Goal: Task Accomplishment & Management: Manage account settings

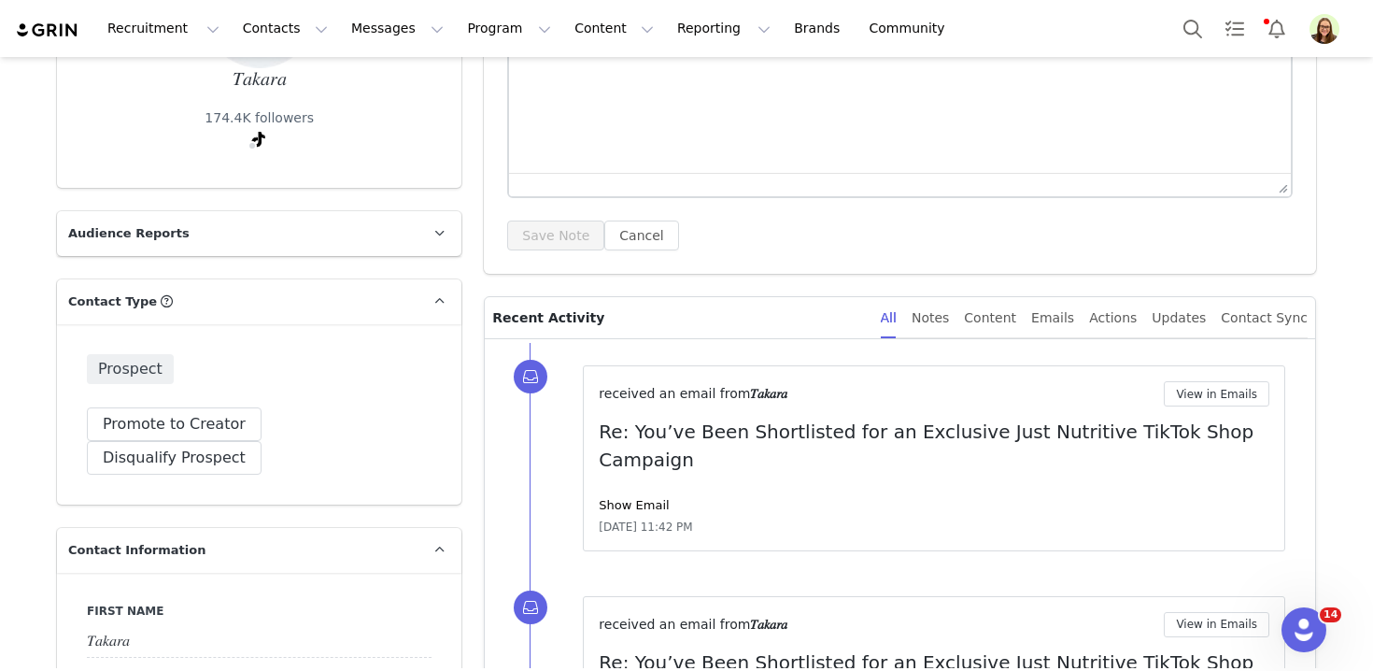
scroll to position [285, 0]
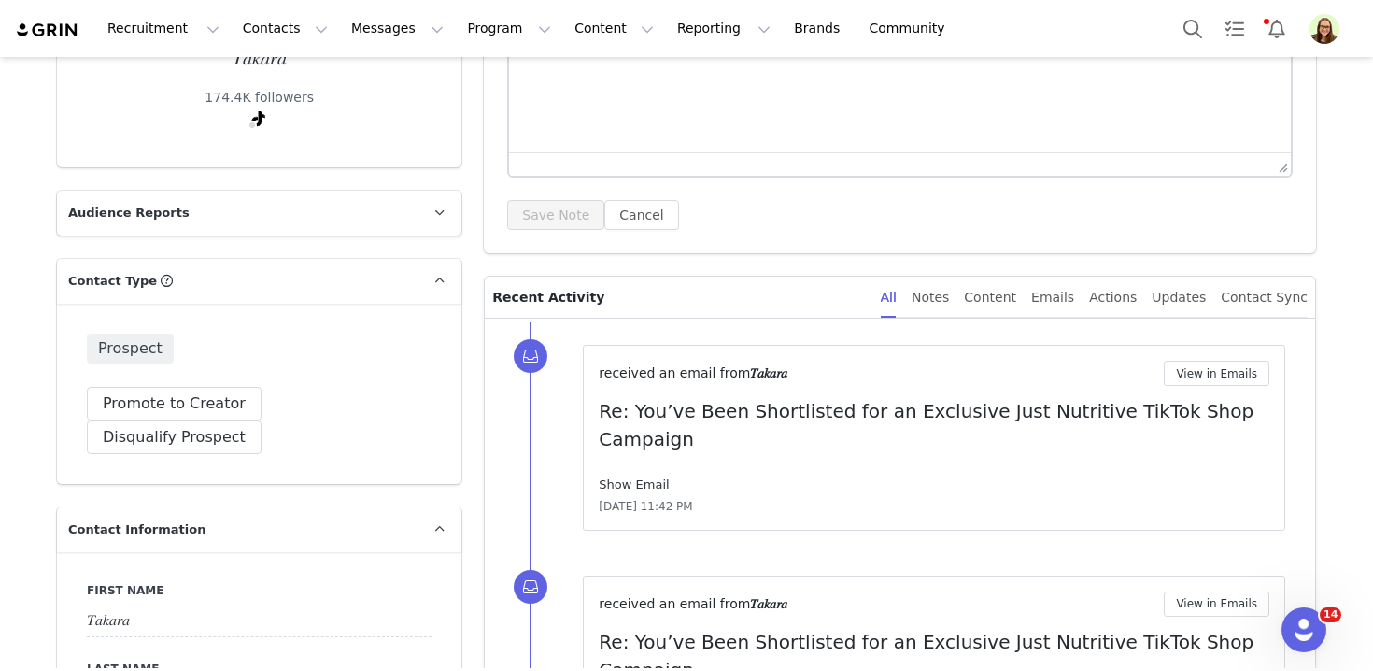
click at [637, 477] on link "Show Email" at bounding box center [634, 484] width 70 height 14
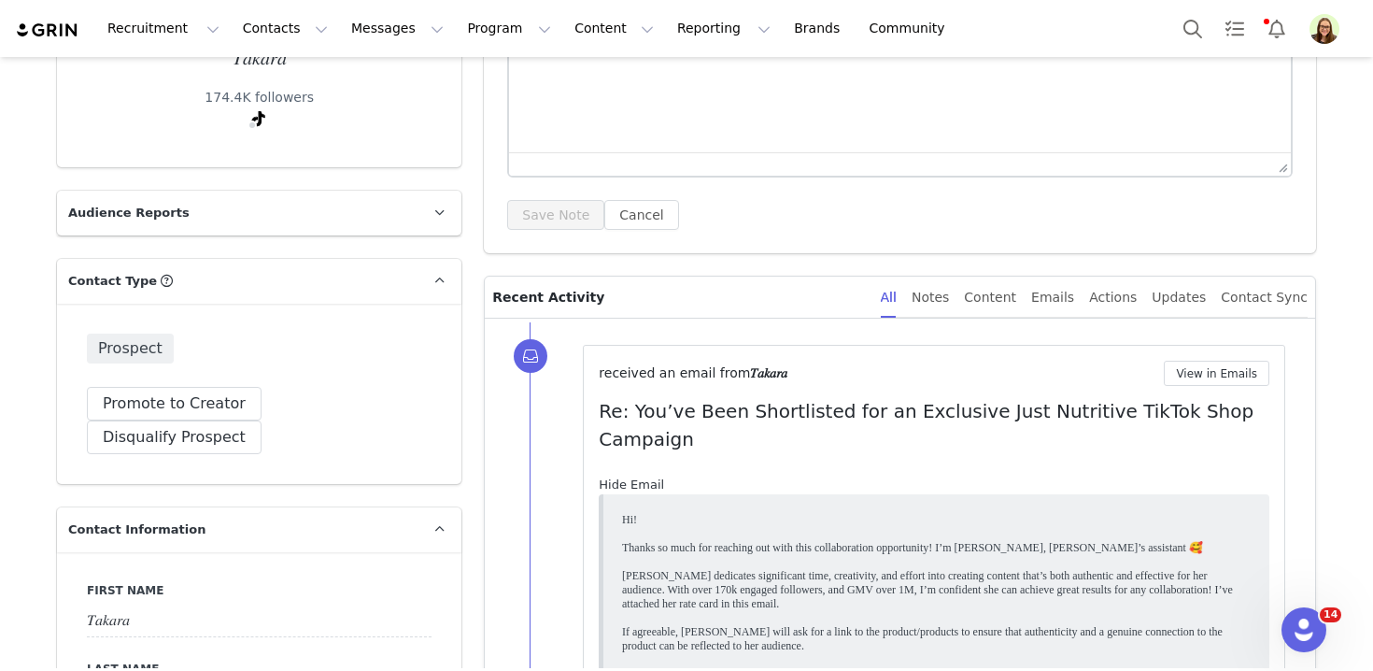
scroll to position [0, 0]
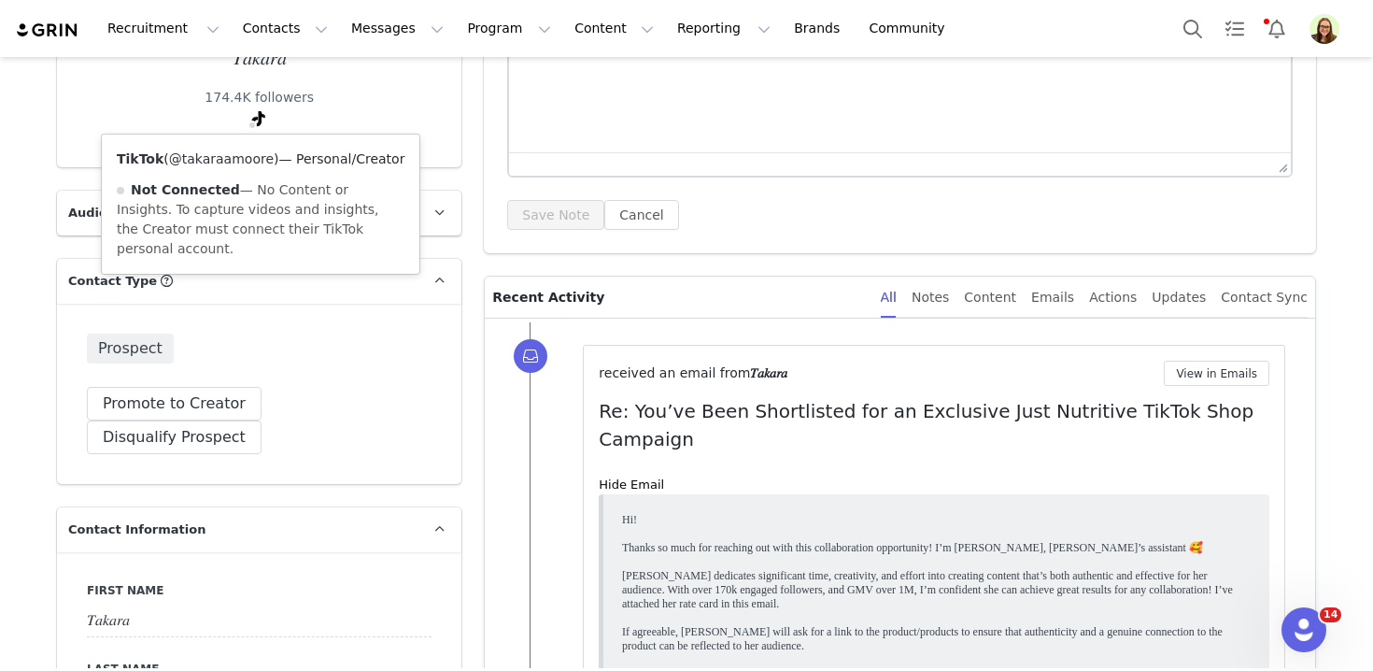
click at [248, 156] on link "@takaraamoore" at bounding box center [221, 158] width 105 height 15
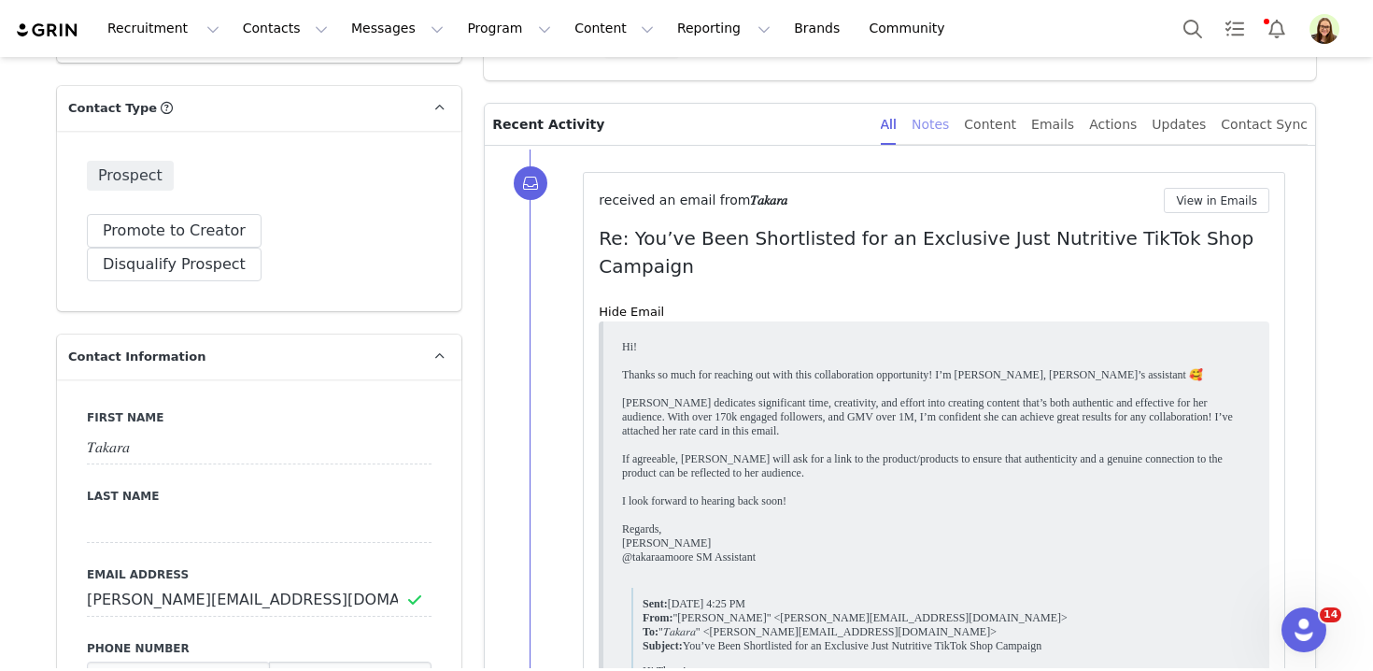
scroll to position [239, 0]
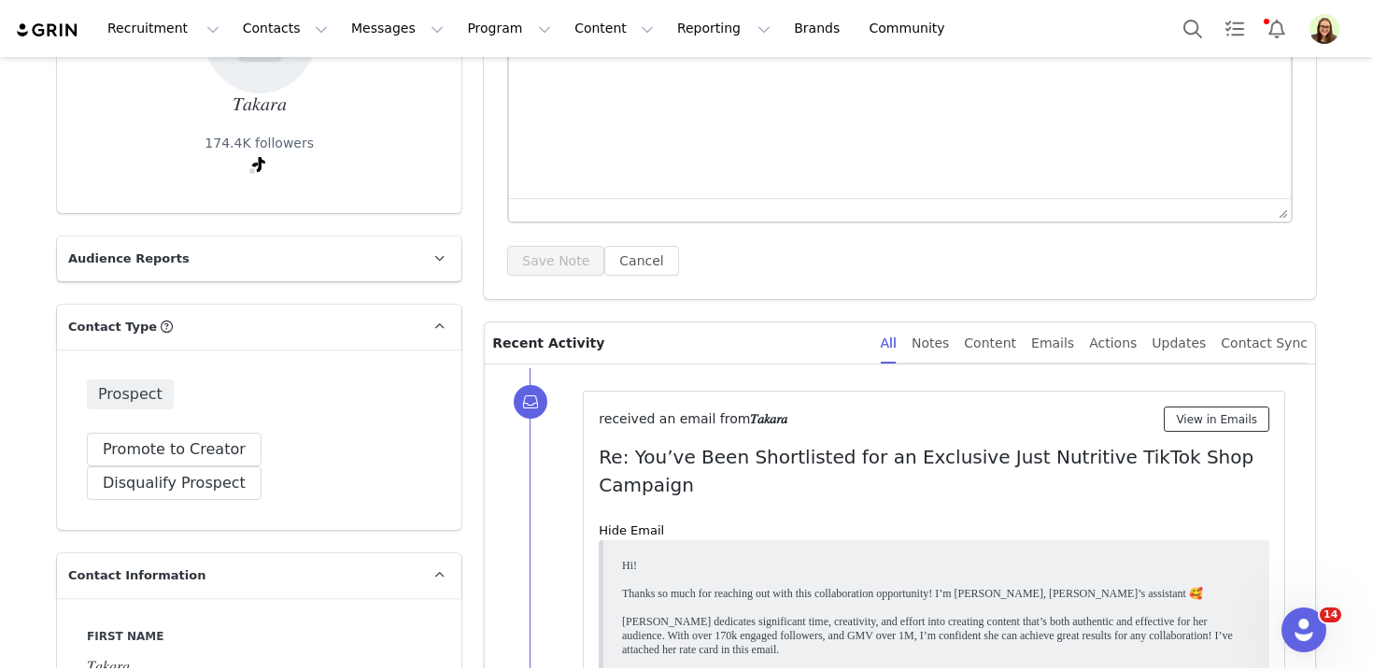
click at [1175, 413] on button "View in Emails" at bounding box center [1217, 418] width 106 height 25
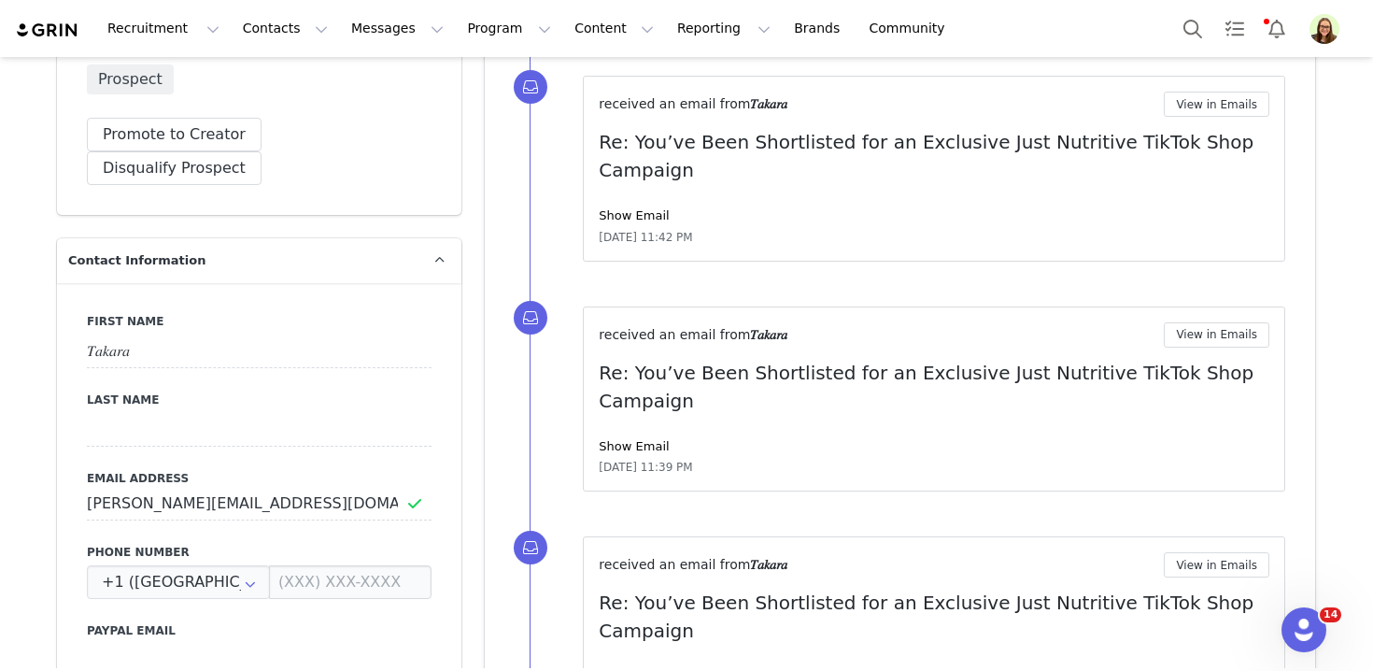
scroll to position [595, 0]
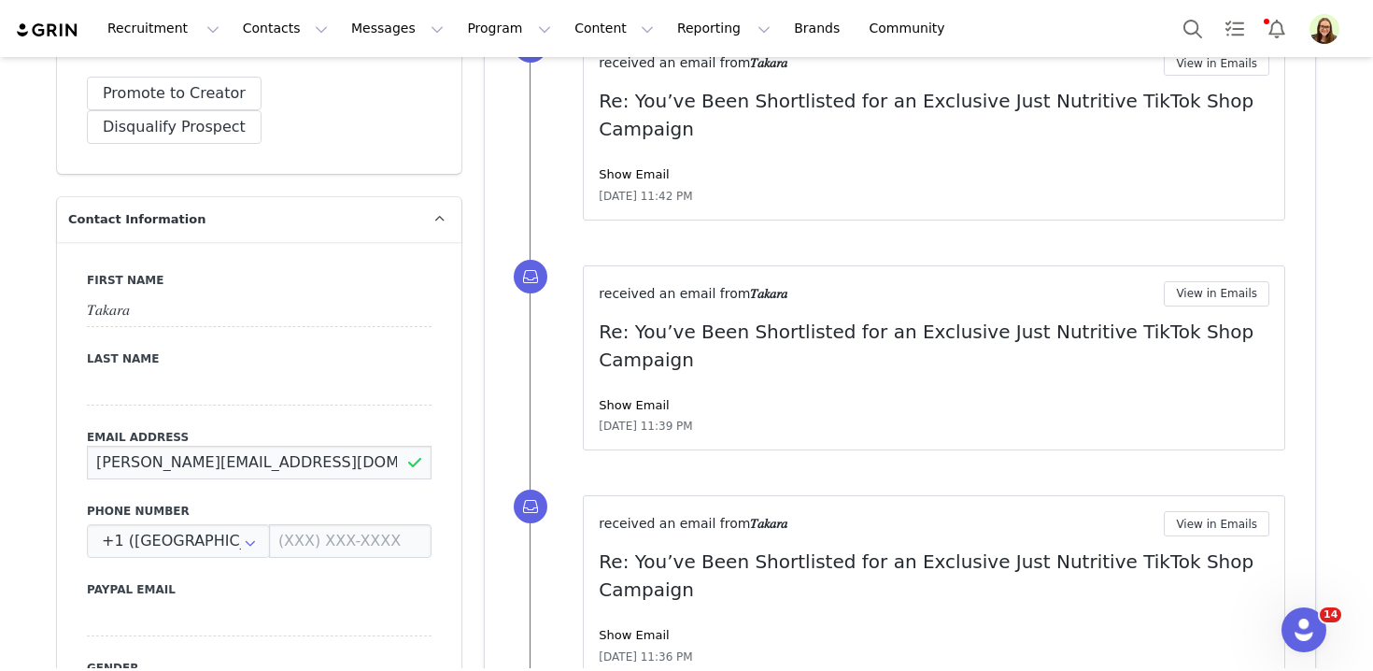
click at [271, 445] on input "Ana.takara@post.com" at bounding box center [259, 462] width 345 height 34
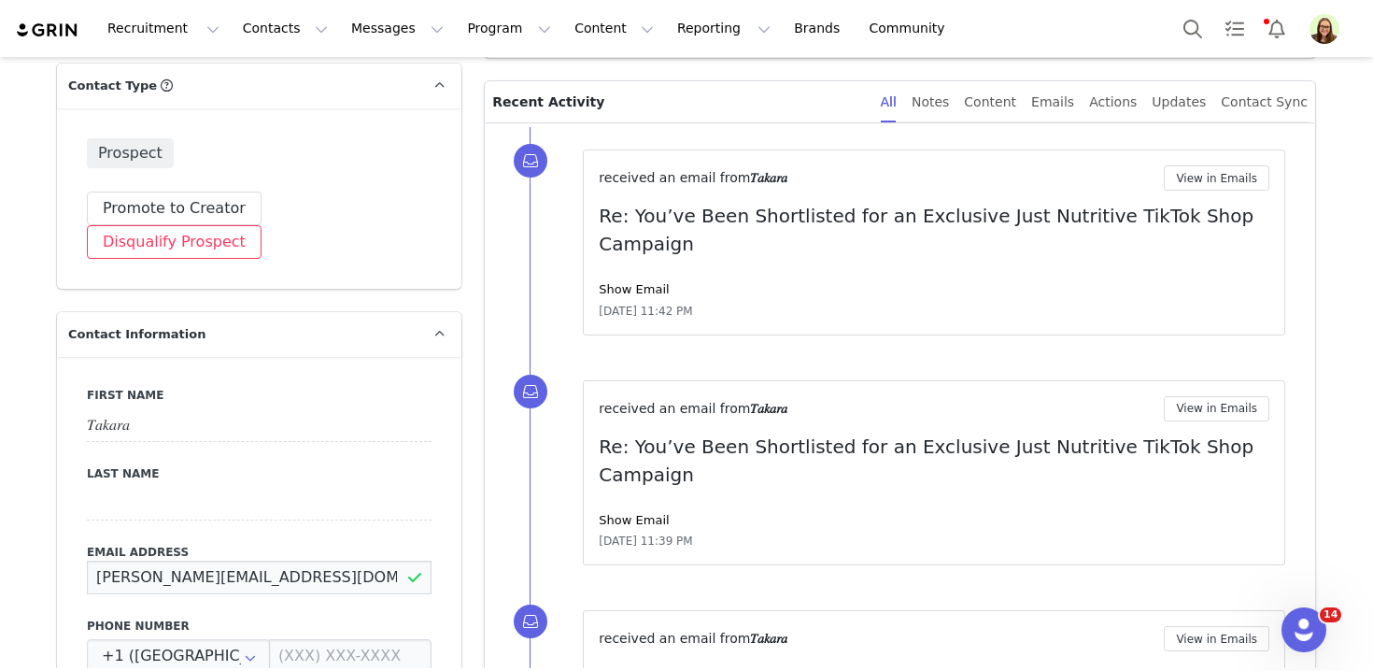
scroll to position [437, 0]
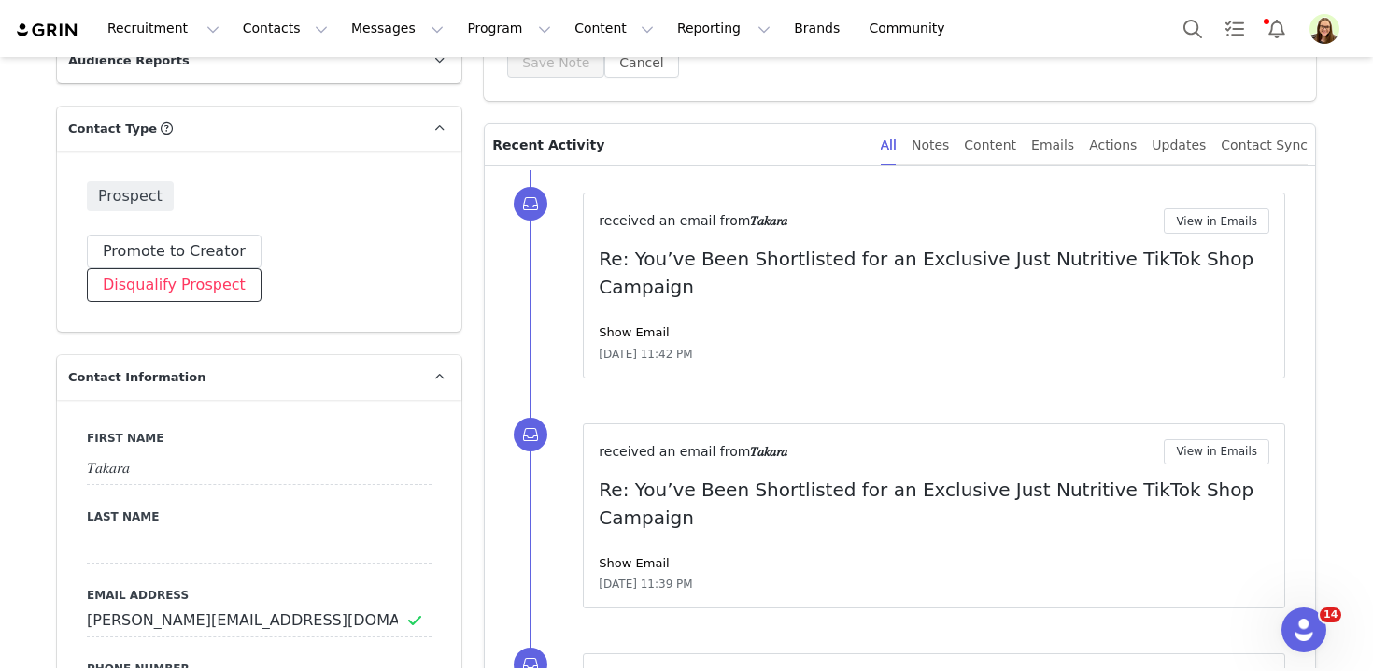
click at [261, 268] on button "Disqualify Prospect" at bounding box center [174, 285] width 175 height 34
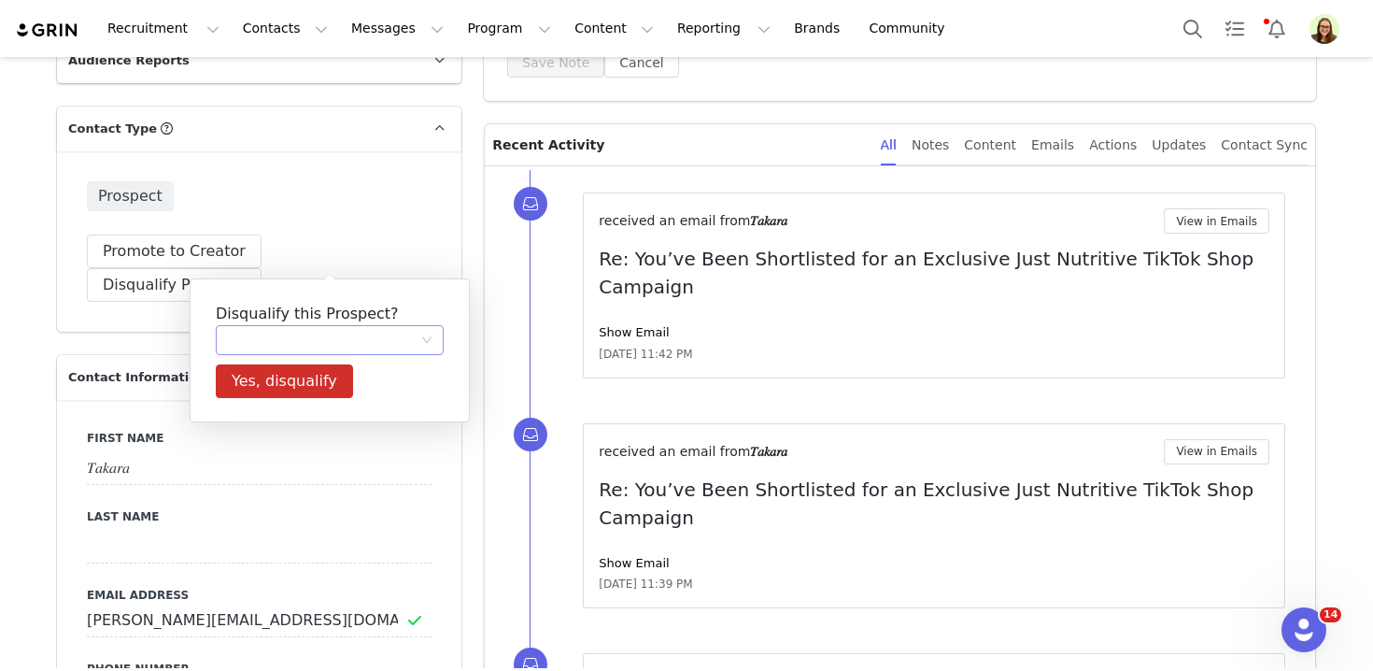
click at [321, 351] on div at bounding box center [323, 340] width 193 height 28
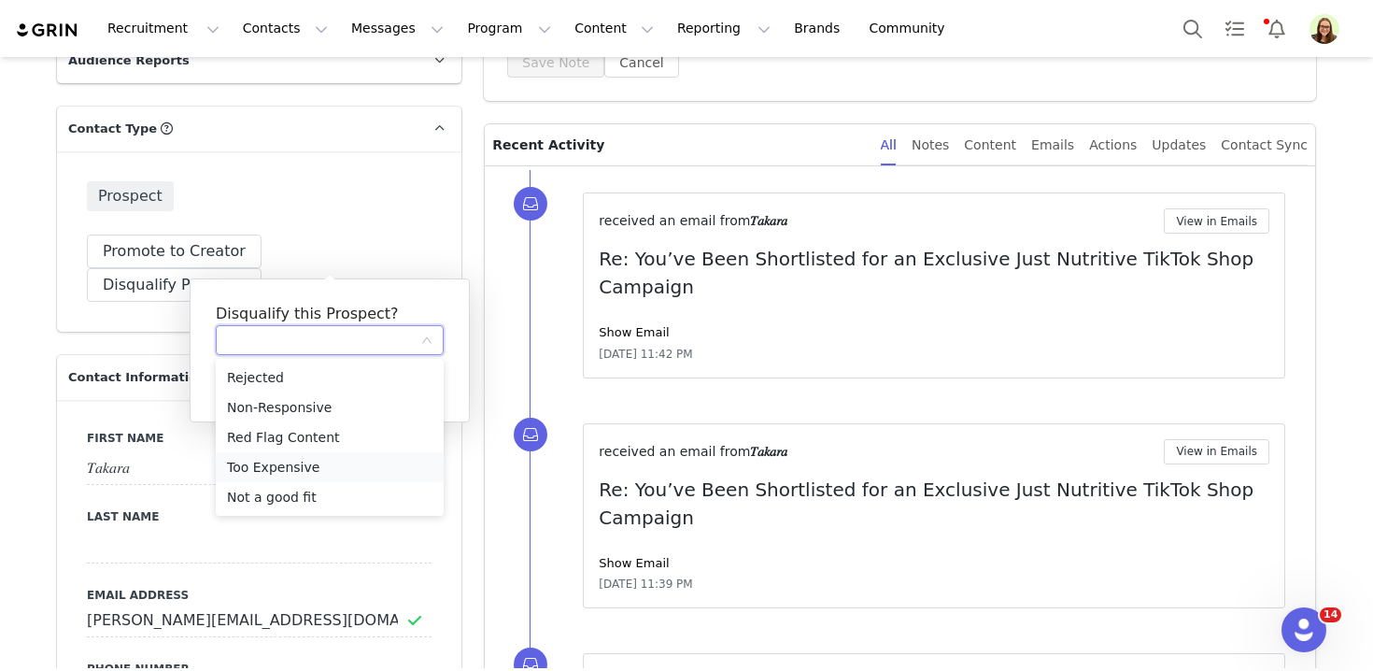
click at [298, 469] on li "Too Expensive" at bounding box center [330, 467] width 228 height 30
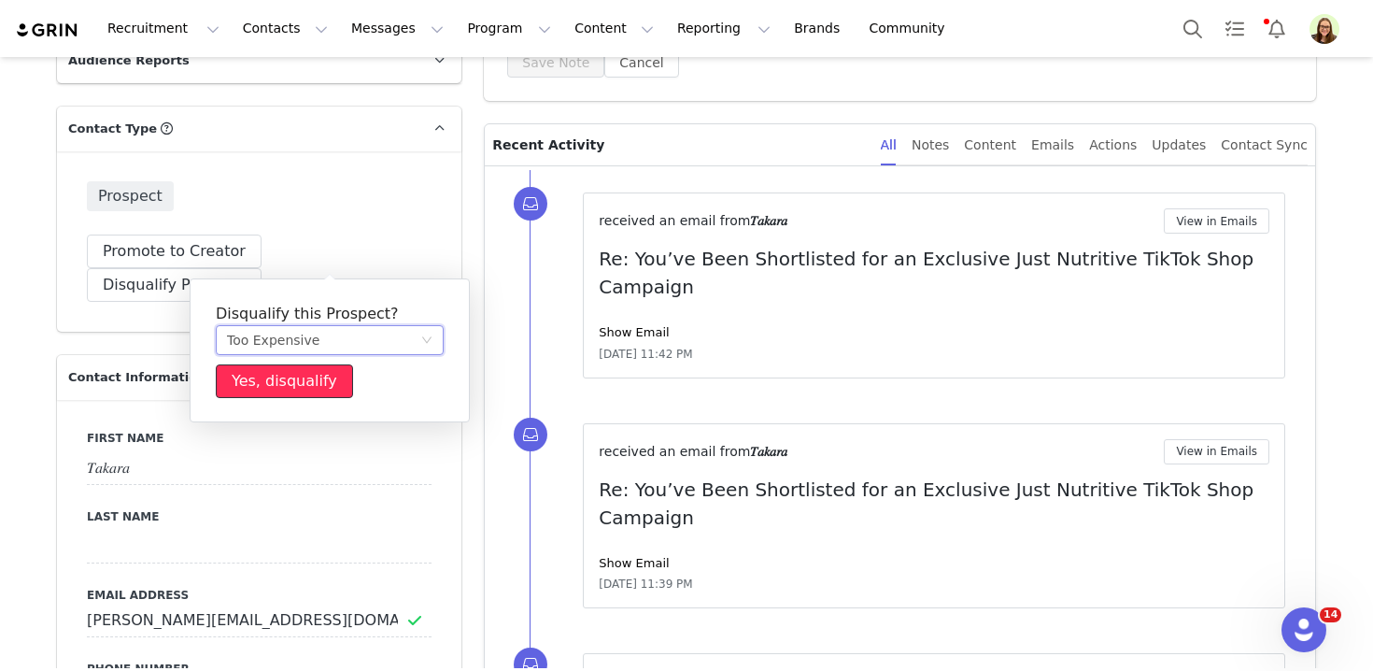
click at [286, 367] on button "Yes, disqualify" at bounding box center [284, 381] width 137 height 34
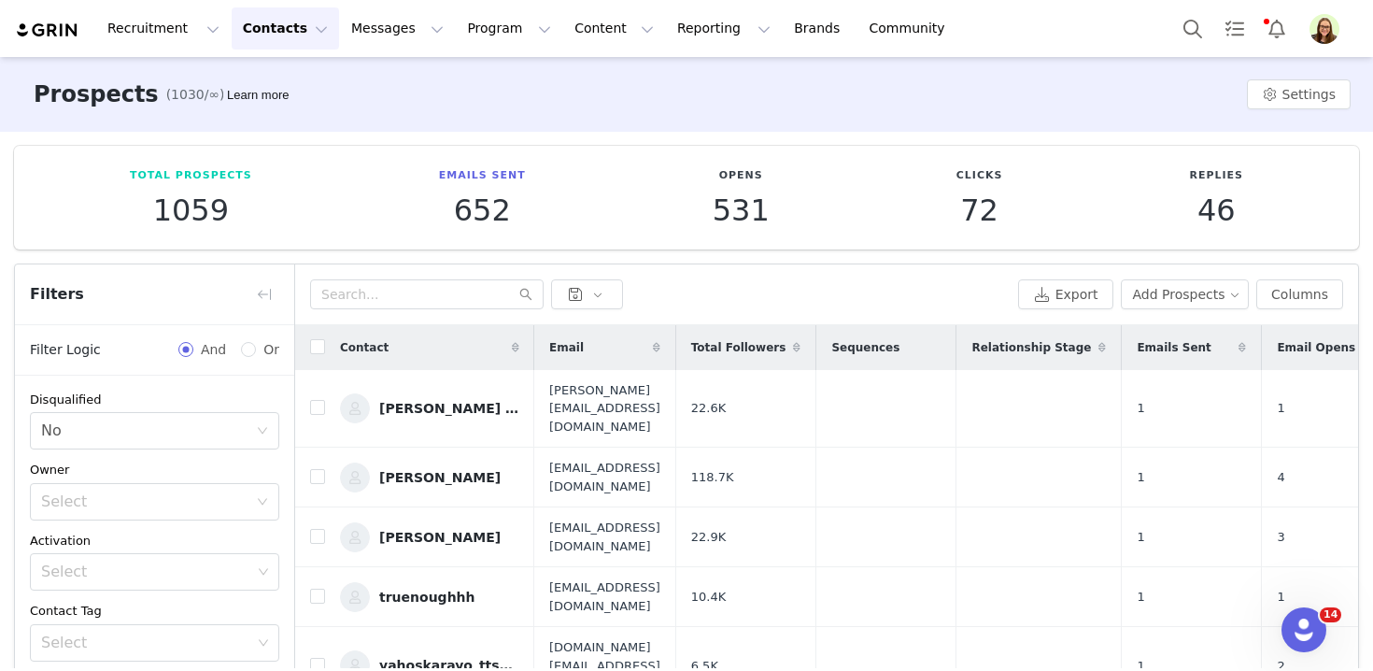
scroll to position [0, 295]
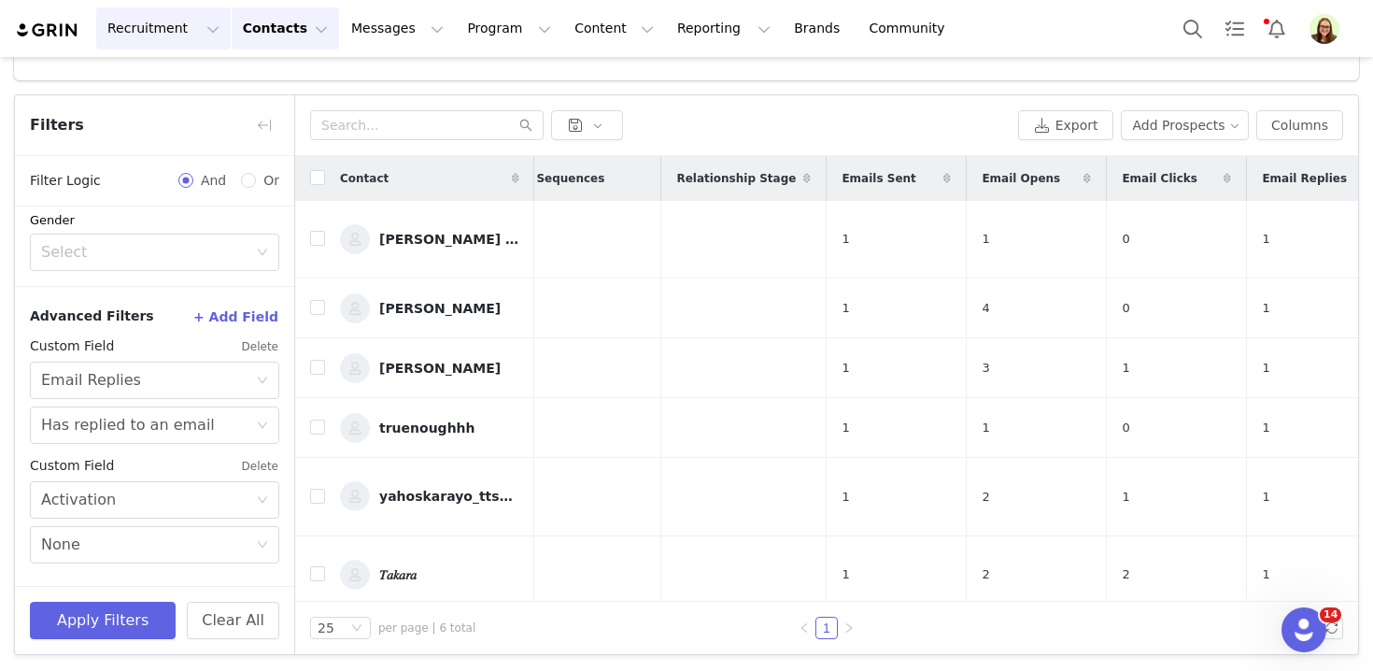
click at [192, 37] on button "Recruitment Recruitment" at bounding box center [163, 28] width 134 height 42
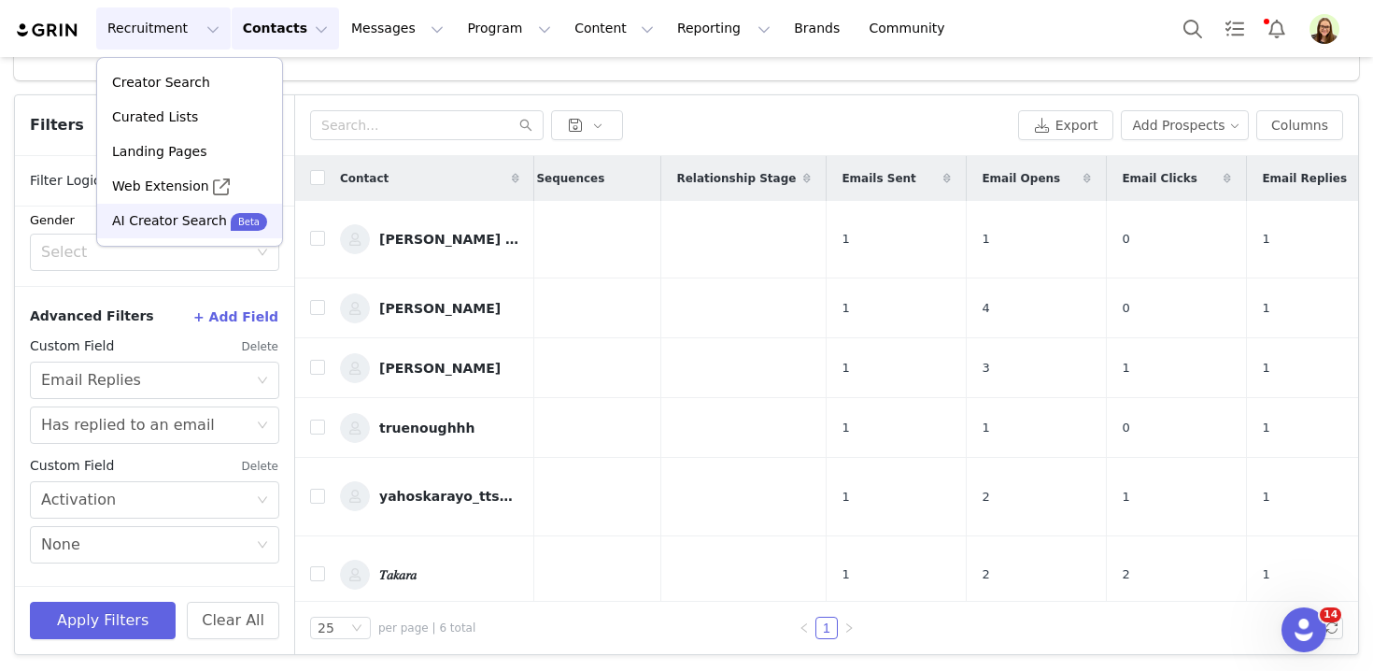
click at [186, 220] on p "AI Creator Search" at bounding box center [169, 221] width 115 height 20
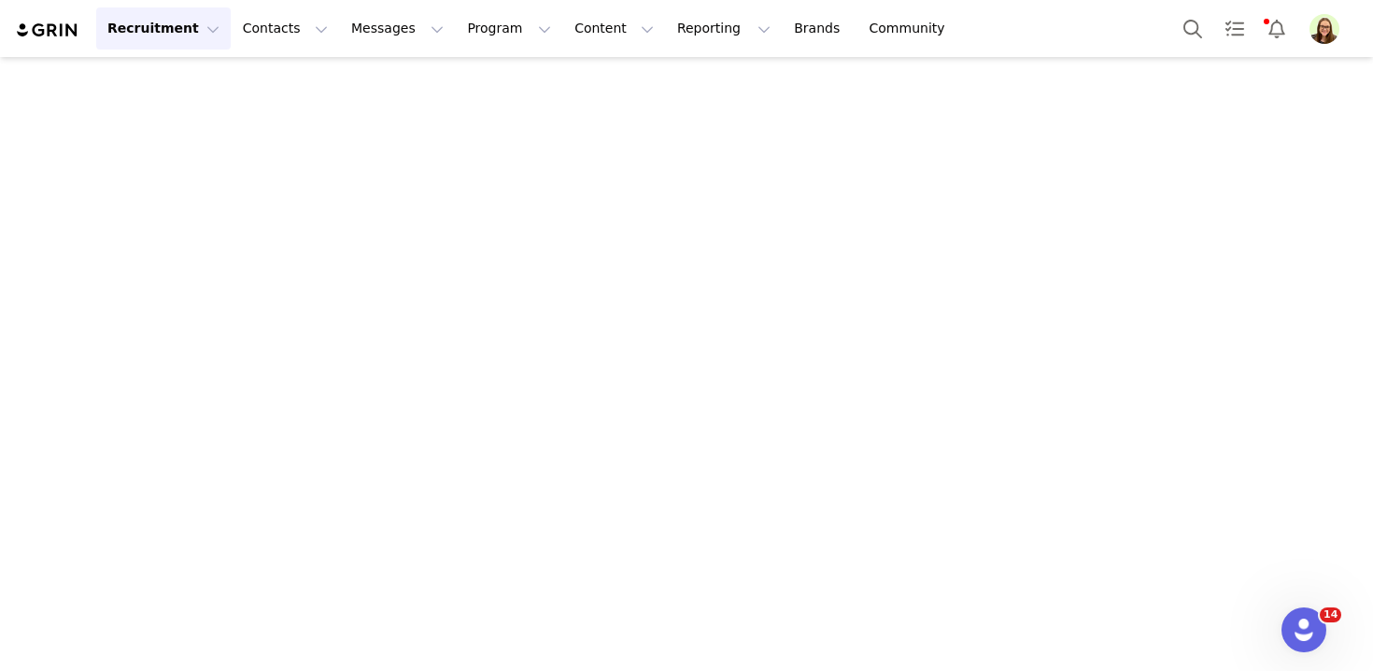
click at [198, 43] on button "Recruitment Recruitment" at bounding box center [163, 28] width 134 height 42
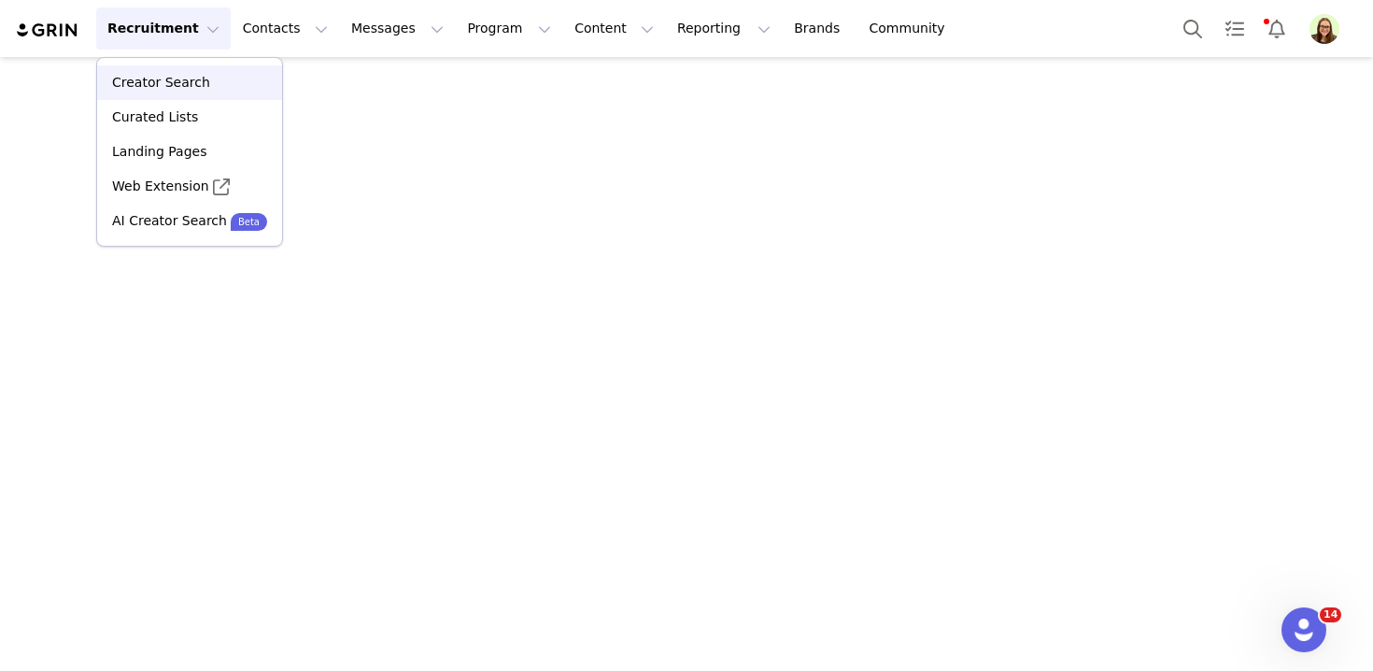
click at [197, 88] on p "Creator Search" at bounding box center [161, 83] width 98 height 20
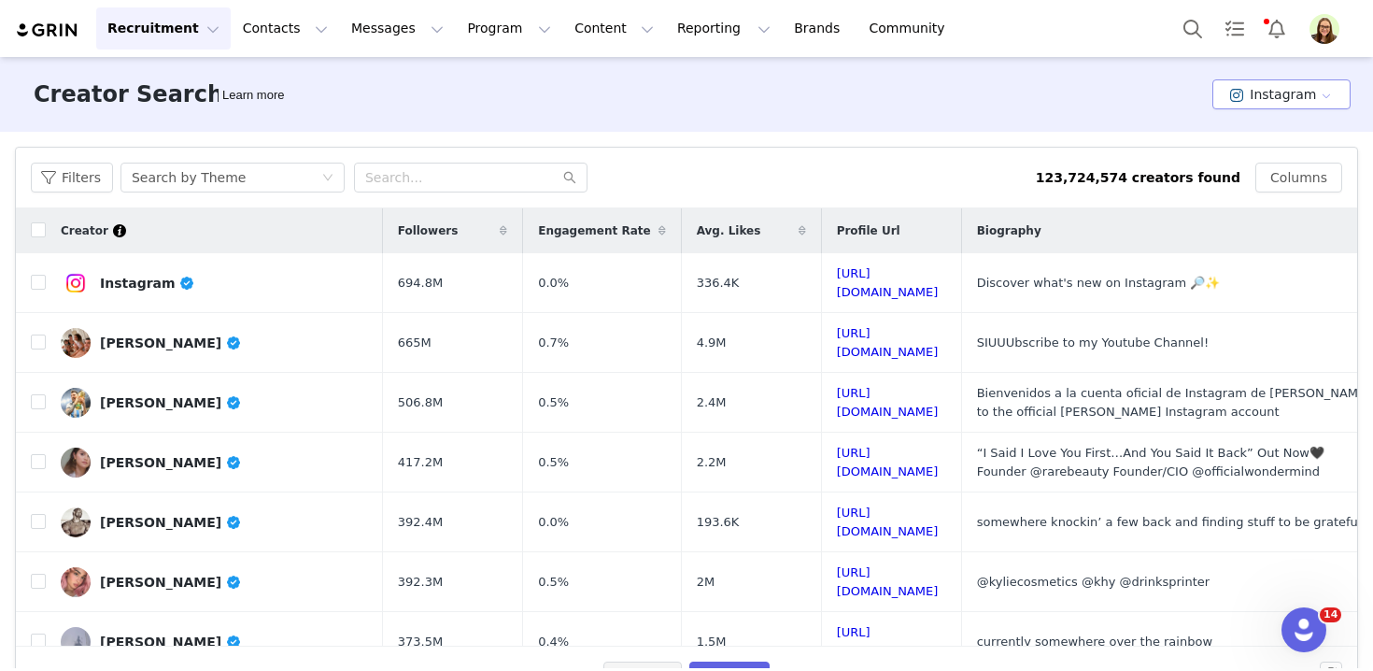
click at [1291, 89] on button "Instagram" at bounding box center [1281, 94] width 138 height 30
click at [1256, 162] on li "TikTok" at bounding box center [1285, 163] width 132 height 31
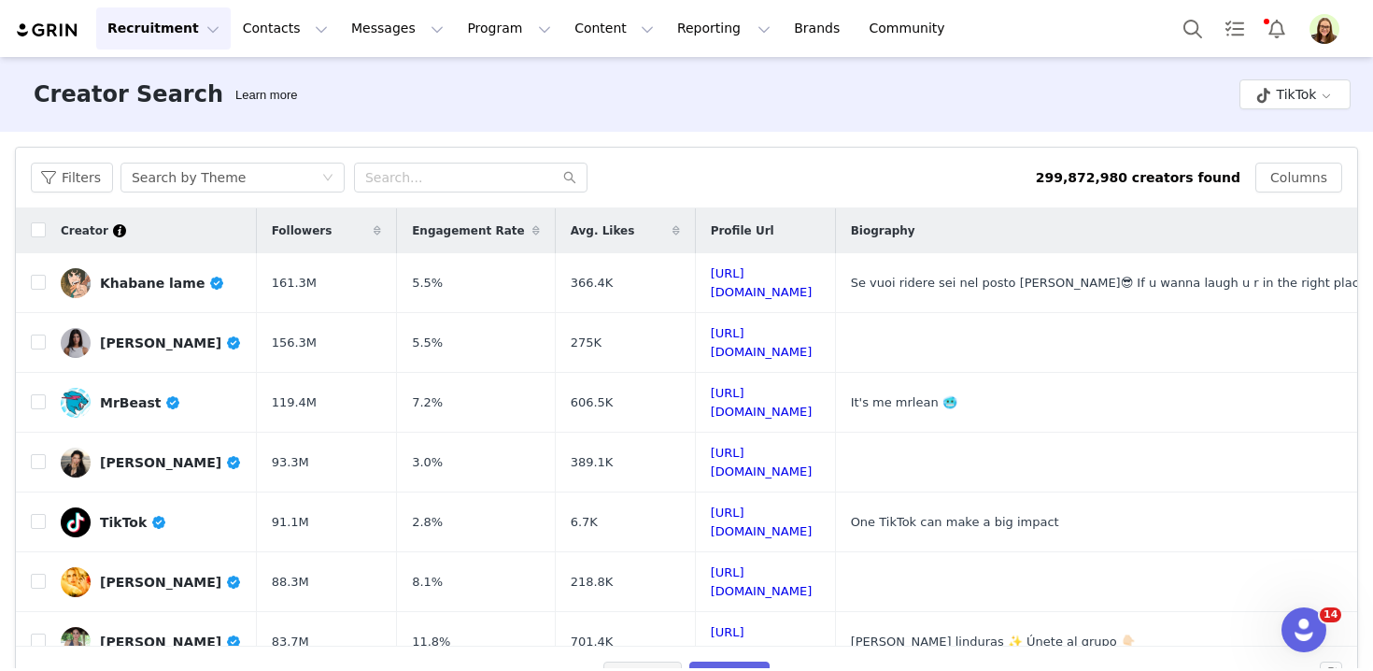
click at [114, 166] on div "Filters Search by Theme" at bounding box center [533, 177] width 1005 height 30
click at [104, 173] on button "Filters" at bounding box center [72, 177] width 82 height 30
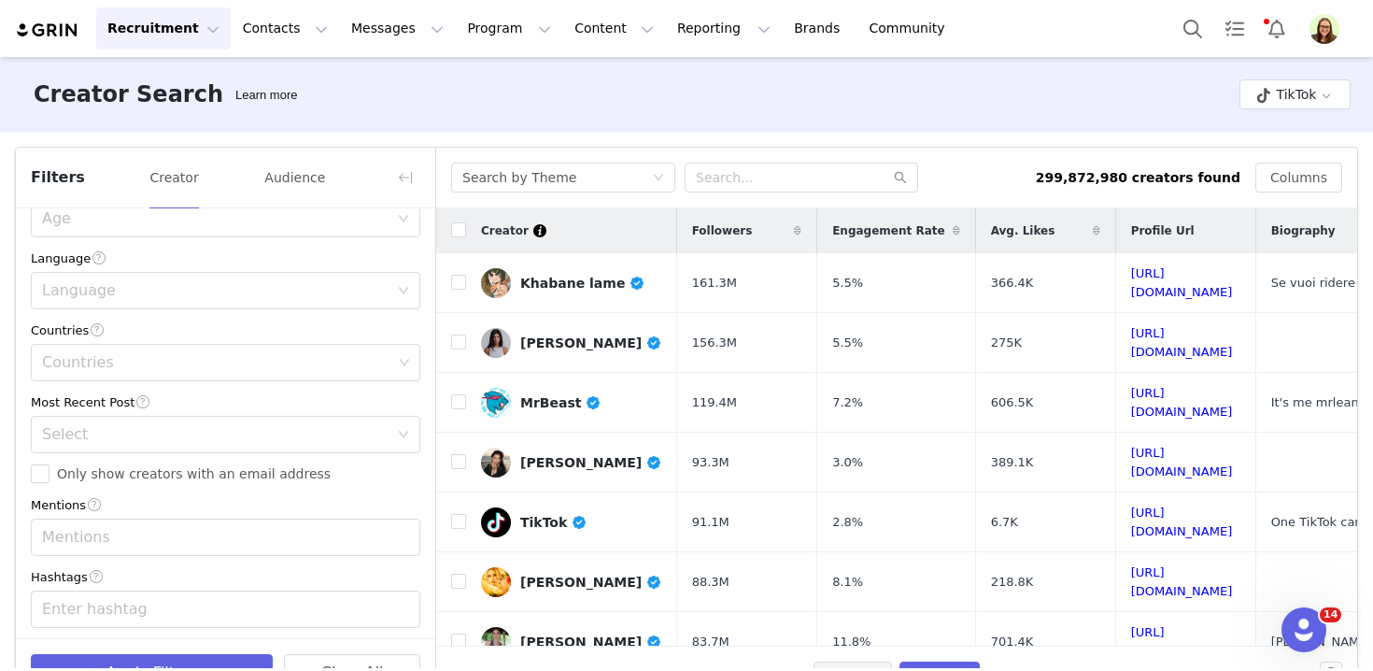
scroll to position [466, 0]
click at [253, 590] on div "Enter hashtag" at bounding box center [218, 603] width 364 height 35
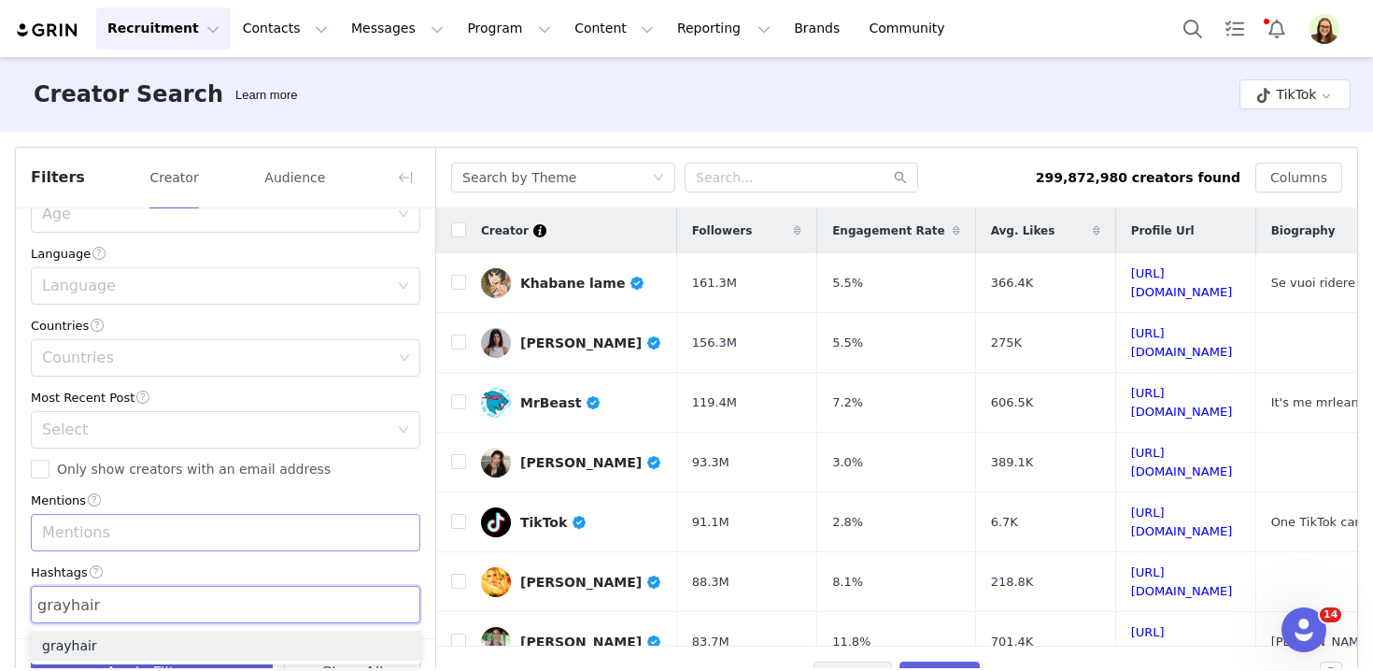
scroll to position [54, 0]
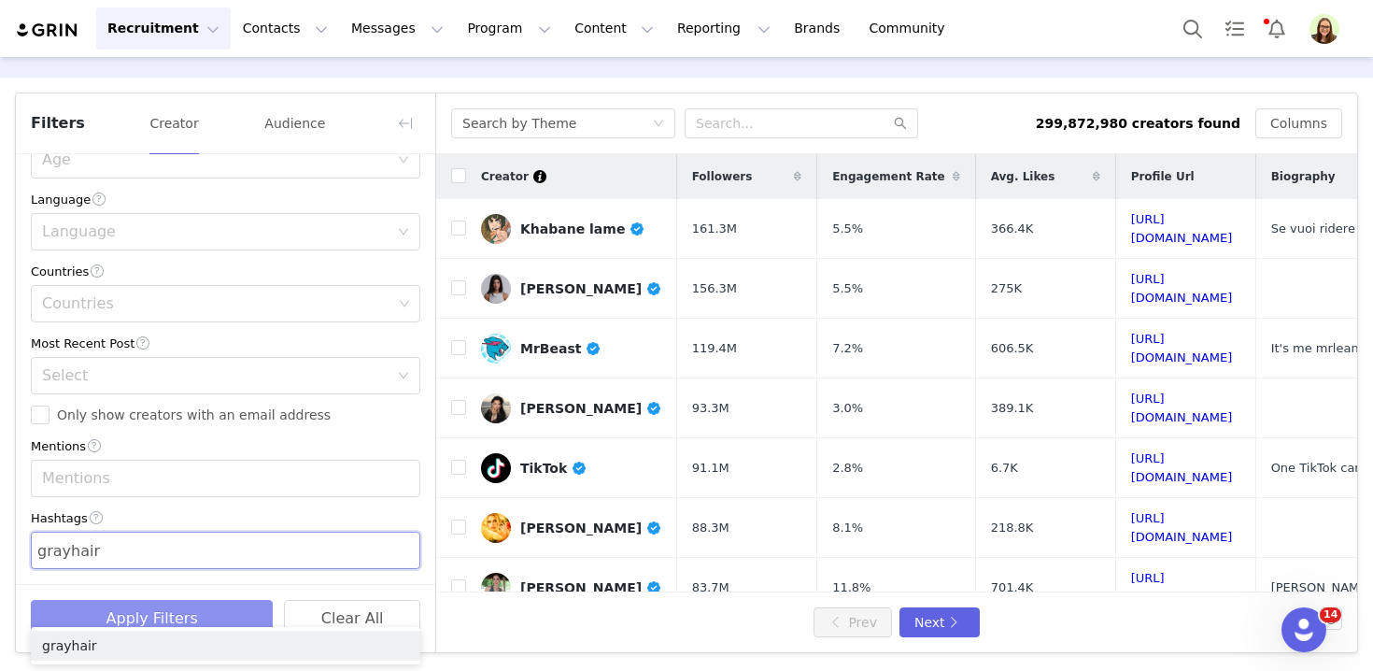
type input "grayhair"
click at [150, 601] on button "Apply Filters" at bounding box center [152, 618] width 242 height 37
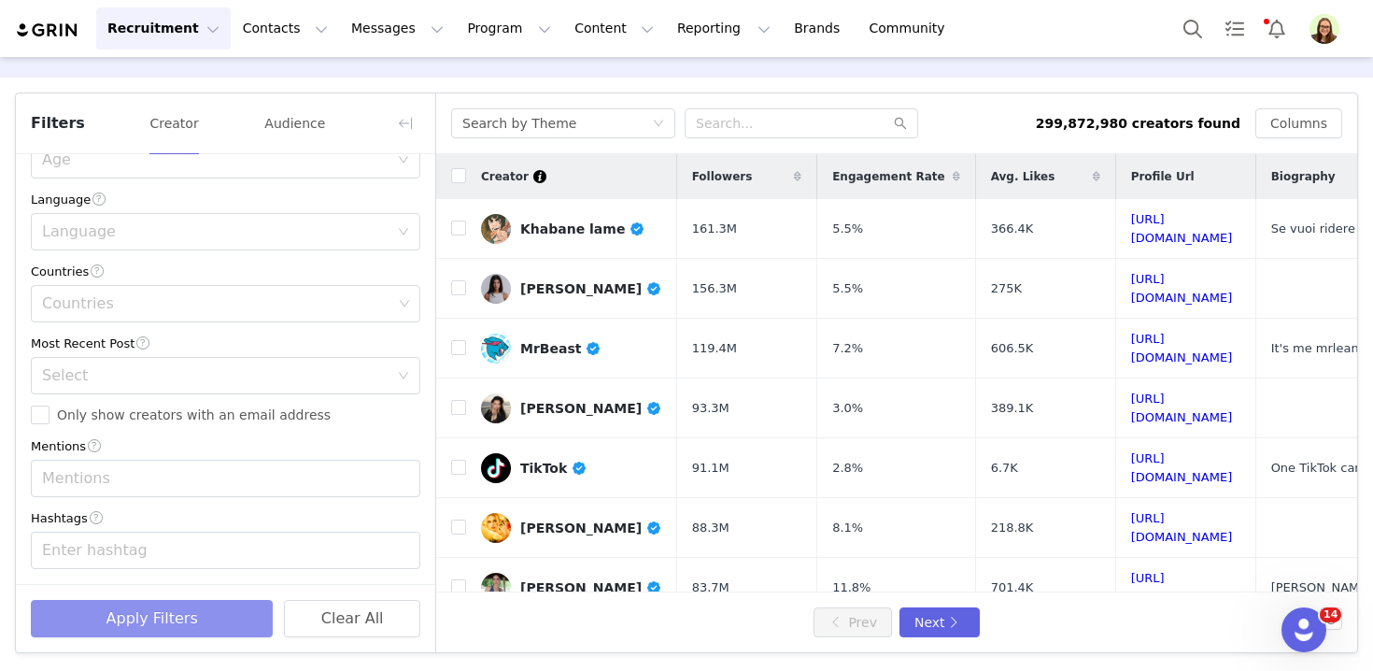
click at [172, 615] on button "Apply Filters" at bounding box center [152, 618] width 242 height 37
click at [176, 556] on div "Enter hashtag" at bounding box center [217, 550] width 350 height 19
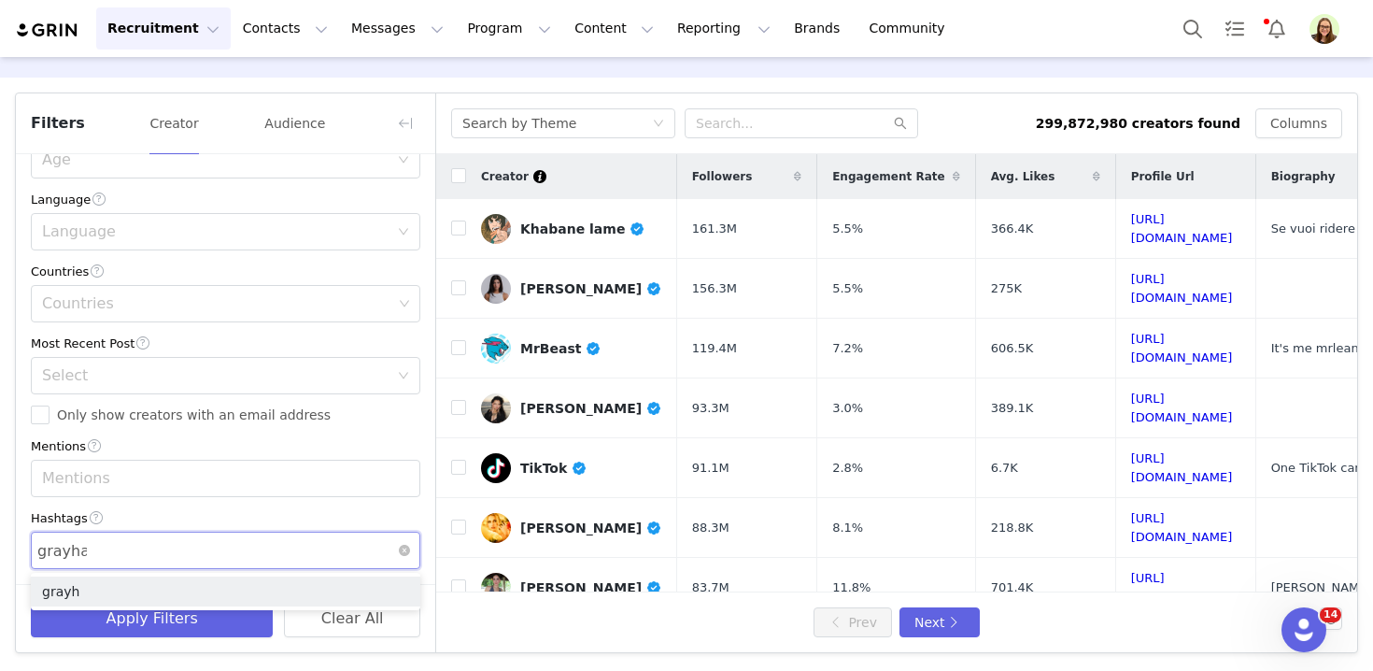
type input "grayhair"
click at [169, 581] on li "grayhair" at bounding box center [225, 591] width 389 height 30
click at [169, 613] on button "Apply Filters" at bounding box center [152, 618] width 242 height 37
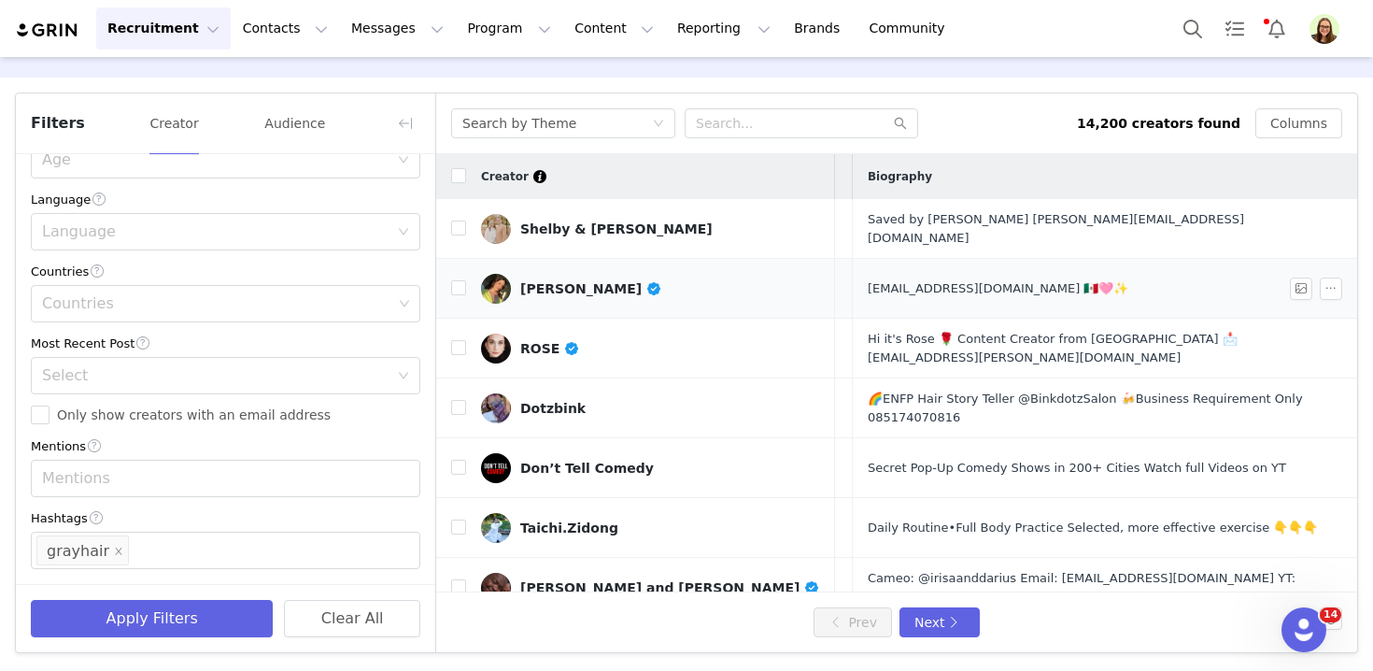
scroll to position [0, 642]
click at [788, 391] on link "https://www.tiktok.com/share/user/6810279019802051585" at bounding box center [778, 407] width 102 height 33
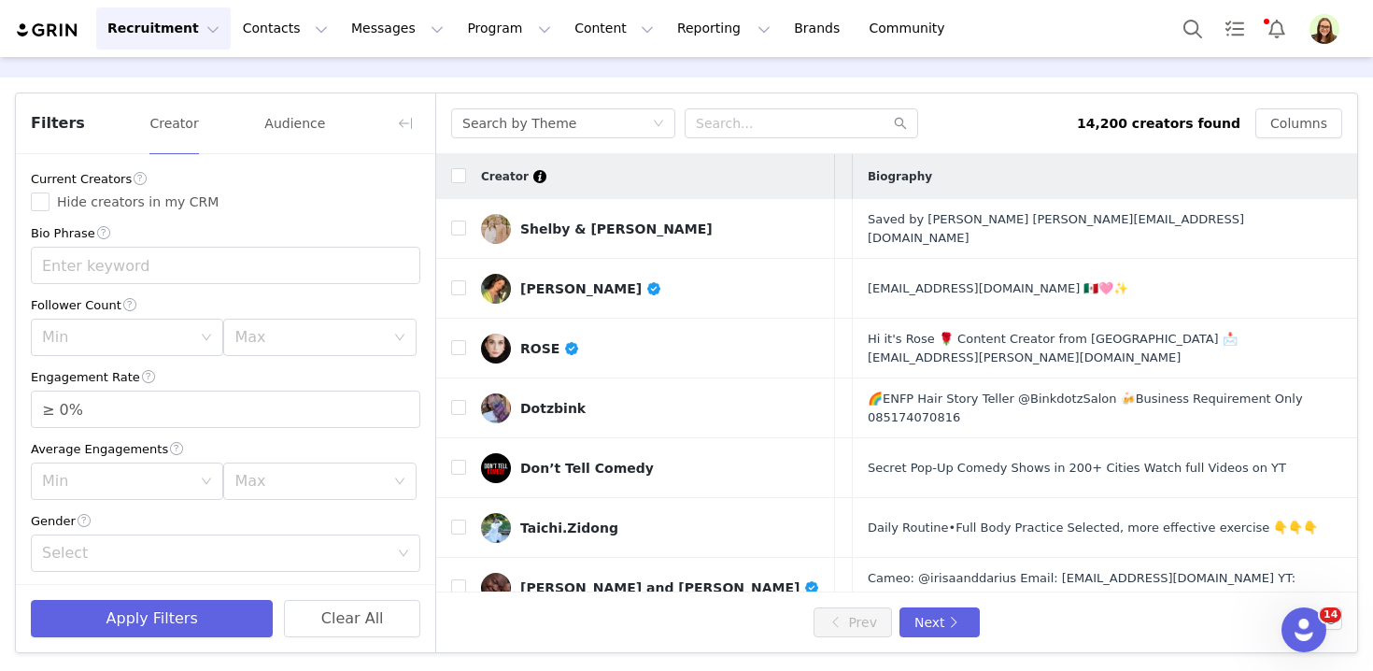
scroll to position [466, 0]
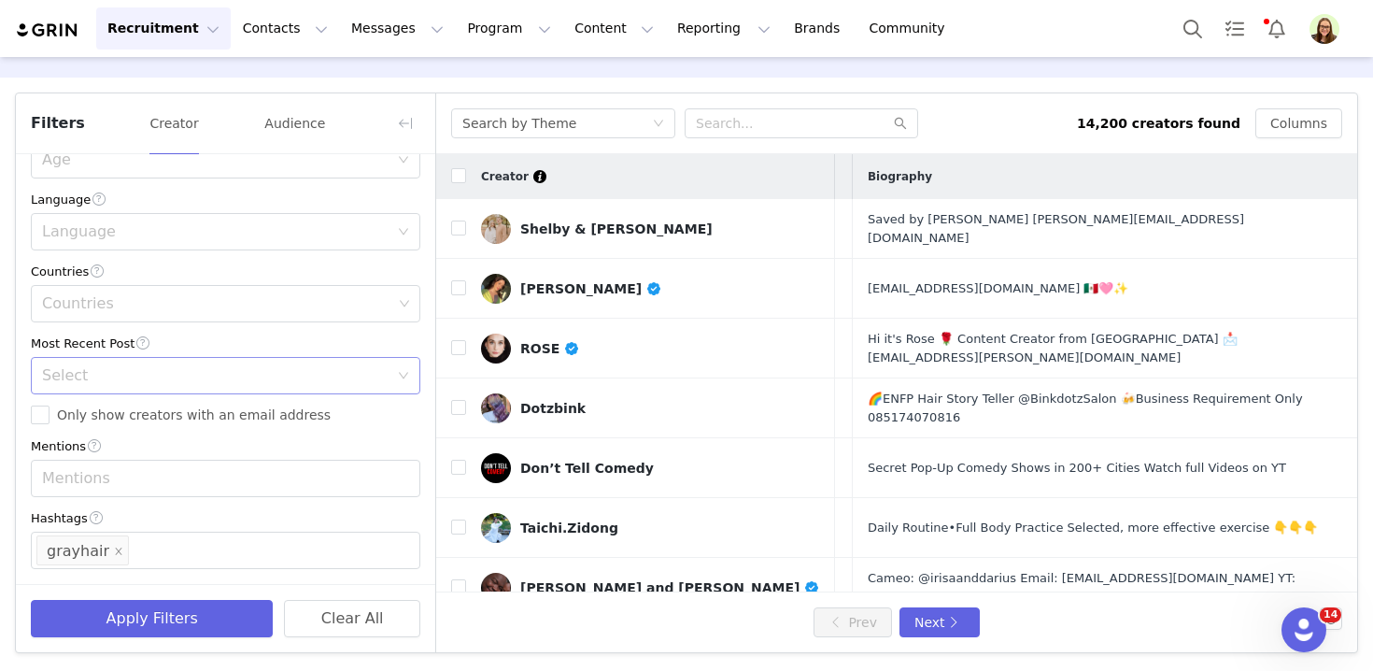
click at [181, 378] on div "Select" at bounding box center [215, 375] width 346 height 19
click at [180, 401] on li "<1 Month" at bounding box center [225, 416] width 389 height 30
click at [179, 421] on span "Only show creators with an email address" at bounding box center [193, 414] width 289 height 15
click at [49, 421] on input "Only show creators with an email address" at bounding box center [40, 414] width 19 height 19
checkbox input "true"
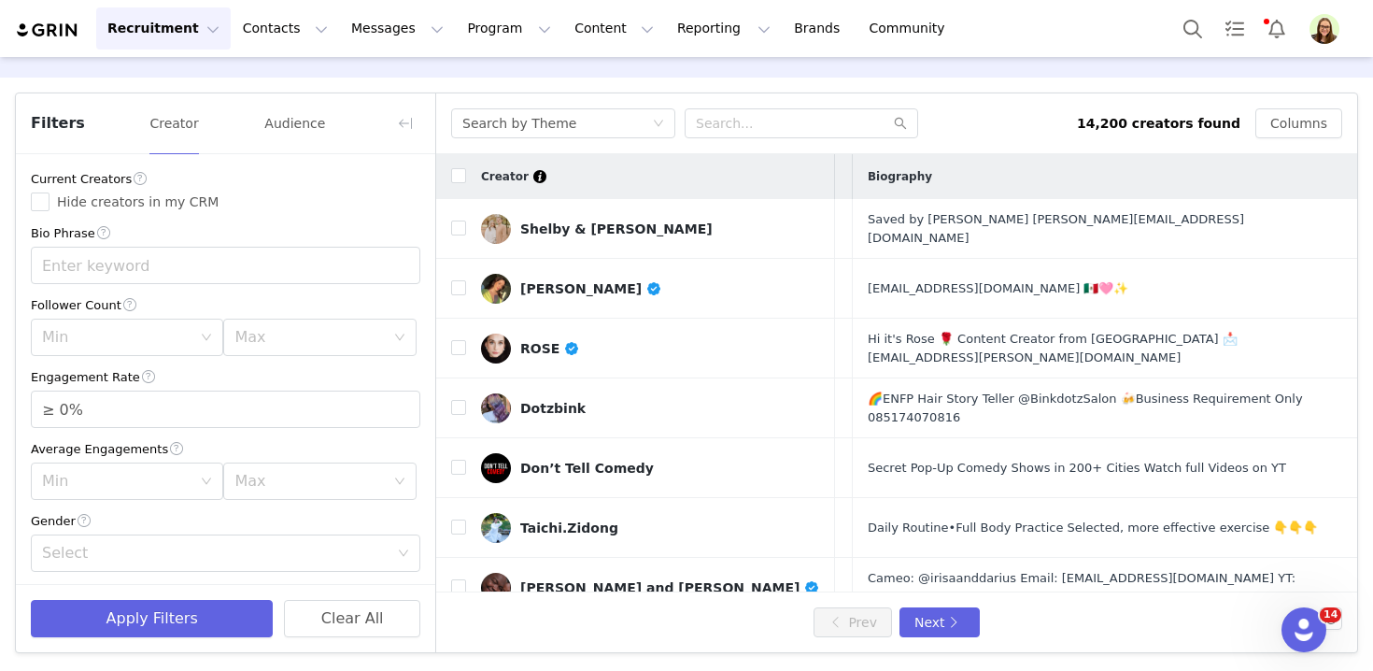
scroll to position [219, 0]
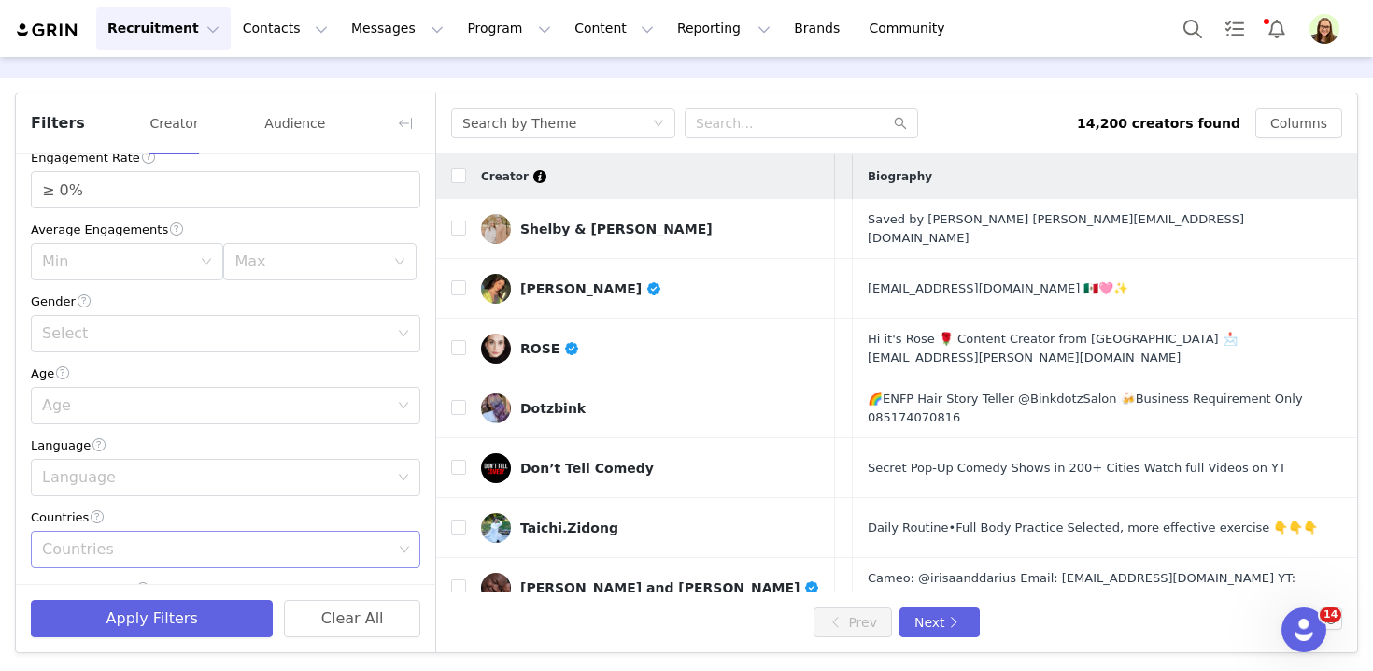
click at [160, 540] on div "Countries" at bounding box center [218, 548] width 364 height 35
type input "uni"
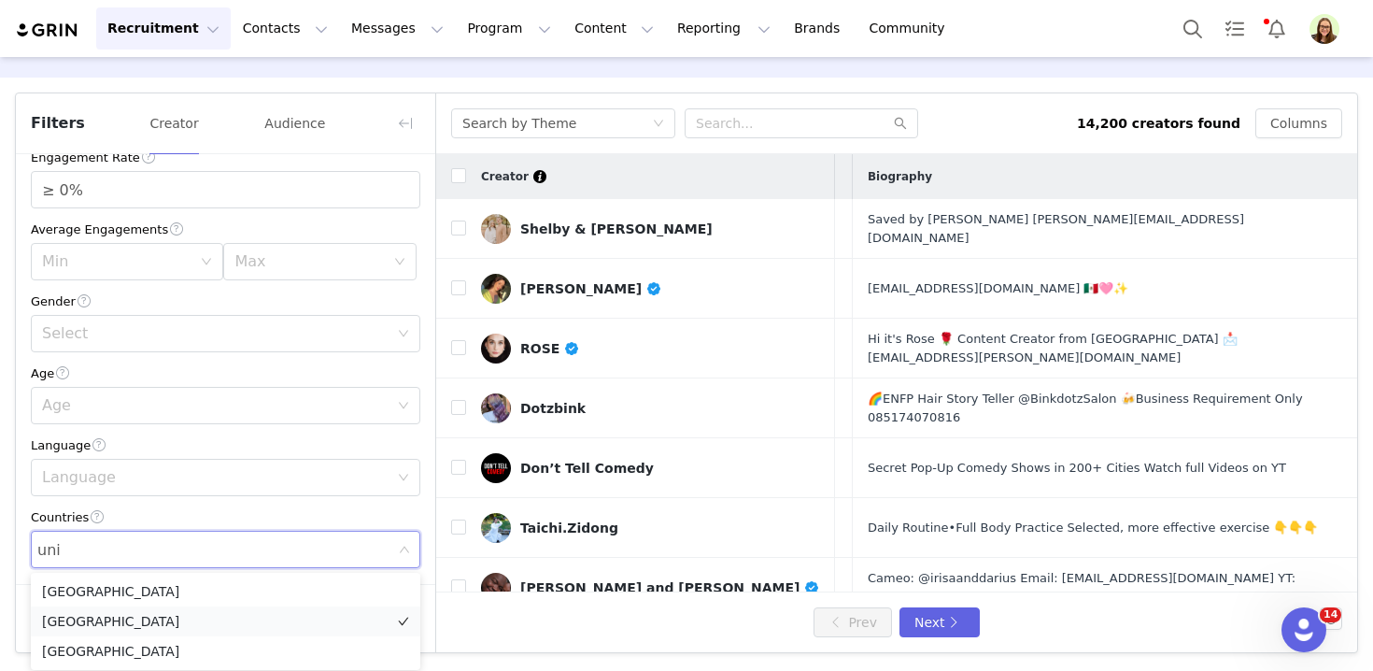
click at [162, 615] on li "United States" at bounding box center [225, 621] width 389 height 30
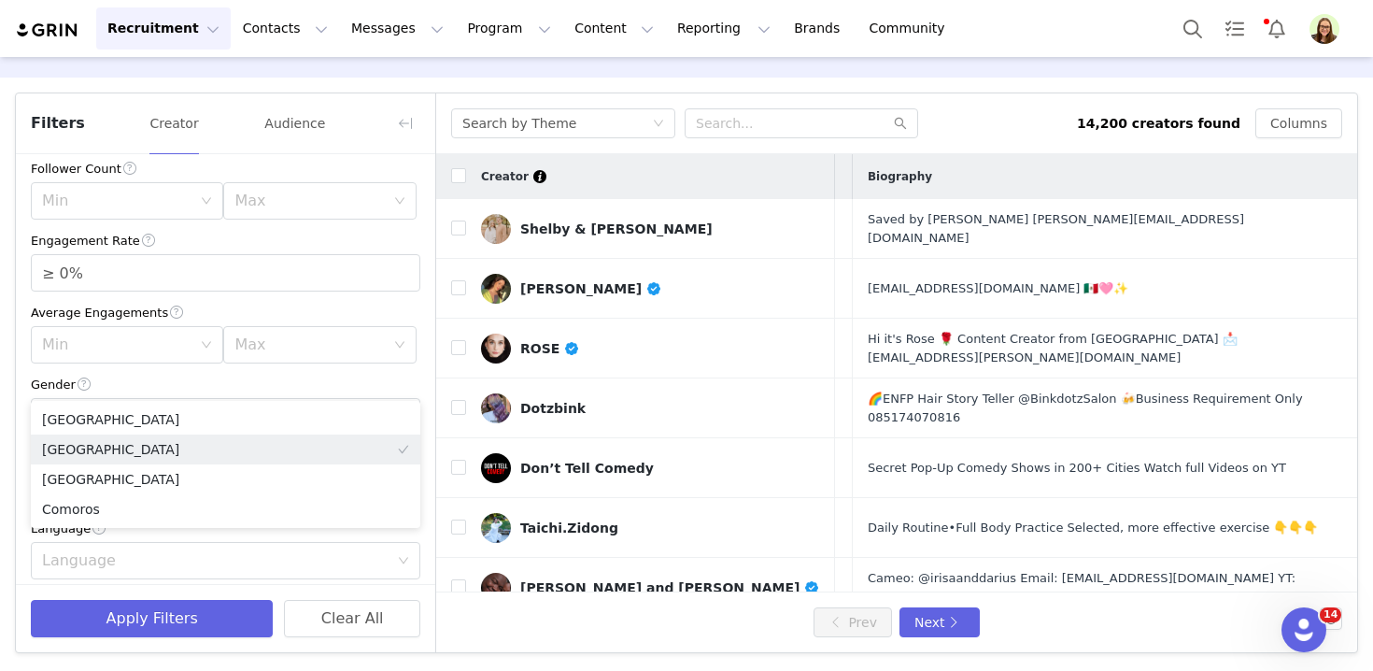
scroll to position [0, 0]
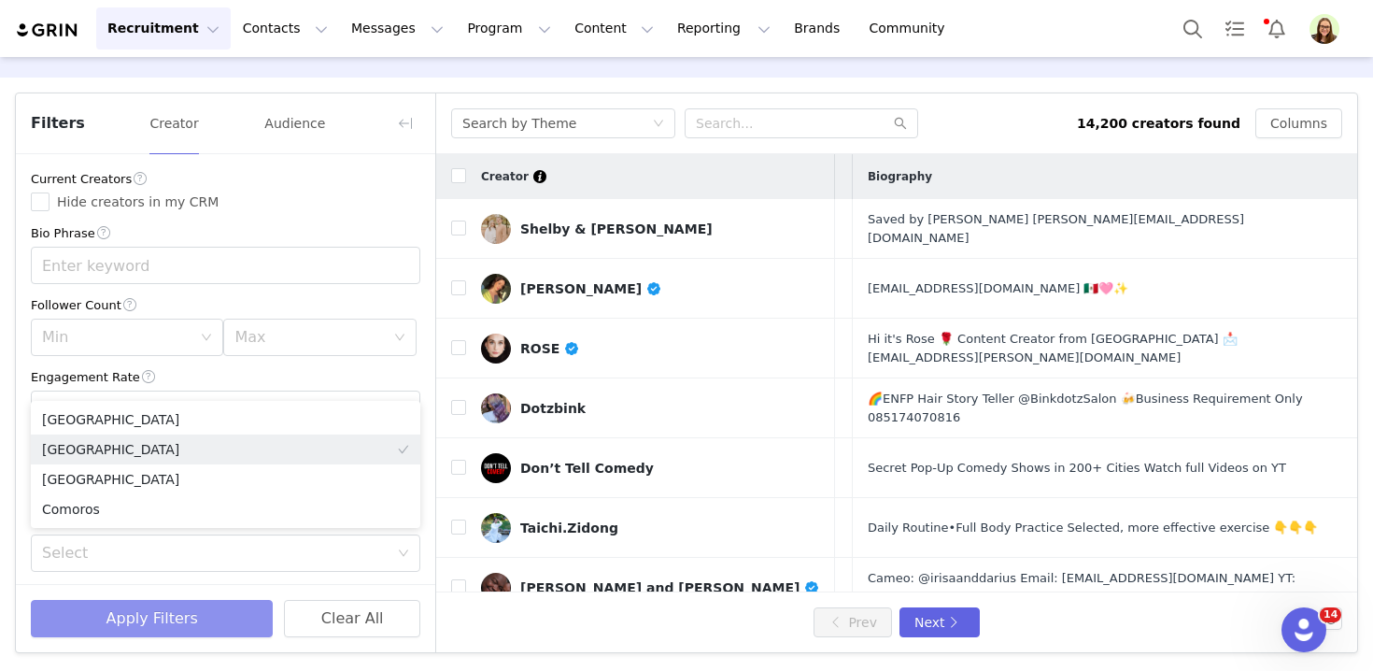
click at [194, 610] on button "Apply Filters" at bounding box center [152, 618] width 242 height 37
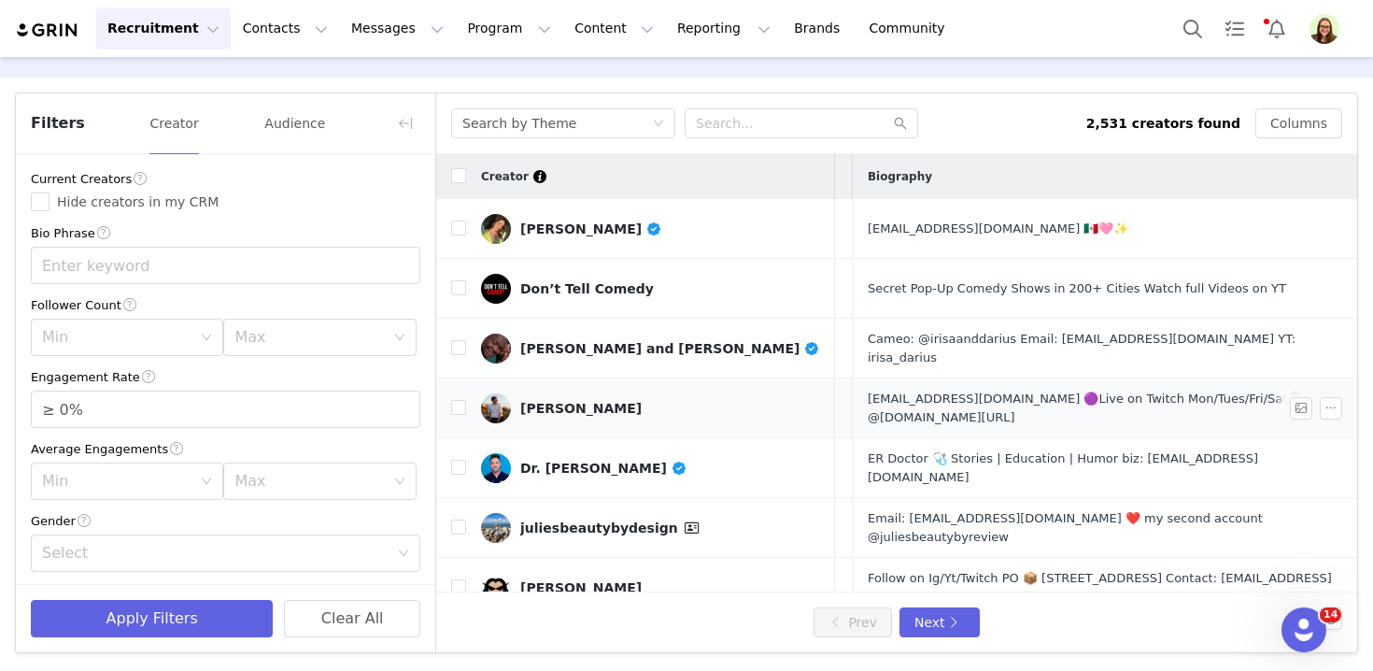
scroll to position [711, 668]
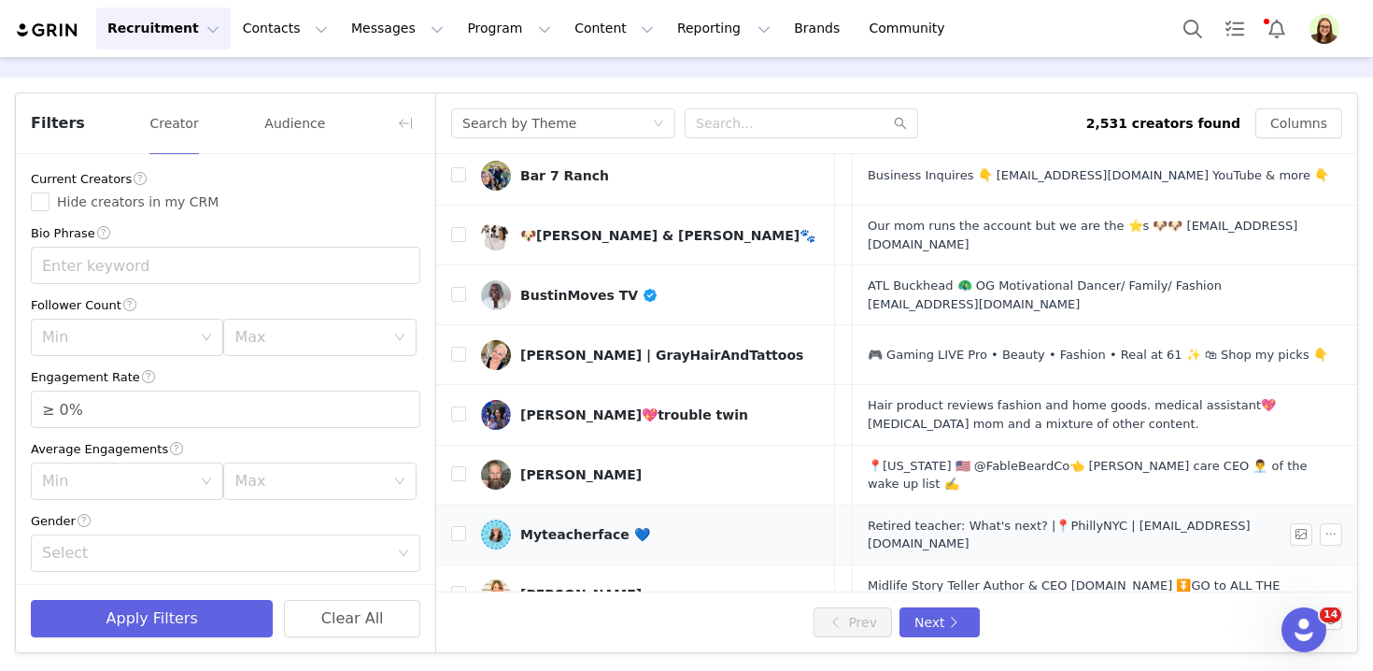
click at [748, 518] on link "https://www.tiktok.com/share/user/6750632825009161221" at bounding box center [778, 534] width 102 height 33
click at [783, 398] on link "https://www.tiktok.com/share/user/6740665069330056198" at bounding box center [778, 414] width 102 height 33
click at [326, 133] on div "Filters Creator Audience" at bounding box center [225, 123] width 419 height 61
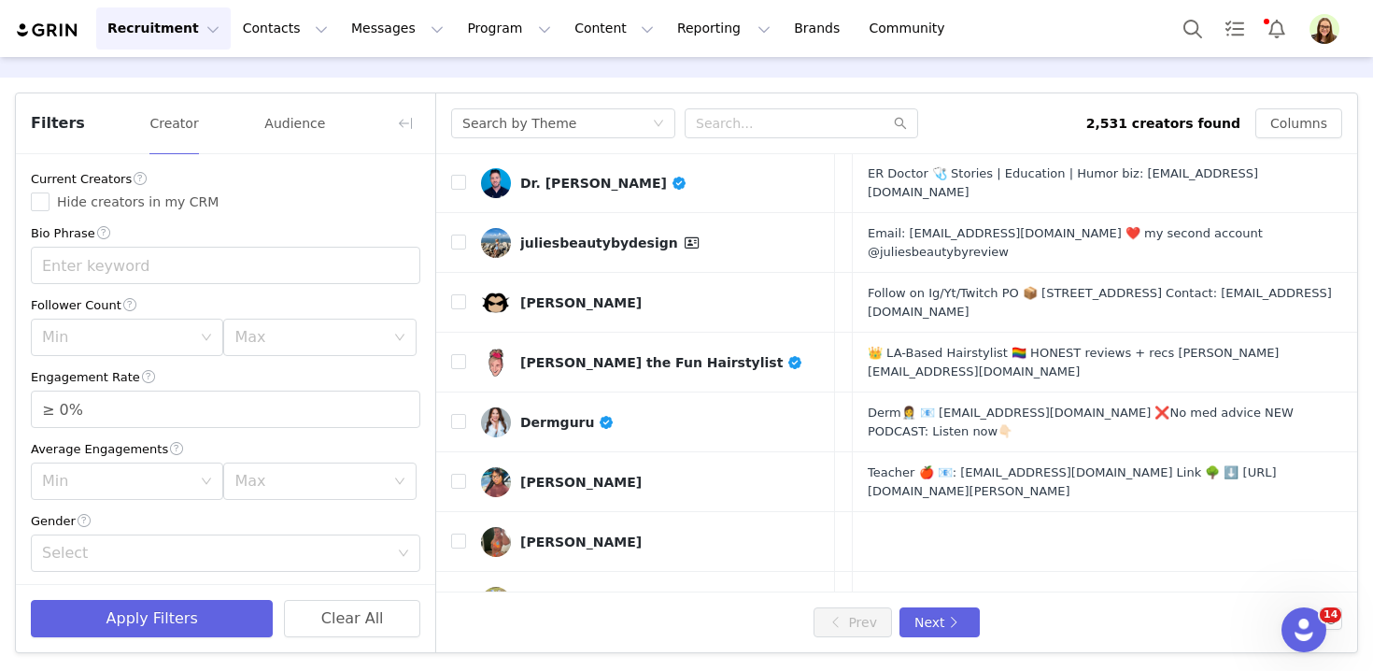
scroll to position [0, 668]
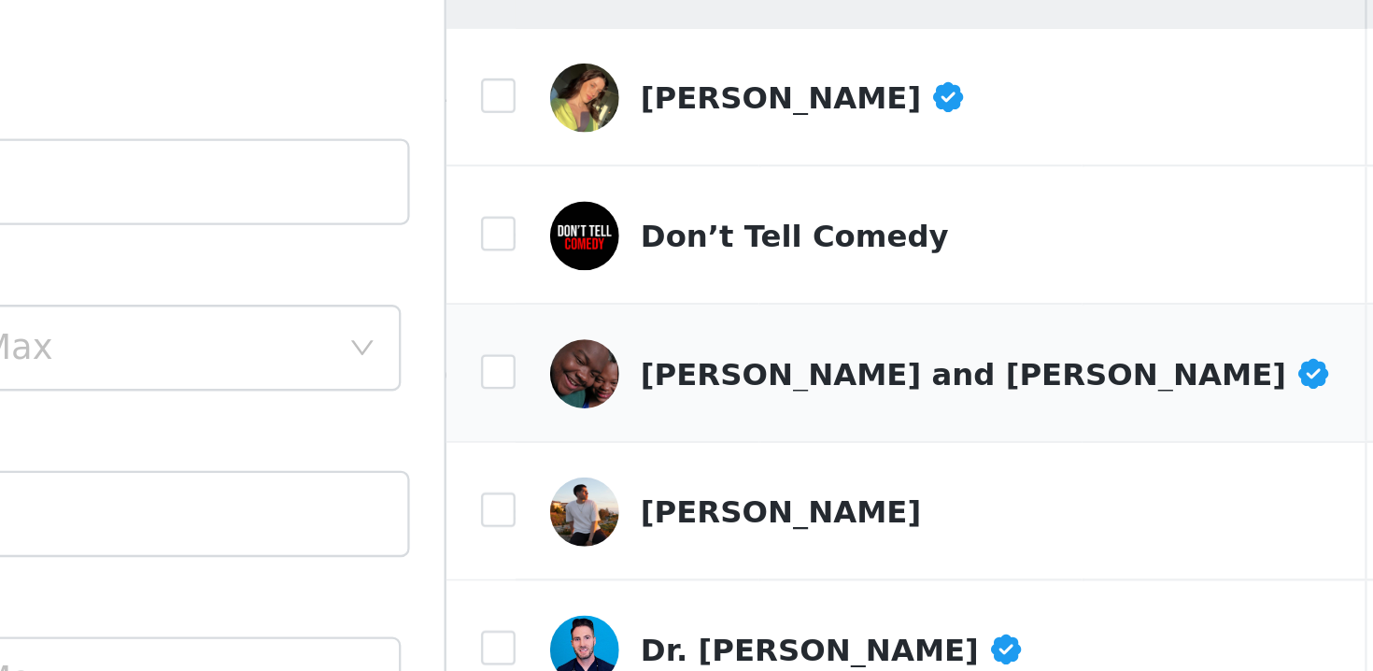
click at [749, 335] on link "https://www.tiktok.com/share/user/6751729561766052869" at bounding box center [778, 348] width 102 height 33
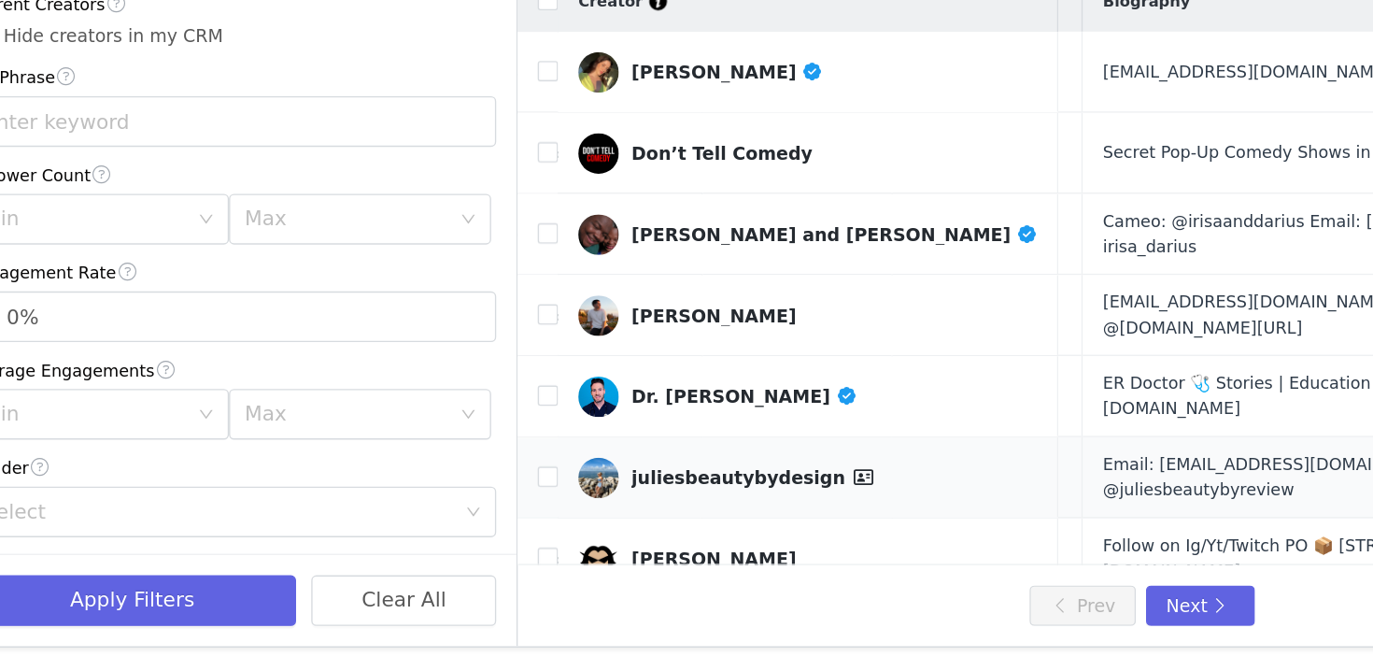
scroll to position [0, 0]
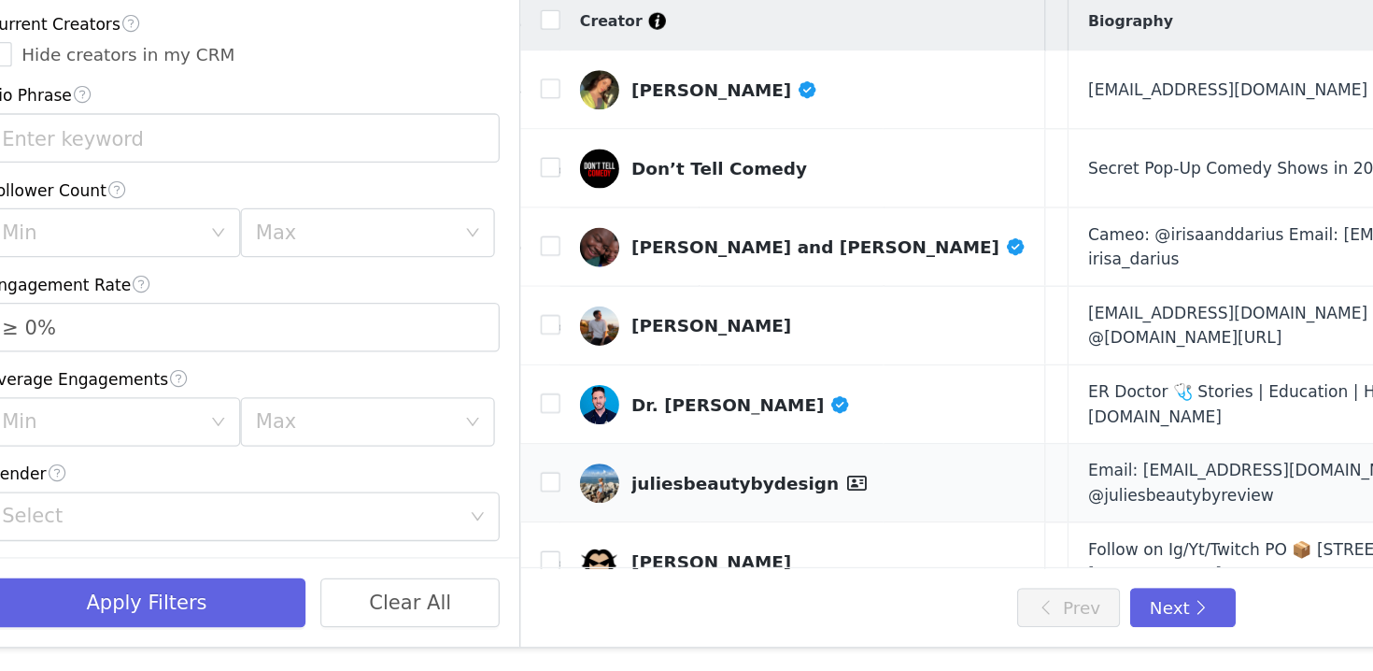
click at [792, 511] on link "https://www.tiktok.com/share/user/6825562474054616069" at bounding box center [778, 527] width 102 height 33
click at [954, 621] on button "Next" at bounding box center [939, 622] width 80 height 30
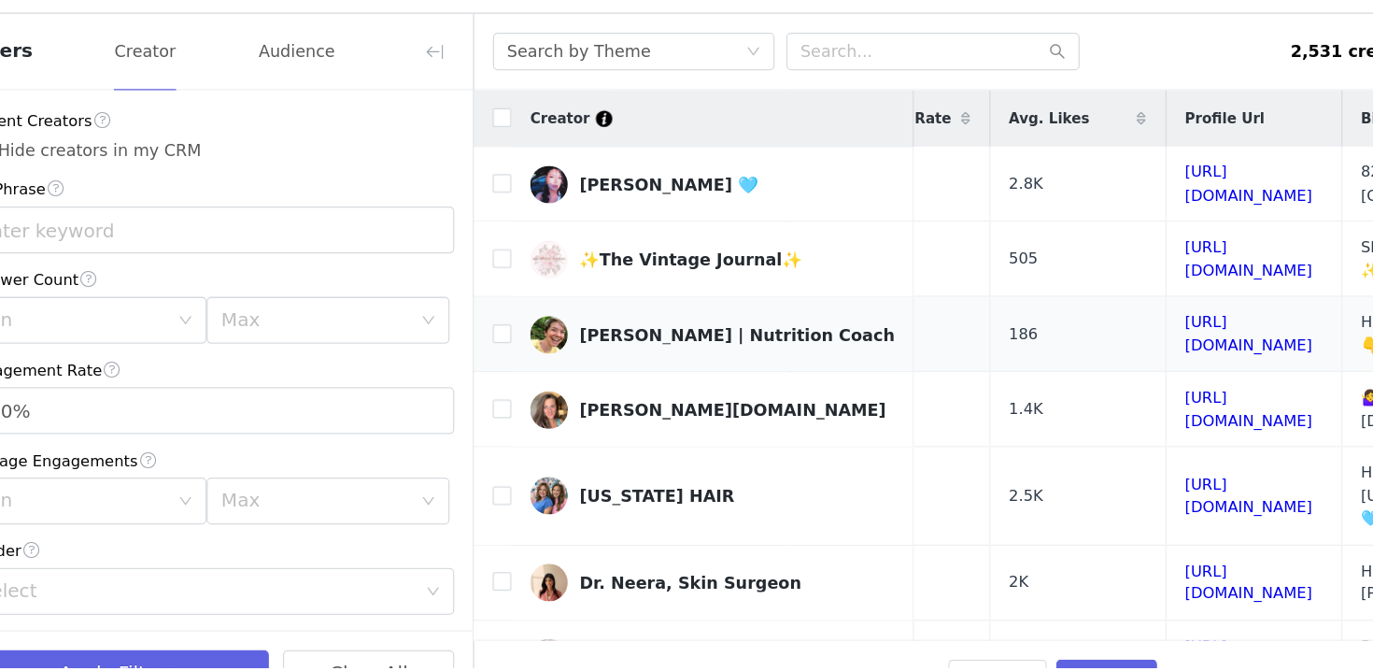
scroll to position [0, 309]
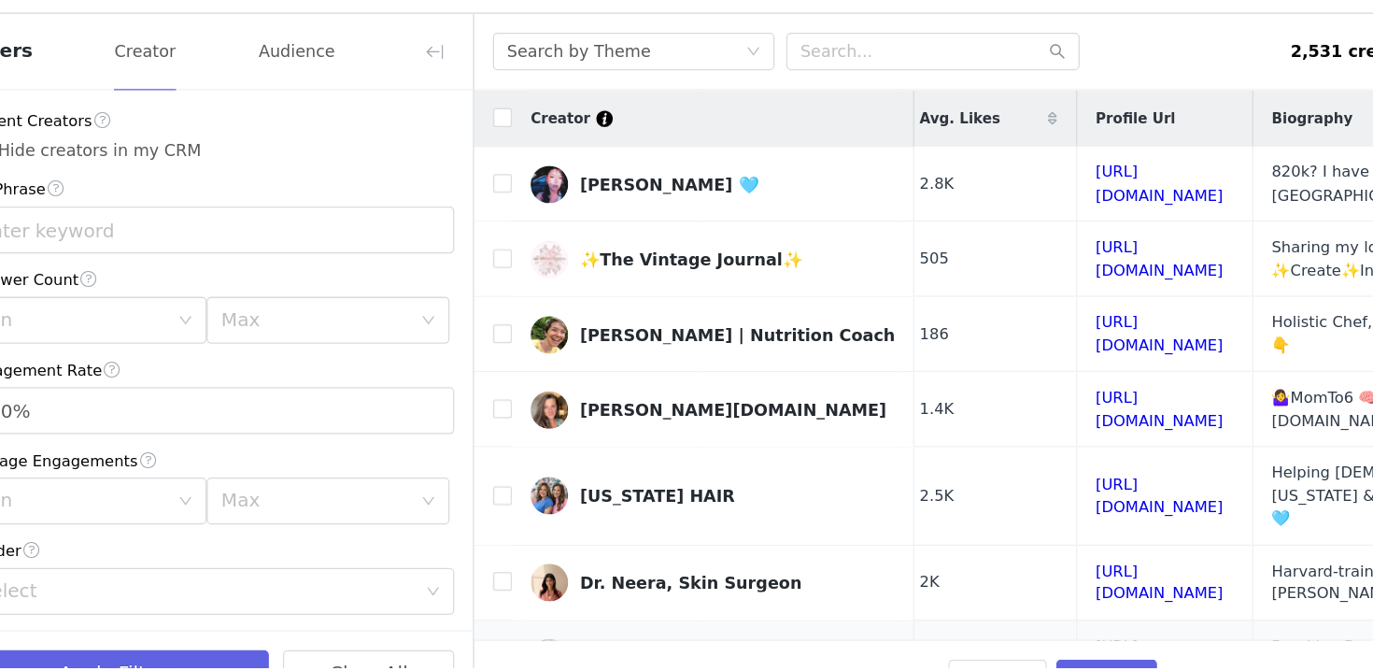
click at [959, 643] on link "https://www.tiktok.com/share/user/6754099743070258182" at bounding box center [982, 659] width 102 height 33
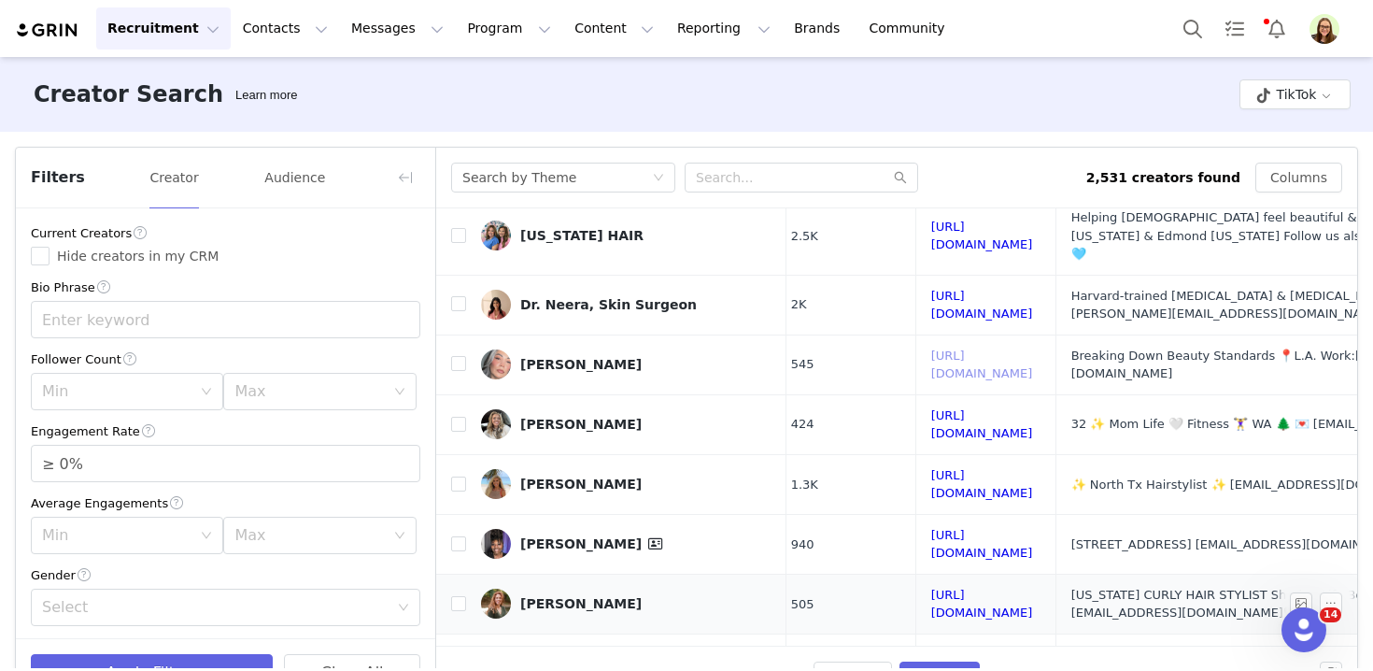
scroll to position [300, 309]
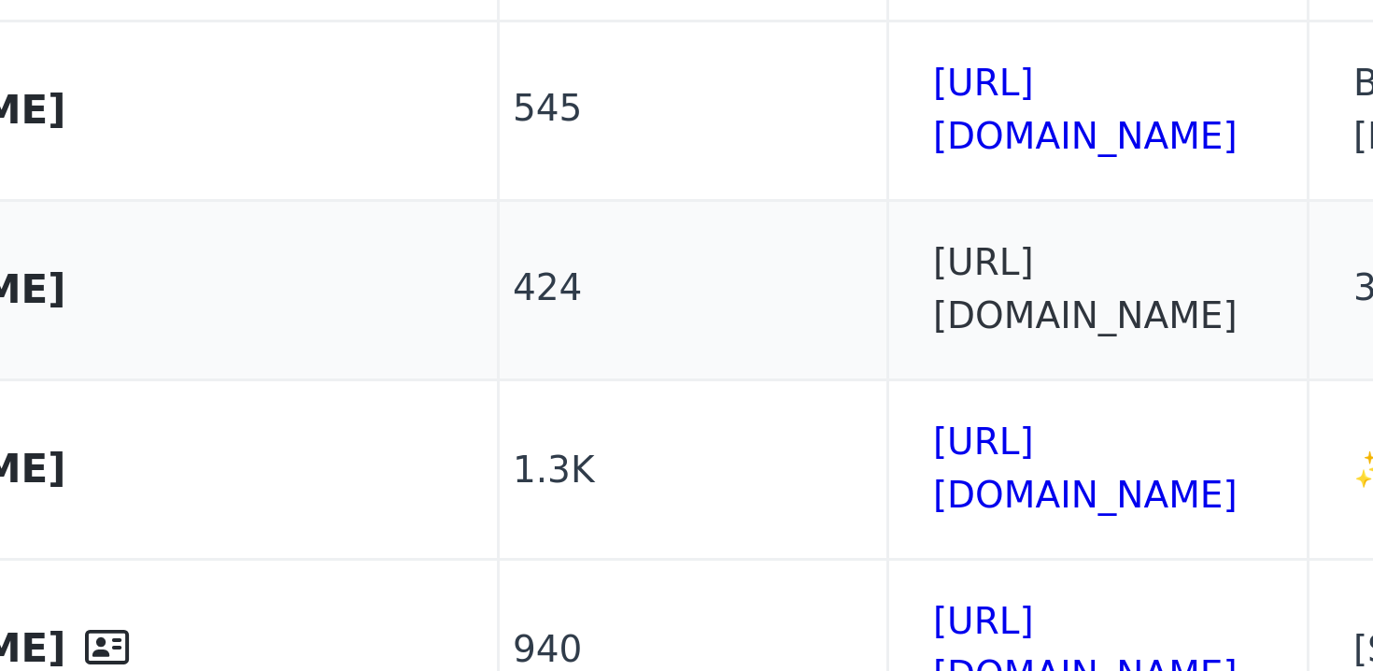
click at [931, 403] on link "https://www.tiktok.com/share/user/6756725189470241798" at bounding box center [982, 419] width 102 height 33
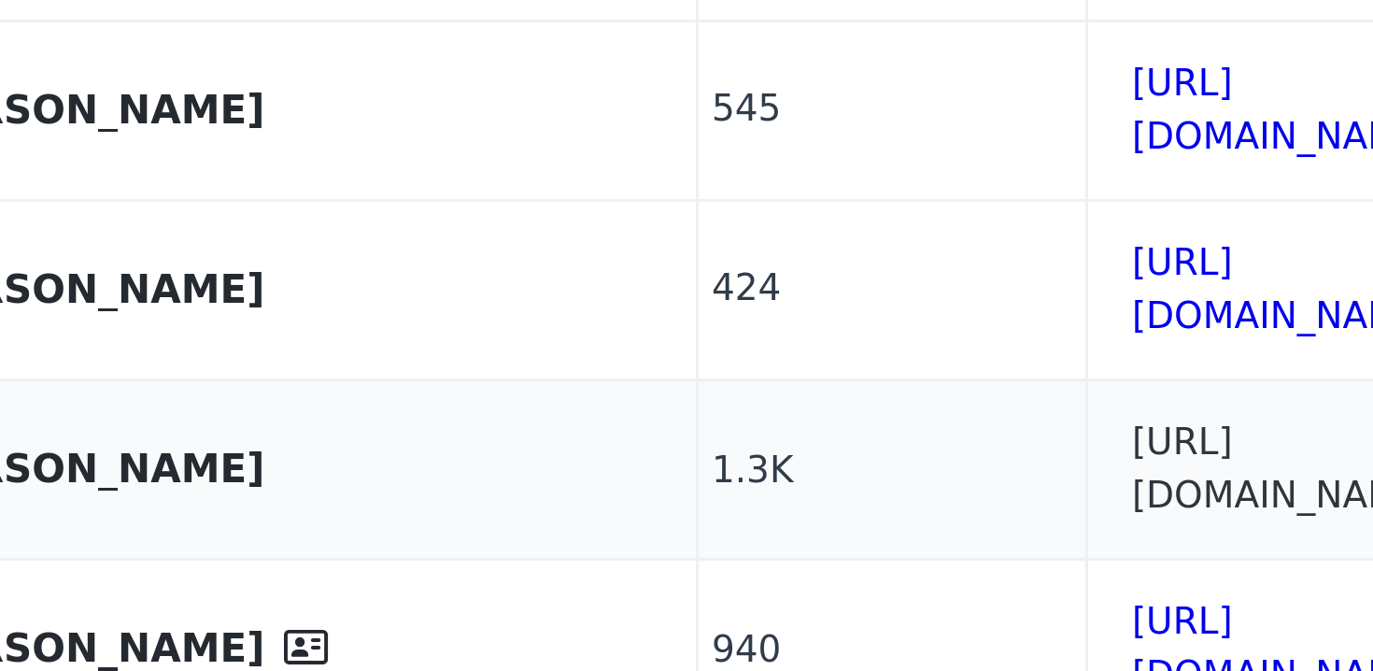
click at [931, 463] on link "https://www.tiktok.com/share/user/6527053317280382986" at bounding box center [982, 479] width 102 height 33
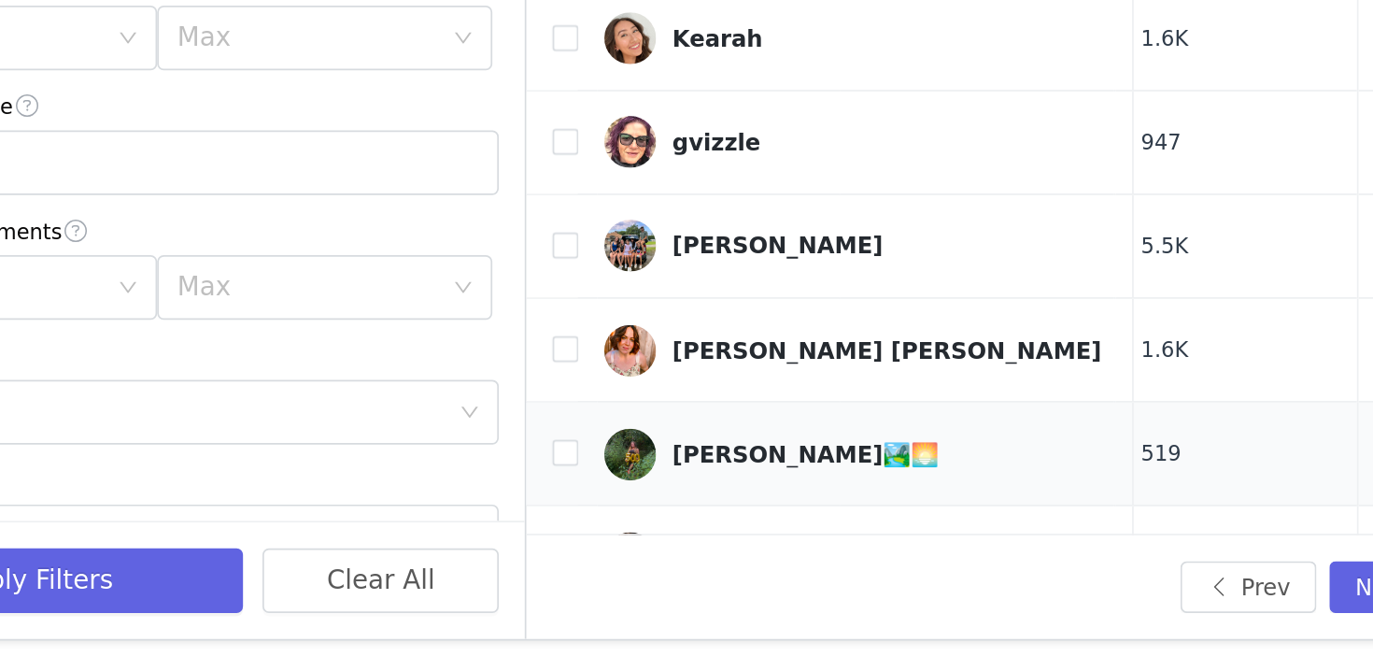
scroll to position [698, 309]
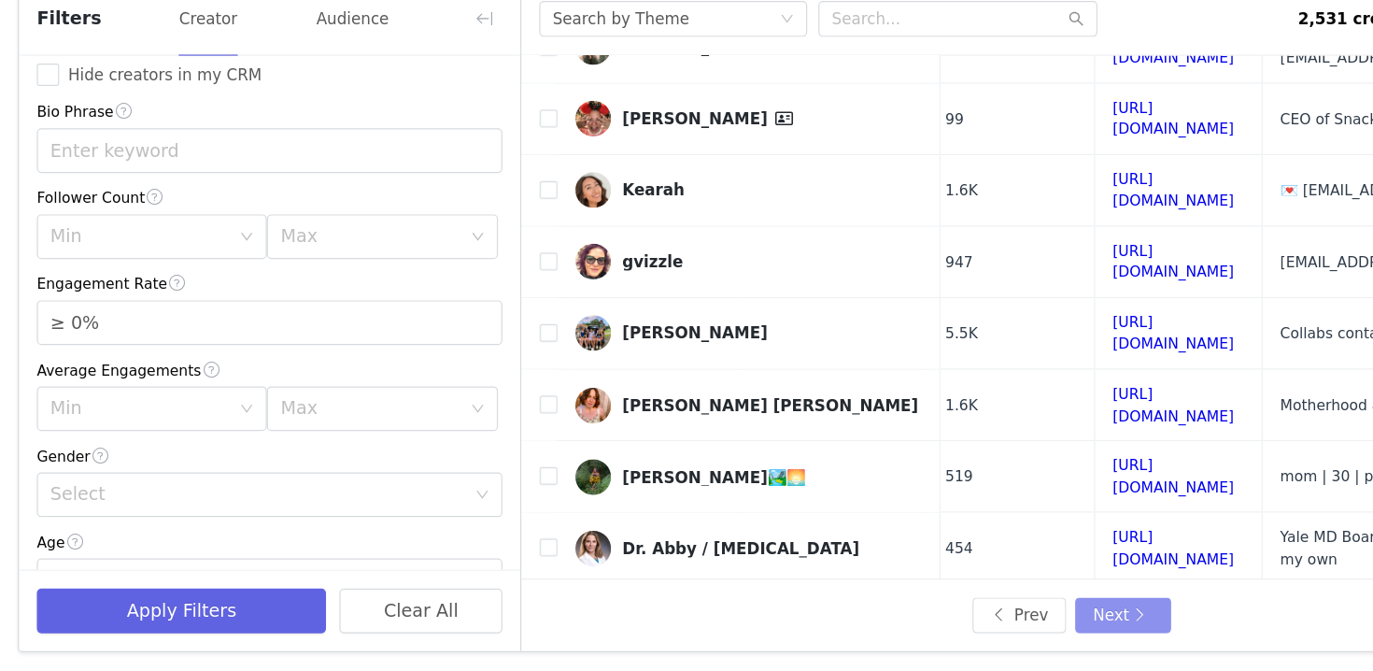
click at [929, 624] on button "Next" at bounding box center [939, 622] width 80 height 30
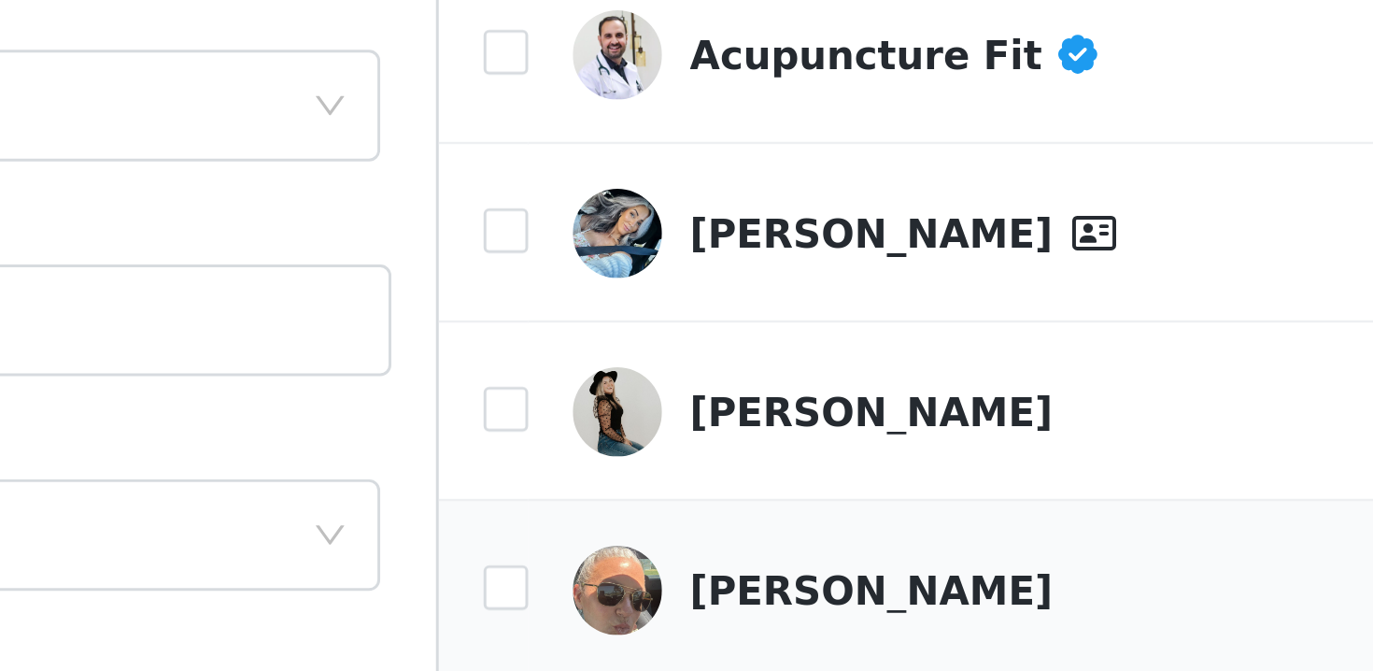
scroll to position [0, 0]
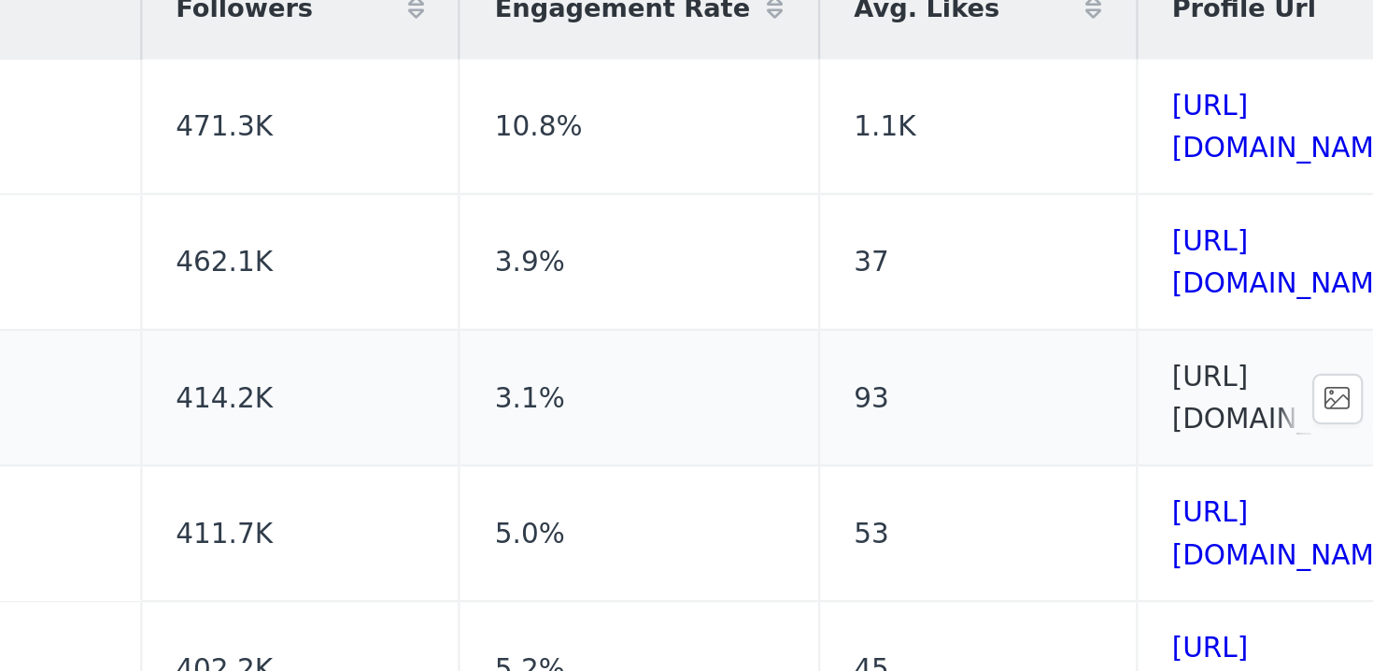
click at [1228, 392] on link "https://www.tiktok.com/share/user/6757332401392731142" at bounding box center [1279, 402] width 102 height 33
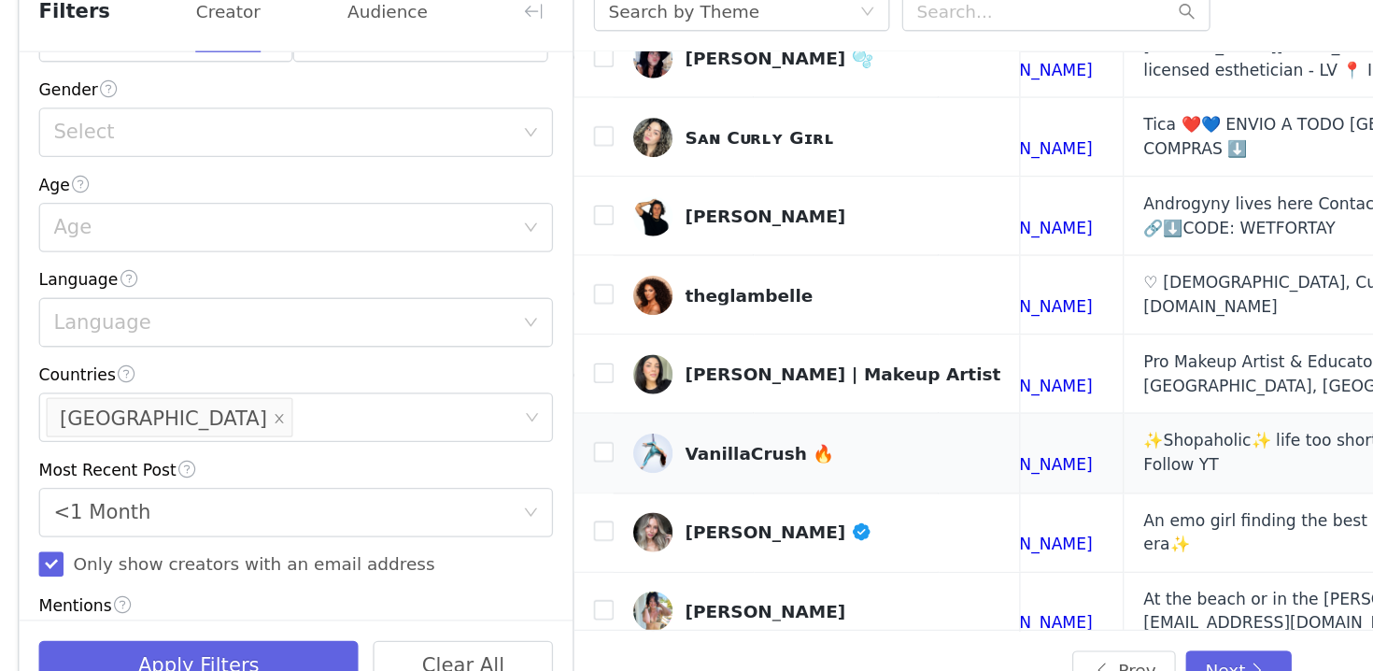
scroll to position [668, 605]
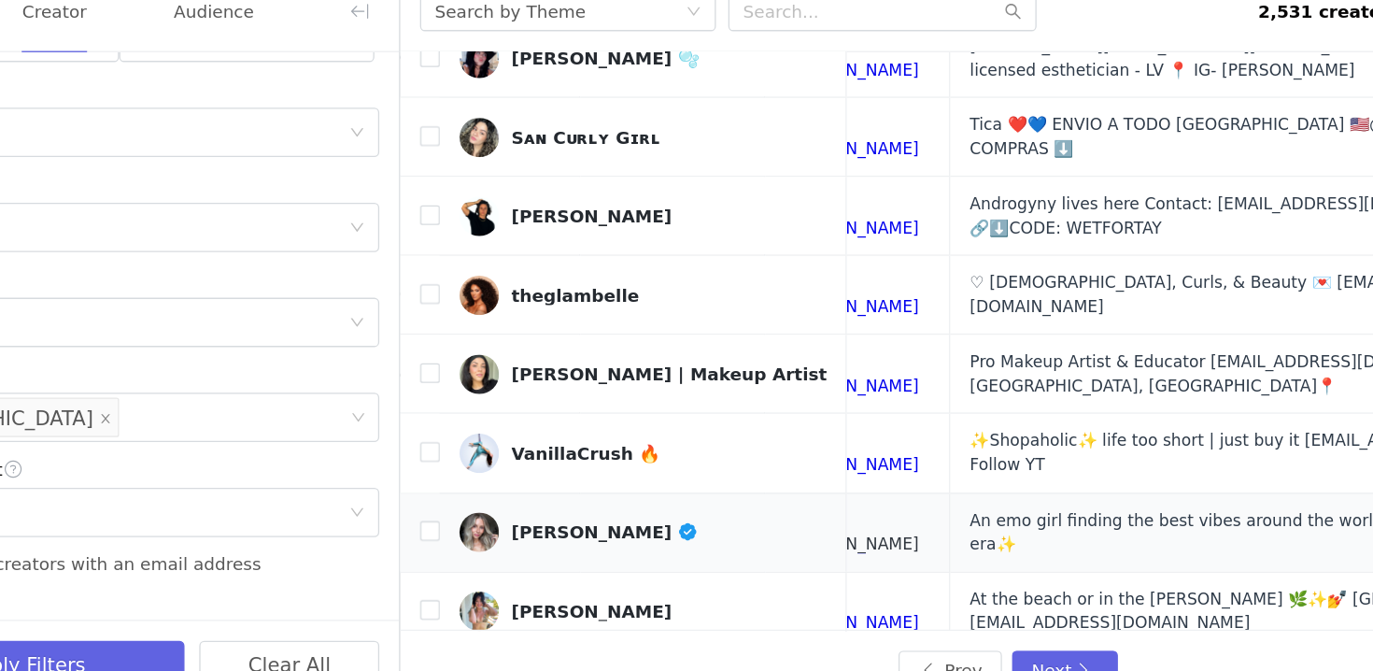
click at [803, 501] on link "https://www.tiktok.com/share/user/6779796311330030597" at bounding box center [778, 517] width 102 height 33
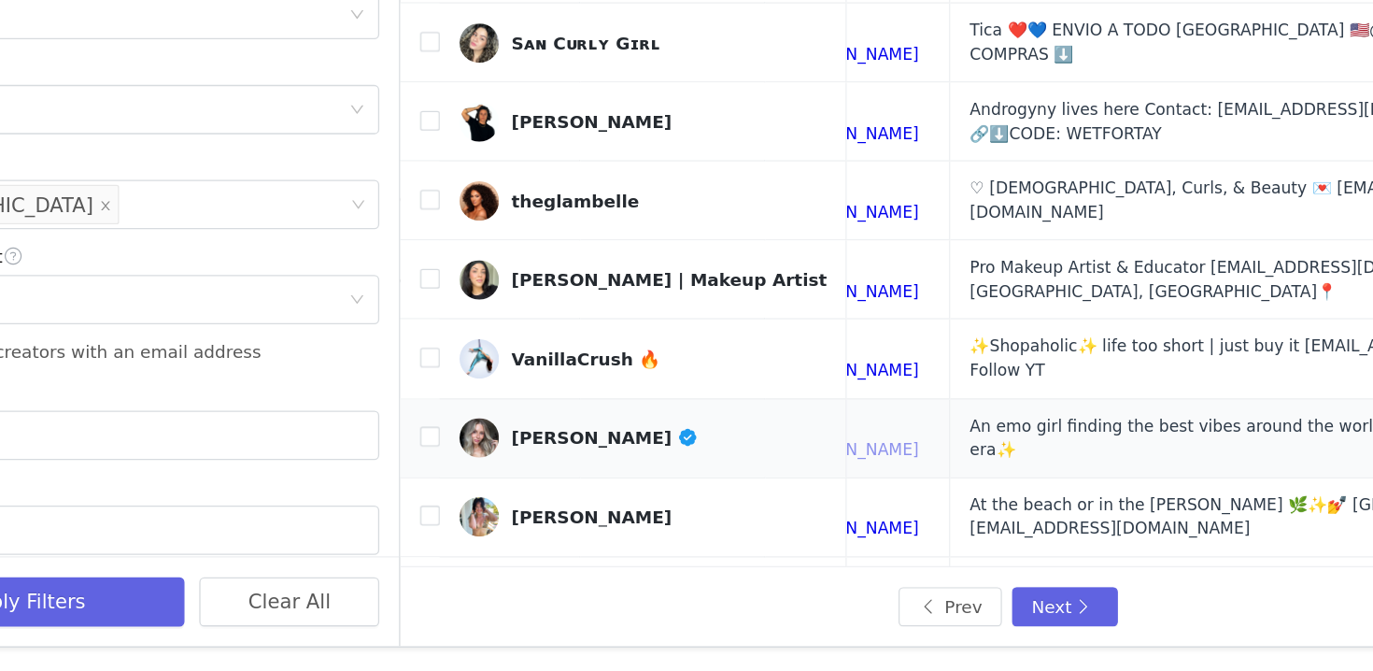
scroll to position [0, 0]
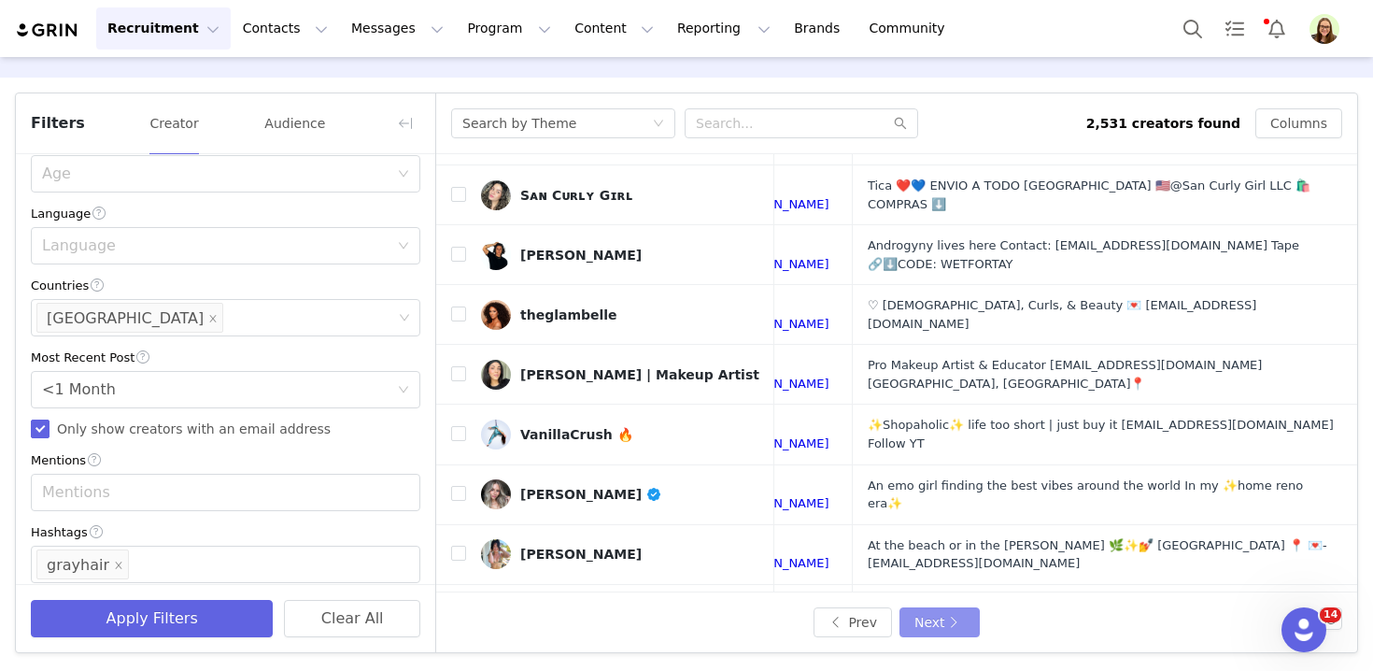
click at [955, 616] on button "Next" at bounding box center [939, 622] width 80 height 30
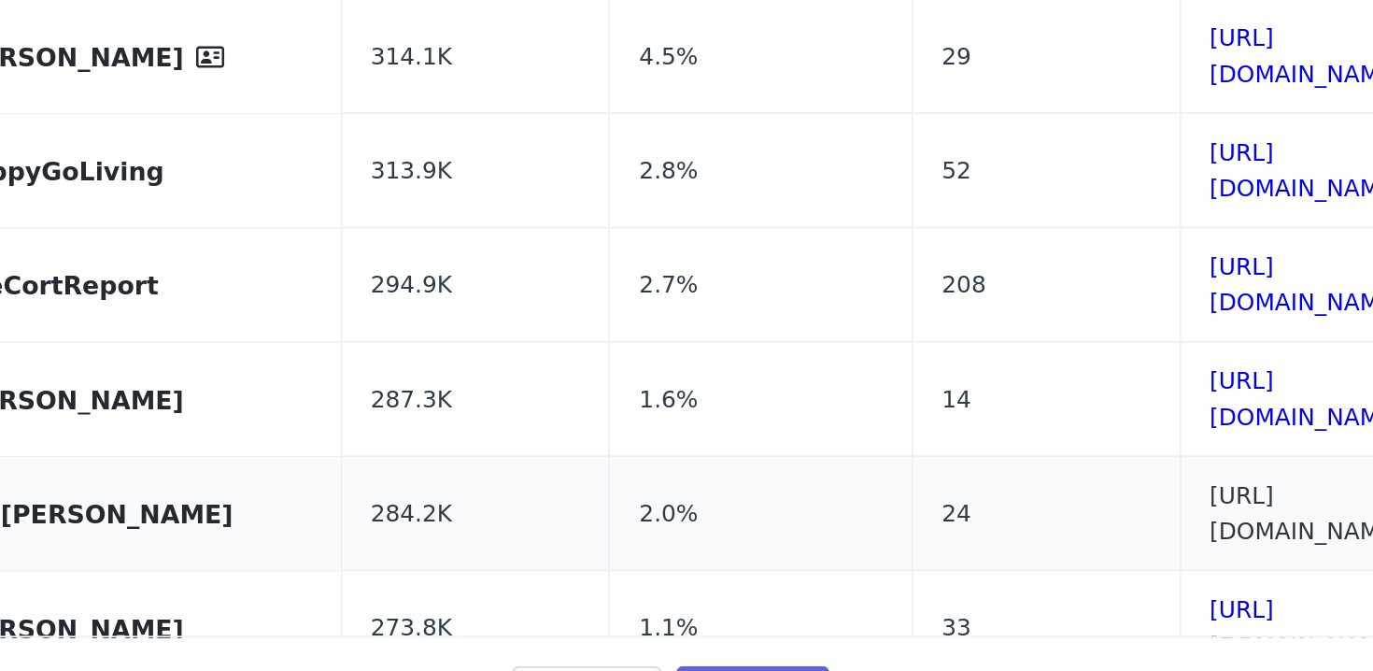
click at [1179, 511] on link "https://www.tiktok.com/share/user/6868023575090775046" at bounding box center [1230, 527] width 102 height 33
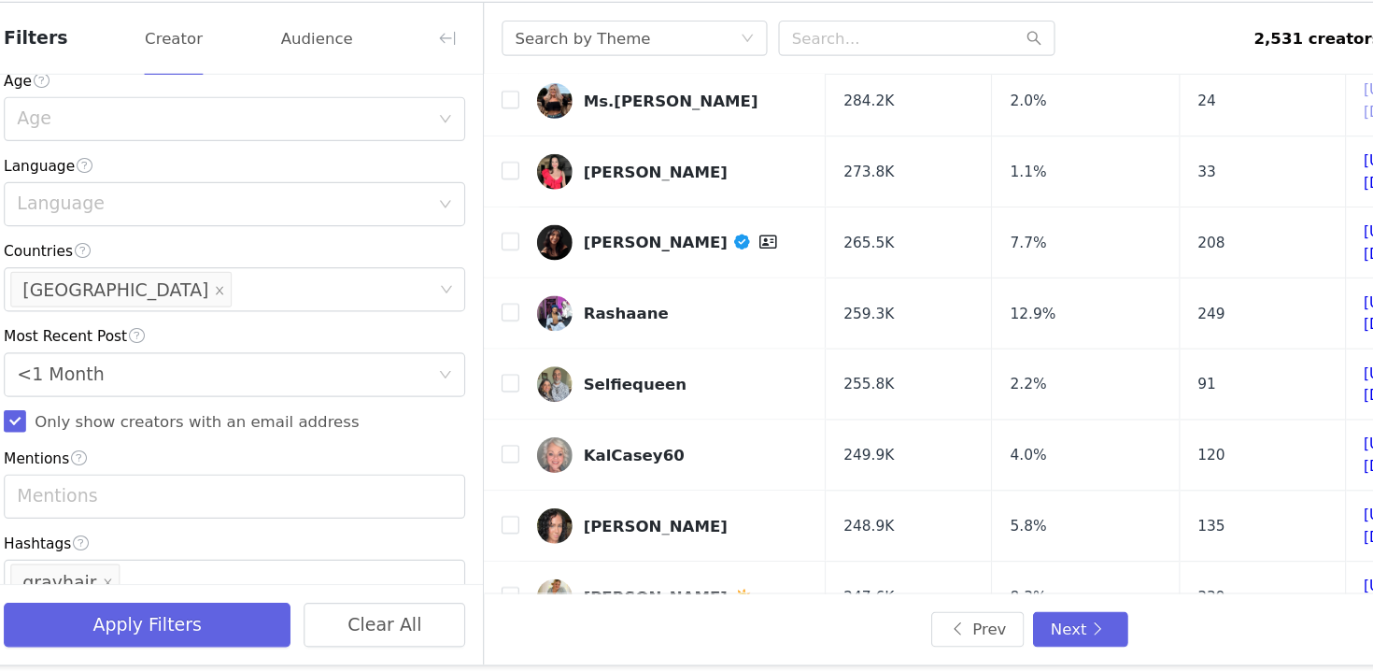
scroll to position [363, 0]
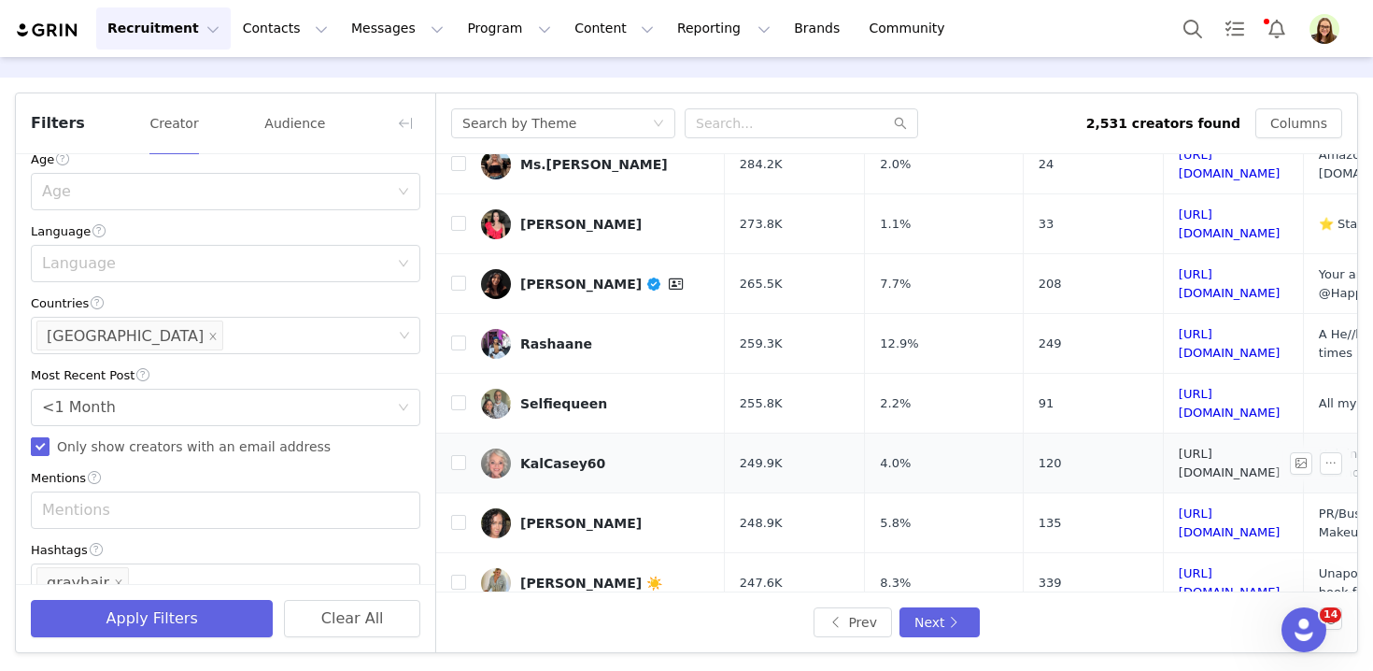
click at [1187, 446] on link "https://www.tiktok.com/share/user/6812629863368557573" at bounding box center [1230, 462] width 102 height 33
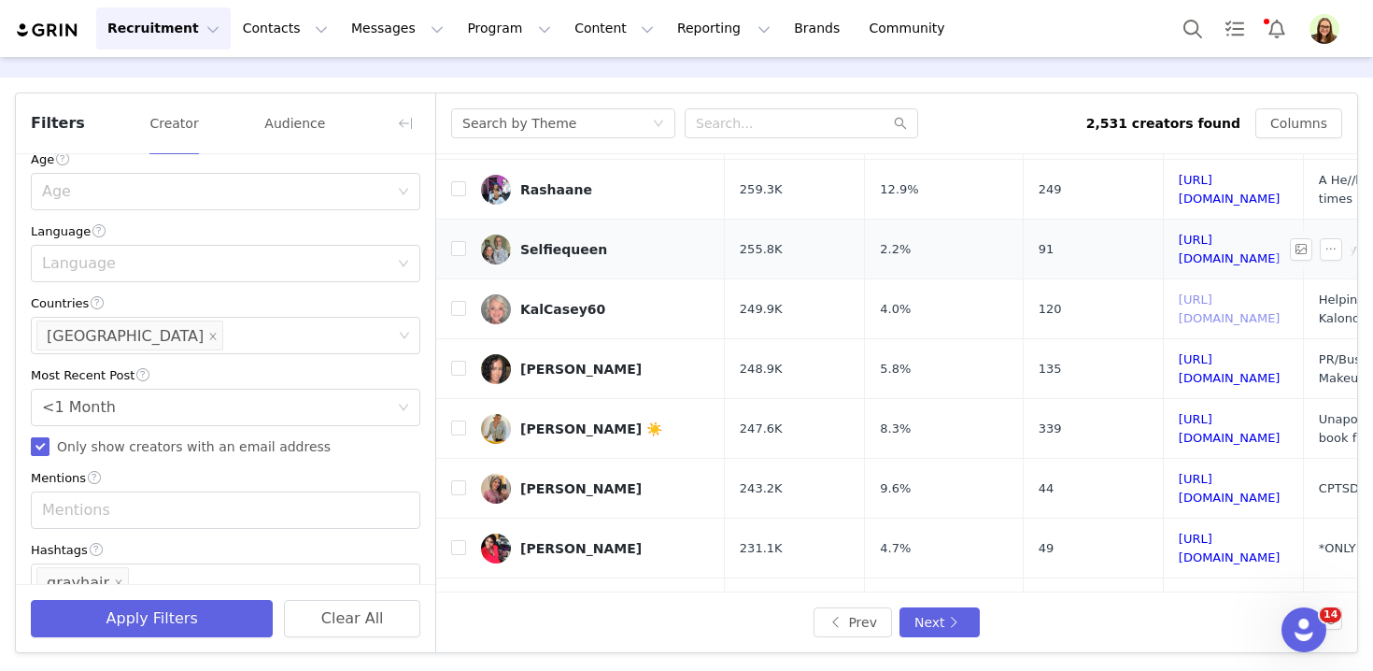
scroll to position [519, 0]
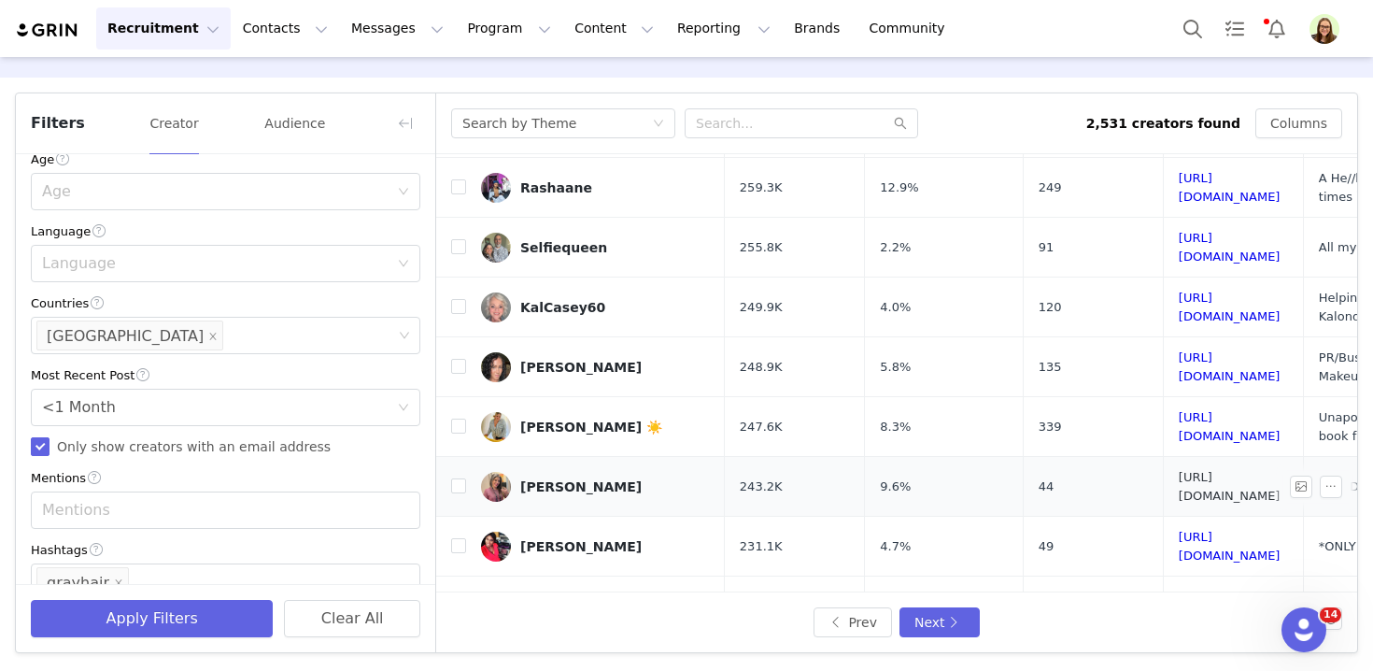
click at [1238, 470] on link "https://www.tiktok.com/share/user/6900313138719130630" at bounding box center [1230, 486] width 102 height 33
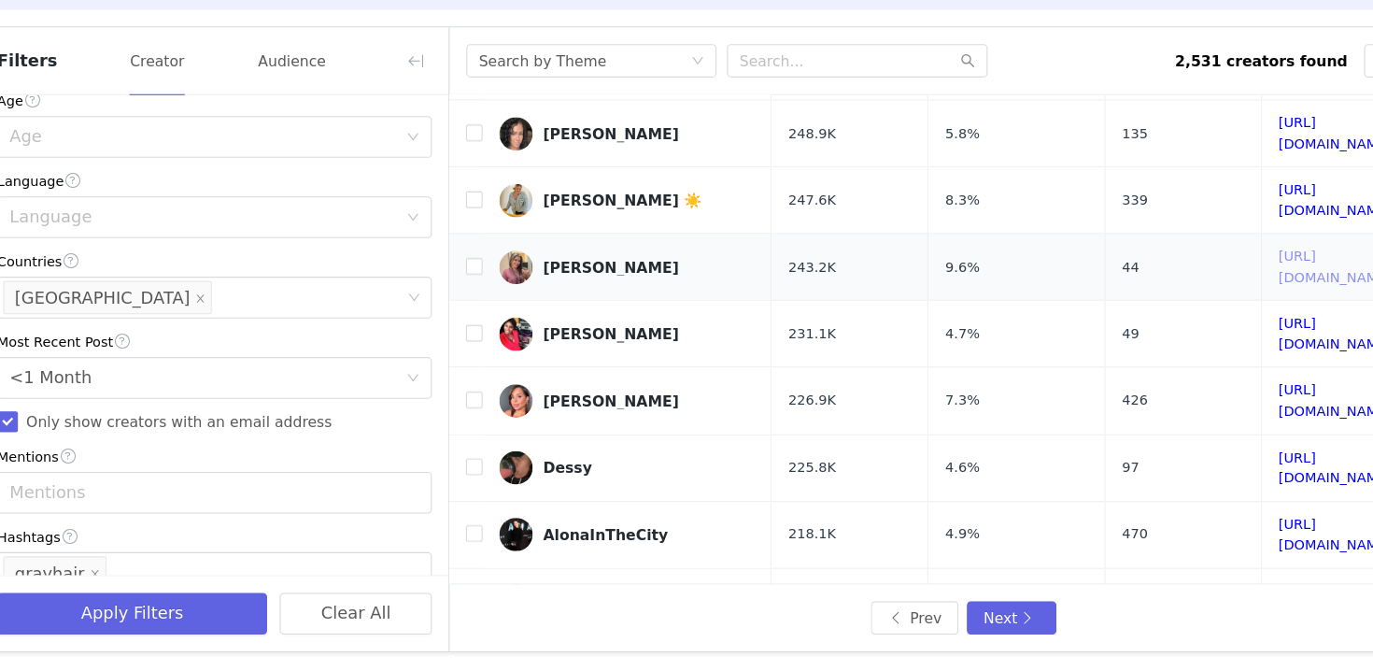
scroll to position [0, 0]
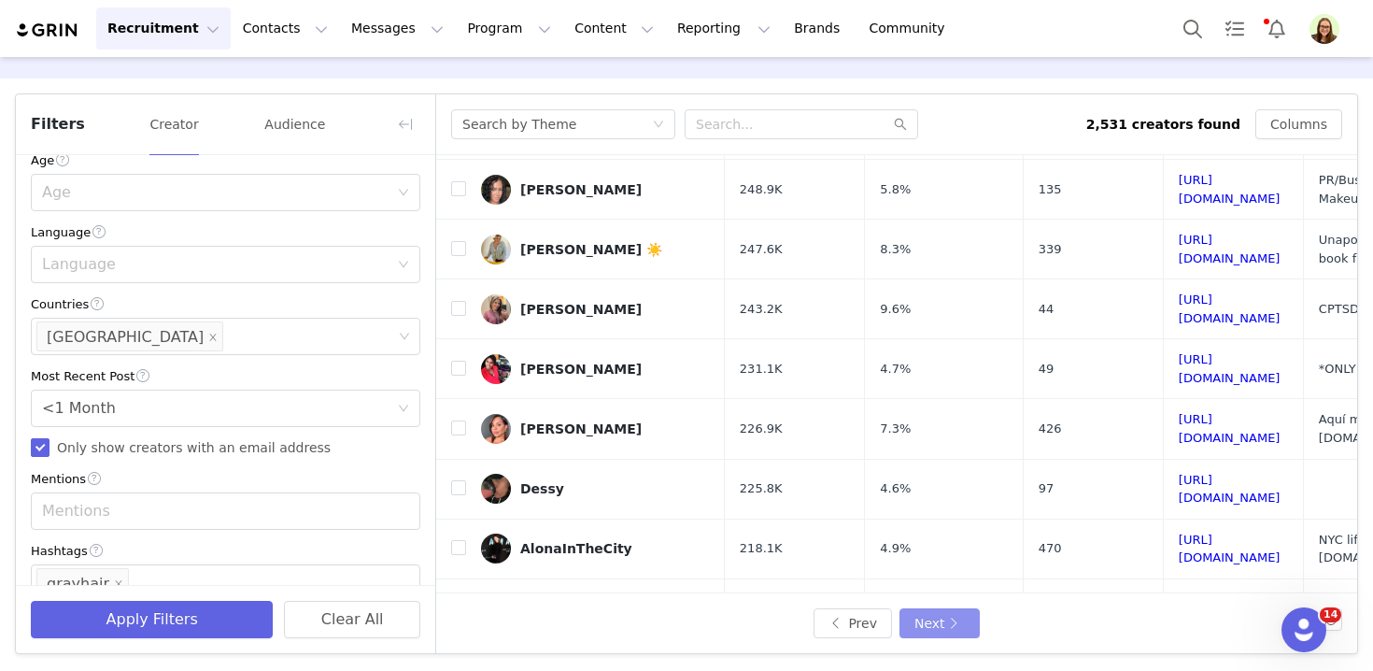
click at [926, 627] on button "Next" at bounding box center [939, 623] width 80 height 30
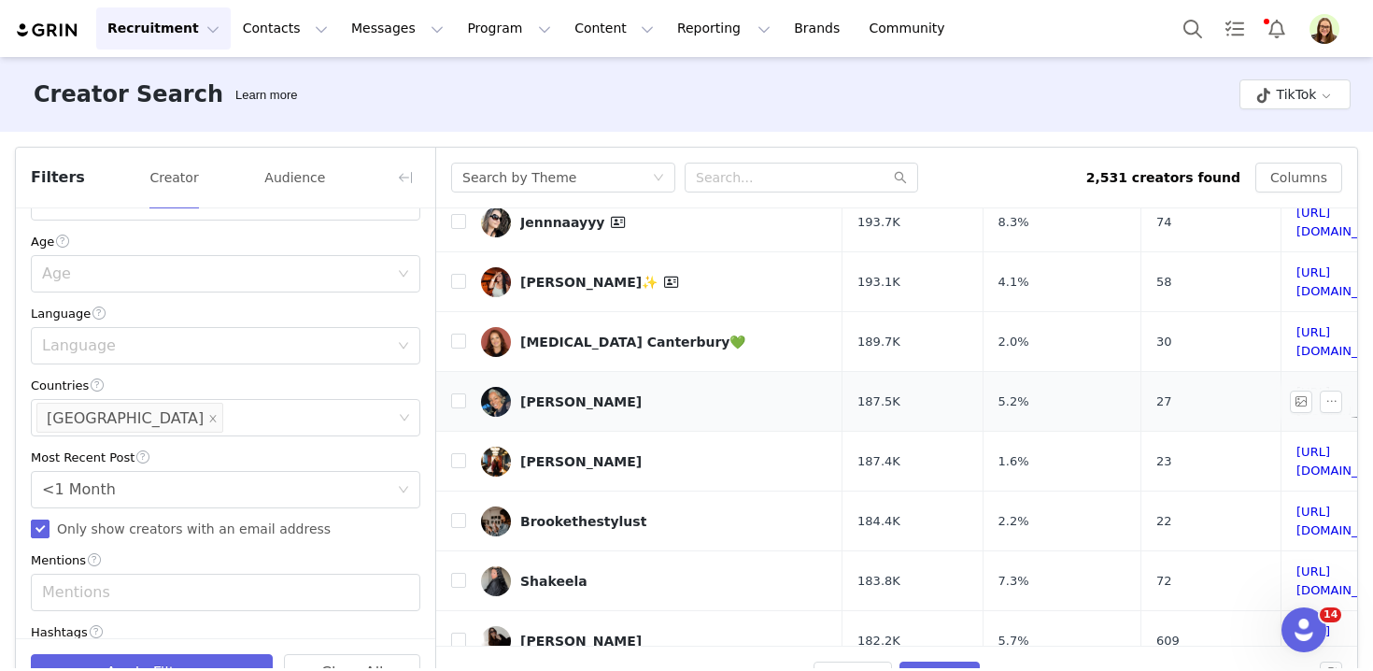
click at [1296, 385] on link "https://www.tiktok.com/share/user/6795937569923318790" at bounding box center [1347, 401] width 102 height 33
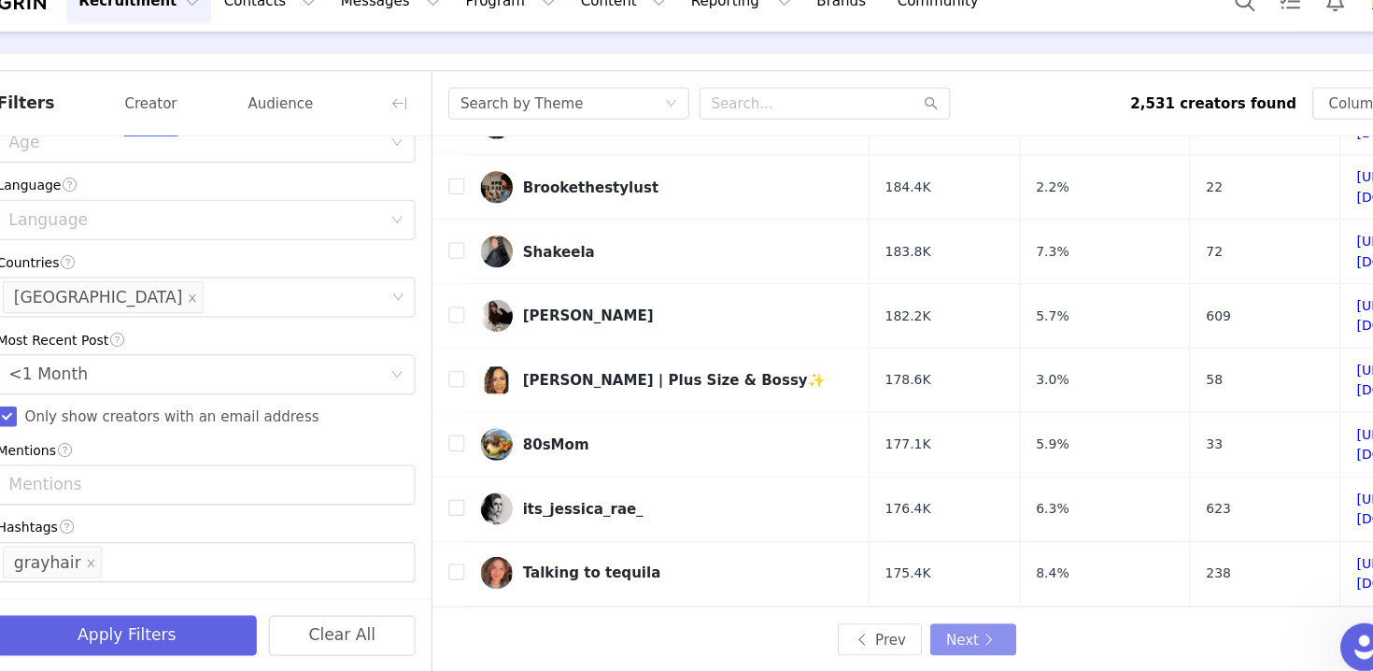
click at [921, 611] on button "Next" at bounding box center [939, 622] width 80 height 30
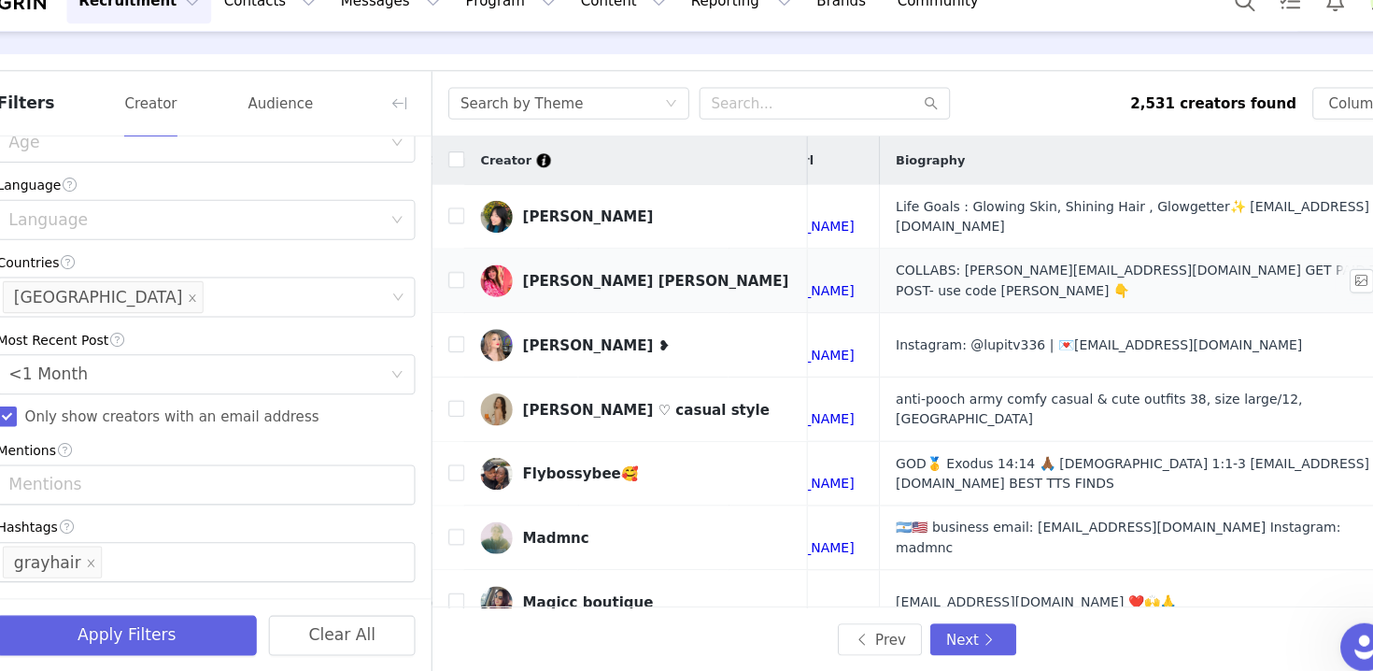
scroll to position [0, 673]
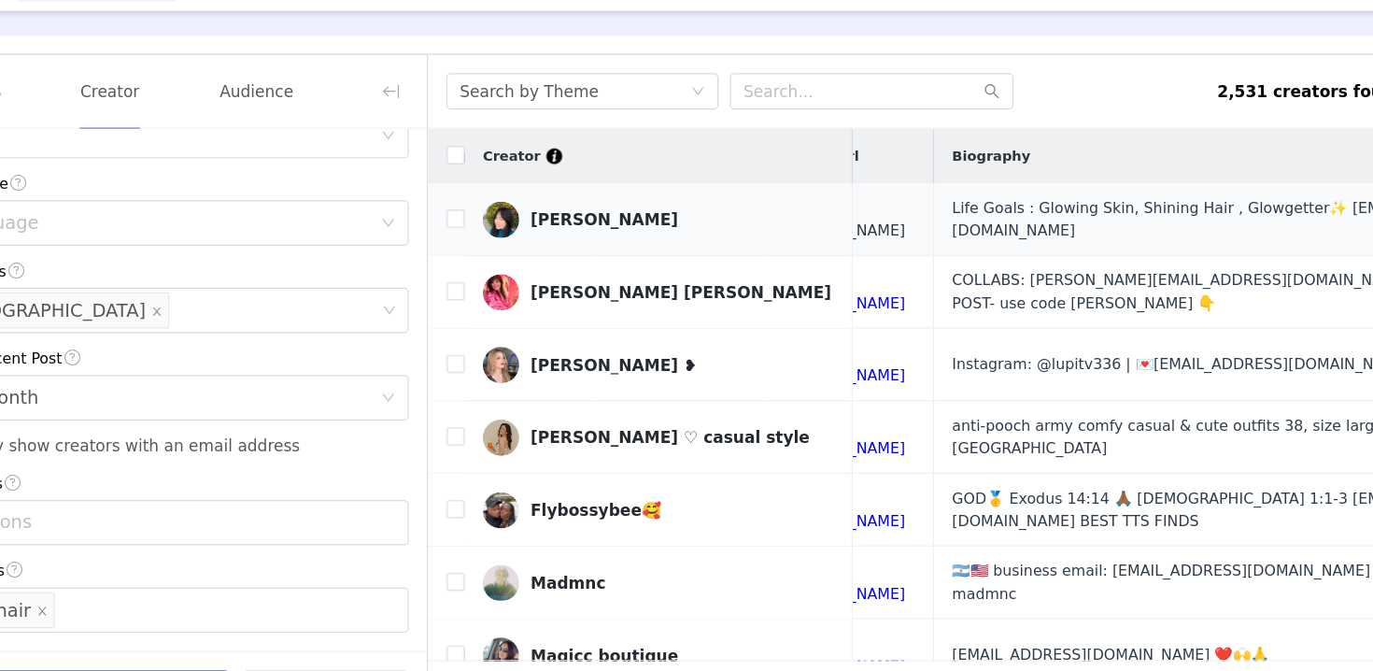
click at [772, 224] on link "https://www.tiktok.com/share/user/6593751217346871301" at bounding box center [778, 228] width 102 height 33
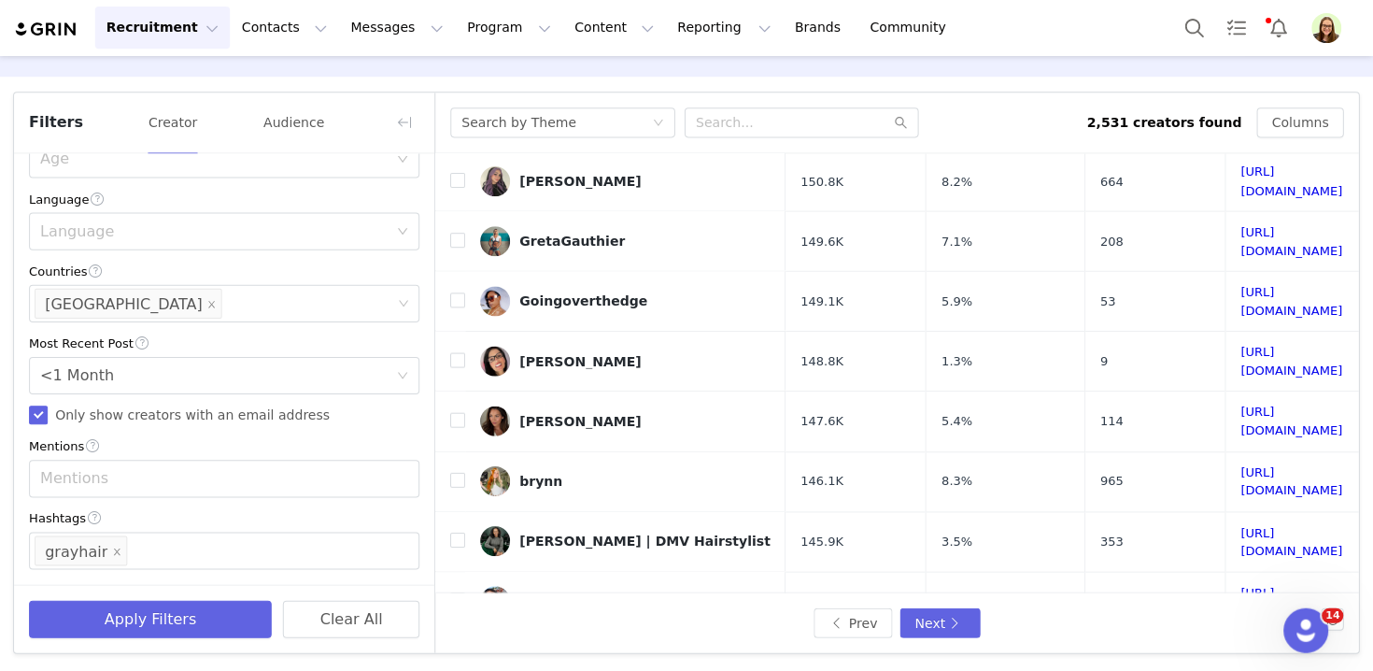
scroll to position [0, 0]
click at [932, 621] on button "Next" at bounding box center [939, 622] width 80 height 30
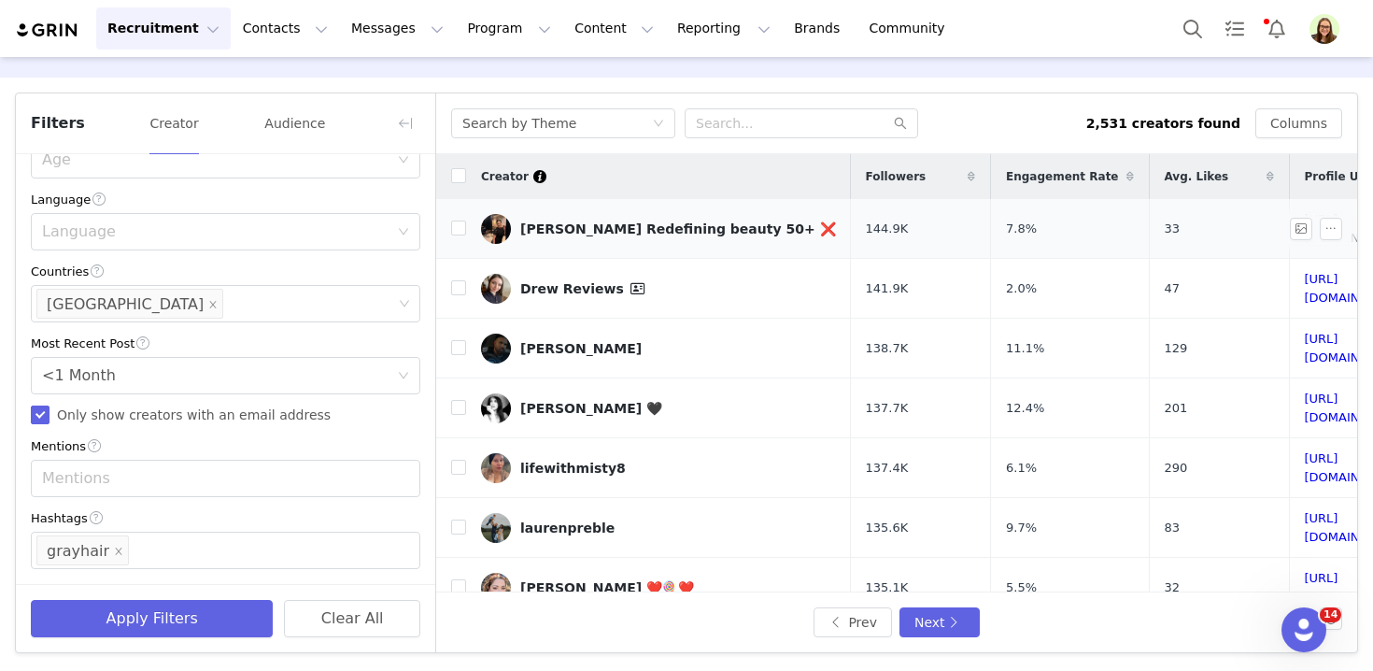
click at [1305, 221] on link "https://www.tiktok.com/share/user/7042819430804358150" at bounding box center [1356, 228] width 102 height 33
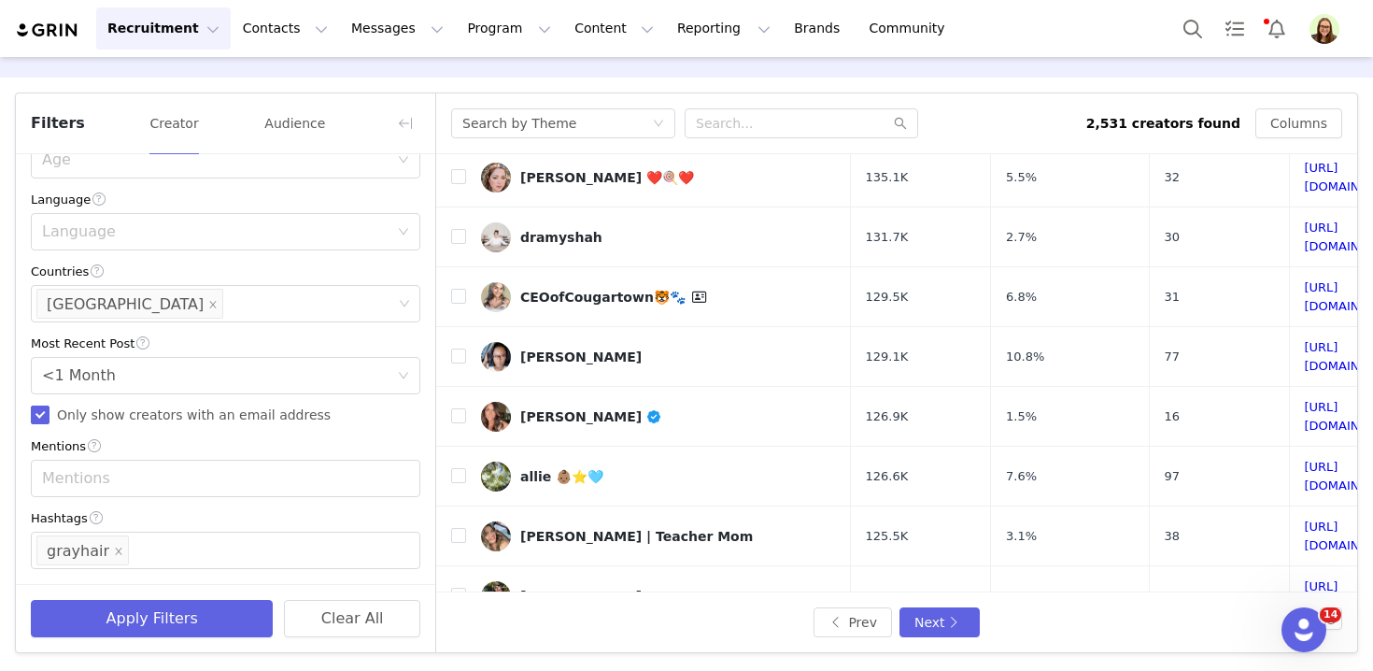
scroll to position [432, 0]
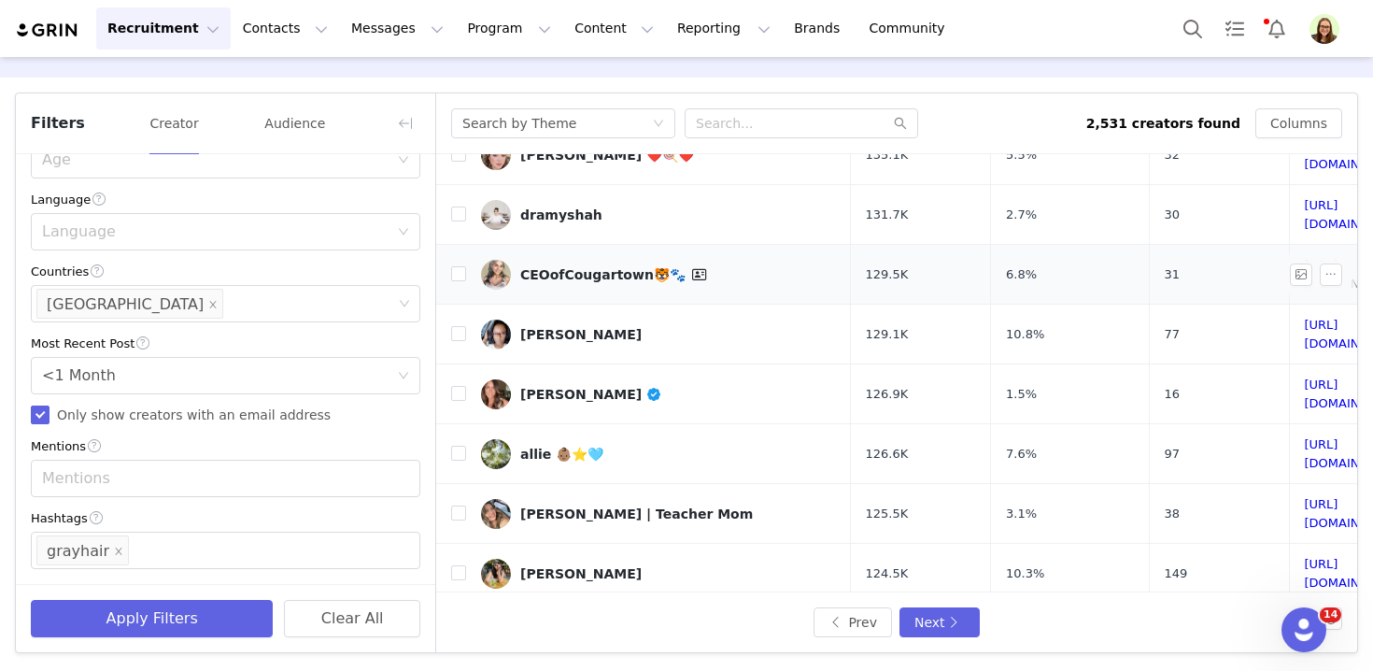
click at [1305, 258] on link "https://www.tiktok.com/share/user/6663344787695288326" at bounding box center [1356, 274] width 102 height 33
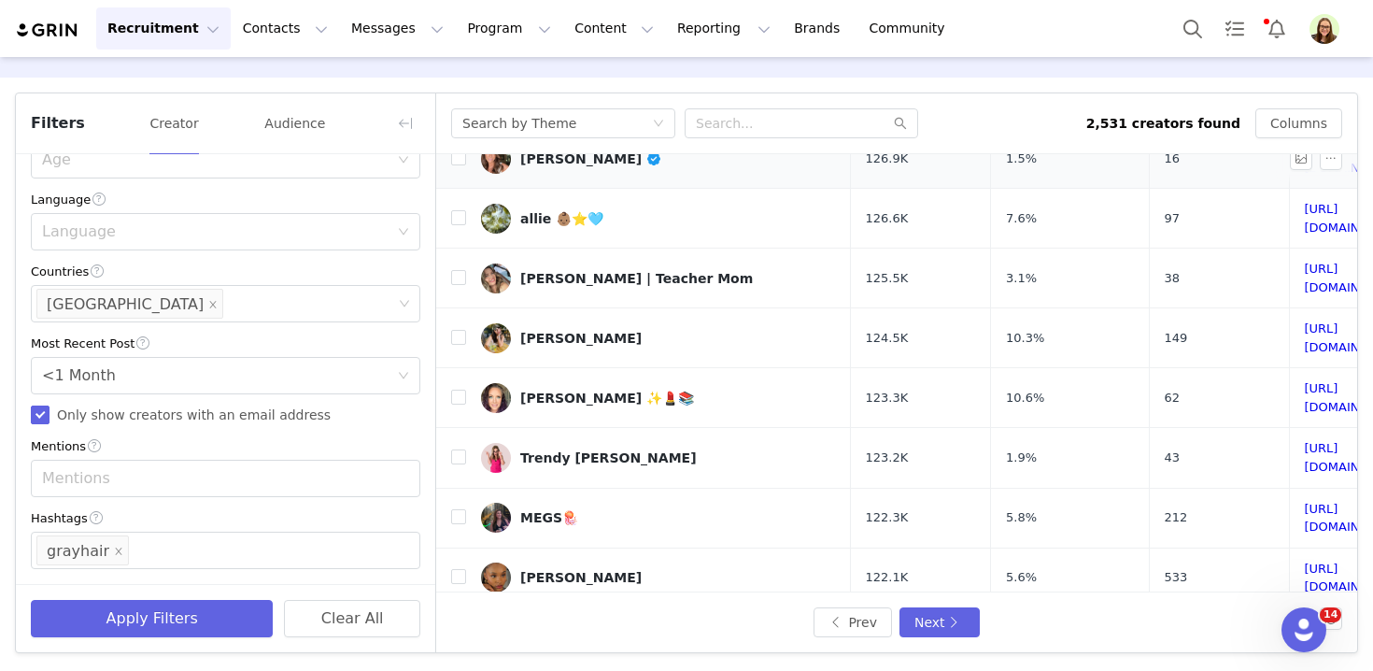
scroll to position [685, 0]
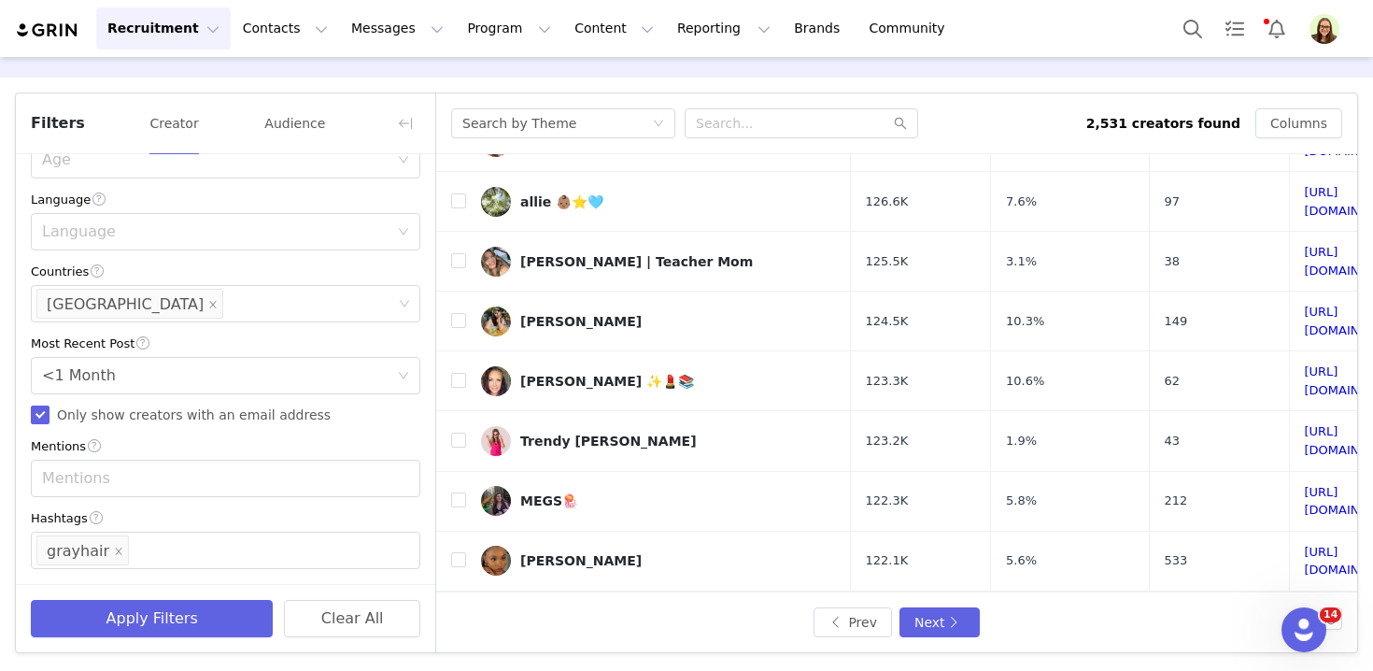
click at [1305, 664] on link "https://www.tiktok.com/share/user/6660142486864969734" at bounding box center [1356, 680] width 102 height 33
click at [949, 618] on button "Next" at bounding box center [939, 622] width 80 height 30
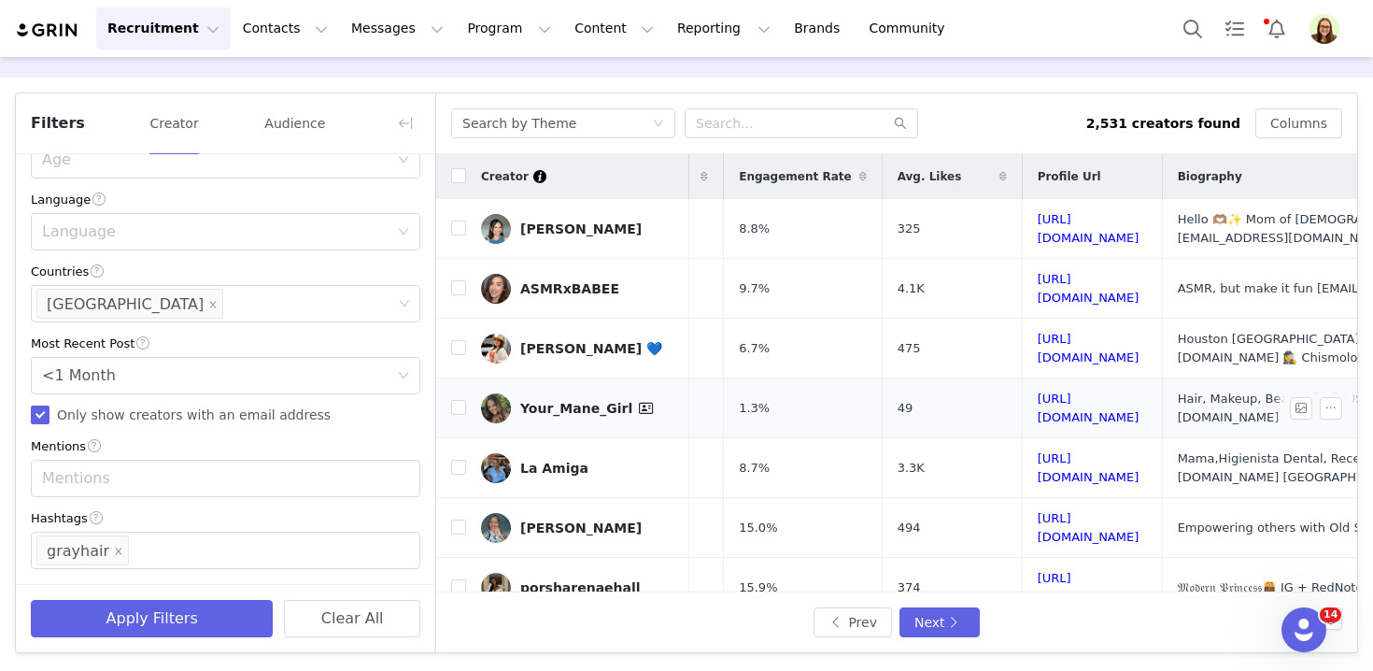
scroll to position [0, 141]
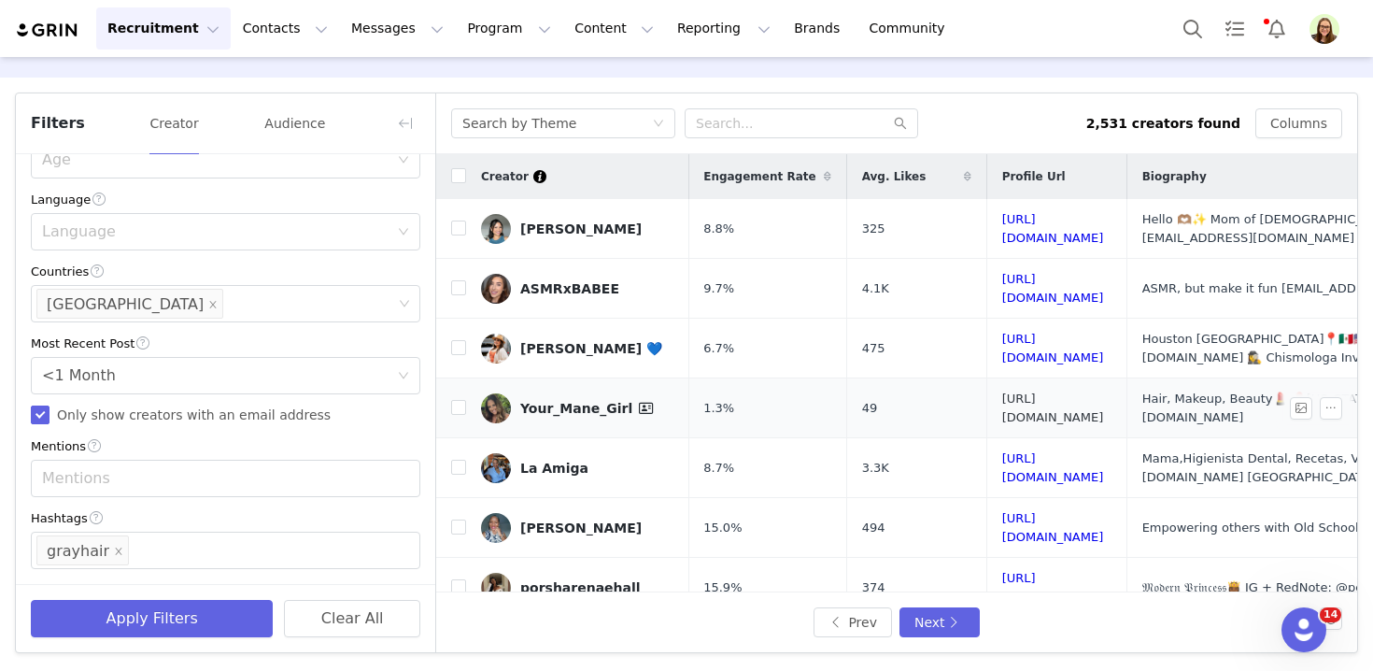
click at [1062, 391] on link "https://www.tiktok.com/share/user/7315978137673827370" at bounding box center [1053, 407] width 102 height 33
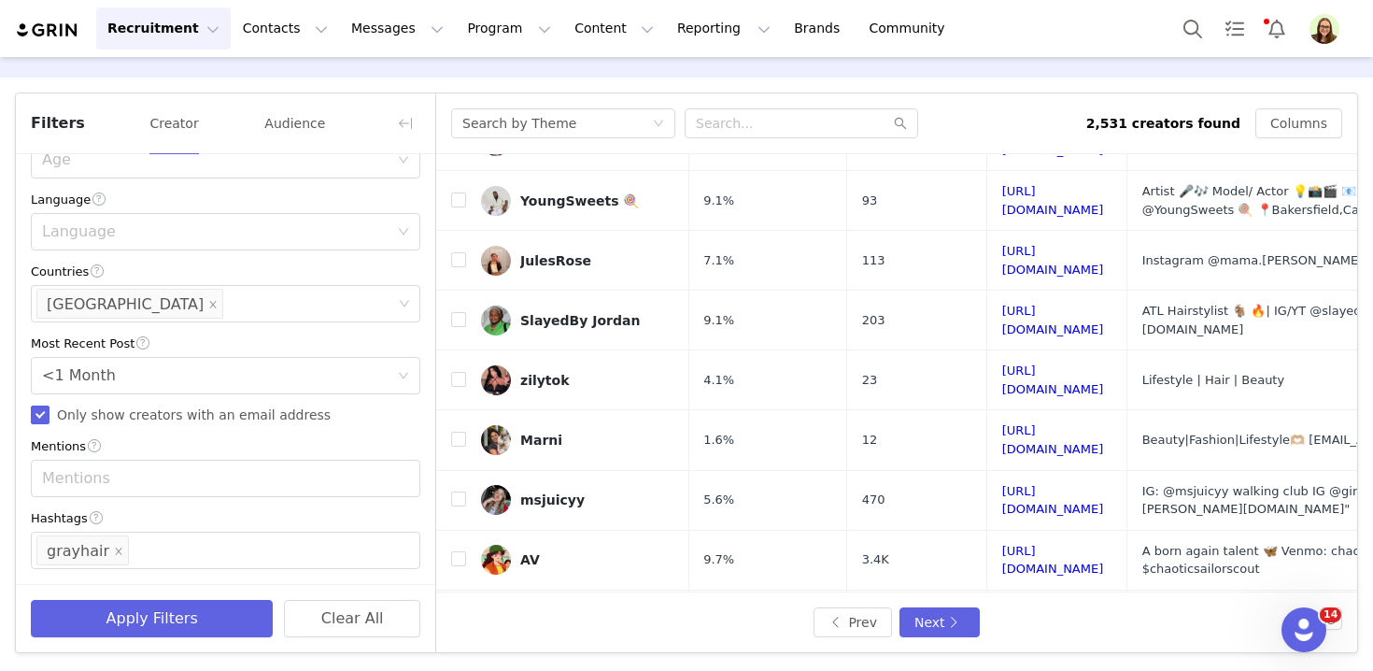
scroll to position [704, 141]
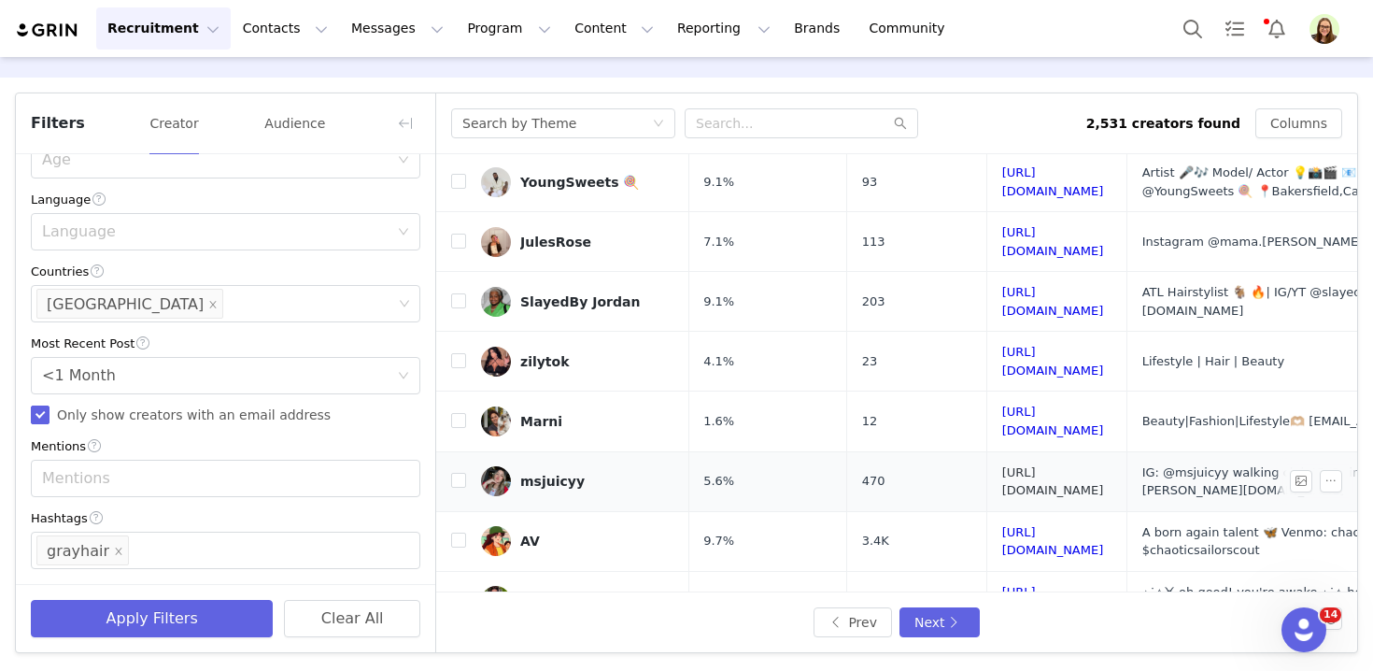
click at [1002, 465] on link "https://www.tiktok.com/share/user/6605743084565889029" at bounding box center [1053, 481] width 102 height 33
click at [964, 632] on button "Next" at bounding box center [939, 622] width 80 height 30
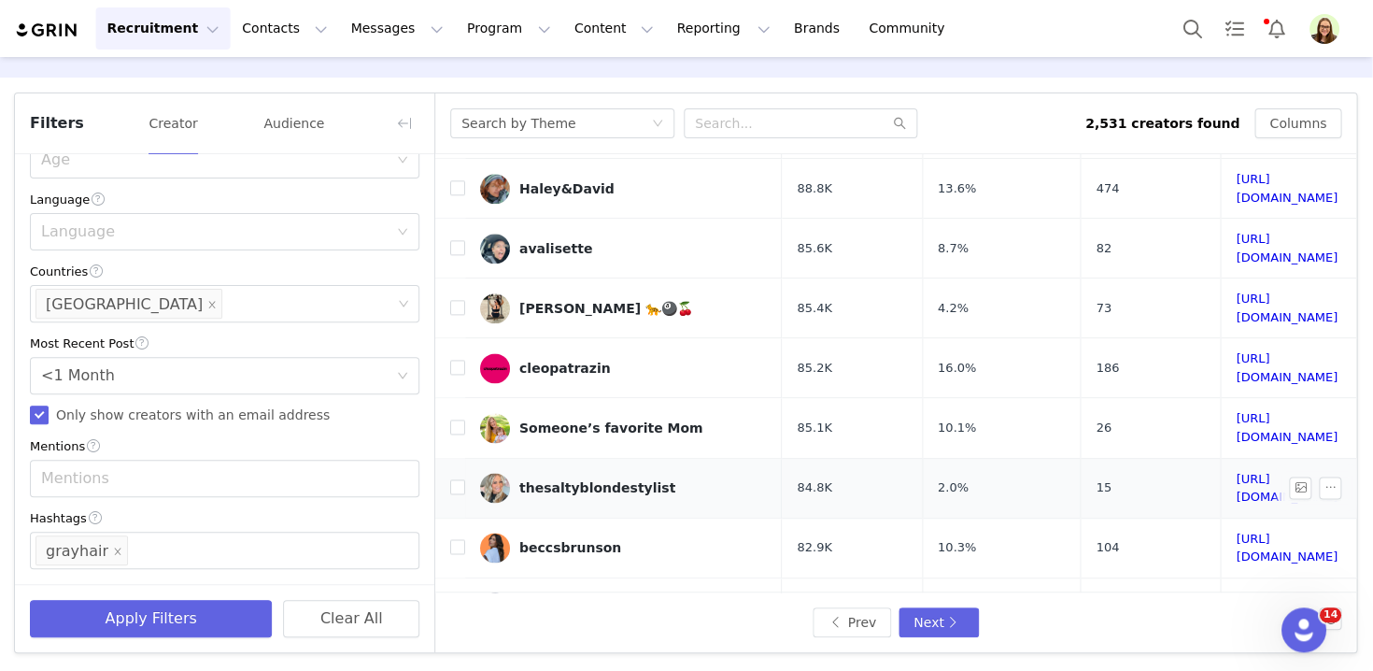
scroll to position [0, 0]
click at [1236, 472] on link "https://www.tiktok.com/share/user/6765667478180054022" at bounding box center [1287, 488] width 102 height 33
click at [936, 628] on button "Next" at bounding box center [939, 622] width 80 height 30
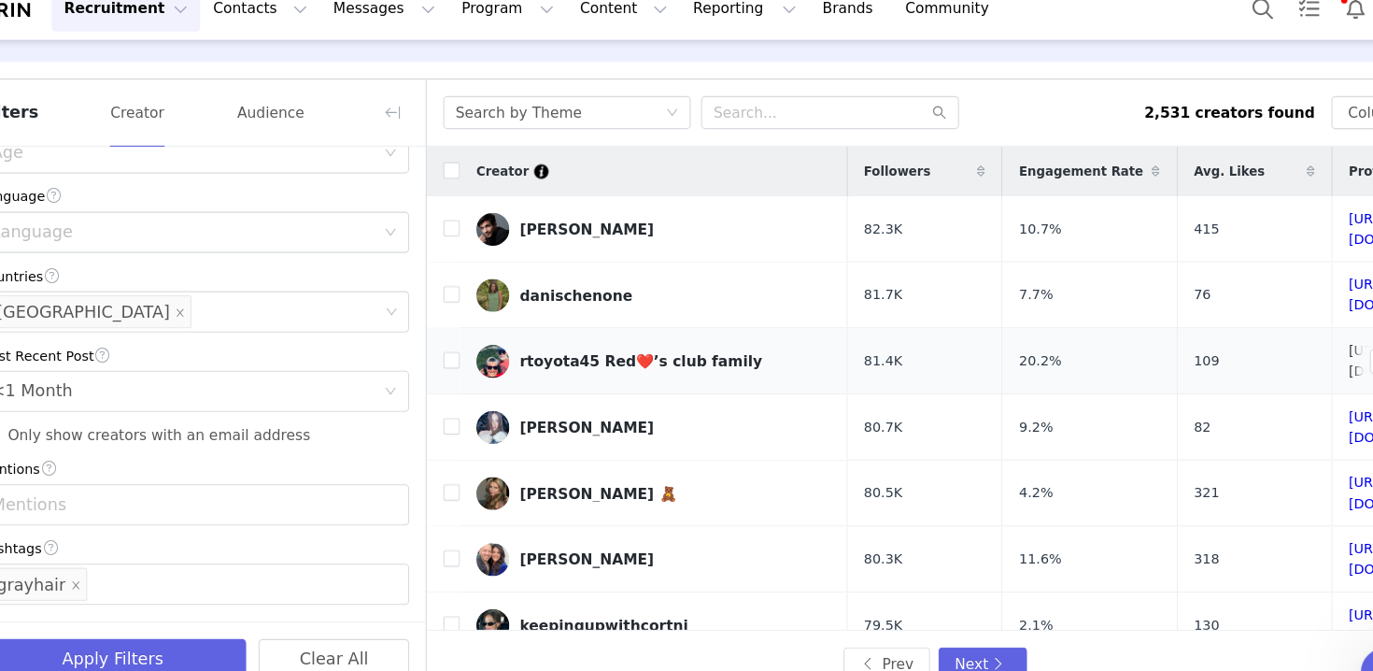
click at [1271, 332] on link "https://www.tiktok.com/share/user/6871998638278493189" at bounding box center [1322, 348] width 102 height 33
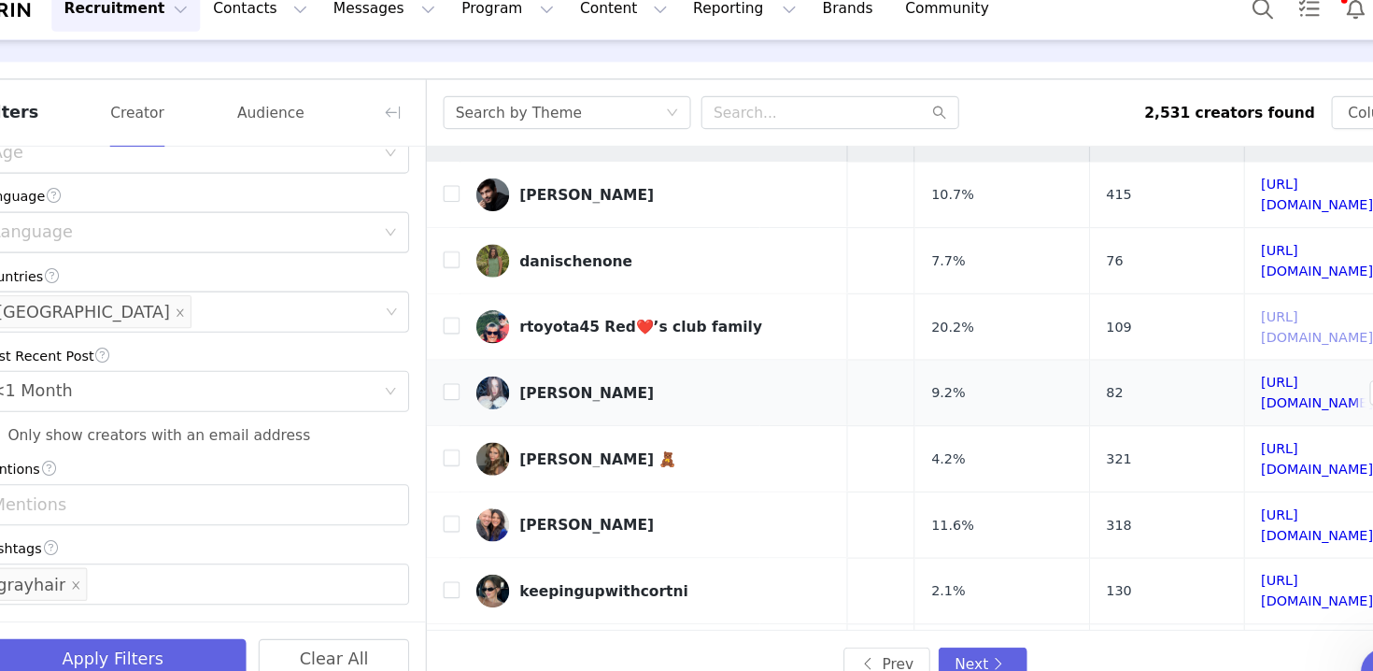
scroll to position [31, 202]
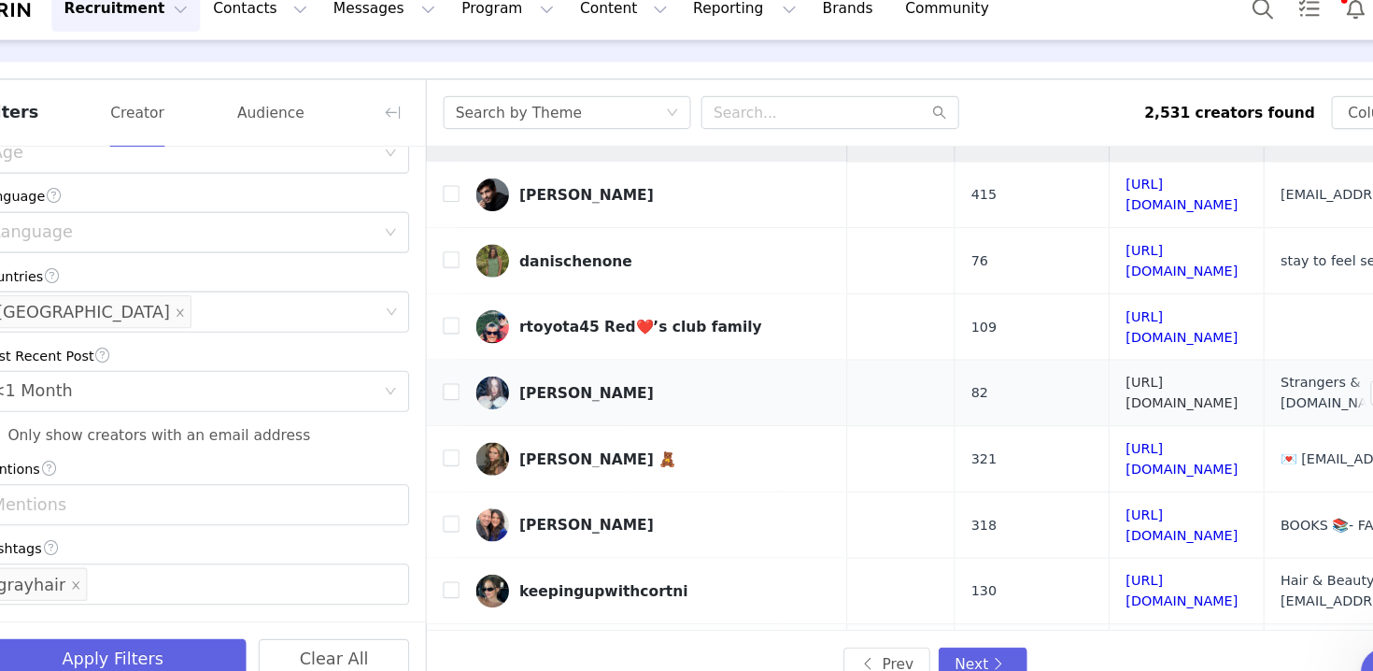
click at [1073, 360] on link "https://www.tiktok.com/share/user/7149378924824200235" at bounding box center [1120, 376] width 102 height 33
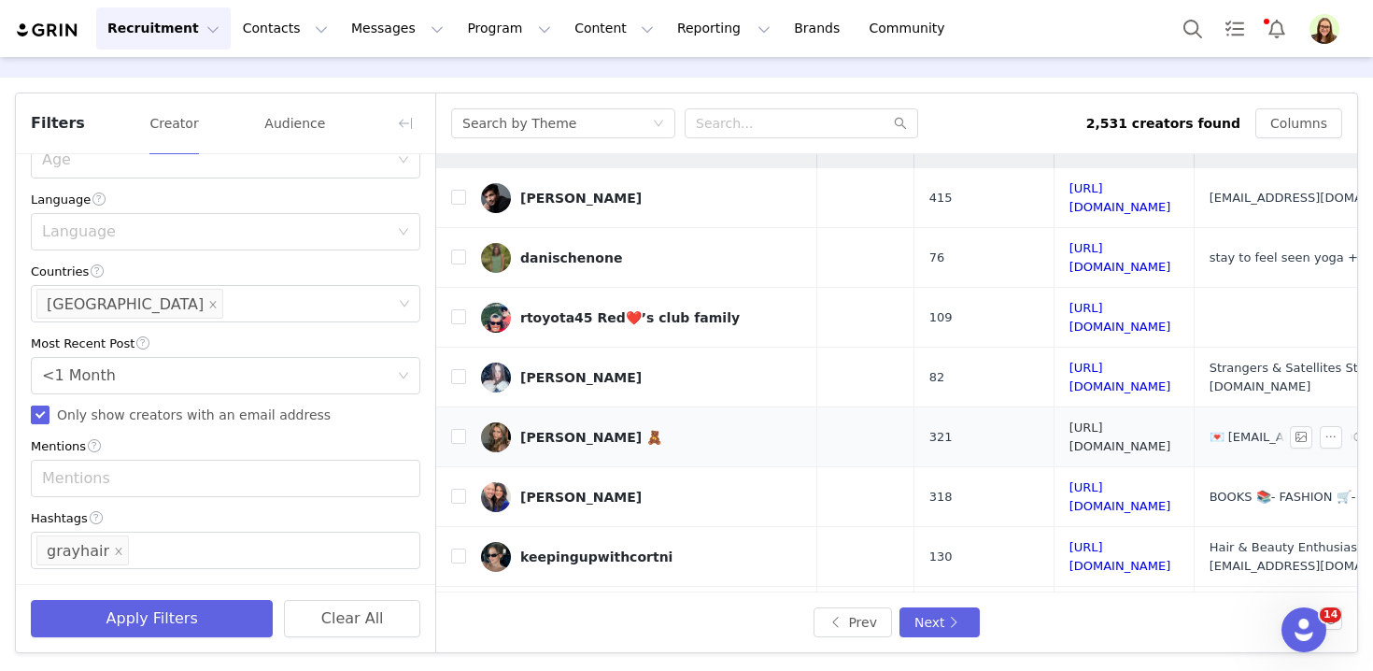
click at [1093, 420] on link "https://www.tiktok.com/share/user/6532295471283585026" at bounding box center [1120, 436] width 102 height 33
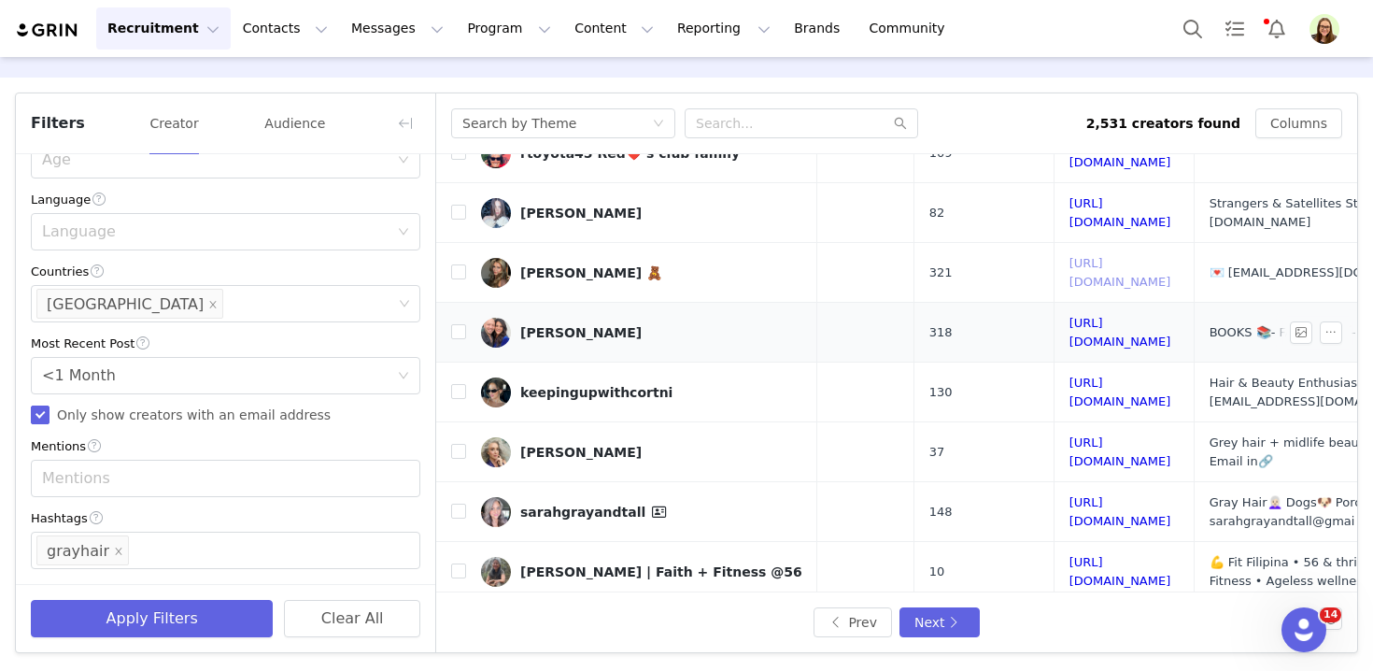
scroll to position [199, 202]
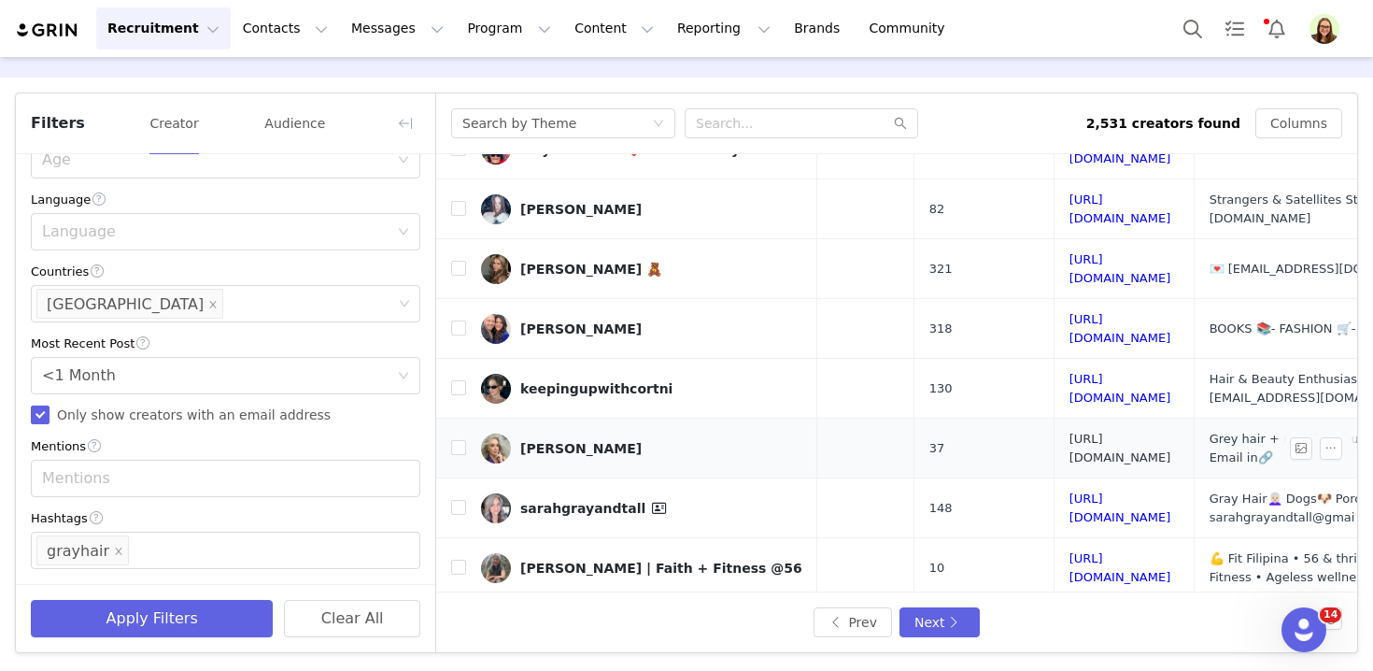
click at [1069, 431] on link "https://www.tiktok.com/share/user/6791210988210340870" at bounding box center [1120, 447] width 102 height 33
click at [1069, 491] on link "https://www.tiktok.com/share/user/264699402521489408" at bounding box center [1120, 507] width 102 height 33
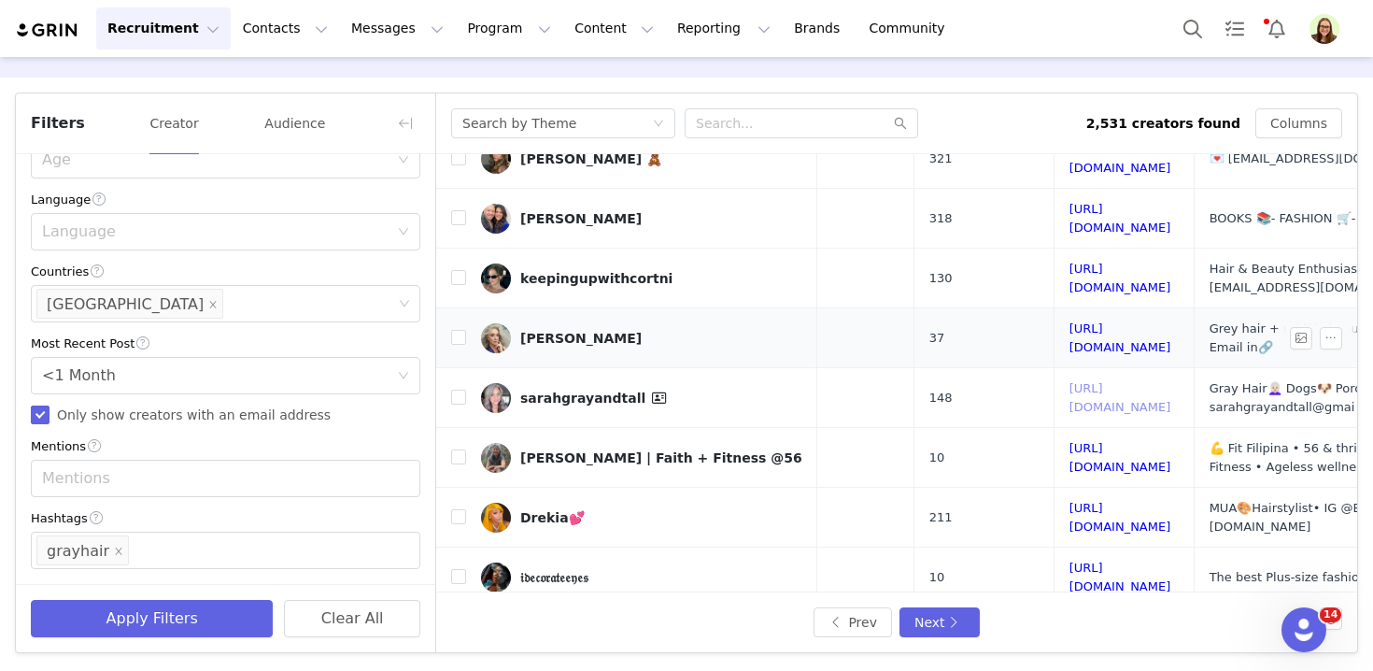
scroll to position [363, 202]
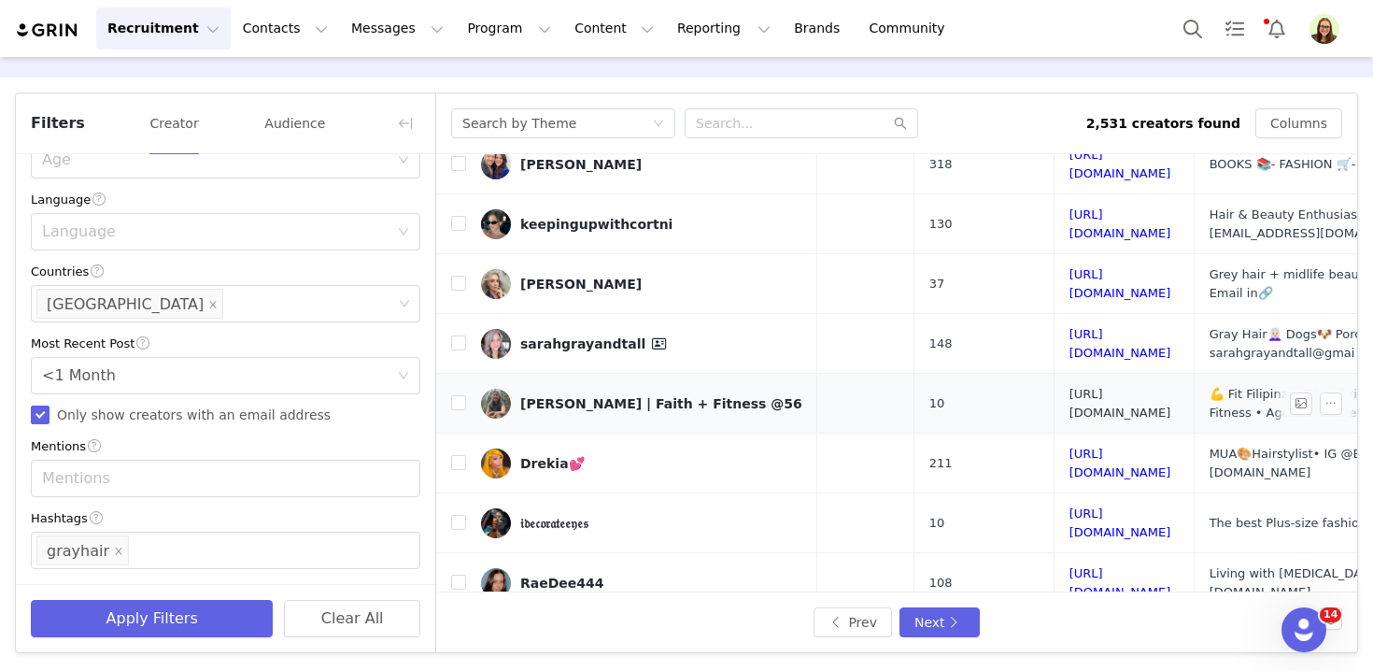
click at [1069, 387] on link "https://www.tiktok.com/share/user/6879069669615027202" at bounding box center [1120, 403] width 102 height 33
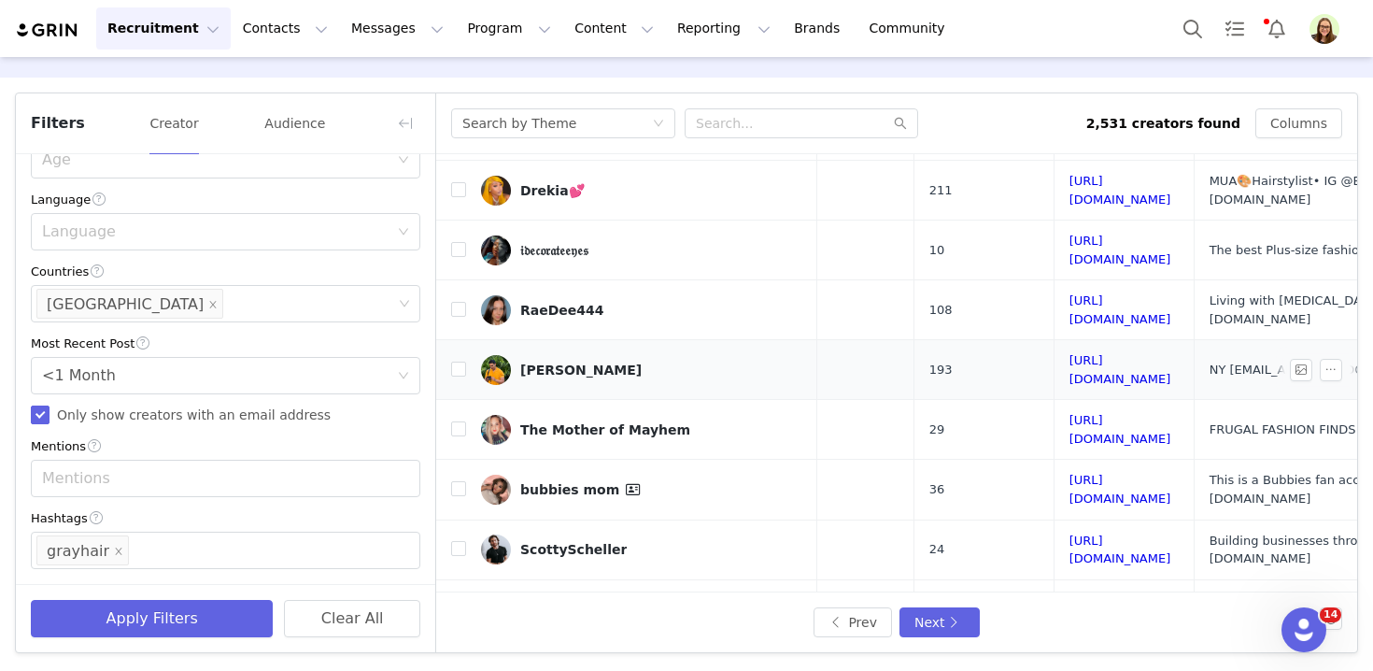
scroll to position [637, 202]
click at [1069, 472] on link "https://www.tiktok.com/share/user/7108543493217928238" at bounding box center [1120, 488] width 102 height 33
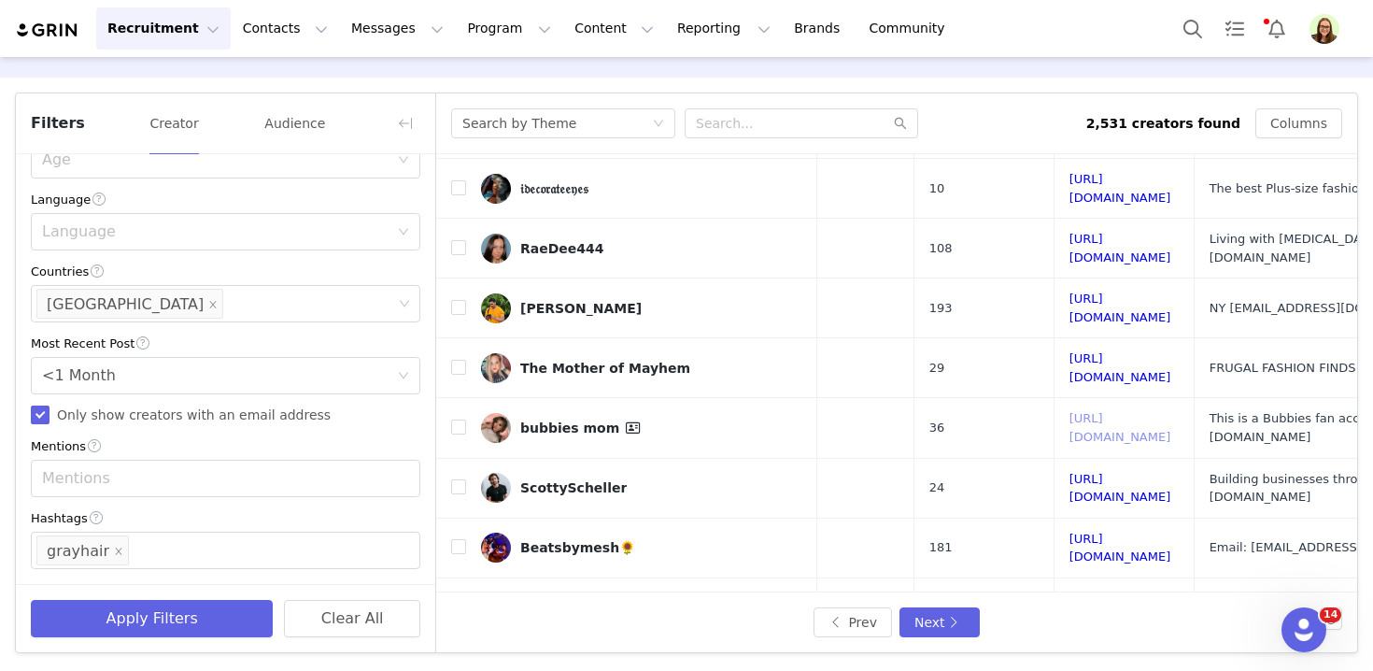
scroll to position [0, 0]
click at [1069, 651] on link "https://www.tiktok.com/share/user/6660937000113504261" at bounding box center [1120, 667] width 102 height 33
click at [958, 618] on button "Next" at bounding box center [939, 622] width 80 height 30
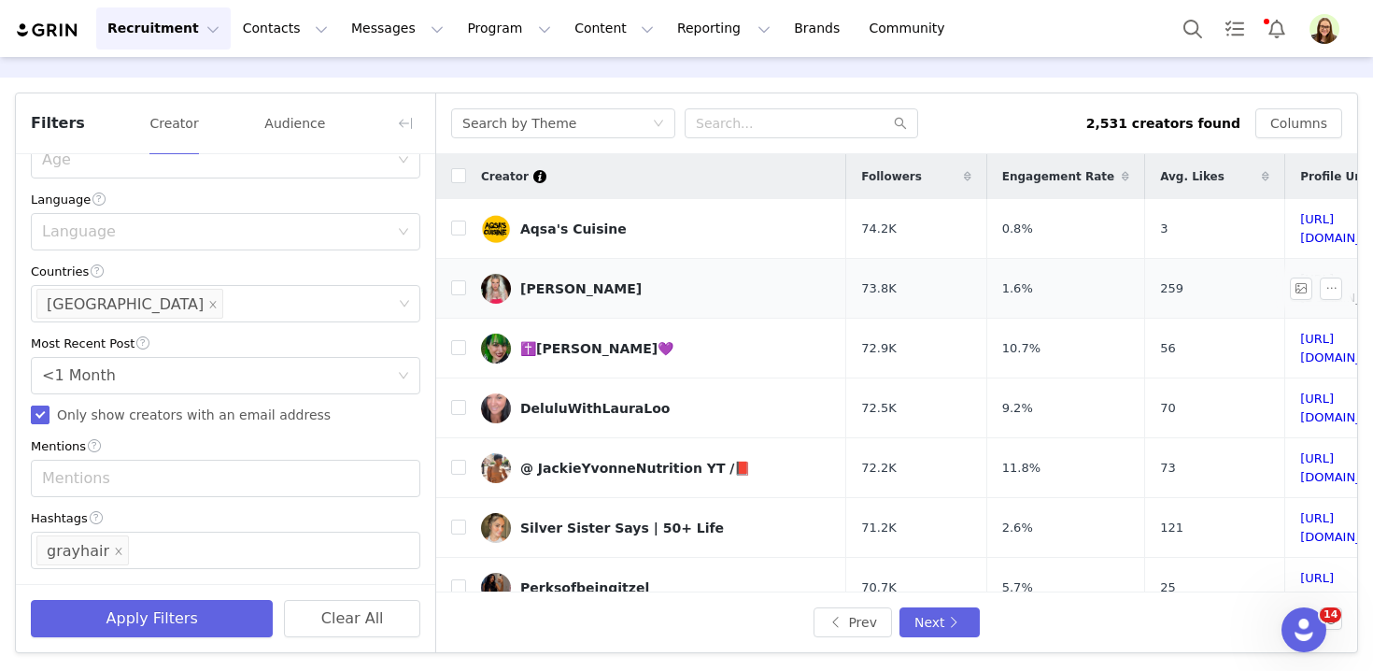
click at [1300, 275] on link "https://www.tiktok.com/share/user/7048321088443253806" at bounding box center [1351, 288] width 102 height 33
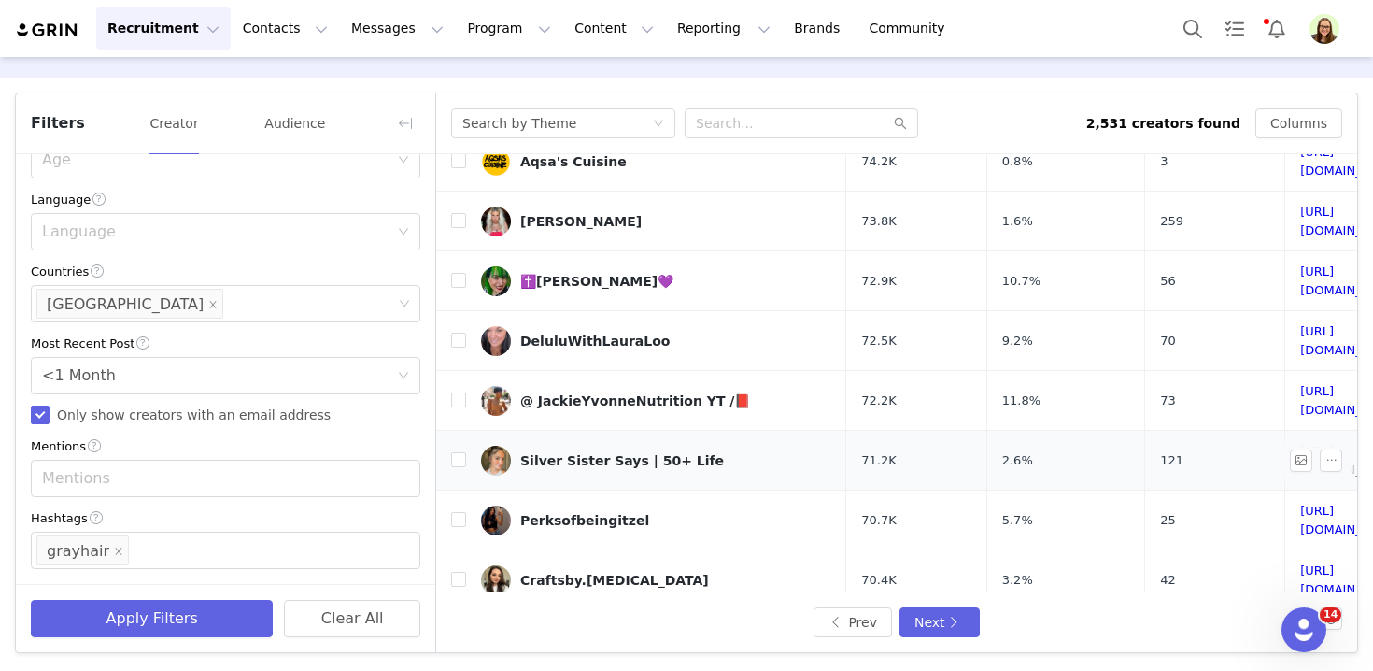
click at [1300, 444] on link "https://www.tiktok.com/share/user/6795391722609378310" at bounding box center [1351, 460] width 102 height 33
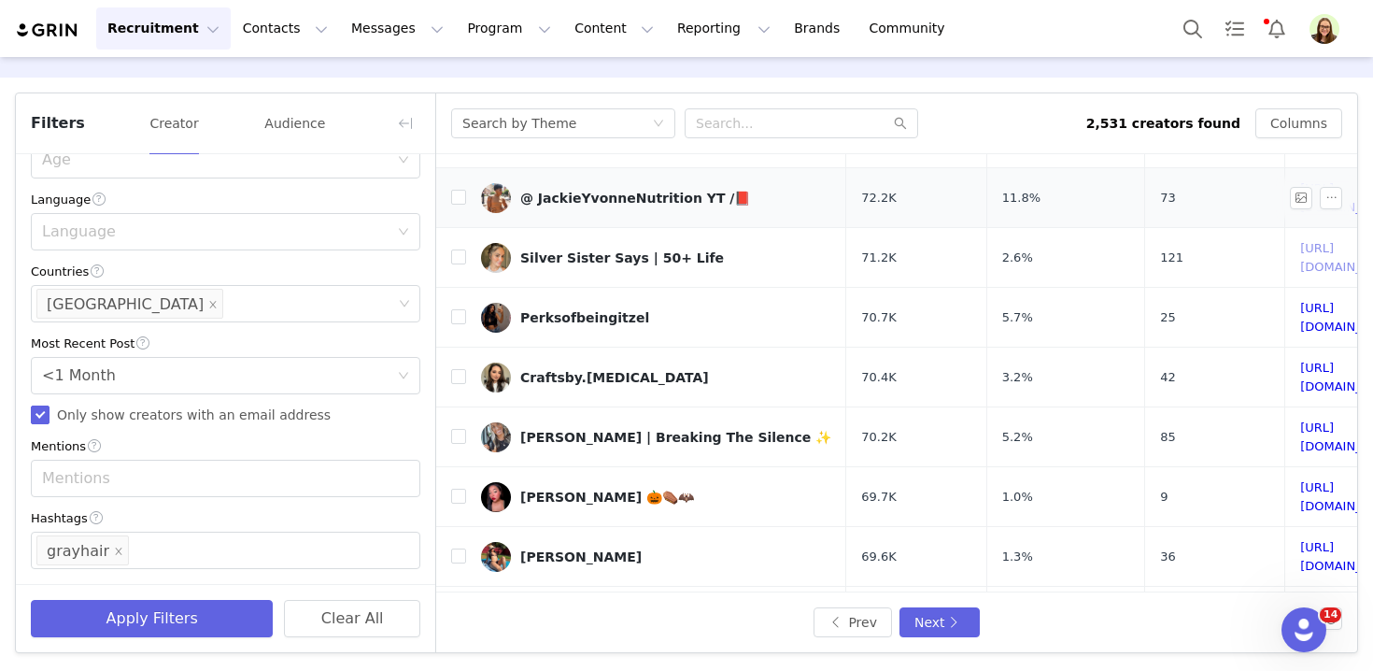
scroll to position [282, 0]
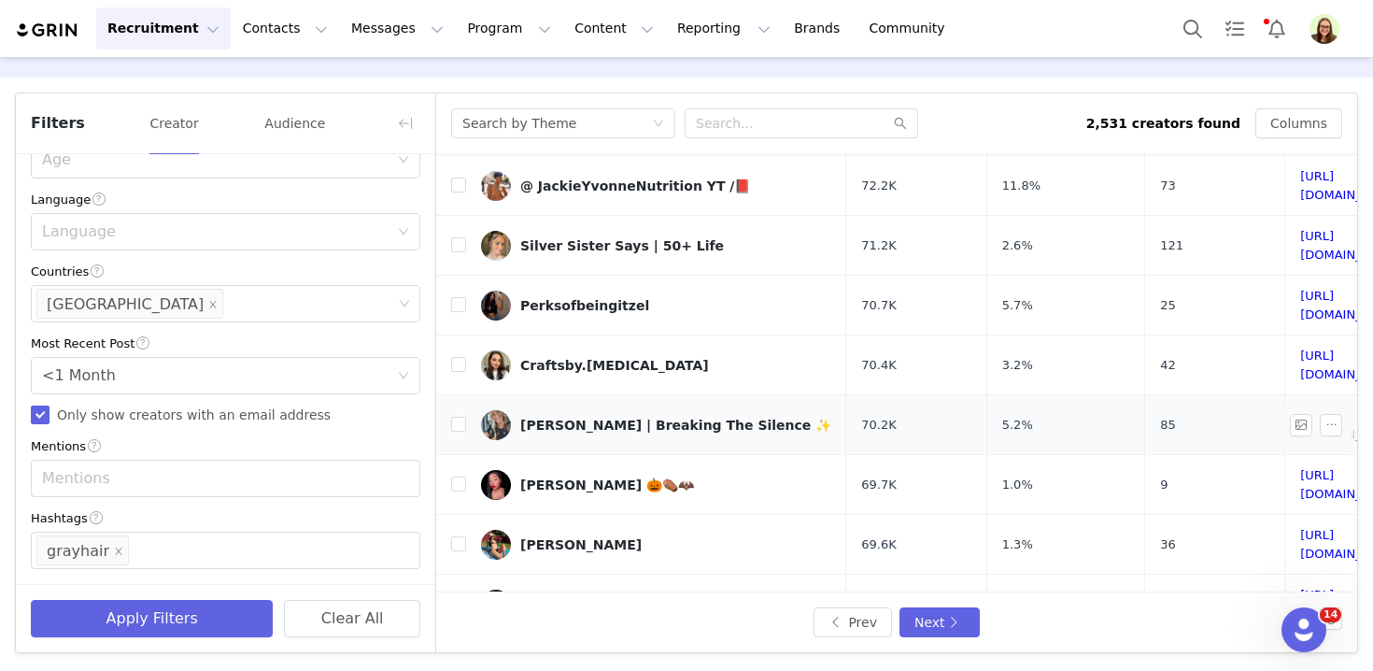
click at [1300, 408] on link "https://www.tiktok.com/share/user/6764461175092118533" at bounding box center [1351, 424] width 102 height 33
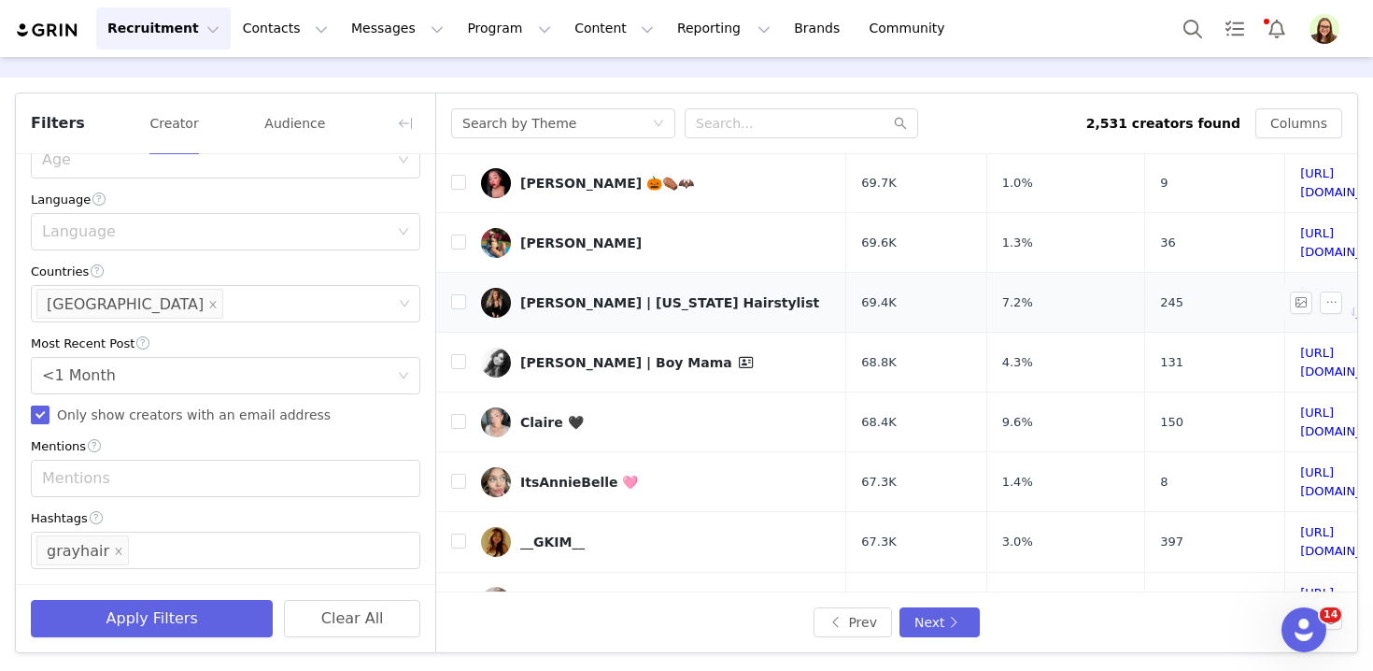
scroll to position [593, 0]
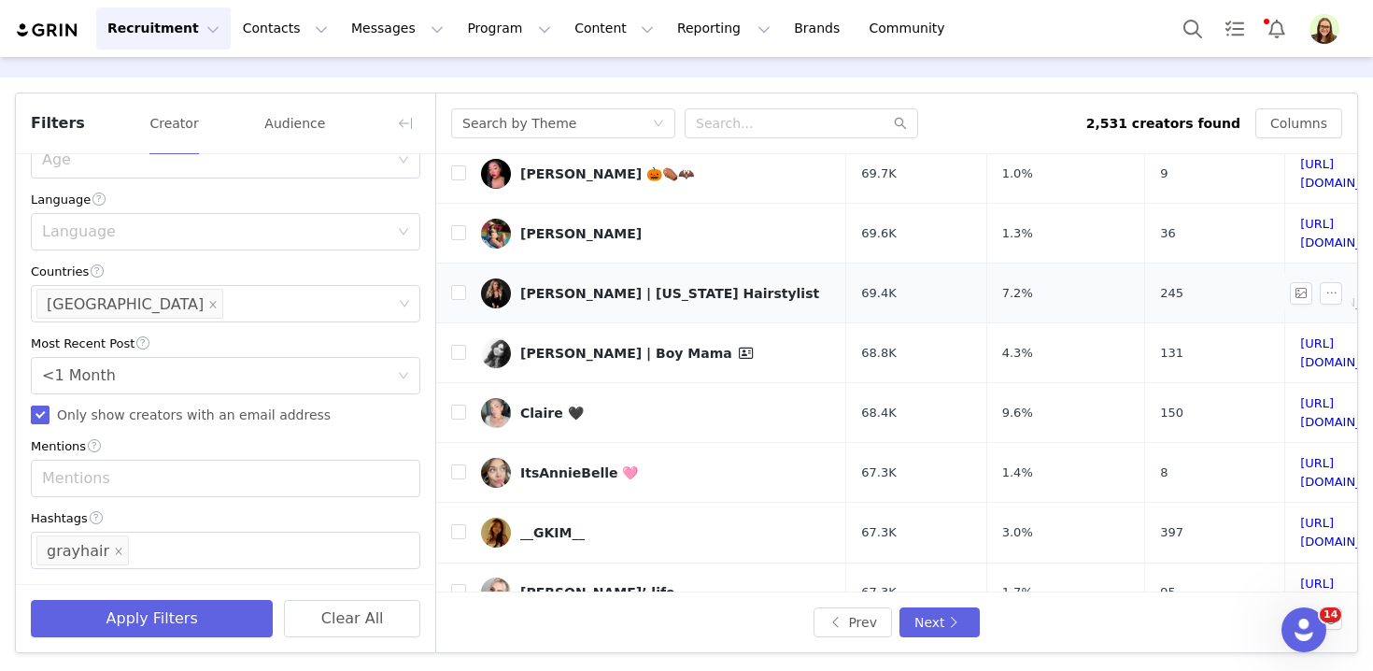
click at [1300, 276] on link "https://www.tiktok.com/share/user/6753776921870730246" at bounding box center [1351, 292] width 102 height 33
click at [1300, 396] on link "https://www.tiktok.com/share/user/7154170664433615918" at bounding box center [1351, 412] width 102 height 33
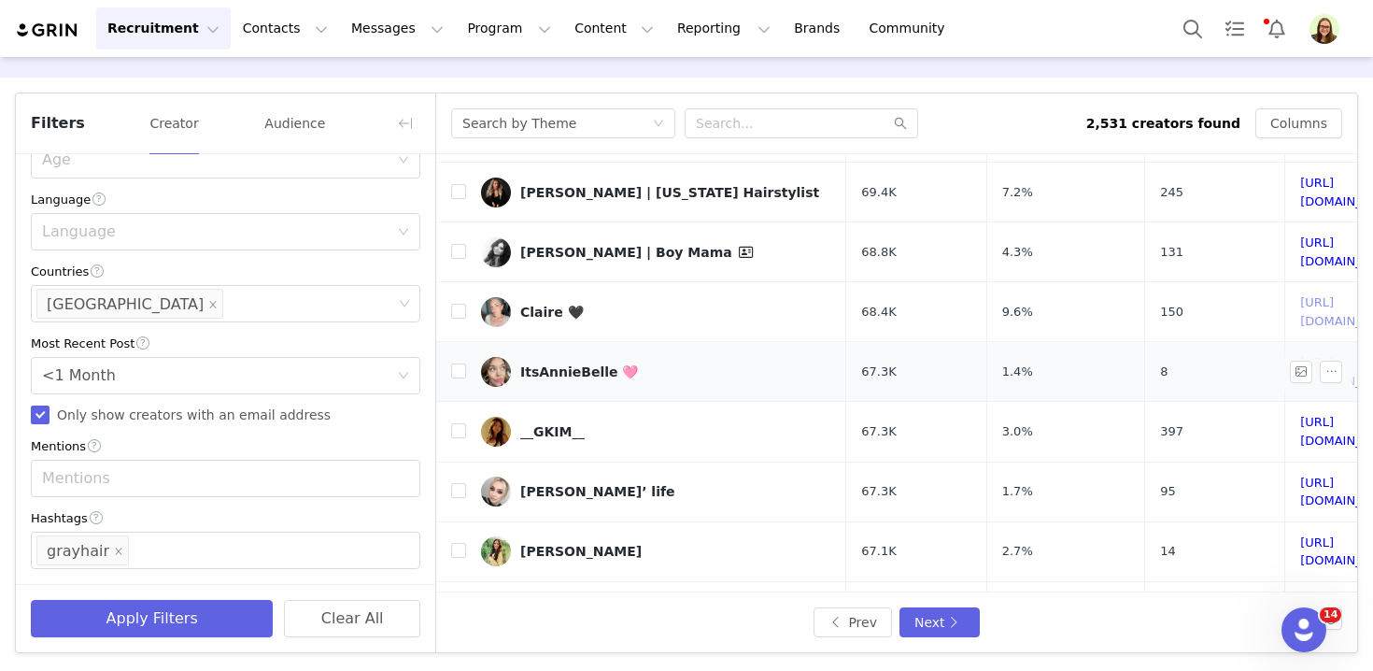
scroll to position [698, 0]
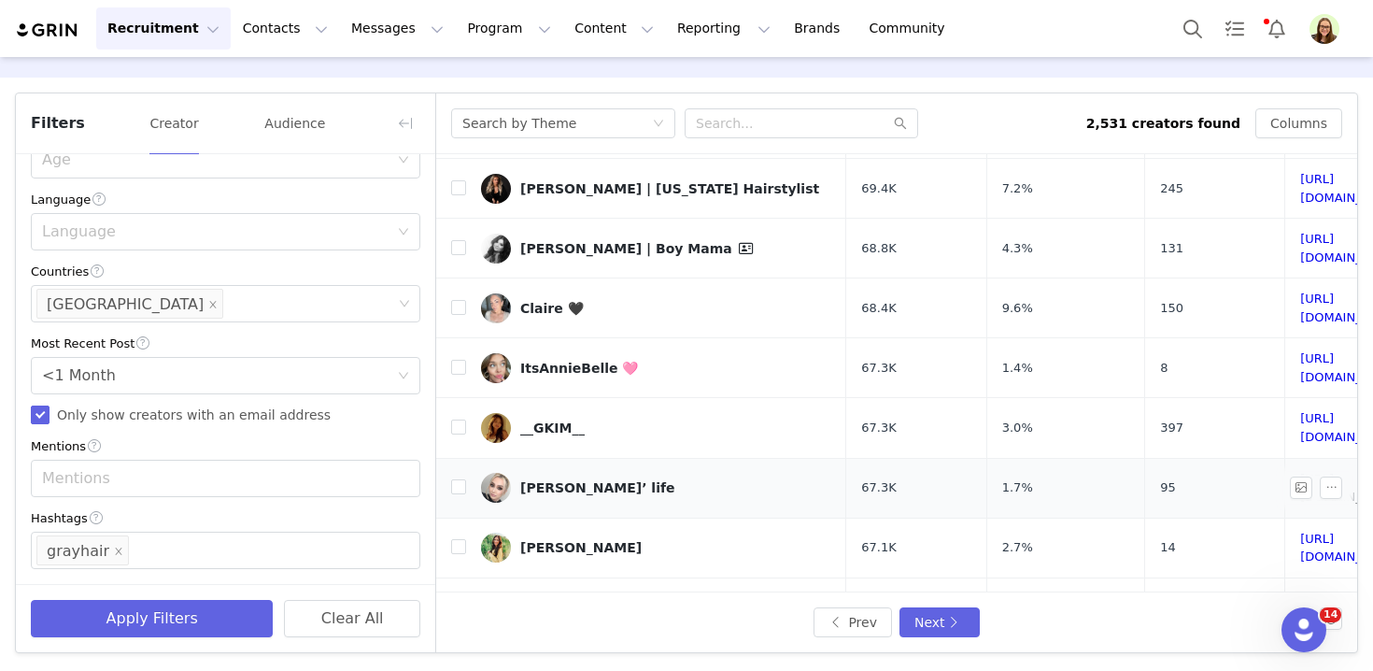
click at [1300, 472] on link "https://www.tiktok.com/share/user/6812723419110507525" at bounding box center [1351, 488] width 102 height 33
click at [965, 627] on button "Next" at bounding box center [939, 622] width 80 height 30
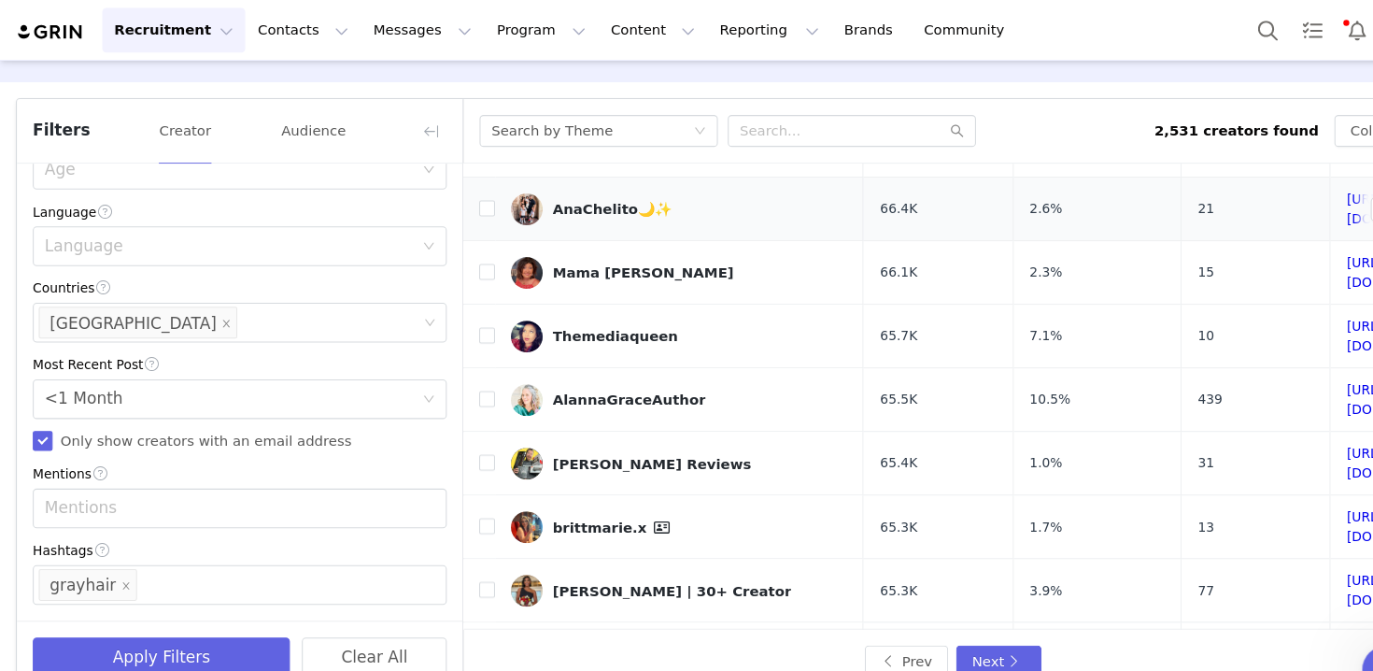
scroll to position [92, 0]
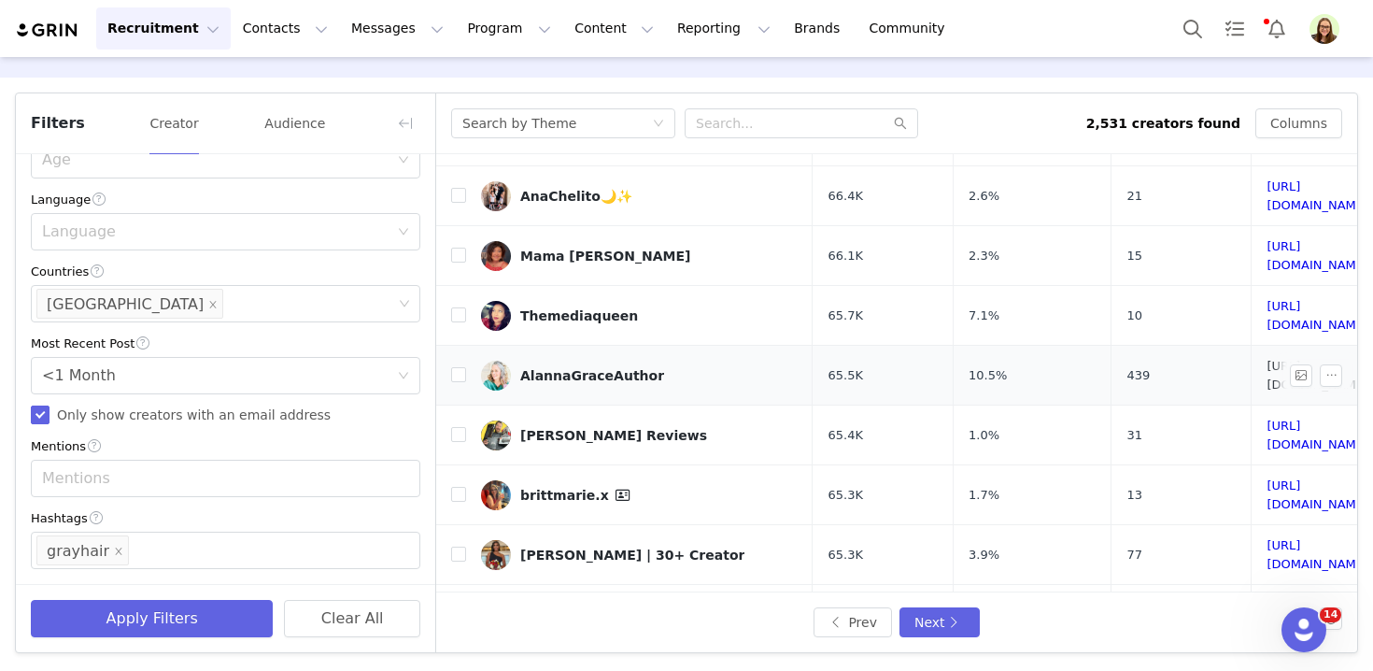
click at [1266, 359] on link "https://www.tiktok.com/share/user/7204880794988217387" at bounding box center [1317, 375] width 102 height 33
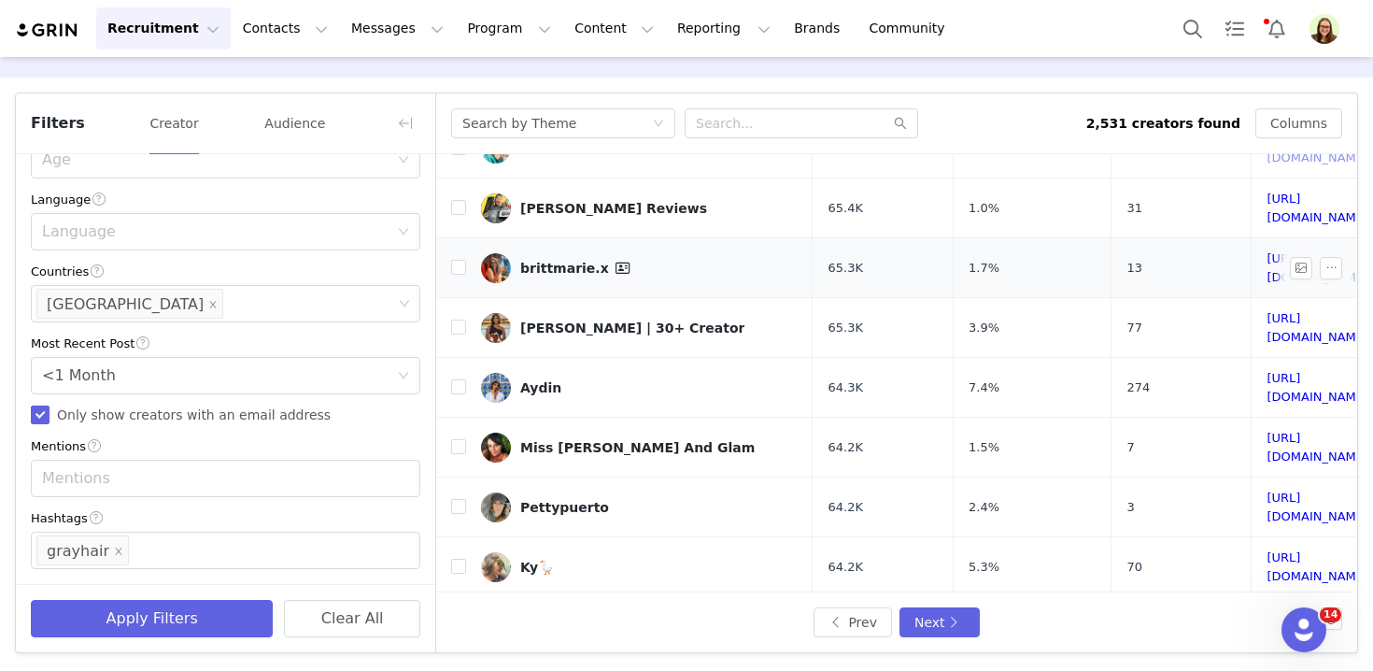
scroll to position [324, 0]
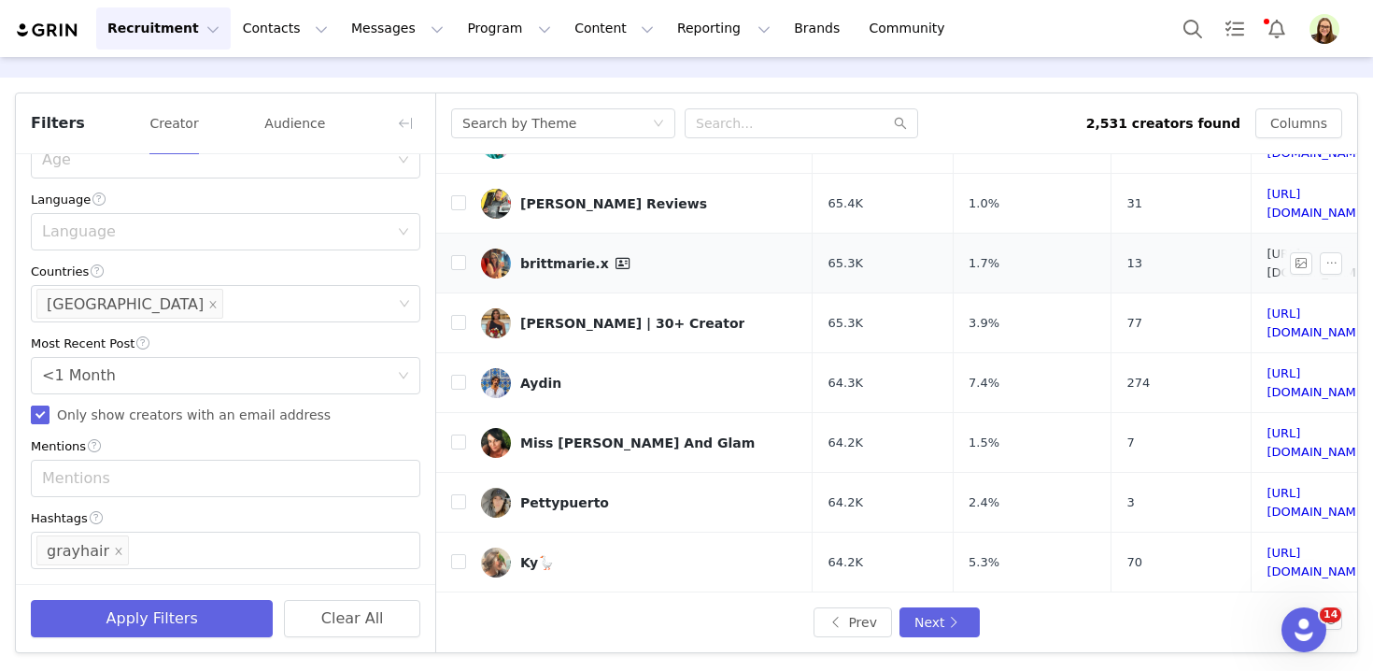
click at [1266, 247] on link "https://www.tiktok.com/share/user/7391538483553190954" at bounding box center [1317, 263] width 102 height 33
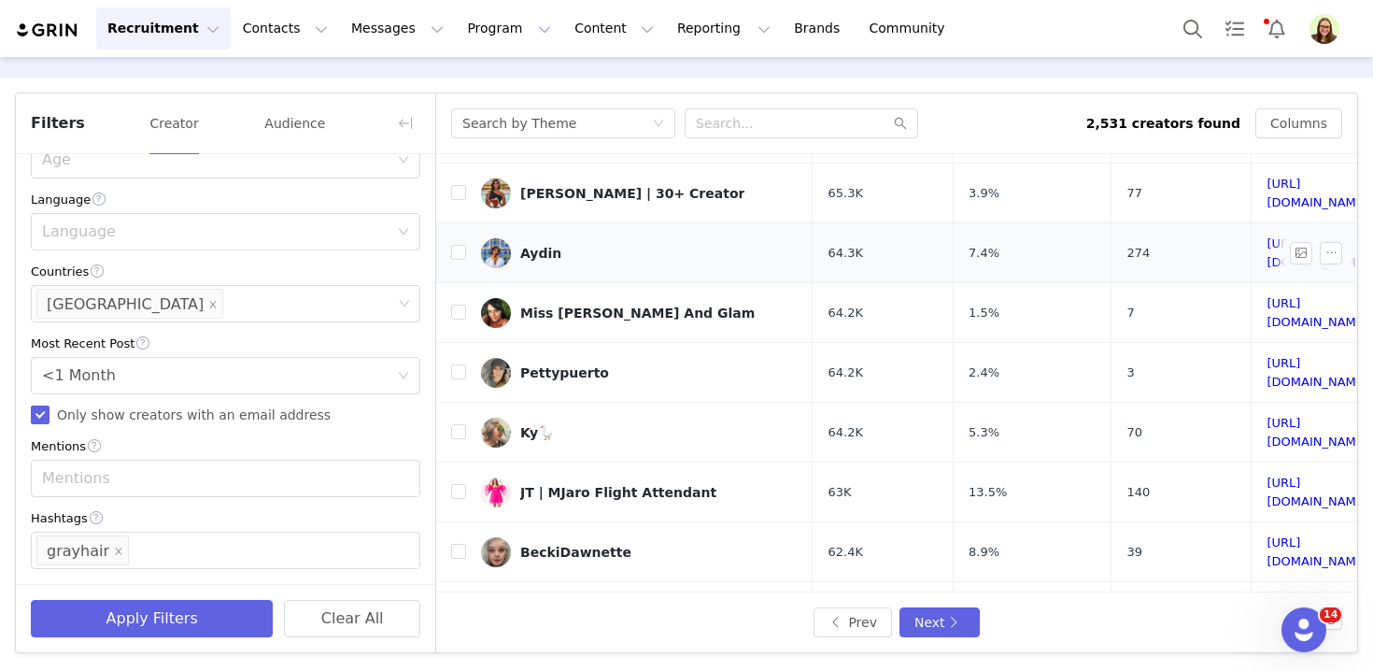
scroll to position [464, 0]
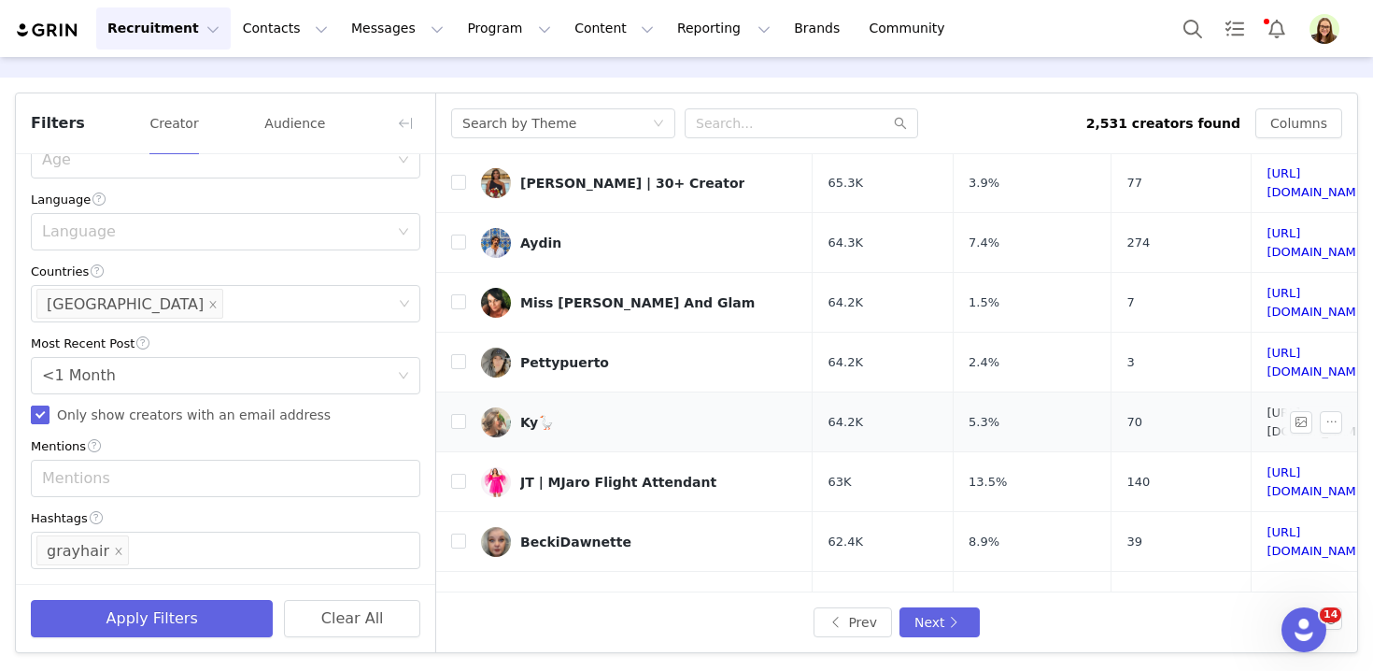
click at [1266, 405] on link "https://www.tiktok.com/share/user/6809459669100135429" at bounding box center [1317, 421] width 102 height 33
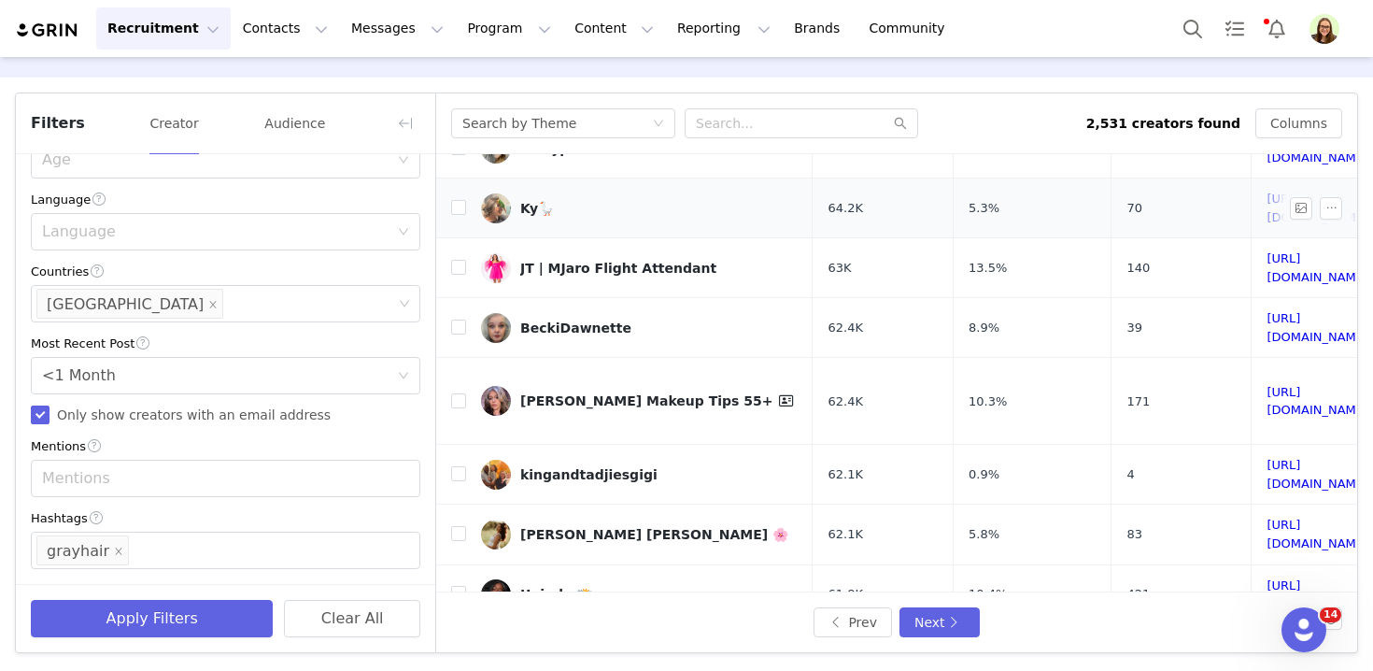
scroll to position [682, 0]
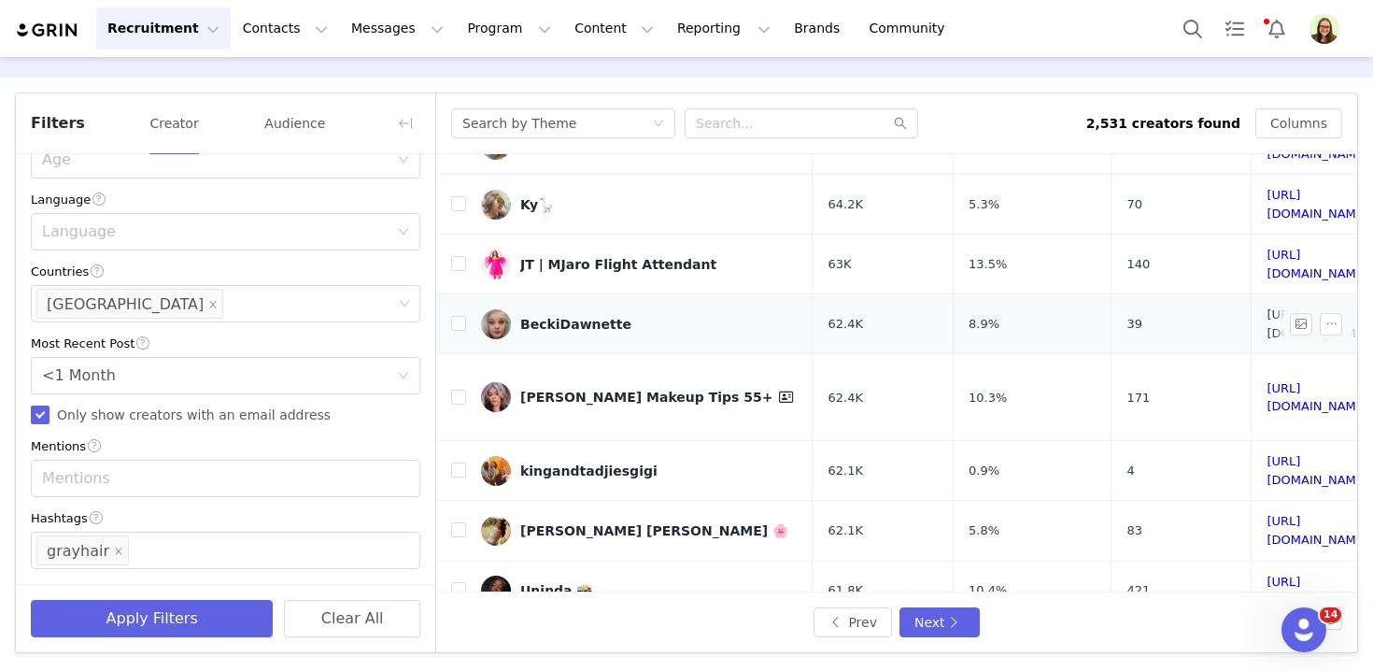
click at [1266, 307] on link "https://www.tiktok.com/share/user/6980447116259525637" at bounding box center [1317, 323] width 102 height 33
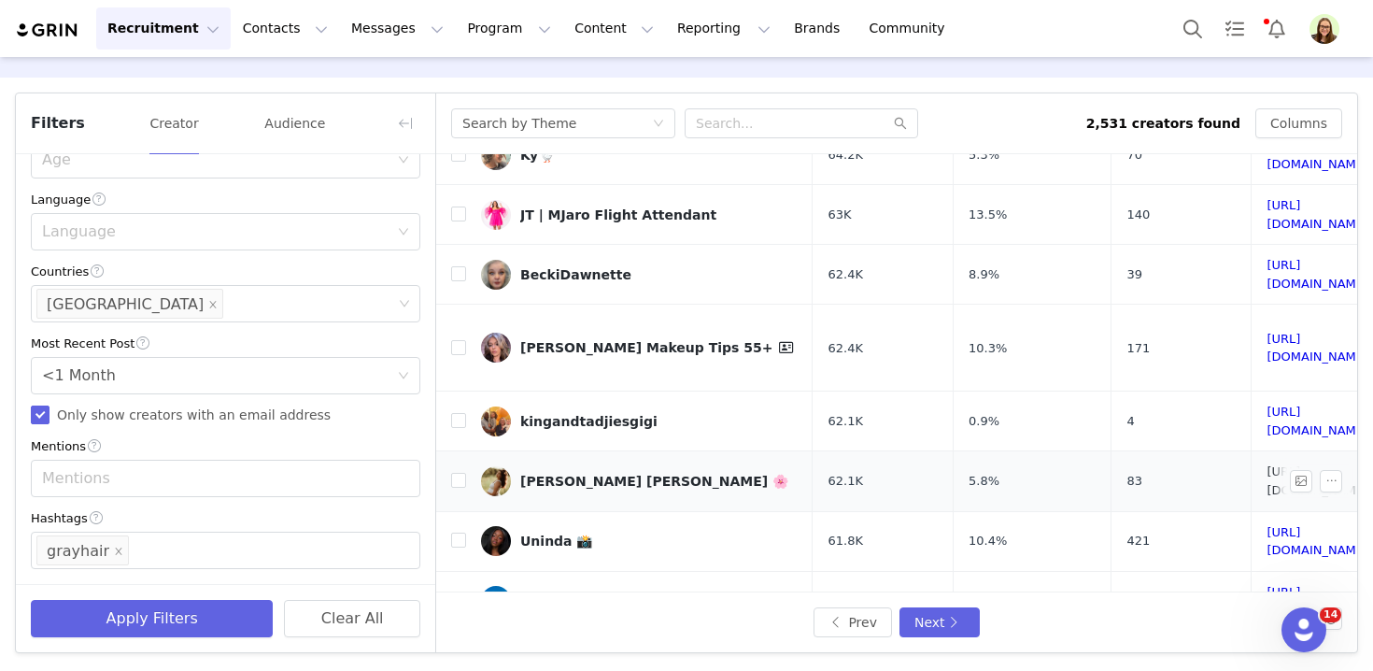
click at [1266, 464] on link "https://www.tiktok.com/share/user/6719160178917557254" at bounding box center [1317, 480] width 102 height 33
click at [918, 626] on button "Next" at bounding box center [939, 622] width 80 height 30
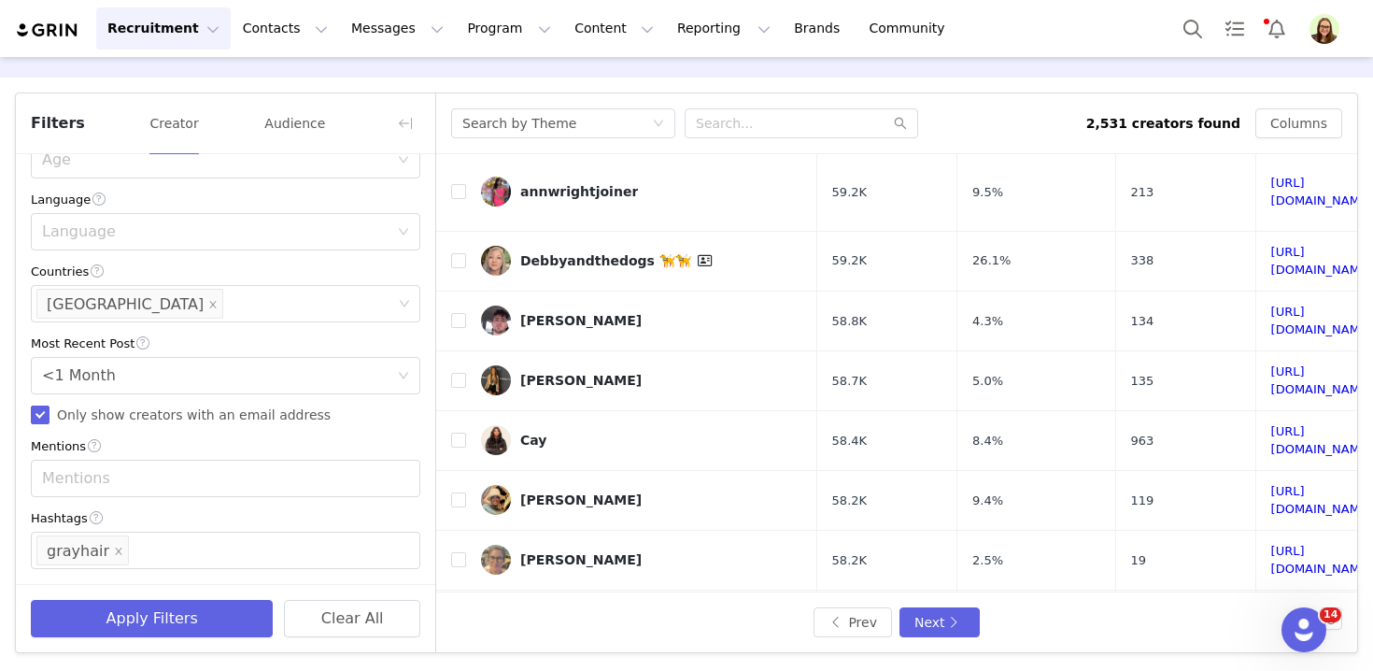
scroll to position [393, 0]
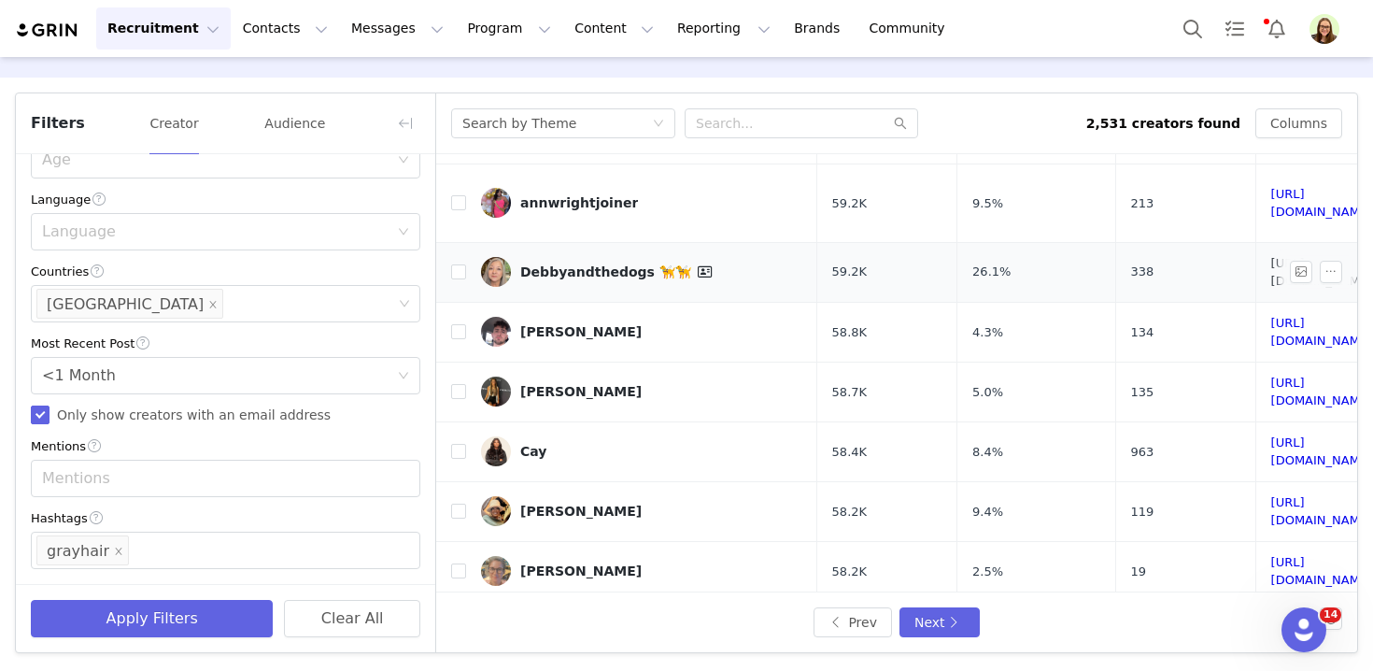
click at [1271, 256] on link "https://www.tiktok.com/share/user/6858260429169476613" at bounding box center [1322, 272] width 102 height 33
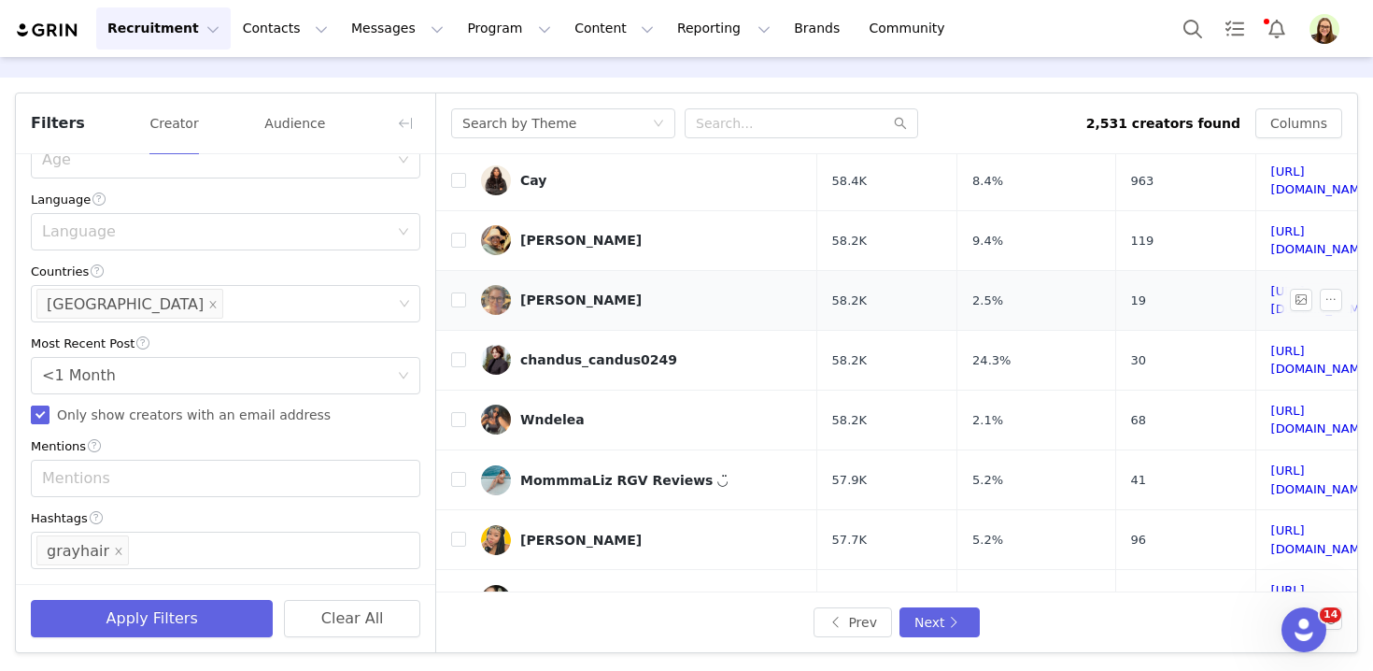
scroll to position [678, 0]
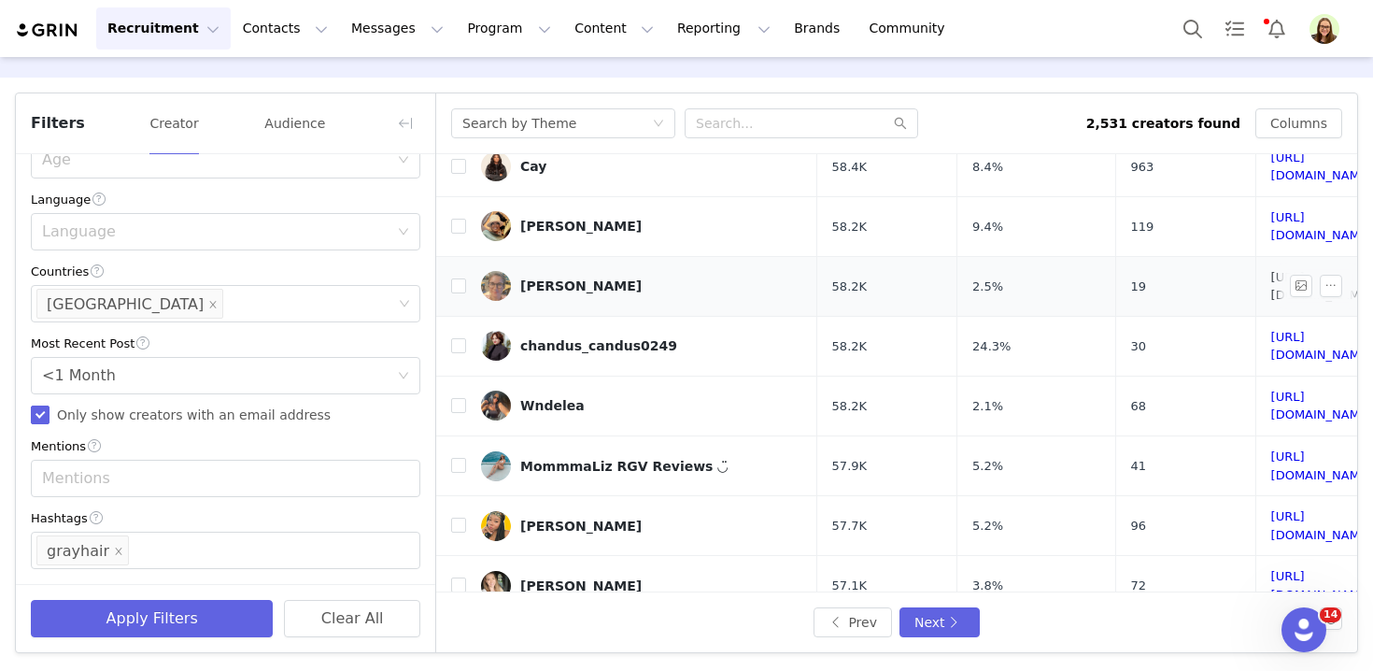
click at [1271, 270] on link "https://www.tiktok.com/share/user/6991153380086531078" at bounding box center [1322, 286] width 102 height 33
click at [1271, 389] on link "https://www.tiktok.com/share/user/6774859804101575685" at bounding box center [1322, 405] width 102 height 33
click at [955, 623] on button "Next" at bounding box center [939, 622] width 80 height 30
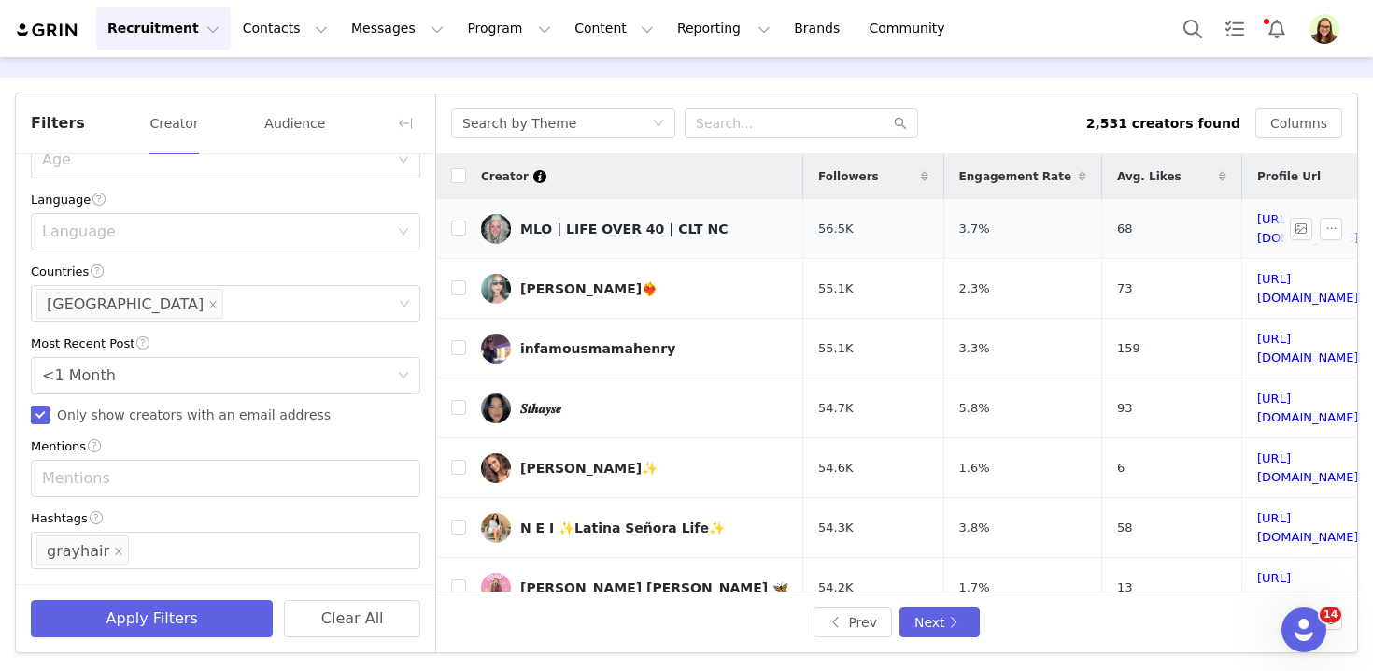
scroll to position [0, 292]
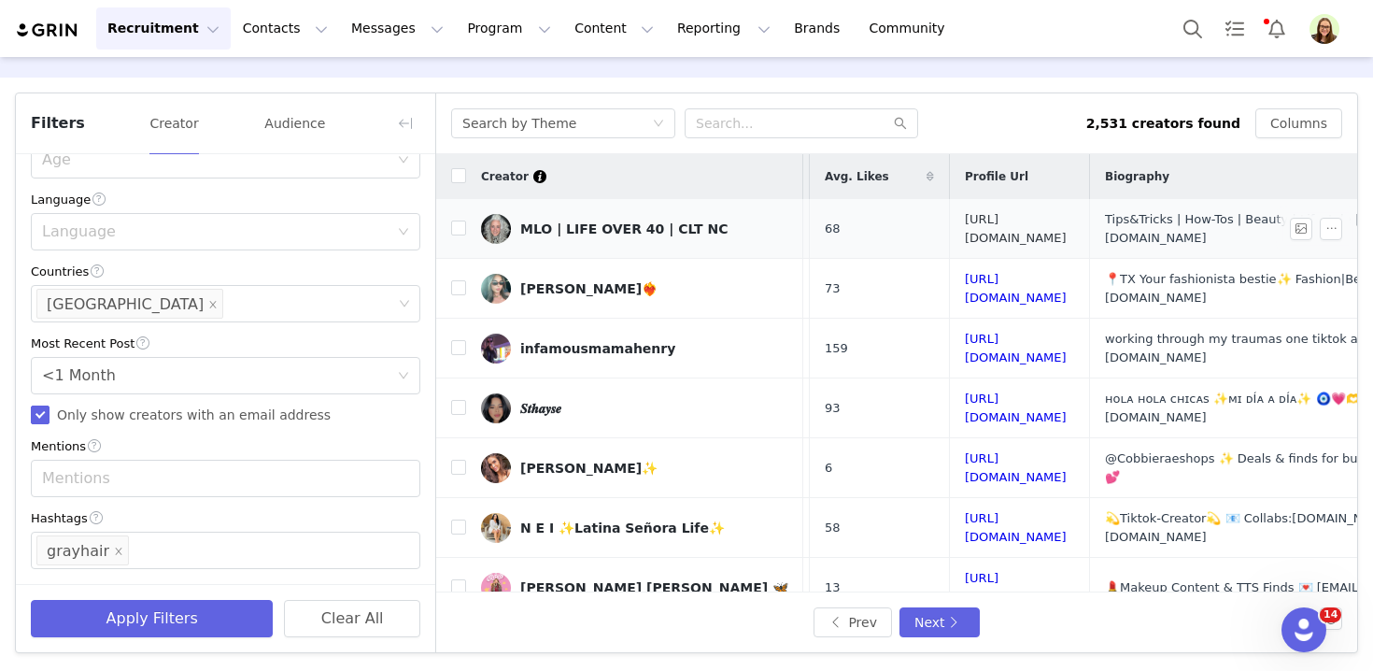
click at [994, 232] on link "https://www.tiktok.com/share/user/6807526358757082118" at bounding box center [1016, 228] width 102 height 33
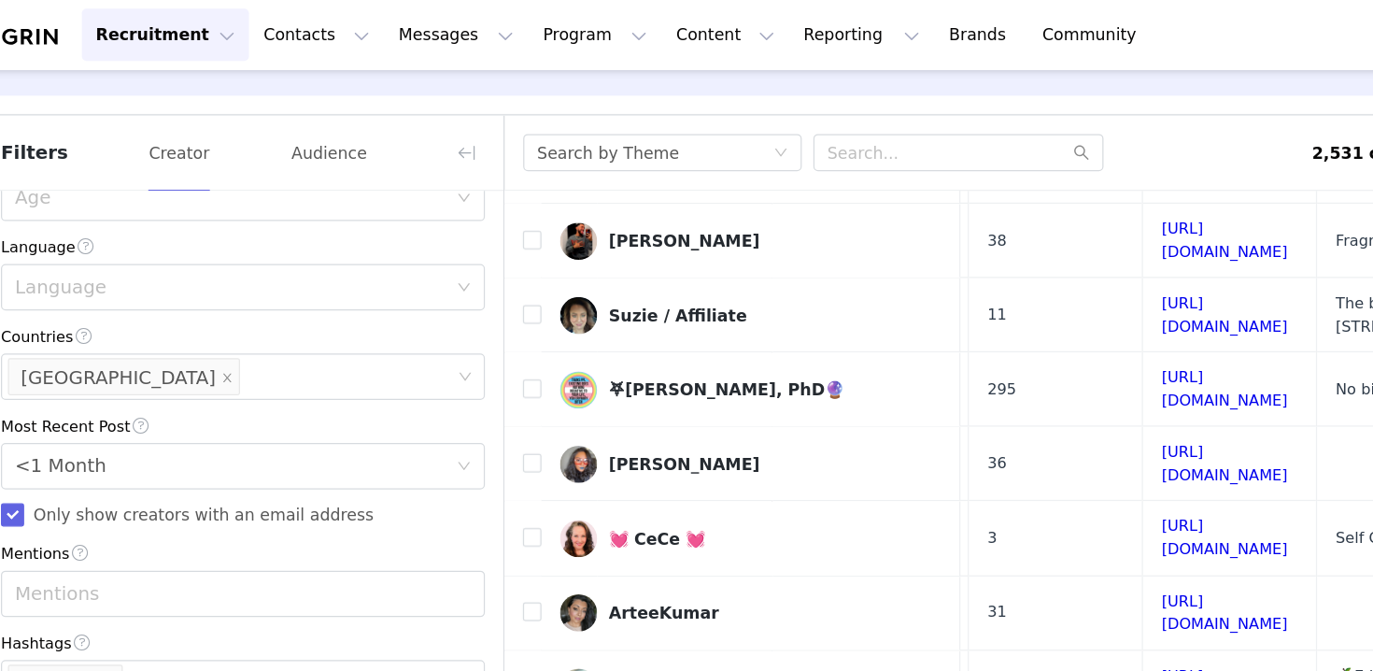
scroll to position [704, 292]
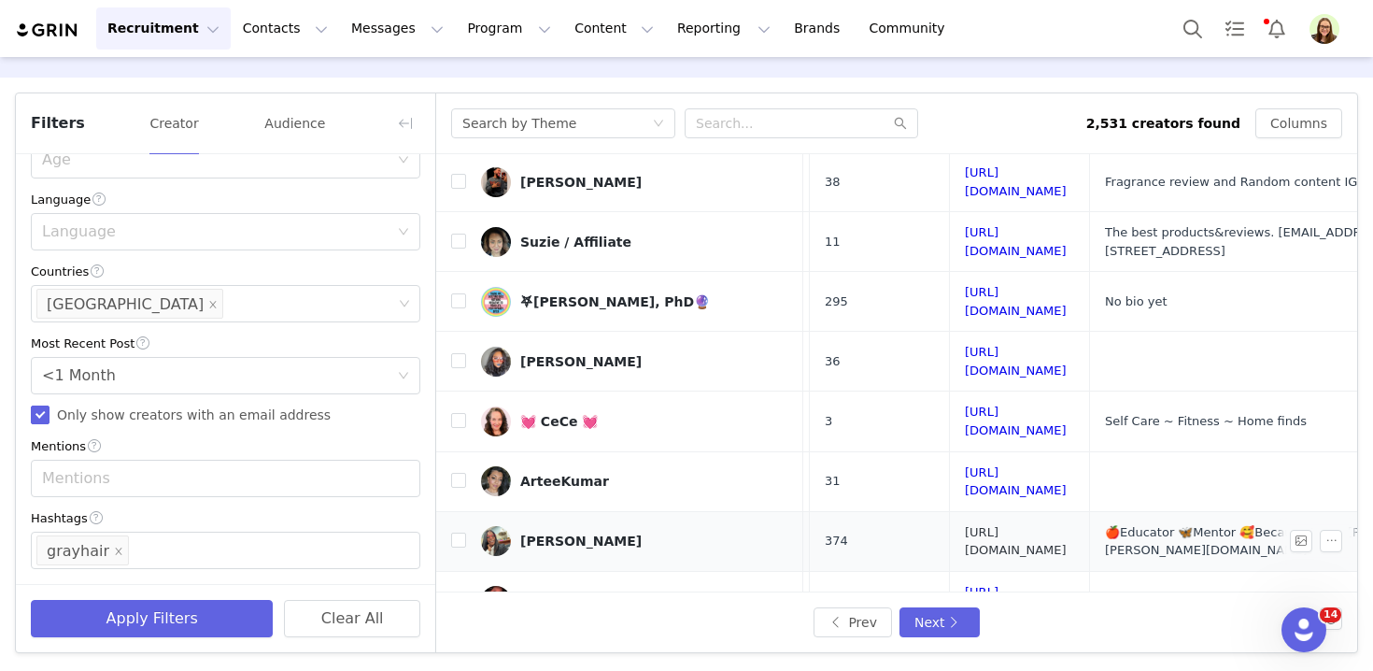
click at [965, 525] on link "https://www.tiktok.com/share/user/6804558876622816261" at bounding box center [1016, 541] width 102 height 33
click at [938, 614] on button "Next" at bounding box center [939, 622] width 80 height 30
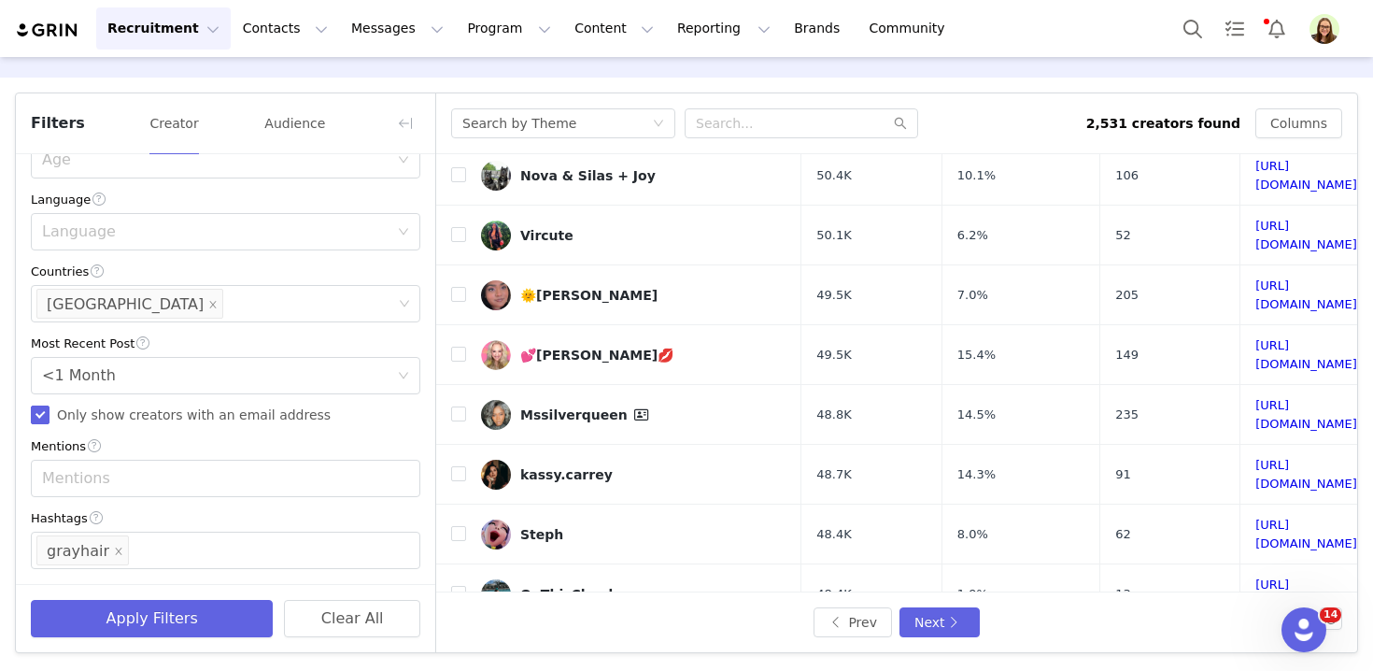
scroll to position [544, 0]
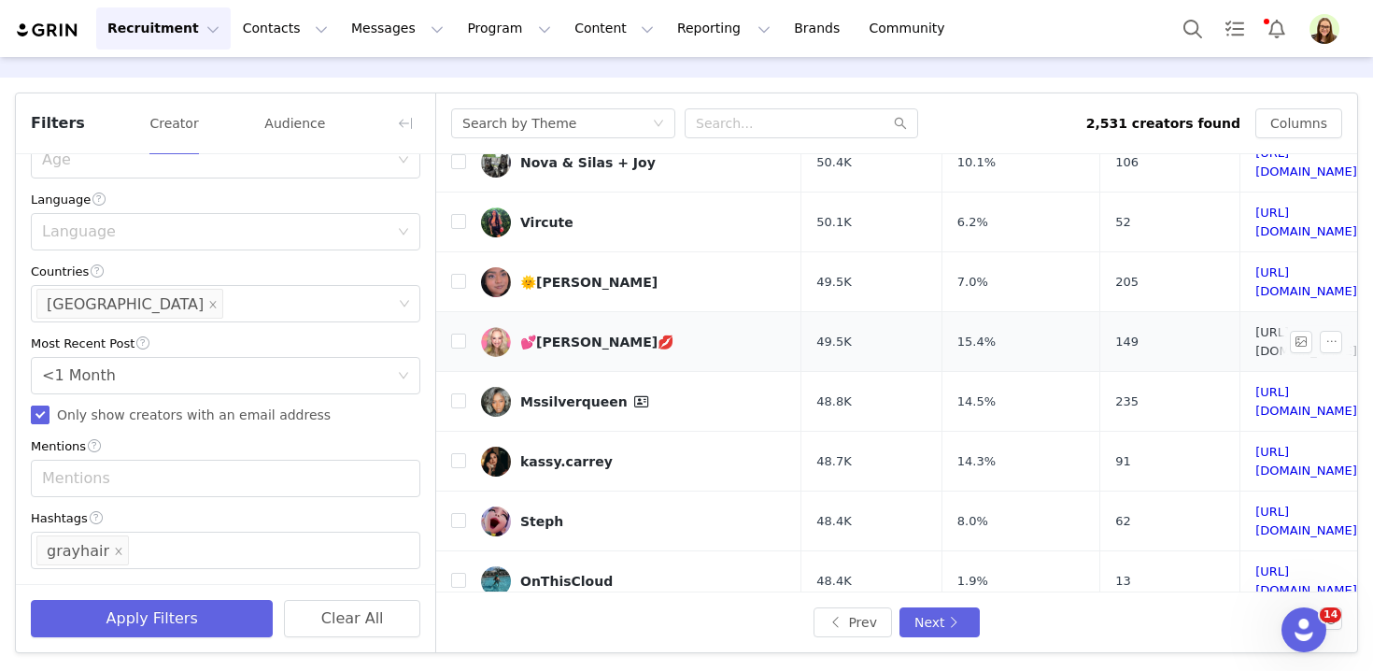
click at [1255, 325] on link "https://www.tiktok.com/share/user/6884337474991653893" at bounding box center [1306, 341] width 102 height 33
click at [1255, 385] on link "https://www.tiktok.com/share/user/6878840851935790086" at bounding box center [1306, 401] width 102 height 33
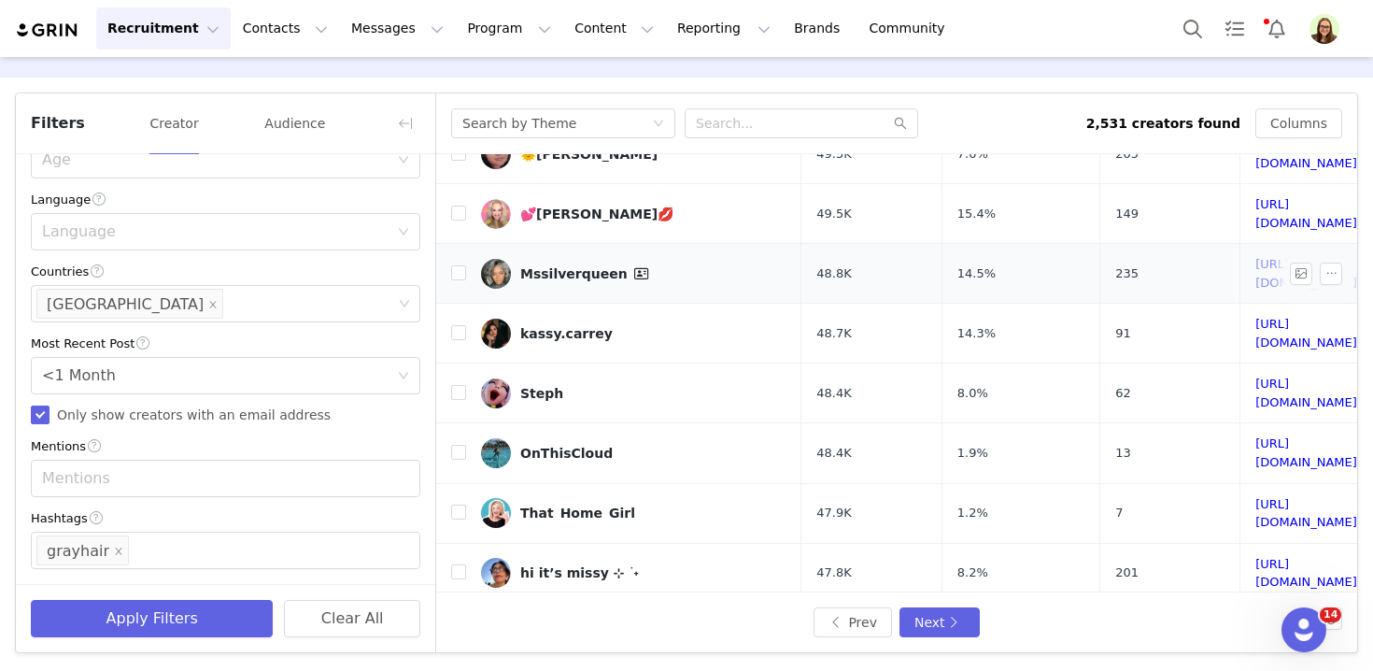
scroll to position [704, 0]
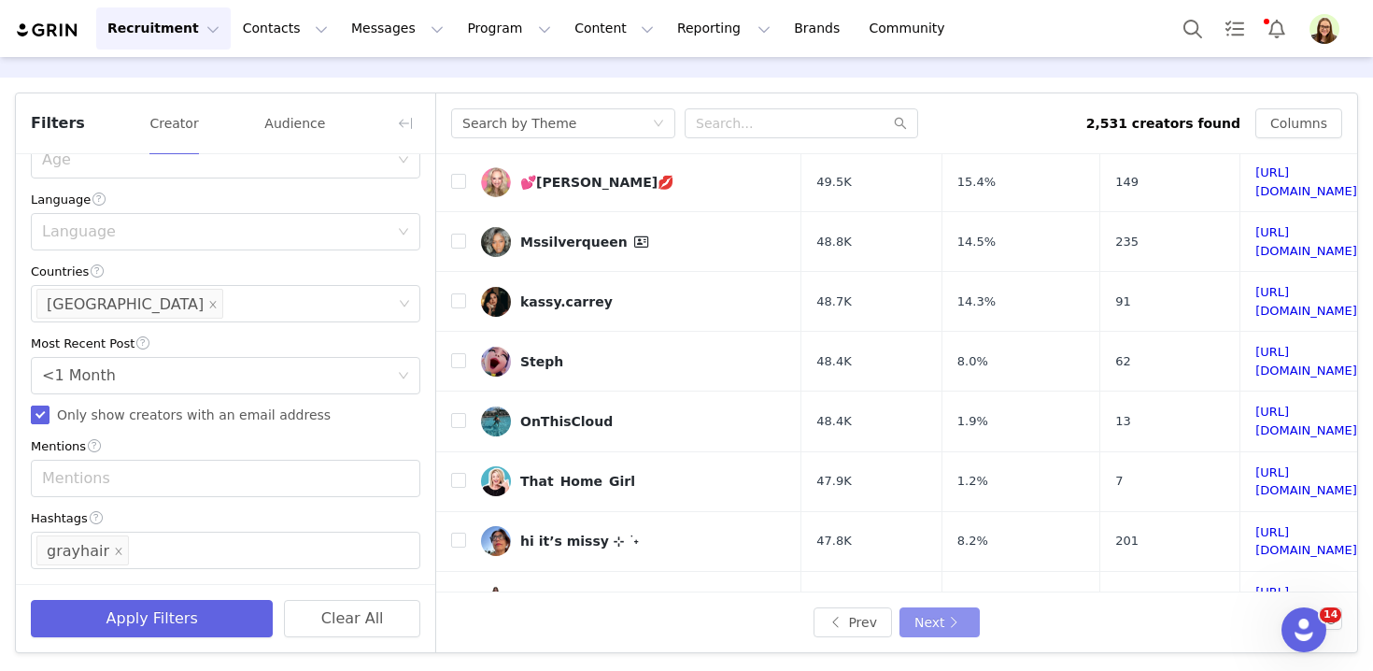
click at [915, 620] on button "Next" at bounding box center [939, 622] width 80 height 30
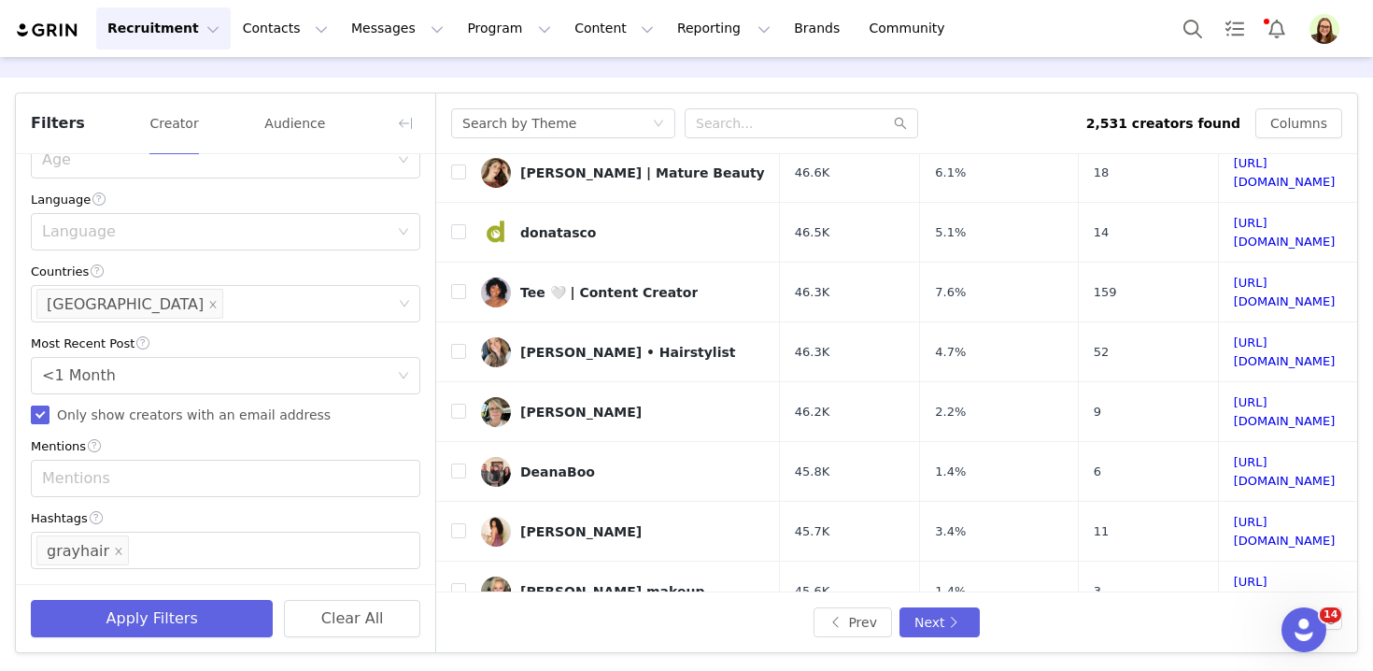
scroll to position [356, 0]
click at [1234, 334] on link "https://www.tiktok.com/share/user/6862490841723765766" at bounding box center [1285, 350] width 102 height 33
click at [1234, 394] on link "https://www.tiktok.com/share/user/6897325392085566470" at bounding box center [1285, 410] width 102 height 33
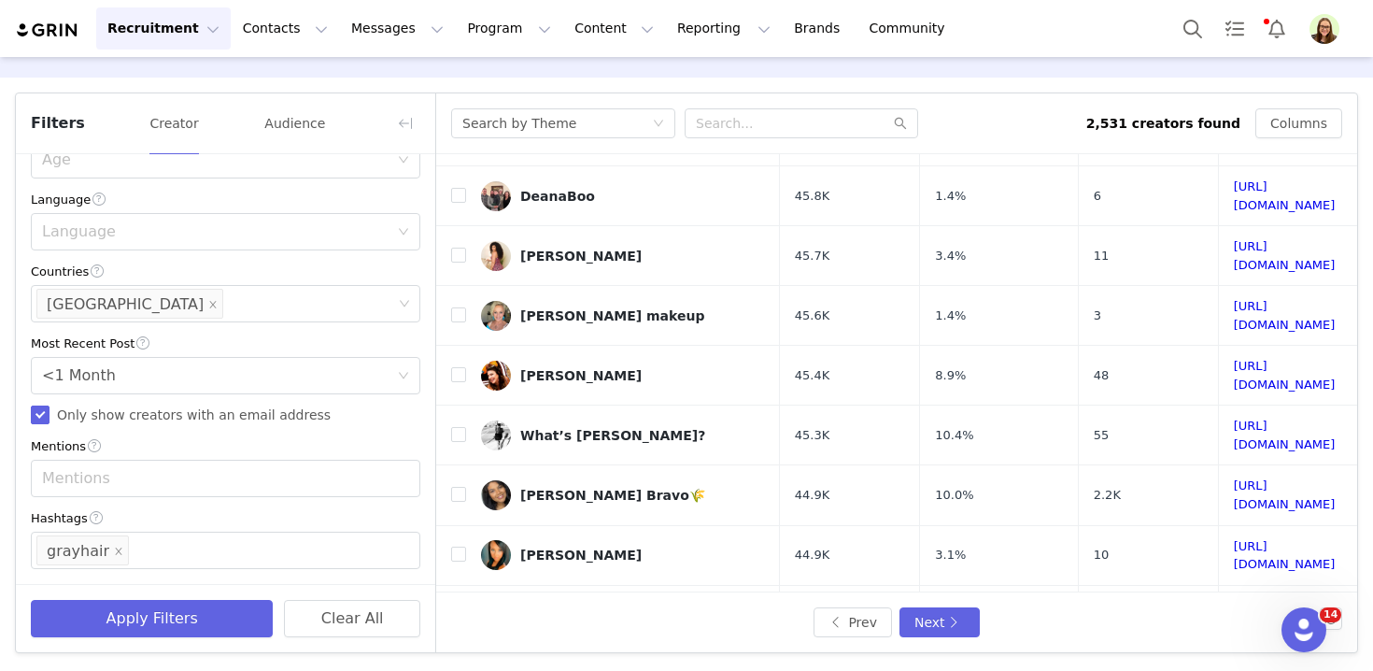
scroll to position [650, 0]
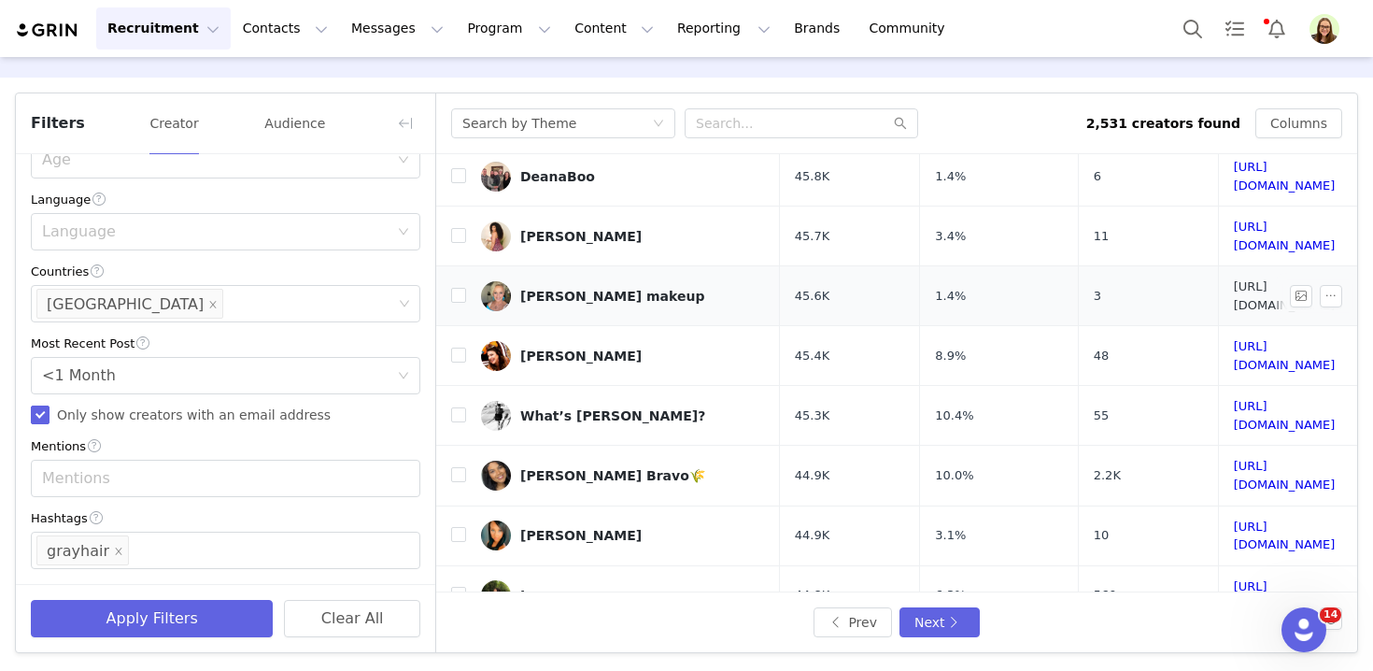
click at [1234, 279] on link "https://www.tiktok.com/share/user/6783768373820376069" at bounding box center [1285, 295] width 102 height 33
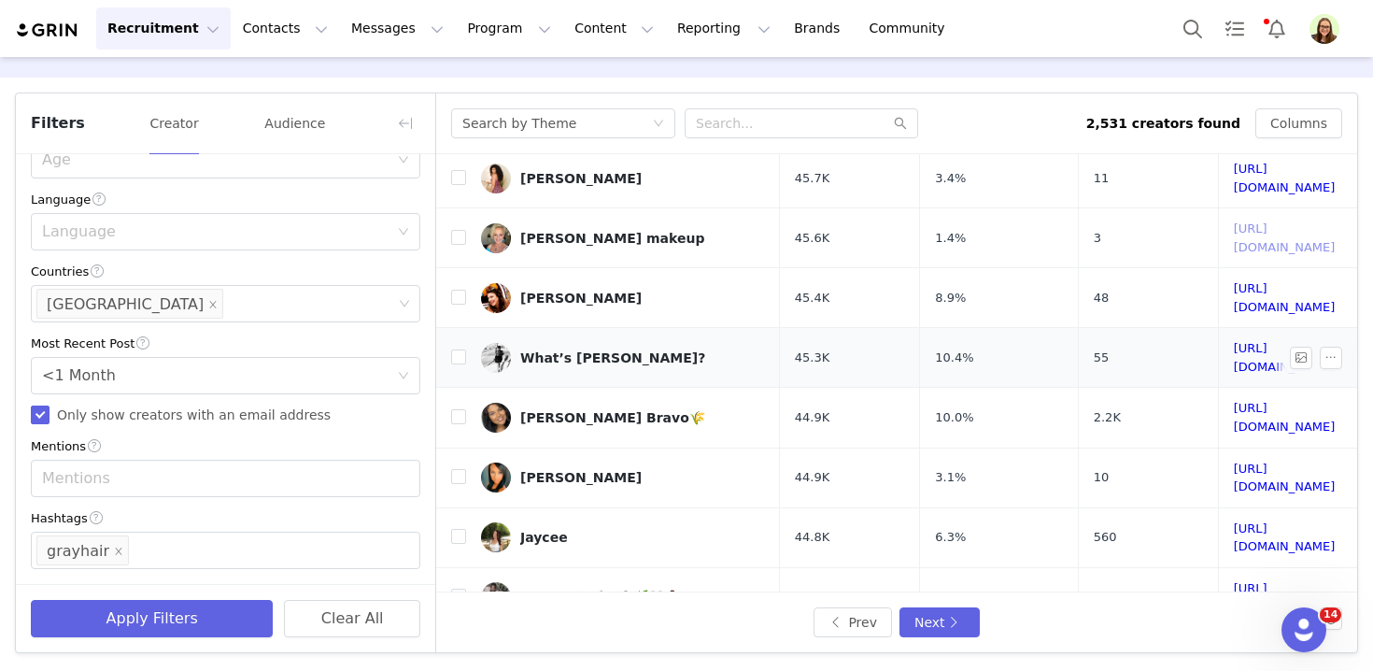
scroll to position [717, 0]
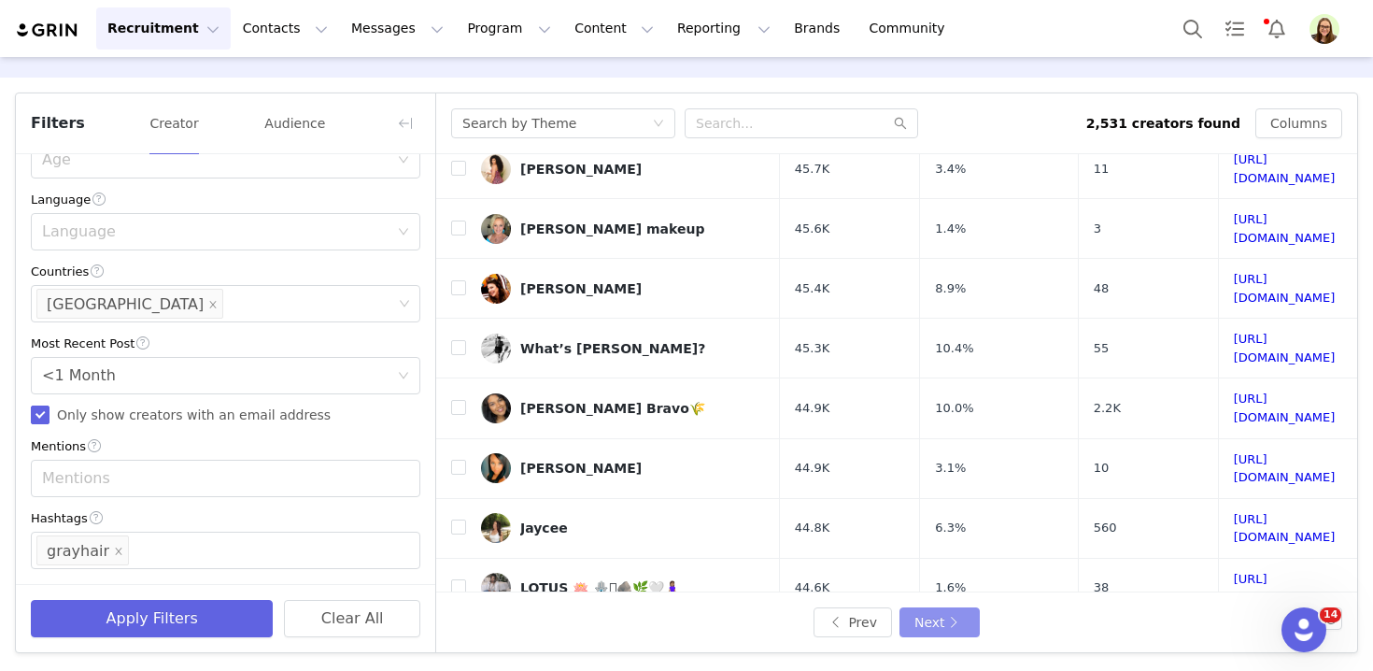
click at [919, 621] on button "Next" at bounding box center [939, 622] width 80 height 30
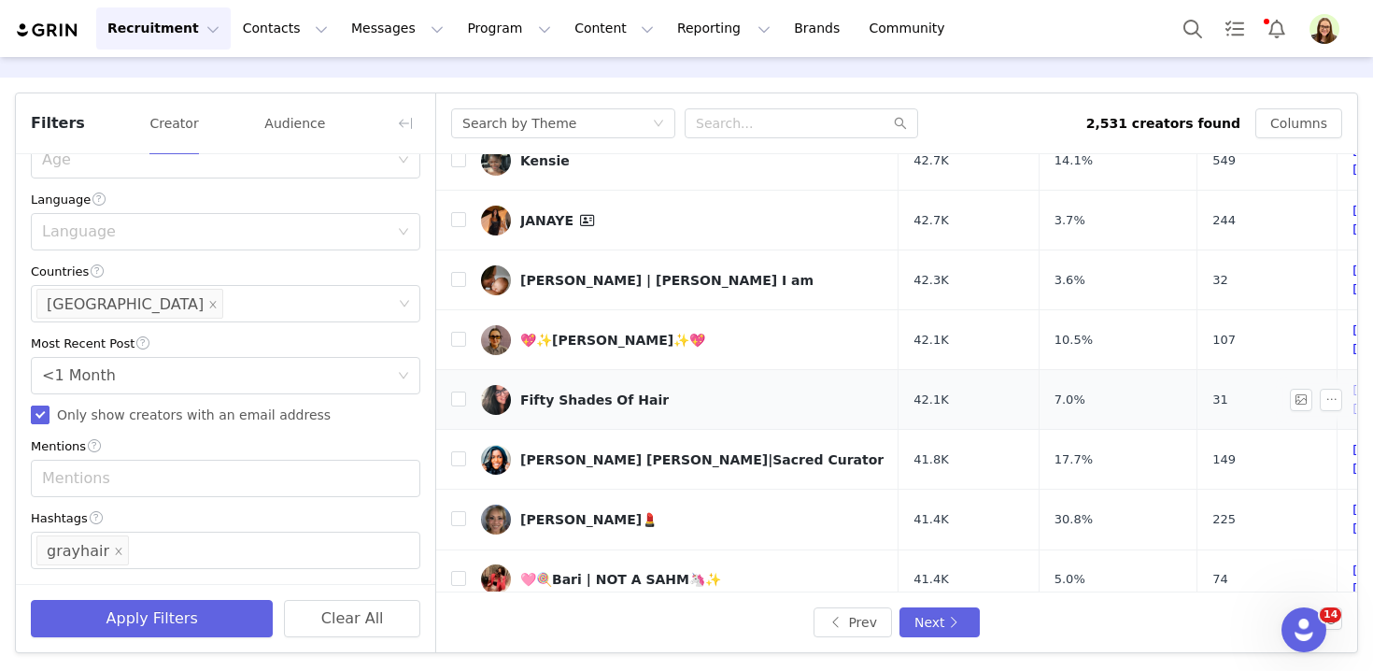
scroll to position [0, 0]
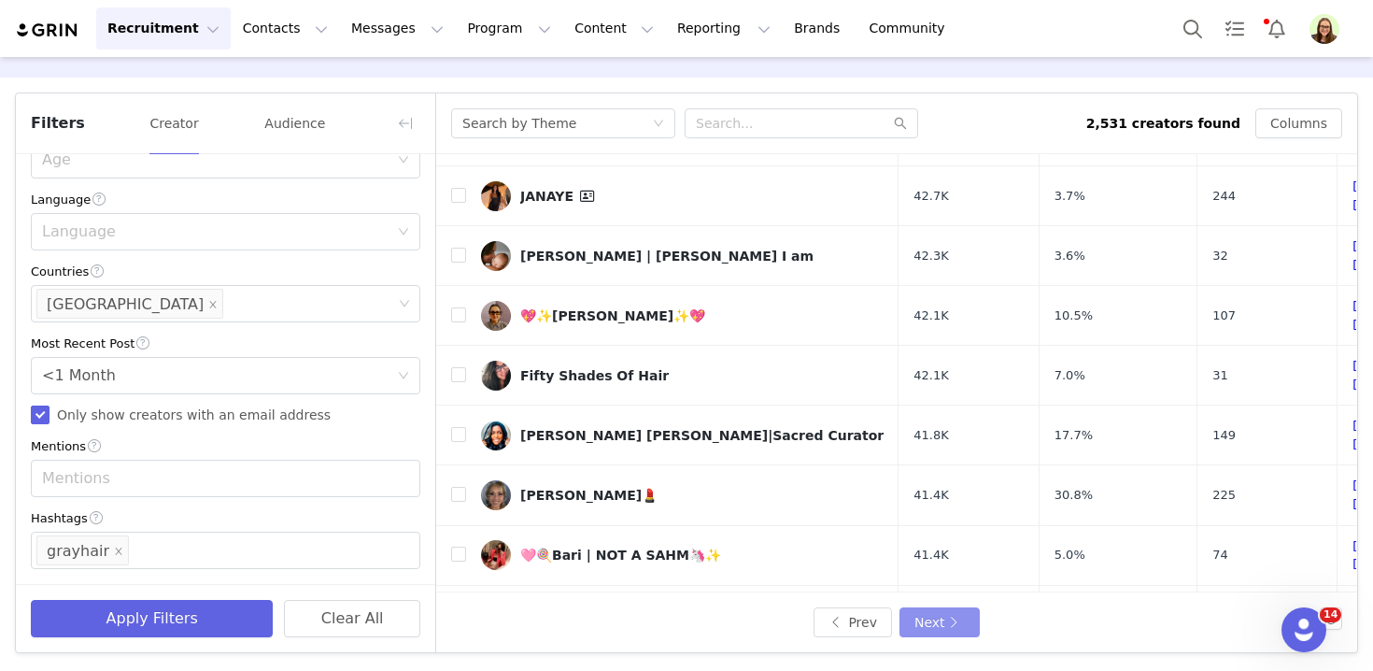
click at [931, 618] on button "Next" at bounding box center [939, 622] width 80 height 30
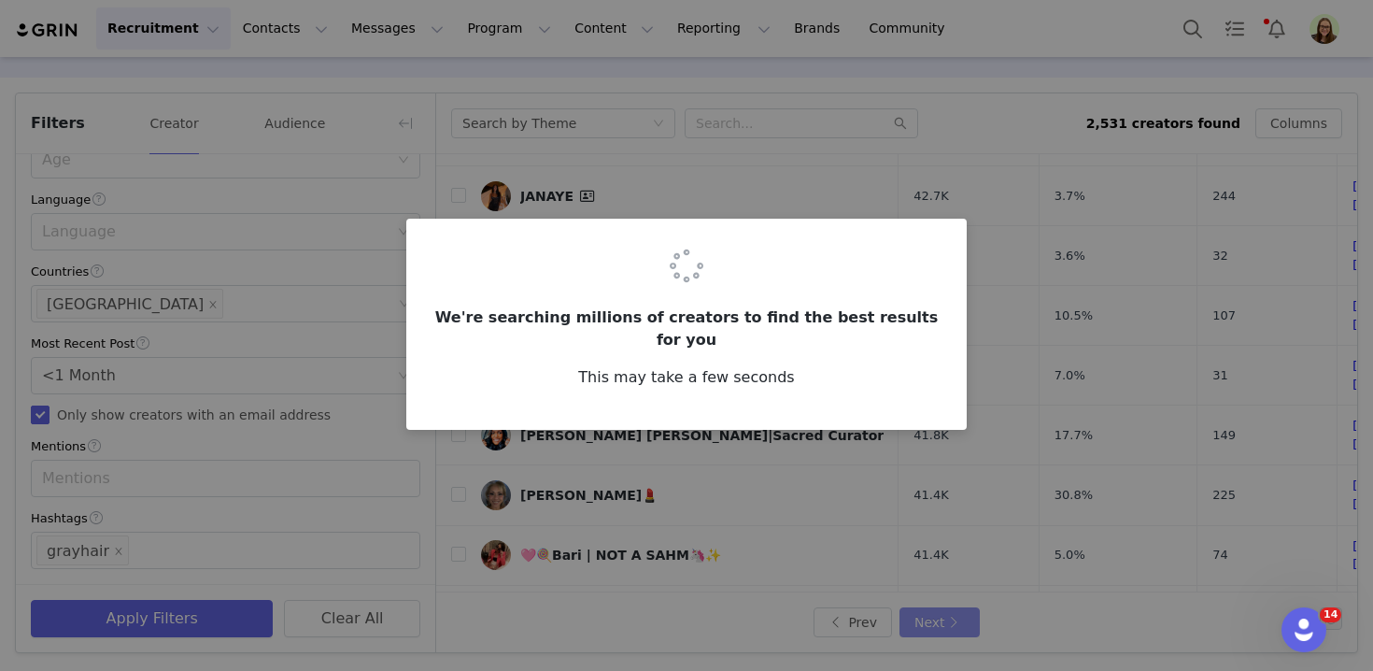
scroll to position [0, 0]
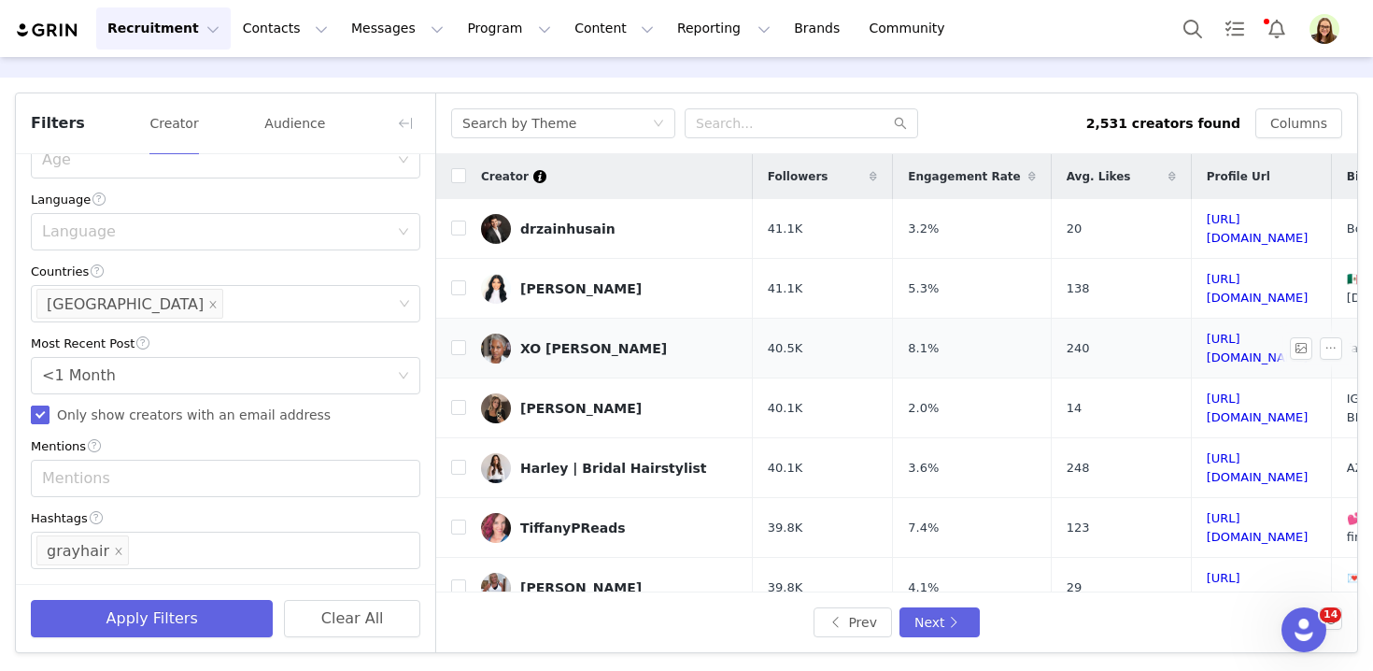
click at [1191, 338] on td "https://www.tiktok.com/share/user/6635955806070259714" at bounding box center [1261, 348] width 140 height 60
click at [1207, 332] on link "https://www.tiktok.com/share/user/6635955806070259714" at bounding box center [1258, 348] width 102 height 33
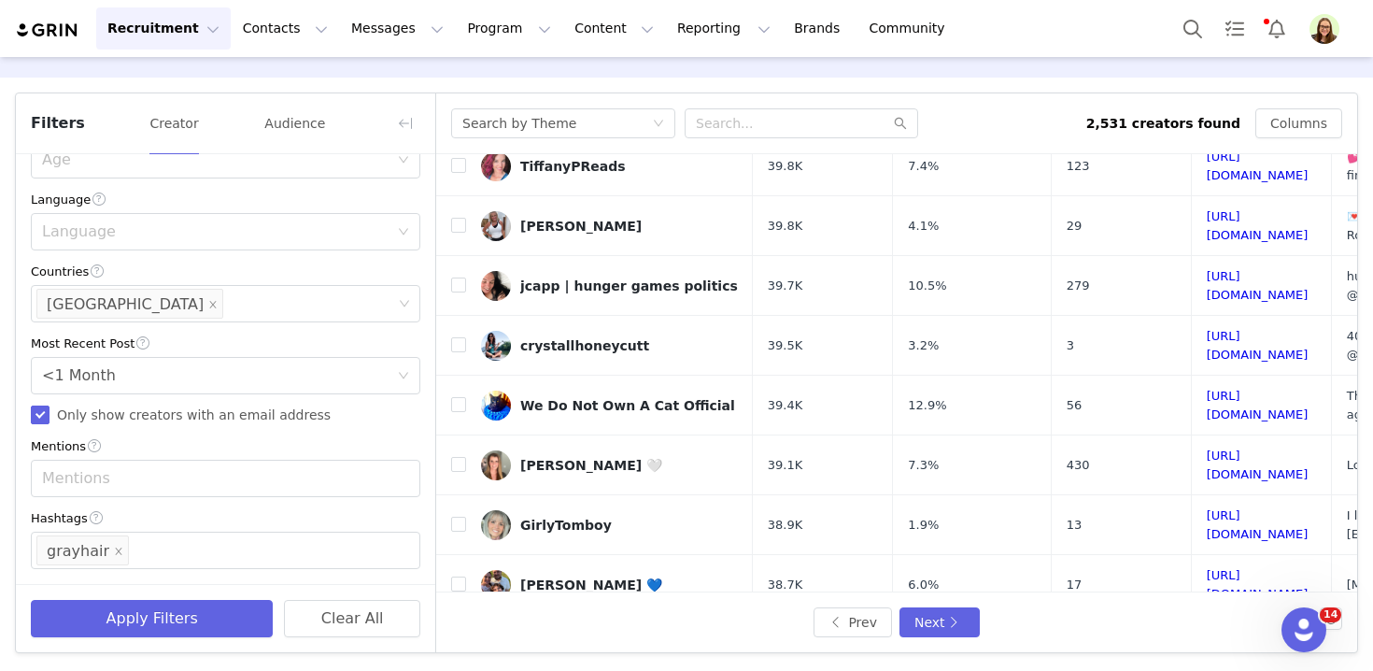
scroll to position [418, 0]
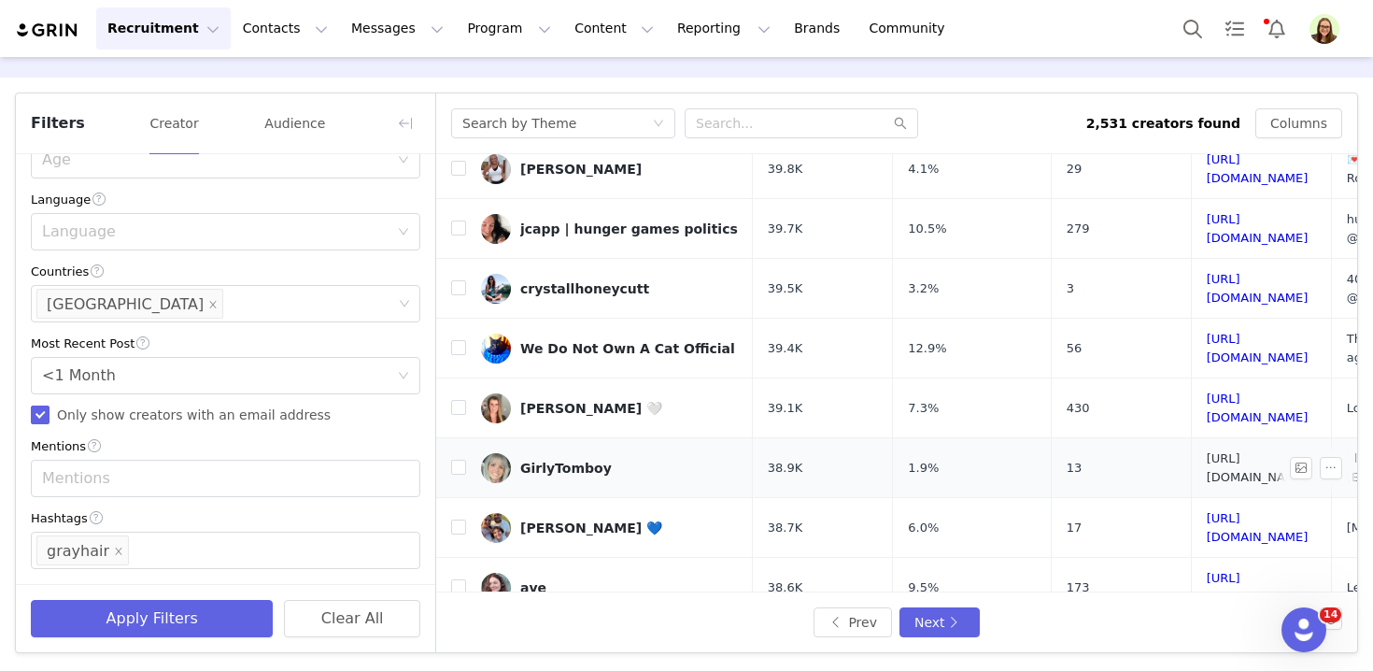
click at [1222, 451] on link "https://www.tiktok.com/share/user/6802173124009804805" at bounding box center [1258, 467] width 102 height 33
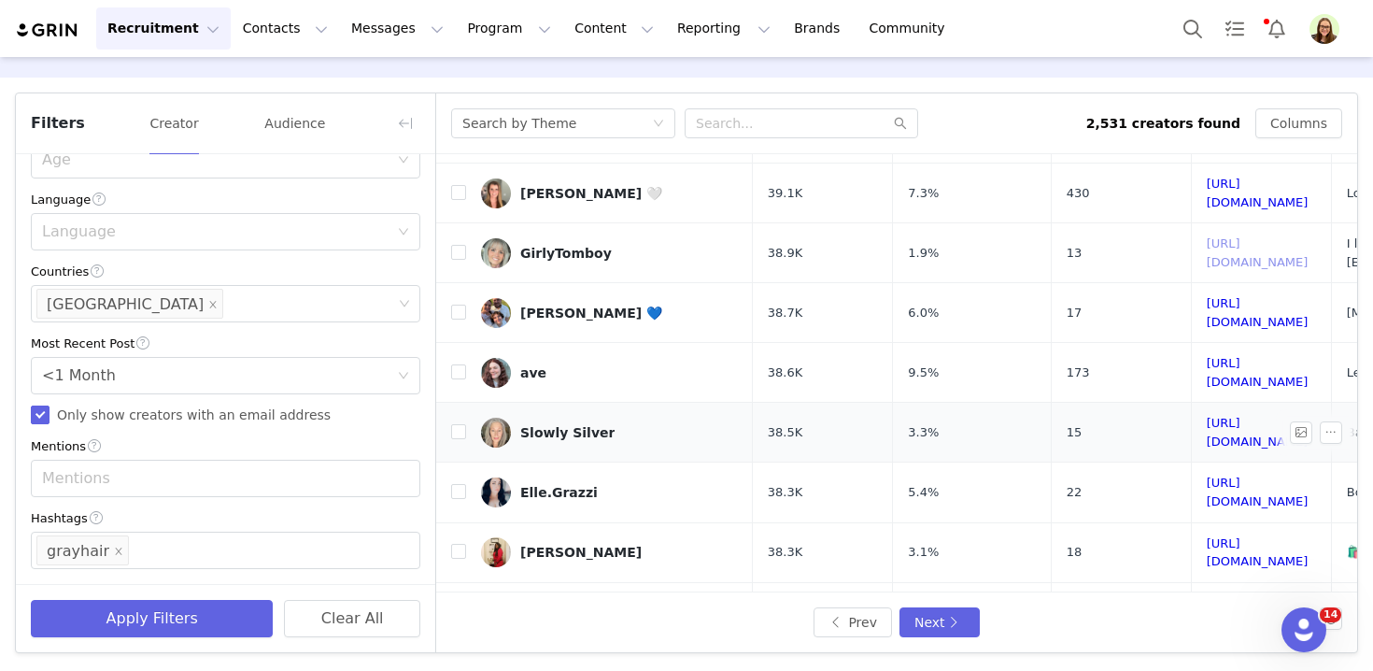
scroll to position [661, 0]
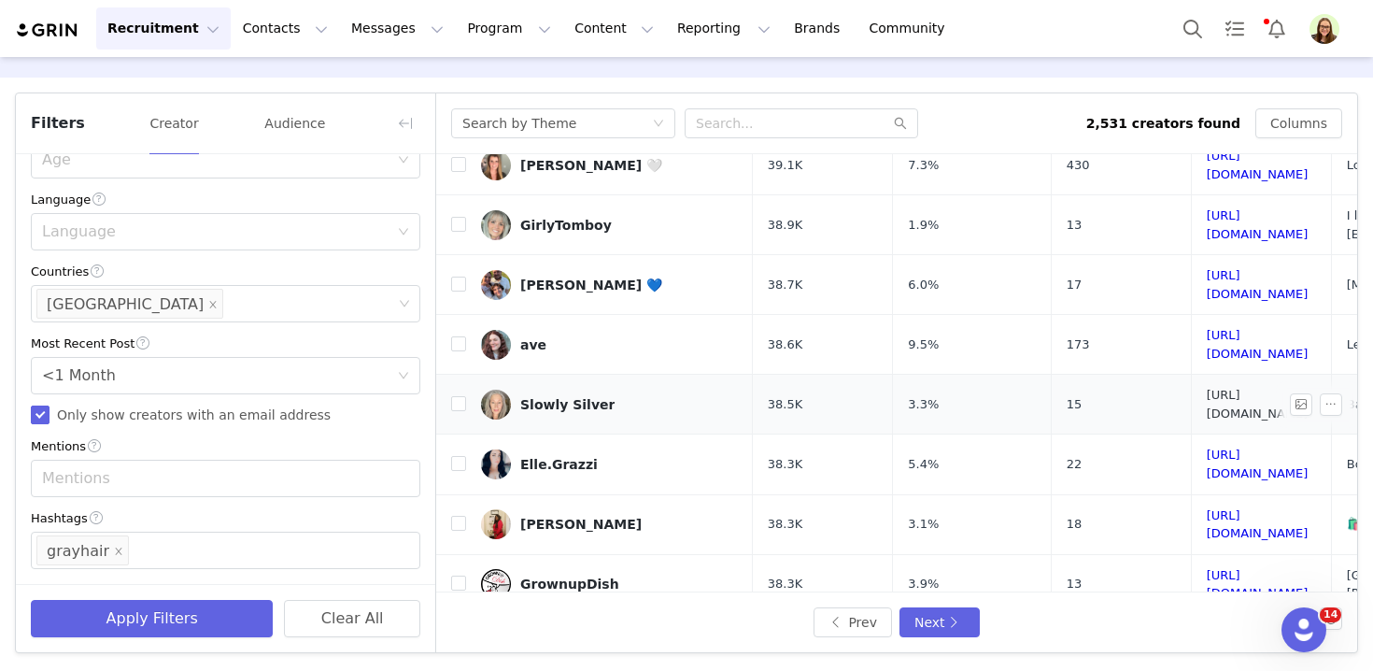
click at [1207, 388] on link "https://www.tiktok.com/share/user/6814603874260452358" at bounding box center [1258, 404] width 102 height 33
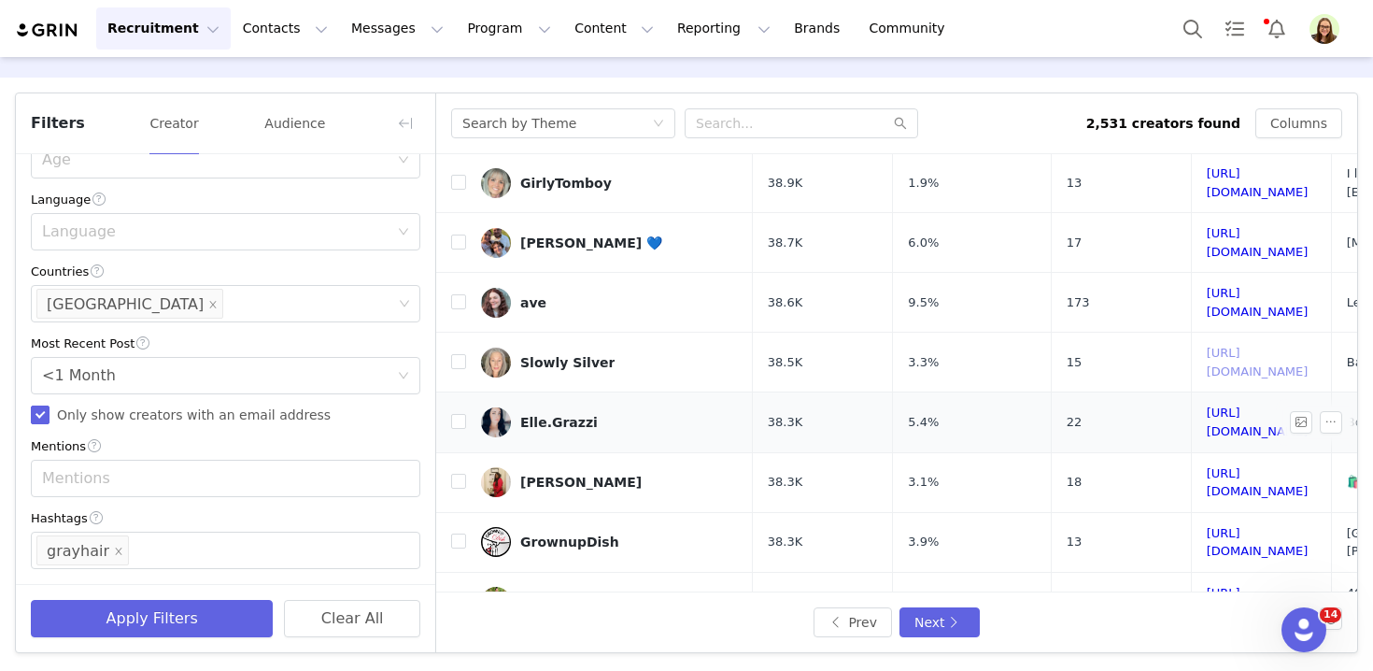
scroll to position [711, 0]
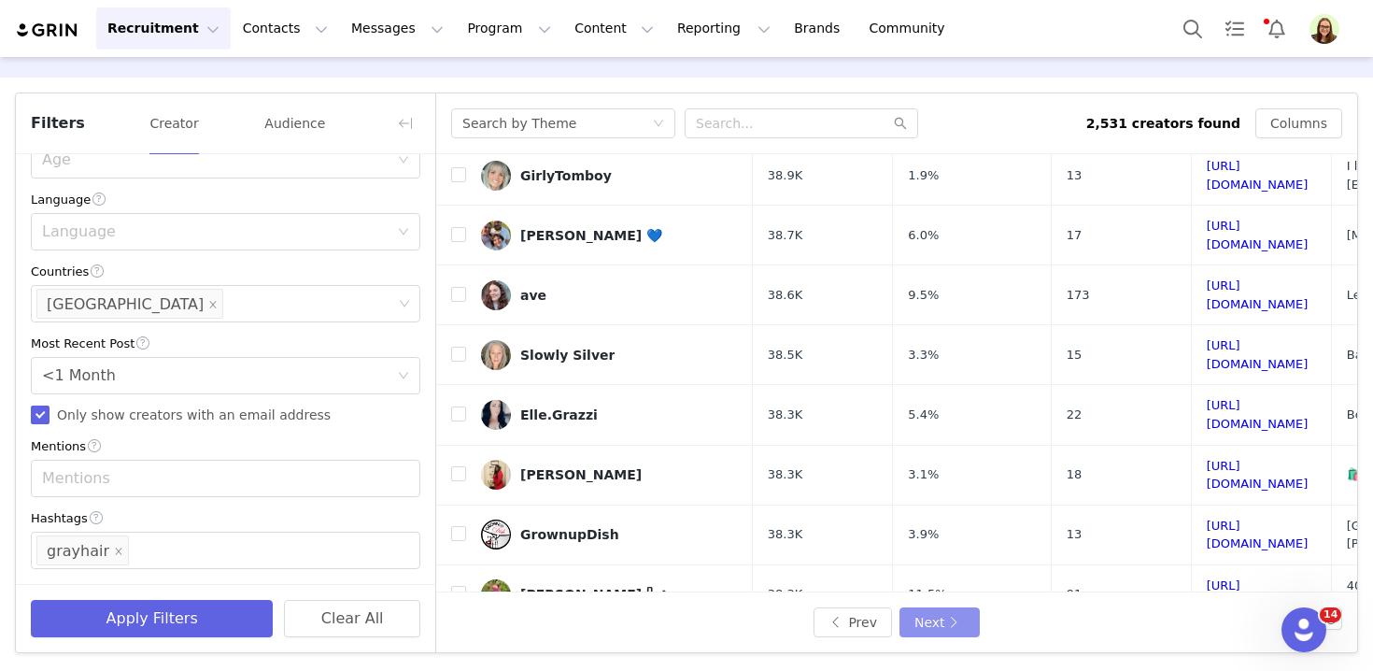
click at [944, 625] on button "Next" at bounding box center [939, 622] width 80 height 30
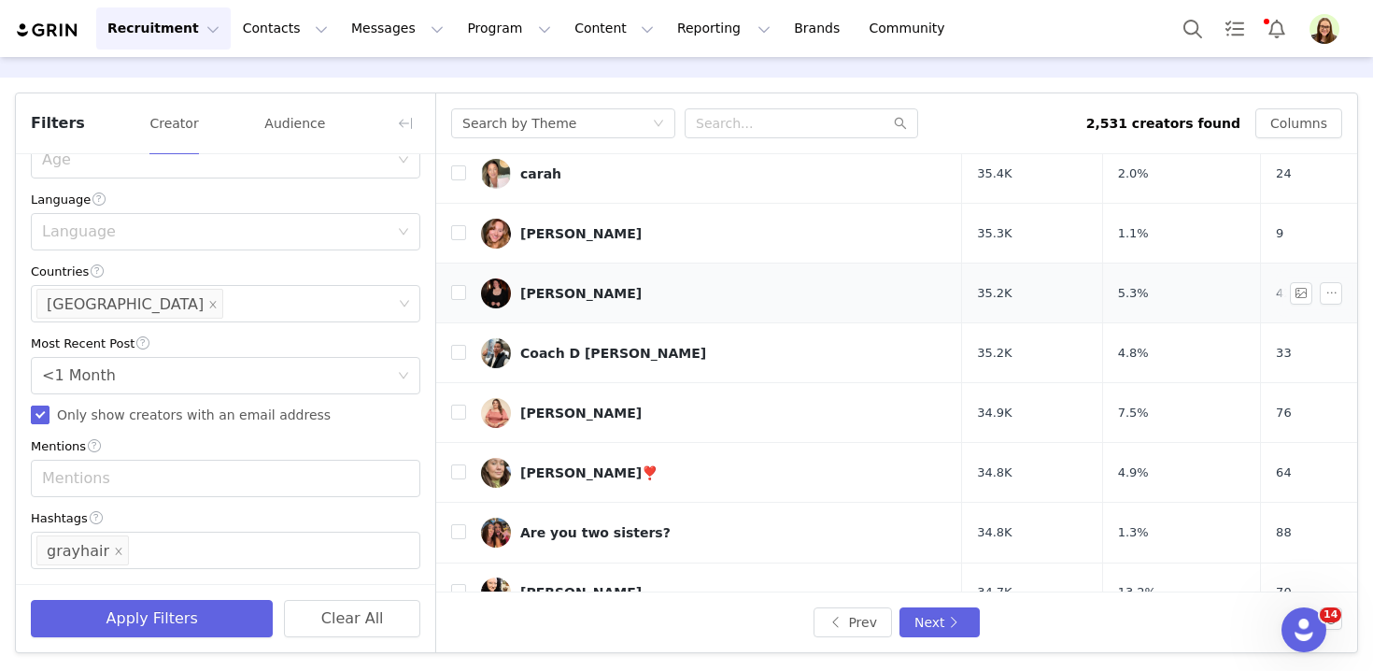
scroll to position [718, 0]
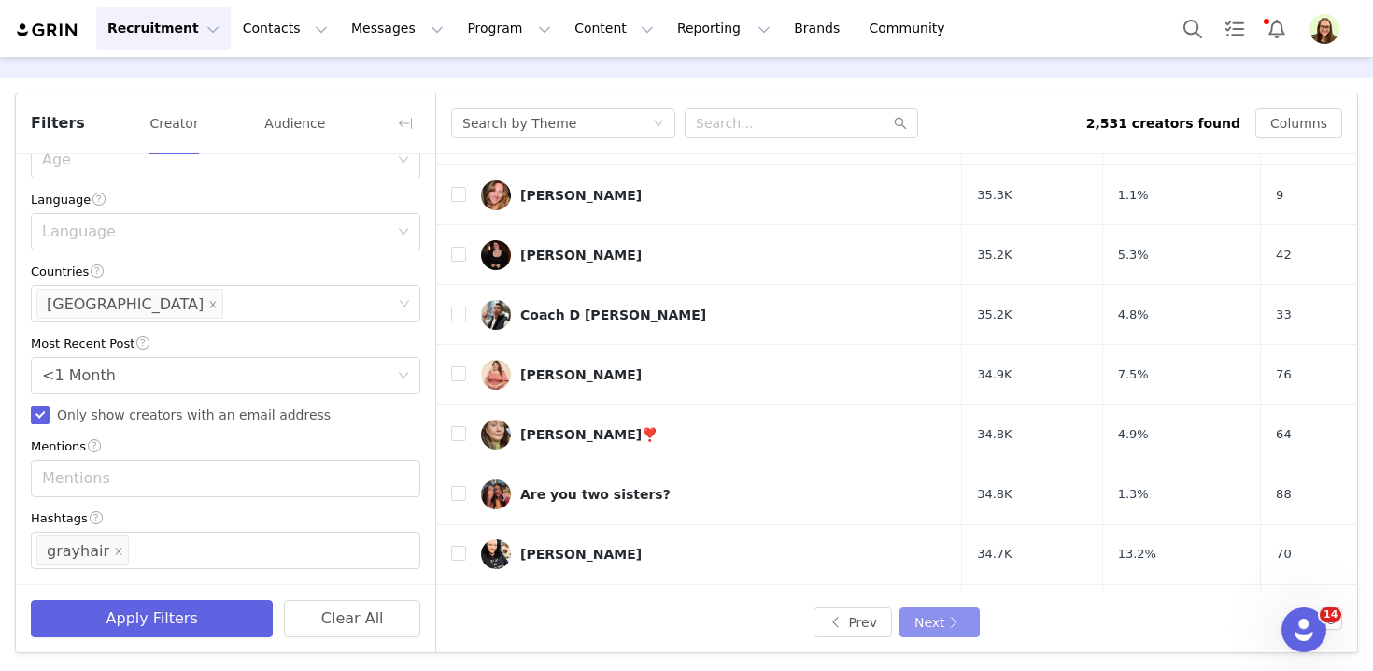
click at [917, 619] on button "Next" at bounding box center [939, 622] width 80 height 30
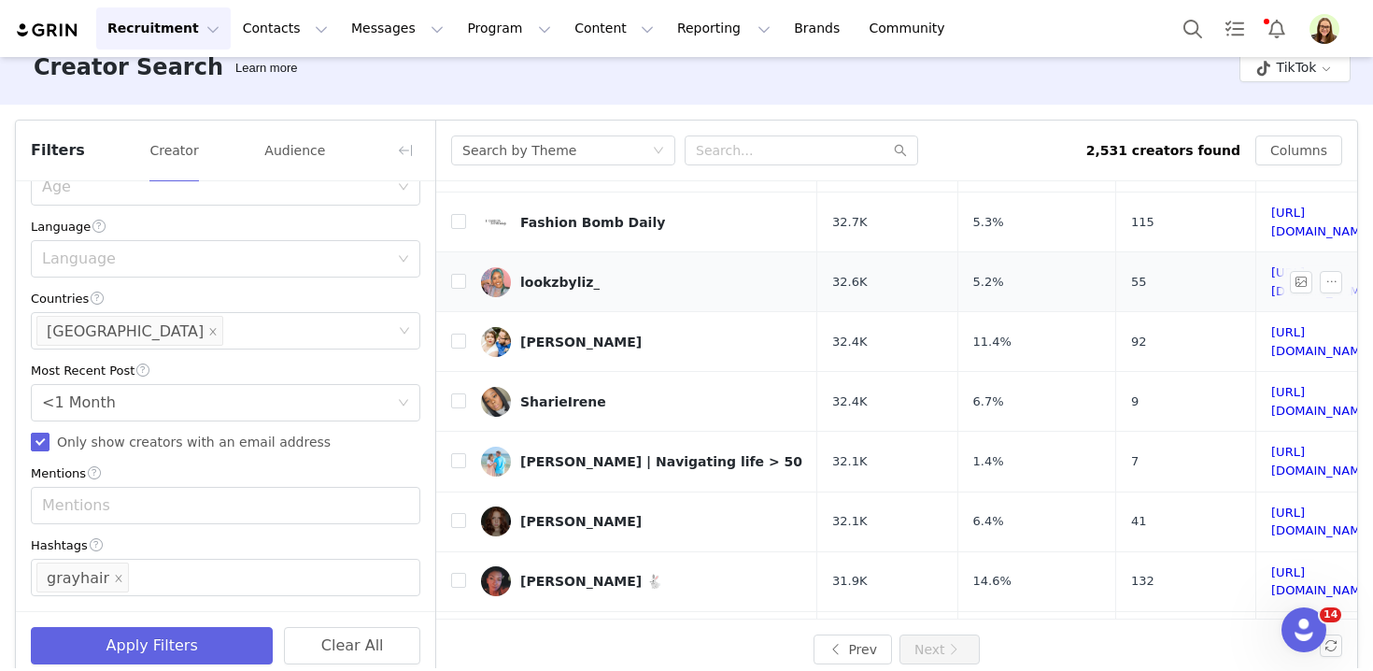
scroll to position [54, 0]
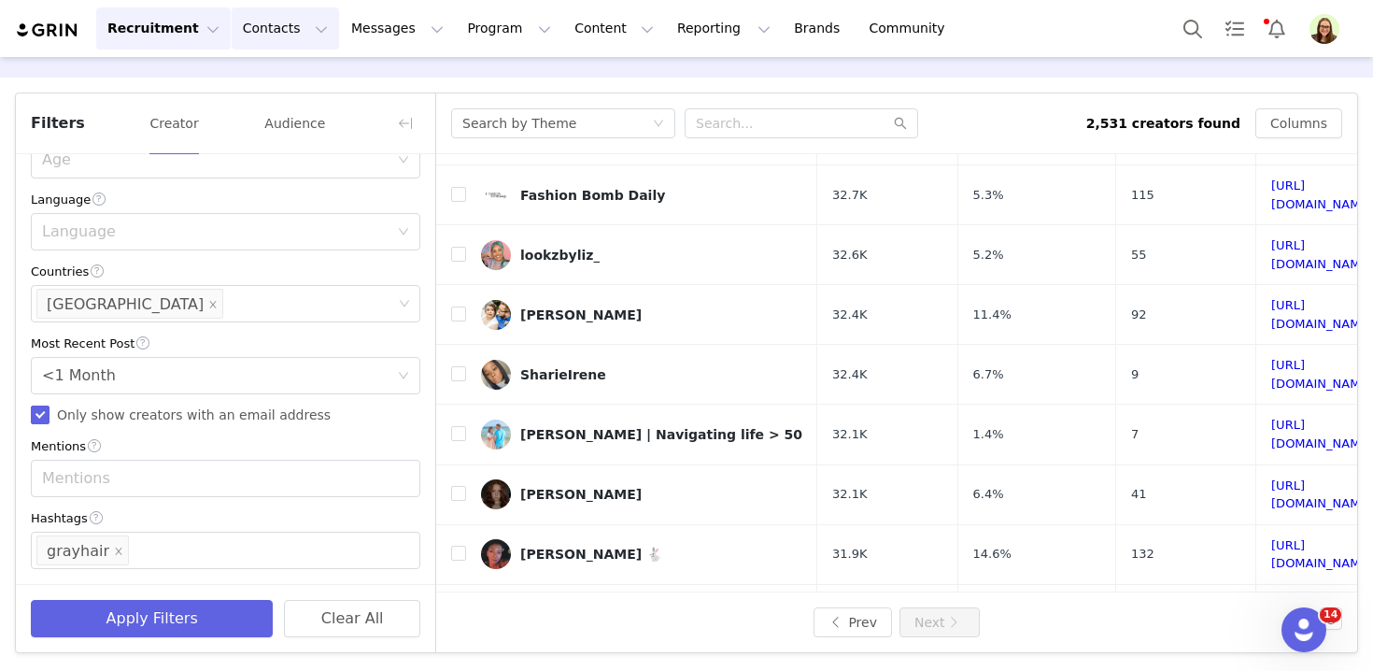
click at [271, 31] on button "Contacts Contacts" at bounding box center [285, 28] width 107 height 42
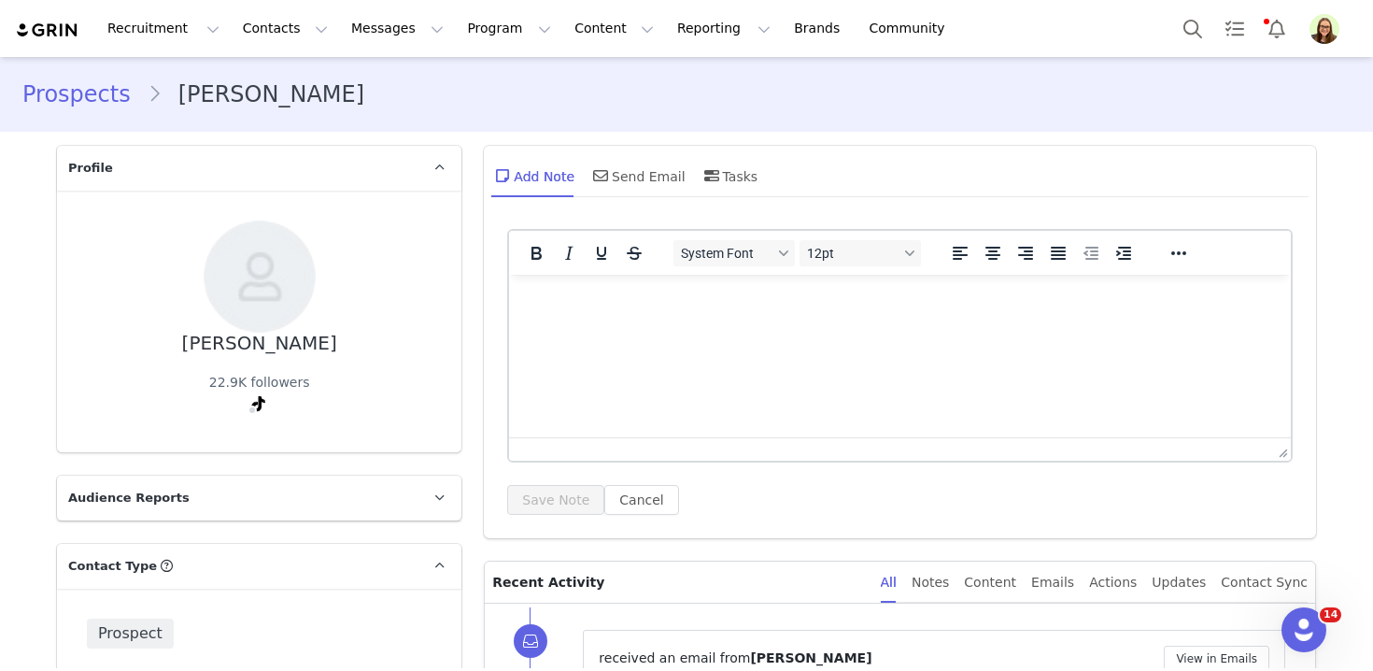
scroll to position [307, 0]
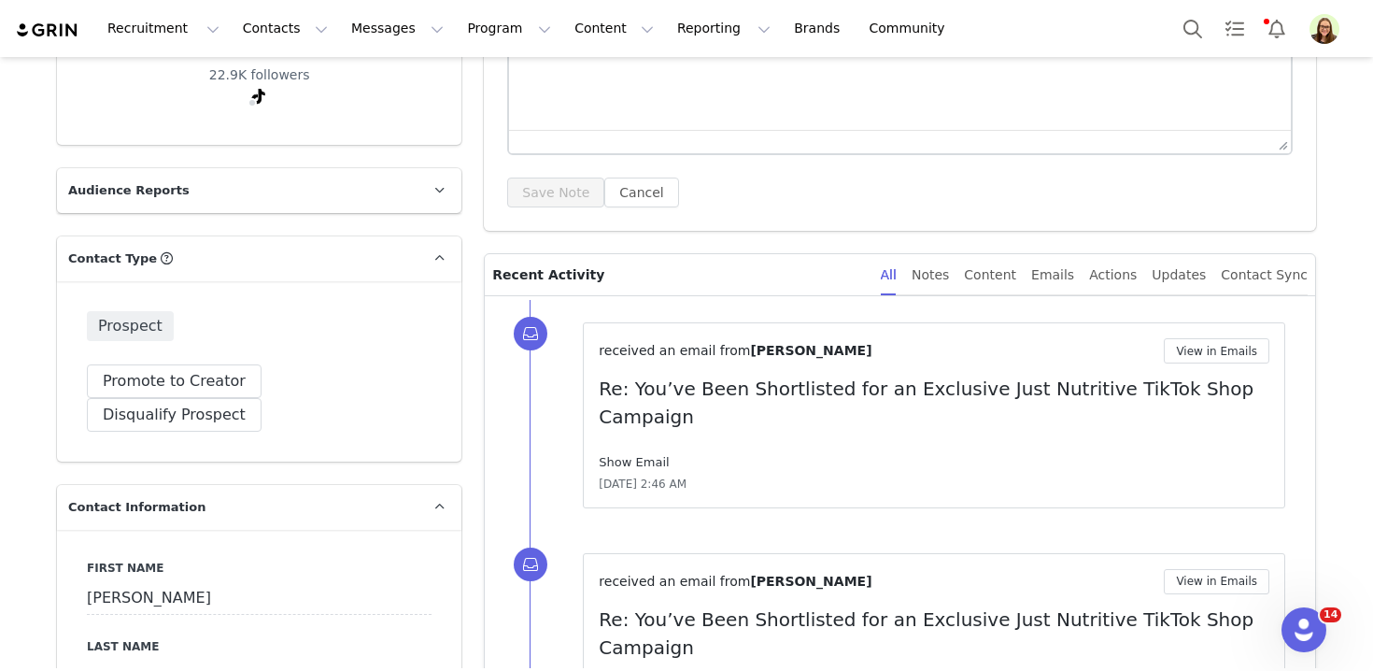
click at [619, 455] on link "Show Email" at bounding box center [634, 462] width 70 height 14
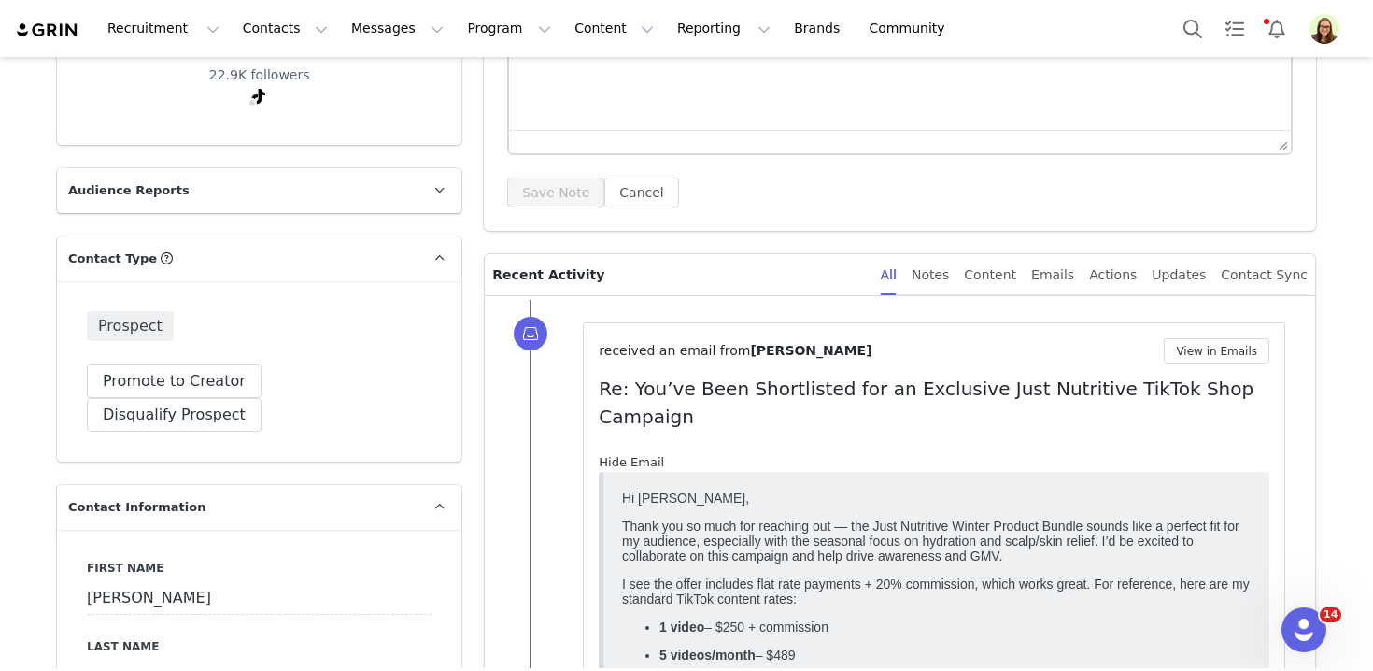
scroll to position [0, 0]
click at [687, 550] on p "Thank you so much for reaching out — the Just Nutritive Winter Product Bundle s…" at bounding box center [936, 539] width 629 height 45
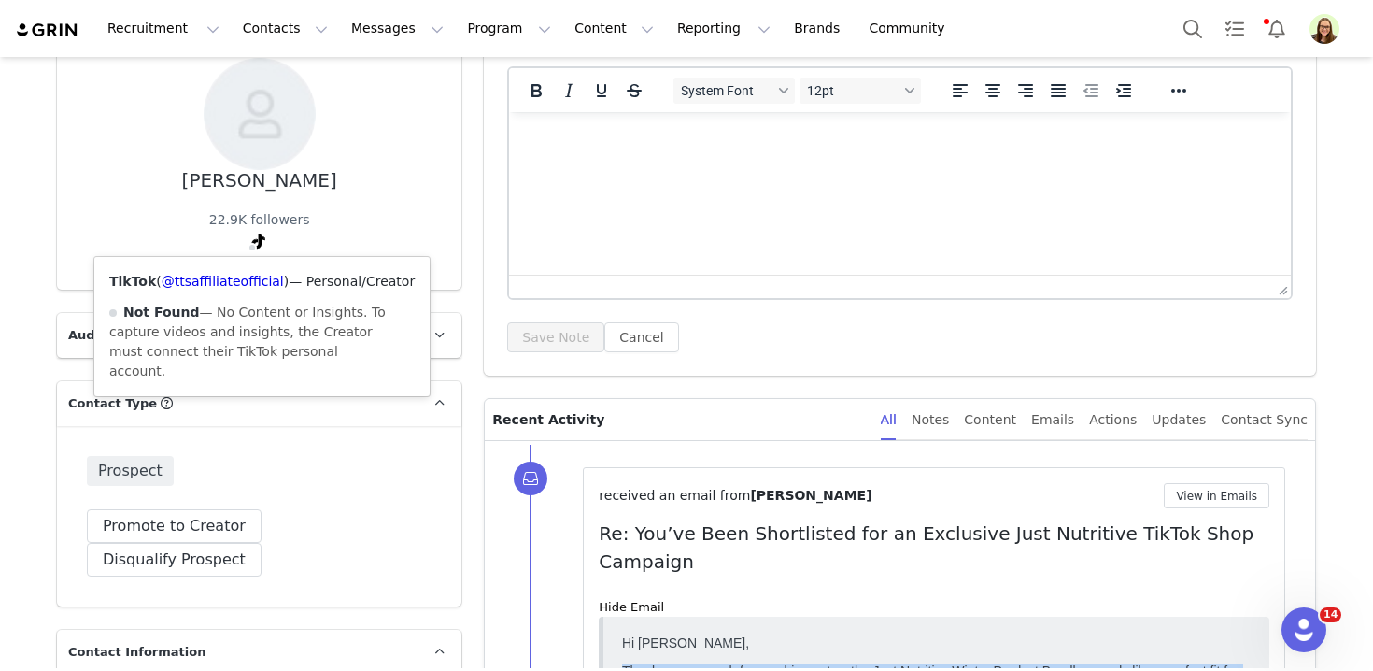
scroll to position [186, 0]
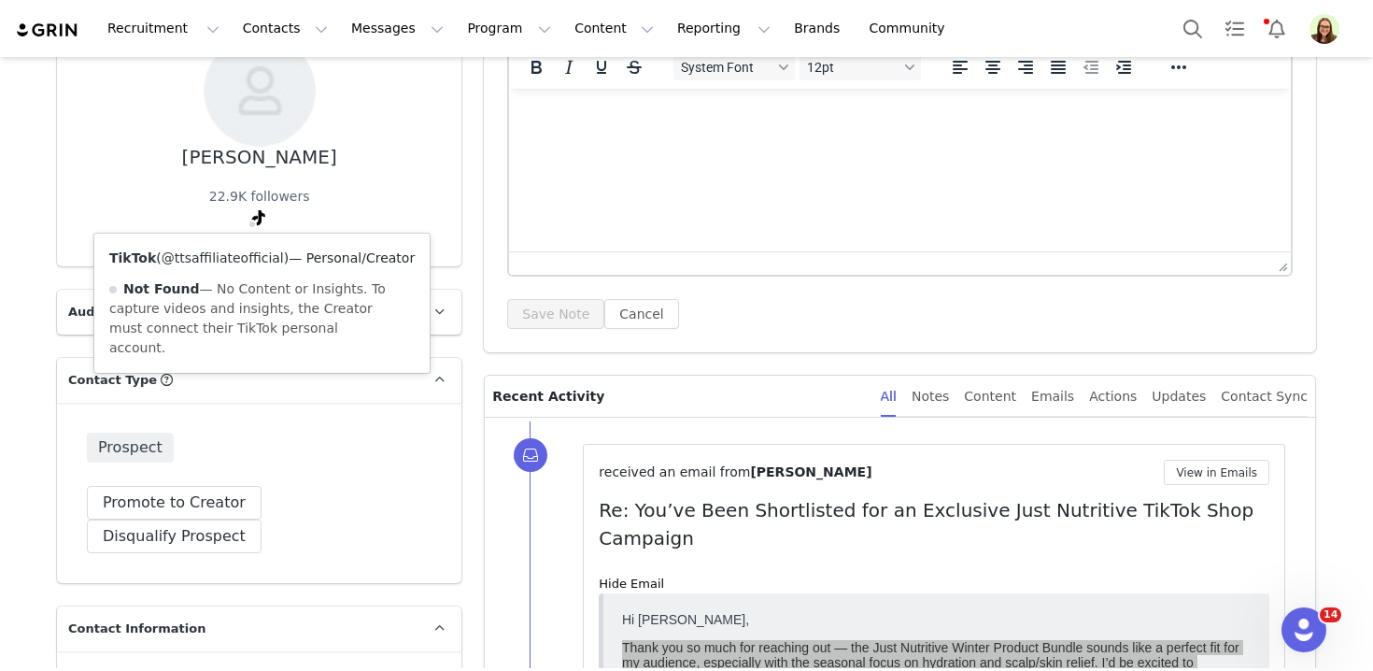
click at [246, 251] on link "@ttsaffiliateofficial" at bounding box center [223, 257] width 122 height 15
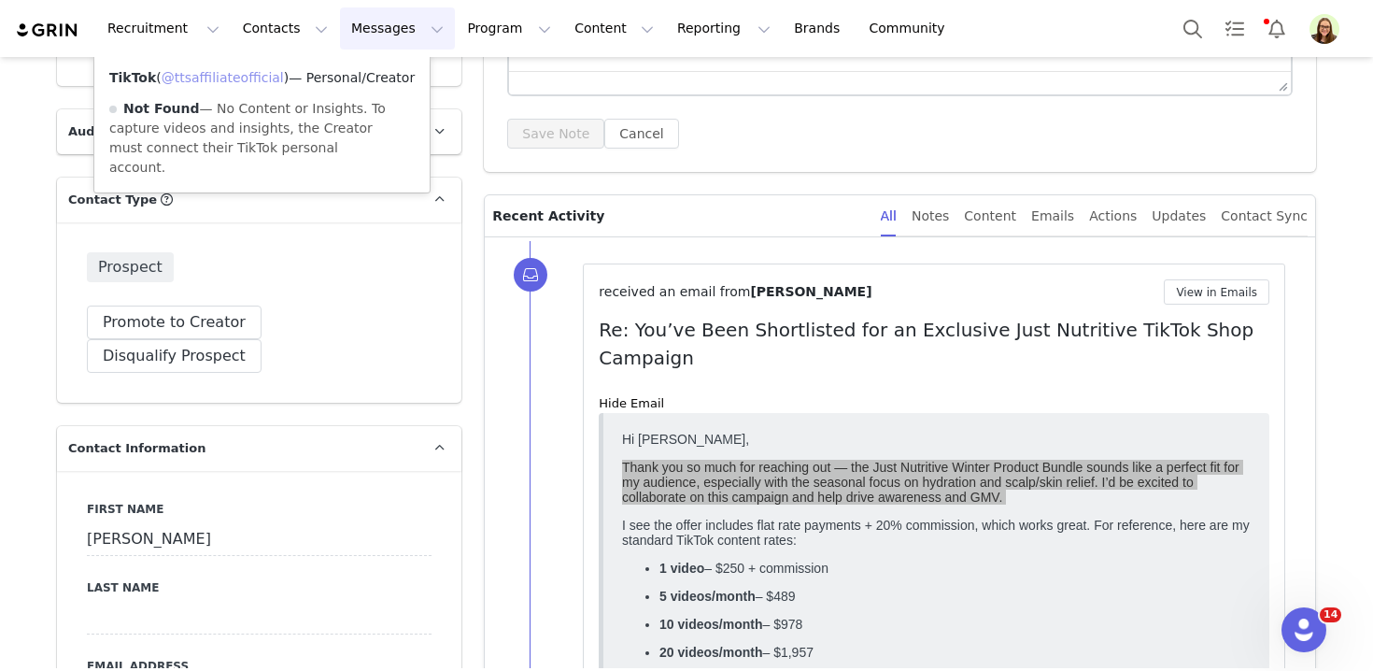
scroll to position [373, 0]
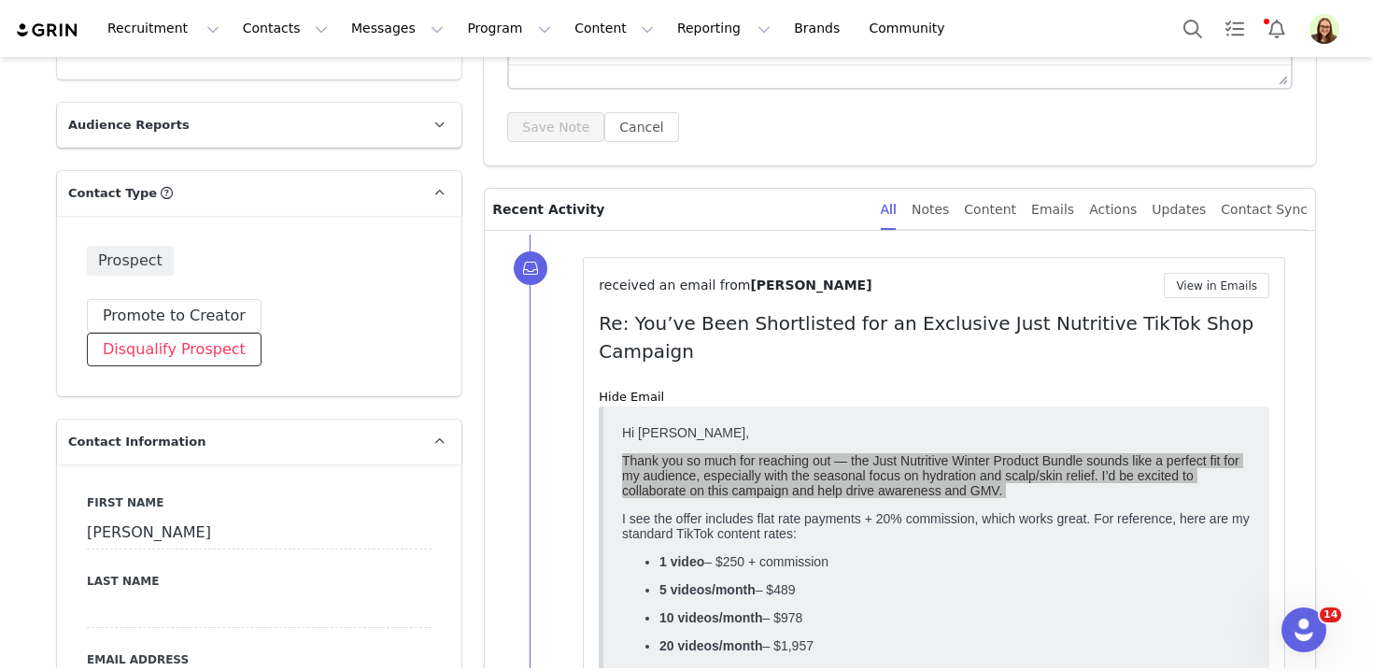
click at [261, 332] on button "Disqualify Prospect" at bounding box center [174, 349] width 175 height 34
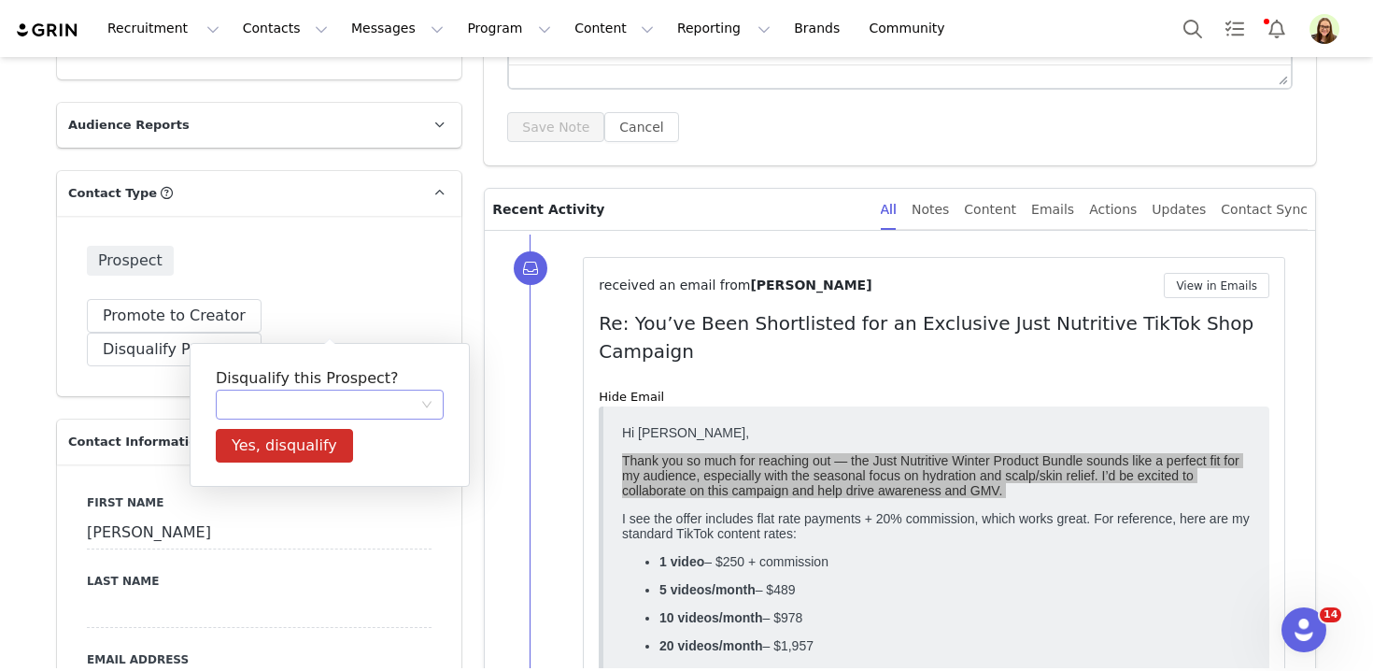
click at [320, 414] on div at bounding box center [323, 404] width 193 height 28
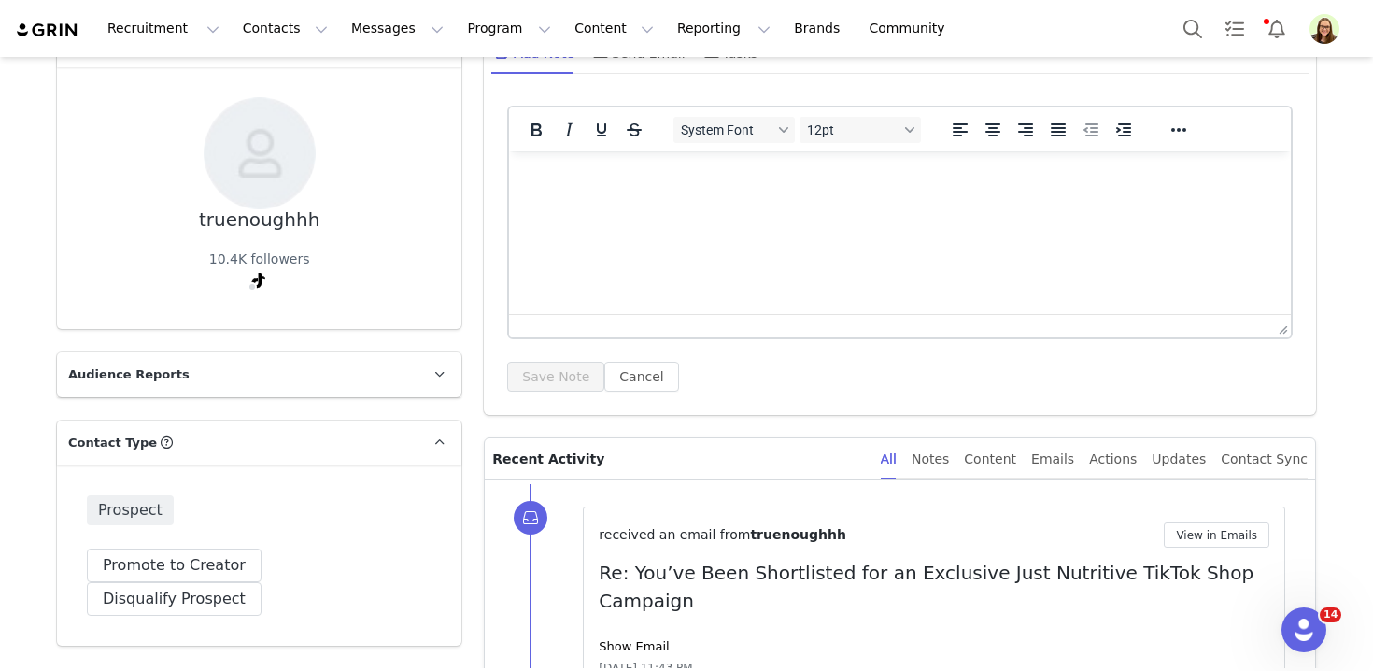
scroll to position [145, 0]
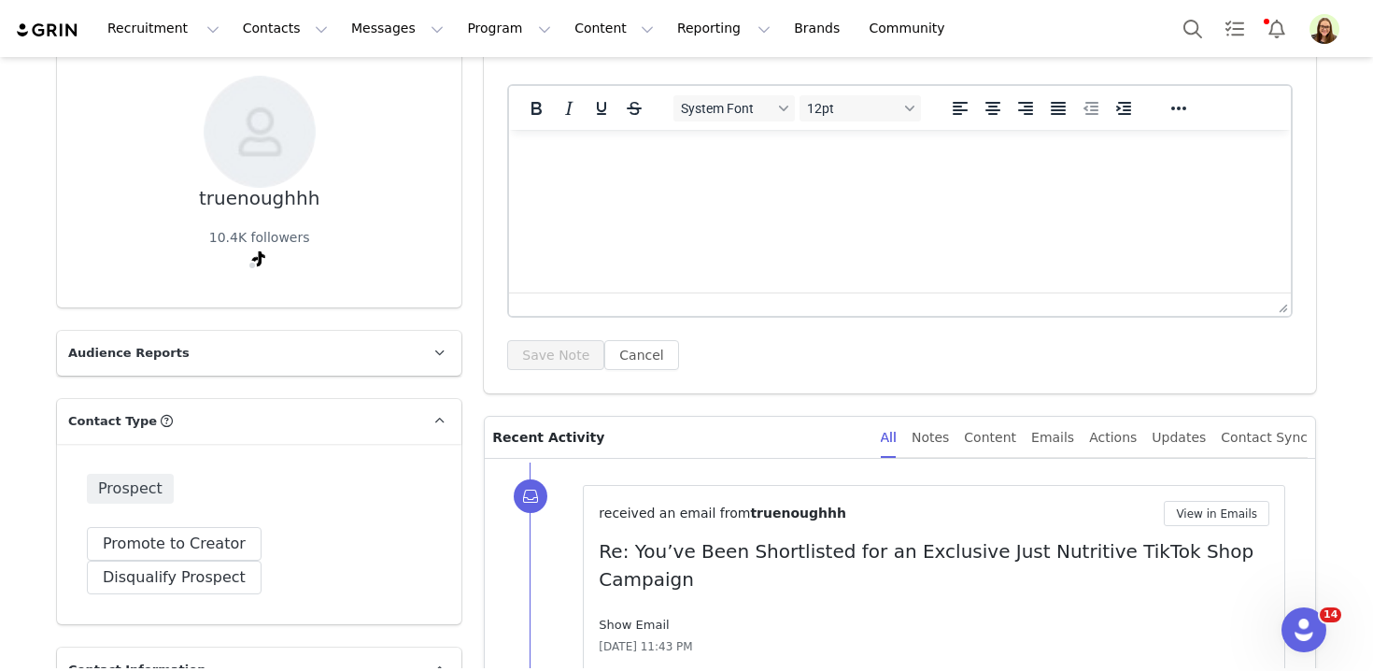
click at [631, 617] on link "Show Email" at bounding box center [634, 624] width 70 height 14
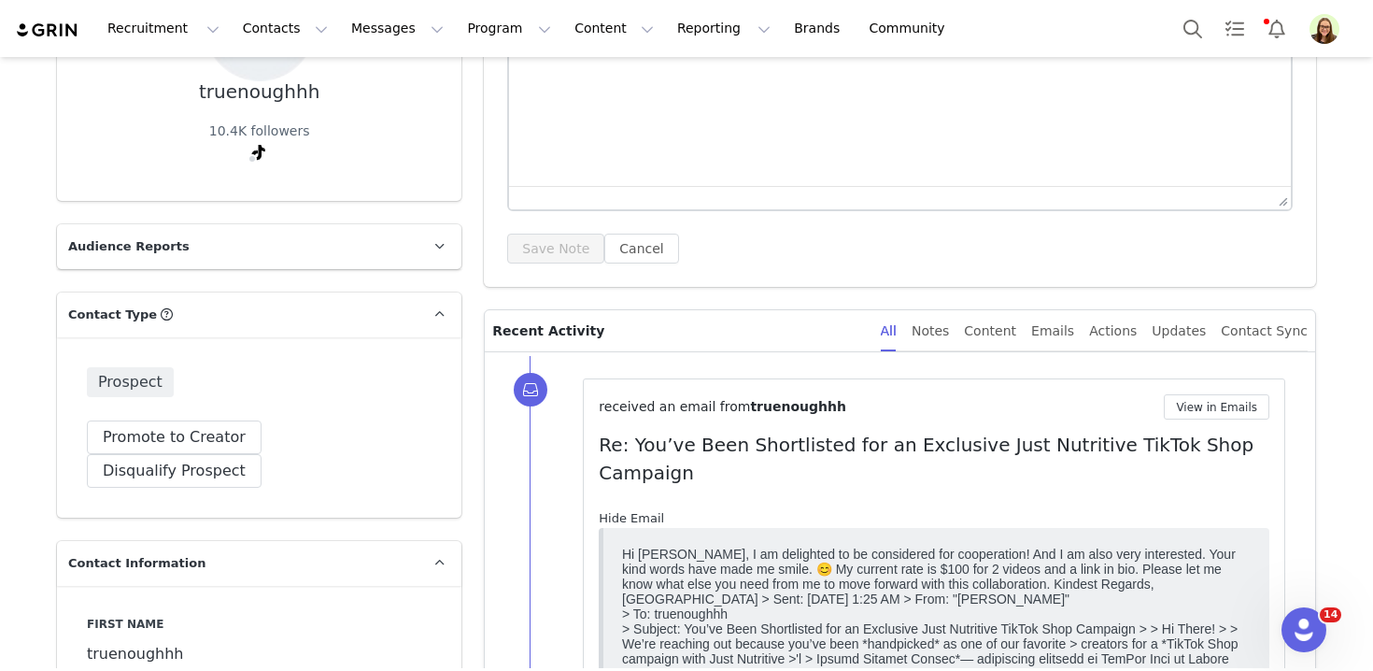
scroll to position [252, 0]
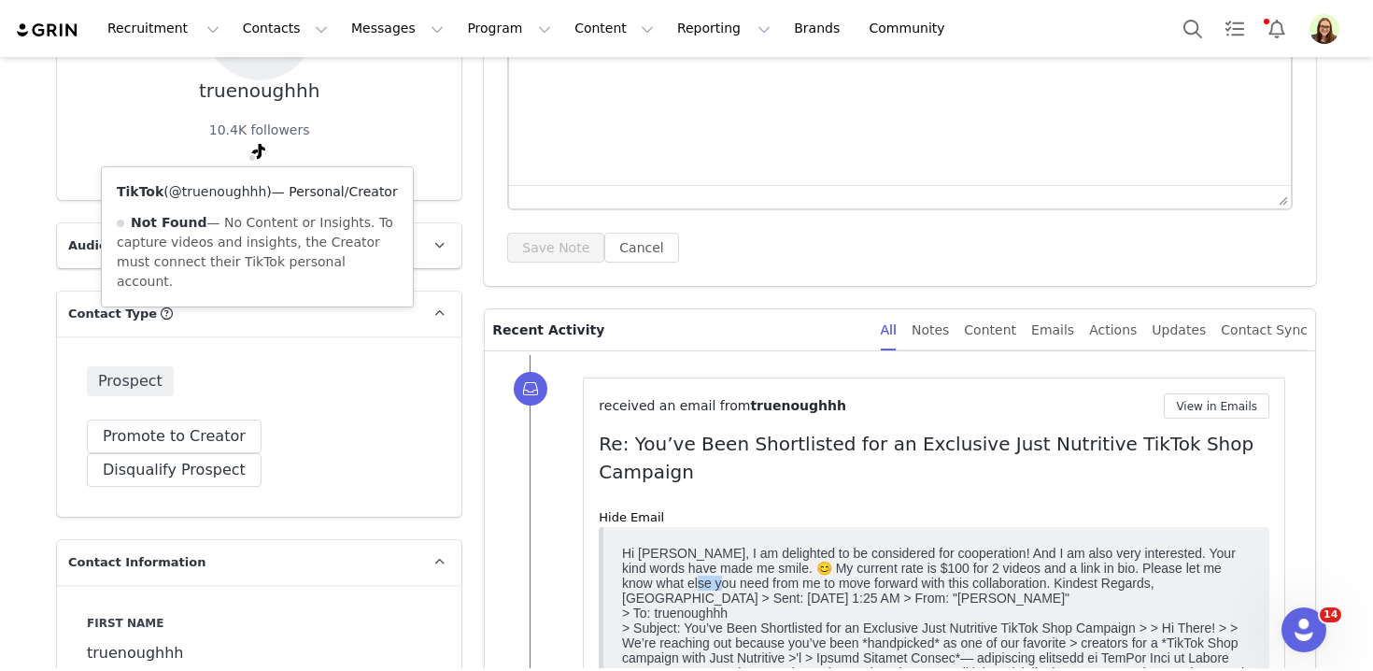
click at [247, 199] on link "@truenoughhh" at bounding box center [218, 191] width 98 height 15
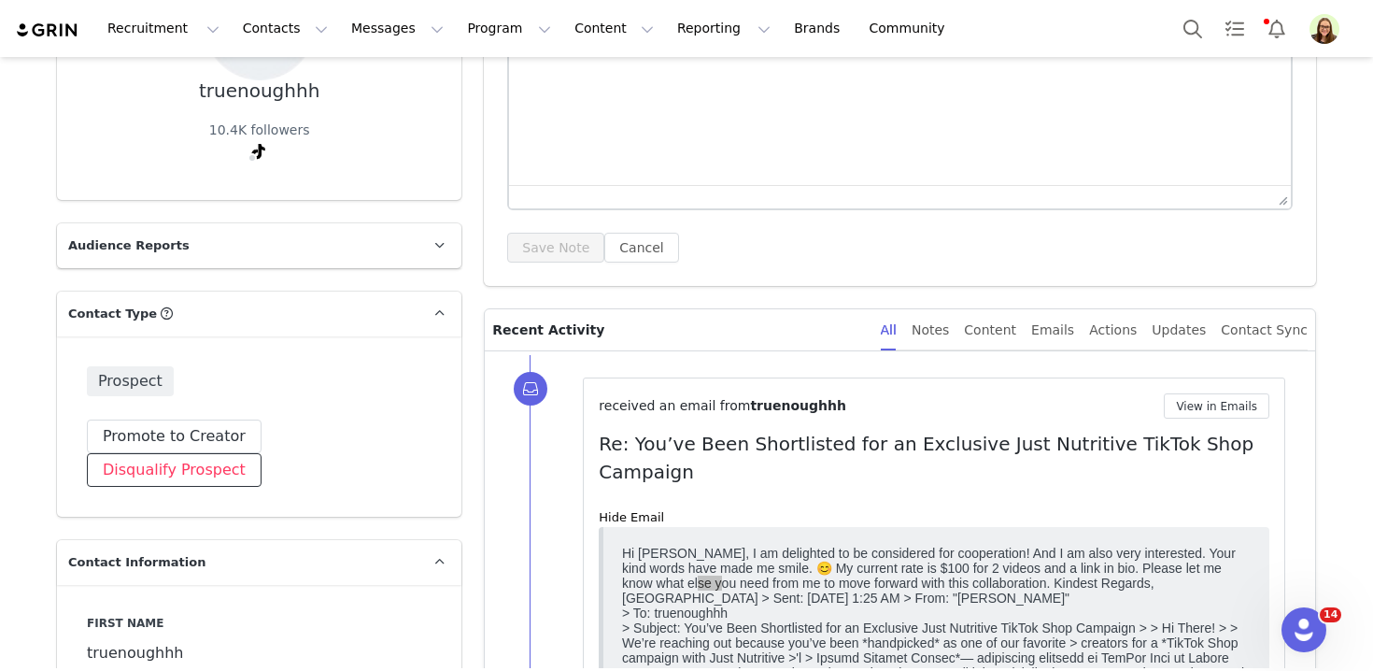
click at [261, 453] on button "Disqualify Prospect" at bounding box center [174, 470] width 175 height 34
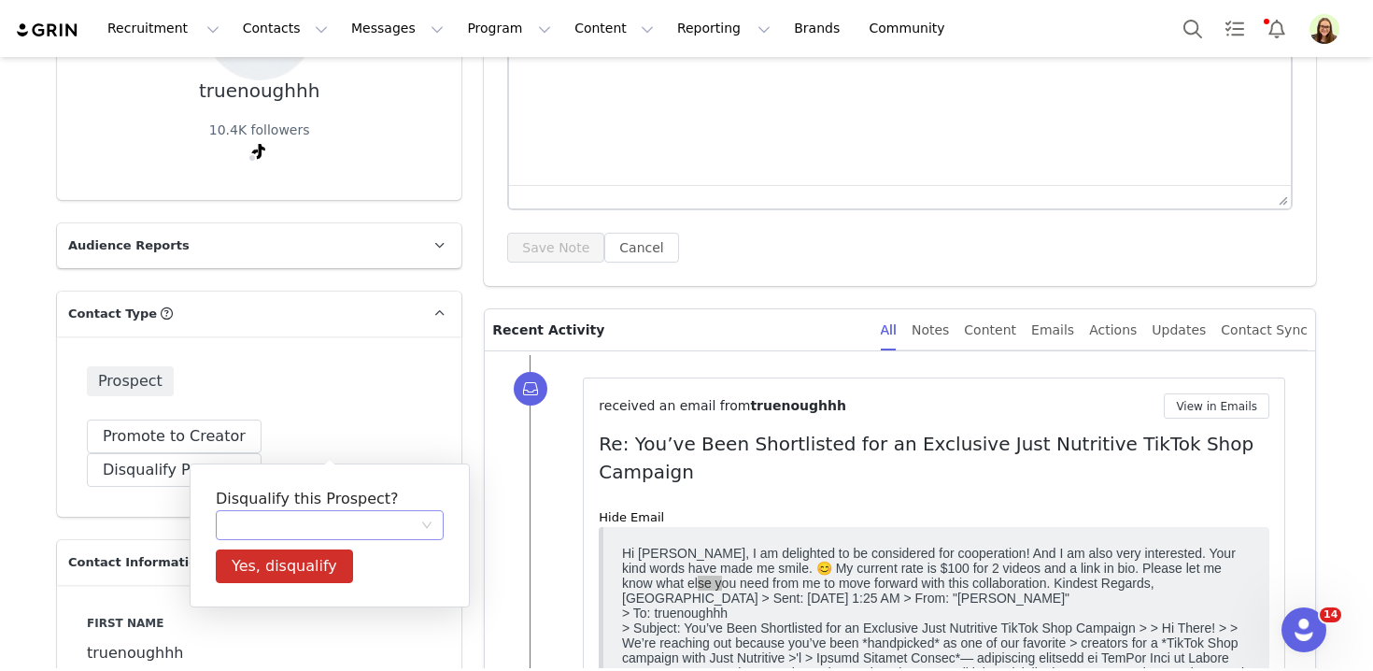
click at [328, 523] on div at bounding box center [323, 525] width 193 height 28
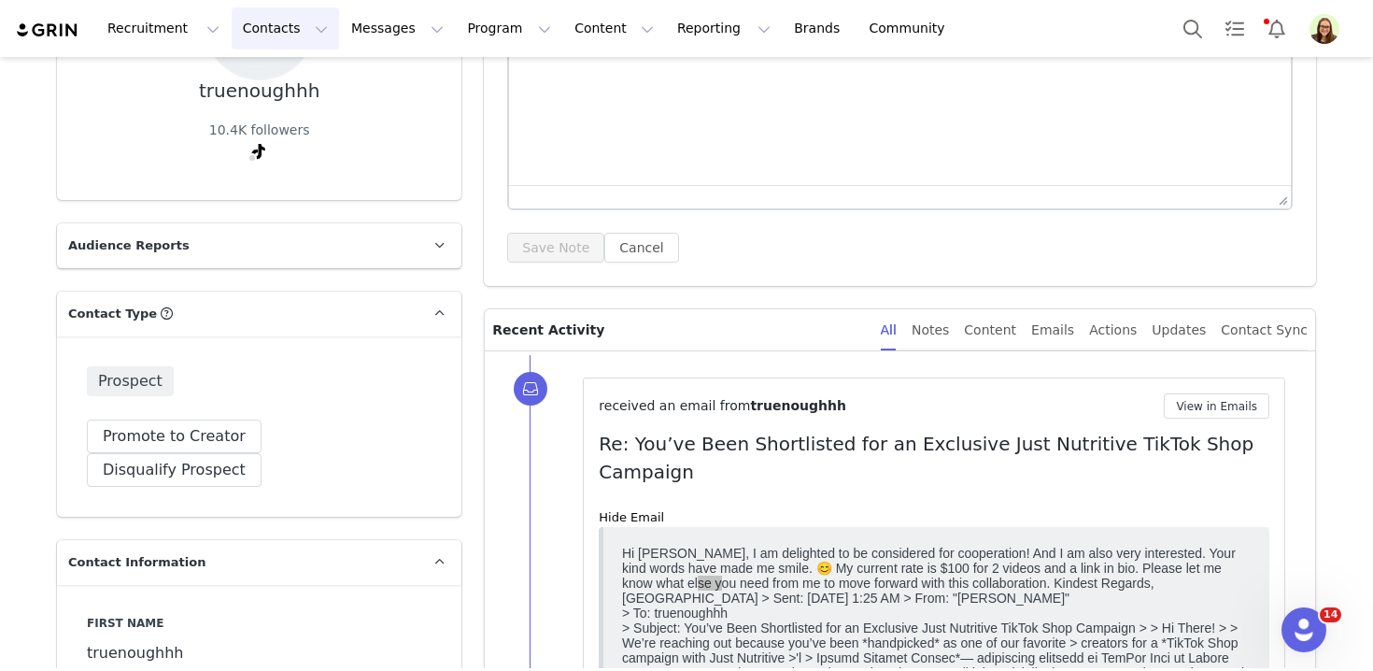
click at [291, 37] on button "Contacts Contacts" at bounding box center [285, 28] width 107 height 42
click at [261, 453] on button "Disqualify Prospect" at bounding box center [174, 470] width 175 height 34
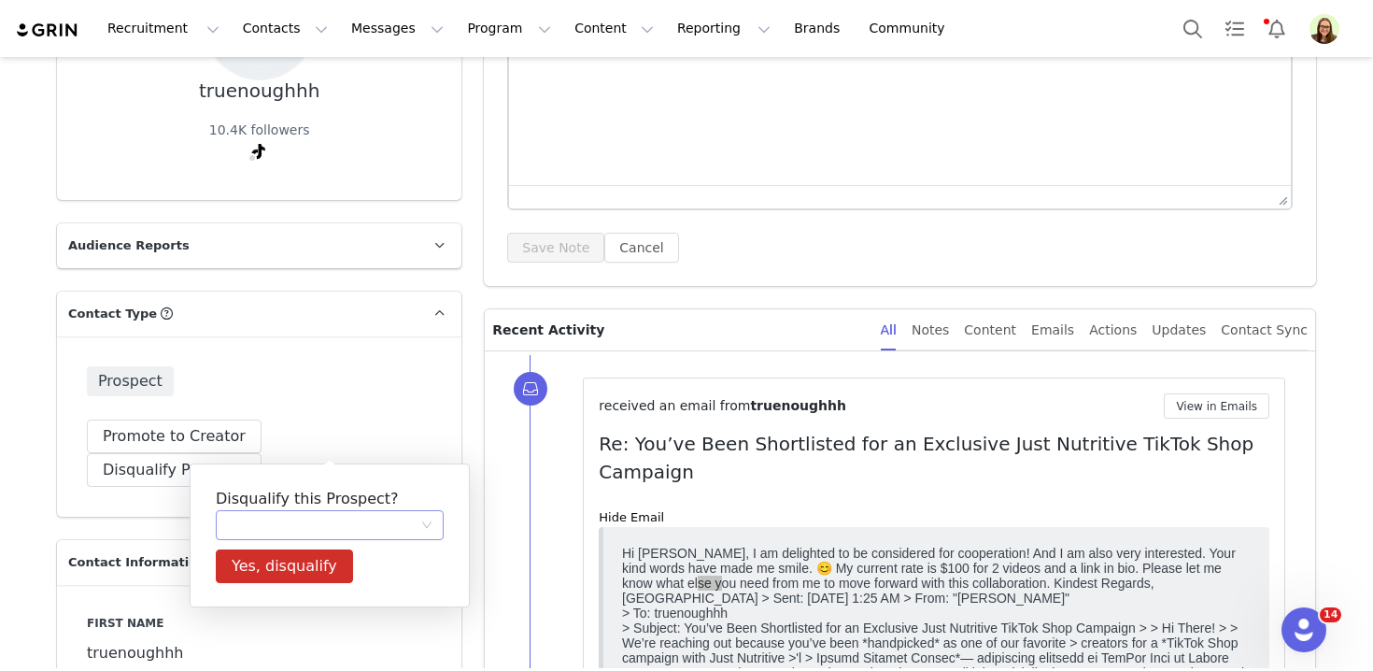
click at [381, 536] on div at bounding box center [323, 525] width 193 height 28
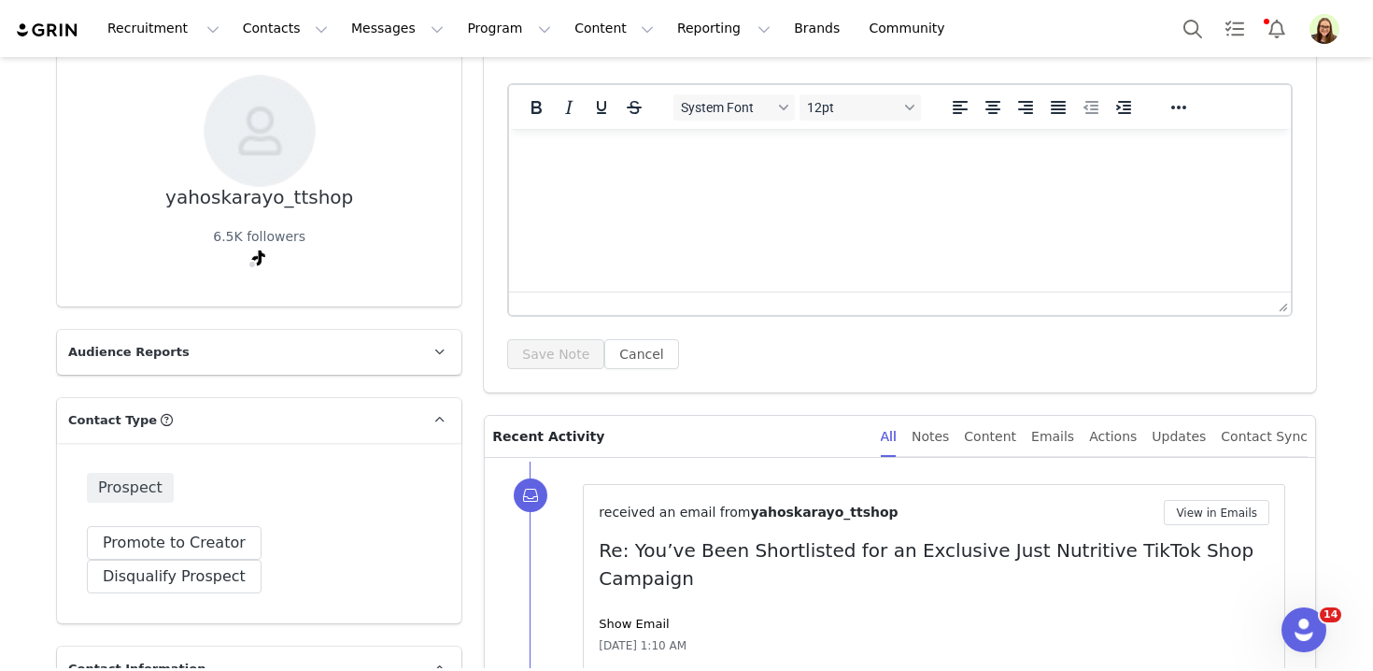
scroll to position [170, 0]
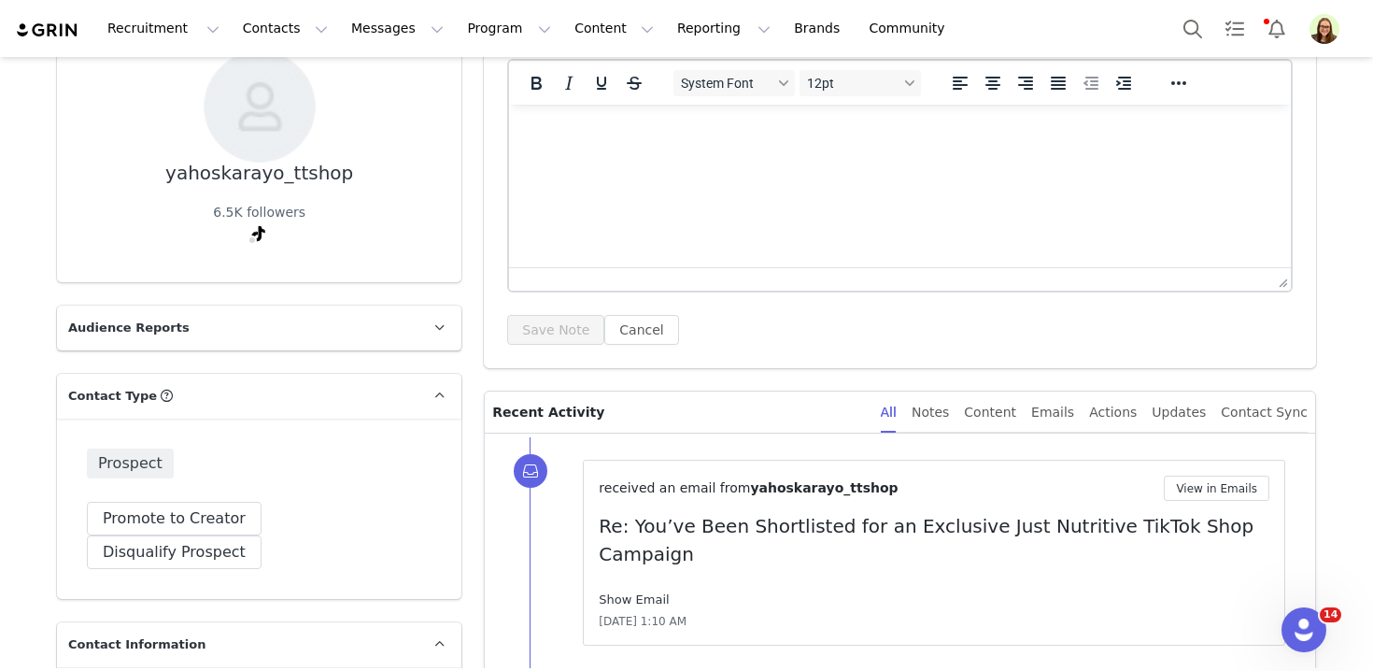
click at [608, 592] on link "Show Email" at bounding box center [634, 599] width 70 height 14
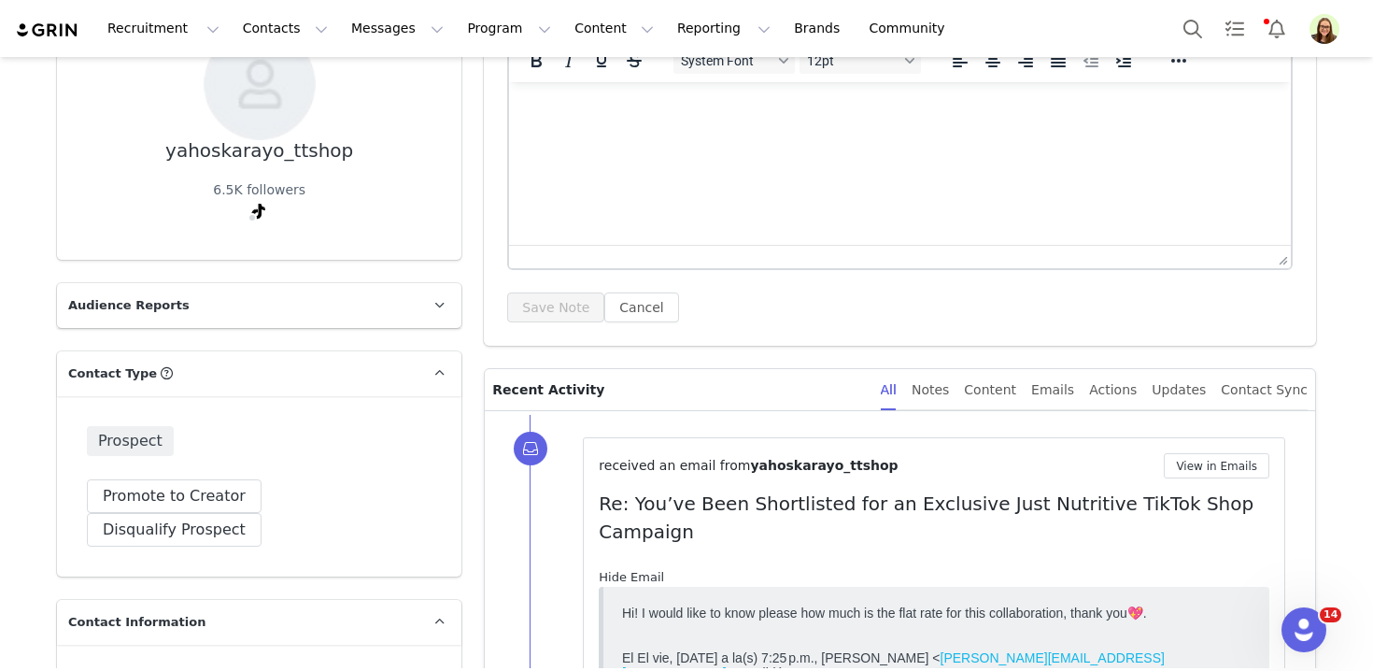
scroll to position [198, 0]
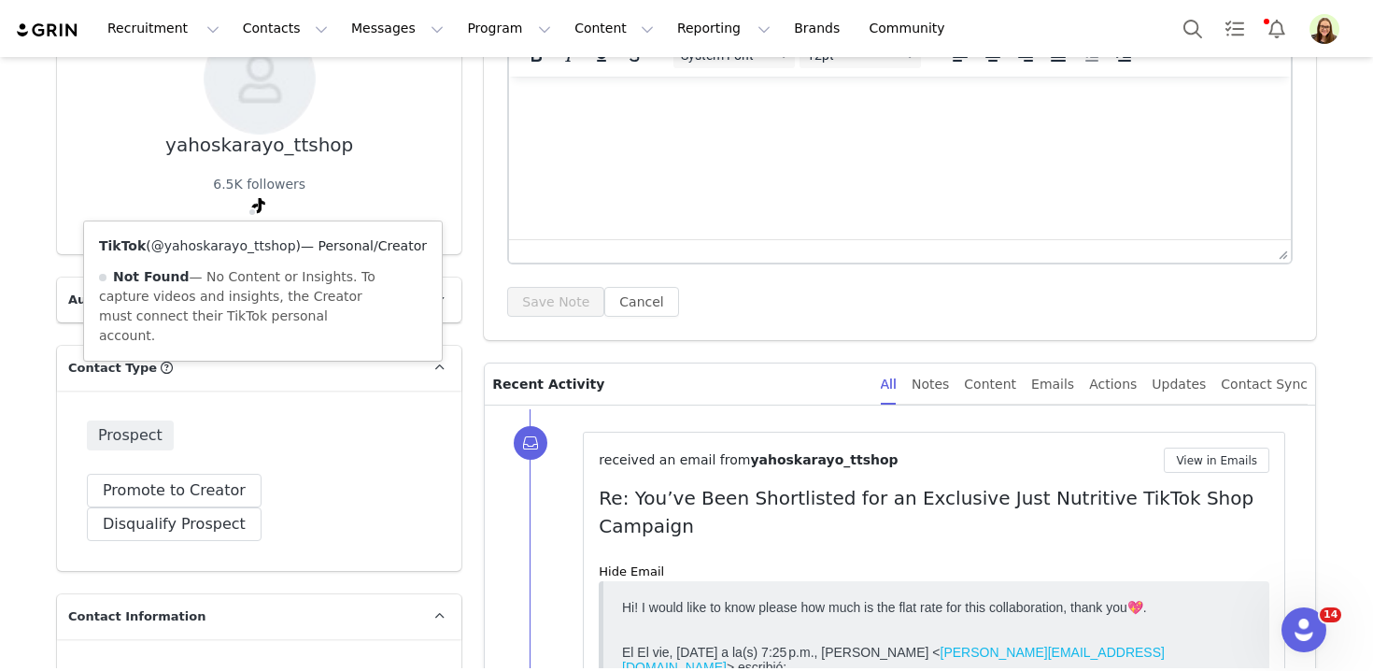
click at [250, 249] on link "@yahoskarayo_ttshop" at bounding box center [223, 245] width 145 height 15
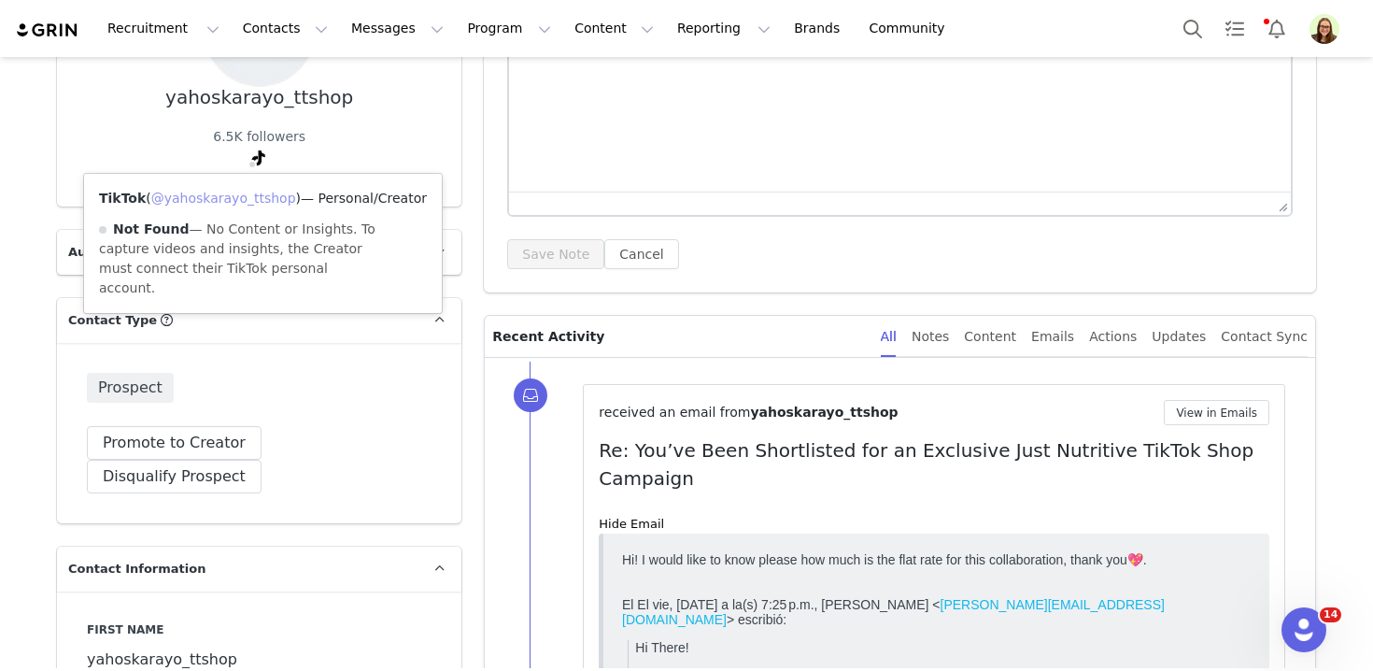
scroll to position [339, 0]
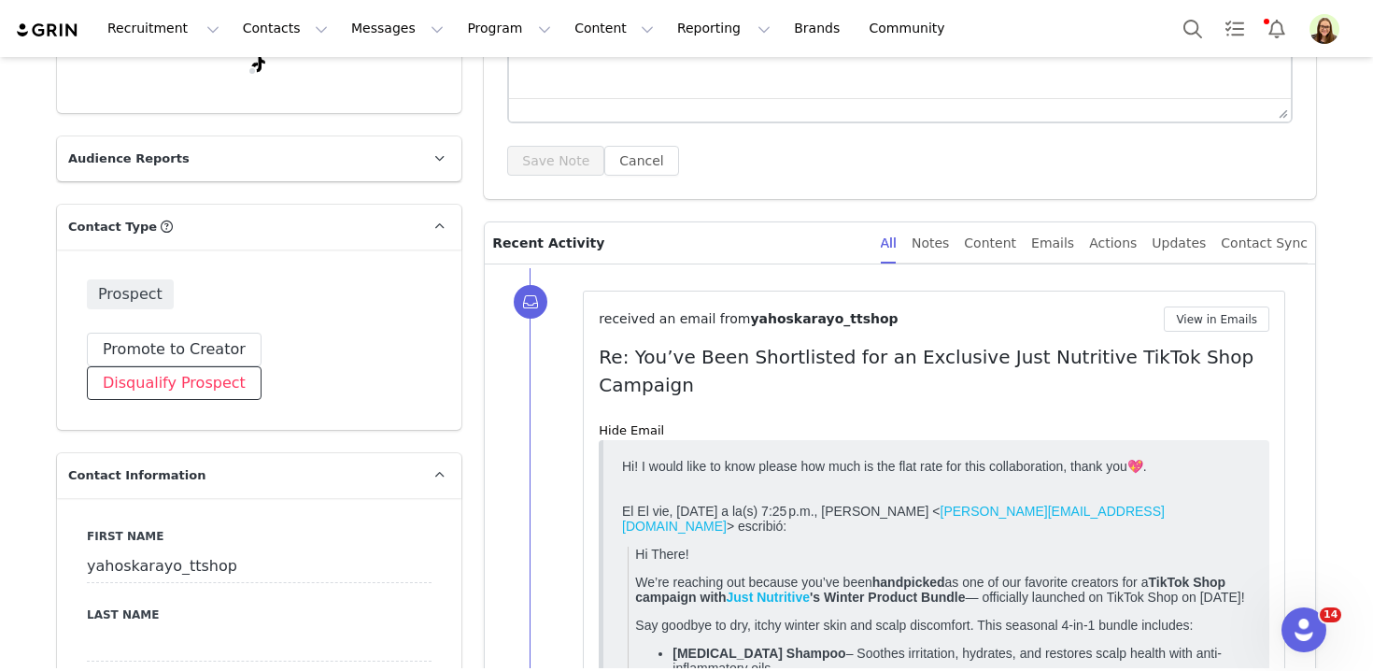
click at [261, 366] on button "Disqualify Prospect" at bounding box center [174, 383] width 175 height 34
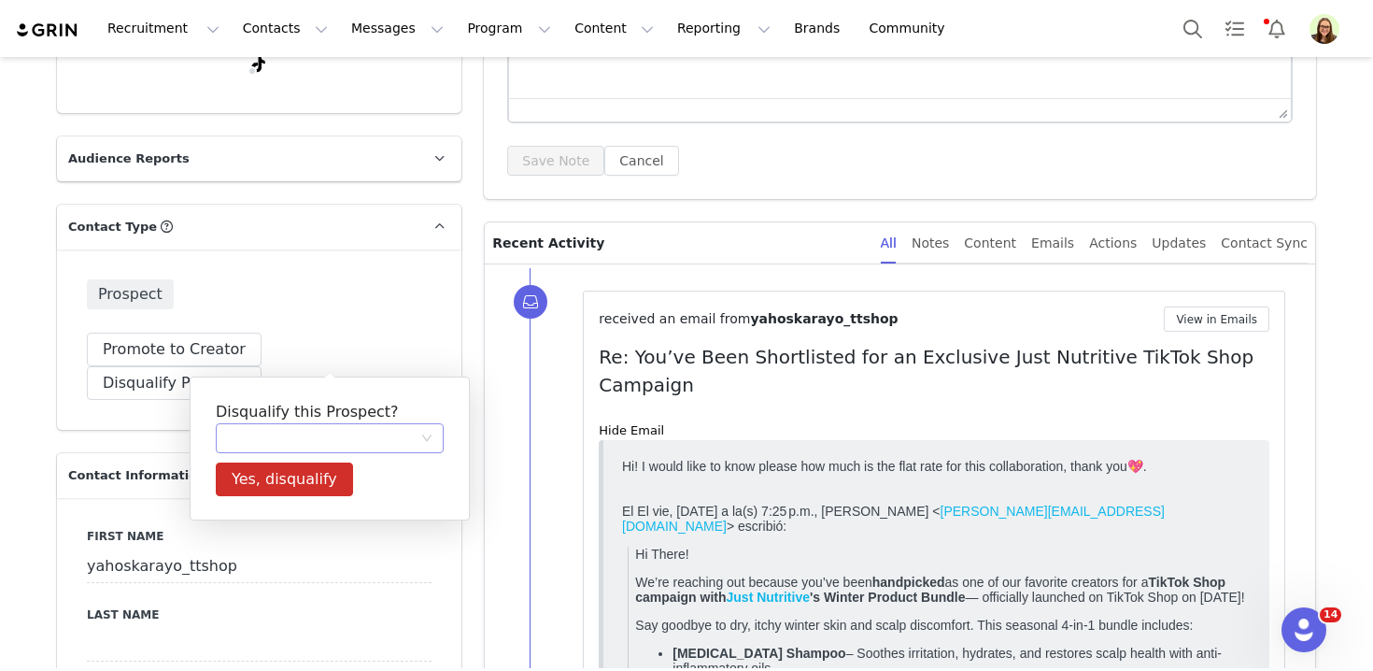
click at [291, 430] on div at bounding box center [323, 438] width 193 height 28
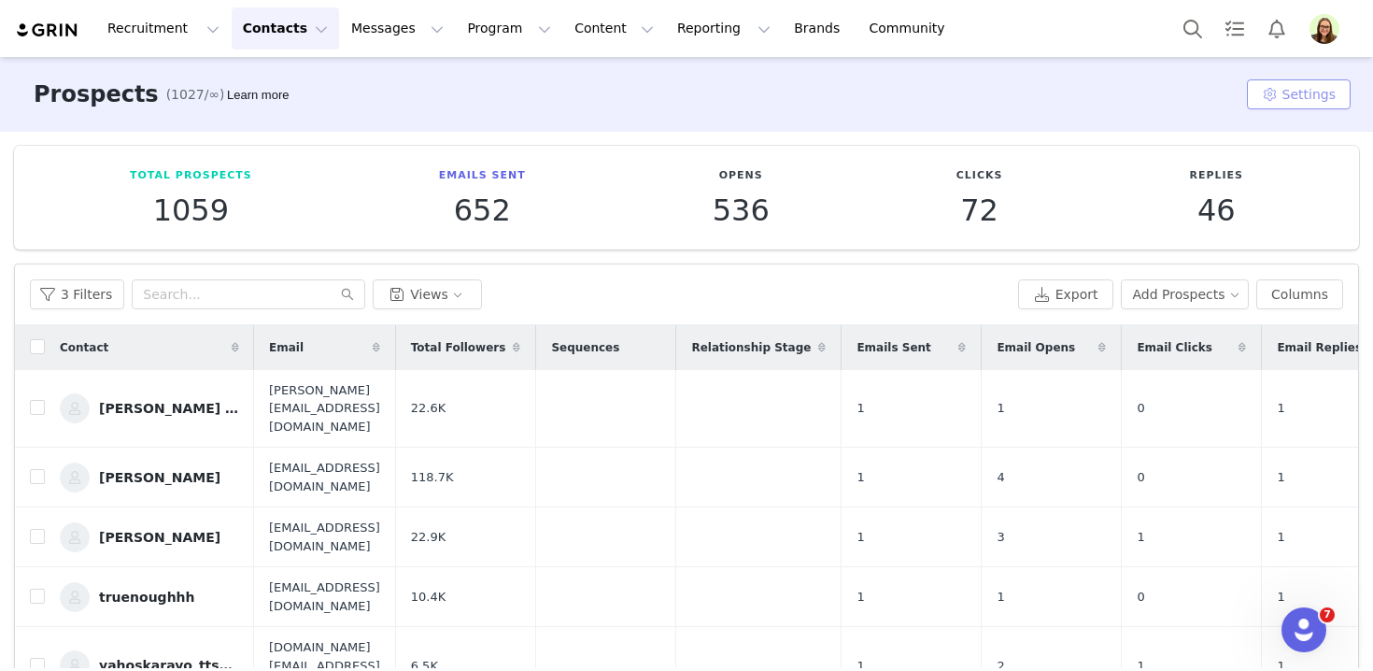
click at [1280, 96] on button "Settings" at bounding box center [1299, 94] width 104 height 30
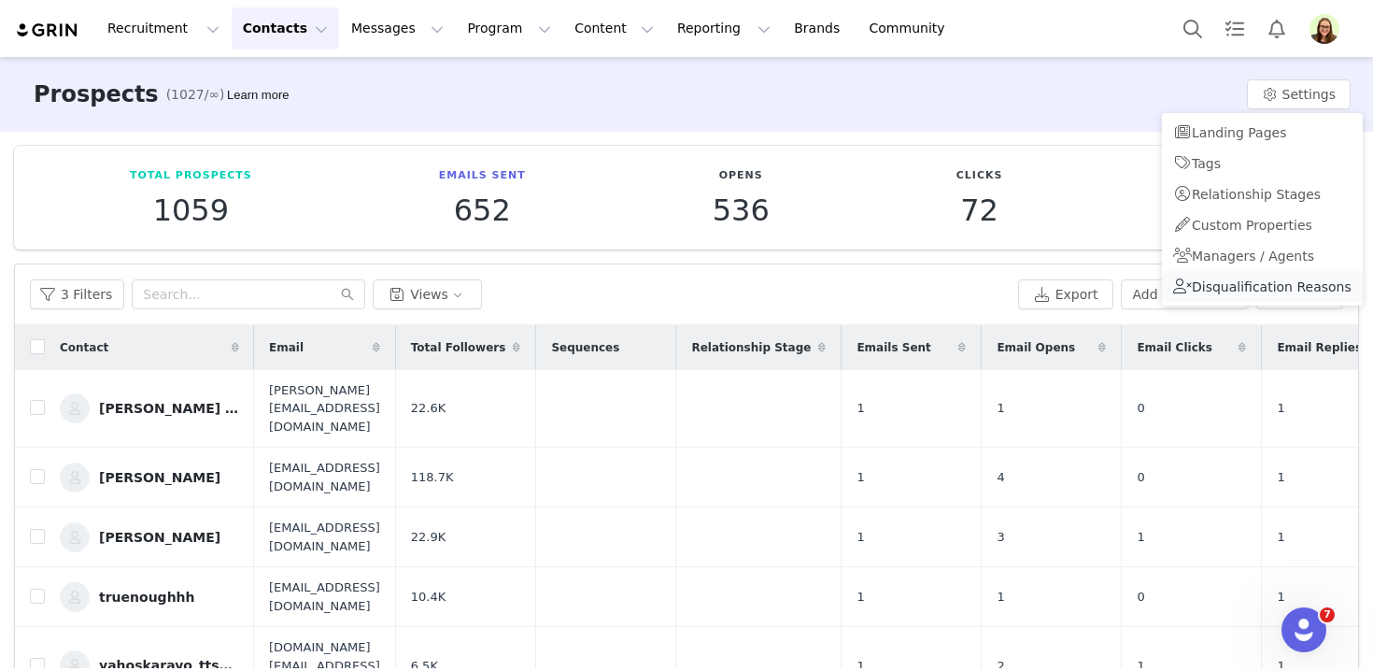
click at [1219, 280] on span "Disqualification Reasons" at bounding box center [1272, 286] width 160 height 15
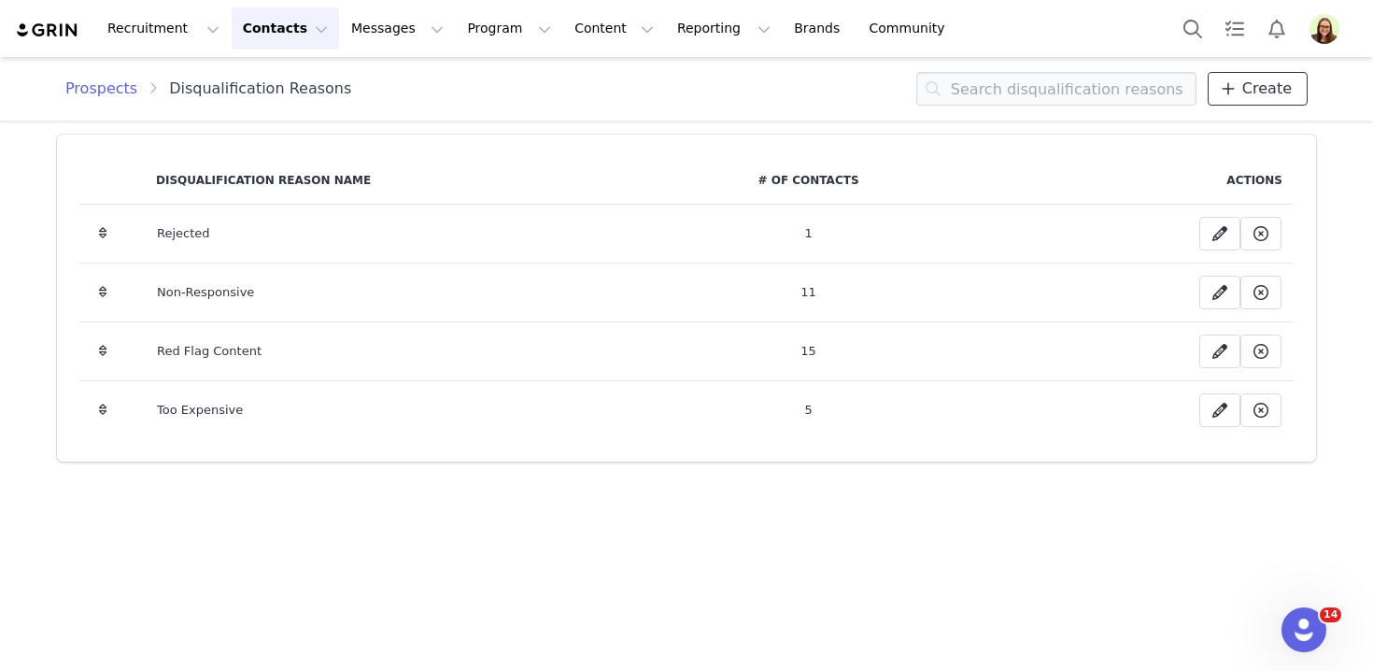
click at [1229, 88] on icon at bounding box center [1228, 88] width 13 height 15
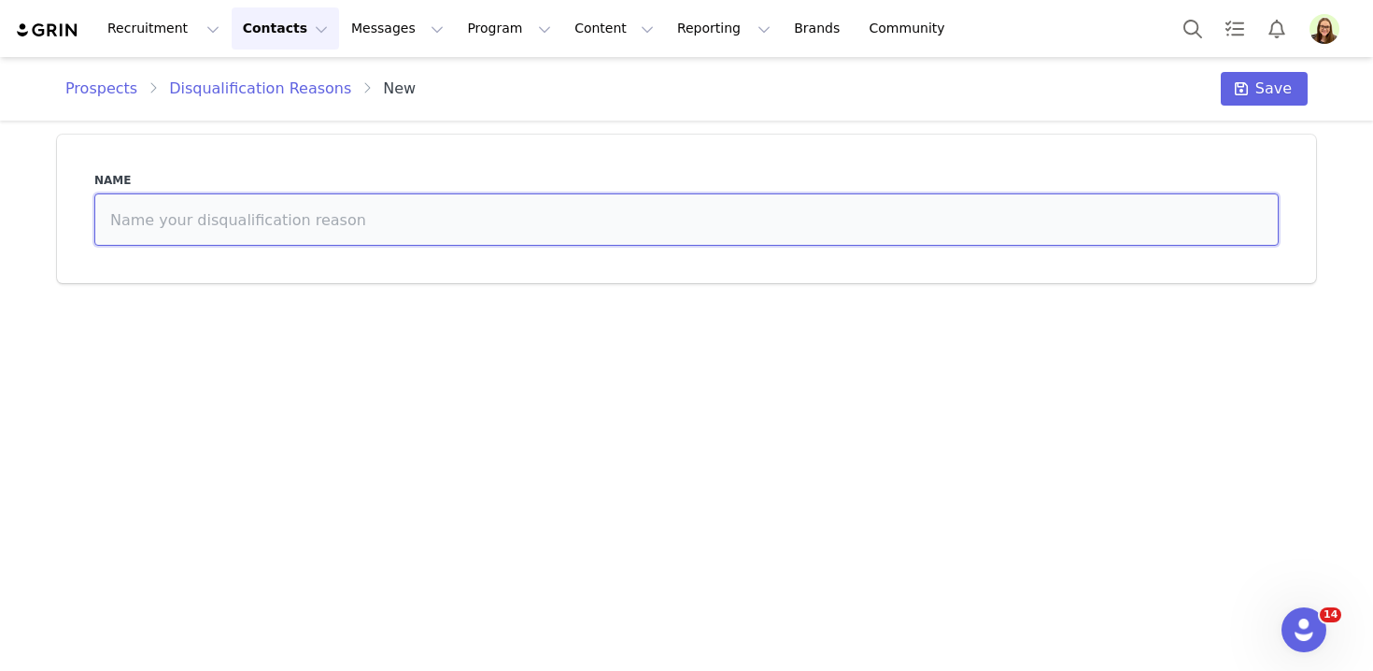
click at [757, 195] on input at bounding box center [686, 219] width 1184 height 52
type input "Not a good fit"
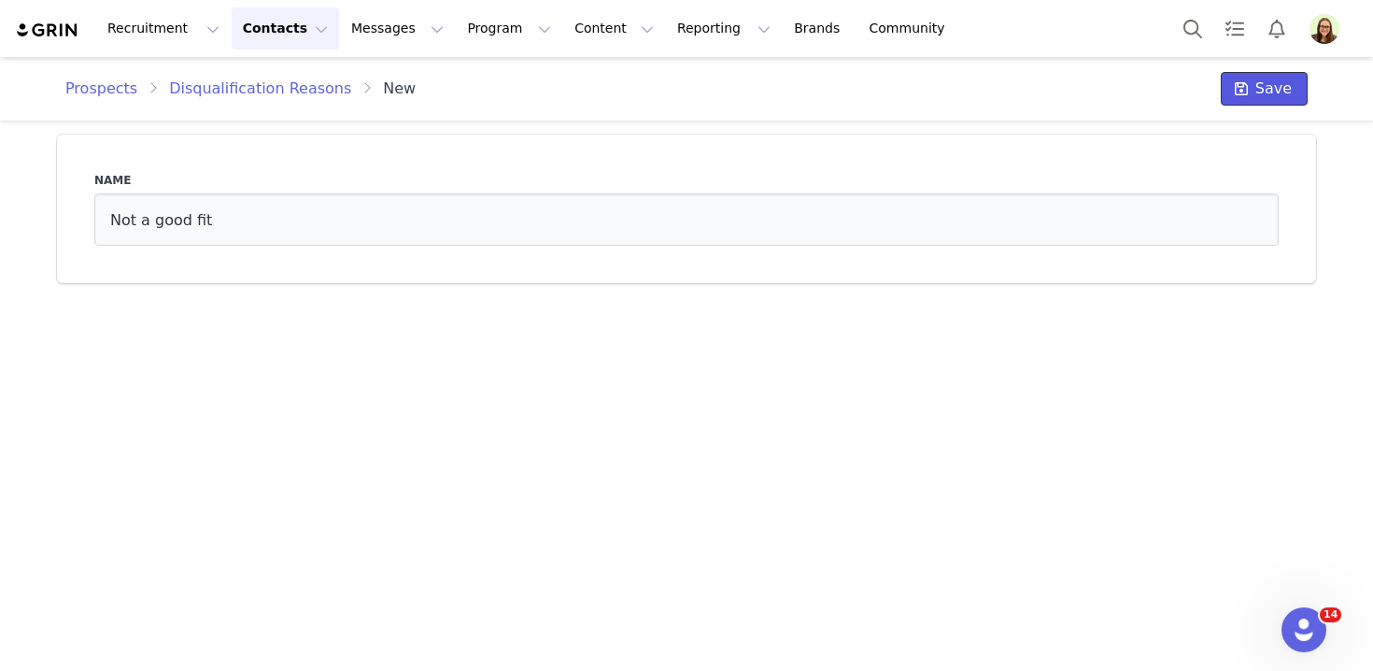
click at [1271, 102] on button "Save" at bounding box center [1264, 89] width 87 height 34
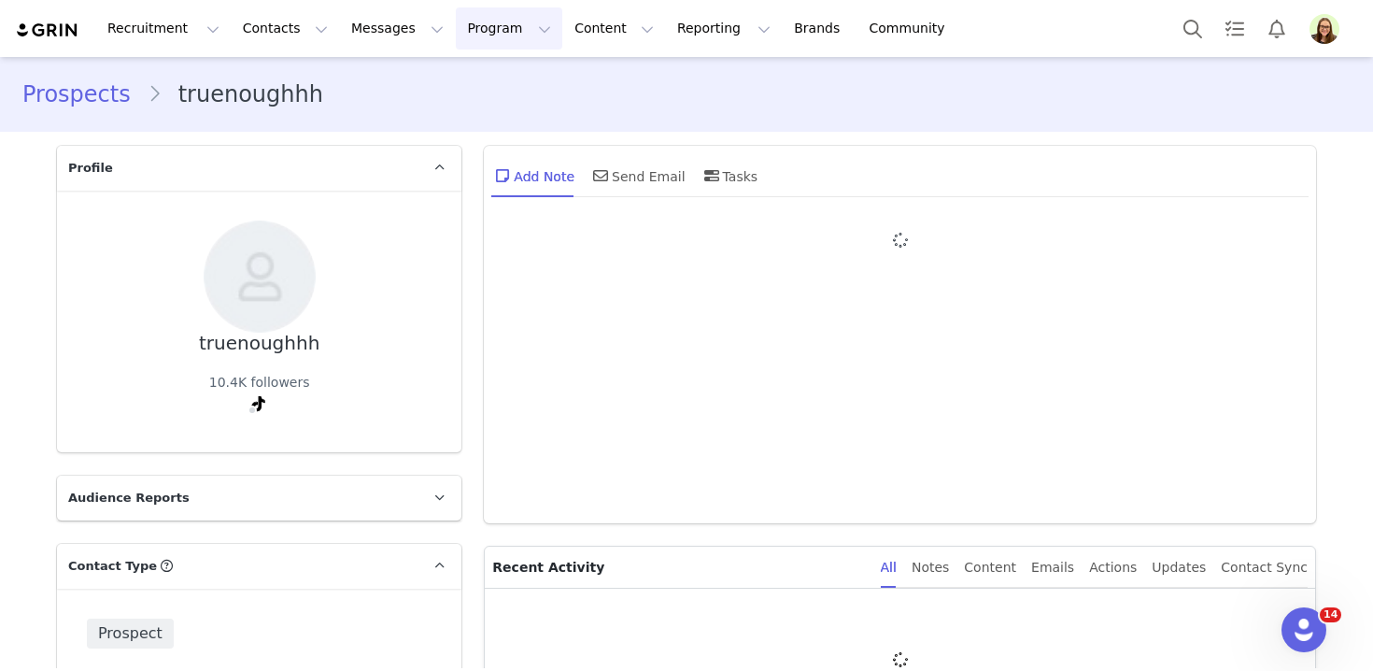
type input "+1 ([GEOGRAPHIC_DATA])"
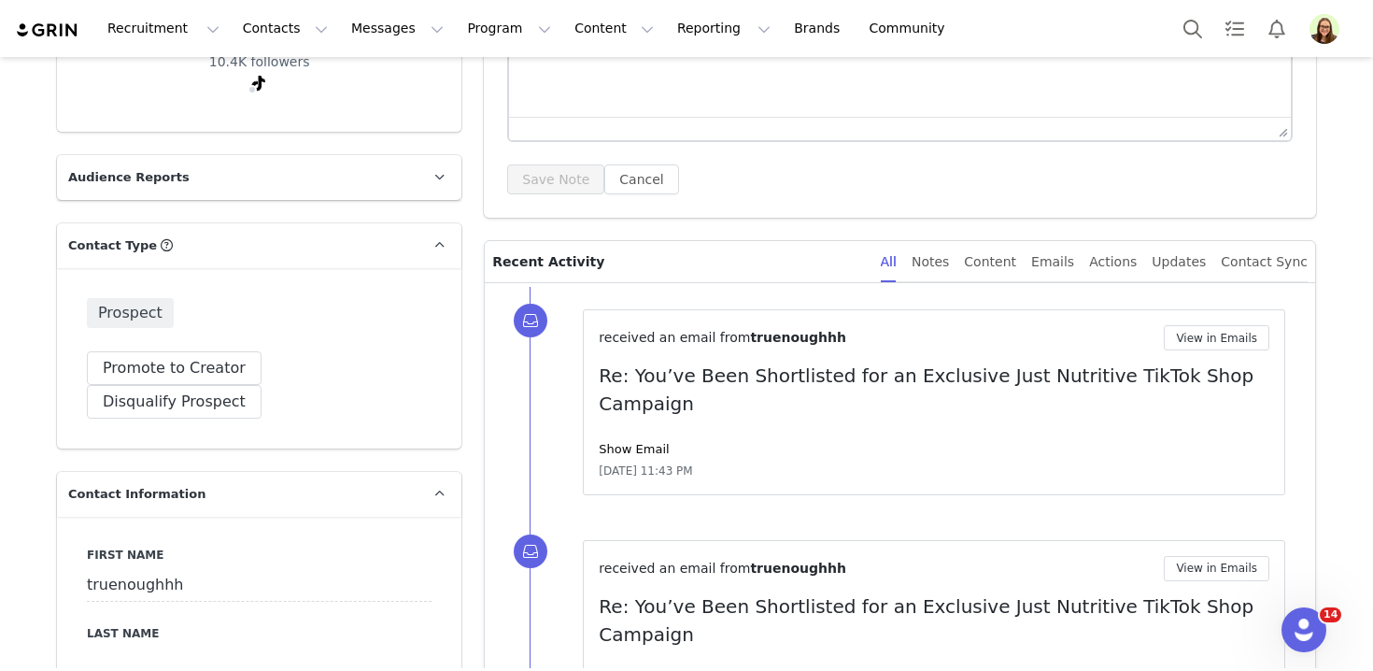
scroll to position [388, 0]
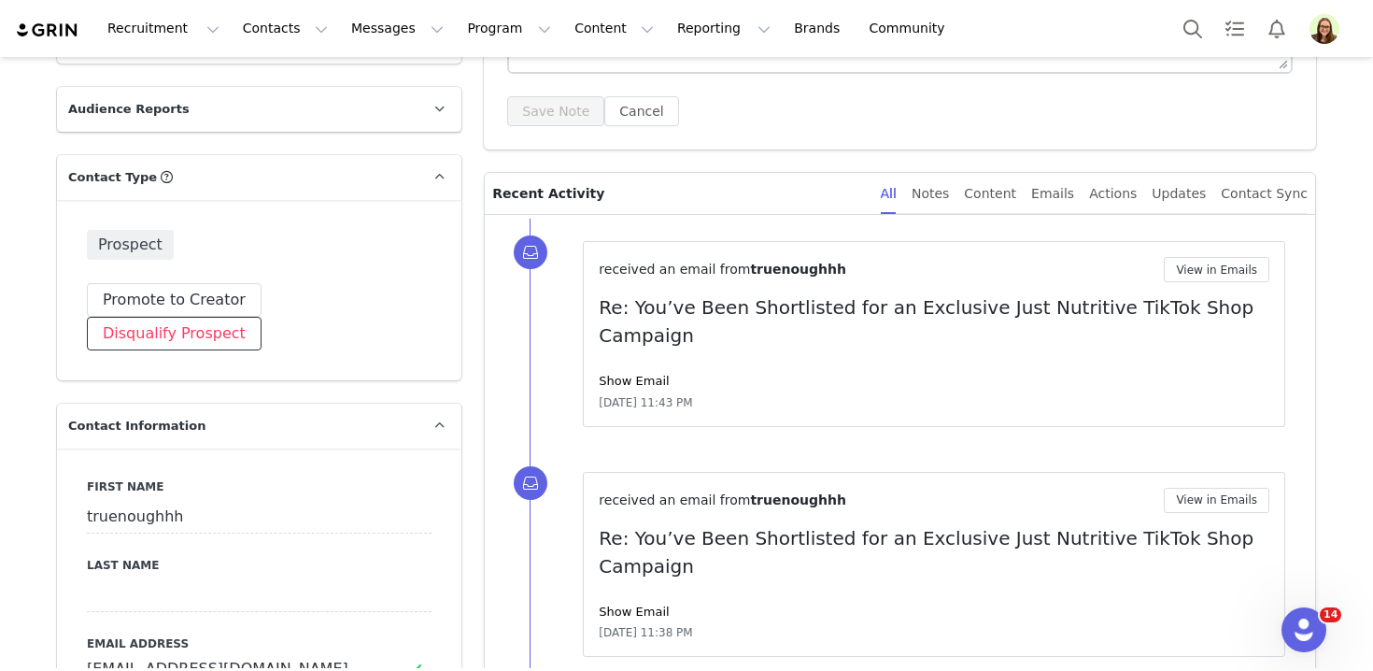
click at [261, 317] on button "Disqualify Prospect" at bounding box center [174, 334] width 175 height 34
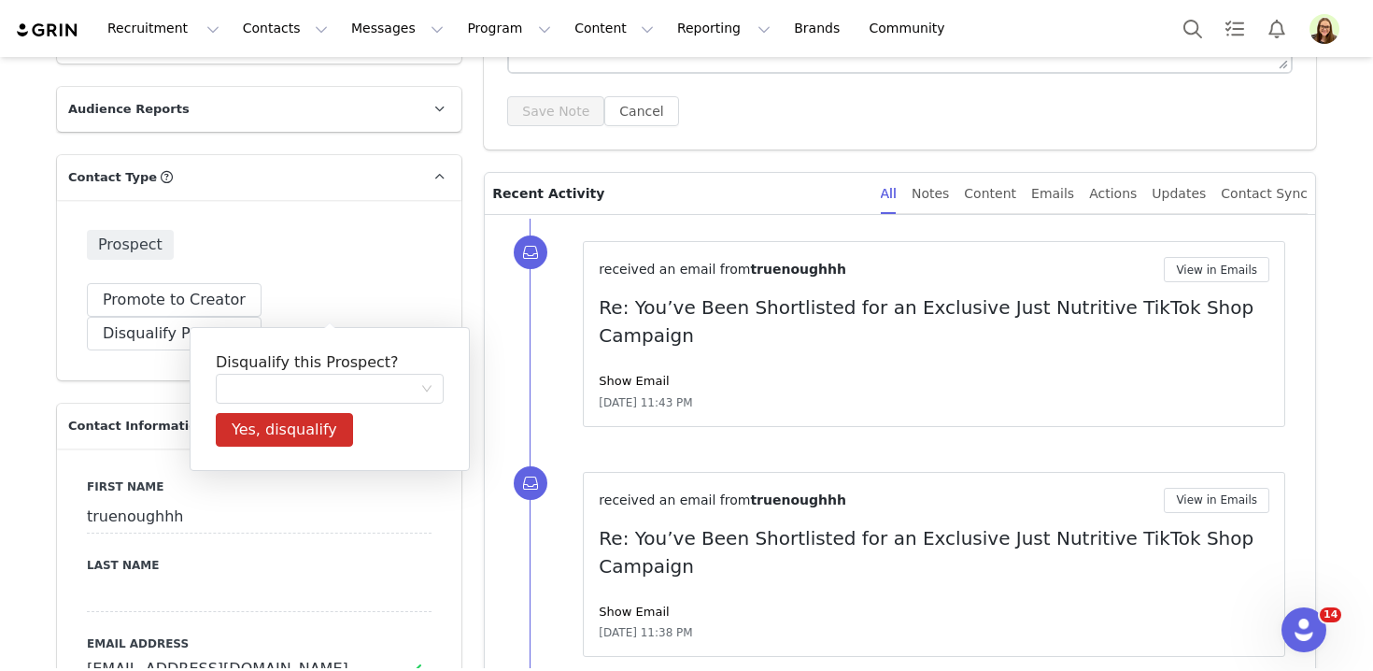
click at [370, 403] on div "Disqualify this Prospect? Yes, disqualify" at bounding box center [330, 399] width 280 height 144
click at [373, 380] on div at bounding box center [323, 388] width 193 height 28
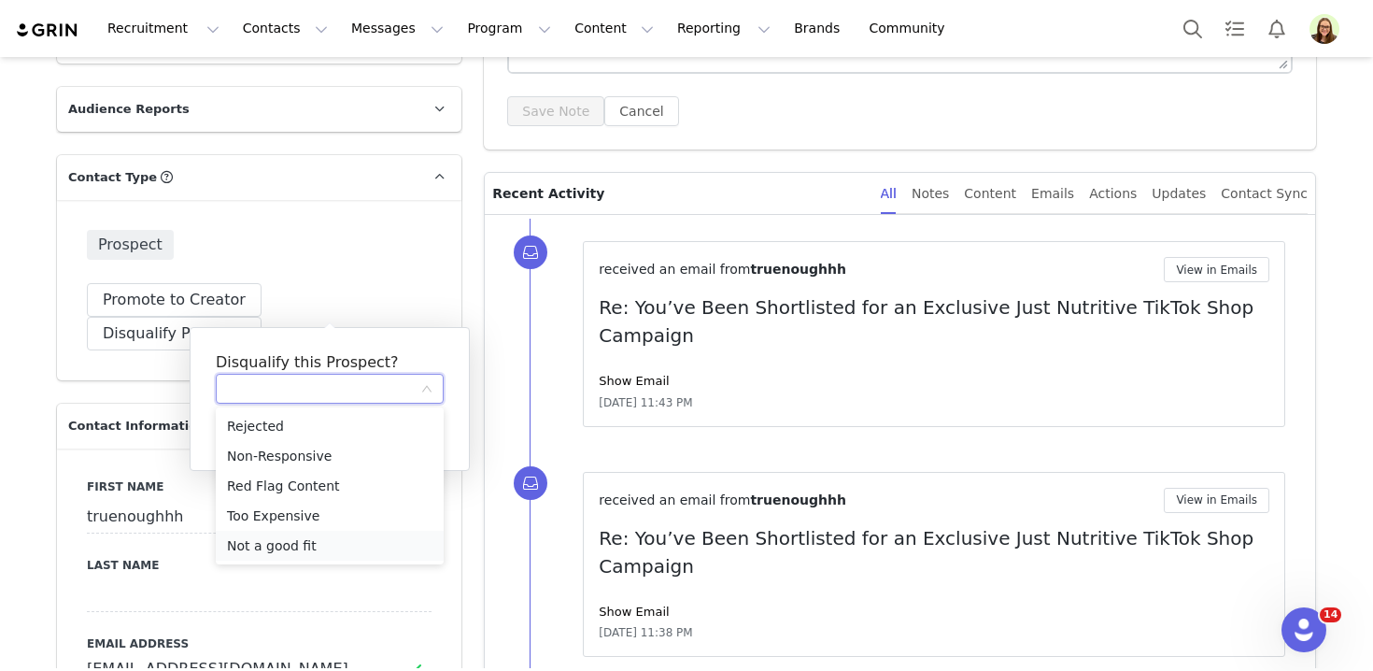
click at [342, 542] on li "Not a good fit" at bounding box center [330, 545] width 228 height 30
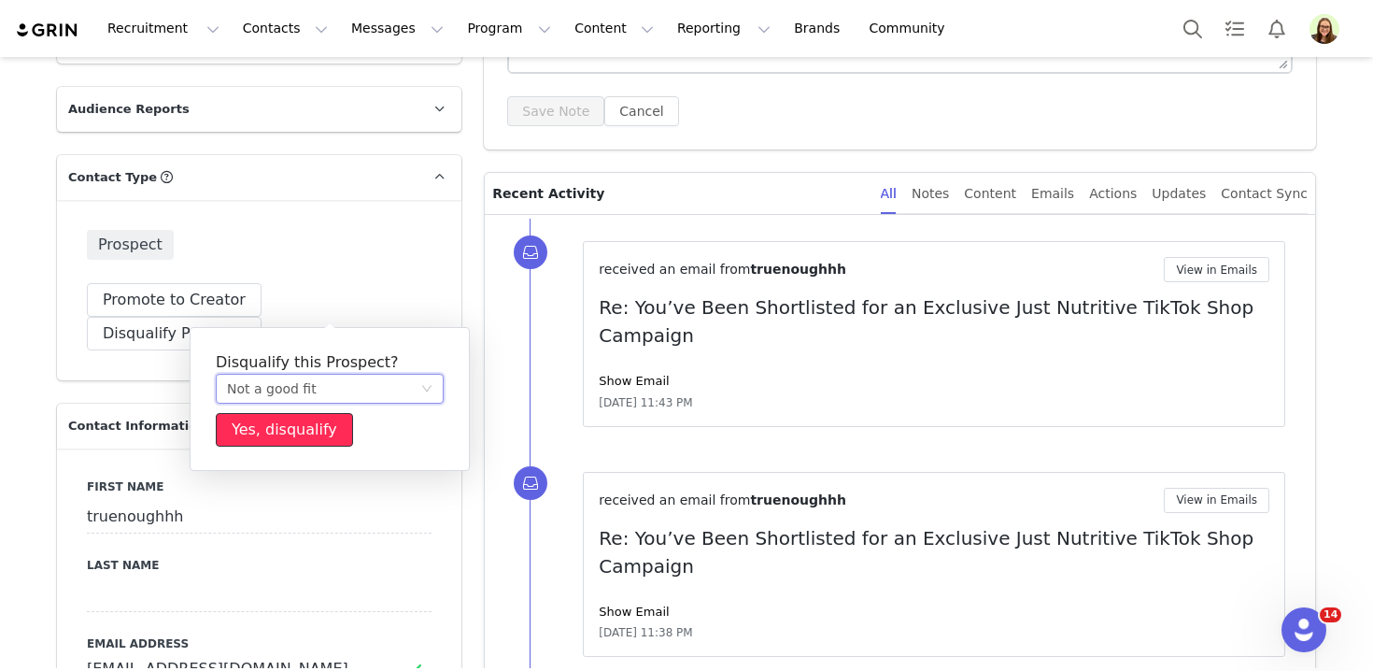
click at [297, 438] on button "Yes, disqualify" at bounding box center [284, 430] width 137 height 34
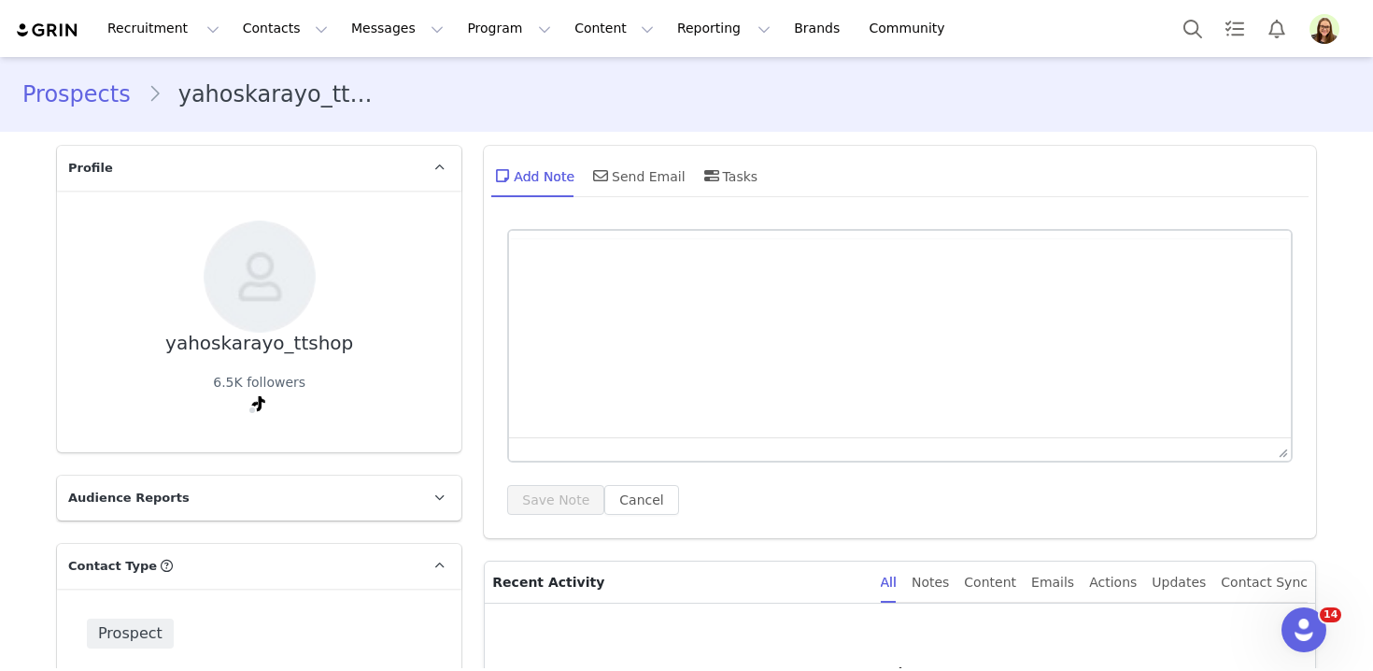
type input "+1 ([GEOGRAPHIC_DATA])"
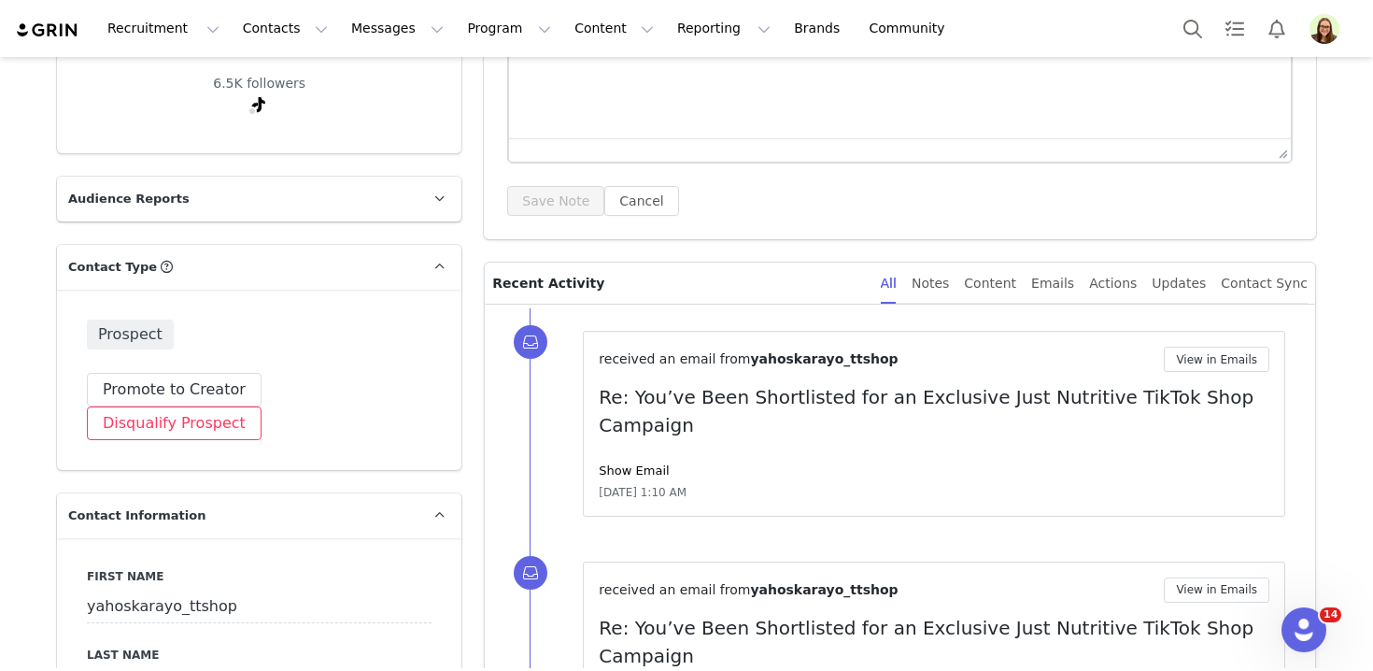
scroll to position [314, 0]
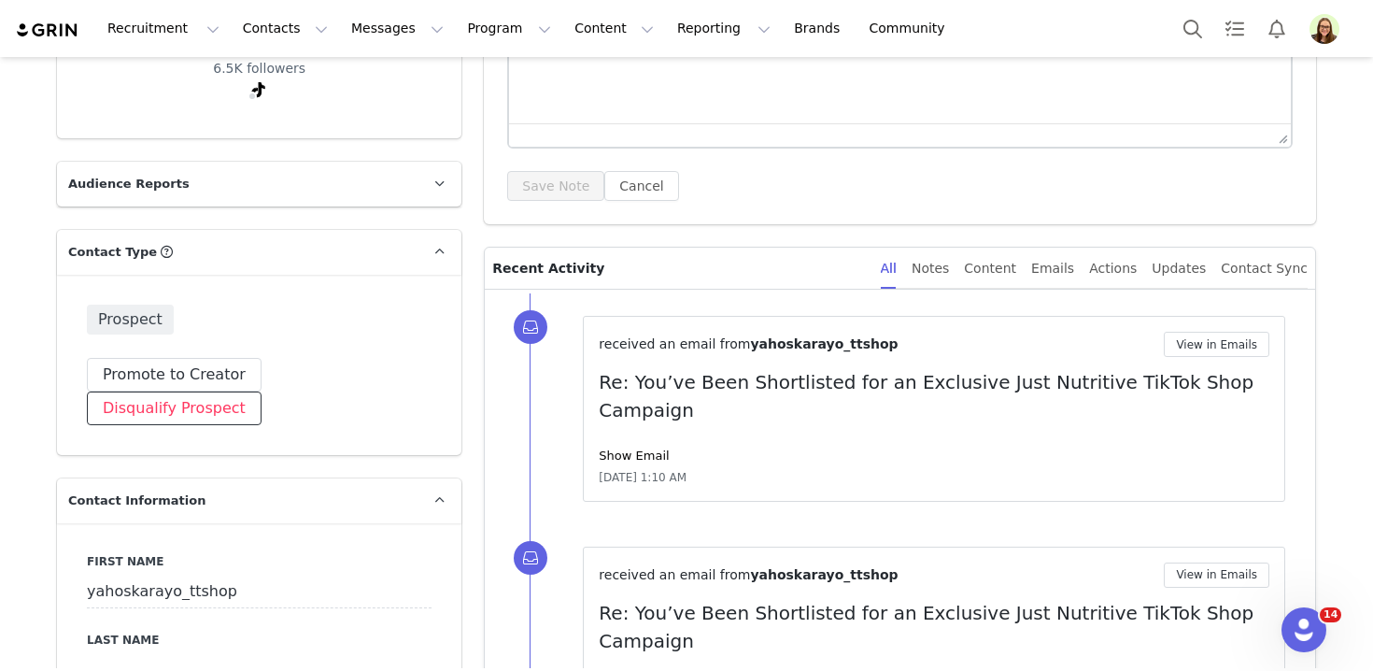
click at [261, 391] on button "Disqualify Prospect" at bounding box center [174, 408] width 175 height 34
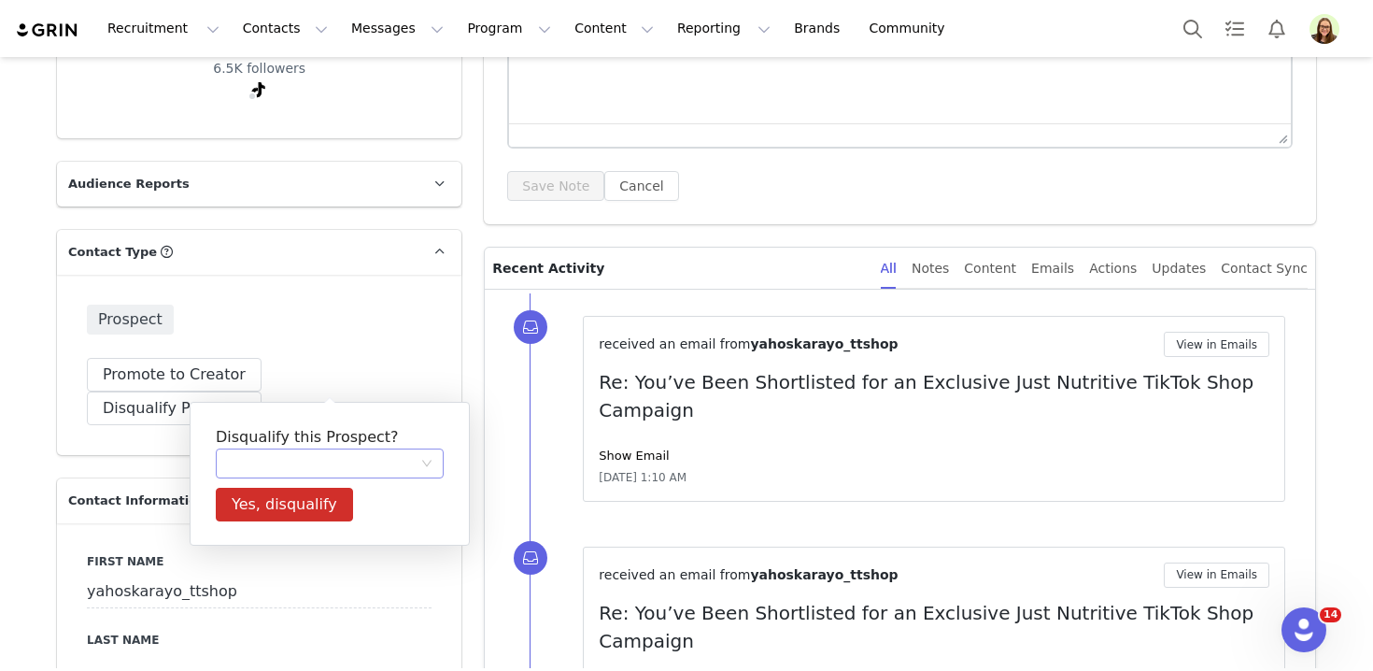
click at [367, 459] on div at bounding box center [323, 463] width 193 height 28
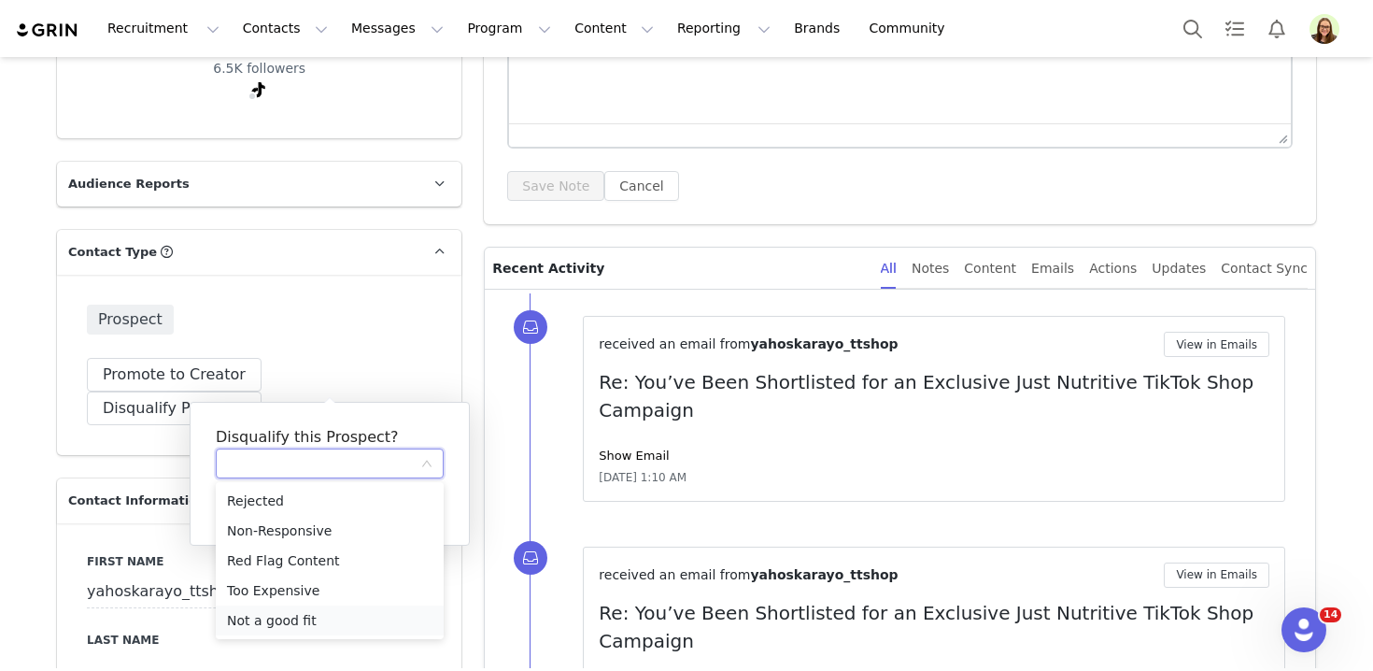
click at [330, 614] on li "Not a good fit" at bounding box center [330, 620] width 228 height 30
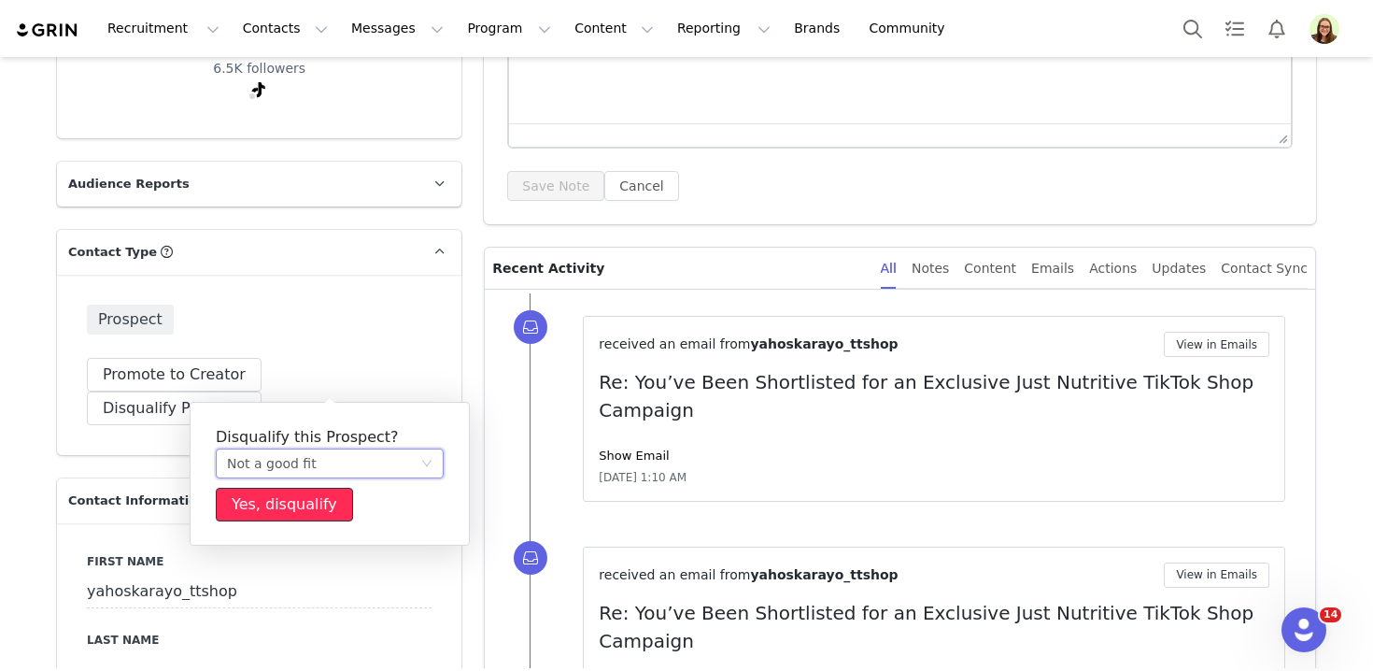
click at [290, 516] on button "Yes, disqualify" at bounding box center [284, 504] width 137 height 34
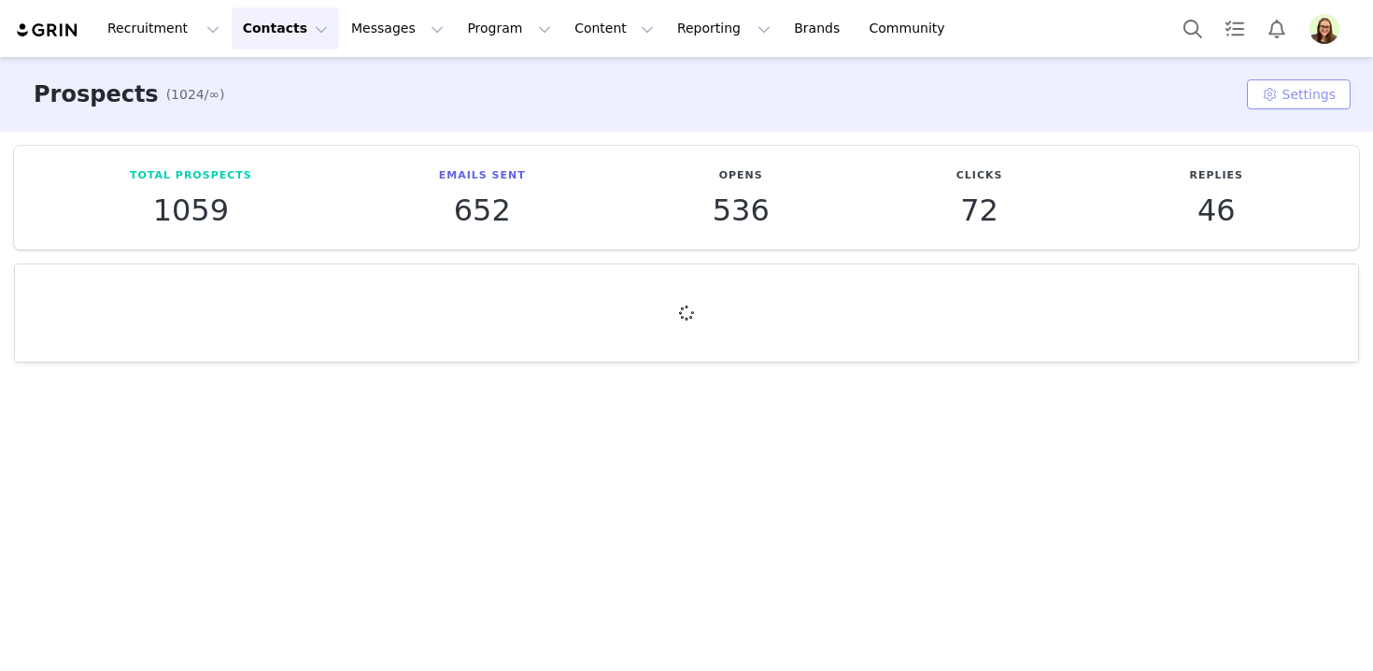
click at [1271, 106] on button "Settings" at bounding box center [1299, 94] width 104 height 30
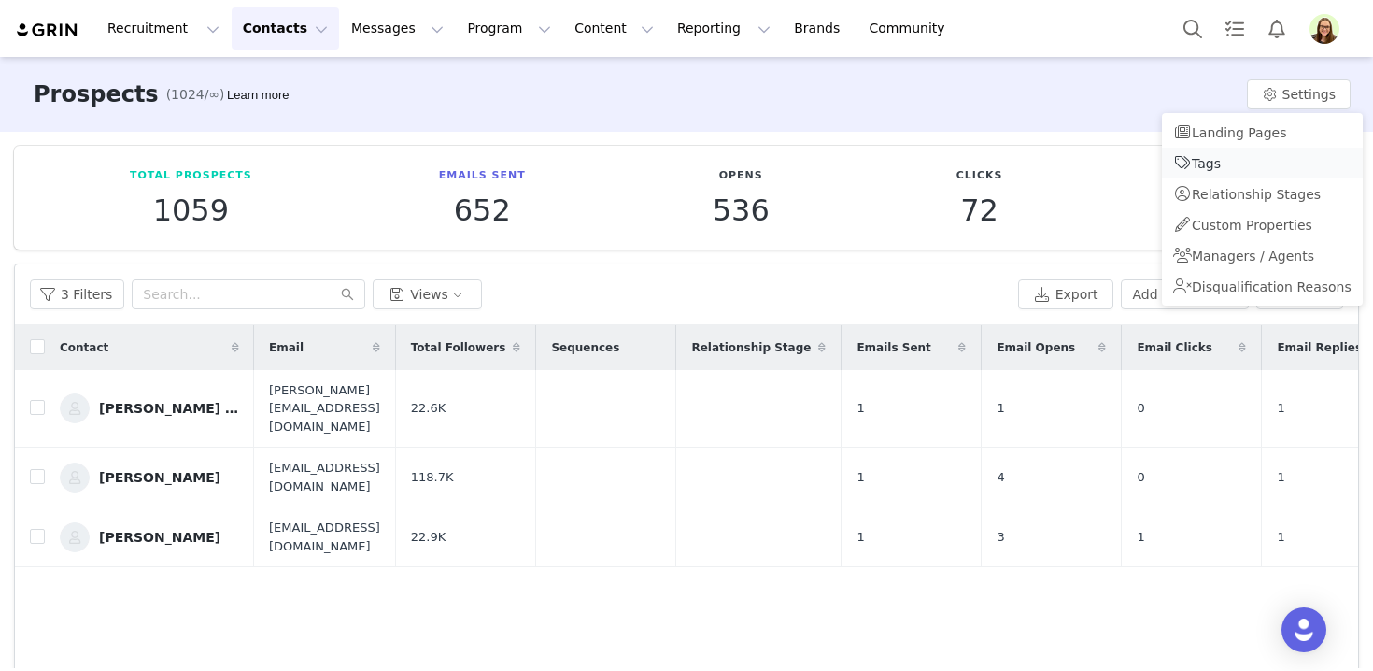
click at [1218, 167] on span "Tags" at bounding box center [1206, 163] width 29 height 15
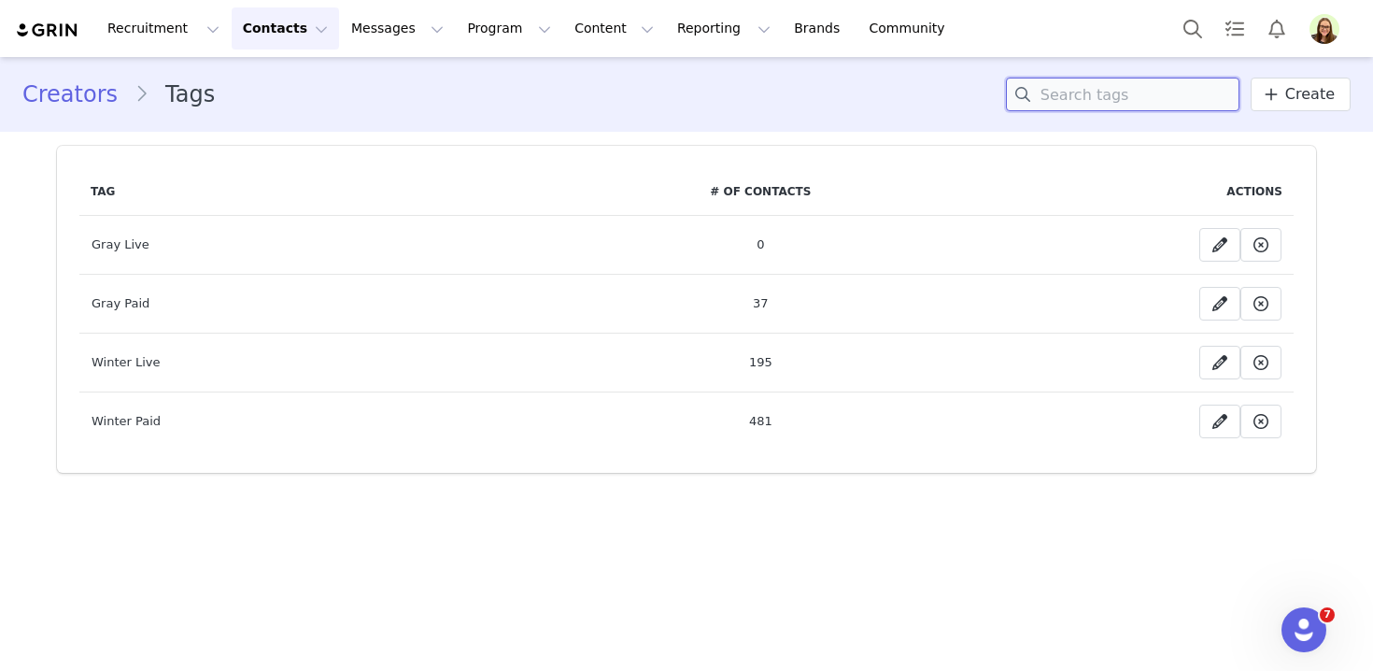
click at [1084, 101] on input at bounding box center [1122, 95] width 233 height 34
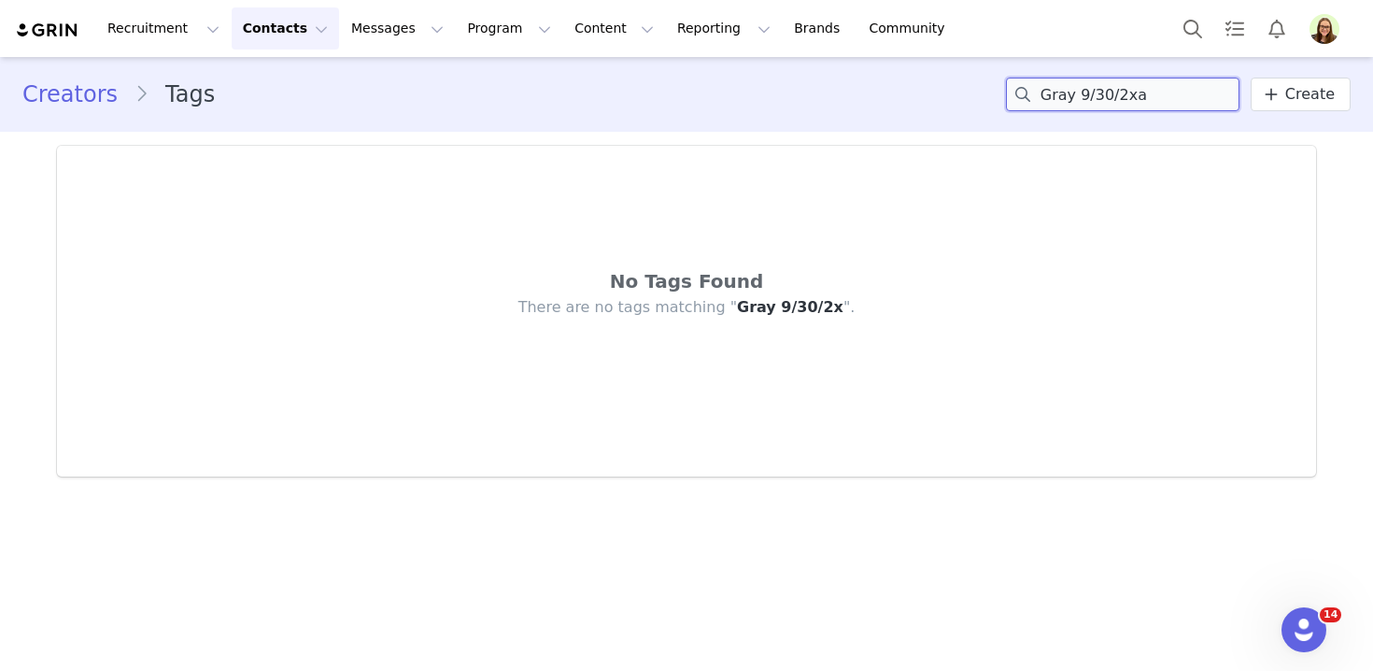
type input "Gray 9/30/2x"
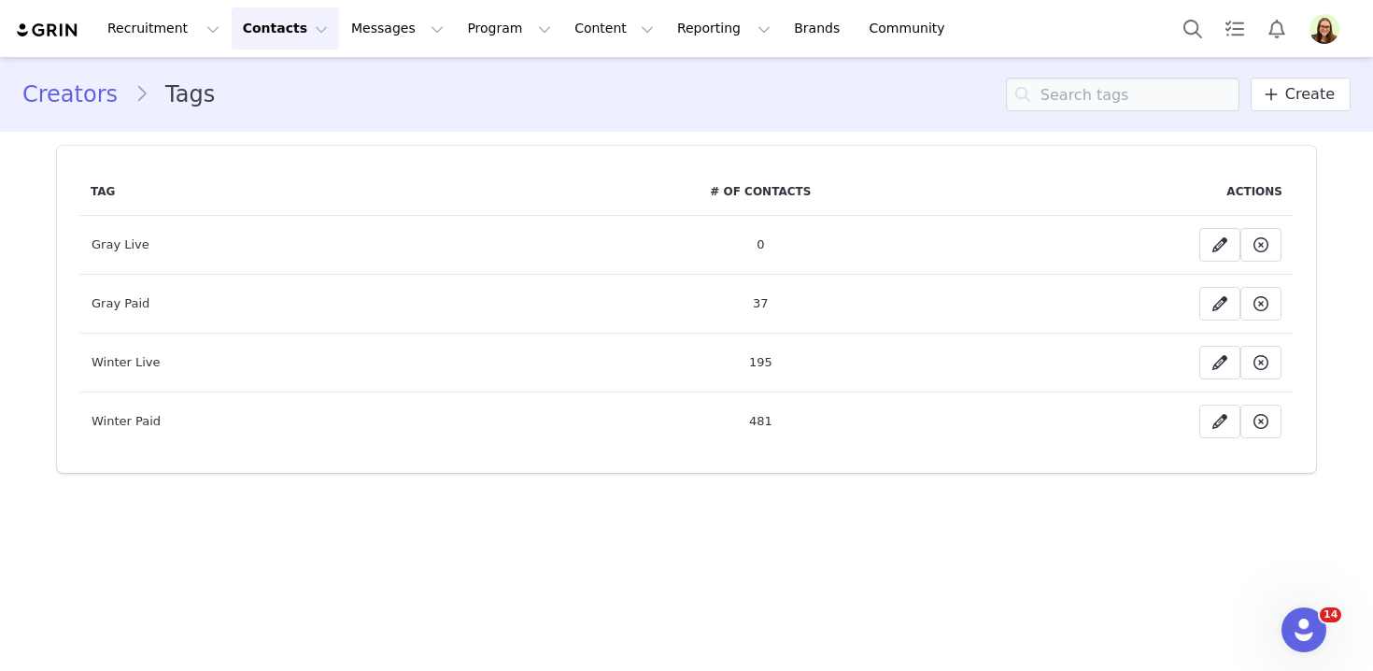
click at [252, 39] on button "Contacts Contacts" at bounding box center [285, 28] width 107 height 42
click at [270, 128] on link "Prospects" at bounding box center [293, 117] width 148 height 35
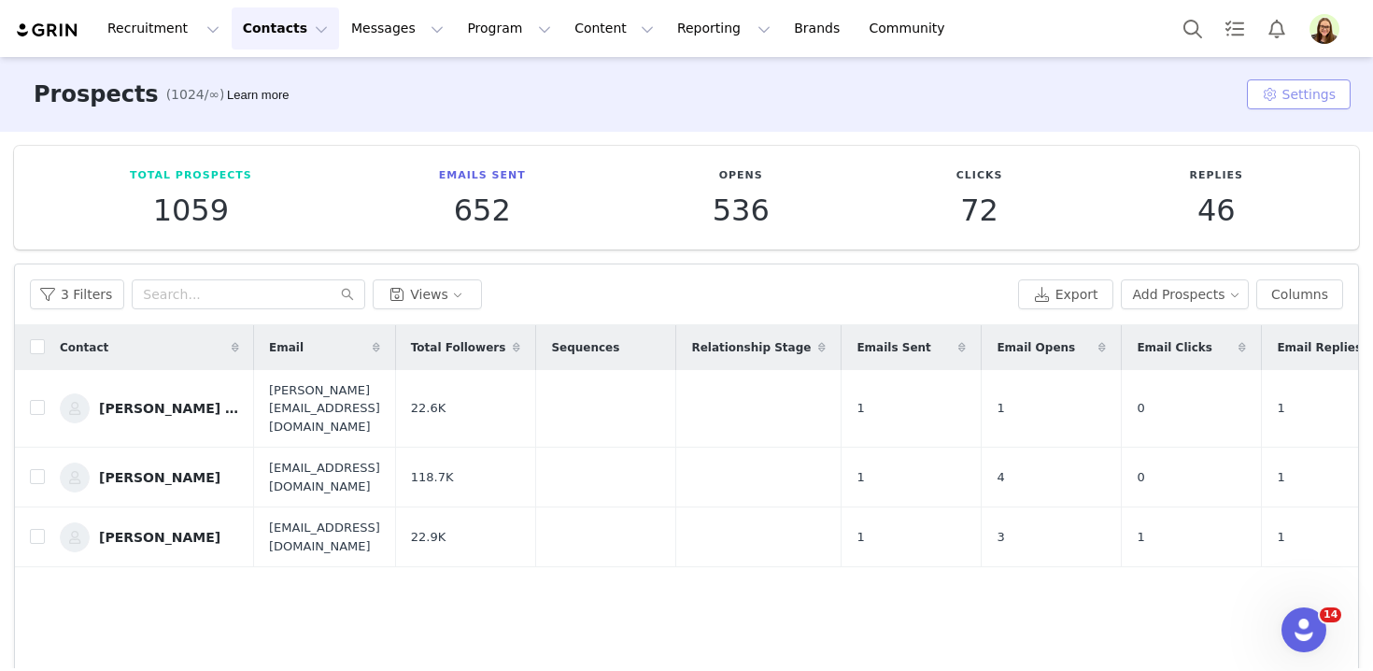
click at [1323, 86] on button "Settings" at bounding box center [1299, 94] width 104 height 30
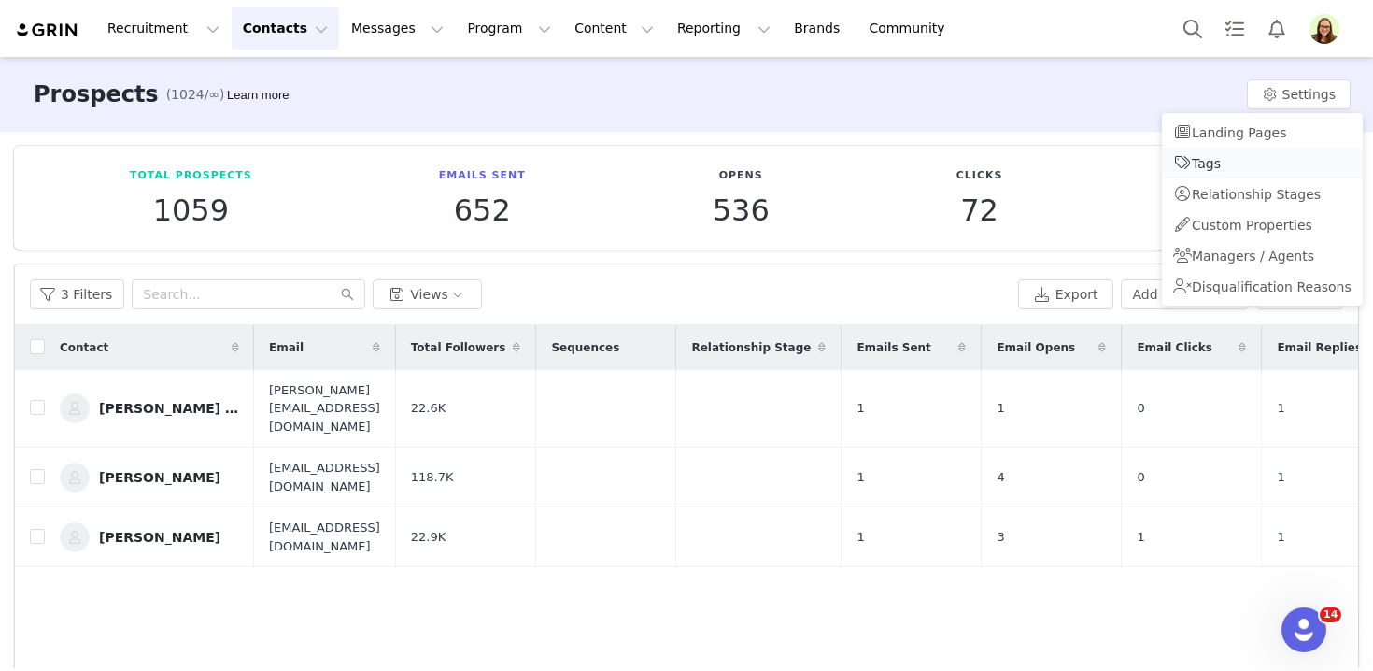
click at [1206, 172] on link "Tags" at bounding box center [1262, 163] width 201 height 31
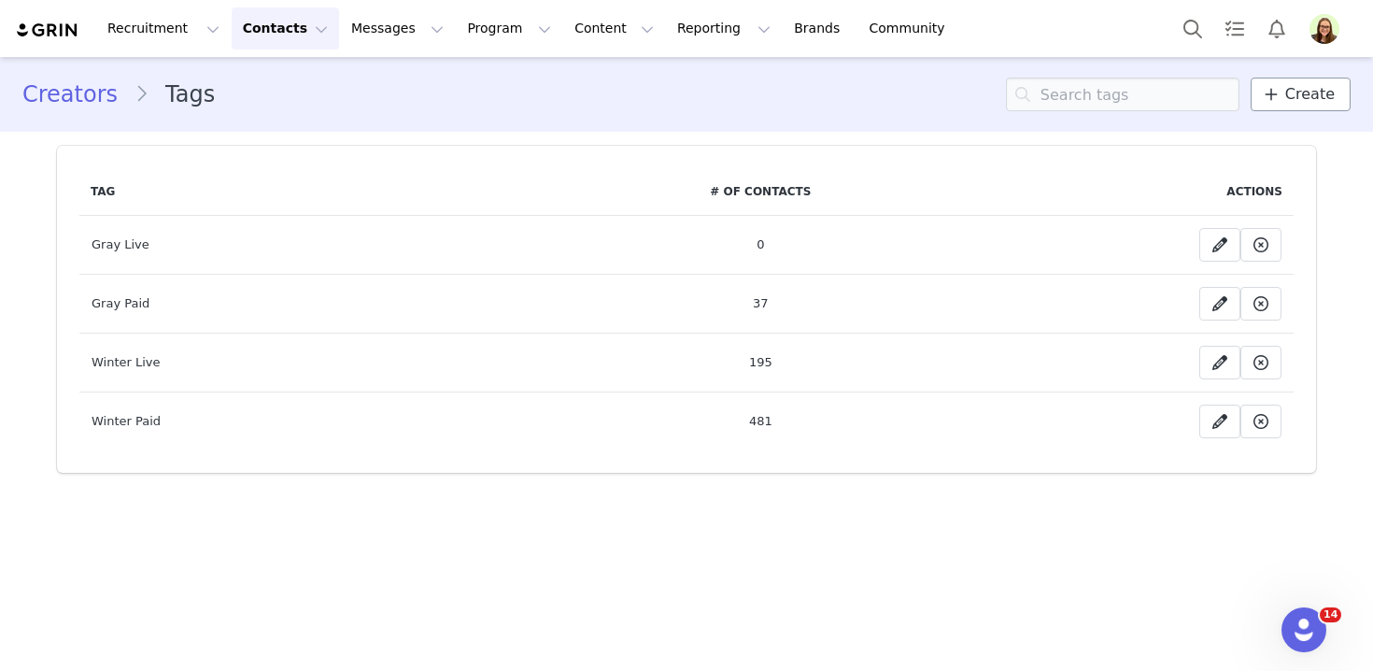
click at [1290, 98] on span "Create" at bounding box center [1309, 94] width 49 height 22
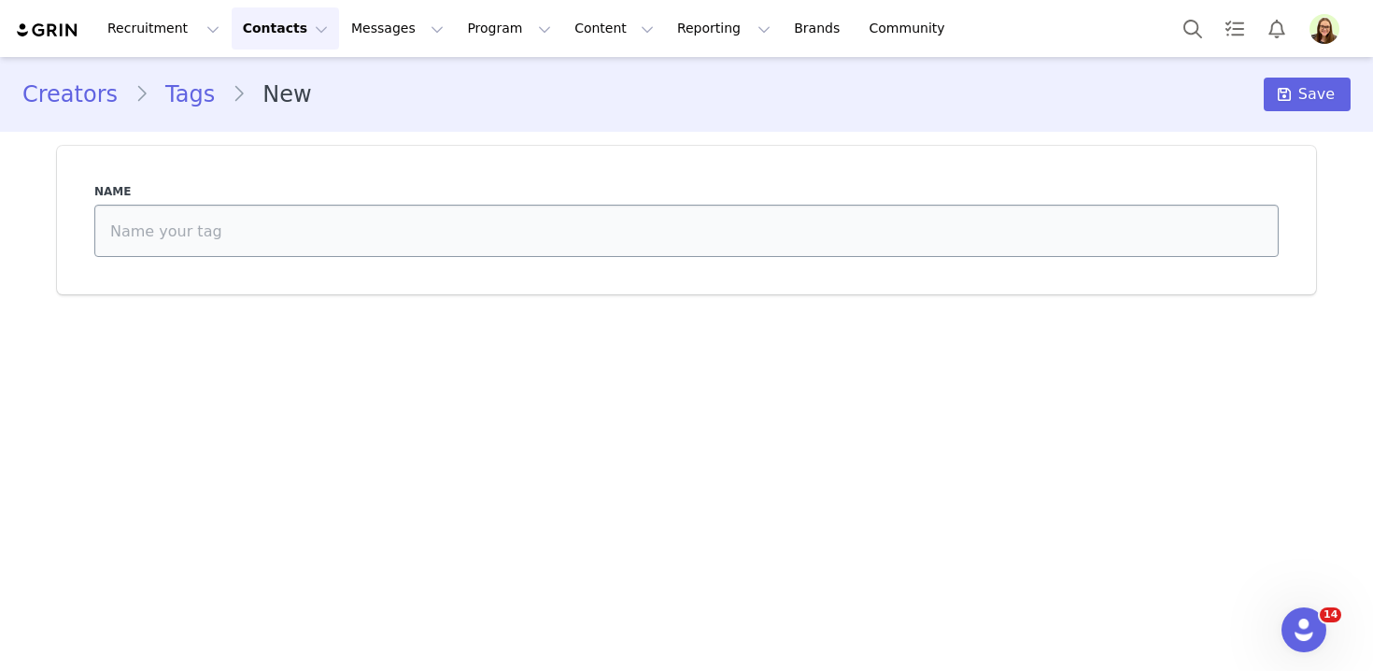
click at [876, 211] on input at bounding box center [686, 231] width 1184 height 52
type input "Gray 9/30/25"
click at [1291, 89] on icon at bounding box center [1284, 94] width 13 height 15
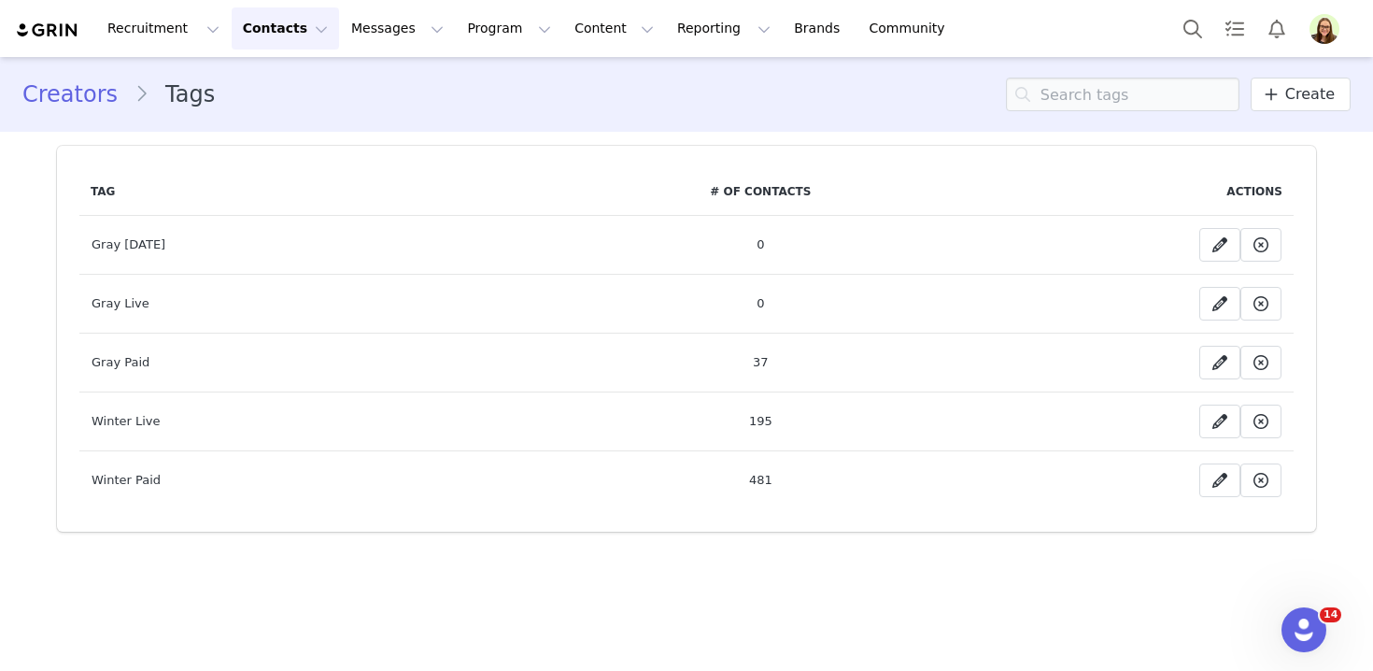
click at [258, 34] on button "Contacts Contacts" at bounding box center [285, 28] width 107 height 42
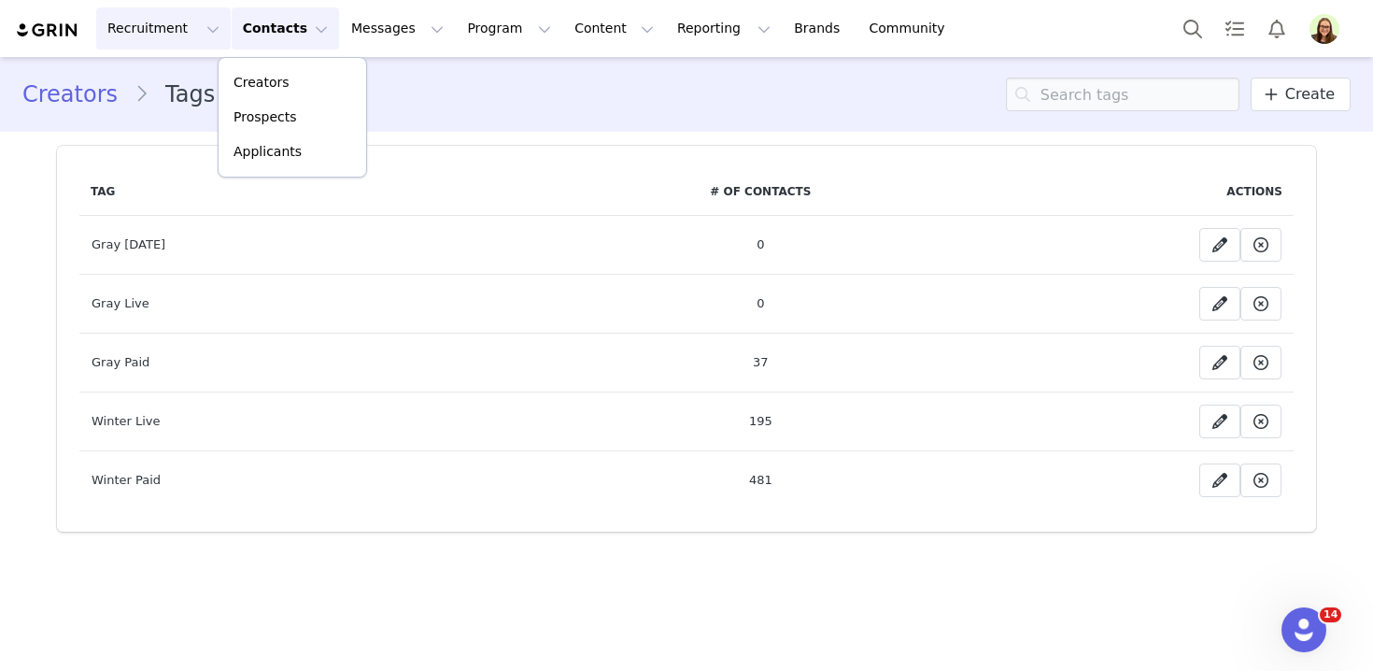
click at [140, 32] on button "Recruitment Recruitment" at bounding box center [163, 28] width 134 height 42
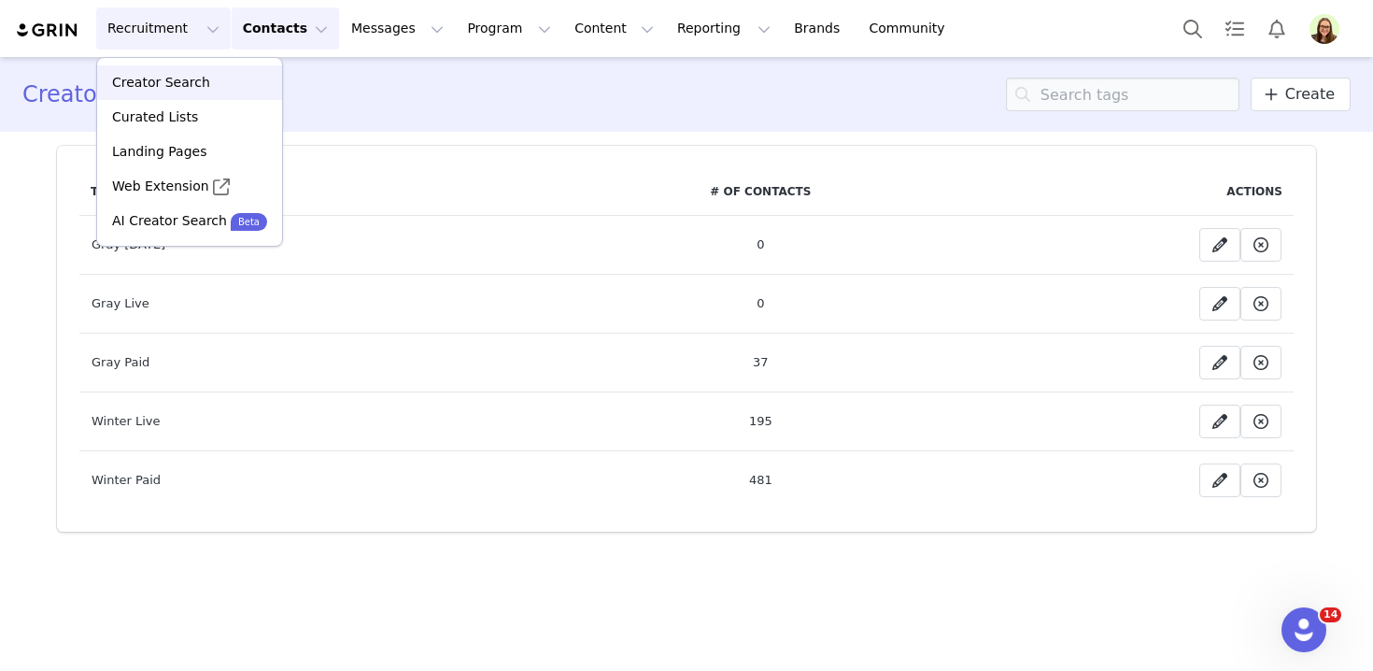
click at [157, 84] on p "Creator Search" at bounding box center [161, 83] width 98 height 20
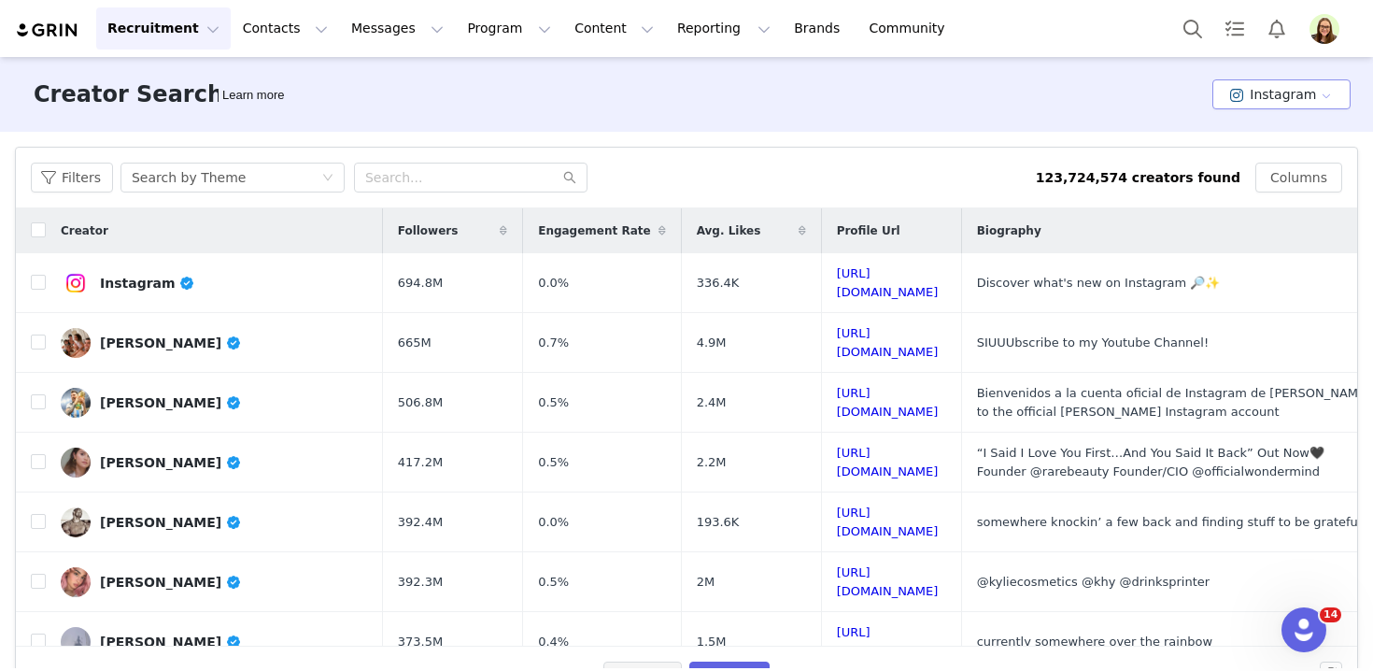
click at [1272, 95] on button "Instagram" at bounding box center [1281, 94] width 138 height 30
click at [1256, 158] on li "TikTok" at bounding box center [1285, 163] width 132 height 31
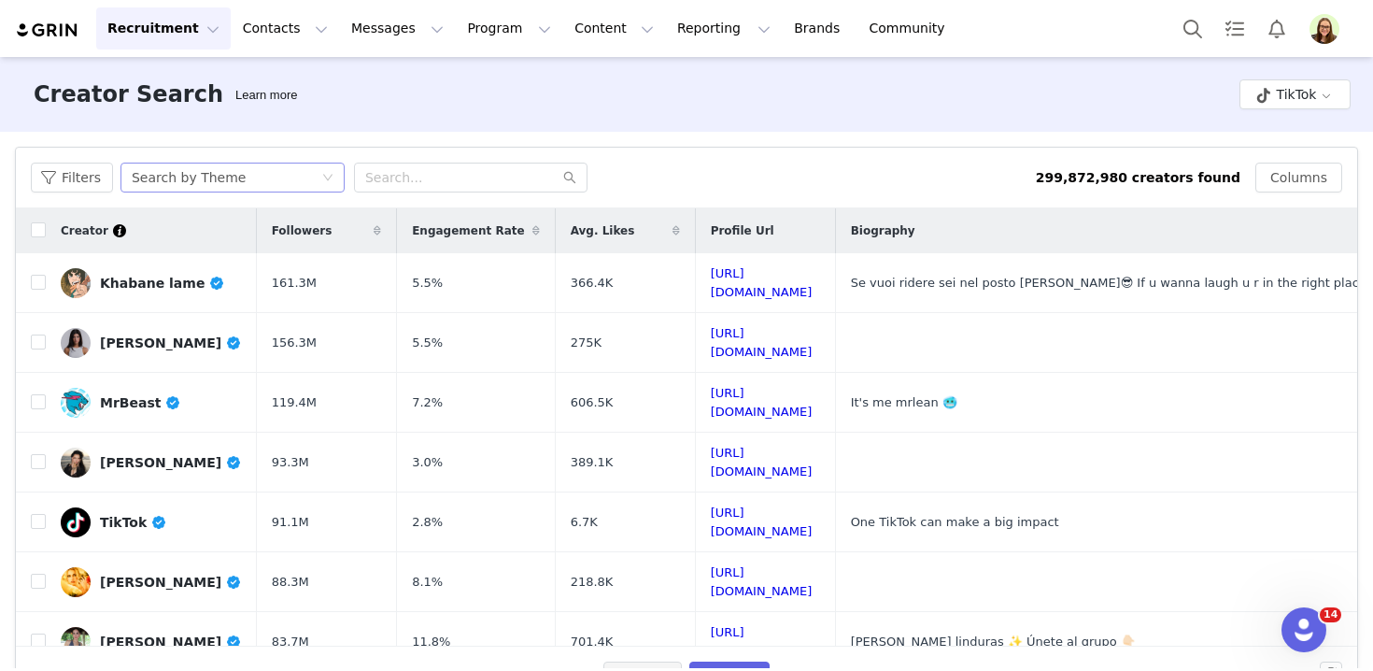
click at [240, 164] on div "Search by Theme" at bounding box center [227, 177] width 190 height 28
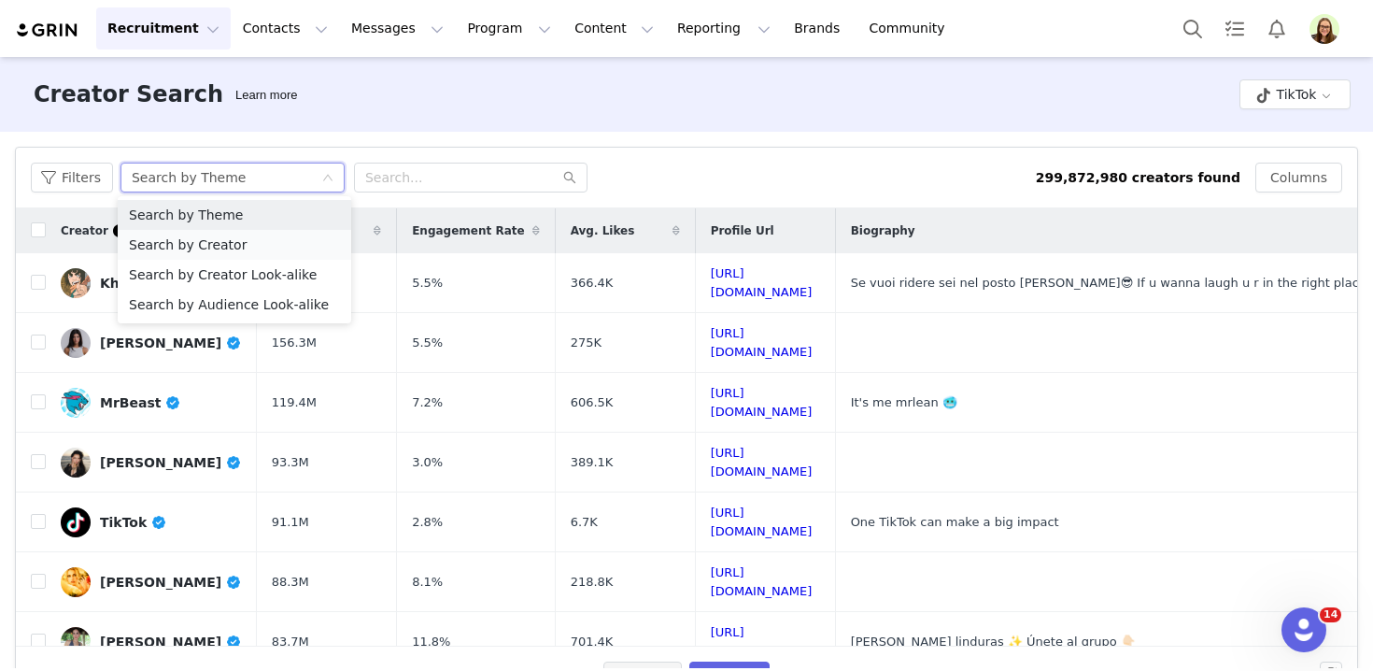
click at [247, 247] on li "Search by Creator" at bounding box center [234, 245] width 233 height 30
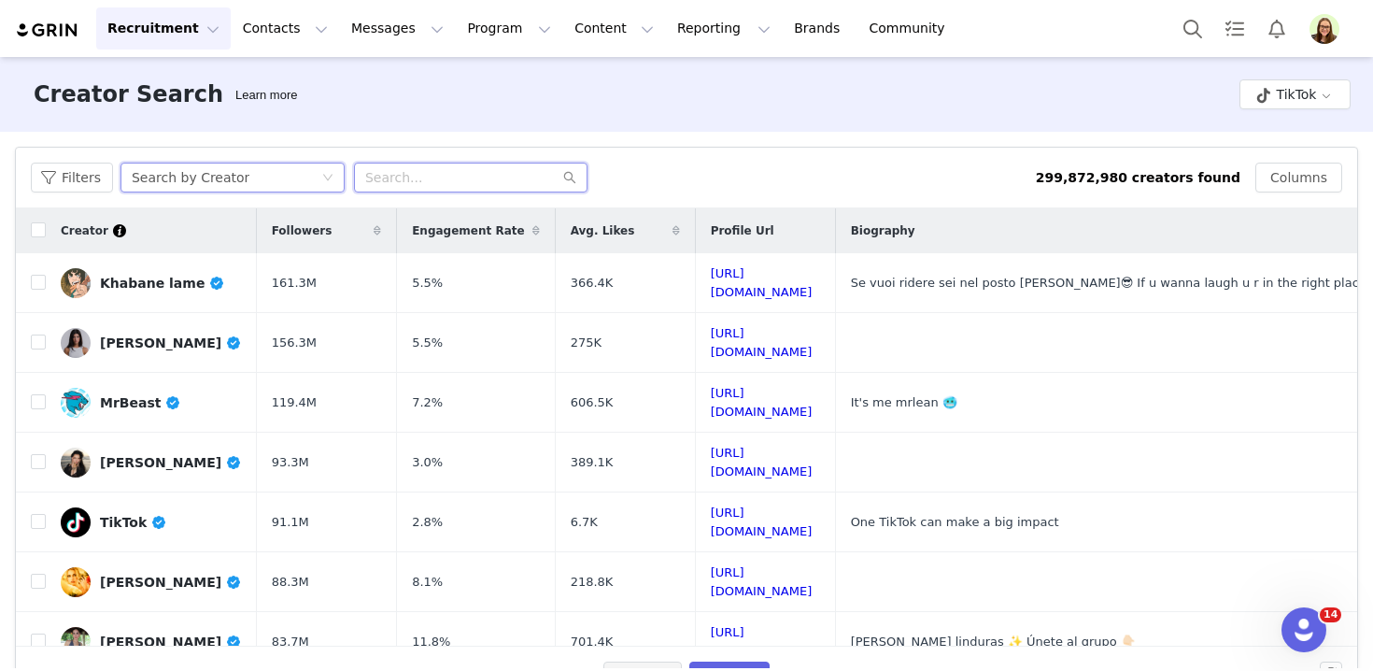
click at [393, 182] on input "text" at bounding box center [470, 177] width 233 height 30
paste input "slowlysilver"
type input "slowlysilver"
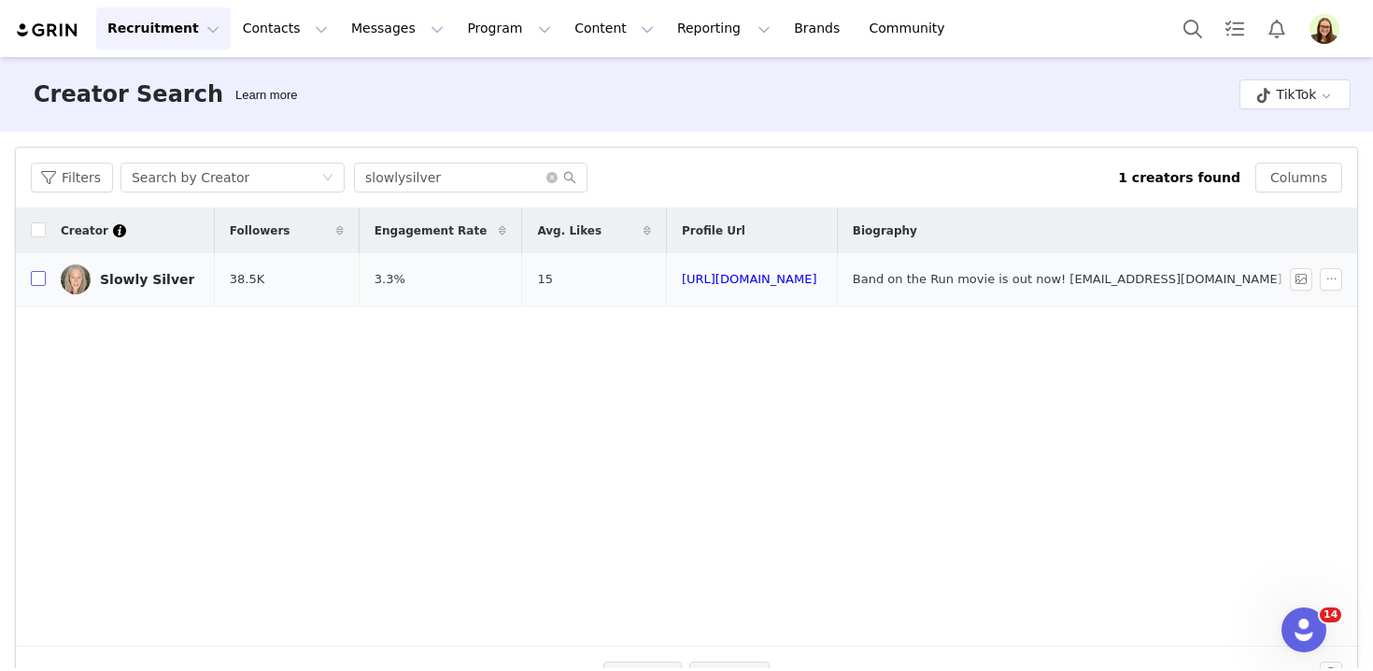
click at [40, 278] on input "checkbox" at bounding box center [38, 278] width 15 height 15
checkbox input "true"
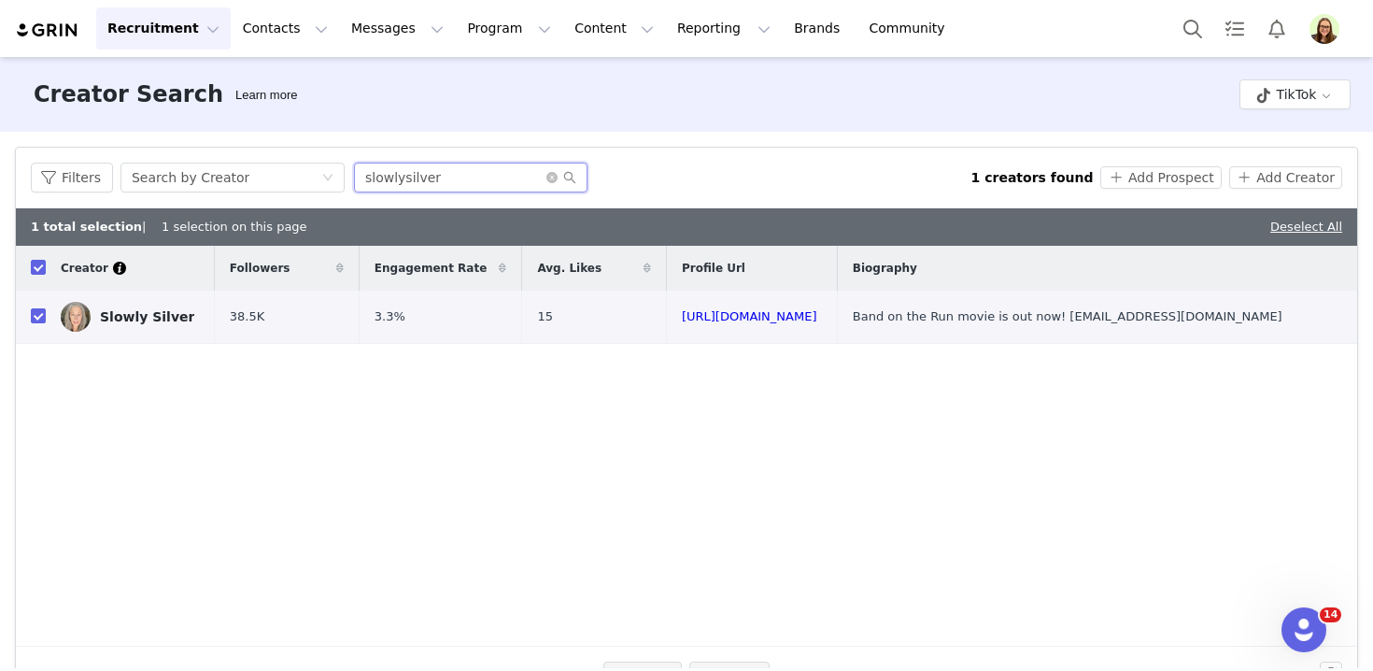
click at [376, 174] on input "slowlysilver" at bounding box center [470, 177] width 233 height 30
paste input "pamela.powers"
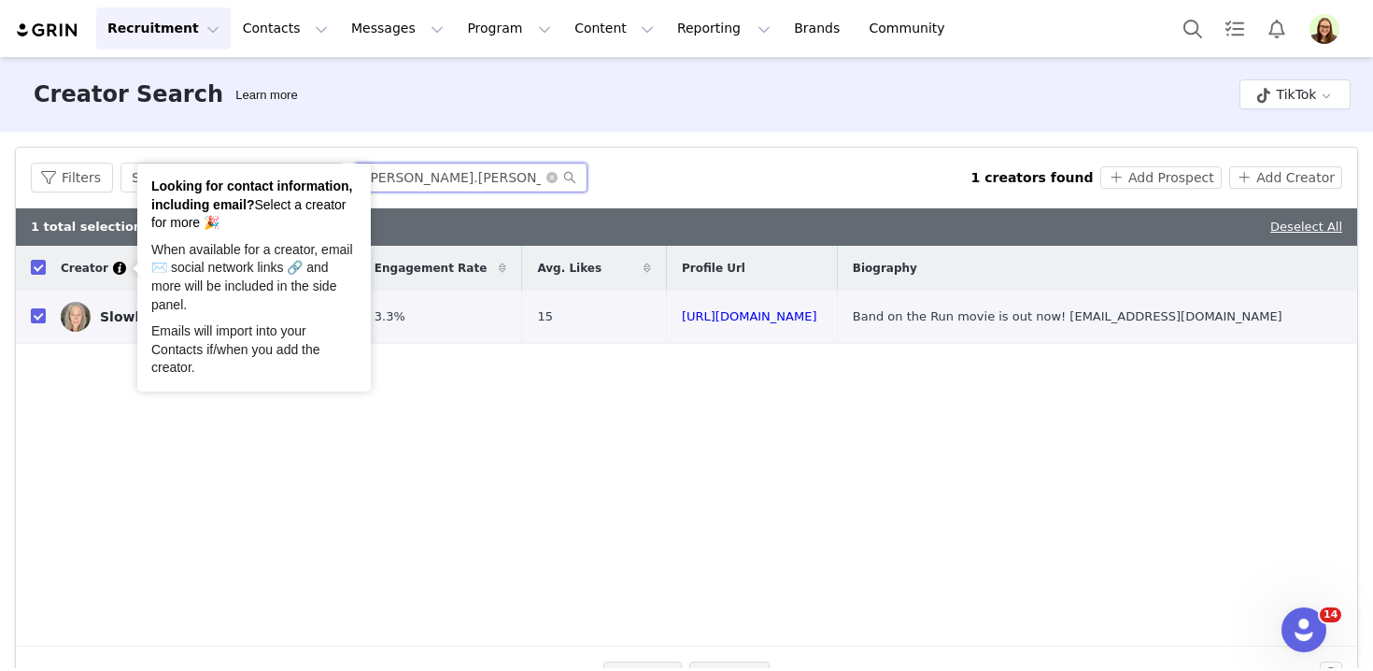
type input "pamela.powers"
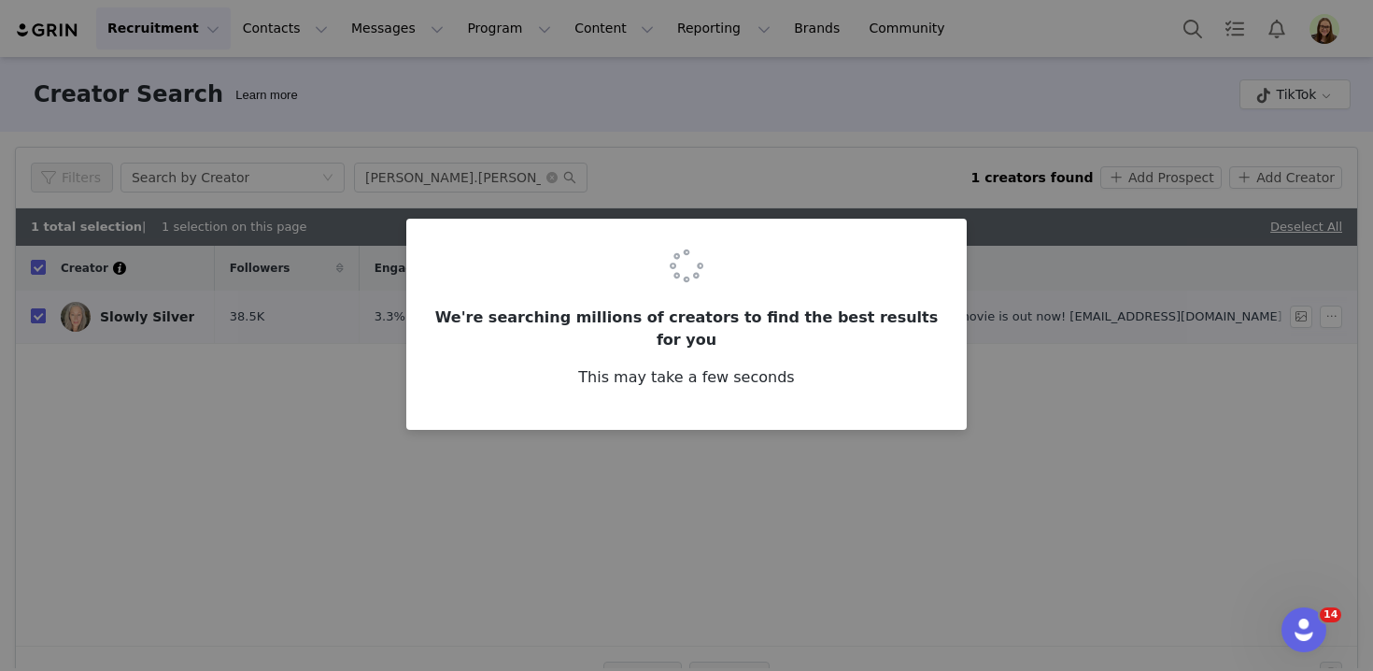
checkbox input "false"
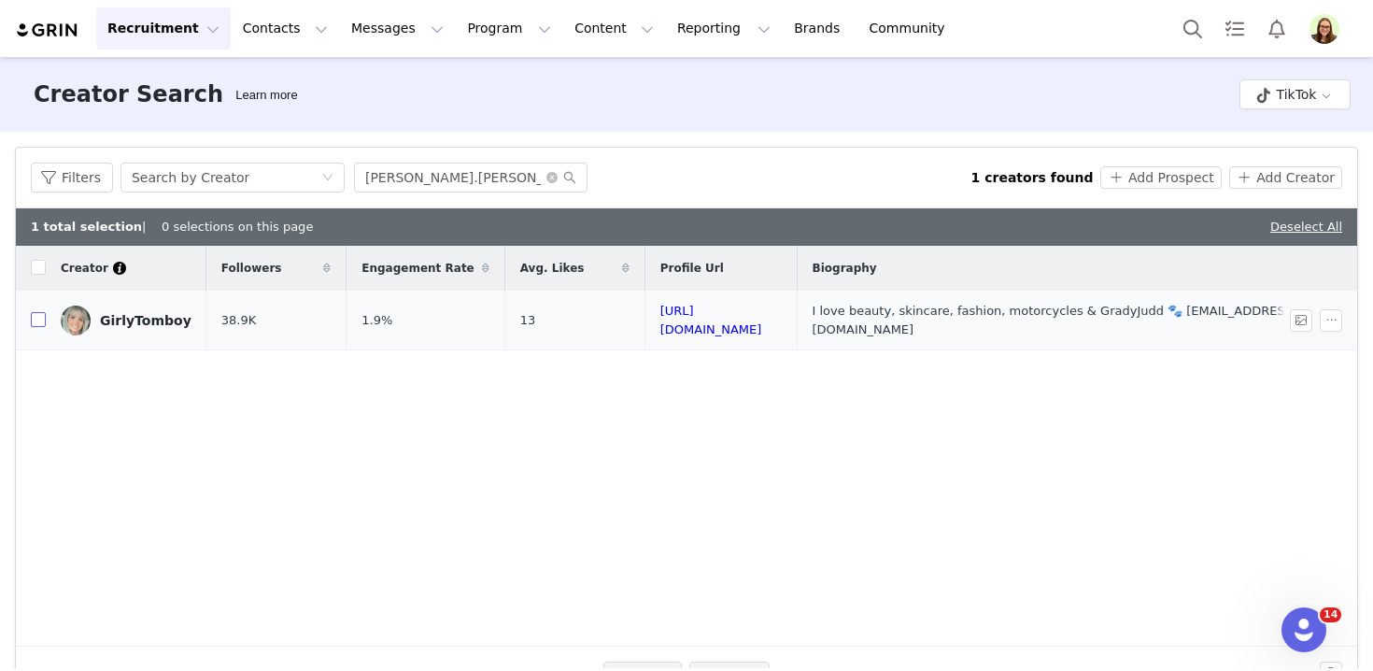
click at [37, 323] on input "checkbox" at bounding box center [38, 319] width 15 height 15
checkbox input "true"
click at [388, 169] on input "pamela.powers" at bounding box center [470, 177] width 233 height 30
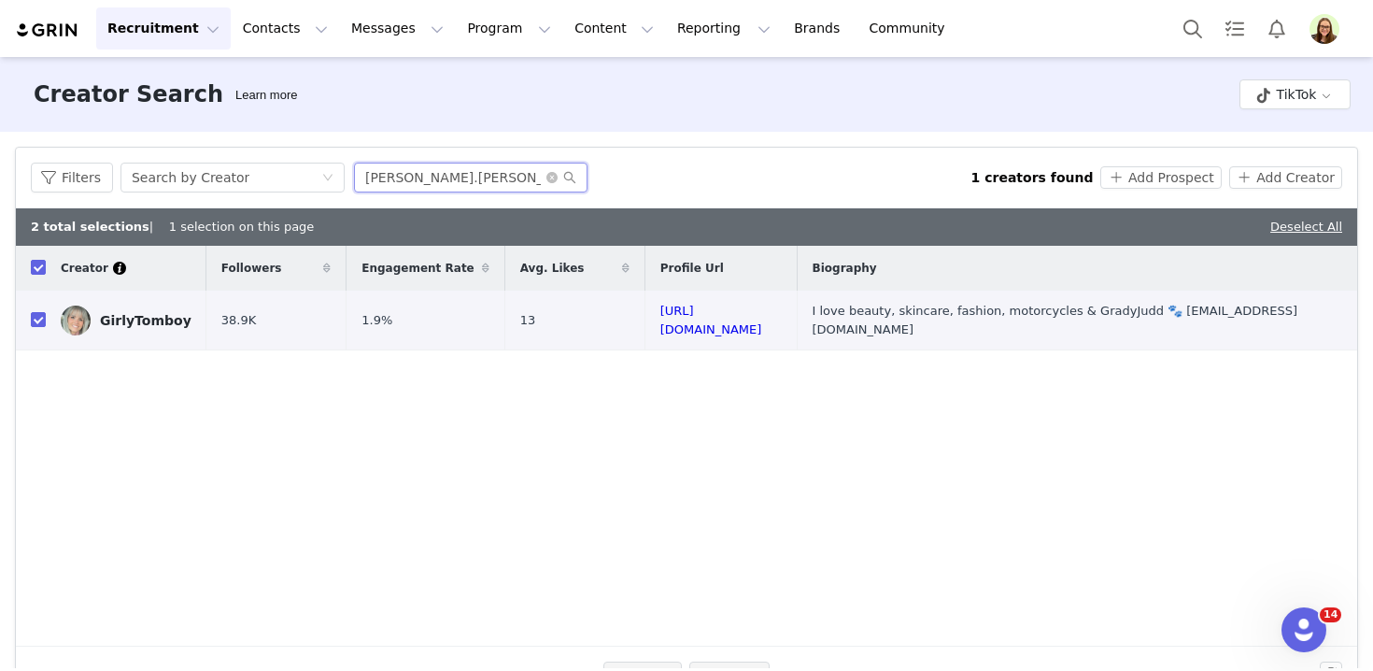
click at [388, 169] on input "pamela.powers" at bounding box center [470, 177] width 233 height 30
paste input "xojalond"
paste input "text"
type input "xojalonda"
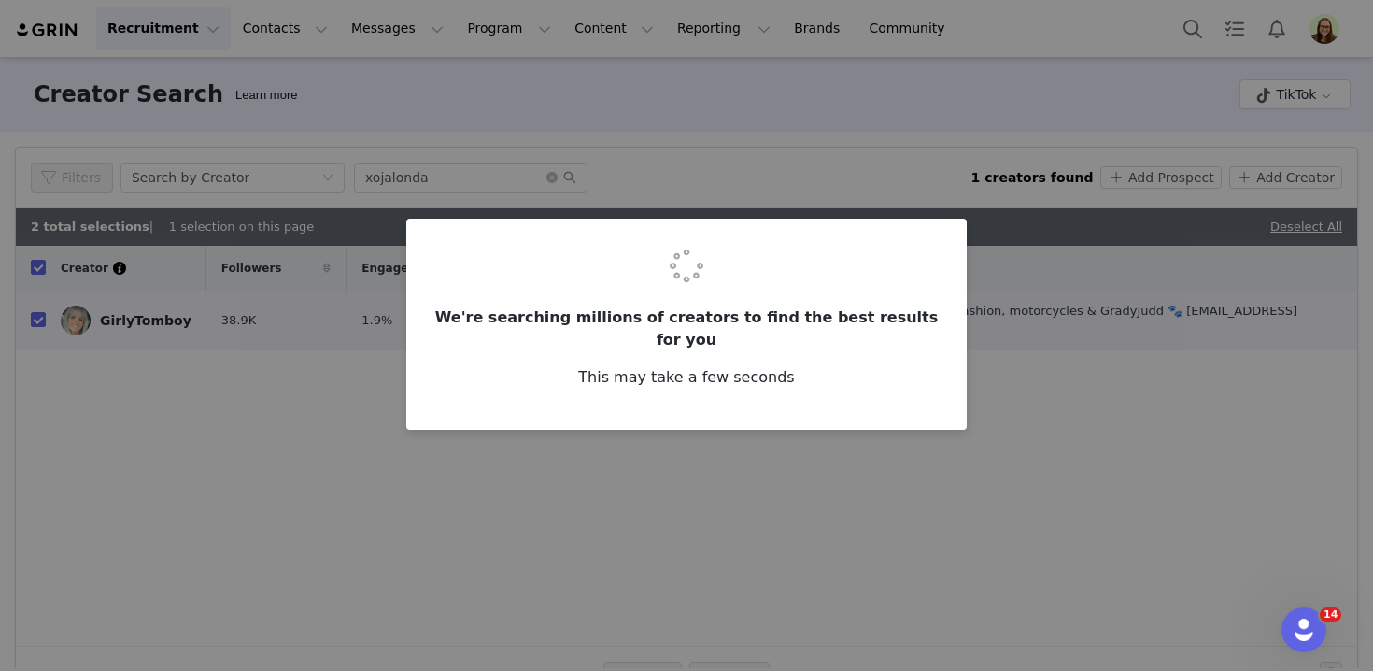
checkbox input "false"
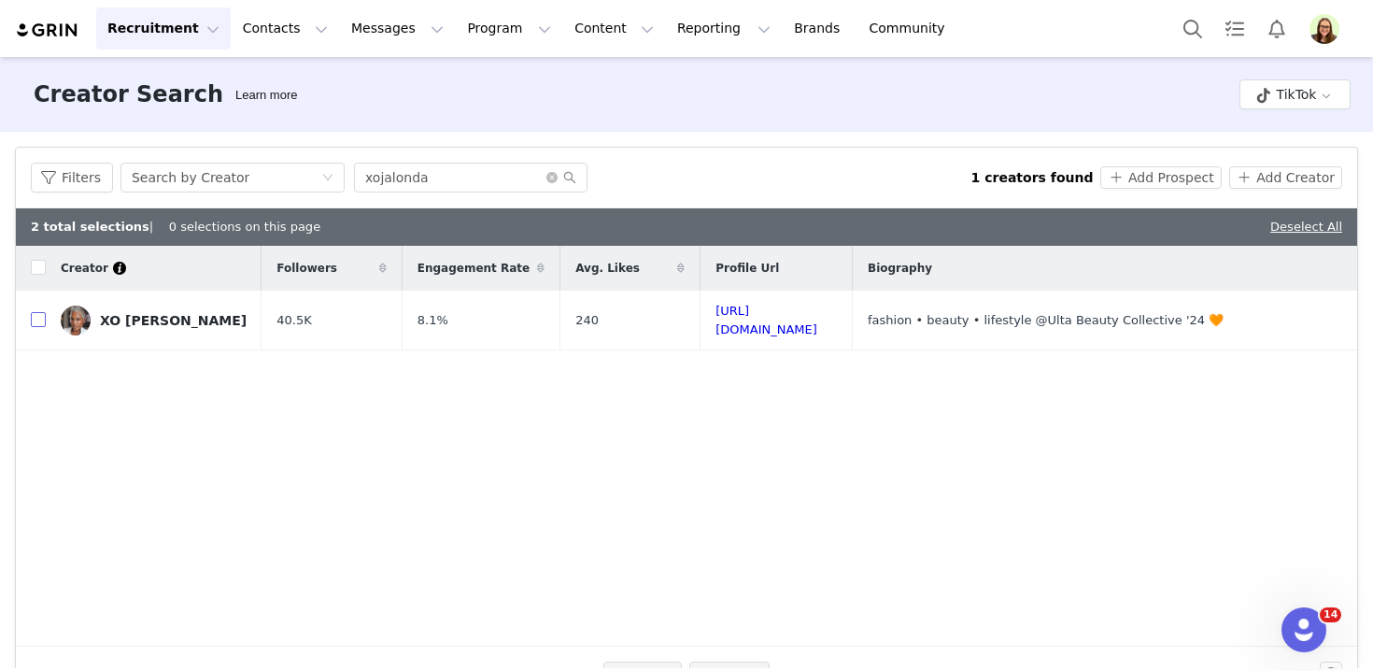
click at [41, 323] on input "checkbox" at bounding box center [38, 319] width 15 height 15
checkbox input "true"
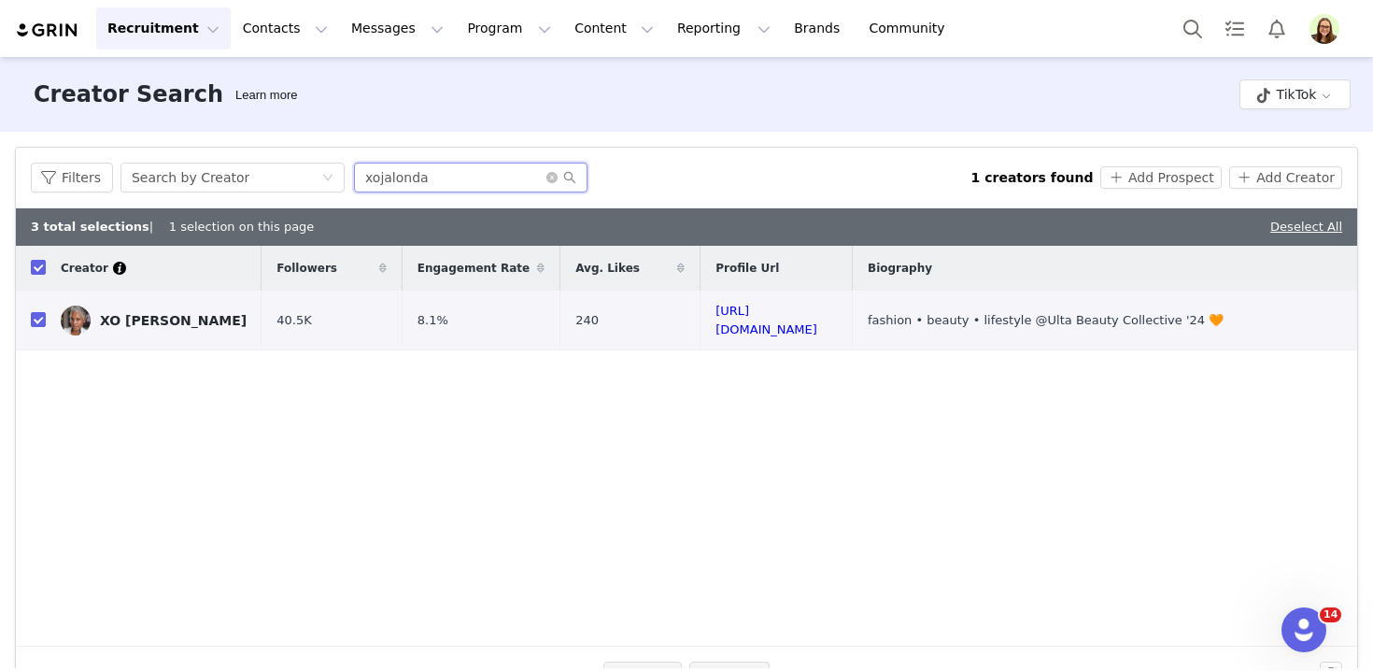
click at [383, 177] on input "xojalonda" at bounding box center [470, 177] width 233 height 30
paste input "debbiecooleymorri"
type input "debbiecooleymorri"
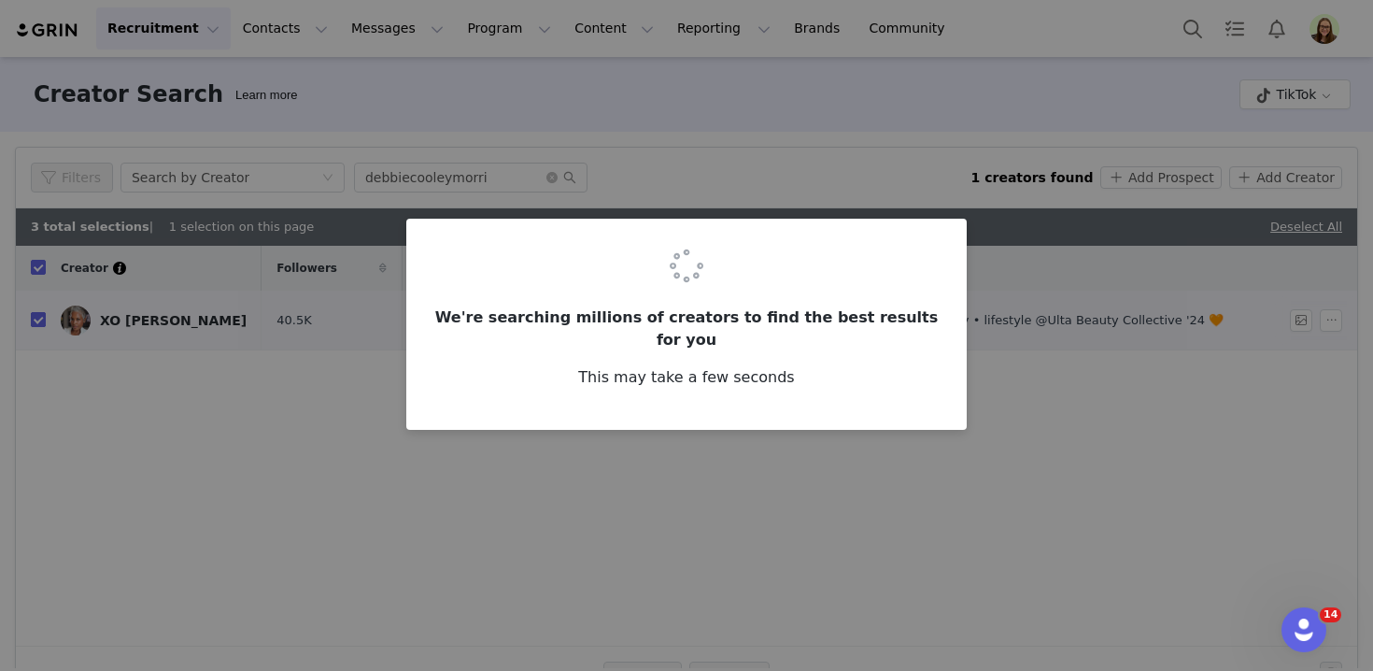
checkbox input "false"
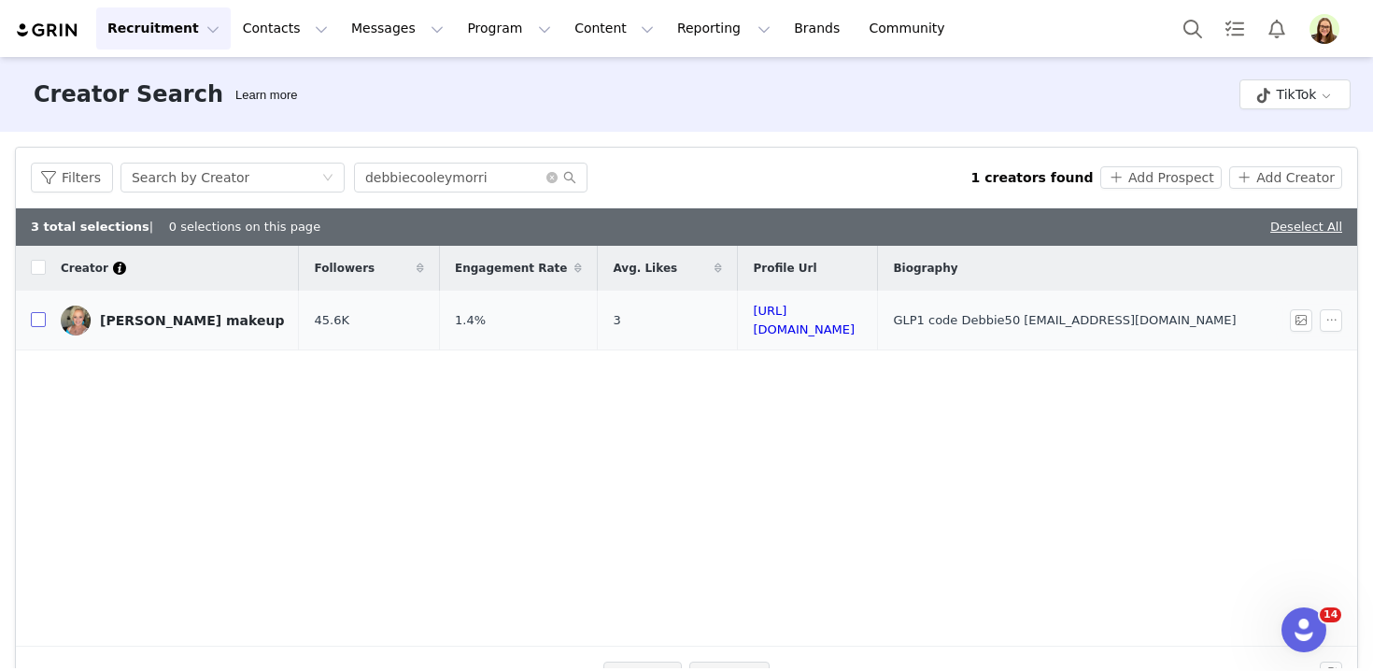
click at [37, 318] on input "checkbox" at bounding box center [38, 319] width 15 height 15
checkbox input "true"
click at [385, 177] on input "debbiecooleymorri" at bounding box center [470, 177] width 233 height 30
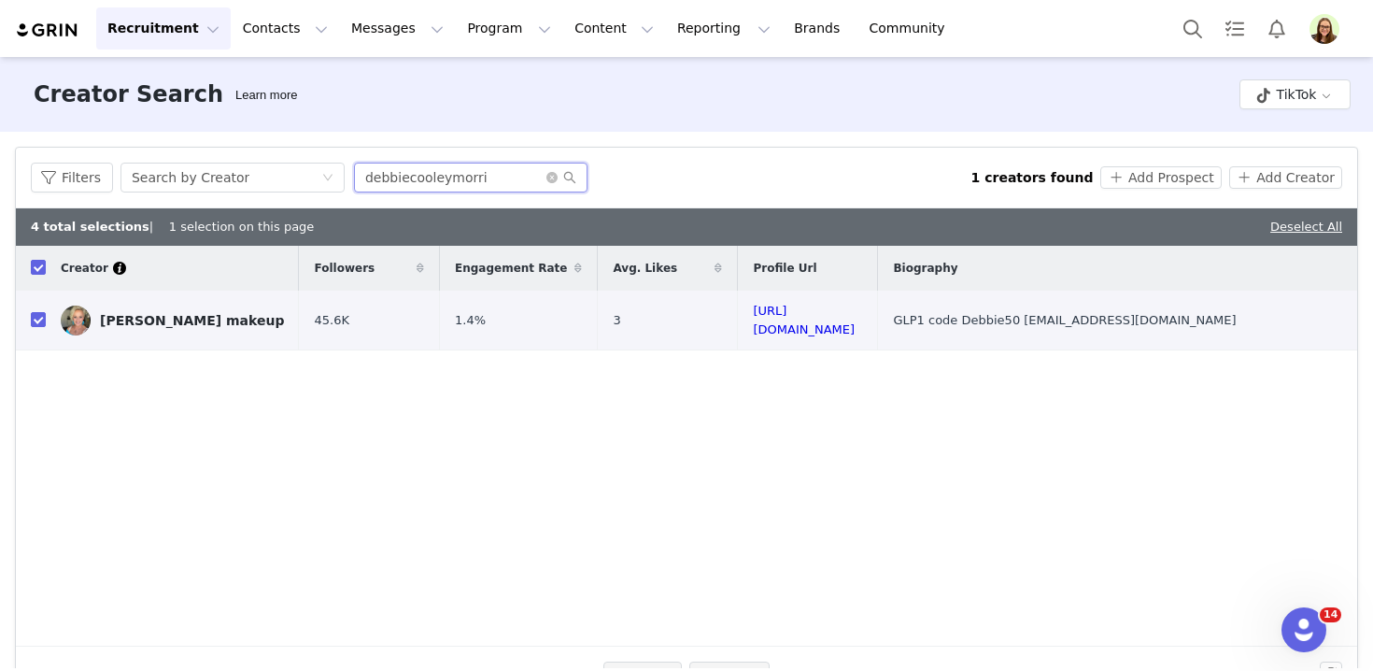
click at [385, 177] on input "debbiecooleymorri" at bounding box center [470, 177] width 233 height 30
paste input "jeannienobottle"
type input "jeannienobottle"
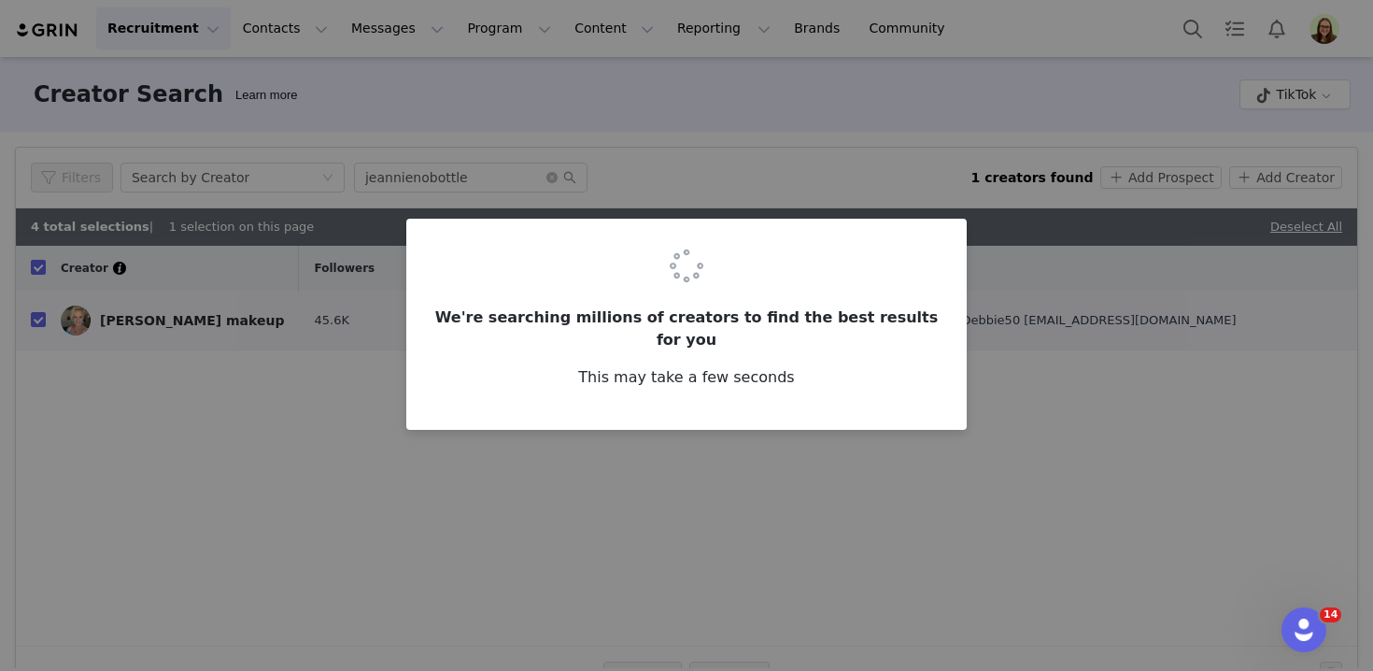
checkbox input "false"
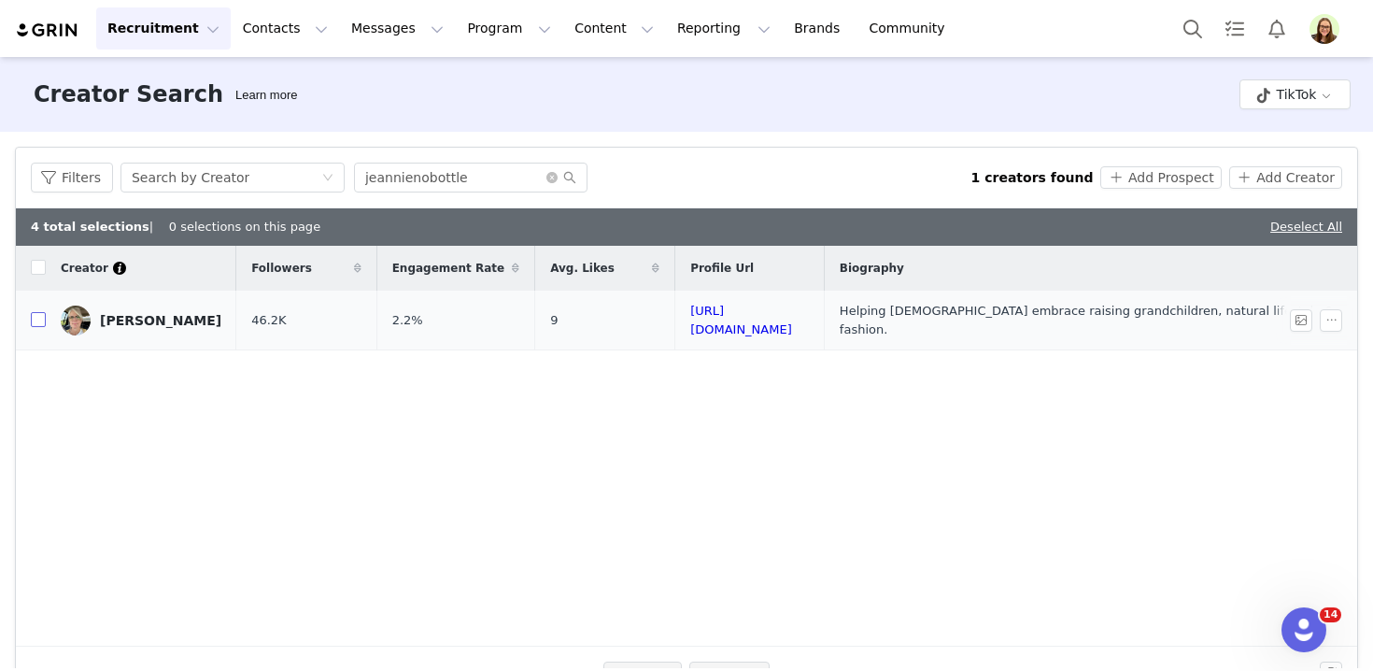
click at [38, 321] on input "checkbox" at bounding box center [38, 319] width 15 height 15
checkbox input "true"
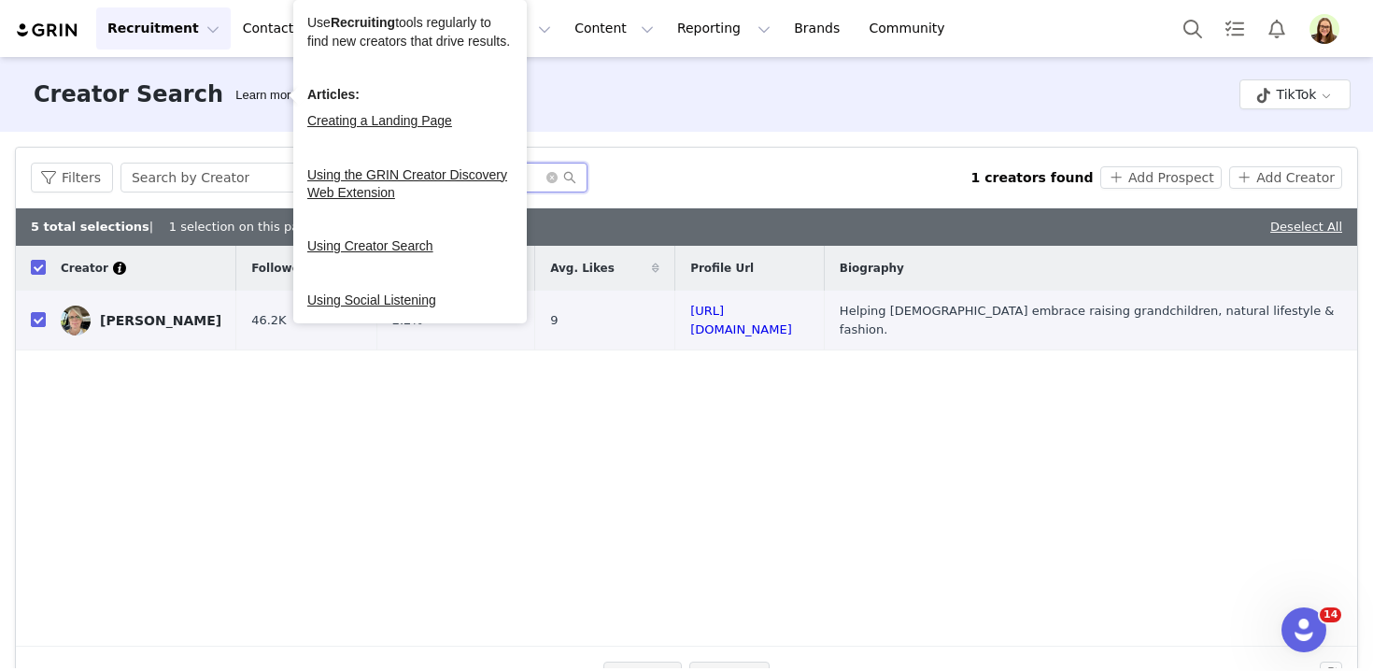
click at [538, 175] on input "jeannienobottle" at bounding box center [470, 177] width 233 height 30
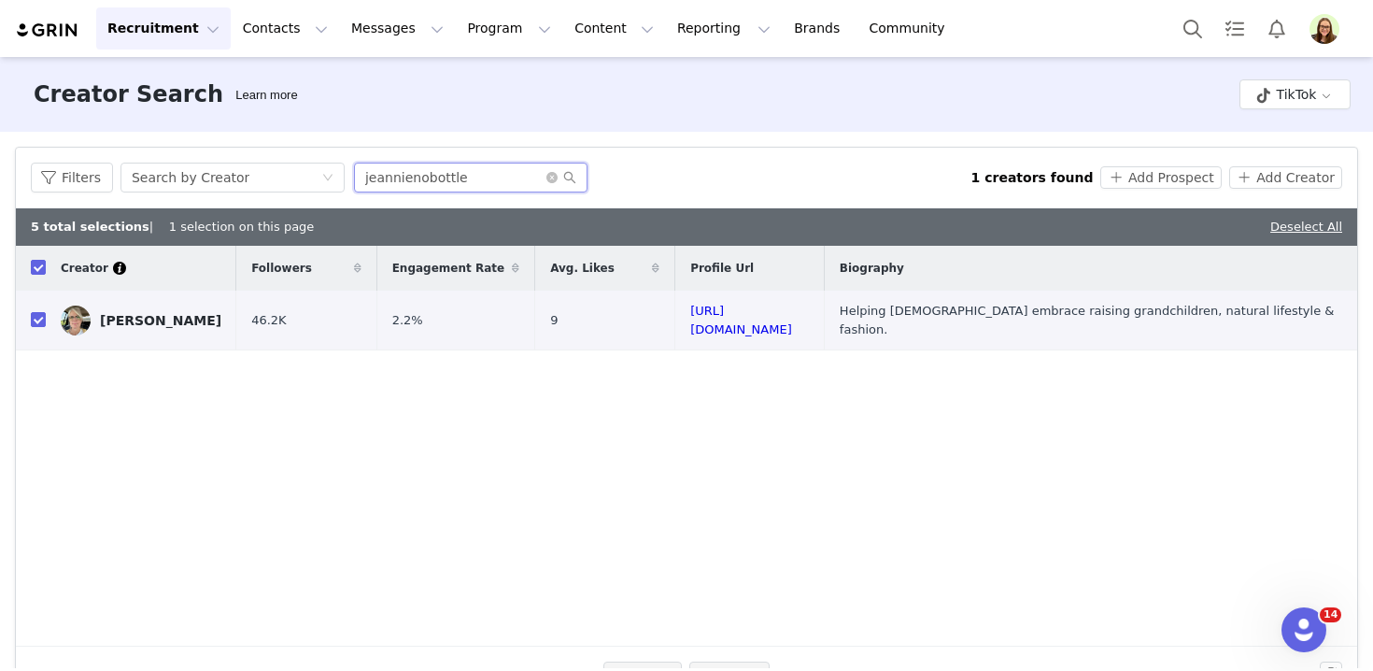
click at [538, 175] on input "jeannienobottle" at bounding box center [470, 177] width 233 height 30
paste input "mssilverqueen"
type input "mssilverqueen"
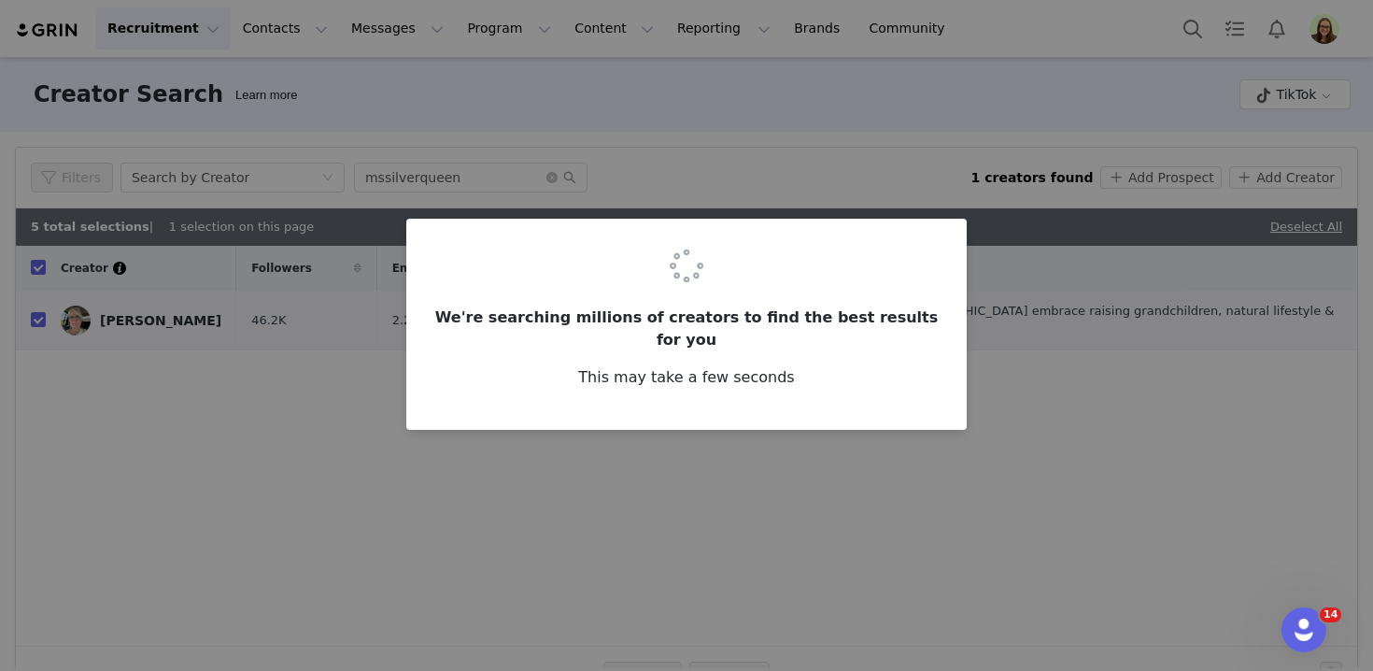
checkbox input "false"
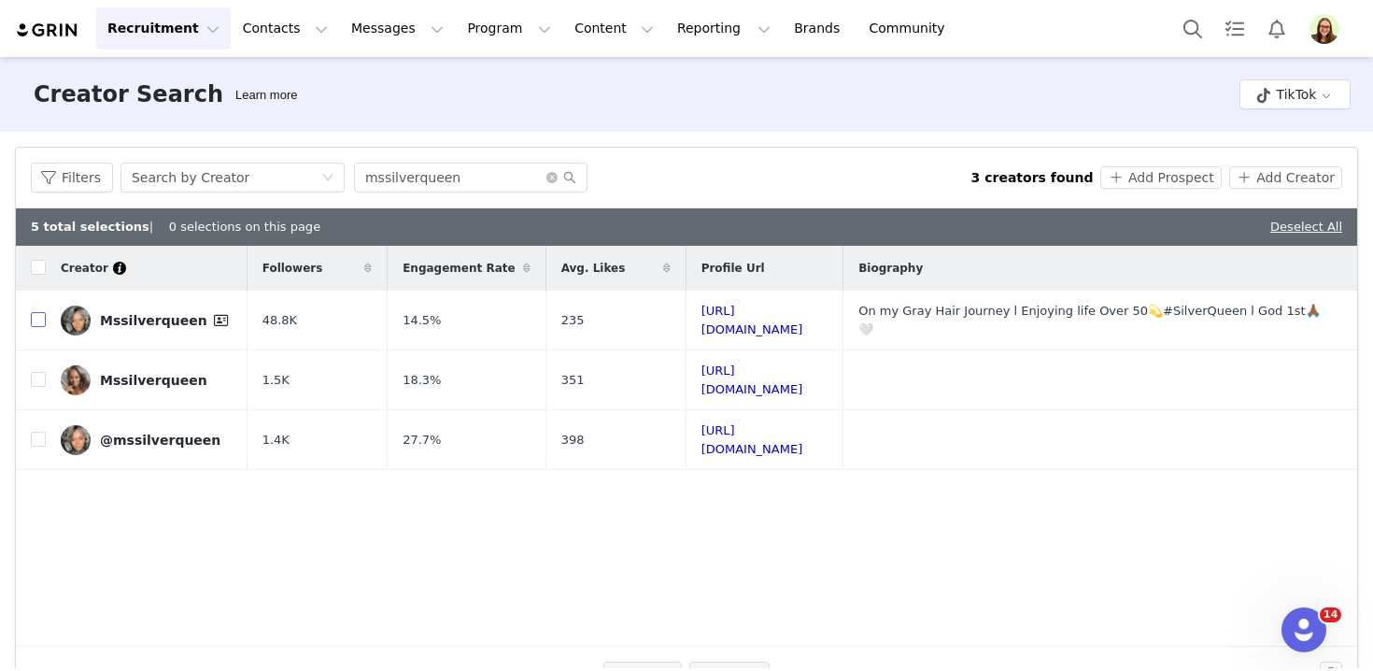
click at [37, 319] on input "checkbox" at bounding box center [38, 319] width 15 height 15
checkbox input "true"
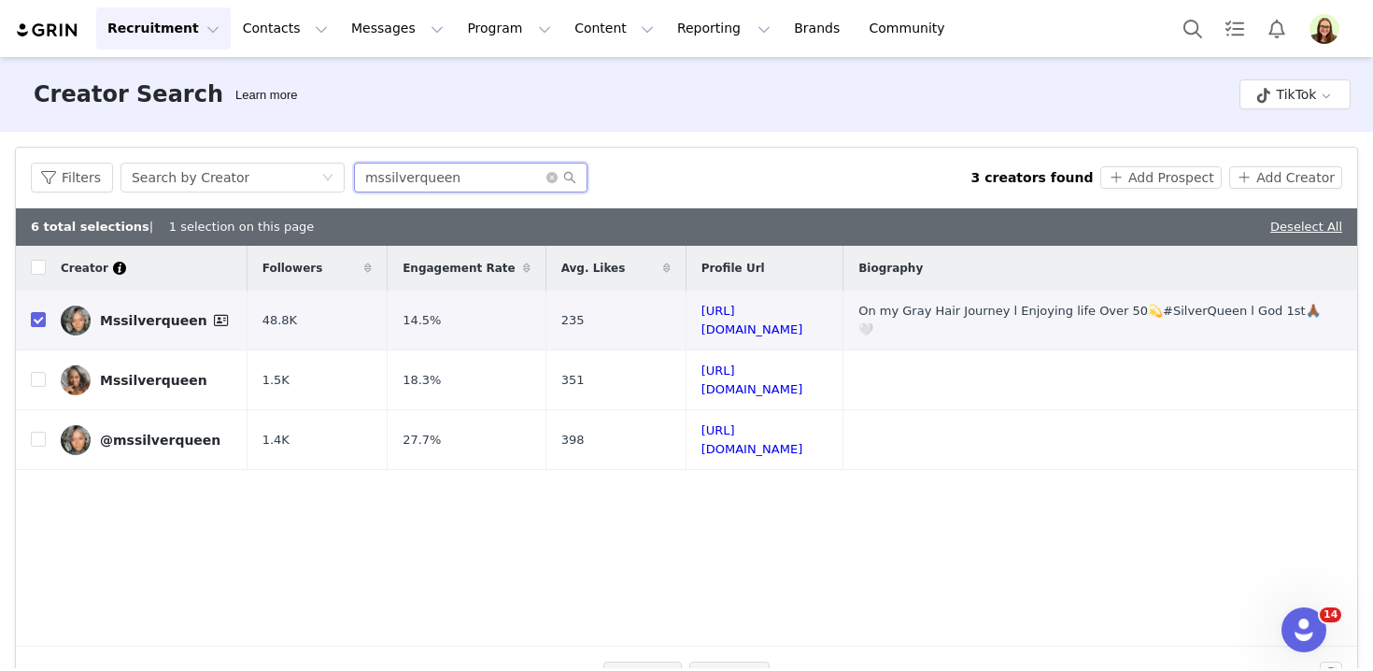
click at [413, 177] on input "mssilverqueen" at bounding box center [470, 177] width 233 height 30
paste input "andoonthego"
type input "mandoonthego"
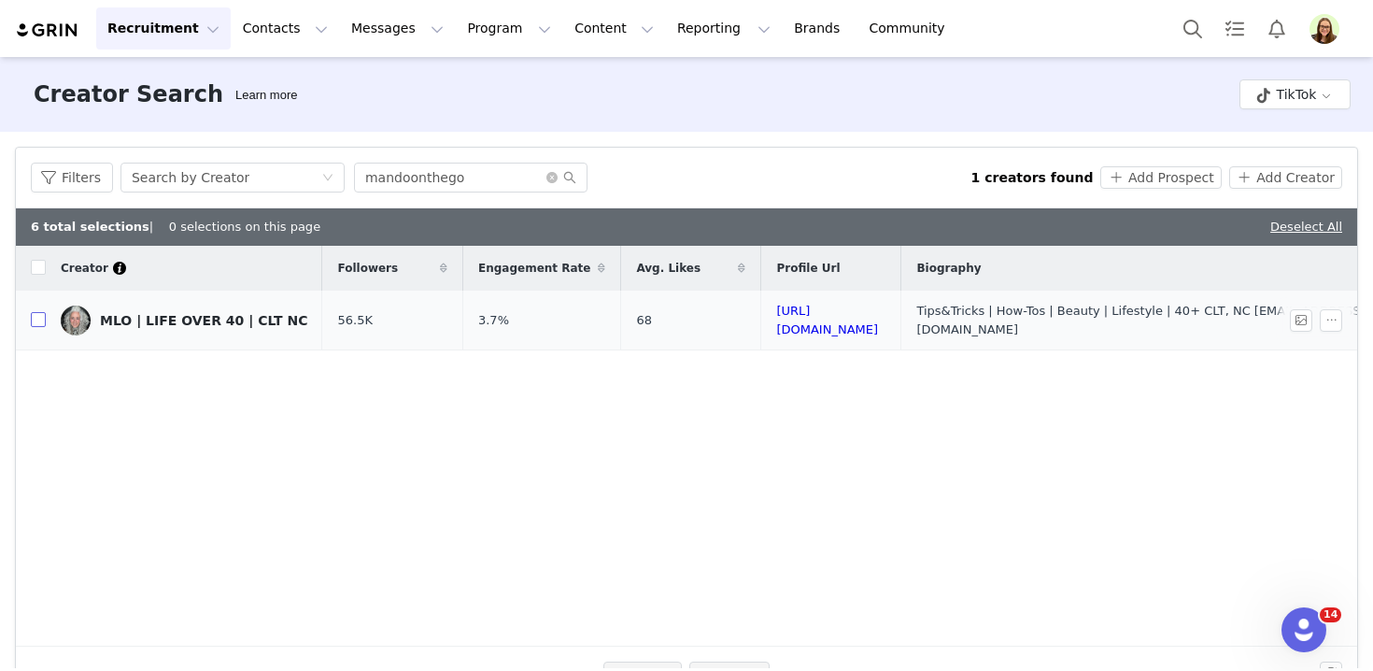
click at [34, 321] on input "checkbox" at bounding box center [38, 319] width 15 height 15
checkbox input "true"
click at [474, 181] on input "mandoonthego" at bounding box center [470, 177] width 233 height 30
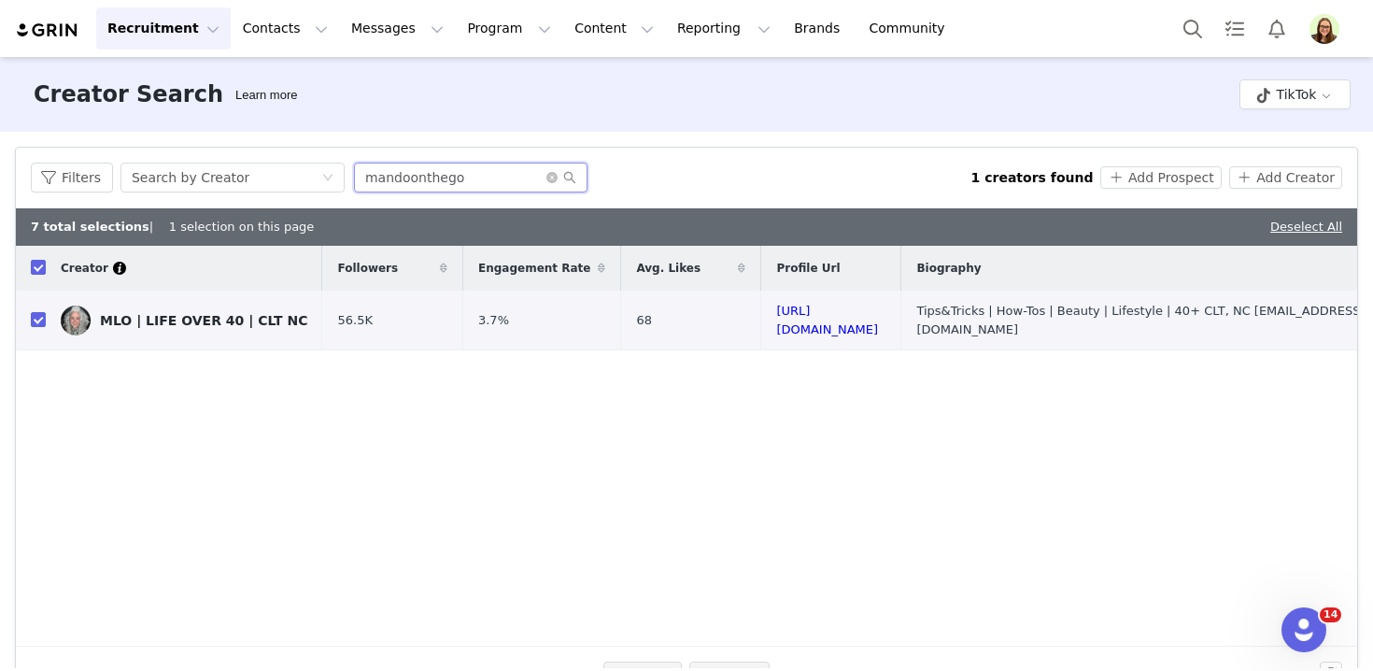
click at [474, 181] on input "mandoonthego" at bounding box center [470, 177] width 233 height 30
paste input "debbyandthedogs"
type input "debbyandthedogs"
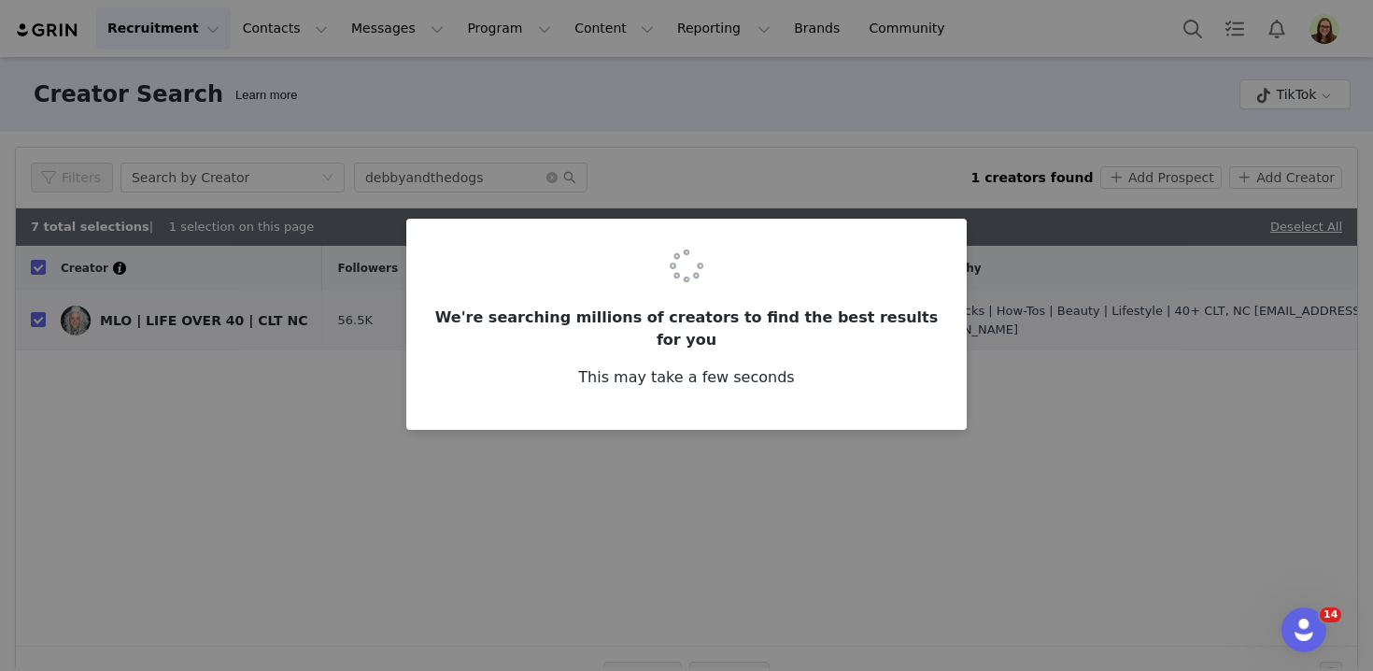
checkbox input "false"
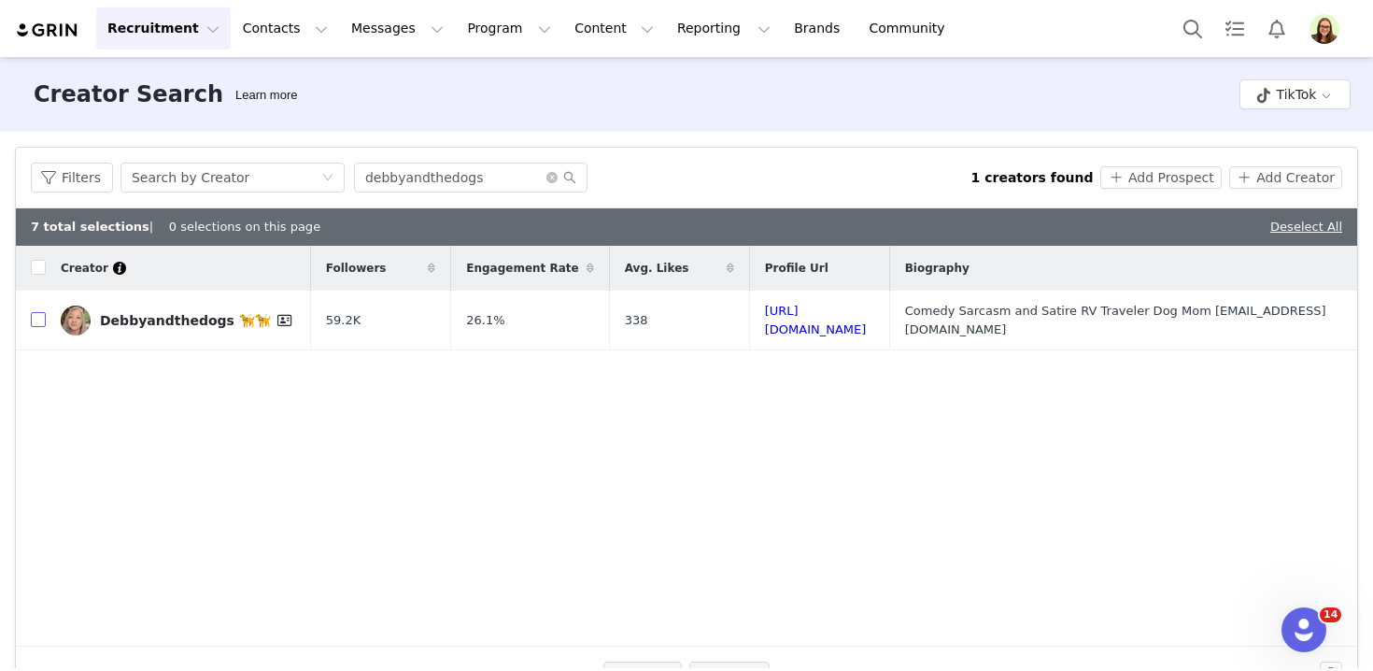
click at [38, 321] on input "checkbox" at bounding box center [38, 319] width 15 height 15
checkbox input "true"
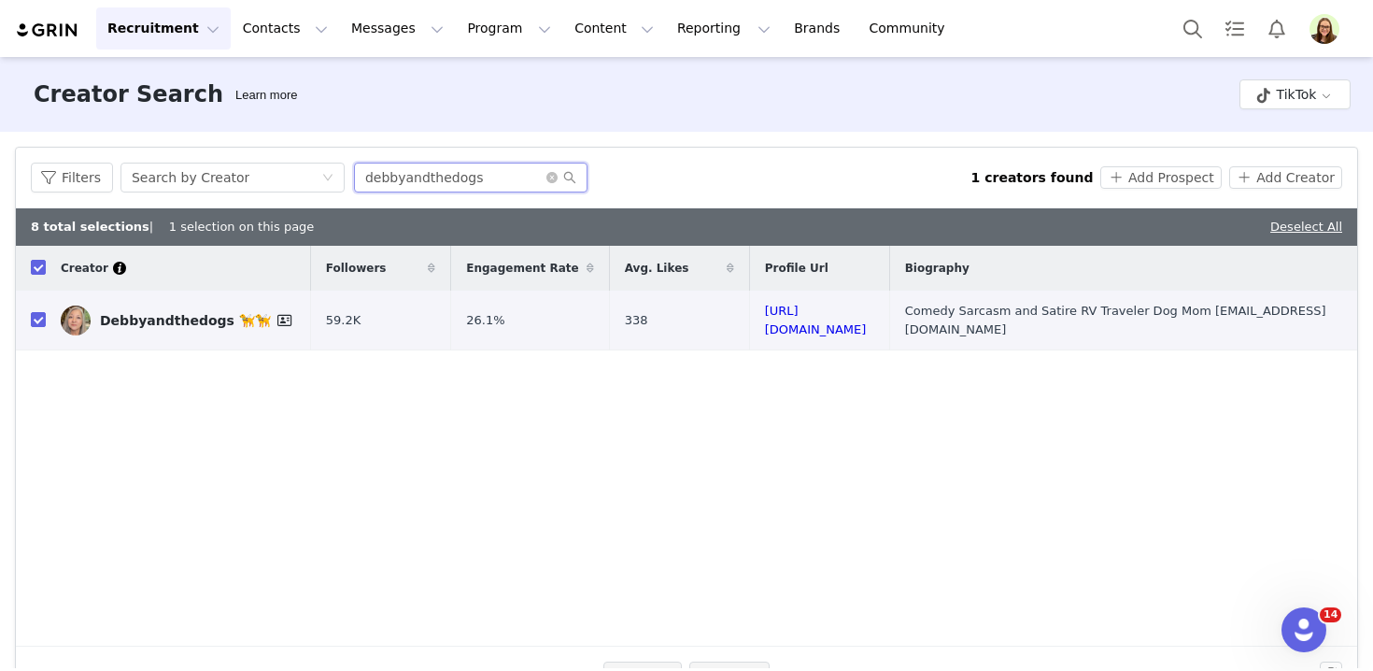
click at [426, 181] on input "debbyandthedogs" at bounding box center [470, 177] width 233 height 30
paste input "beckidawnette"
type input "beckidawnette"
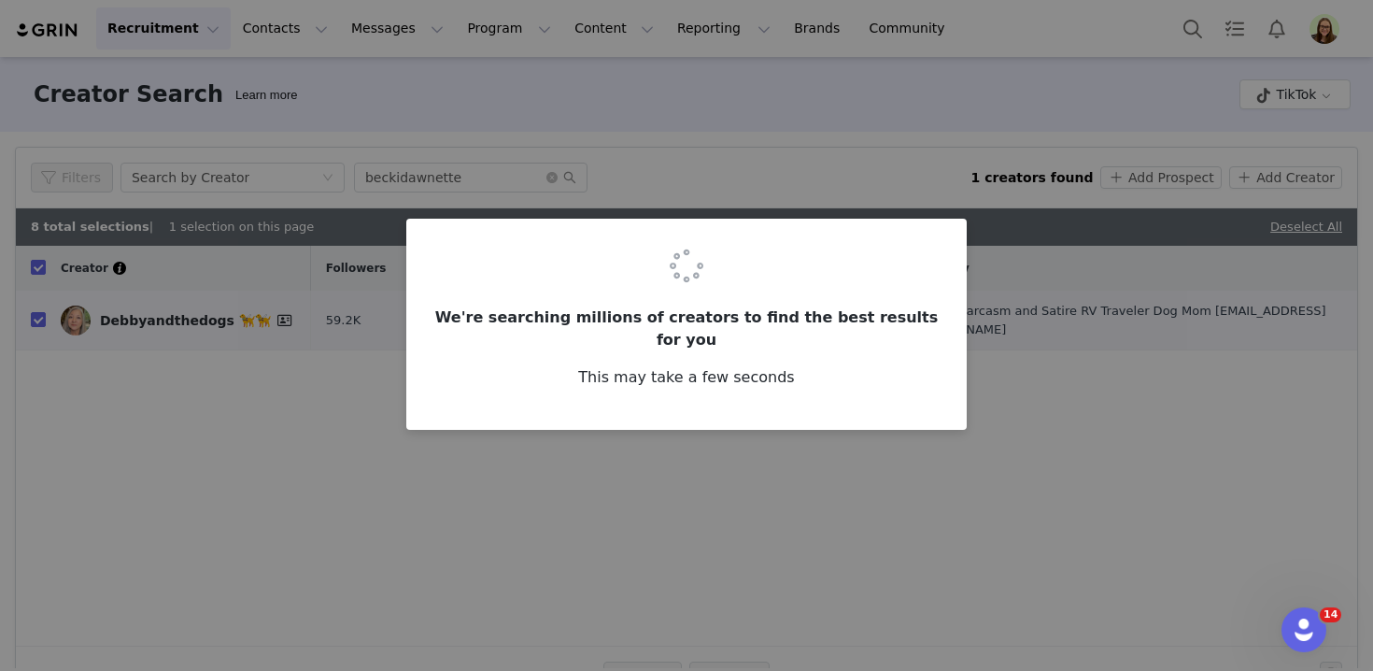
checkbox input "false"
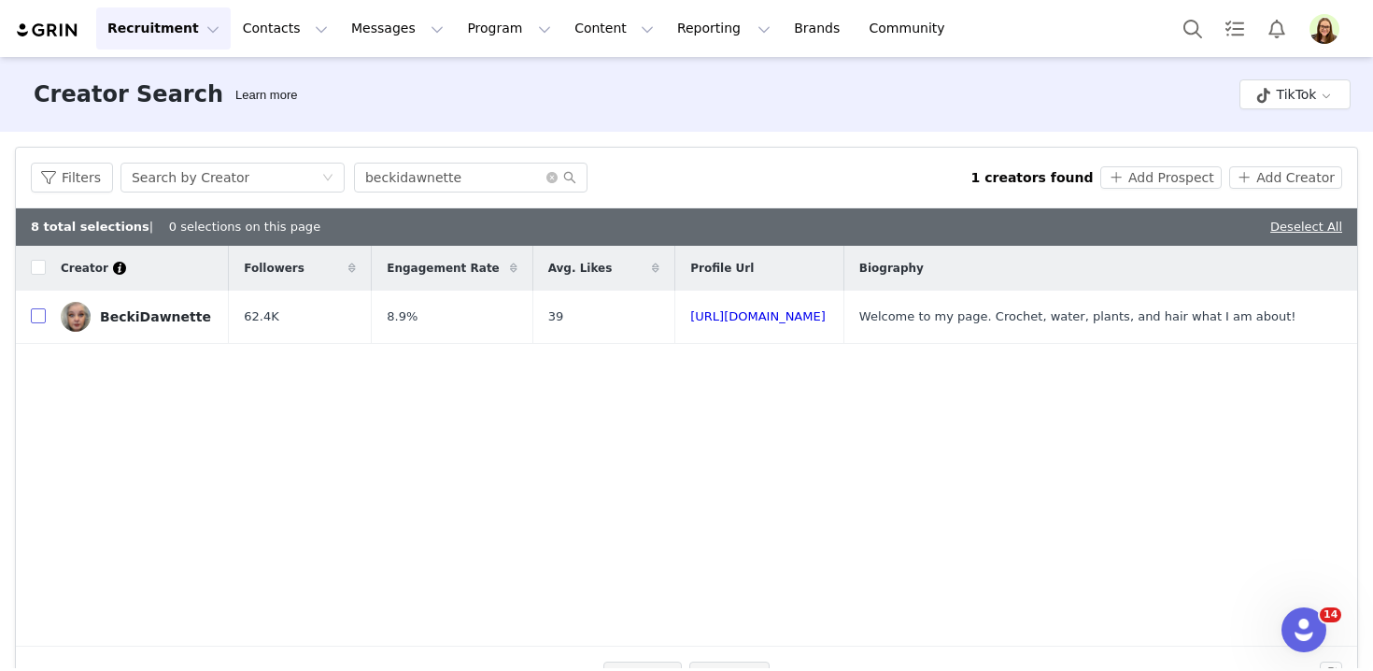
click at [38, 318] on input "checkbox" at bounding box center [38, 315] width 15 height 15
checkbox input "true"
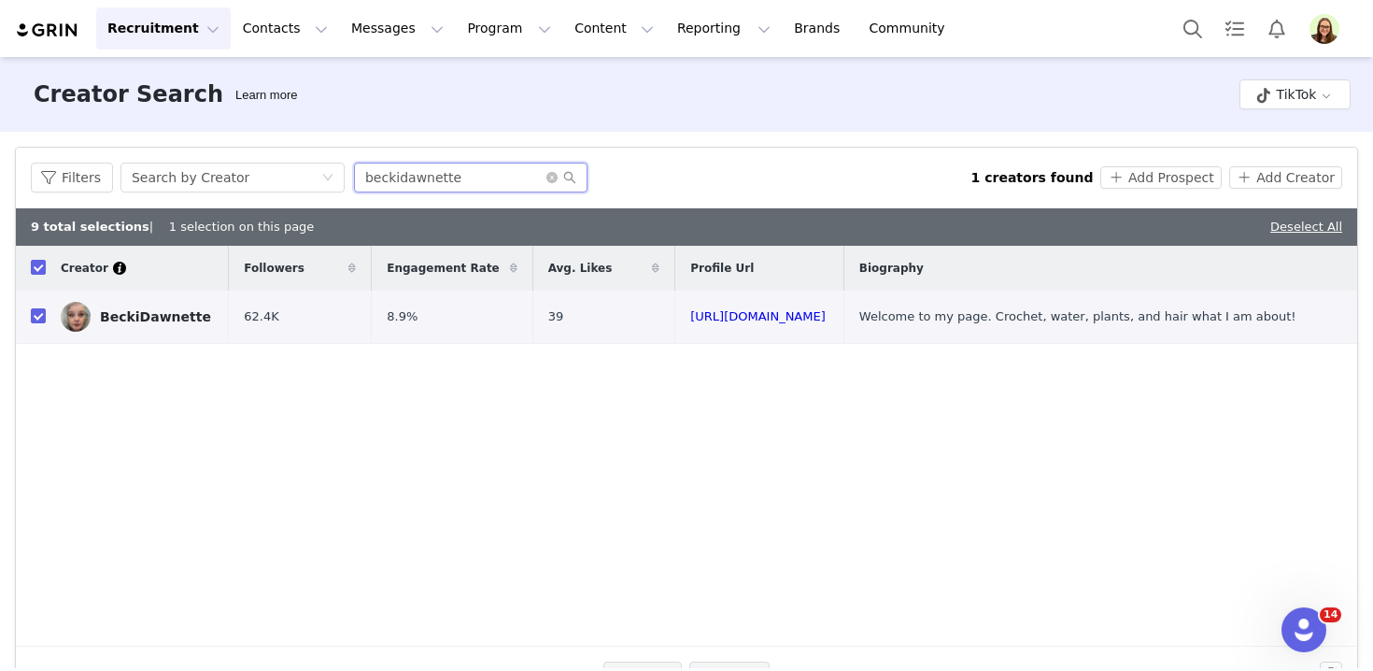
click at [374, 167] on input "beckidawnette" at bounding box center [470, 177] width 233 height 30
paste input "alannagraceauthor"
type input "alannagraceauthor"
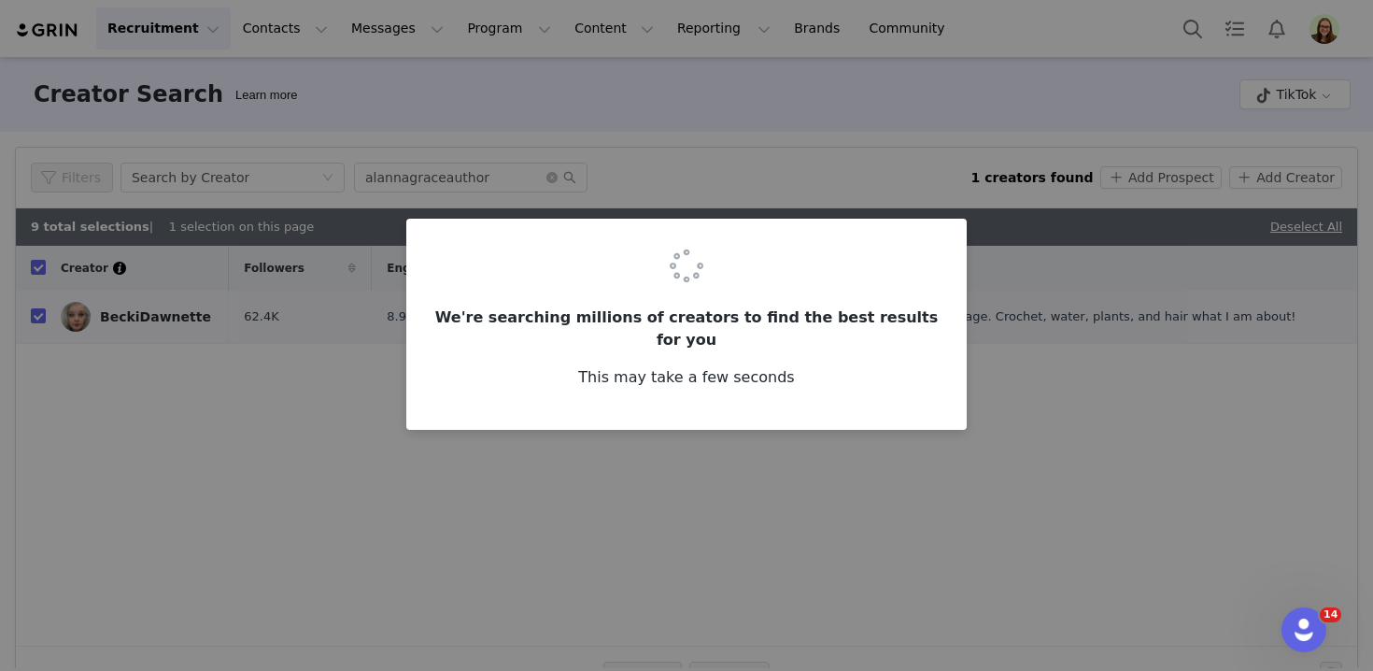
checkbox input "false"
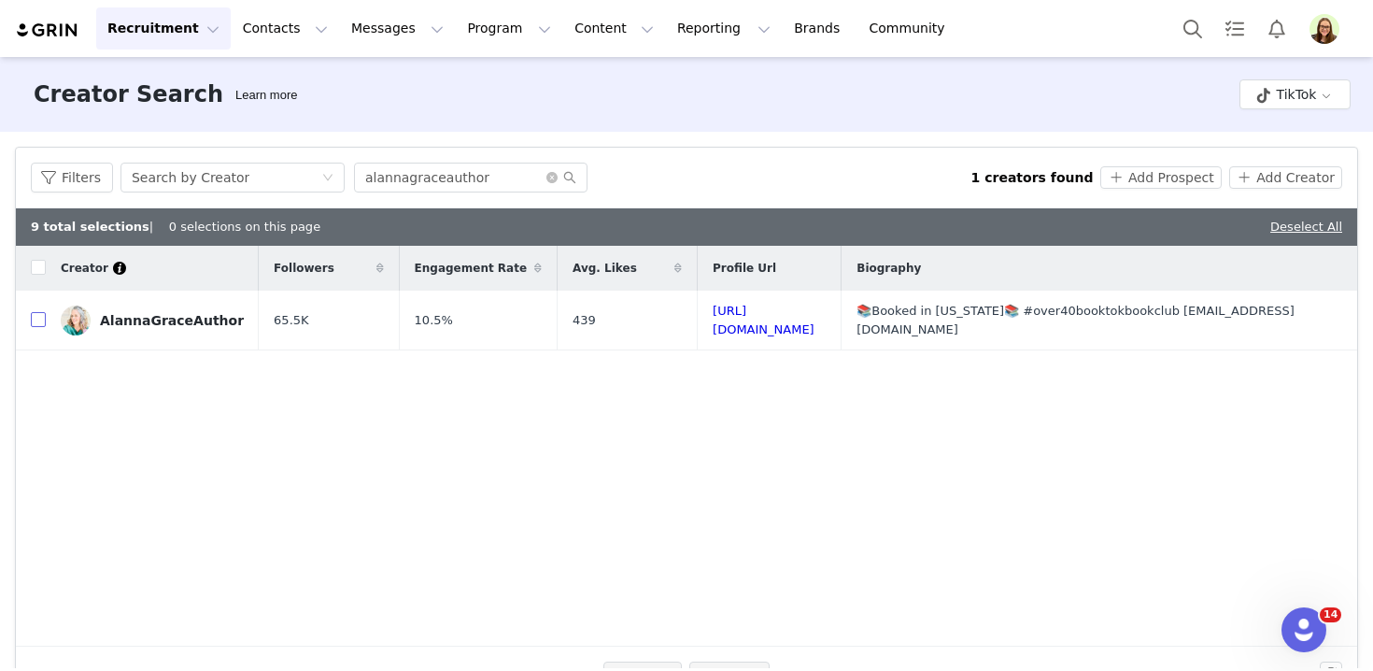
click at [38, 318] on input "checkbox" at bounding box center [38, 319] width 15 height 15
checkbox input "true"
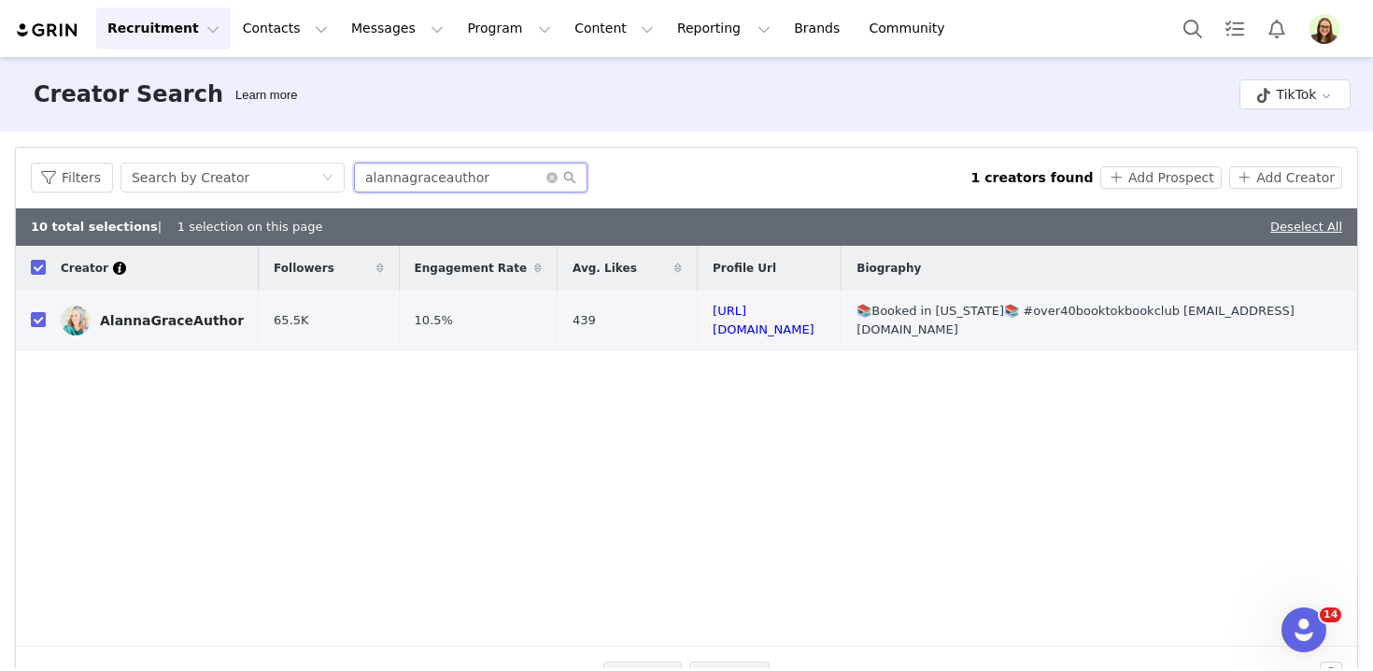
click at [391, 168] on input "alannagraceauthor" at bounding box center [470, 177] width 233 height 30
paste input "silver_sister_says"
type input "silver_sister_says"
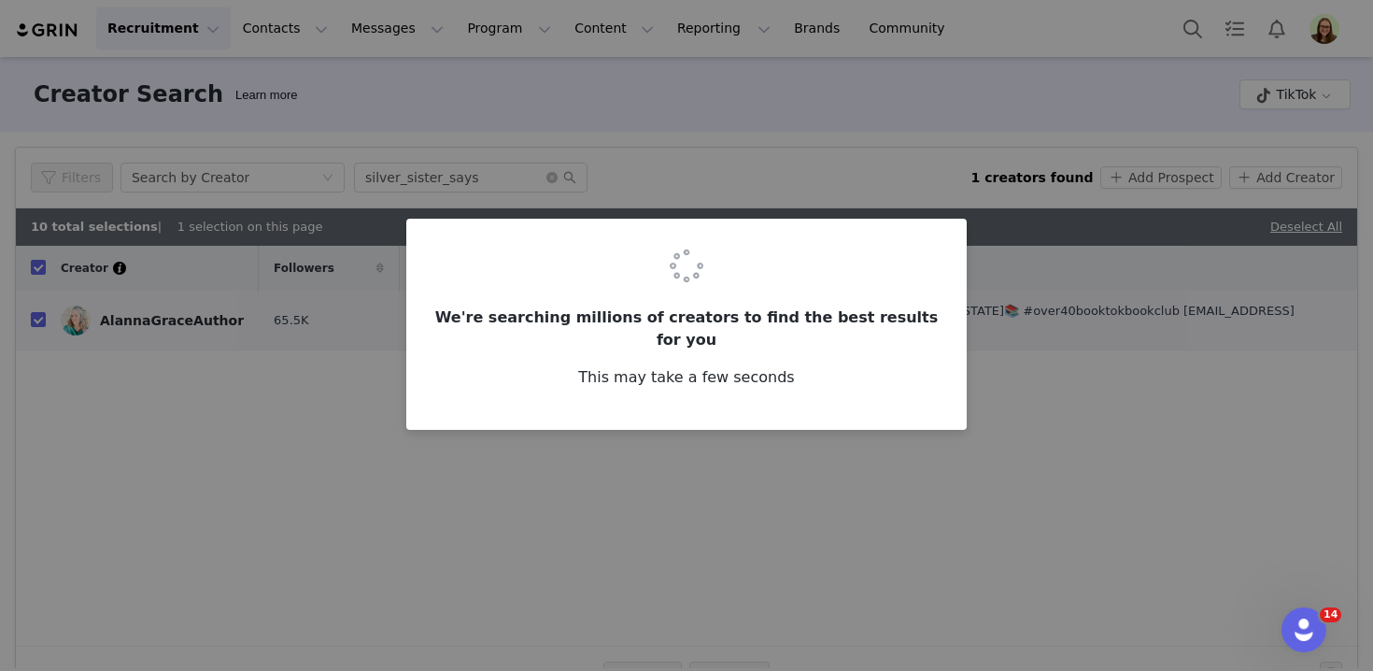
checkbox input "false"
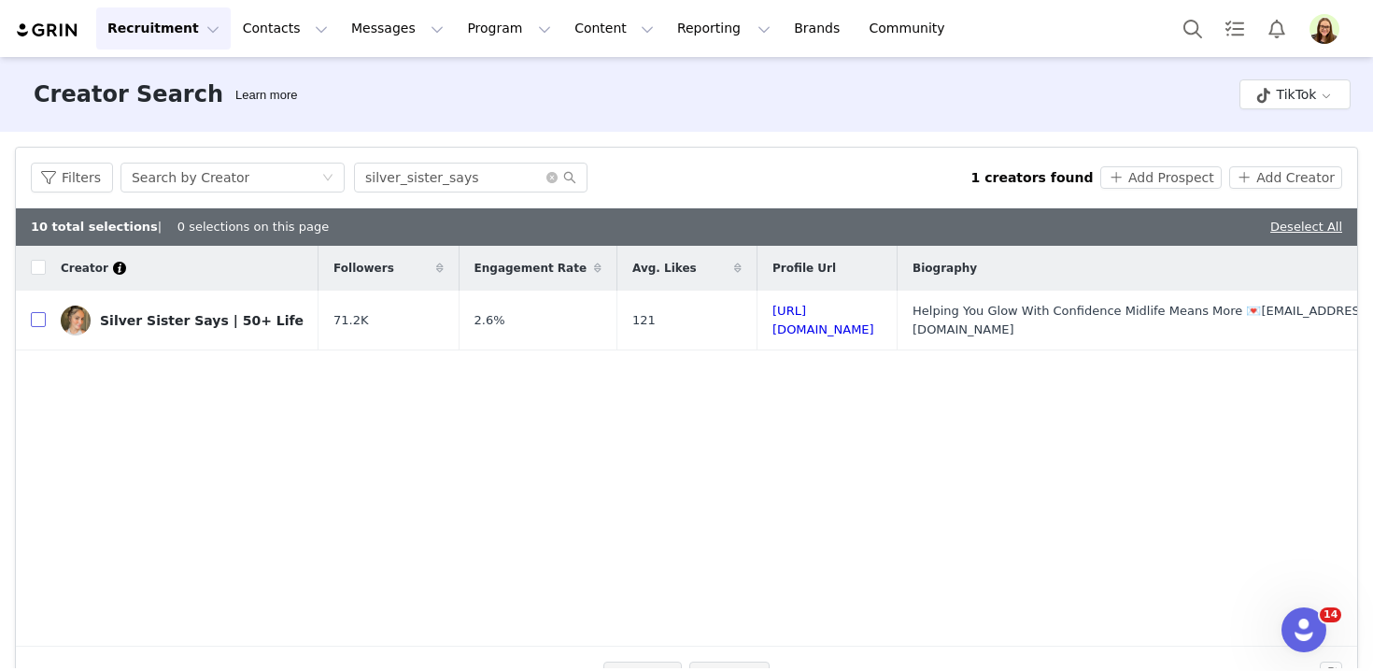
click at [36, 322] on input "checkbox" at bounding box center [38, 319] width 15 height 15
checkbox input "true"
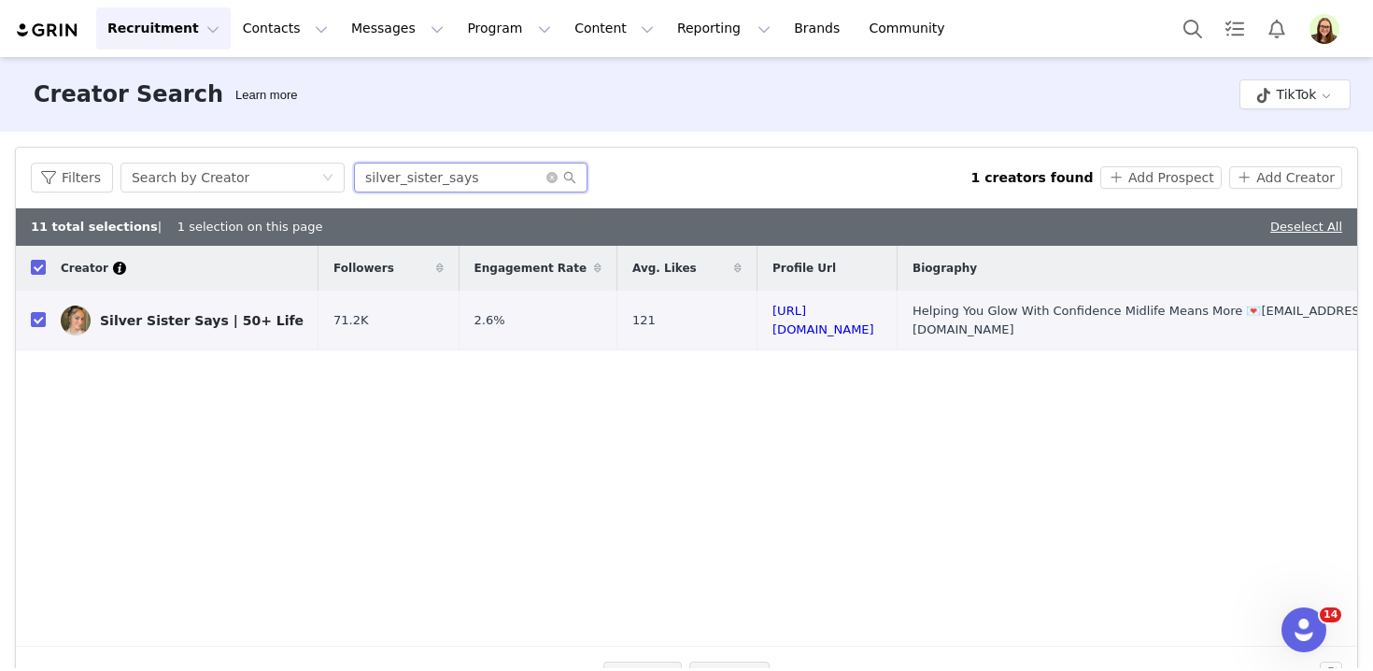
click at [412, 181] on input "silver_sister_says" at bounding box center [470, 177] width 233 height 30
paste input "arahspikeston"
type input "sarahspikeston"
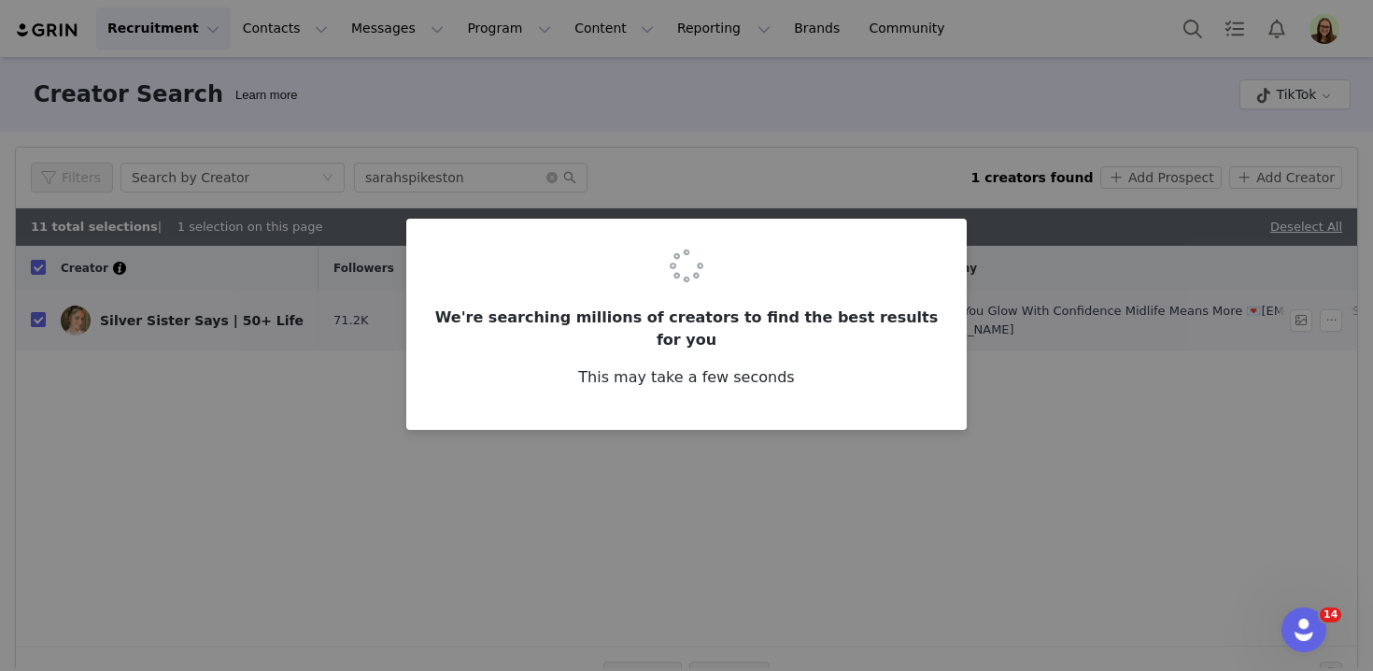
checkbox input "false"
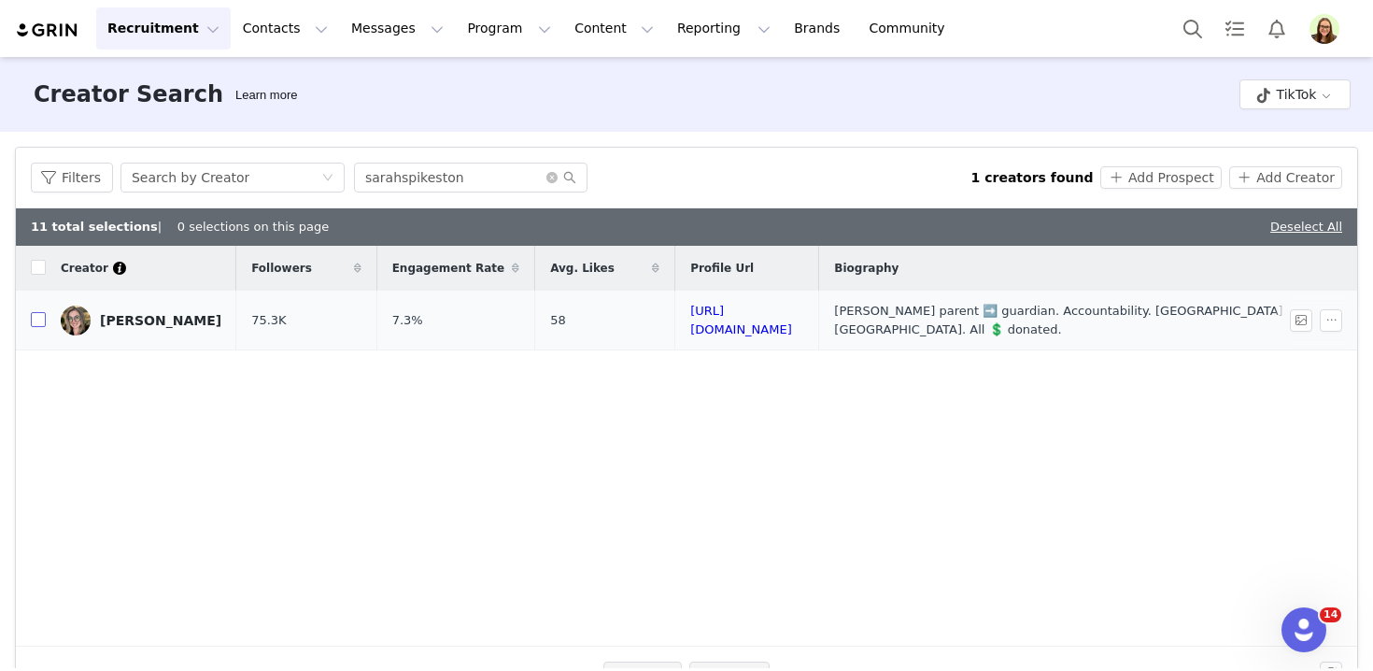
click at [37, 323] on input "checkbox" at bounding box center [38, 319] width 15 height 15
checkbox input "true"
click at [387, 172] on input "sarahspikeston" at bounding box center [470, 177] width 233 height 30
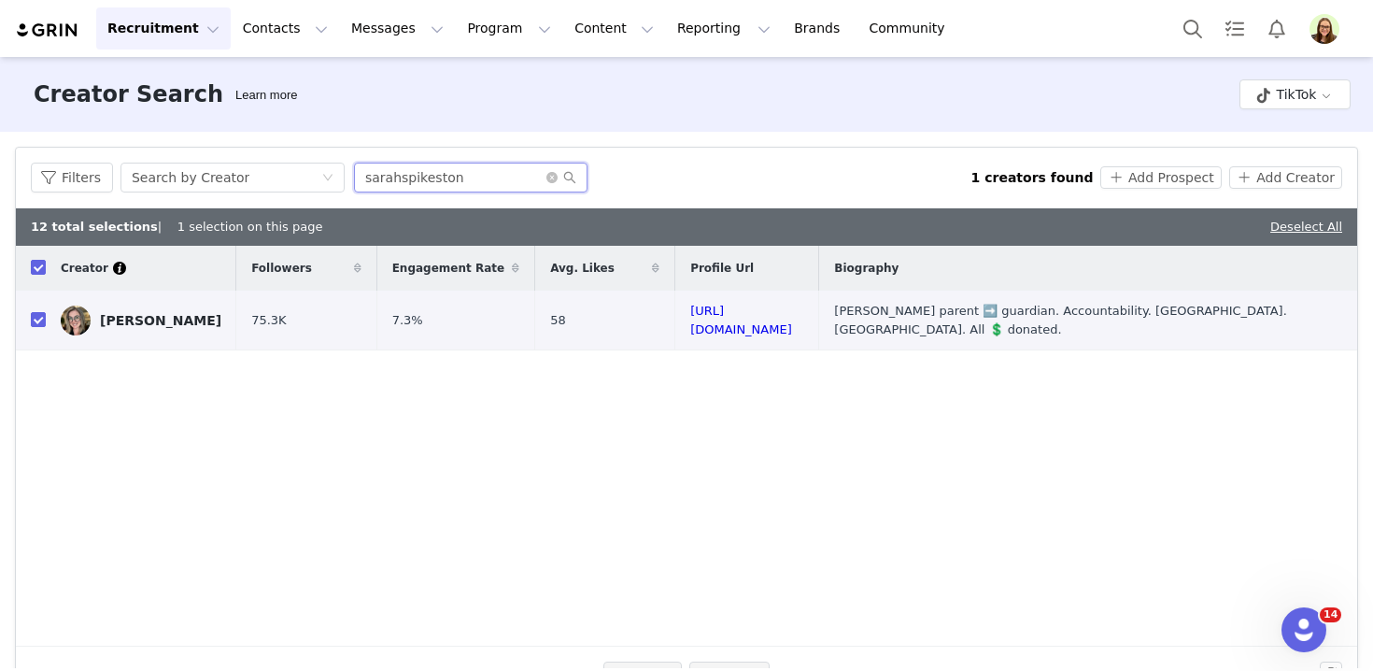
click at [387, 172] on input "sarahspikeston" at bounding box center [470, 177] width 233 height 30
paste input "grayandtall"
type input "sarahgrayandtall"
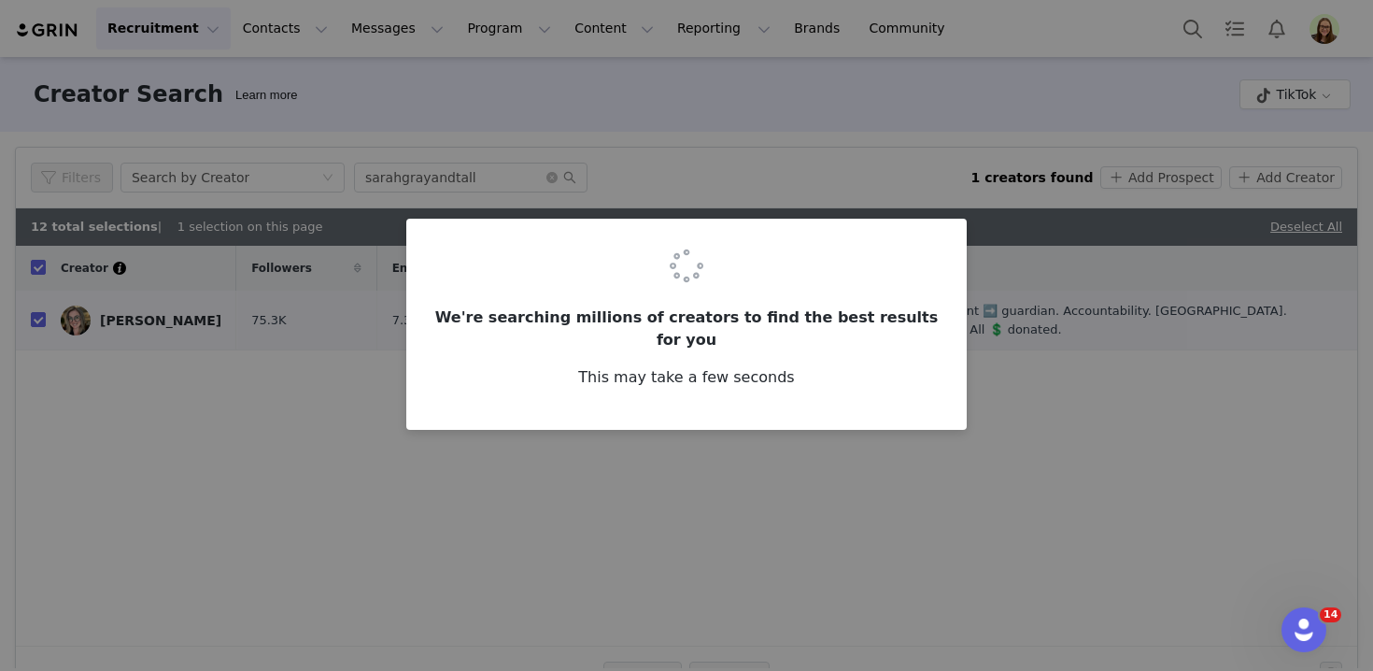
checkbox input "false"
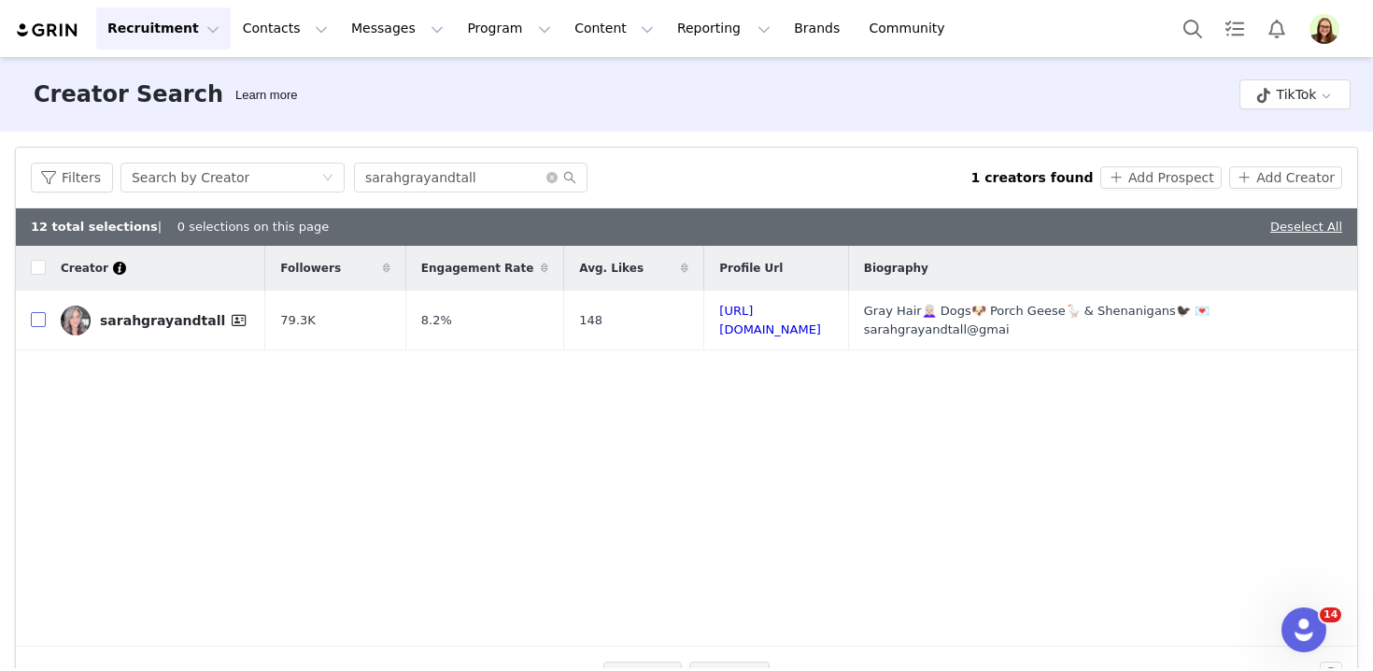
click at [39, 320] on input "checkbox" at bounding box center [38, 319] width 15 height 15
checkbox input "true"
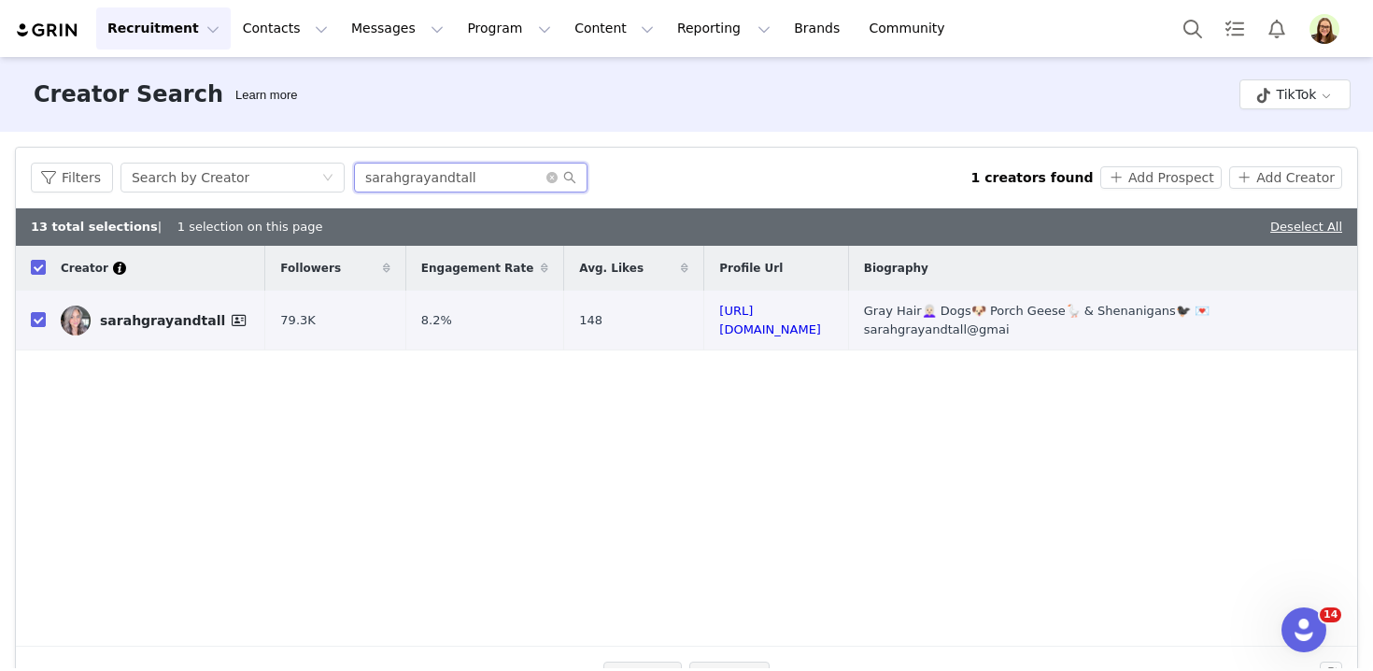
click at [397, 181] on input "sarahgrayandtall" at bounding box center [470, 177] width 233 height 30
paste input "pinayfitness.officia"
type input "pinayfitness.official"
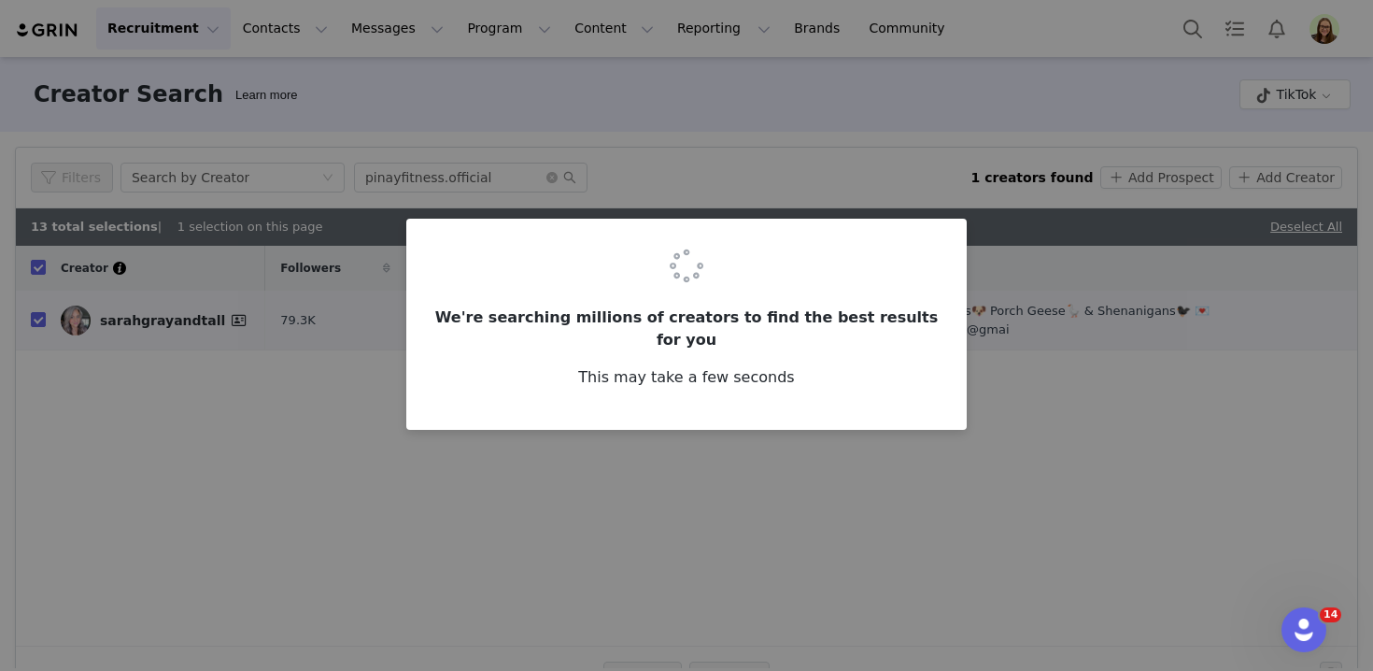
checkbox input "false"
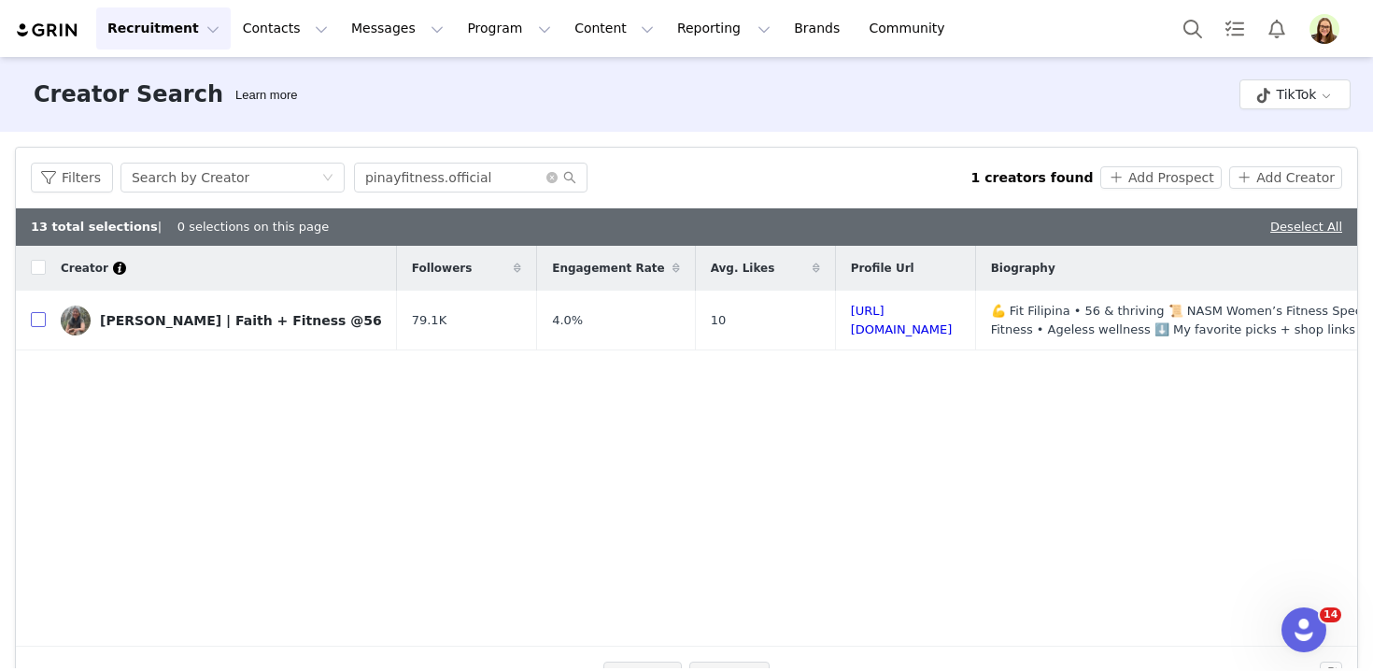
click at [35, 318] on input "checkbox" at bounding box center [38, 319] width 15 height 15
checkbox input "true"
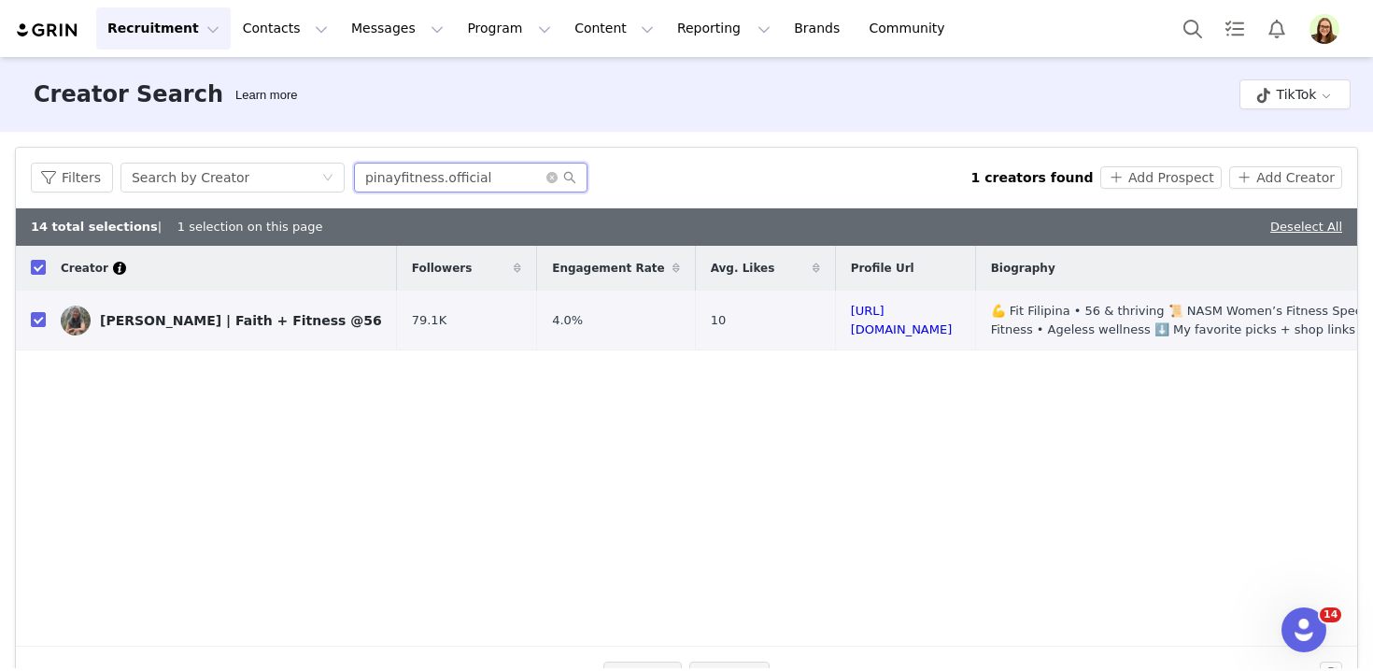
click at [420, 184] on input "pinayfitness.official" at bounding box center [470, 177] width 233 height 30
paste input "sarahgrayandtall"
paste input "text"
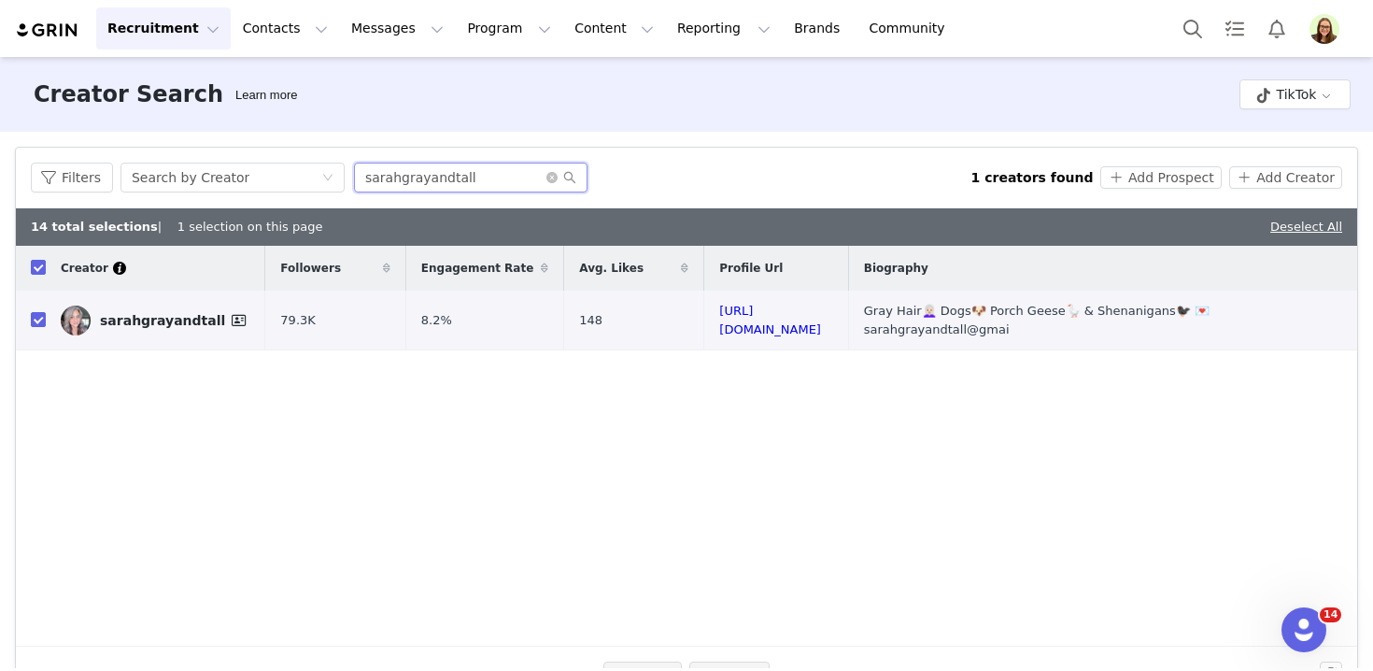
click at [416, 184] on input "sarahgrayandtall" at bounding box center [470, 177] width 233 height 30
paste input "ilverliberation"
type input "silverliberation"
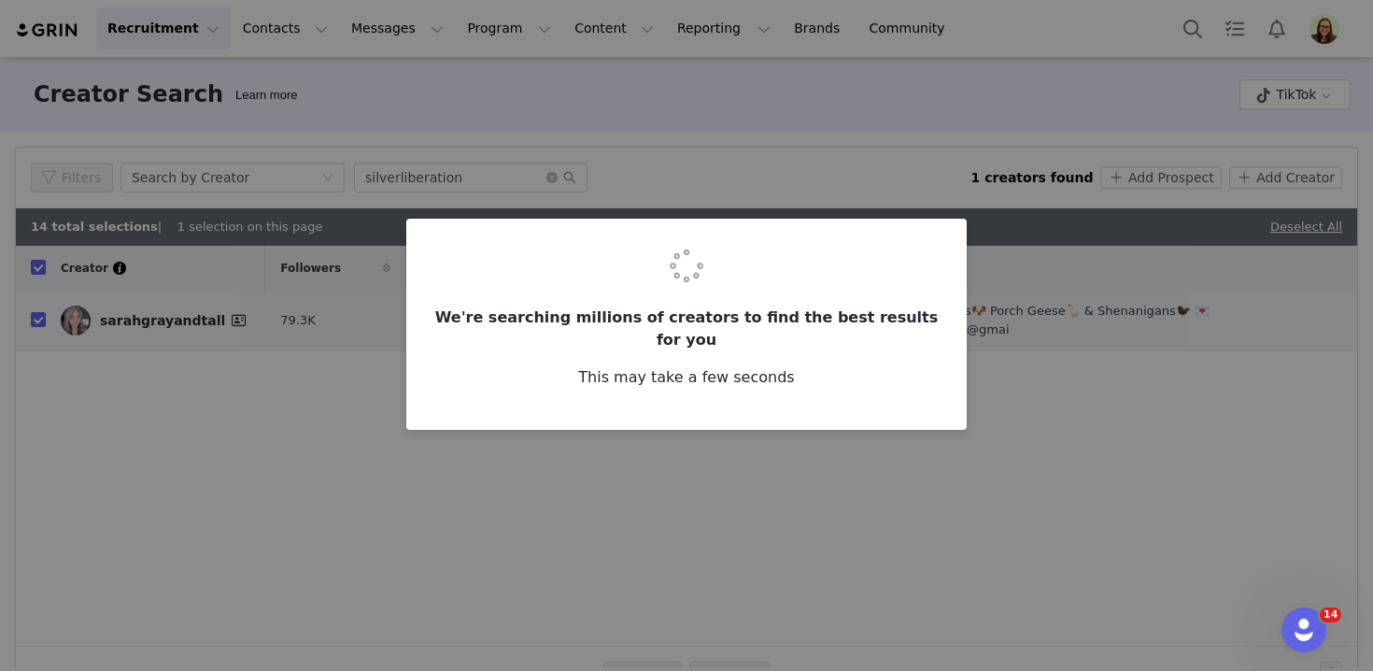
checkbox input "false"
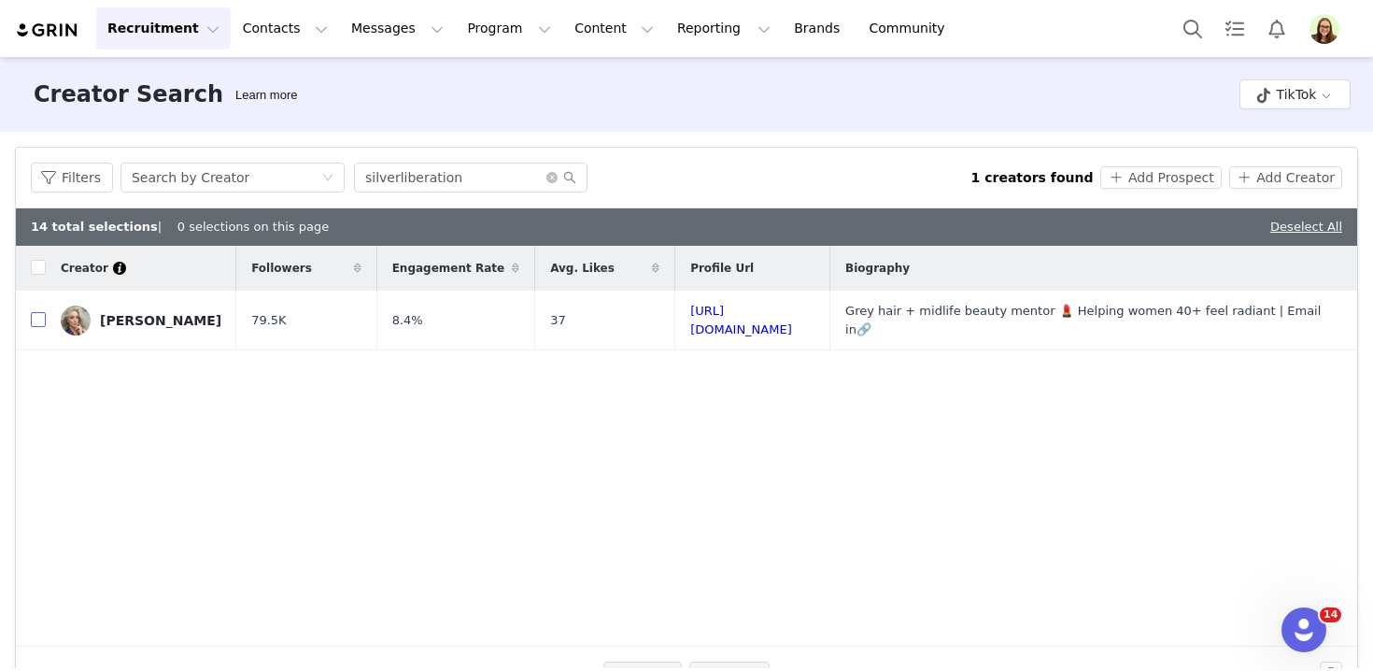
click at [38, 319] on input "checkbox" at bounding box center [38, 319] width 15 height 15
checkbox input "true"
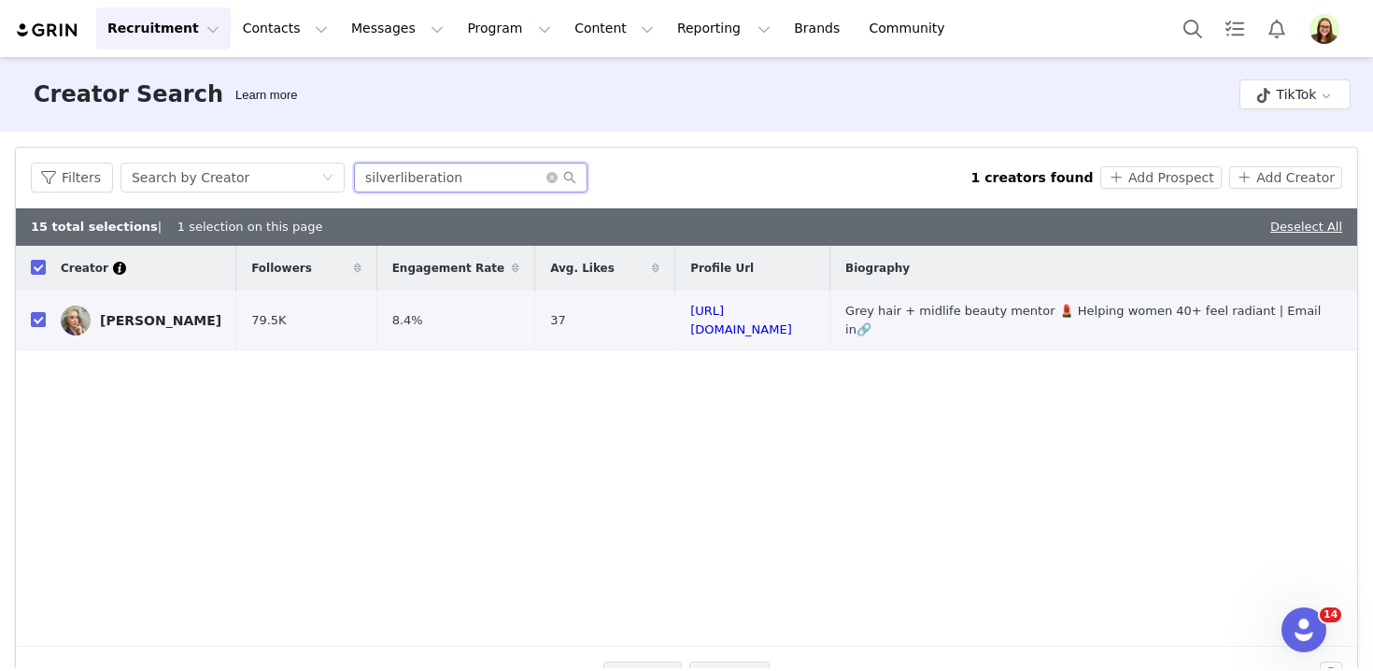
click at [427, 174] on input "silverliberation" at bounding box center [470, 177] width 233 height 30
paste input "jamilaearly"
type input "jamilaearly"
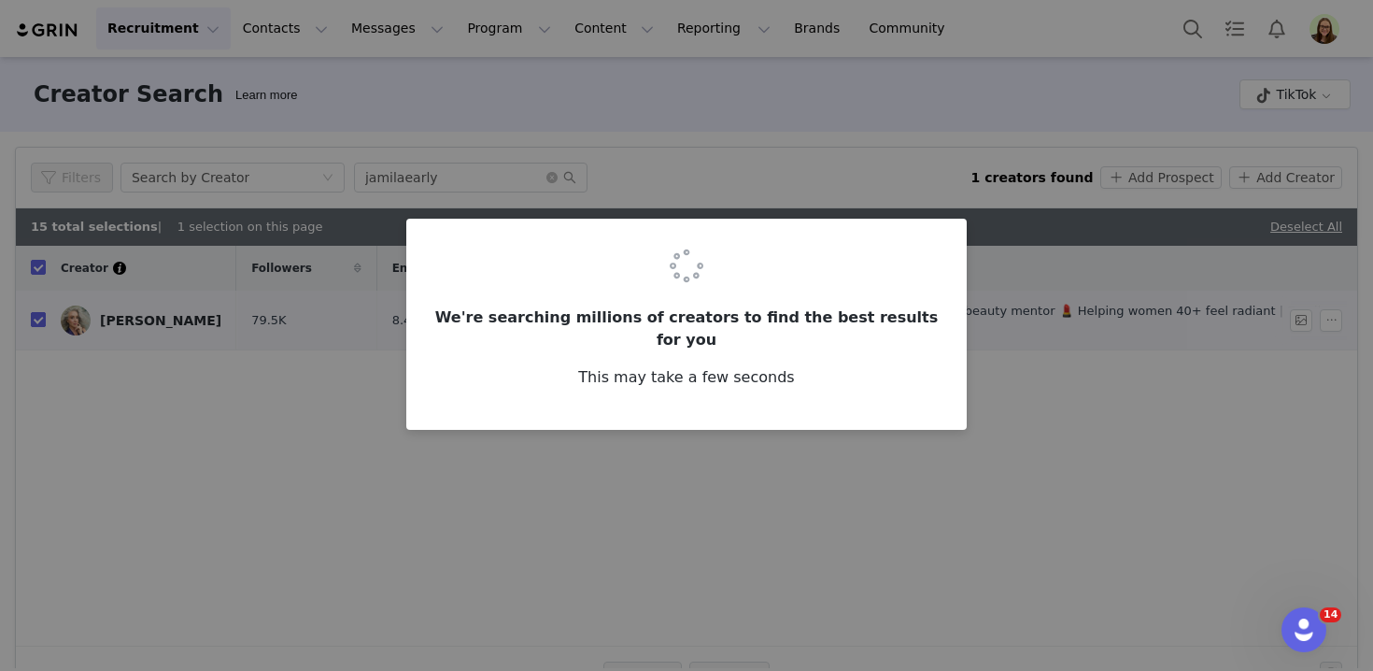
checkbox input "false"
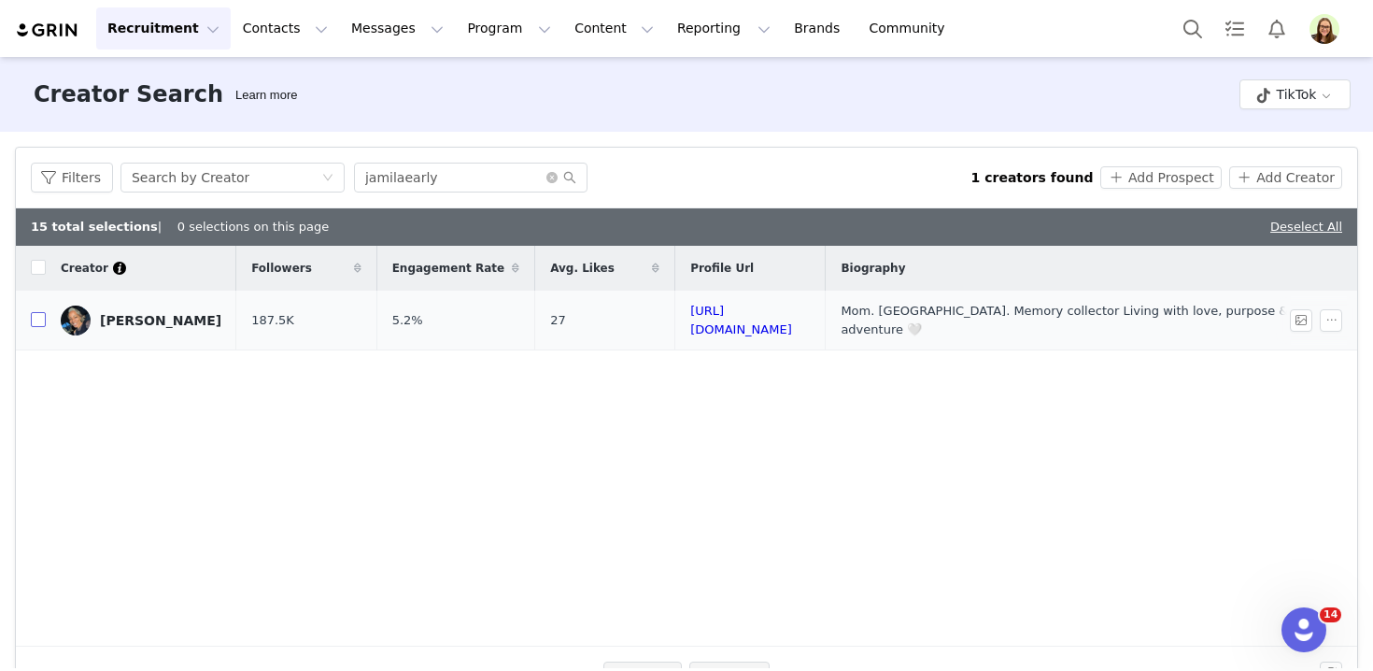
click at [38, 318] on input "checkbox" at bounding box center [38, 319] width 15 height 15
checkbox input "true"
click at [382, 191] on input "jamilaearly" at bounding box center [470, 177] width 233 height 30
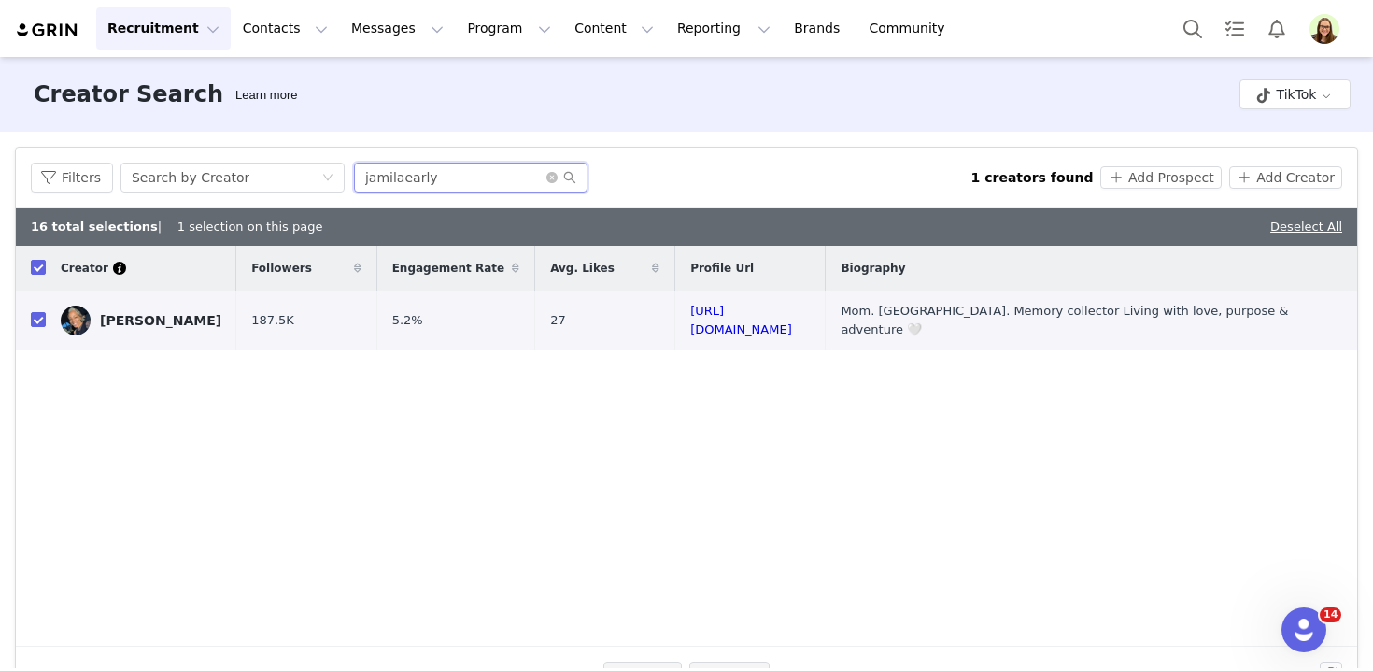
click at [382, 191] on input "jamilaearly" at bounding box center [470, 177] width 233 height 30
paste input "ladyanglerlentz"
type input "ladyanglerlentz"
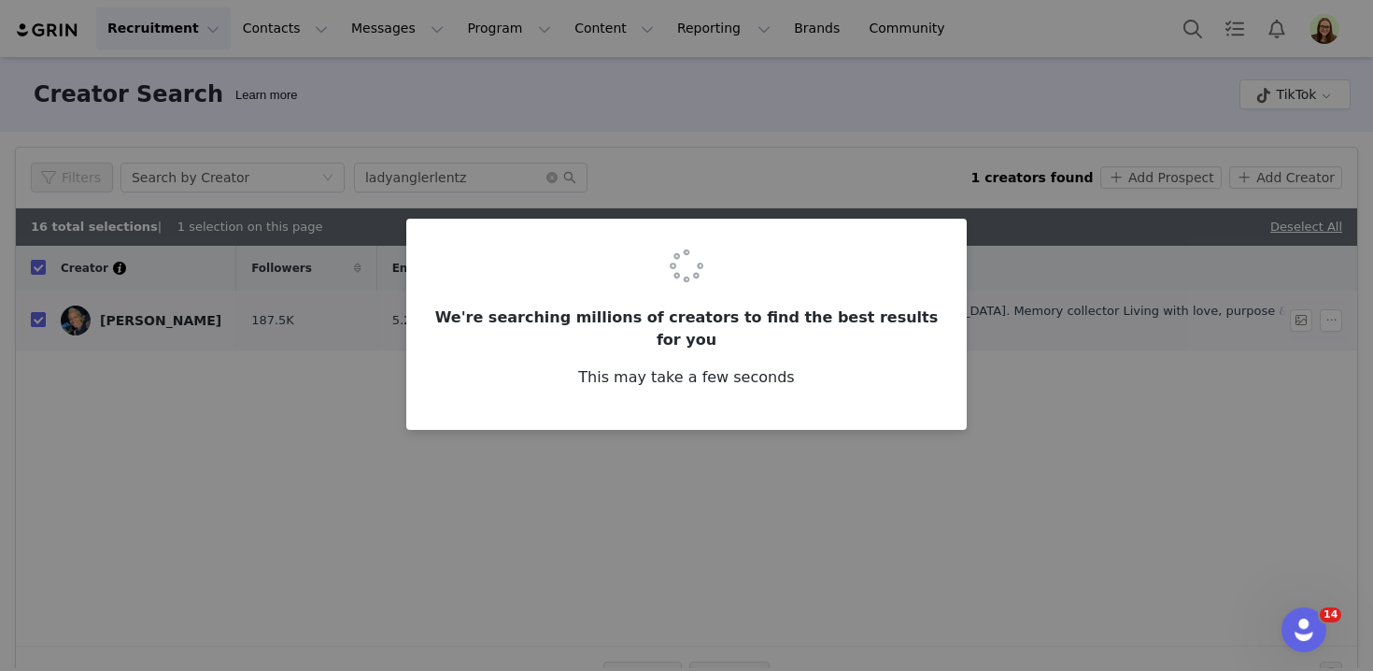
checkbox input "false"
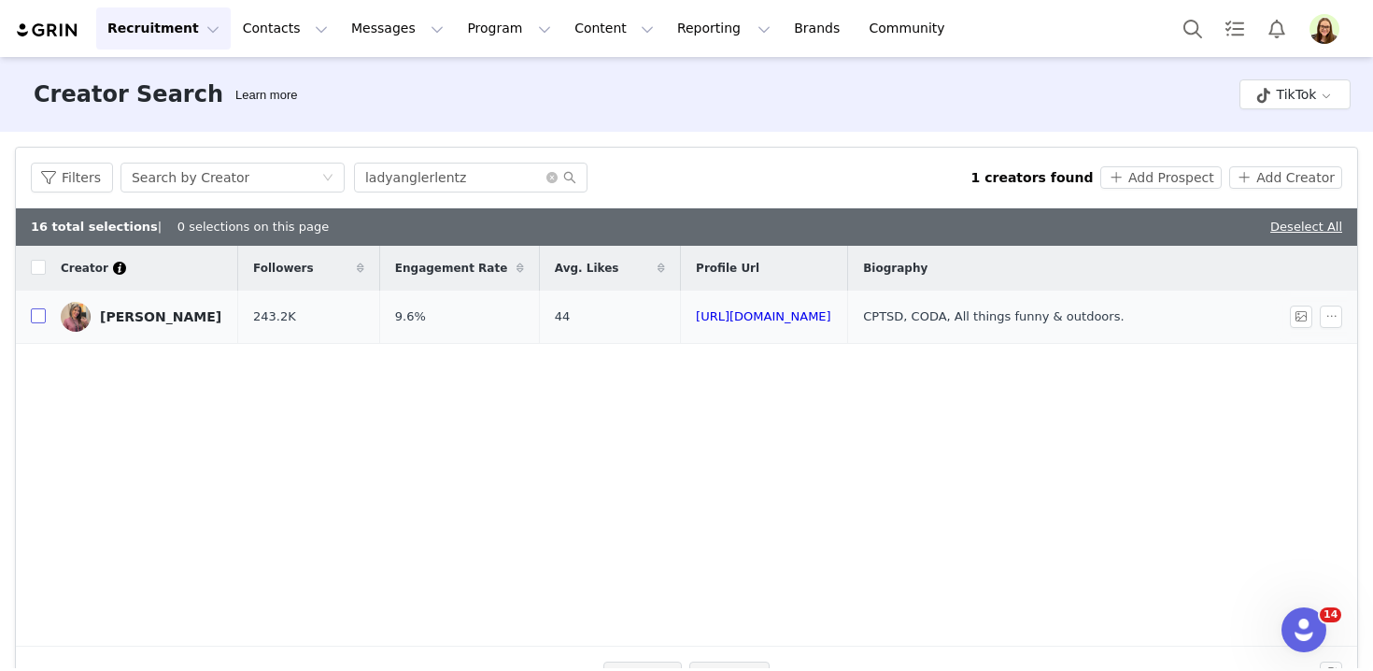
click at [37, 320] on input "checkbox" at bounding box center [38, 315] width 15 height 15
checkbox input "true"
click at [409, 171] on input "ladyanglerlentz" at bounding box center [470, 177] width 233 height 30
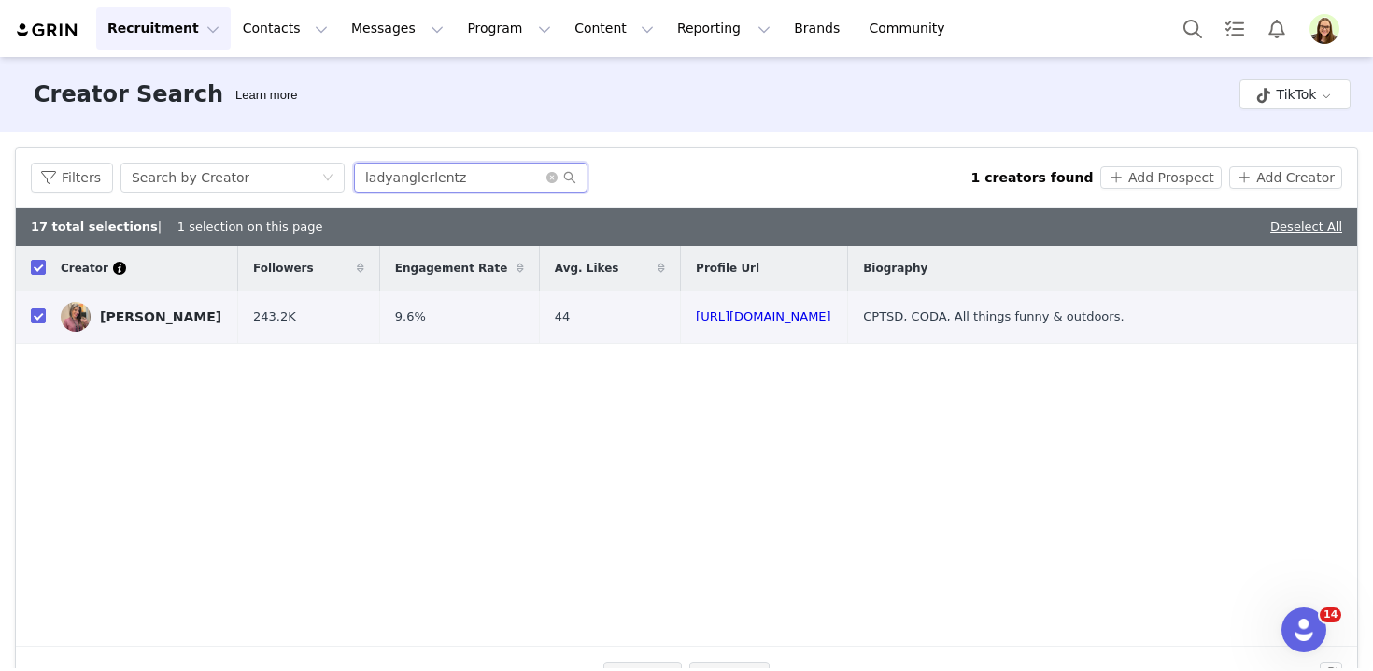
click at [409, 171] on input "ladyanglerlentz" at bounding box center [470, 177] width 233 height 30
paste input "mirandaparker09"
type input "mirandaparker09"
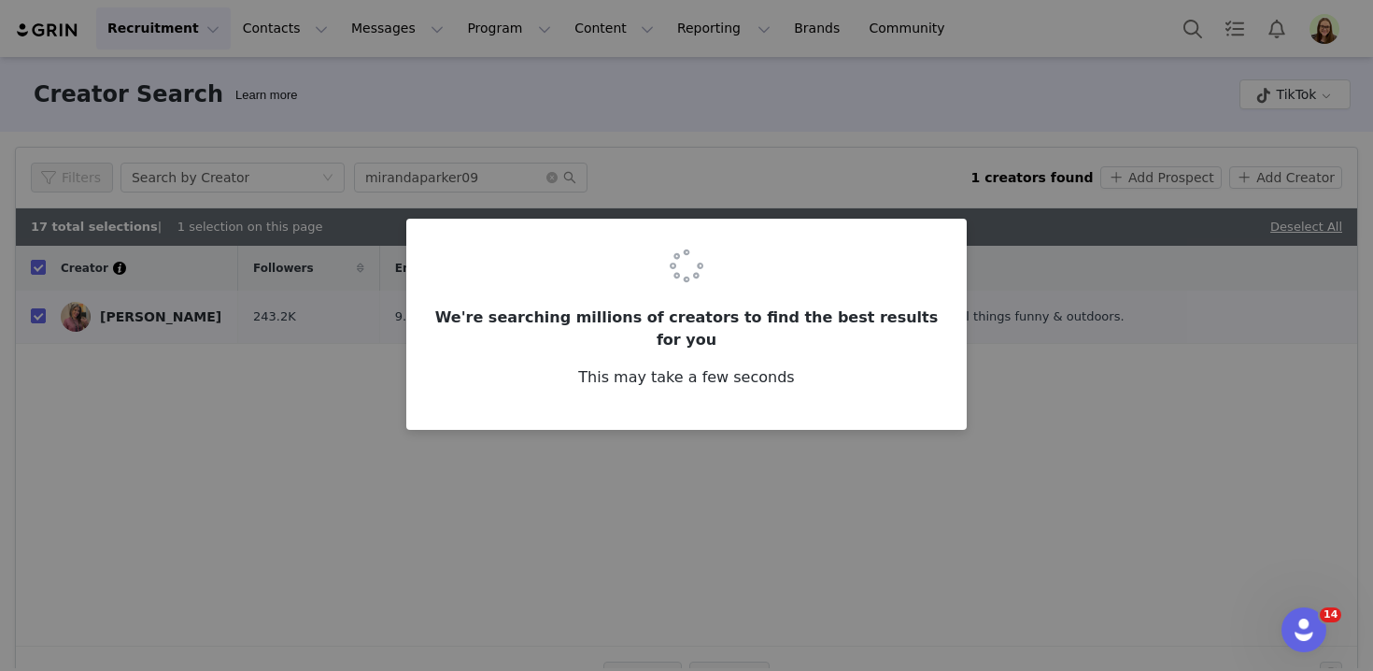
checkbox input "false"
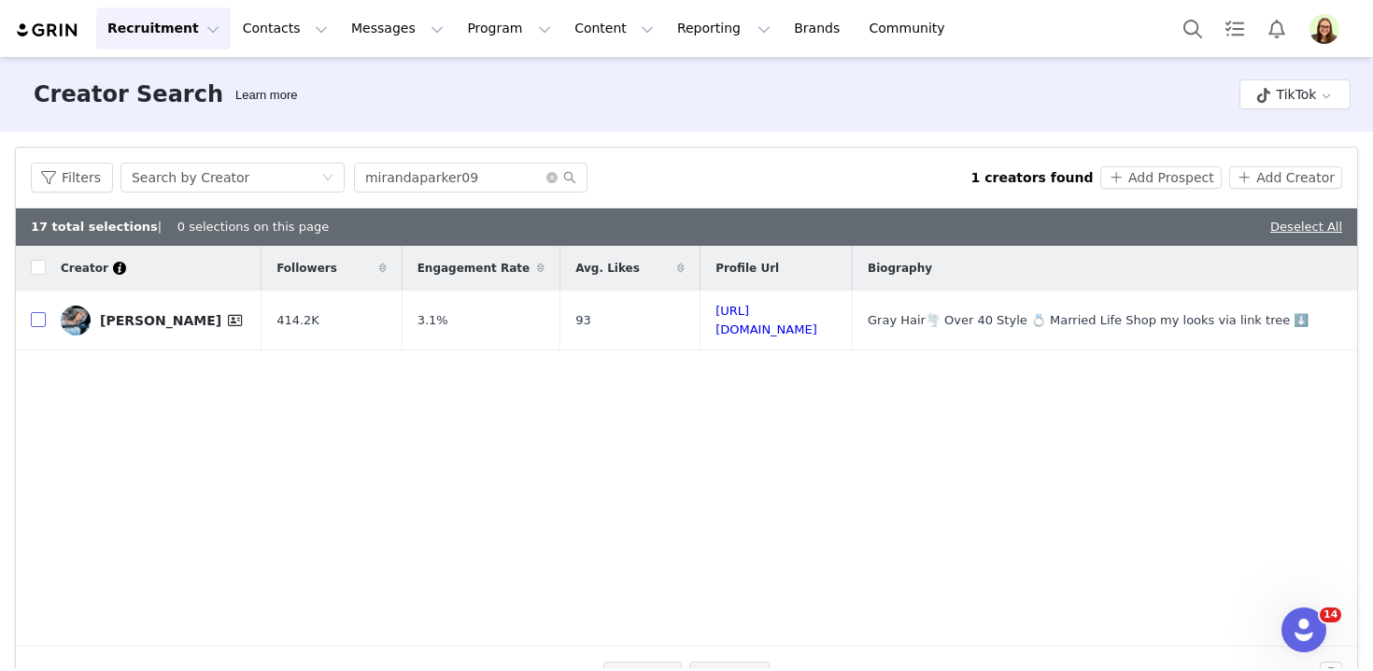
click at [38, 317] on input "checkbox" at bounding box center [38, 319] width 15 height 15
checkbox input "true"
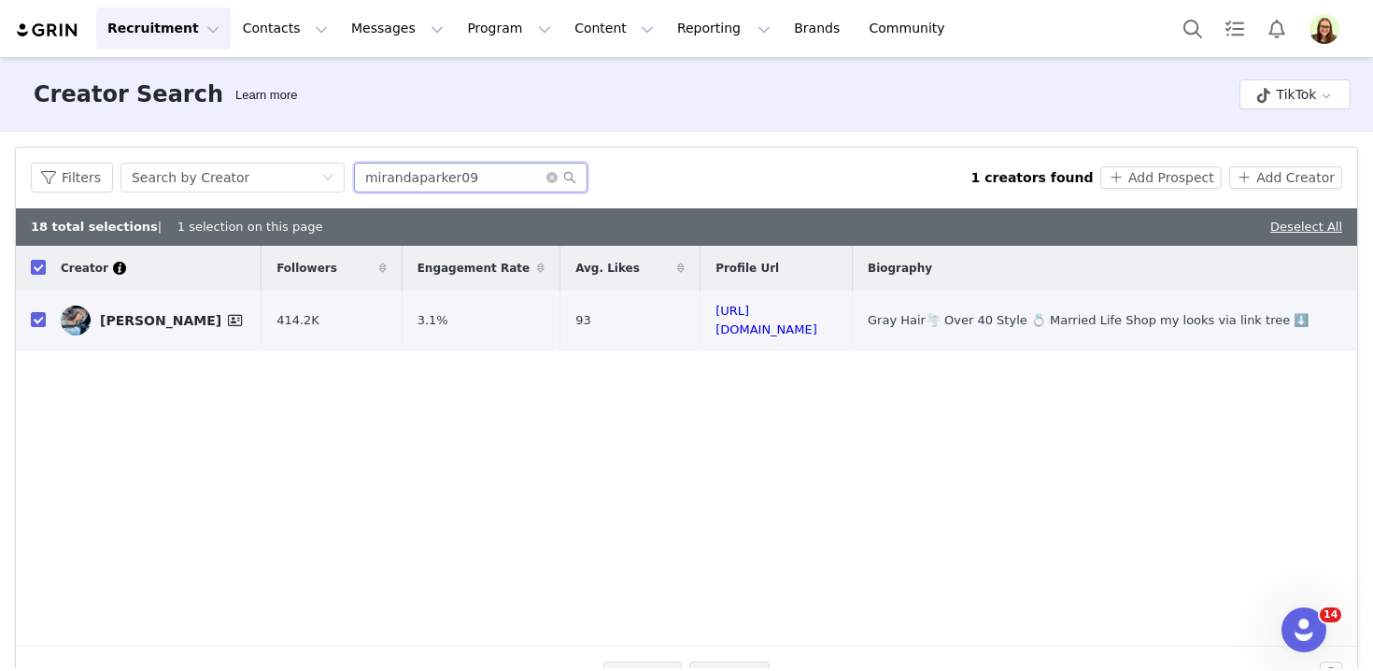
click at [455, 182] on input "mirandaparker09" at bounding box center [470, 177] width 233 height 30
paste input "officiallysoniaramos"
type input "officiallysoniaramos"
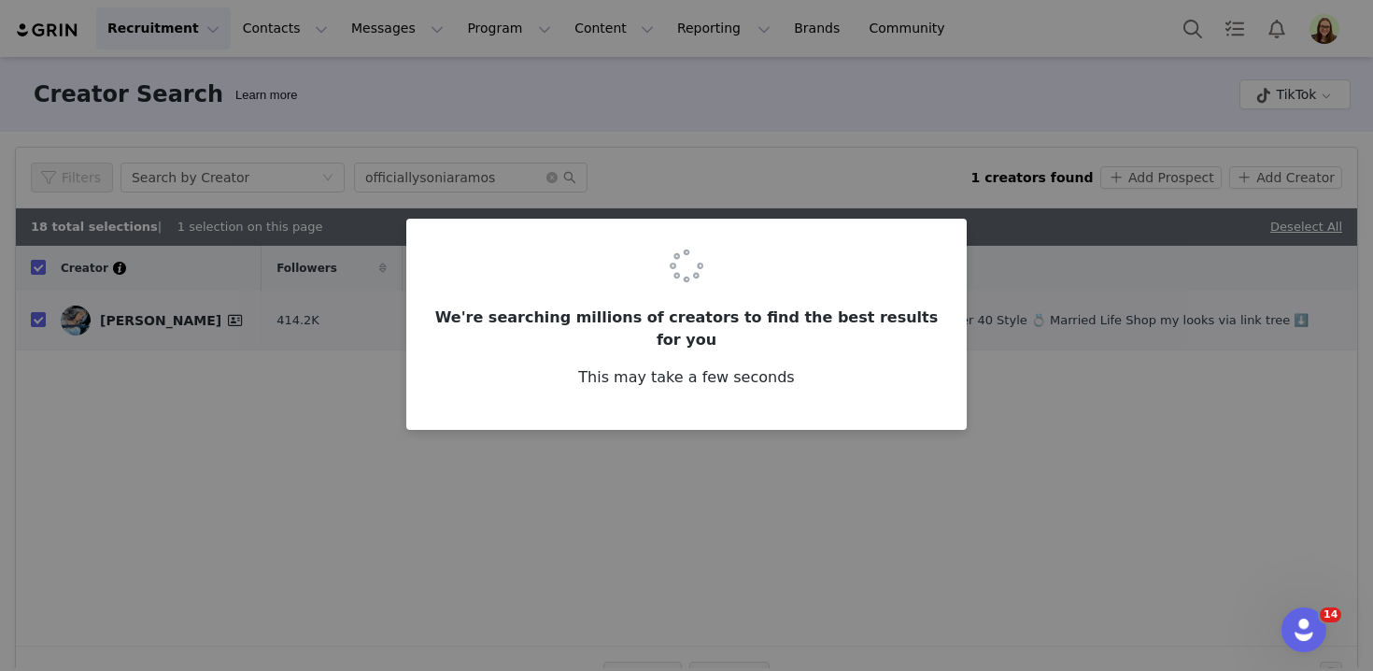
checkbox input "false"
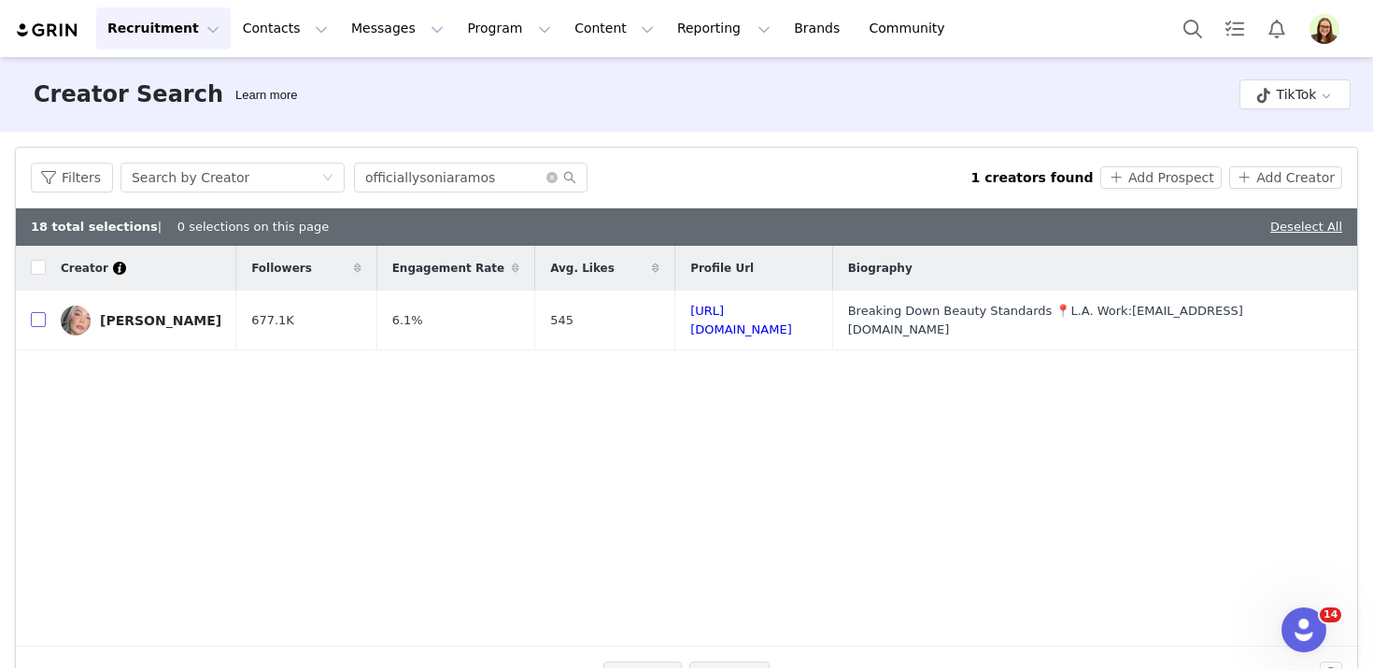
click at [40, 319] on input "checkbox" at bounding box center [38, 319] width 15 height 15
checkbox input "true"
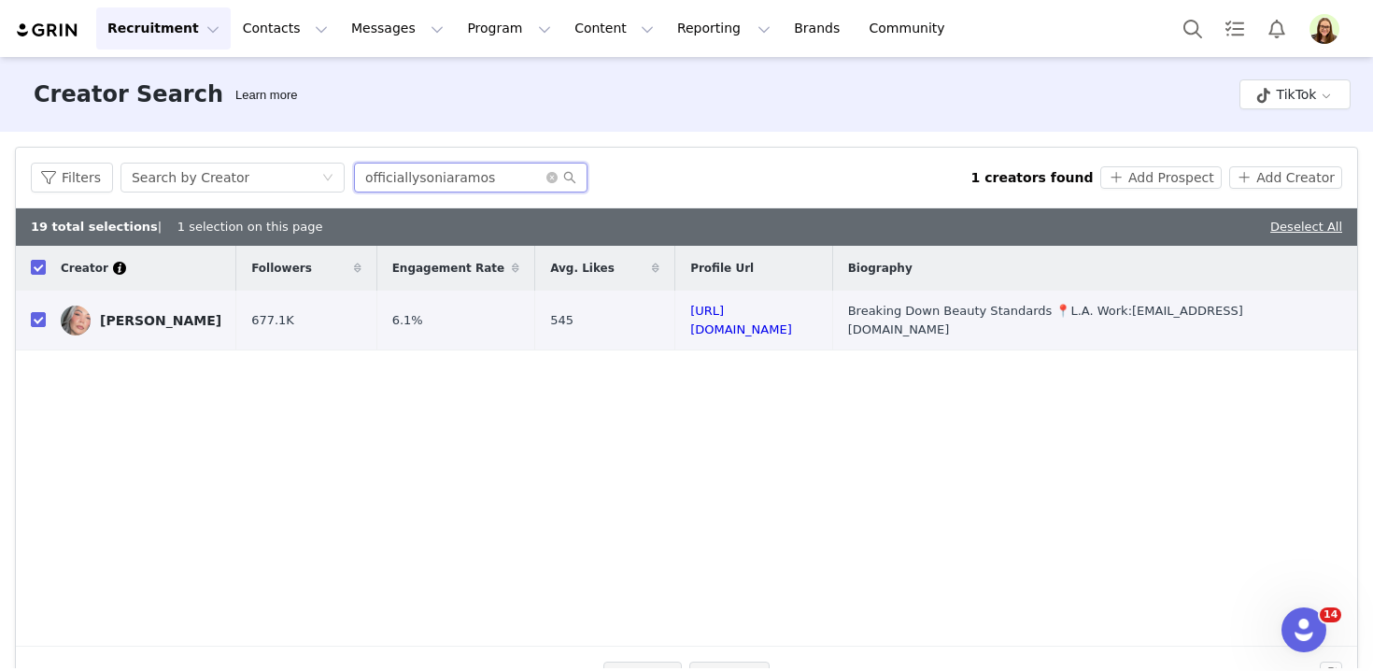
click at [388, 183] on input "officiallysoniaramos" at bounding box center [470, 177] width 233 height 30
paste input "mscrystalmarie88"
type input "mscrystalmarie88"
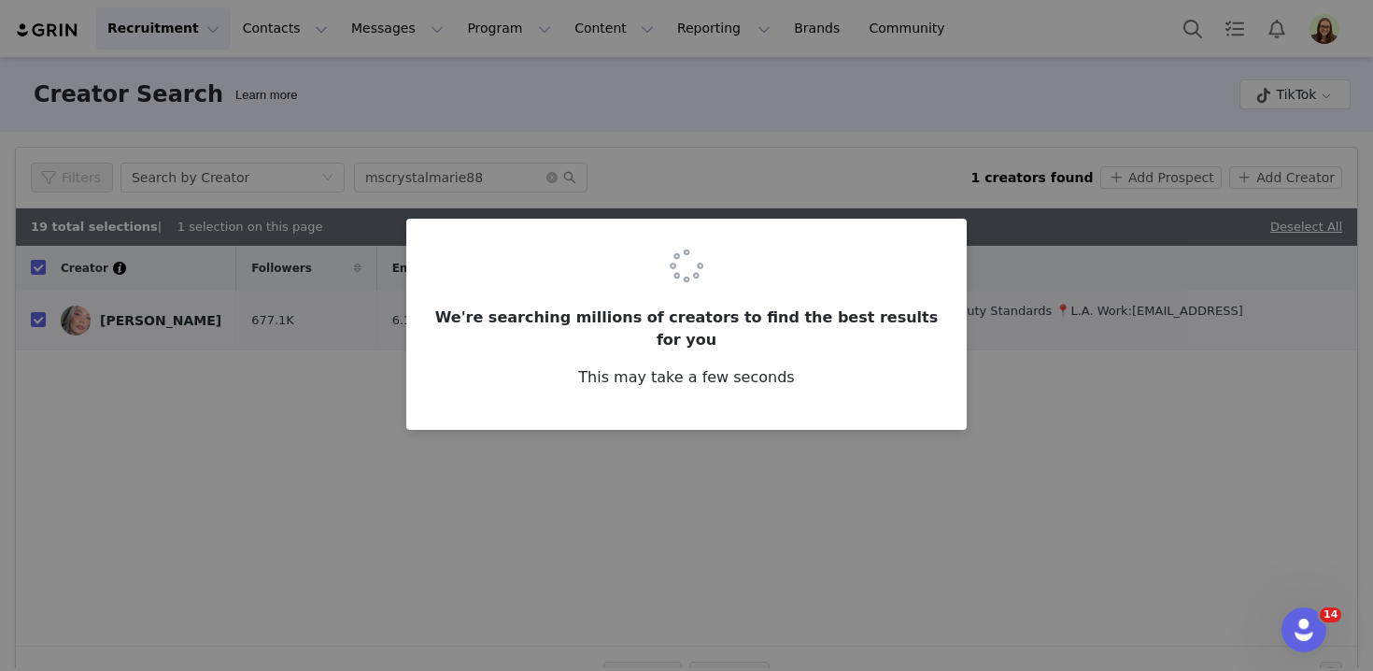
checkbox input "false"
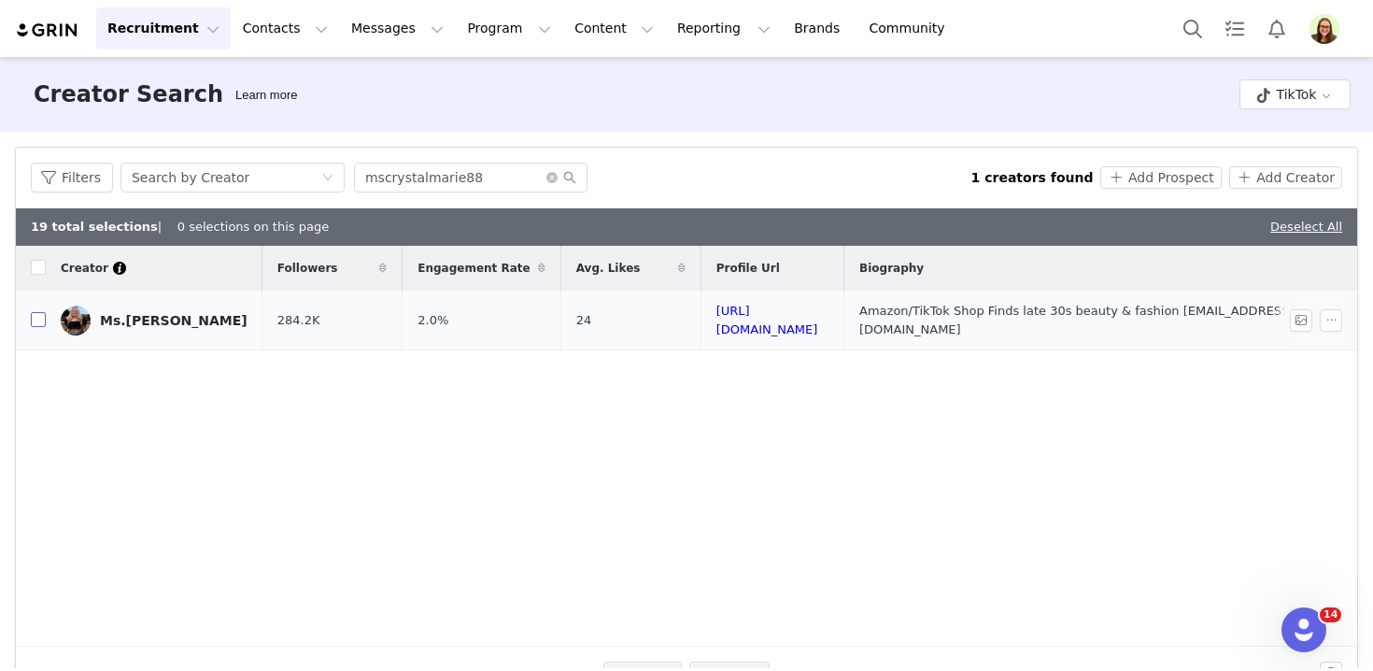
click at [36, 320] on input "checkbox" at bounding box center [38, 319] width 15 height 15
checkbox input "true"
click at [427, 173] on input "mscrystalmarie88" at bounding box center [470, 177] width 233 height 30
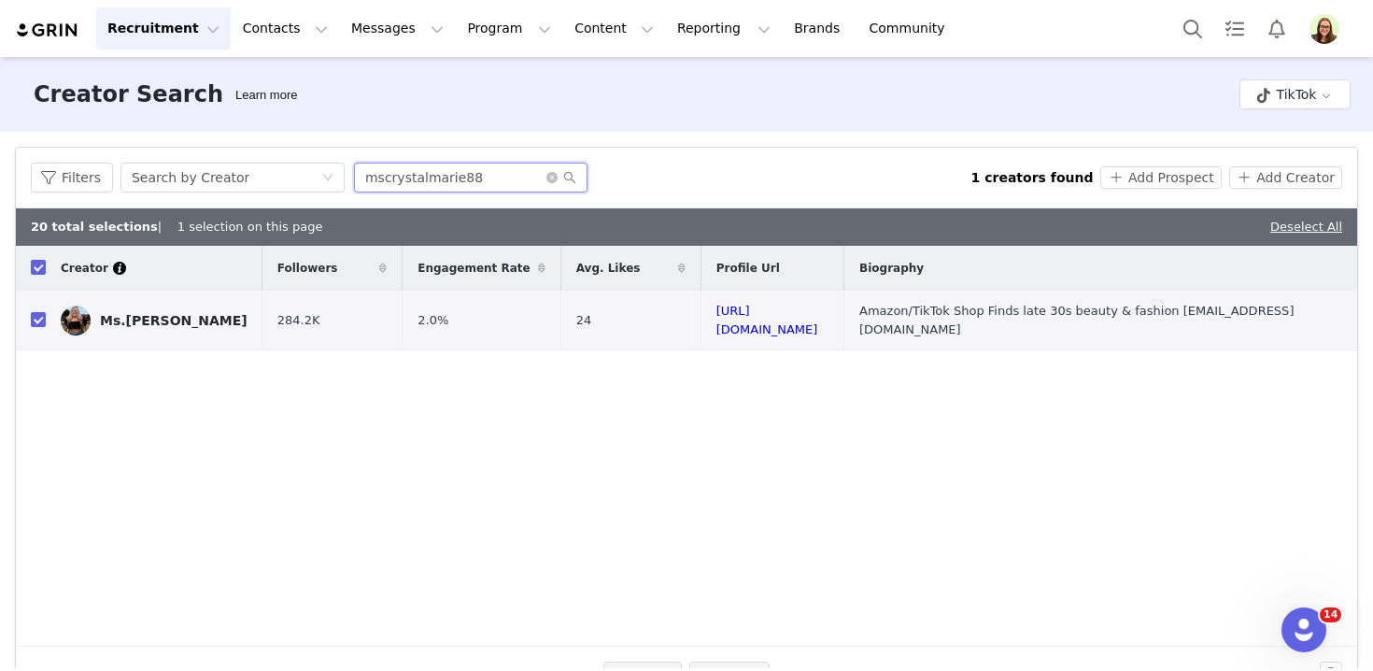
click at [427, 173] on input "mscrystalmarie88" at bounding box center [470, 177] width 233 height 30
paste input "kalondiacasey"
type input "kalondiacasey"
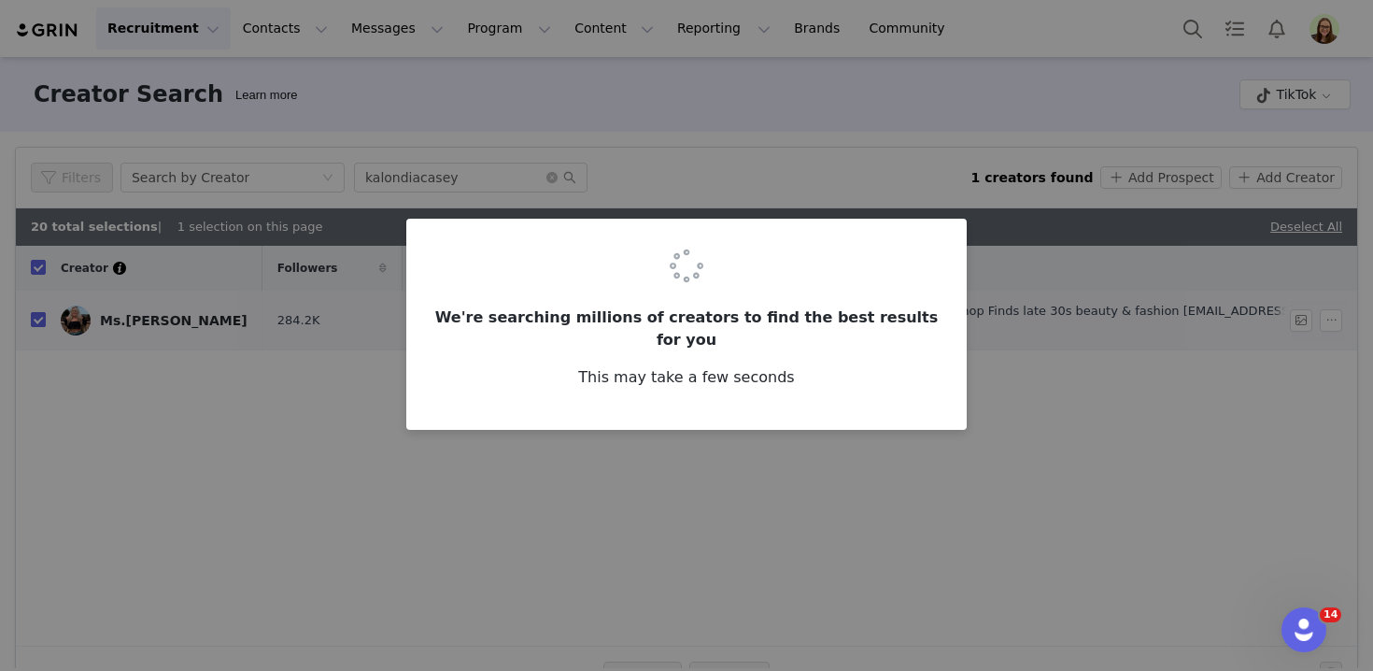
checkbox input "false"
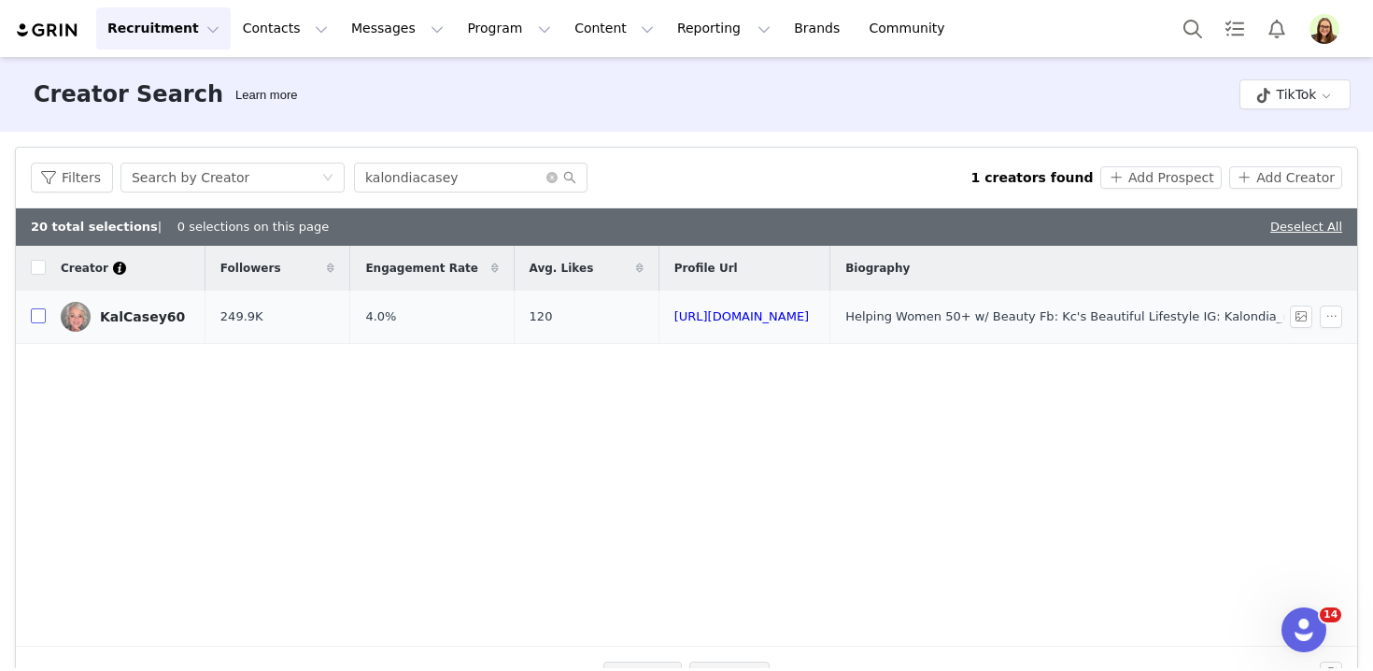
click at [38, 316] on input "checkbox" at bounding box center [38, 315] width 15 height 15
checkbox input "true"
click at [455, 192] on div "Filters Search by Creator kalondiacasey 1 creators found Add Prospect Add Creat…" at bounding box center [686, 178] width 1341 height 61
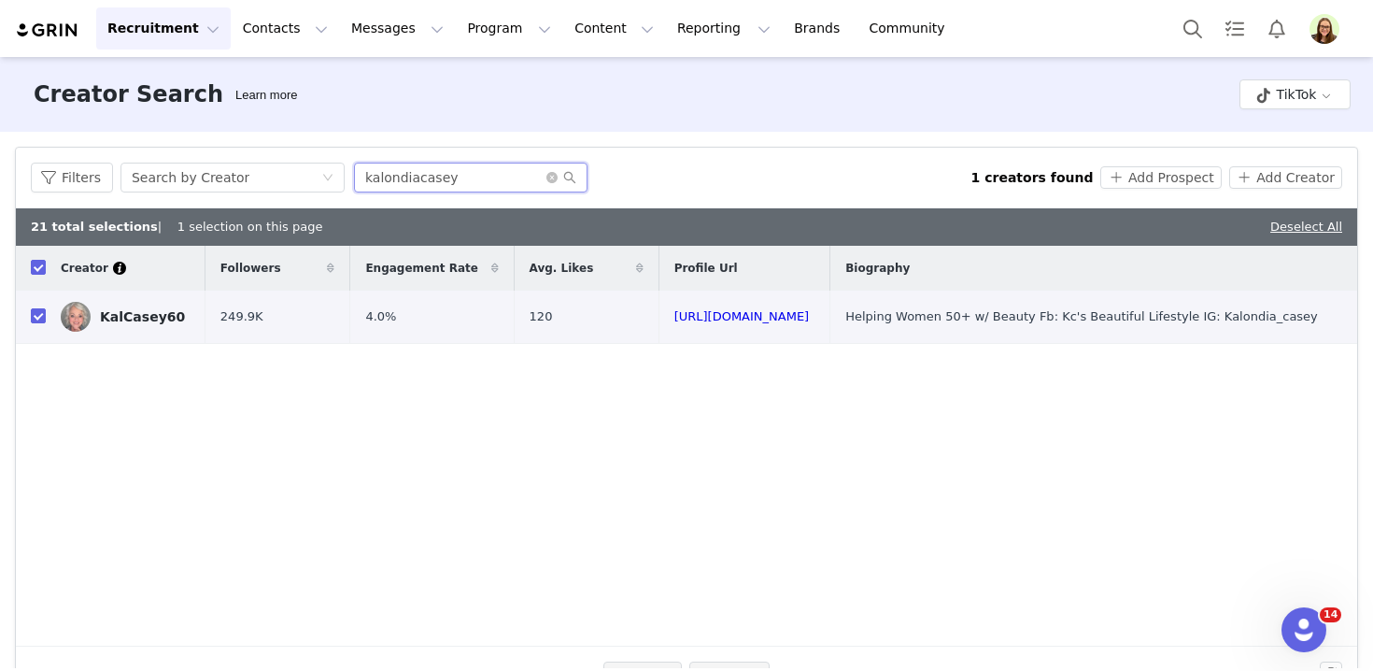
click at [456, 185] on input "kalondiacasey" at bounding box center [470, 177] width 233 height 30
paste input "ceoofcougartown"
type input "ceoofcougartown"
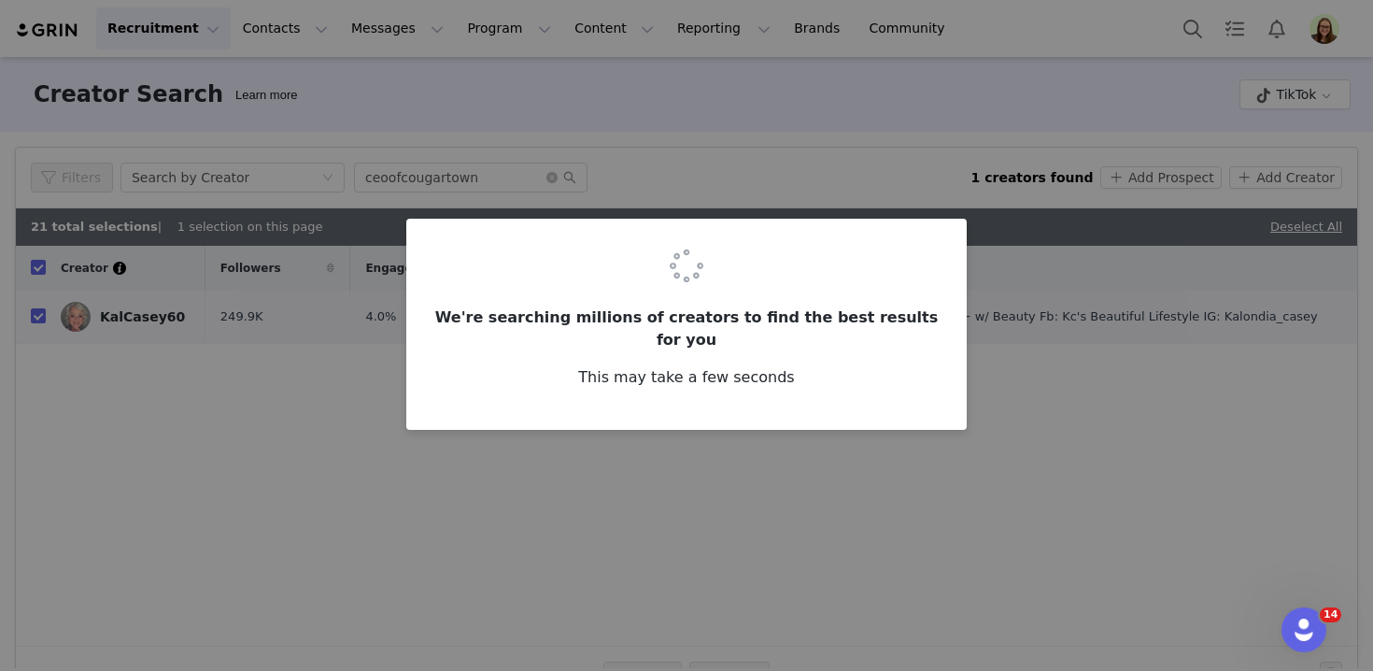
checkbox input "false"
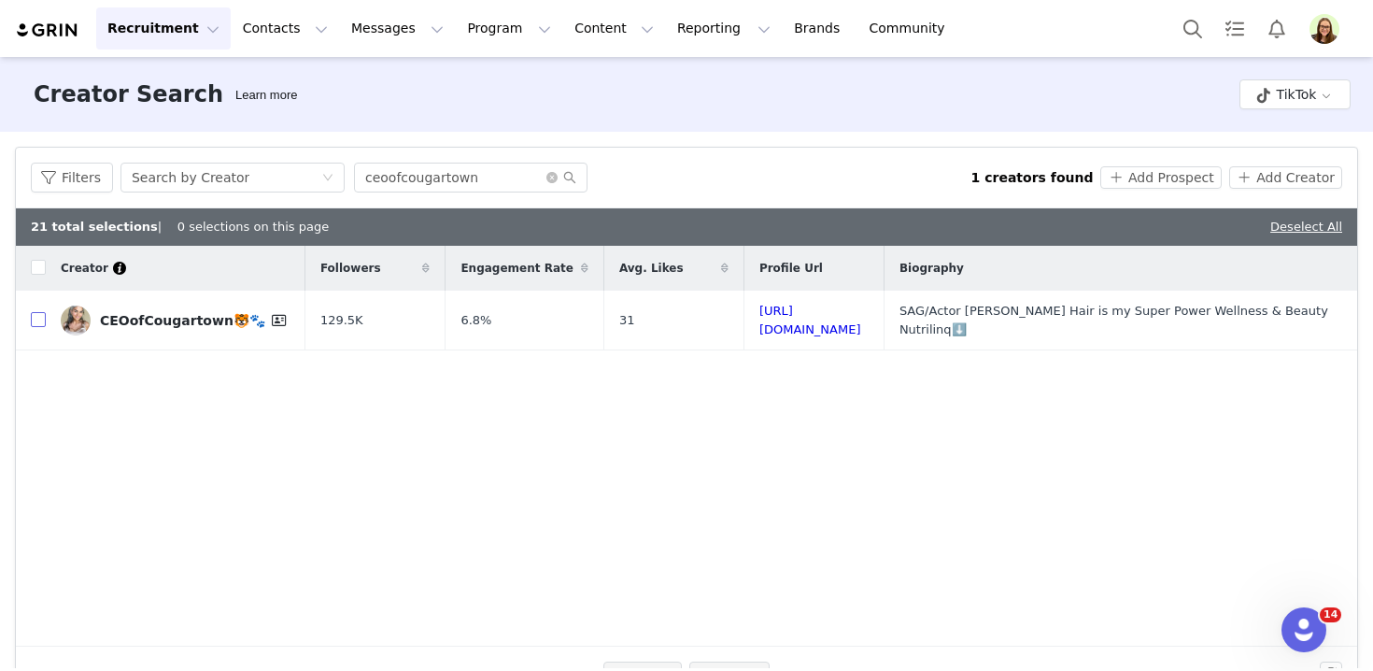
click at [39, 318] on input "checkbox" at bounding box center [38, 319] width 15 height 15
checkbox input "true"
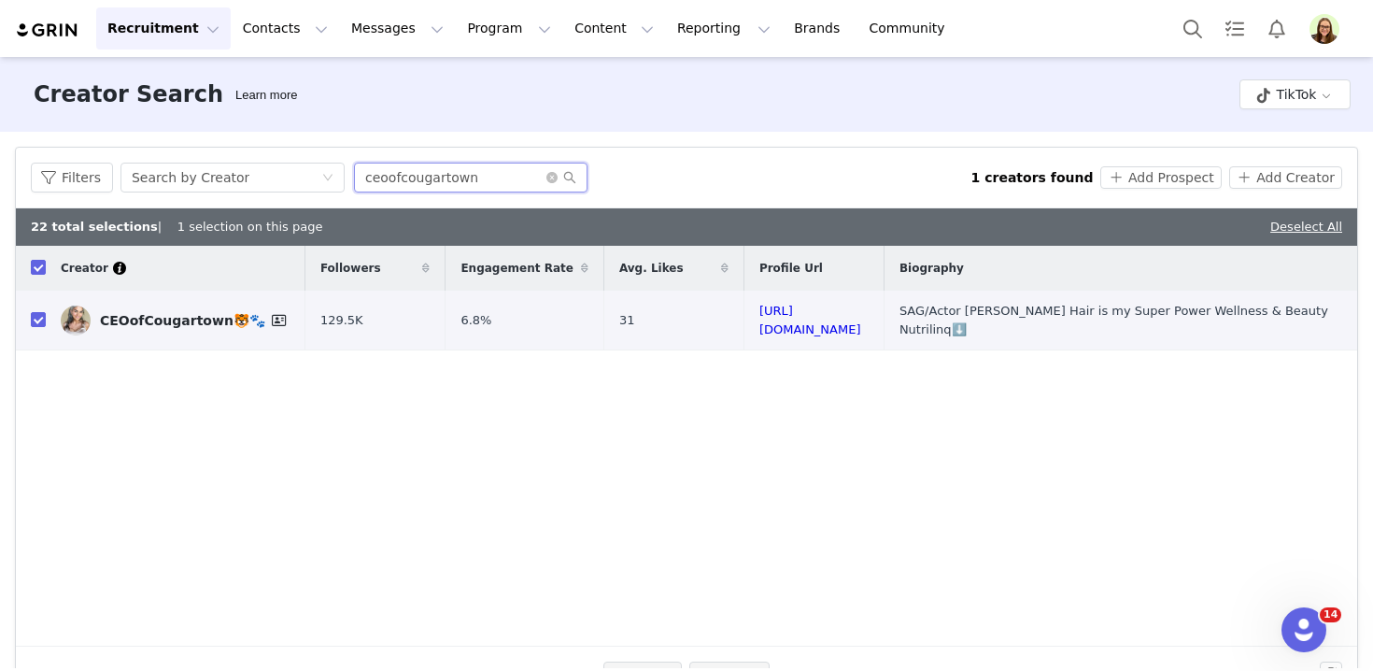
click at [445, 162] on input "ceoofcougartown" at bounding box center [470, 177] width 233 height 30
paste input "laire_bear_blackheart"
type input "claire_bear_blackheart"
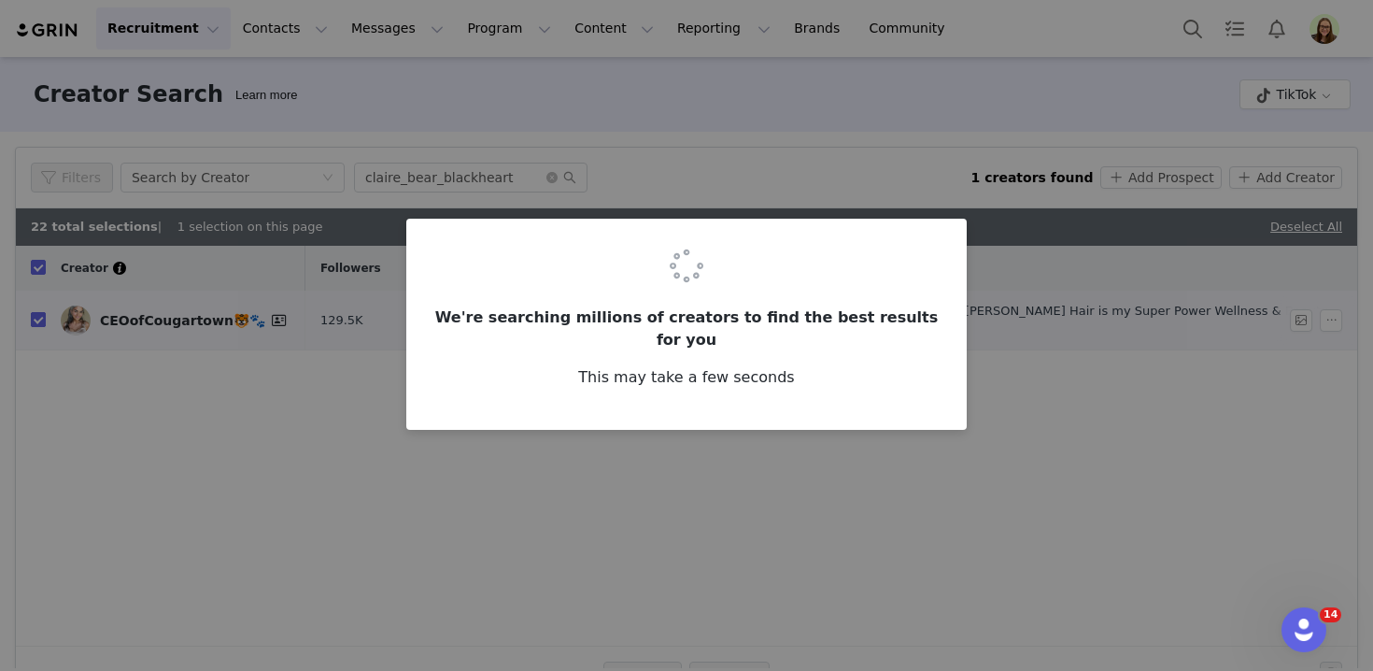
checkbox input "false"
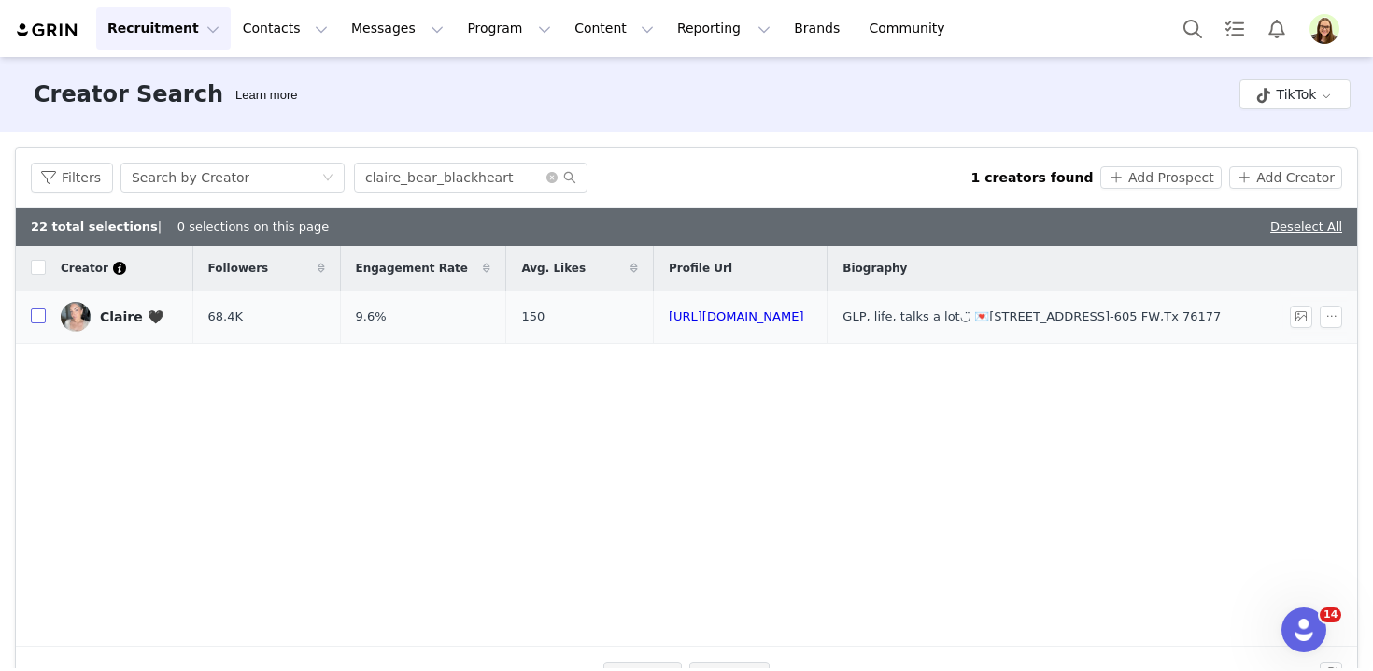
click at [39, 318] on input "checkbox" at bounding box center [38, 315] width 15 height 15
checkbox input "true"
click at [1133, 171] on button "Add Prospect" at bounding box center [1160, 177] width 120 height 22
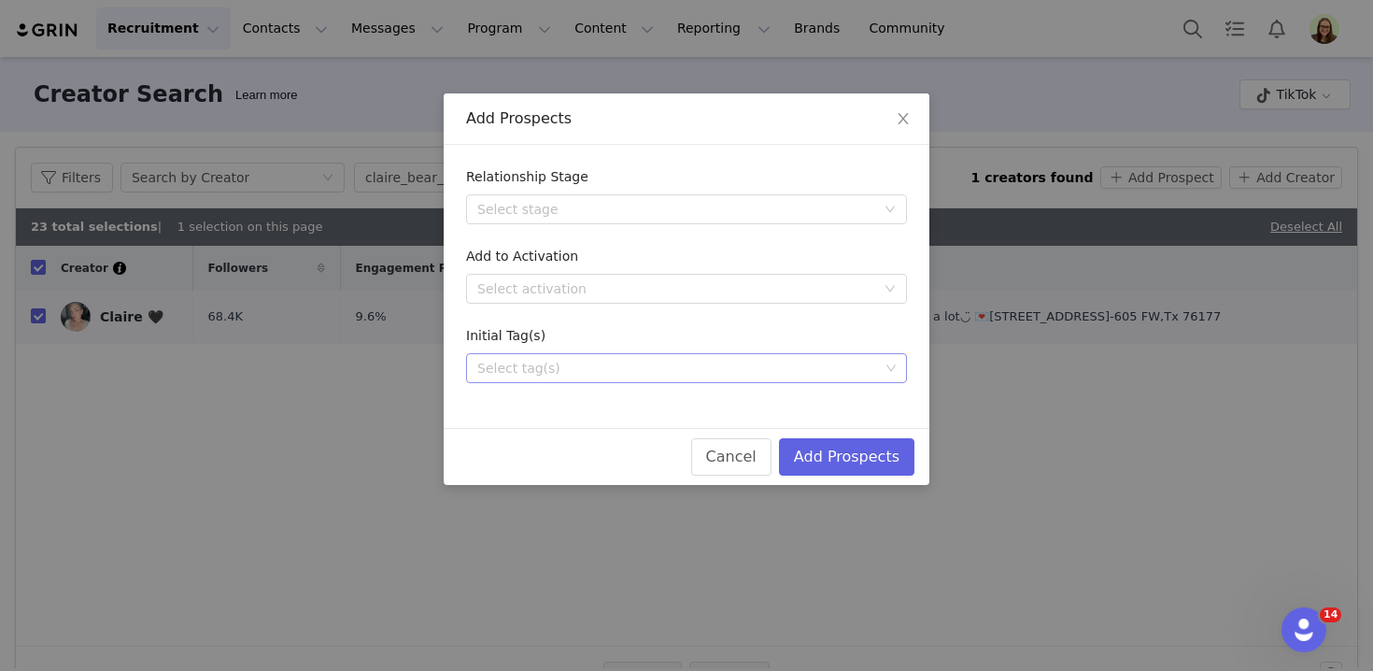
click at [656, 371] on div "Select tag(s)" at bounding box center [678, 368] width 402 height 19
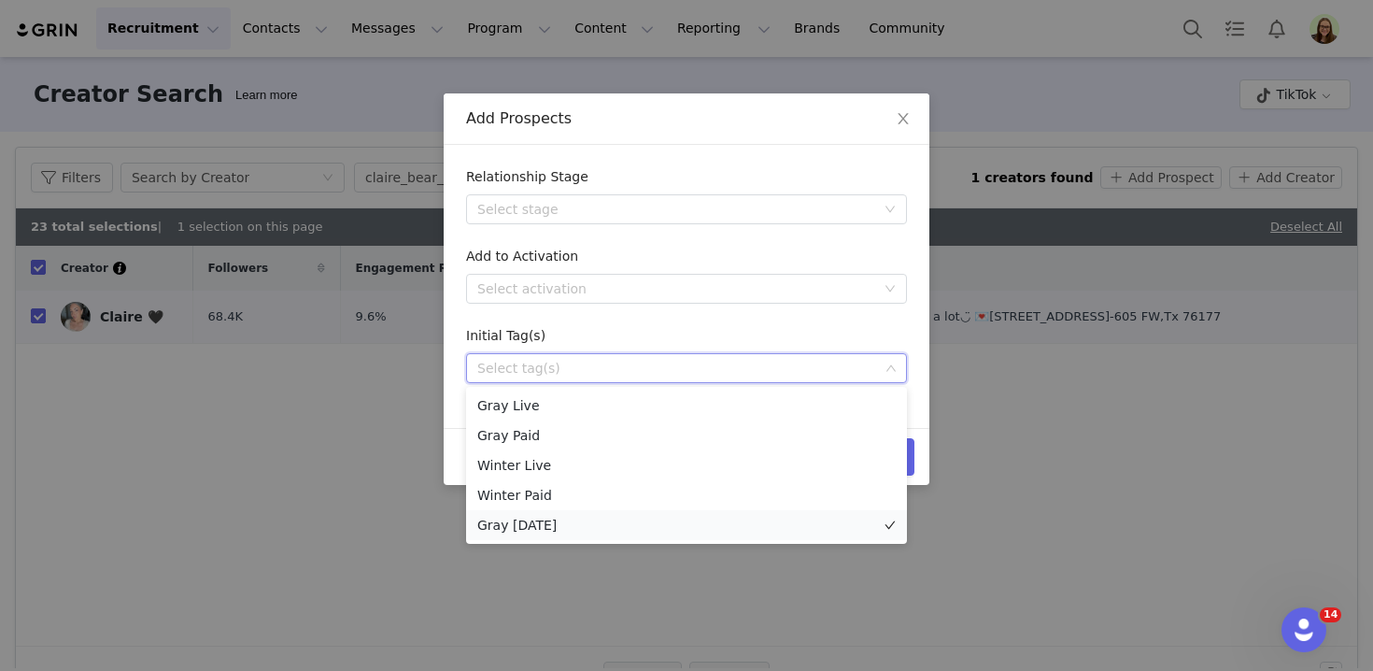
click at [612, 530] on li "Gray 9/30/25" at bounding box center [686, 525] width 441 height 30
click at [607, 147] on div "Relationship Stage Select stage Add to Activation Select activation Initial Tag…" at bounding box center [687, 286] width 486 height 283
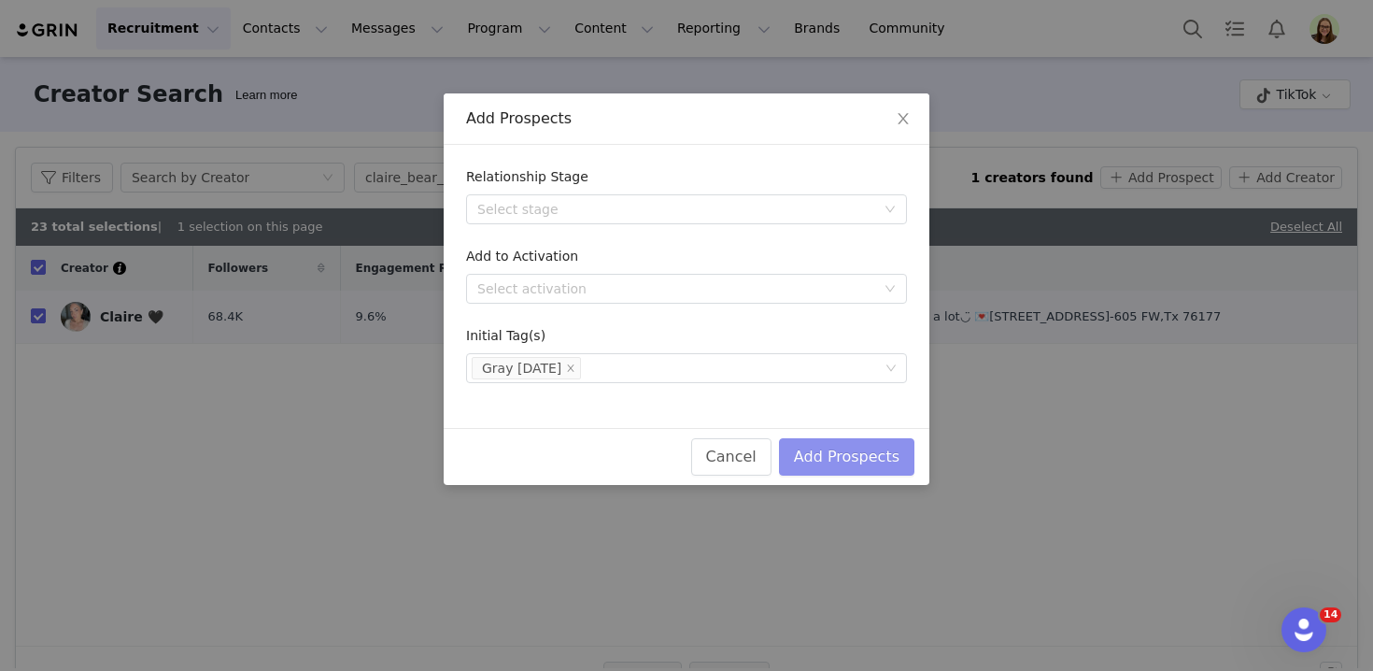
click at [897, 459] on button "Add Prospects" at bounding box center [846, 456] width 135 height 37
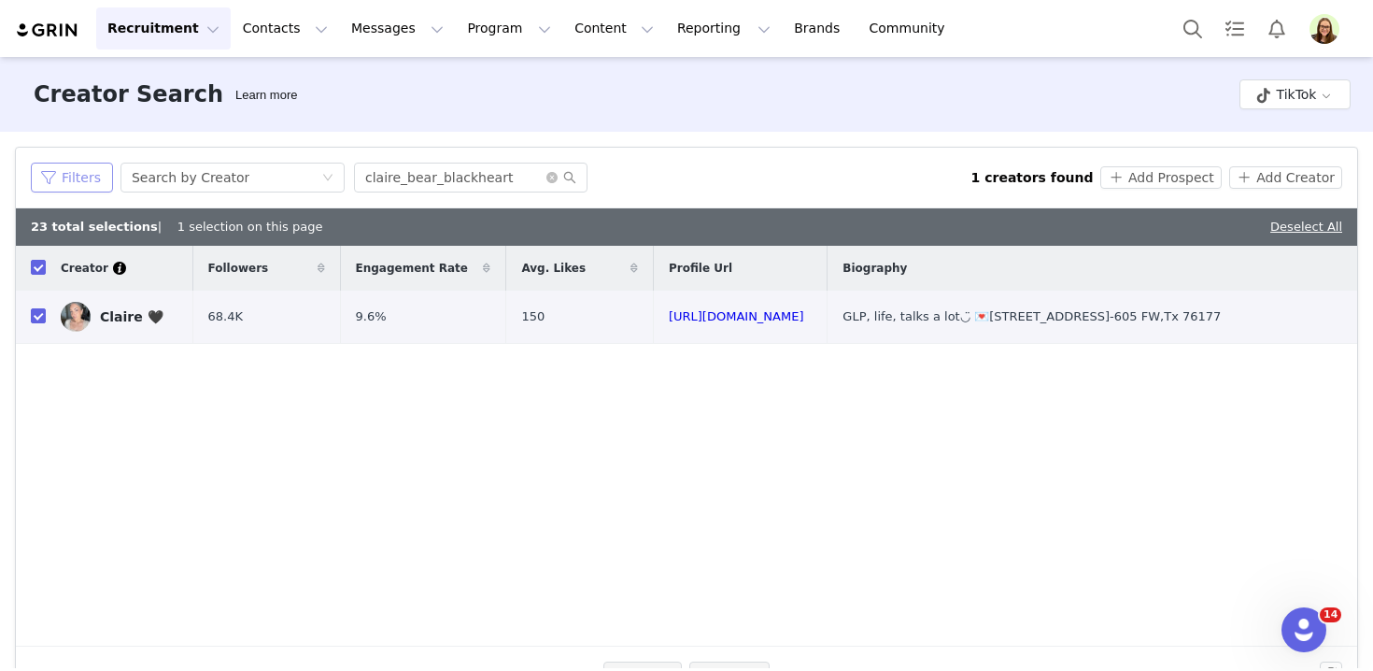
click at [89, 164] on button "Filters" at bounding box center [72, 177] width 82 height 30
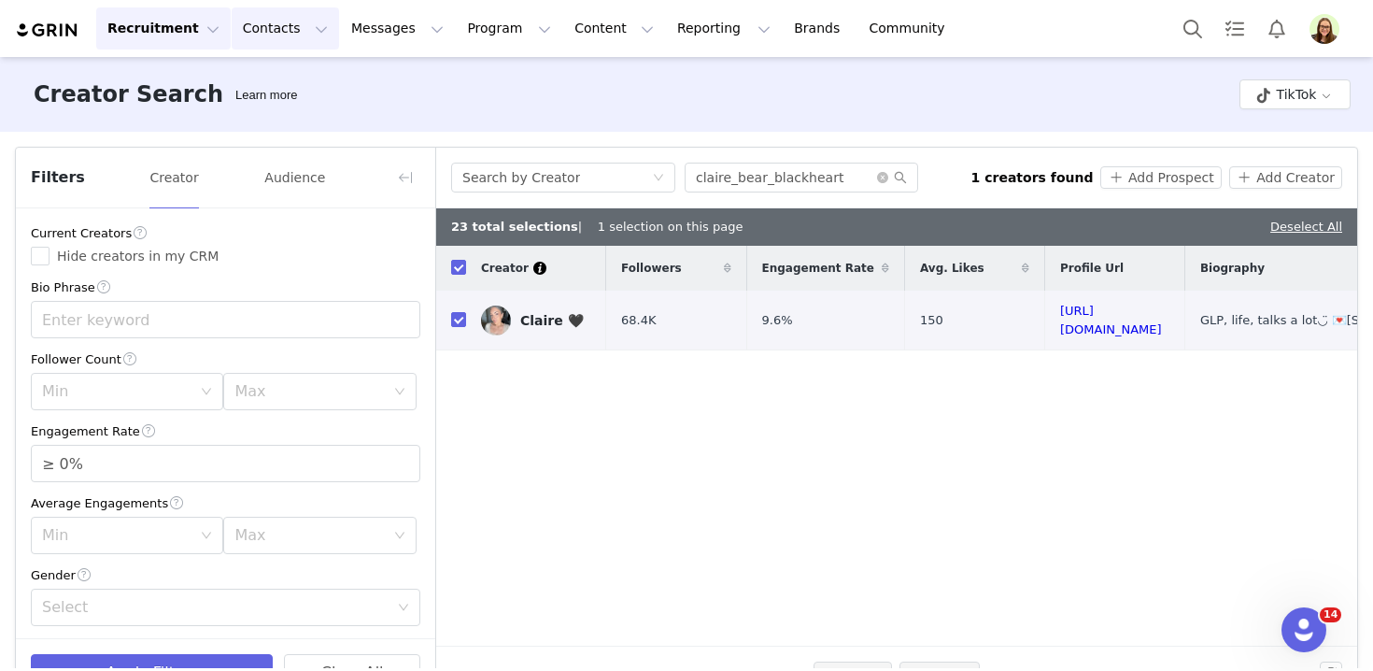
click at [237, 39] on button "Contacts Contacts" at bounding box center [285, 28] width 107 height 42
click at [262, 122] on p "Prospects" at bounding box center [264, 117] width 63 height 20
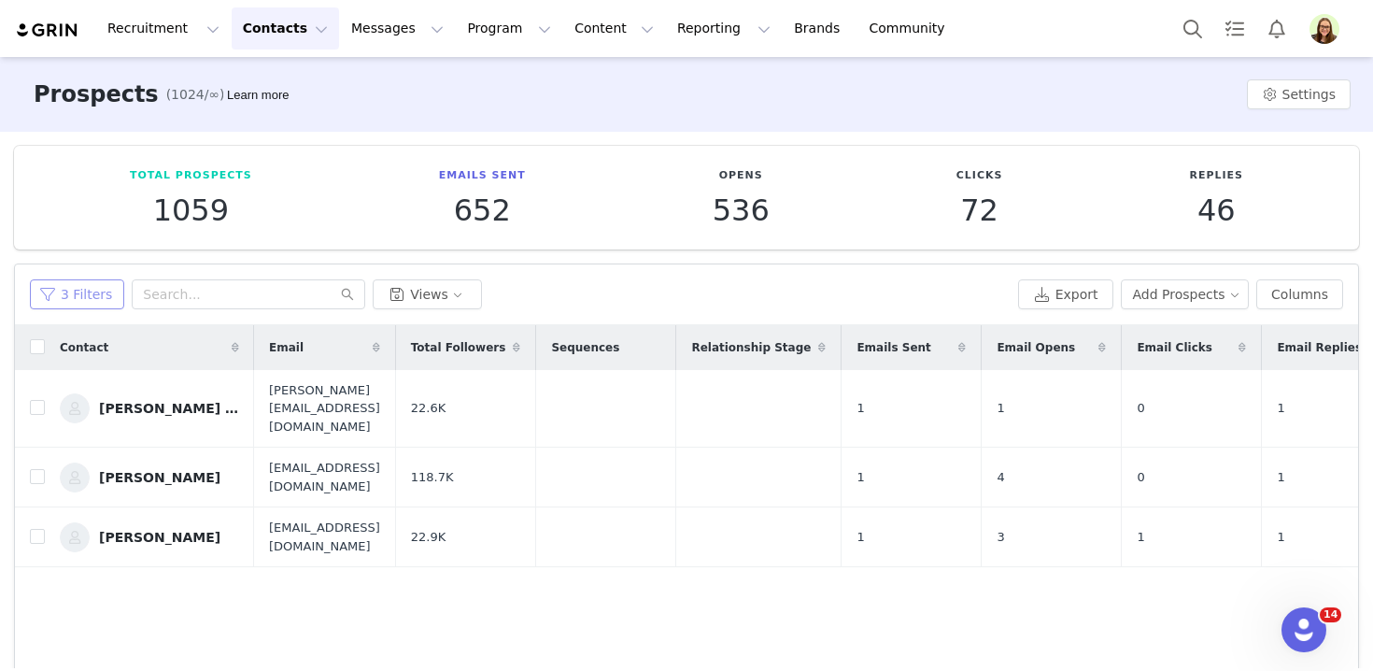
click at [98, 298] on button "3 Filters" at bounding box center [77, 294] width 94 height 30
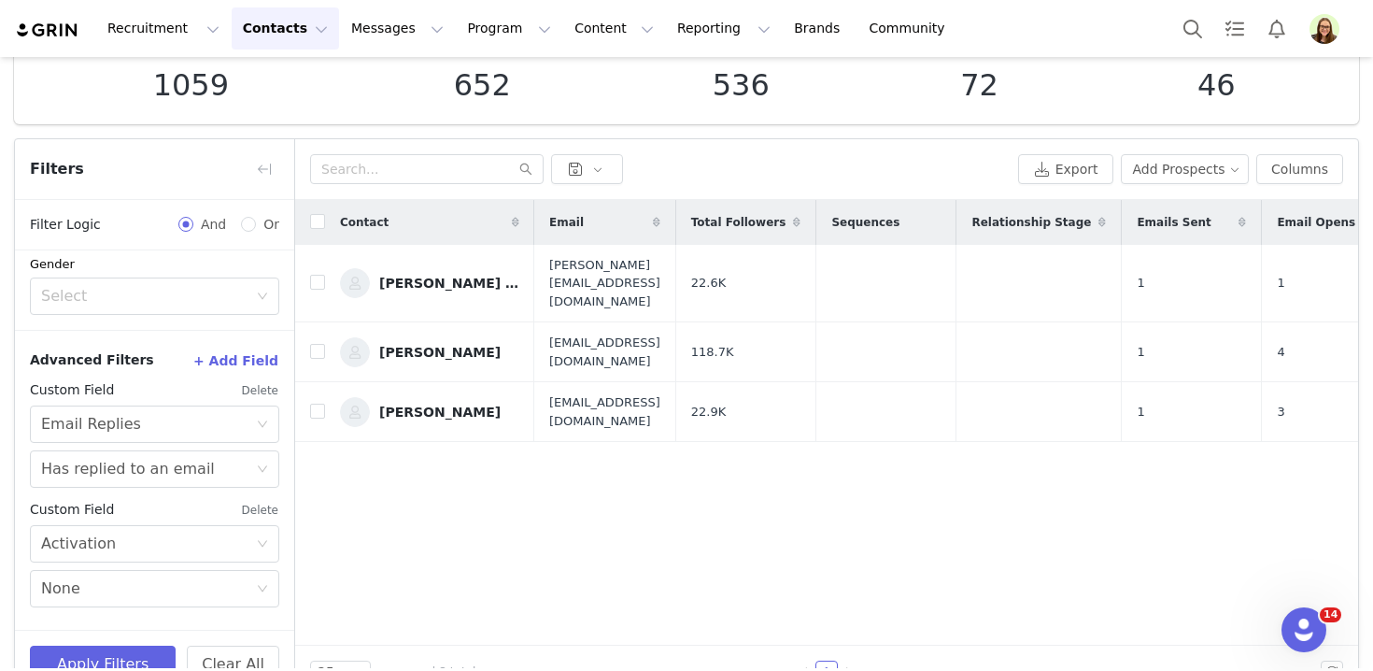
scroll to position [169, 0]
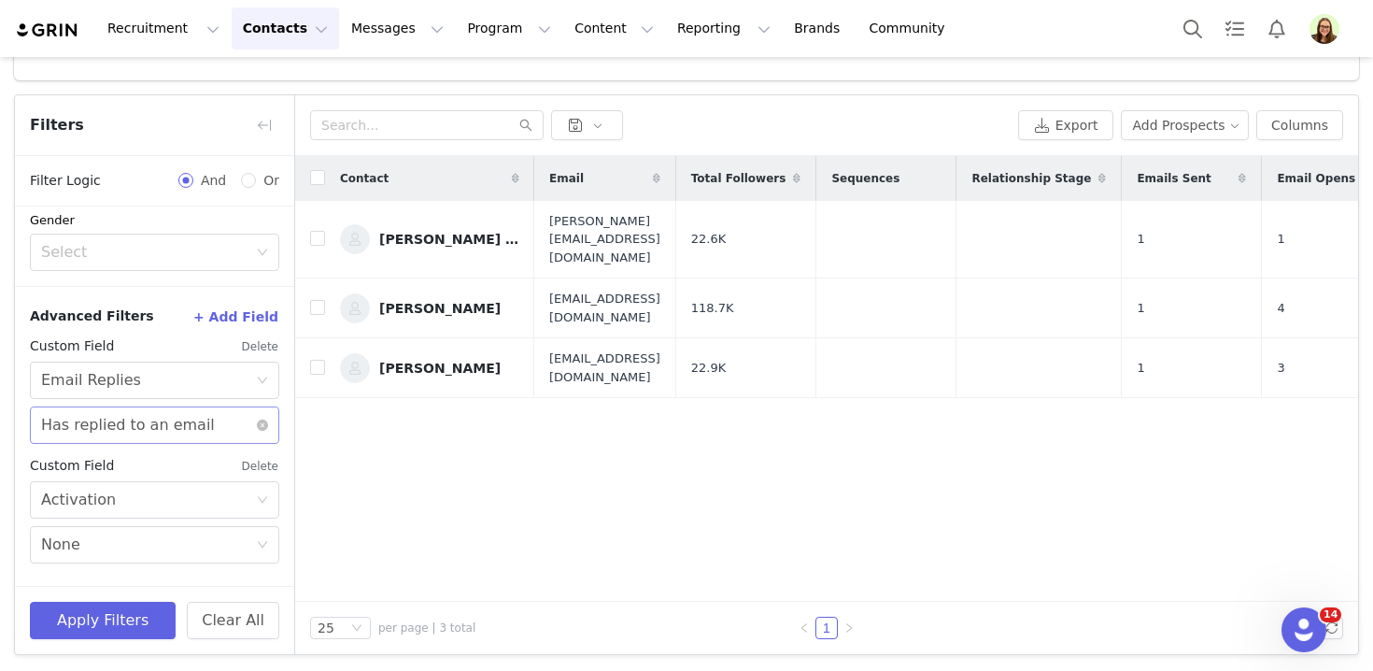
click at [113, 415] on div "Has replied to an email" at bounding box center [128, 424] width 174 height 35
click at [226, 310] on button "+ Add Field" at bounding box center [235, 317] width 87 height 30
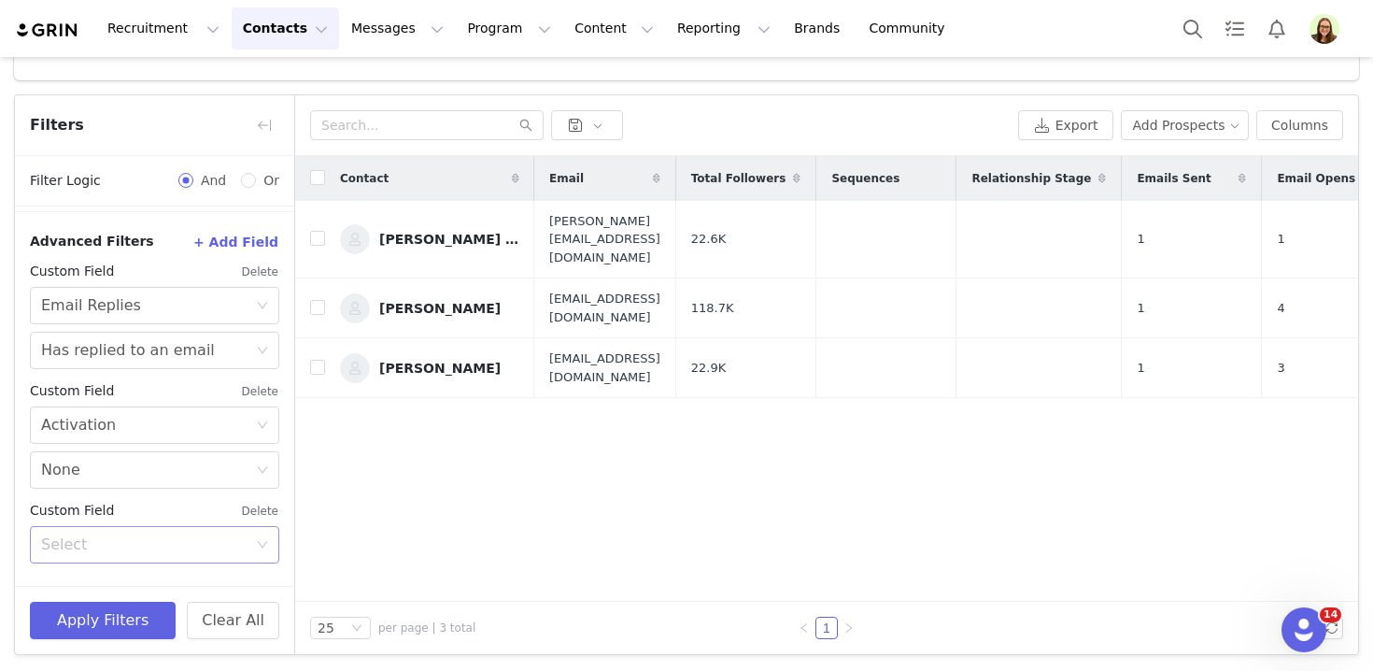
click at [159, 544] on div "Select" at bounding box center [144, 544] width 206 height 19
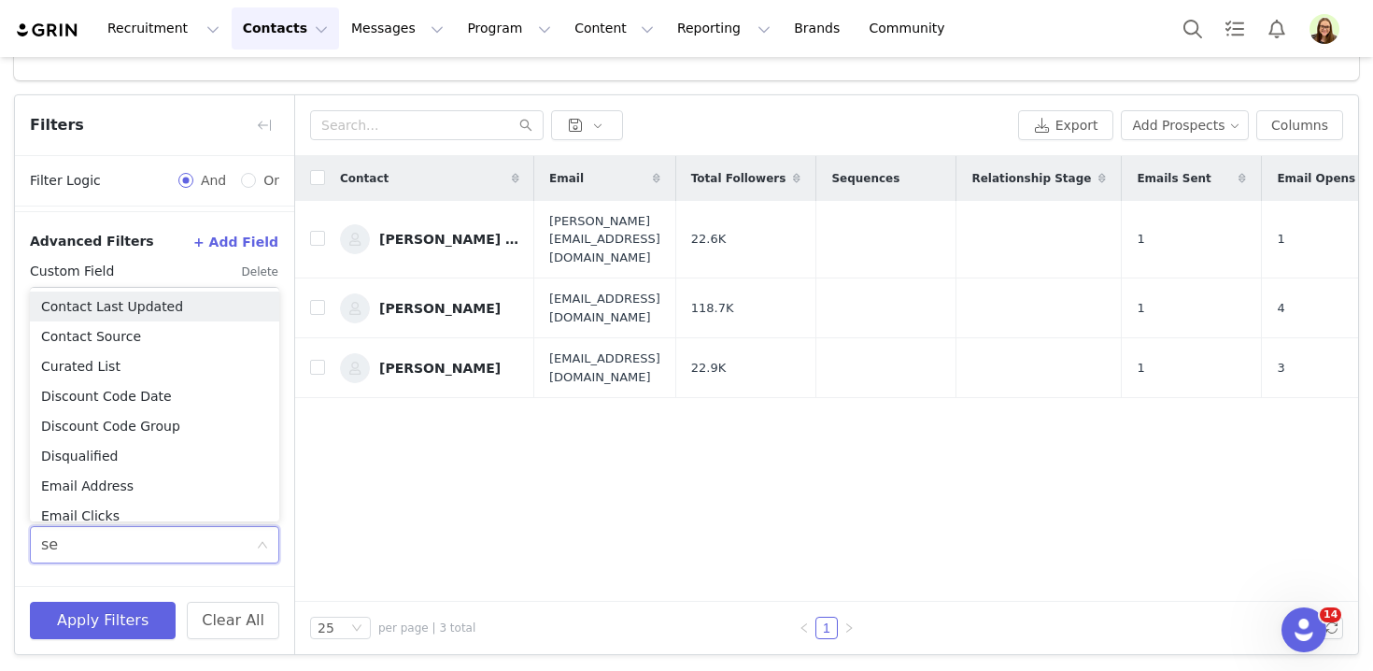
type input "sen"
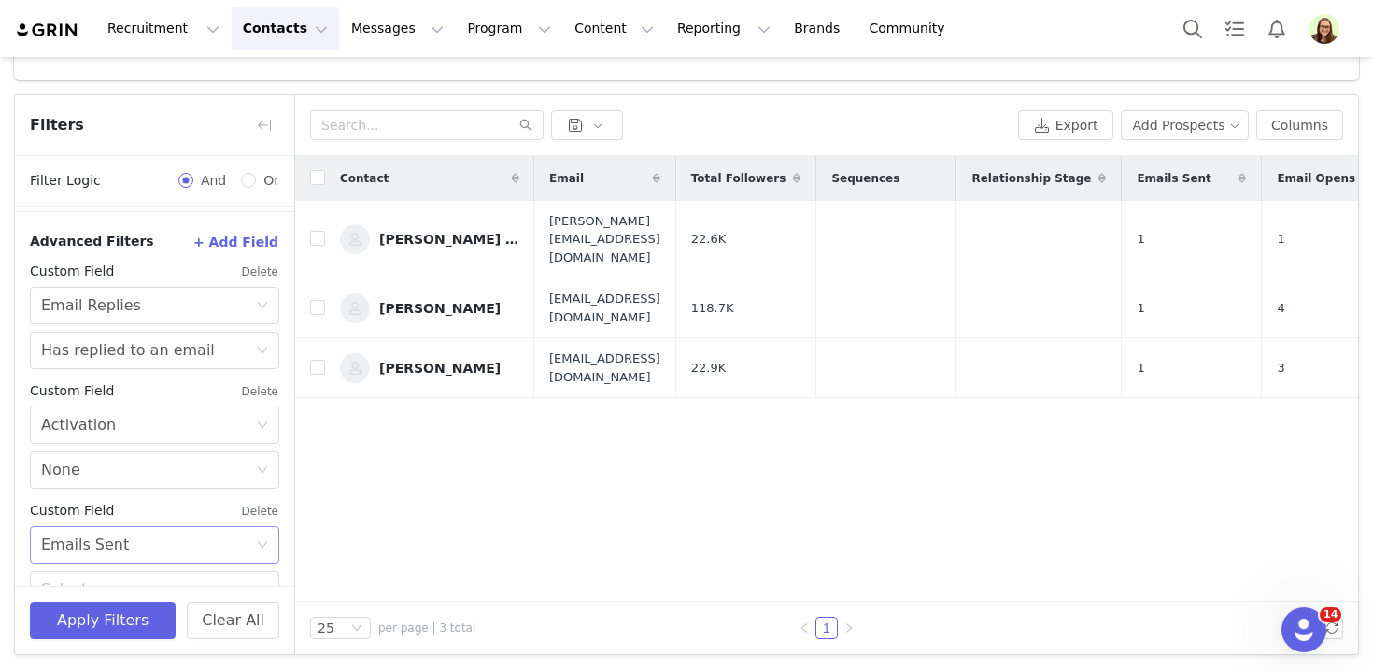
scroll to position [615, 0]
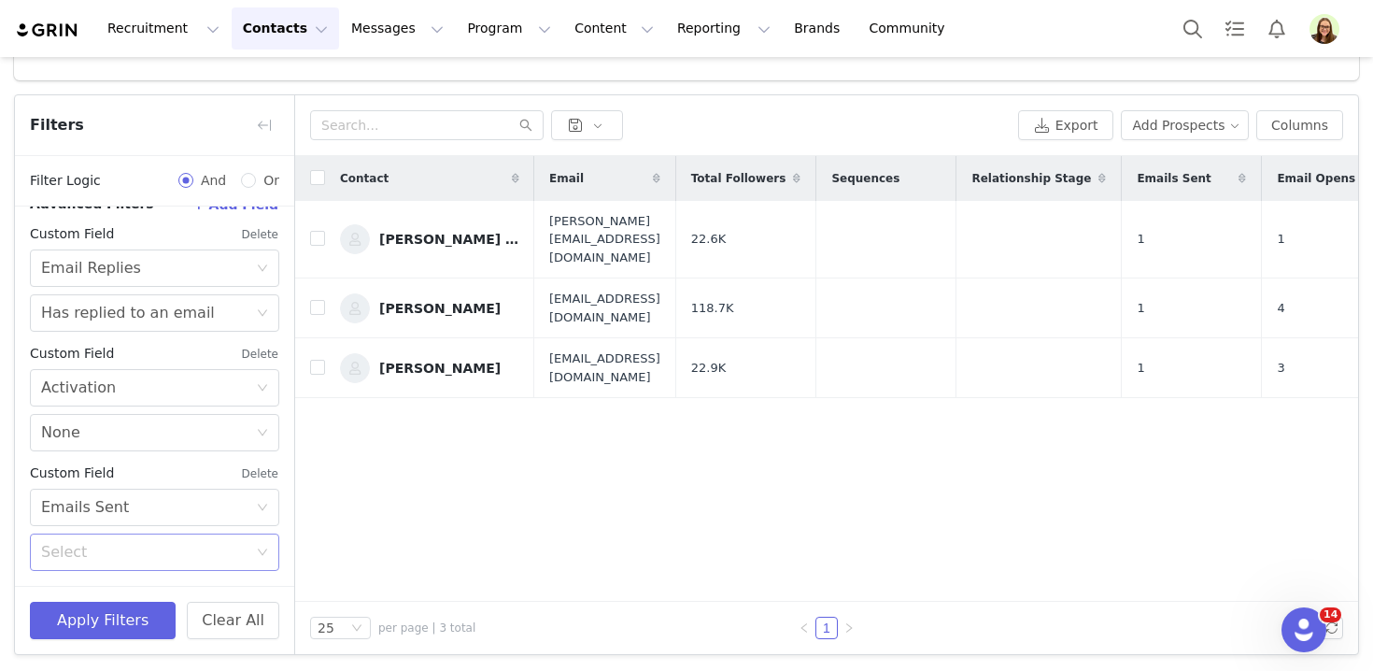
click at [139, 545] on div "Select" at bounding box center [144, 552] width 206 height 19
click at [143, 617] on li "Has not been sent an email" at bounding box center [154, 622] width 249 height 30
click at [116, 623] on button "Apply Filters" at bounding box center [103, 619] width 146 height 37
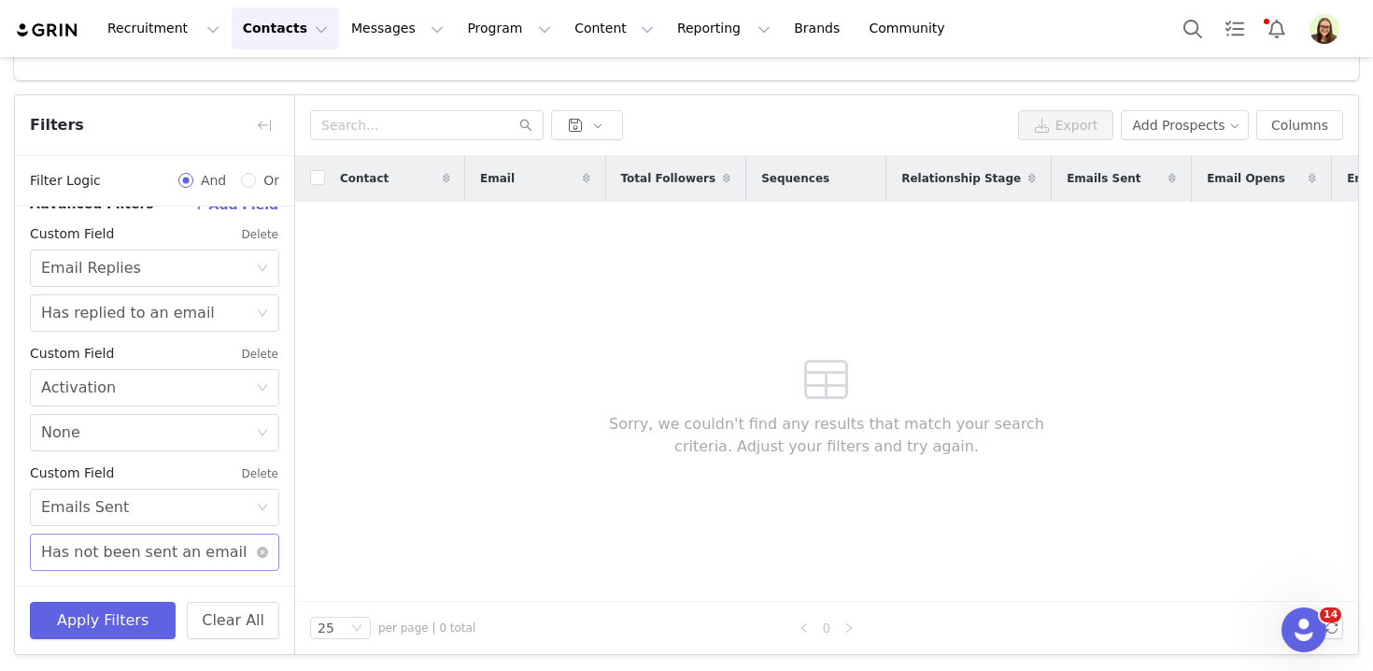
click at [183, 553] on div "Has not been sent an email" at bounding box center [143, 551] width 205 height 35
click at [180, 595] on li "Has been sent an email" at bounding box center [154, 592] width 249 height 30
click at [162, 323] on div "Has replied to an email" at bounding box center [128, 312] width 174 height 35
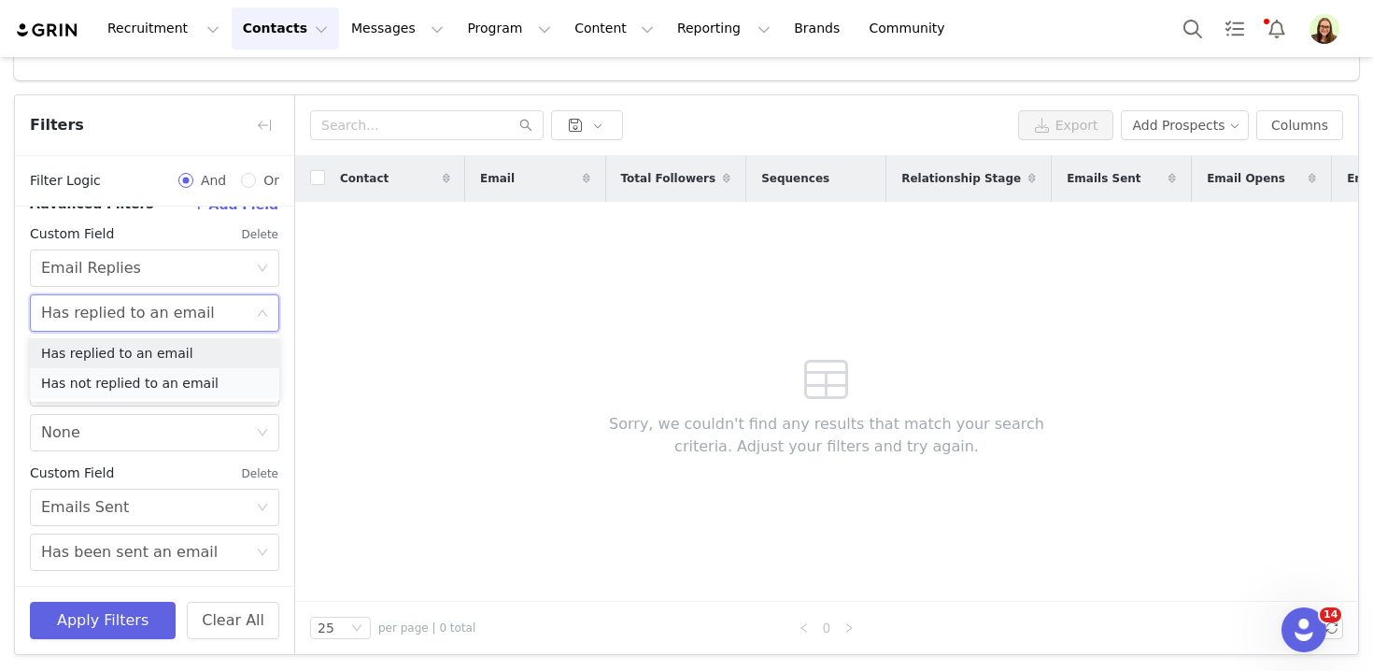
click at [154, 381] on li "Has not replied to an email" at bounding box center [154, 383] width 249 height 30
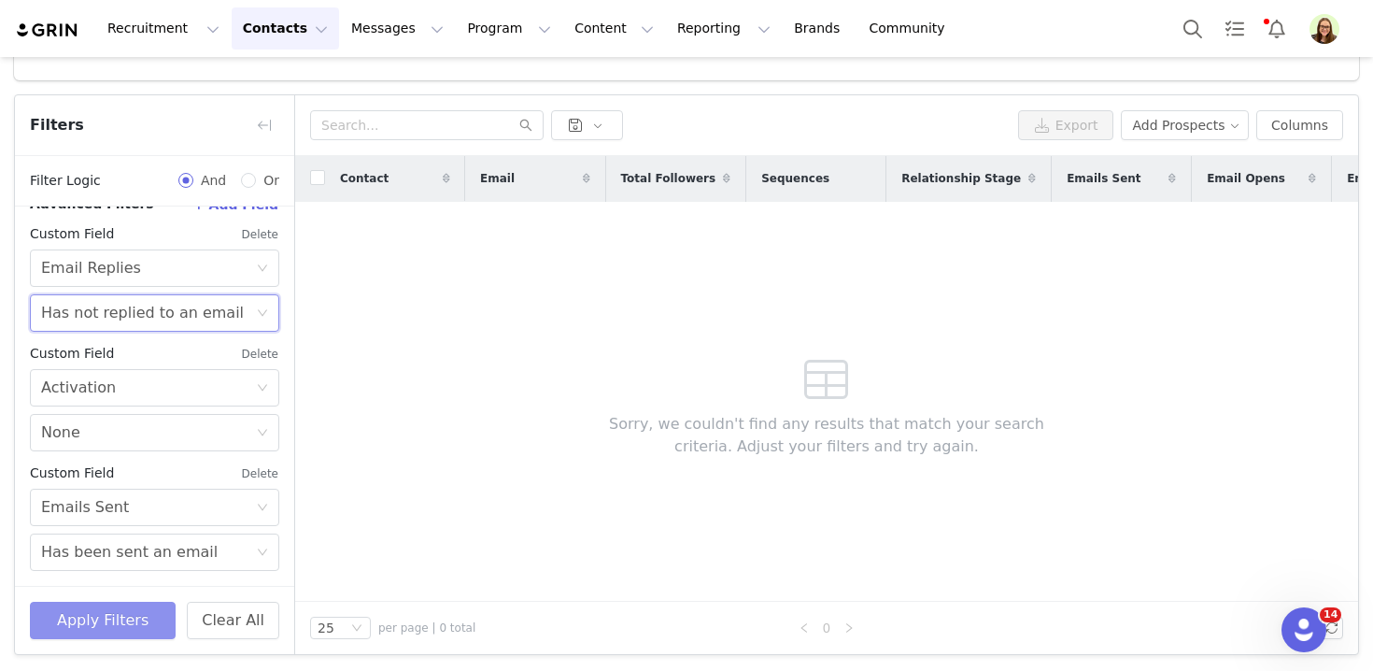
click at [116, 620] on button "Apply Filters" at bounding box center [103, 619] width 146 height 37
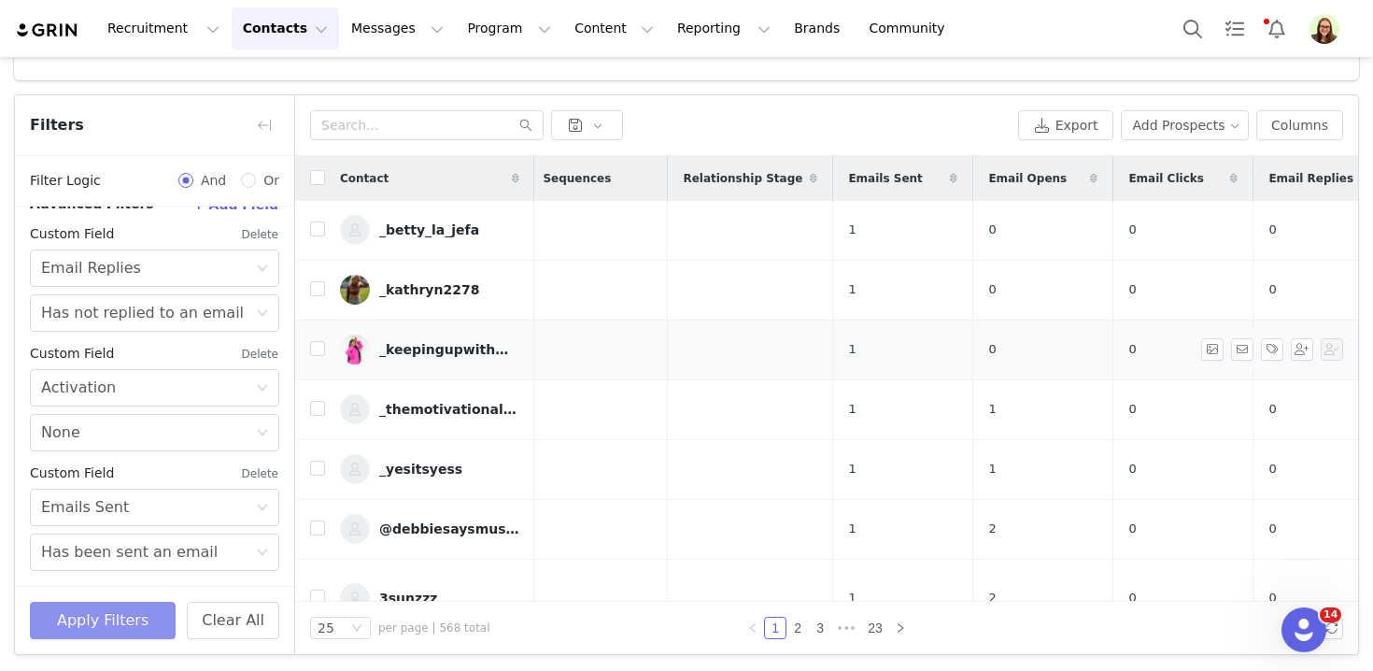
scroll to position [0, 274]
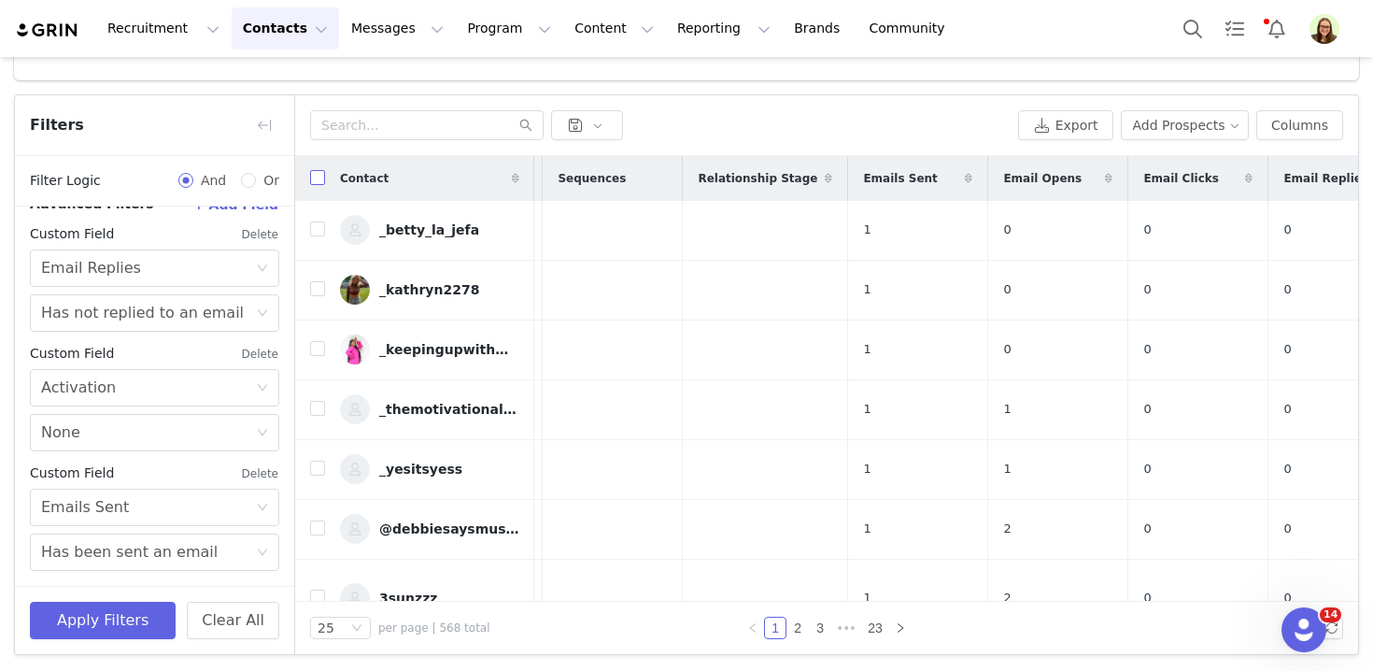
click at [320, 177] on input "checkbox" at bounding box center [317, 177] width 15 height 15
checkbox input "true"
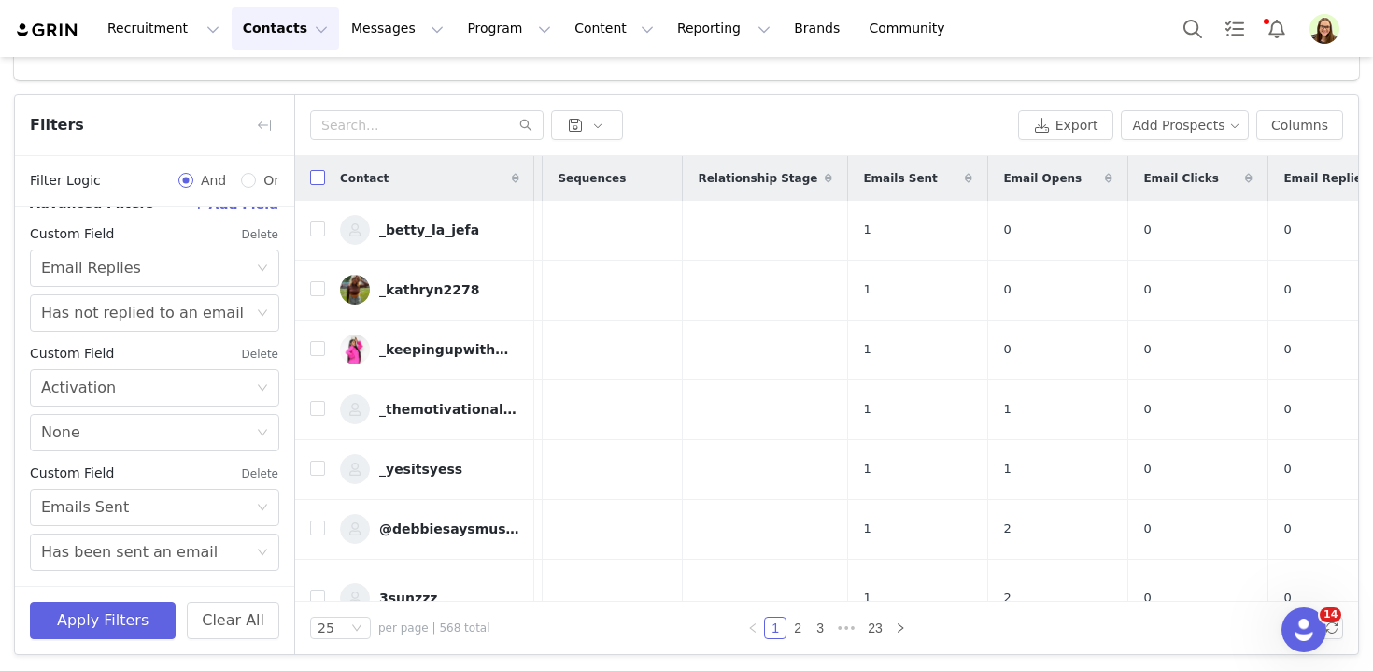
checkbox input "true"
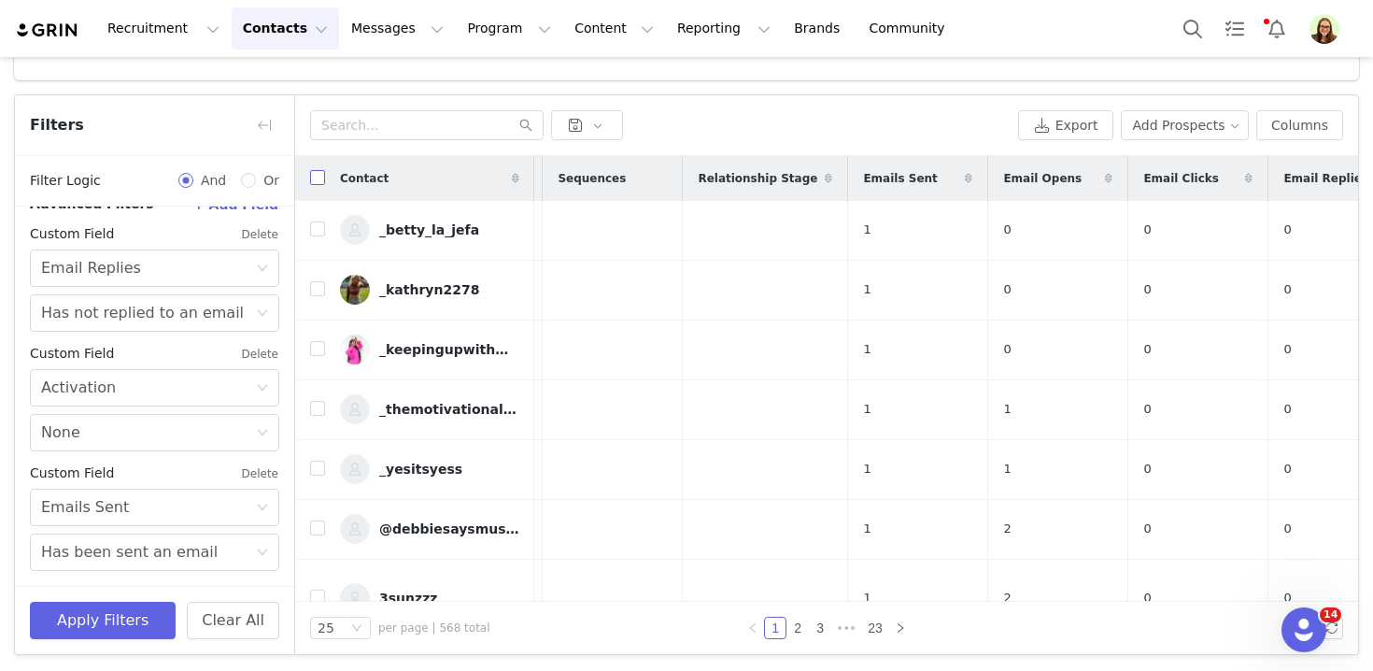
checkbox input "true"
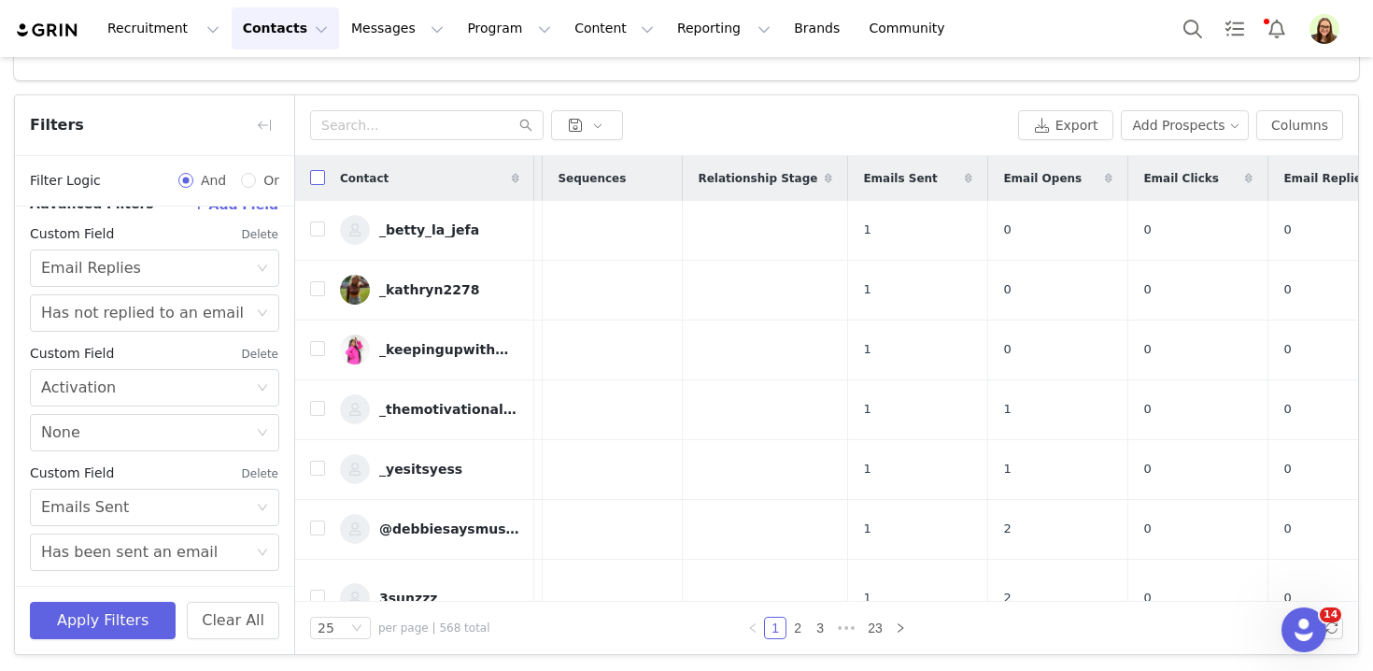
checkbox input "true"
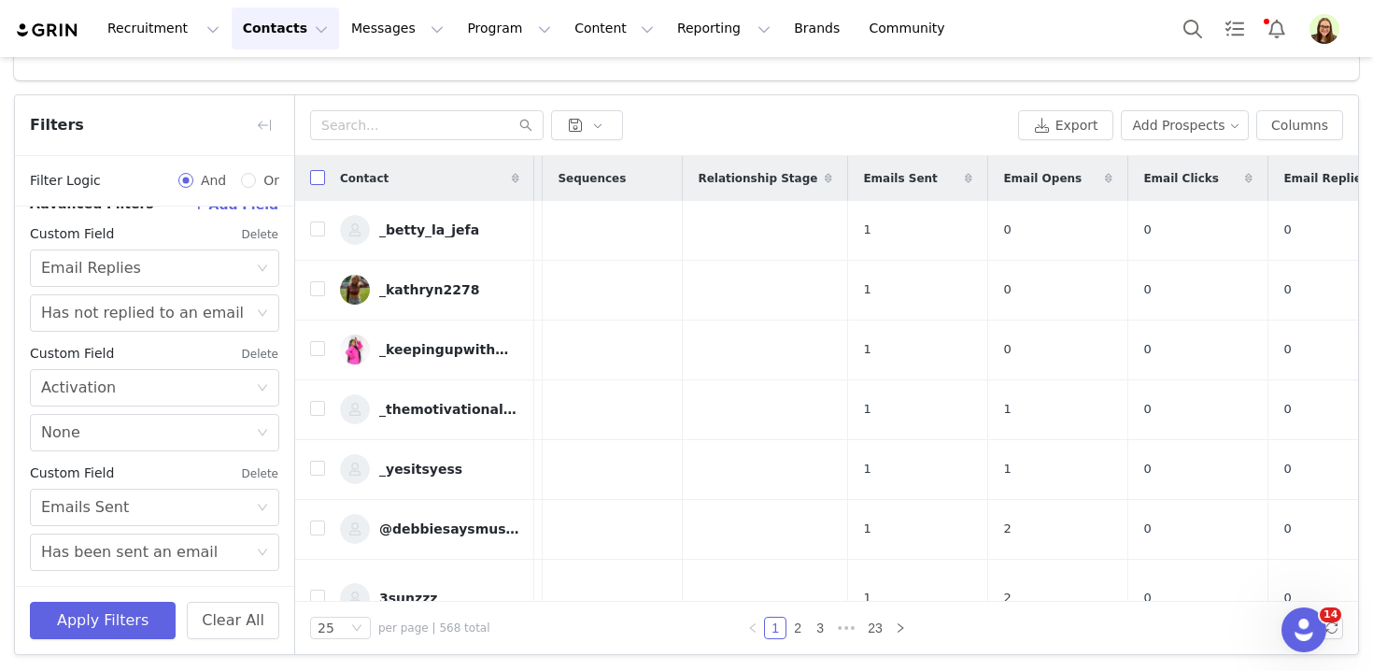
checkbox input "true"
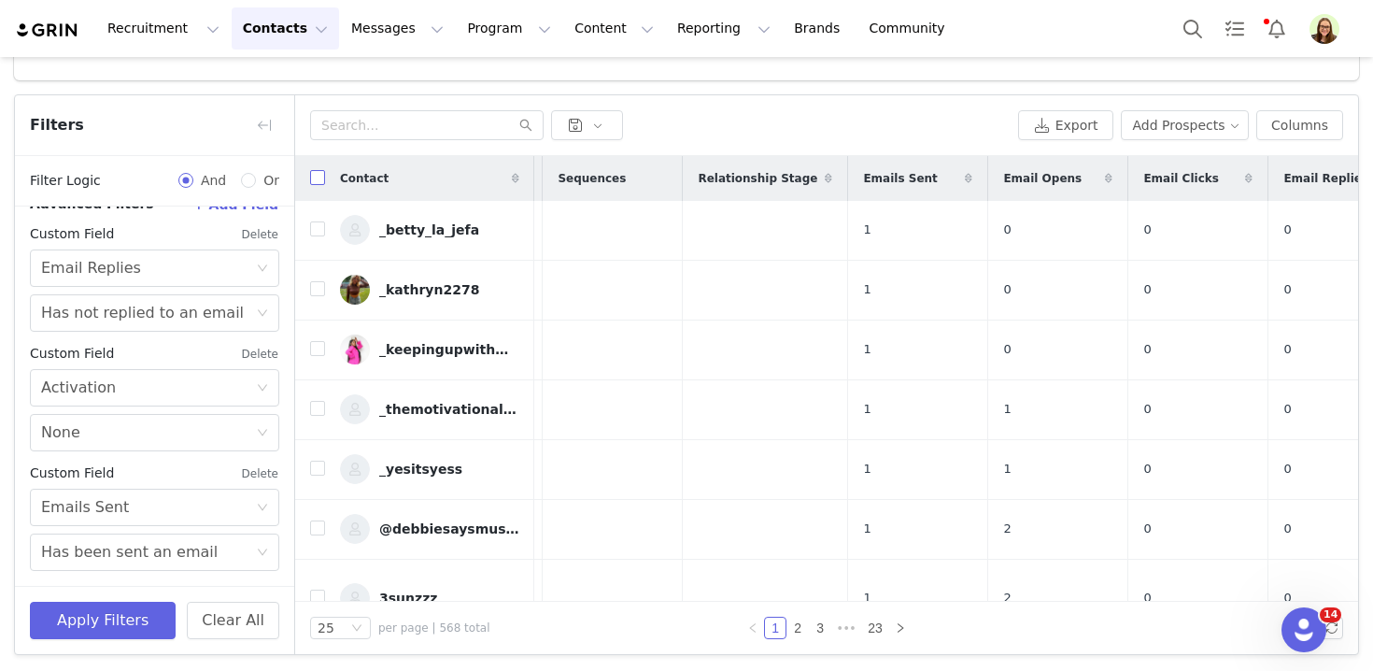
checkbox input "true"
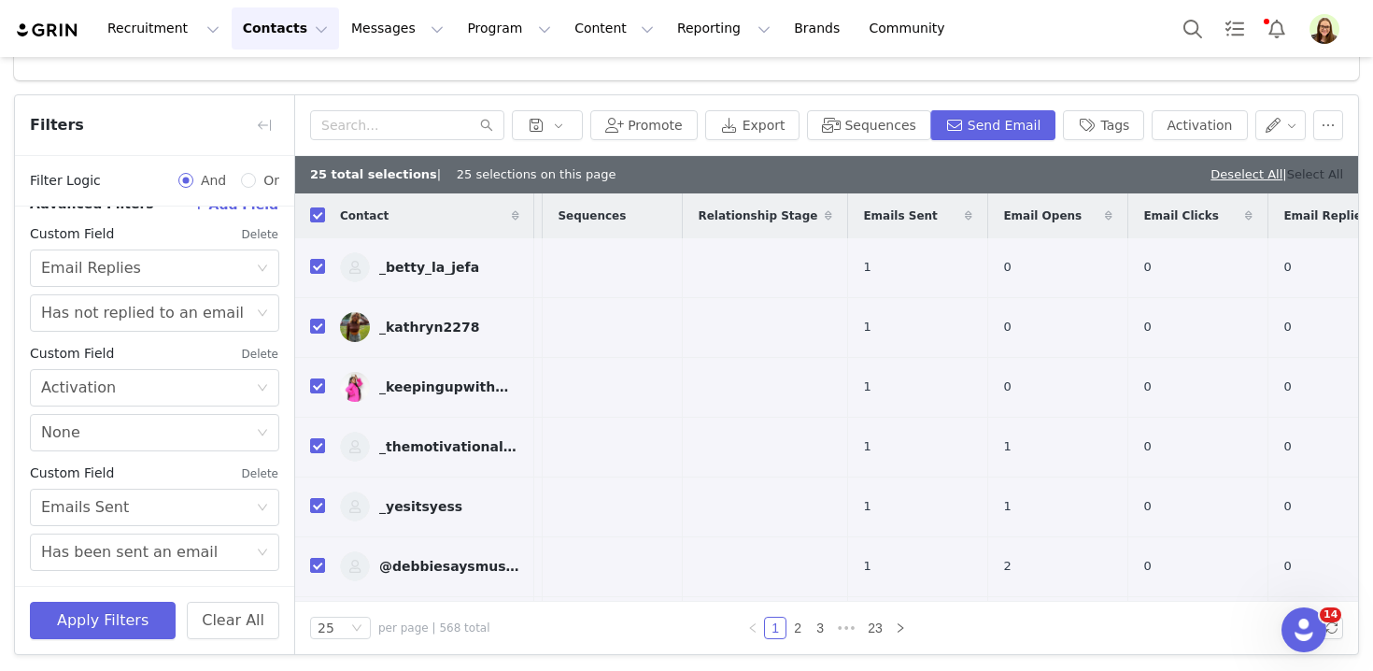
click at [1303, 169] on link "Select All" at bounding box center [1315, 174] width 56 height 14
click at [974, 126] on button "Send Email" at bounding box center [993, 125] width 126 height 30
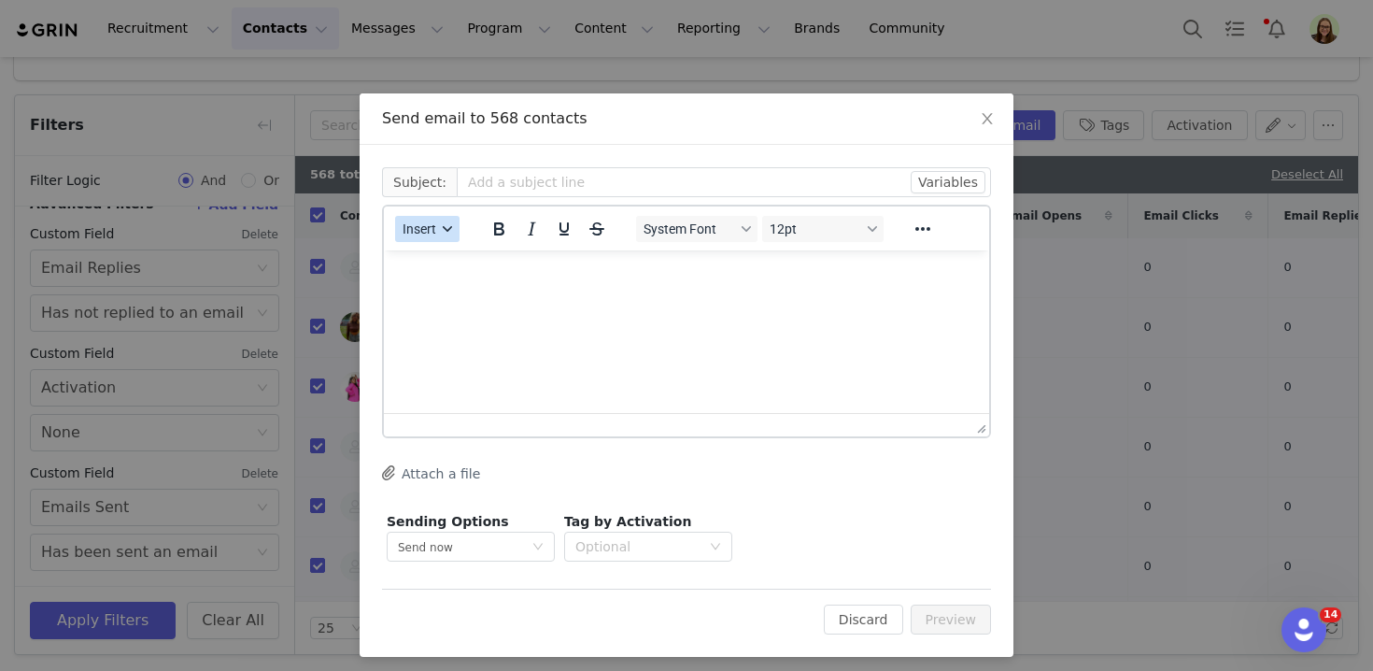
scroll to position [0, 0]
click at [418, 221] on span "Insert" at bounding box center [420, 228] width 34 height 15
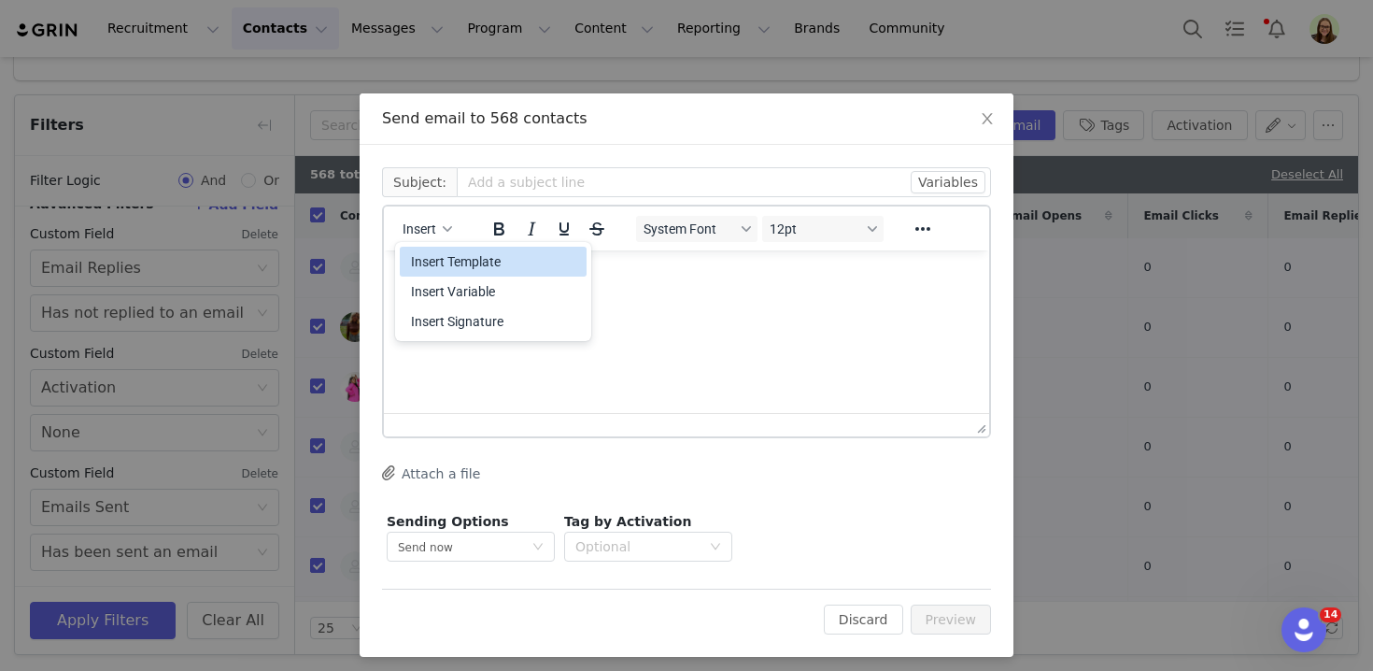
click at [437, 258] on div "Insert Template" at bounding box center [495, 261] width 168 height 22
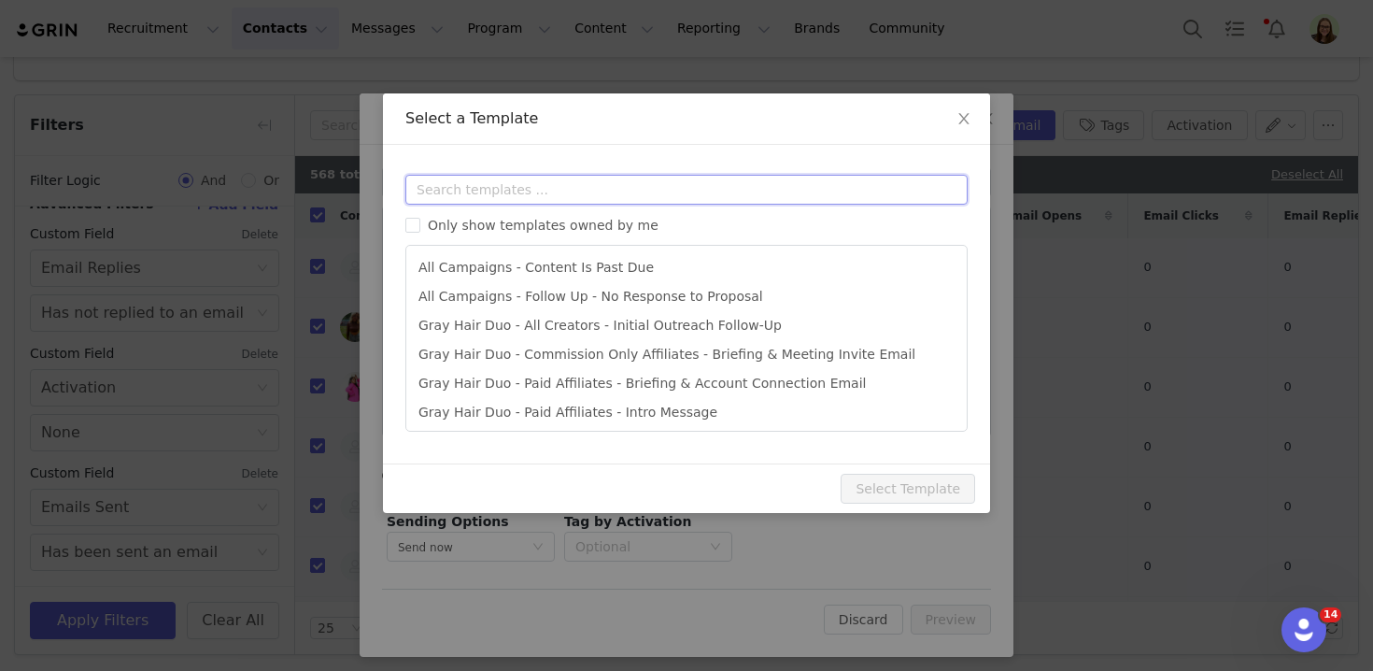
click at [438, 193] on input "text" at bounding box center [686, 190] width 562 height 30
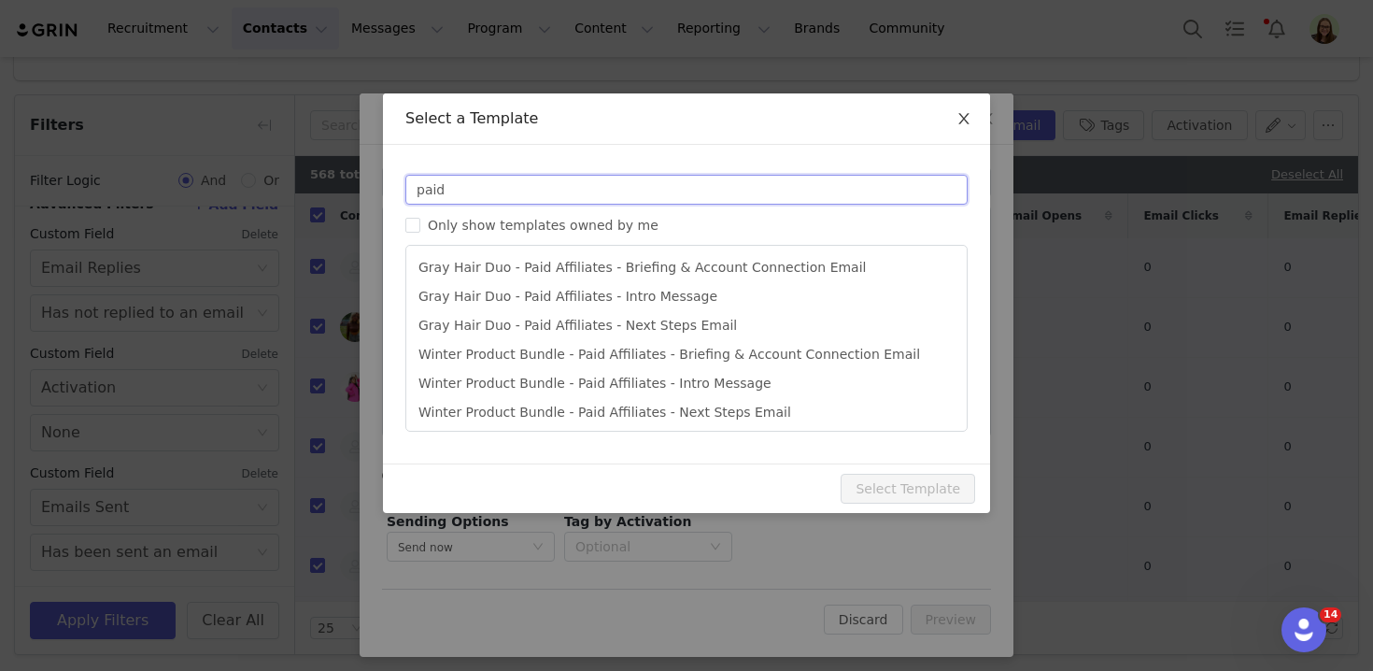
type input "paid"
click at [955, 112] on span "Close" at bounding box center [964, 119] width 52 height 52
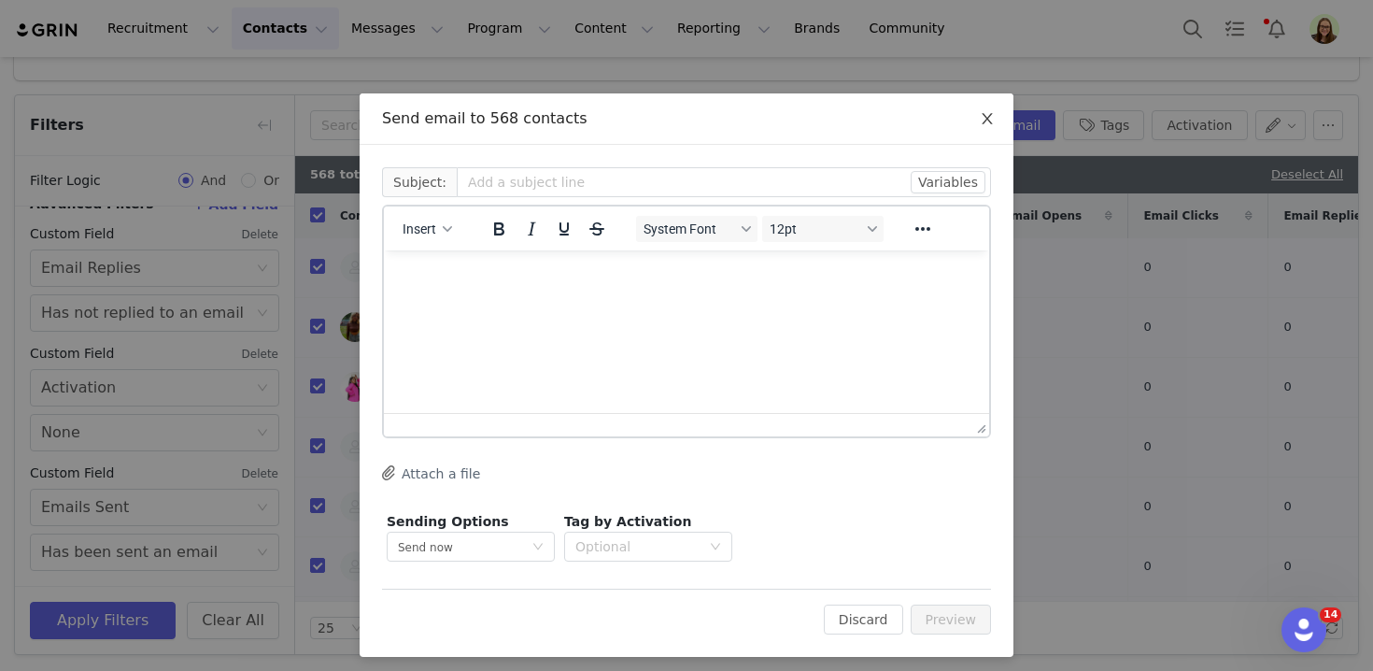
click at [981, 132] on span "Close" at bounding box center [987, 119] width 52 height 52
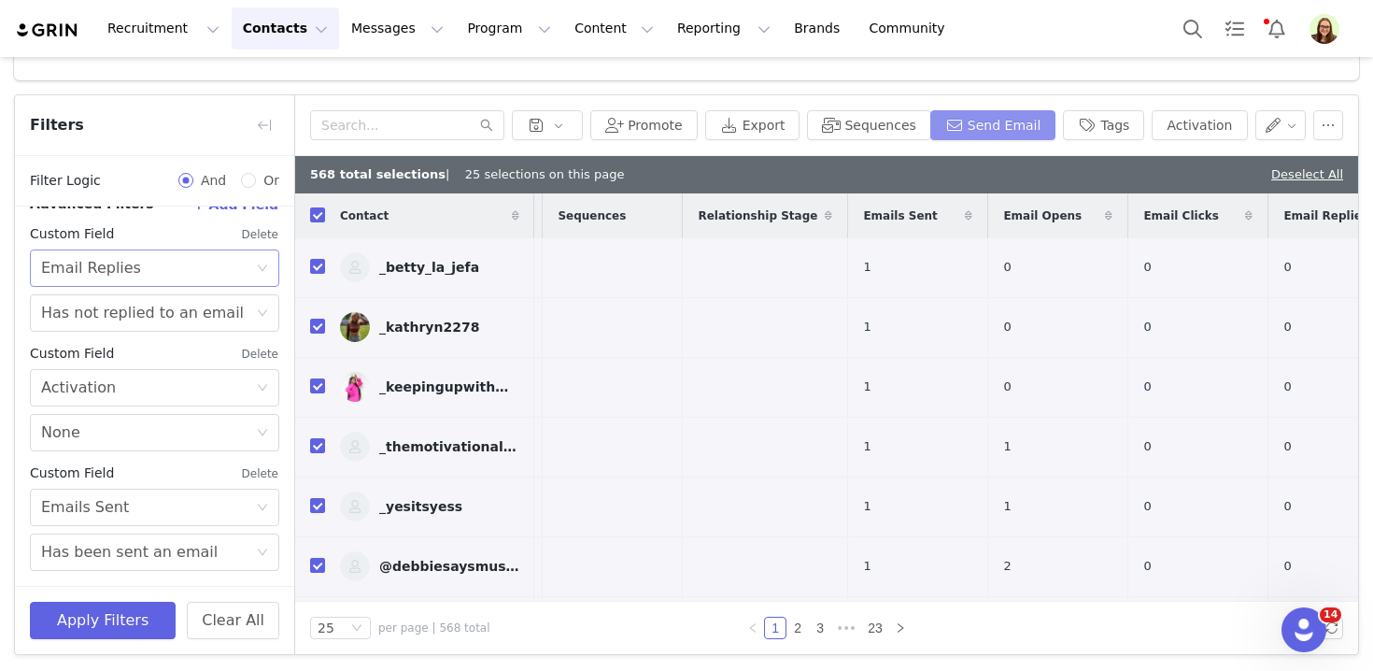
scroll to position [456, 0]
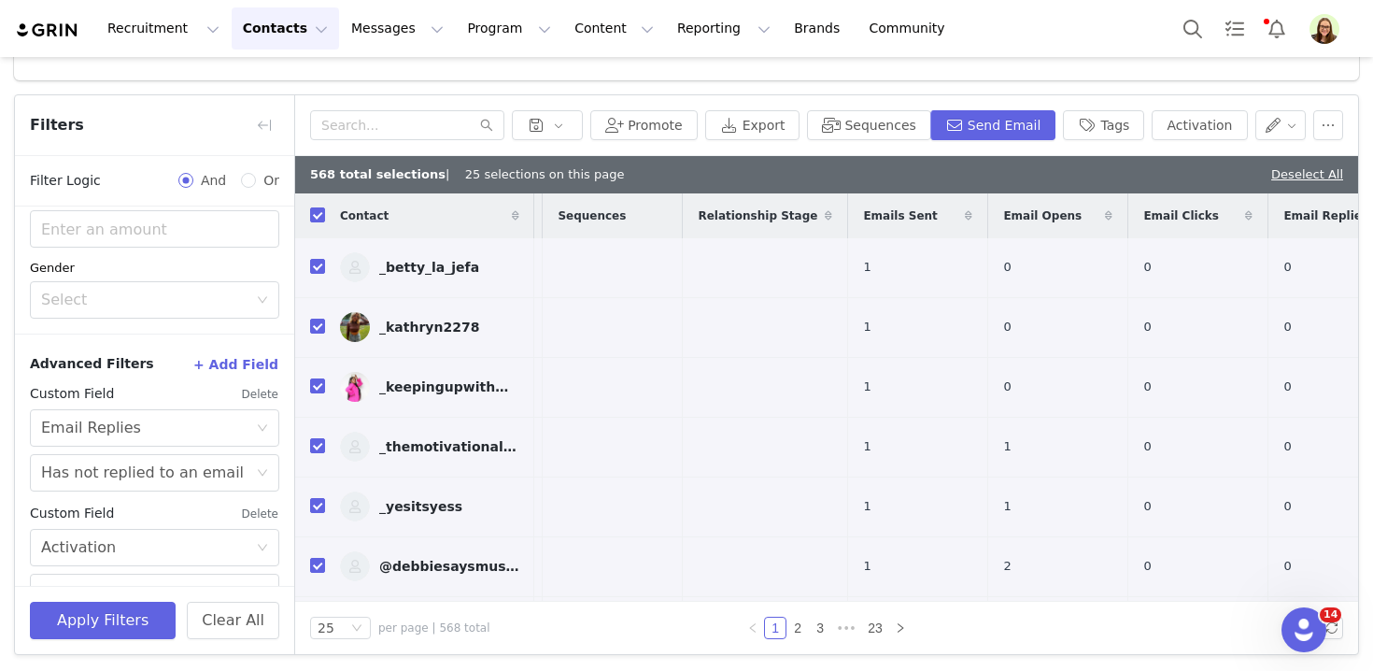
click at [247, 357] on button "+ Add Field" at bounding box center [235, 364] width 87 height 30
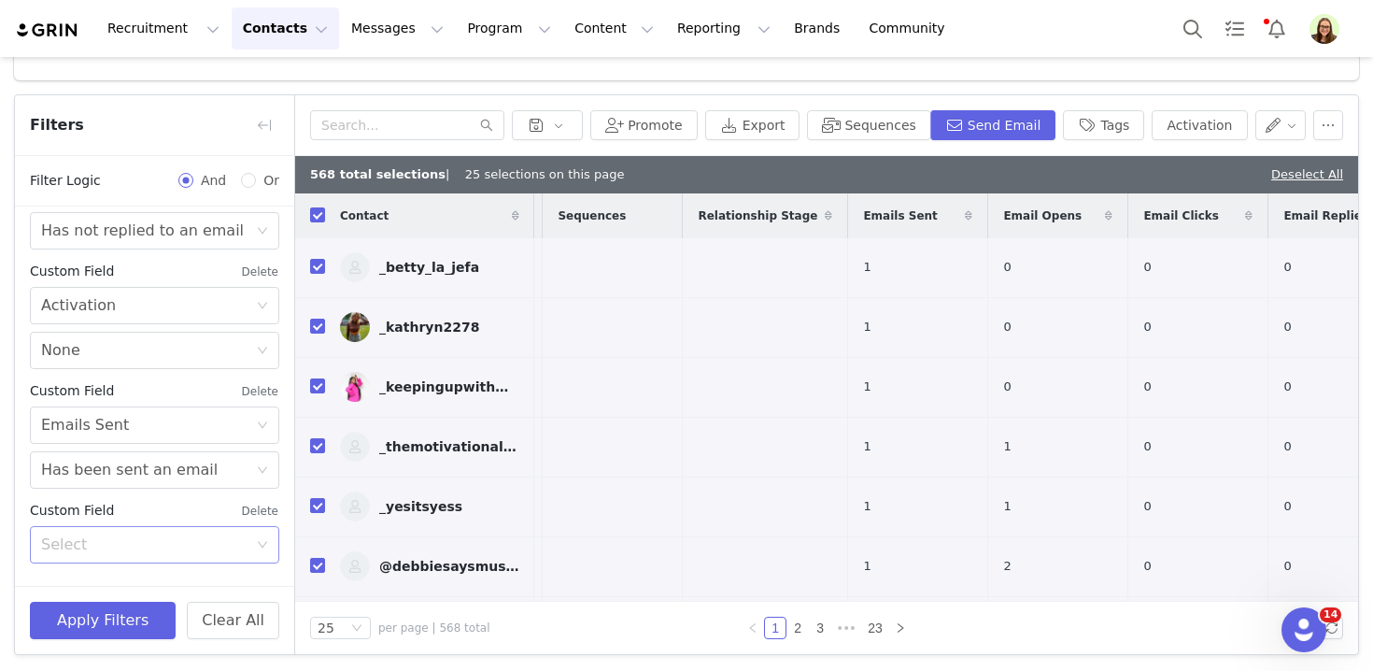
click at [168, 550] on div "Select" at bounding box center [144, 544] width 206 height 19
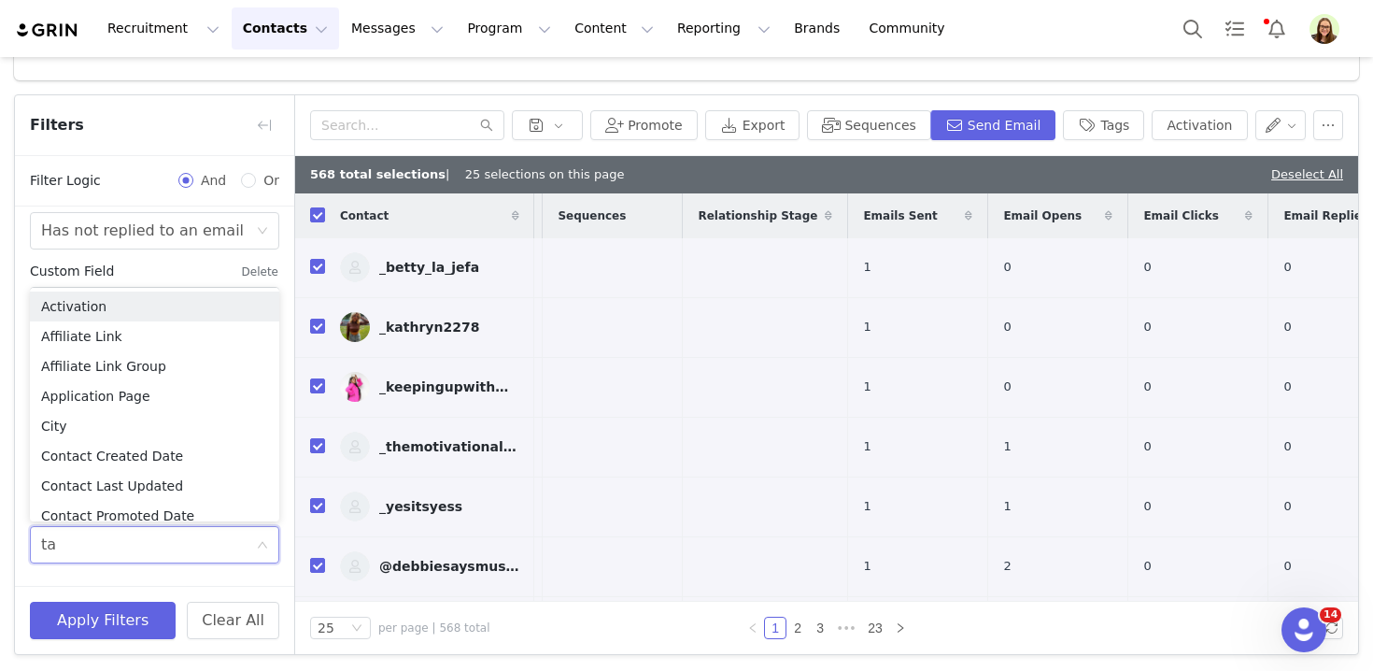
type input "tag"
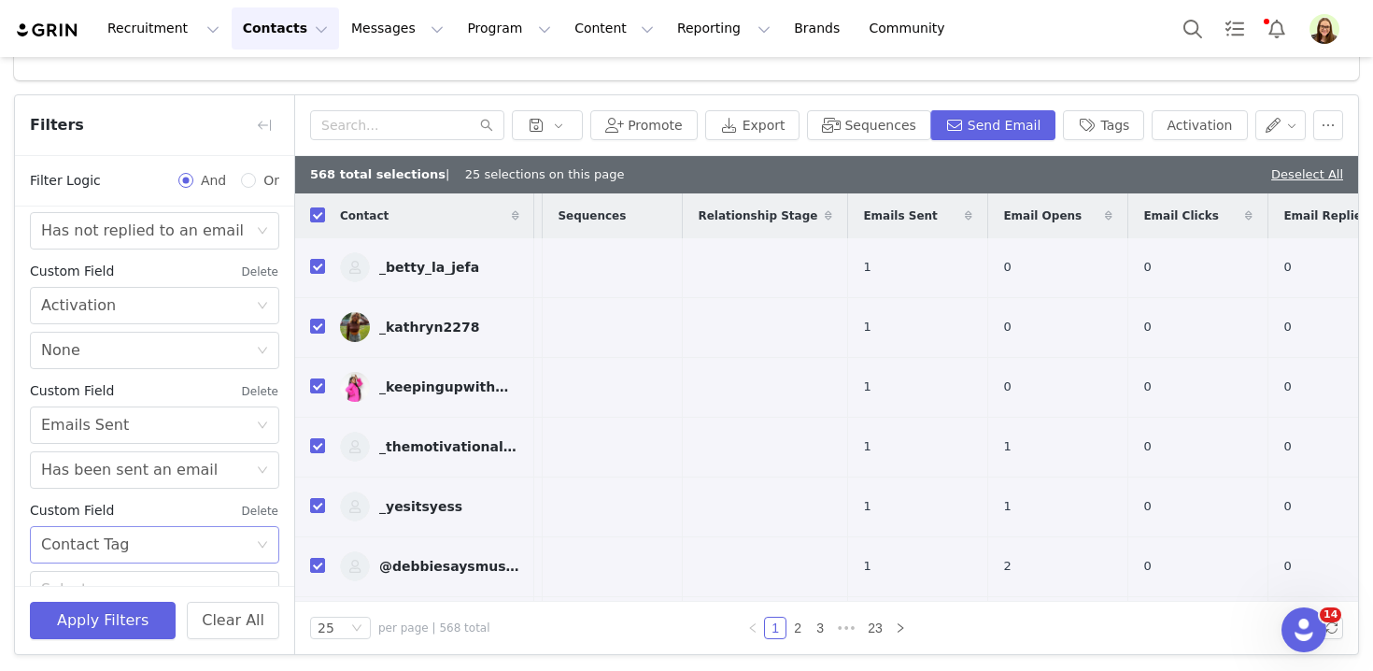
scroll to position [780, 0]
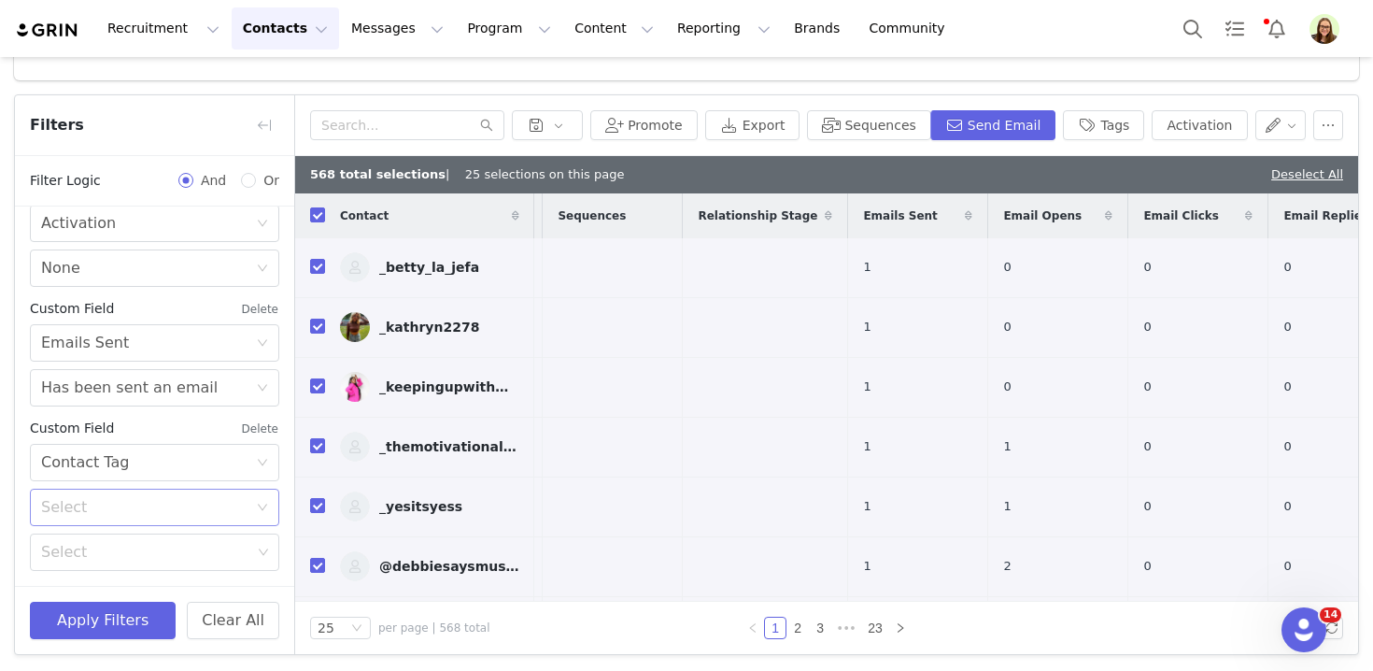
click at [141, 492] on div "Select" at bounding box center [148, 506] width 215 height 35
click at [148, 538] on li "Is" at bounding box center [154, 547] width 249 height 30
click at [148, 538] on div "Select" at bounding box center [147, 551] width 224 height 35
click at [125, 428] on li "Gray Live" at bounding box center [154, 420] width 249 height 30
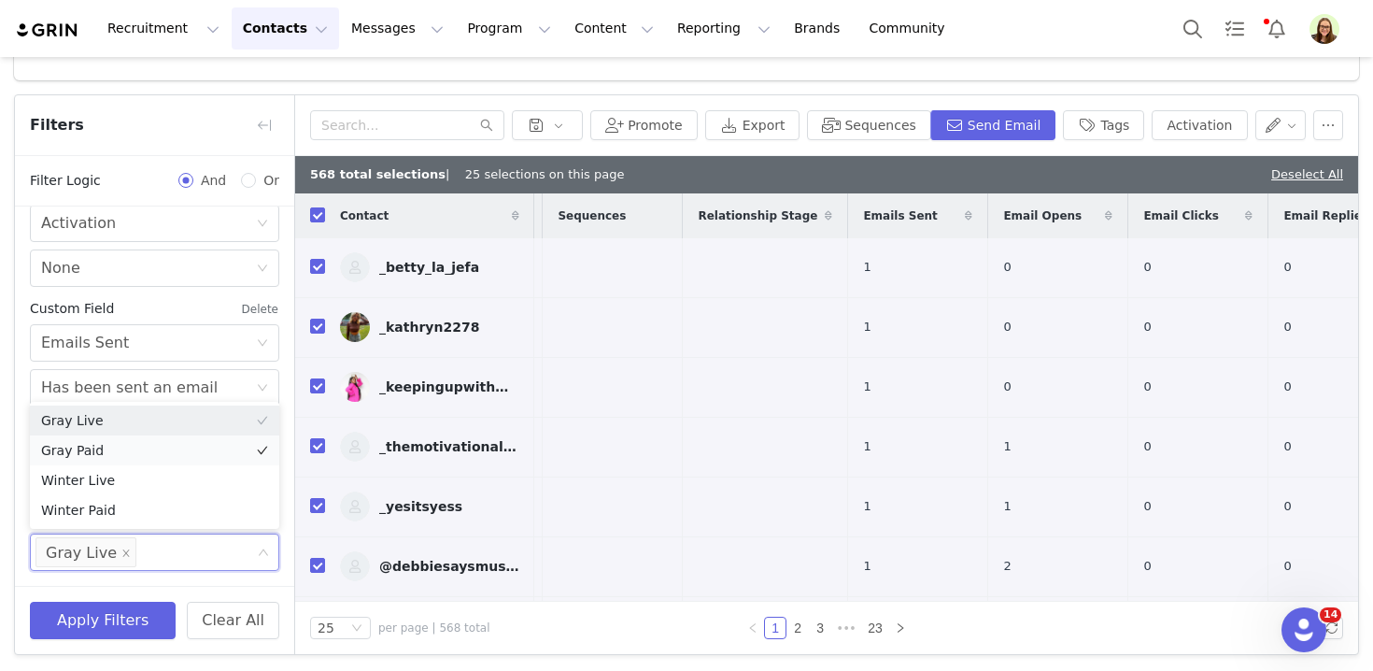
click at [125, 448] on li "Gray Paid" at bounding box center [154, 450] width 249 height 30
click at [116, 603] on button "Apply Filters" at bounding box center [103, 619] width 146 height 37
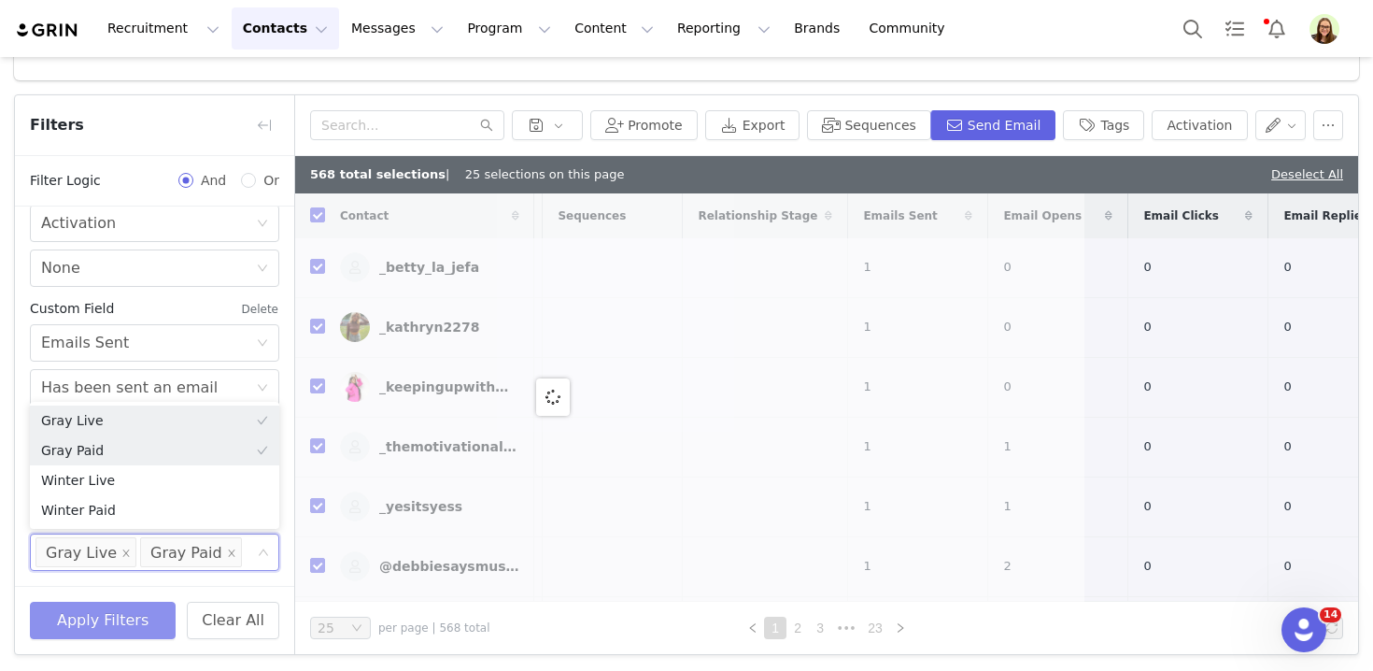
scroll to position [0, 0]
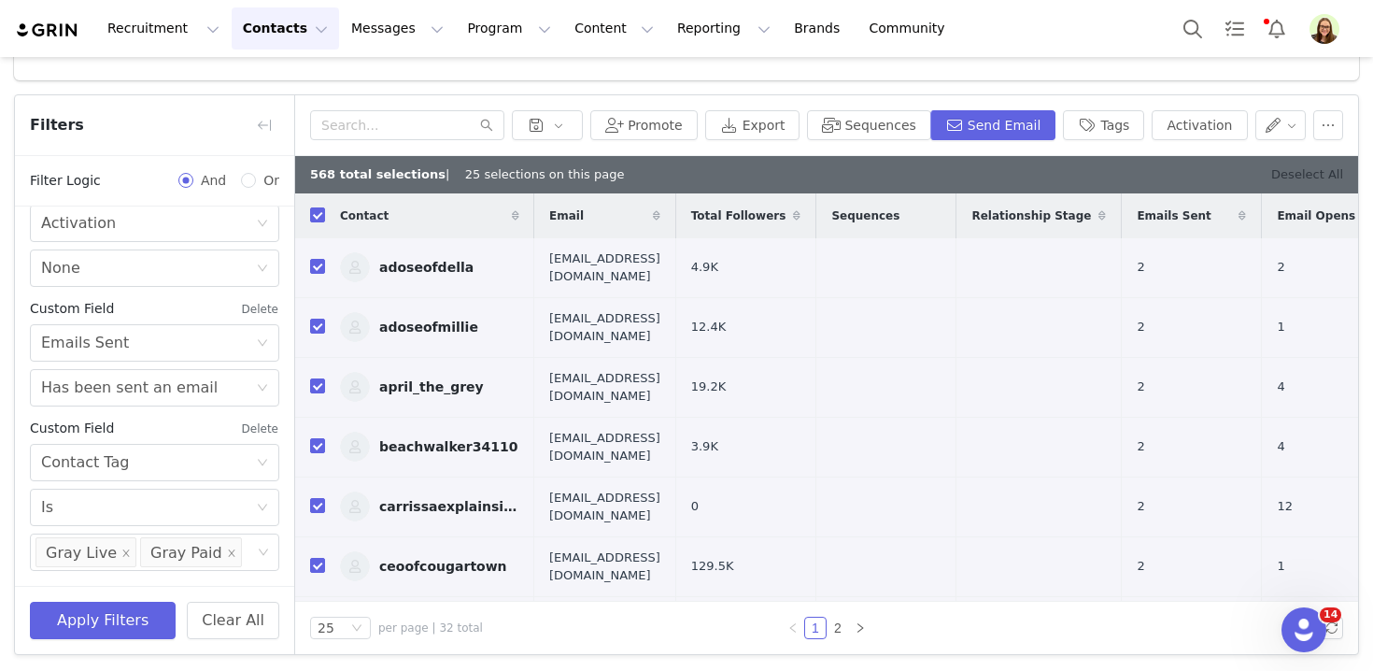
click at [1307, 170] on link "Deselect All" at bounding box center [1307, 174] width 72 height 14
checkbox input "false"
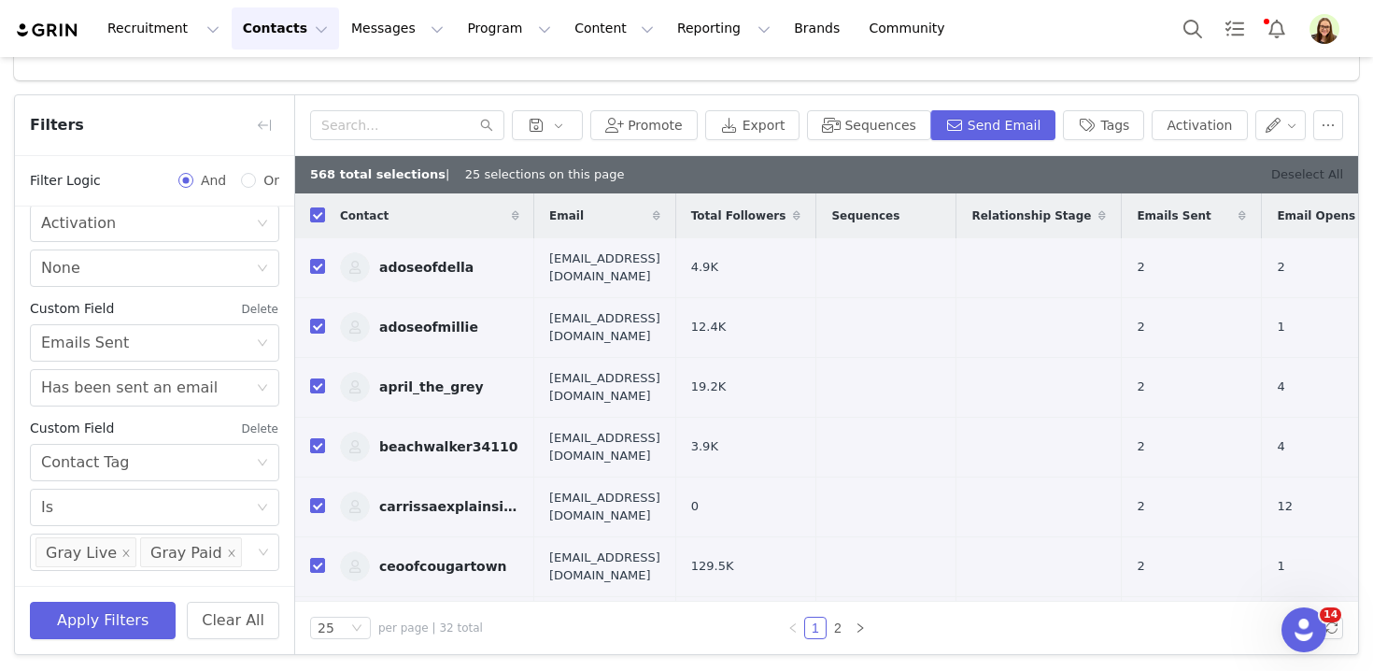
checkbox input "false"
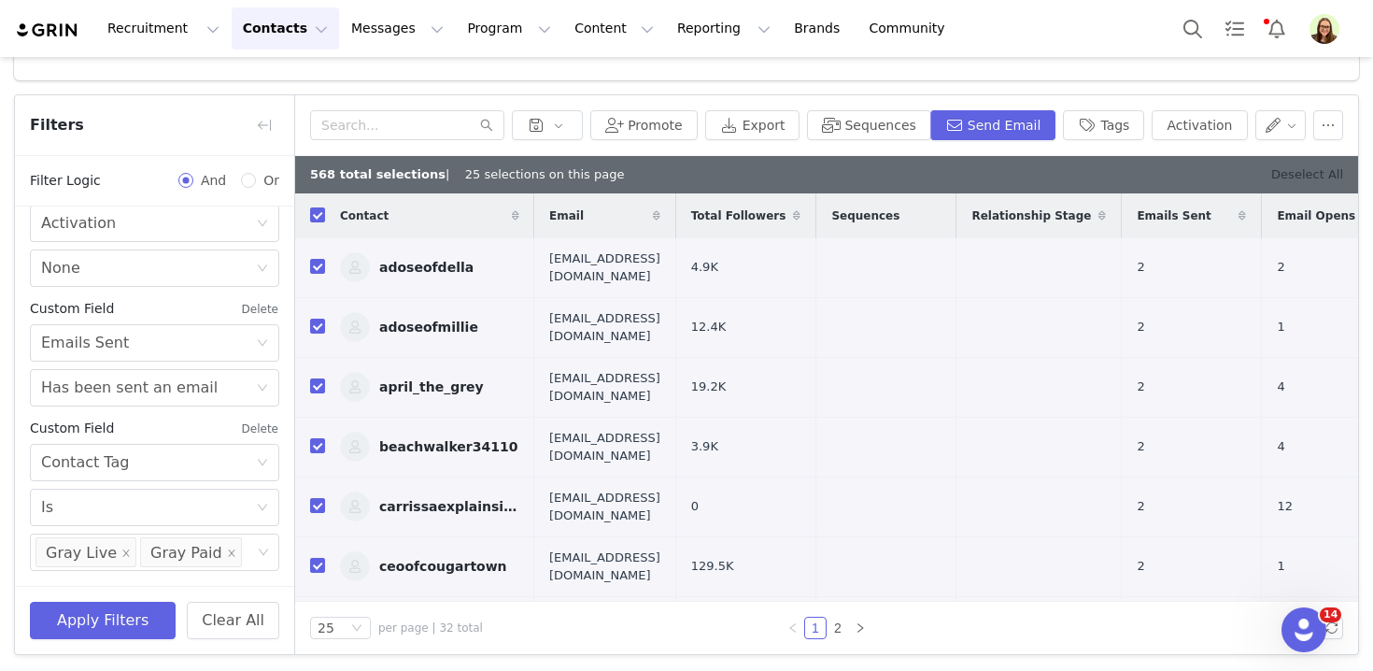
checkbox input "false"
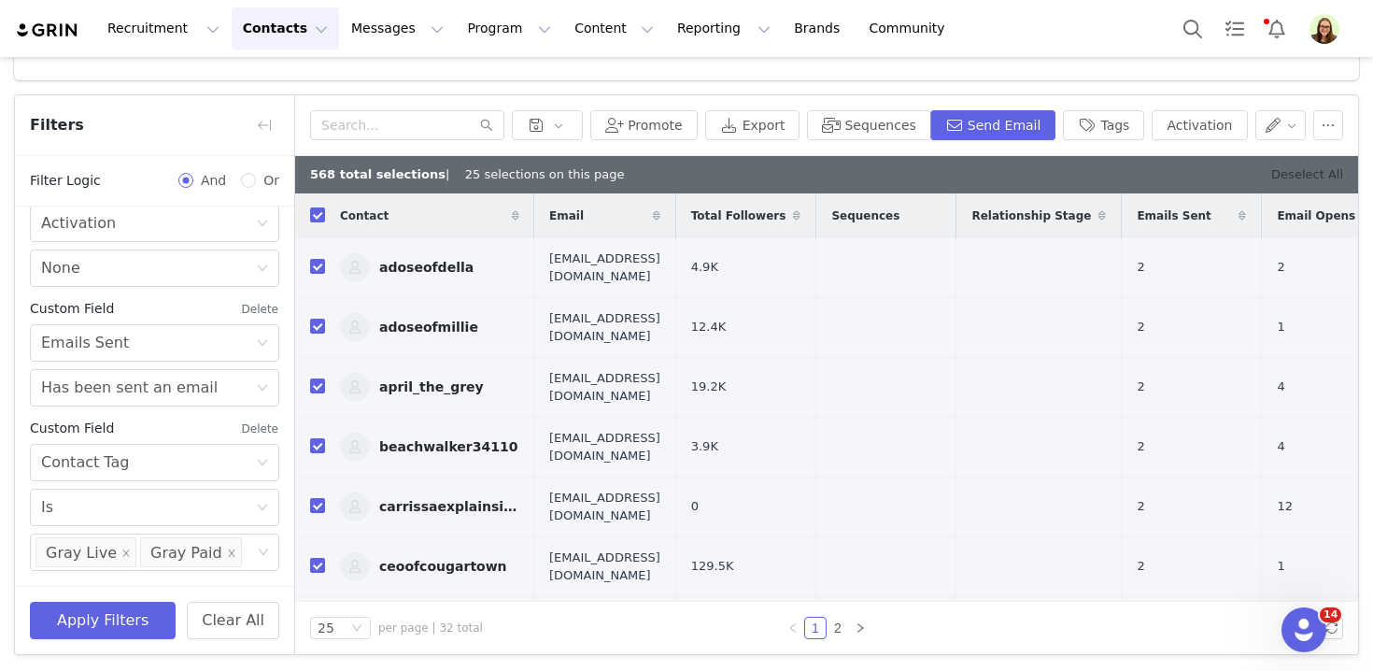
checkbox input "false"
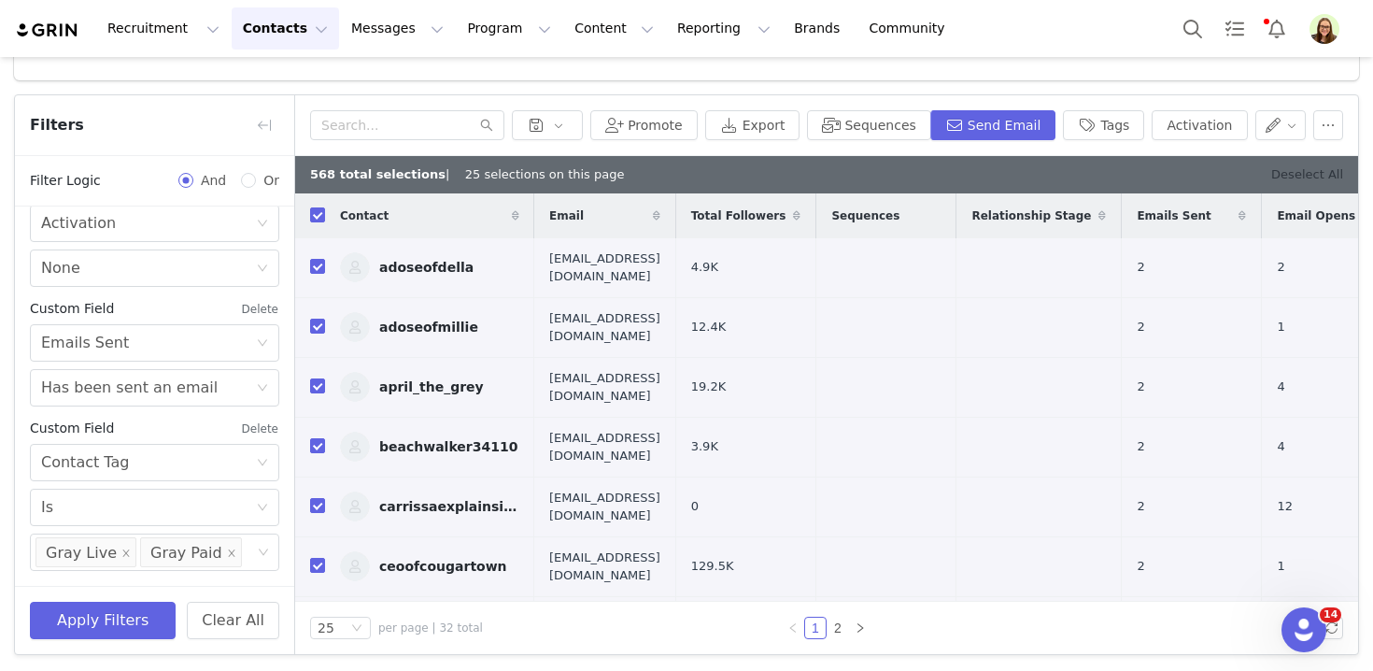
checkbox input "false"
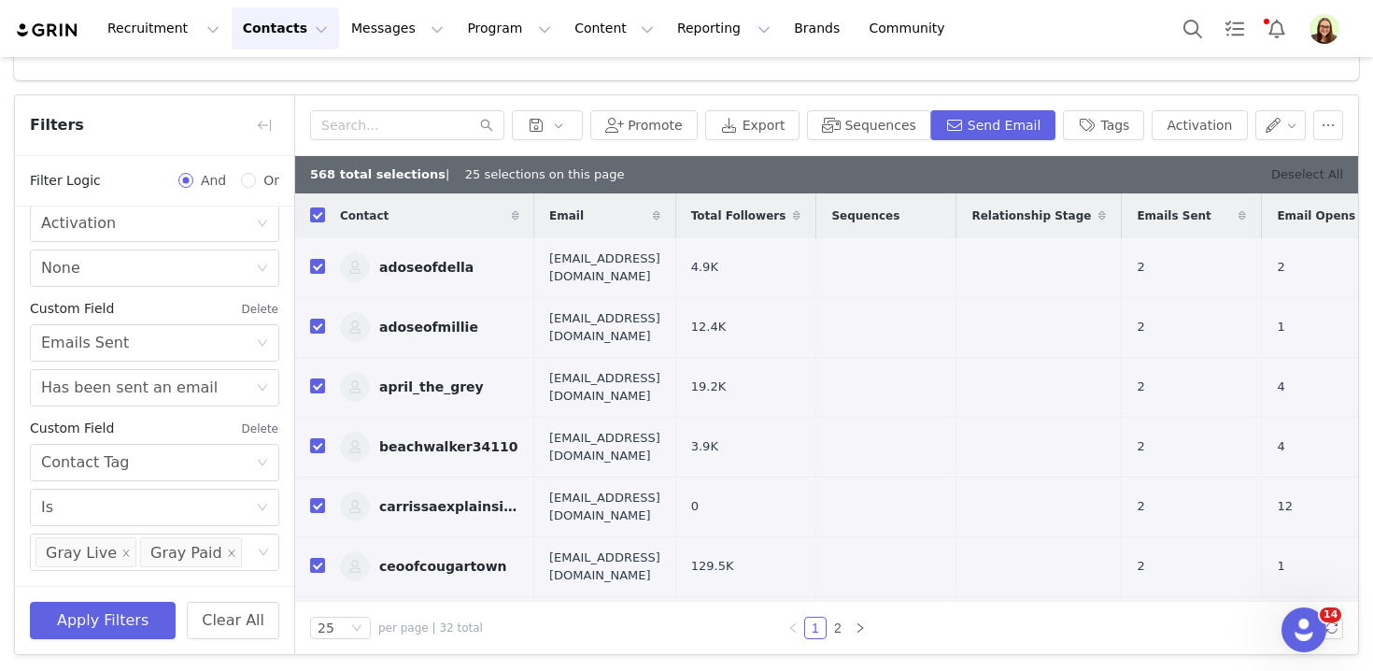
checkbox input "false"
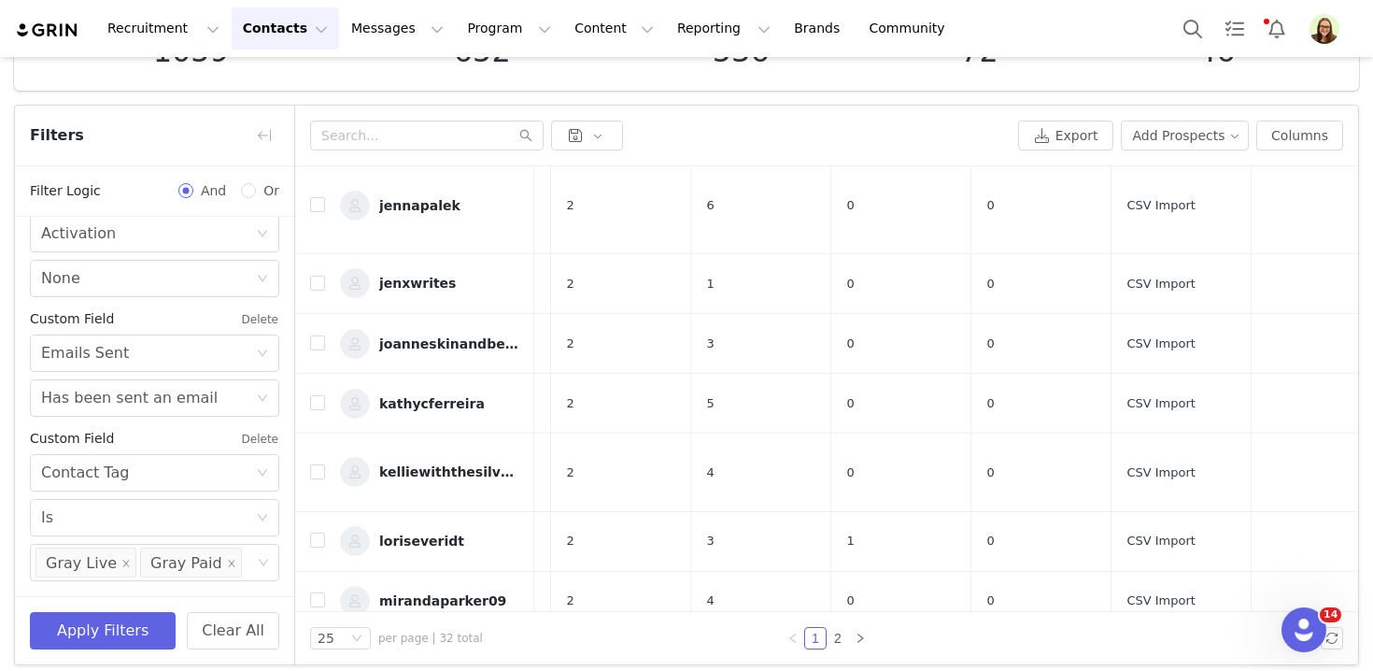
scroll to position [930, 571]
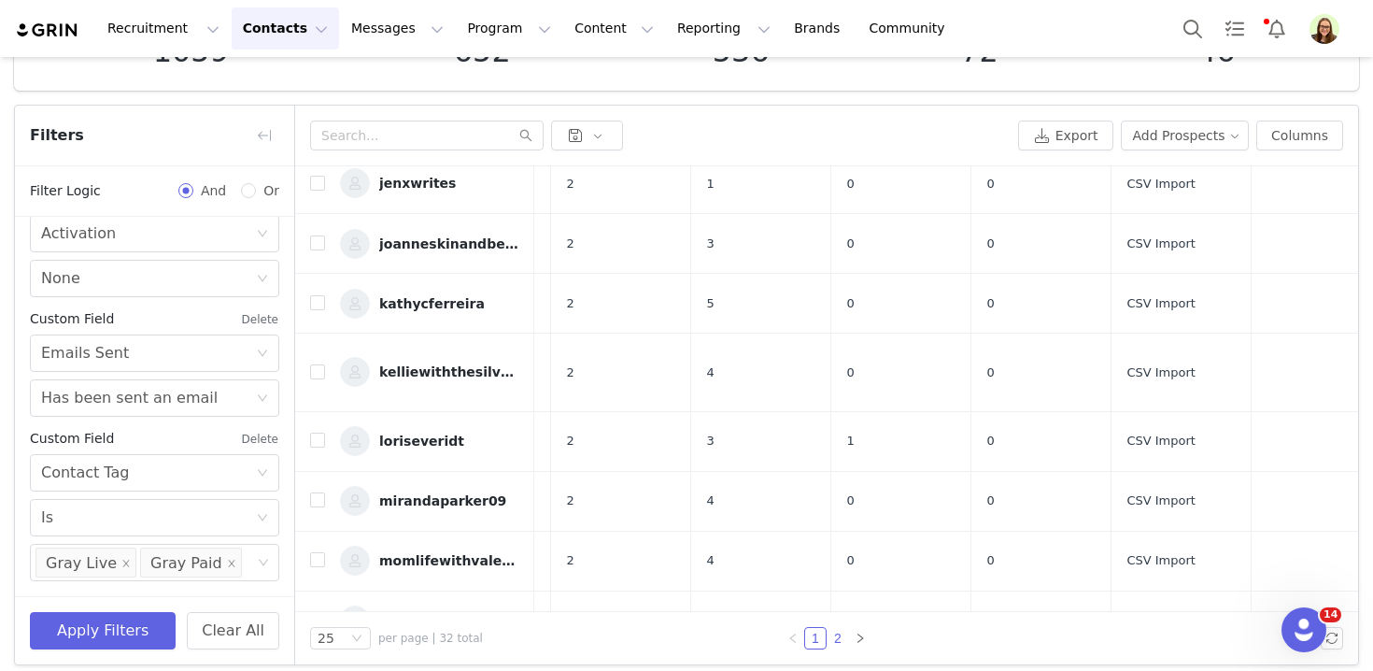
click at [839, 640] on link "2" at bounding box center [837, 638] width 21 height 21
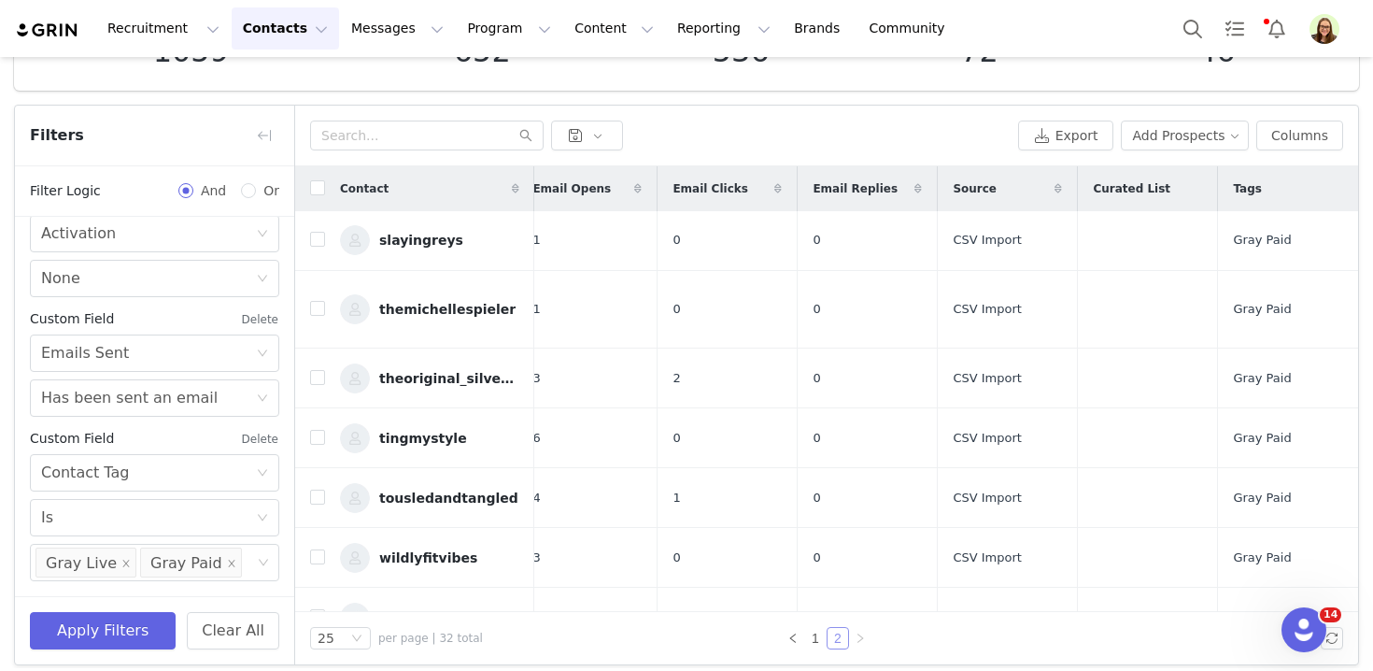
scroll to position [0, 820]
click at [814, 631] on link "1" at bounding box center [815, 638] width 21 height 21
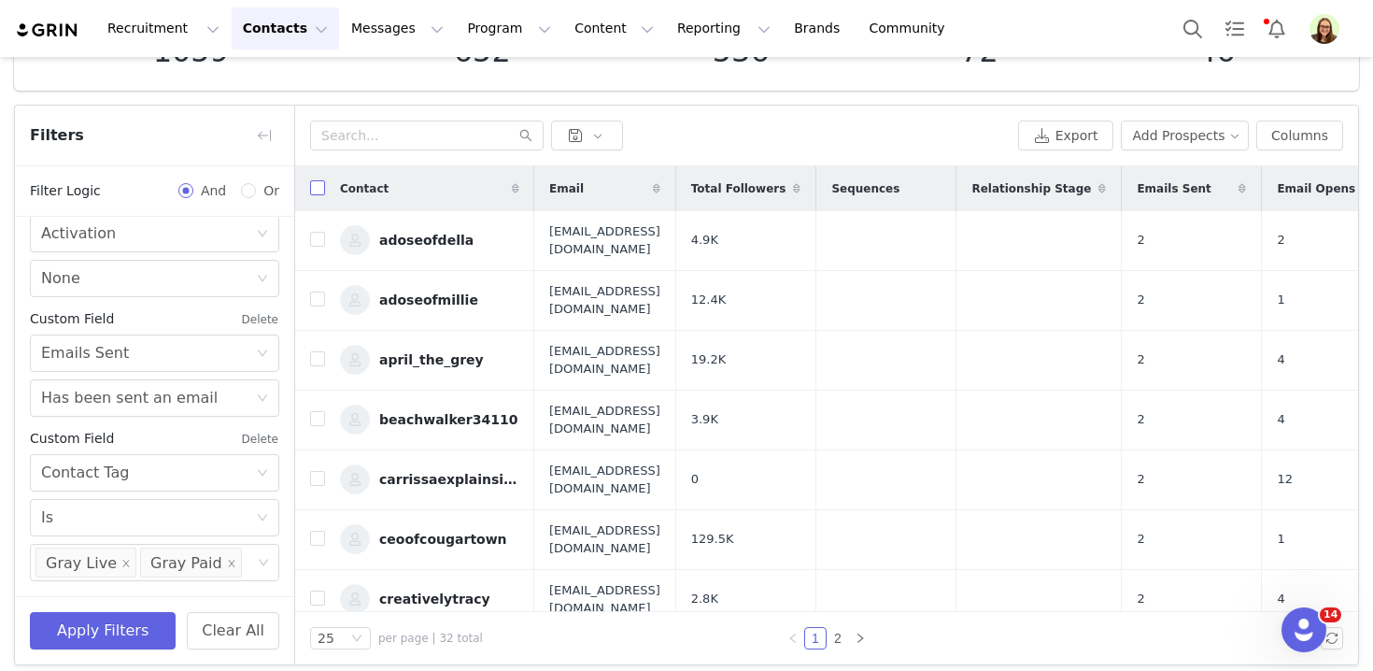
click at [313, 191] on input "checkbox" at bounding box center [317, 187] width 15 height 15
checkbox input "true"
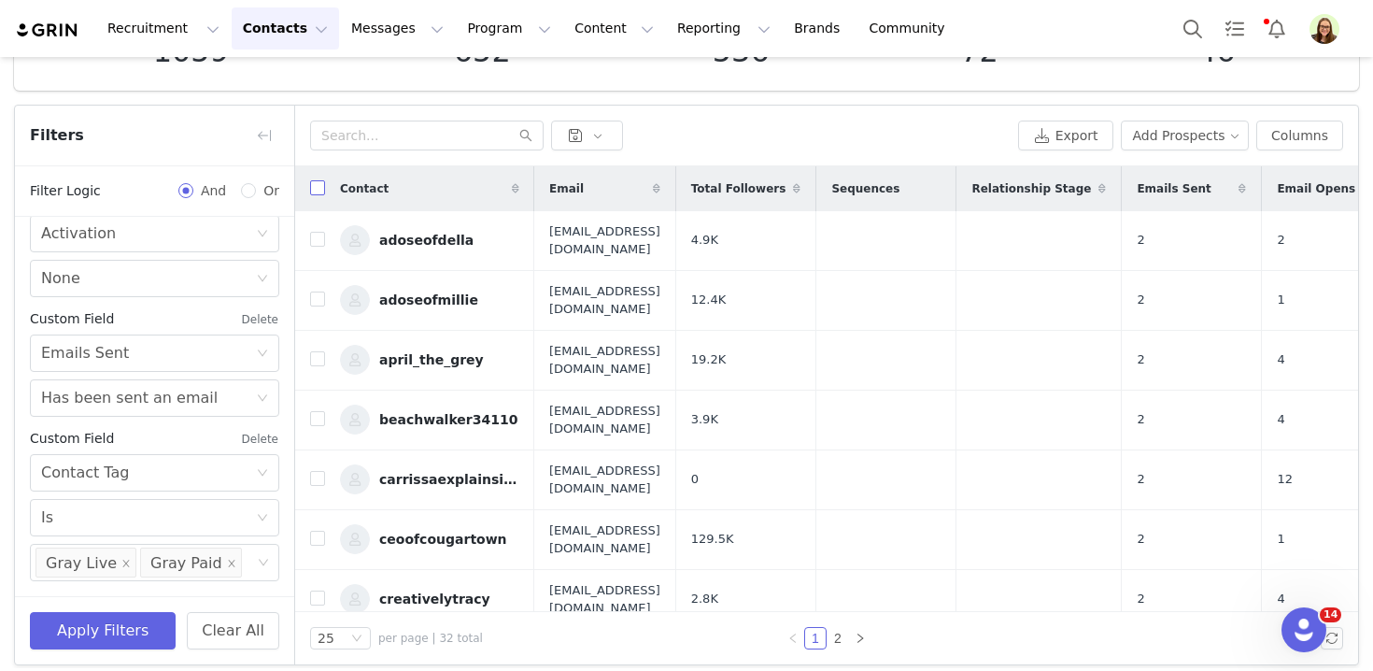
checkbox input "true"
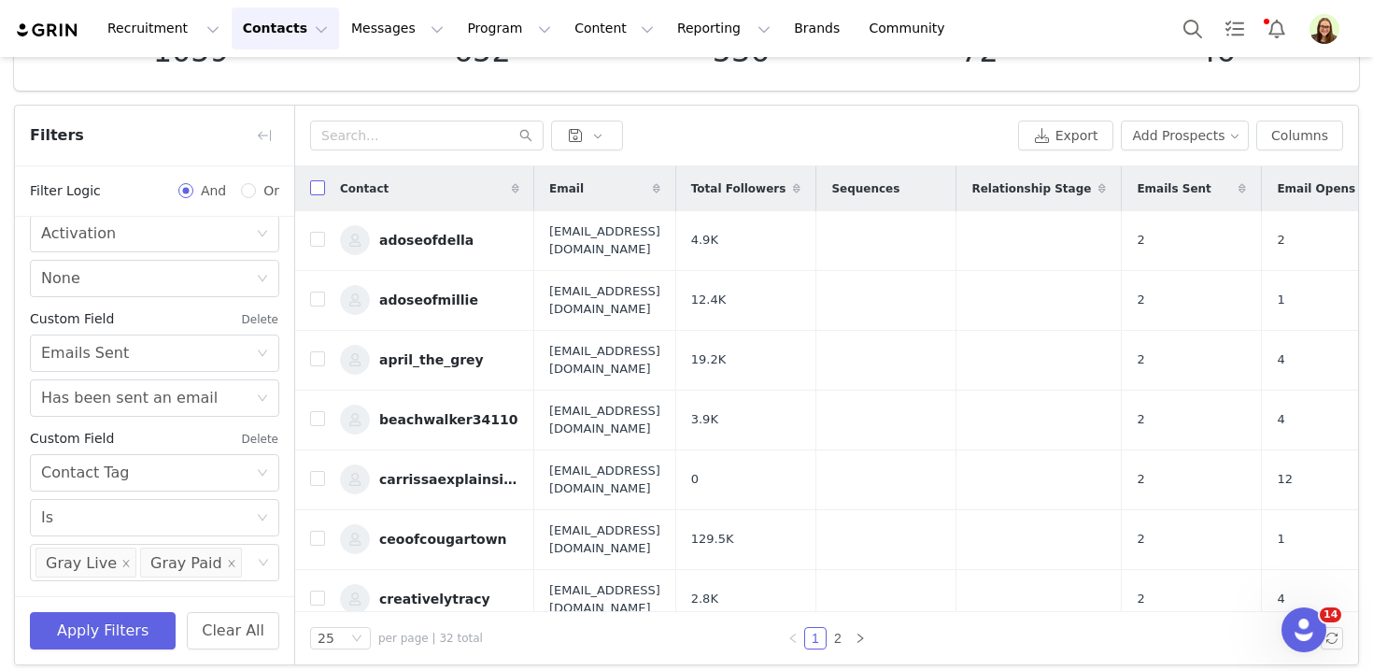
checkbox input "true"
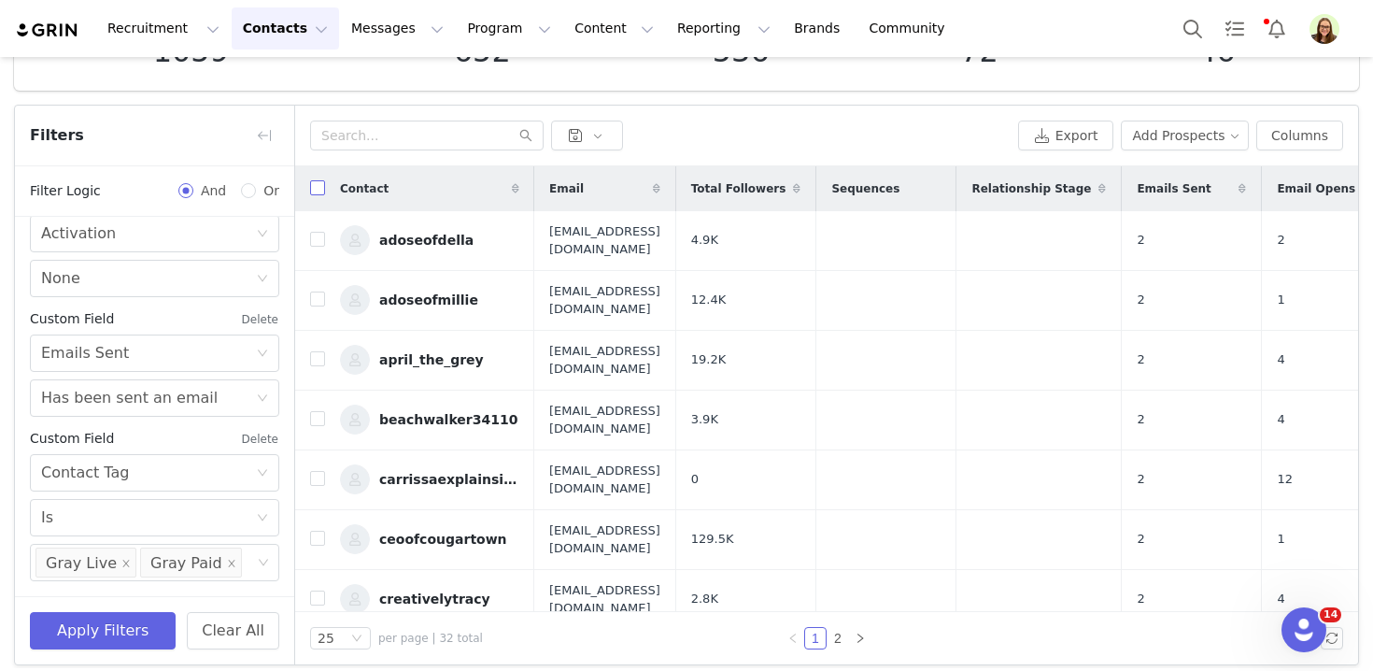
checkbox input "true"
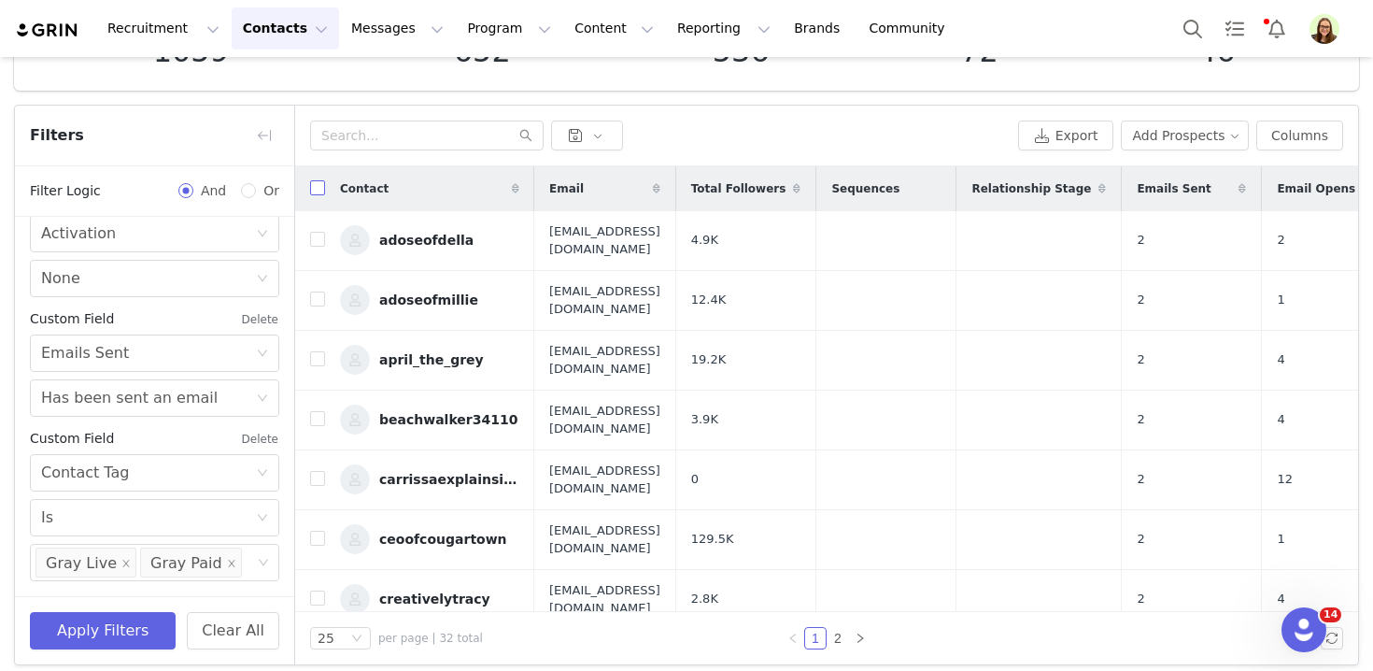
checkbox input "true"
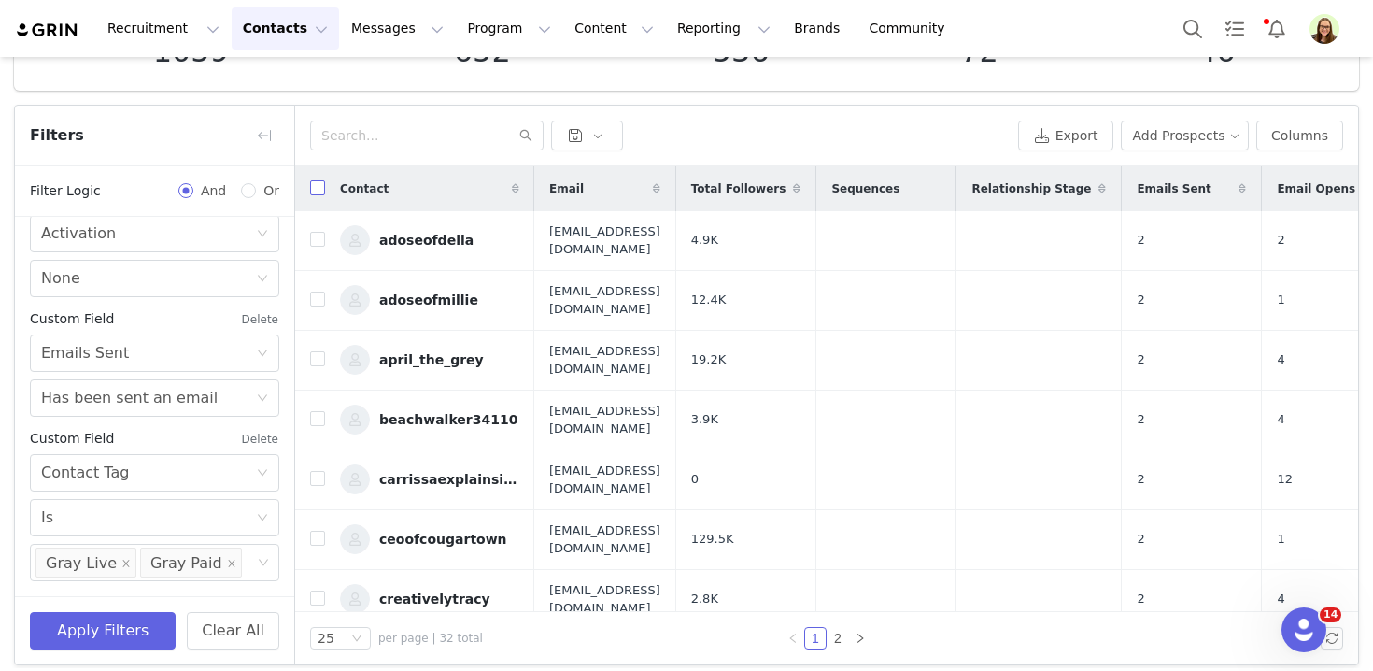
checkbox input "true"
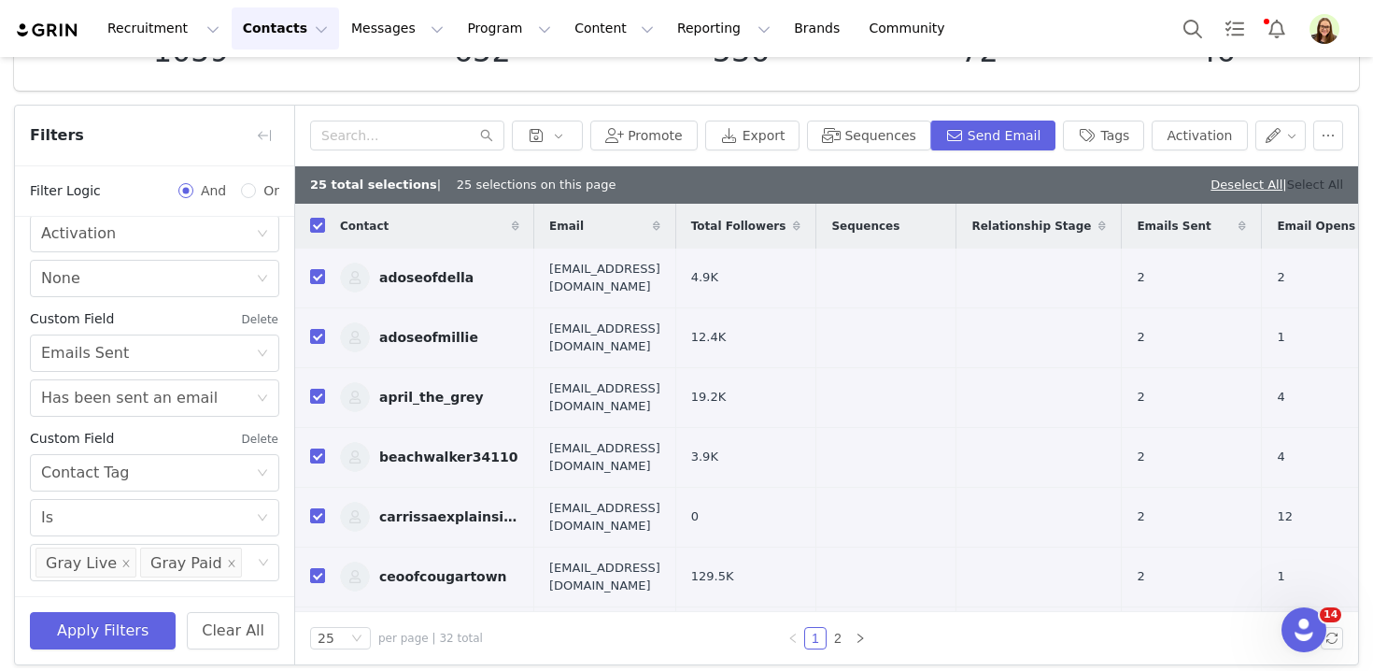
click at [1304, 179] on link "Select All" at bounding box center [1315, 184] width 56 height 14
click at [1024, 136] on button "Send Email" at bounding box center [993, 135] width 126 height 30
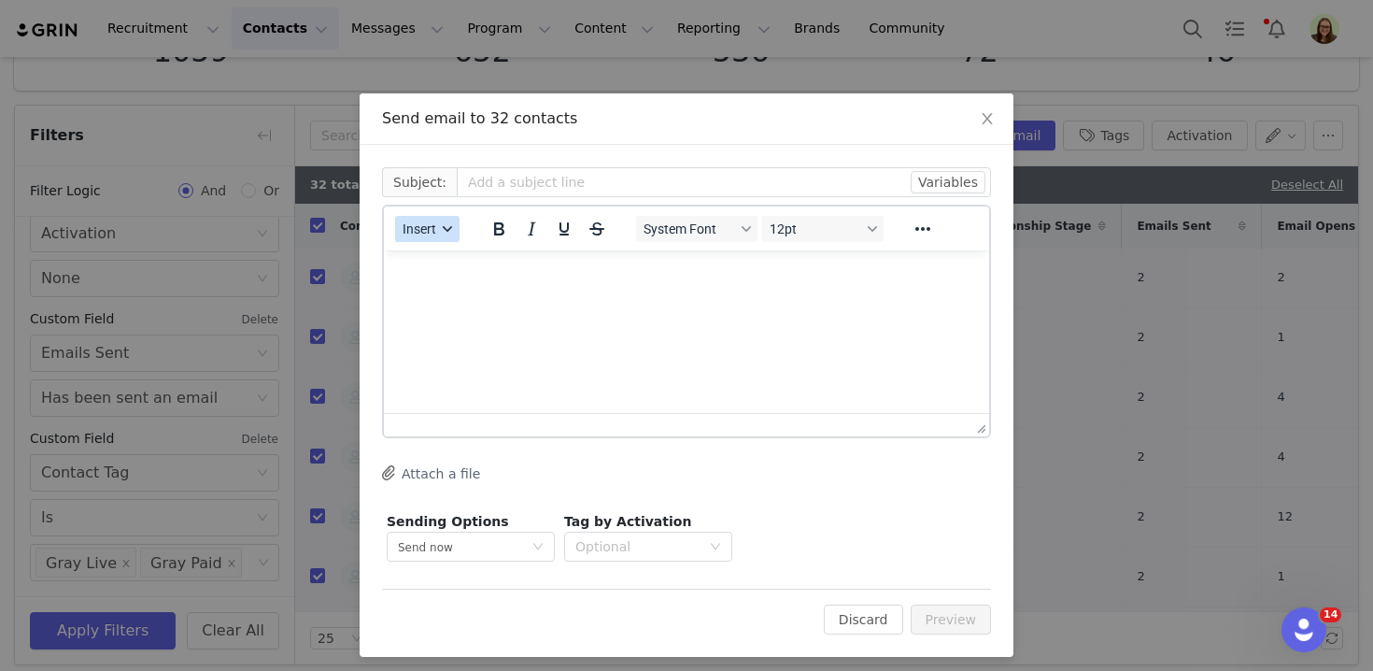
click at [414, 225] on span "Insert" at bounding box center [420, 228] width 34 height 15
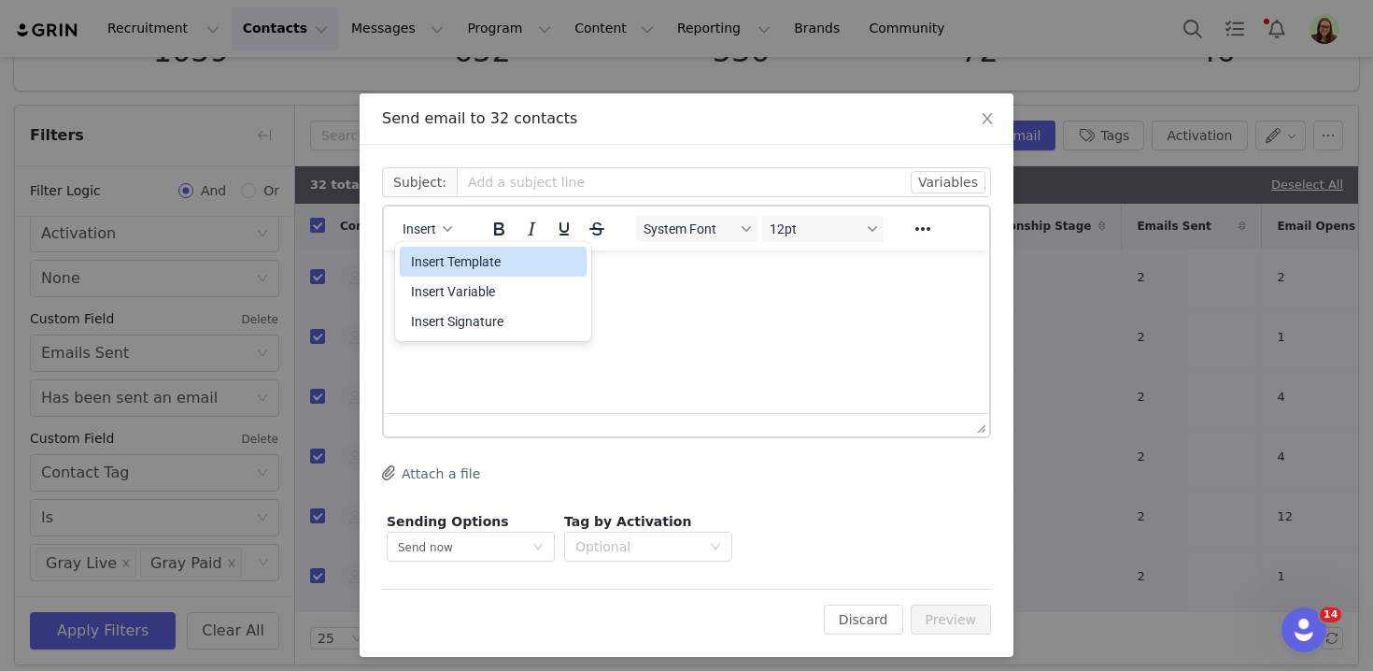
click at [437, 273] on div "Insert Template" at bounding box center [493, 262] width 187 height 30
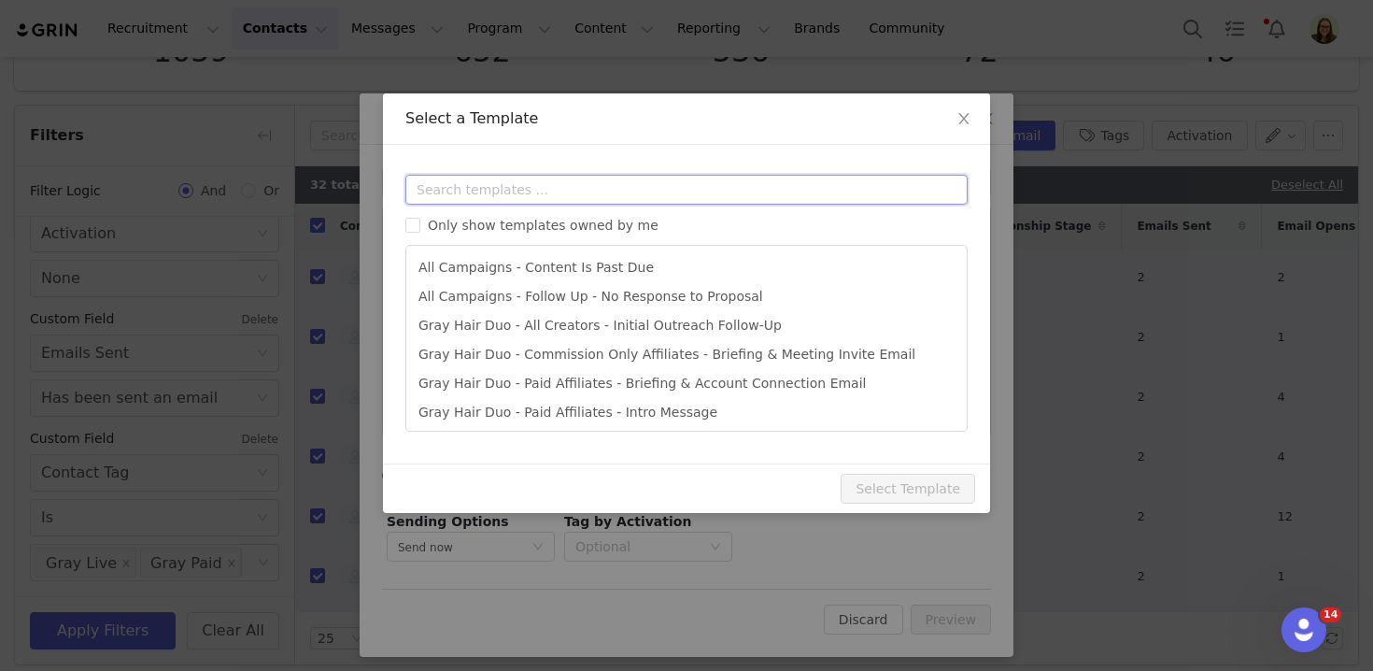
click at [465, 197] on input "text" at bounding box center [686, 190] width 562 height 30
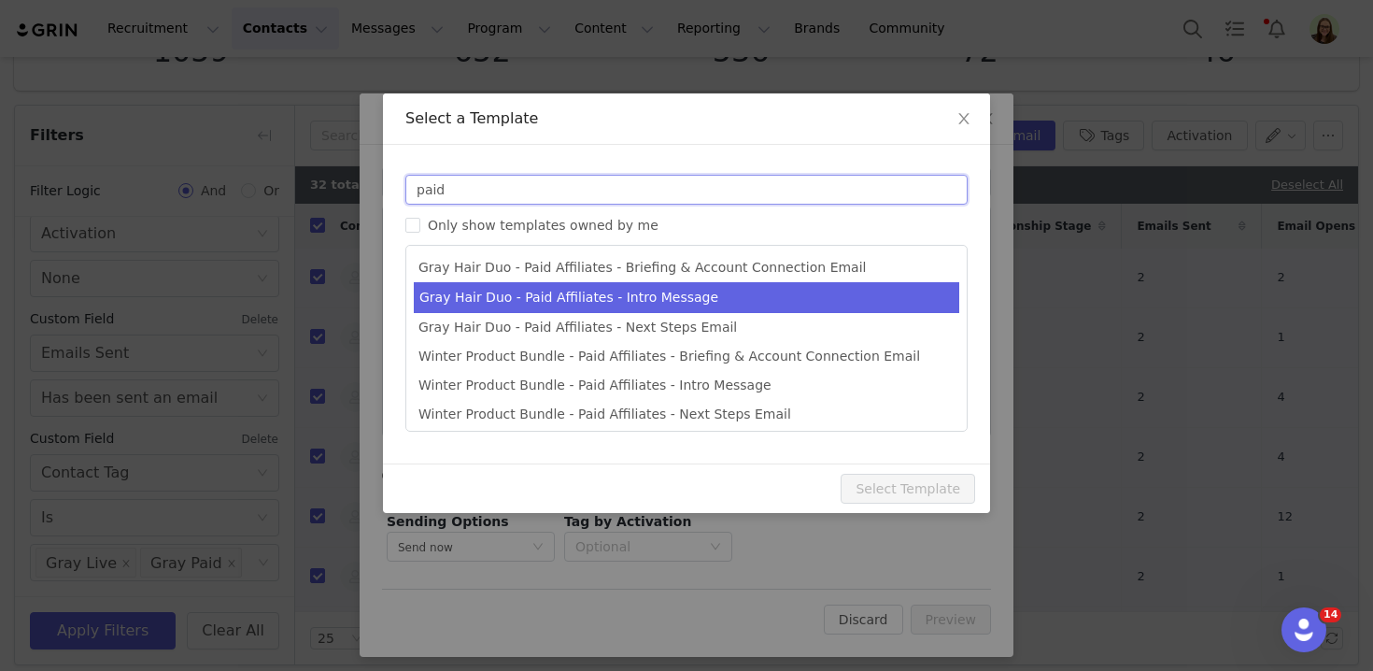
type input "paid"
click at [504, 290] on li "Gray Hair Duo - Paid Affiliates - Intro Message" at bounding box center [686, 297] width 545 height 31
type input "You’ve Been Shortlisted for an Exclusive Just Nutritive TikTok Shop Campaign"
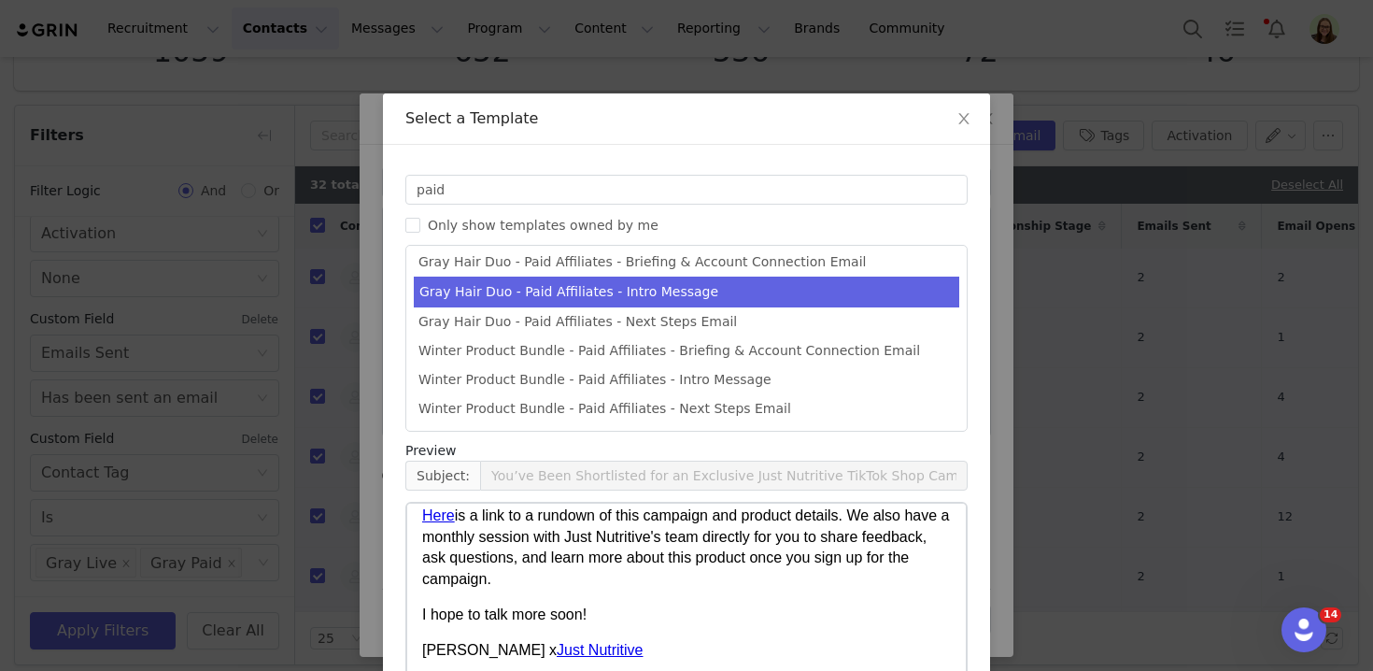
scroll to position [159, 0]
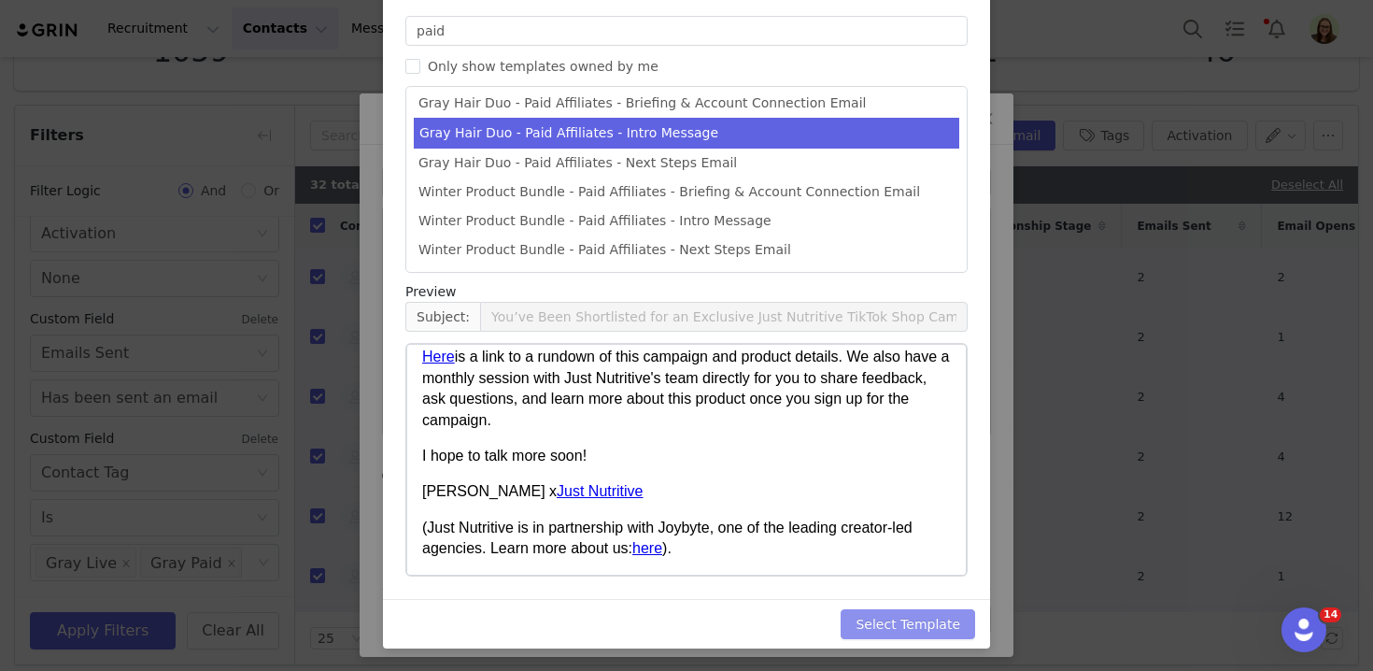
click at [920, 611] on button "Select Template" at bounding box center [907, 624] width 134 height 30
type input "You’ve Been Shortlisted for an Exclusive Just Nutritive TikTok Shop Campaign"
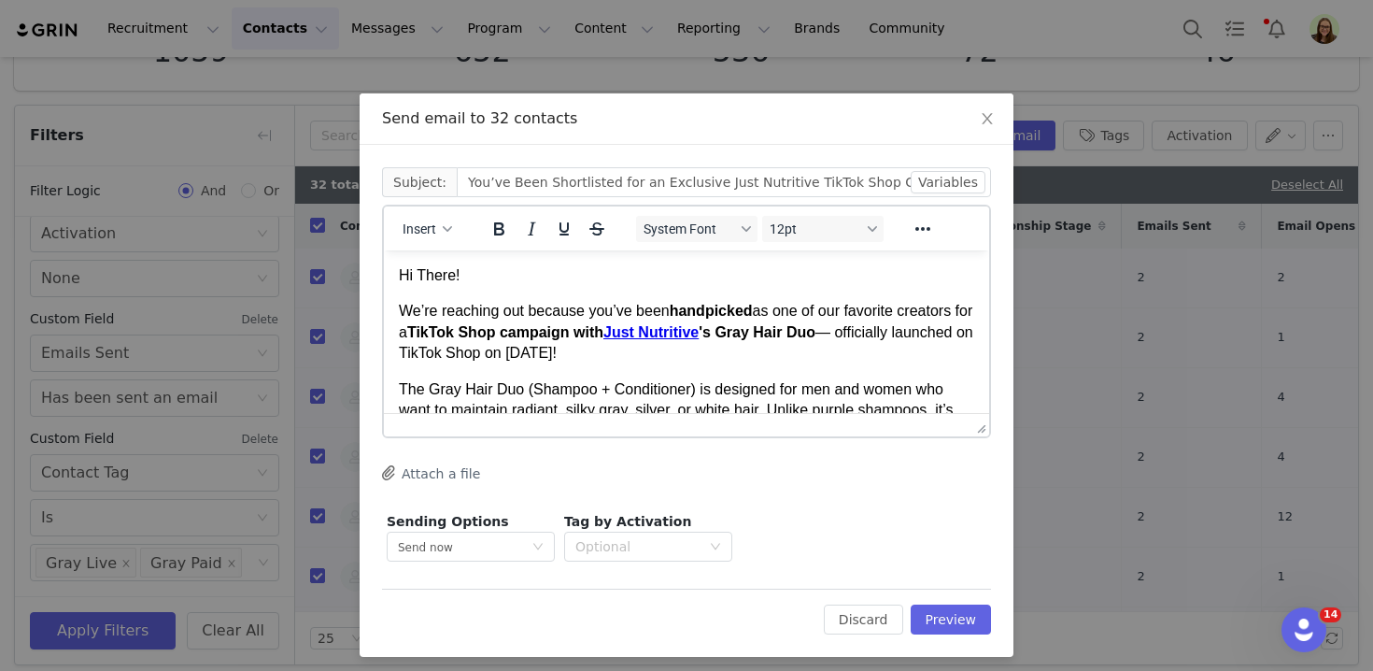
scroll to position [0, 0]
click at [558, 182] on input "You’ve Been Shortlisted for an Exclusive Just Nutritive TikTok Shop Campaign" at bounding box center [724, 182] width 534 height 30
click at [446, 275] on p "Hi There!" at bounding box center [686, 275] width 575 height 21
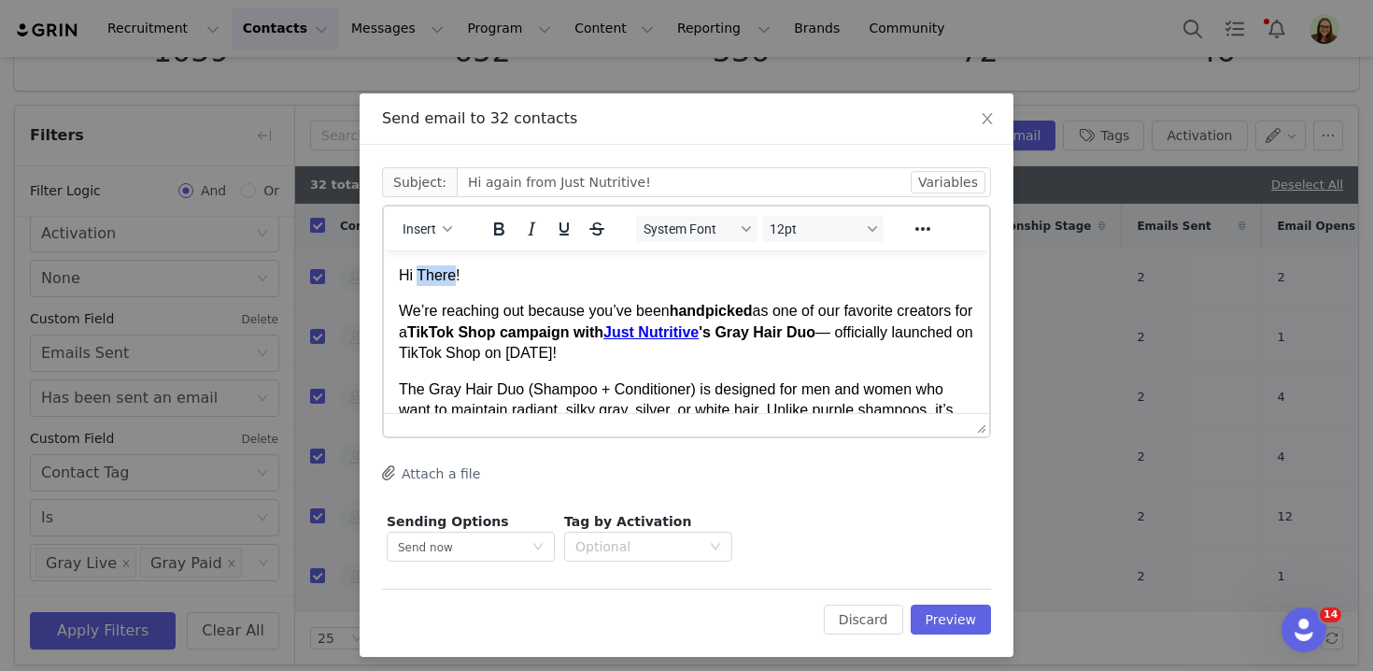
click at [446, 275] on p "Hi There!" at bounding box center [686, 275] width 575 height 21
drag, startPoint x: 527, startPoint y: 311, endPoint x: 290, endPoint y: 283, distance: 237.9
click at [384, 283] on html "Hi again! We’re reaching out because you’ve been handpicked as one of our favor…" at bounding box center [686, 683] width 605 height 867
click at [519, 309] on p "We’re reaching out because you’ve been handpicked as one of our favorite creato…" at bounding box center [686, 332] width 575 height 63
drag, startPoint x: 530, startPoint y: 312, endPoint x: 364, endPoint y: 311, distance: 166.2
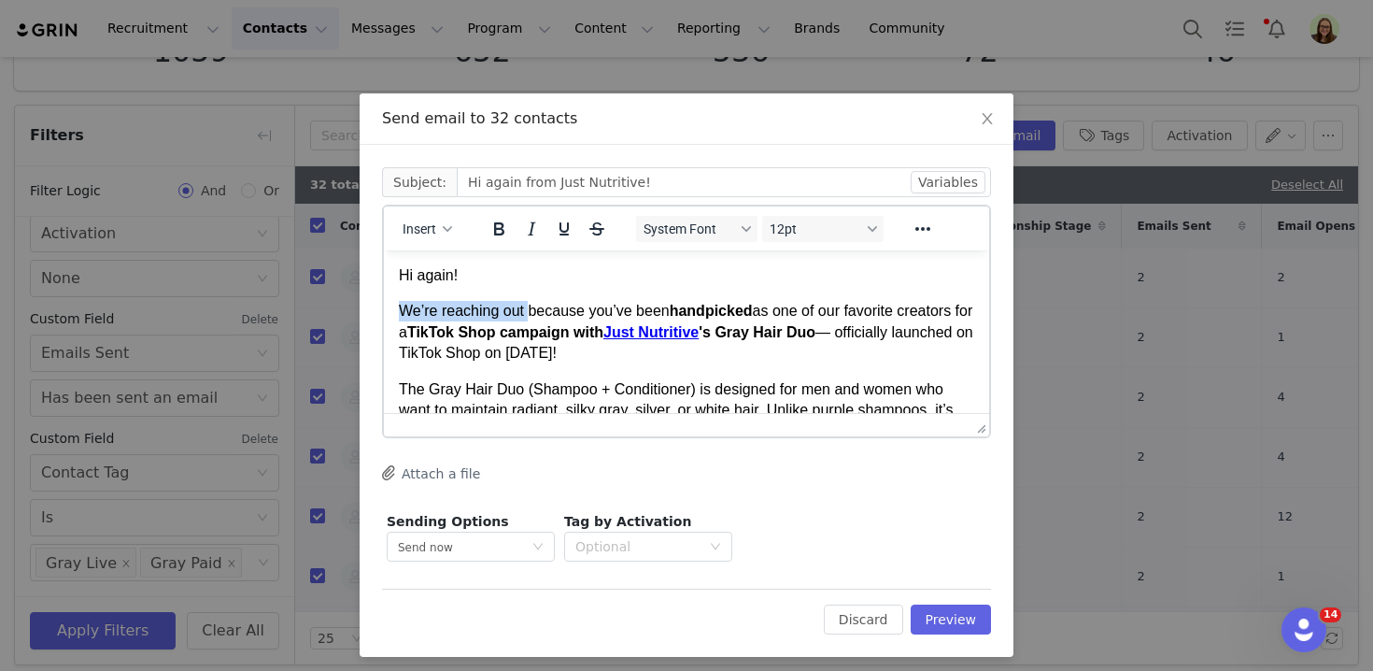
click at [384, 311] on html "Hi again! We’re reaching out because you’ve been handpicked as one of our favor…" at bounding box center [686, 683] width 605 height 867
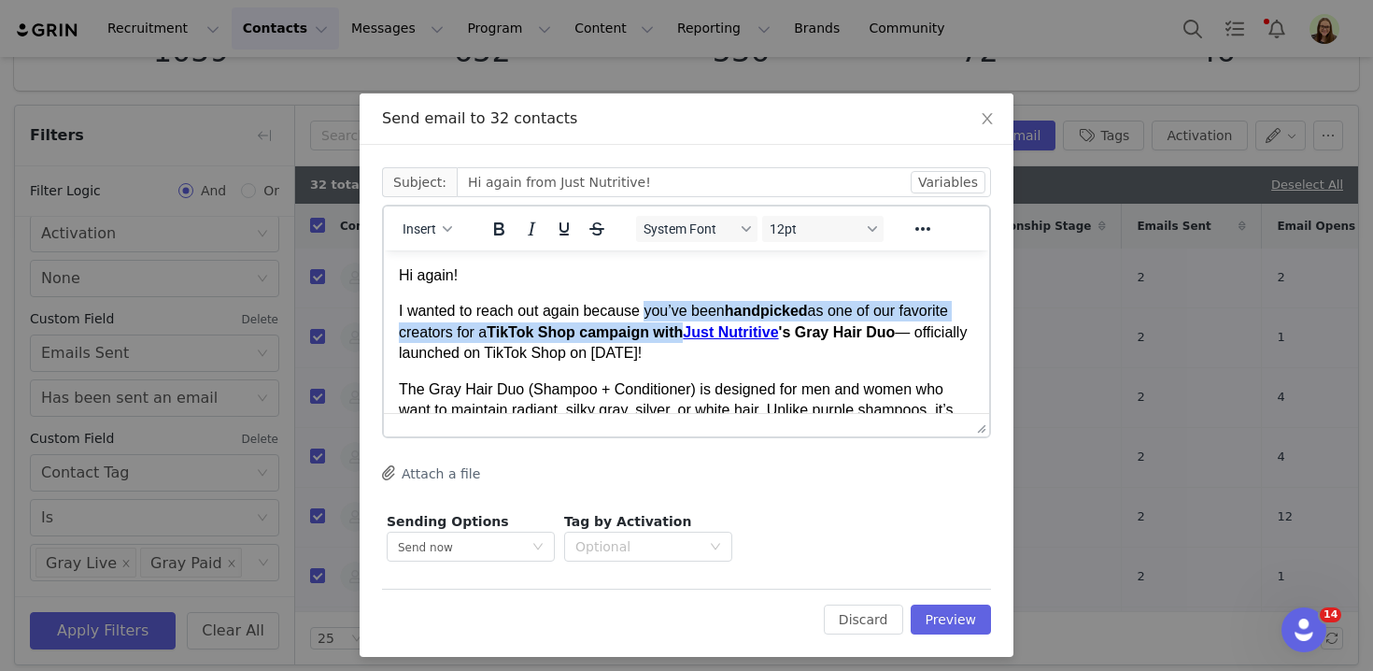
drag, startPoint x: 648, startPoint y: 311, endPoint x: 691, endPoint y: 332, distance: 47.6
click at [691, 332] on p "I wanted to reach out again because you’ve been handpicked as one of our favori…" at bounding box center [686, 332] width 575 height 63
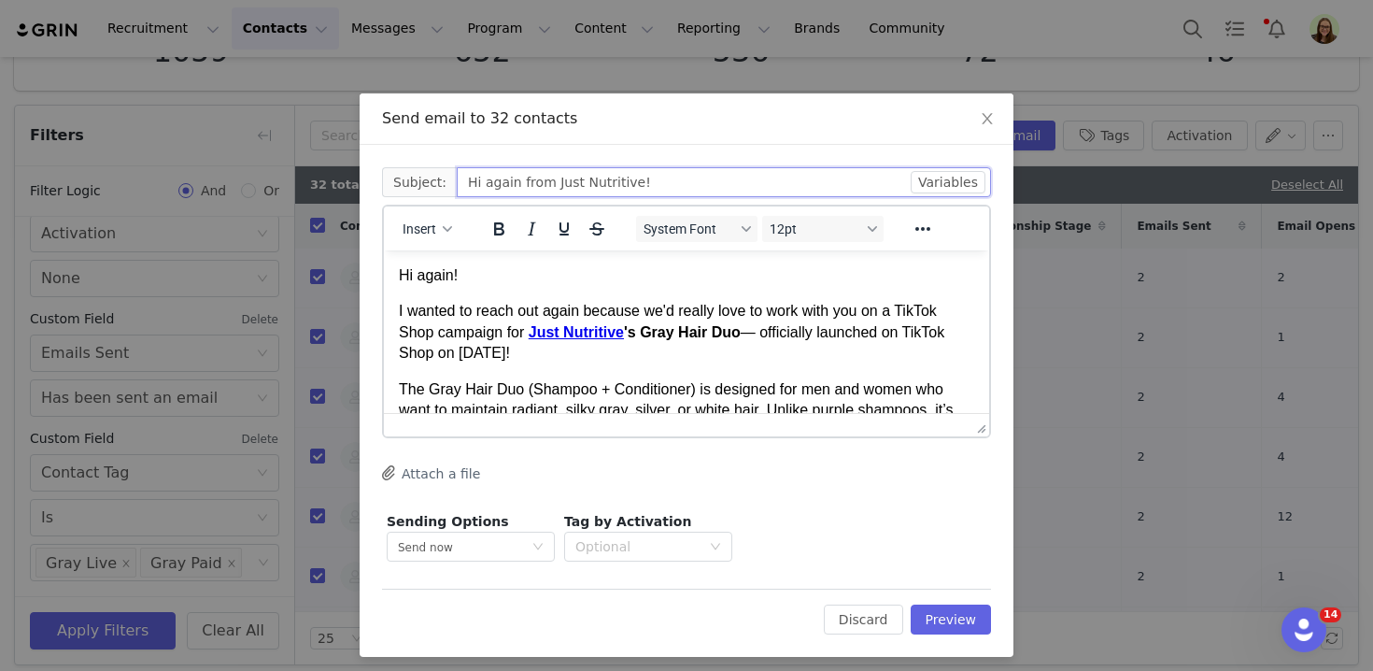
click at [727, 181] on input "Hi again from Just Nutritive!" at bounding box center [724, 182] width 534 height 30
drag, startPoint x: 707, startPoint y: 357, endPoint x: 757, endPoint y: 331, distance: 56.8
click at [757, 331] on p "I wanted to reach out again because we'd really love to work with you on a TikT…" at bounding box center [686, 332] width 575 height 63
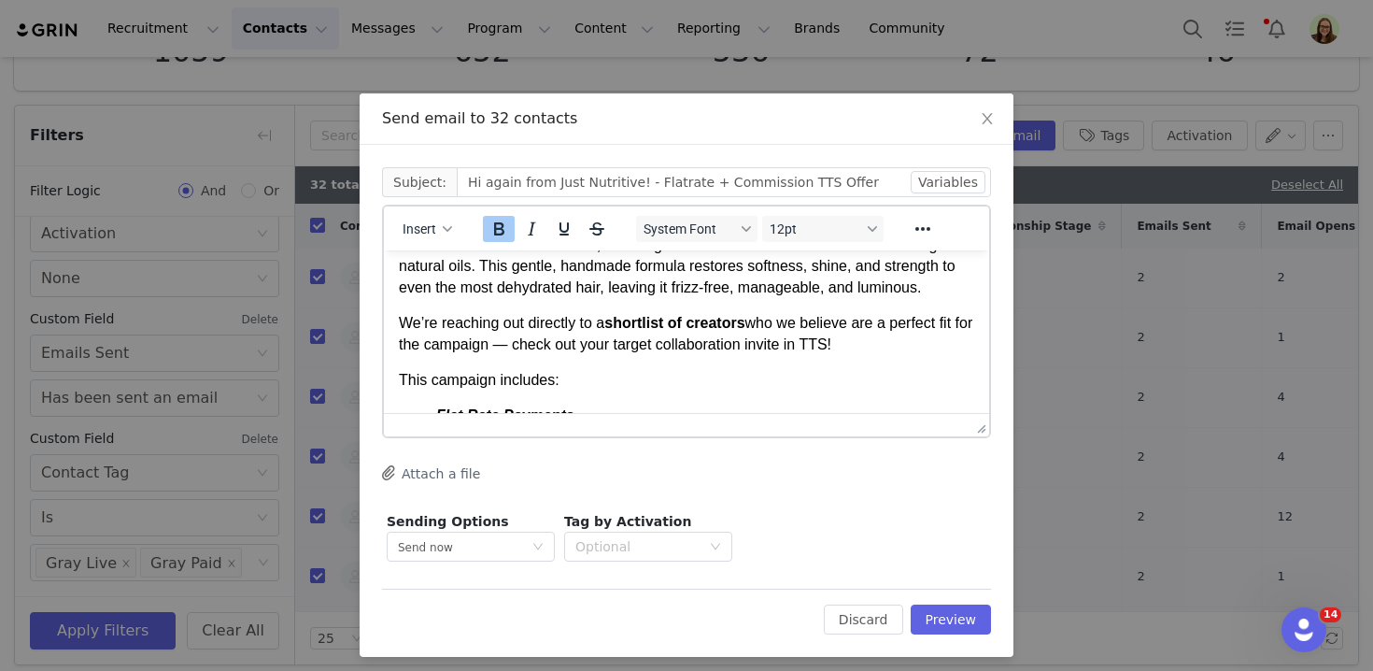
scroll to position [186, 0]
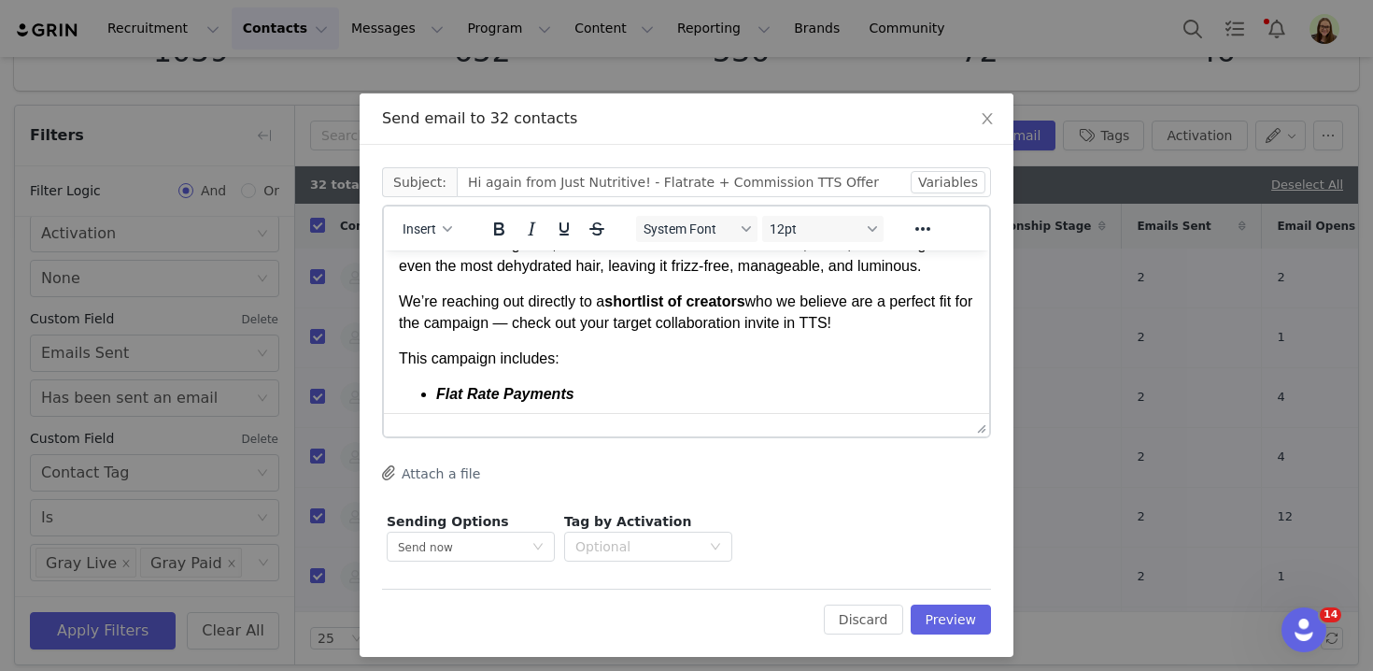
click at [727, 333] on p "We’re reaching out directly to a shortlist of creators who we believe are a per…" at bounding box center [686, 312] width 575 height 42
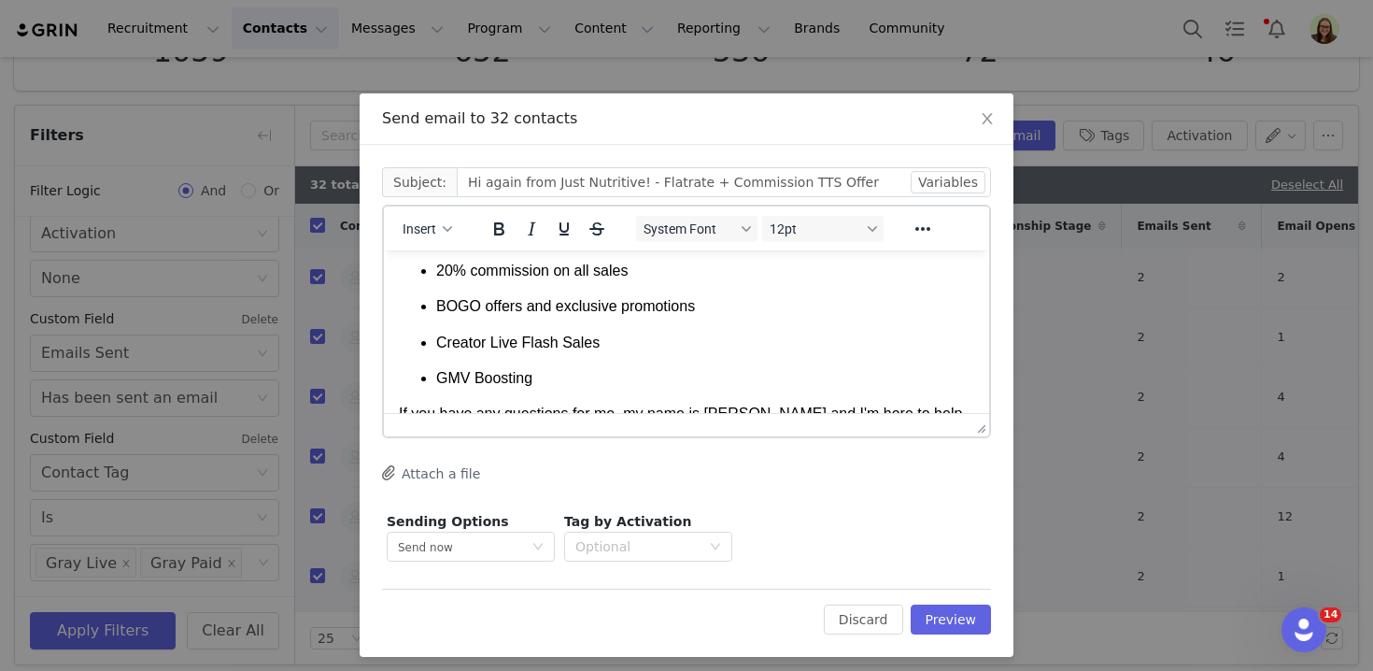
scroll to position [417, 0]
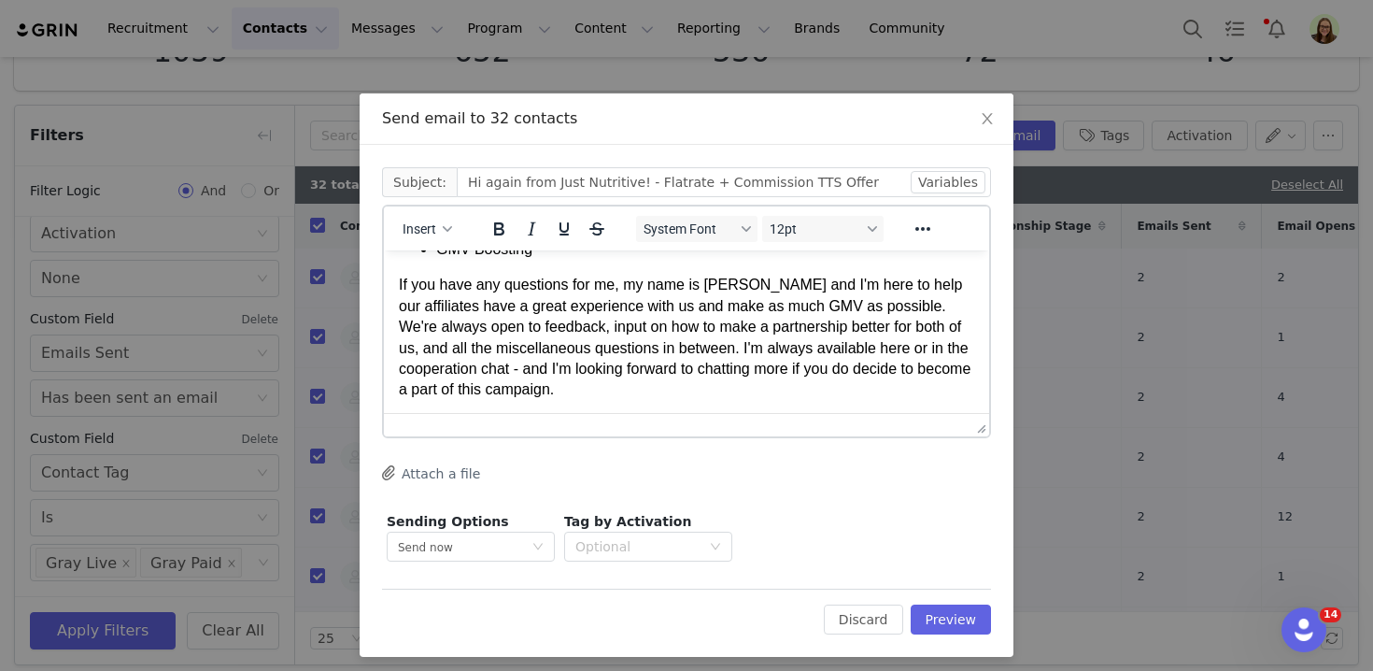
click at [678, 317] on p "If you have any questions for me, my name is [PERSON_NAME] and I'm here to help…" at bounding box center [686, 337] width 575 height 125
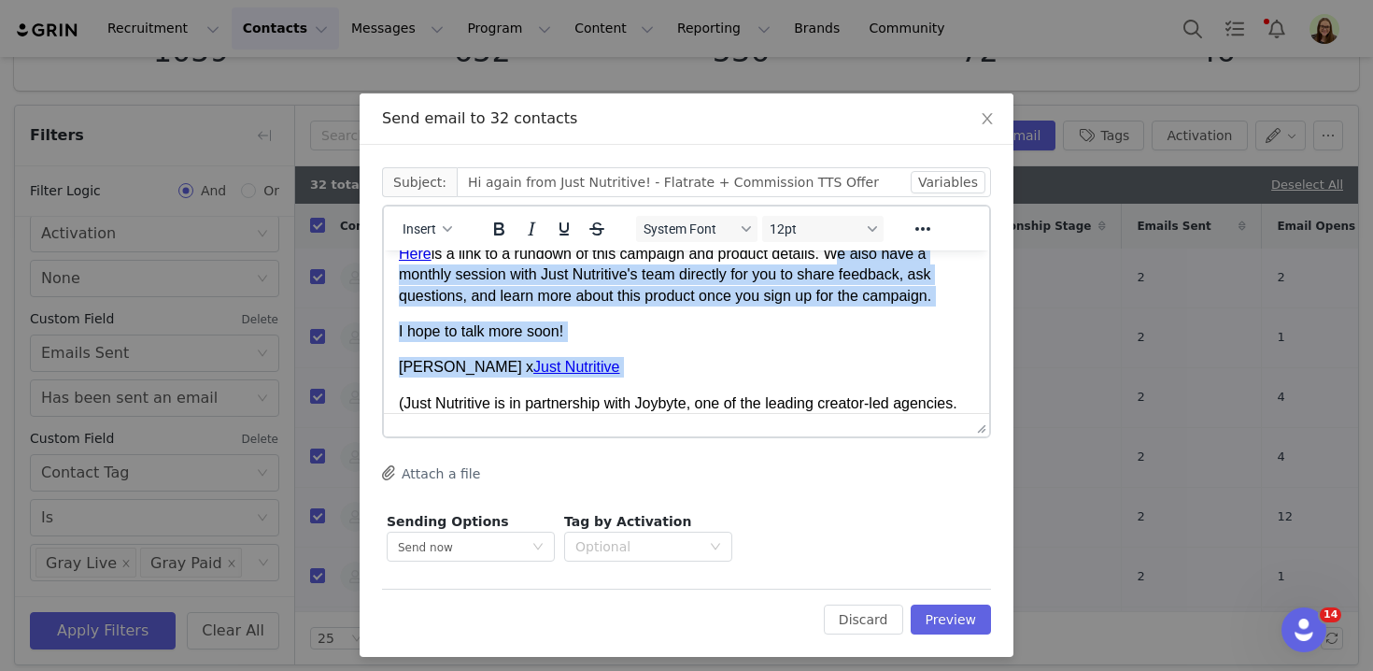
scroll to position [487, 0]
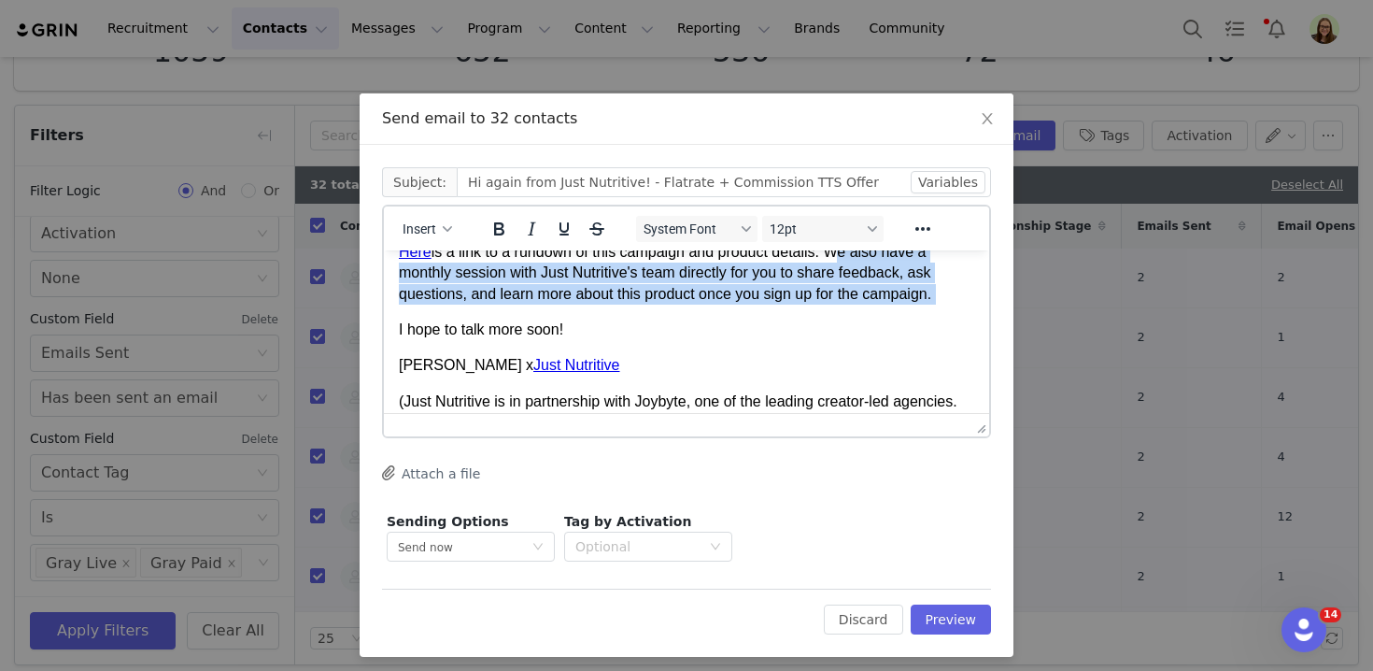
drag, startPoint x: 837, startPoint y: 342, endPoint x: 843, endPoint y: 330, distance: 13.8
click at [843, 330] on body "Hi again! I wanted to reach out again because we'd really love to work with you…" at bounding box center [686, 106] width 575 height 655
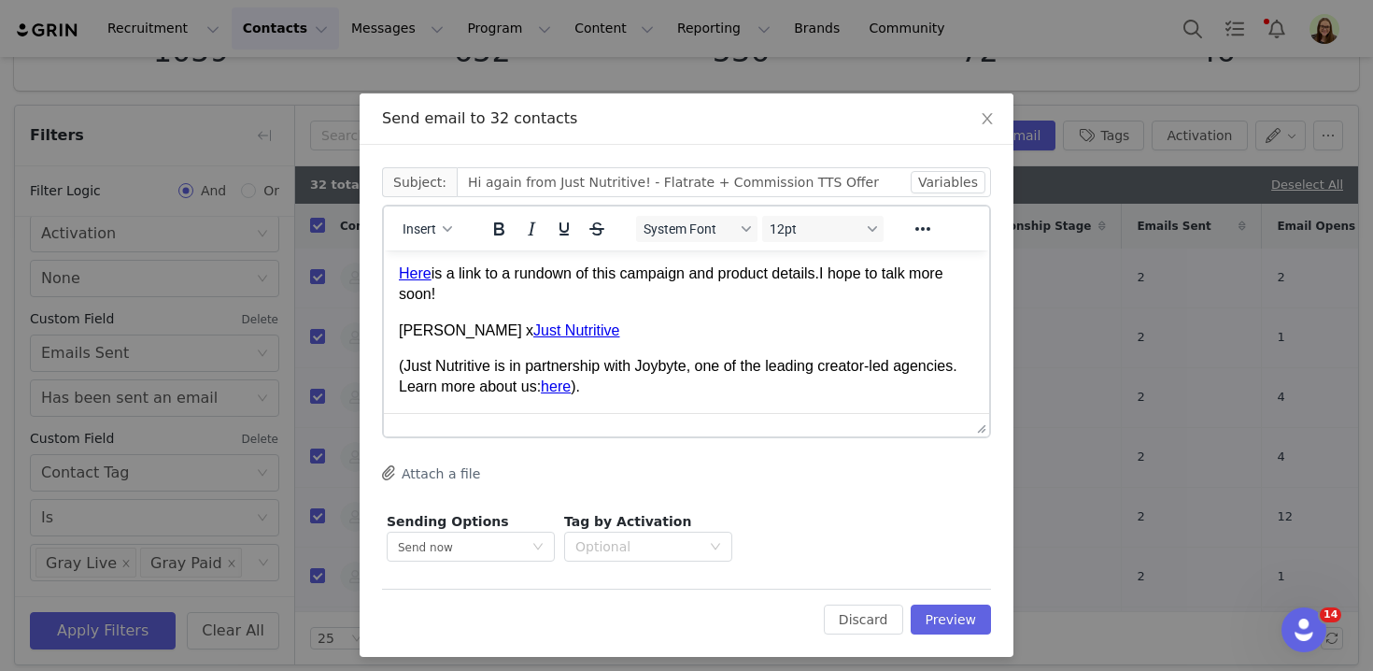
scroll to position [381, 0]
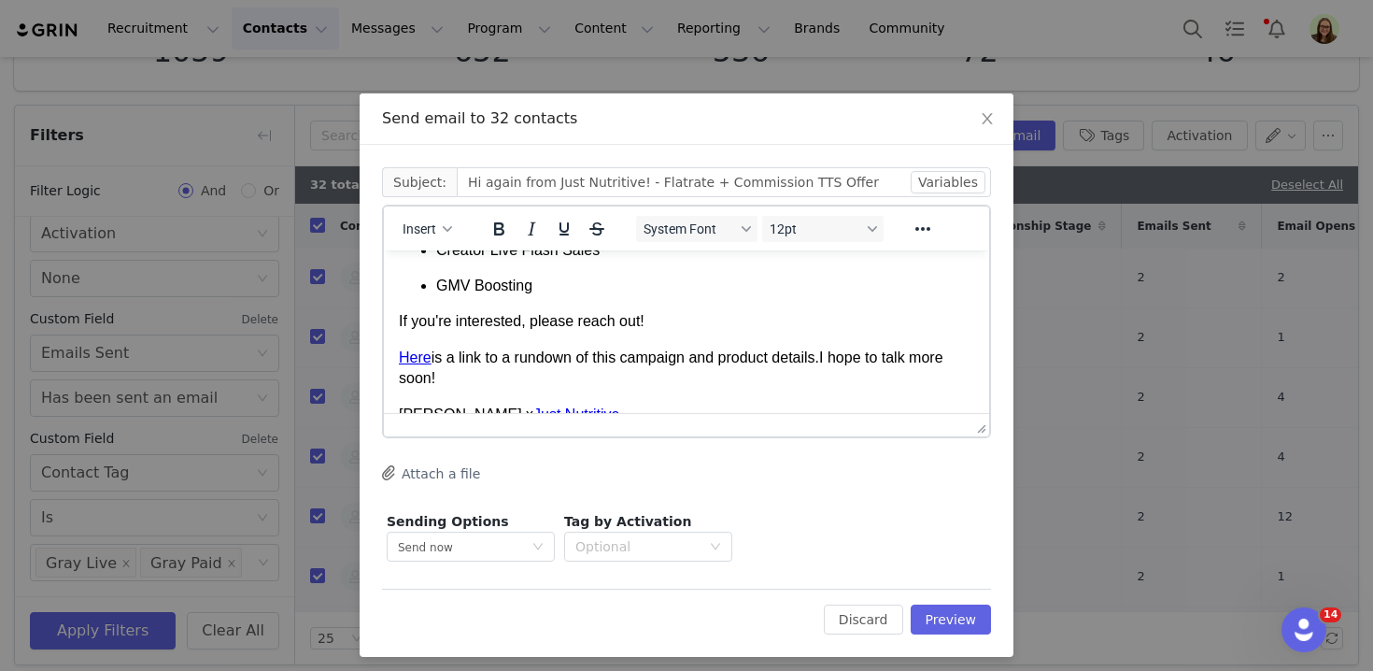
click at [650, 332] on p "If you're interested, please reach out!" at bounding box center [686, 321] width 575 height 21
copy p "If you're interested, please reach out!"
drag, startPoint x: 733, startPoint y: 402, endPoint x: 838, endPoint y: 383, distance: 106.2
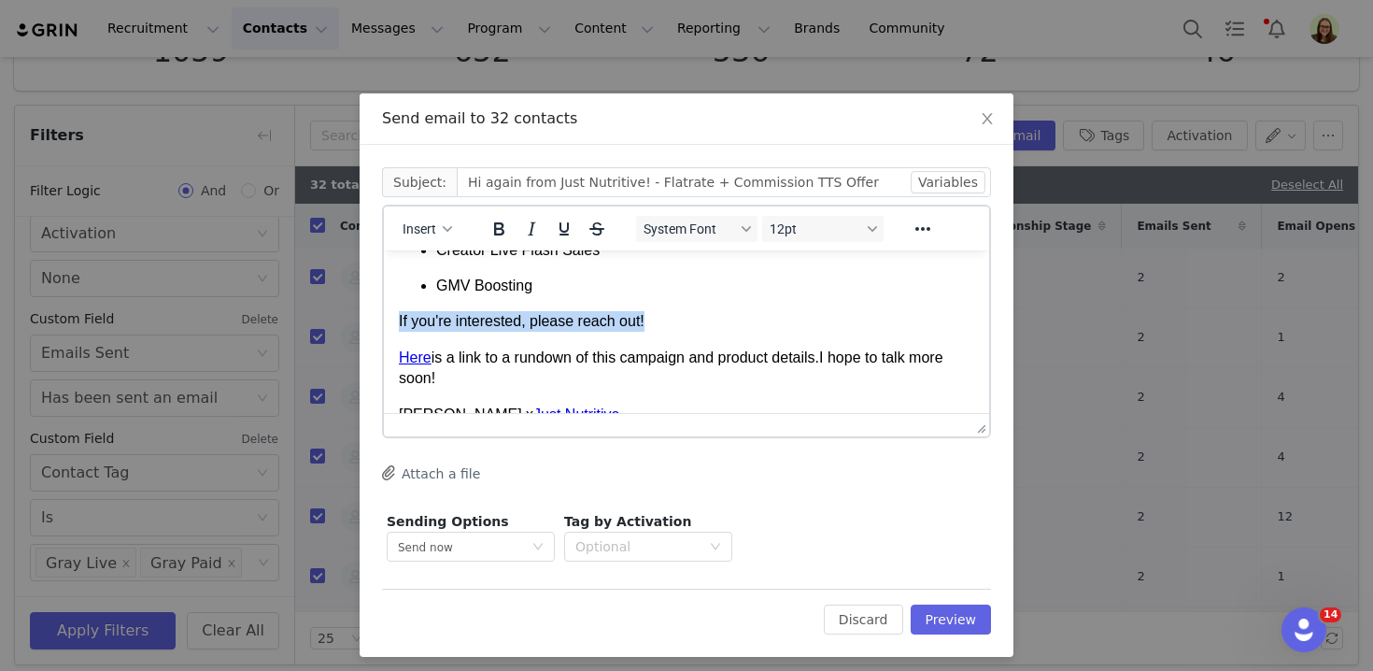
click at [838, 383] on p "Here is a link to a rundown of this campaign and product details. I hope to tal…" at bounding box center [686, 368] width 575 height 42
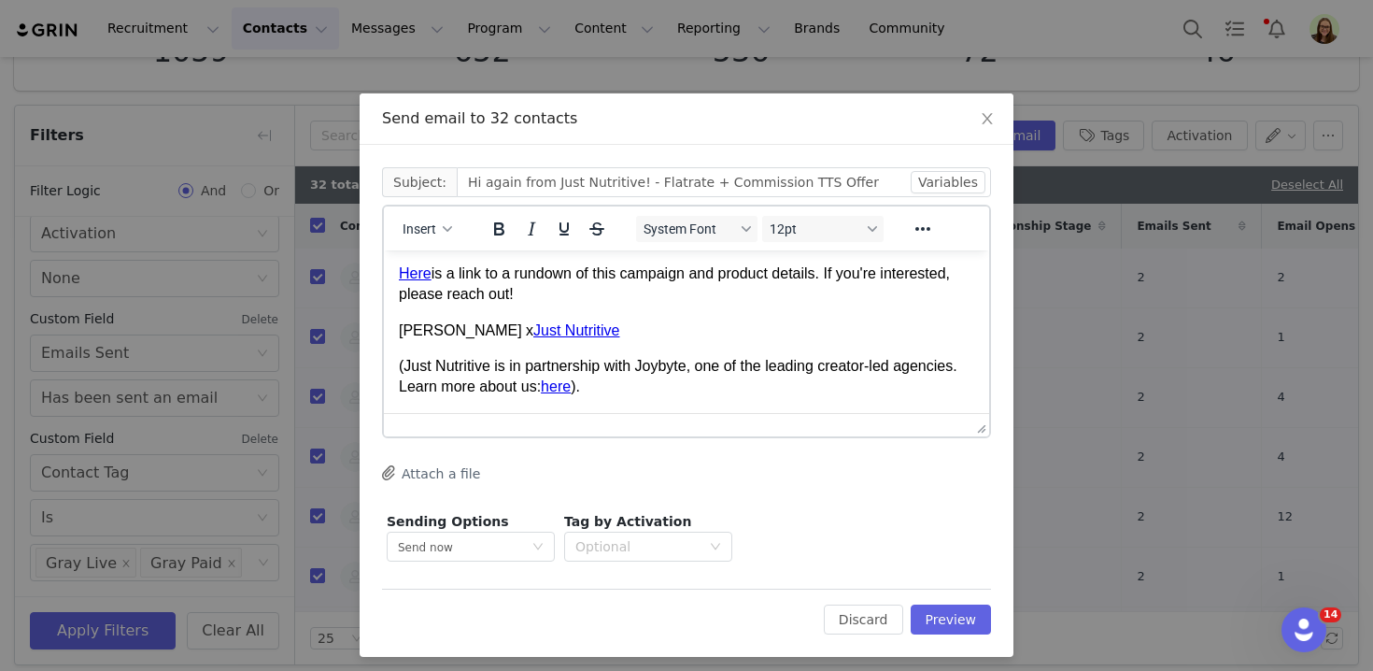
scroll to position [477, 0]
click at [405, 338] on p "Myriah x Just Nutritive" at bounding box center [686, 330] width 575 height 21
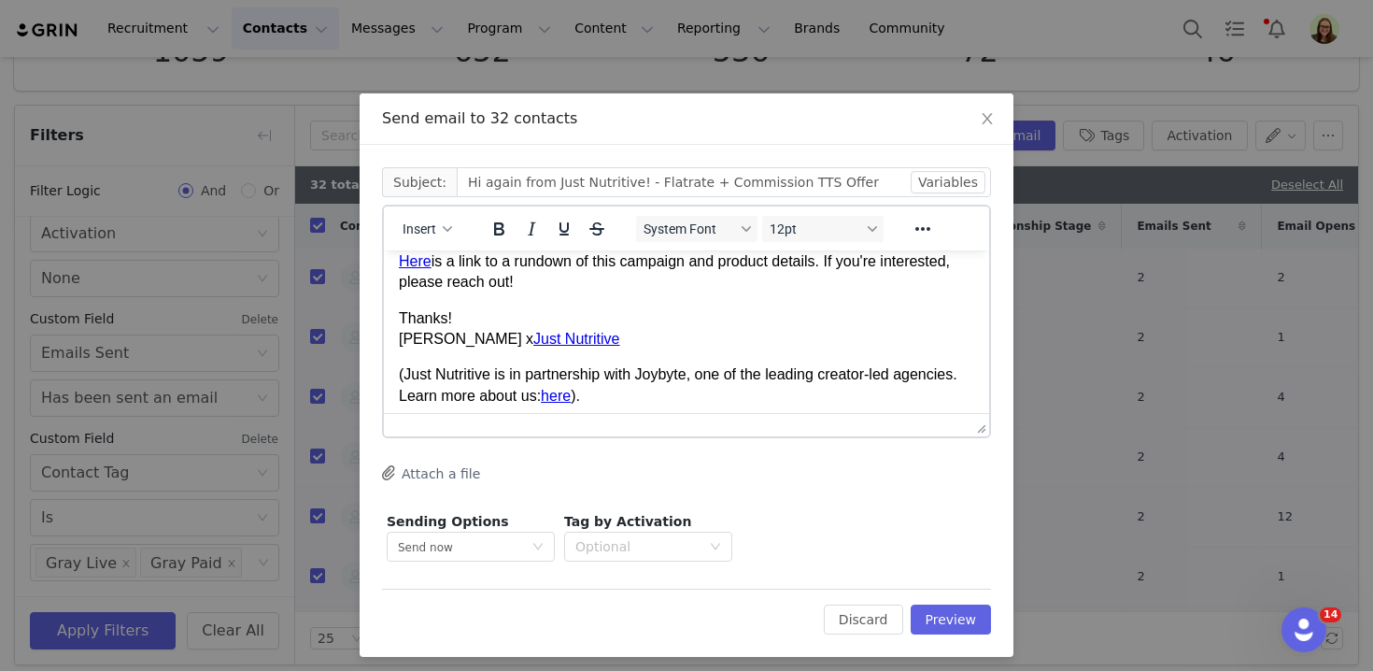
scroll to position [507, 0]
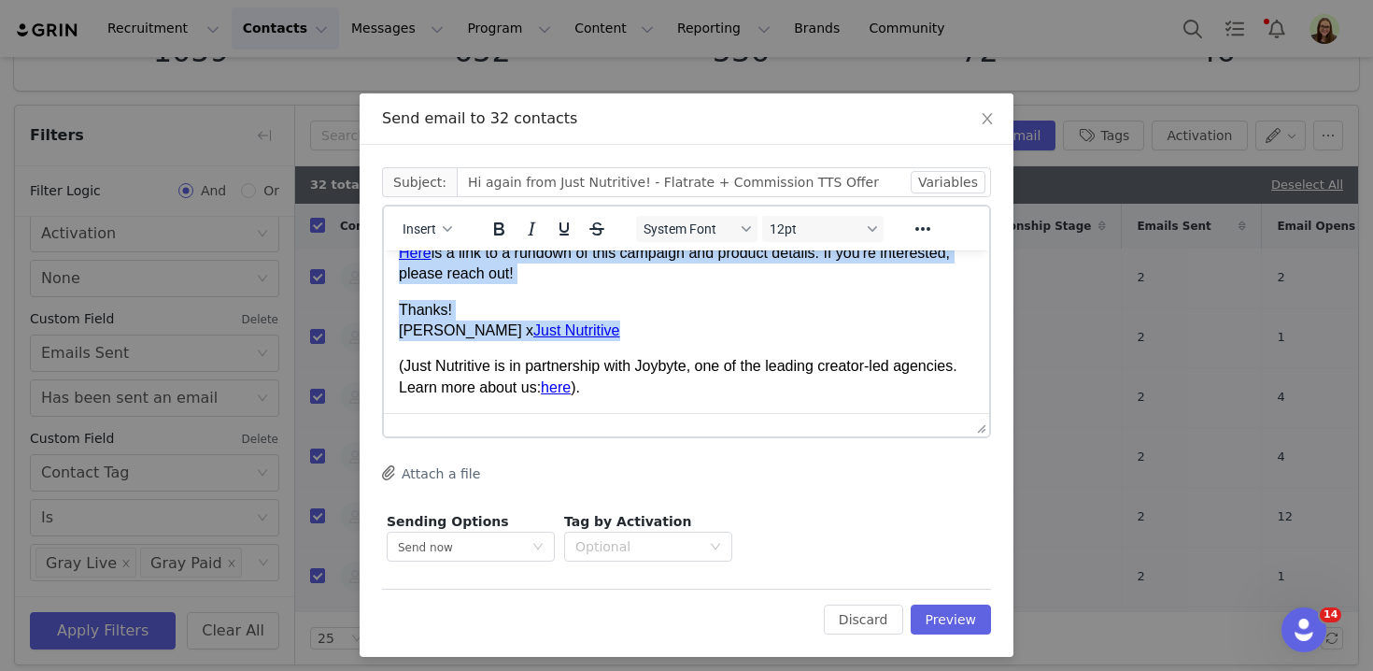
copy body "Hi again! I wanted to reach out again because we'd really love to work with you…"
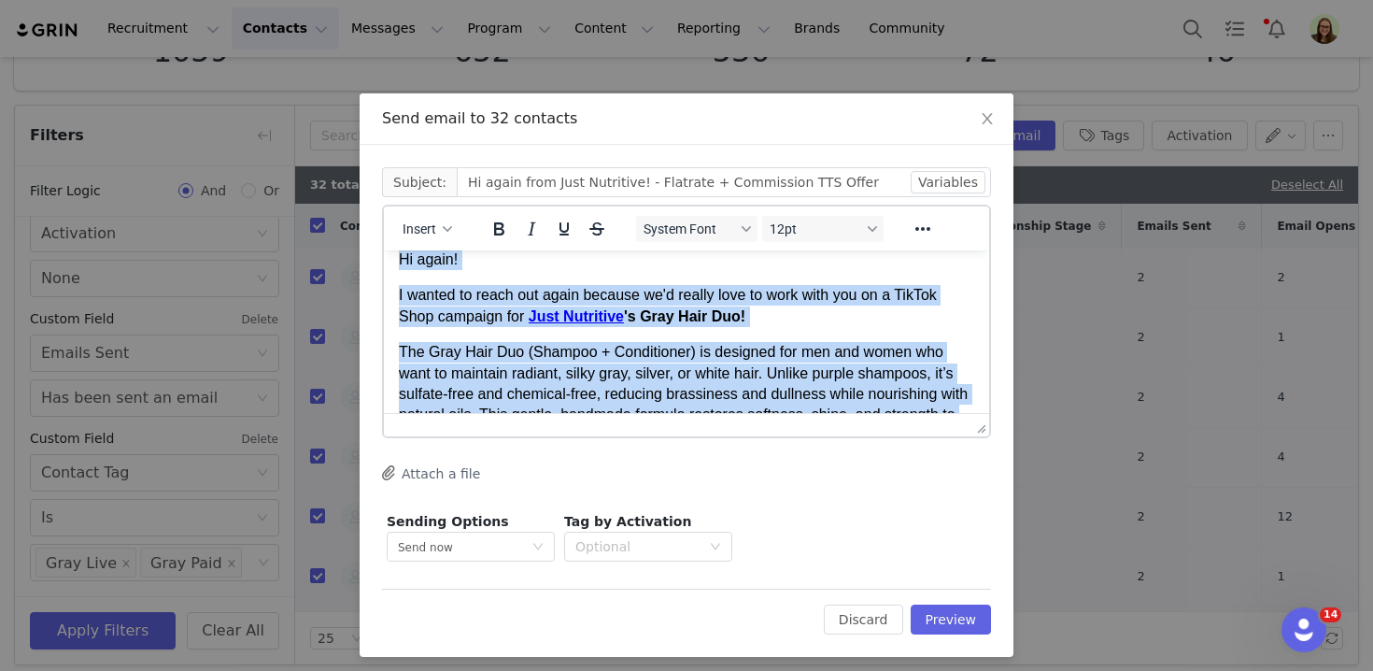
scroll to position [19, 0]
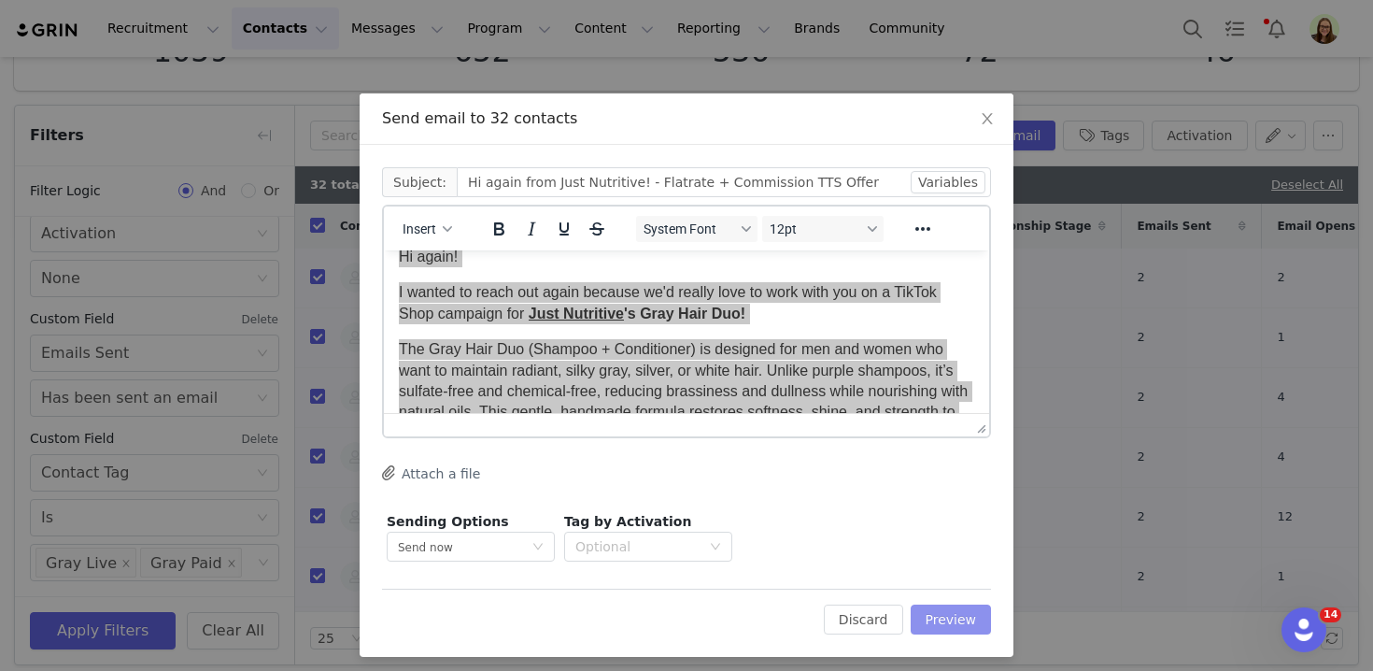
click at [950, 610] on button "Preview" at bounding box center [951, 619] width 81 height 30
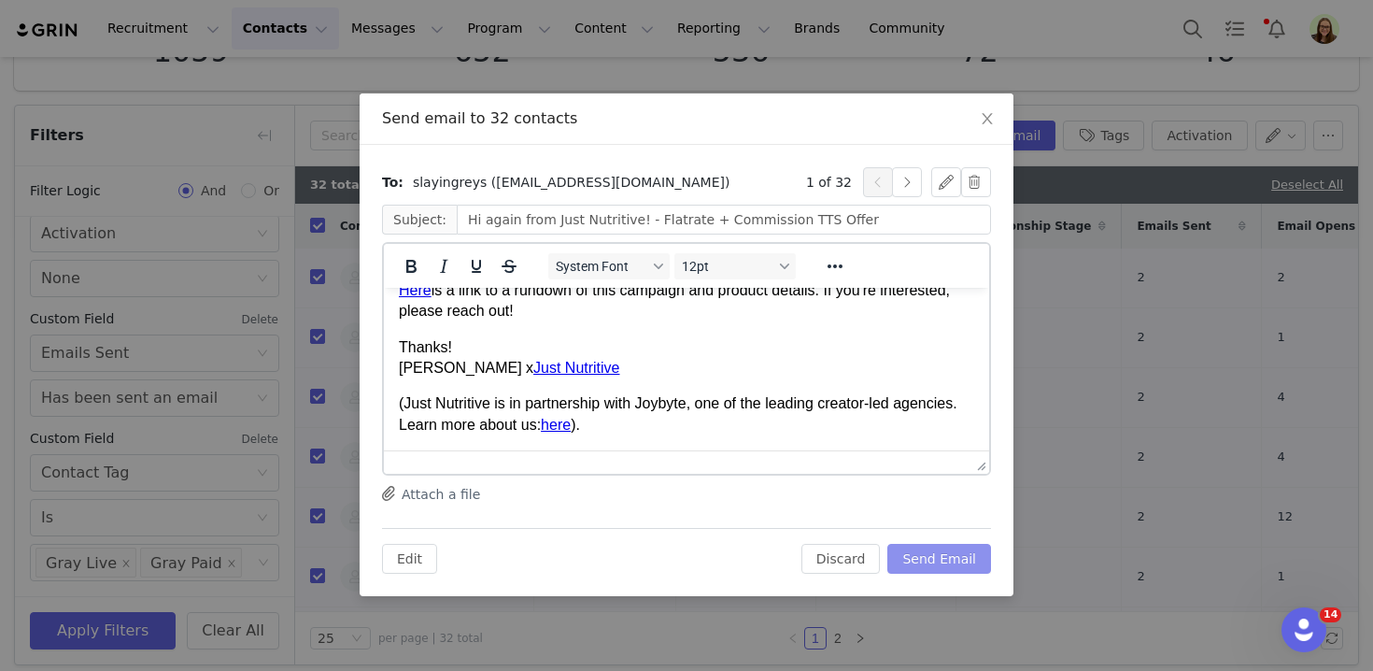
scroll to position [507, 0]
click at [917, 562] on button "Send Email" at bounding box center [939, 559] width 104 height 30
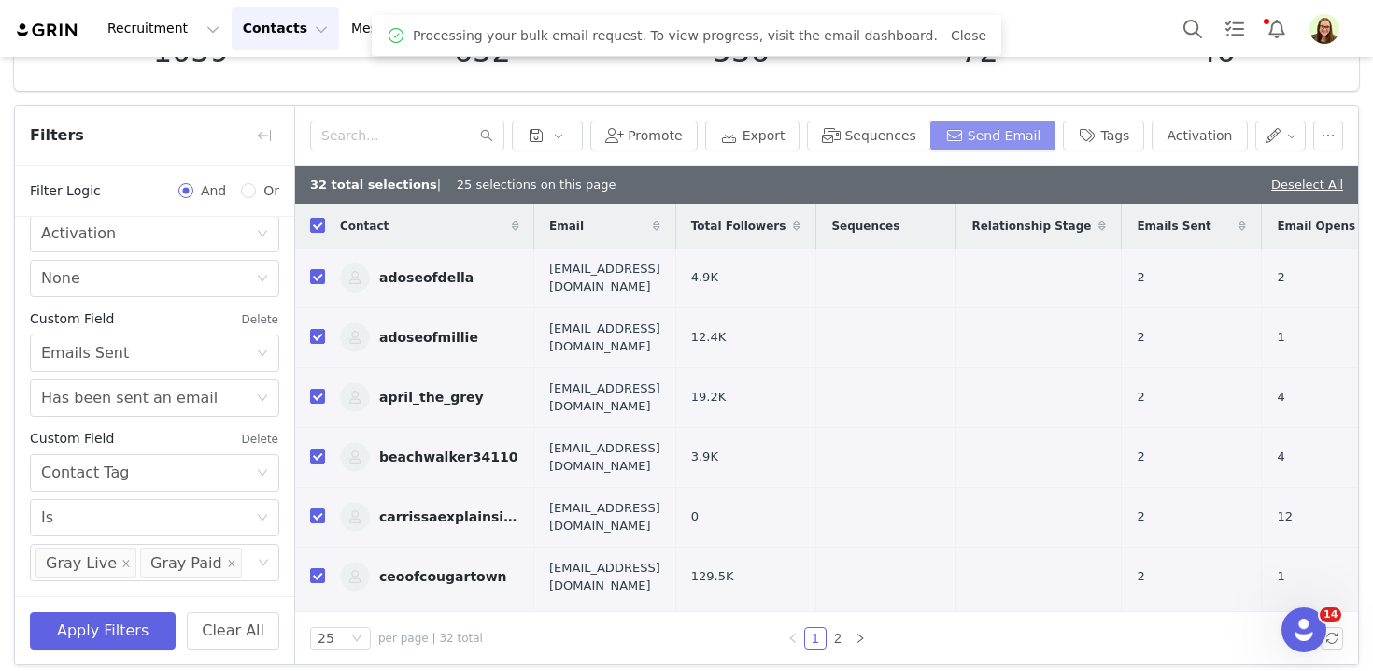
scroll to position [0, 0]
click at [121, 559] on icon "icon: close" at bounding box center [125, 562] width 9 height 9
click at [123, 559] on icon "icon: close" at bounding box center [126, 562] width 7 height 7
click at [118, 559] on div "Select" at bounding box center [146, 562] width 210 height 19
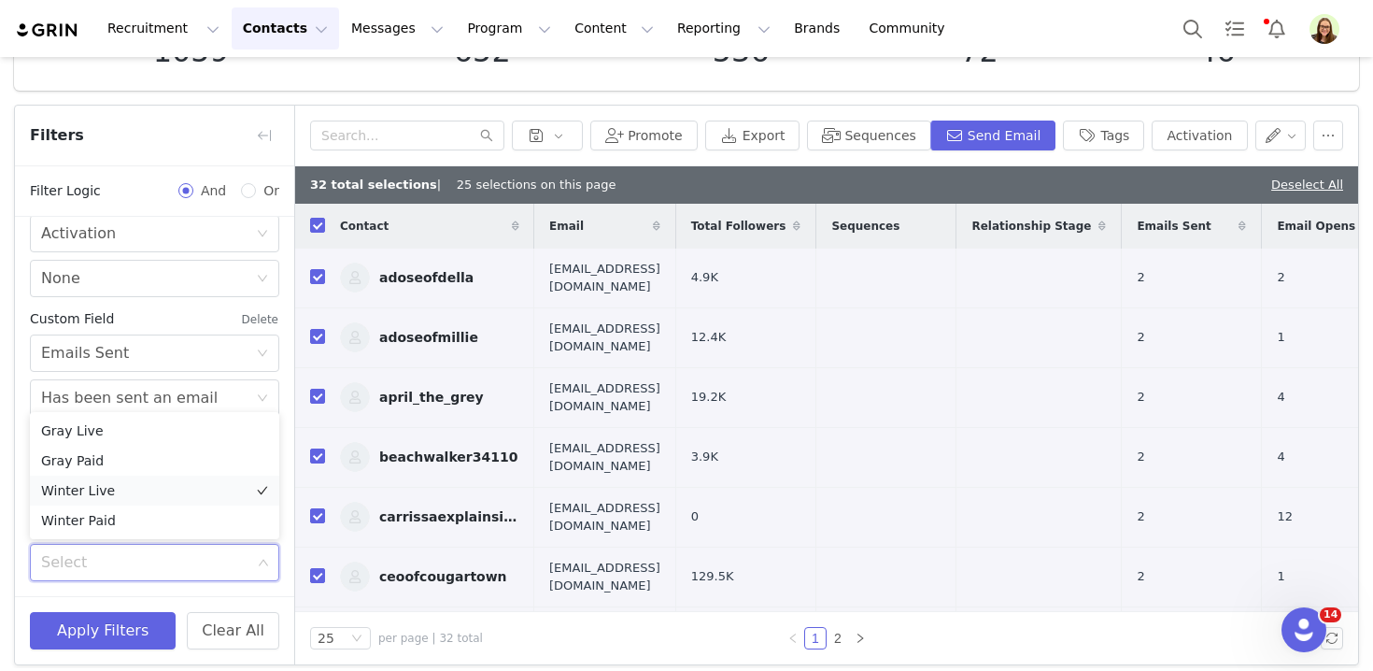
click at [149, 499] on li "Winter Live" at bounding box center [154, 490] width 249 height 30
click at [152, 525] on li "Winter Paid" at bounding box center [154, 520] width 249 height 30
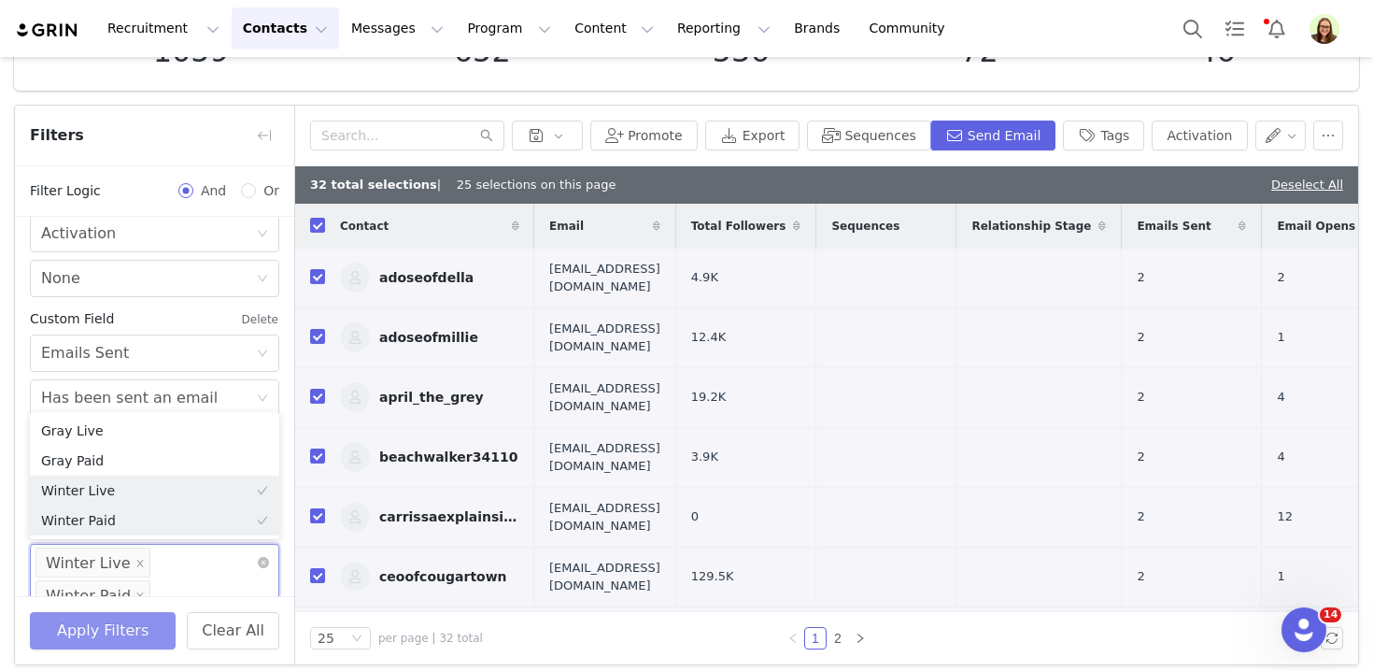
click at [128, 623] on button "Apply Filters" at bounding box center [103, 630] width 146 height 37
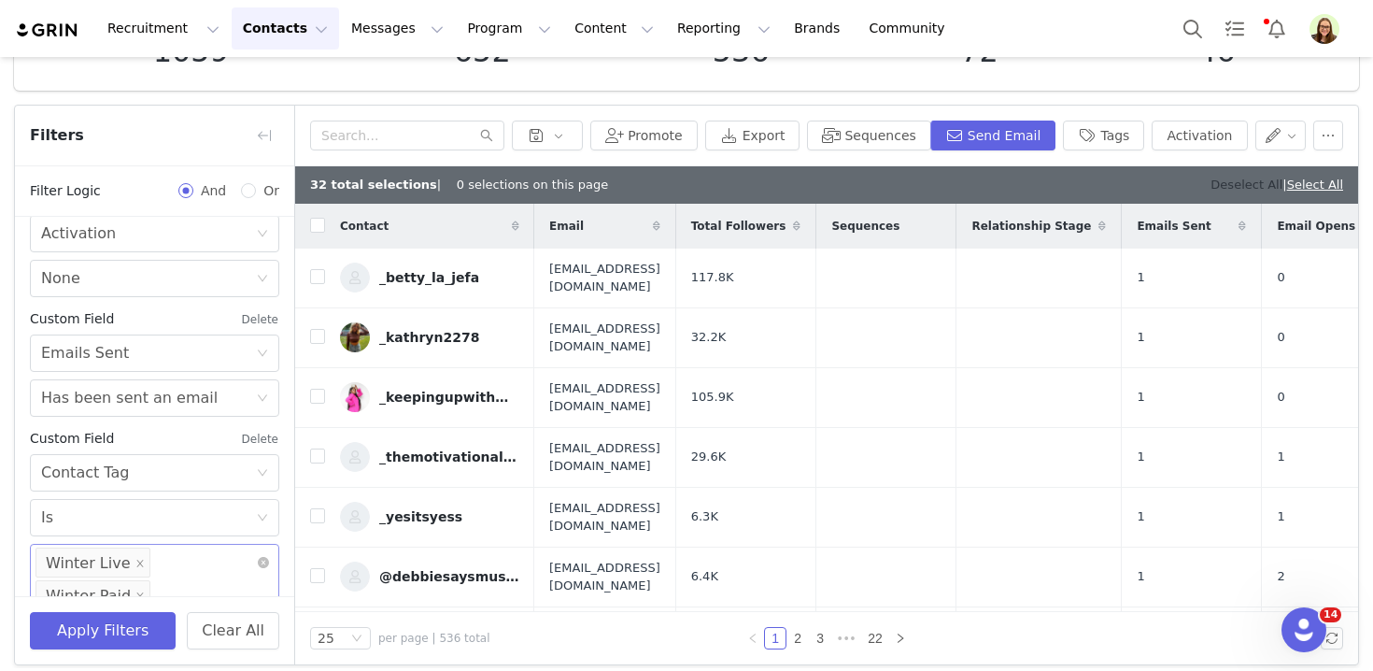
click at [1220, 177] on link "Deselect All" at bounding box center [1246, 184] width 72 height 14
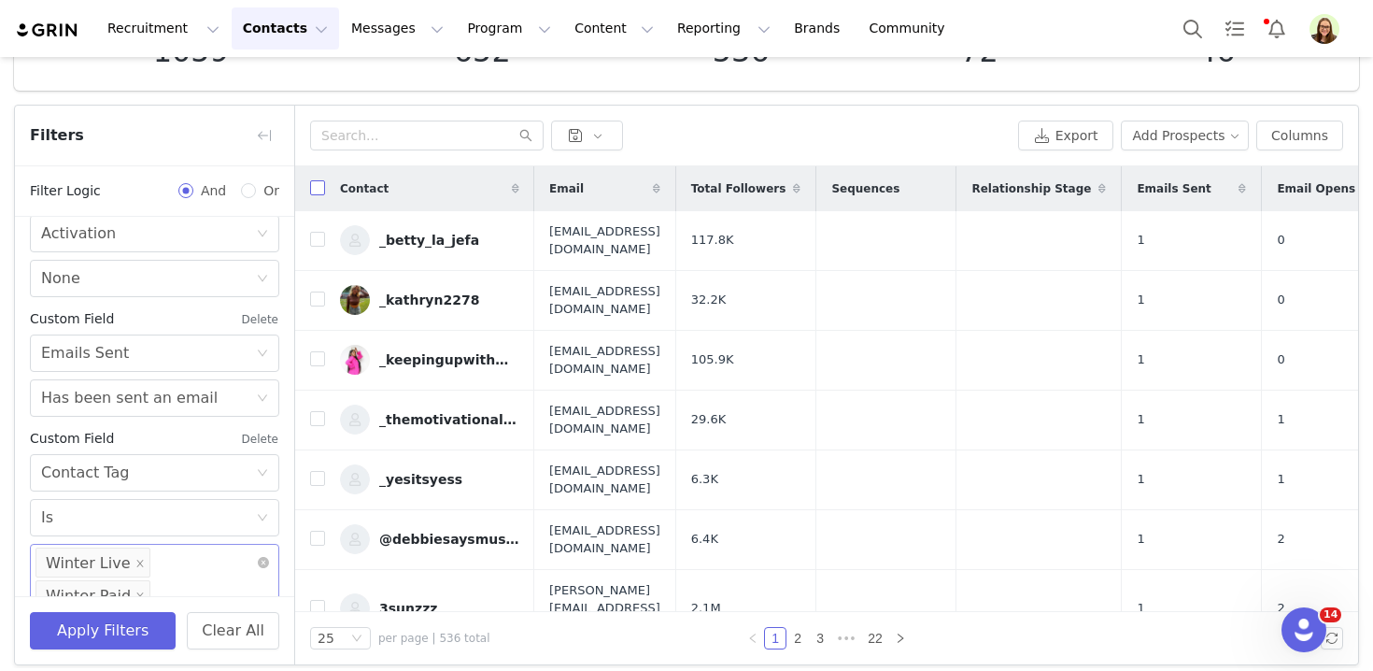
click at [318, 182] on input "checkbox" at bounding box center [317, 187] width 15 height 15
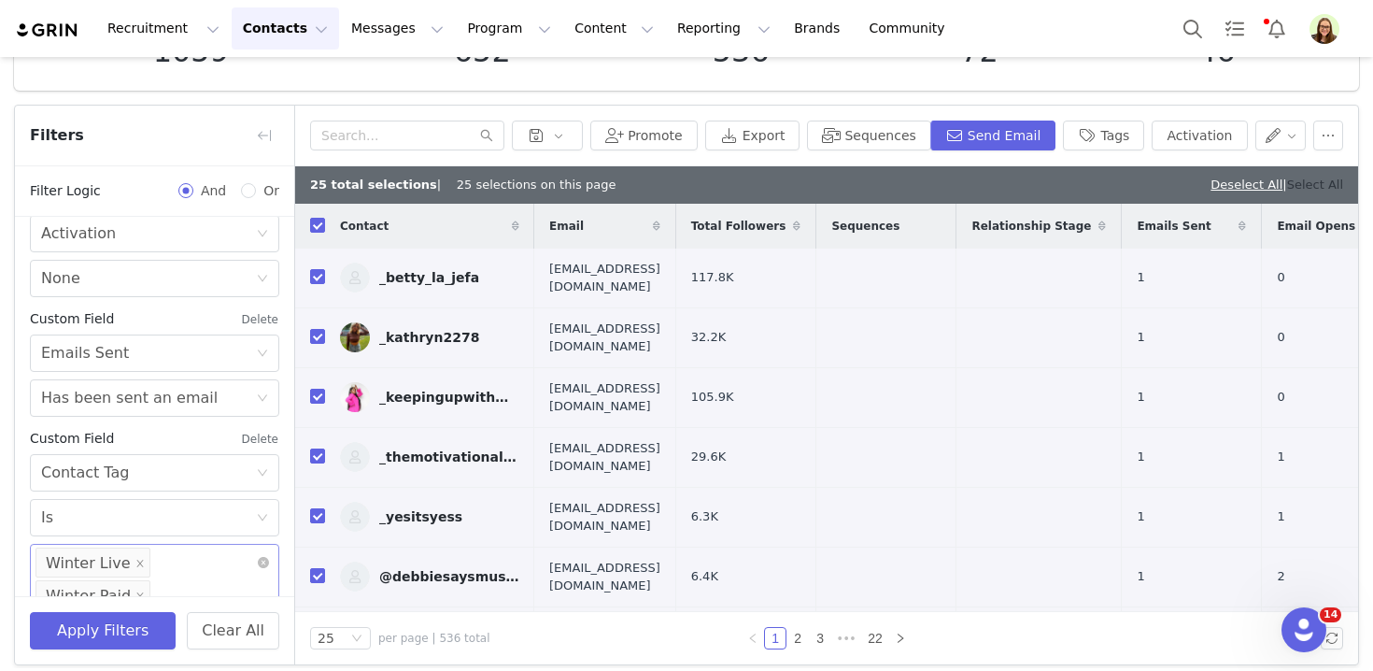
click at [1315, 179] on link "Select All" at bounding box center [1315, 184] width 56 height 14
click at [981, 134] on button "Send Email" at bounding box center [993, 135] width 126 height 30
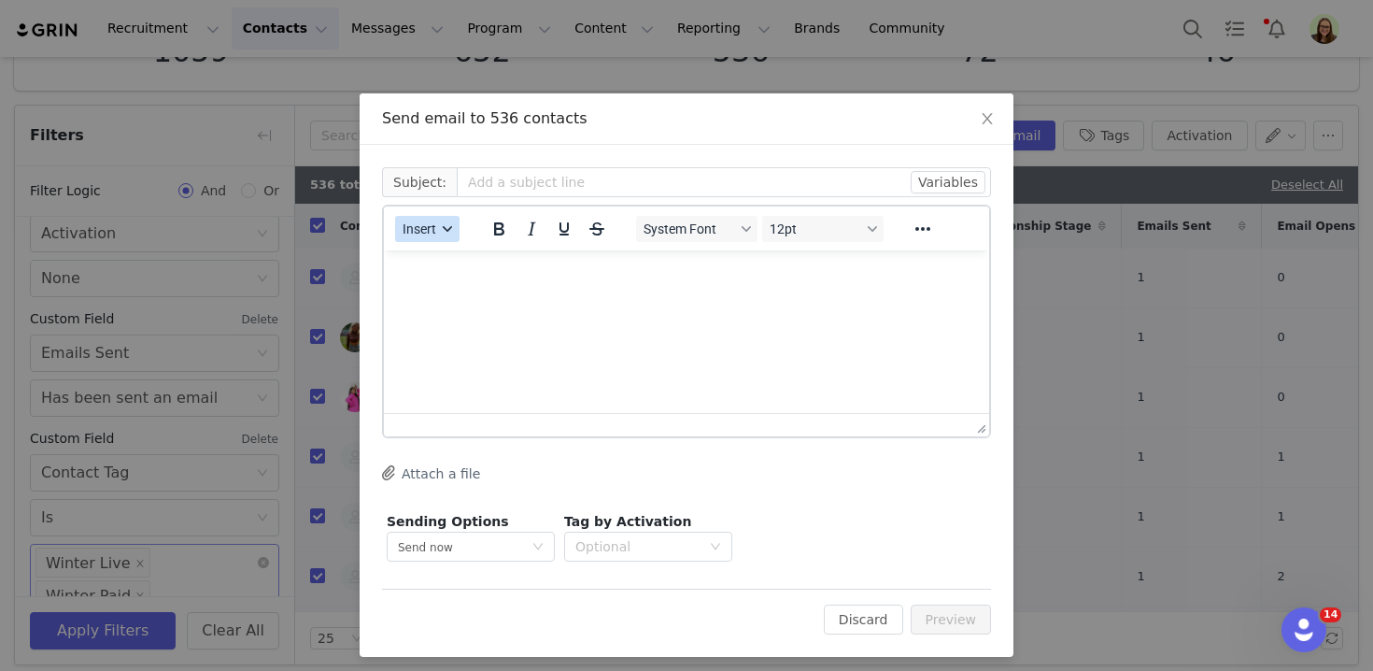
click at [430, 218] on button "Insert" at bounding box center [427, 229] width 64 height 26
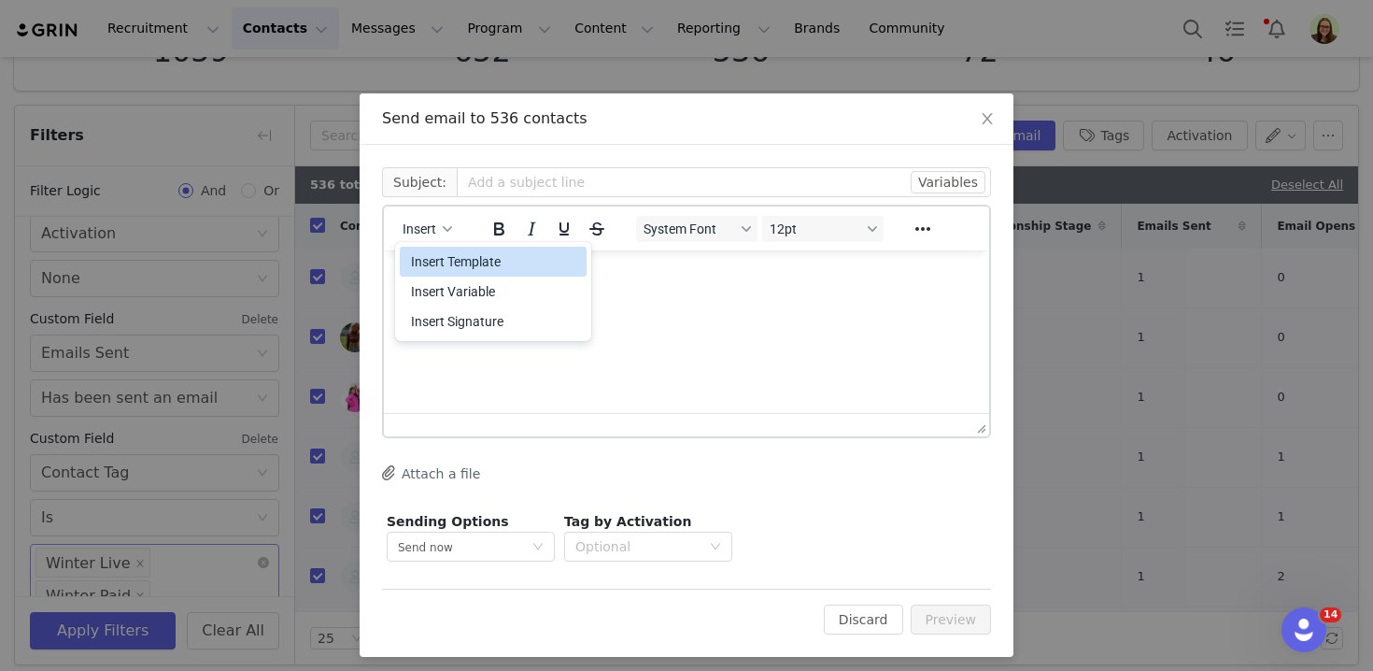
click at [454, 265] on div "Insert Template" at bounding box center [495, 261] width 168 height 22
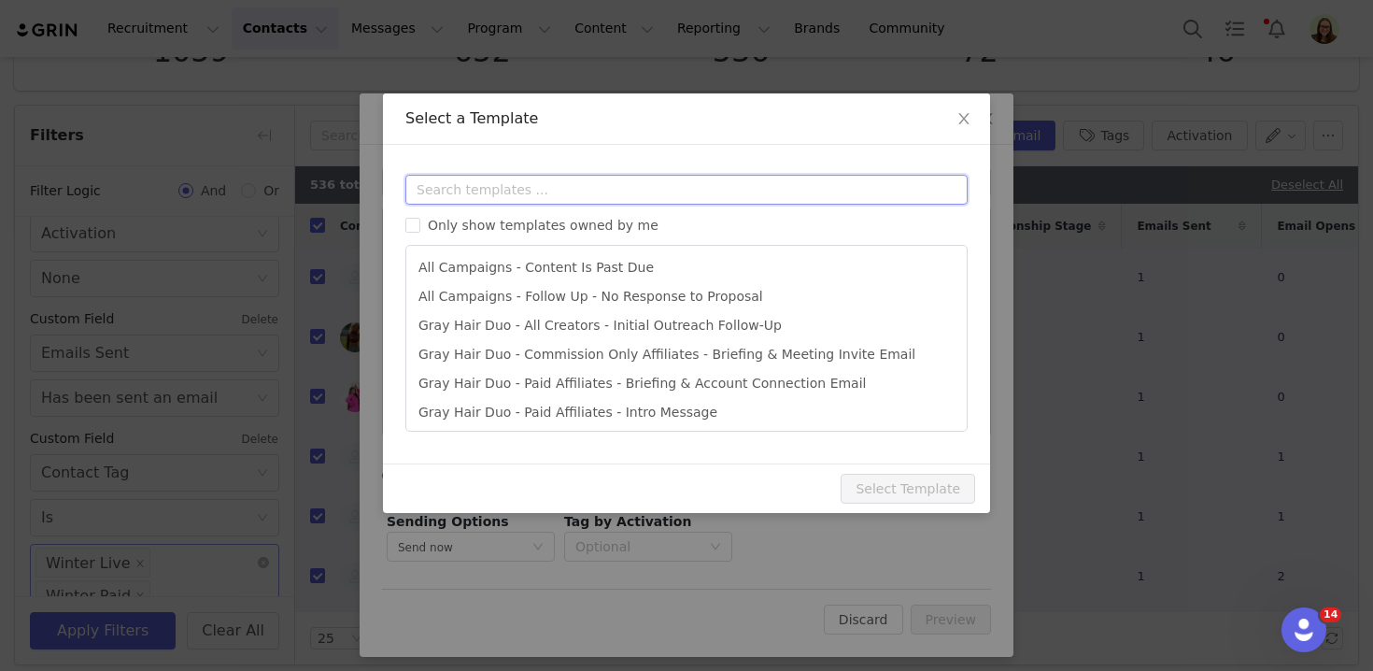
click at [464, 187] on input "text" at bounding box center [686, 190] width 562 height 30
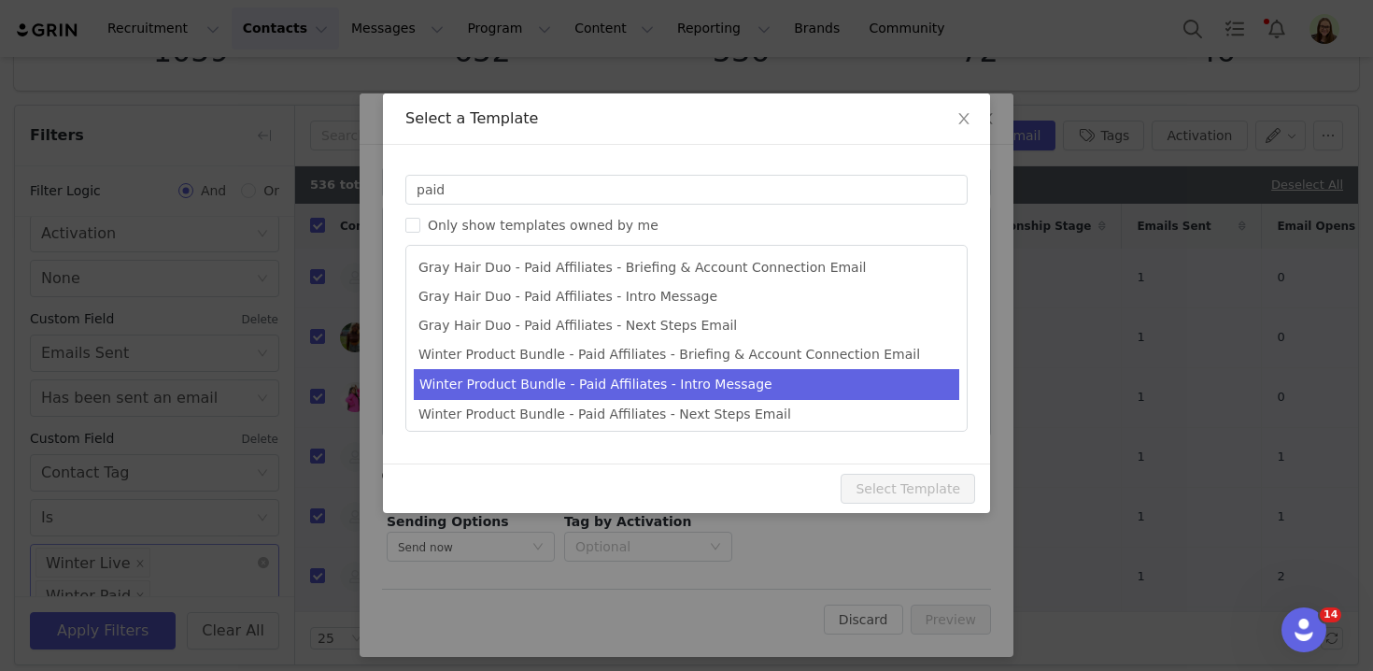
click at [534, 382] on li "Winter Product Bundle - Paid Affiliates - Intro Message" at bounding box center [686, 384] width 545 height 31
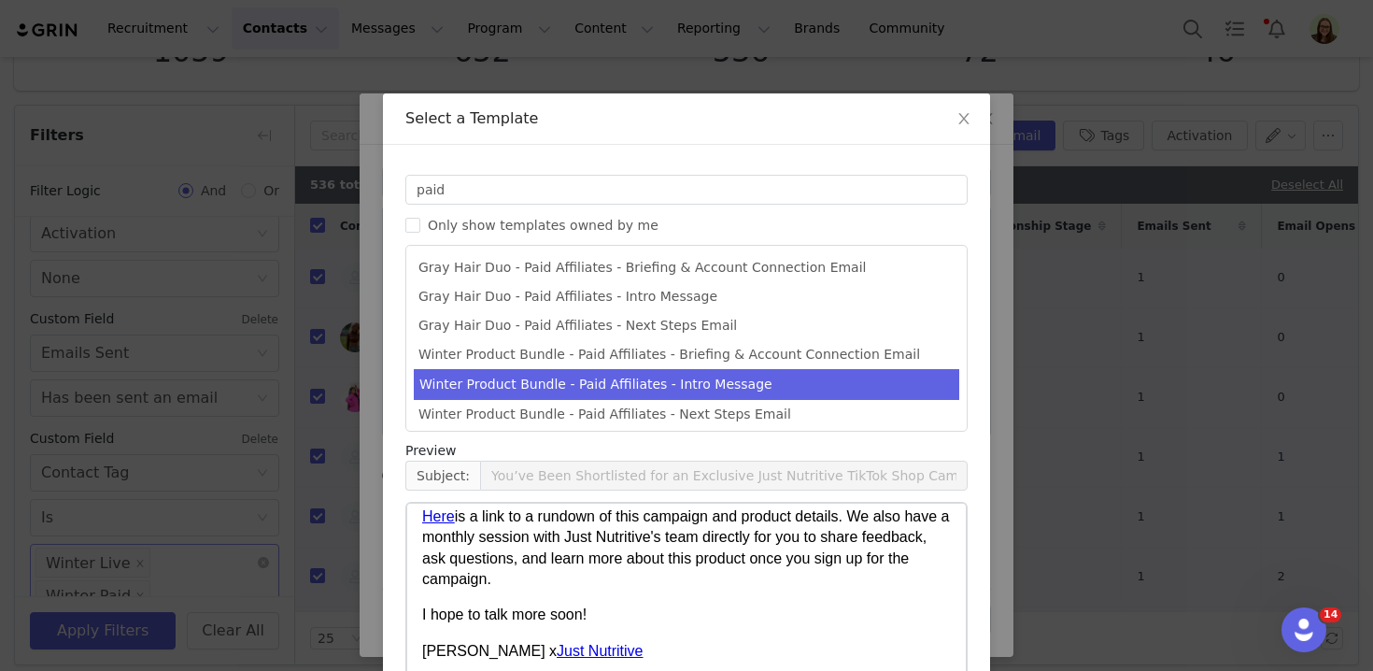
scroll to position [159, 0]
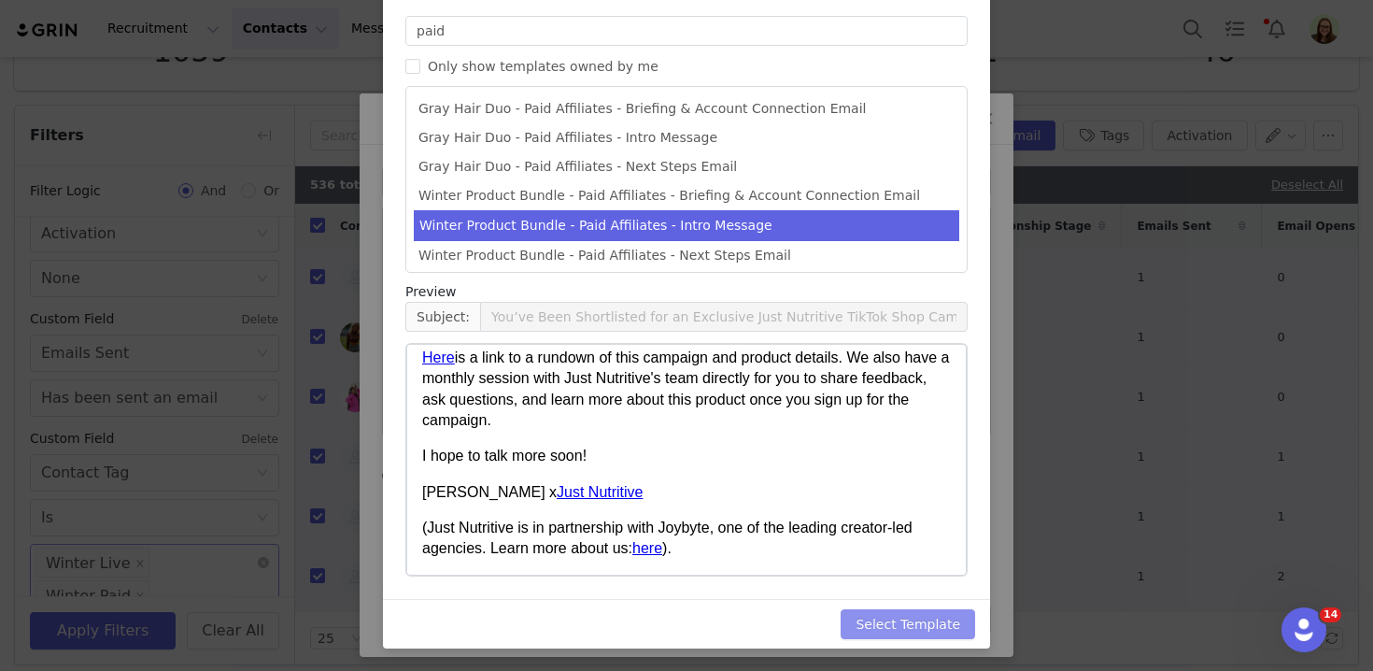
click at [930, 620] on button "Select Template" at bounding box center [907, 624] width 134 height 30
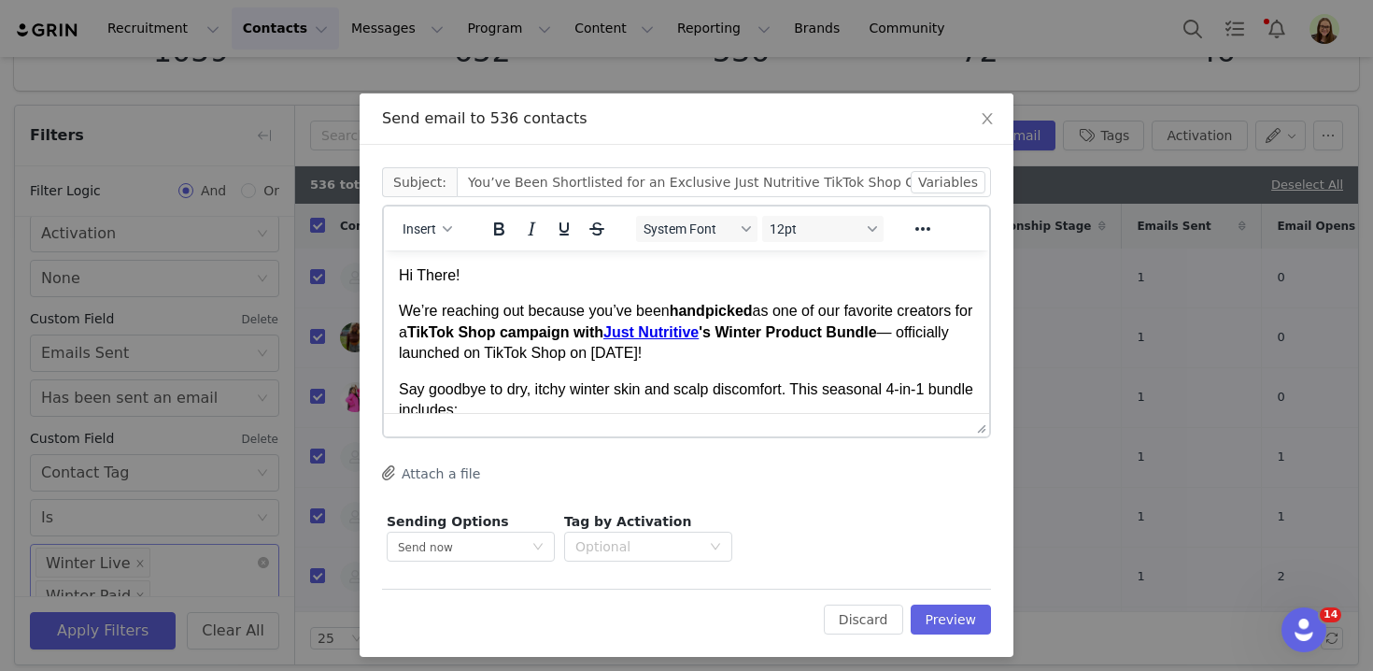
scroll to position [0, 0]
click at [703, 380] on p "Say goodbye to dry, itchy winter skin and scalp discomfort. This seasonal 4-in-…" at bounding box center [686, 400] width 575 height 42
click at [587, 177] on input "You’ve Been Shortlisted for an Exclusive Just Nutritive TikTok Shop Campaign" at bounding box center [724, 182] width 534 height 30
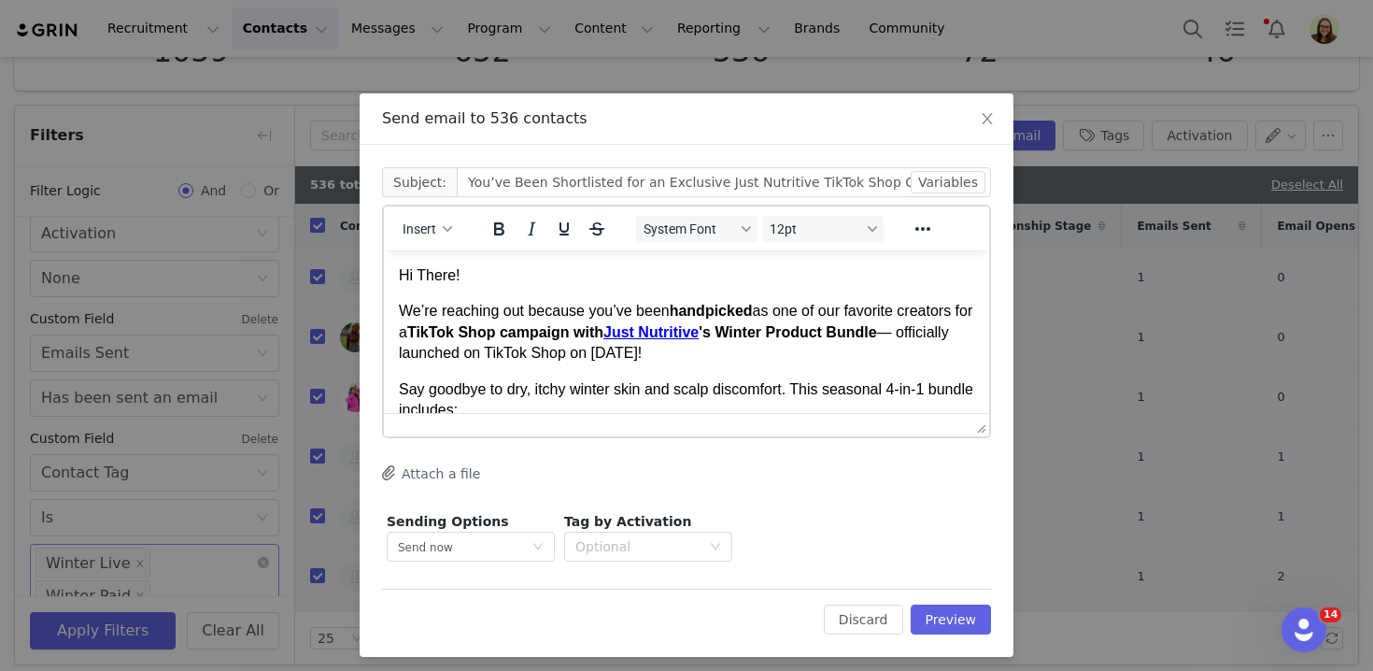
click at [586, 302] on p "We’re reaching out because you’ve been handpicked as one of our favorite creato…" at bounding box center [686, 332] width 575 height 63
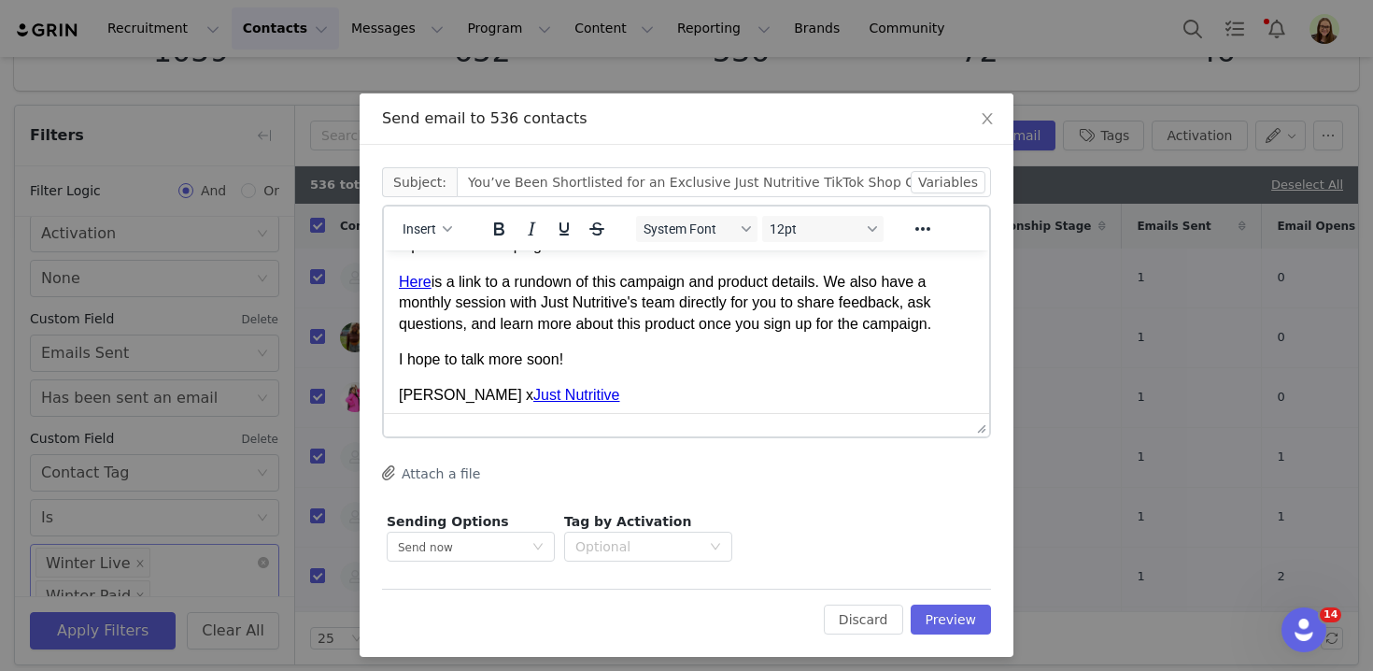
scroll to position [925, 0]
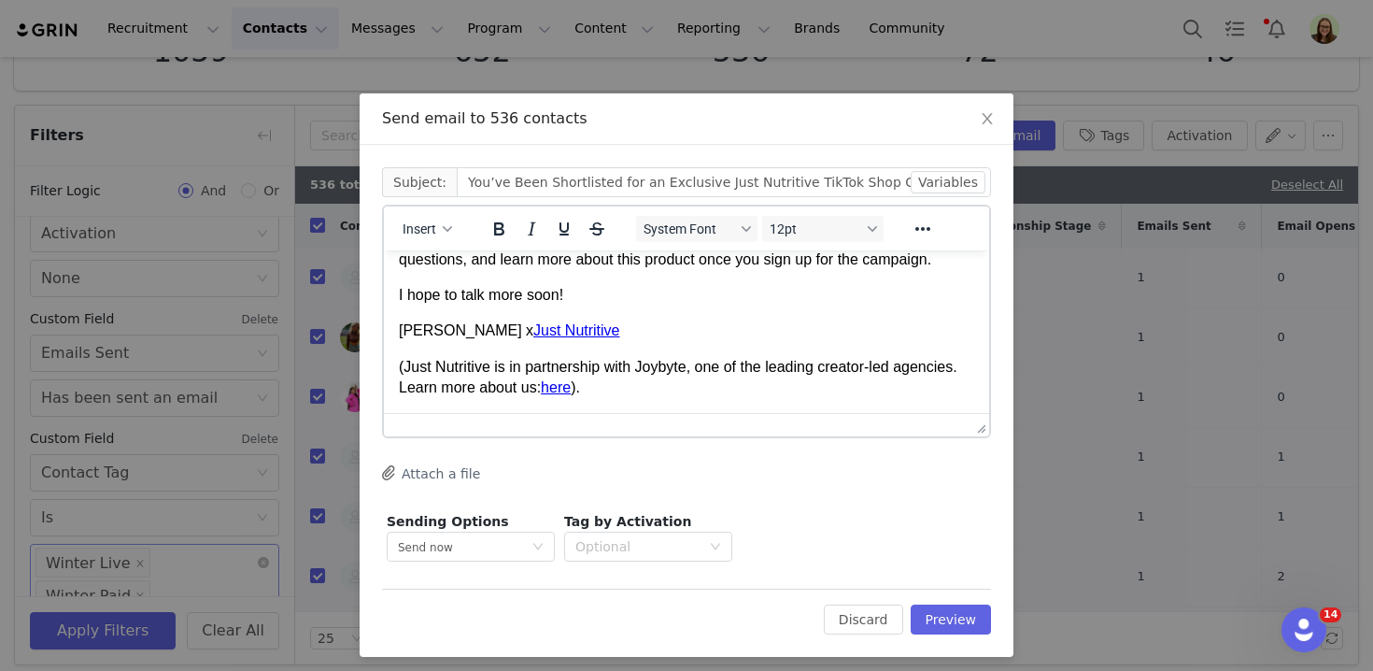
click at [582, 296] on p "I hope to talk more soon!" at bounding box center [686, 295] width 575 height 21
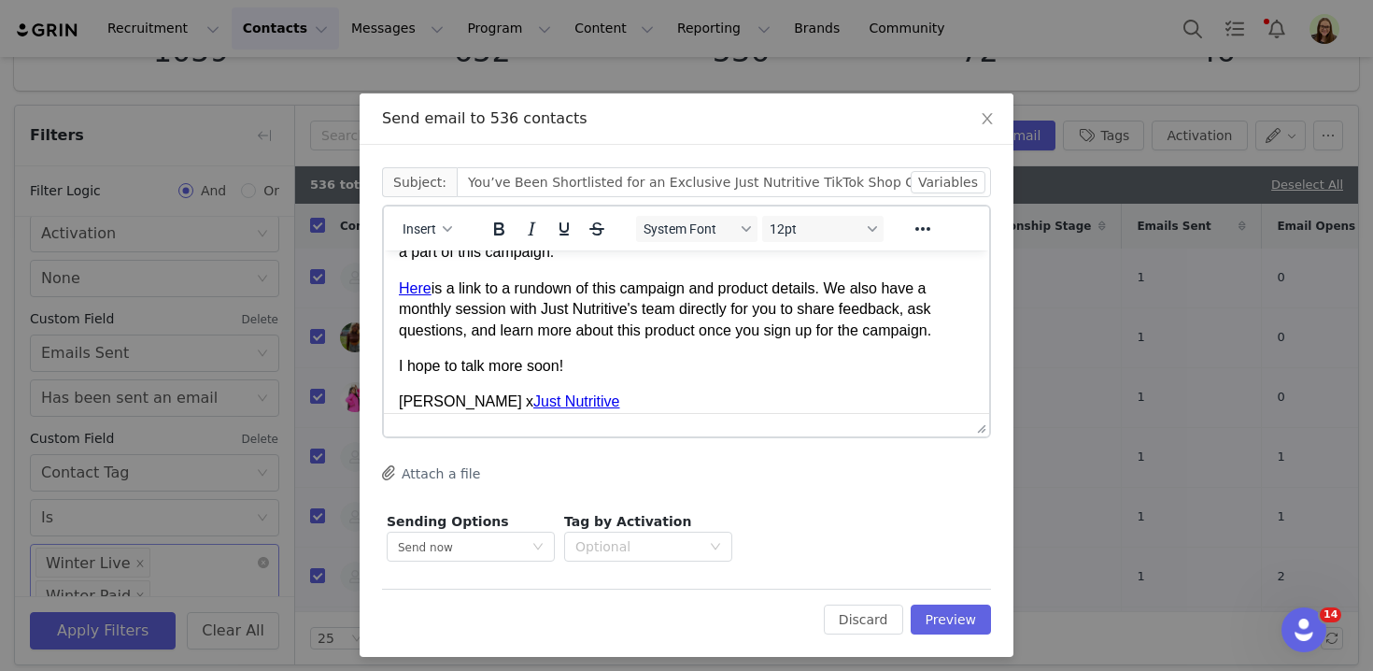
scroll to position [848, 0]
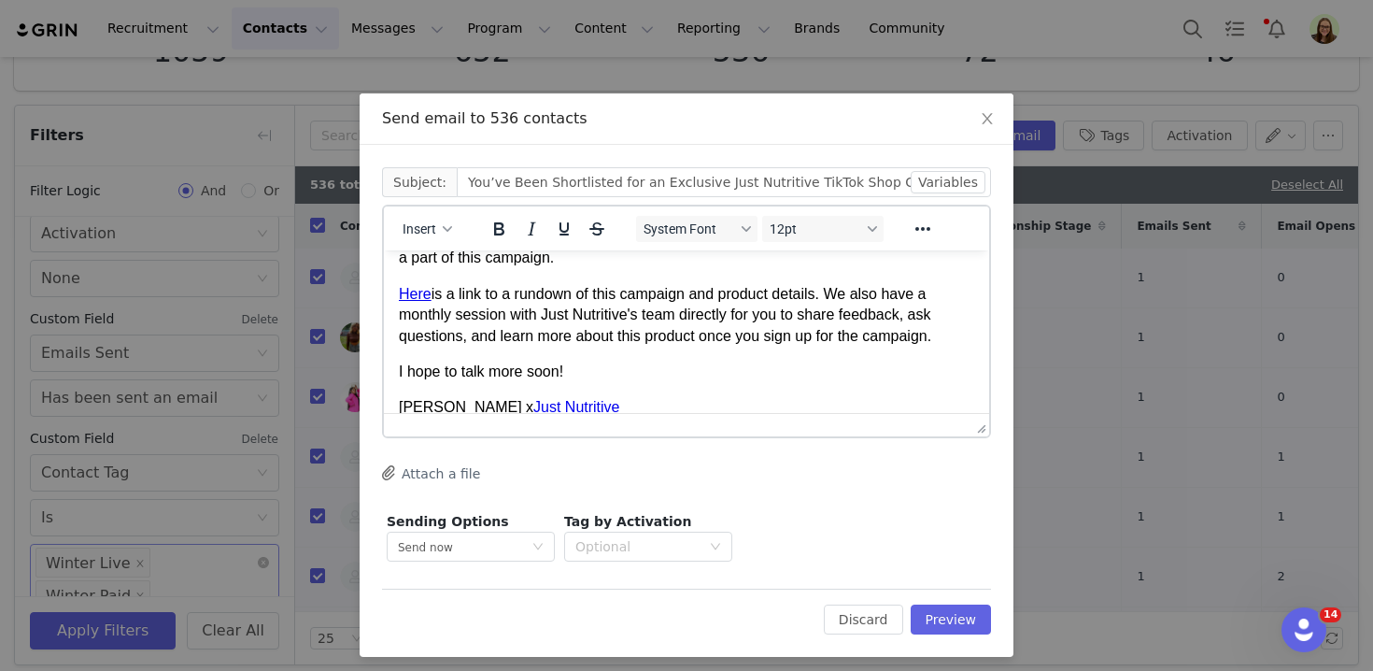
drag, startPoint x: 592, startPoint y: 367, endPoint x: 399, endPoint y: 363, distance: 193.4
click at [399, 365] on p "I hope to talk more soon!" at bounding box center [686, 371] width 575 height 21
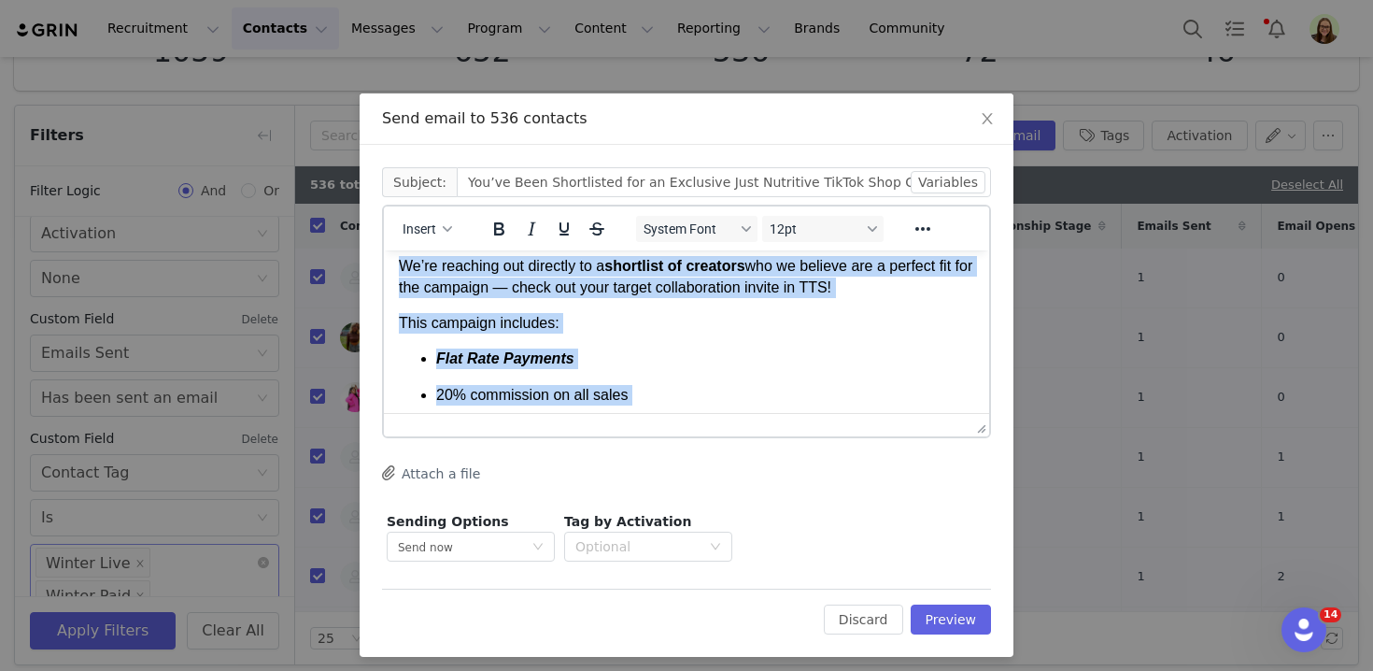
scroll to position [0, 0]
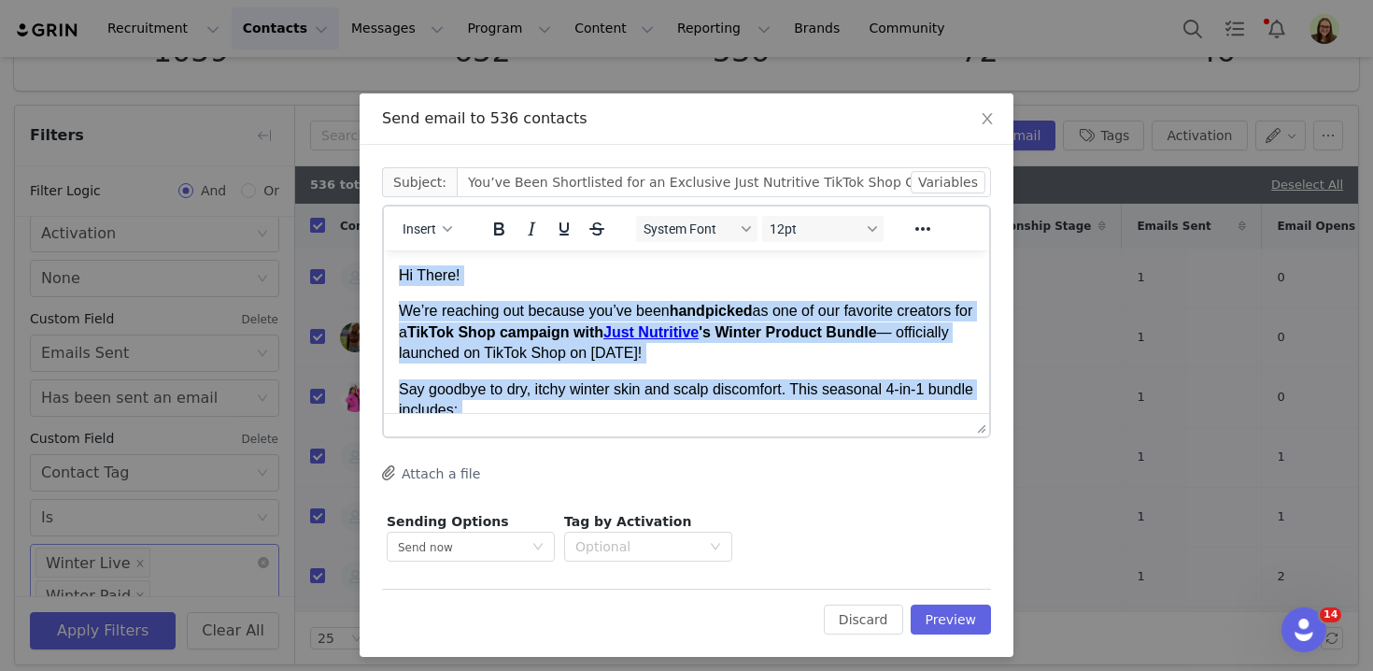
drag, startPoint x: 632, startPoint y: 345, endPoint x: 533, endPoint y: 162, distance: 208.1
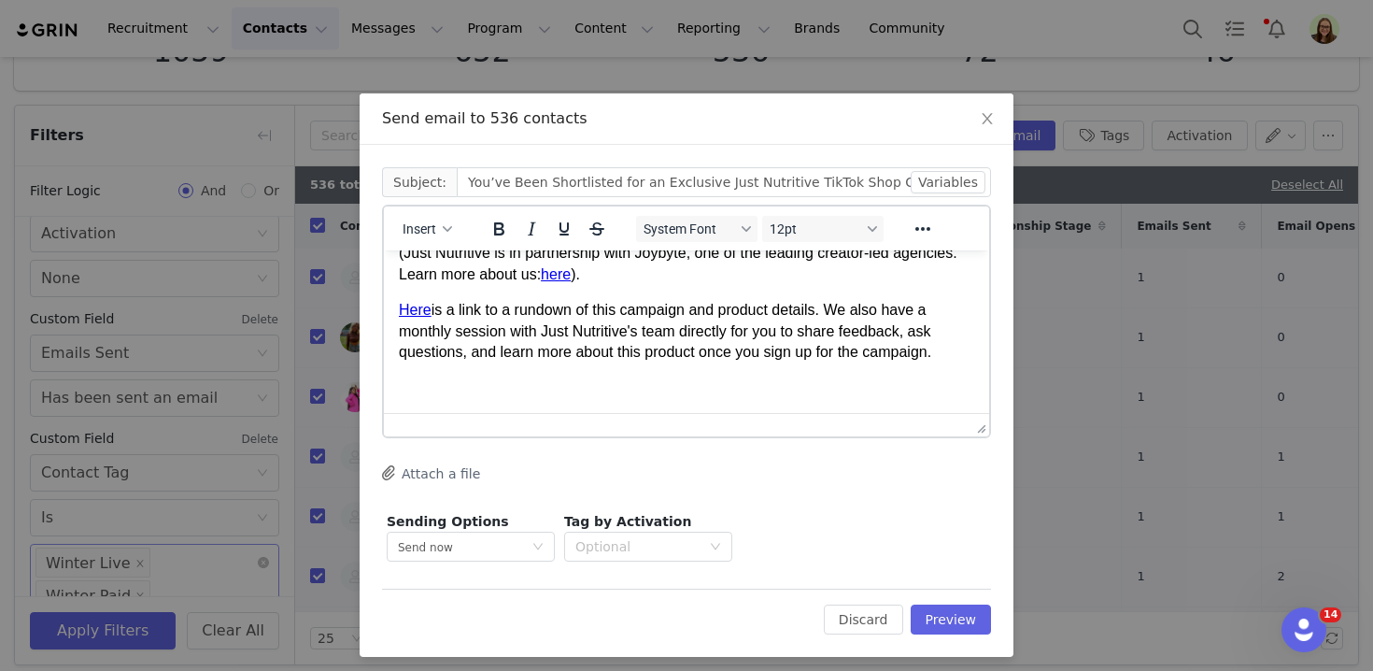
scroll to position [600, 0]
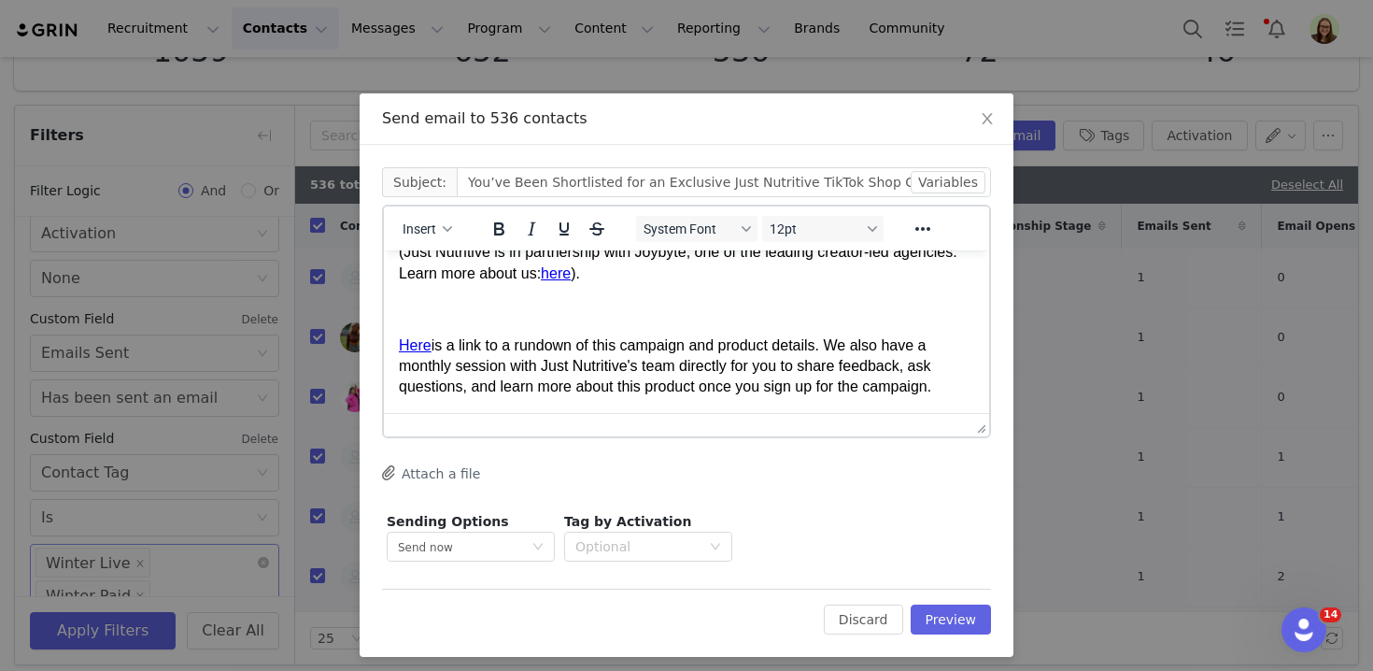
click at [499, 381] on p "Here is a link to a rundown of this campaign and product details. We also have …" at bounding box center [686, 366] width 575 height 63
copy p "Here is a link to a rundown of this campaign and product details. We also have …"
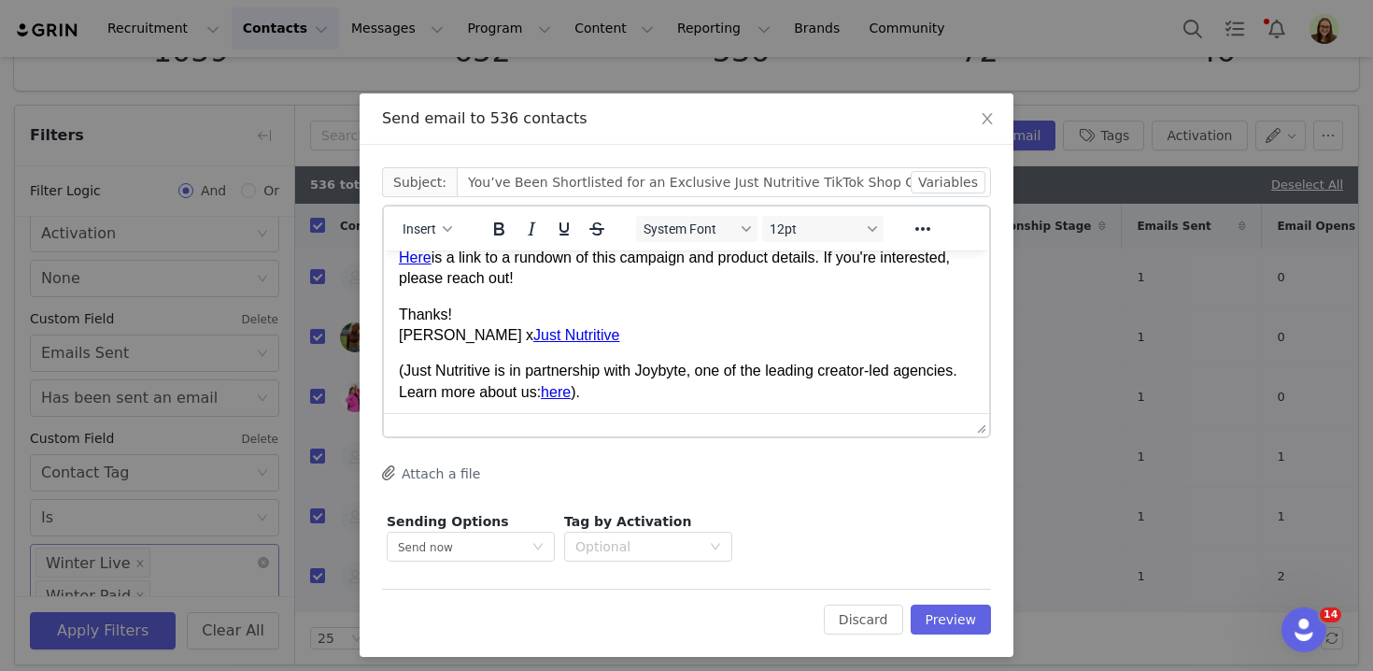
scroll to position [453, 0]
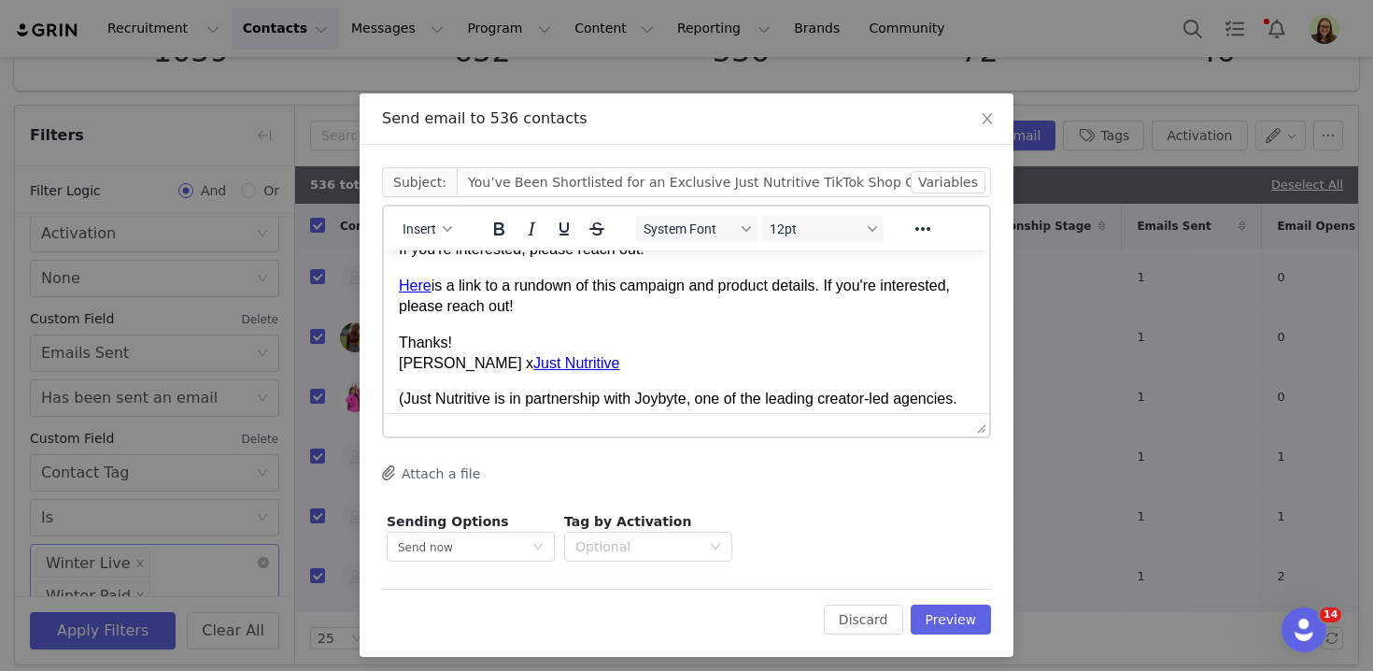
click at [472, 311] on p "Here is a link to a rundown of this campaign and product details. If you're int…" at bounding box center [686, 296] width 575 height 42
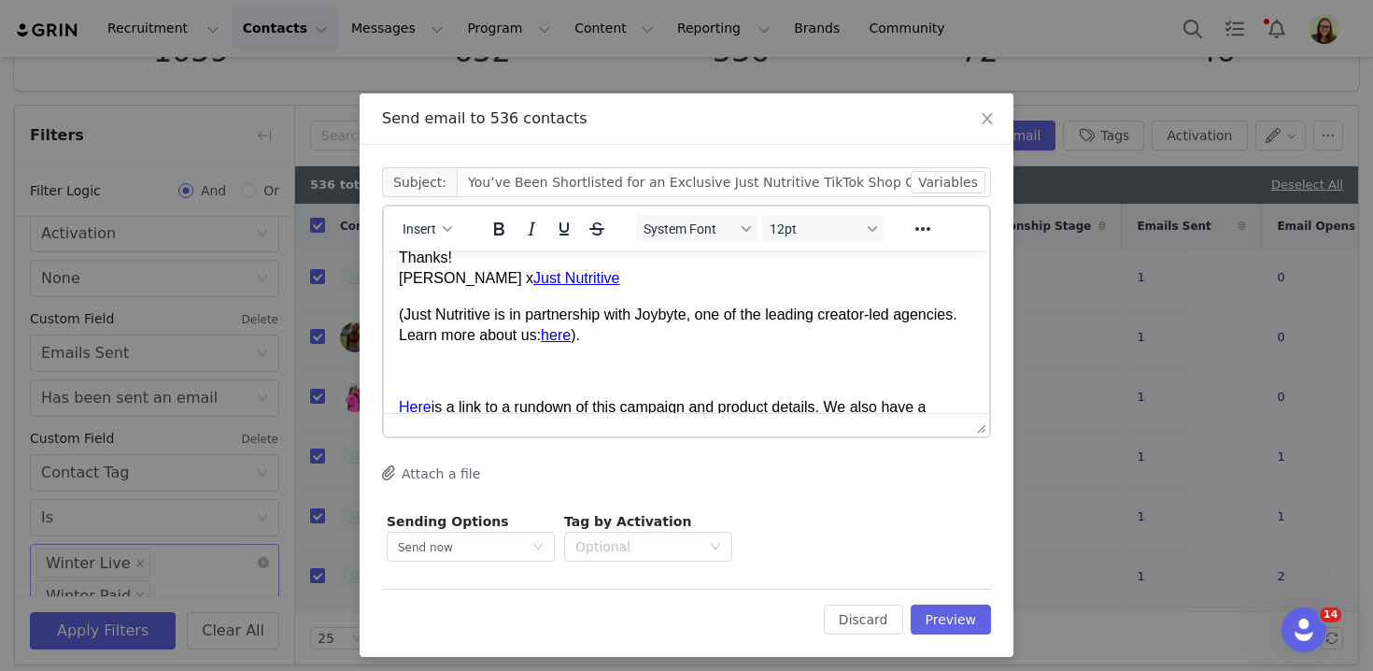
scroll to position [716, 0]
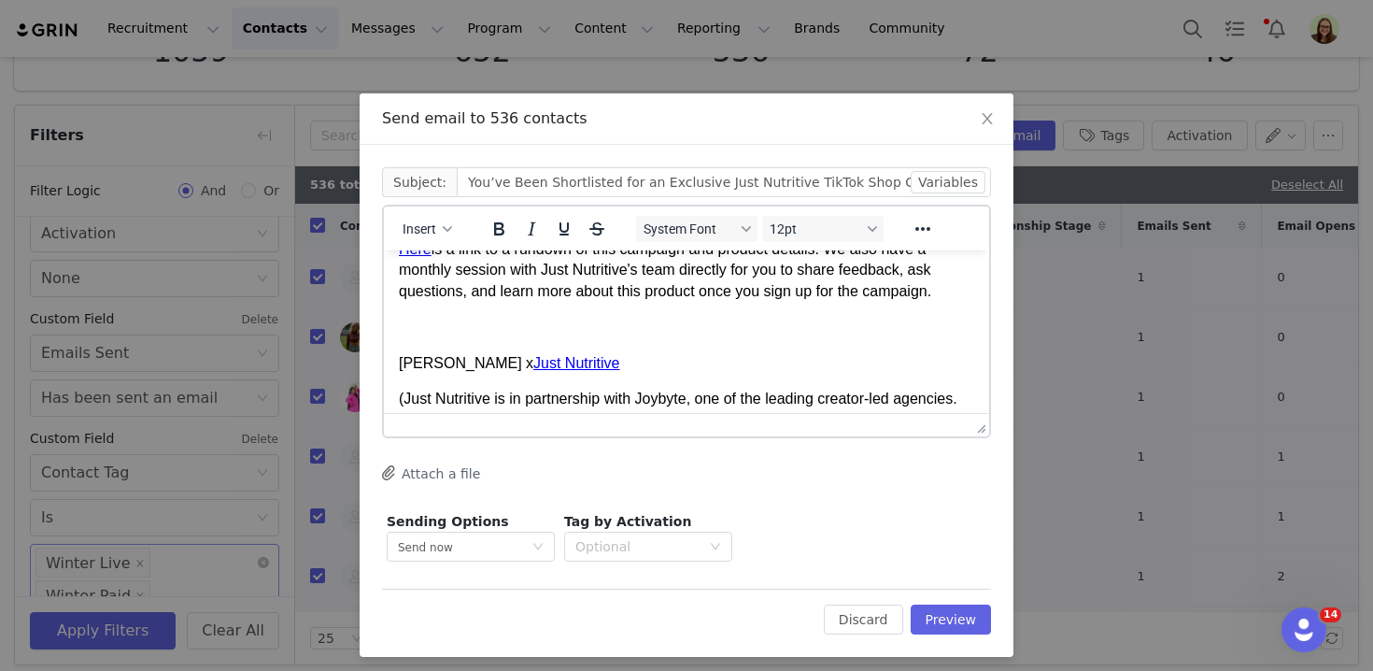
click at [473, 300] on p "Here is a link to a rundown of this campaign and product details. We also have …" at bounding box center [686, 270] width 575 height 63
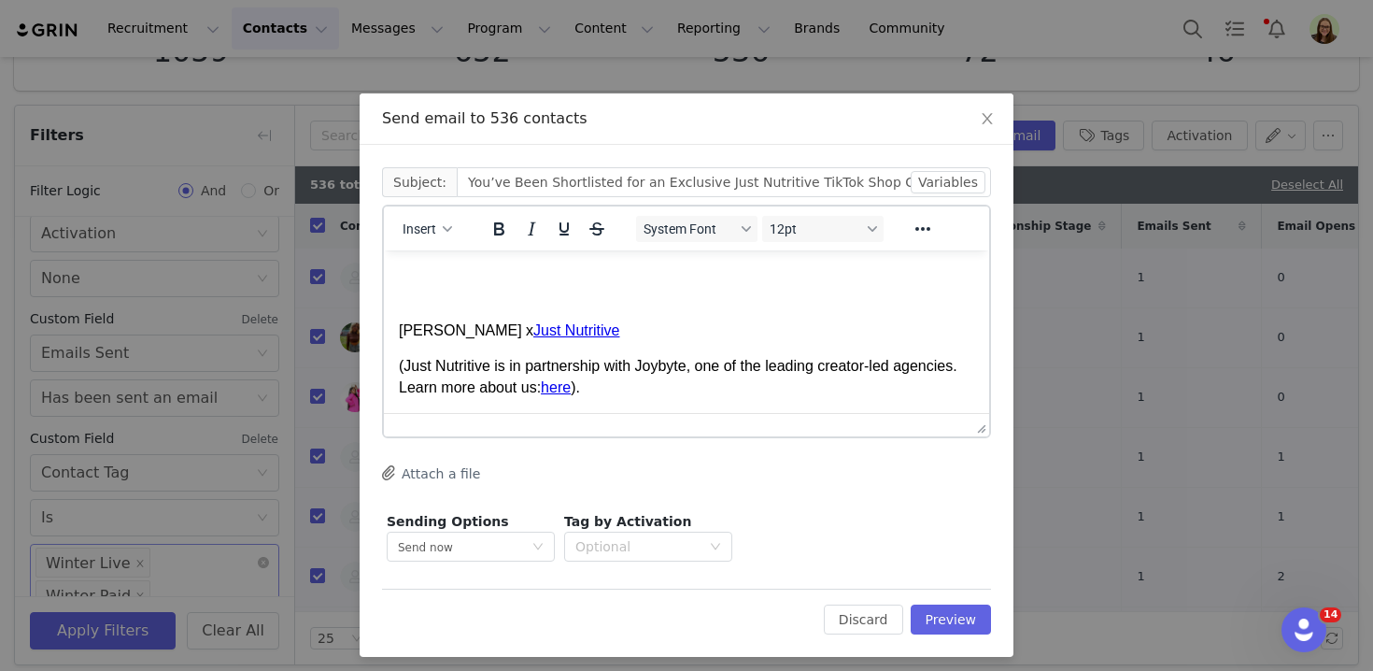
drag, startPoint x: 465, startPoint y: 329, endPoint x: 498, endPoint y: 545, distance: 219.1
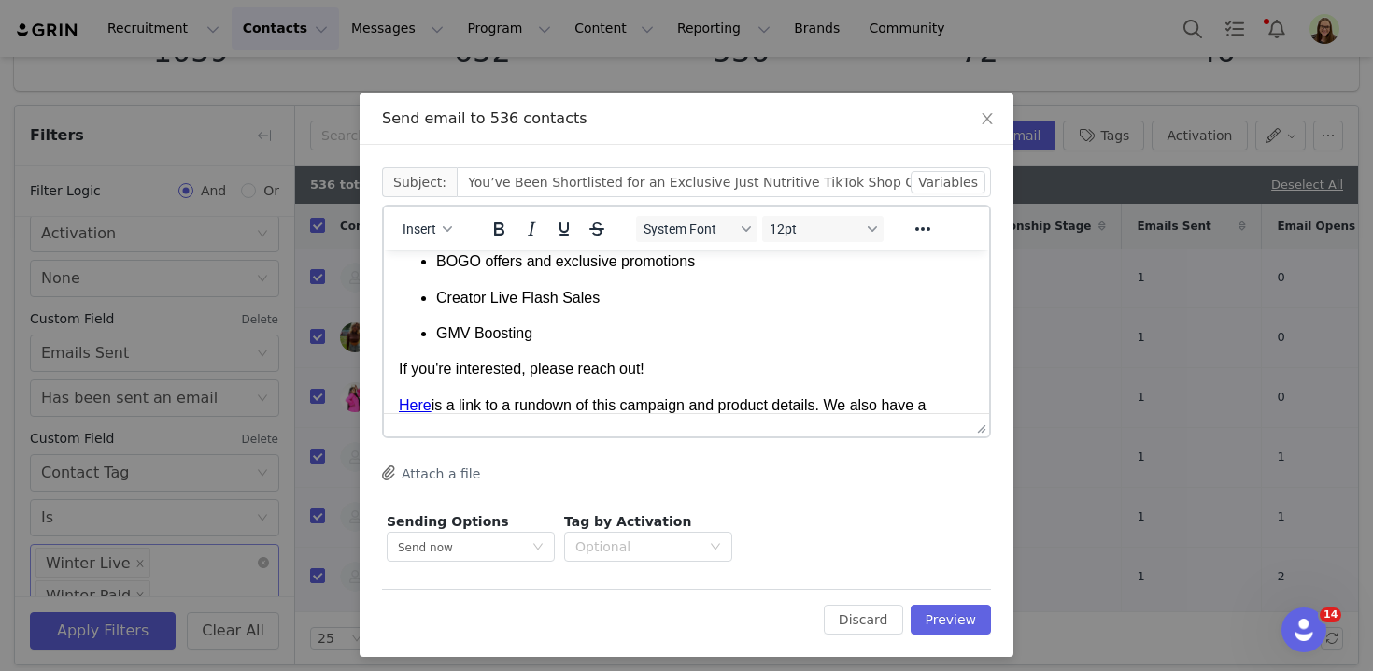
scroll to position [0, 0]
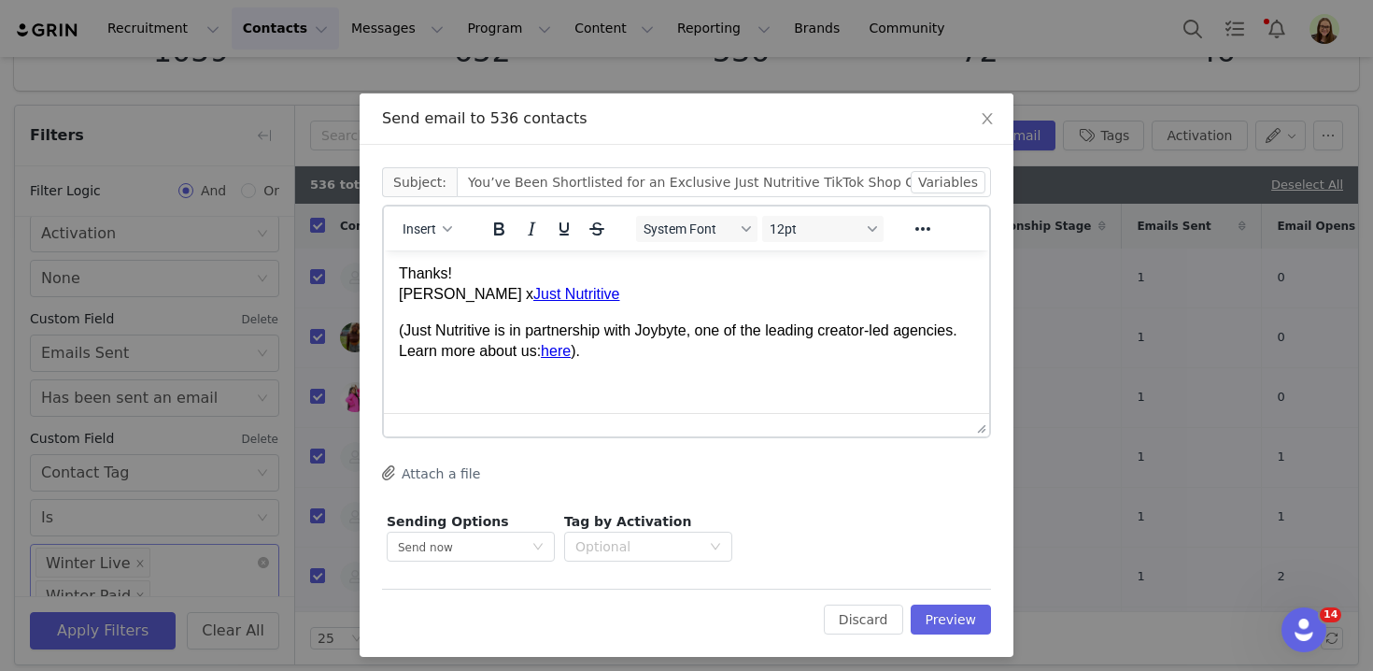
click at [497, 336] on p "(Just Nutritive is in partnership with Joybyte, one of the leading creator-led …" at bounding box center [686, 341] width 575 height 42
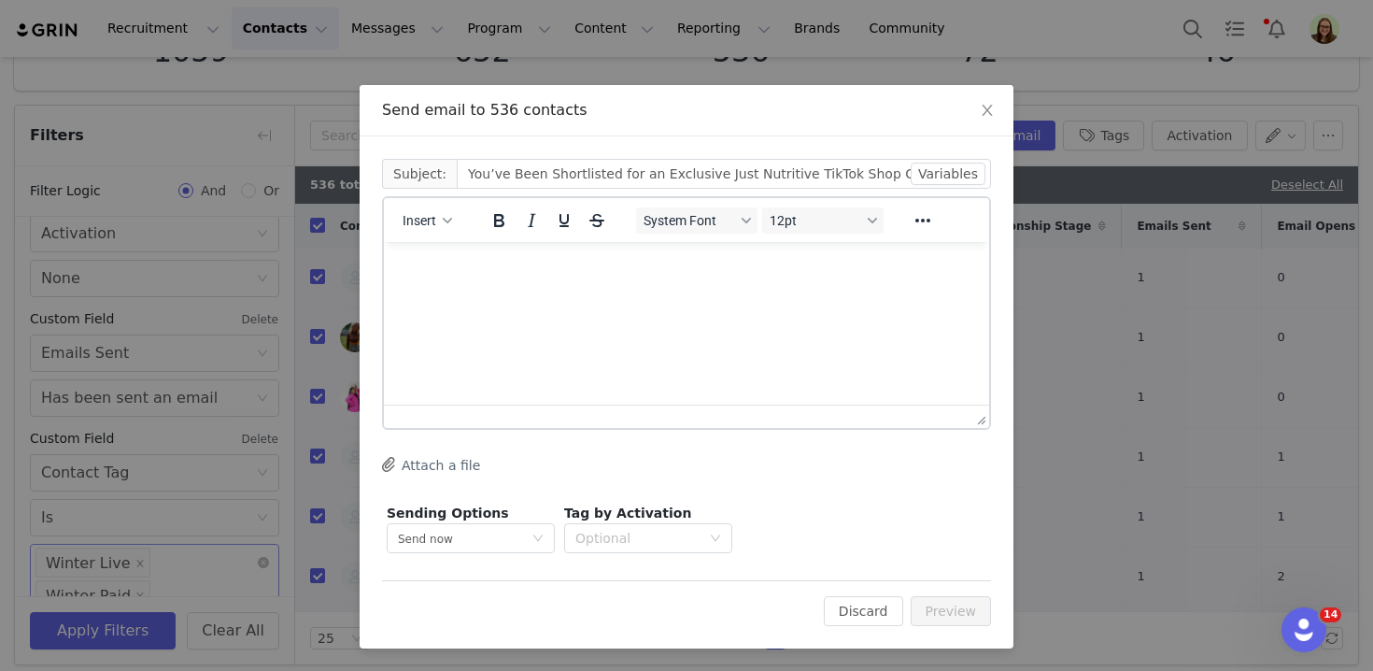
click at [498, 292] on html at bounding box center [686, 267] width 605 height 50
click at [425, 231] on button "Insert" at bounding box center [427, 220] width 64 height 26
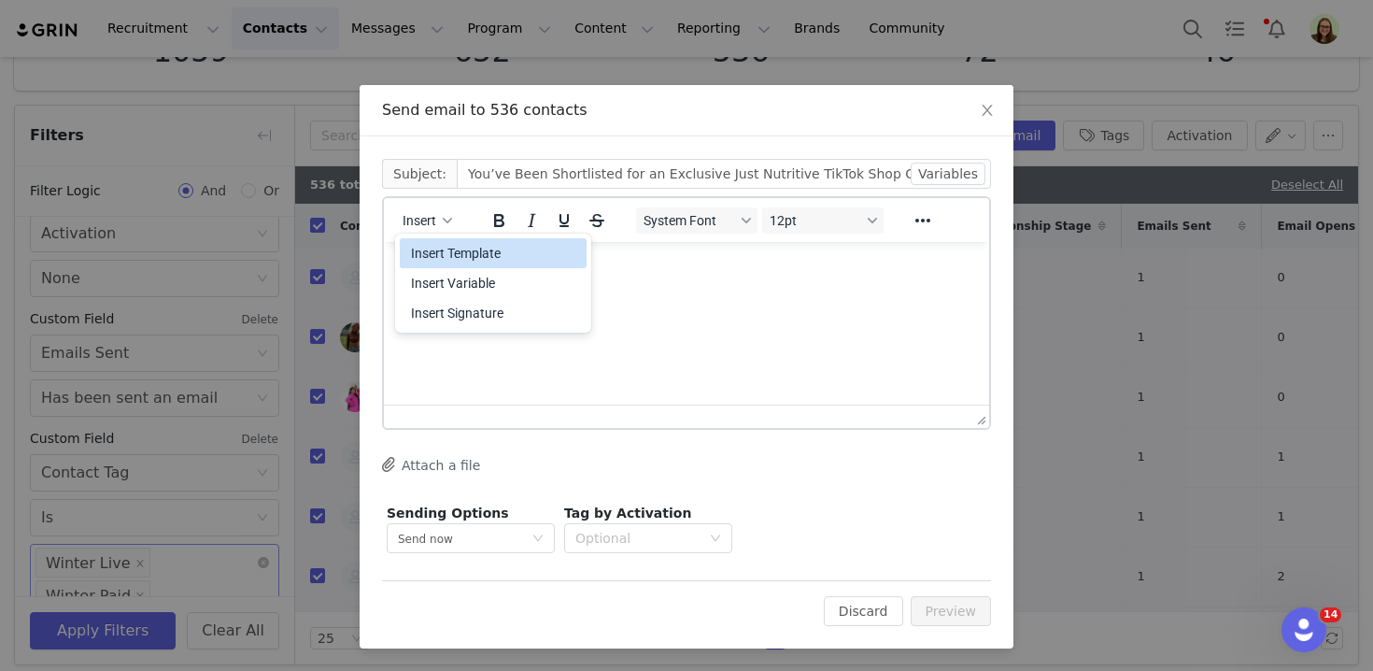
click at [434, 252] on div "Insert Template" at bounding box center [495, 253] width 168 height 22
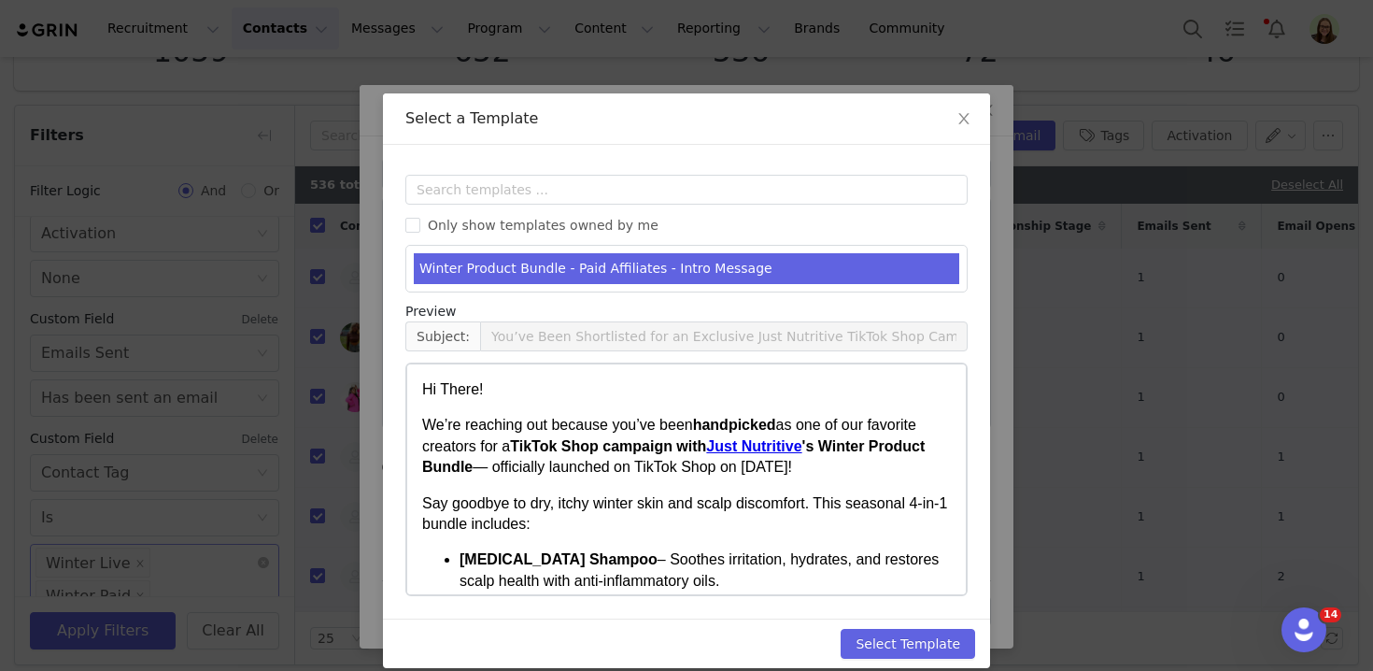
click at [494, 266] on li "Winter Product Bundle - Paid Affiliates - Intro Message" at bounding box center [686, 268] width 545 height 31
click at [916, 646] on button "Select Template" at bounding box center [907, 644] width 134 height 30
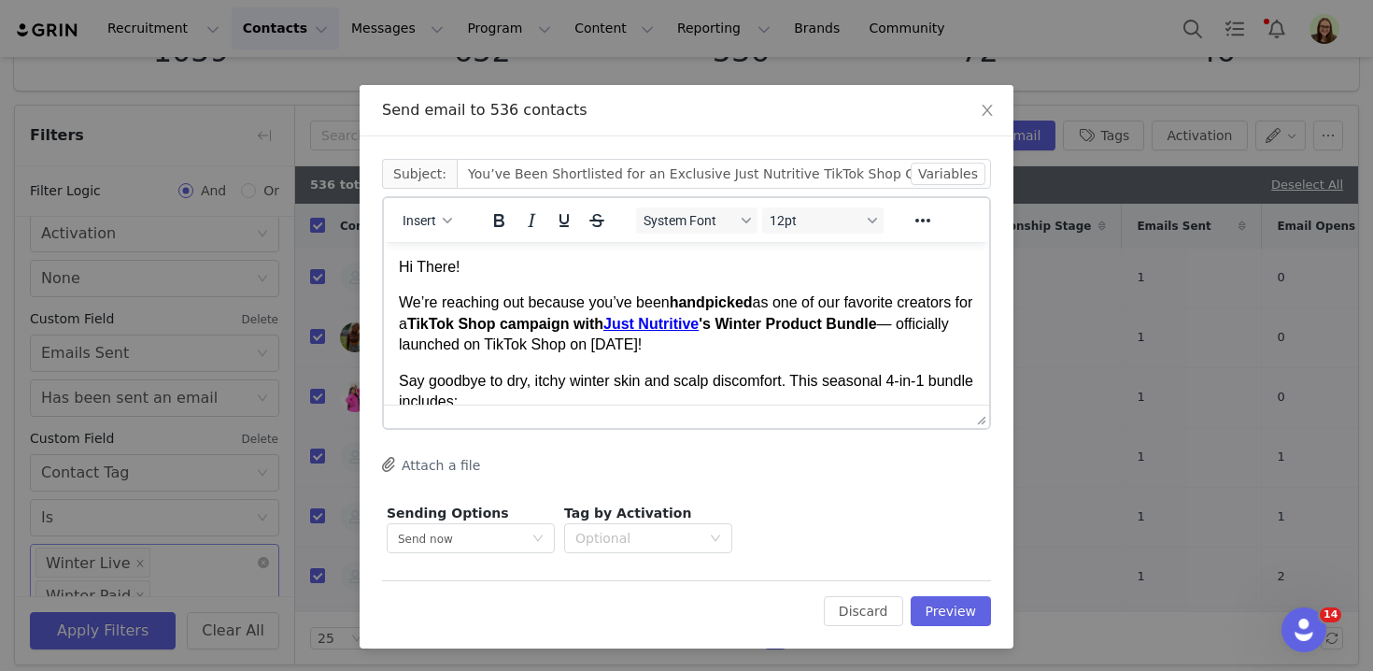
click at [454, 272] on p "Hi There!" at bounding box center [686, 267] width 575 height 21
click at [445, 273] on p "Hi There!" at bounding box center [686, 267] width 575 height 21
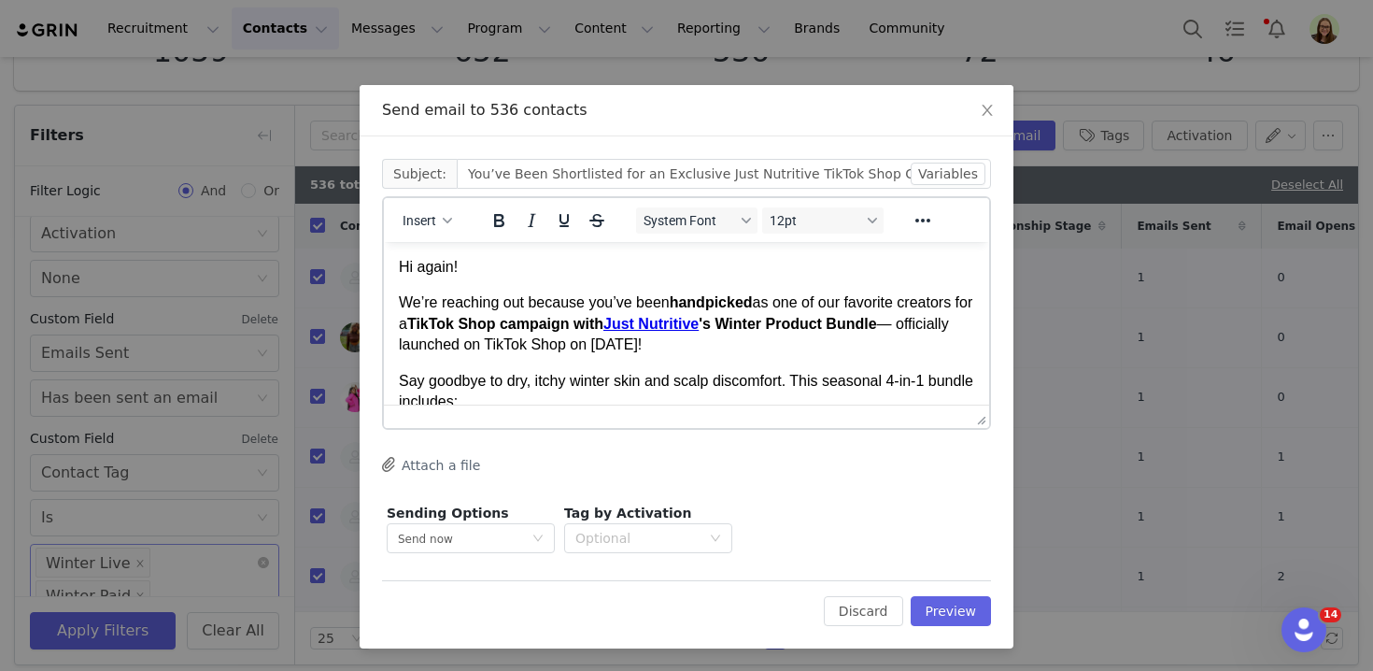
click at [405, 299] on p "We’re reaching out because you’ve been handpicked as one of our favorite creato…" at bounding box center [686, 323] width 575 height 63
click at [578, 172] on input "You’ve Been Shortlisted for an Exclusive Just Nutritive TikTok Shop Campaign" at bounding box center [724, 174] width 534 height 30
click at [627, 172] on input "Hi again from Just Nutritive - Flat rate + commission TTS offer" at bounding box center [724, 174] width 534 height 30
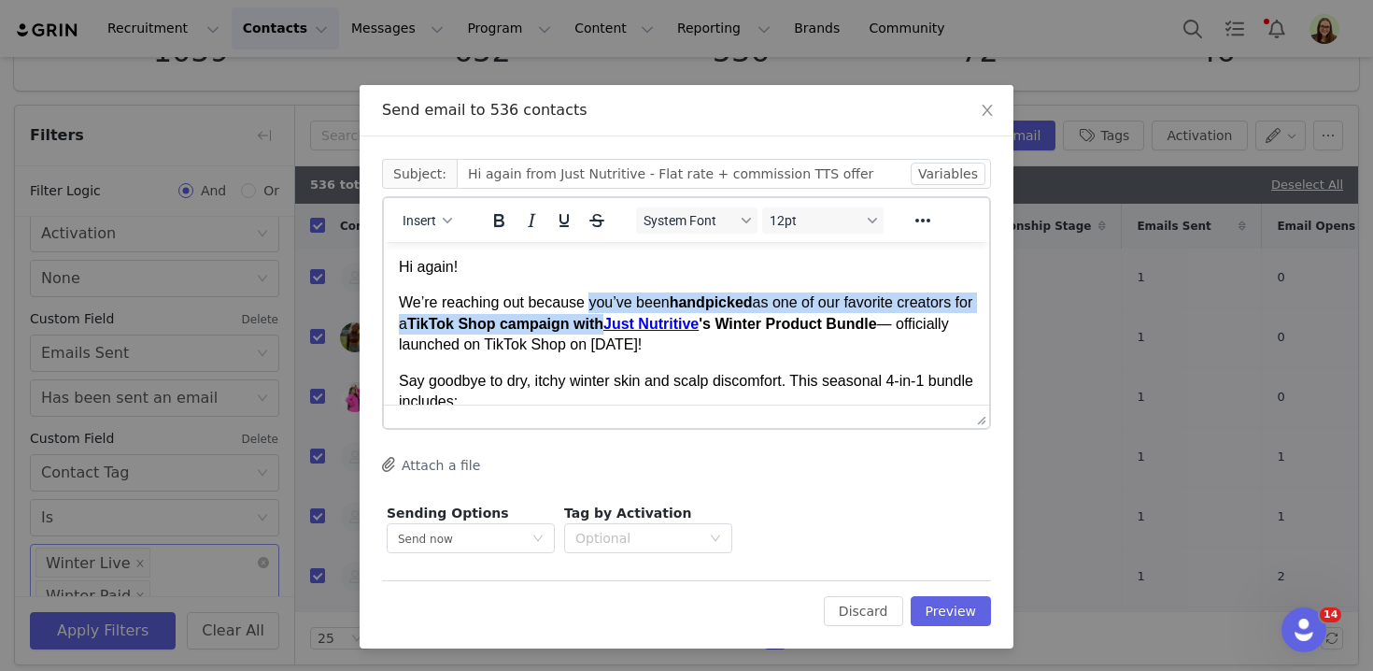
drag, startPoint x: 591, startPoint y: 303, endPoint x: 631, endPoint y: 326, distance: 46.5
click at [631, 326] on p "We’re reaching out because you’ve been handpicked as one of our favorite creato…" at bounding box center [686, 323] width 575 height 63
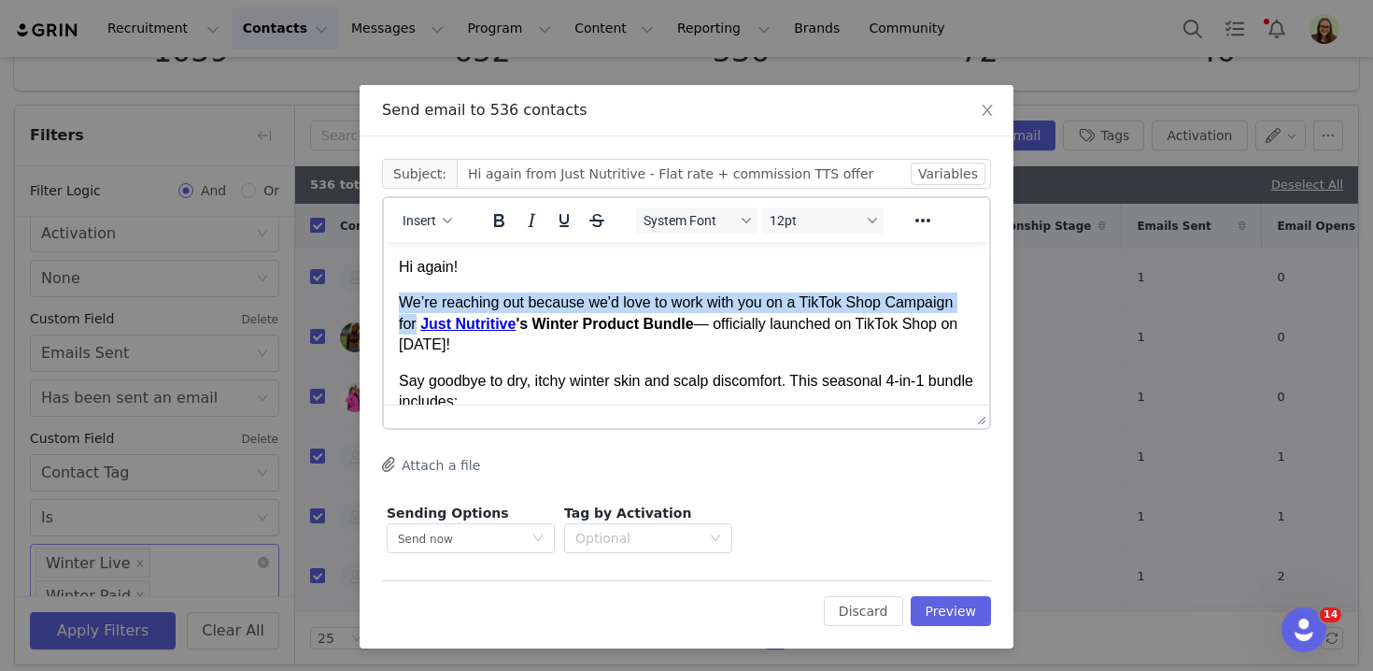
drag, startPoint x: 654, startPoint y: 354, endPoint x: 700, endPoint y: 315, distance: 61.0
click at [700, 315] on p "We’re reaching out because we'd love to work with you on a TikTok Shop Campaign…" at bounding box center [686, 323] width 575 height 63
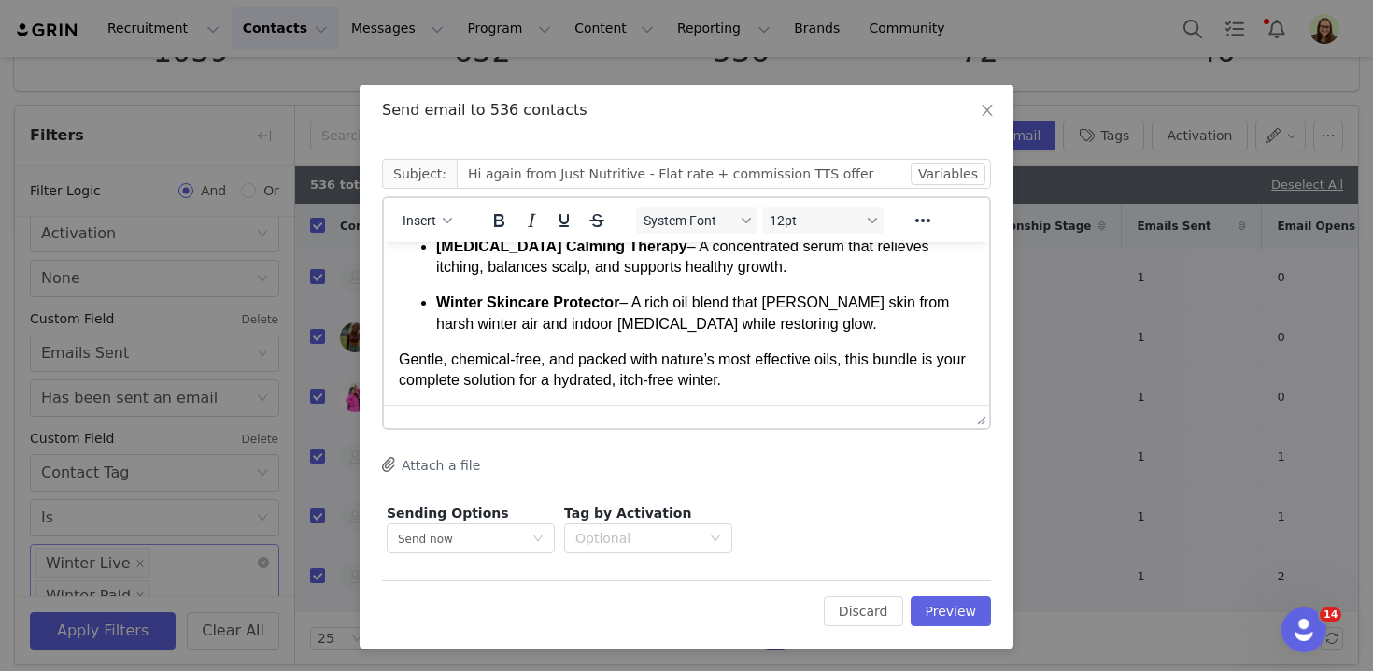
scroll to position [313, 0]
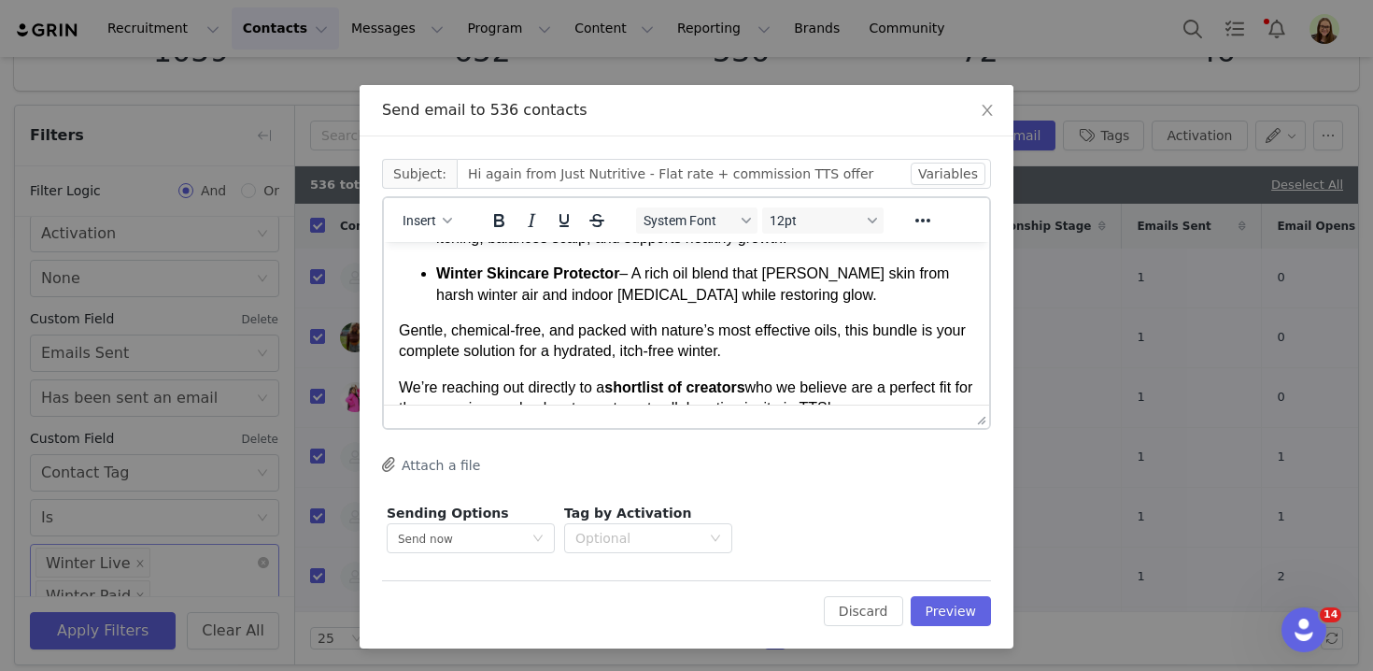
click at [699, 339] on p "Gentle, chemical-free, and packed with nature’s most effective oils, this bundl…" at bounding box center [686, 341] width 575 height 42
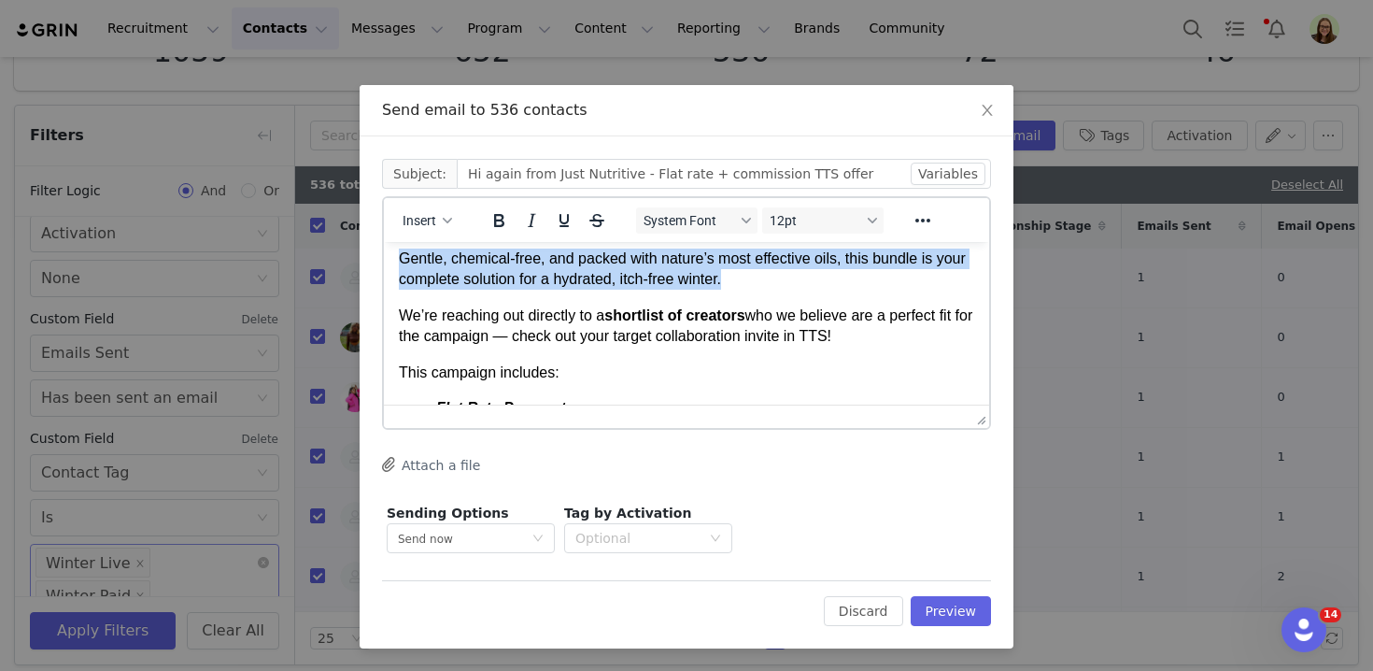
scroll to position [408, 0]
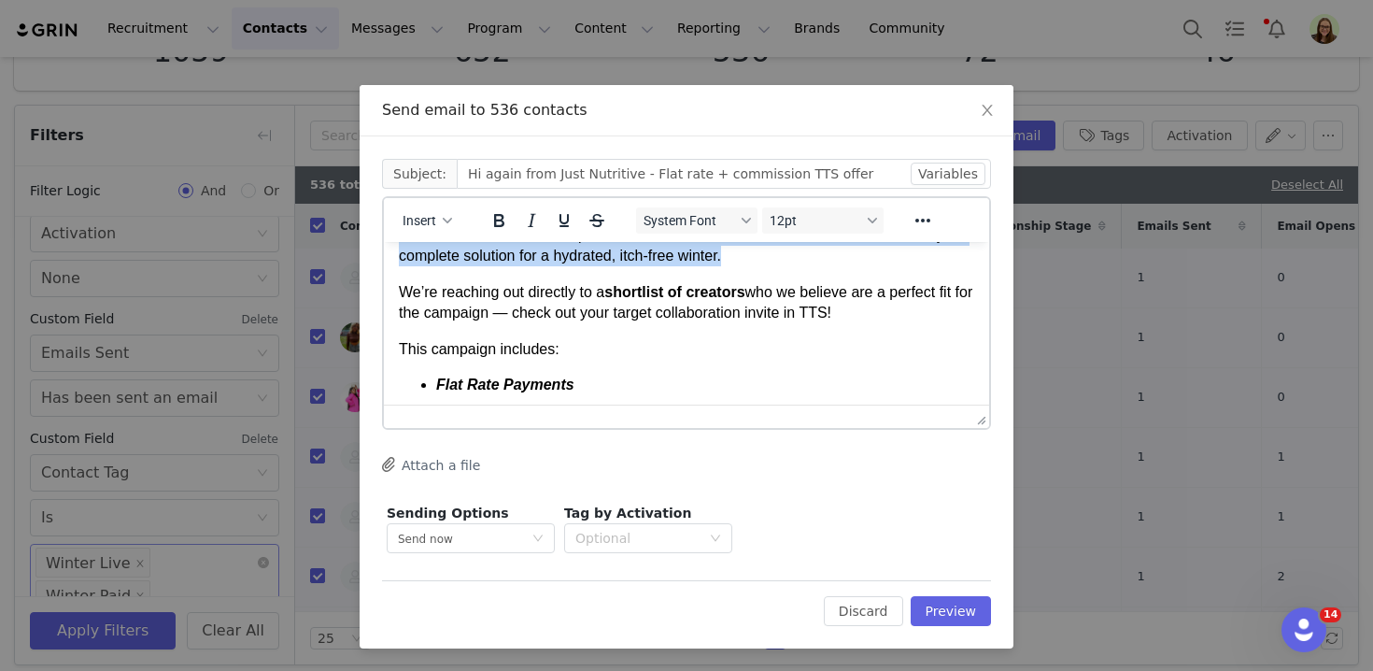
click at [697, 316] on p "We’re reaching out directly to a shortlist of creators who we believe are a per…" at bounding box center [686, 303] width 575 height 42
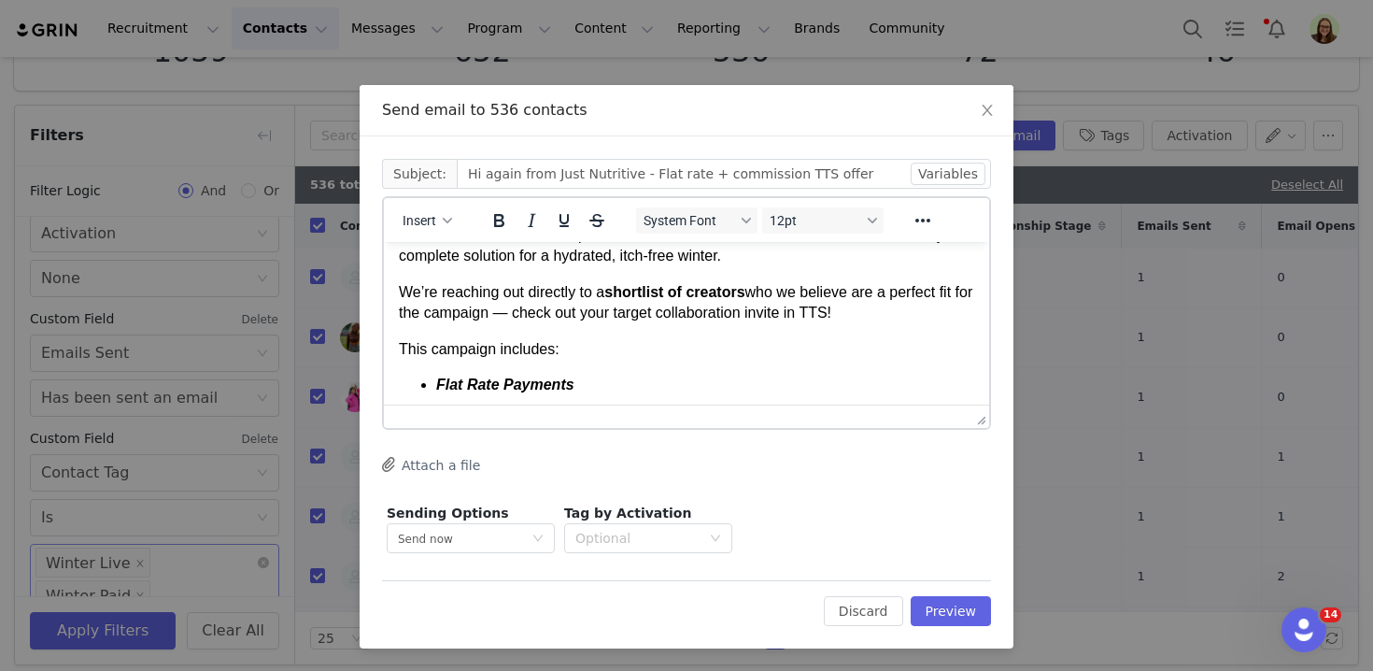
drag, startPoint x: 397, startPoint y: 288, endPoint x: 558, endPoint y: 326, distance: 166.0
click at [558, 327] on html "Hi again! We’re reaching out because we'd love to work with you on a TikTok Sho…" at bounding box center [686, 367] width 605 height 1066
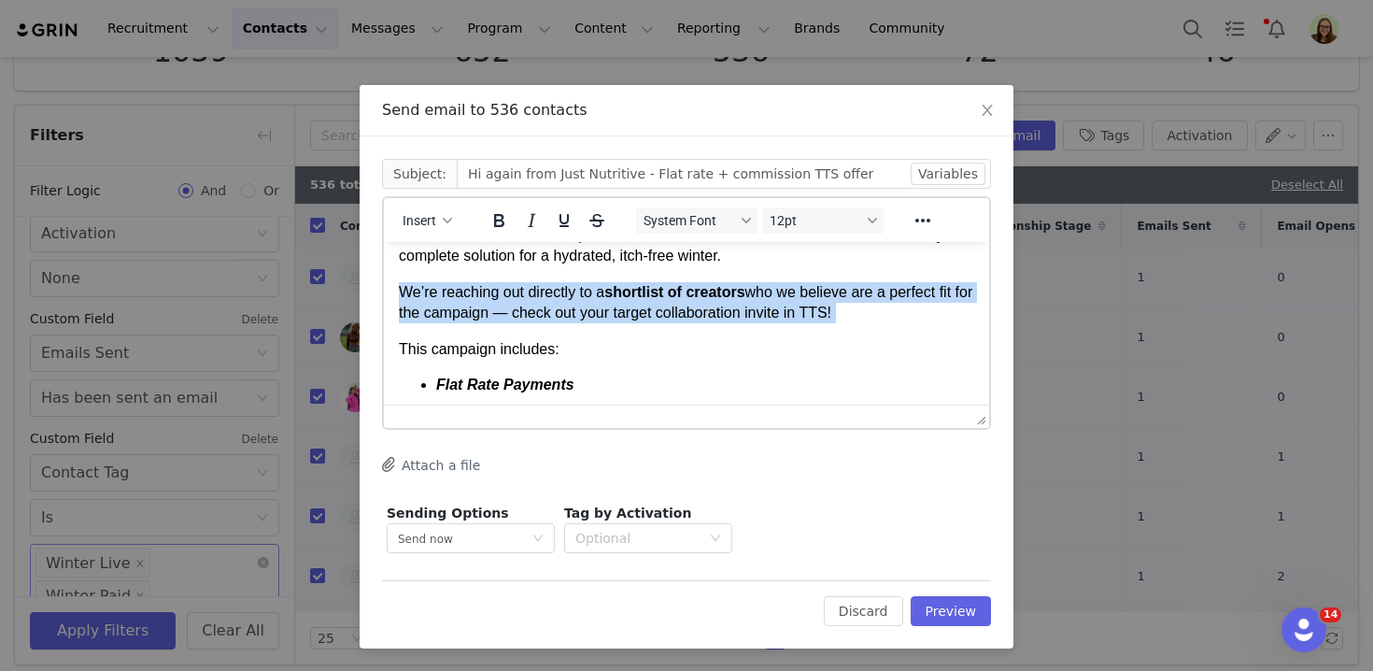
drag, startPoint x: 558, startPoint y: 326, endPoint x: 396, endPoint y: 278, distance: 169.3
click at [396, 278] on html "Hi again! We’re reaching out because we'd love to work with you on a TikTok Sho…" at bounding box center [686, 367] width 605 height 1066
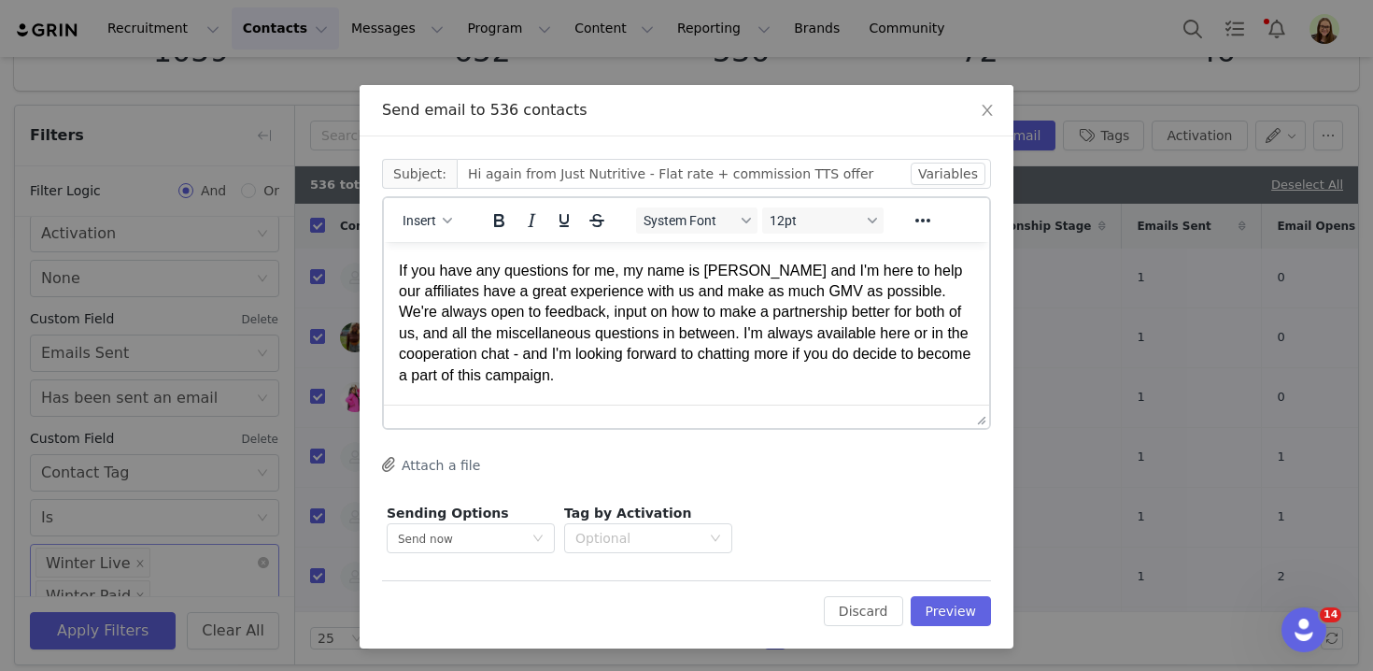
scroll to position [692, 0]
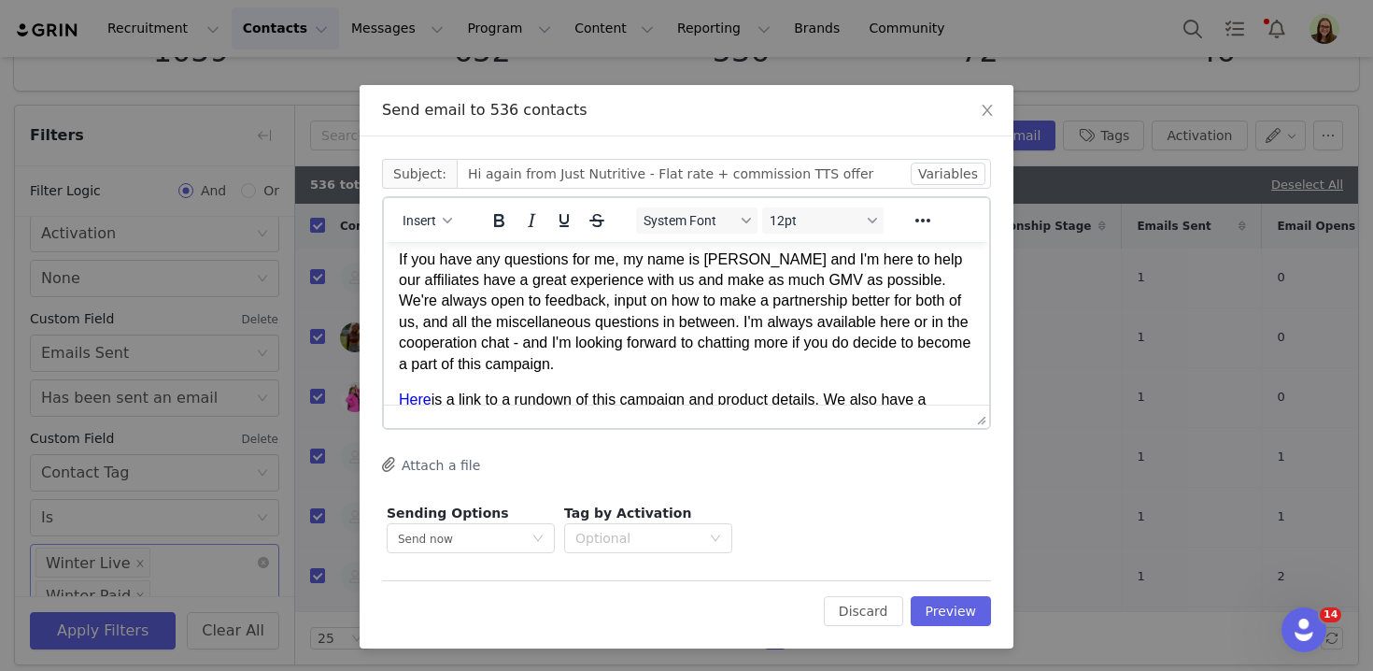
click at [438, 290] on p "If you have any questions for me, my name is Myriah and I'm here to help our af…" at bounding box center [686, 311] width 575 height 125
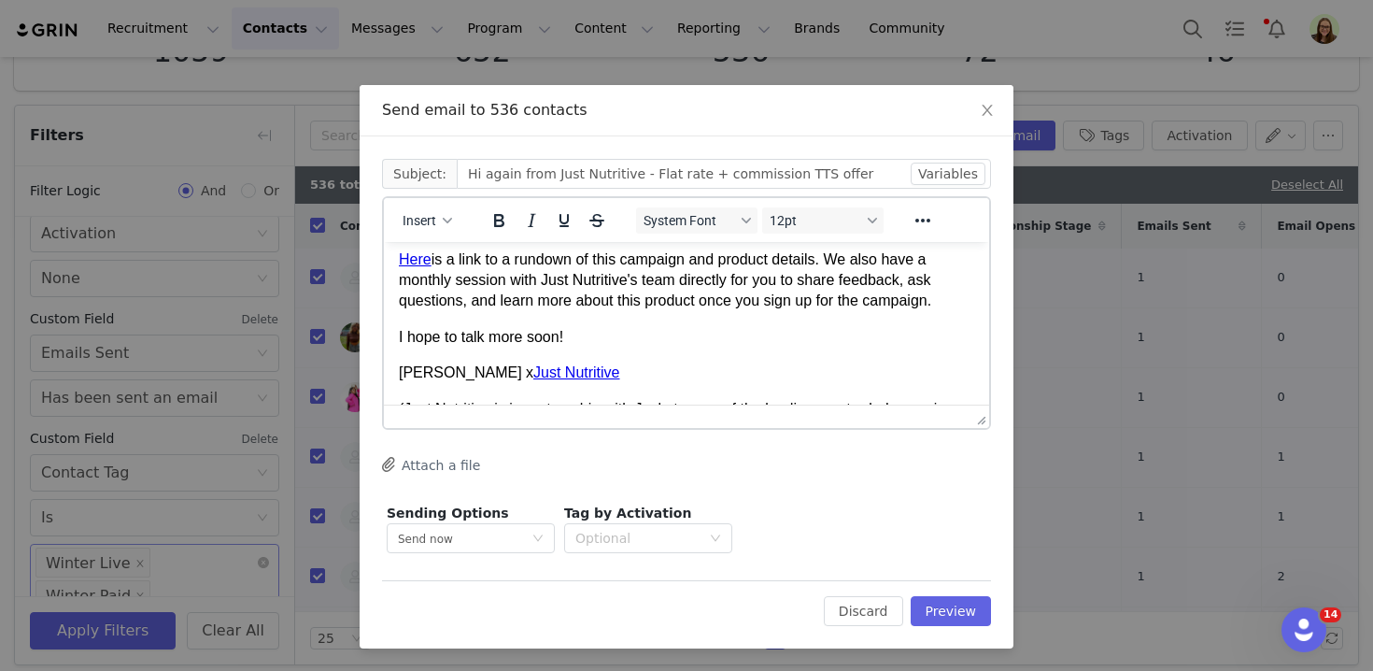
scroll to position [657, 0]
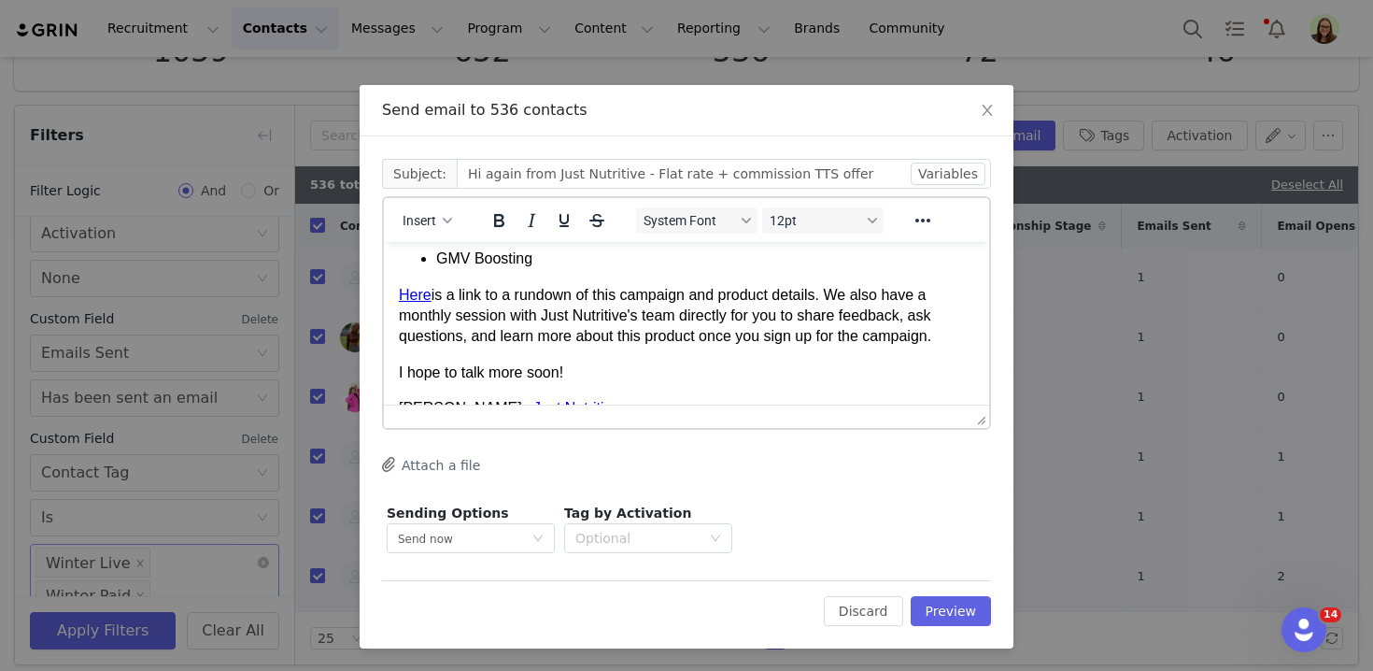
drag, startPoint x: 838, startPoint y: 297, endPoint x: 854, endPoint y: 373, distance: 77.3
click at [854, 373] on body "Hi again! We’re reaching out because we'd love to work with you on a TikTok Sho…" at bounding box center [686, 37] width 575 height 875
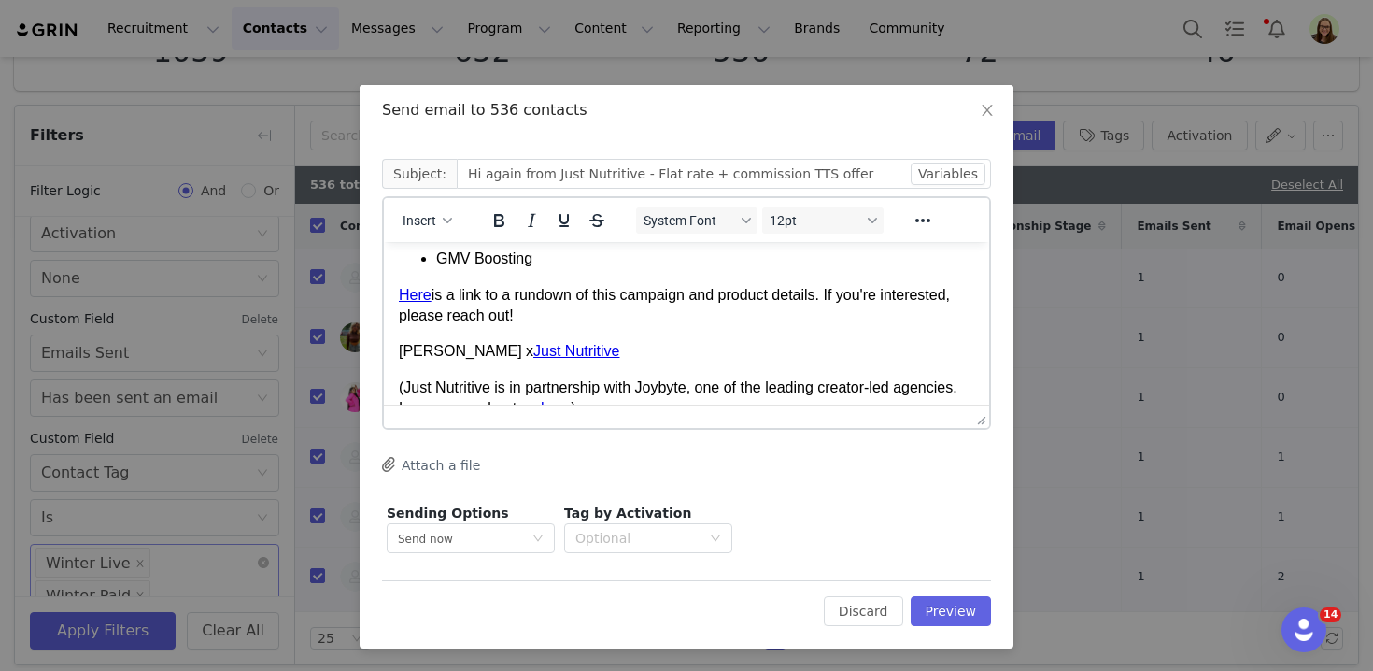
click at [404, 352] on p "Myriah x Just Nutritive" at bounding box center [686, 351] width 575 height 21
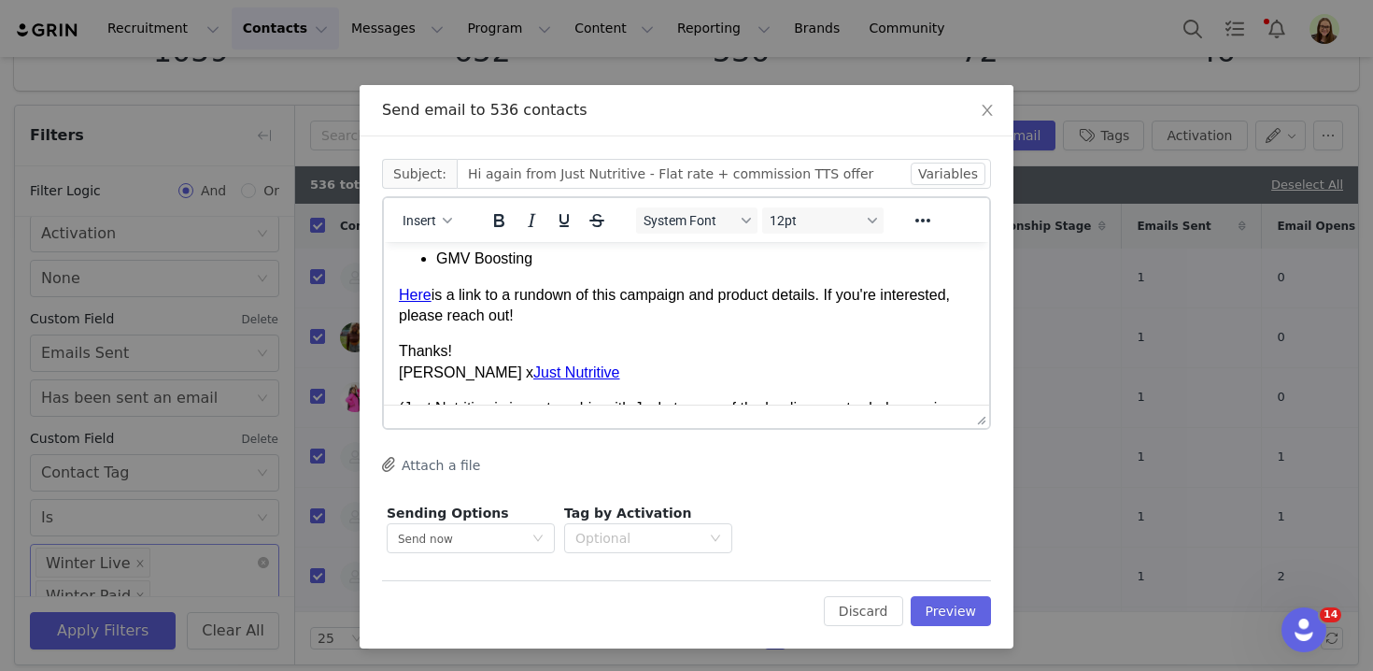
scroll to position [707, 0]
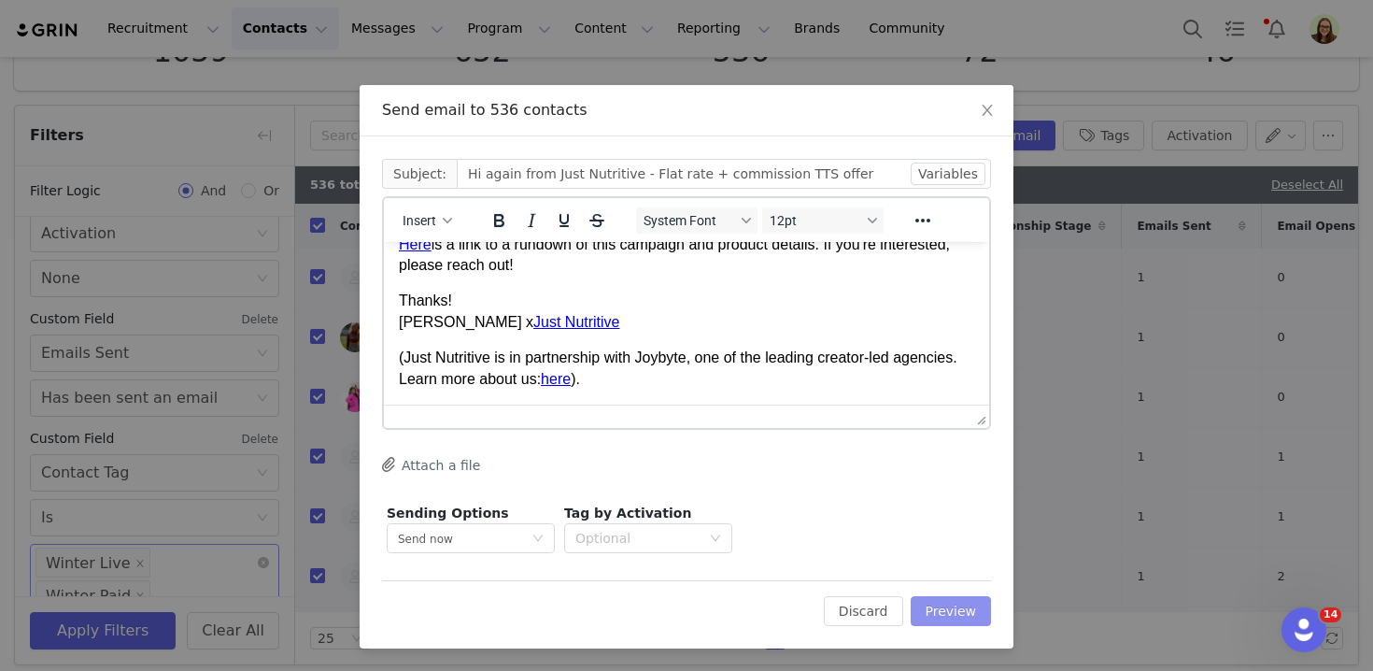
click at [937, 607] on button "Preview" at bounding box center [951, 611] width 81 height 30
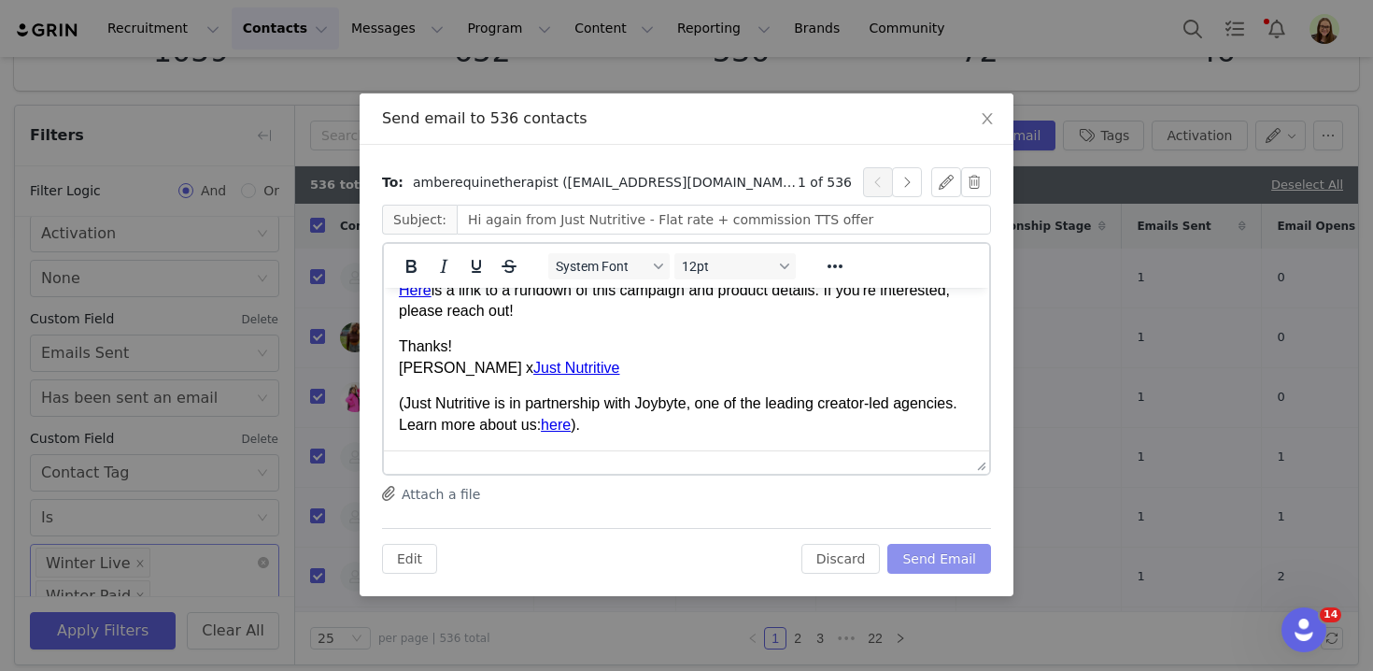
click at [933, 555] on button "Send Email" at bounding box center [939, 559] width 104 height 30
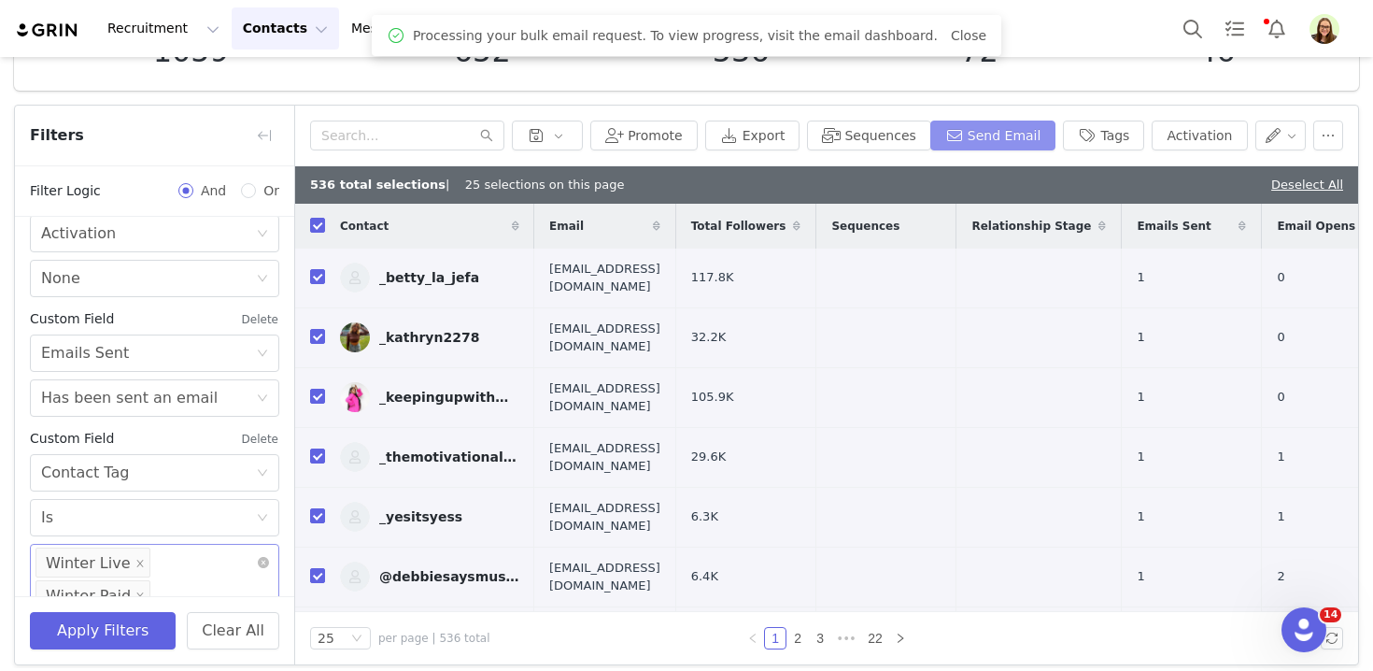
scroll to position [0, 0]
click at [256, 315] on button "Delete" at bounding box center [260, 319] width 38 height 30
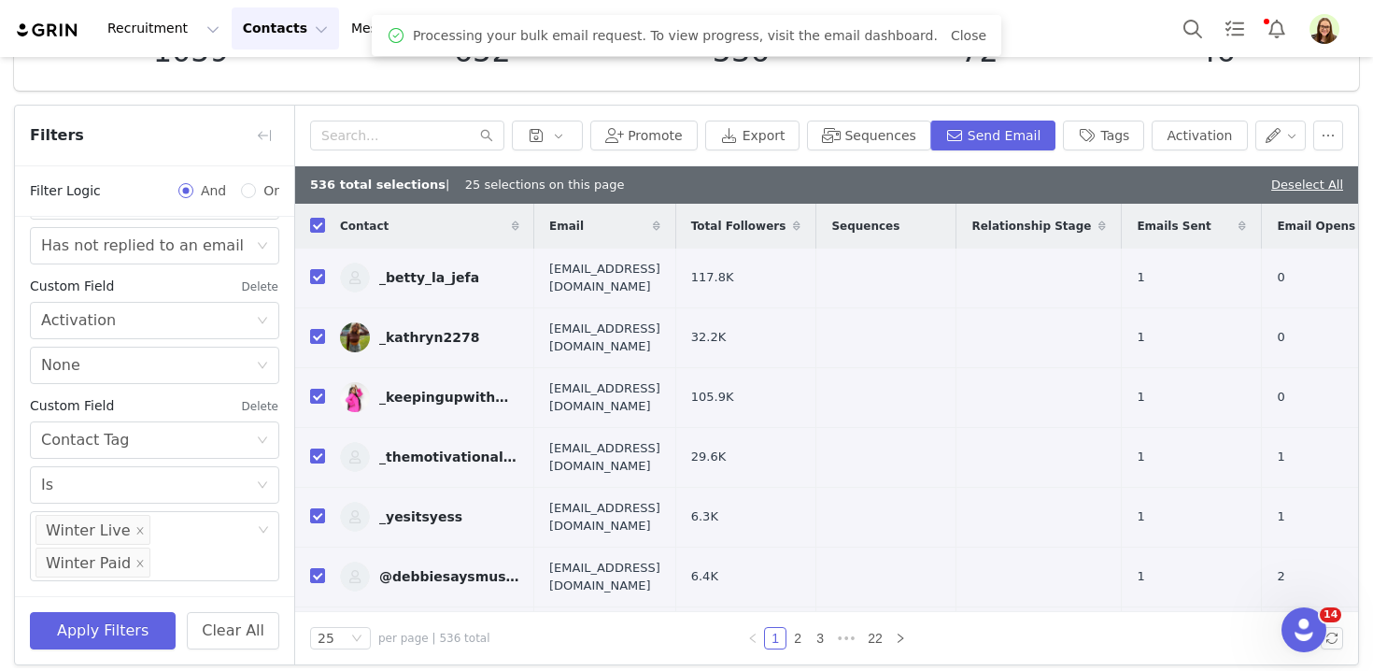
scroll to position [693, 0]
click at [256, 280] on button "Delete" at bounding box center [260, 287] width 38 height 30
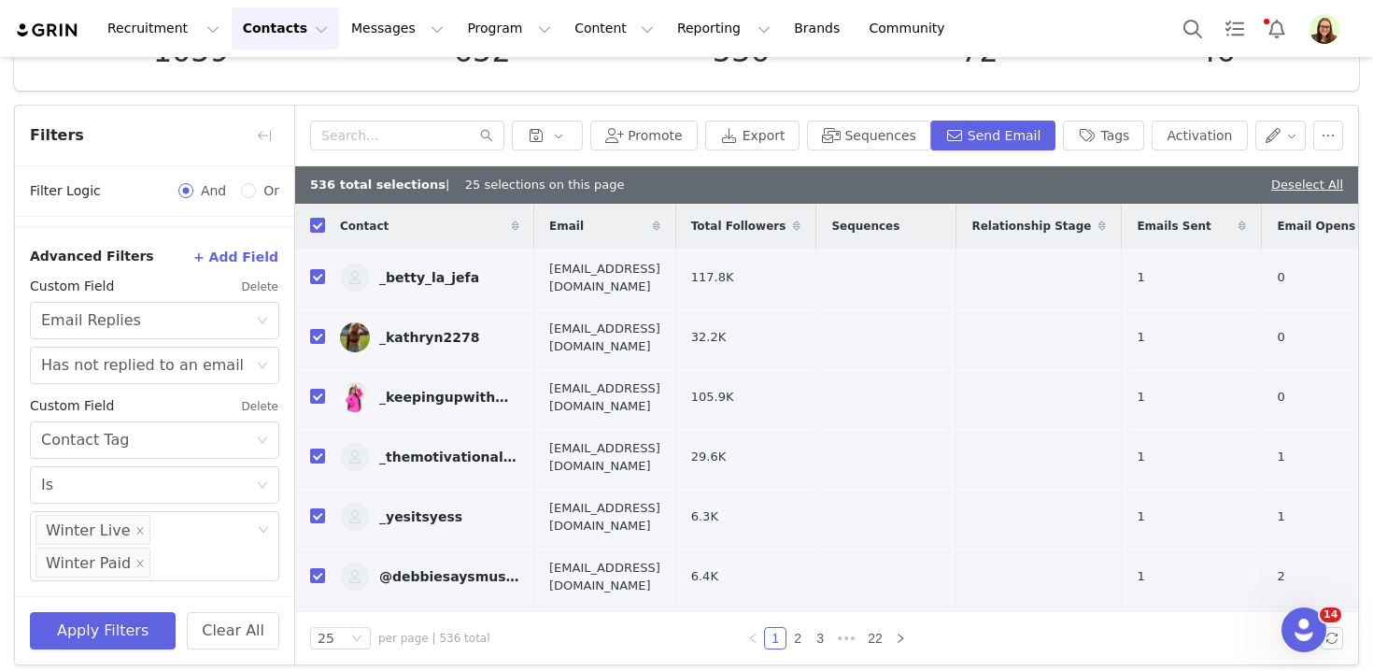
click at [252, 284] on button "Delete" at bounding box center [260, 287] width 38 height 30
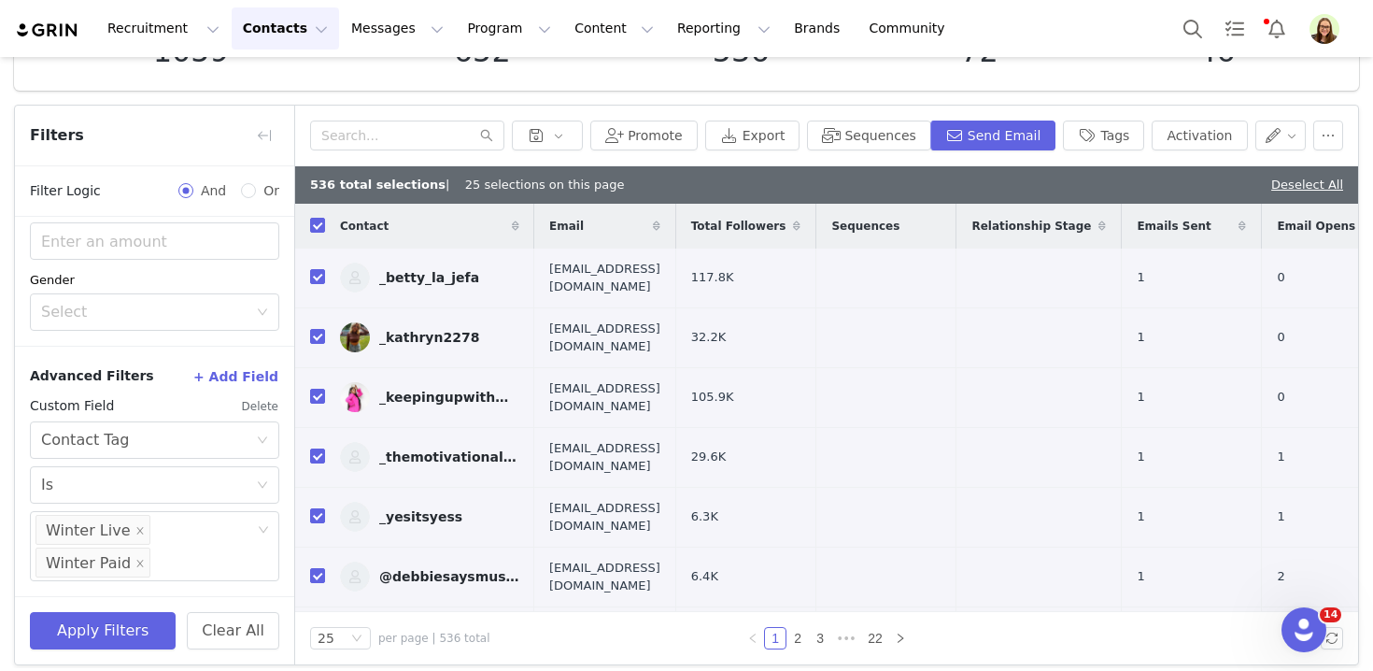
scroll to position [454, 0]
click at [144, 559] on icon "icon: close" at bounding box center [140, 562] width 7 height 7
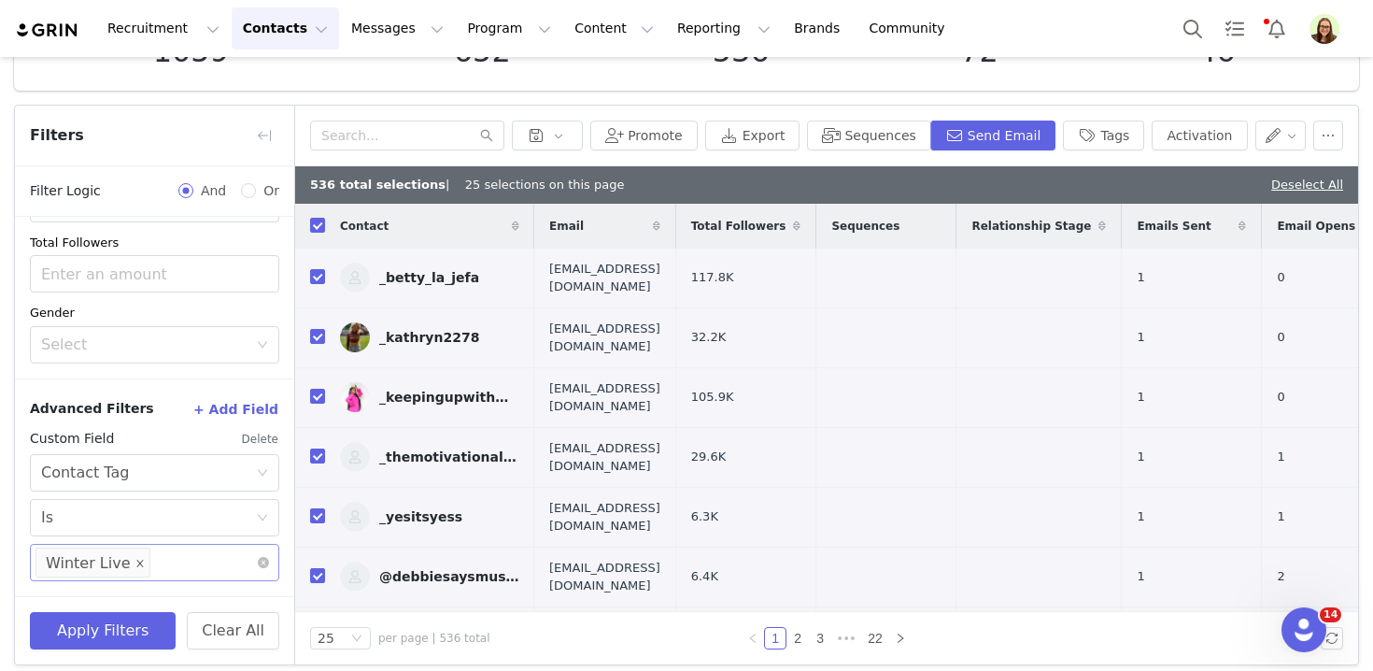
click at [135, 561] on icon "icon: close" at bounding box center [139, 562] width 9 height 9
click at [258, 560] on icon "icon: down" at bounding box center [263, 562] width 11 height 11
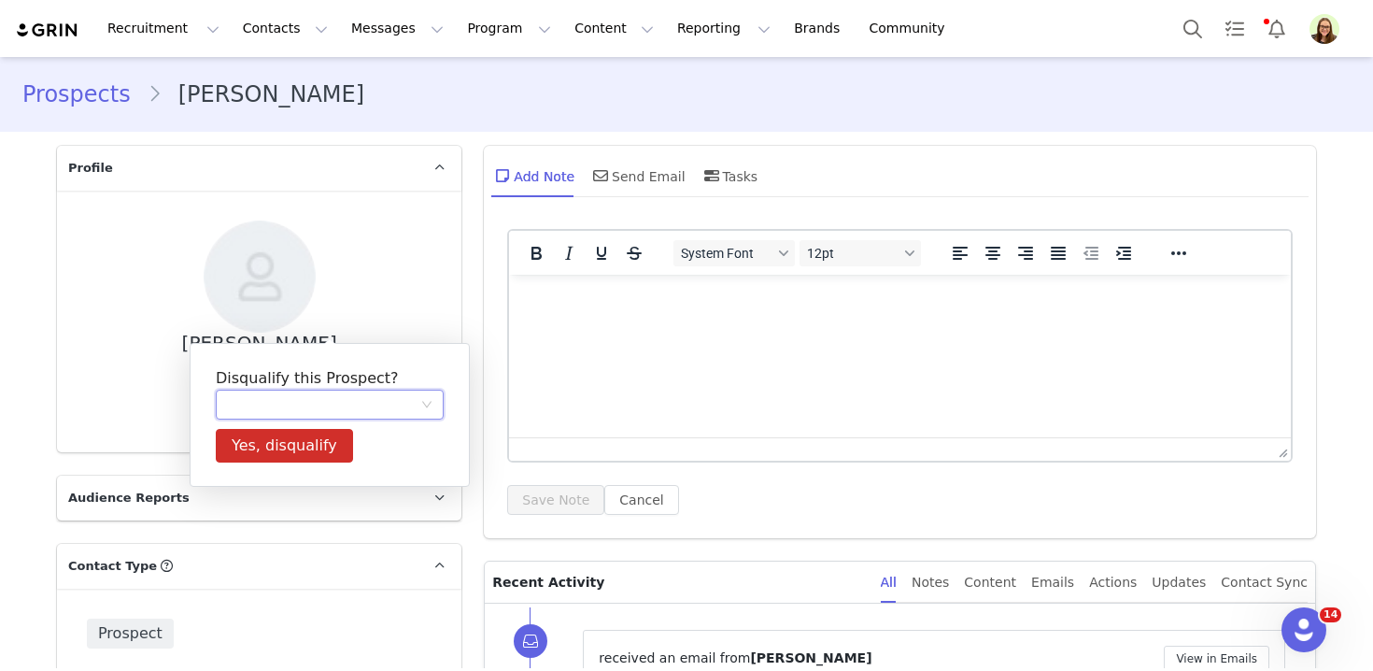
scroll to position [373, 0]
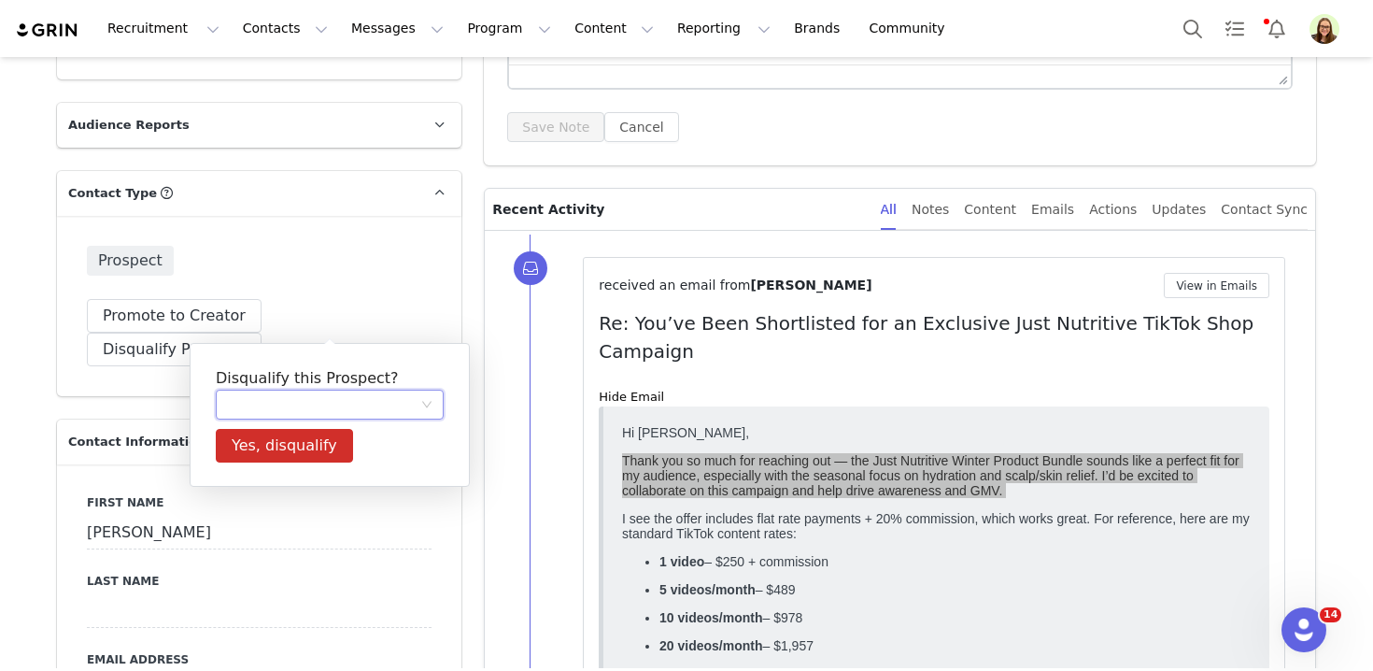
click at [687, 197] on p "Recent Activity" at bounding box center [678, 209] width 373 height 41
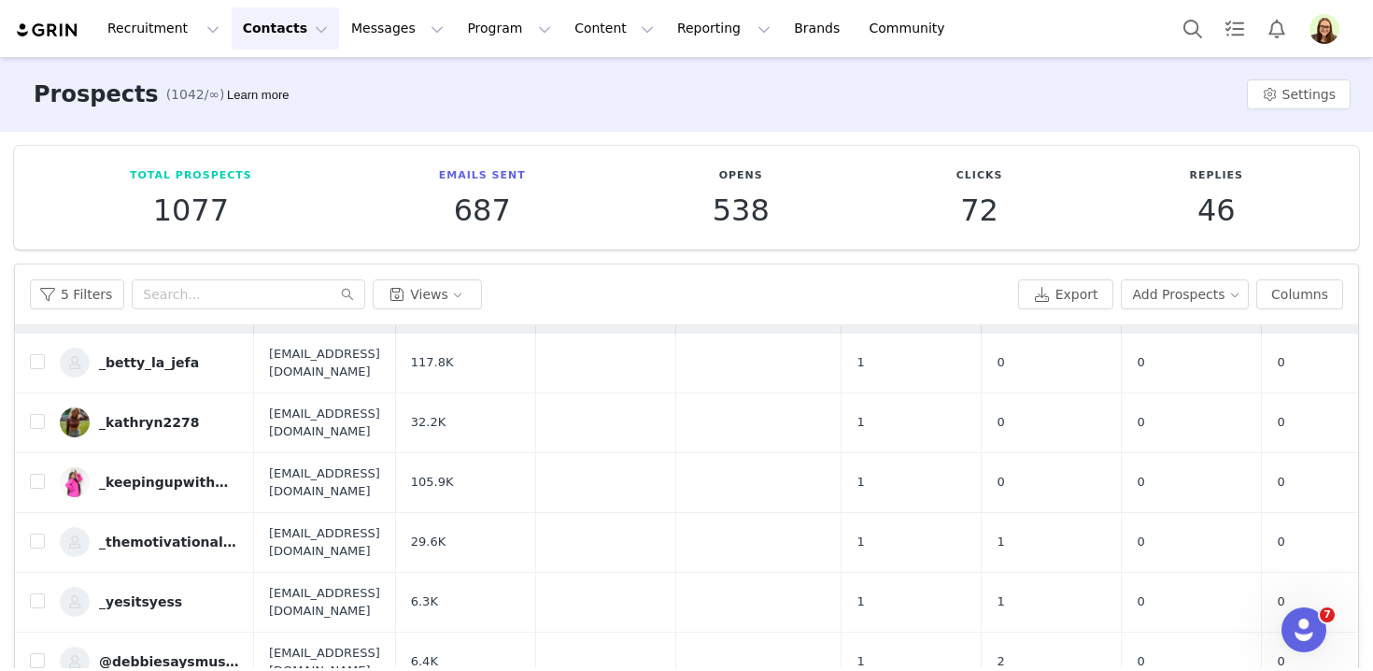
scroll to position [42, 0]
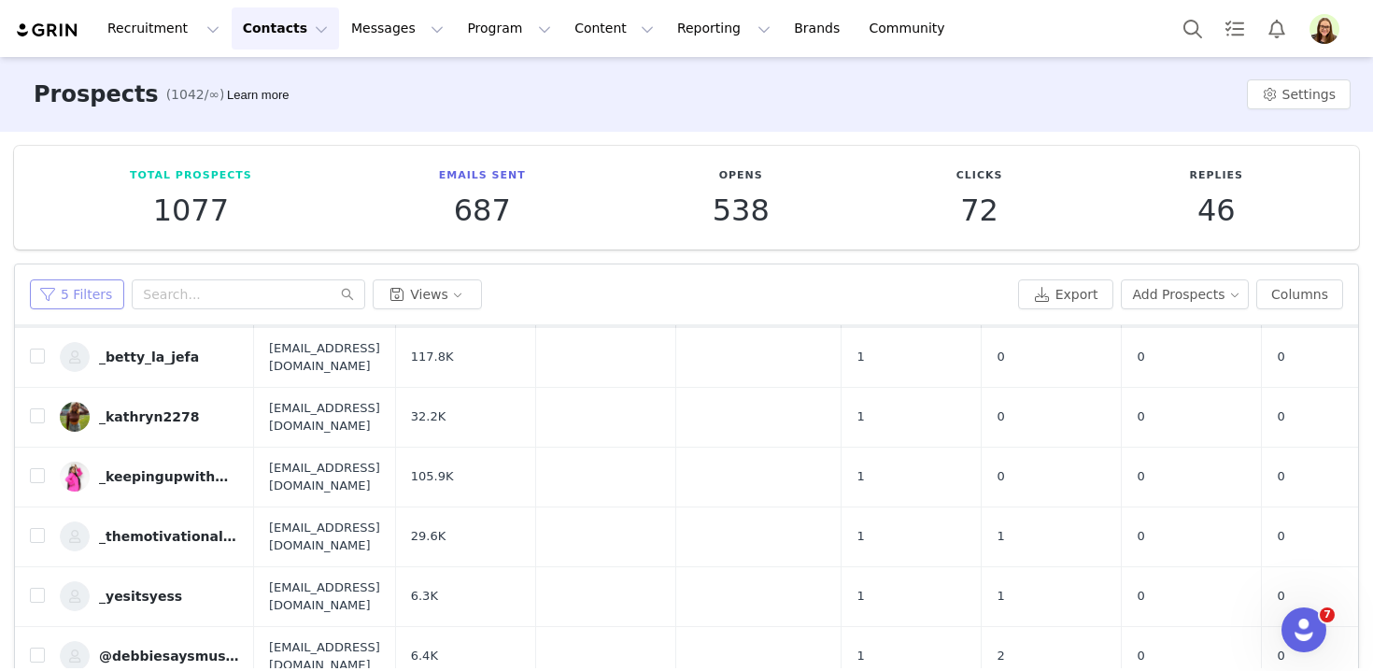
click at [65, 293] on button "5 Filters" at bounding box center [77, 294] width 94 height 30
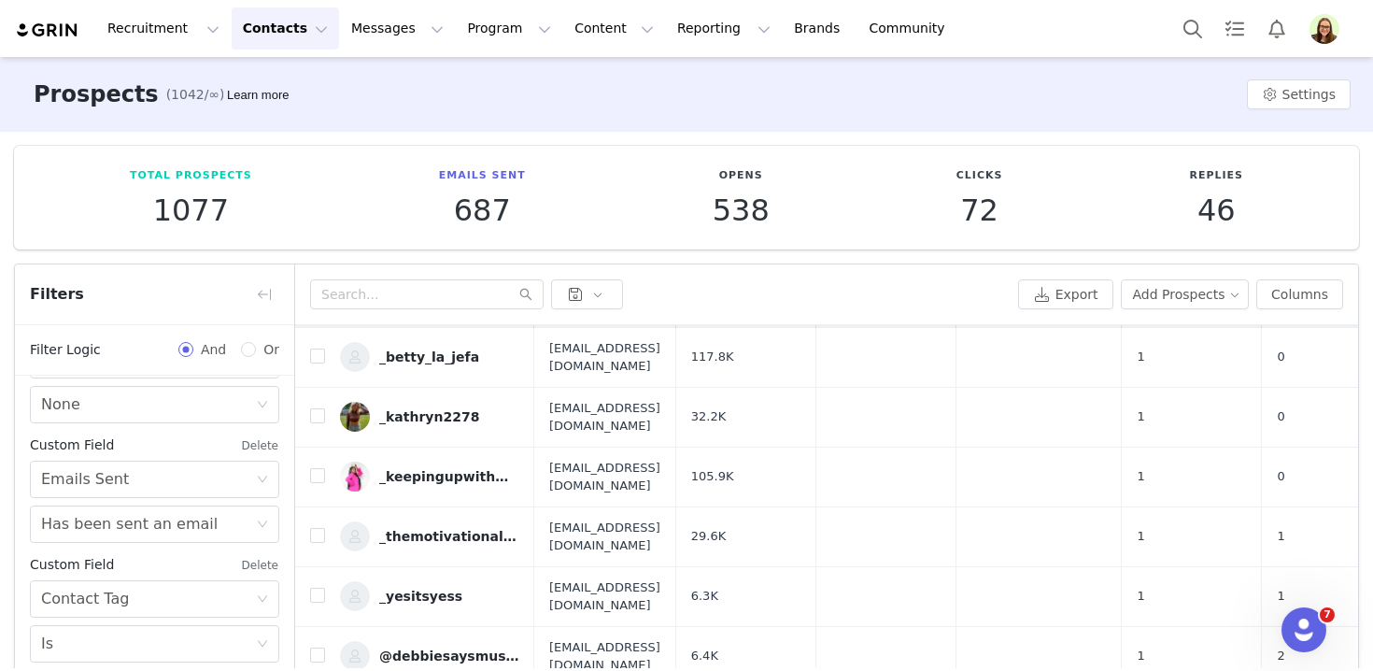
scroll to position [125, 0]
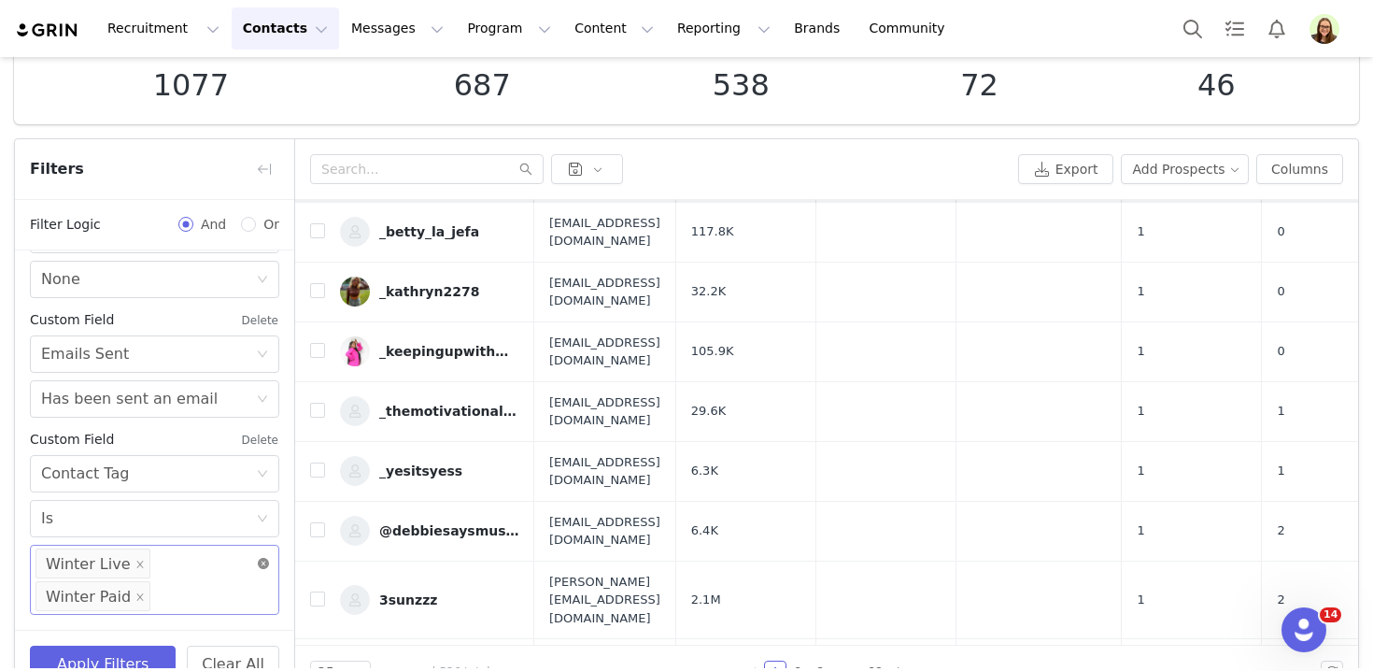
click at [260, 567] on icon "icon: close-circle" at bounding box center [263, 563] width 11 height 11
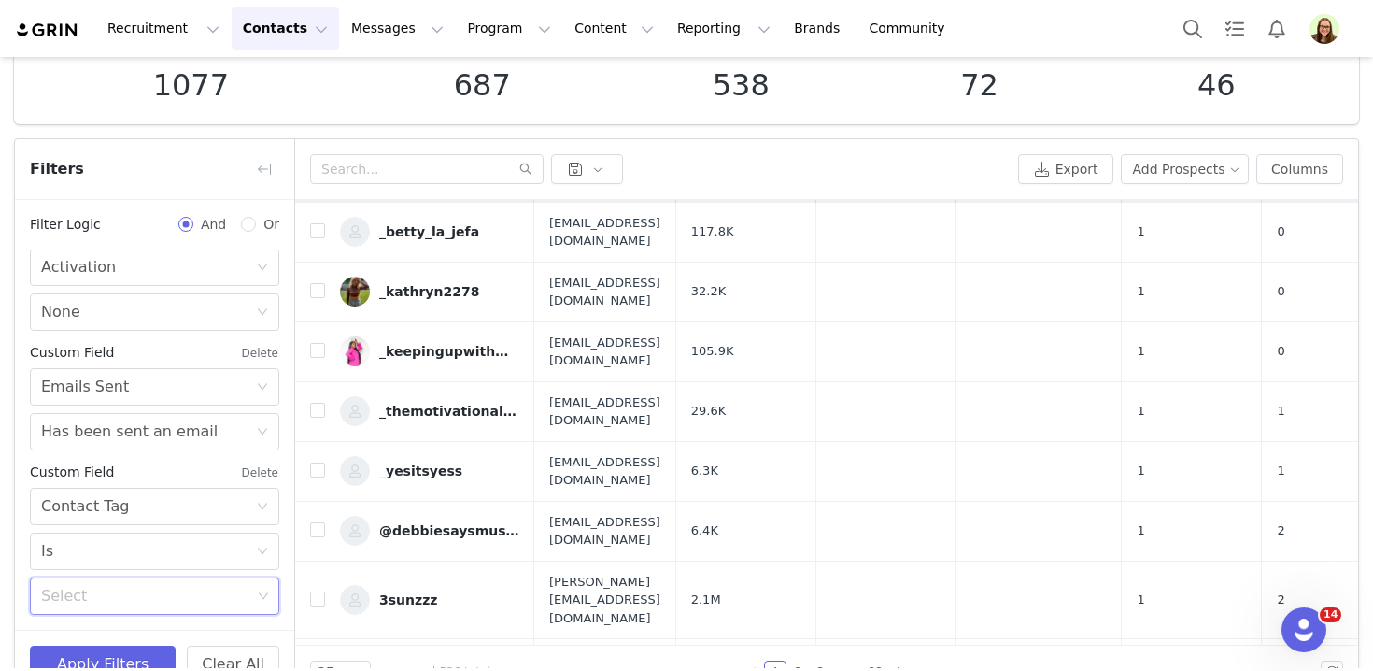
click at [269, 595] on div "Select" at bounding box center [154, 595] width 249 height 37
click at [235, 558] on li "Gray 9/30/25" at bounding box center [154, 555] width 249 height 30
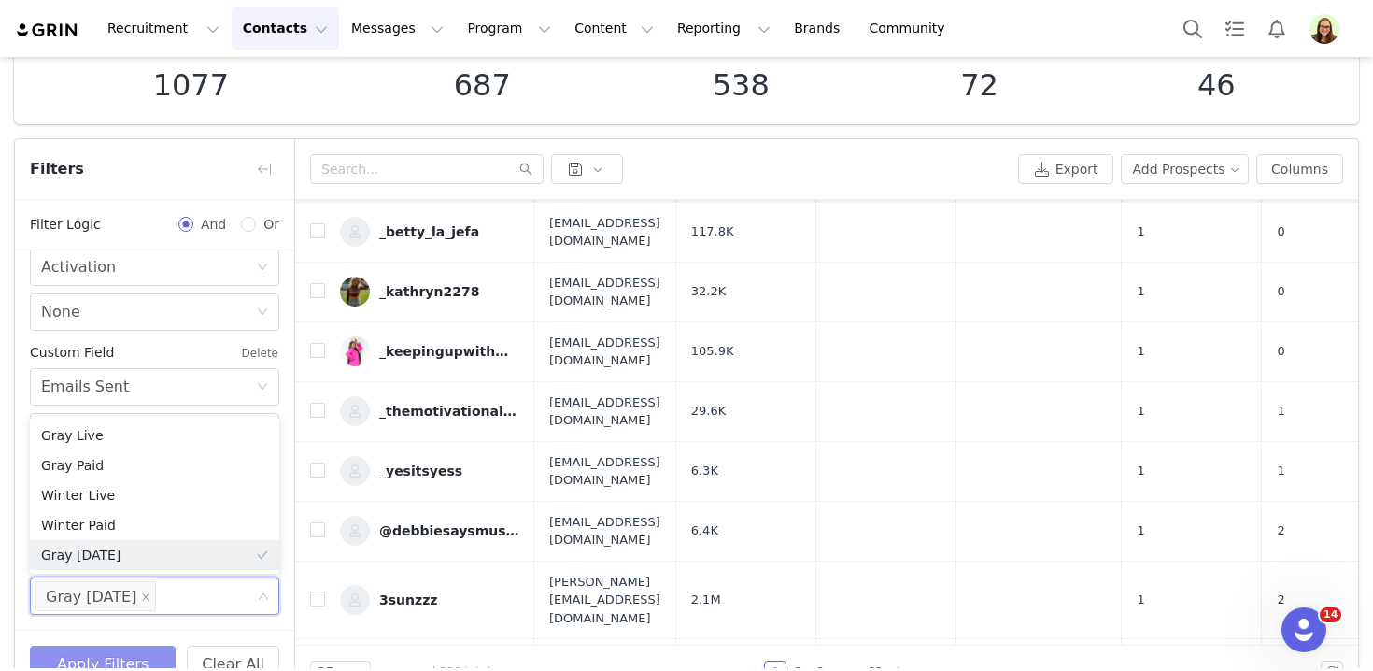
click at [147, 645] on button "Apply Filters" at bounding box center [103, 663] width 146 height 37
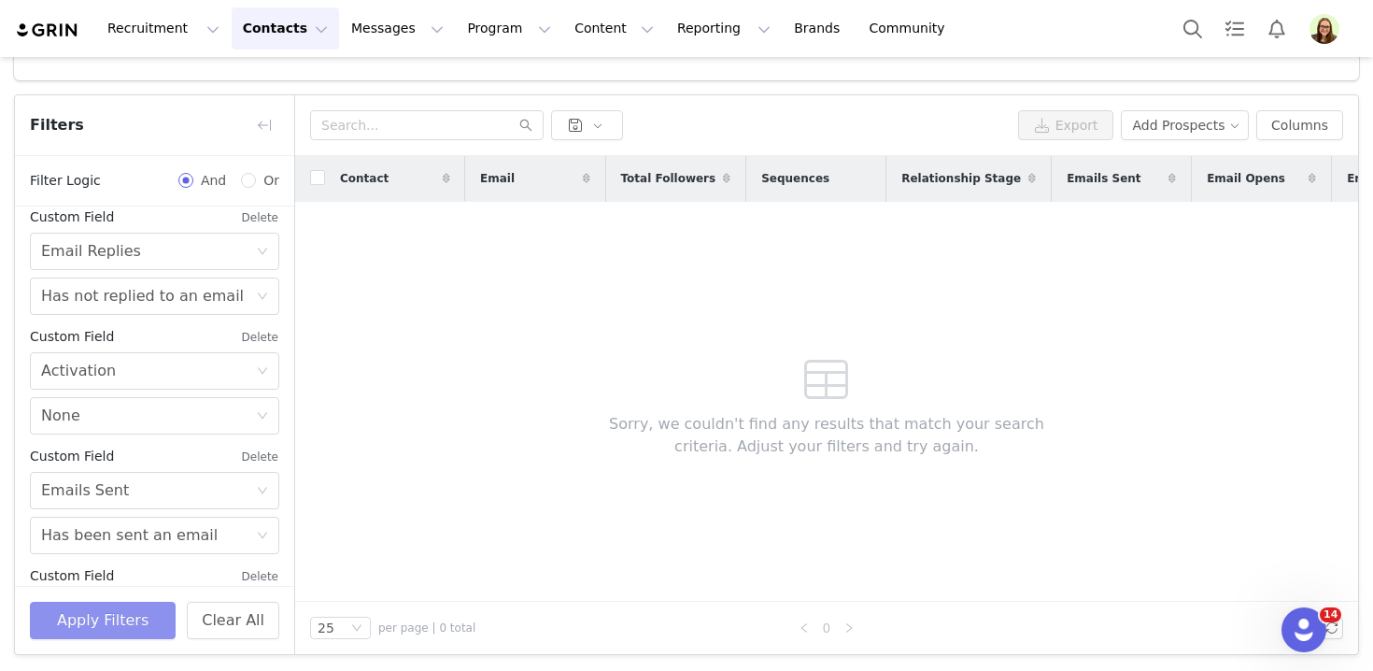
scroll to position [620, 0]
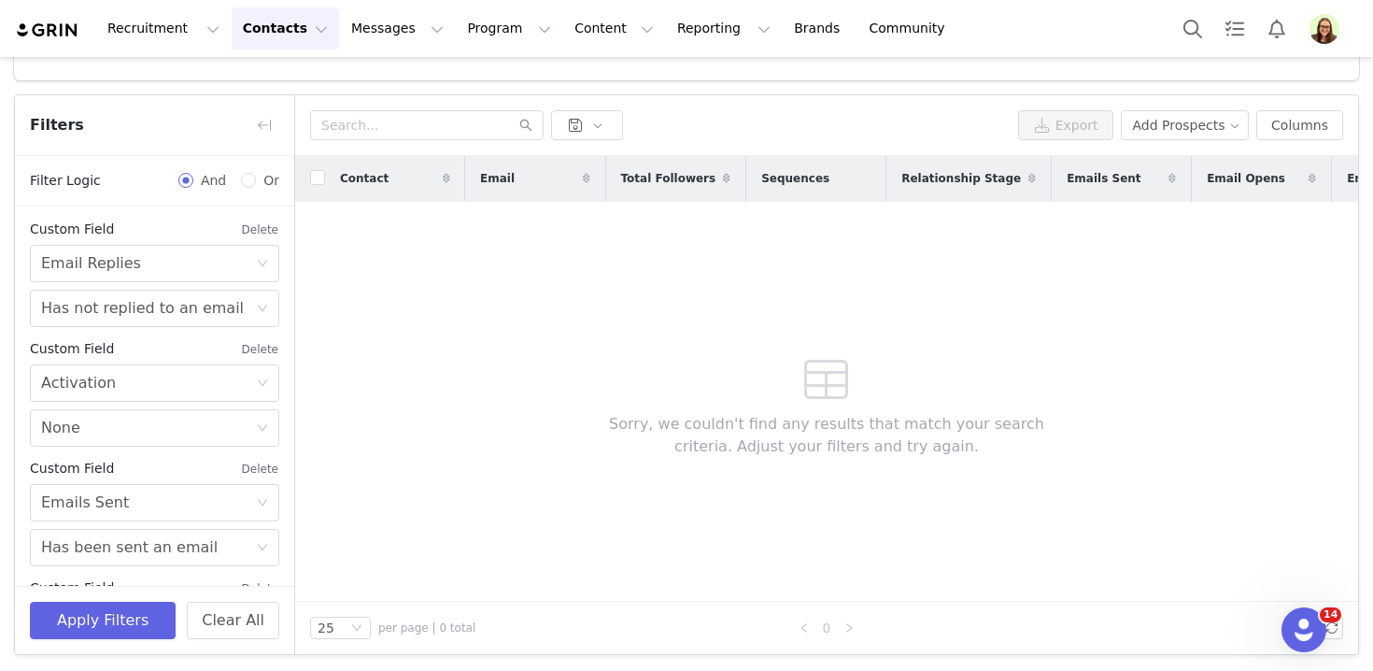
click at [266, 463] on button "Delete" at bounding box center [260, 469] width 38 height 30
click at [130, 602] on button "Apply Filters" at bounding box center [103, 619] width 146 height 37
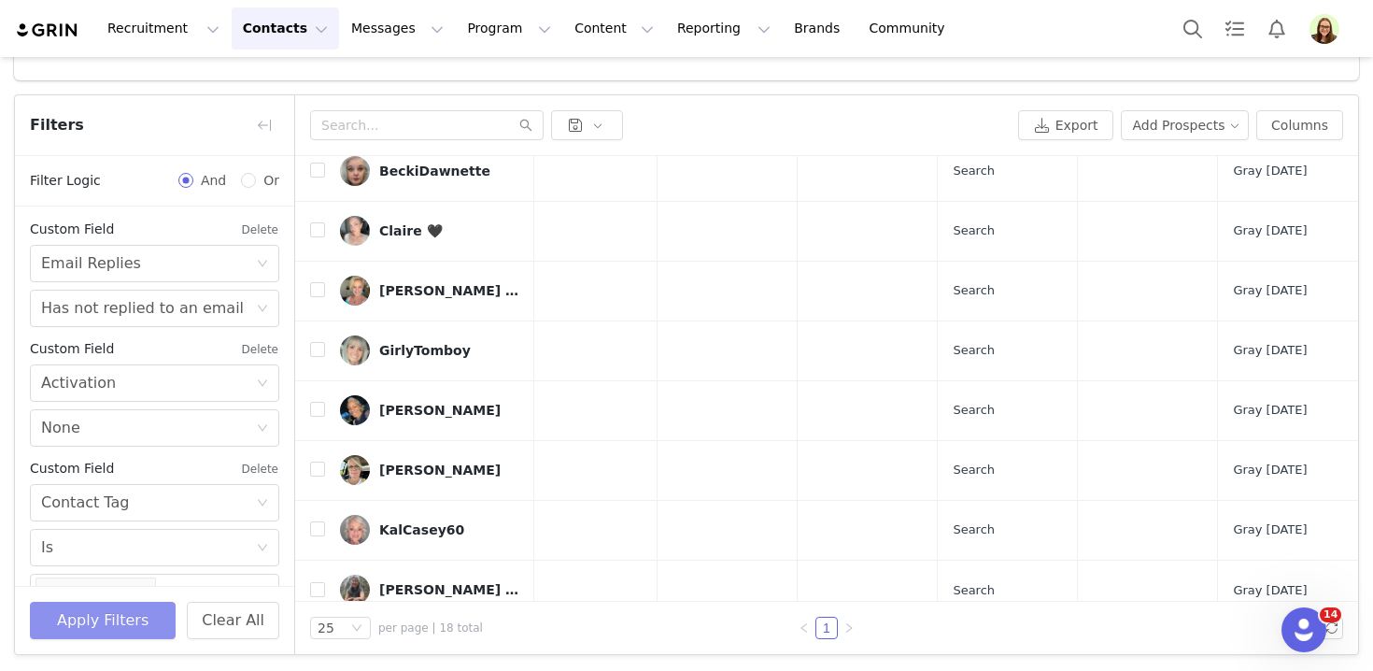
scroll to position [0, 823]
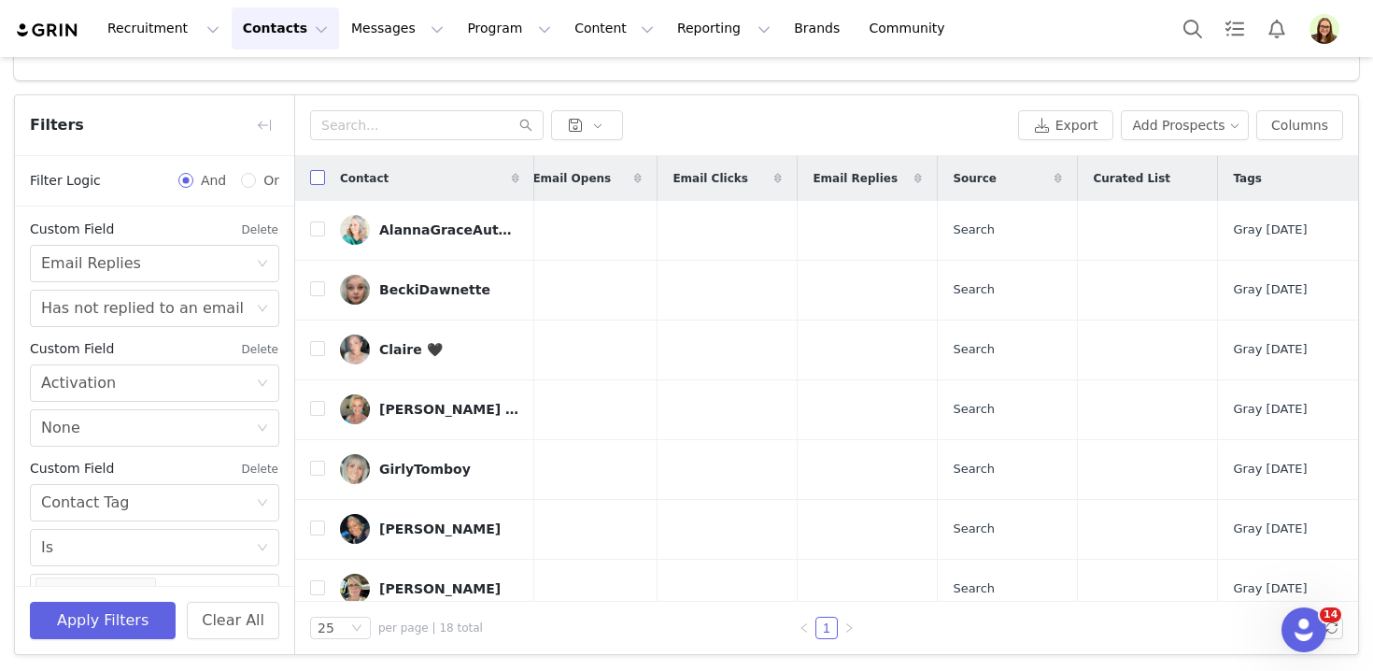
click at [321, 177] on input "checkbox" at bounding box center [317, 177] width 15 height 15
checkbox input "true"
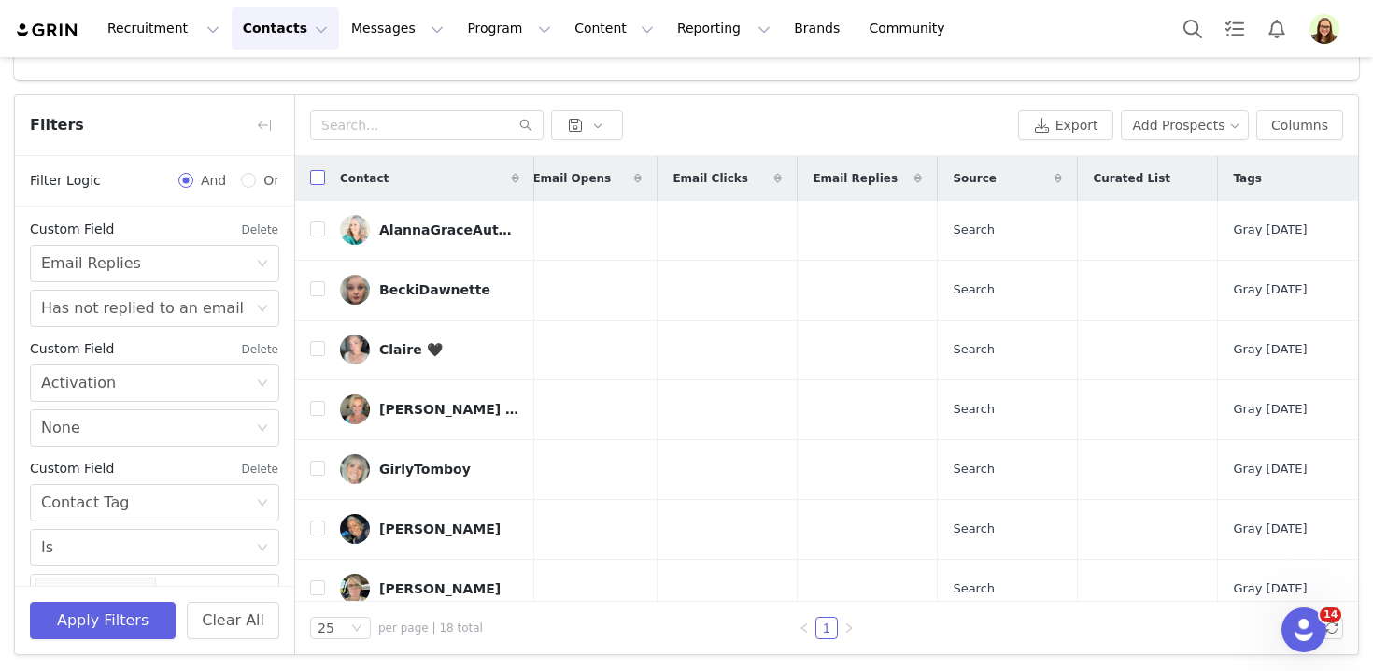
checkbox input "true"
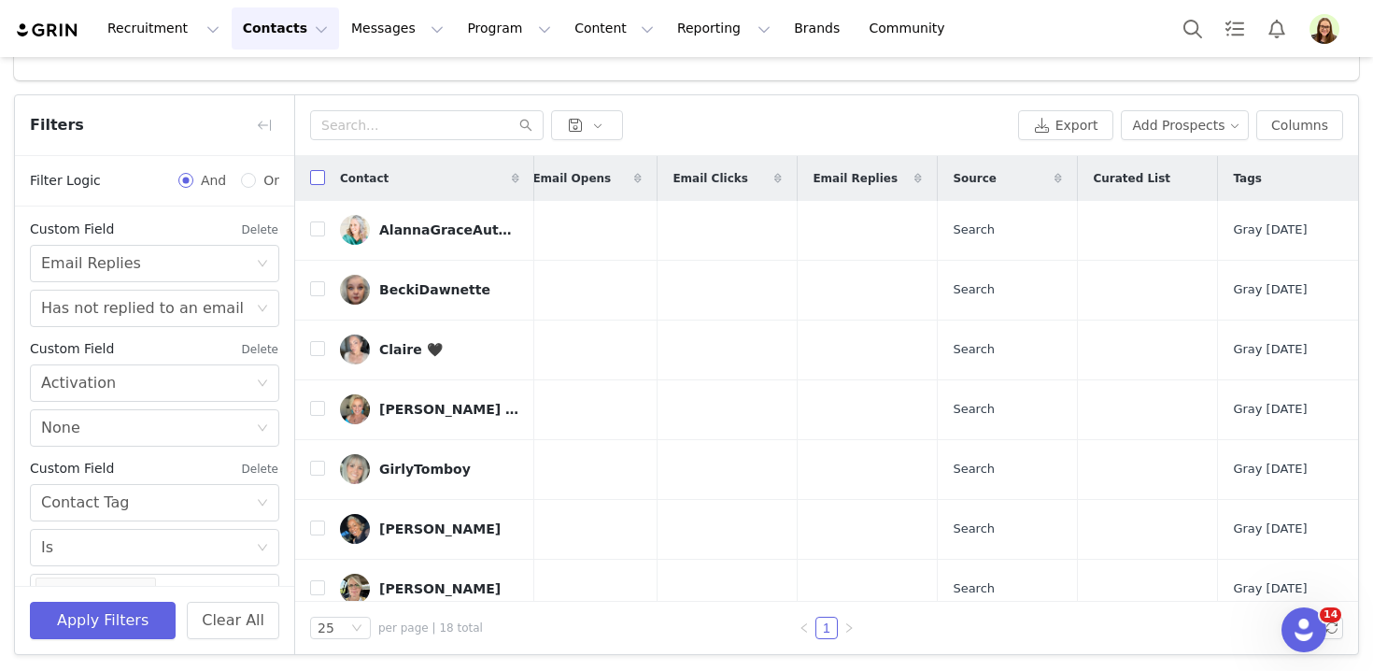
checkbox input "true"
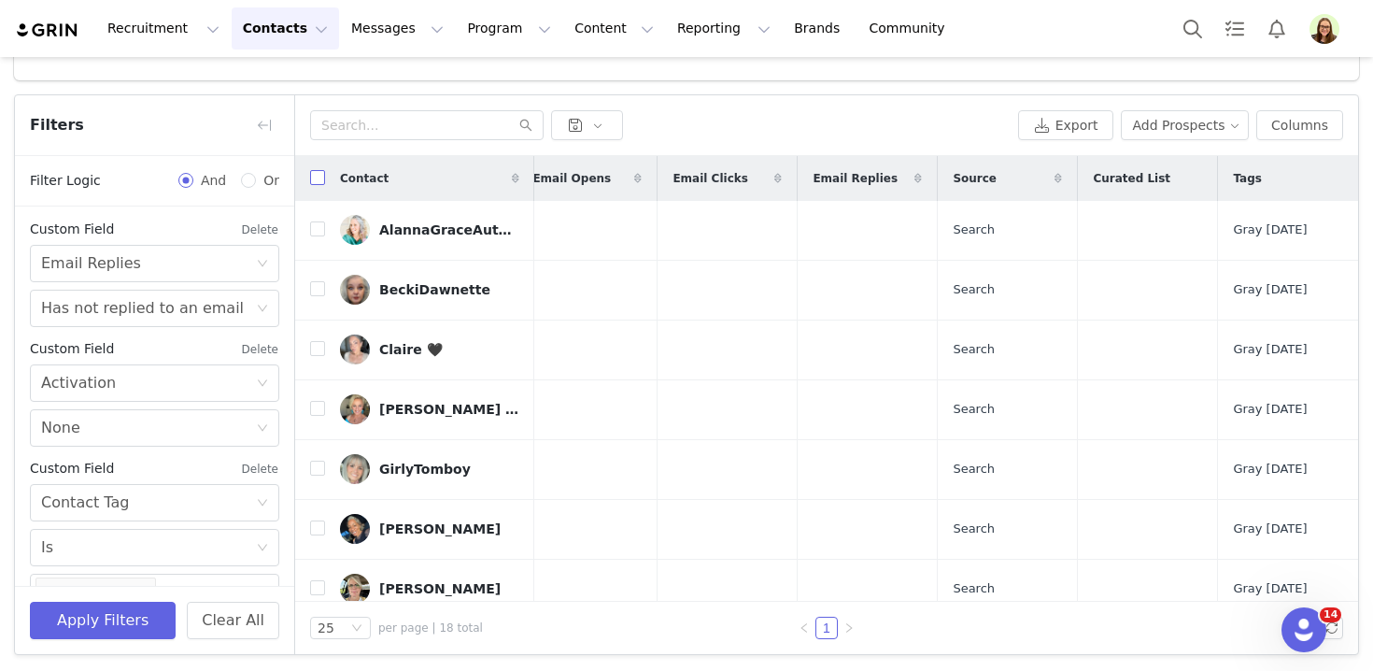
checkbox input "true"
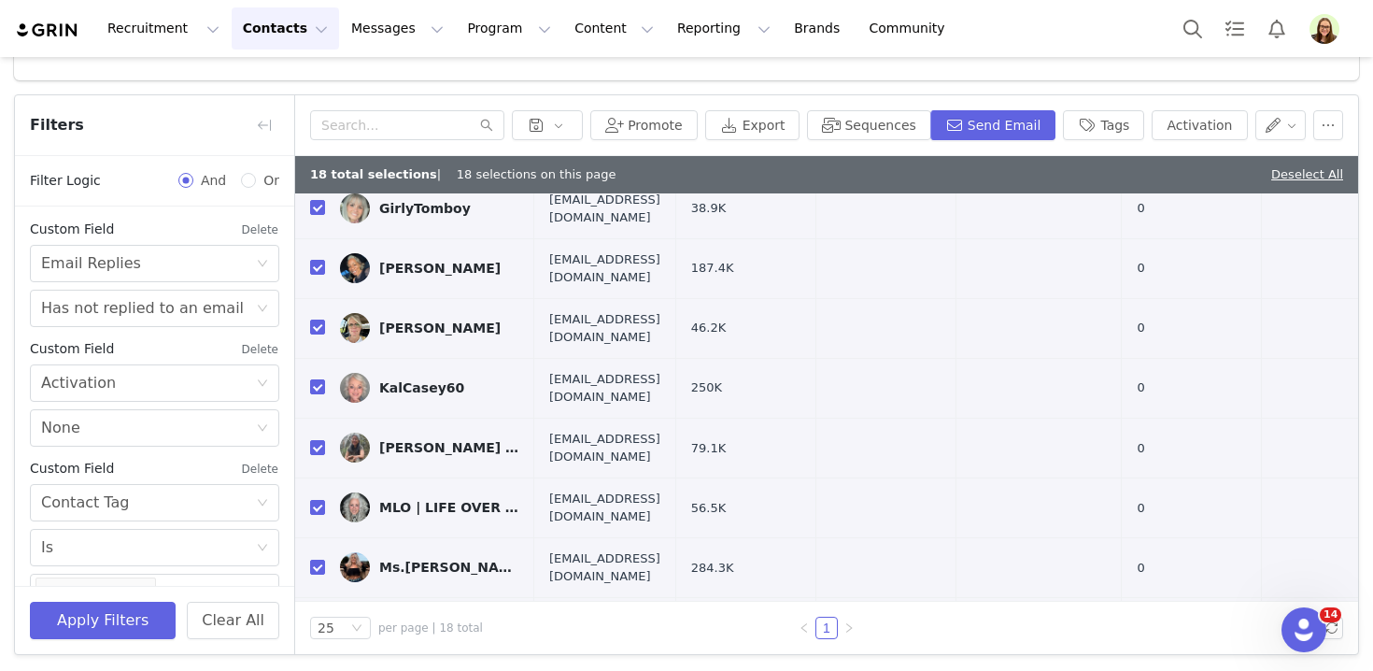
scroll to position [595, 0]
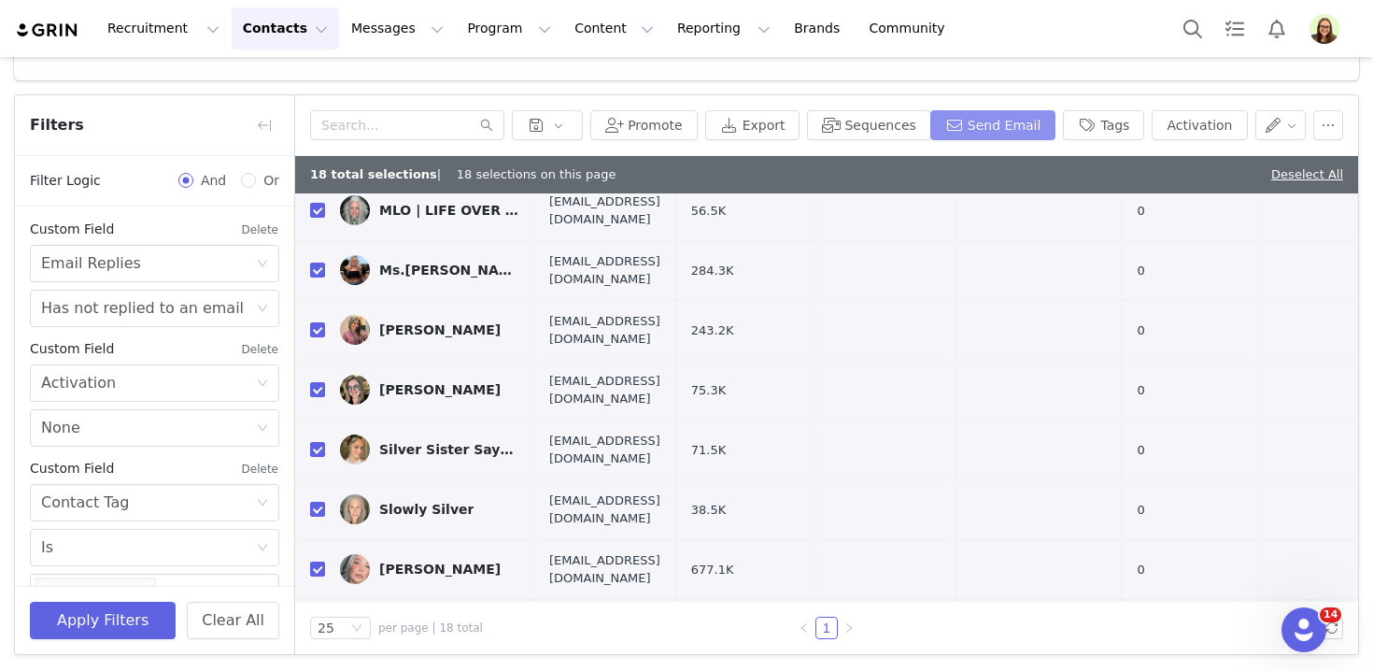
click at [1017, 120] on button "Send Email" at bounding box center [993, 125] width 126 height 30
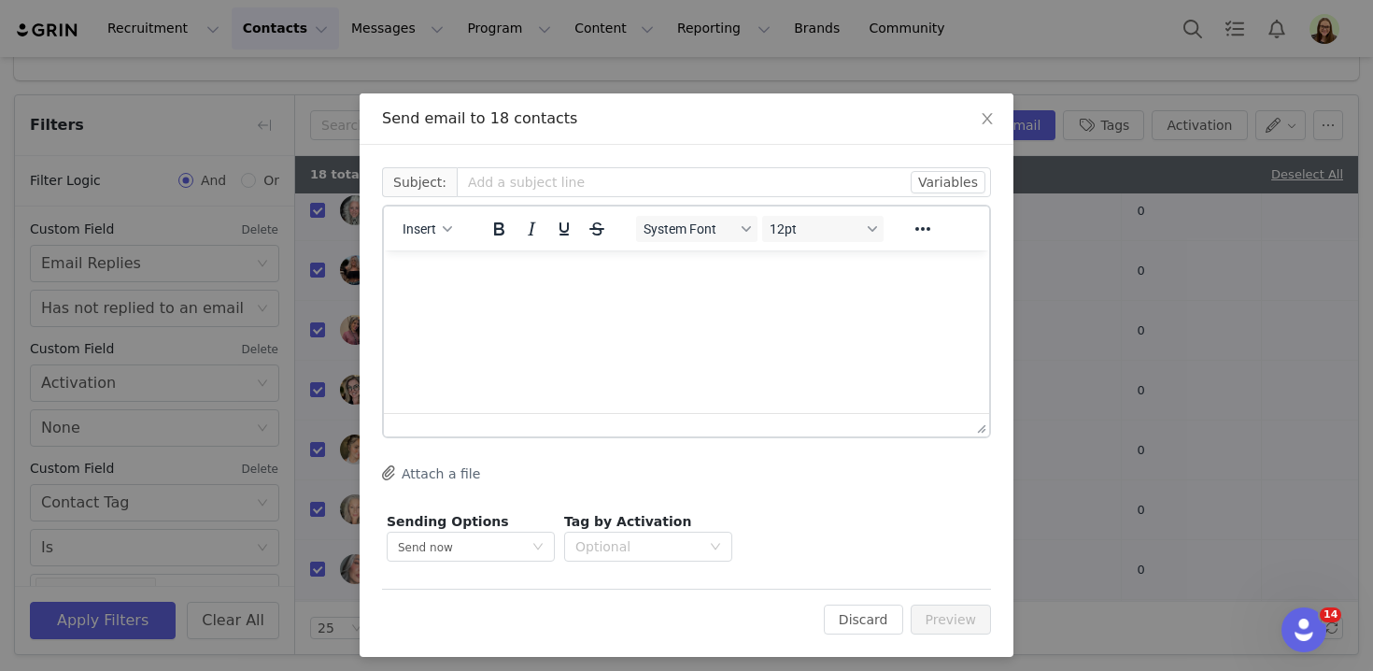
scroll to position [0, 0]
click at [412, 227] on span "Insert" at bounding box center [420, 228] width 34 height 15
click at [428, 255] on div "Insert Template" at bounding box center [495, 261] width 168 height 22
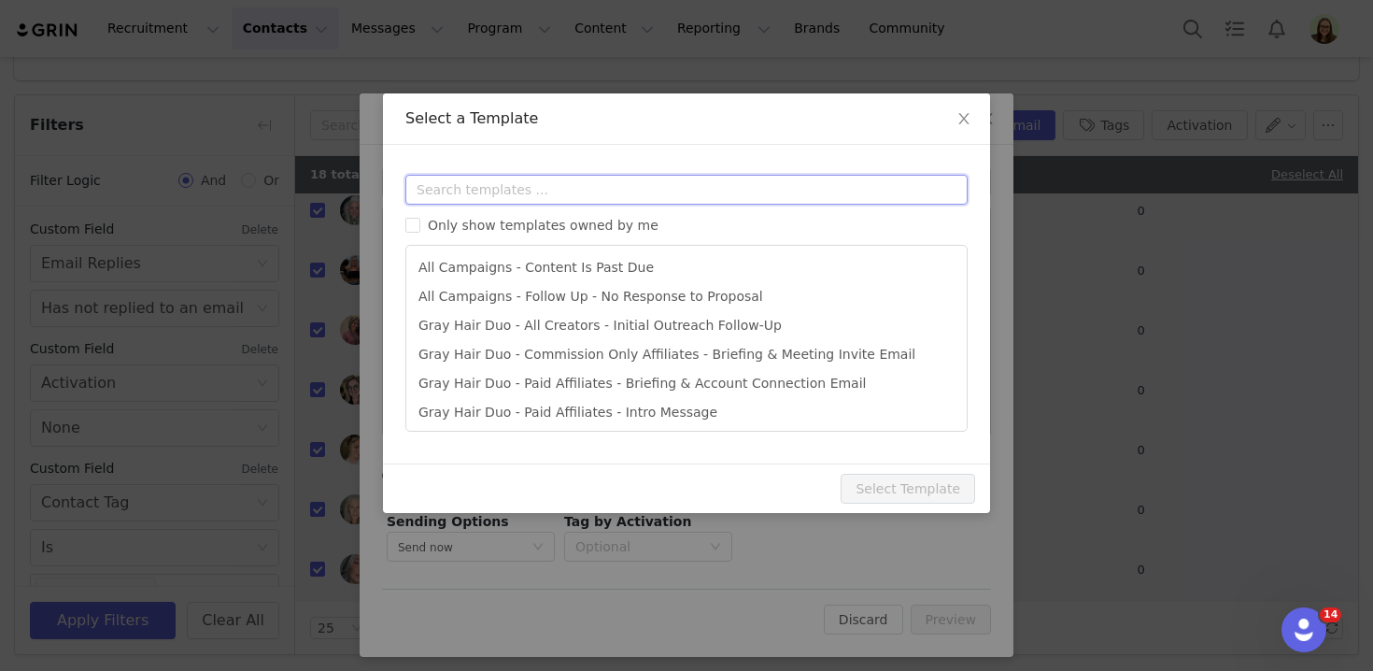
click at [432, 187] on input "text" at bounding box center [686, 190] width 562 height 30
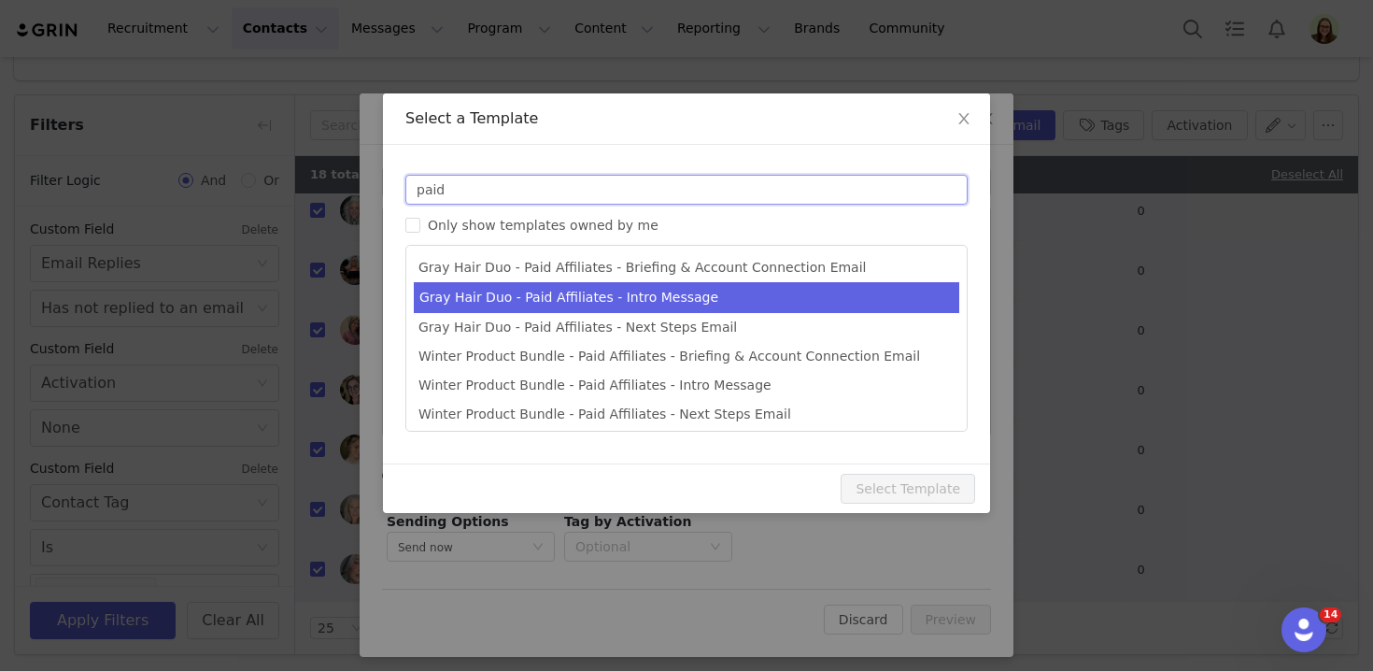
type input "paid"
click at [476, 293] on li "Gray Hair Duo - Paid Affiliates - Intro Message" at bounding box center [686, 297] width 545 height 31
type input "You’ve Been Shortlisted for an Exclusive Just Nutritive TikTok Shop Campaign"
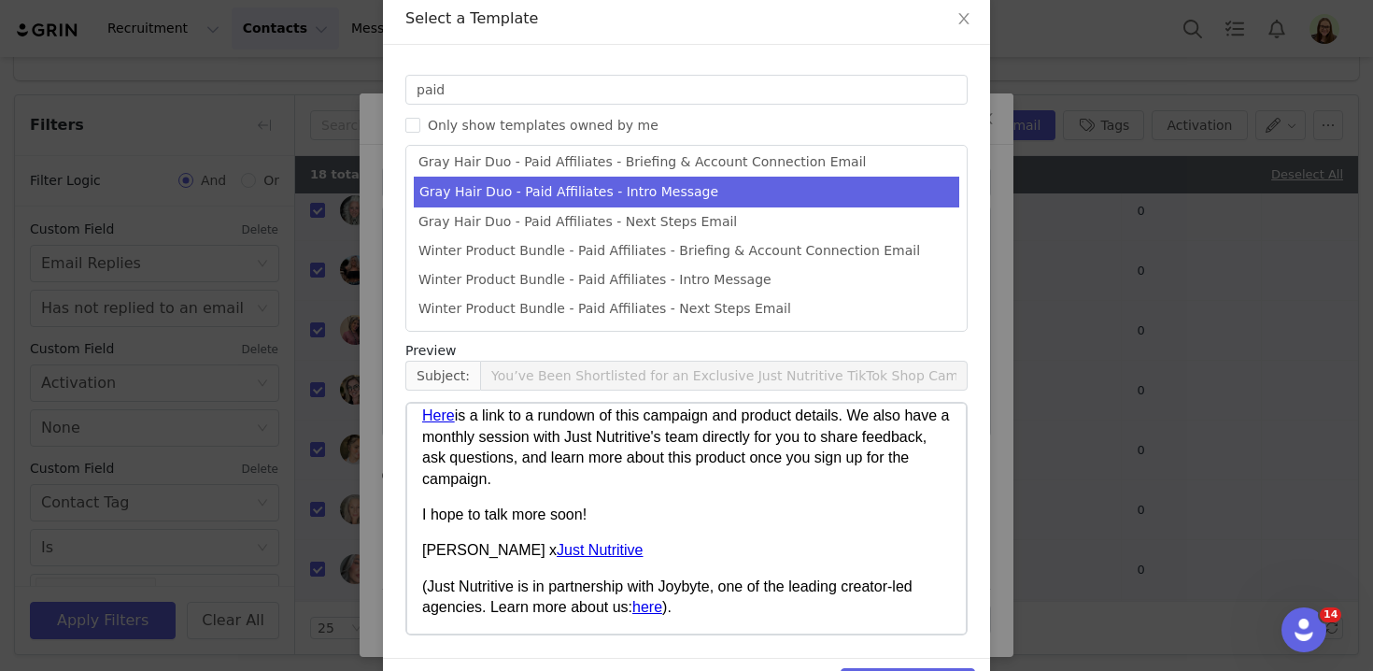
scroll to position [159, 0]
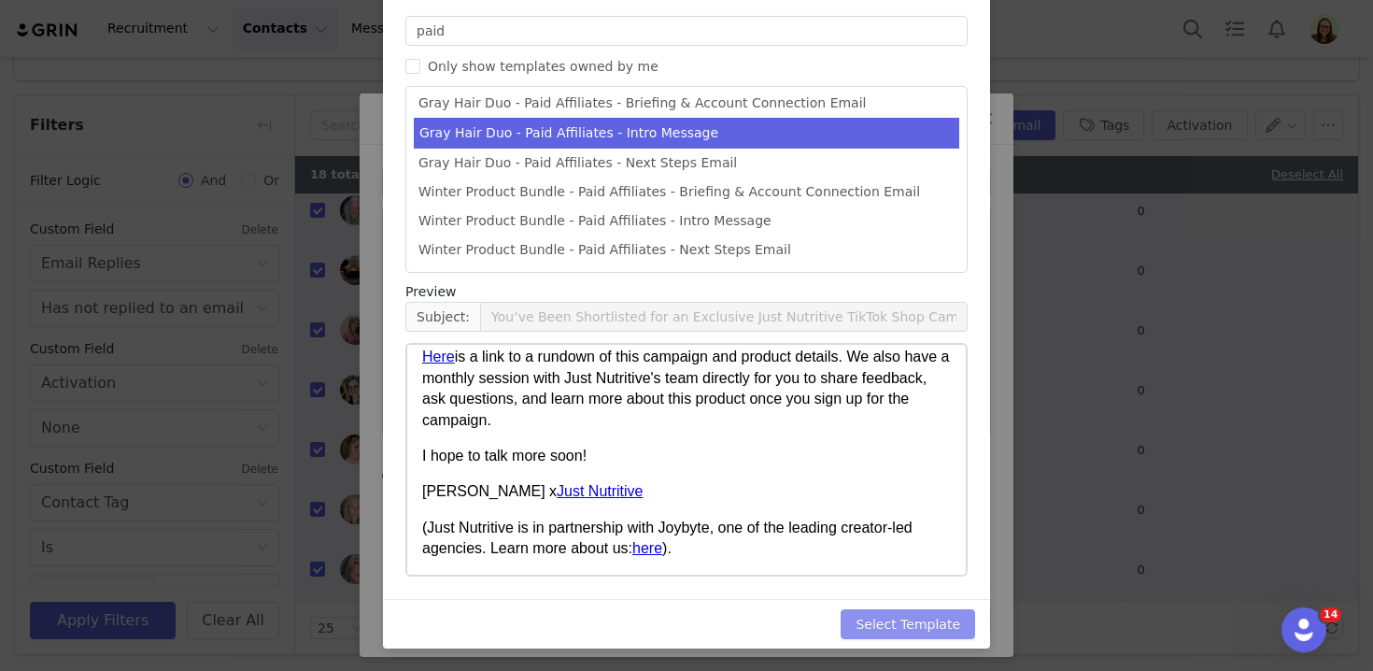
click at [864, 625] on button "Select Template" at bounding box center [907, 624] width 134 height 30
type input "You’ve Been Shortlisted for an Exclusive Just Nutritive TikTok Shop Campaign"
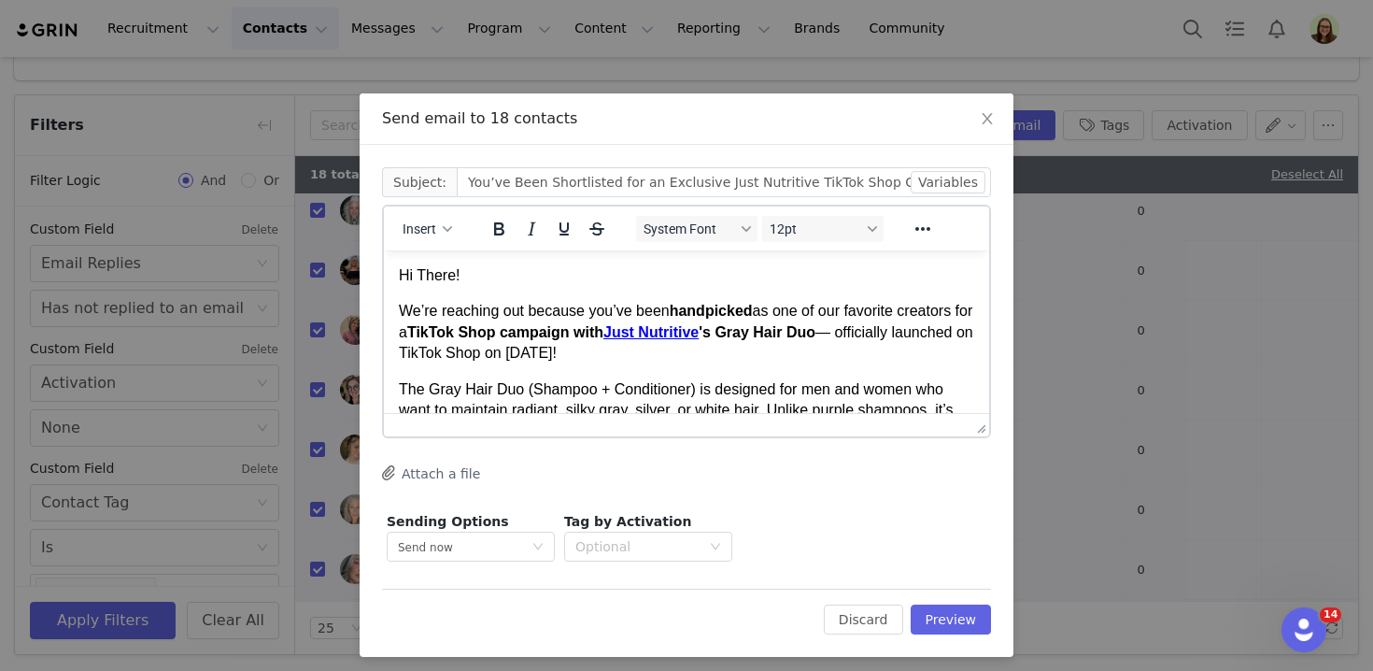
scroll to position [0, 0]
click at [929, 613] on button "Preview" at bounding box center [951, 619] width 81 height 30
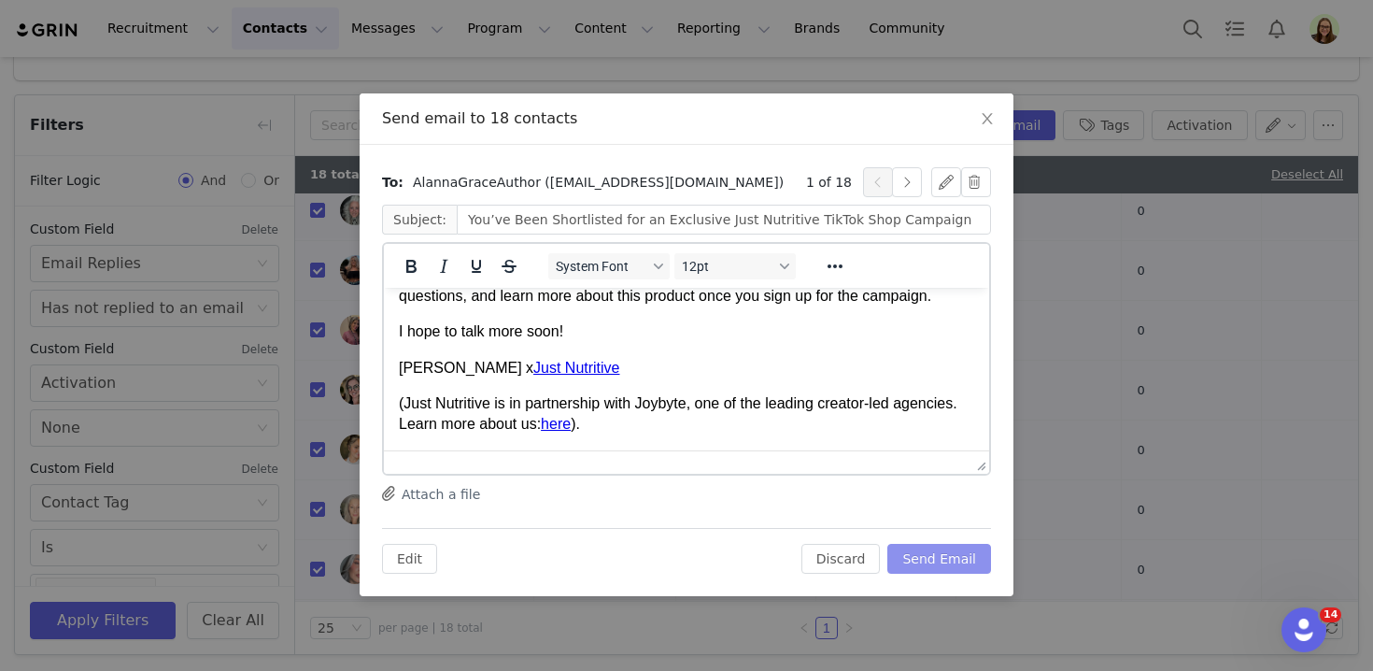
scroll to position [710, 0]
click at [946, 549] on button "Send Email" at bounding box center [939, 559] width 104 height 30
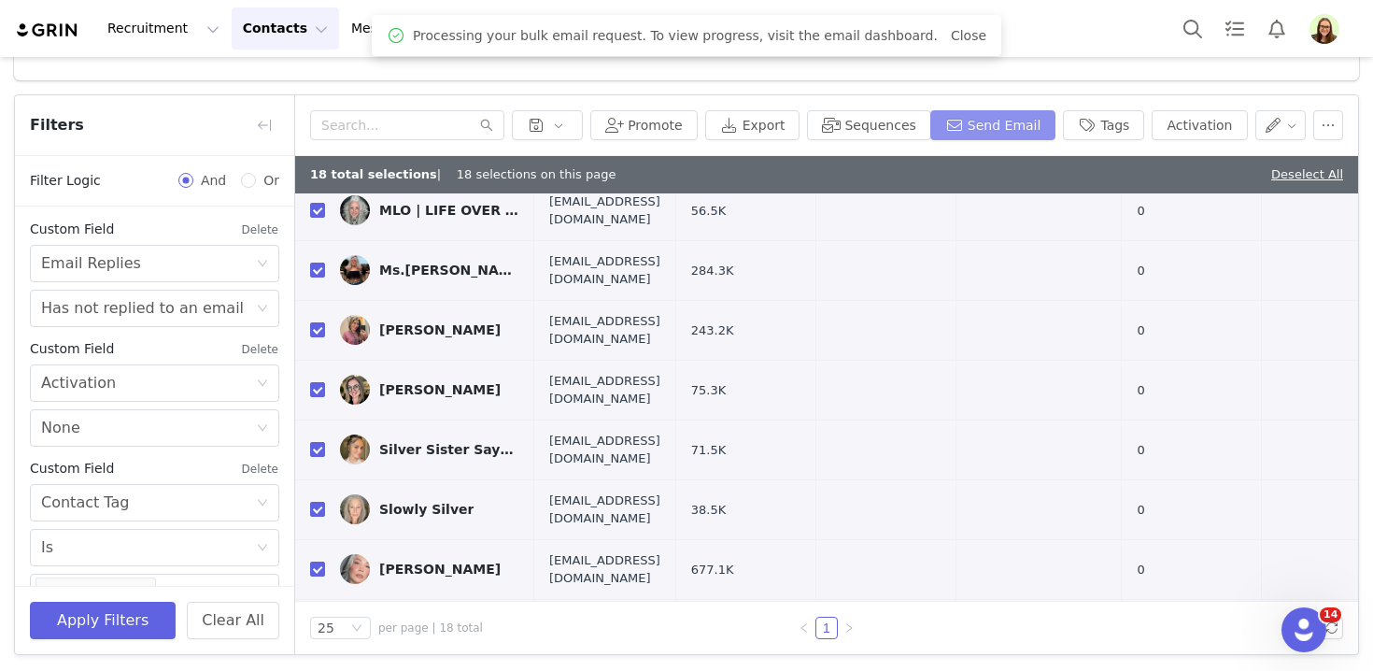
scroll to position [0, 0]
click at [58, 17] on div "Recruitment Recruitment Creator Search Curated Lists Landing Pages Web Extensio…" at bounding box center [489, 28] width 949 height 42
click at [61, 28] on img at bounding box center [47, 30] width 65 height 18
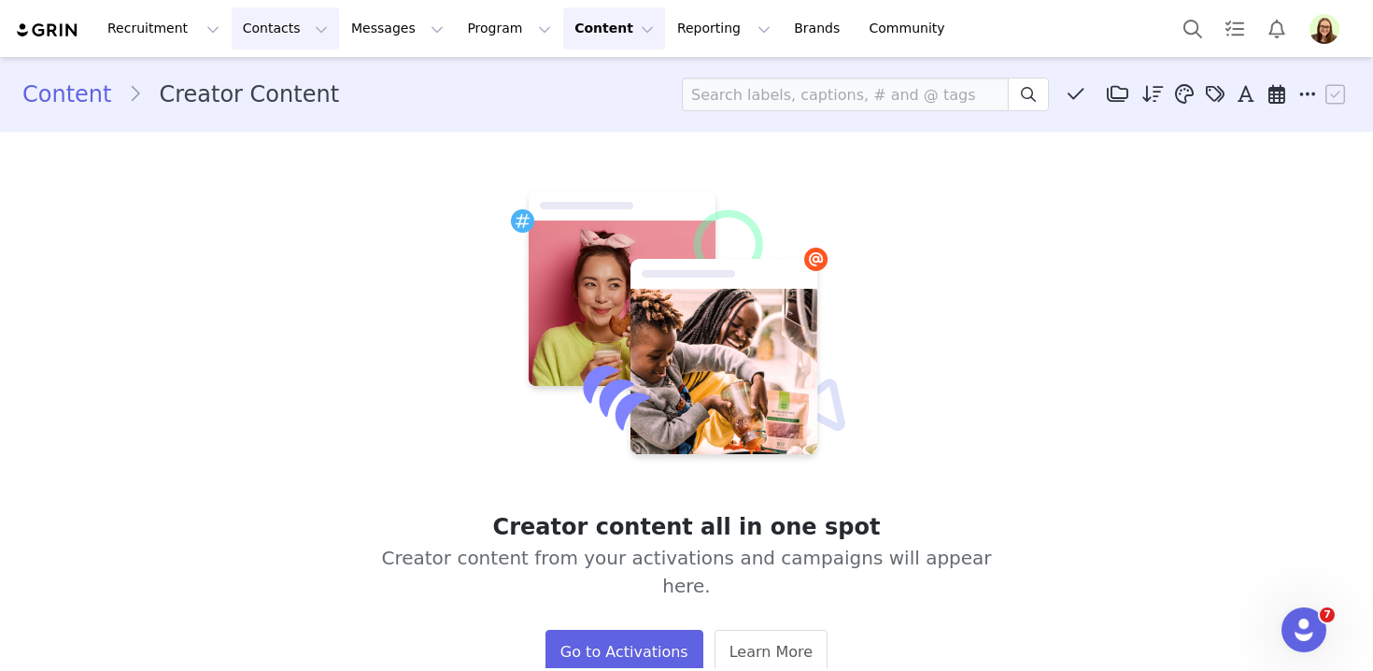
click at [257, 21] on button "Contacts Contacts" at bounding box center [285, 28] width 107 height 42
click at [271, 78] on p "Creators" at bounding box center [261, 83] width 56 height 20
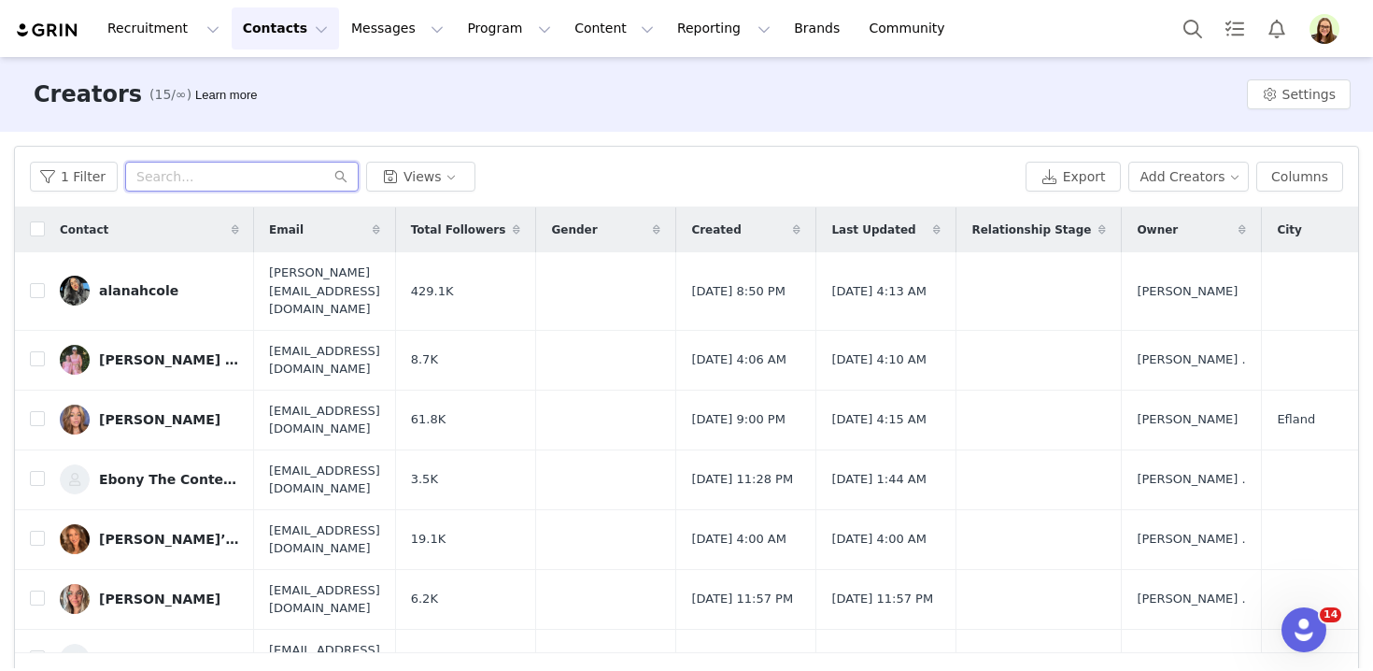
click at [253, 186] on input "text" at bounding box center [241, 177] width 233 height 30
click at [506, 32] on button "Program Program" at bounding box center [509, 28] width 106 height 42
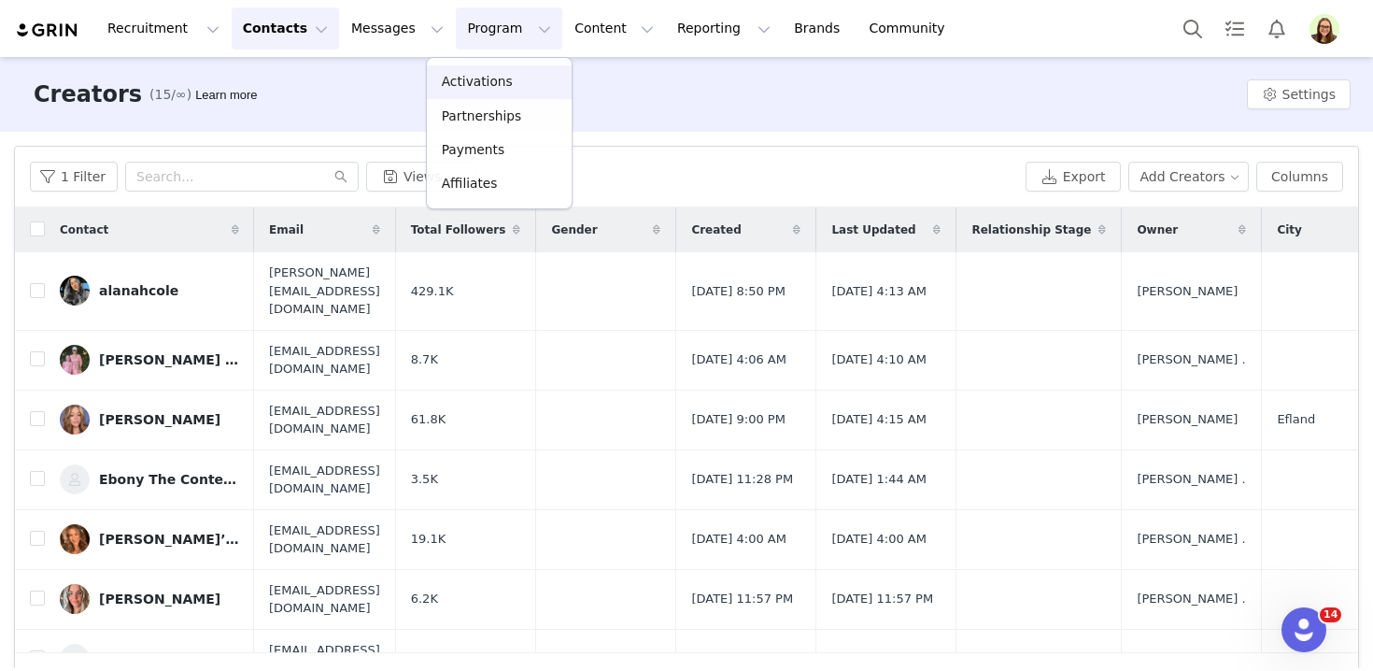
click at [507, 72] on link "Activations" at bounding box center [499, 82] width 145 height 34
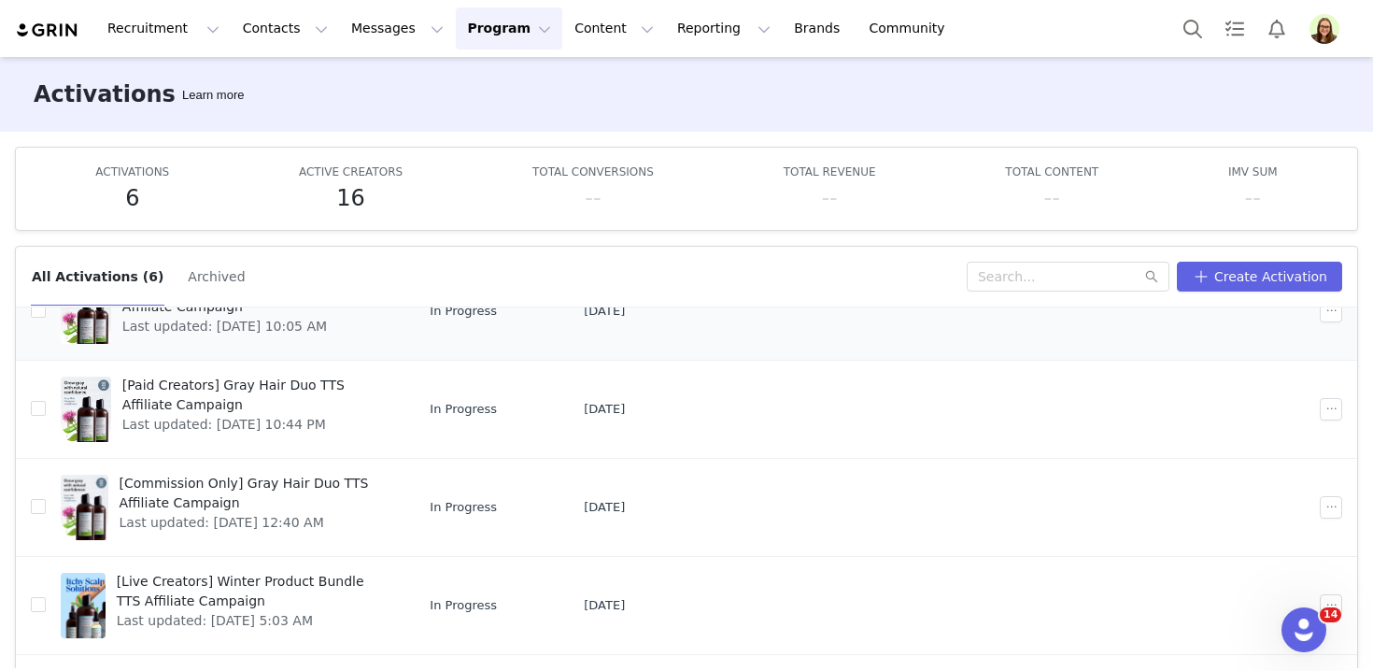
scroll to position [195, 0]
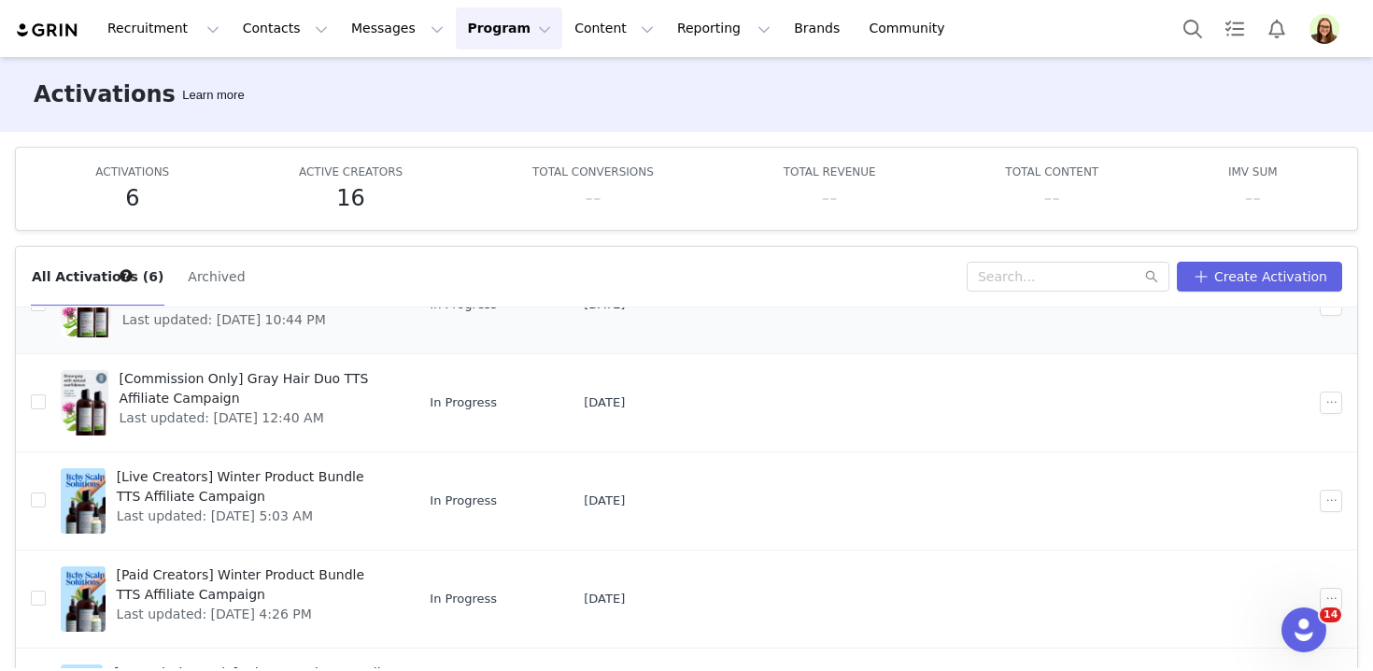
click at [218, 329] on span "Last updated: [DATE] 10:44 PM" at bounding box center [255, 320] width 267 height 20
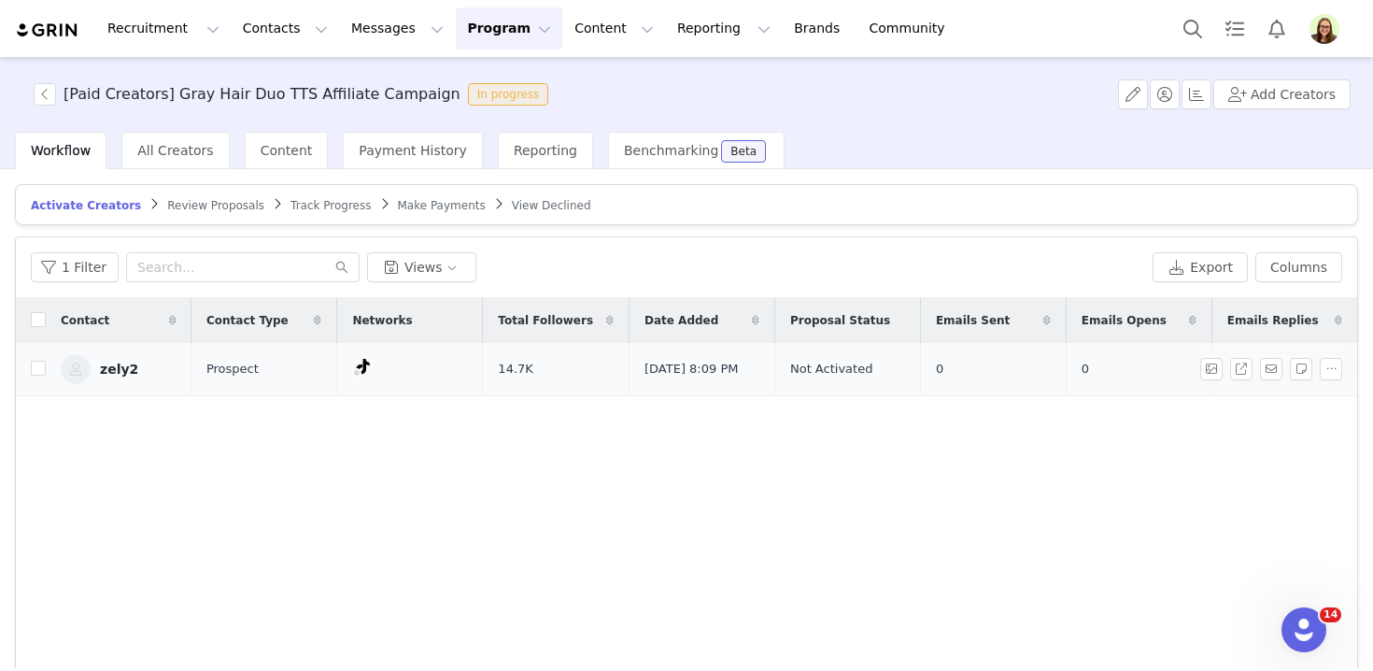
click at [106, 376] on link "zely2" at bounding box center [119, 369] width 116 height 30
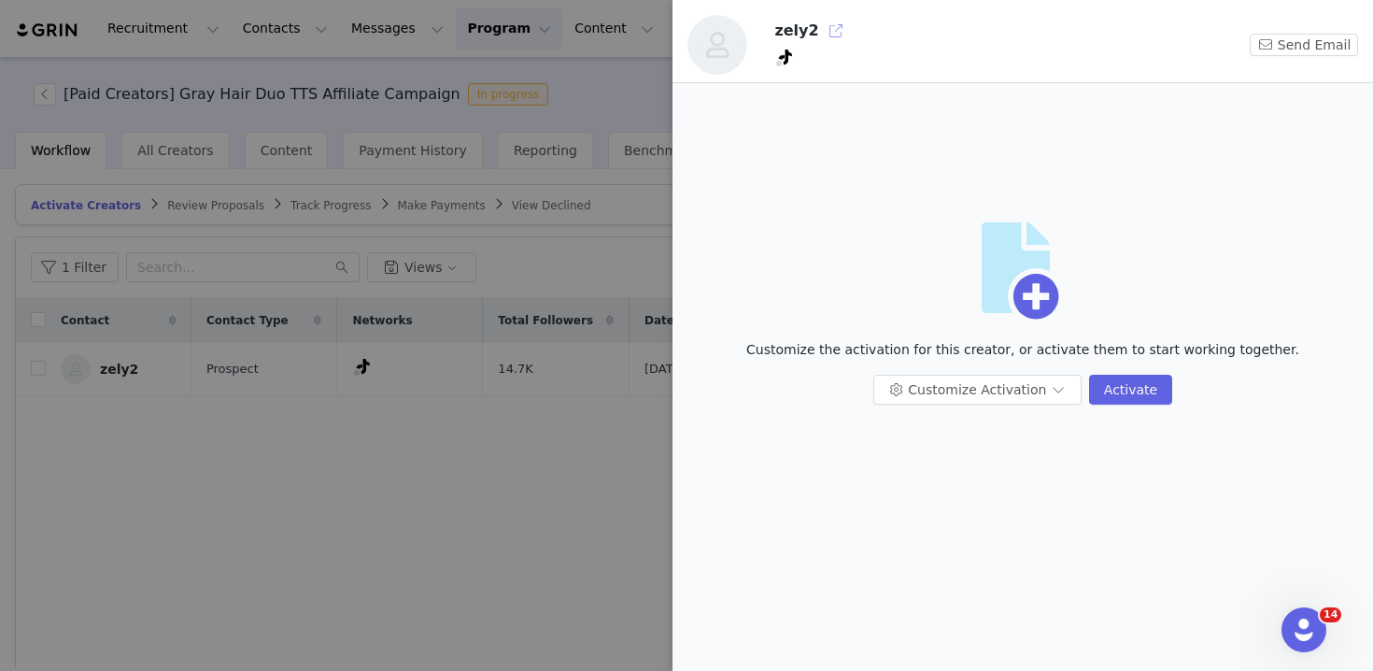
click at [828, 24] on button "button" at bounding box center [836, 31] width 30 height 30
click at [250, 54] on div at bounding box center [686, 335] width 1373 height 671
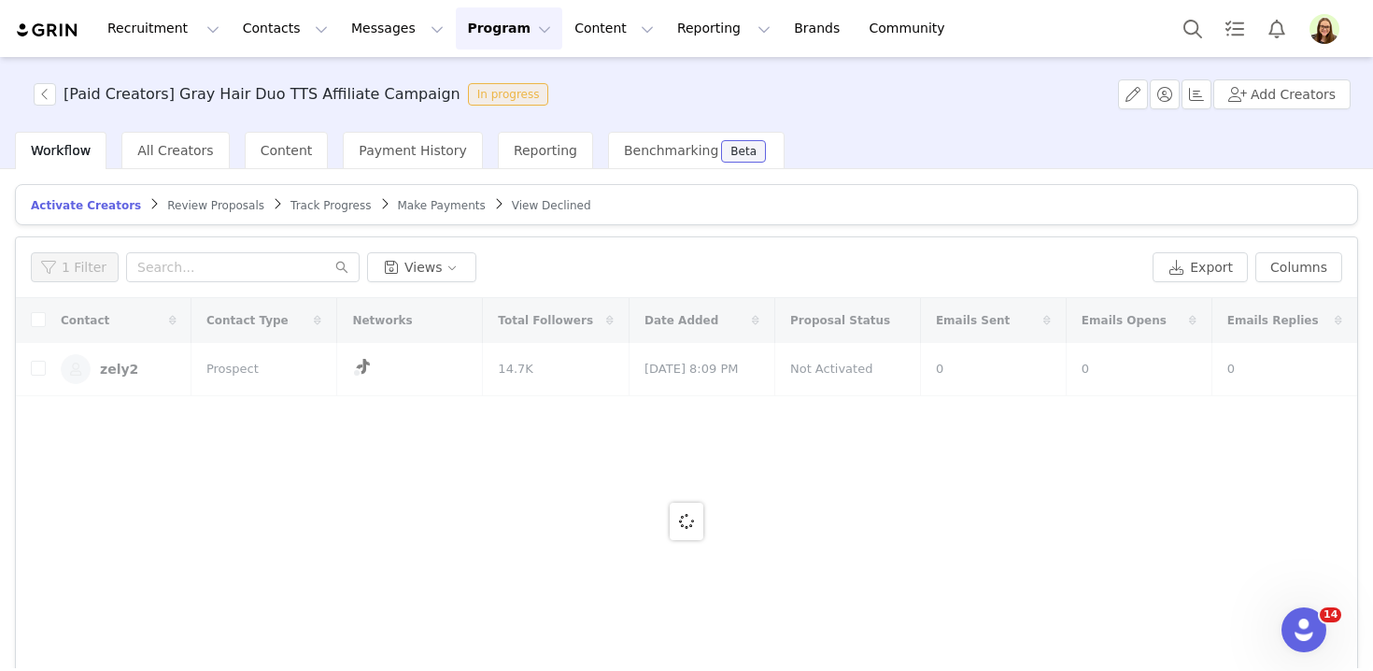
click at [1372, 33] on div at bounding box center [1373, 335] width 0 height 671
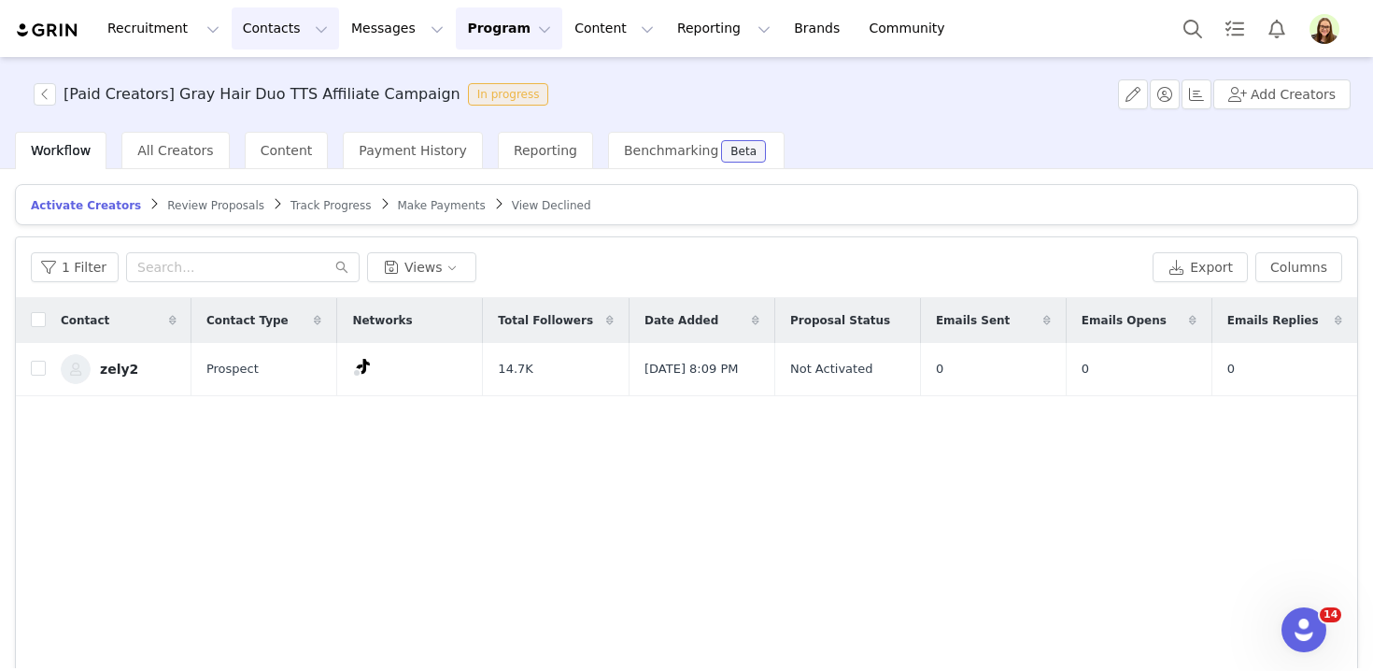
click at [264, 45] on button "Contacts Contacts" at bounding box center [285, 28] width 107 height 42
click at [271, 71] on link "Creators" at bounding box center [293, 82] width 148 height 35
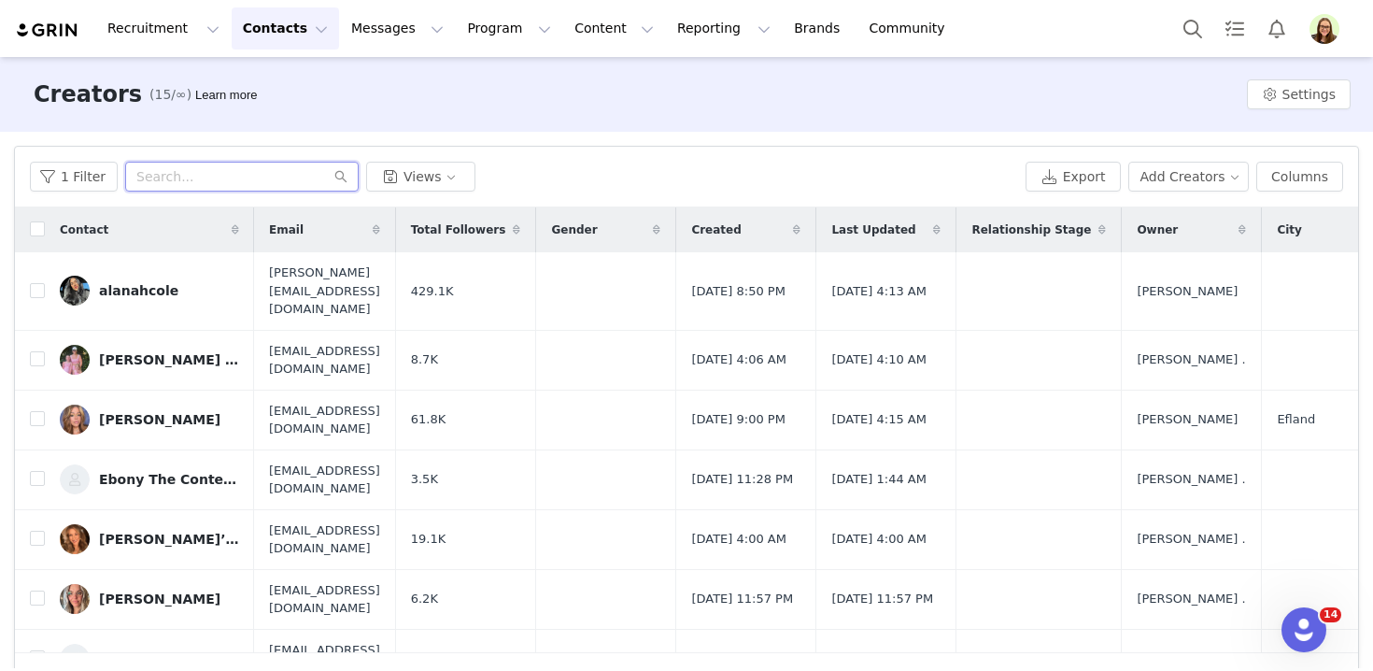
click at [222, 188] on input "text" at bounding box center [241, 177] width 233 height 30
paste input "milannlynn"
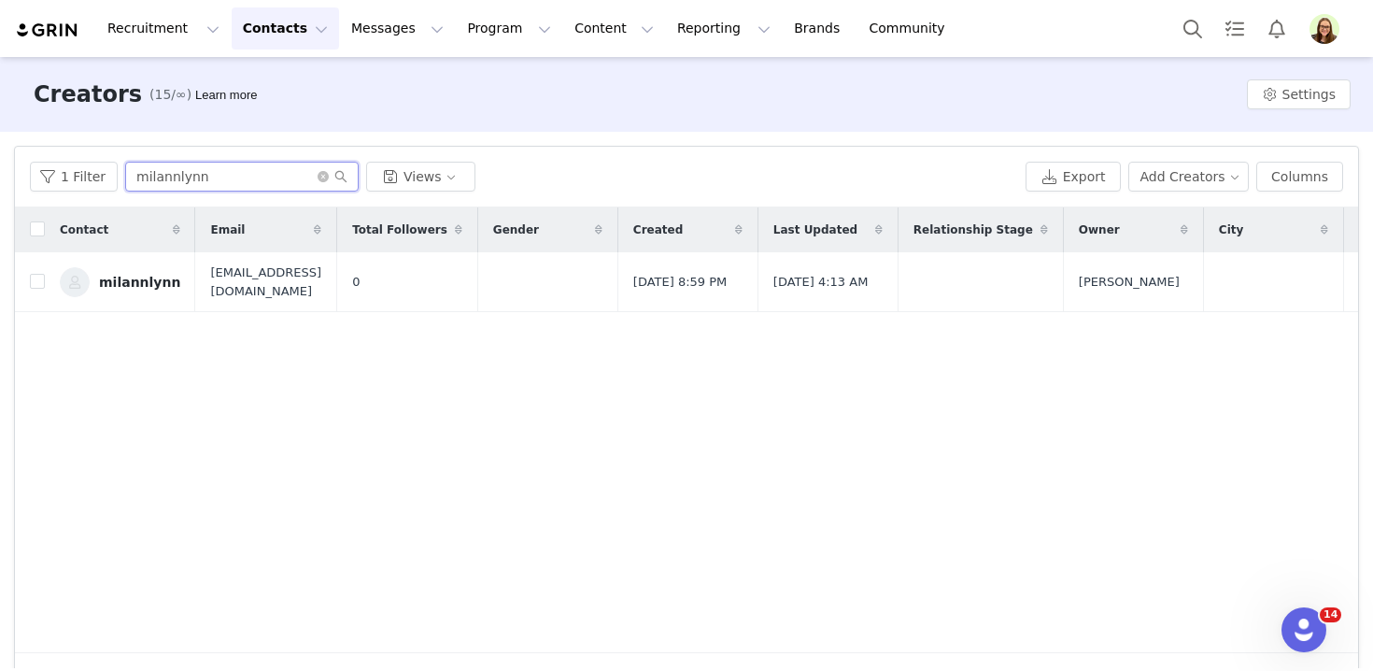
click at [243, 173] on input "milannlynn" at bounding box center [241, 177] width 233 height 30
paste input "randaally"
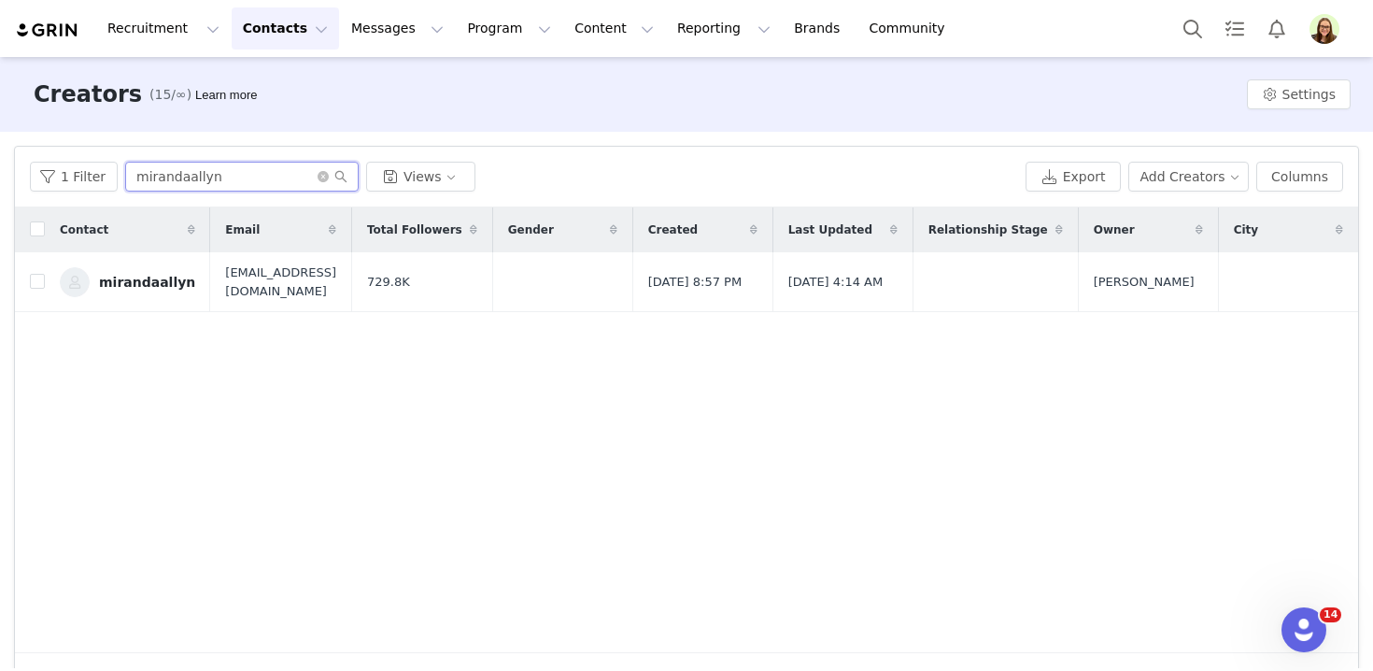
click at [237, 173] on input "mirandaallyn" at bounding box center [241, 177] width 233 height 30
paste input "seaswan6"
type input "seaswan6"
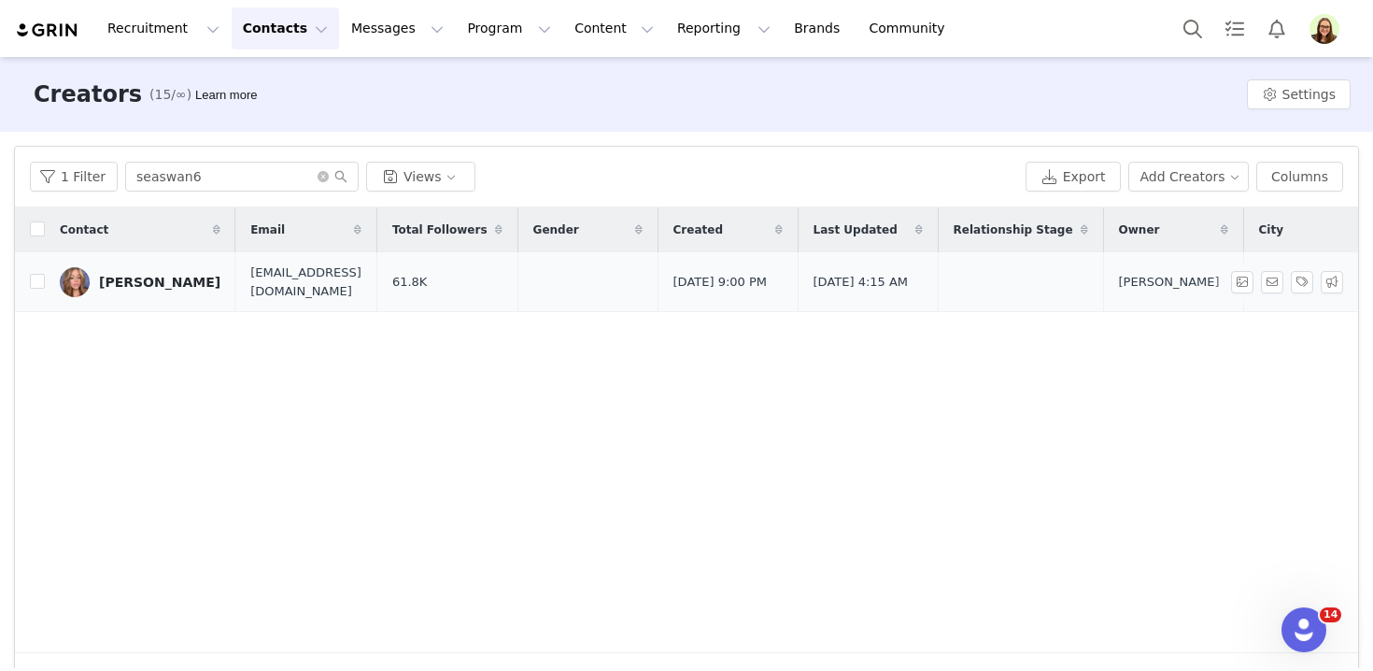
click at [156, 272] on link "[PERSON_NAME]" at bounding box center [140, 282] width 161 height 30
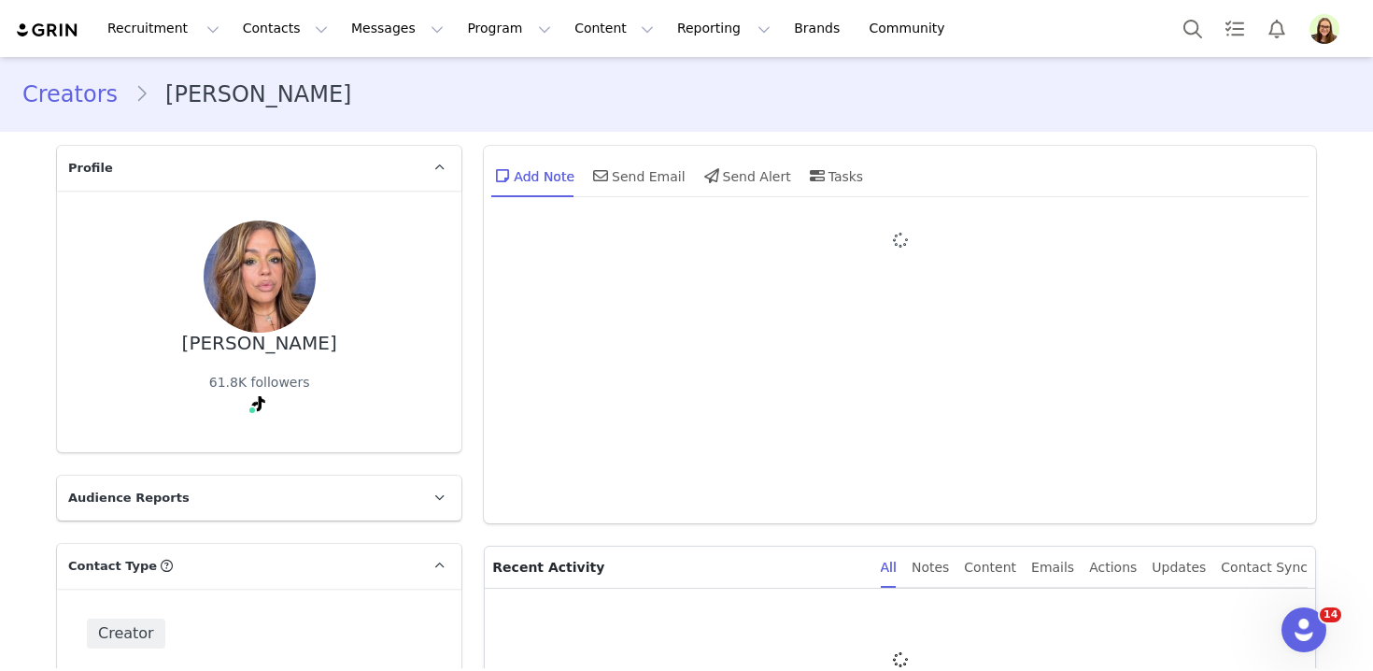
type input "+1 ([GEOGRAPHIC_DATA])"
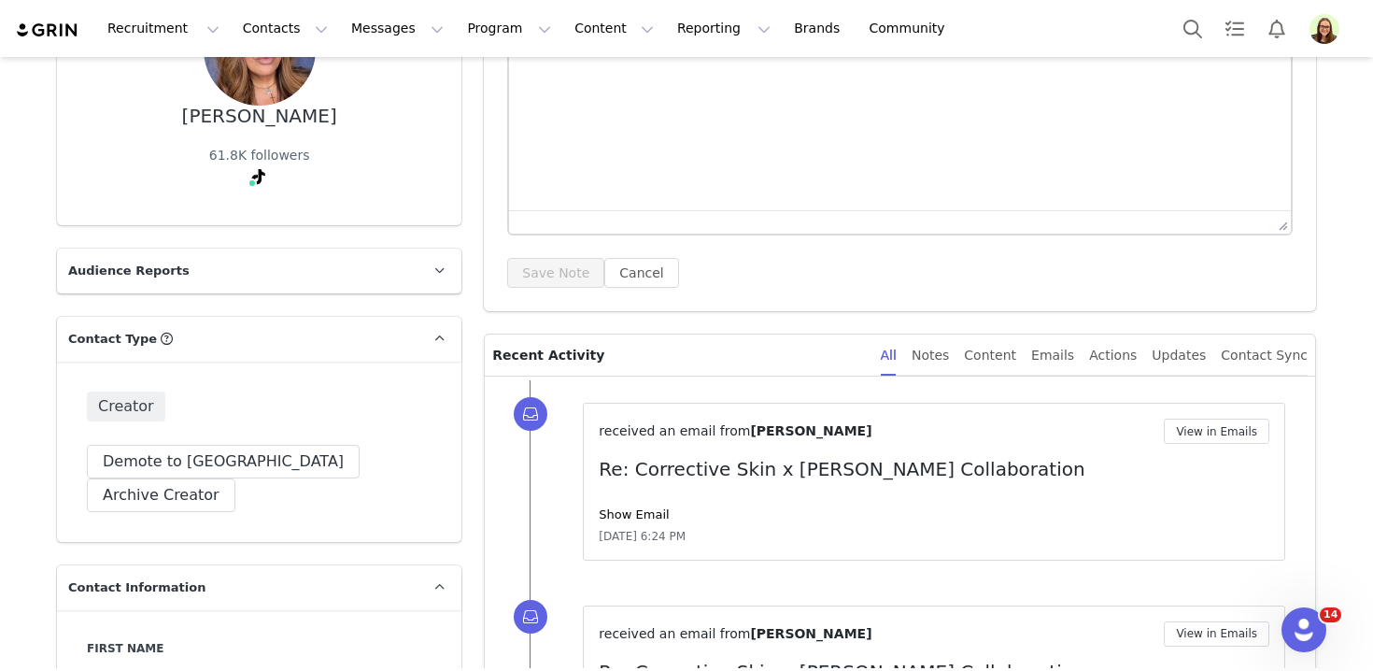
scroll to position [308, 0]
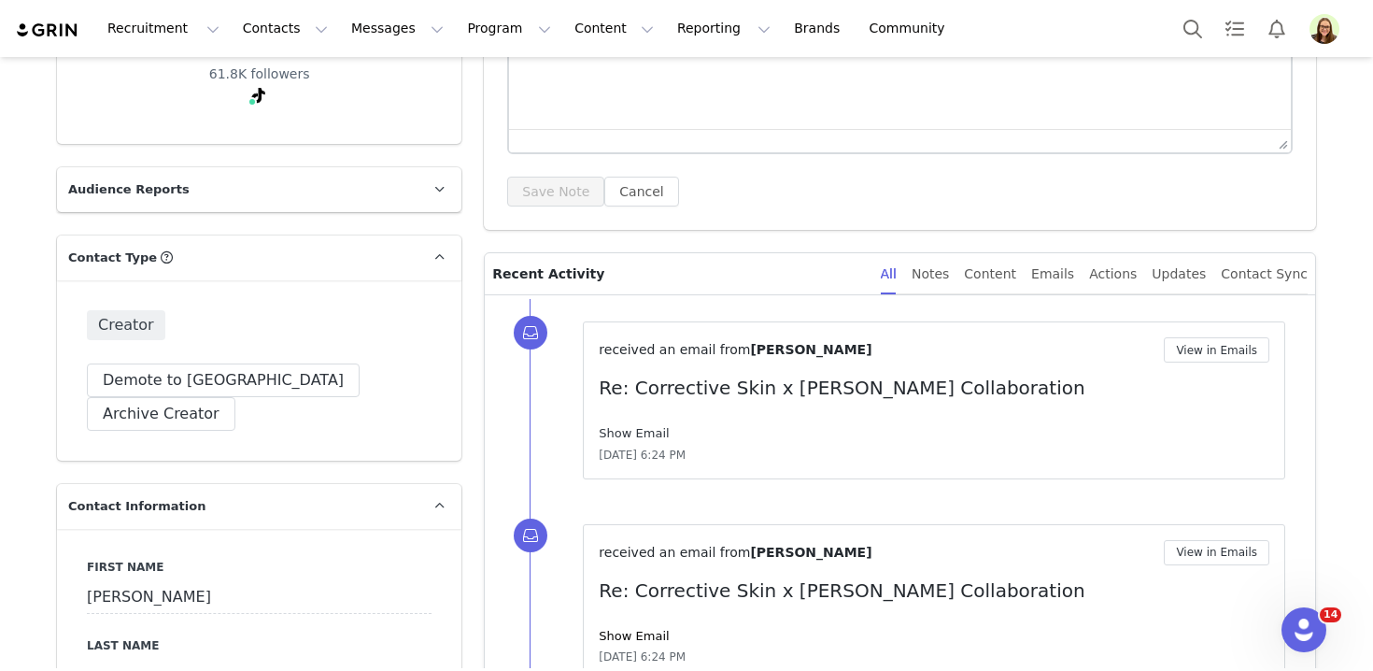
click at [649, 437] on link "Show Email" at bounding box center [634, 433] width 70 height 14
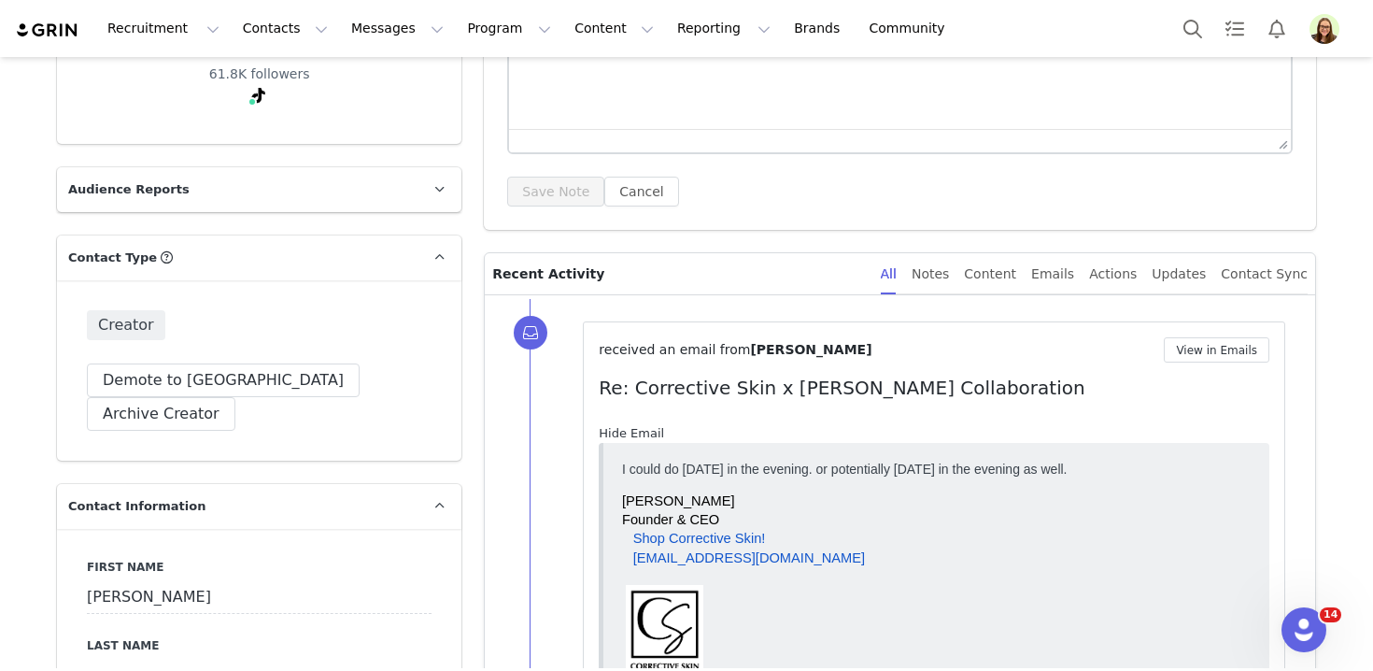
scroll to position [0, 0]
click at [649, 437] on link "Hide Email" at bounding box center [631, 433] width 65 height 14
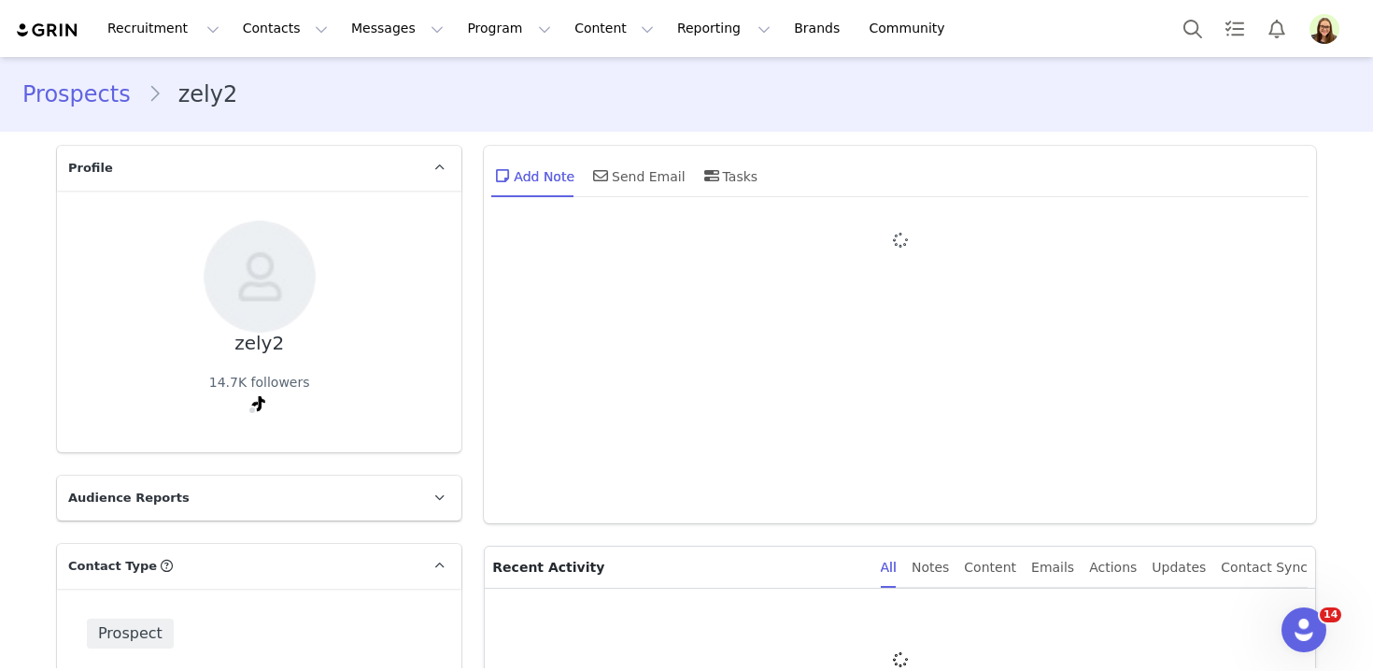
type input "+1 ([GEOGRAPHIC_DATA])"
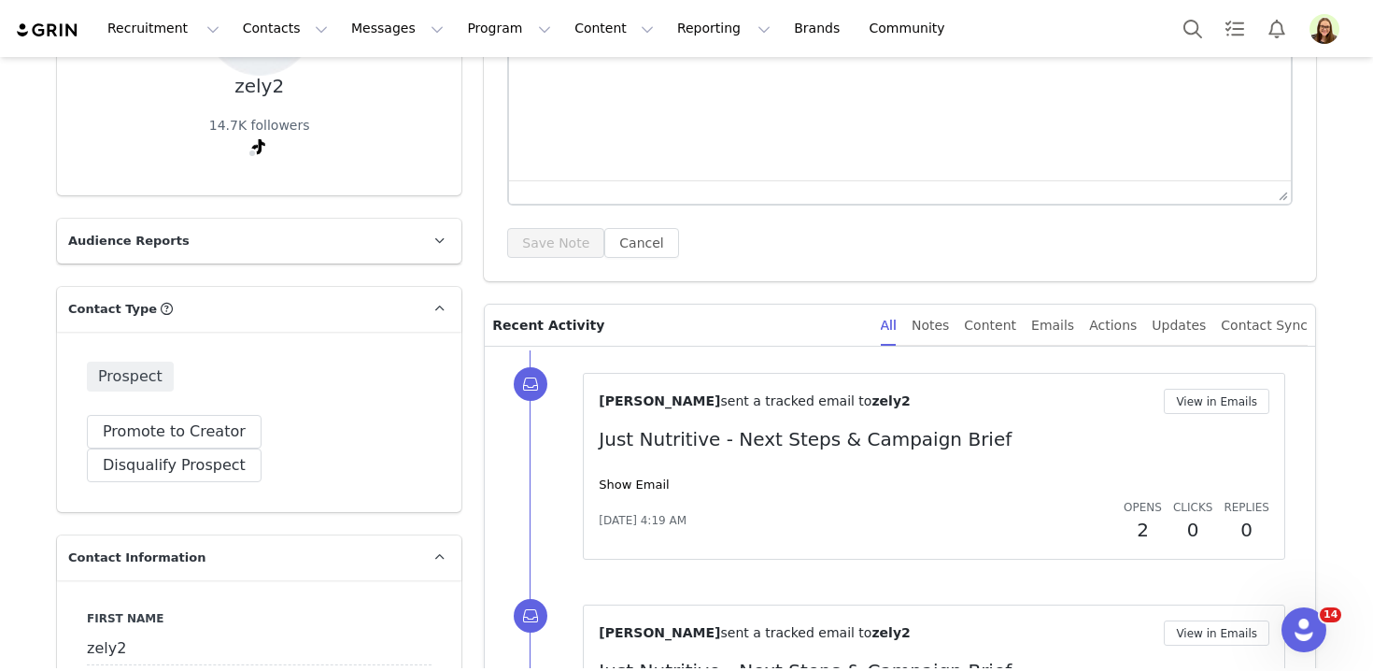
scroll to position [289, 0]
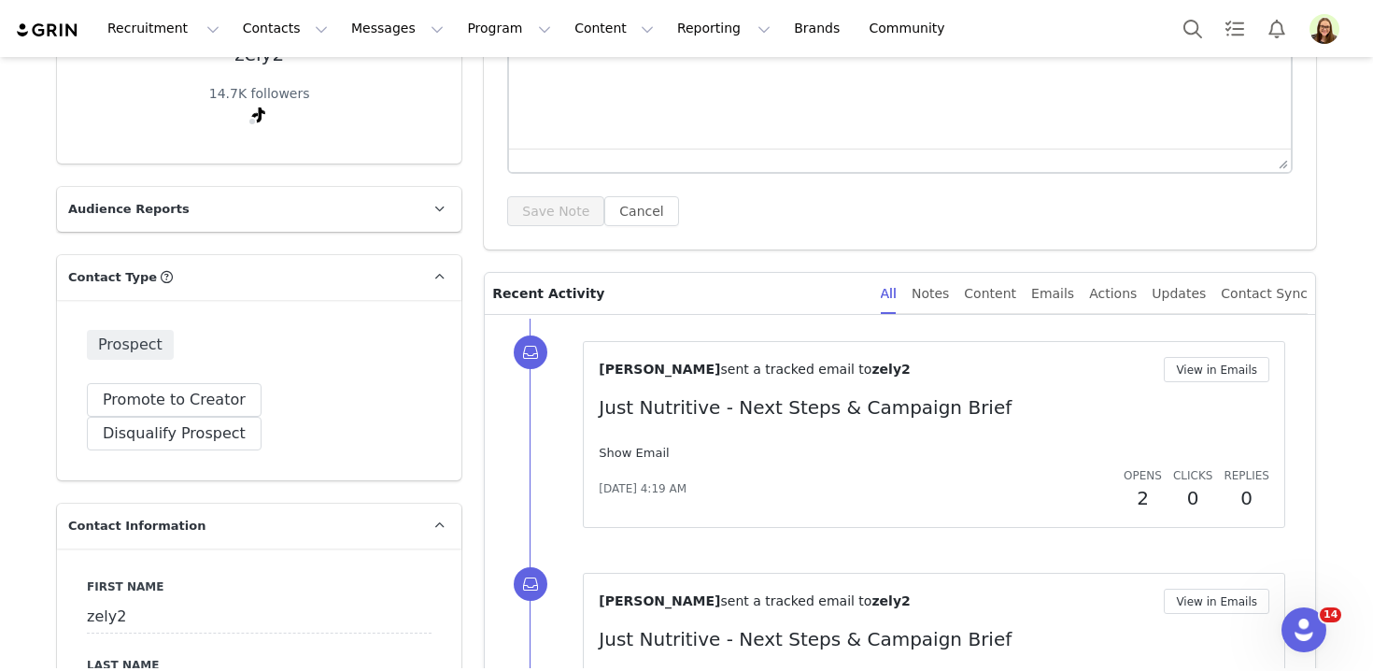
click at [635, 455] on link "Show Email" at bounding box center [634, 452] width 70 height 14
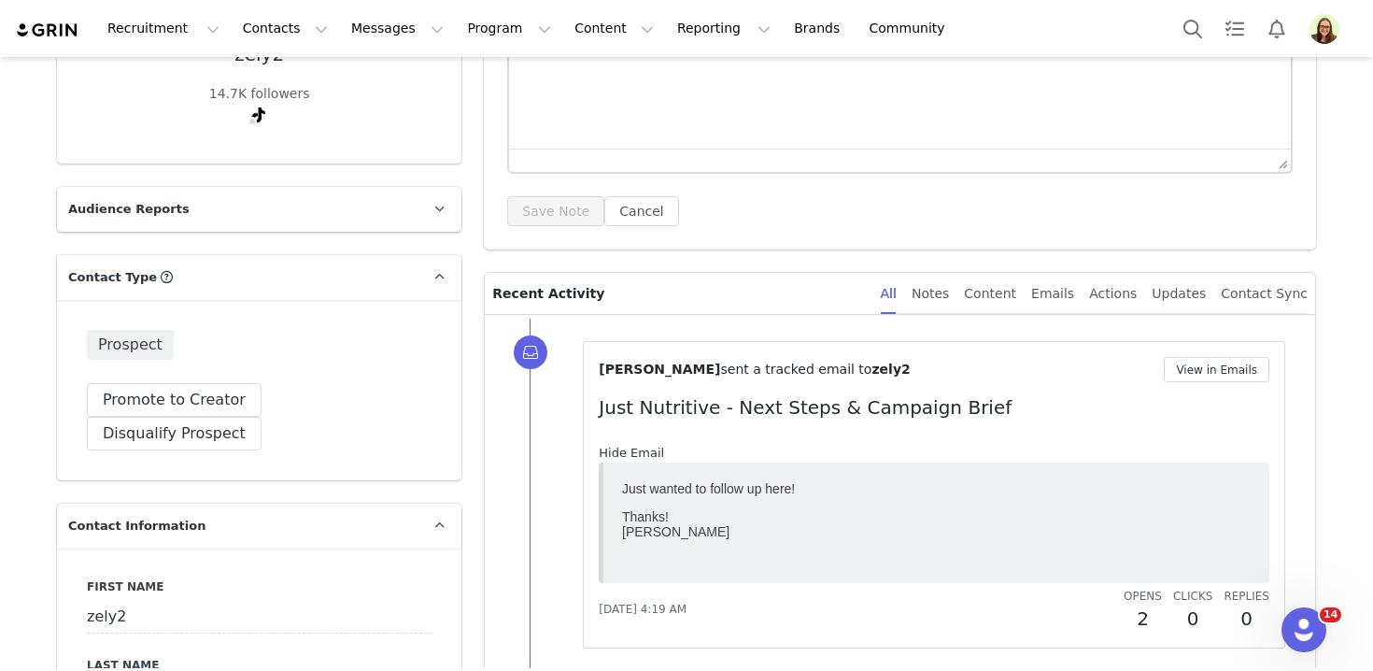
scroll to position [0, 0]
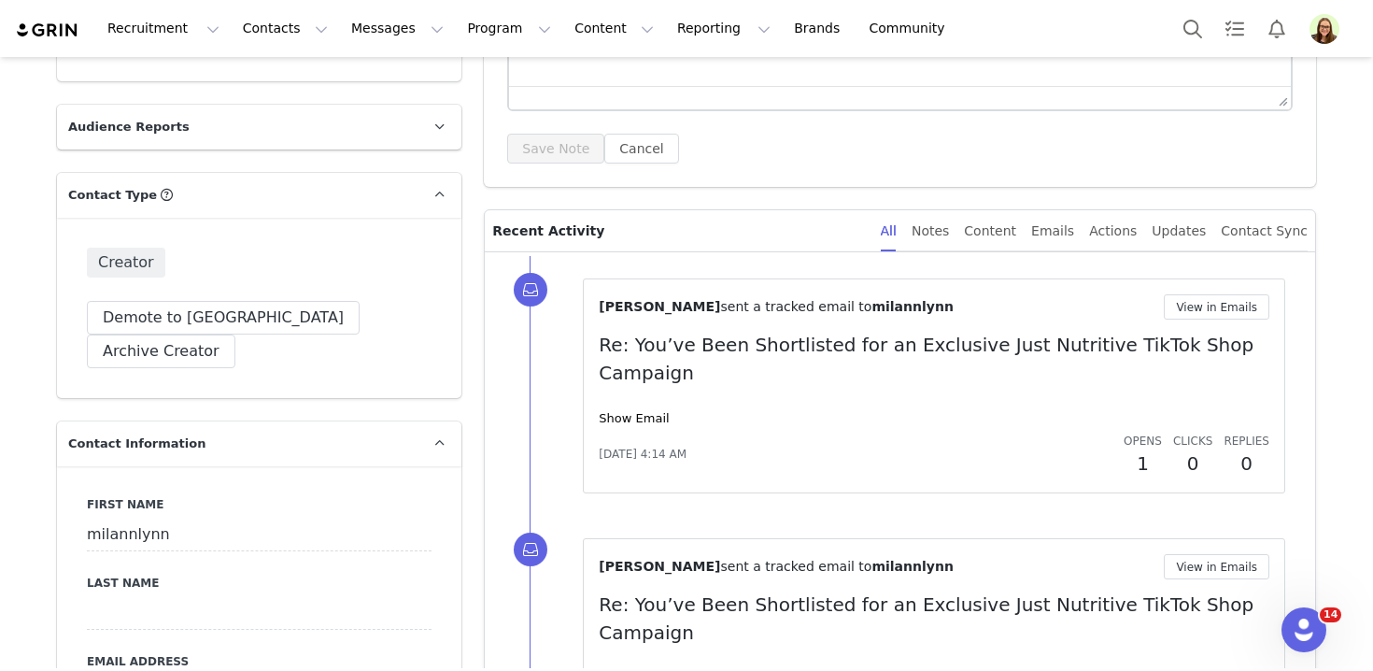
scroll to position [432, 0]
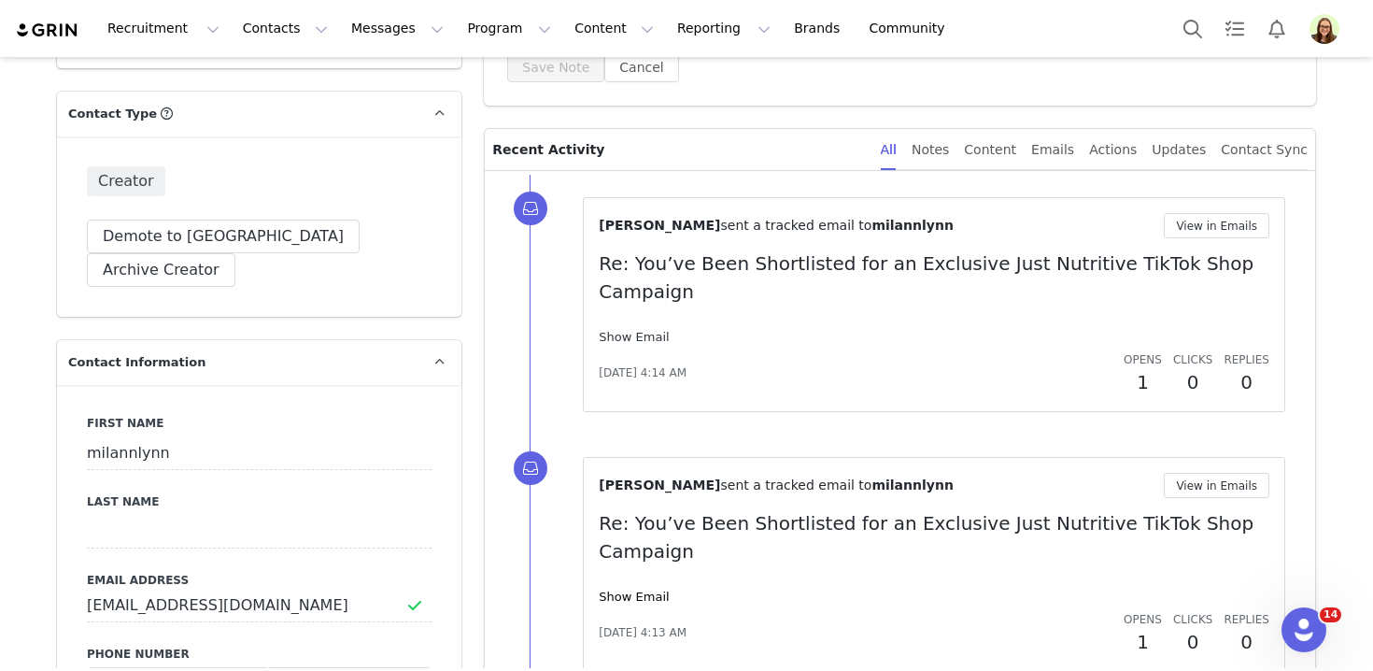
click at [640, 330] on link "Show Email" at bounding box center [634, 337] width 70 height 14
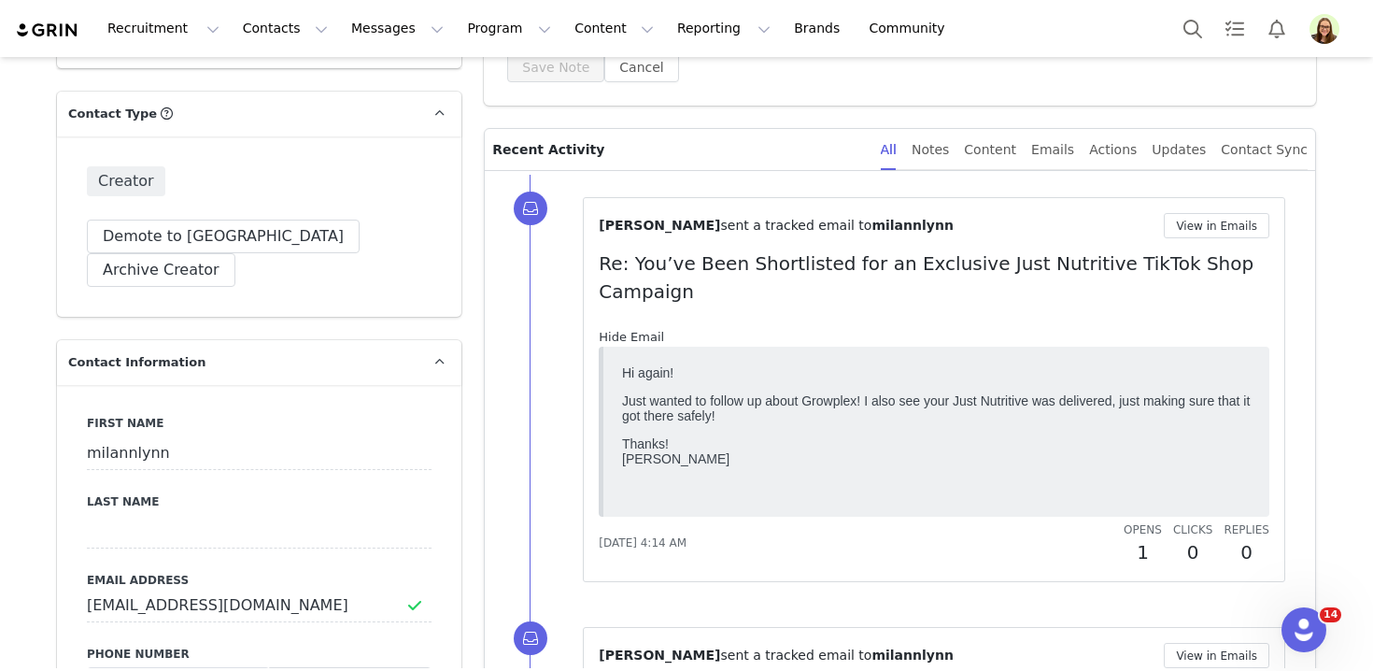
scroll to position [0, 0]
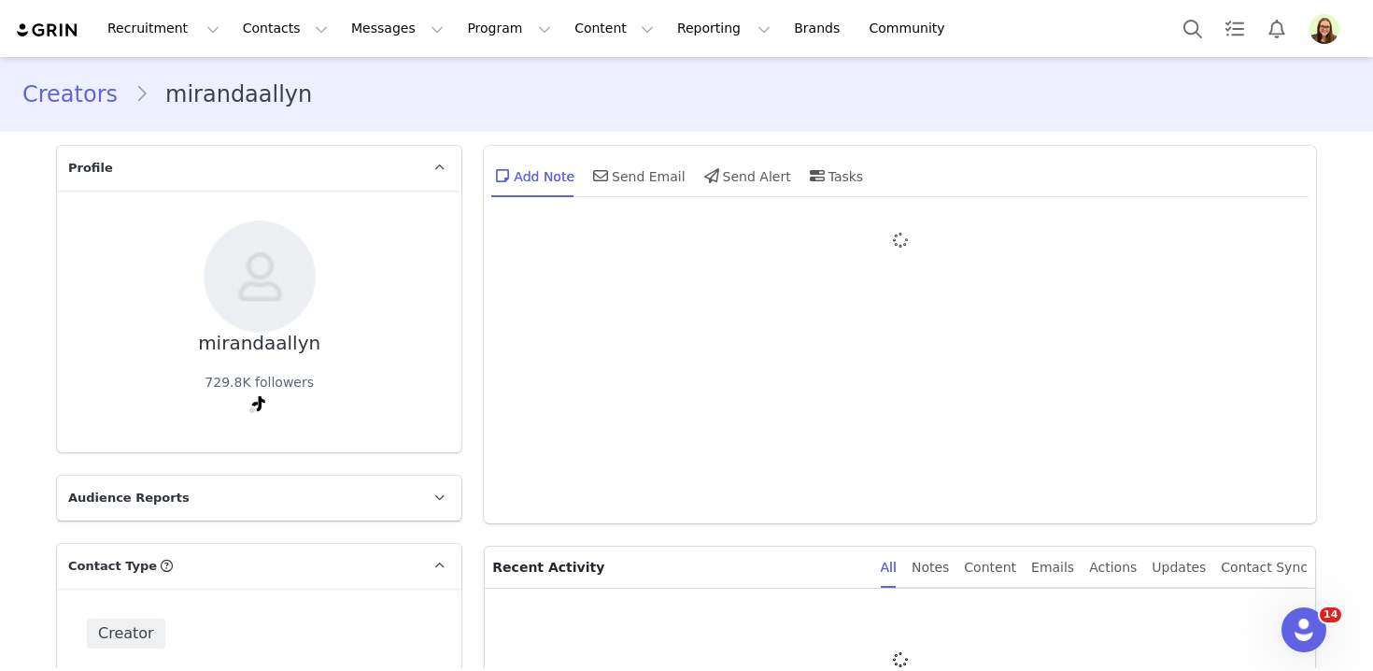
type input "+1 ([GEOGRAPHIC_DATA])"
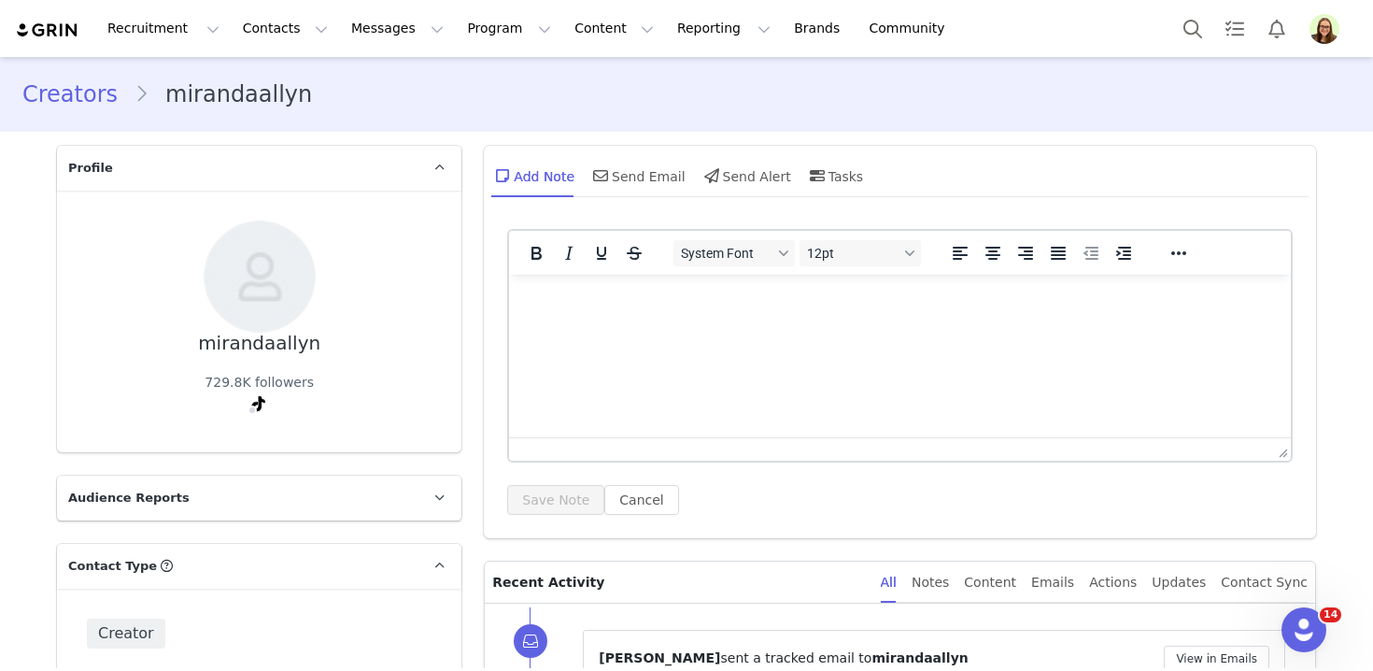
scroll to position [220, 0]
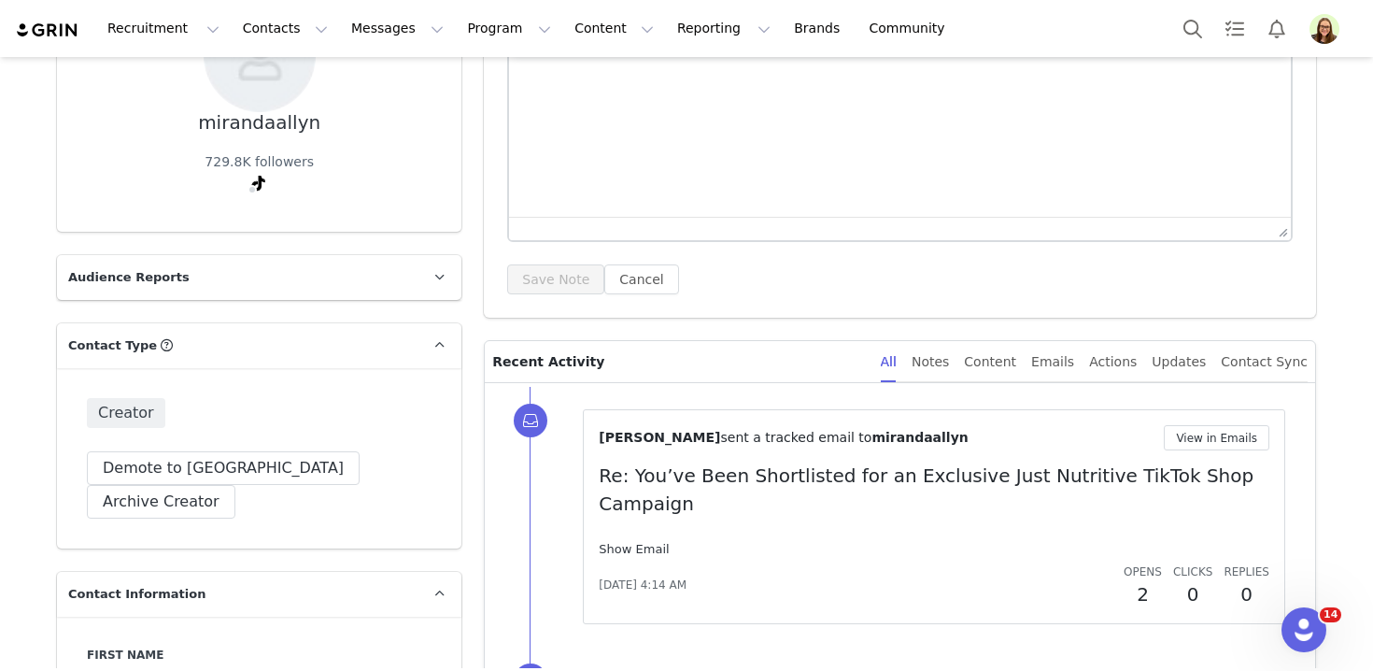
click at [630, 542] on link "Show Email" at bounding box center [634, 549] width 70 height 14
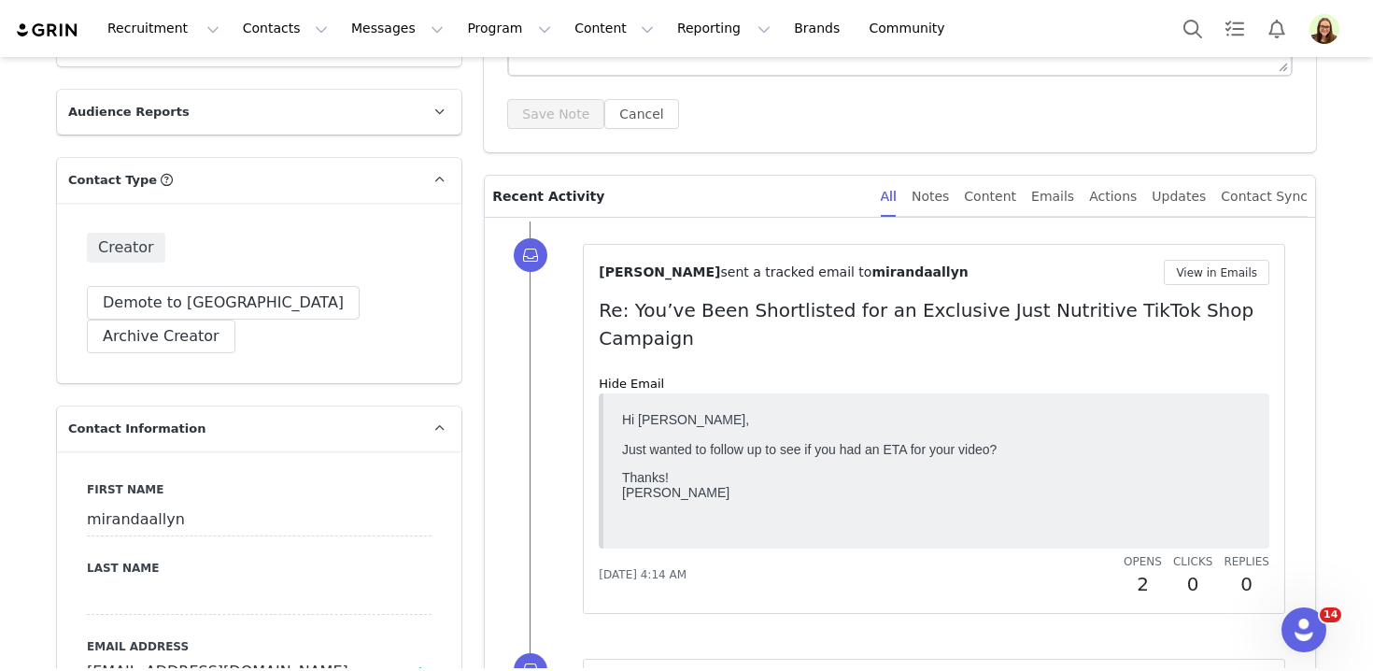
scroll to position [388, 0]
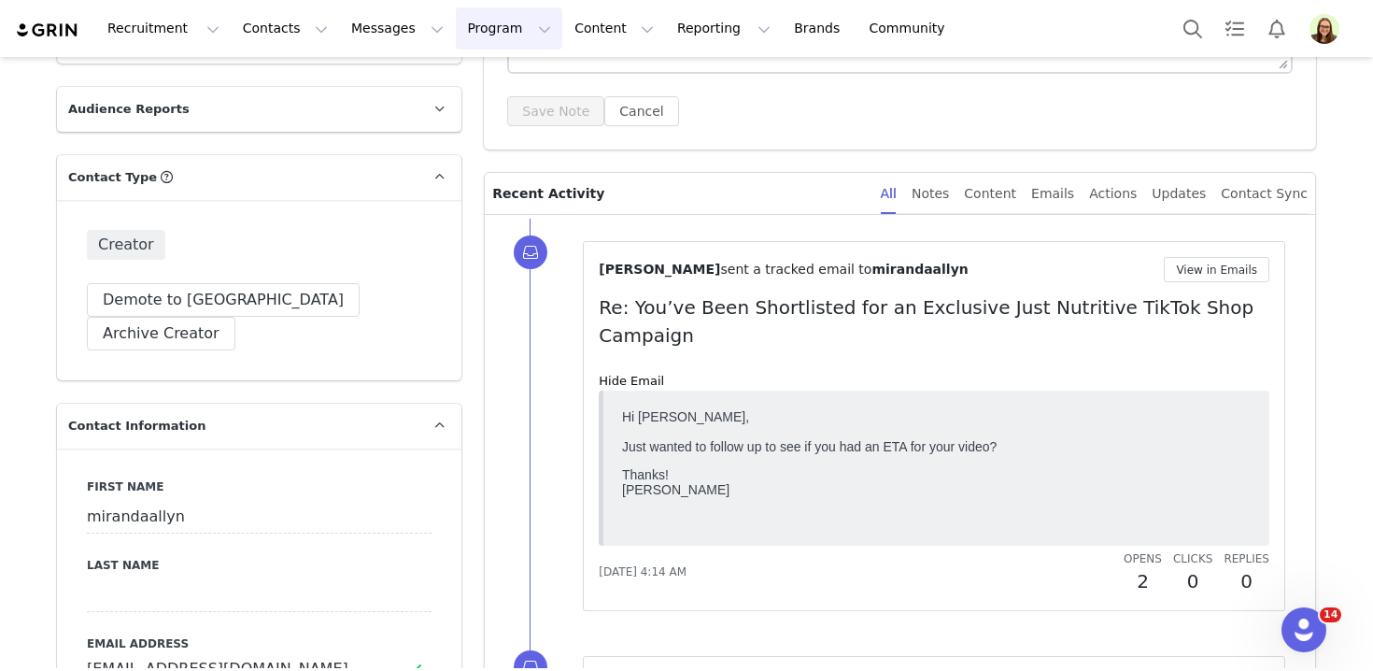
click at [459, 30] on button "Program Program" at bounding box center [509, 28] width 106 height 42
click at [494, 75] on p "Activations" at bounding box center [478, 83] width 72 height 20
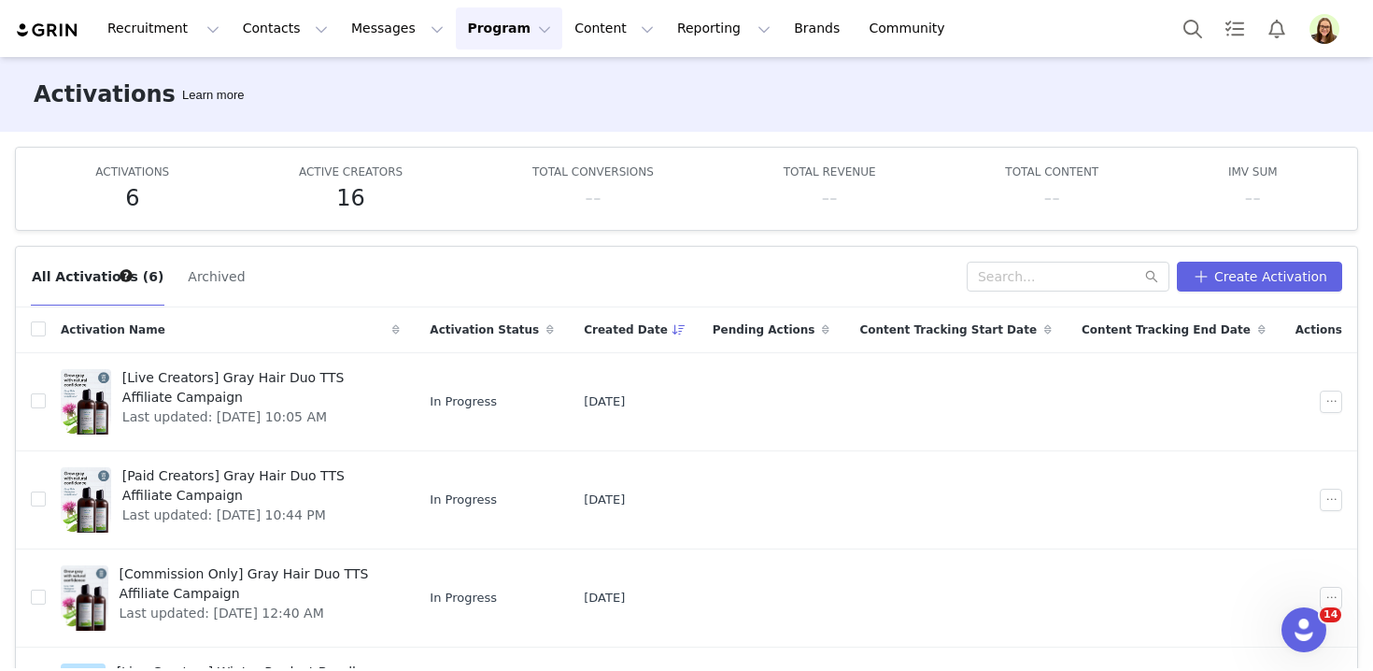
click at [1323, 33] on img "Profile" at bounding box center [1324, 29] width 30 height 30
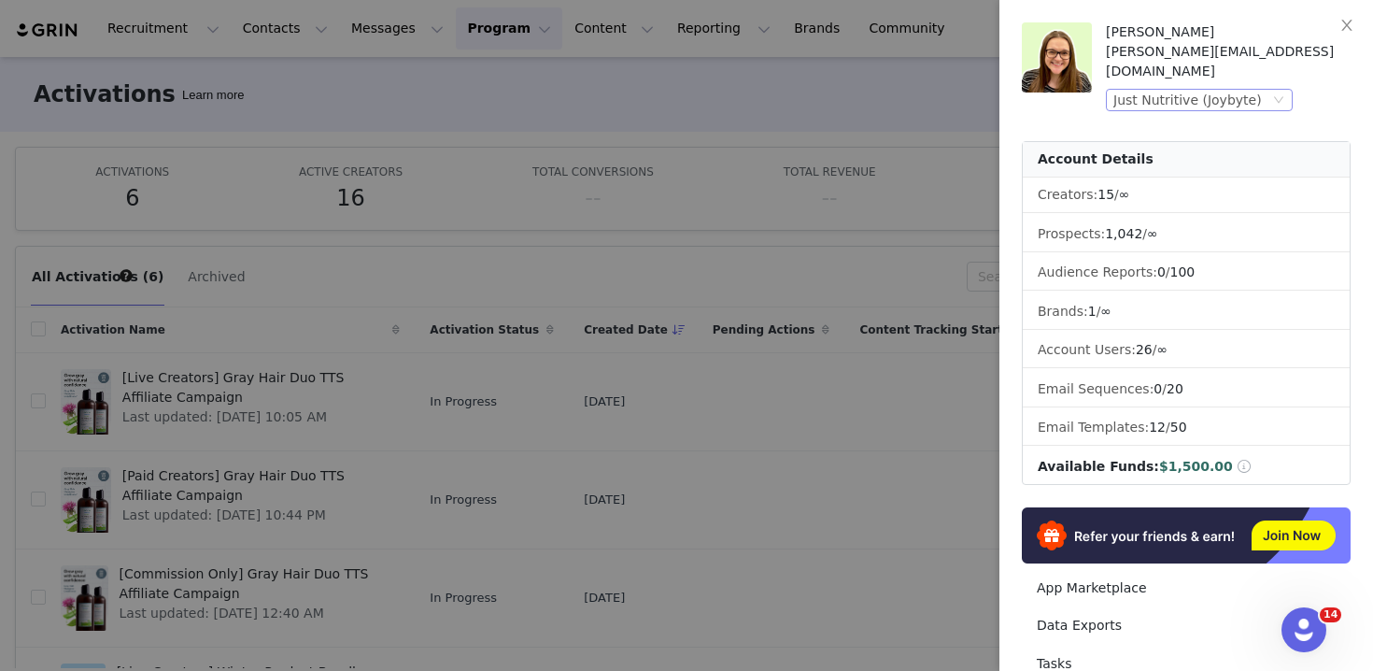
click at [1258, 90] on div "Just Nutritive (Joybyte)" at bounding box center [1191, 100] width 156 height 21
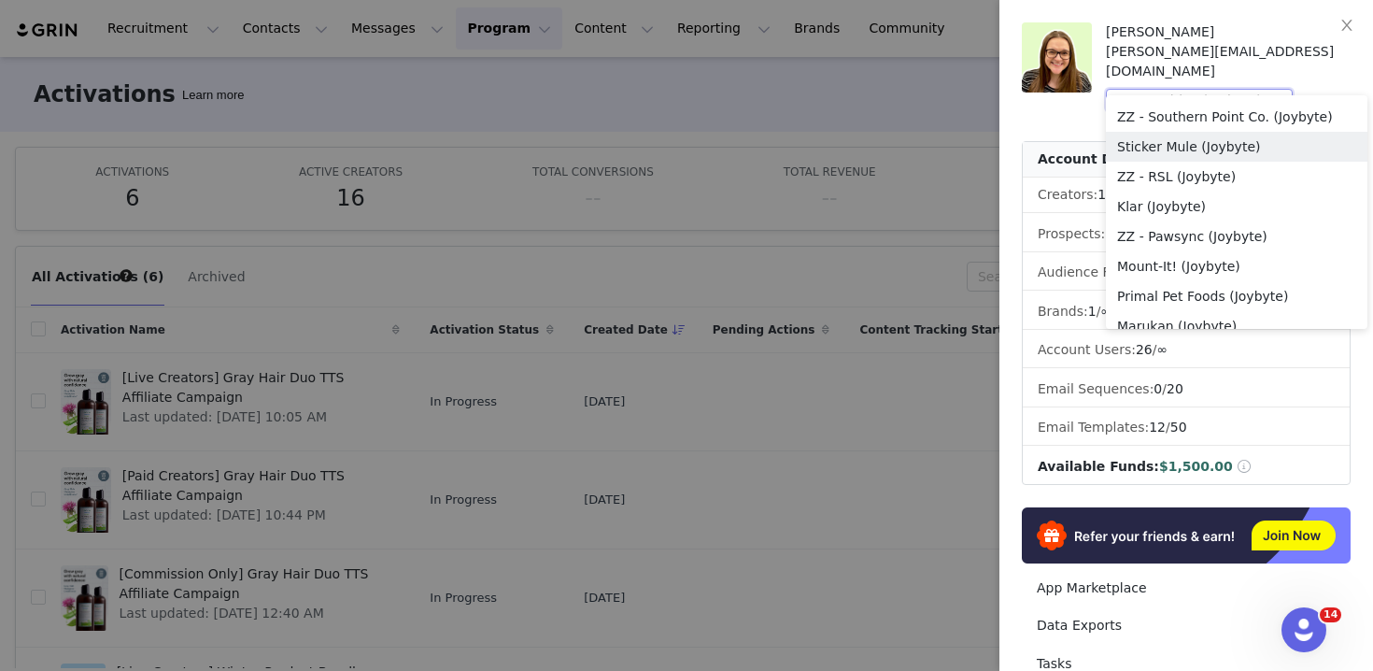
scroll to position [1479, 0]
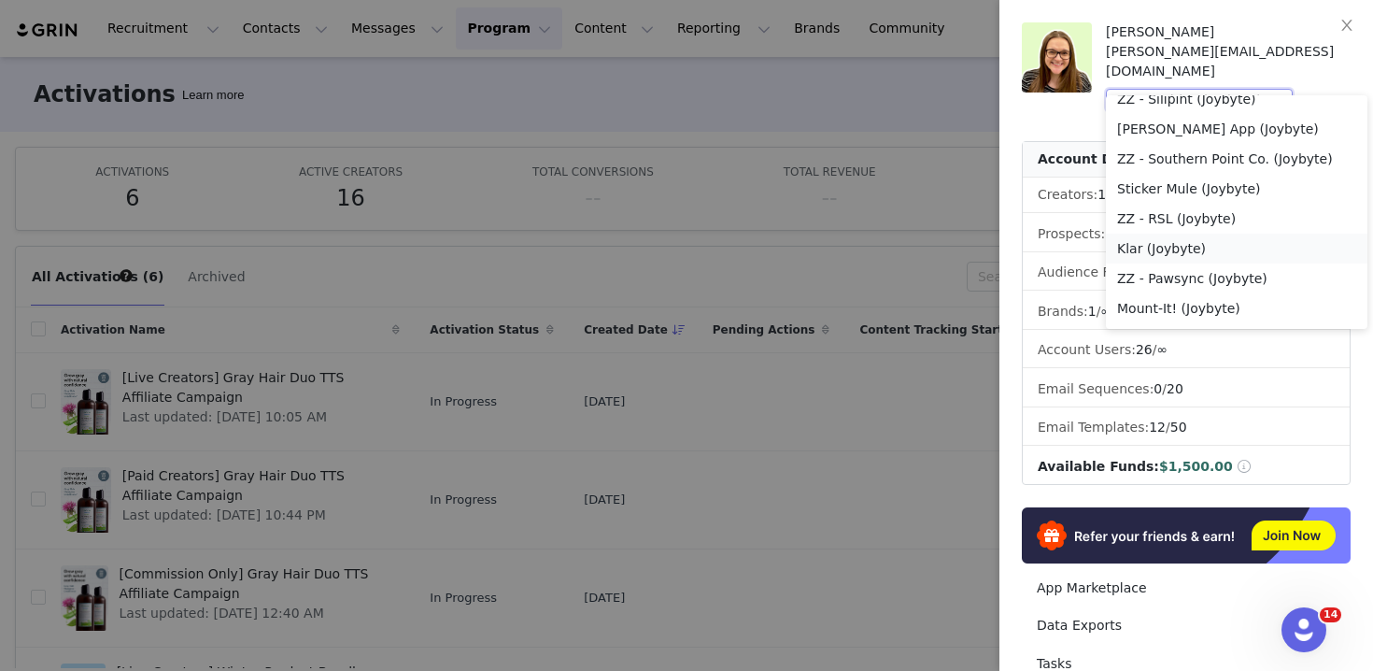
click at [1210, 254] on li "Klar (Joybyte)" at bounding box center [1236, 248] width 261 height 30
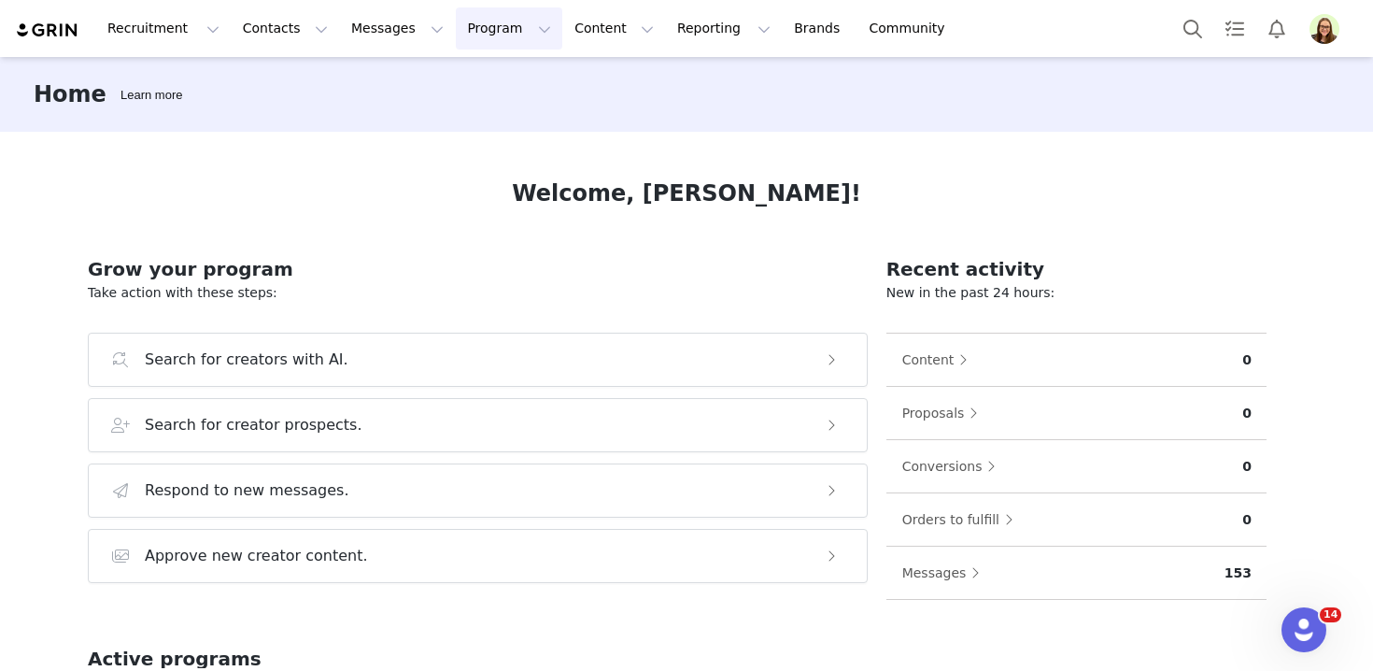
click at [473, 46] on button "Program Program" at bounding box center [509, 28] width 106 height 42
click at [488, 96] on link "Activations" at bounding box center [500, 82] width 147 height 35
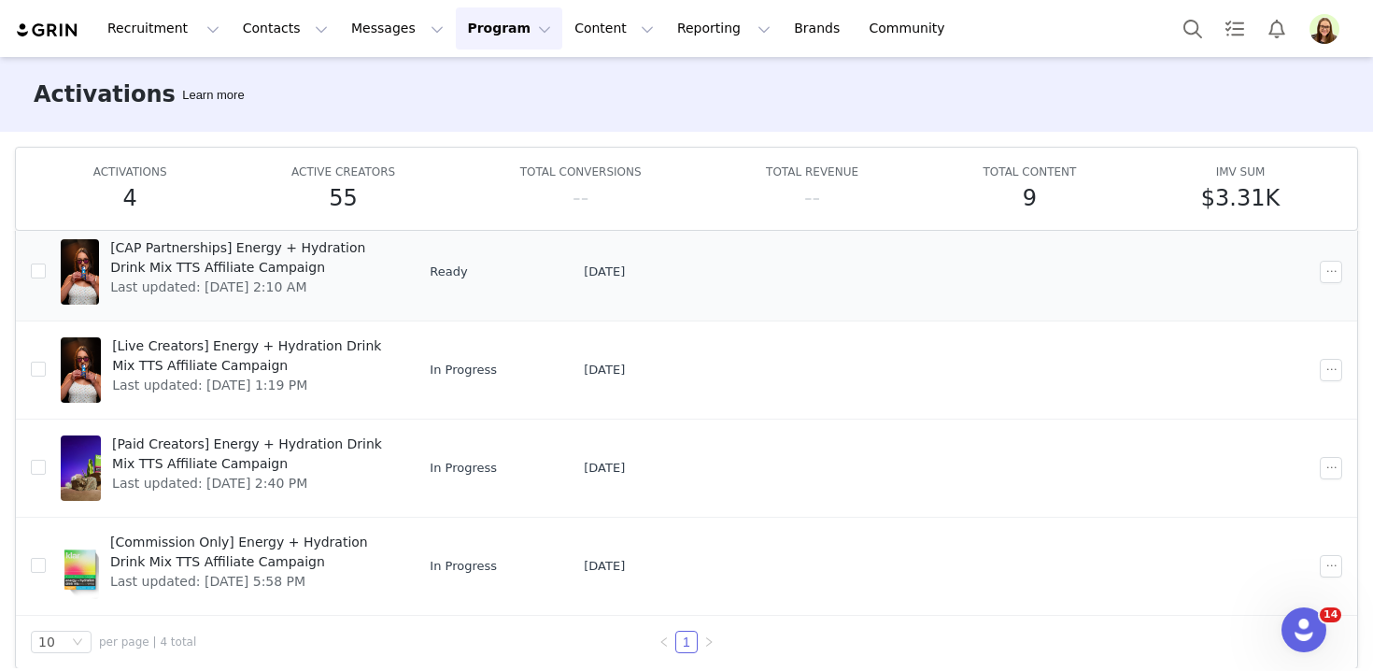
scroll to position [98, 0]
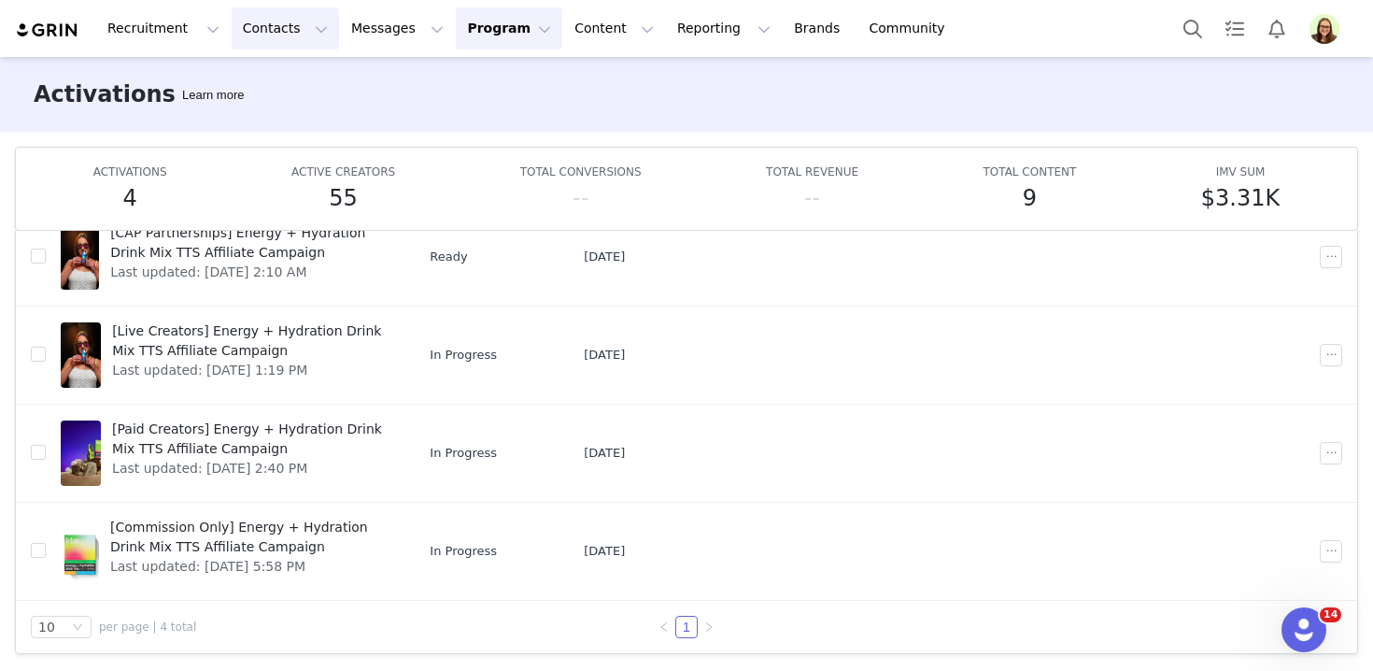
click at [235, 35] on button "Contacts Contacts" at bounding box center [285, 28] width 107 height 42
click at [250, 79] on p "Creators" at bounding box center [260, 83] width 55 height 20
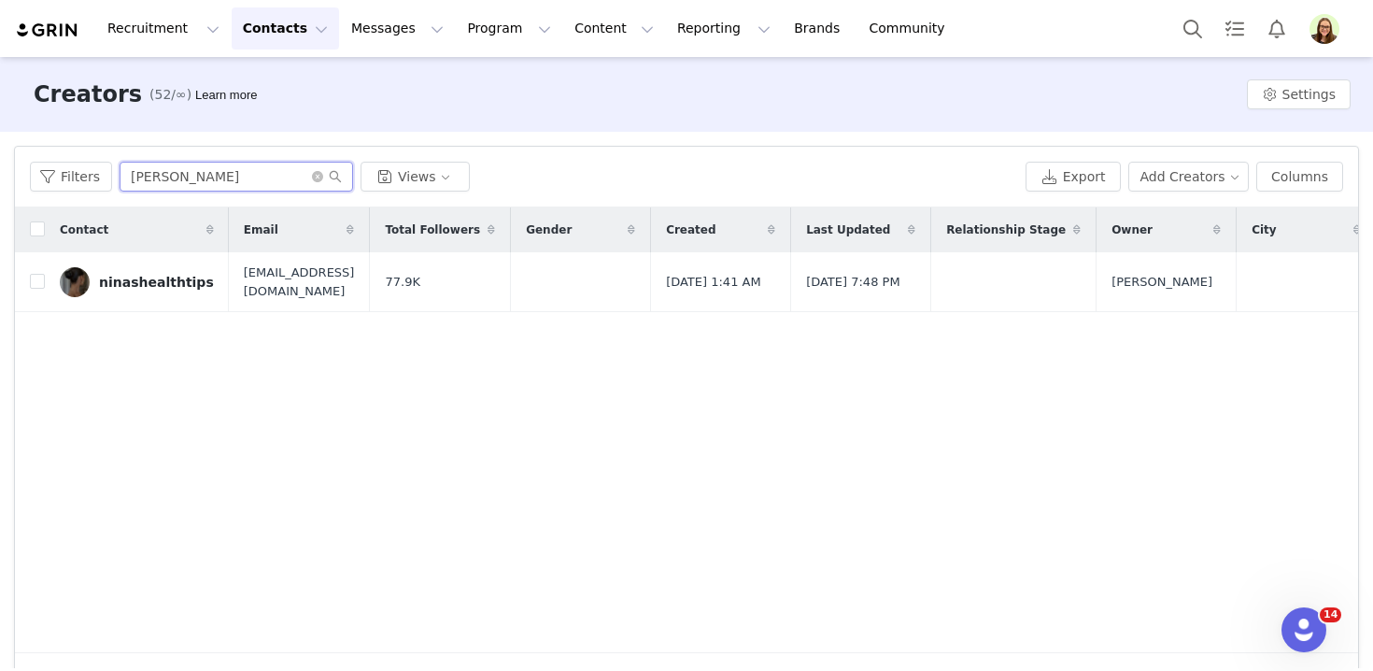
click at [225, 174] on input "nina" at bounding box center [236, 177] width 233 height 30
paste input "darciky5 - September"
click at [204, 176] on input "darciky5 - September" at bounding box center [236, 177] width 233 height 30
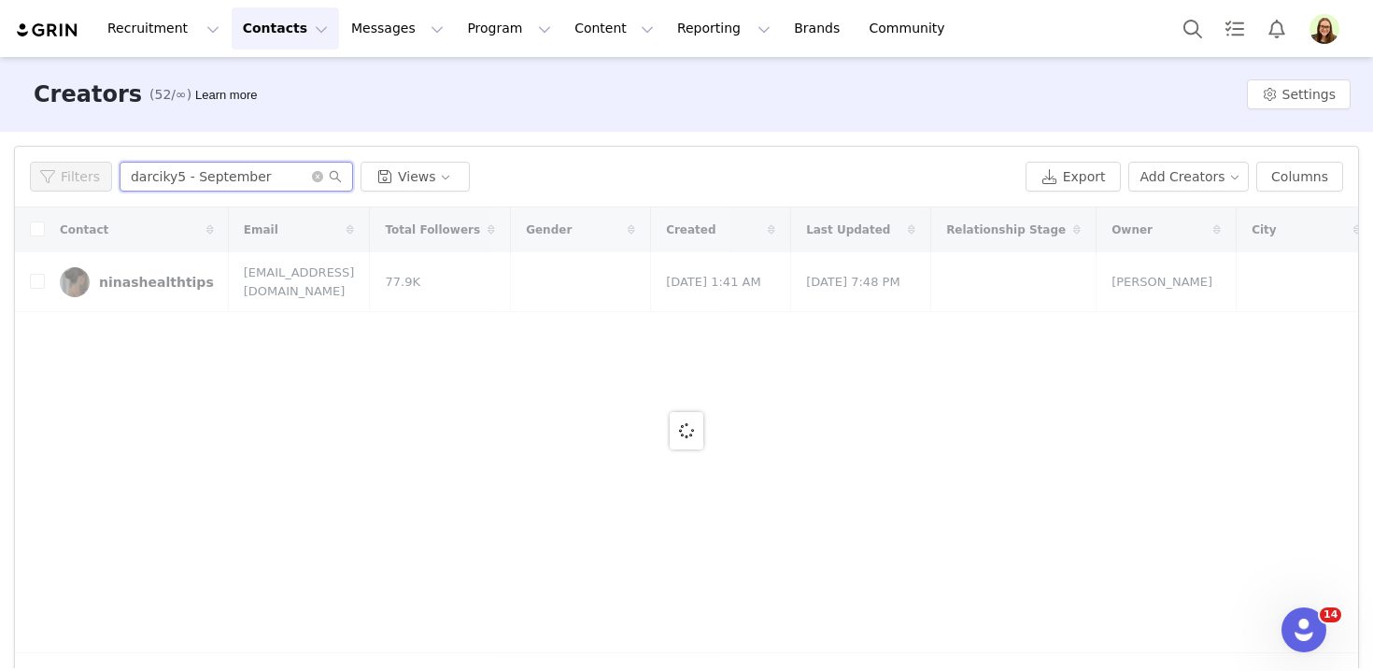
click at [204, 176] on input "darciky5 - September" at bounding box center [236, 177] width 233 height 30
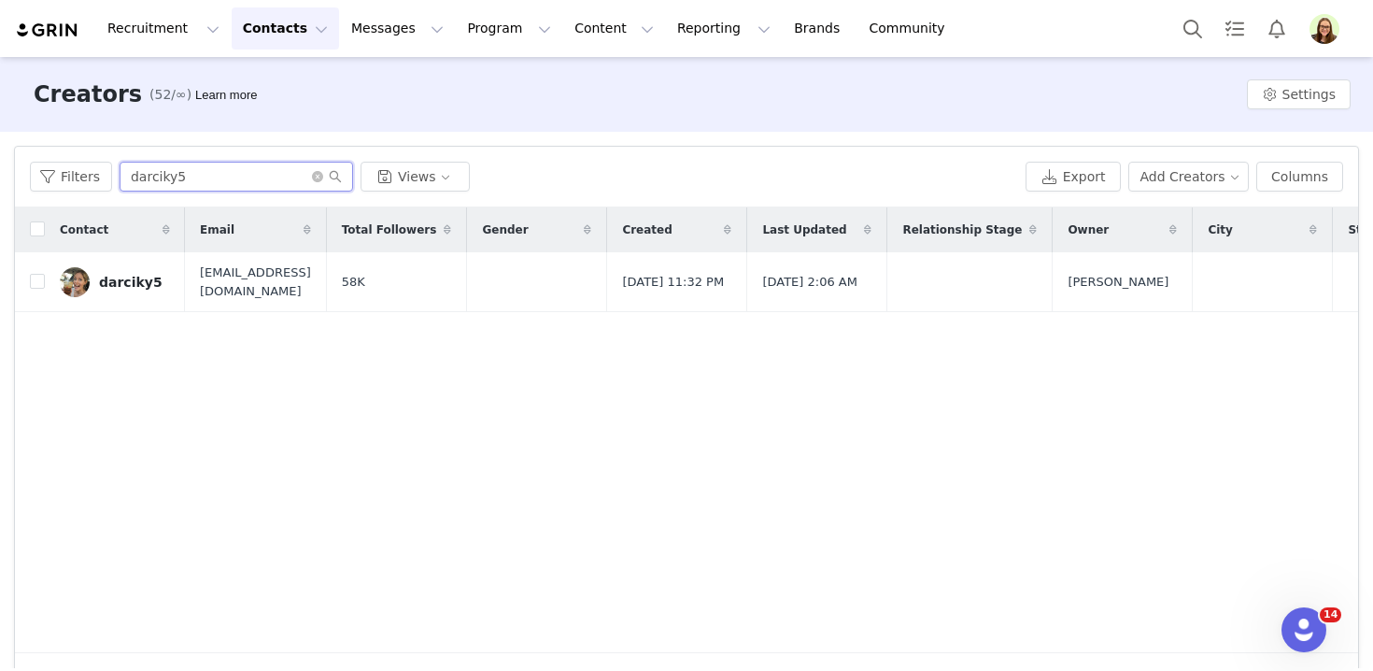
click at [158, 165] on input "darciky5" at bounding box center [236, 177] width 233 height 30
paste input "ninashealthtips"
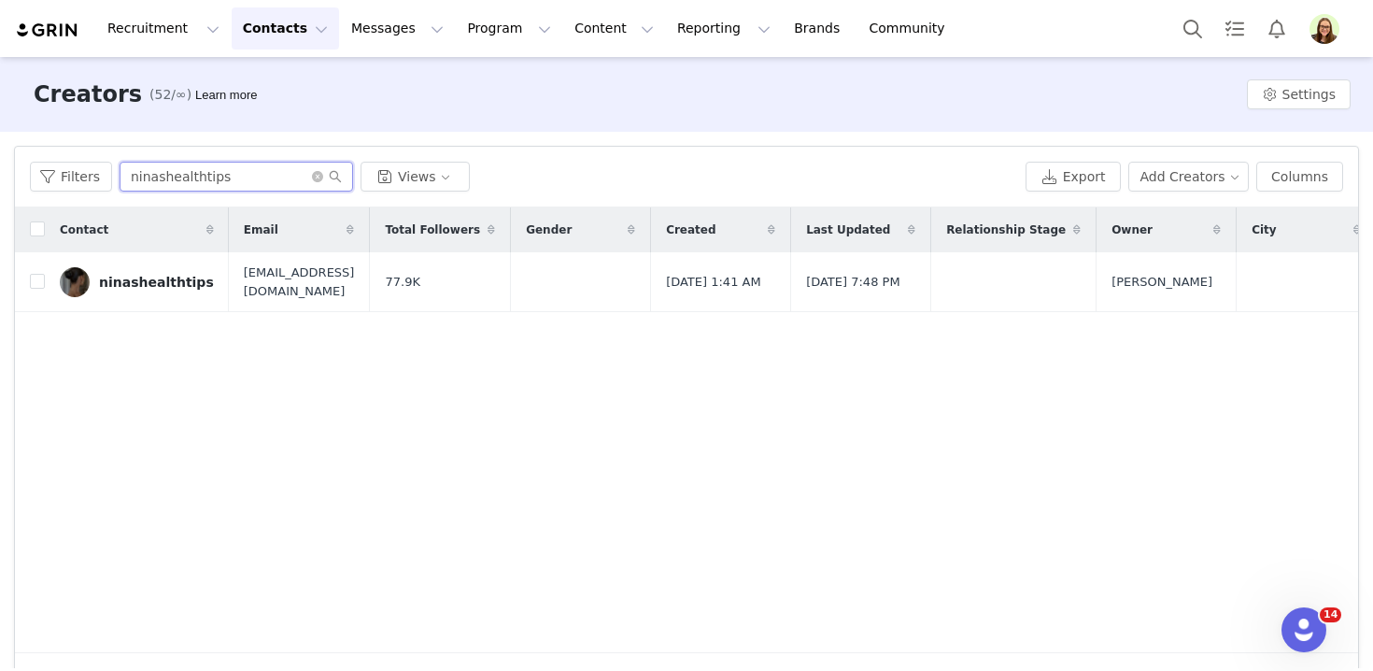
click at [184, 177] on input "ninashealthtips" at bounding box center [236, 177] width 233 height 30
paste input "brianneoffgrid"
click at [237, 186] on input "brianneoffgrid" at bounding box center [236, 177] width 233 height 30
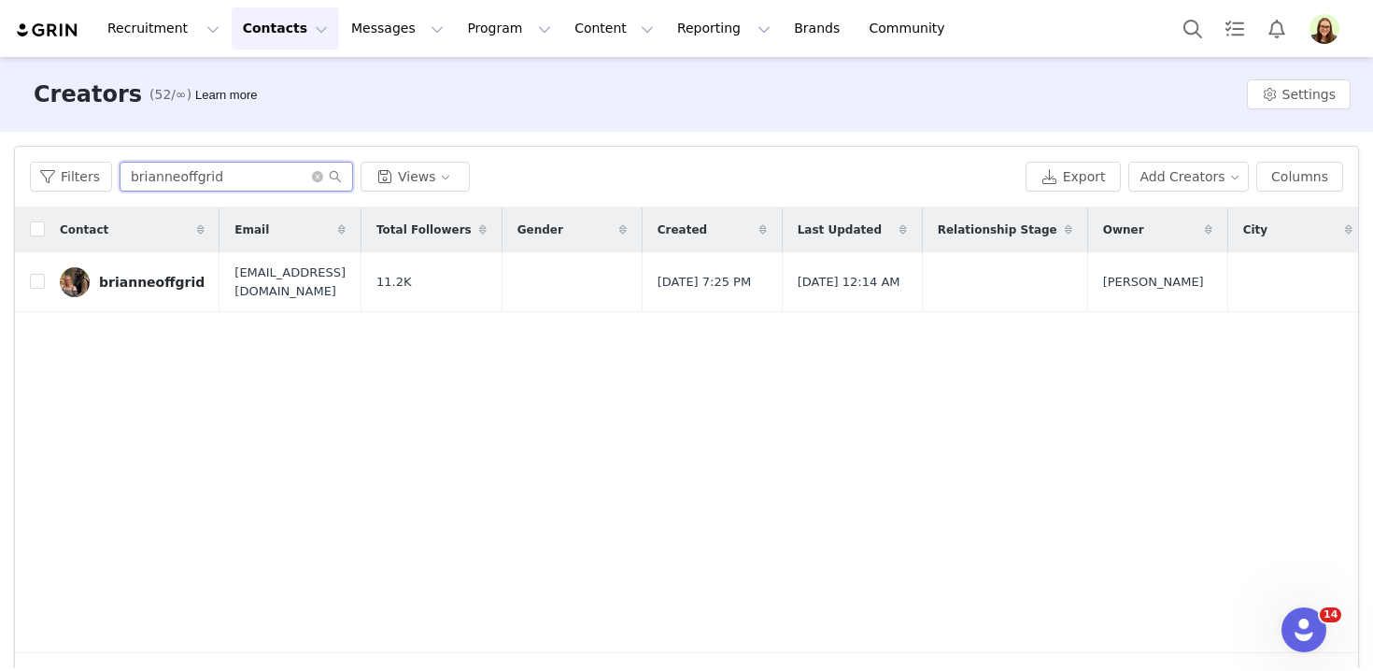
click at [237, 186] on input "brianneoffgrid" at bounding box center [236, 177] width 233 height 30
paste input "chrisfindsth1ngs"
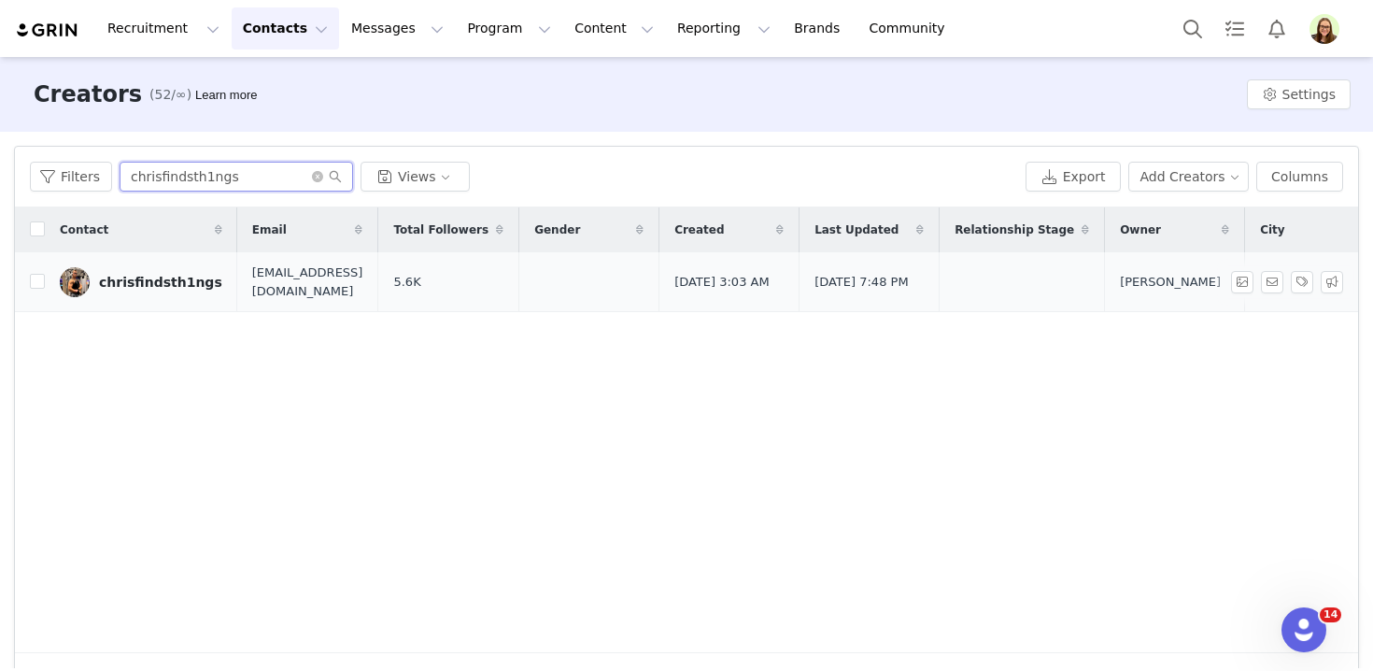
type input "chrisfindsth1ngs"
click at [456, 35] on button "Program Program" at bounding box center [509, 28] width 106 height 42
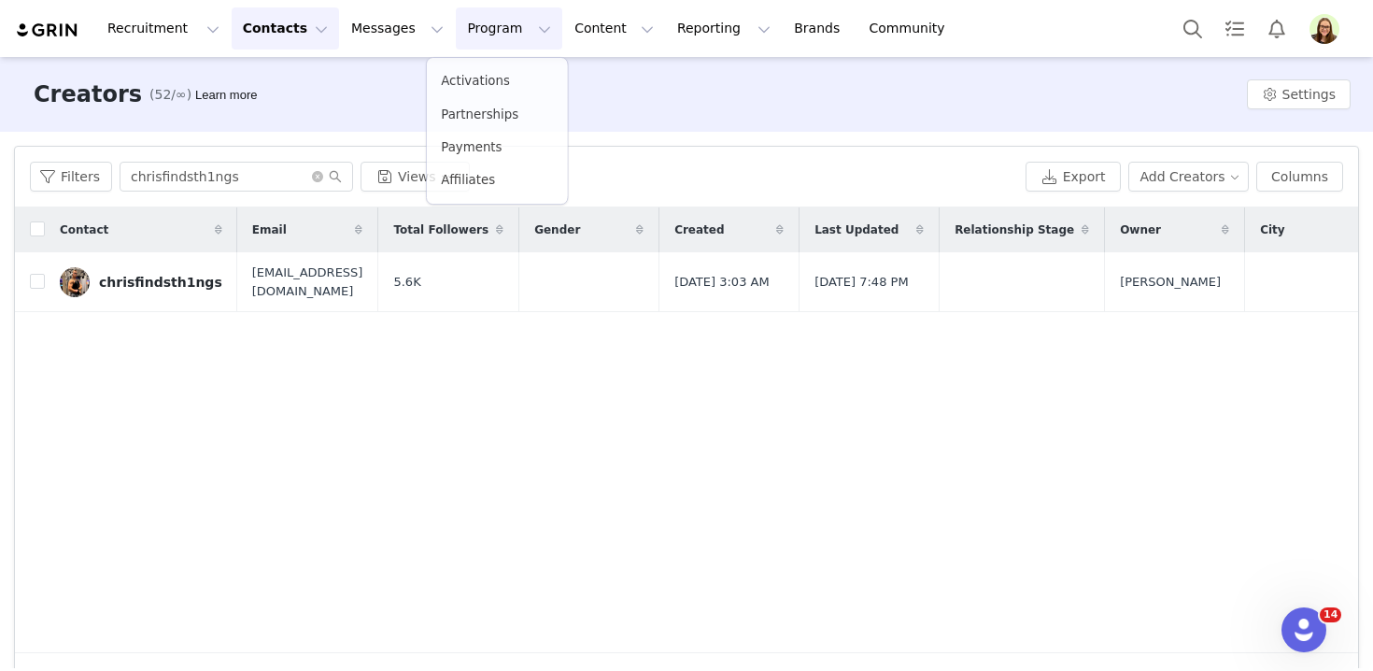
click at [456, 35] on button "Program Program" at bounding box center [509, 28] width 106 height 42
click at [462, 24] on button "Program Program" at bounding box center [509, 28] width 106 height 42
click at [476, 79] on p "Activations" at bounding box center [477, 82] width 70 height 19
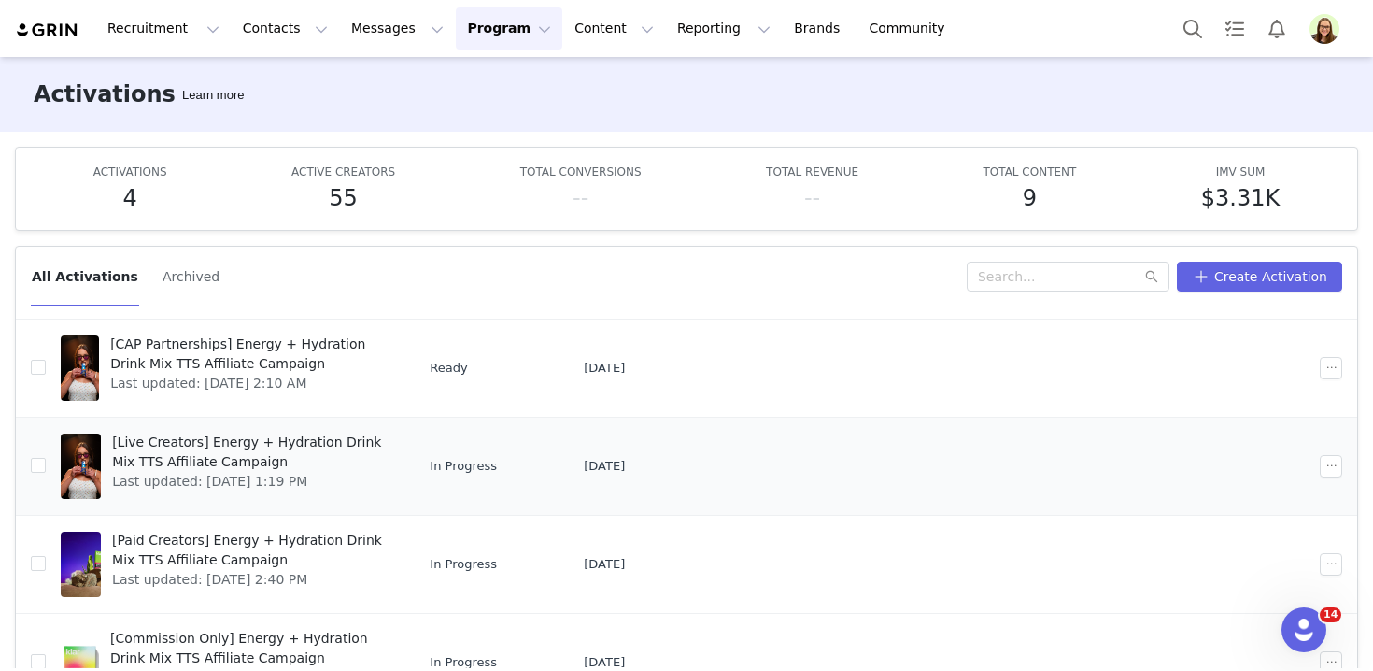
scroll to position [47, 0]
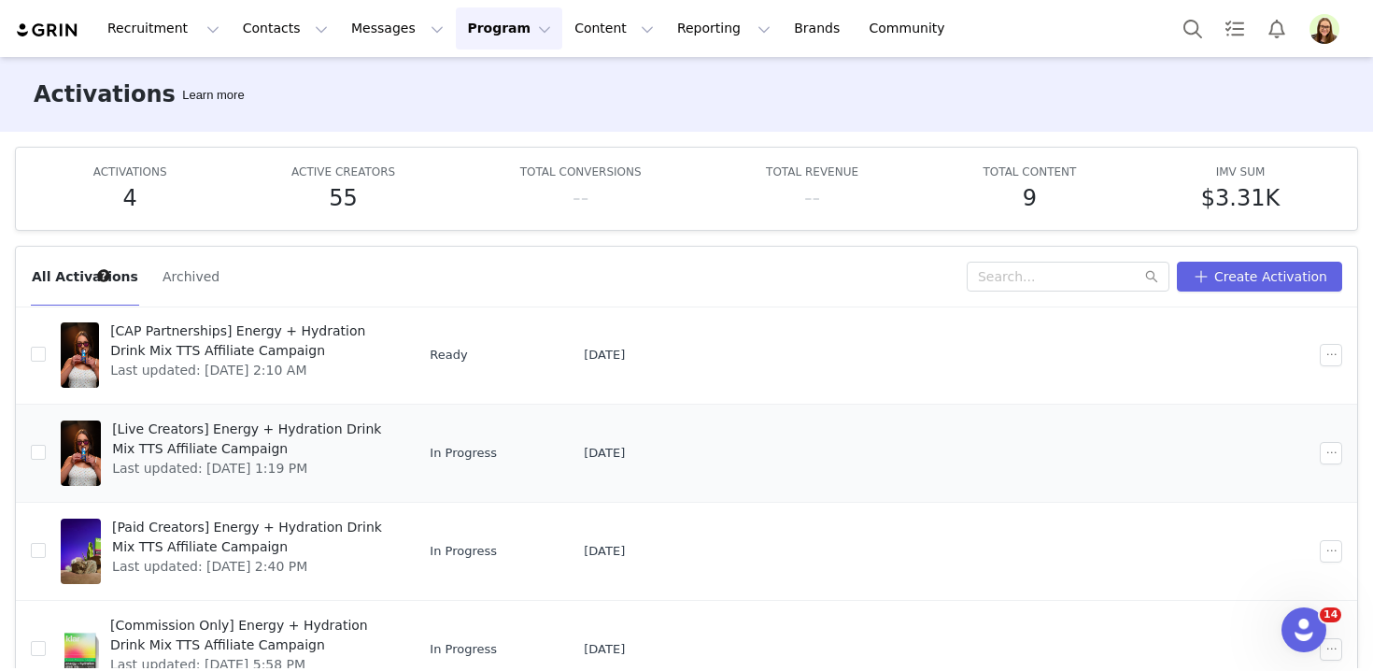
click at [207, 461] on span "Last updated: Aug 6, 2025 1:19 PM" at bounding box center [250, 469] width 276 height 20
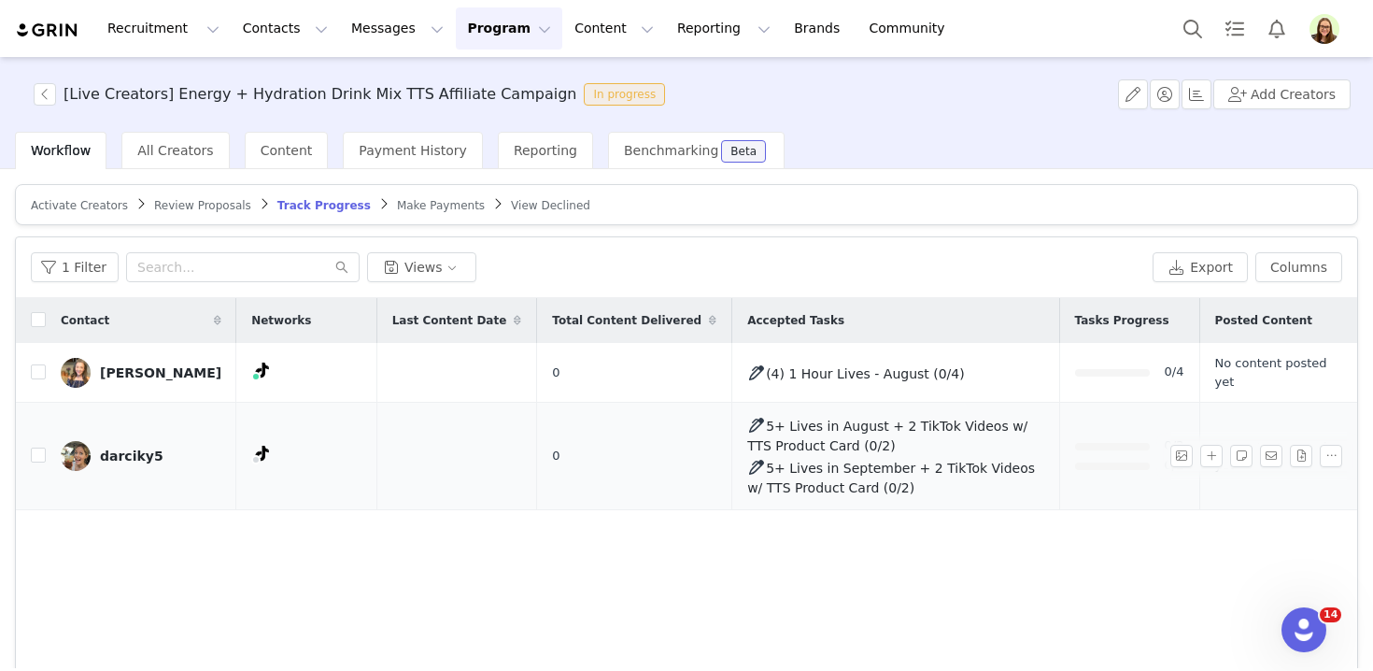
click at [148, 458] on div "darciky5" at bounding box center [132, 455] width 64 height 15
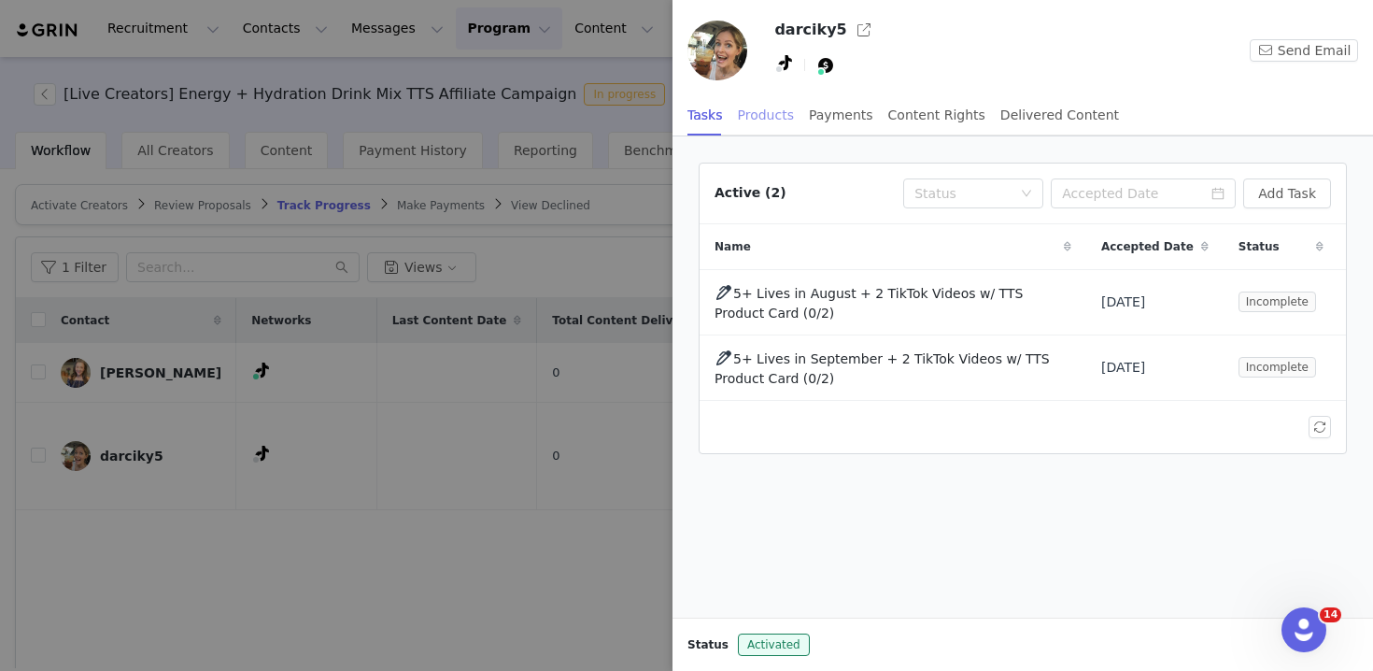
click at [746, 126] on div "Products" at bounding box center [766, 115] width 56 height 42
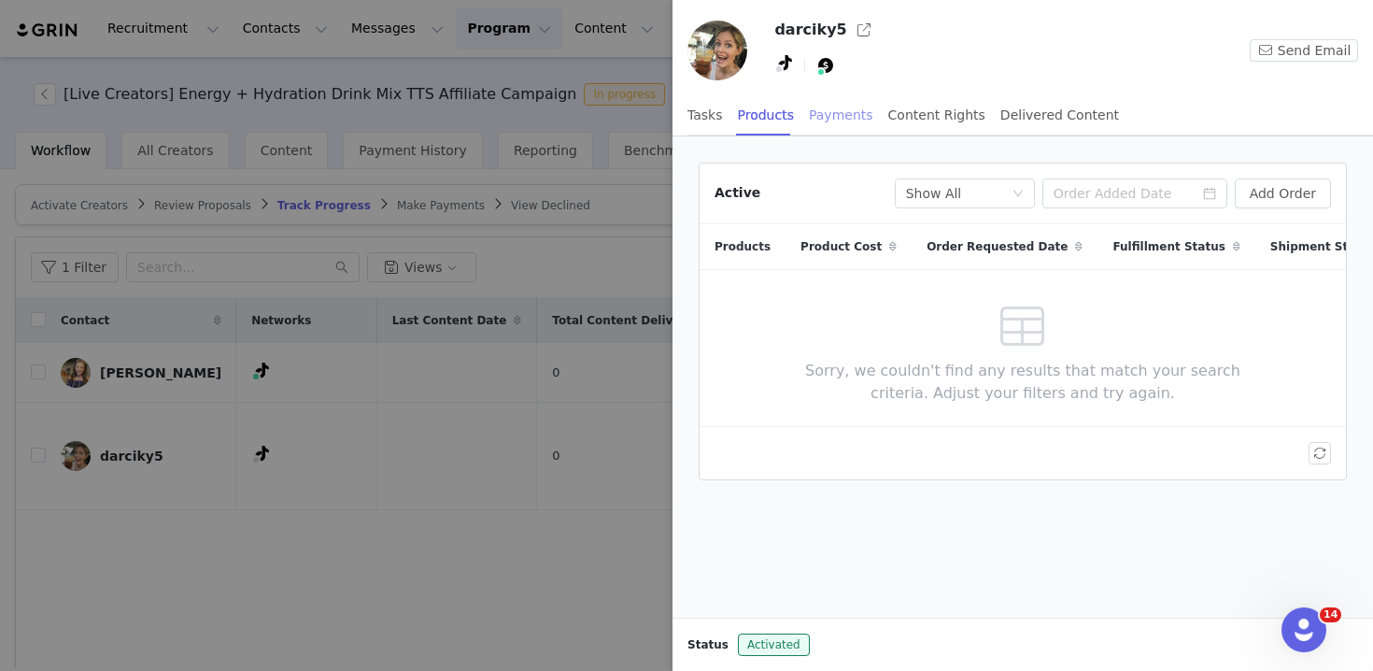
click at [822, 131] on div "Payments" at bounding box center [841, 115] width 64 height 42
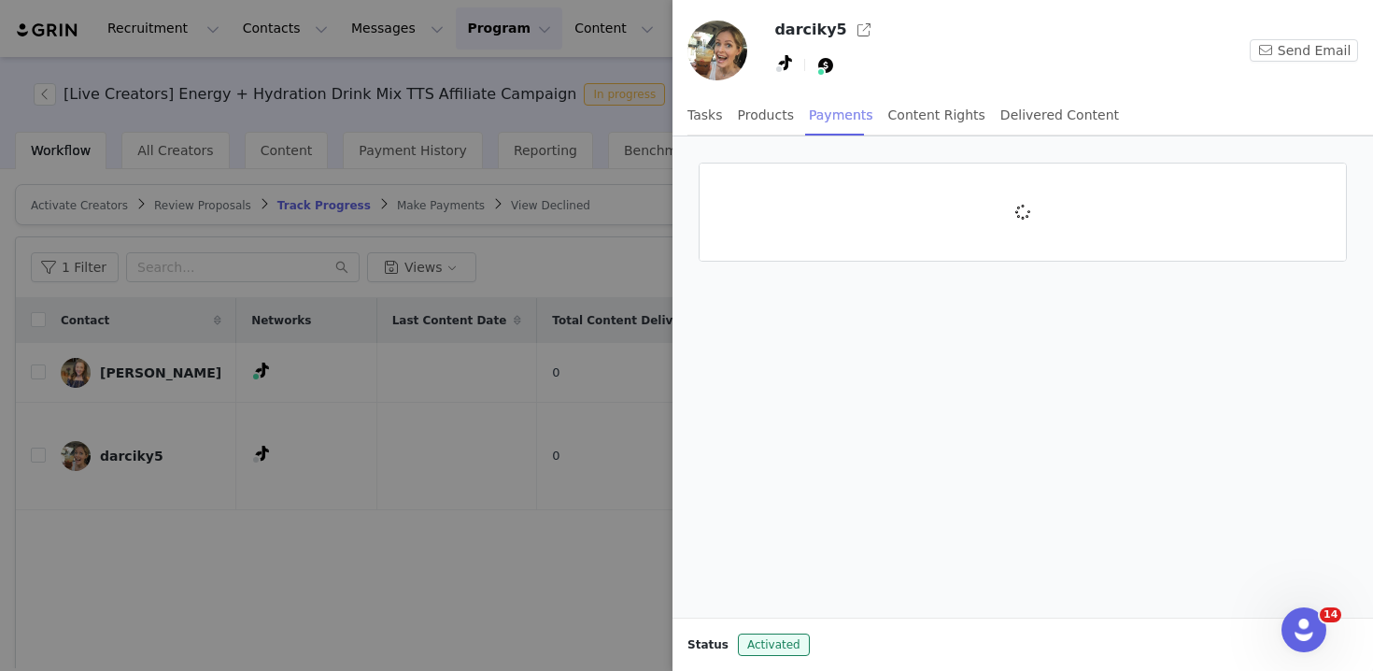
click at [822, 131] on div "Payments" at bounding box center [841, 115] width 64 height 42
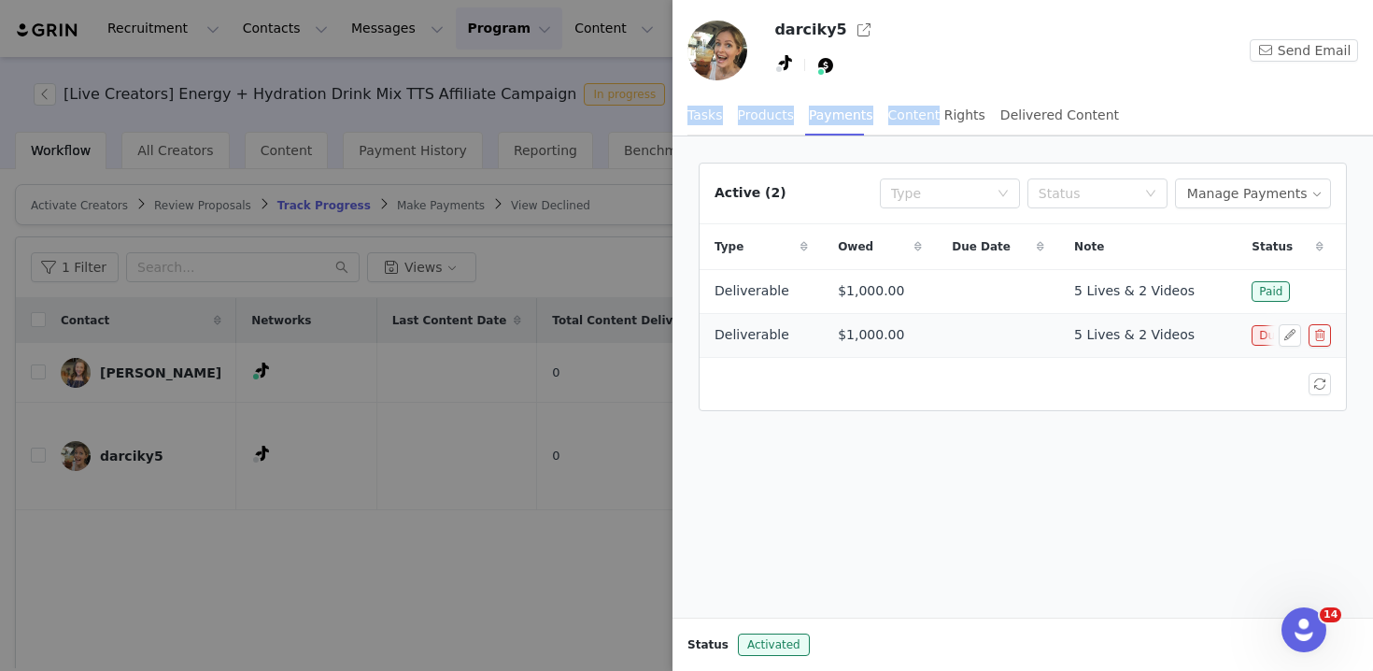
click at [1094, 330] on span "5 Lives & 2 Videos" at bounding box center [1134, 335] width 120 height 20
copy span "5 Lives & 2 Videos"
click at [390, 268] on div at bounding box center [686, 335] width 1373 height 671
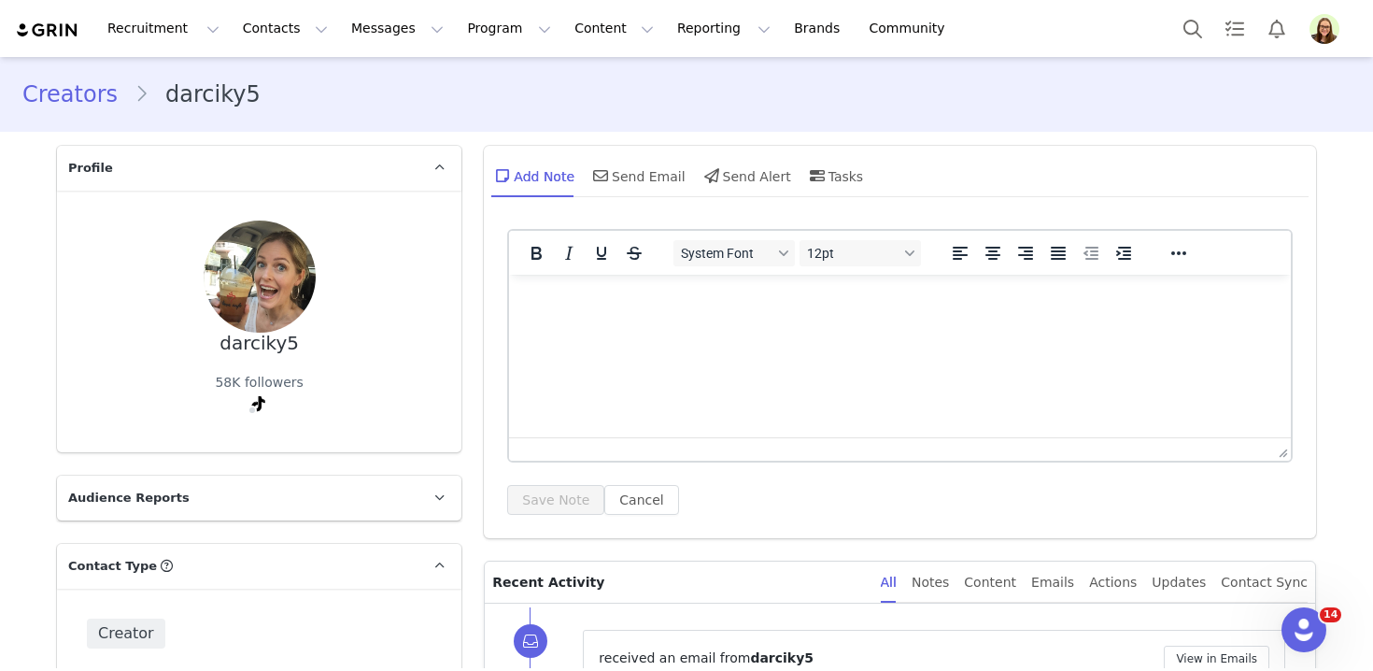
scroll to position [456, 0]
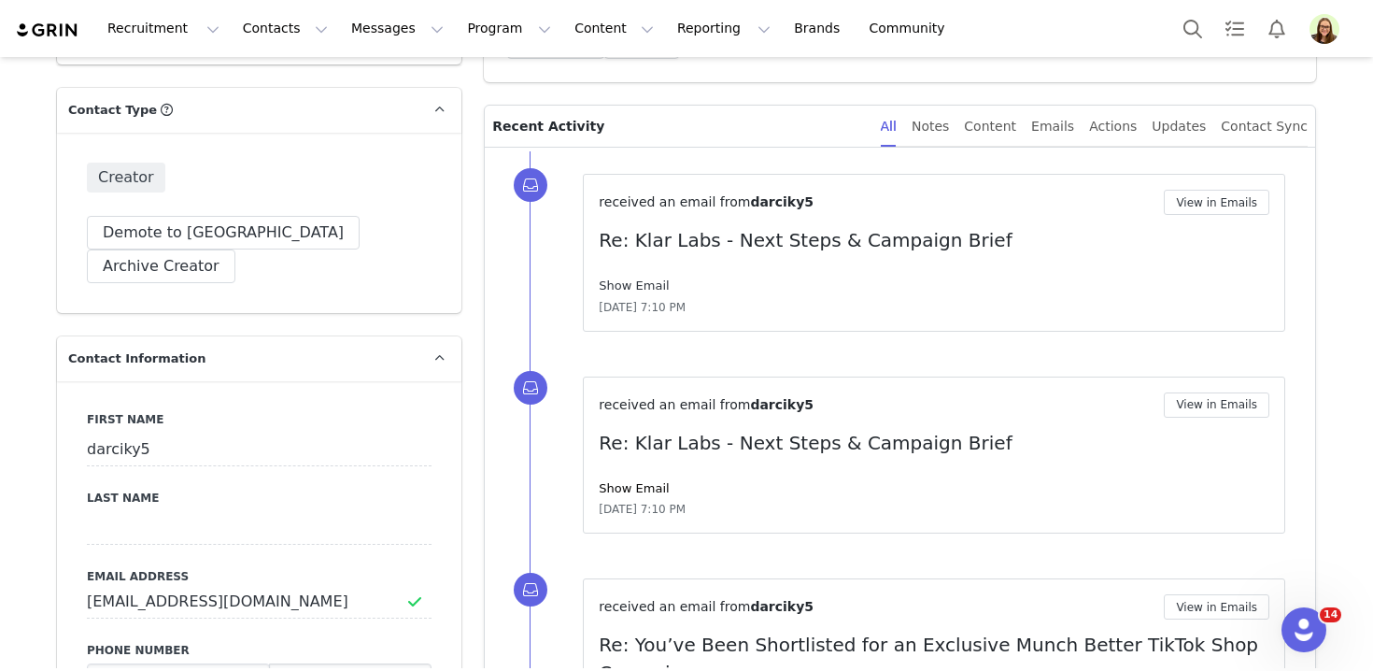
click at [660, 287] on link "Show Email" at bounding box center [634, 285] width 70 height 14
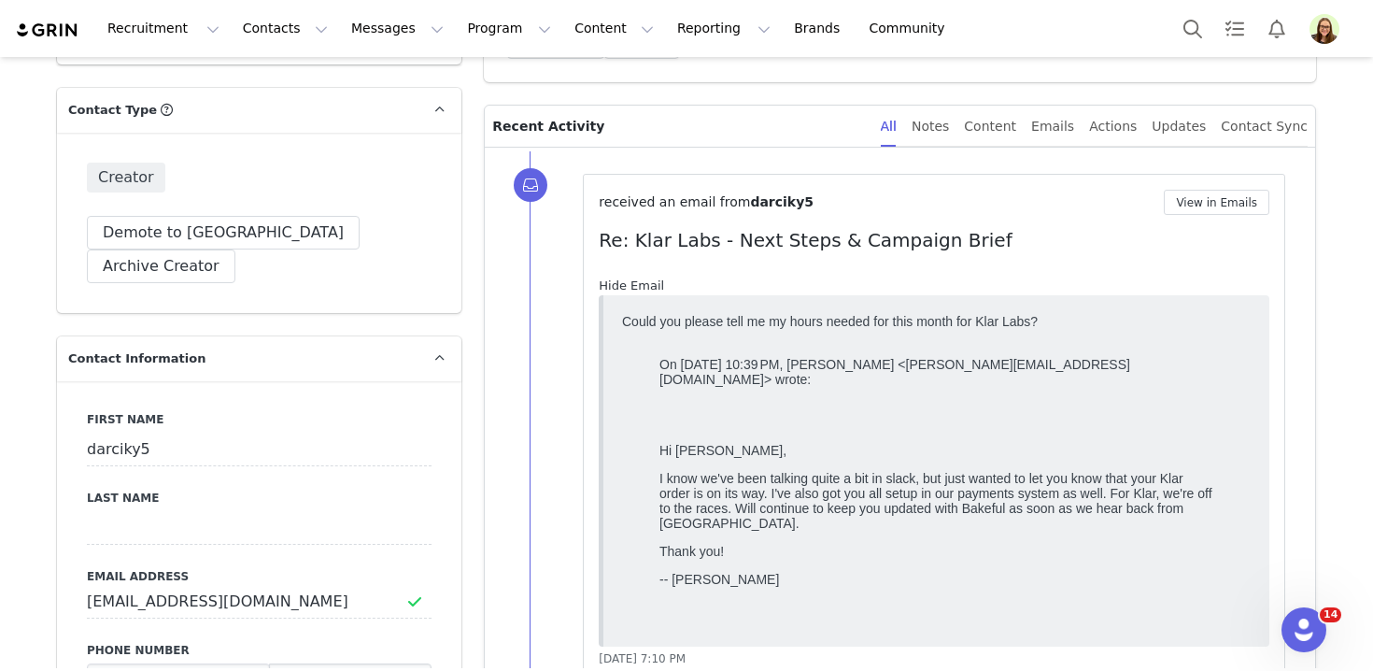
scroll to position [0, 0]
click at [1207, 200] on button "View in Emails" at bounding box center [1217, 202] width 106 height 25
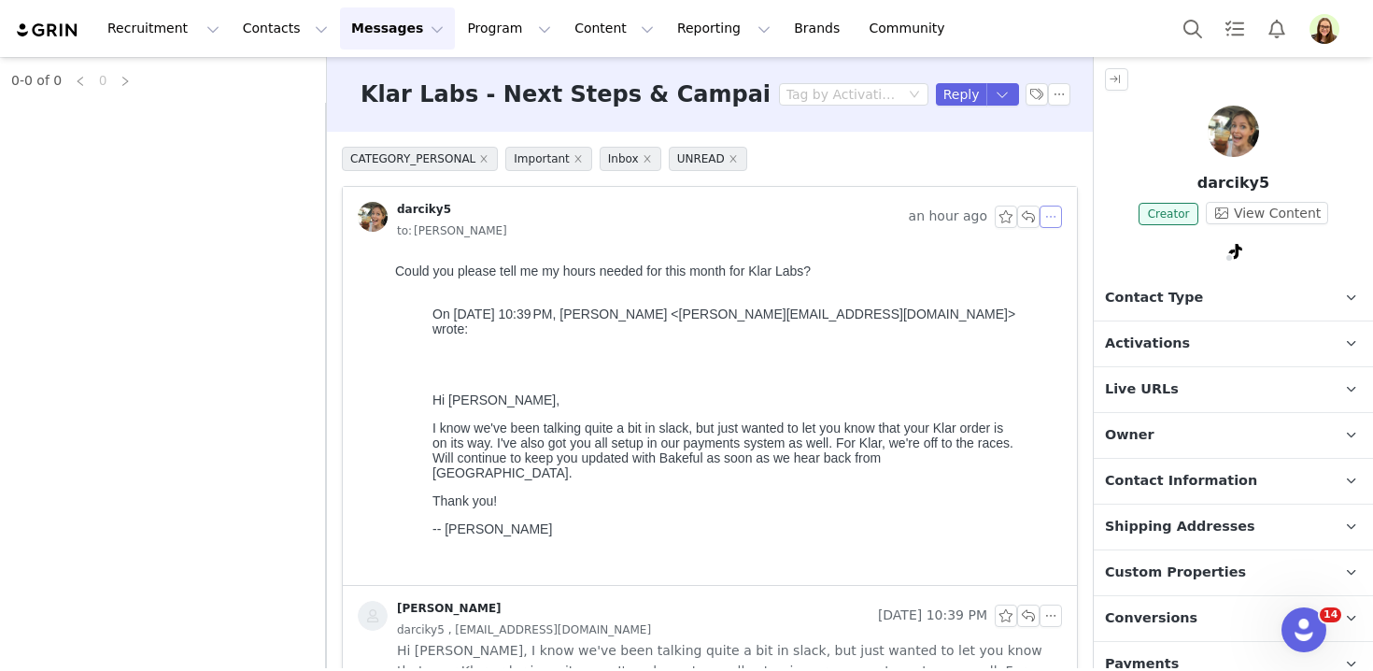
click at [1050, 210] on button "button" at bounding box center [1050, 216] width 22 height 22
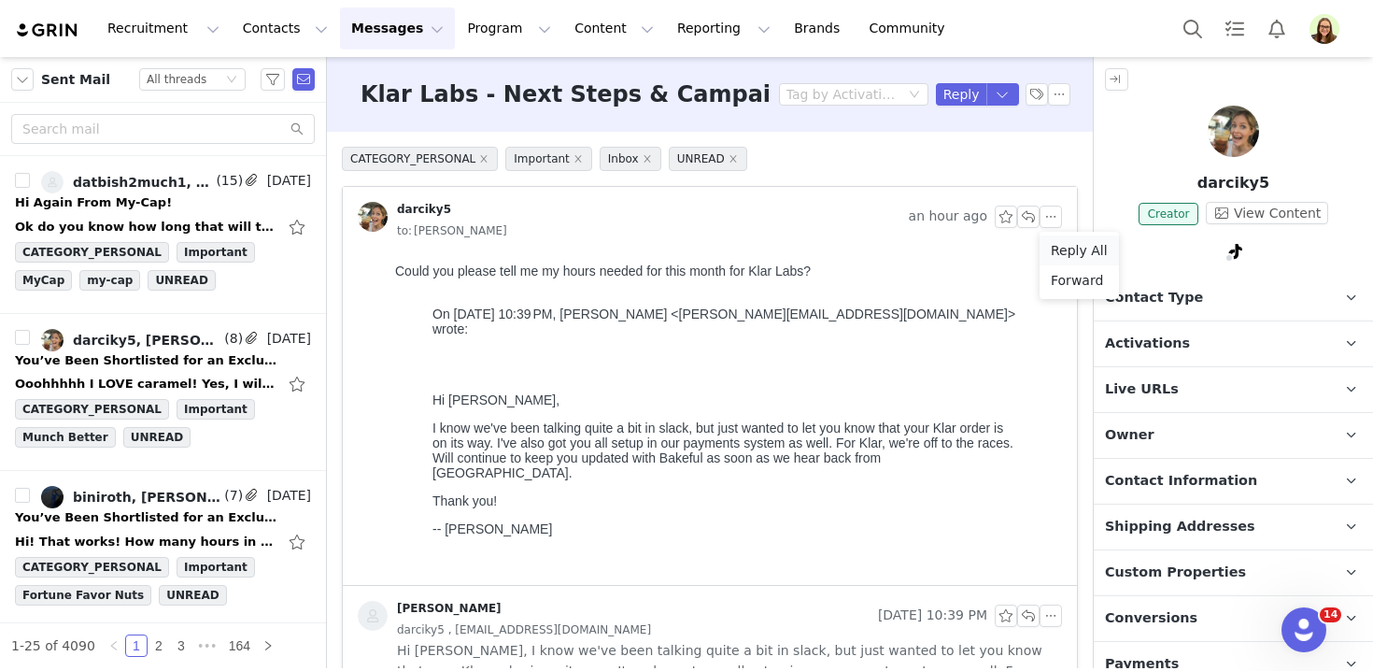
click at [1066, 243] on li "Reply All" at bounding box center [1078, 250] width 79 height 30
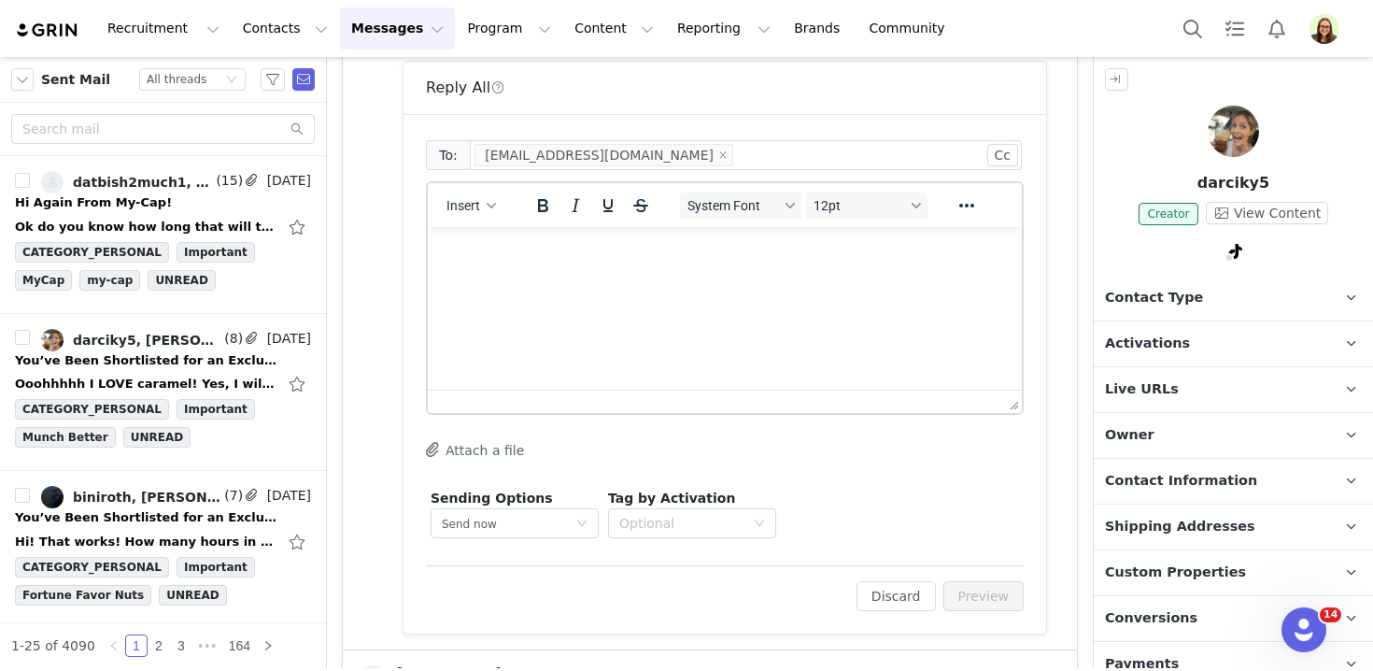
scroll to position [562, 0]
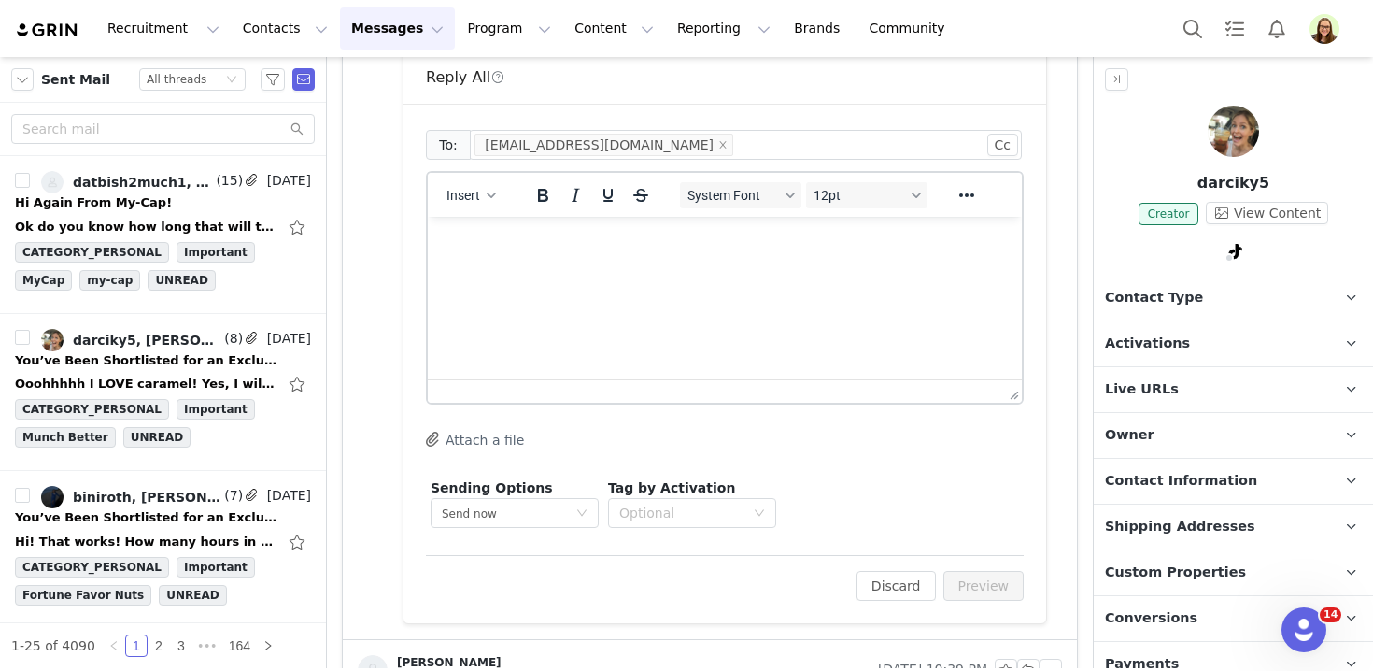
click at [788, 267] on html at bounding box center [725, 242] width 594 height 50
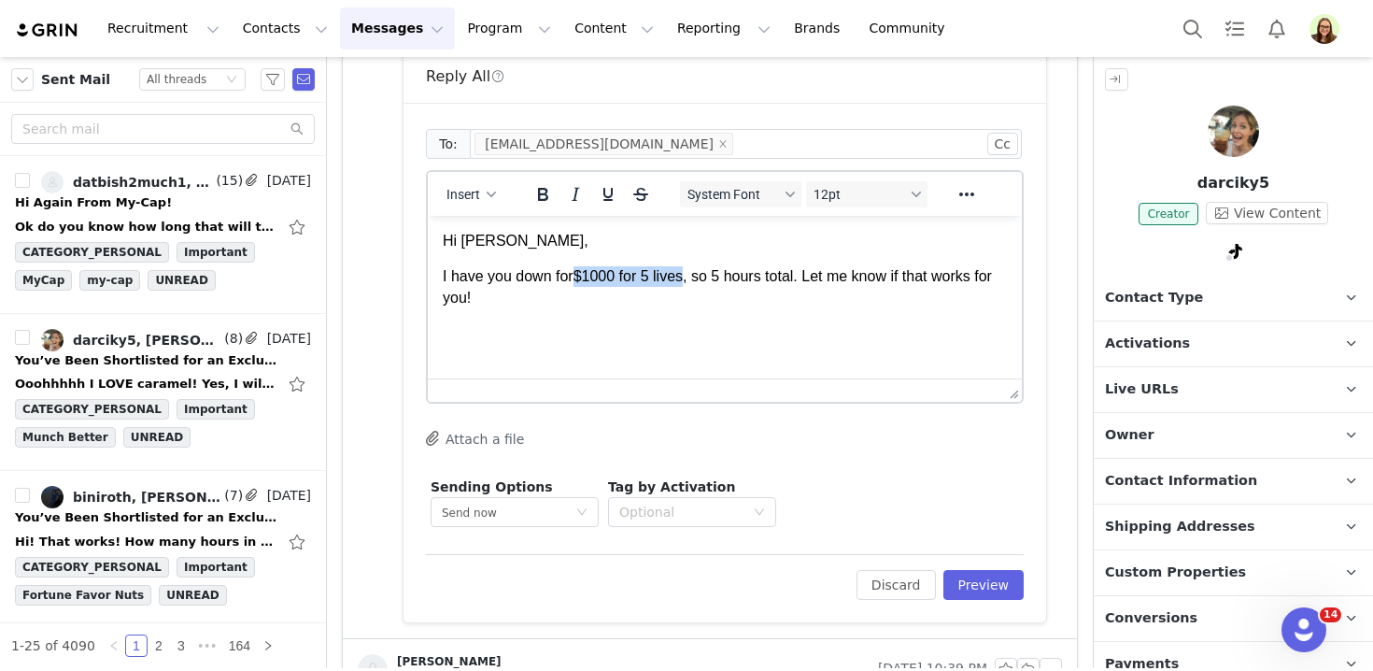
drag, startPoint x: 576, startPoint y: 276, endPoint x: 689, endPoint y: 277, distance: 113.0
click at [689, 277] on p "I have you down for $1000 for 5 lives, so 5 hours total. Let me know if that wo…" at bounding box center [725, 287] width 564 height 42
click at [742, 270] on p "I have you down for 5 Lives & 2 Videos, so 5 hours total. Let me know if that w…" at bounding box center [725, 287] width 564 height 42
click at [788, 272] on p "I have you down for 5 Lives & 2 Videos, so 5 hours total. Let me know if that w…" at bounding box center [725, 287] width 564 height 42
click at [792, 333] on p "Rich Text Area. Press ALT-0 for help." at bounding box center [725, 333] width 564 height 21
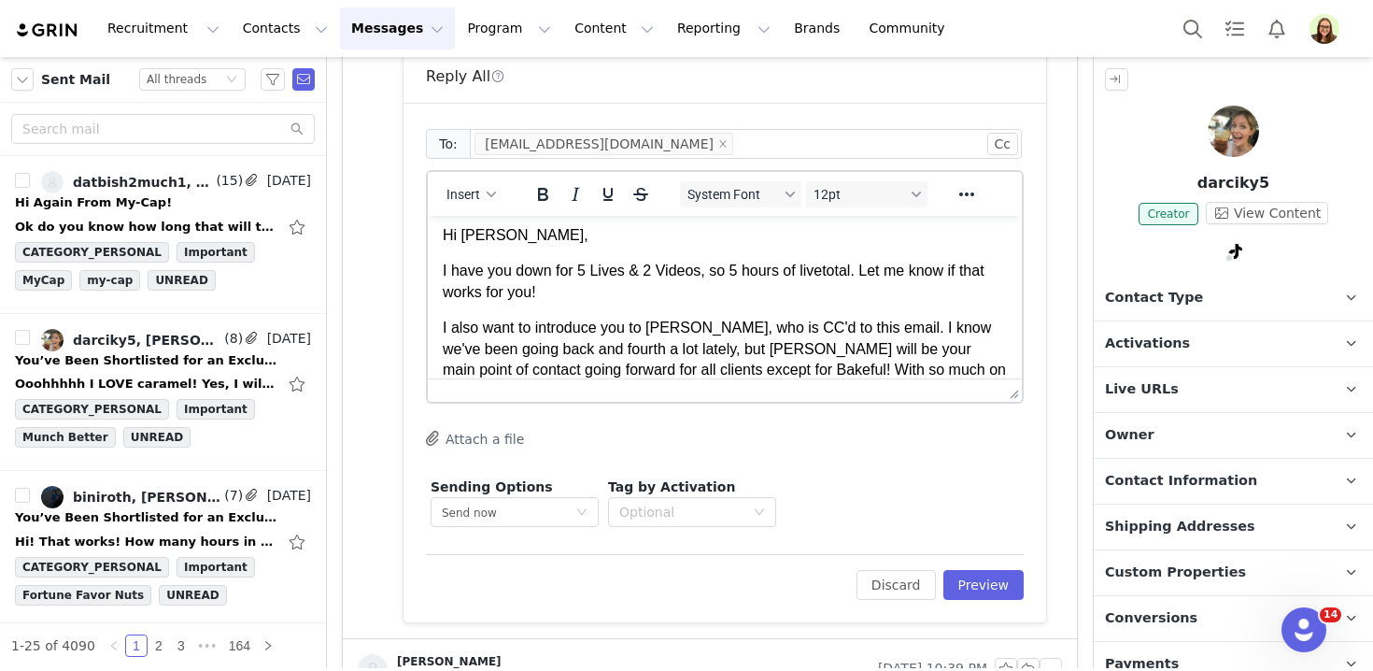
scroll to position [27, 0]
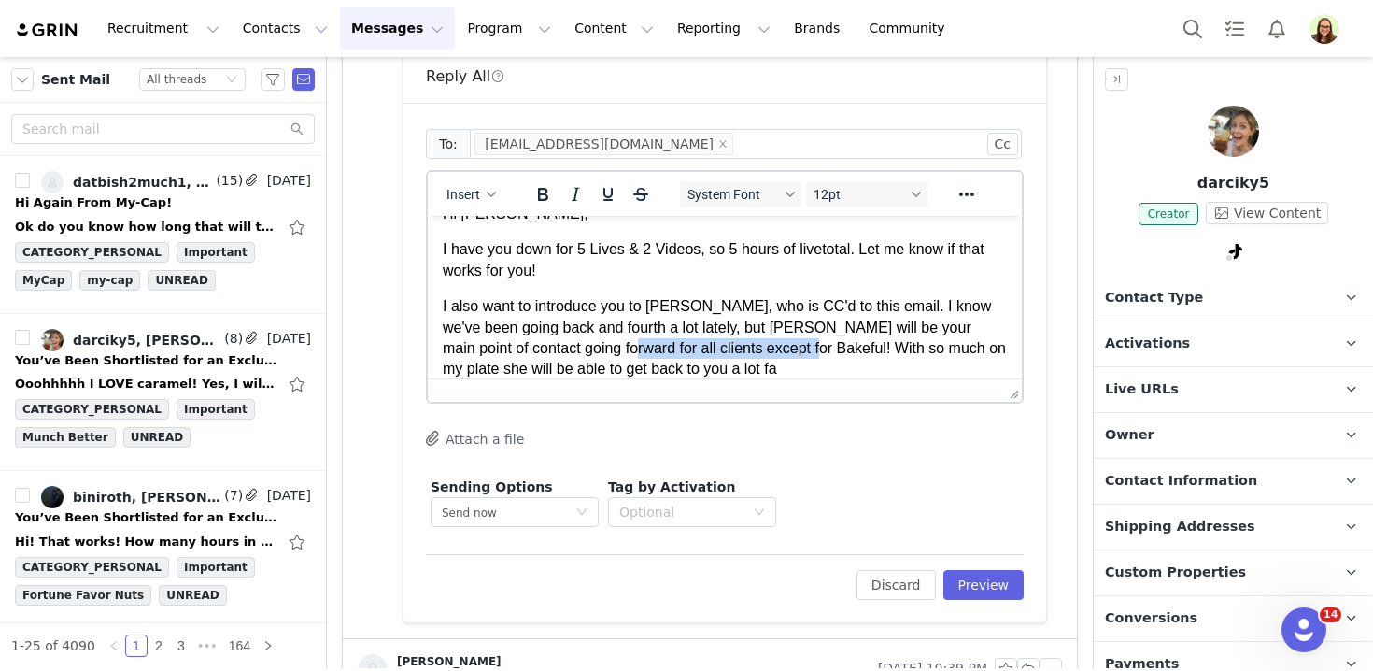
drag, startPoint x: 619, startPoint y: 346, endPoint x: 807, endPoint y: 345, distance: 187.7
click at [807, 345] on p "I also want to introduce you to [PERSON_NAME], who is CC'd to this email. I kno…" at bounding box center [725, 338] width 564 height 84
click at [824, 328] on p "I also want to introduce you to [PERSON_NAME], who is CC'd to this email. I kno…" at bounding box center [725, 338] width 564 height 84
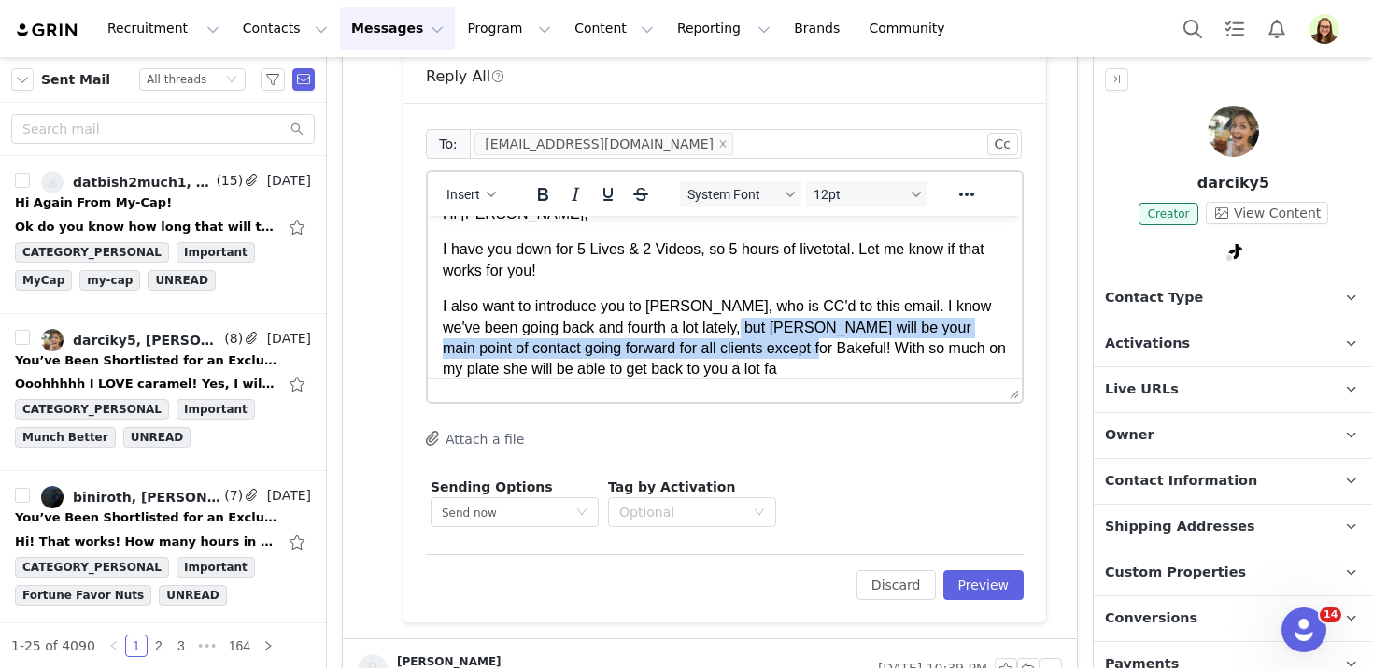
drag, startPoint x: 738, startPoint y: 329, endPoint x: 809, endPoint y: 345, distance: 72.7
click at [809, 345] on p "I also want to introduce you to [PERSON_NAME], who is CC'd to this email. I kno…" at bounding box center [725, 338] width 564 height 84
click at [538, 191] on icon "Bold" at bounding box center [543, 194] width 10 height 13
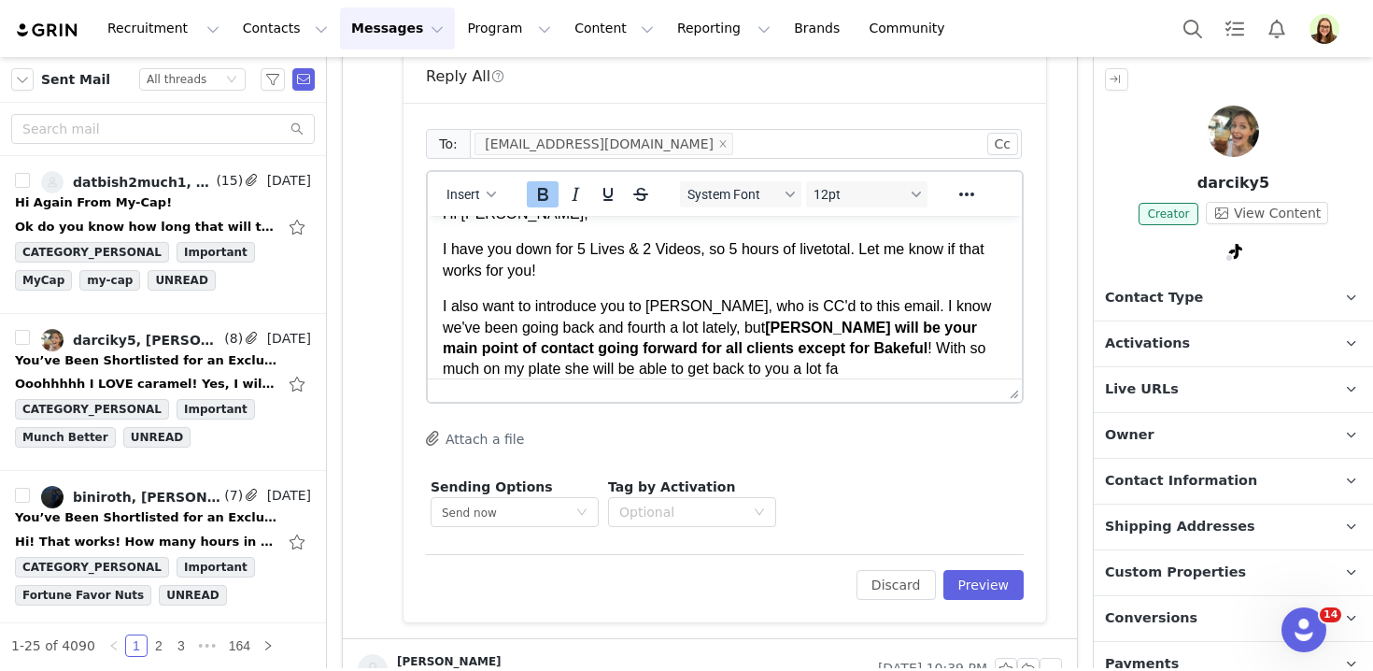
scroll to position [44, 0]
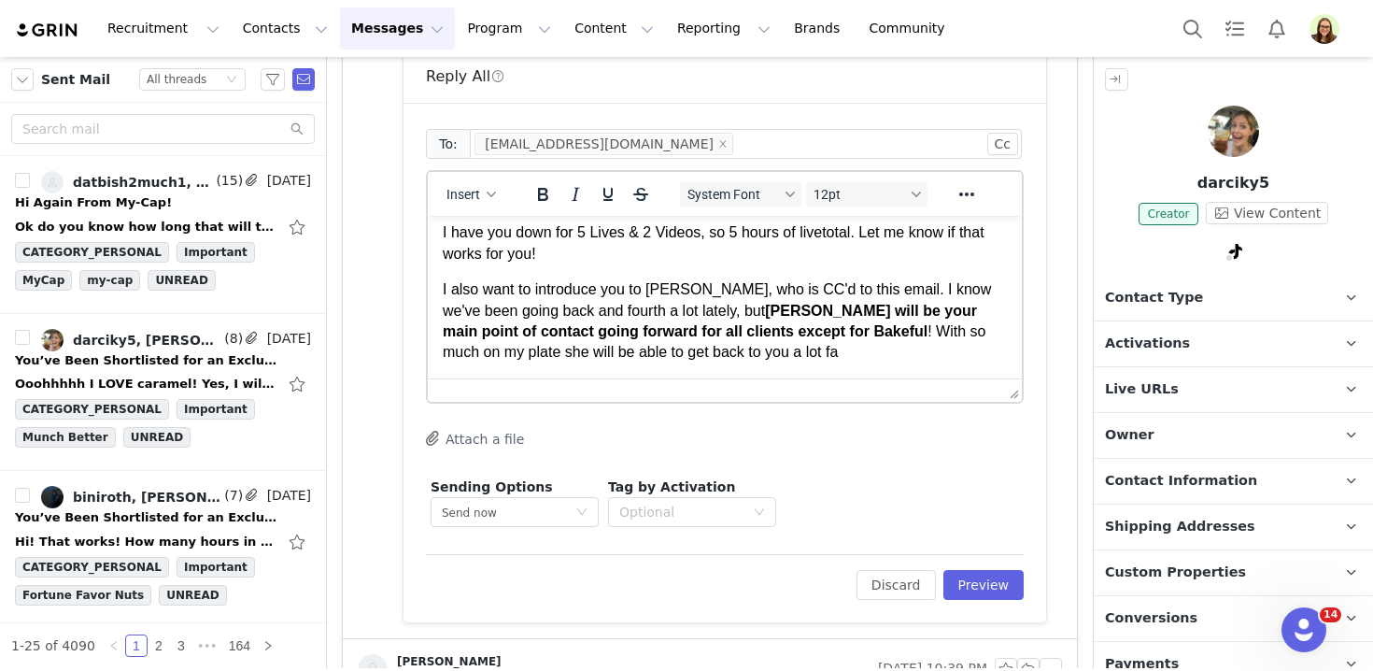
click at [789, 360] on p "I also want to introduce you to [PERSON_NAME], who is CC'd to this email. I kno…" at bounding box center [725, 321] width 564 height 84
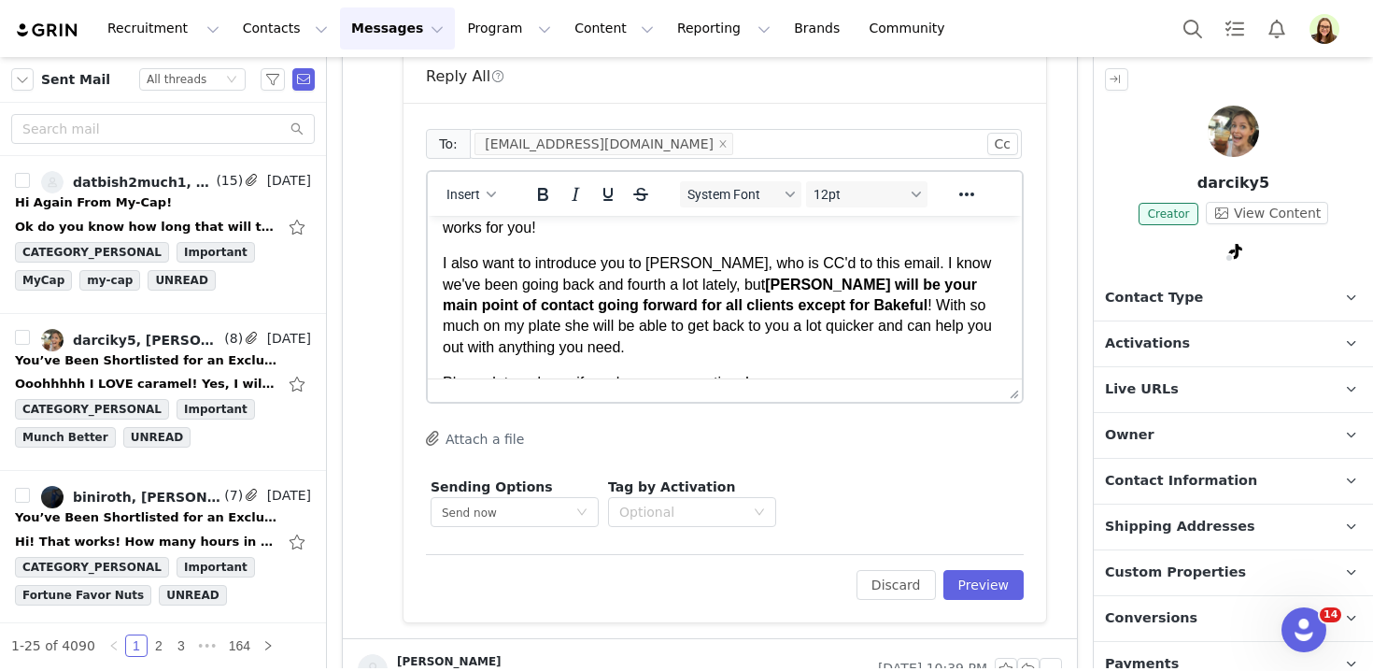
scroll to position [67, 0]
click at [629, 289] on p "I also want to introduce you to [PERSON_NAME], who is CC'd to this email. I kno…" at bounding box center [725, 308] width 564 height 105
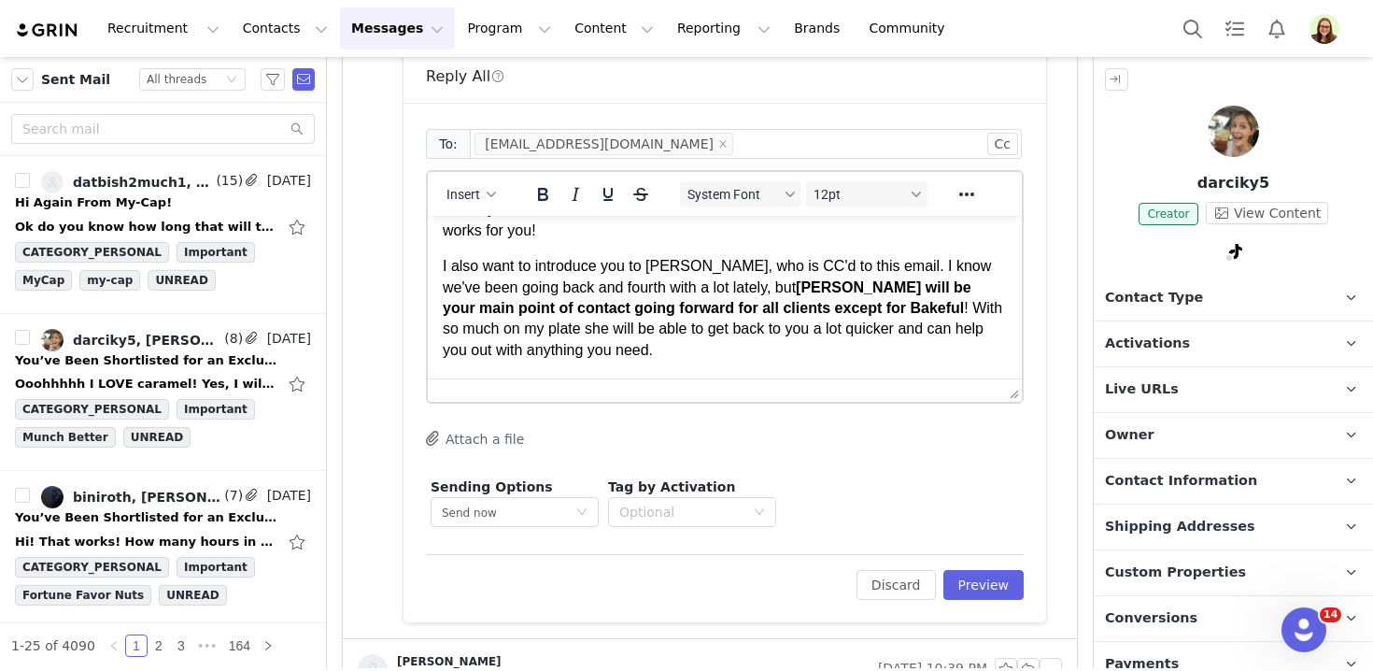
click at [696, 281] on p "I also want to introduce you to [PERSON_NAME], who is CC'd to this email. I kno…" at bounding box center [725, 308] width 564 height 105
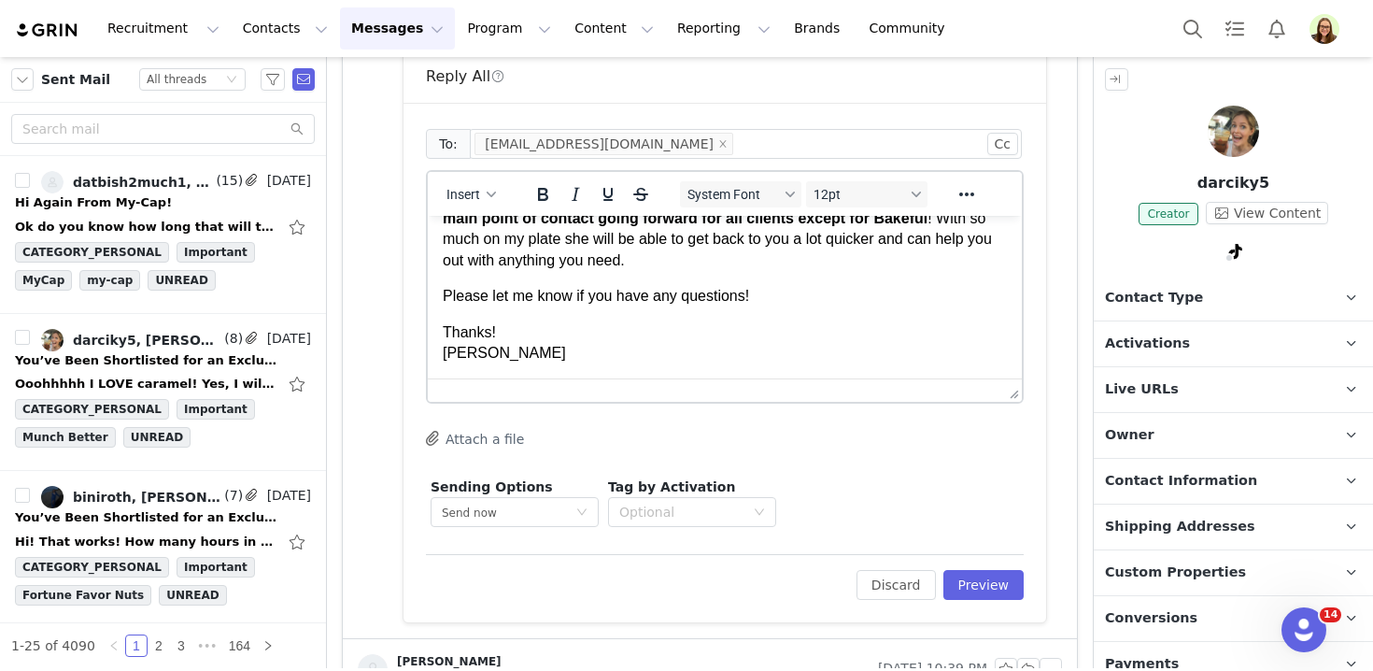
scroll to position [108, 0]
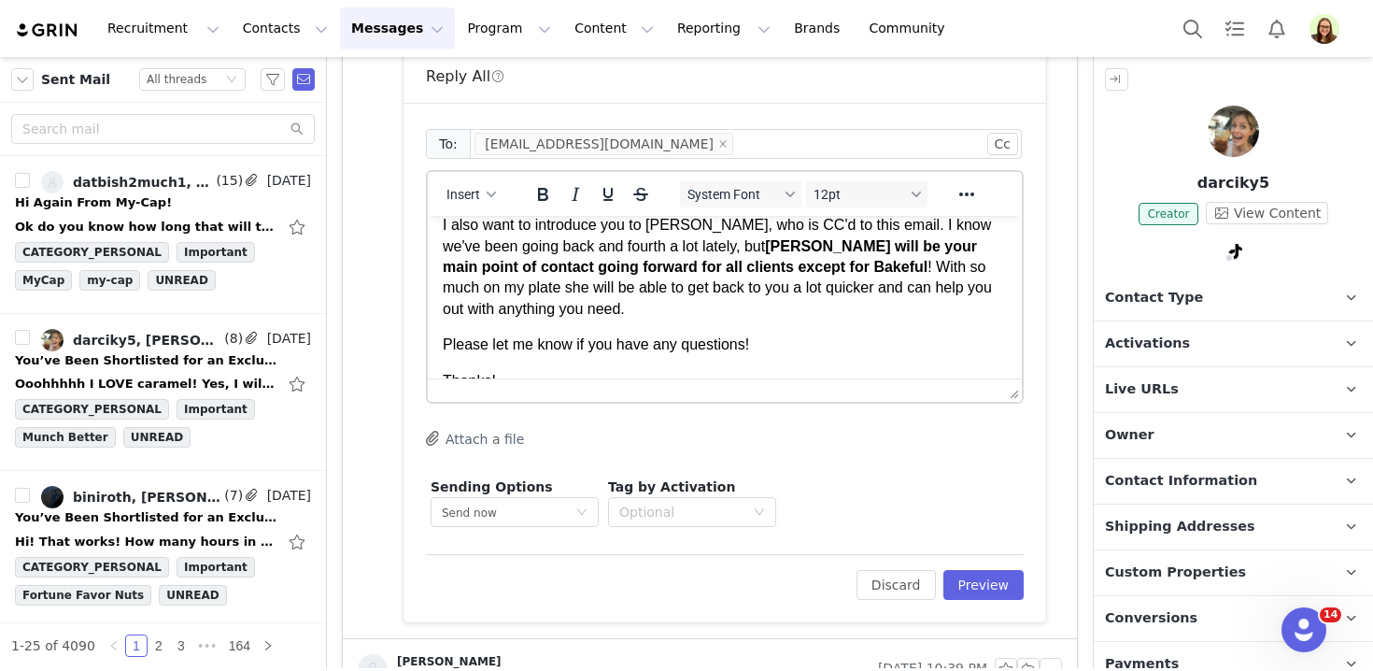
click at [754, 350] on p "Please let me know if you have any questions!" at bounding box center [725, 344] width 564 height 21
click at [1005, 134] on button "Cc" at bounding box center [1002, 144] width 31 height 22
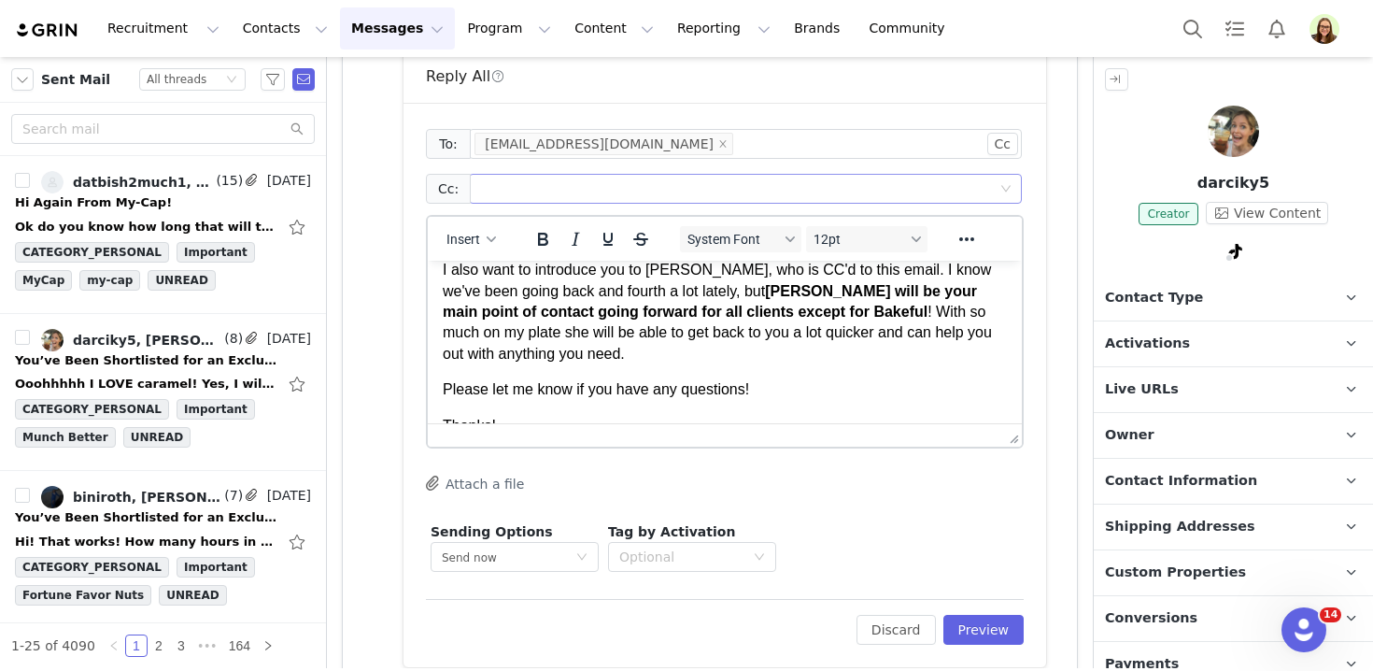
click at [754, 185] on div at bounding box center [738, 189] width 528 height 28
type input "[PERSON_NAME][EMAIL_ADDRESS][DOMAIN_NAME]"
click at [927, 554] on div "Sending Options Send now This will be sent outside of your set email hours . Ta…" at bounding box center [725, 546] width 598 height 59
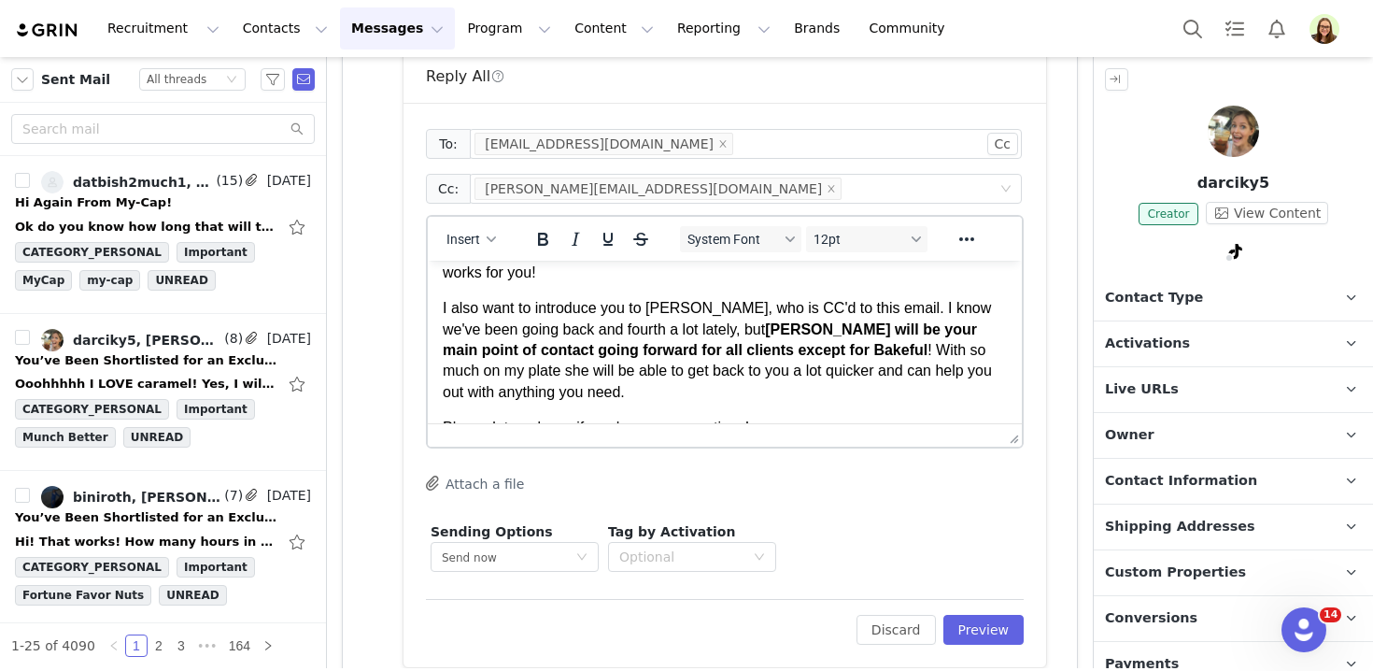
scroll to position [157, 0]
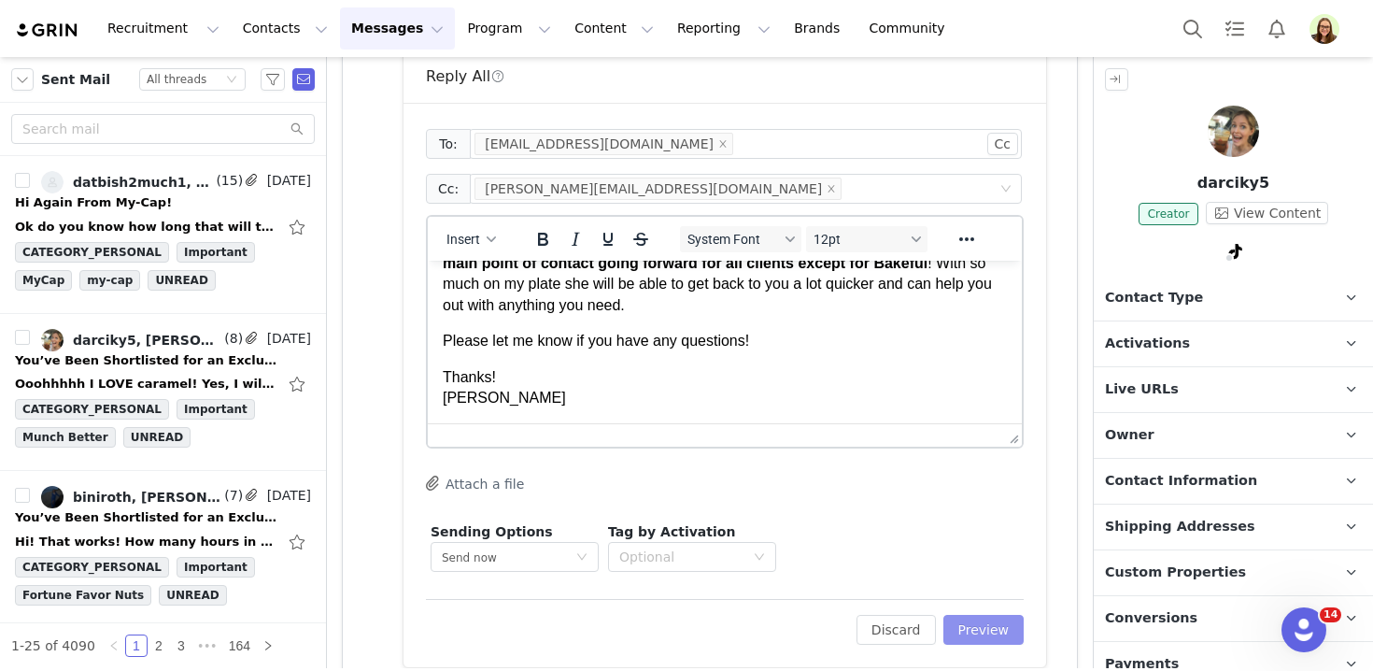
click at [989, 626] on button "Preview" at bounding box center [983, 629] width 81 height 30
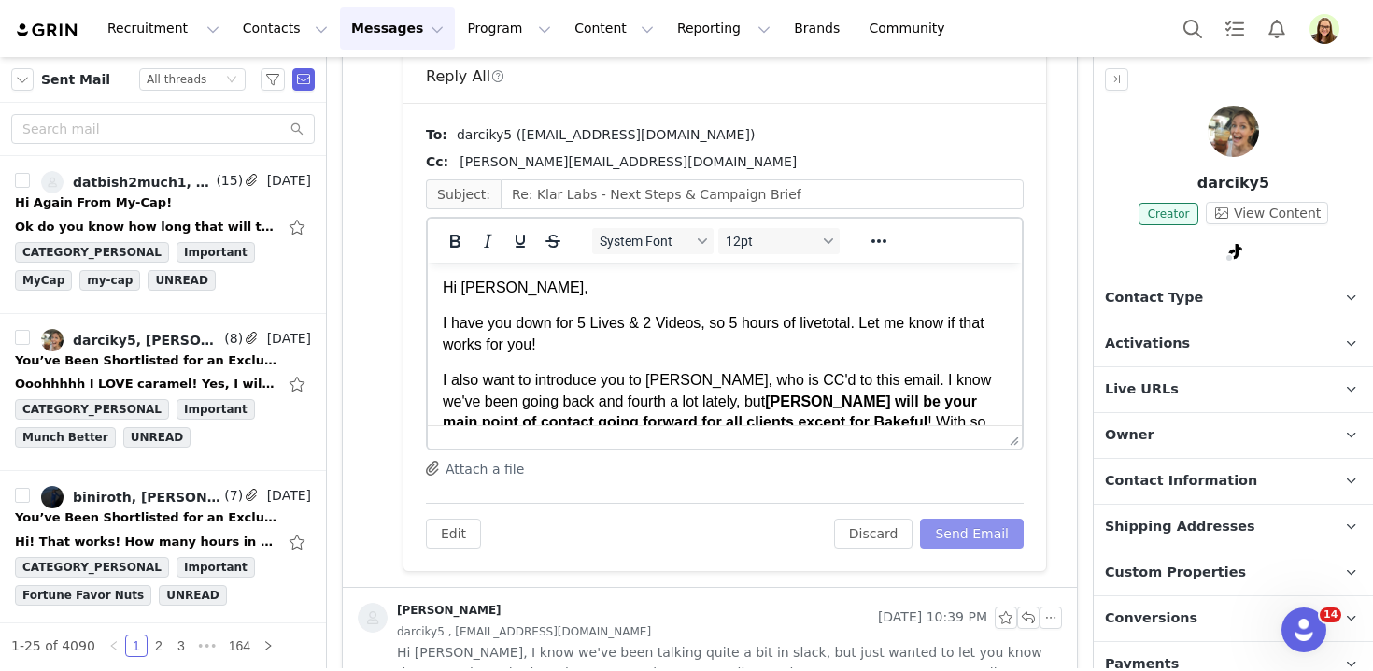
scroll to position [0, 0]
click at [985, 544] on button "Send Email" at bounding box center [972, 533] width 104 height 30
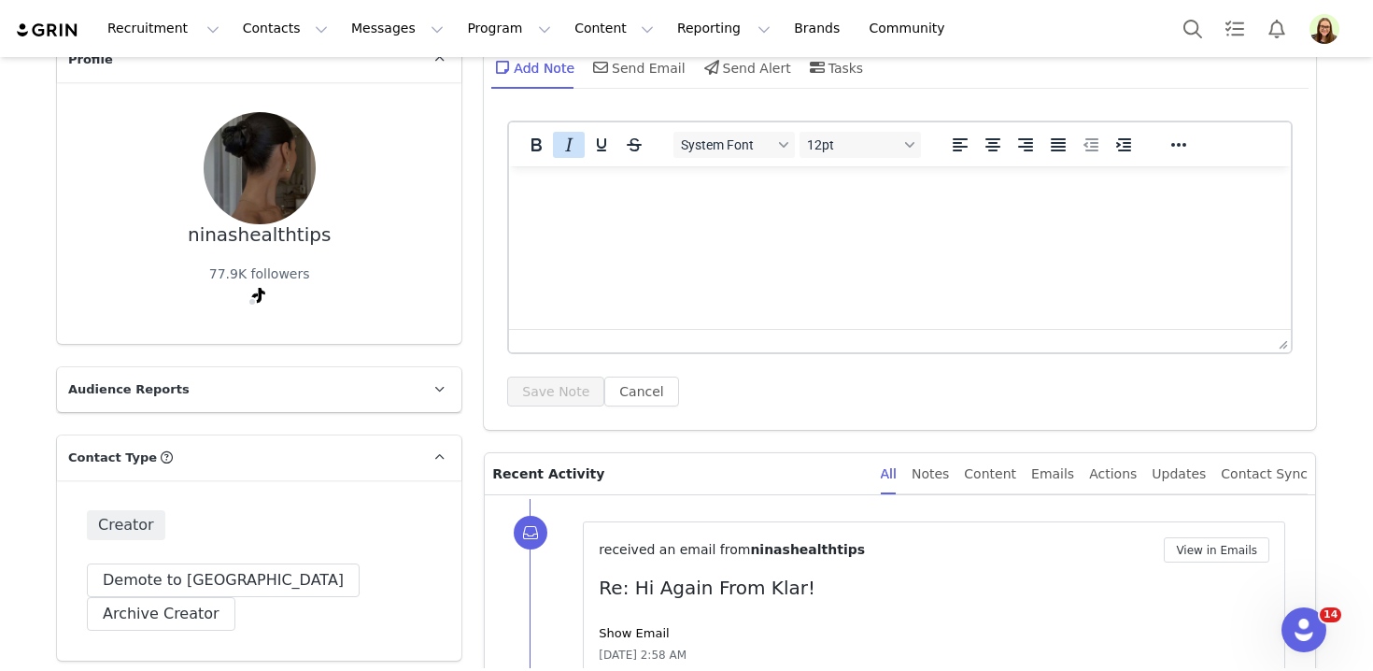
scroll to position [290, 0]
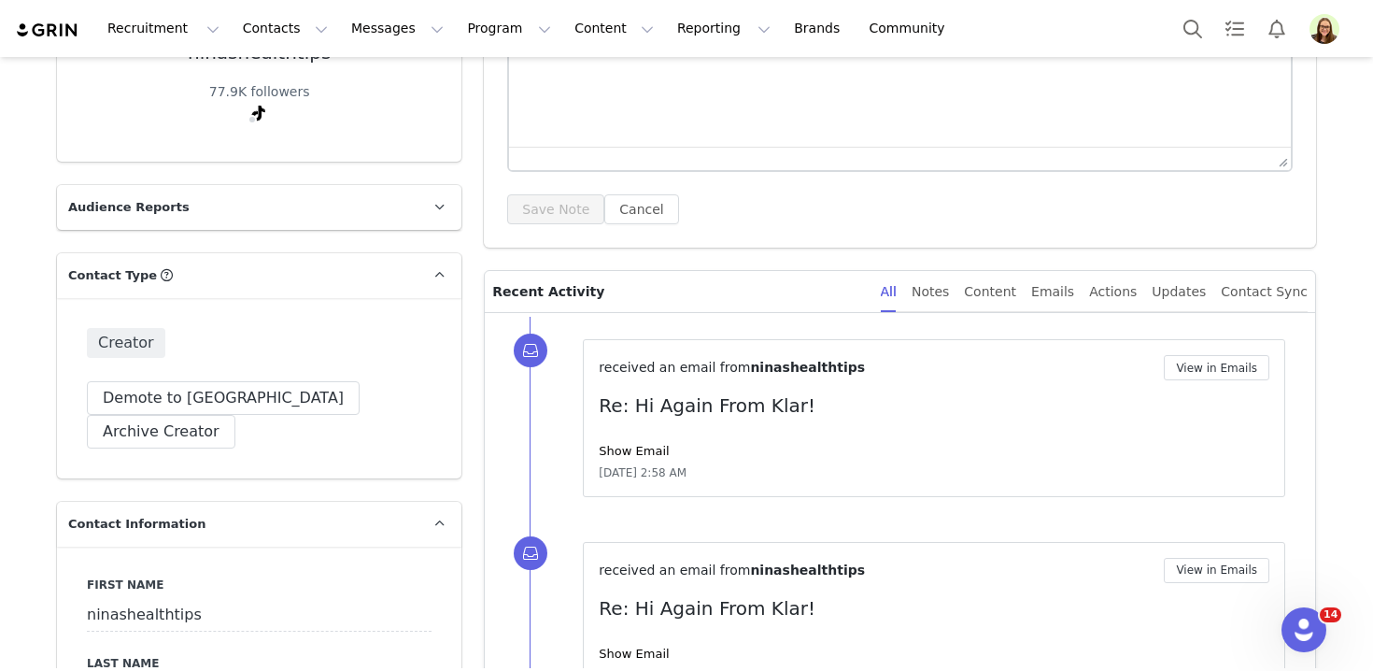
click at [644, 443] on div "Show Email" at bounding box center [934, 451] width 671 height 19
click at [646, 453] on link "Show Email" at bounding box center [634, 451] width 70 height 14
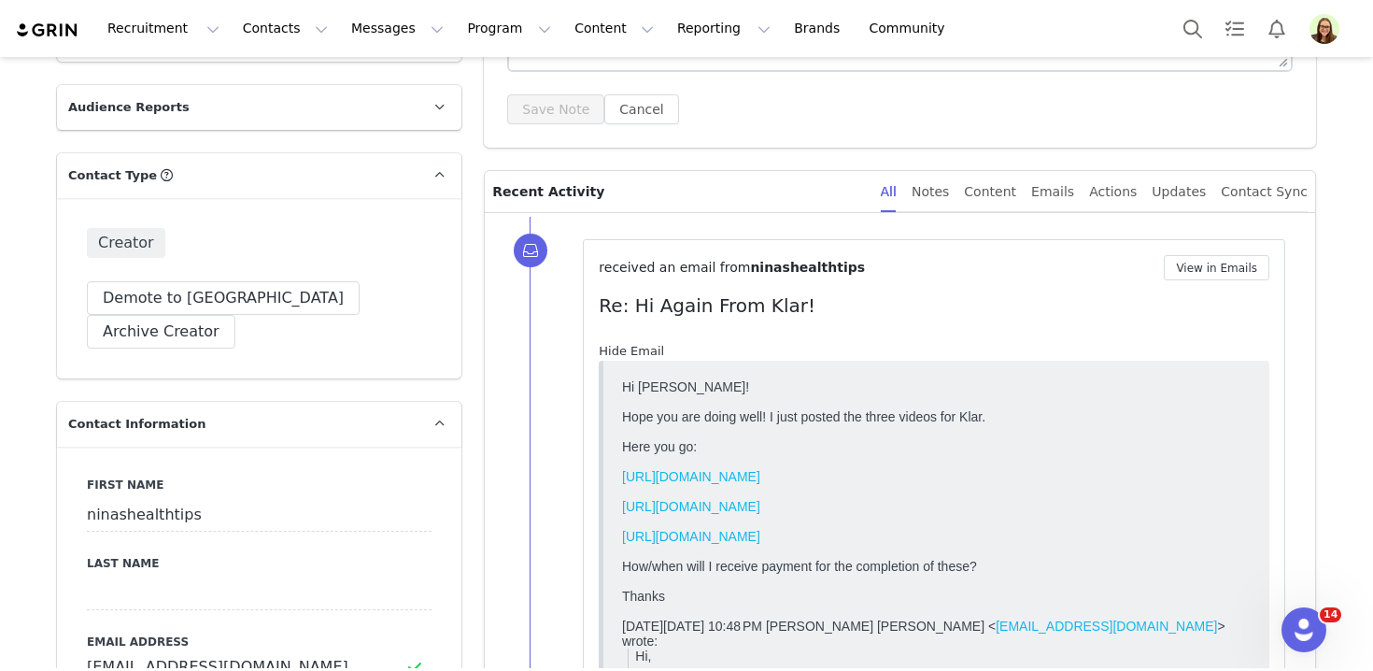
scroll to position [402, 0]
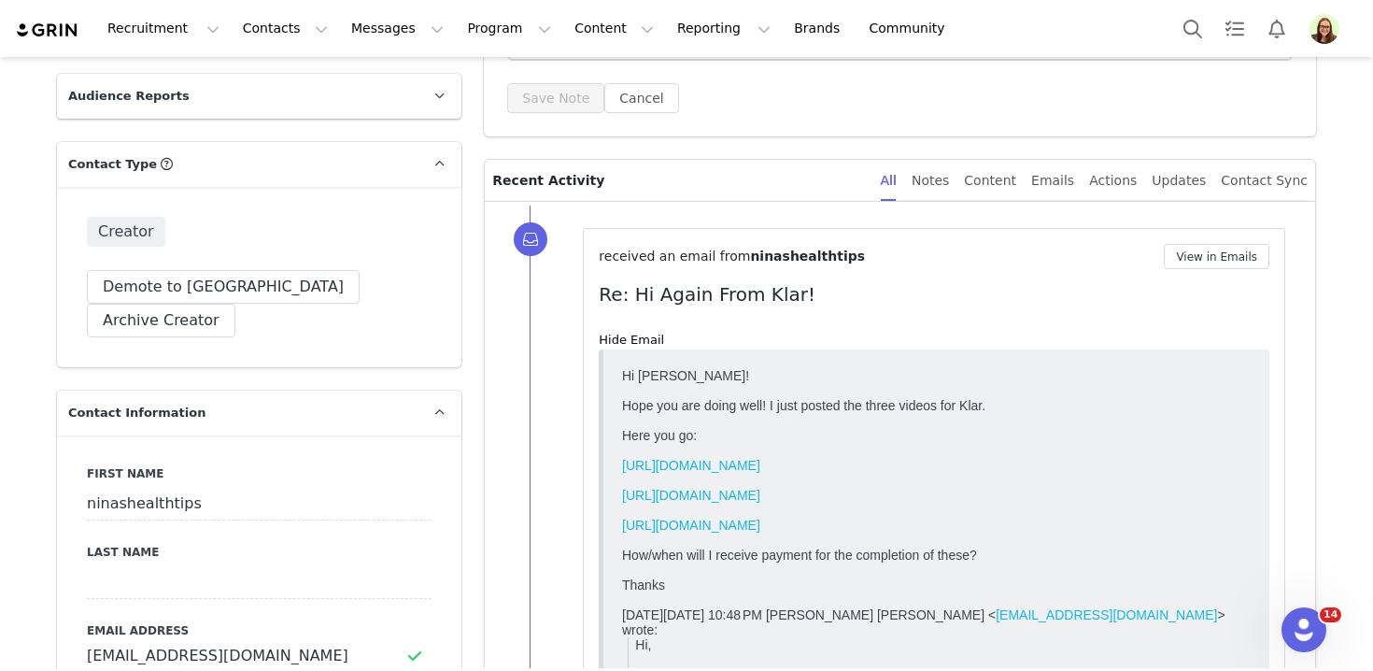
click at [648, 464] on link "[URL][DOMAIN_NAME]" at bounding box center [691, 464] width 138 height 15
click at [721, 496] on link "[URL][DOMAIN_NAME]" at bounding box center [691, 494] width 138 height 15
click at [704, 529] on link "[URL][DOMAIN_NAME]" at bounding box center [691, 523] width 138 height 15
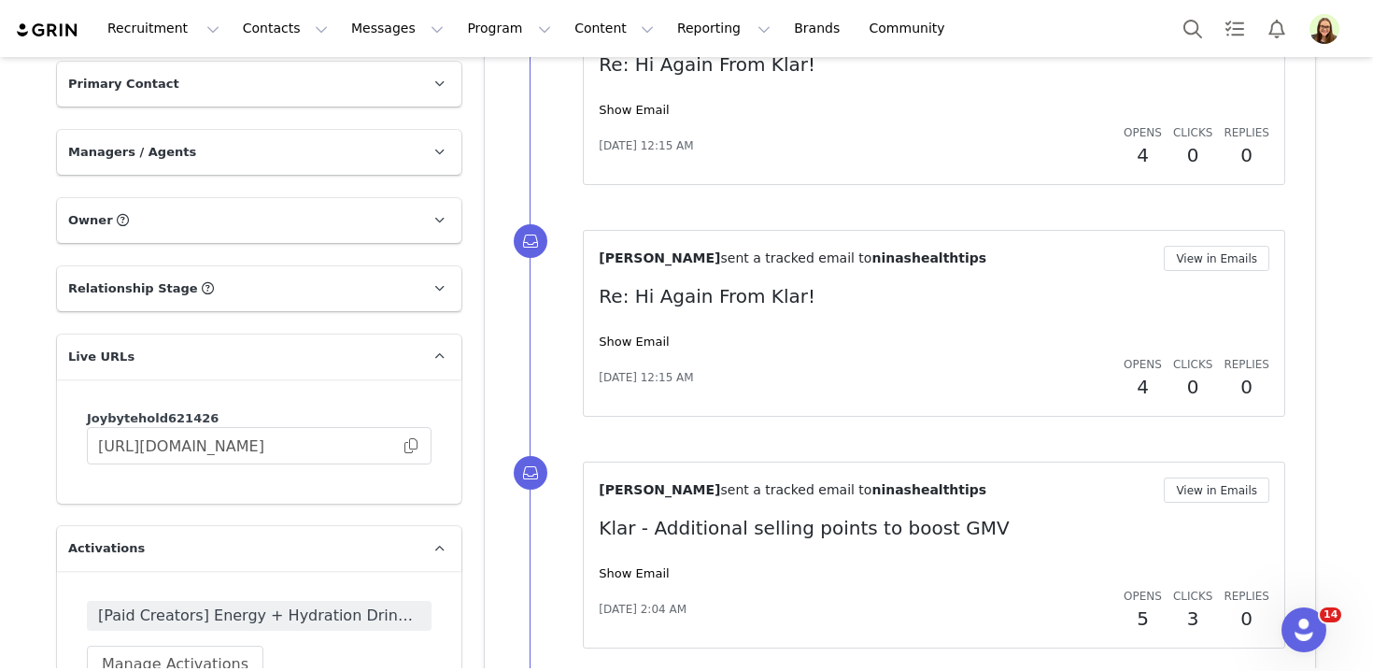
scroll to position [2534, 0]
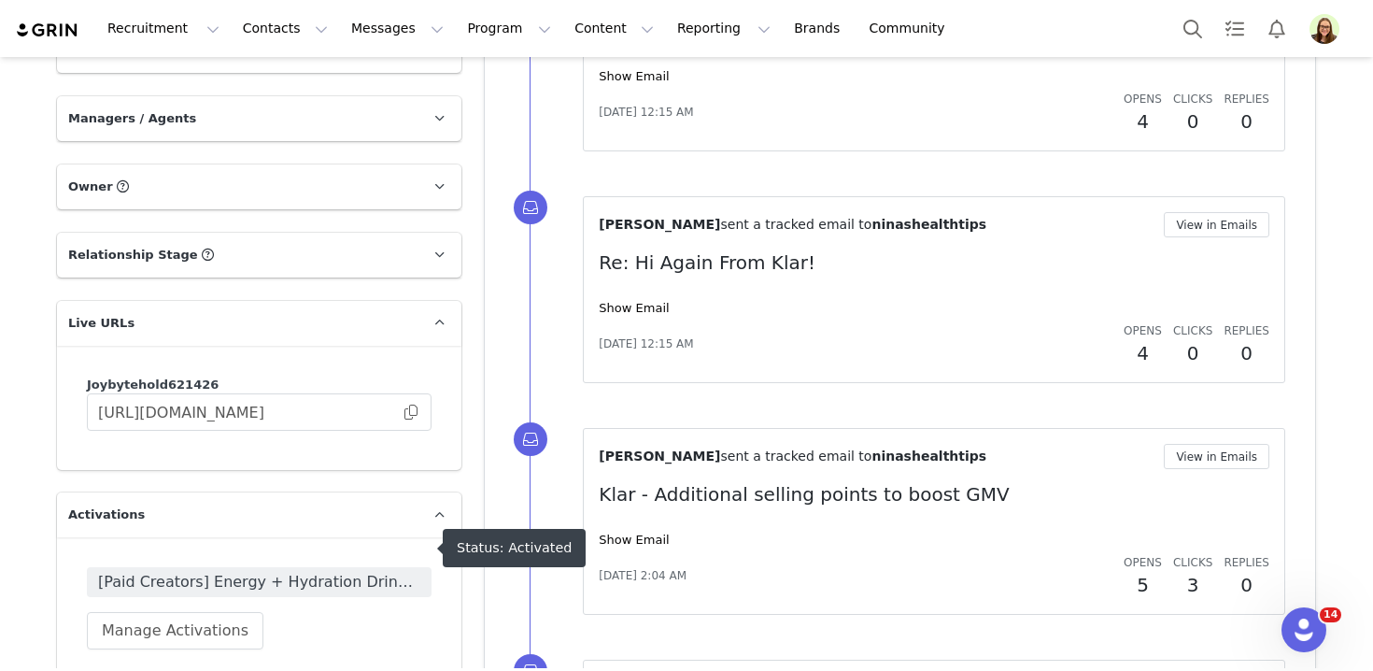
click at [338, 571] on span "[Paid Creators] Energy + Hydration Drink Mix TTS Affiliate Campaign" at bounding box center [259, 582] width 322 height 22
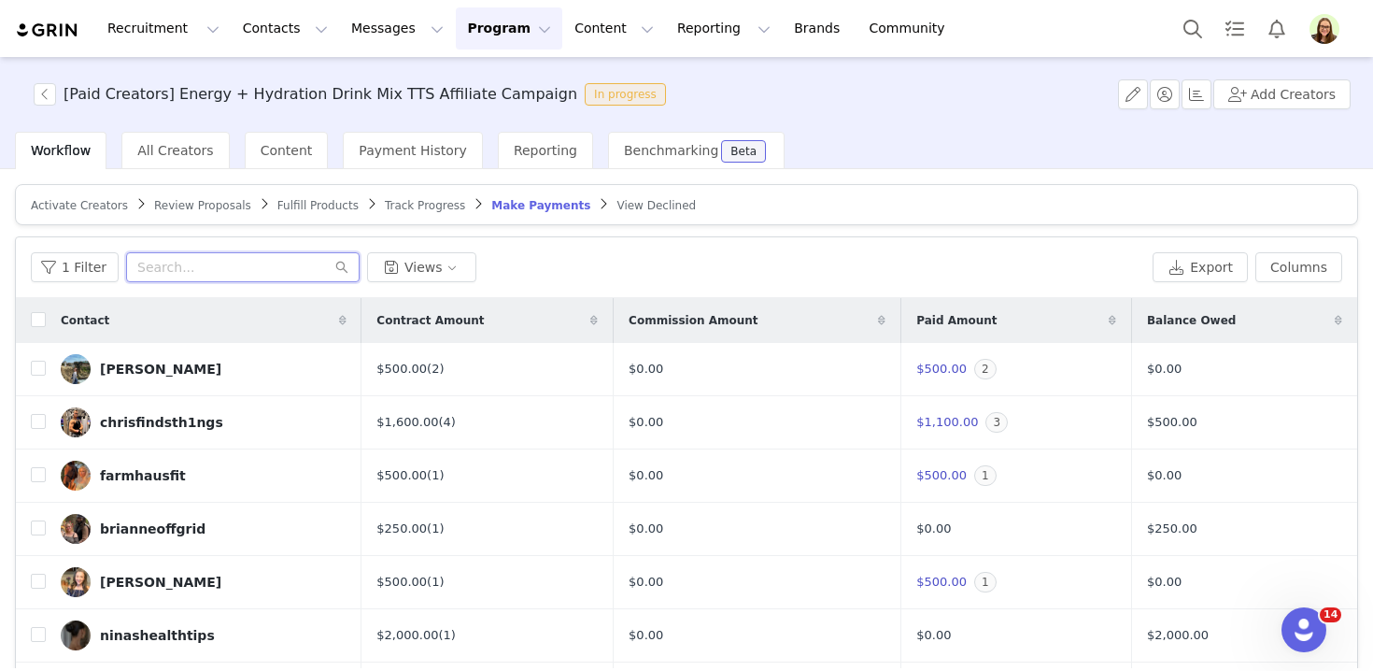
click at [154, 274] on input "text" at bounding box center [242, 267] width 233 height 30
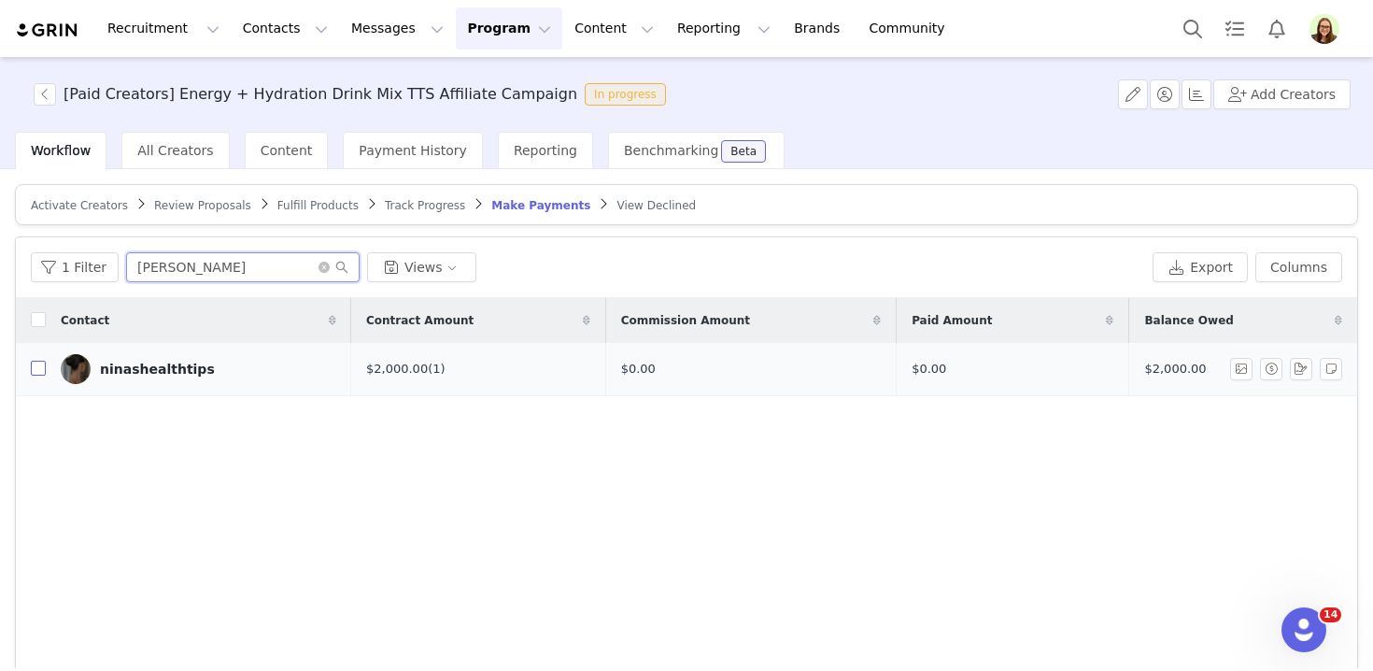
type input "nina"
click at [37, 369] on input "checkbox" at bounding box center [38, 367] width 15 height 15
checkbox input "true"
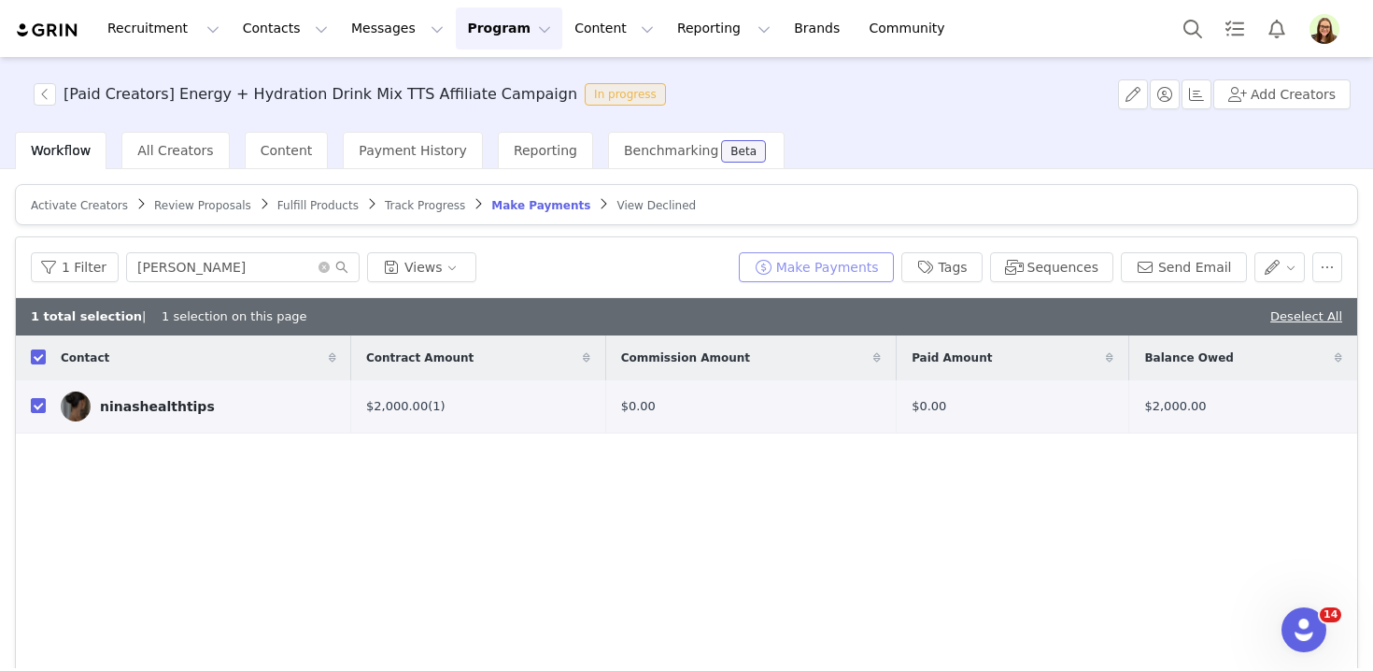
click at [819, 273] on button "Make Payments" at bounding box center [816, 267] width 155 height 30
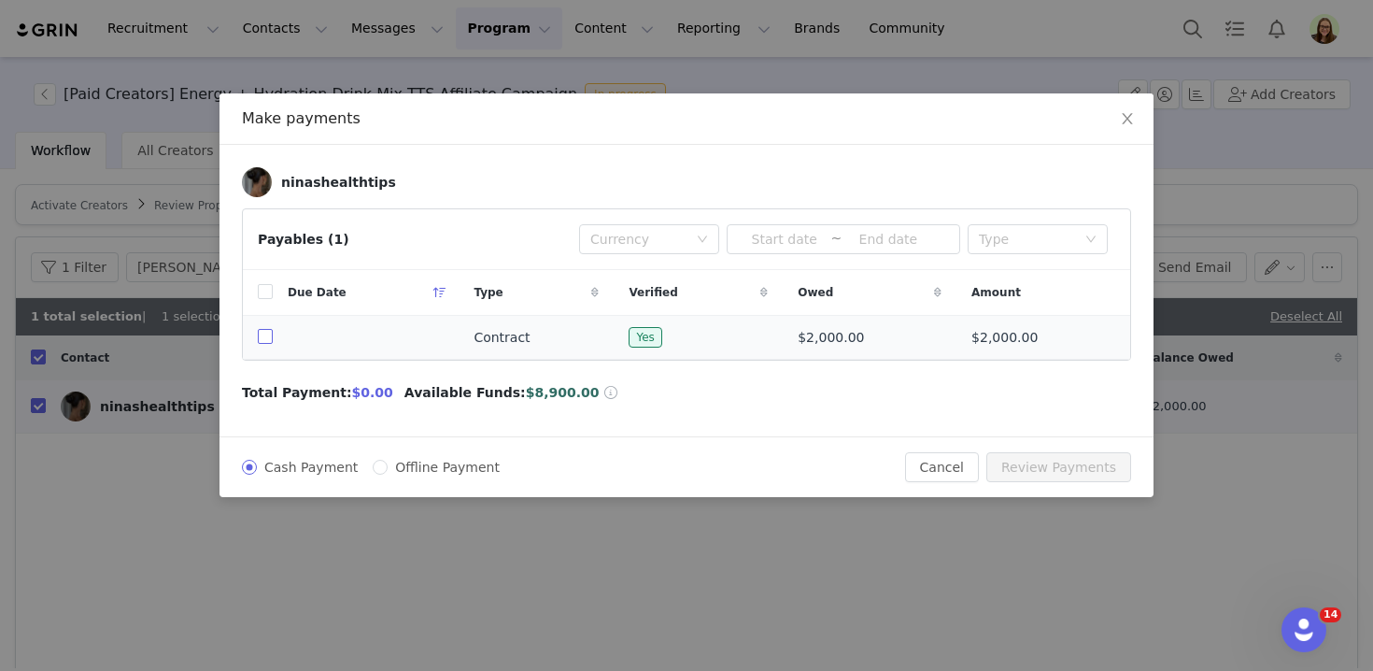
click at [262, 342] on input "checkbox" at bounding box center [265, 336] width 15 height 15
checkbox input "true"
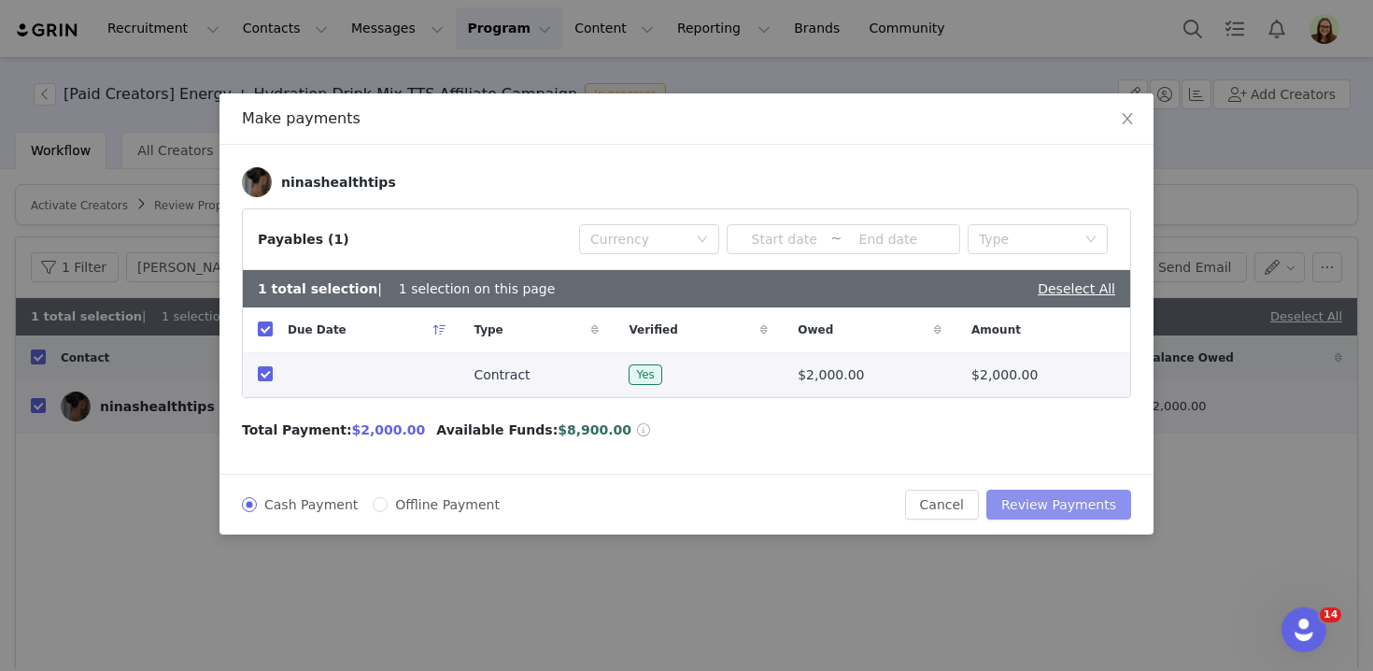
click at [1050, 499] on button "Review Payments" at bounding box center [1058, 504] width 145 height 30
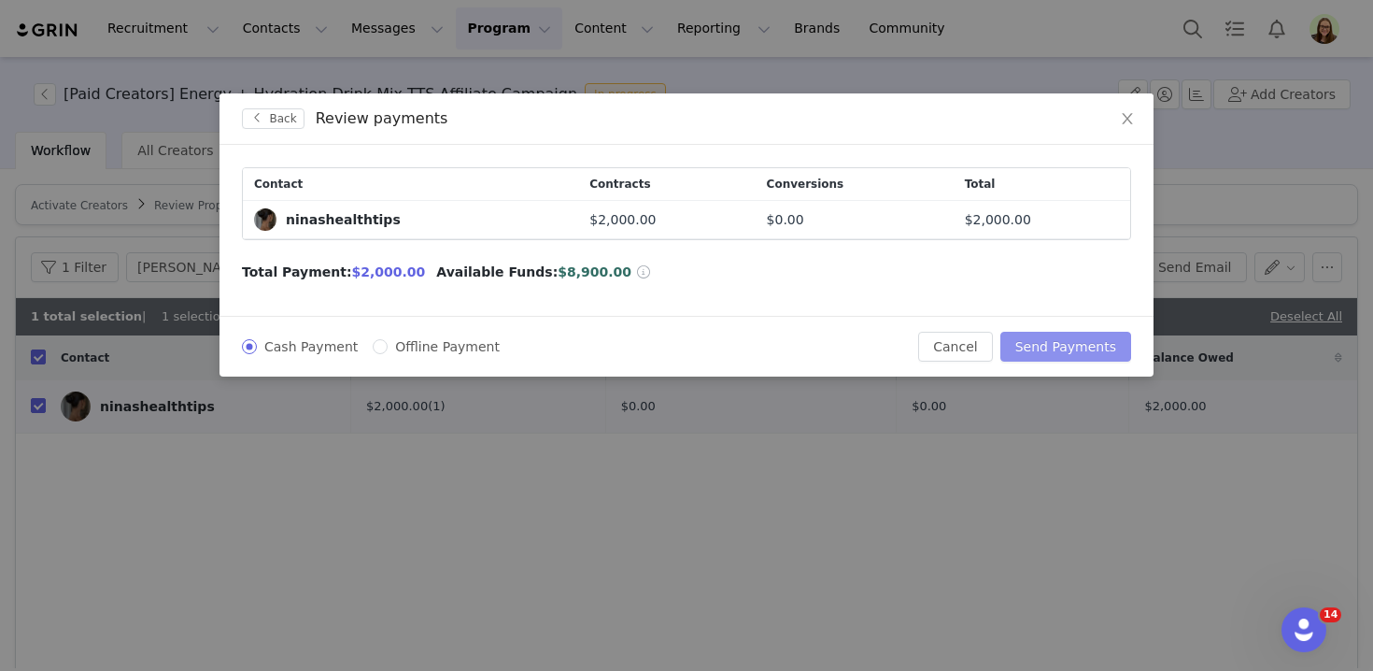
click at [1030, 357] on button "Send Payments" at bounding box center [1065, 347] width 131 height 30
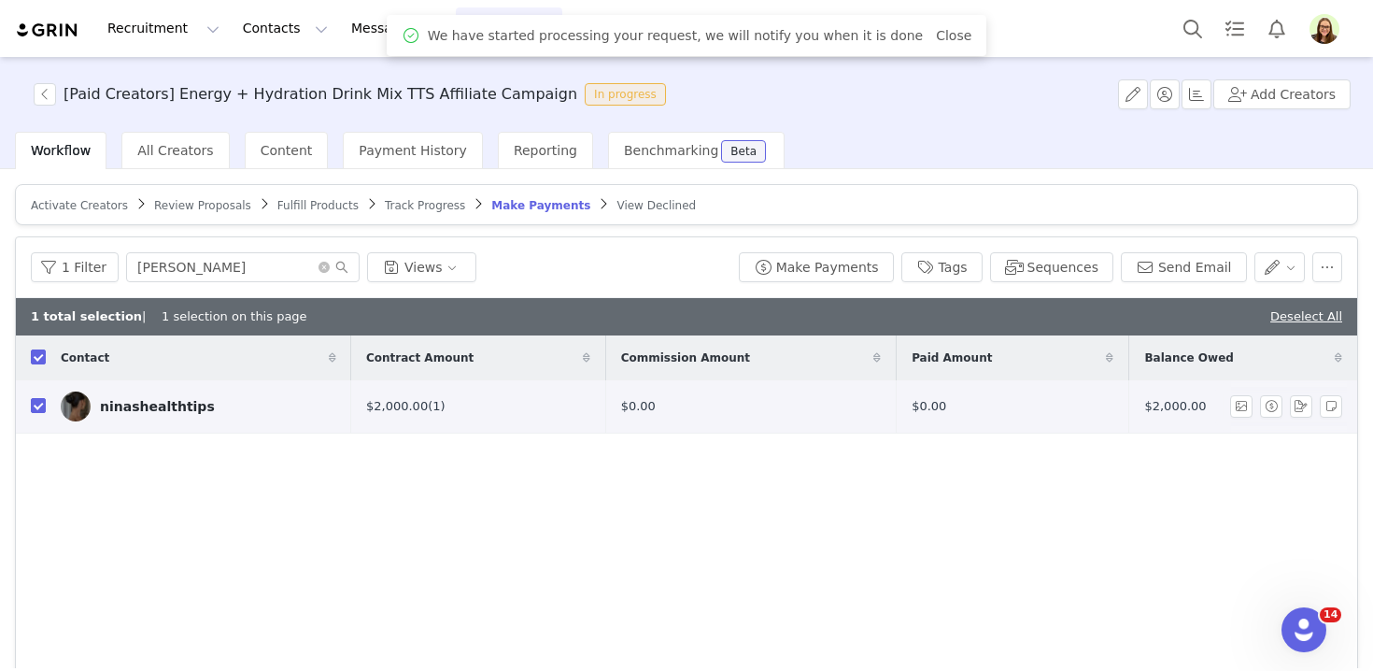
click at [171, 406] on div "ninashealthtips" at bounding box center [157, 406] width 115 height 15
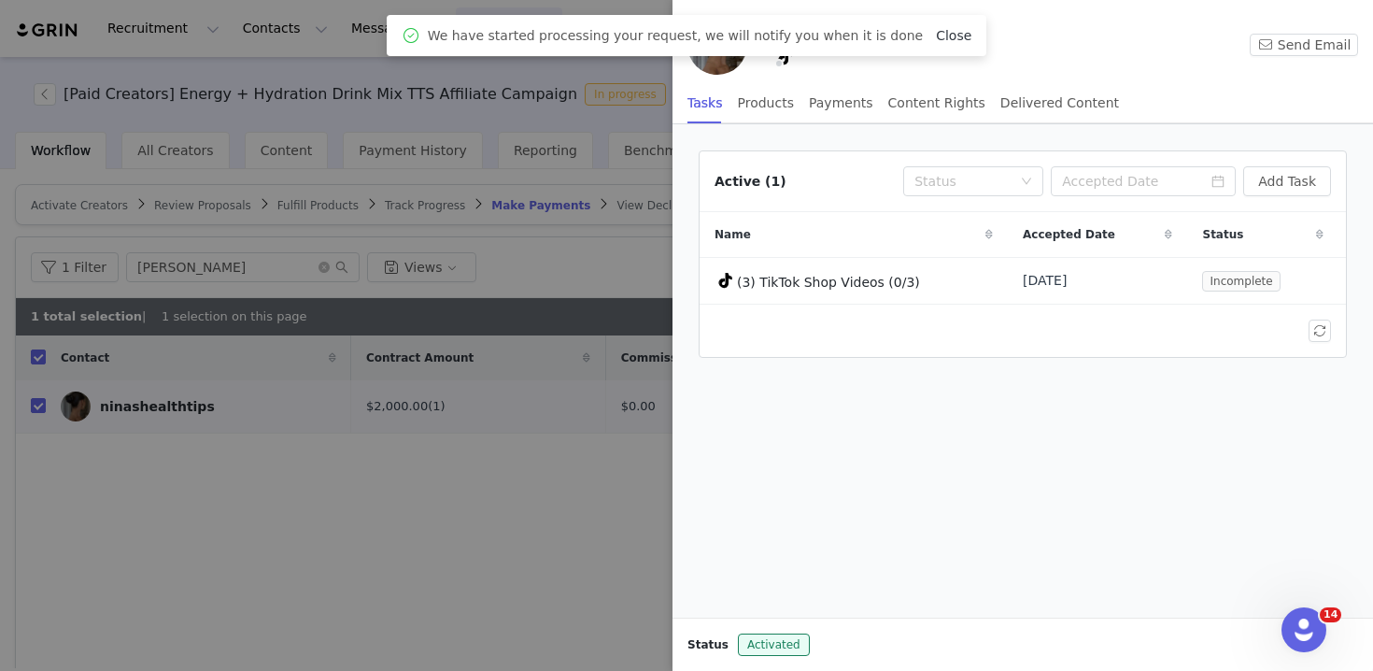
click at [938, 32] on link "Close" at bounding box center [953, 35] width 35 height 15
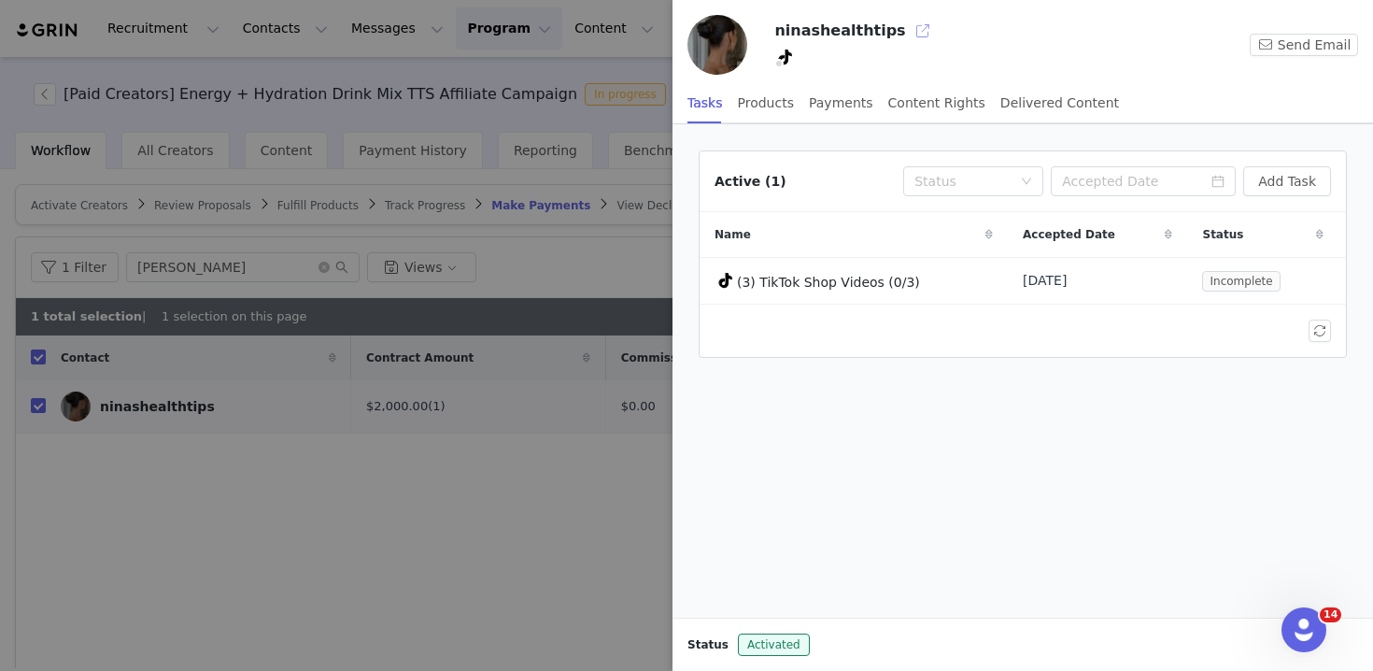
click at [908, 30] on button "button" at bounding box center [923, 31] width 30 height 30
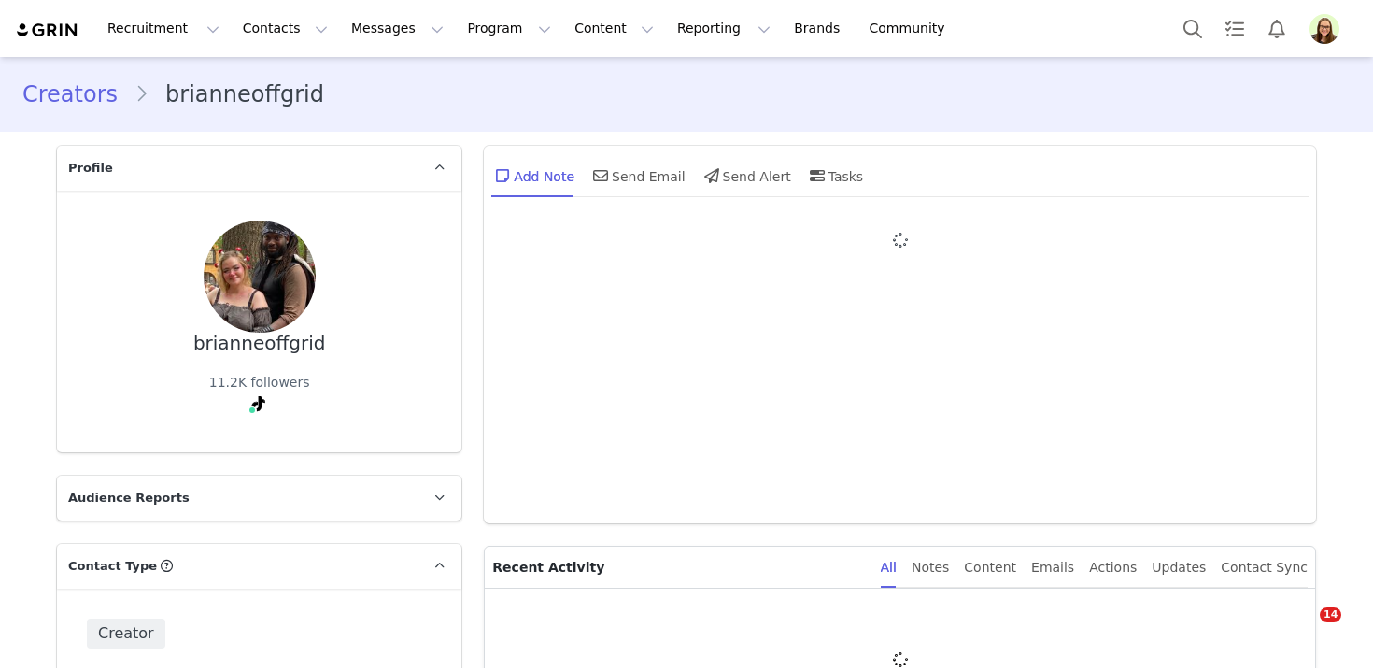
type input "+1 ([GEOGRAPHIC_DATA])"
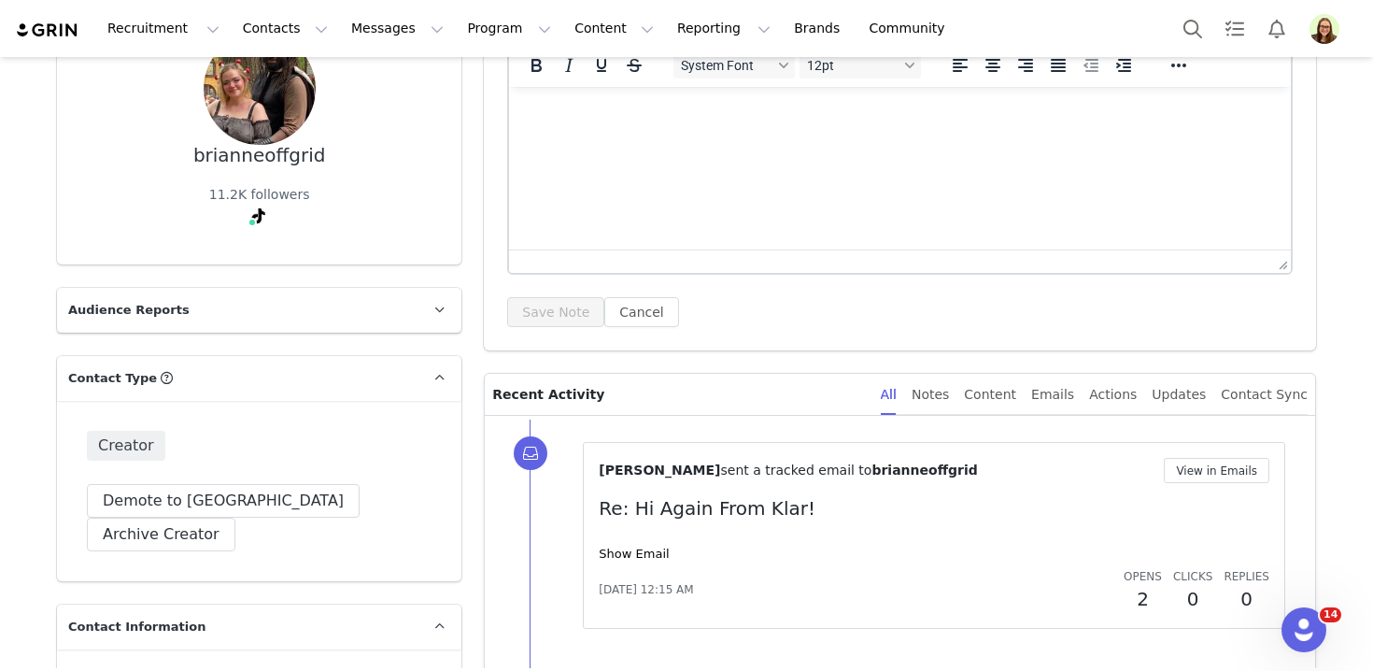
scroll to position [194, 0]
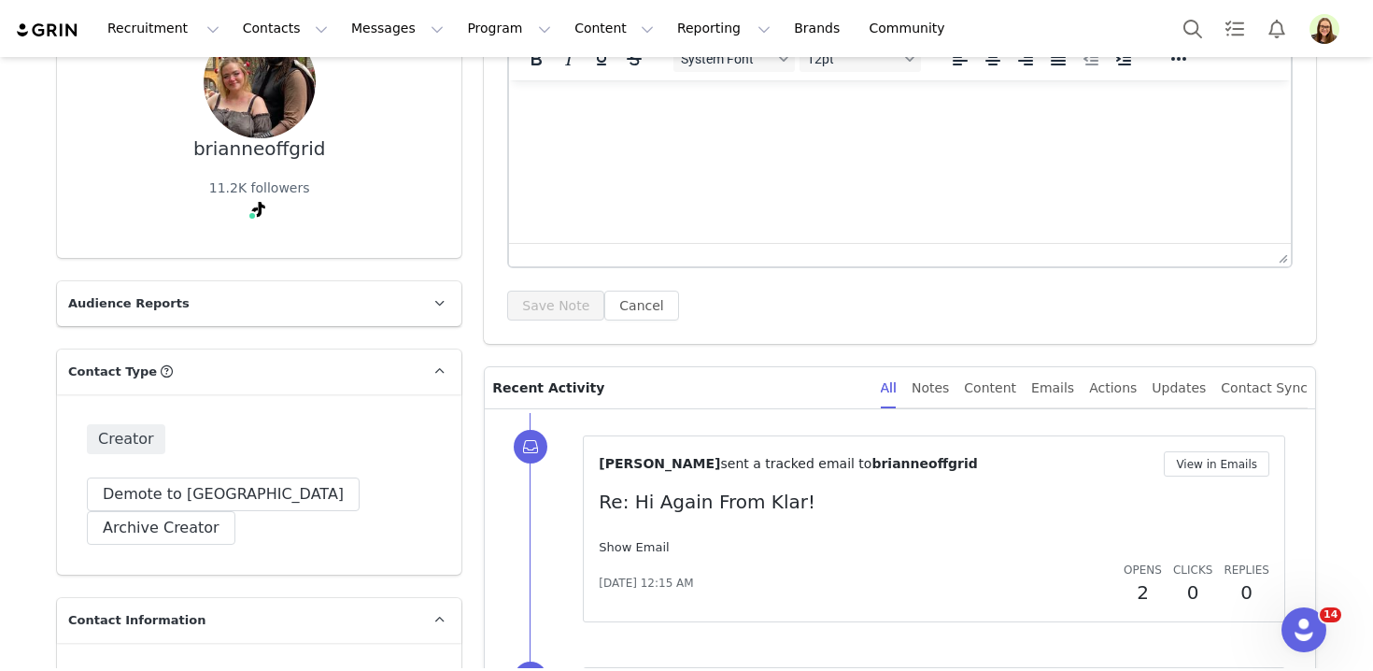
click at [629, 548] on link "Show Email" at bounding box center [634, 547] width 70 height 14
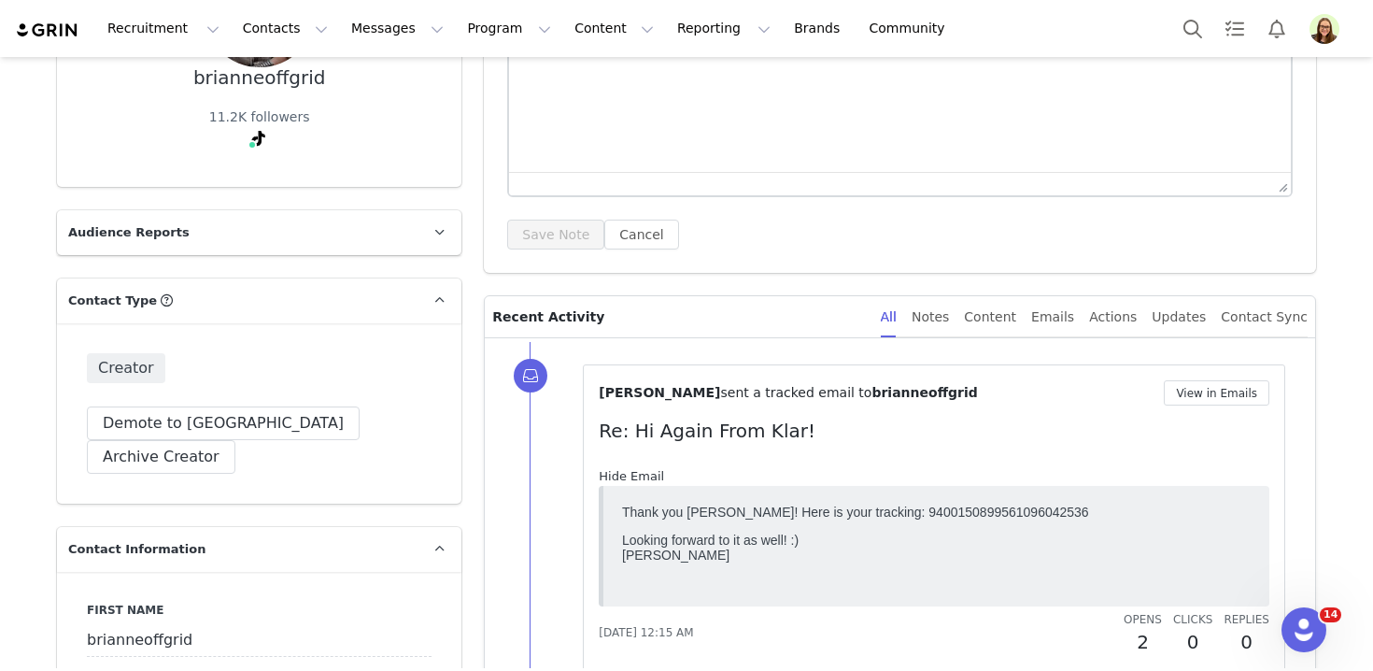
scroll to position [267, 0]
click at [929, 505] on p "Thank you [PERSON_NAME]! Here is your tracking: 9400150899561096042536" at bounding box center [936, 508] width 629 height 15
copy p "9400150899561096042536"
click at [1181, 396] on button "View in Emails" at bounding box center [1217, 390] width 106 height 25
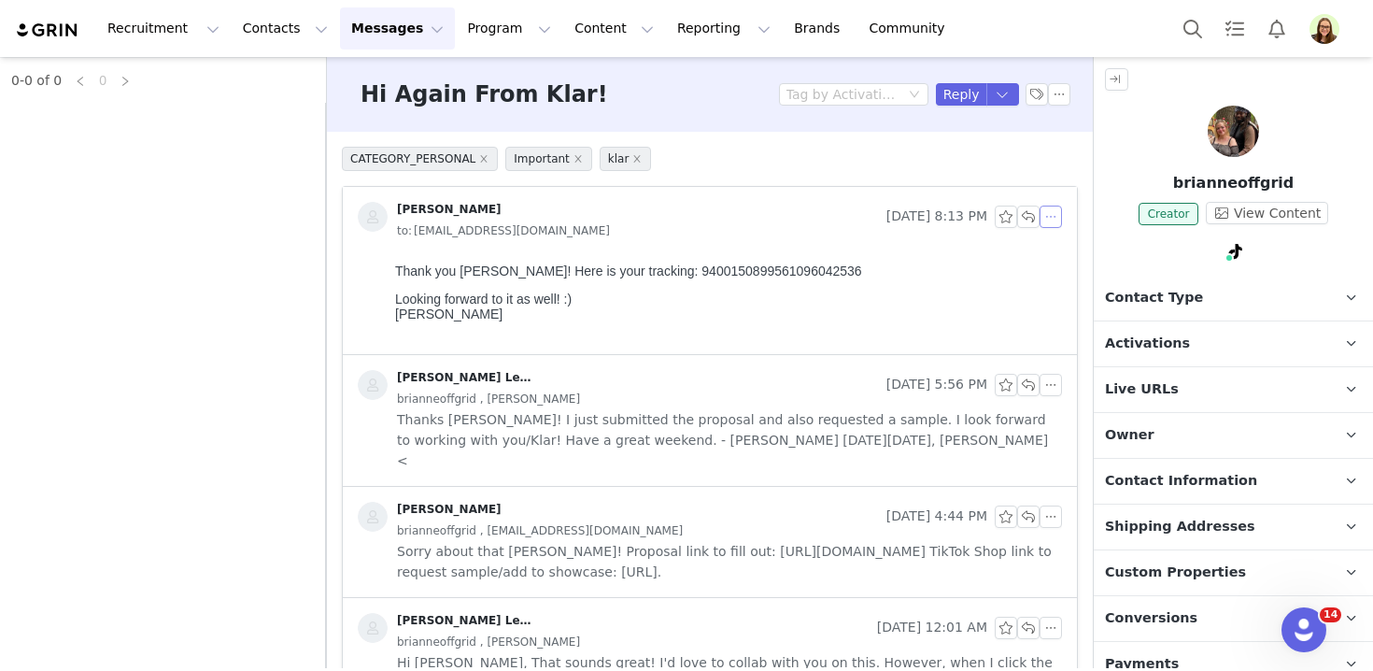
click at [1052, 219] on button "button" at bounding box center [1050, 216] width 22 height 22
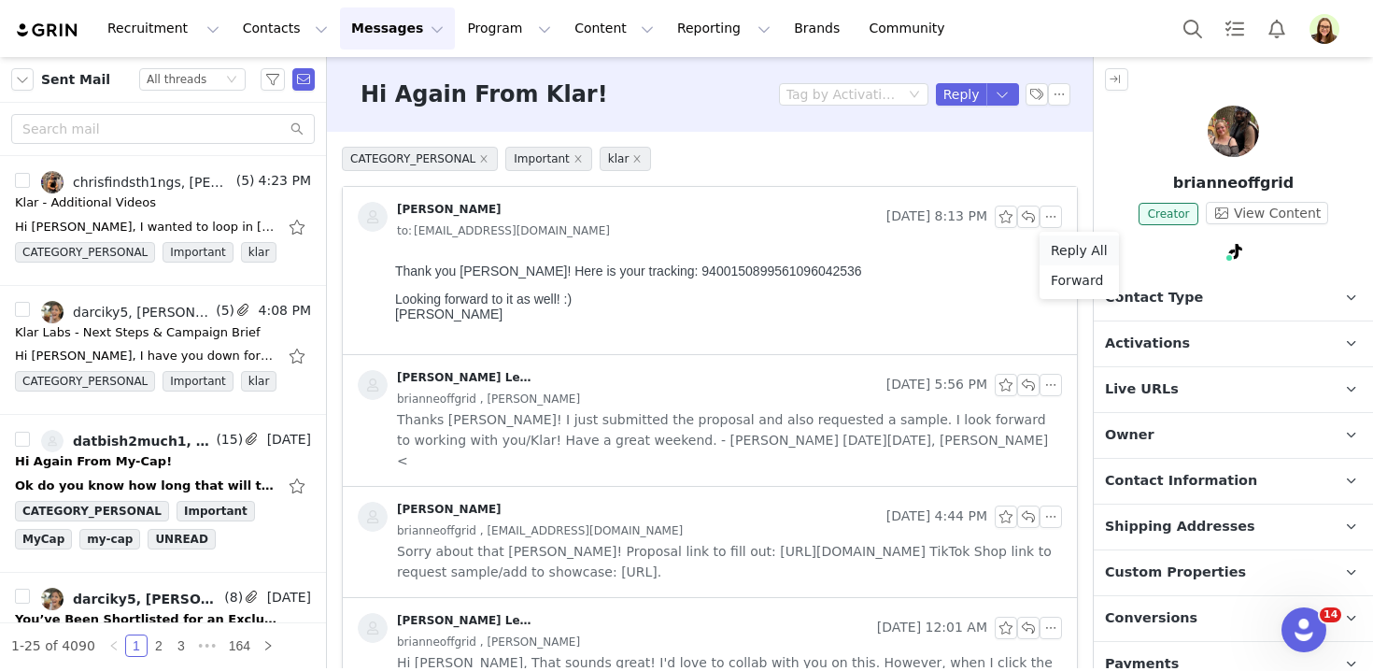
click at [1063, 254] on li "Reply All" at bounding box center [1078, 250] width 79 height 30
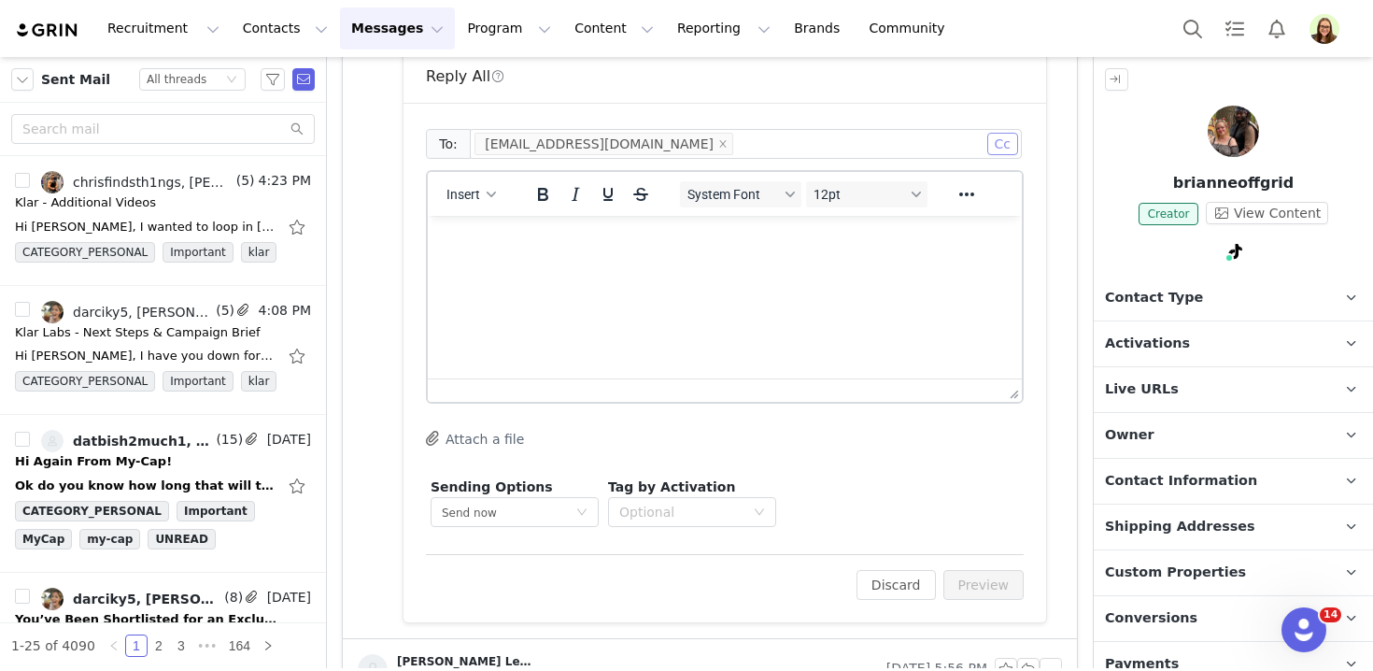
click at [996, 146] on button "Cc" at bounding box center [1002, 144] width 31 height 22
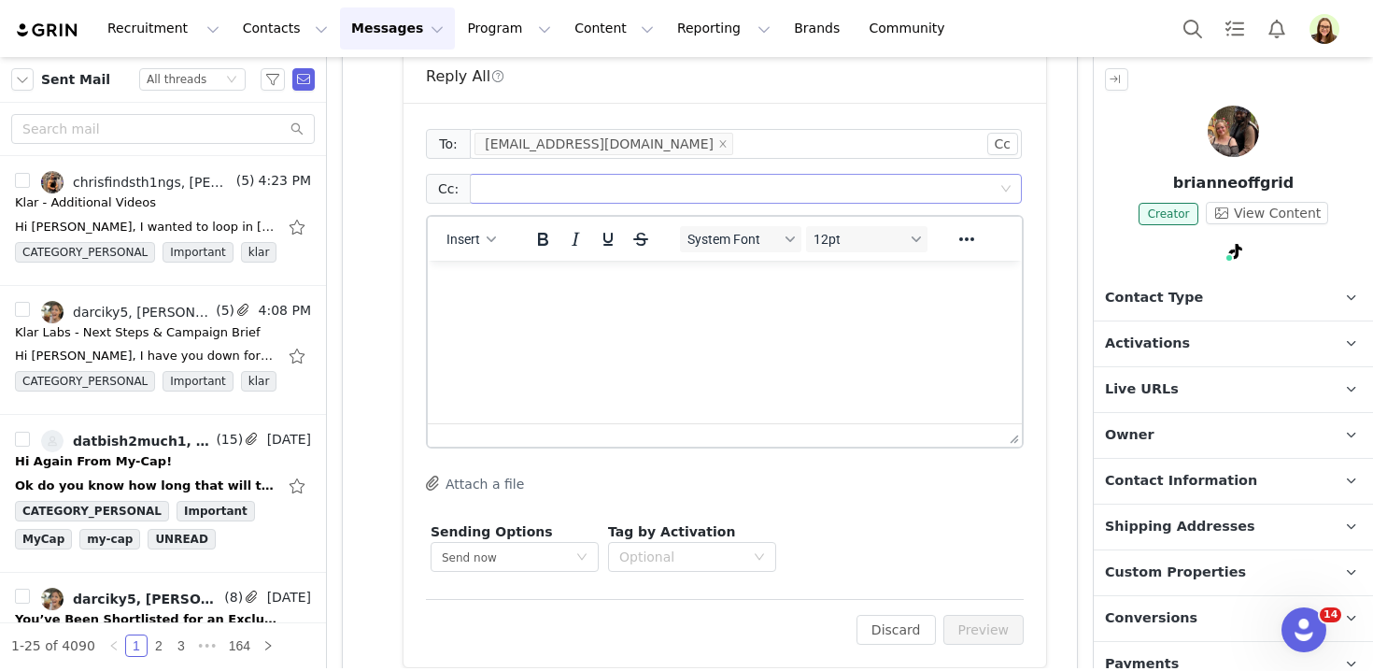
click at [775, 187] on div at bounding box center [738, 189] width 528 height 28
type input "[PERSON_NAME][EMAIL_ADDRESS][DOMAIN_NAME]"
click at [633, 311] on html at bounding box center [725, 286] width 594 height 50
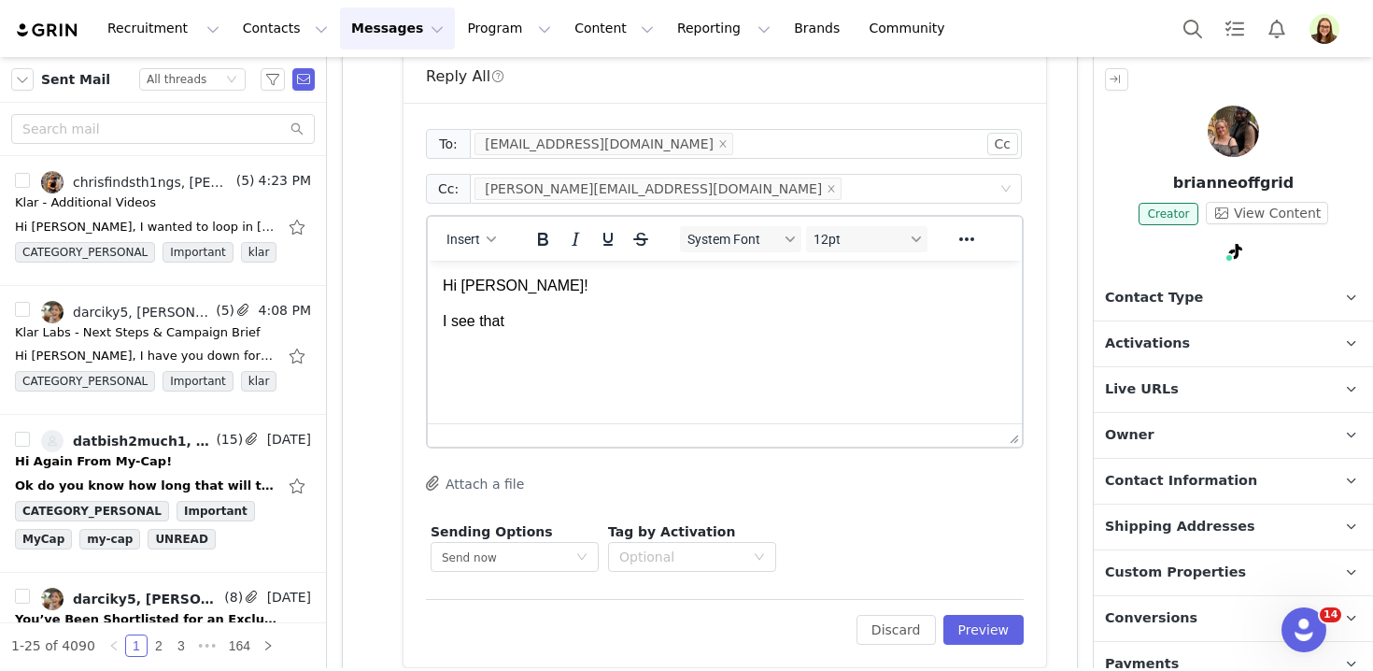
click at [530, 283] on p "Hi Brianne!" at bounding box center [725, 285] width 564 height 21
click at [529, 341] on html "Hi Brianne, I see that" at bounding box center [725, 304] width 594 height 87
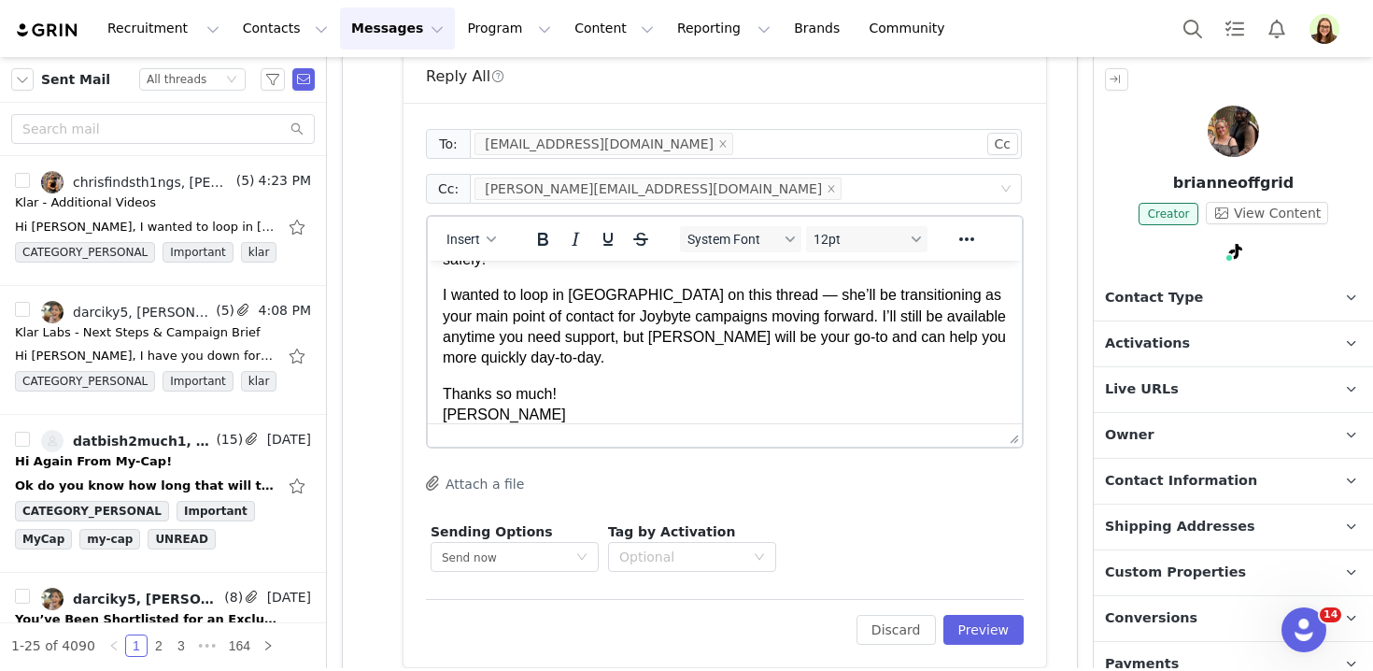
click at [447, 294] on p "I wanted to loop in Rosellen on this thread — she’ll be transitioning as your m…" at bounding box center [725, 327] width 564 height 84
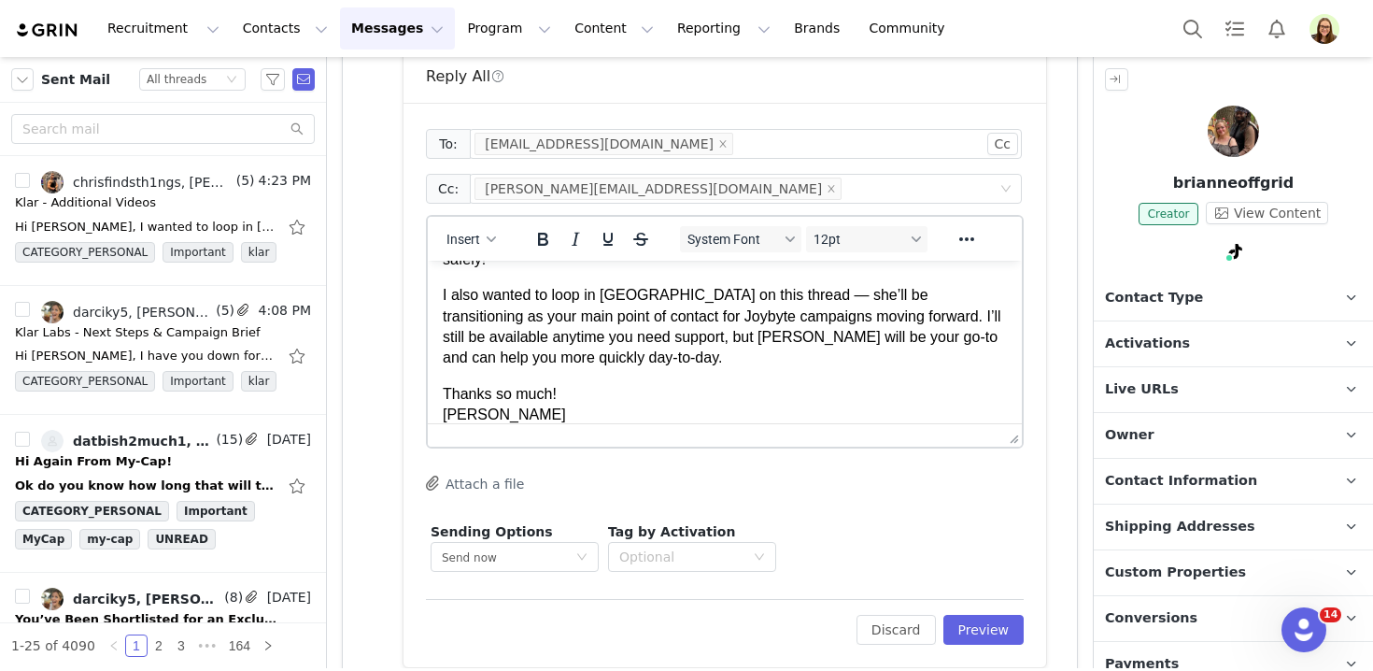
click at [766, 294] on p "I also wanted to loop in Rosellen on this thread — she’ll be transitioning as y…" at bounding box center [725, 327] width 564 height 84
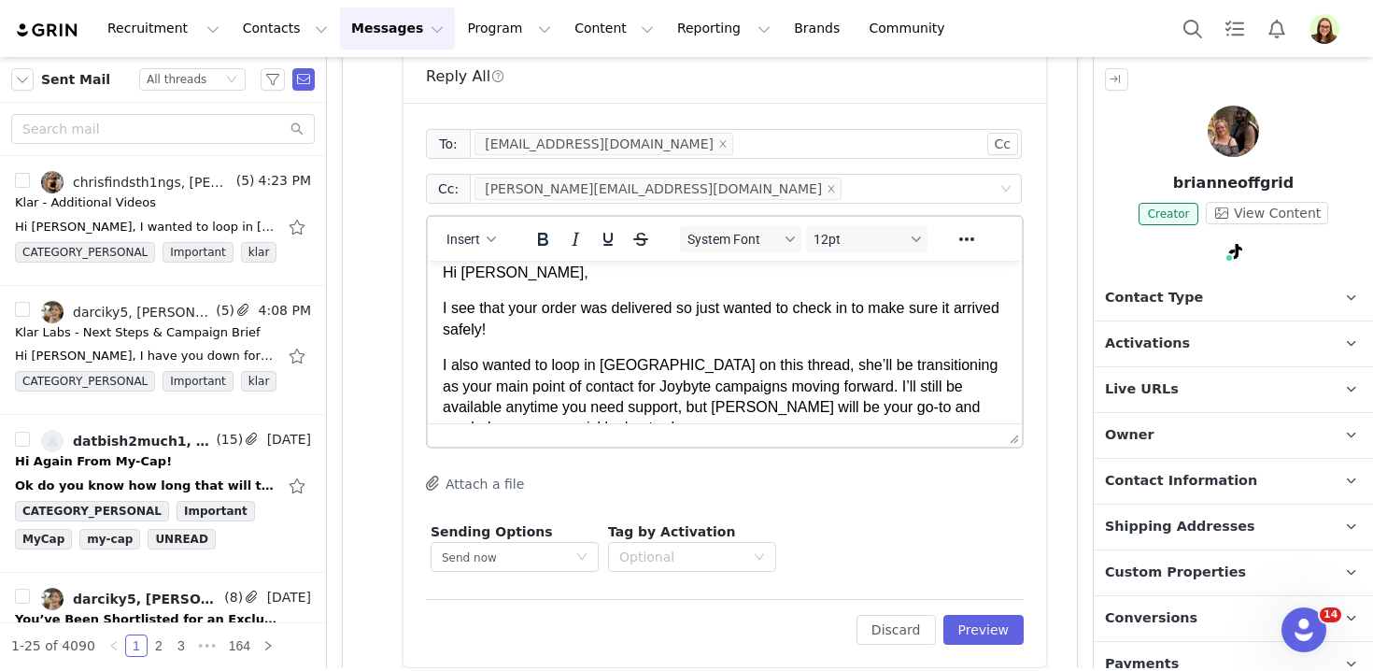
scroll to position [0, 0]
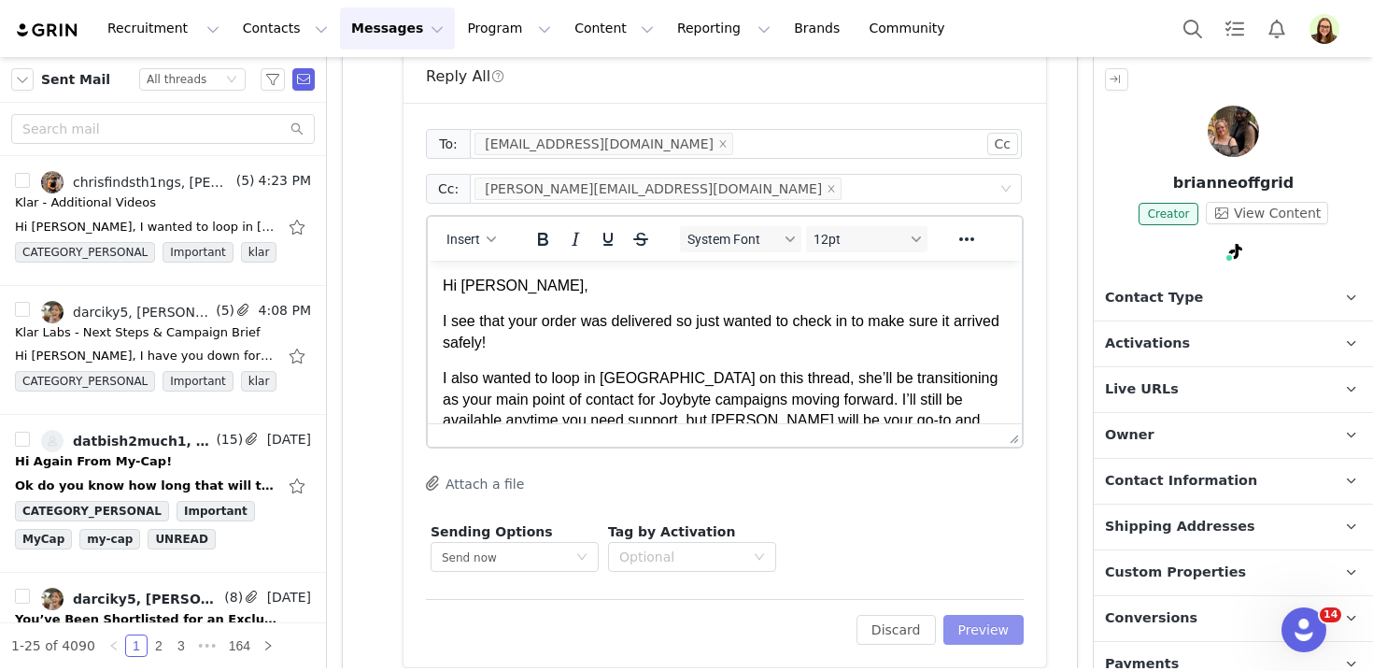
click at [982, 629] on button "Preview" at bounding box center [983, 629] width 81 height 30
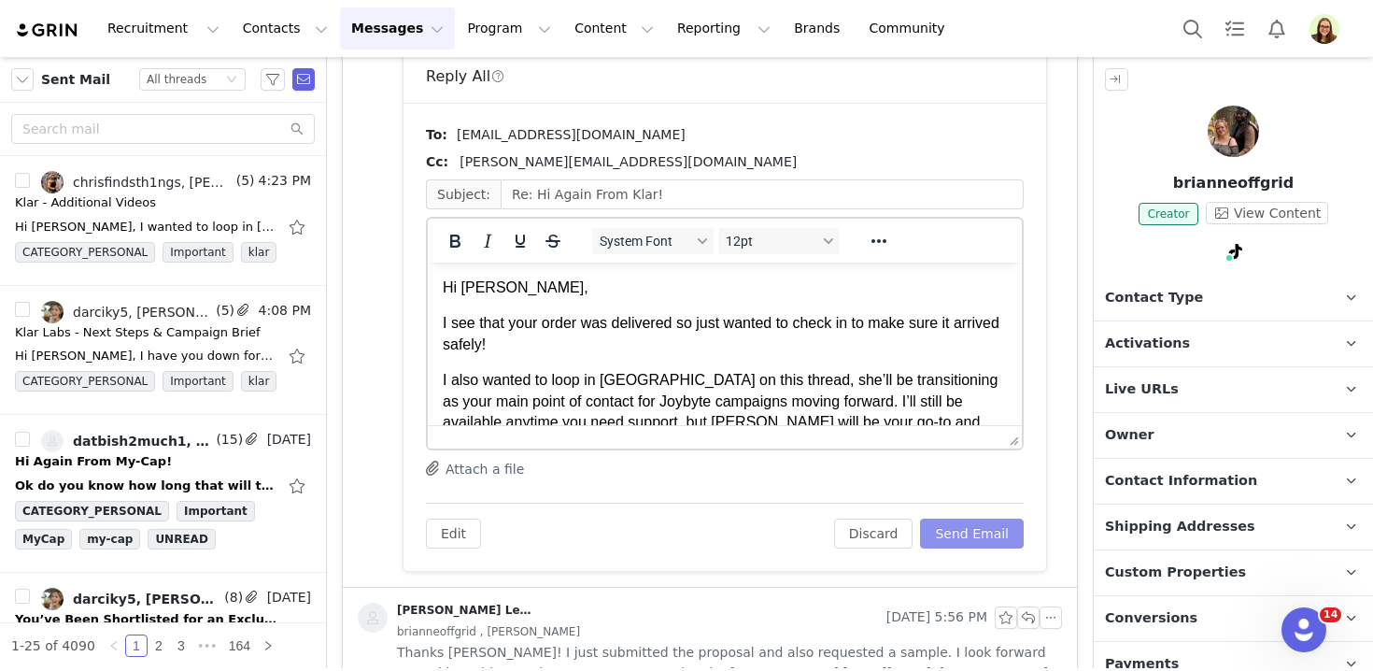
click at [970, 540] on button "Send Email" at bounding box center [972, 533] width 104 height 30
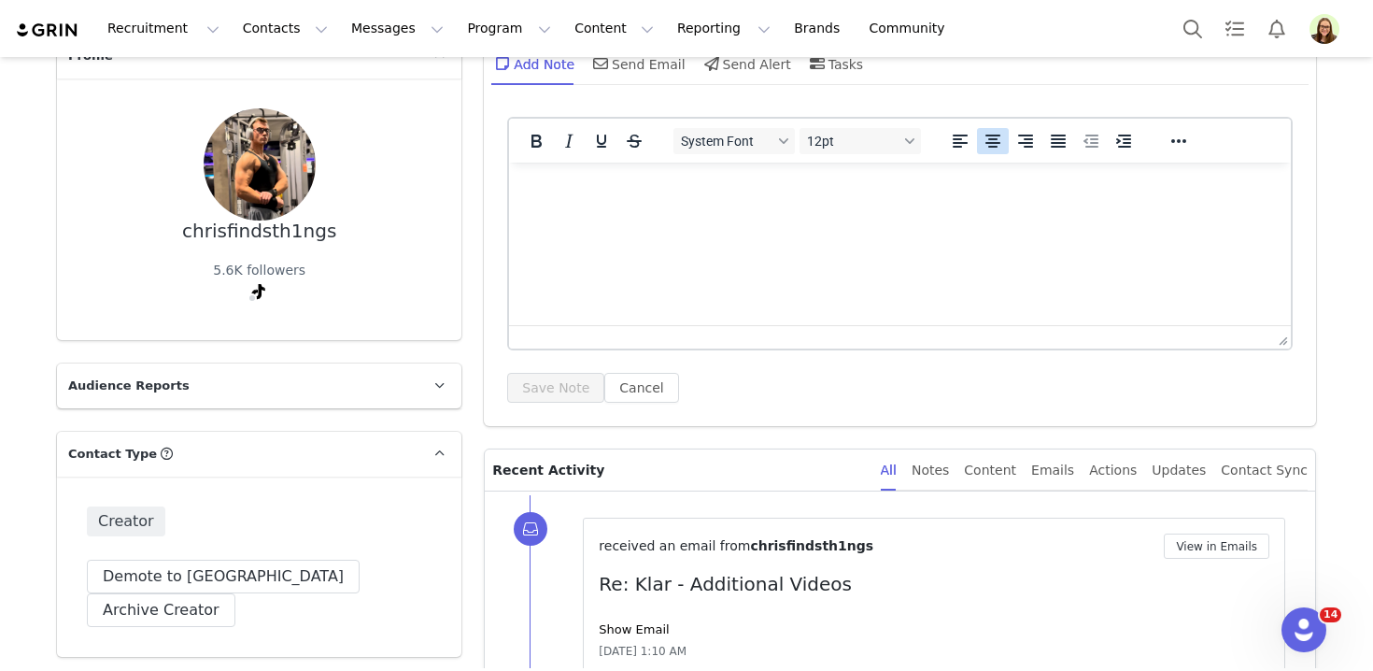
scroll to position [371, 0]
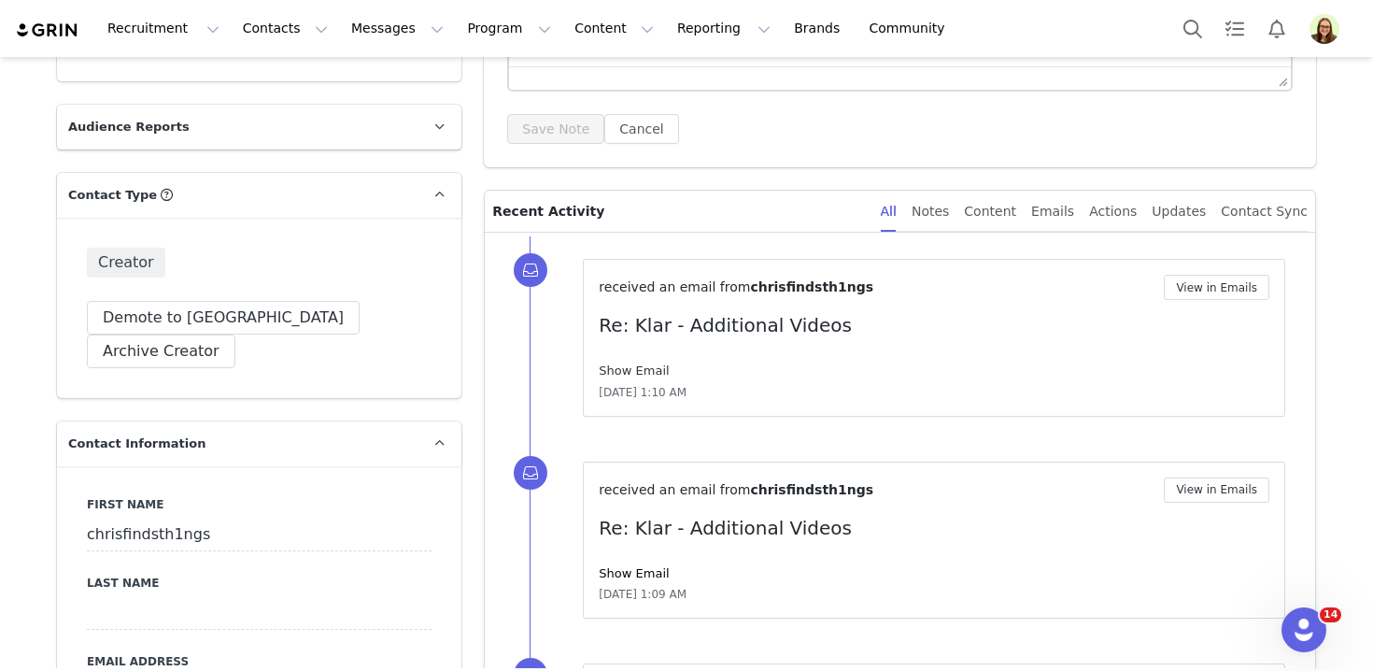
click at [616, 368] on link "Show Email" at bounding box center [634, 370] width 70 height 14
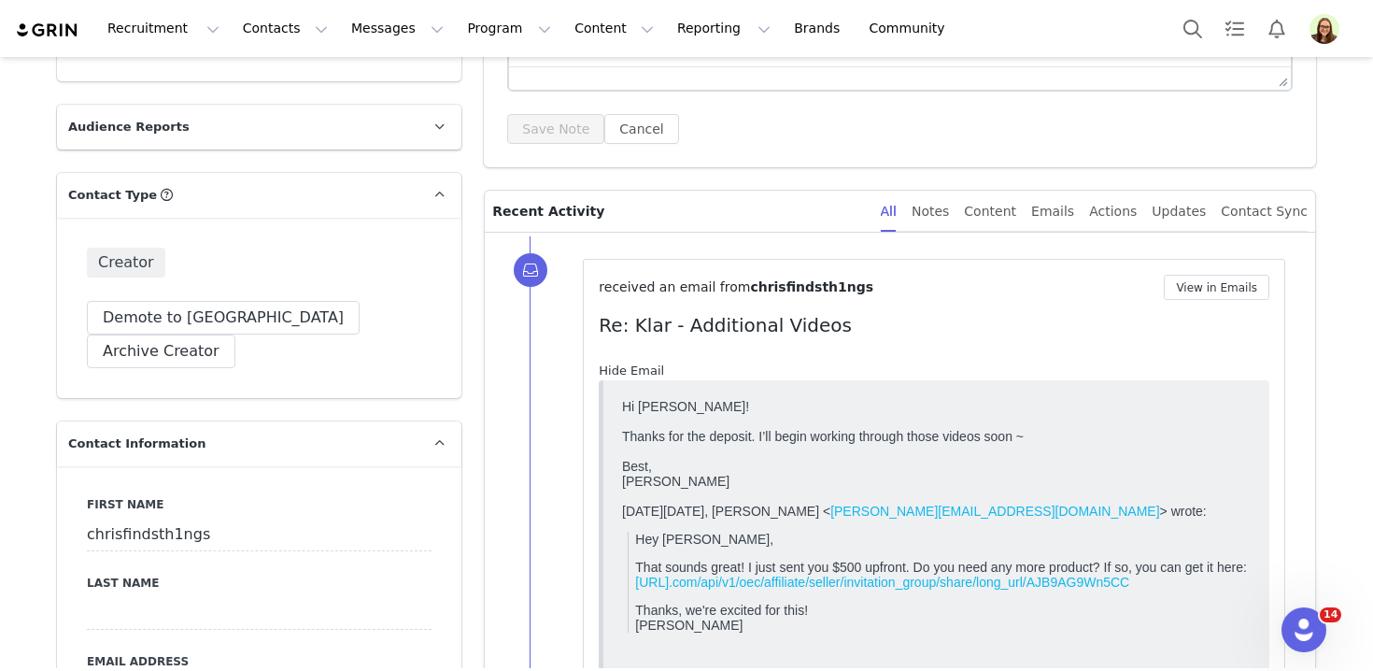
scroll to position [0, 0]
click at [1176, 276] on button "View in Emails" at bounding box center [1217, 287] width 106 height 25
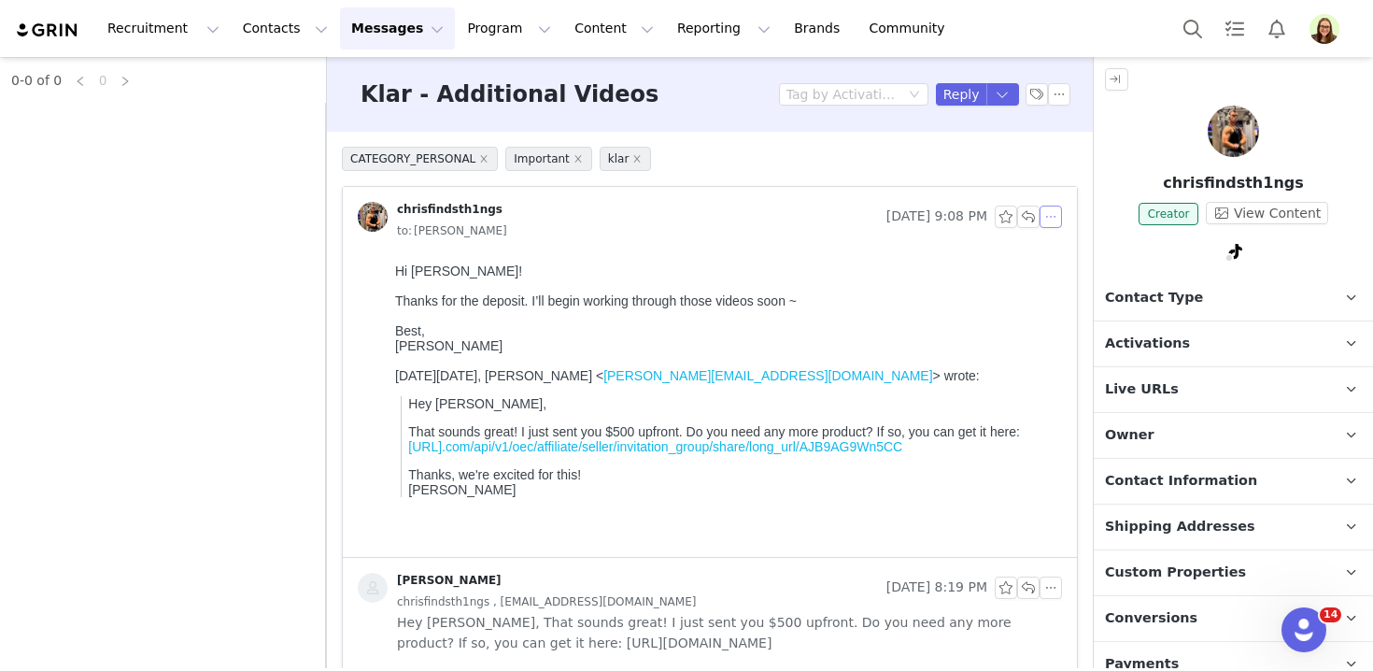
click at [1055, 218] on button "button" at bounding box center [1050, 216] width 22 height 22
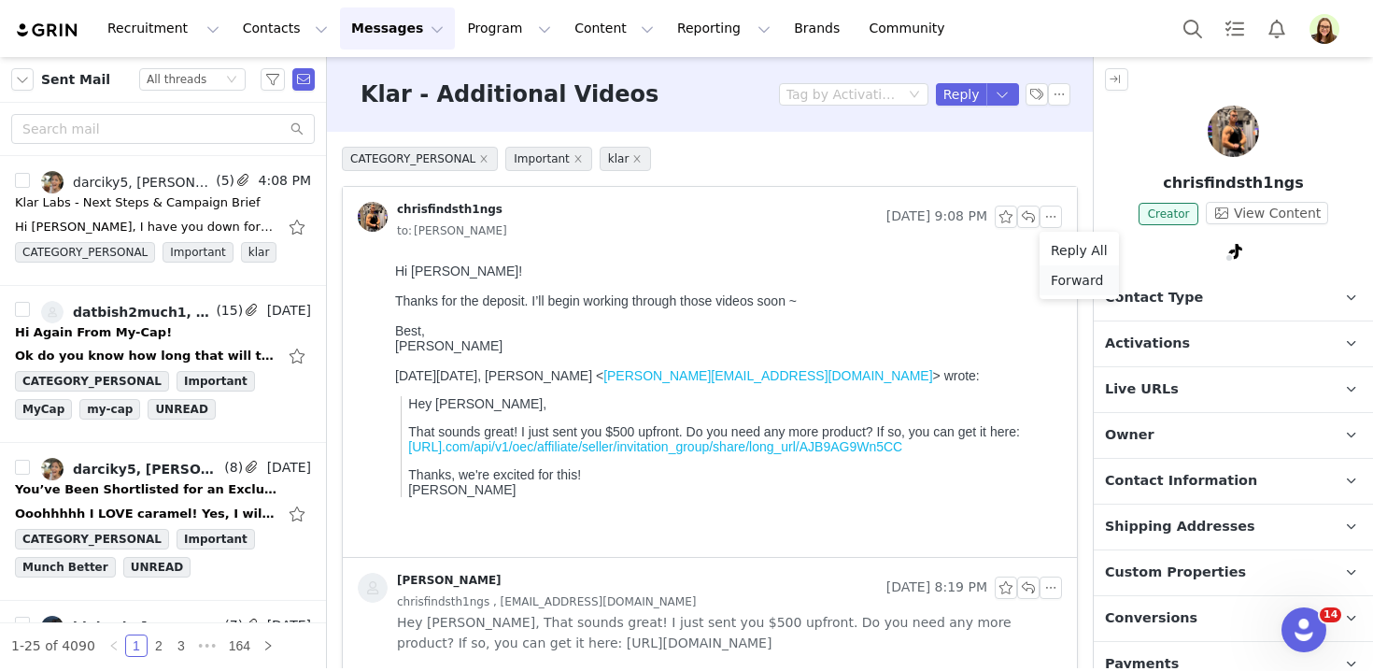
click at [1058, 260] on li "Reply All" at bounding box center [1078, 250] width 79 height 30
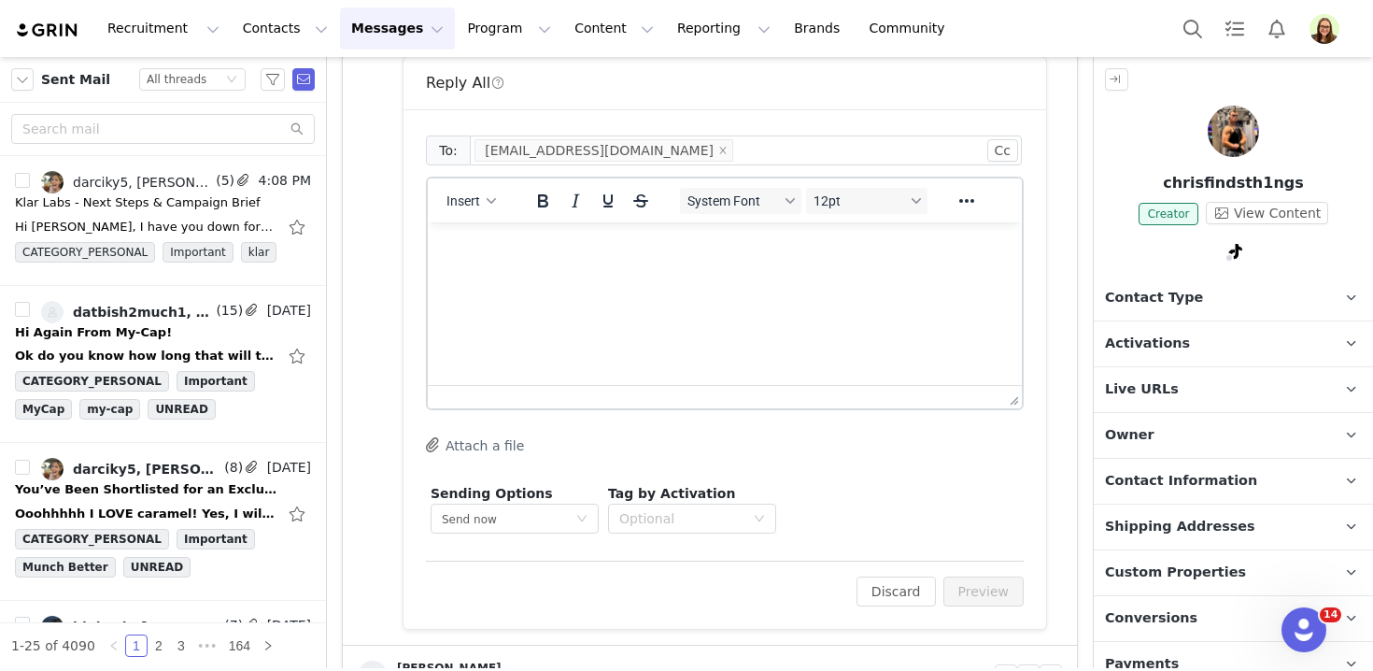
scroll to position [535, 0]
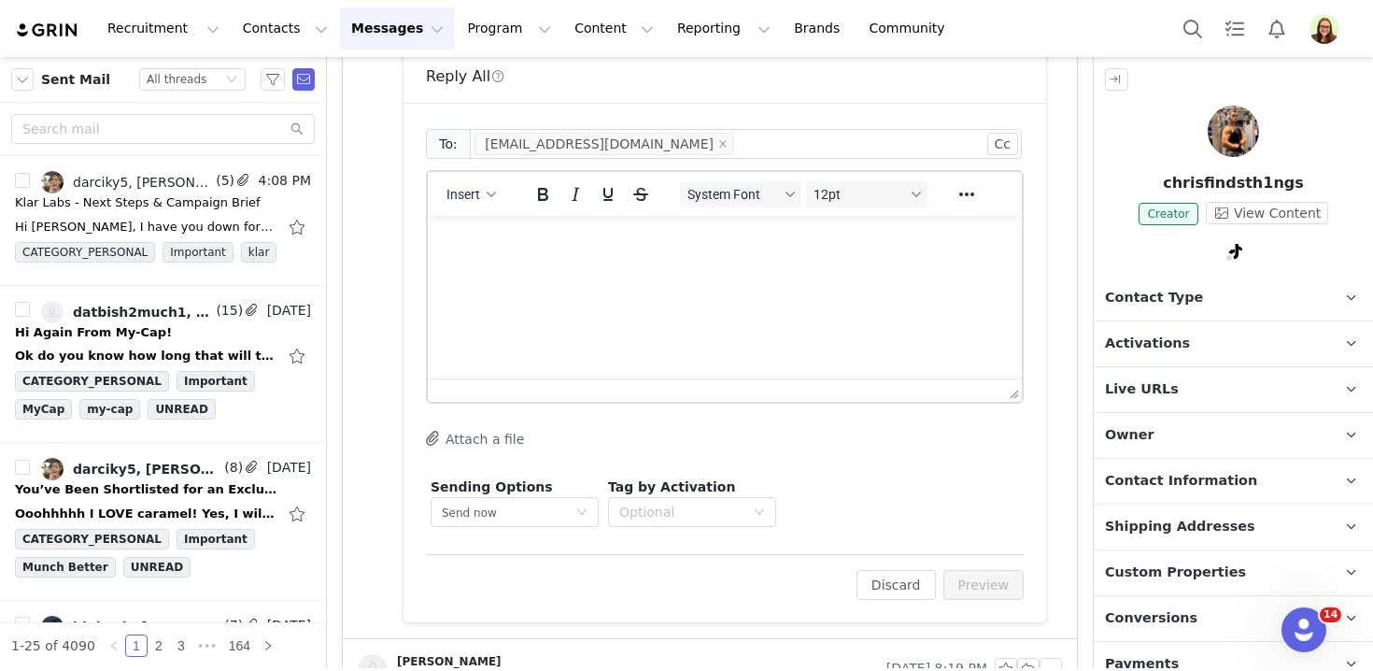
click at [959, 266] on html at bounding box center [725, 241] width 594 height 50
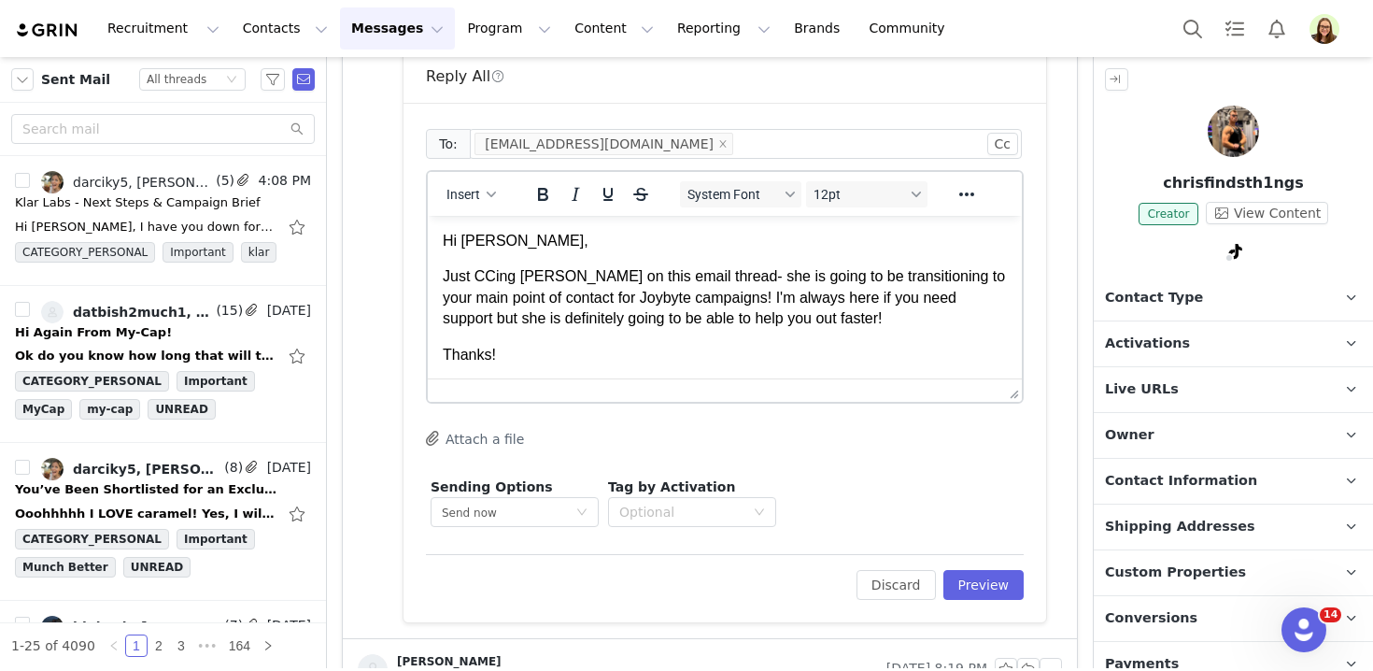
scroll to position [7, 0]
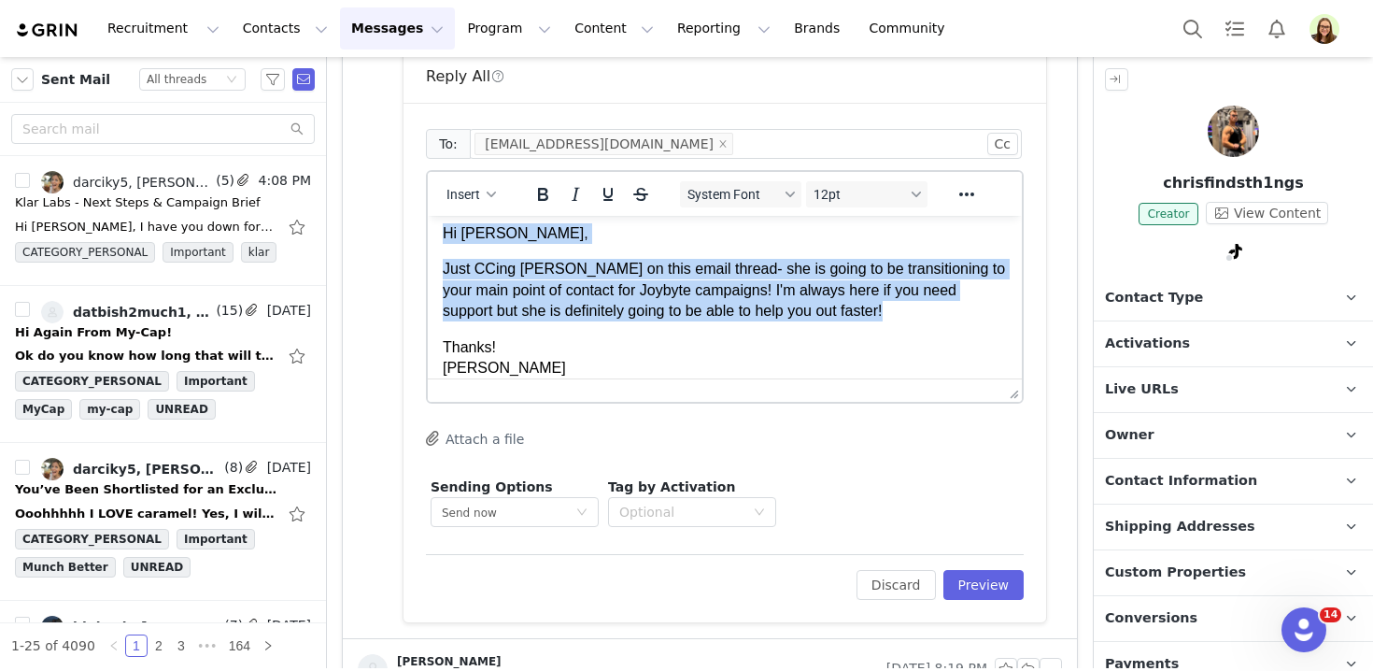
copy body "Hi Chris, Just CCing Rosellen on this email thread- she is going to be transiti…"
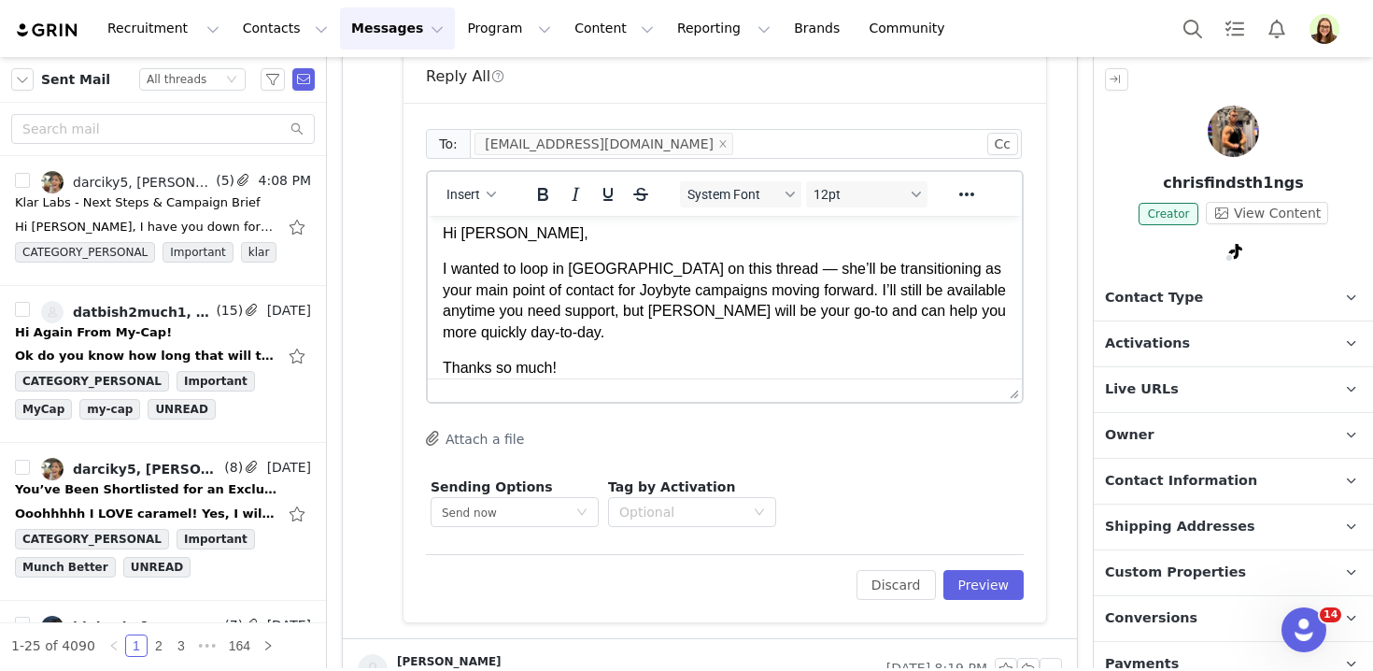
scroll to position [27, 0]
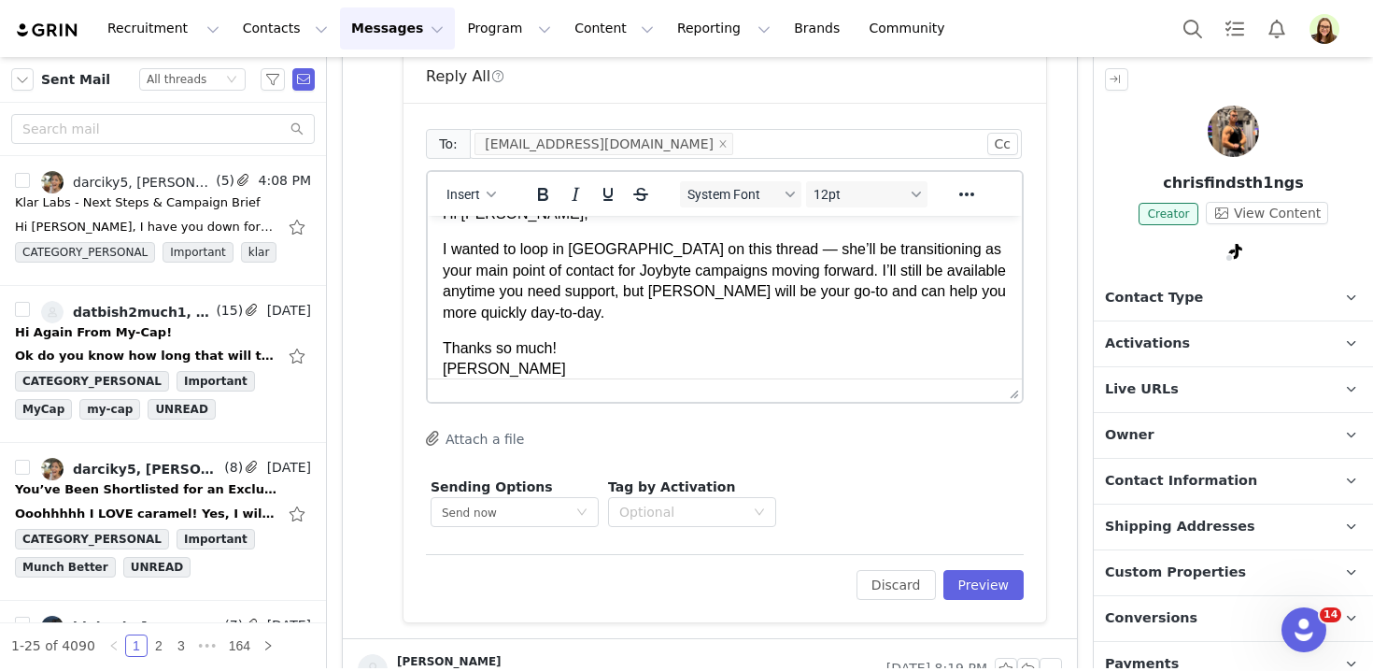
click at [738, 248] on p "I wanted to loop in Rosellen on this thread — she’ll be transitioning as your m…" at bounding box center [725, 281] width 564 height 84
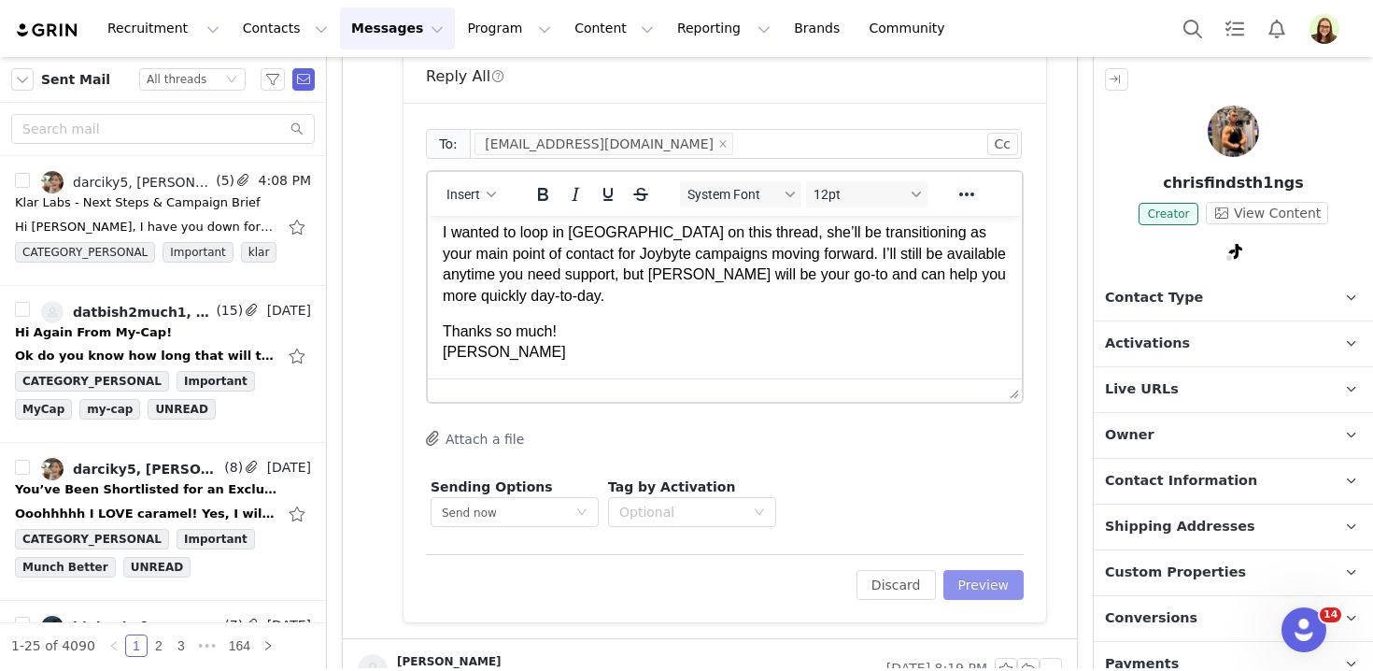
click at [974, 583] on button "Preview" at bounding box center [983, 585] width 81 height 30
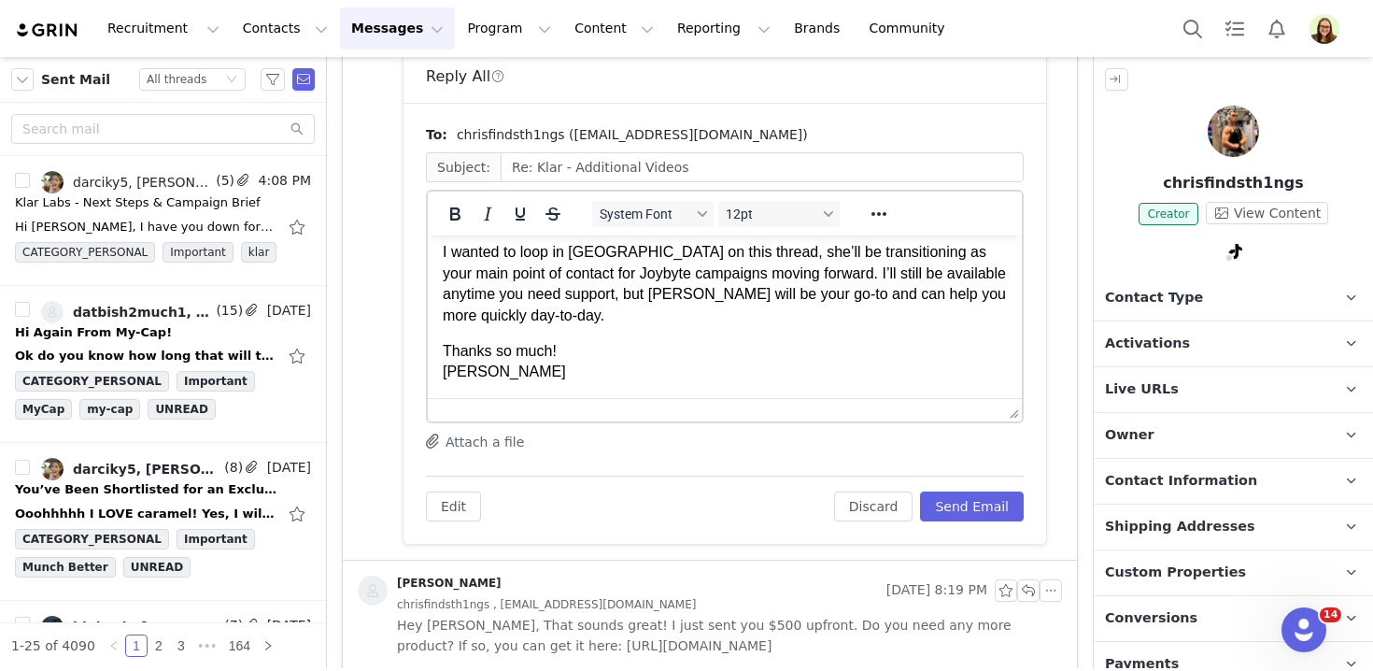
click at [805, 129] on div "To: chrisfindsth1ngs (fitchr1s.mgmt@gmail.com)" at bounding box center [725, 135] width 598 height 20
click at [460, 504] on button "Edit" at bounding box center [453, 506] width 55 height 30
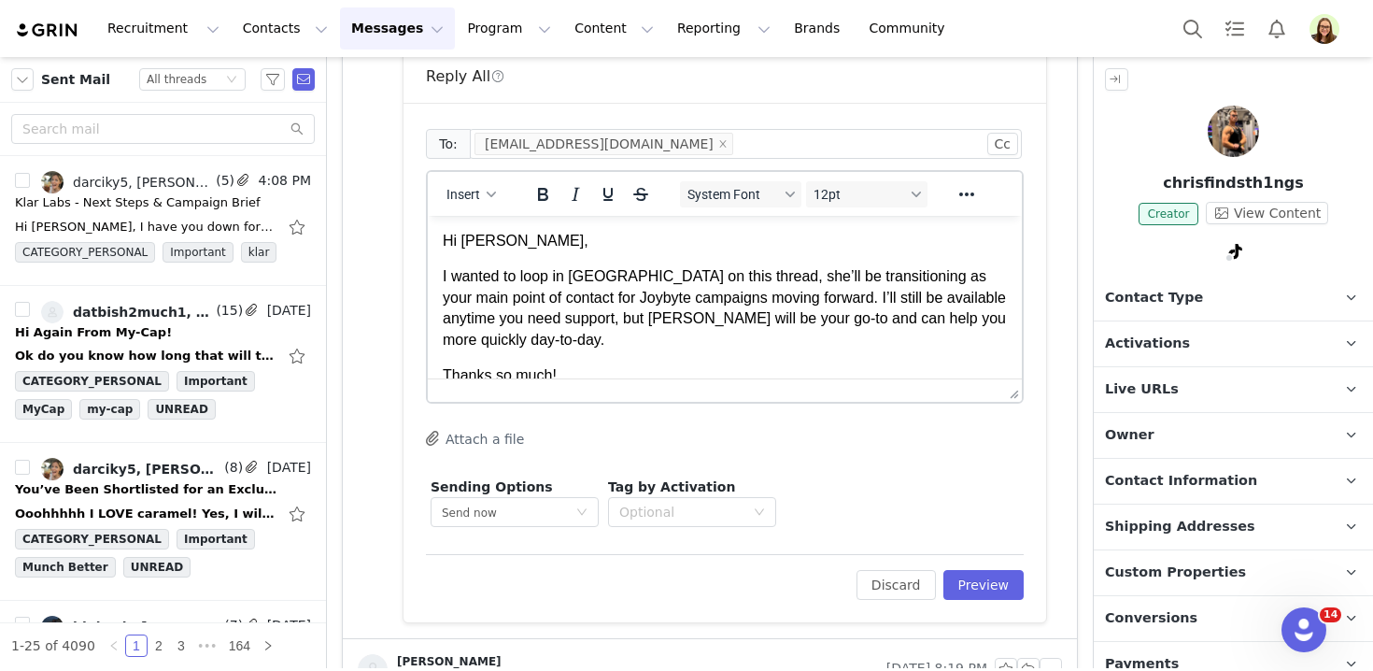
scroll to position [0, 0]
click at [1001, 146] on button "Cc" at bounding box center [1002, 144] width 31 height 22
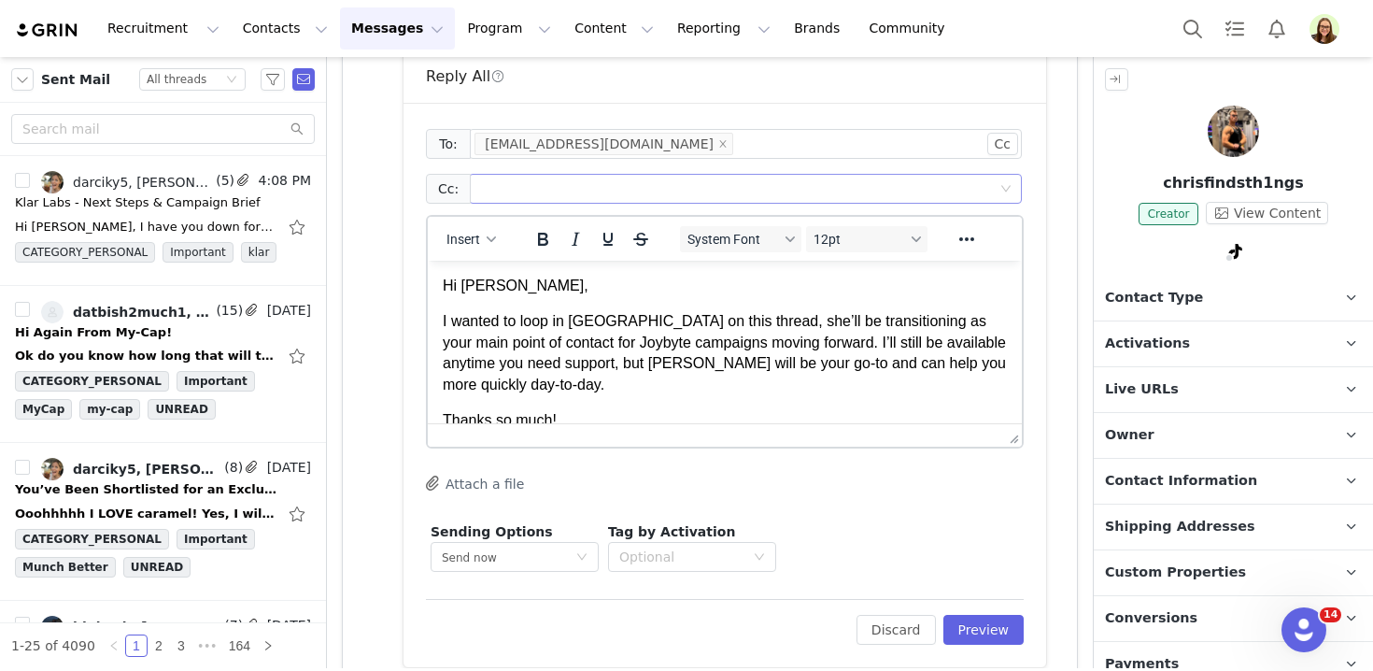
click at [780, 179] on div at bounding box center [738, 189] width 528 height 28
type input "rosellen@joybyte.com"
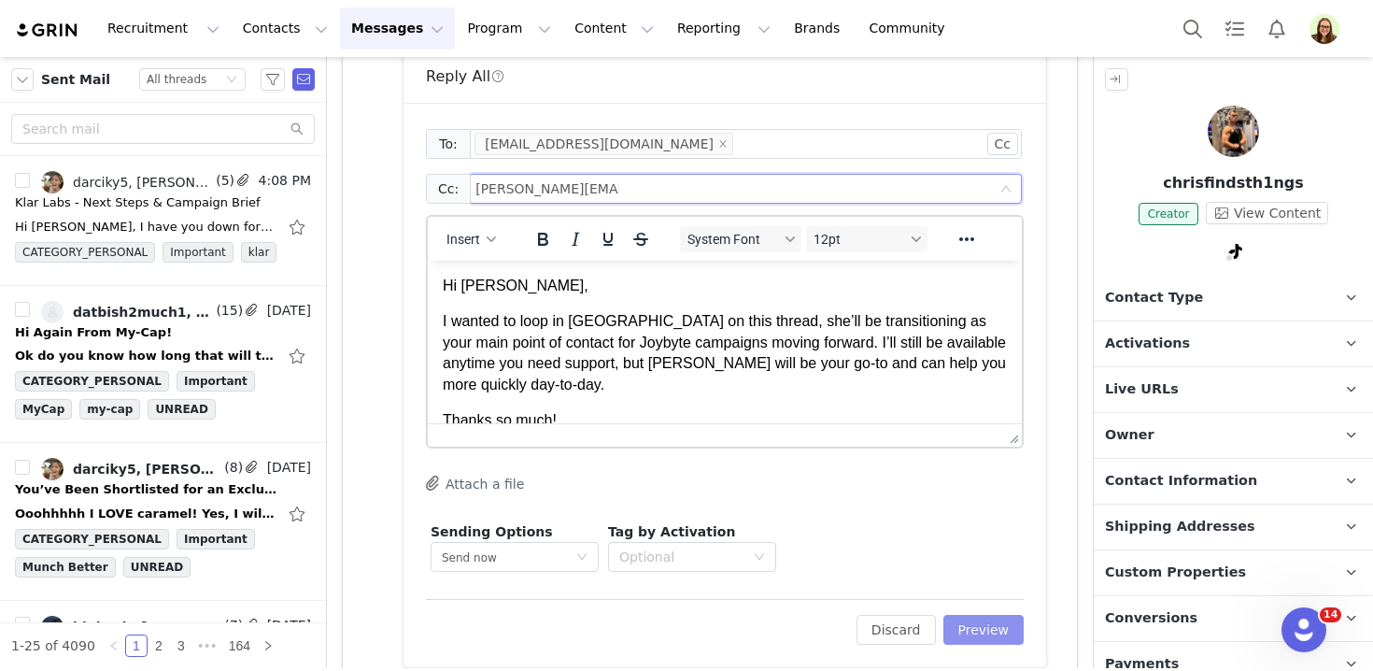
click at [1000, 622] on button "Preview" at bounding box center [983, 629] width 81 height 30
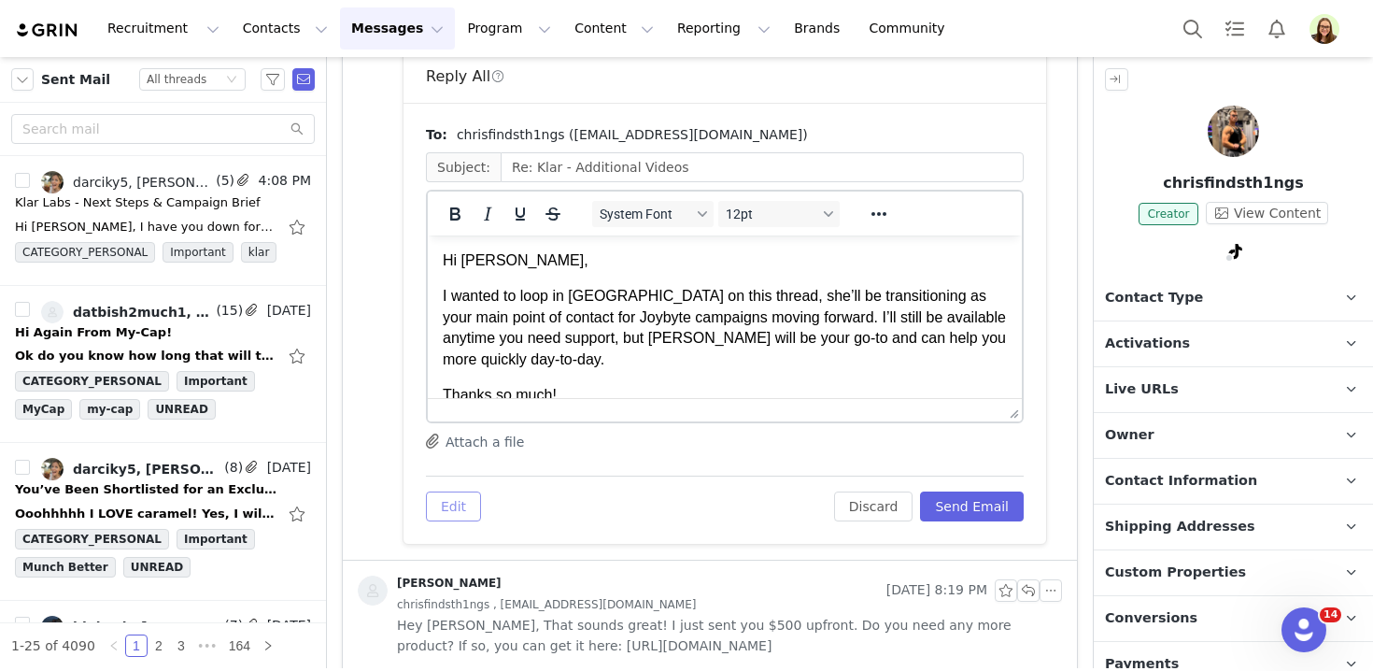
click at [445, 501] on button "Edit" at bounding box center [453, 506] width 55 height 30
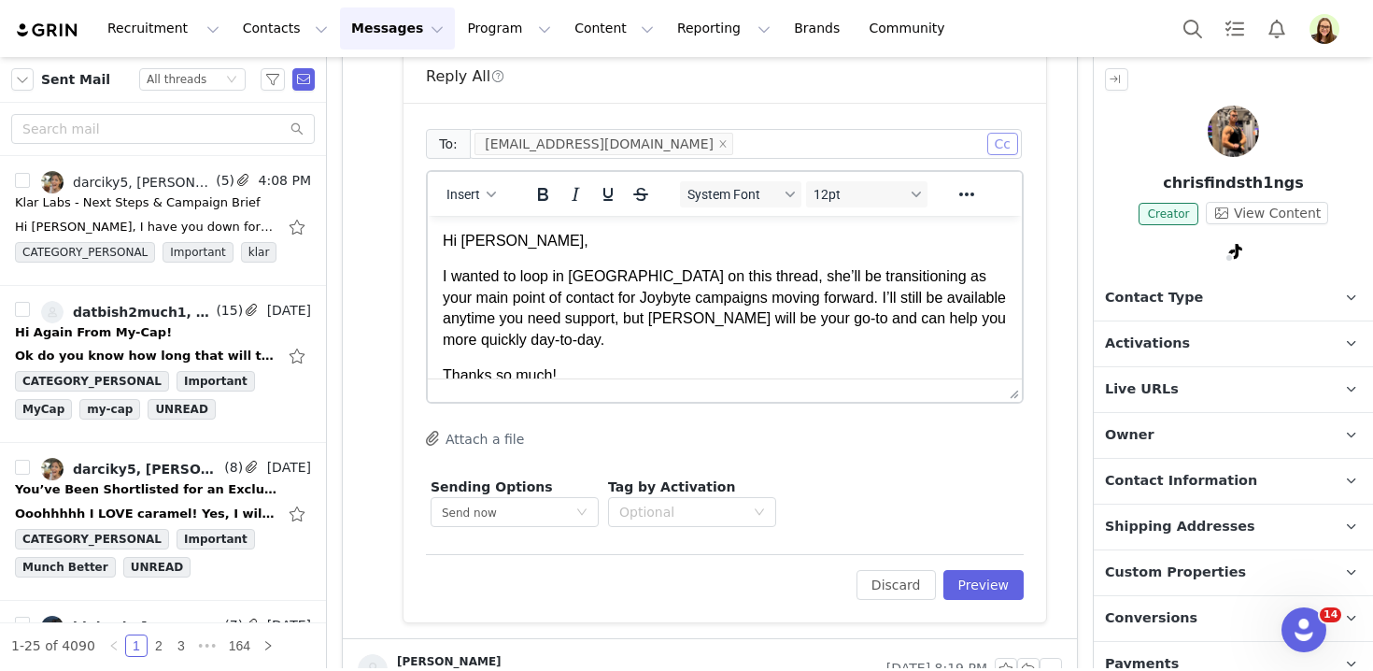
click at [999, 137] on button "Cc" at bounding box center [1002, 144] width 31 height 22
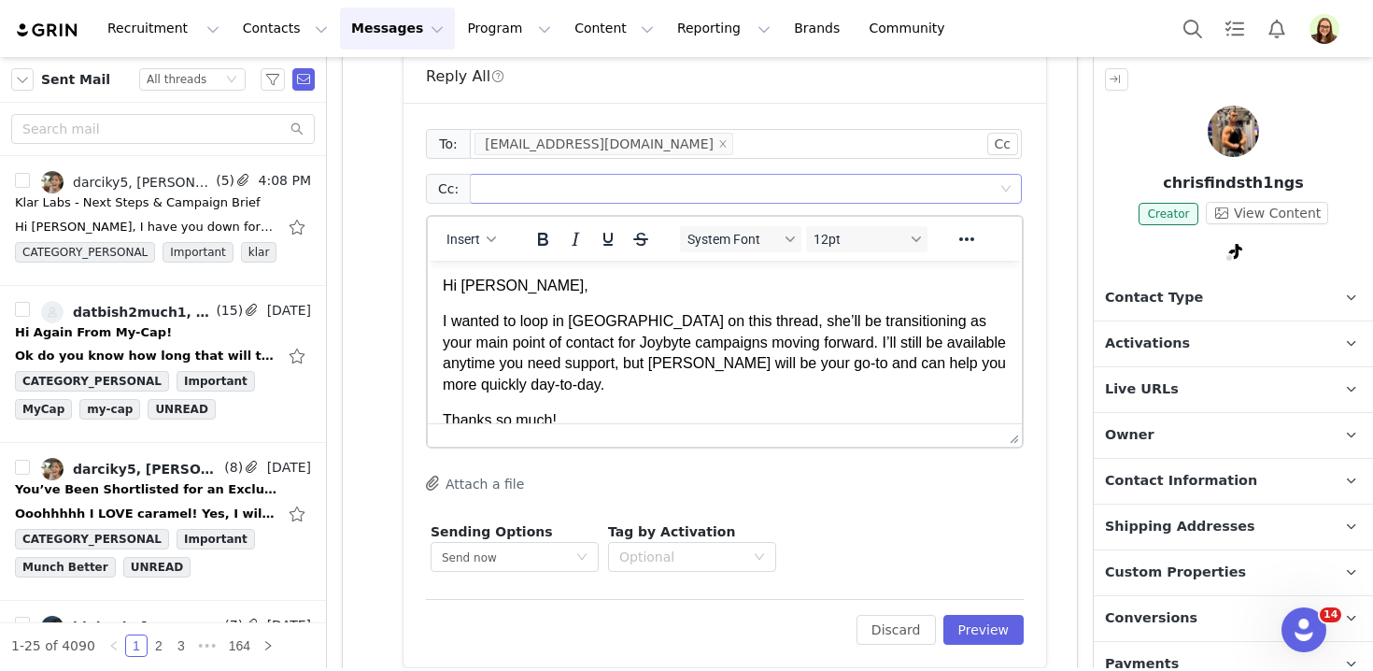
click at [717, 191] on div at bounding box center [738, 189] width 528 height 28
type input "rosellen@joybyte.com"
click at [690, 187] on div "rosellen@joybyte.com rosellen@joybyte.com" at bounding box center [738, 189] width 528 height 28
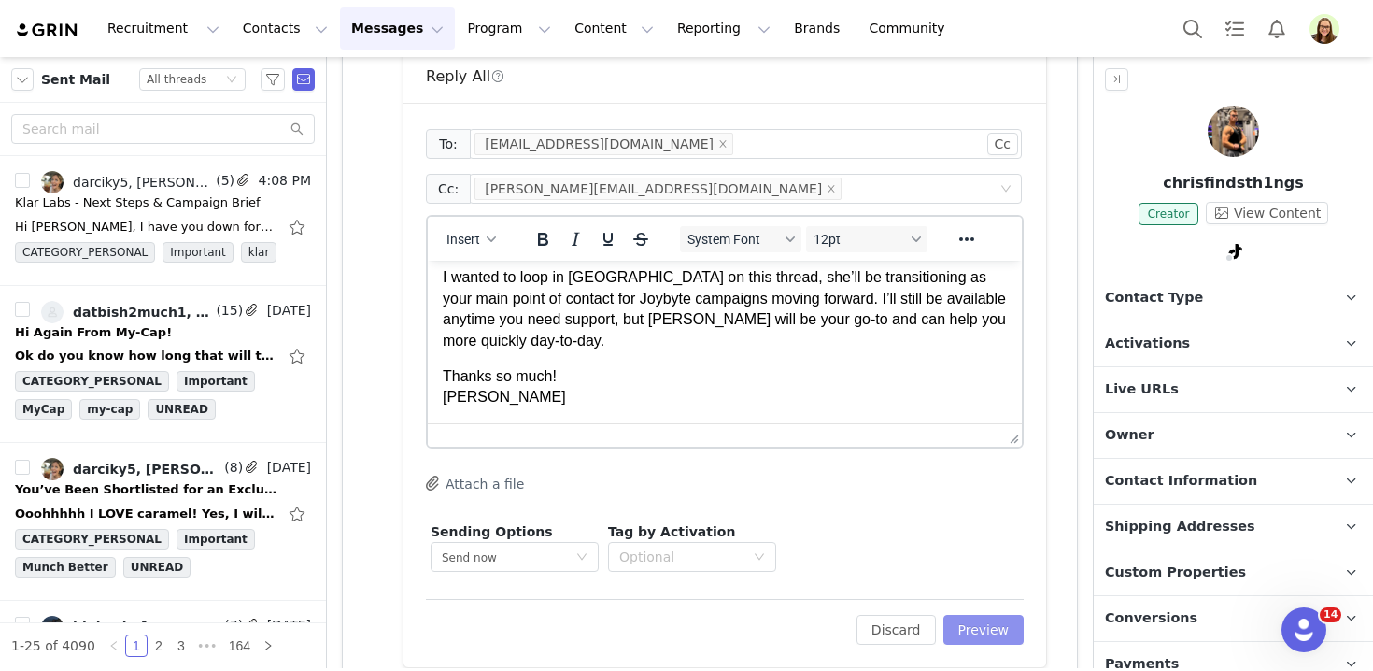
click at [978, 629] on button "Preview" at bounding box center [983, 629] width 81 height 30
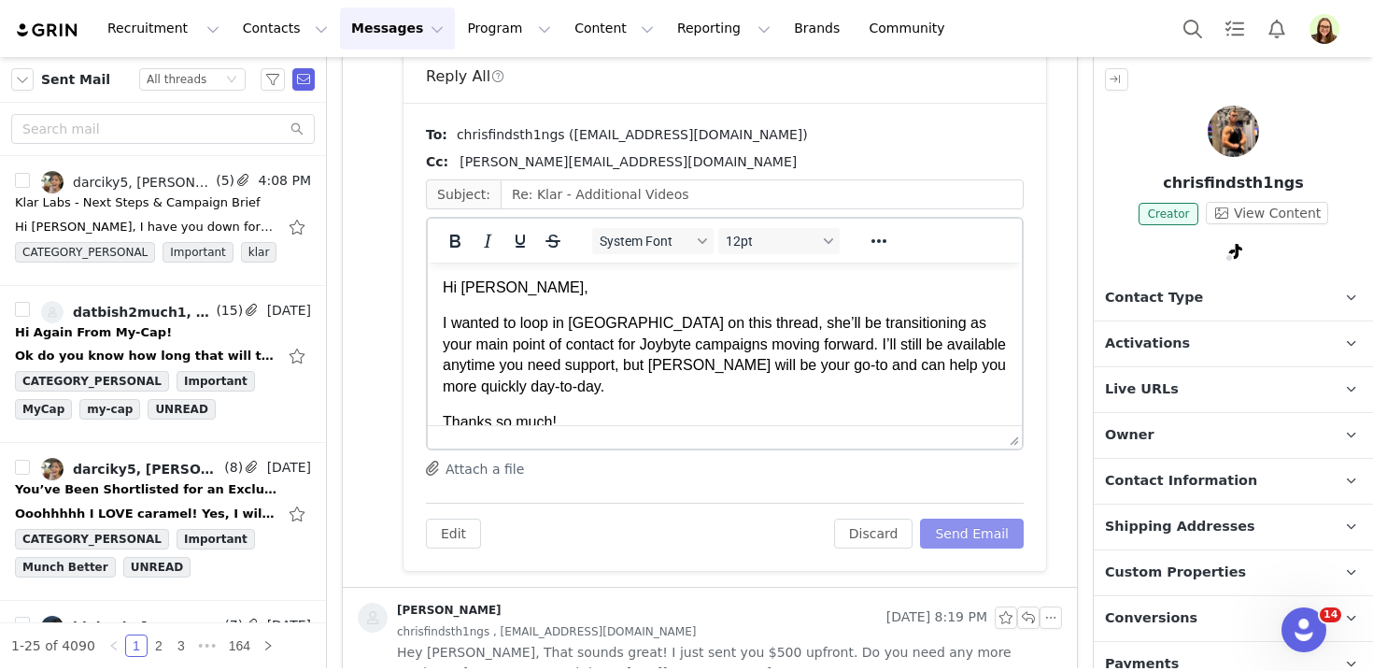
scroll to position [0, 0]
click at [974, 542] on button "Send Email" at bounding box center [972, 533] width 104 height 30
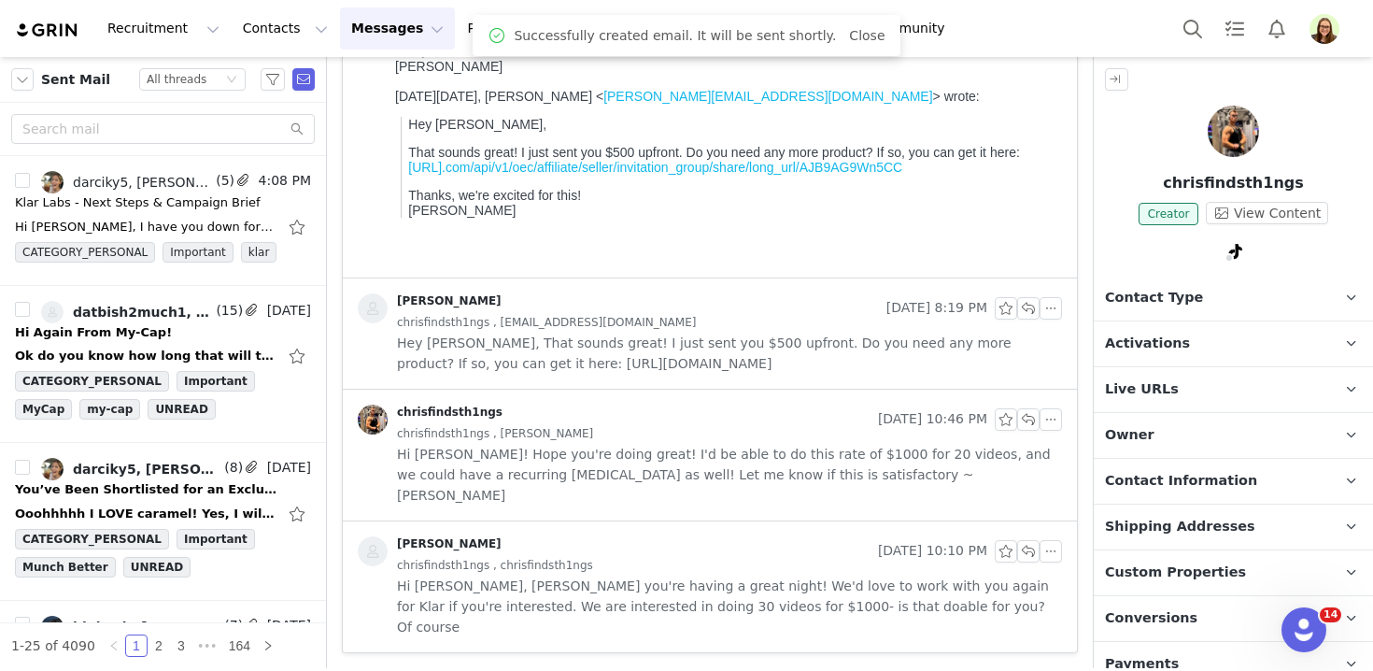
scroll to position [238, 0]
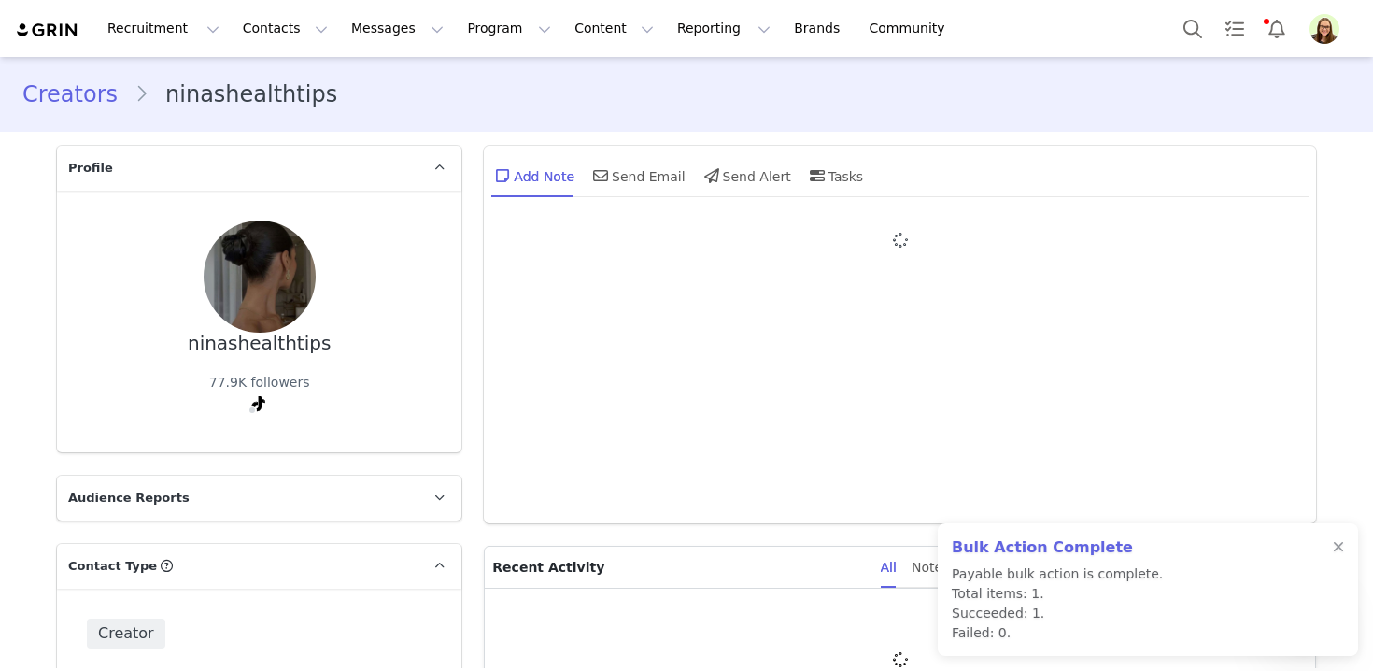
type input "+1 ([GEOGRAPHIC_DATA])"
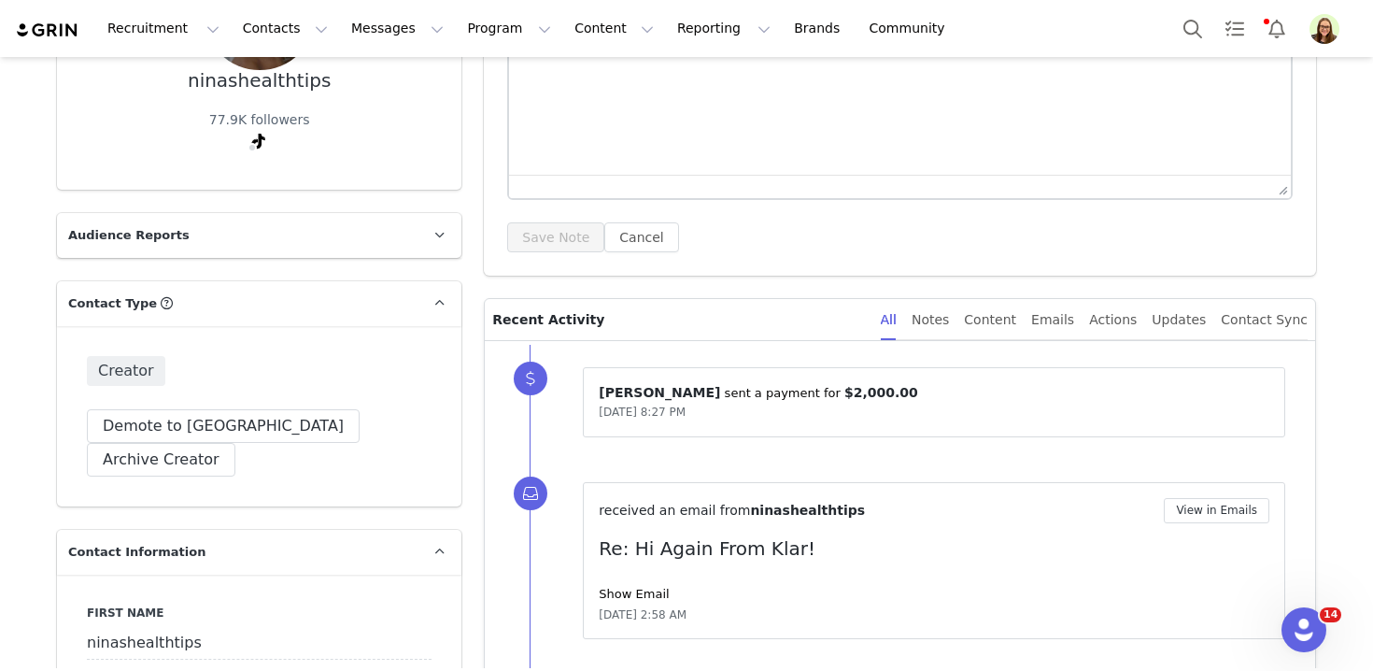
scroll to position [277, 0]
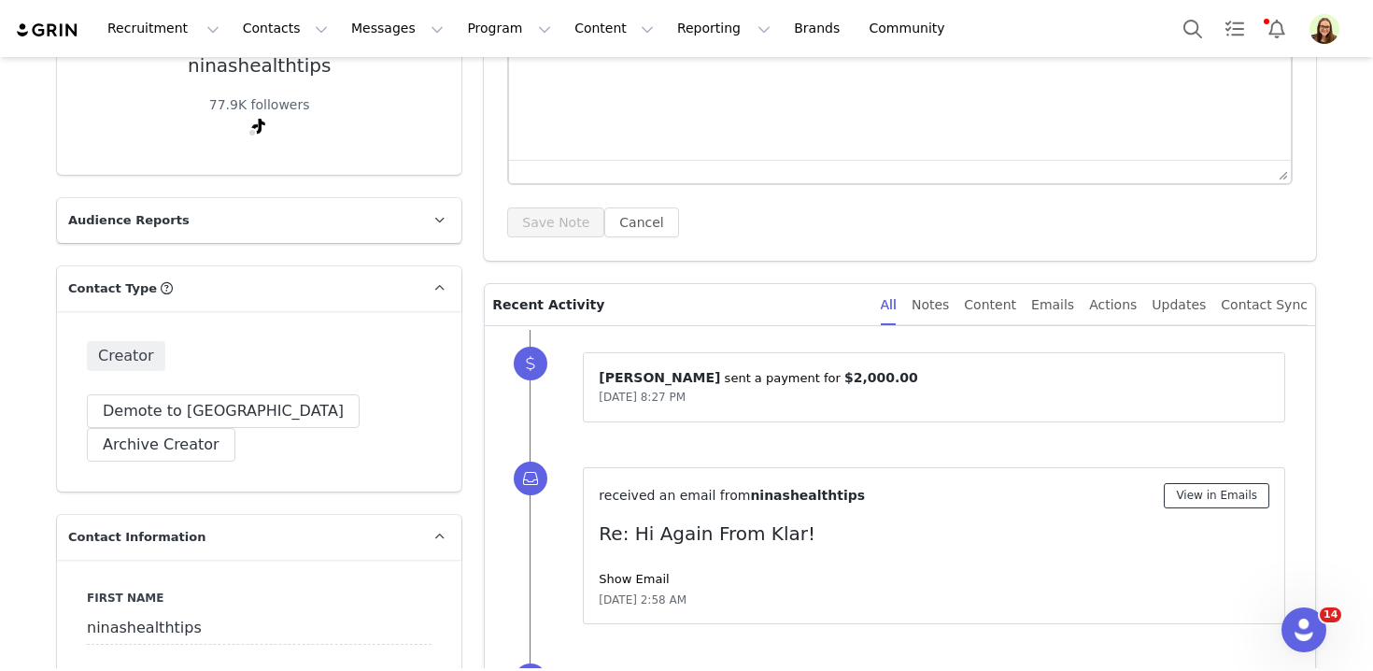
click at [1221, 505] on button "View in Emails" at bounding box center [1217, 495] width 106 height 25
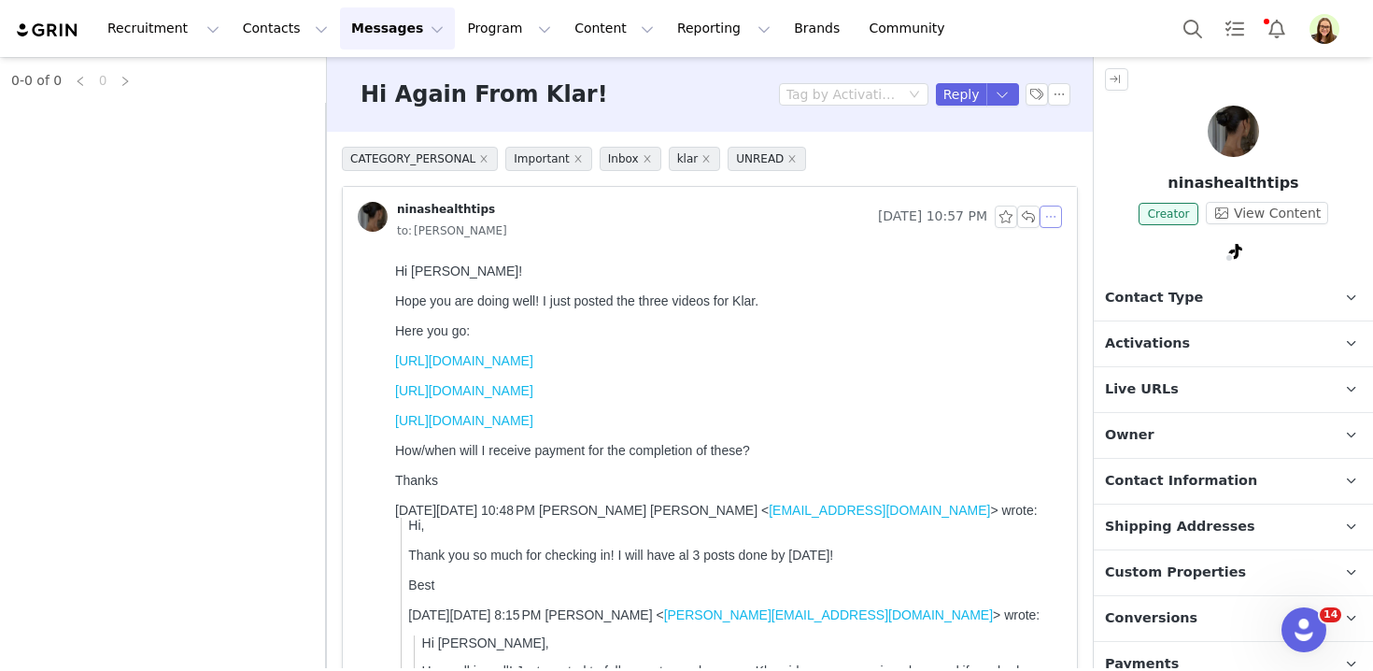
click at [1050, 222] on button "button" at bounding box center [1050, 216] width 22 height 22
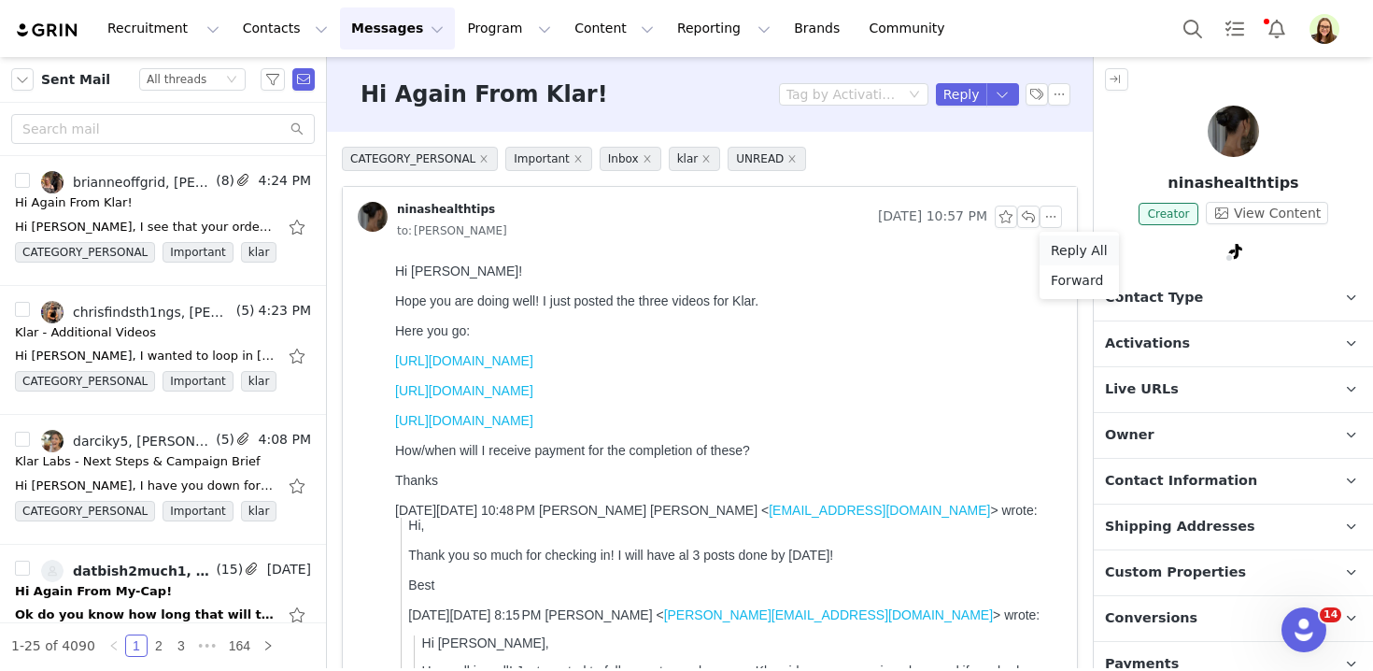
click at [1053, 250] on li "Reply All" at bounding box center [1078, 250] width 79 height 30
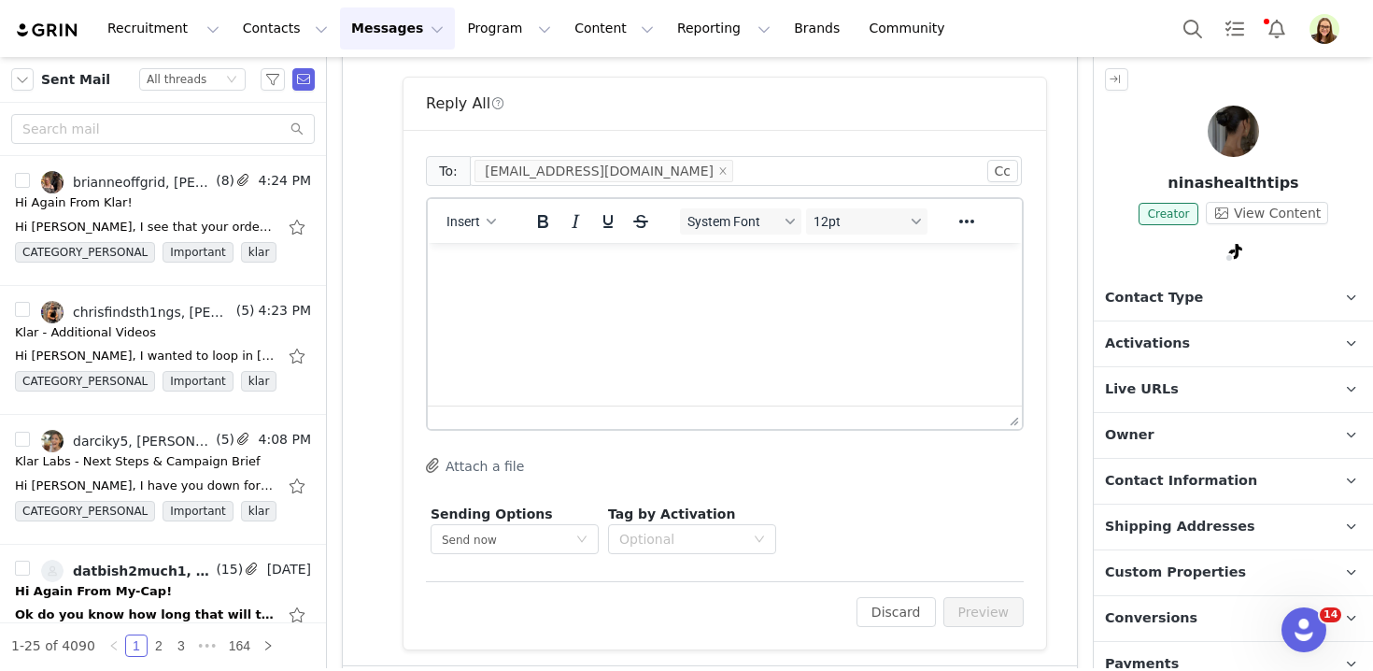
scroll to position [812, 0]
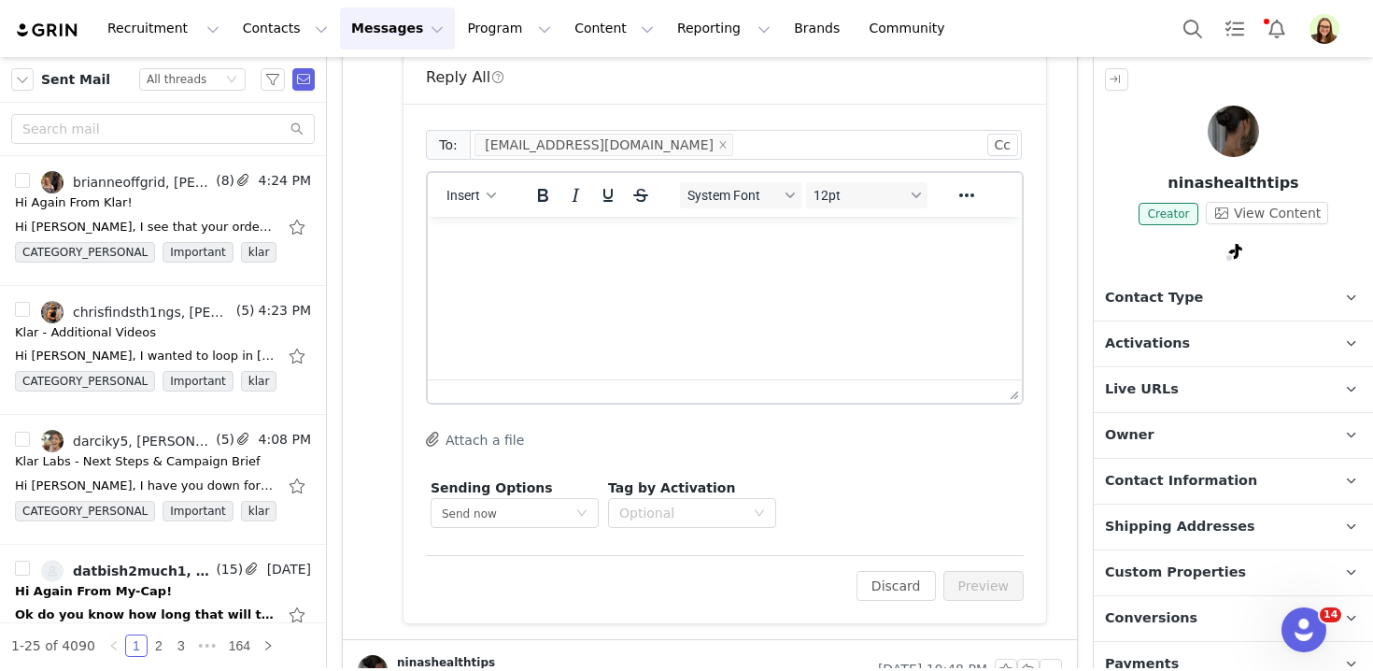
click at [868, 267] on html at bounding box center [725, 242] width 594 height 50
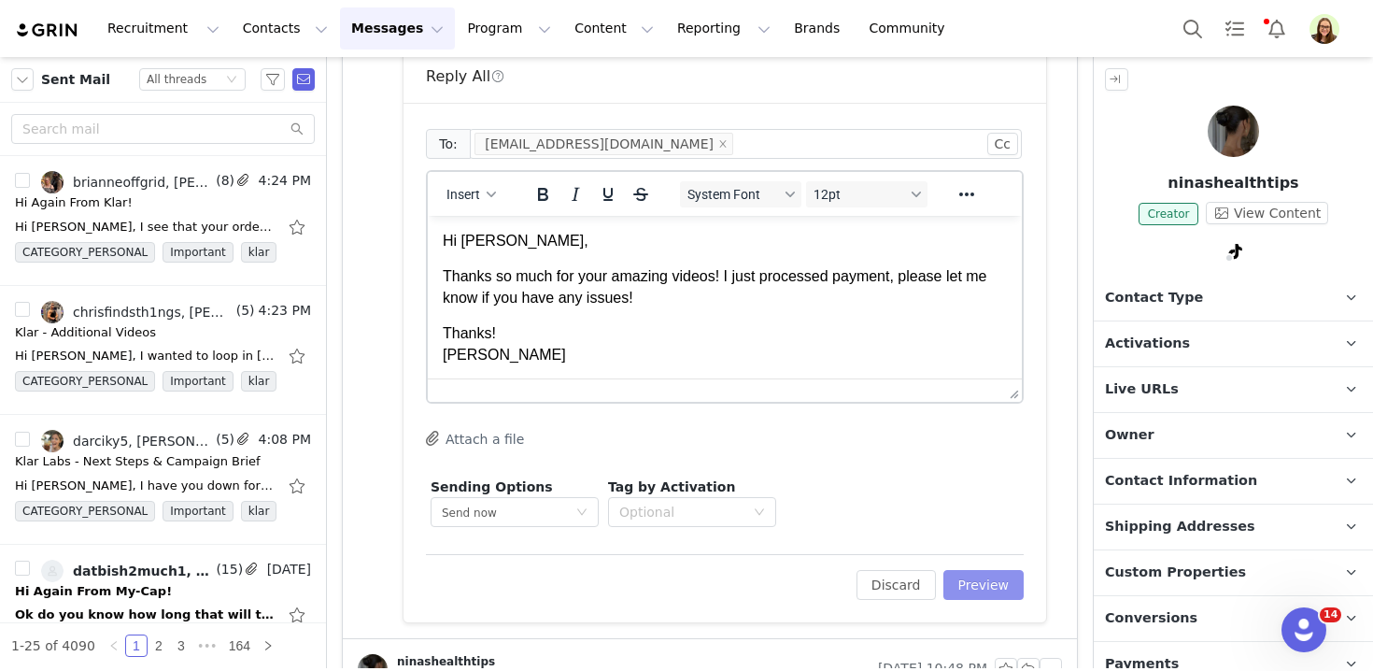
click at [969, 583] on button "Preview" at bounding box center [983, 585] width 81 height 30
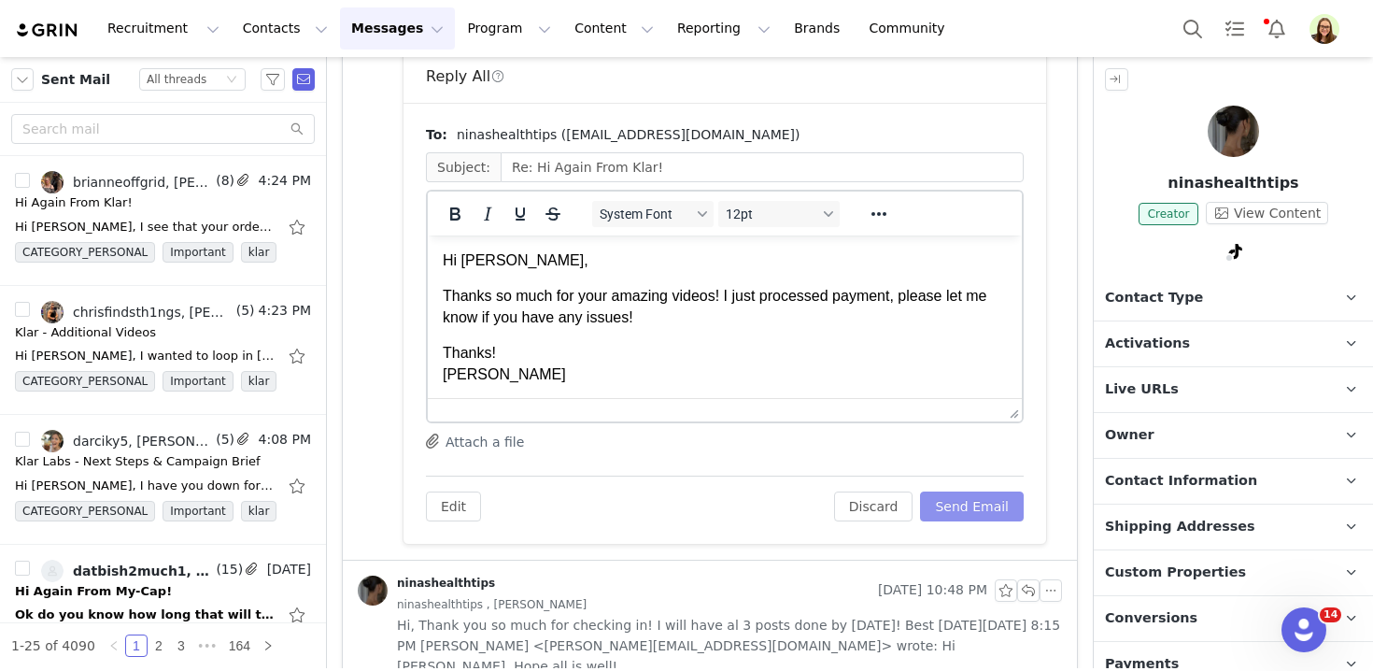
scroll to position [0, 0]
click at [962, 501] on button "Send Email" at bounding box center [972, 506] width 104 height 30
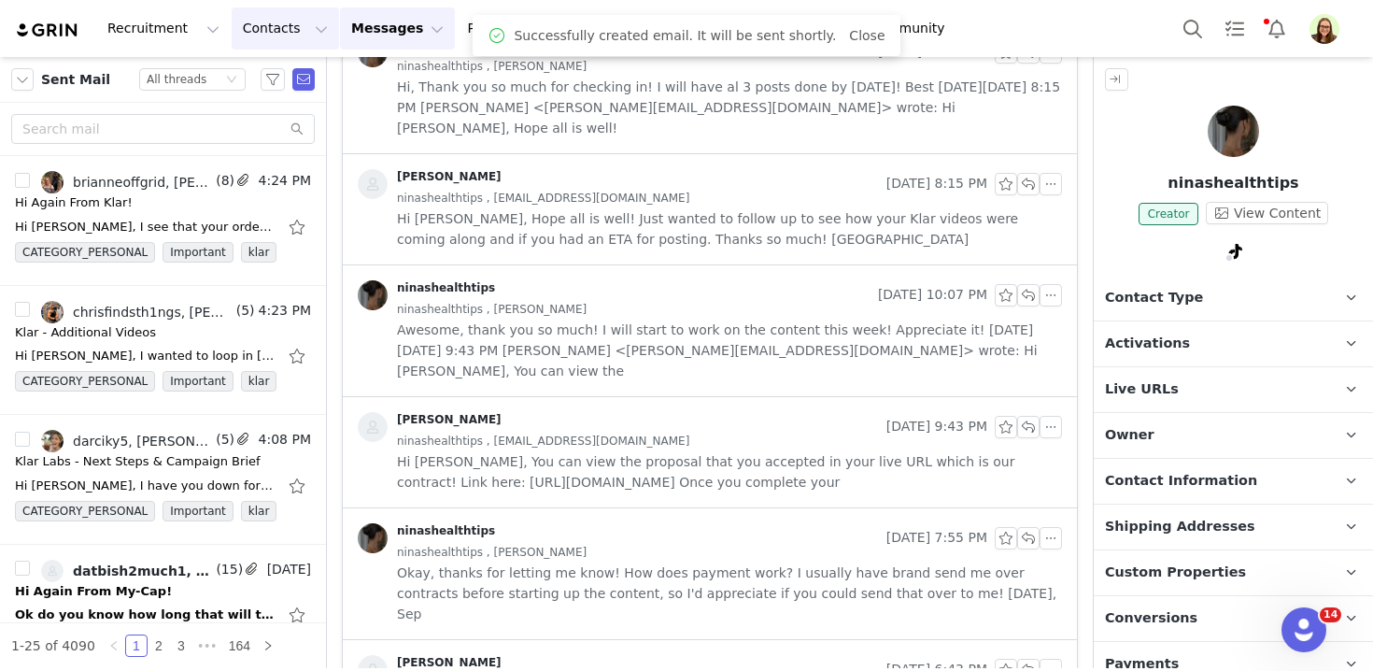
click at [270, 24] on button "Contacts Contacts" at bounding box center [285, 28] width 107 height 42
click at [292, 117] on p "Prospects" at bounding box center [264, 117] width 63 height 20
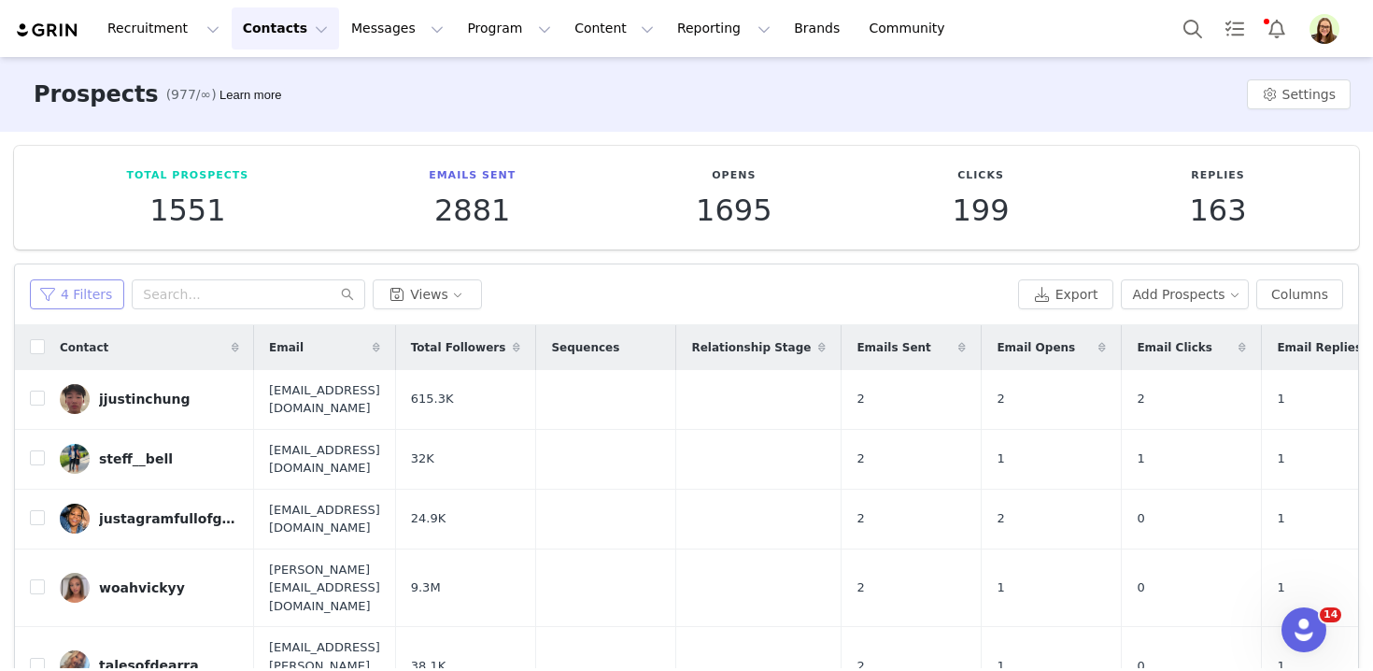
click at [34, 304] on button "4 Filters" at bounding box center [77, 294] width 94 height 30
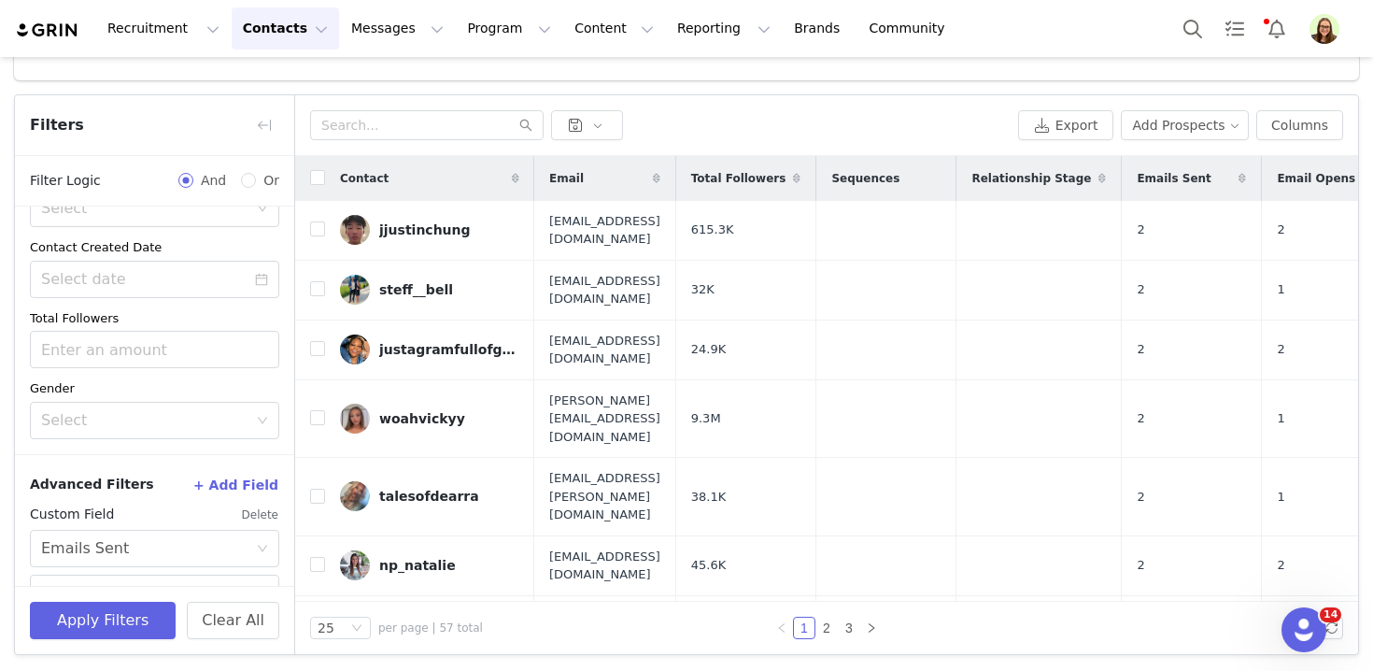
scroll to position [623, 0]
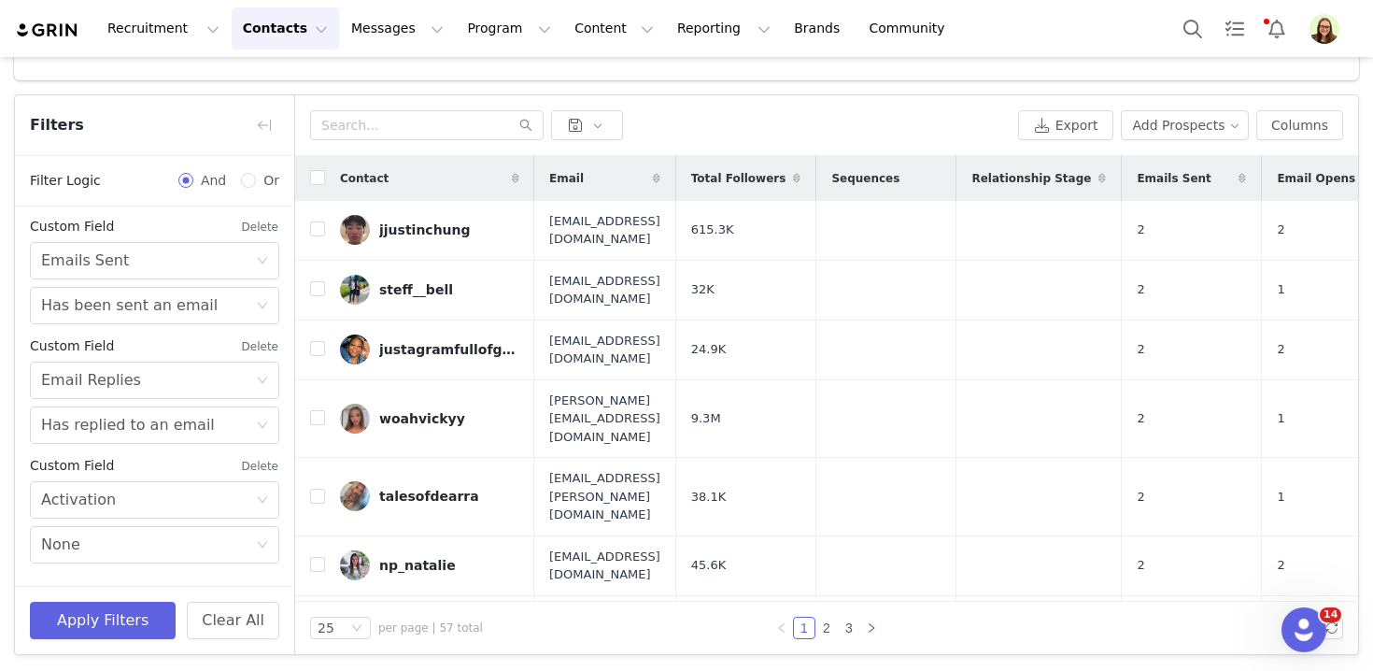
click at [250, 348] on button "Delete" at bounding box center [260, 347] width 38 height 30
click at [252, 467] on button "Delete" at bounding box center [260, 466] width 38 height 30
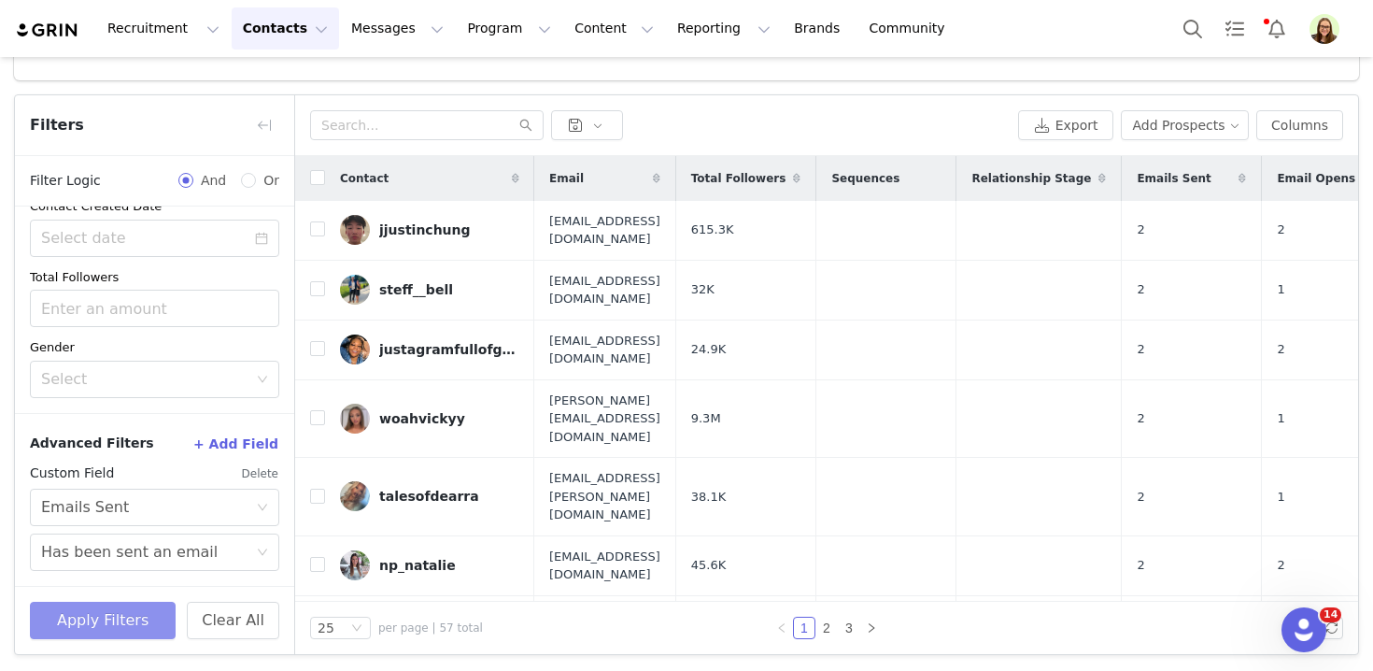
click at [128, 623] on button "Apply Filters" at bounding box center [103, 619] width 146 height 37
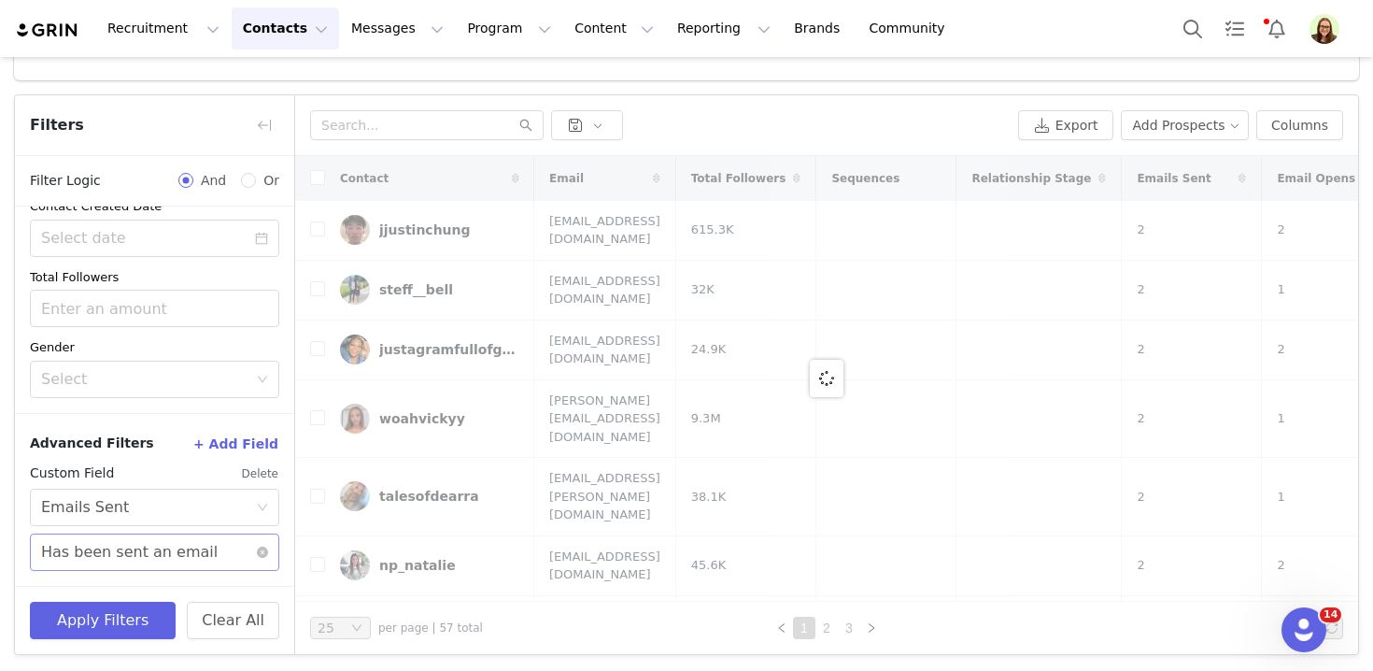
click at [148, 542] on div "Has been sent an email" at bounding box center [129, 551] width 177 height 35
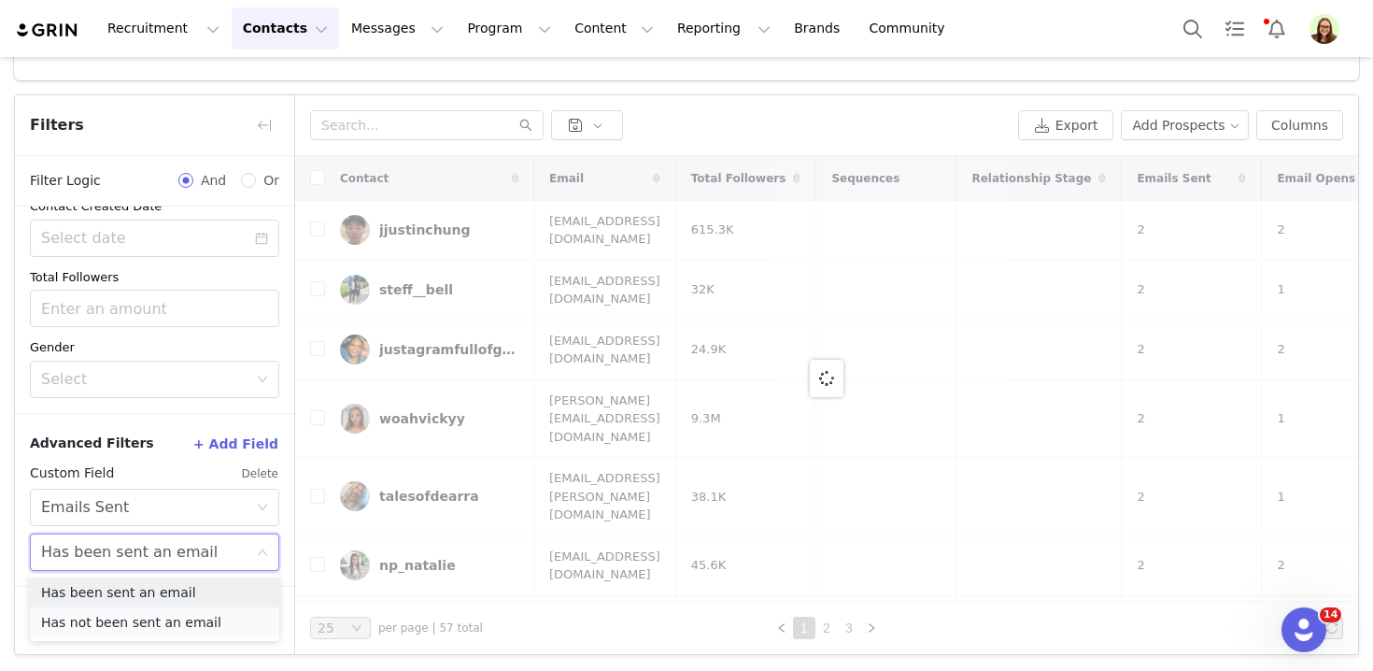
click at [158, 615] on li "Has not been sent an email" at bounding box center [154, 622] width 249 height 30
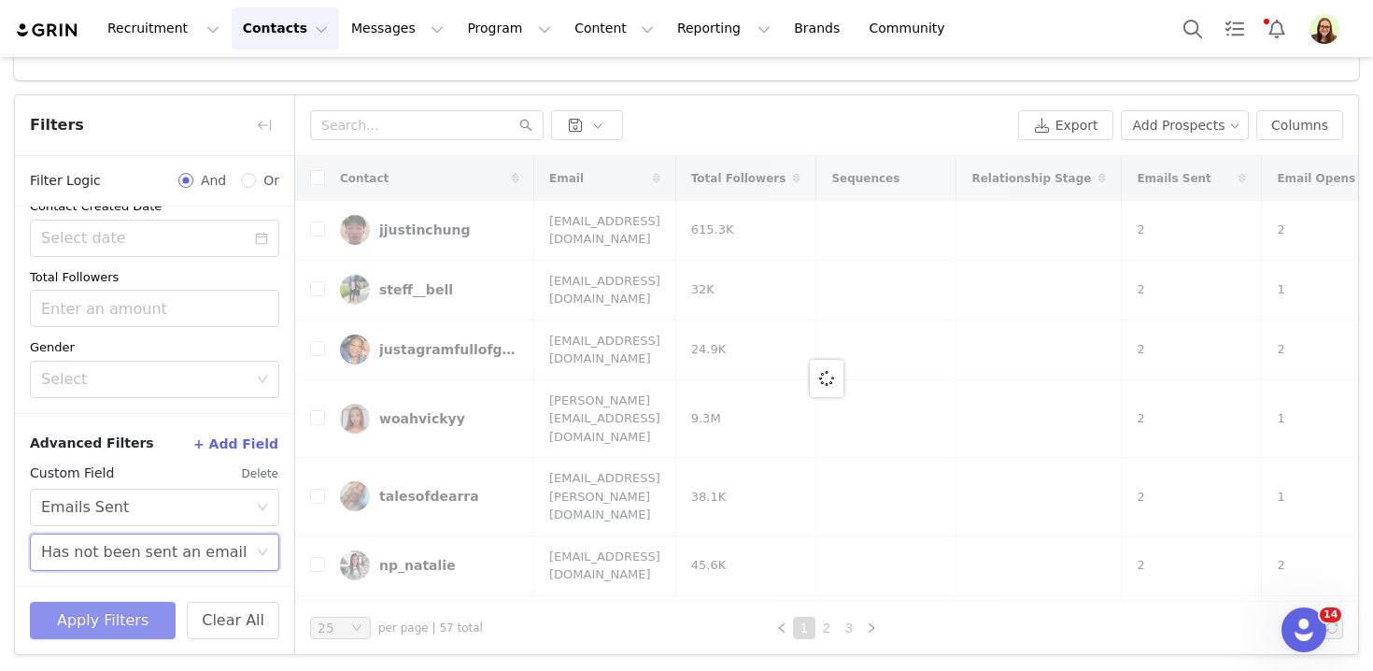
click at [128, 634] on button "Apply Filters" at bounding box center [103, 619] width 146 height 37
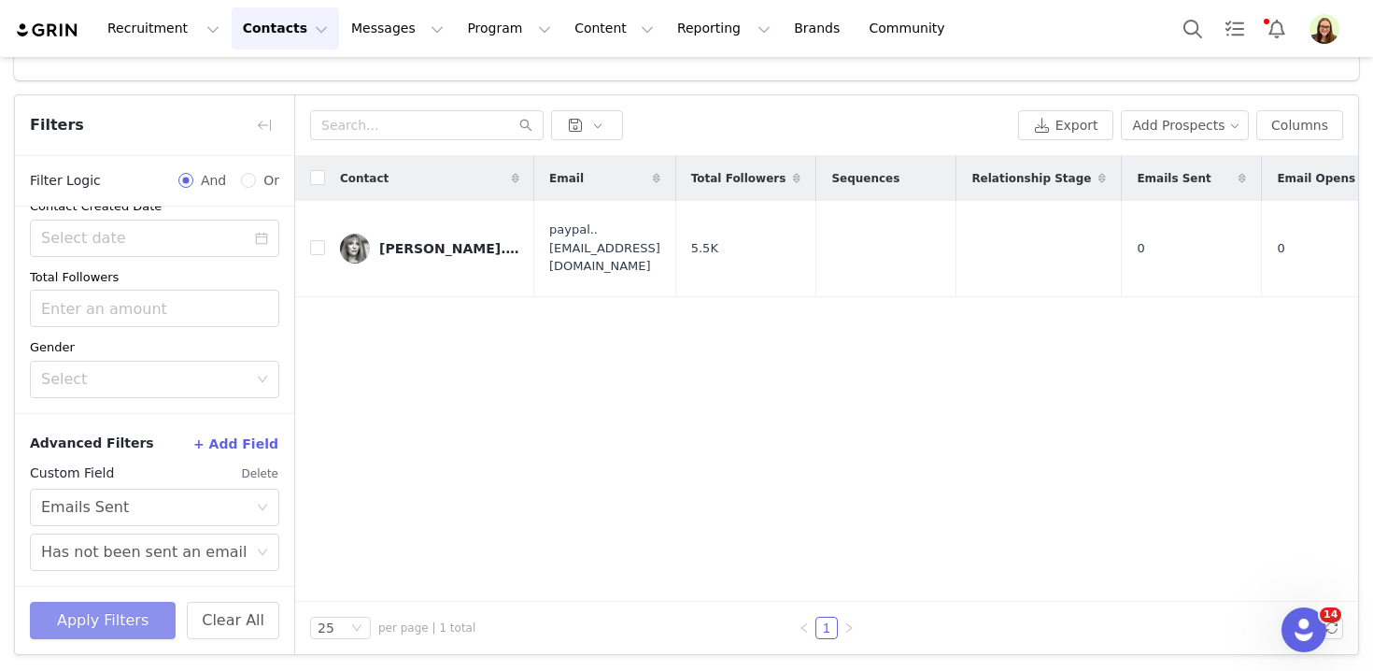
click at [129, 619] on button "Apply Filters" at bounding box center [103, 619] width 146 height 37
click at [148, 555] on div "Has not been sent an email" at bounding box center [143, 551] width 205 height 35
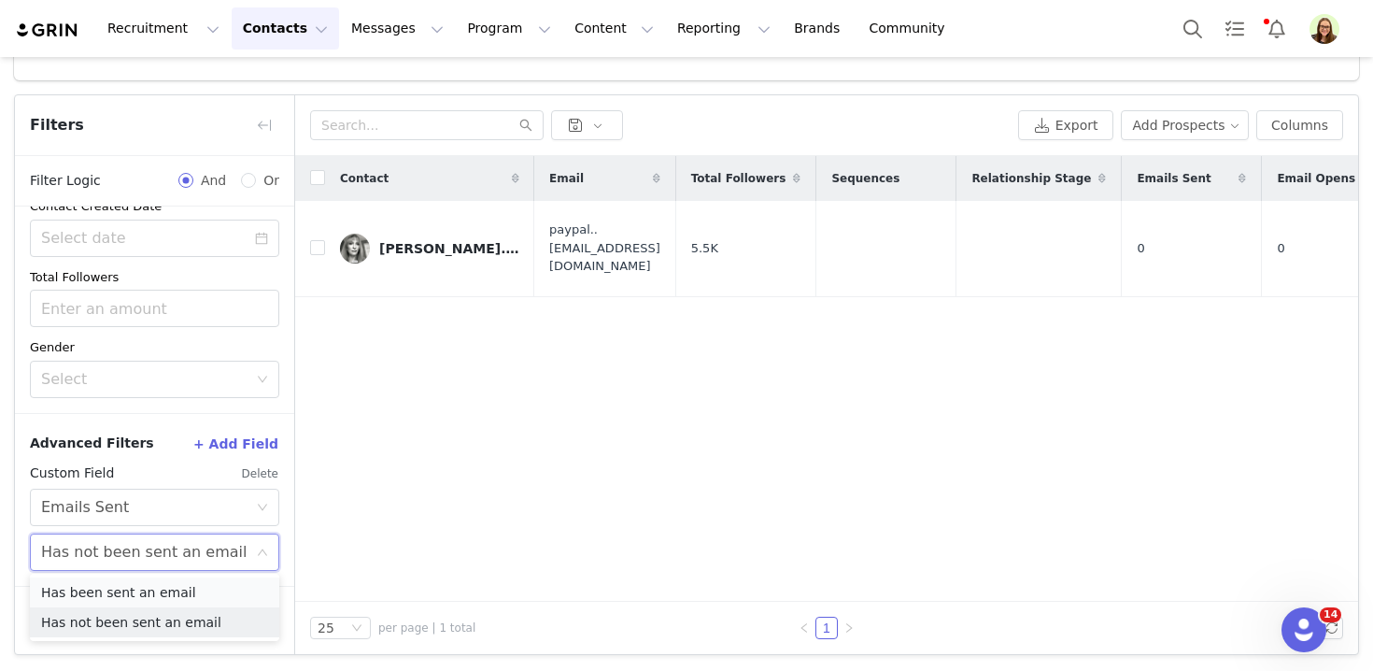
click at [146, 586] on li "Has been sent an email" at bounding box center [154, 592] width 249 height 30
click at [120, 620] on button "Apply Filters" at bounding box center [103, 619] width 146 height 37
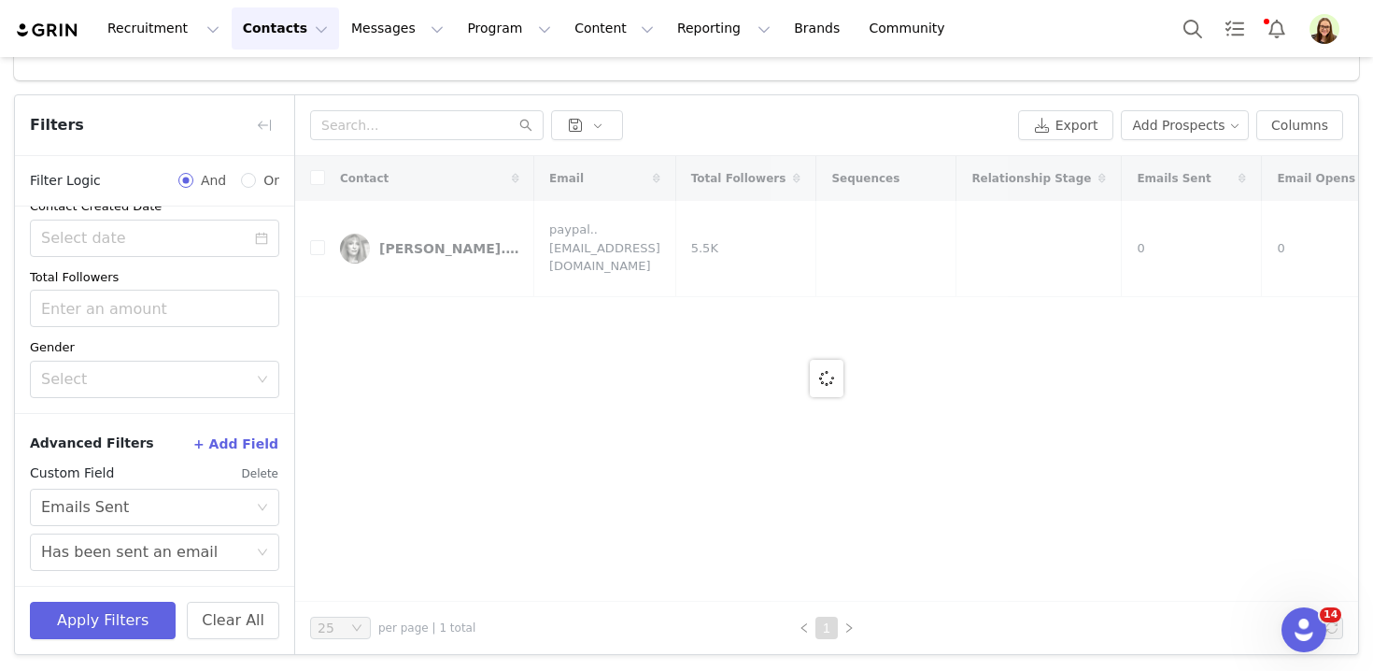
click at [219, 436] on button "+ Add Field" at bounding box center [235, 444] width 87 height 30
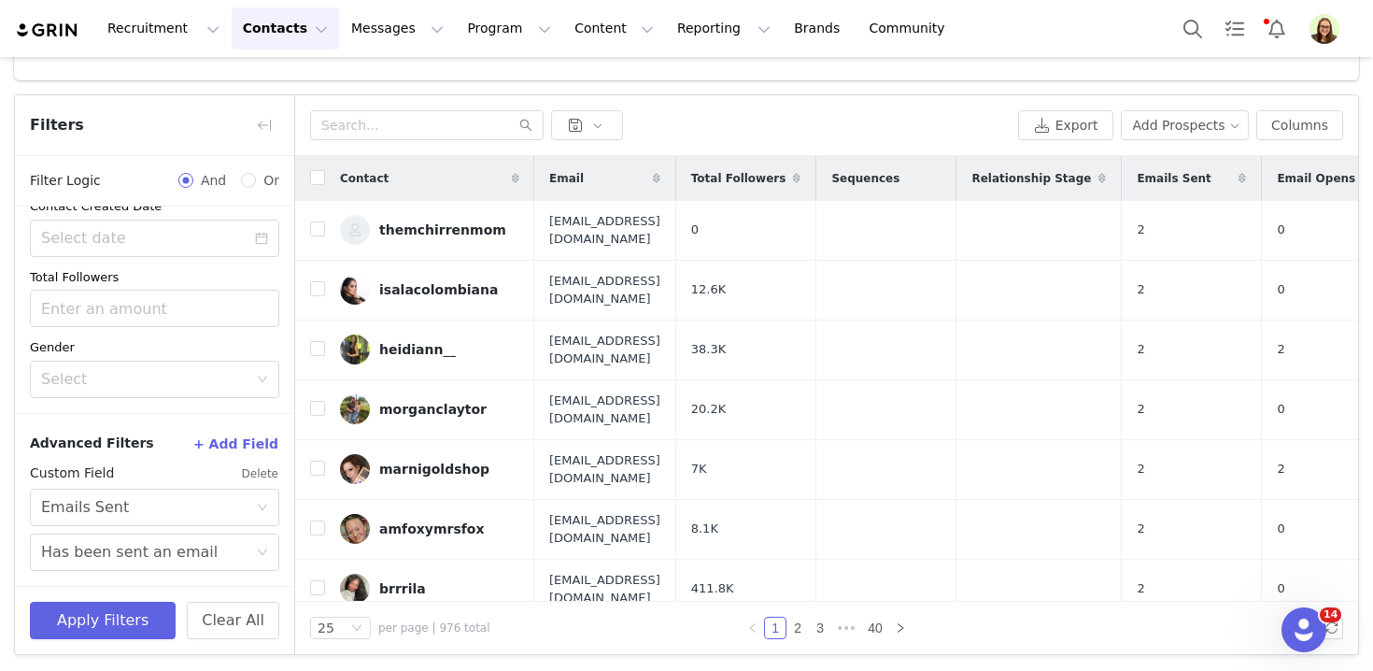
click at [248, 441] on button "+ Add Field" at bounding box center [235, 444] width 87 height 30
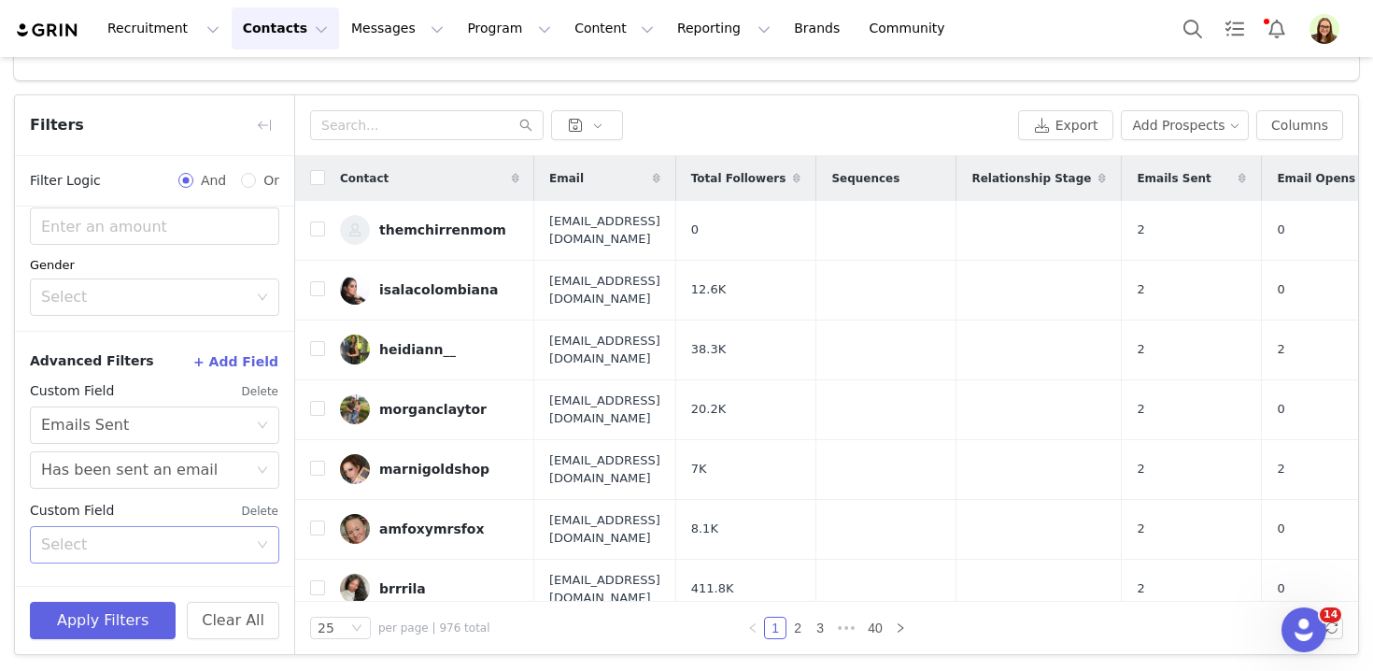
click at [197, 535] on div "Select" at bounding box center [144, 544] width 206 height 19
type input "n"
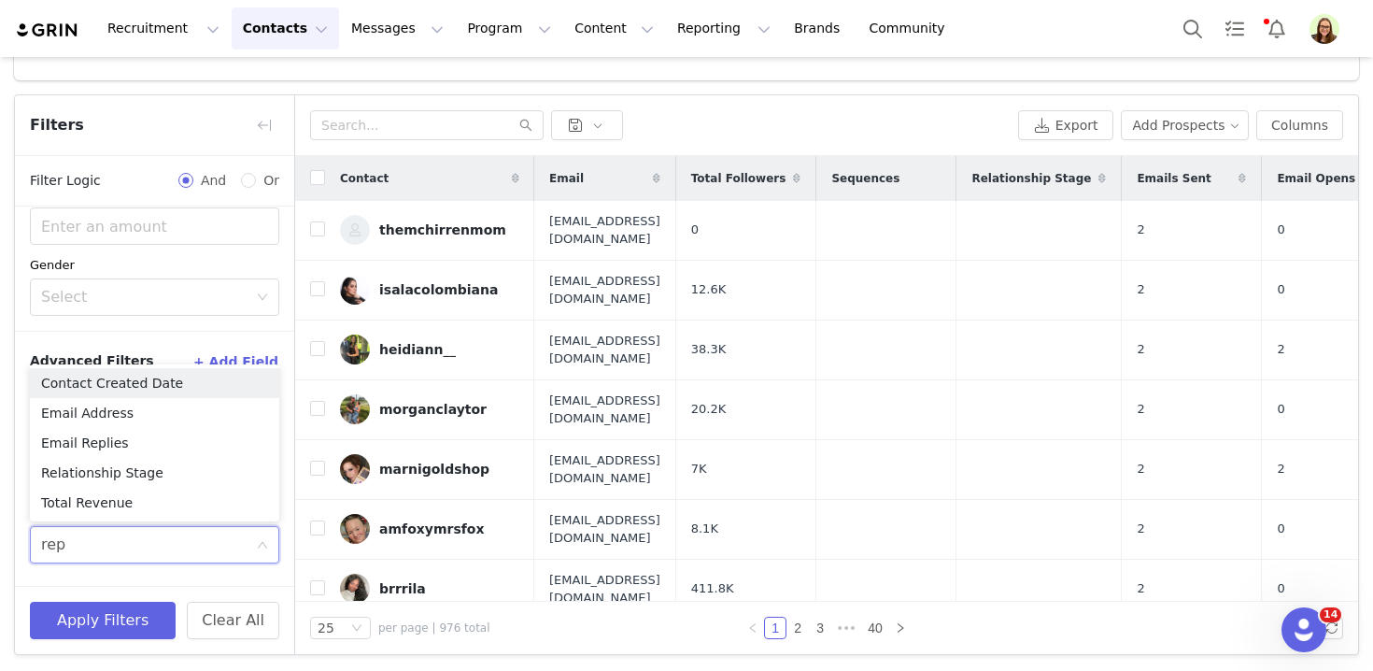
type input "repl"
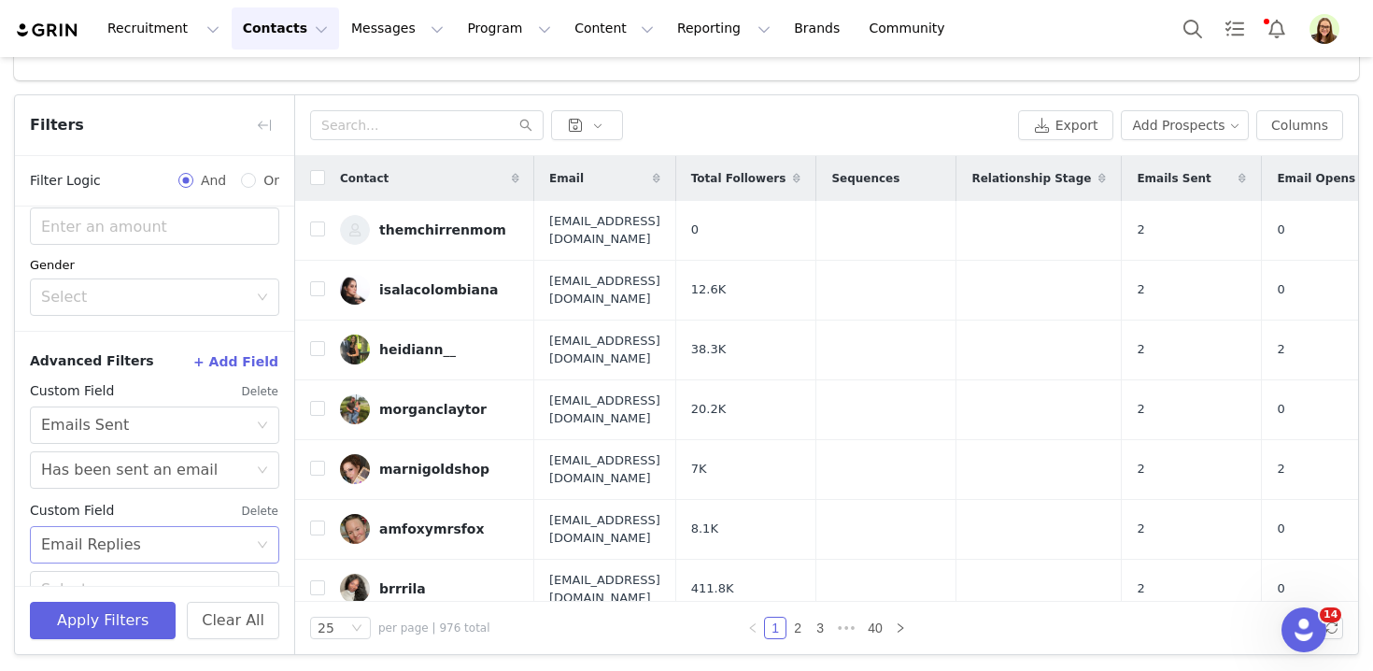
scroll to position [496, 0]
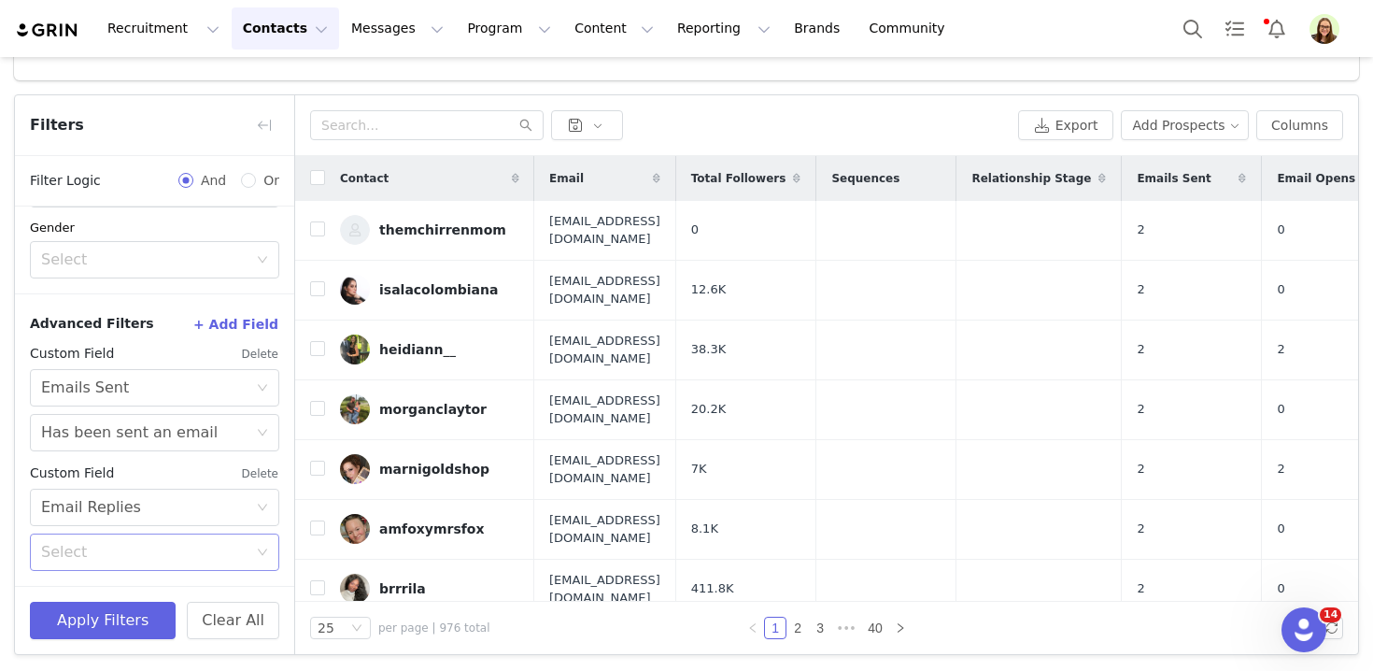
click at [154, 566] on div "Select" at bounding box center [148, 551] width 215 height 35
click at [147, 621] on li "Has not replied to an email" at bounding box center [154, 622] width 249 height 30
click at [108, 624] on button "Apply Filters" at bounding box center [103, 619] width 146 height 37
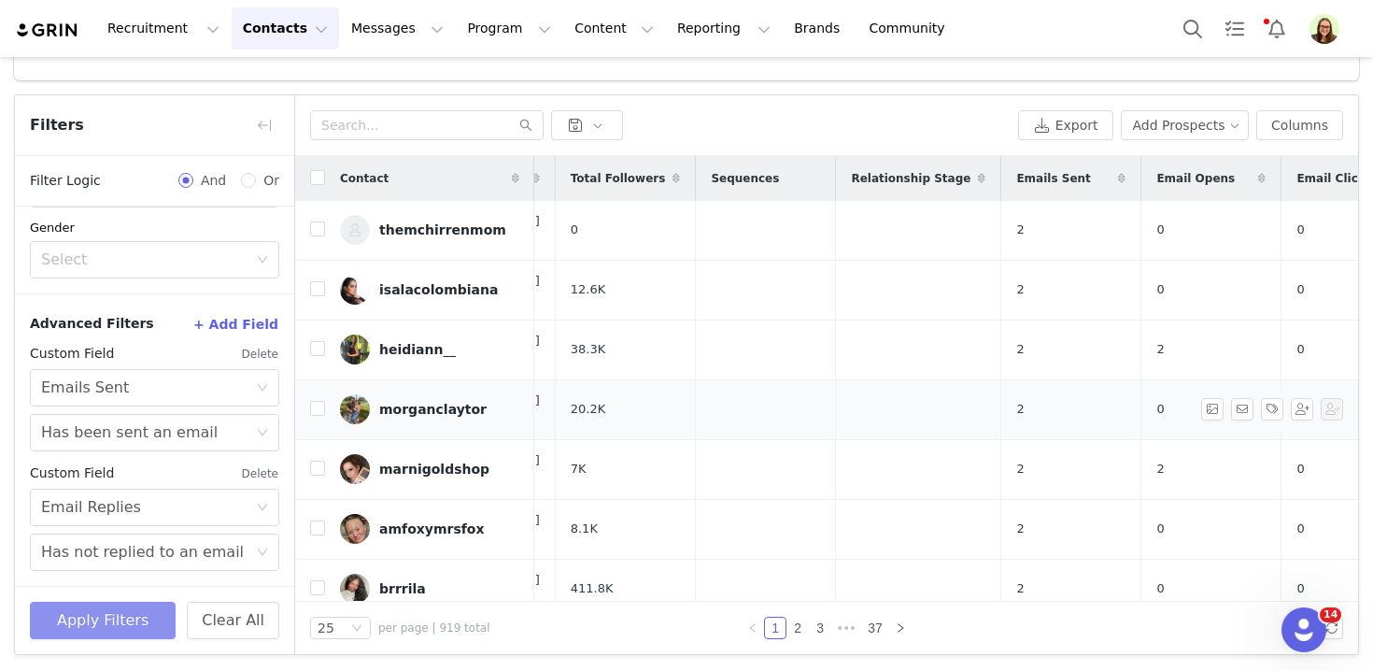
scroll to position [0, 244]
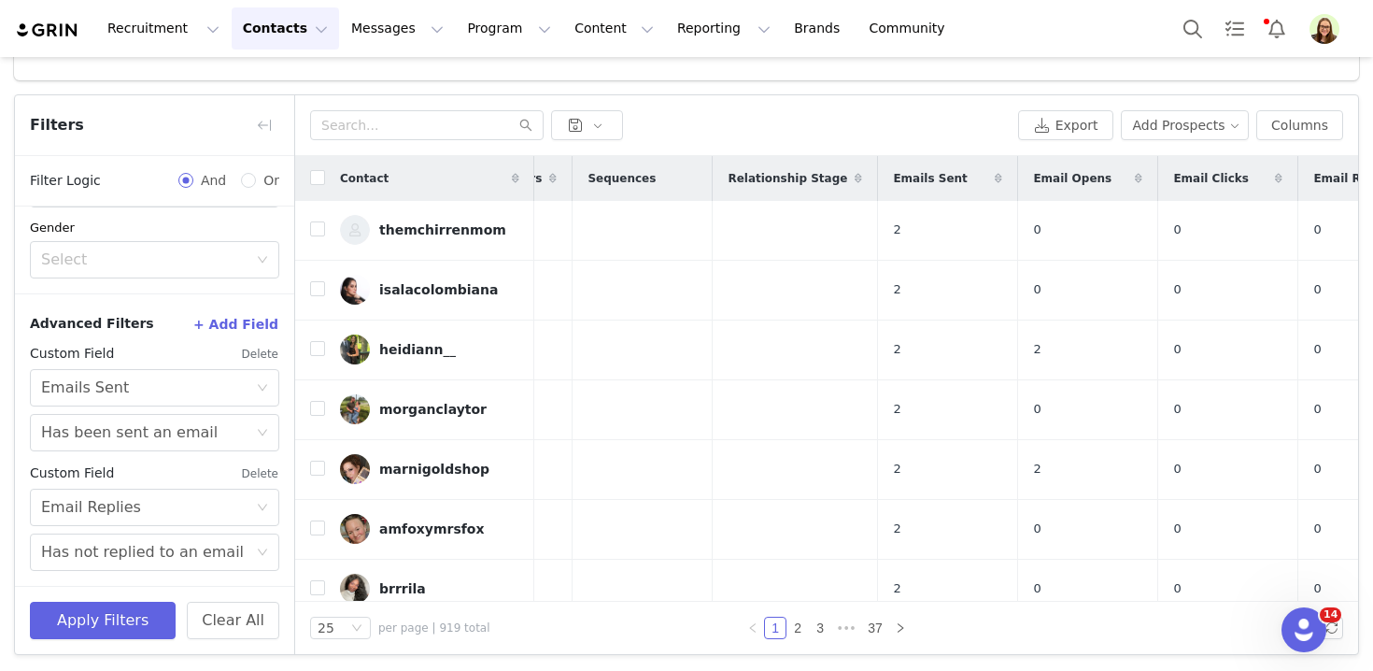
click at [967, 181] on span "Emails Sent" at bounding box center [930, 178] width 74 height 17
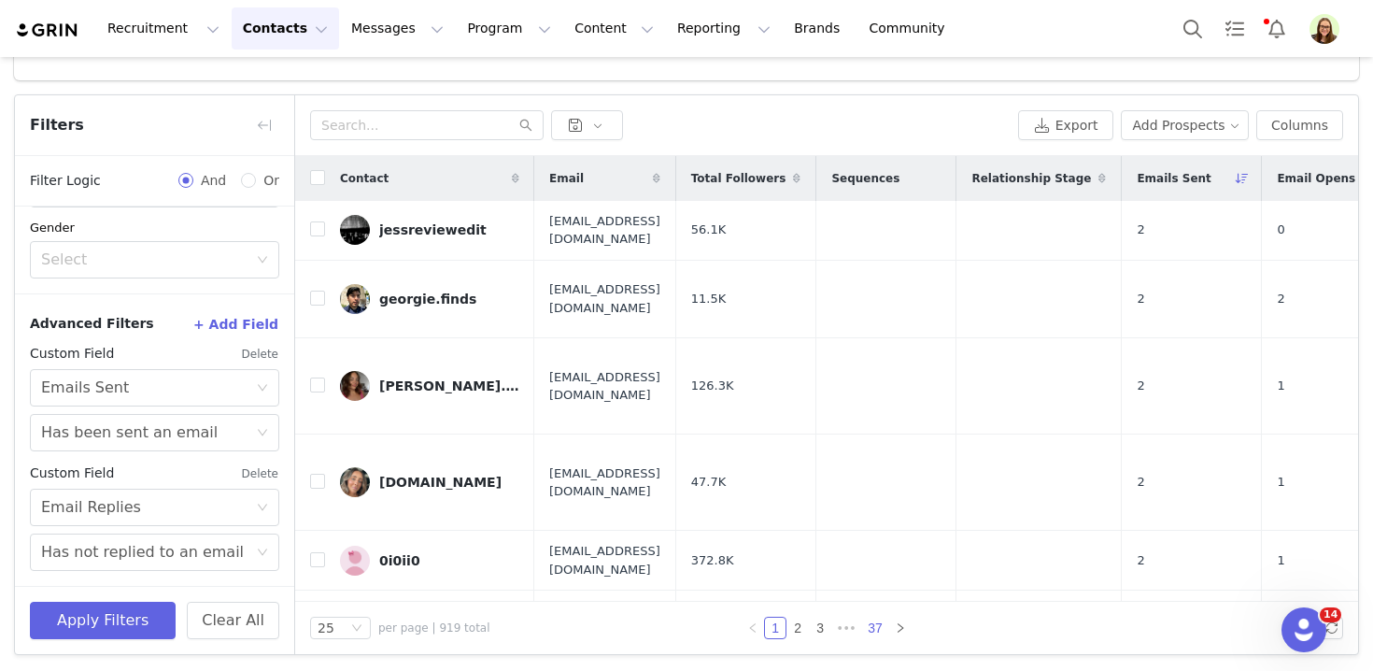
click at [874, 632] on link "37" at bounding box center [875, 627] width 26 height 21
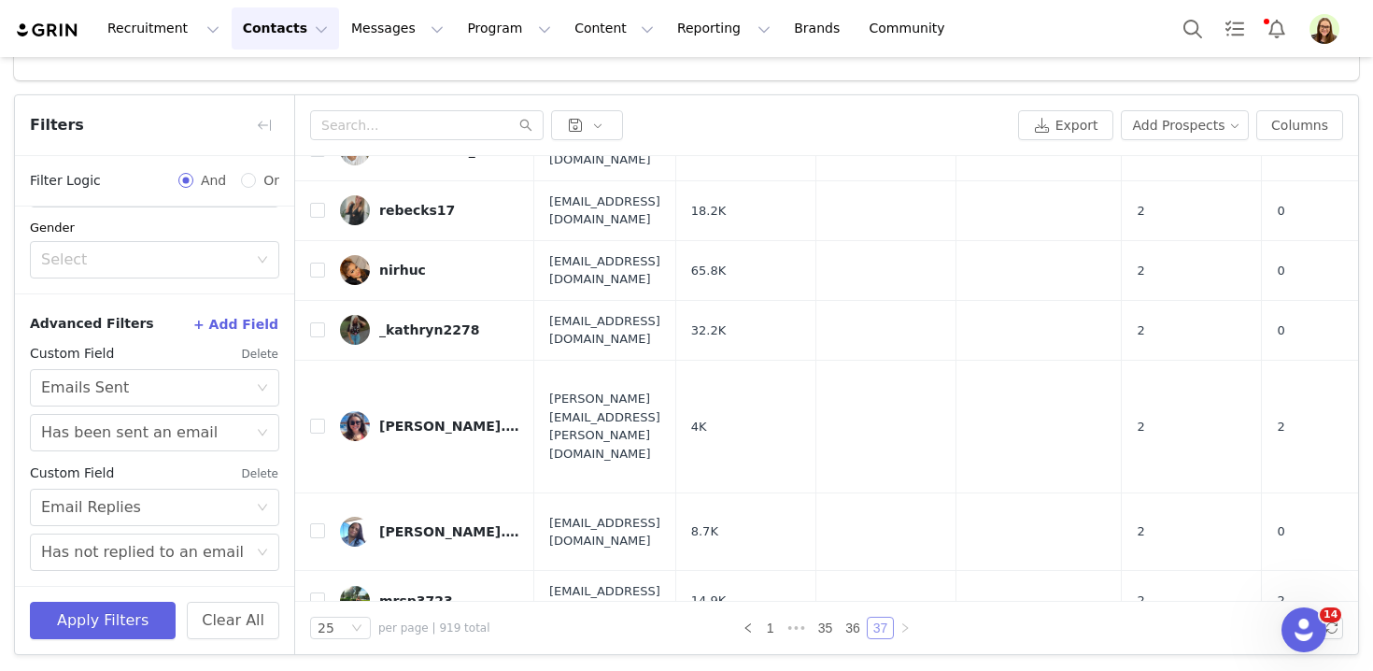
scroll to position [735, 0]
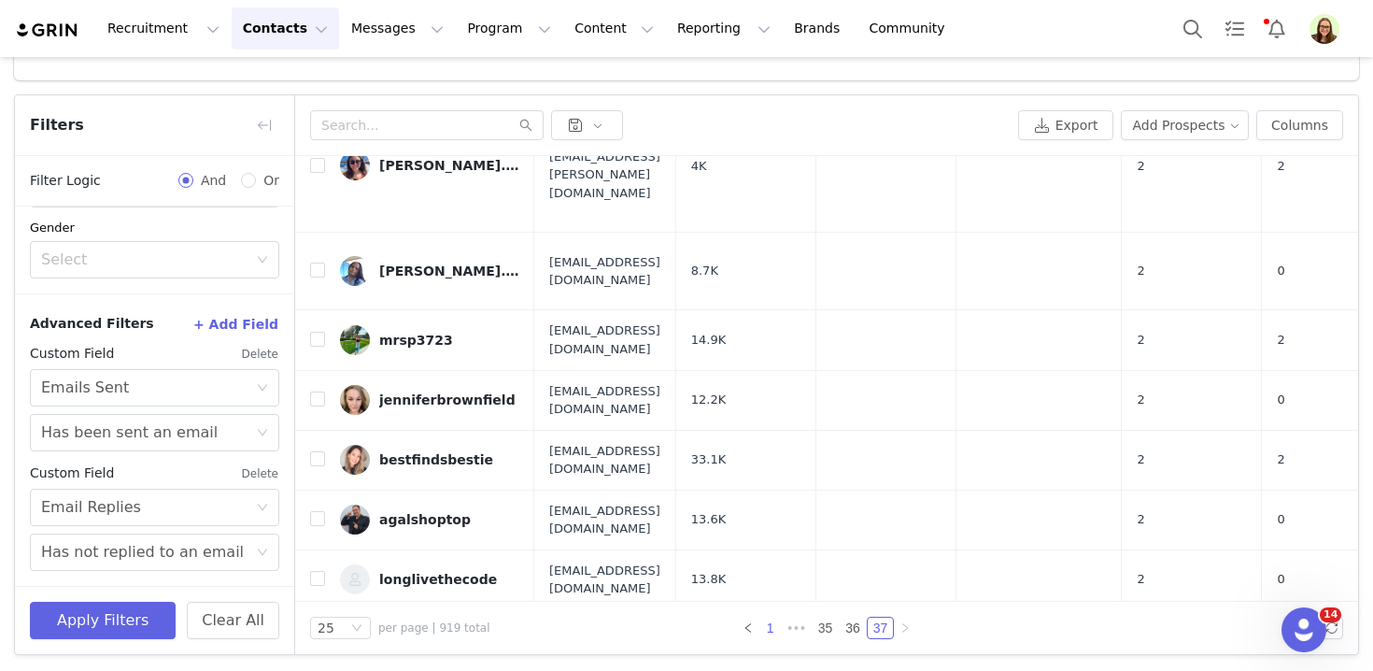
click at [773, 625] on link "1" at bounding box center [770, 627] width 21 height 21
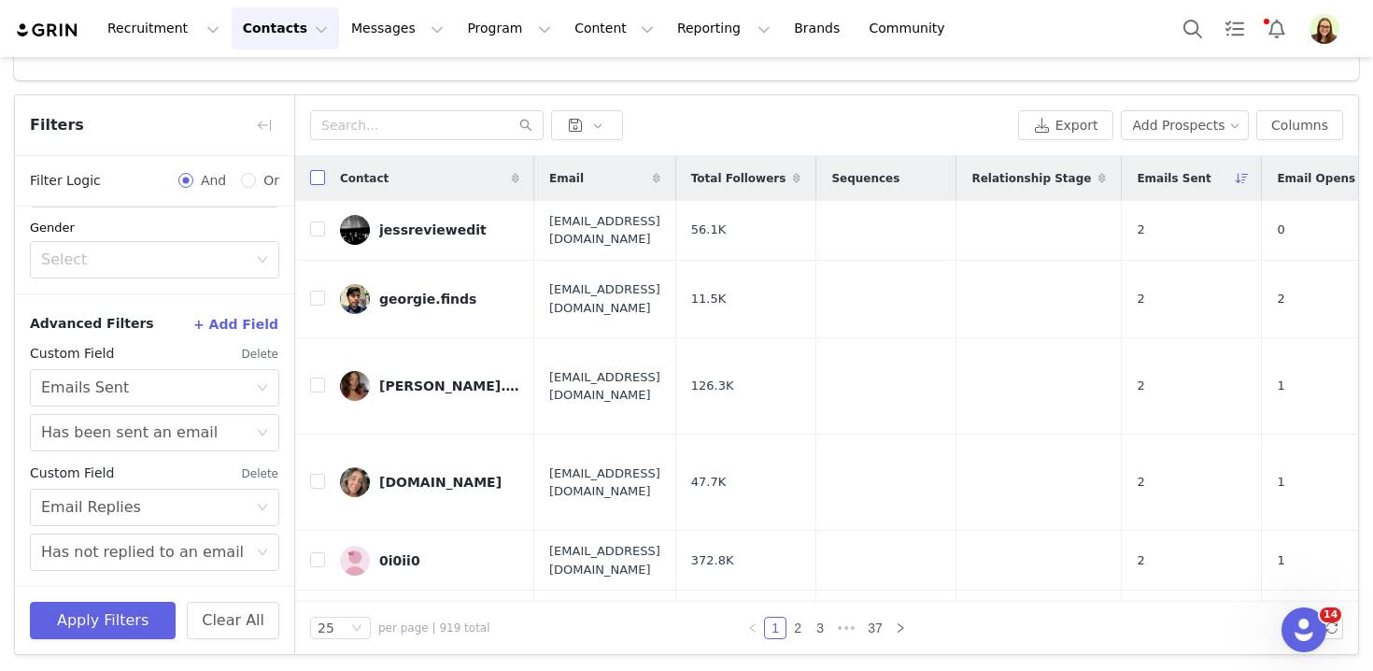
click at [319, 175] on input "checkbox" at bounding box center [317, 177] width 15 height 15
checkbox input "true"
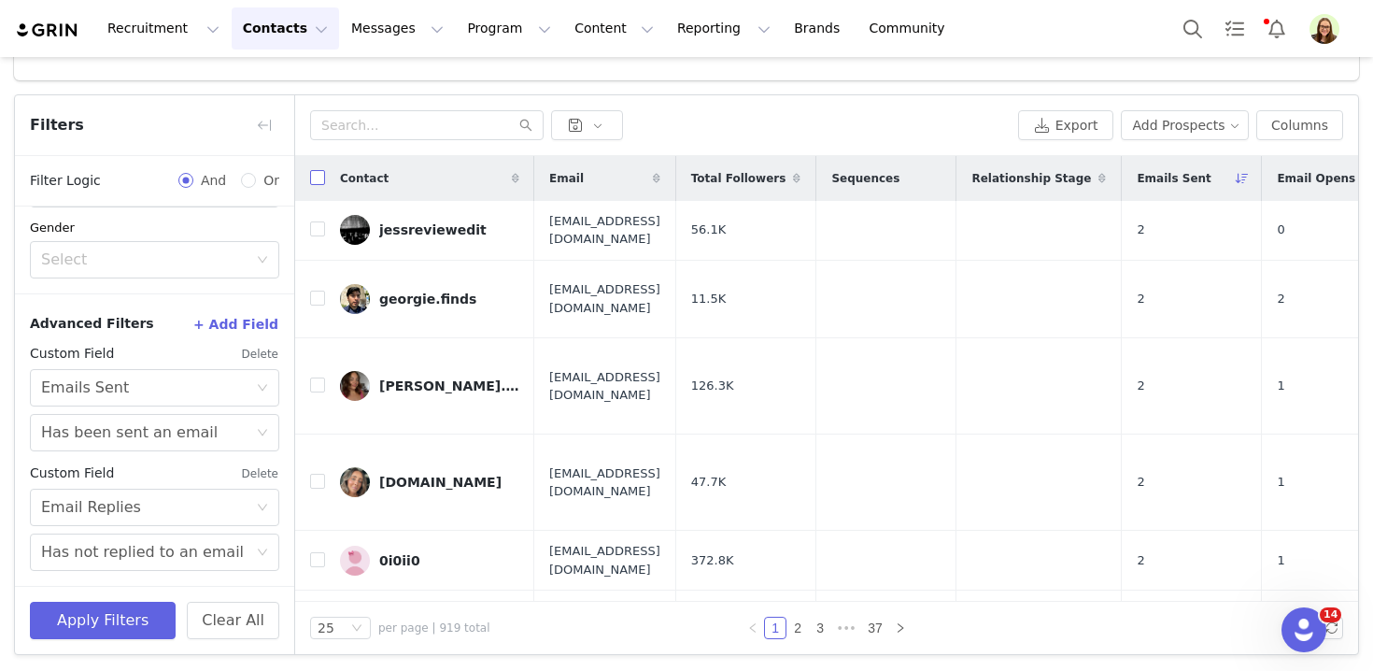
checkbox input "true"
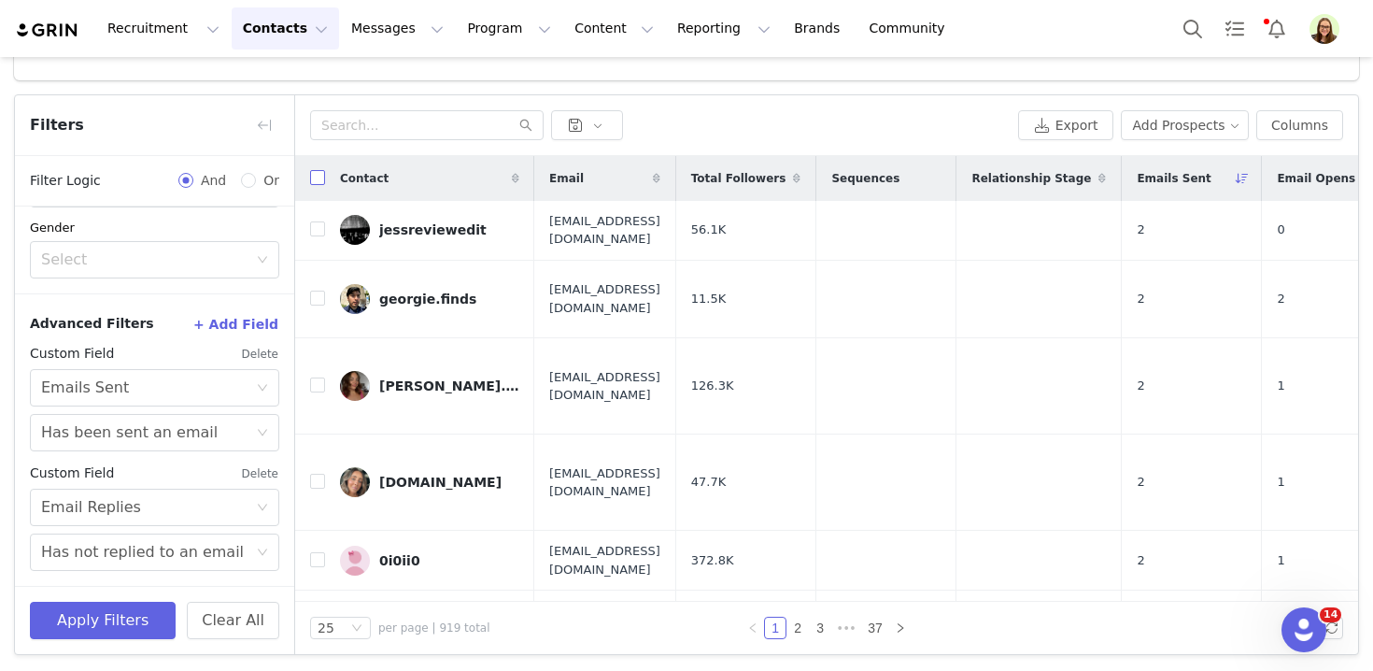
checkbox input "true"
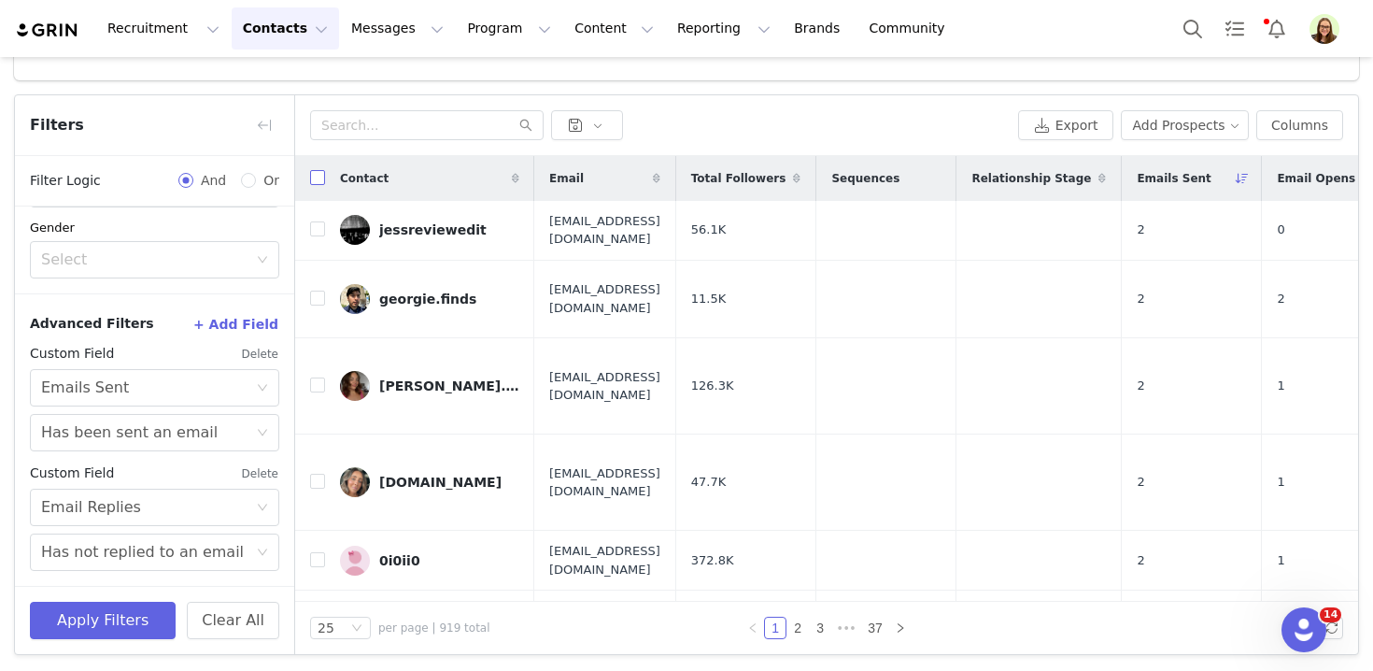
checkbox input "true"
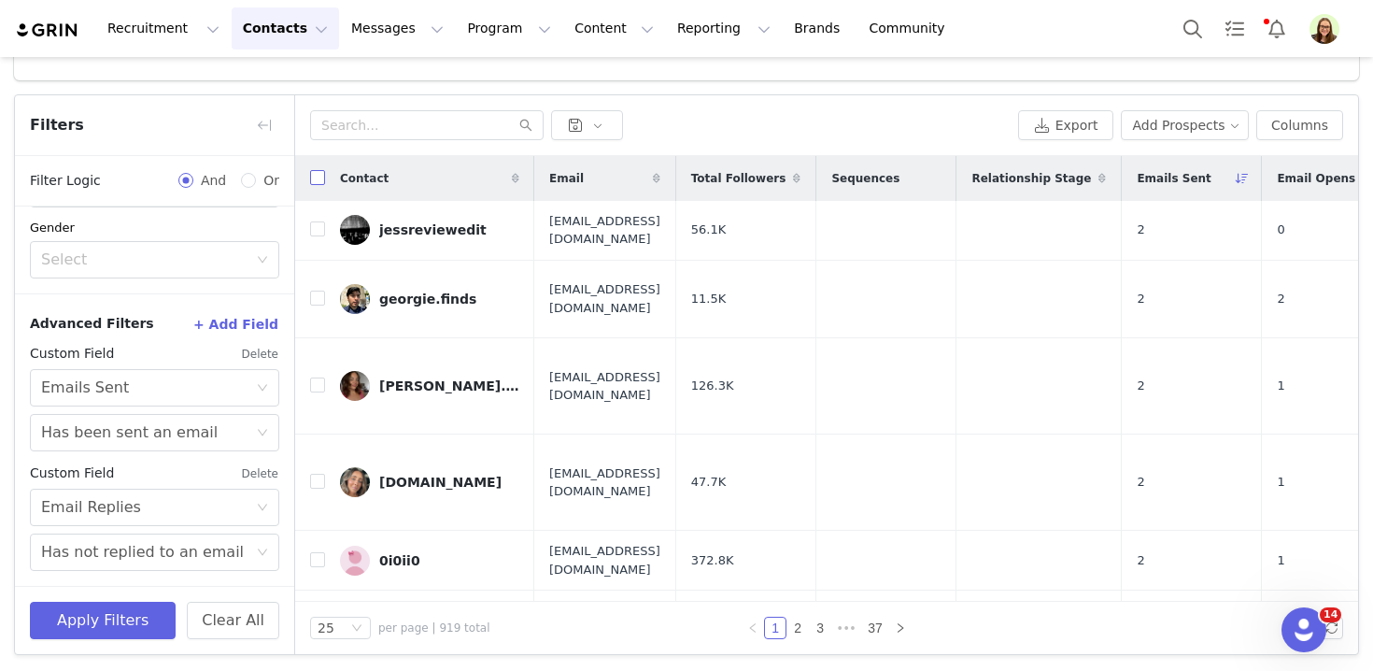
checkbox input "true"
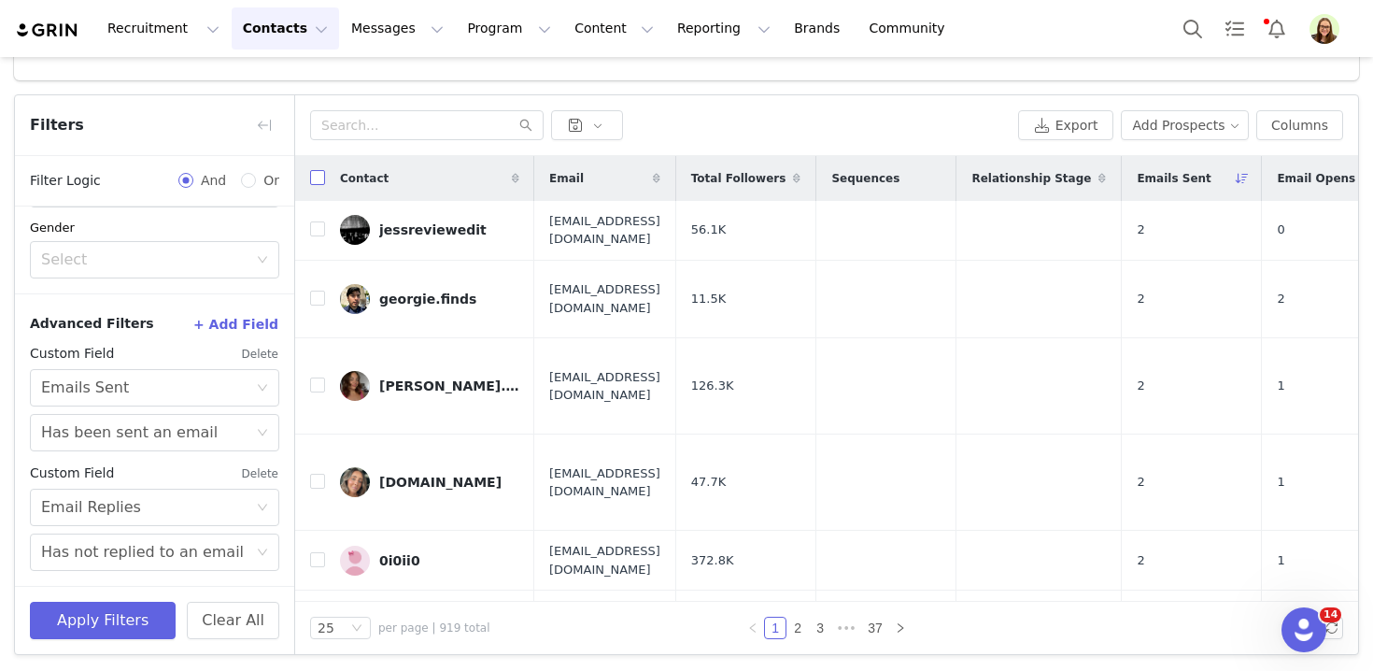
checkbox input "true"
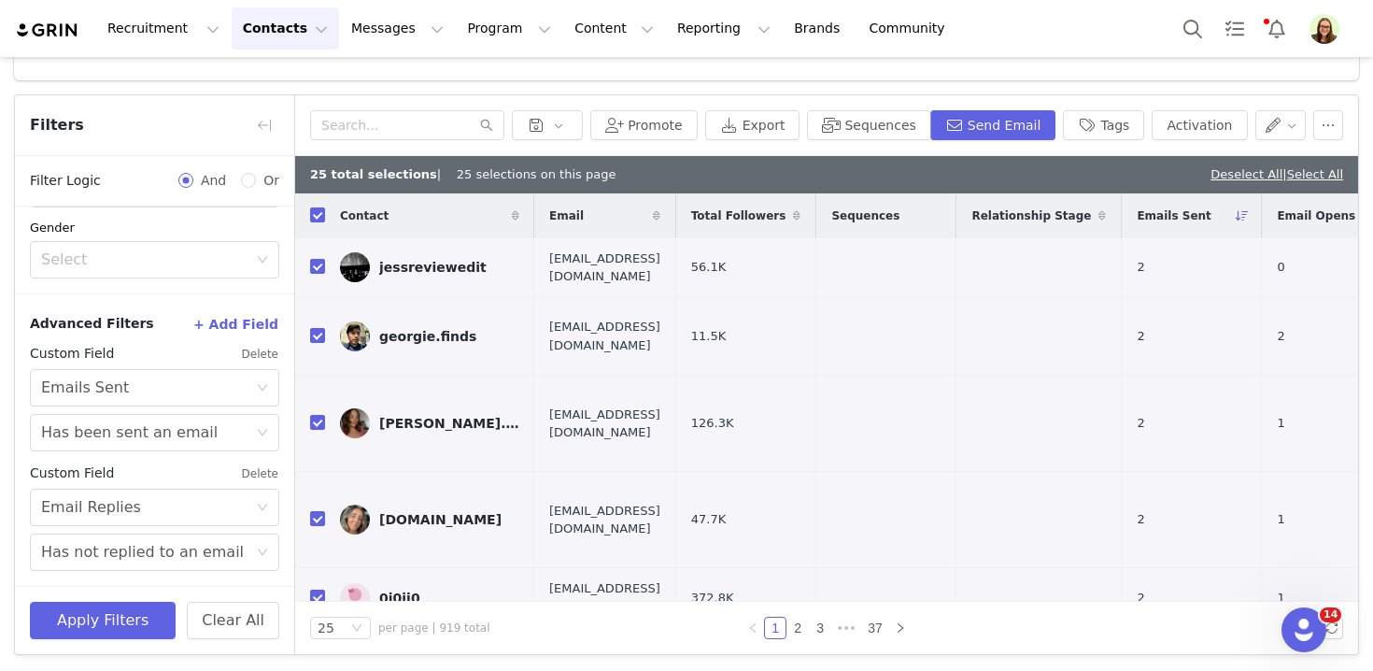
click at [1305, 182] on div "Deselect All | Select All" at bounding box center [1276, 174] width 133 height 19
click at [1307, 173] on link "Select All" at bounding box center [1315, 174] width 56 height 14
click at [1321, 131] on button "button" at bounding box center [1328, 125] width 30 height 30
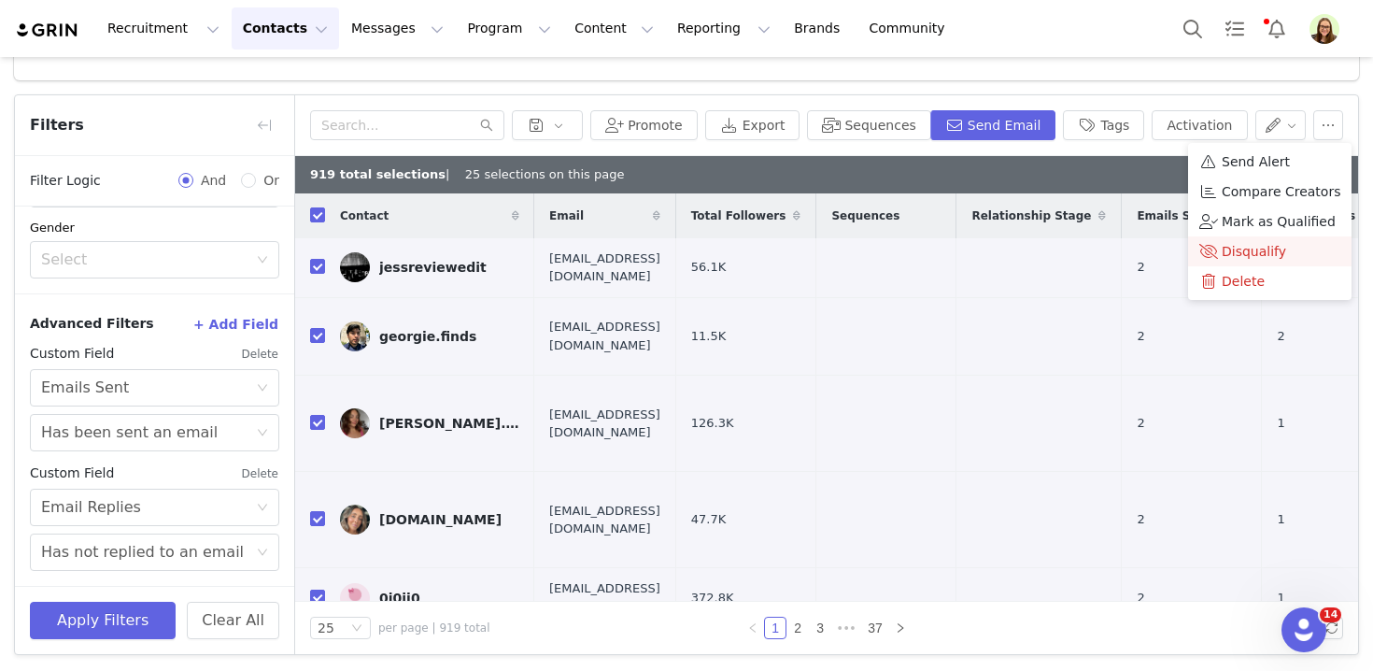
click at [1236, 250] on span "Disqualify" at bounding box center [1254, 251] width 64 height 21
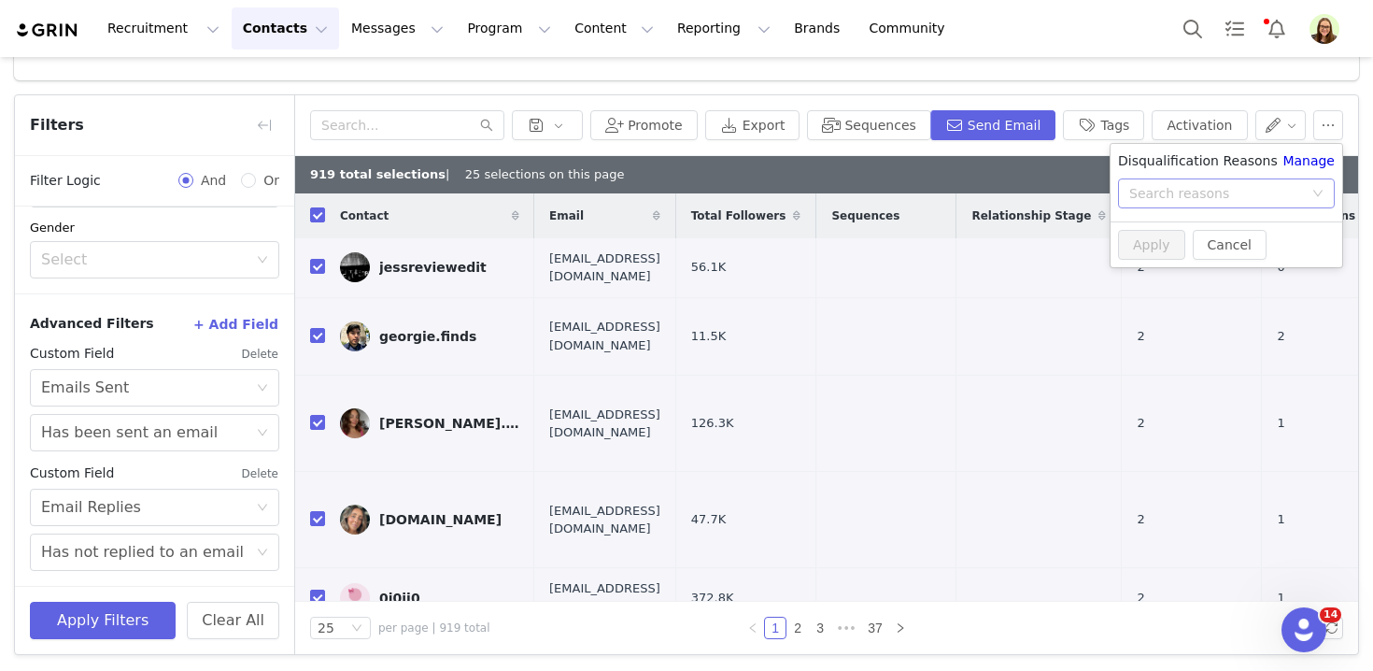
click at [1172, 197] on div "Search reasons" at bounding box center [1216, 193] width 174 height 19
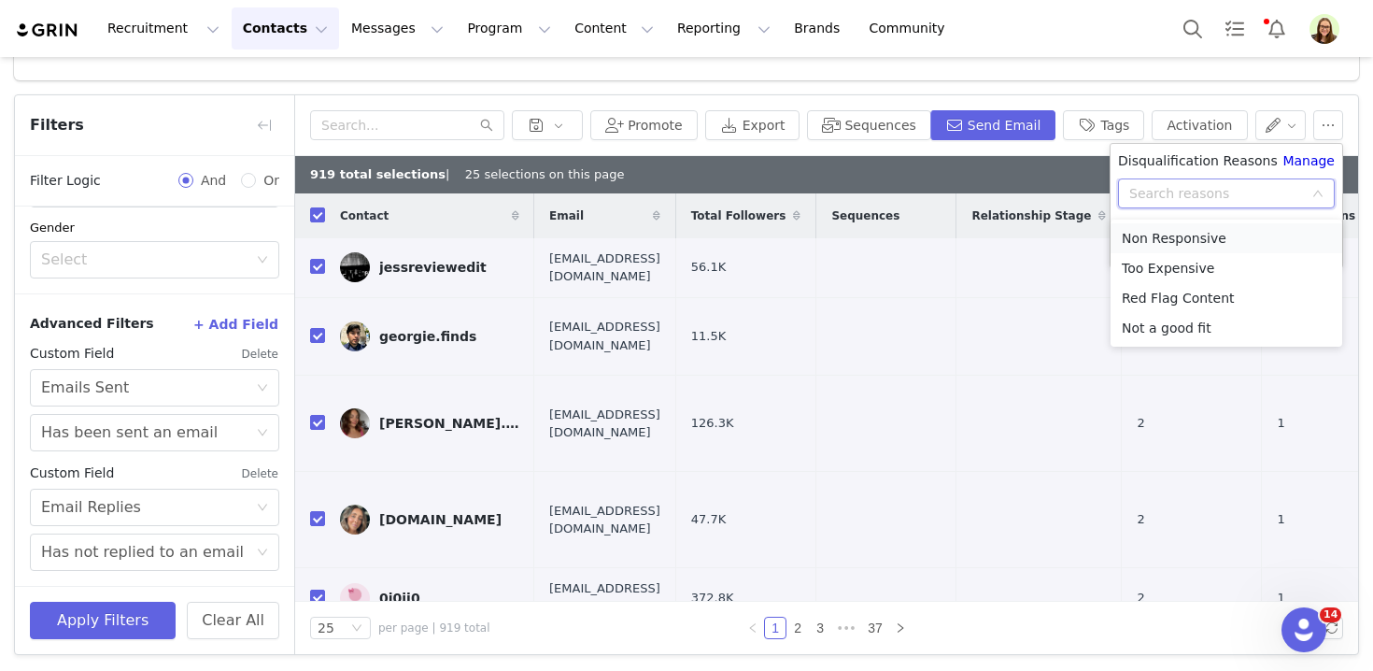
click at [1155, 233] on li "Non Responsive" at bounding box center [1226, 238] width 232 height 30
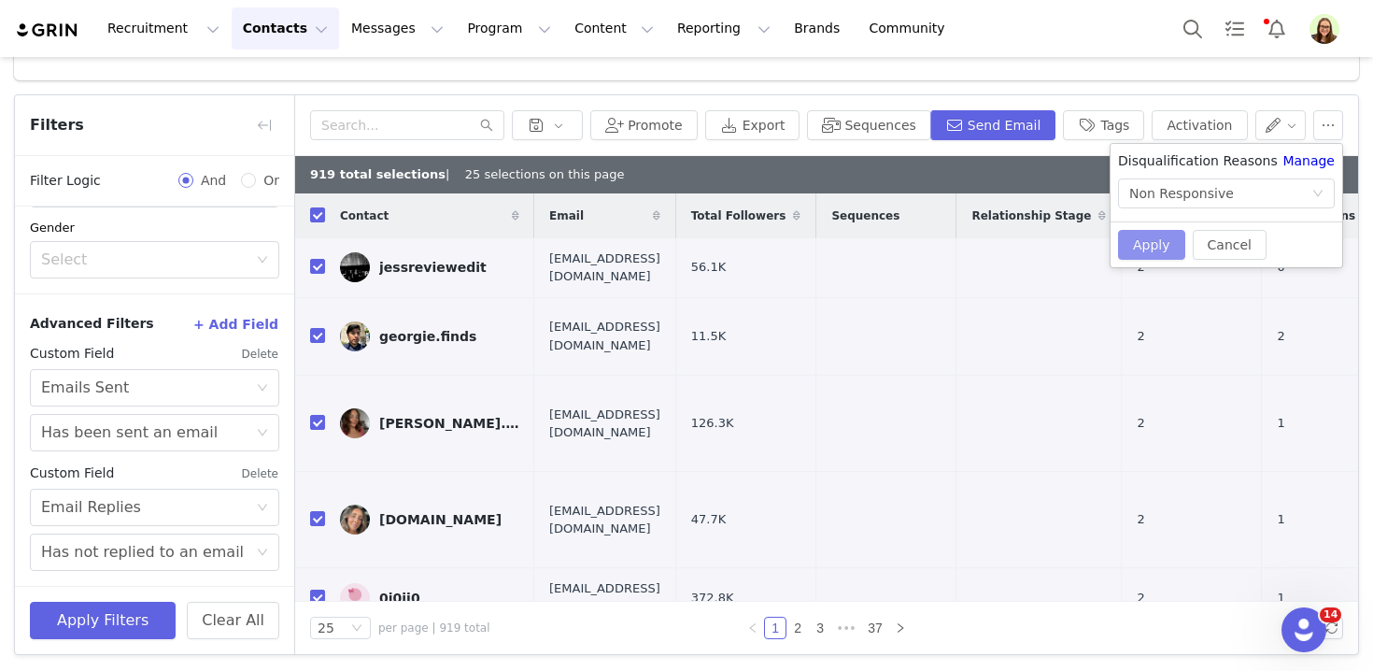
click at [1162, 246] on button "Apply" at bounding box center [1151, 245] width 67 height 30
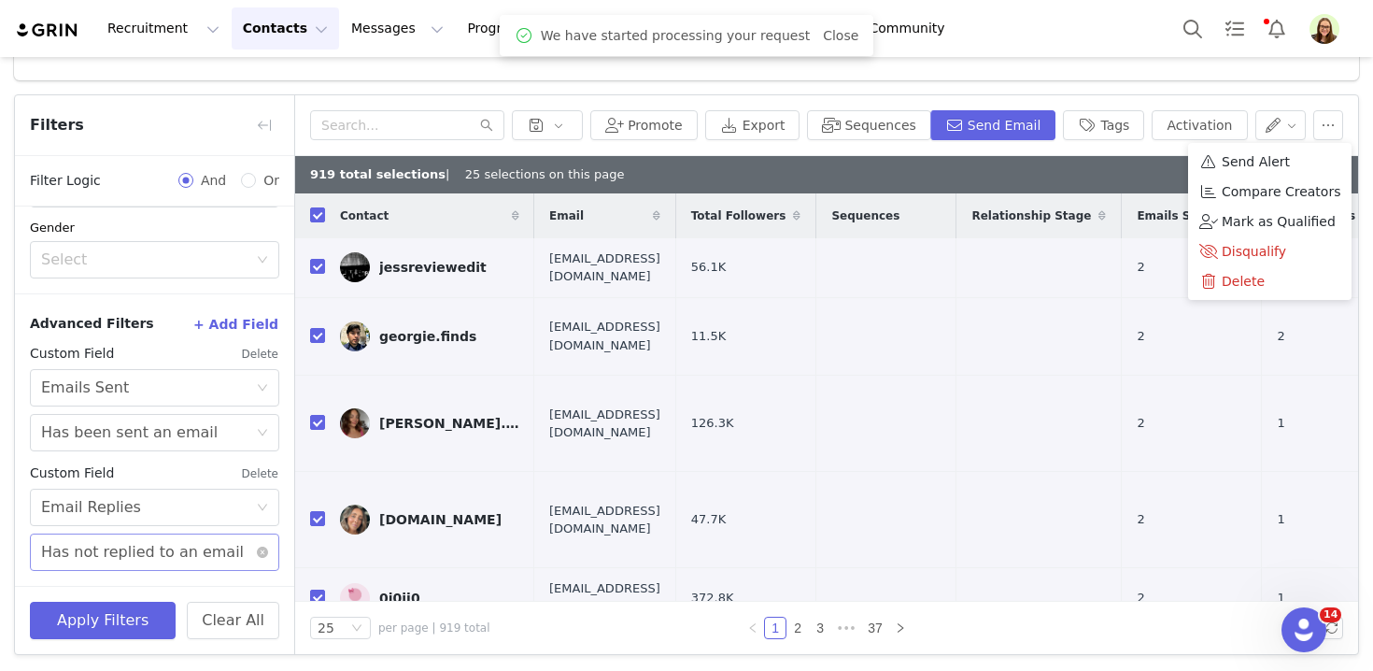
click at [113, 550] on div "Has not replied to an email" at bounding box center [142, 551] width 203 height 35
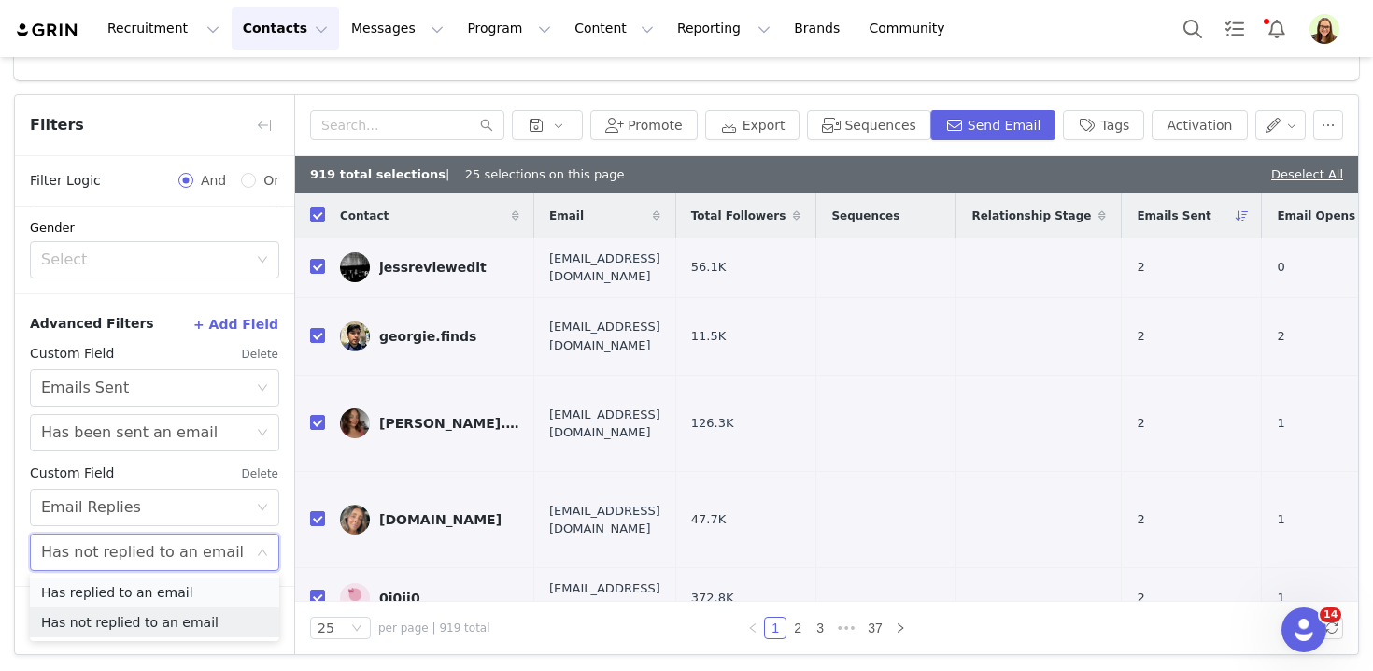
click at [121, 596] on li "Has replied to an email" at bounding box center [154, 592] width 249 height 30
click at [221, 312] on button "+ Add Field" at bounding box center [235, 324] width 87 height 30
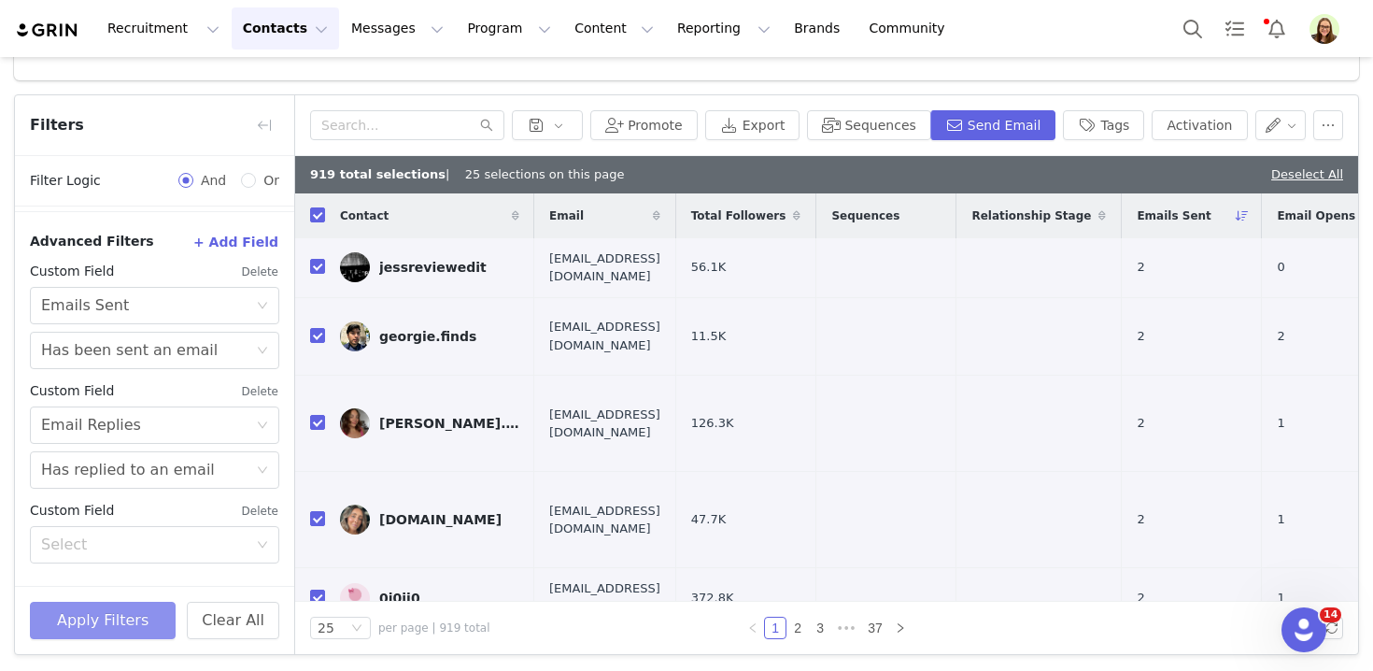
click at [132, 618] on button "Apply Filters" at bounding box center [103, 619] width 146 height 37
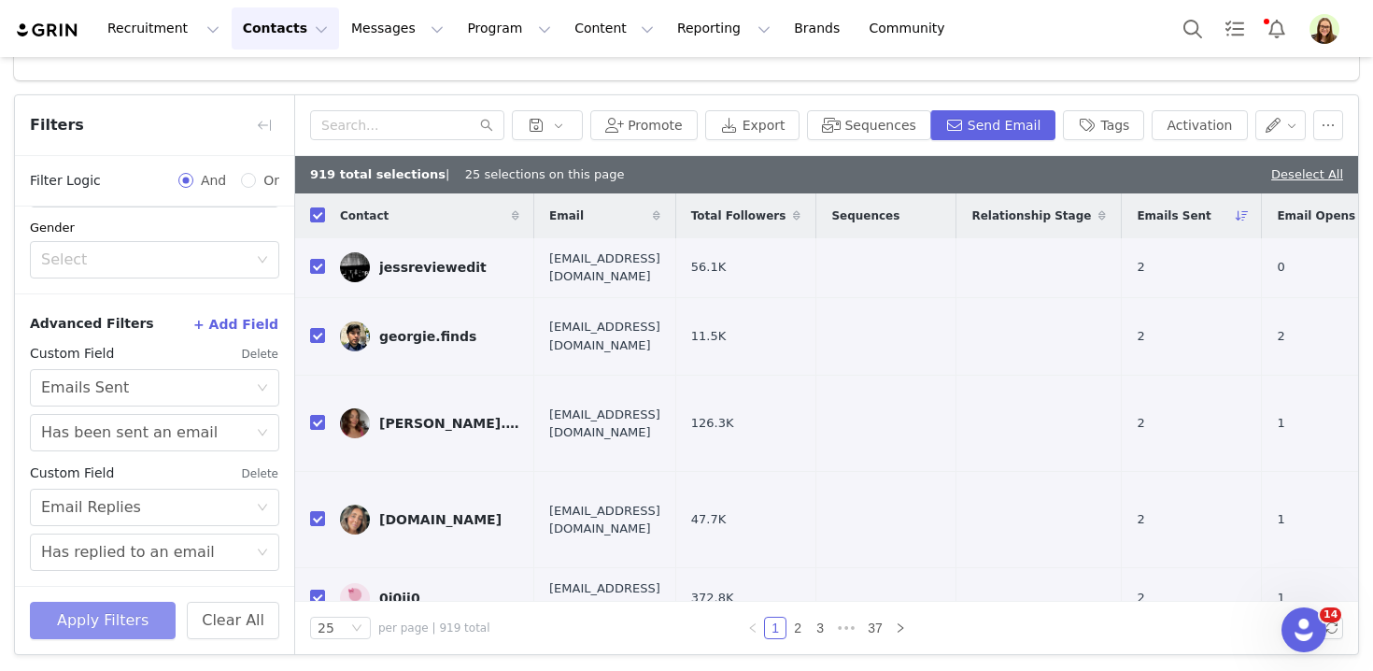
scroll to position [496, 0]
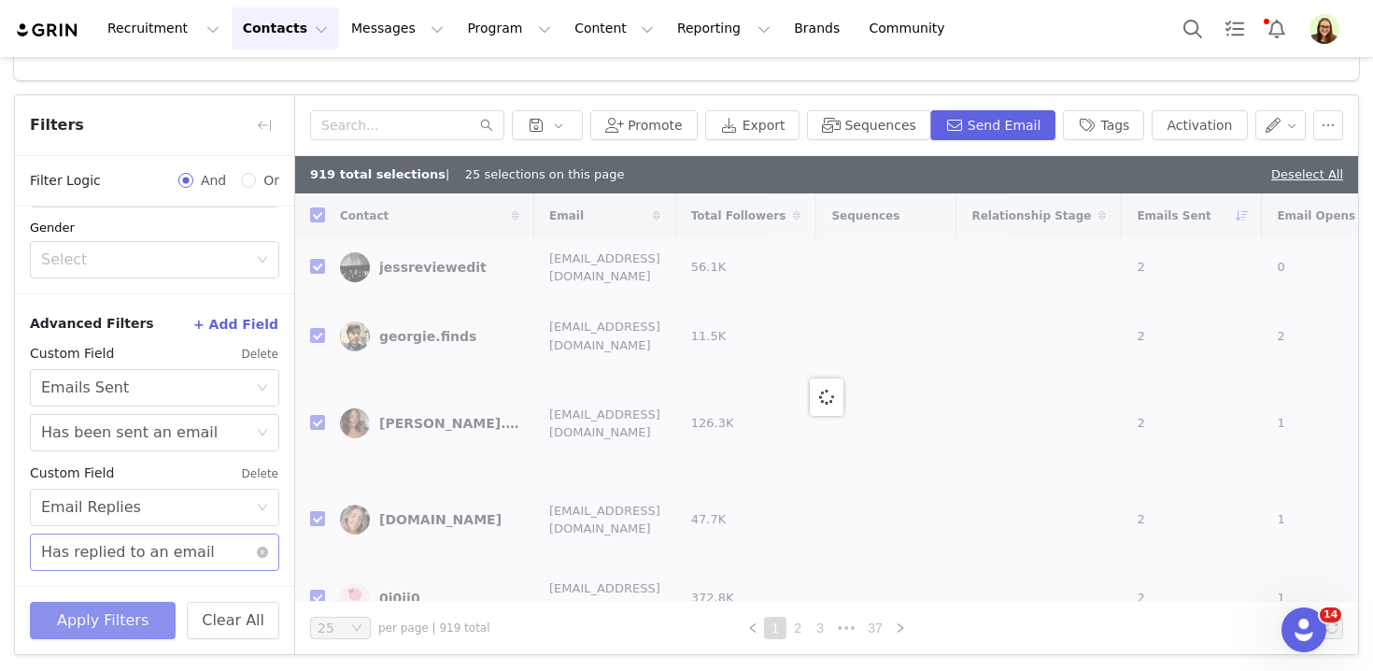
checkbox input "false"
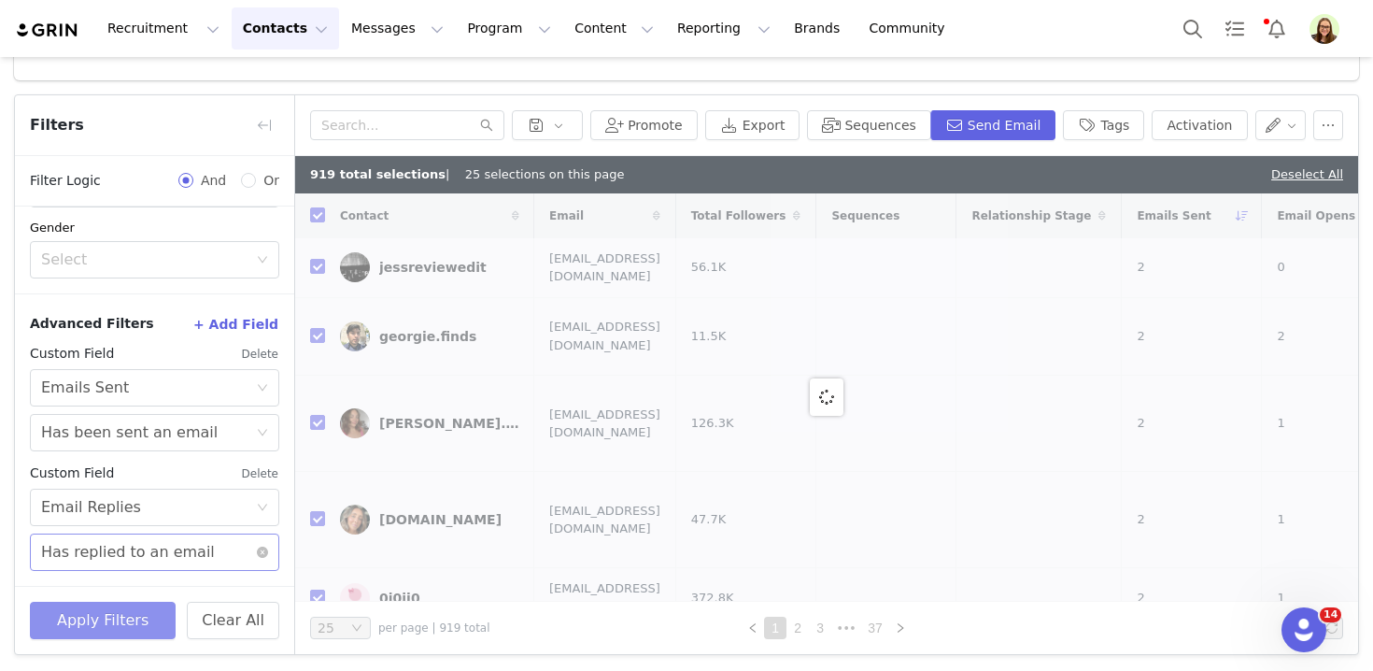
checkbox input "false"
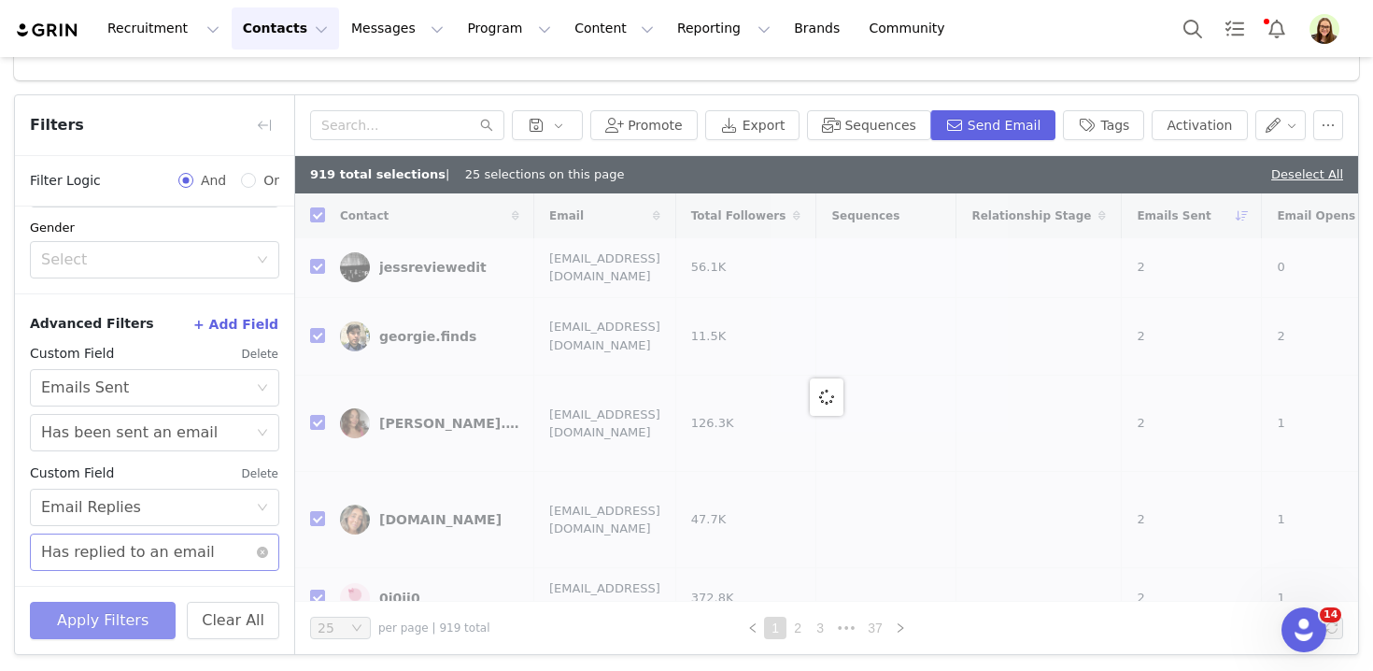
checkbox input "false"
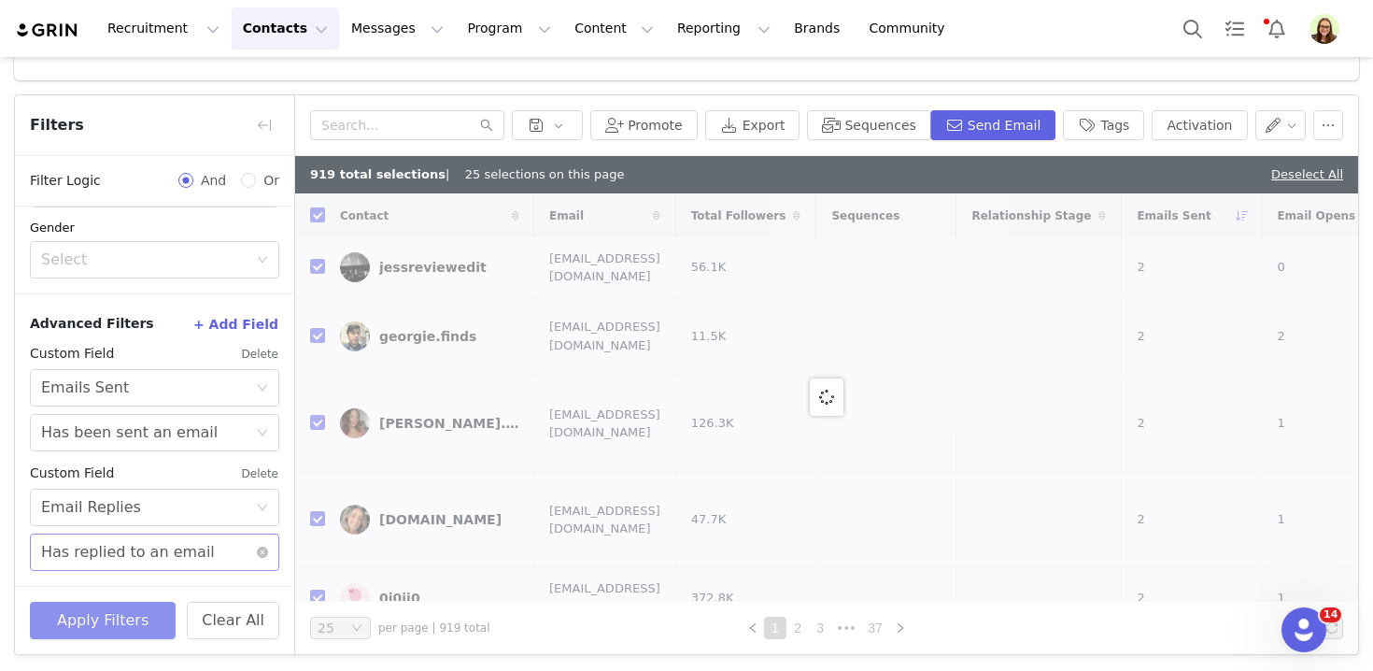
checkbox input "false"
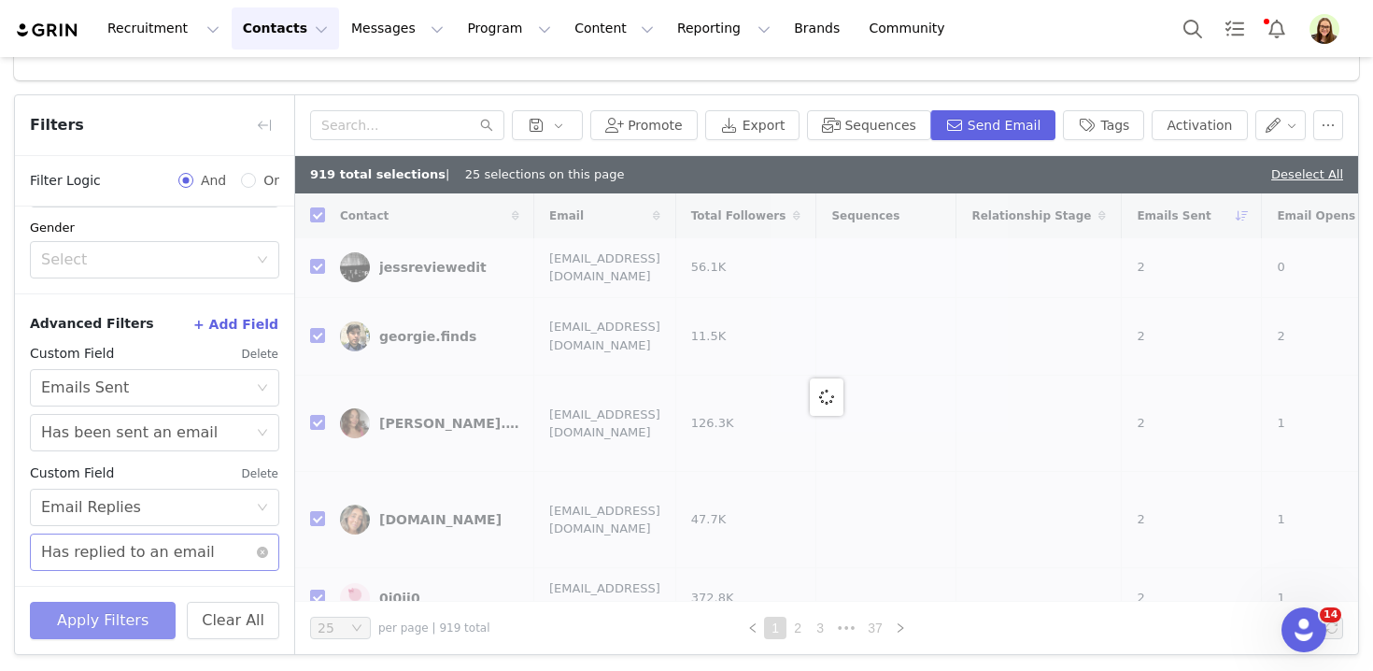
checkbox input "false"
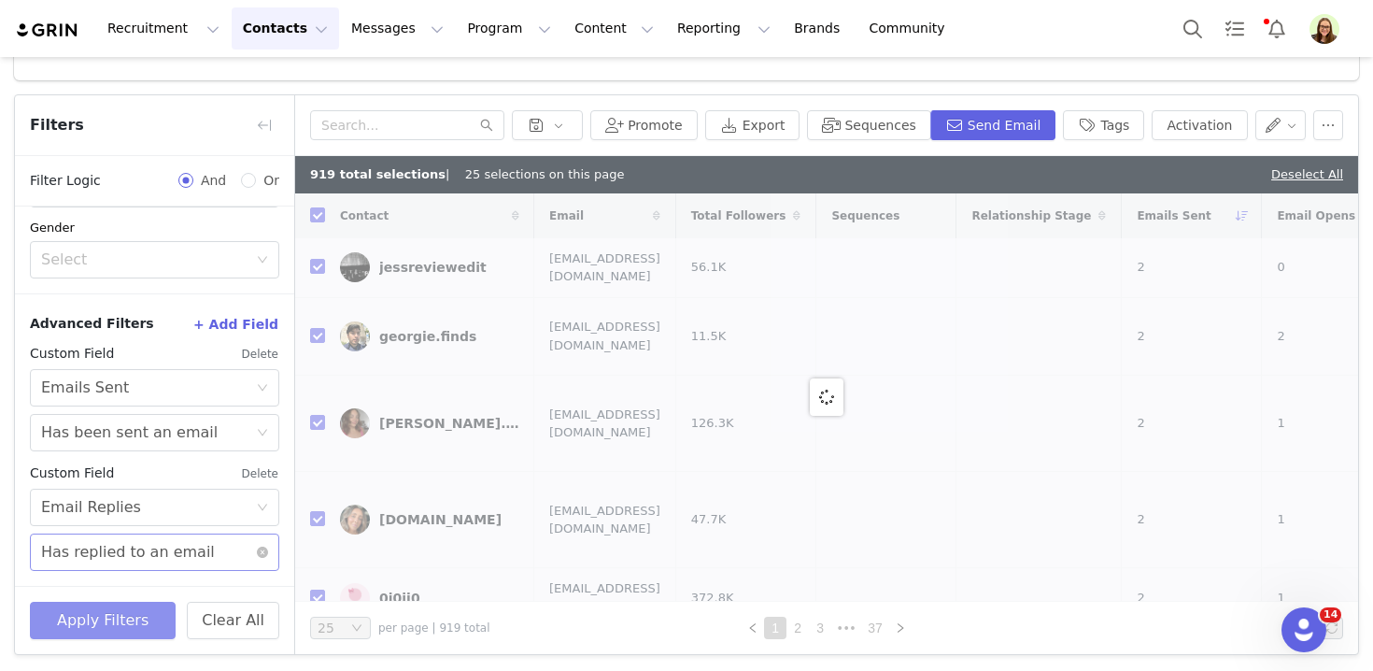
checkbox input "false"
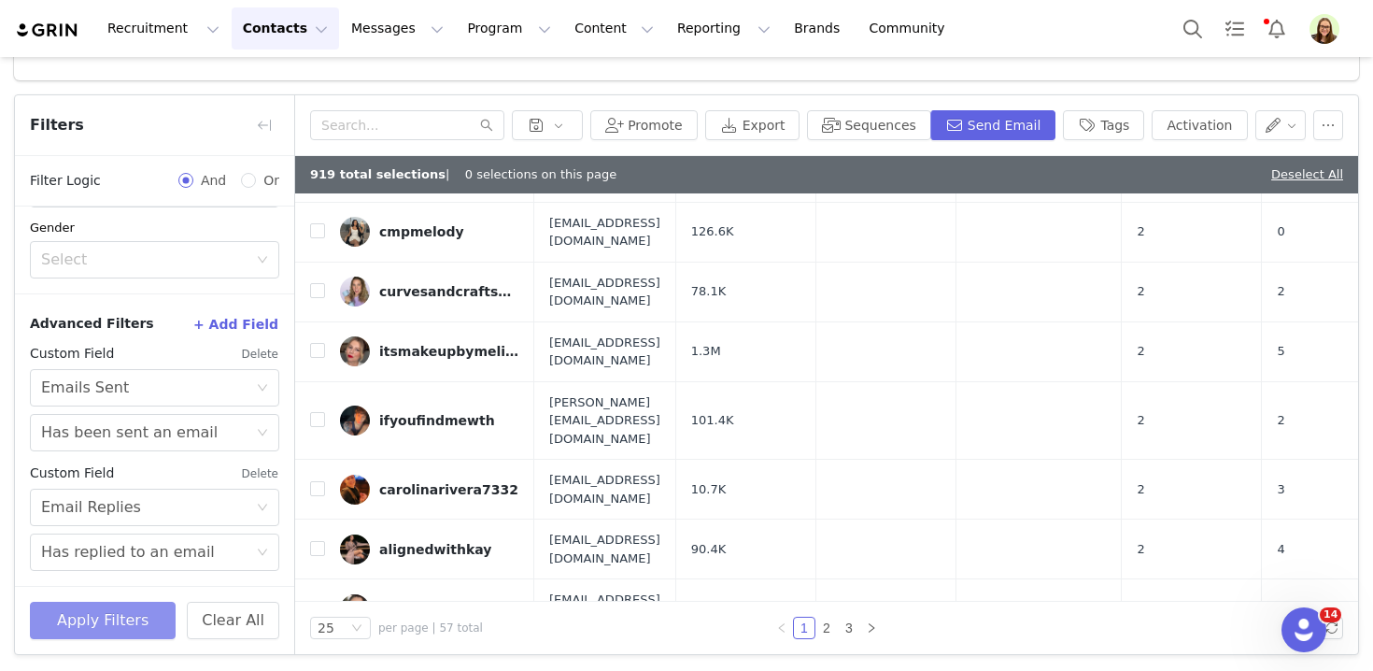
scroll to position [1079, 0]
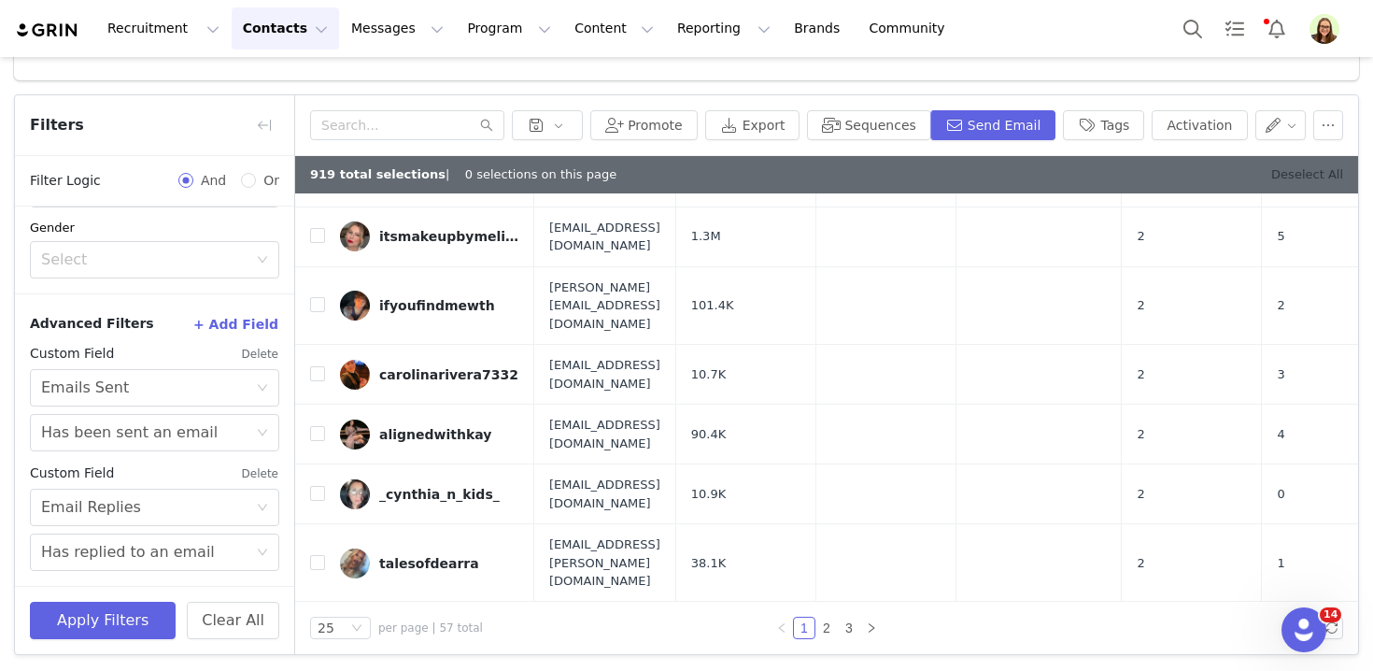
click at [1324, 170] on link "Deselect All" at bounding box center [1307, 174] width 72 height 14
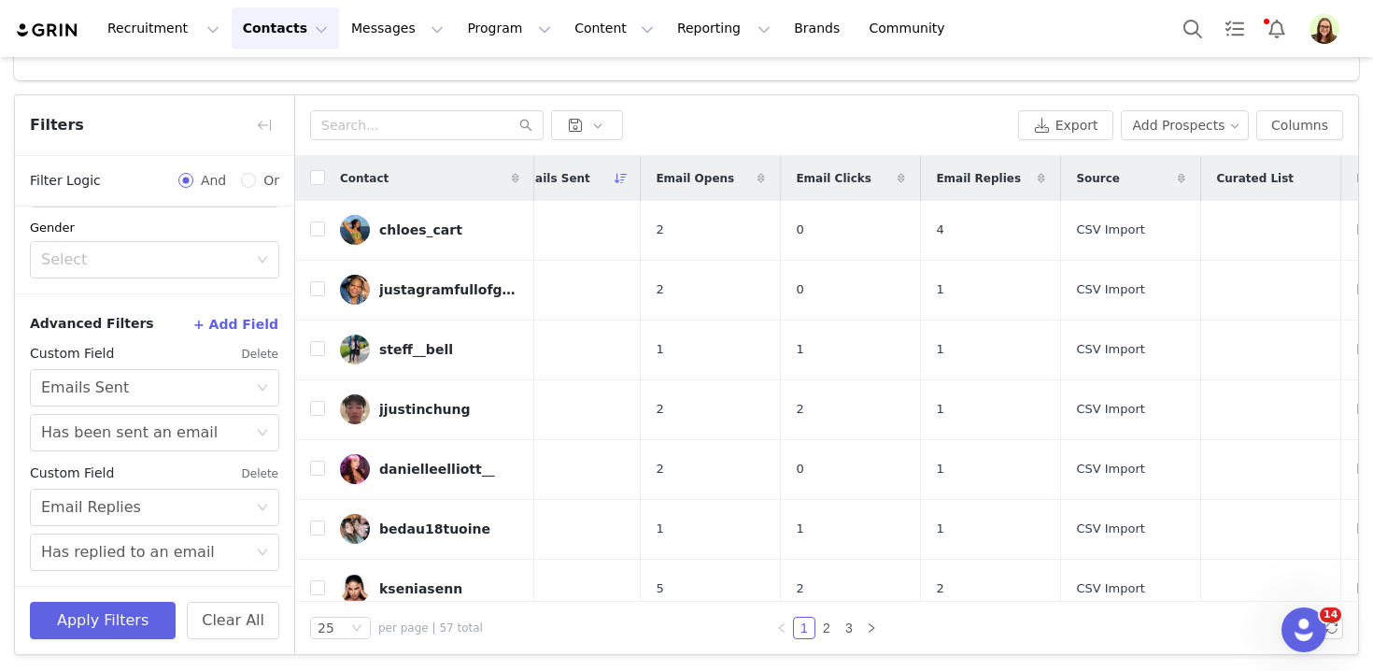
scroll to position [0, 666]
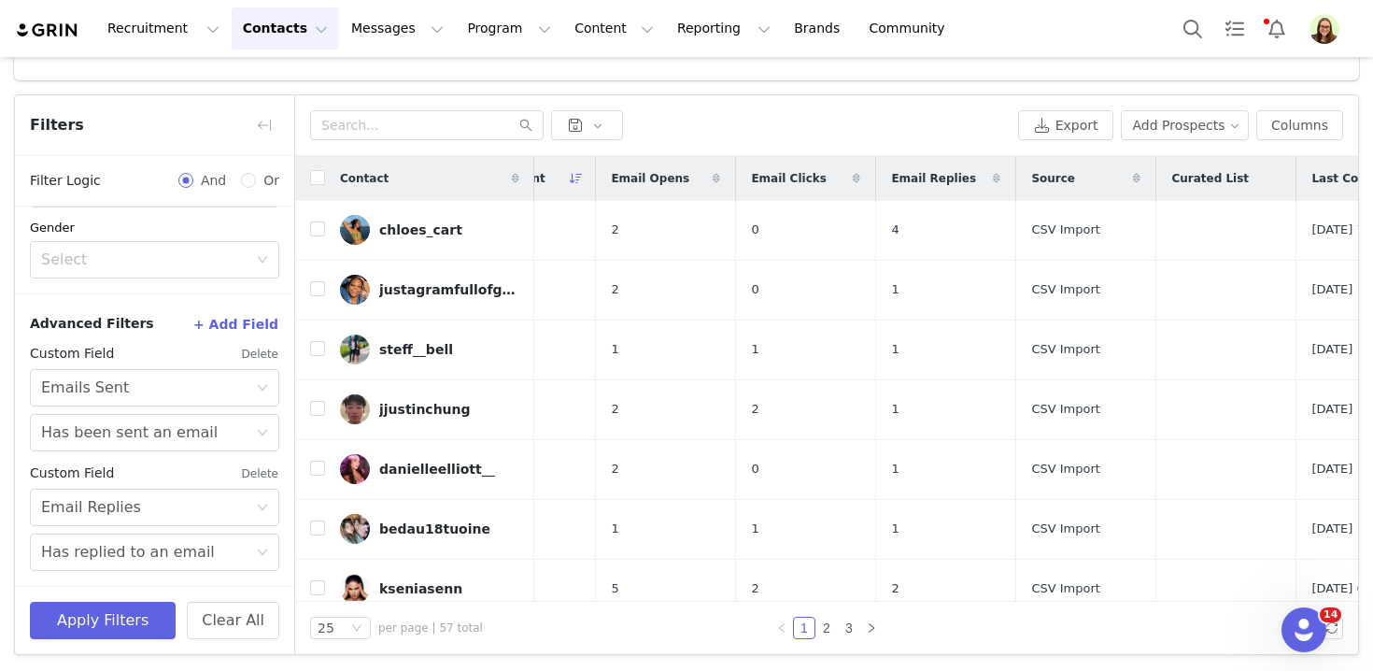
click at [271, 331] on button "+ Add Field" at bounding box center [235, 324] width 87 height 30
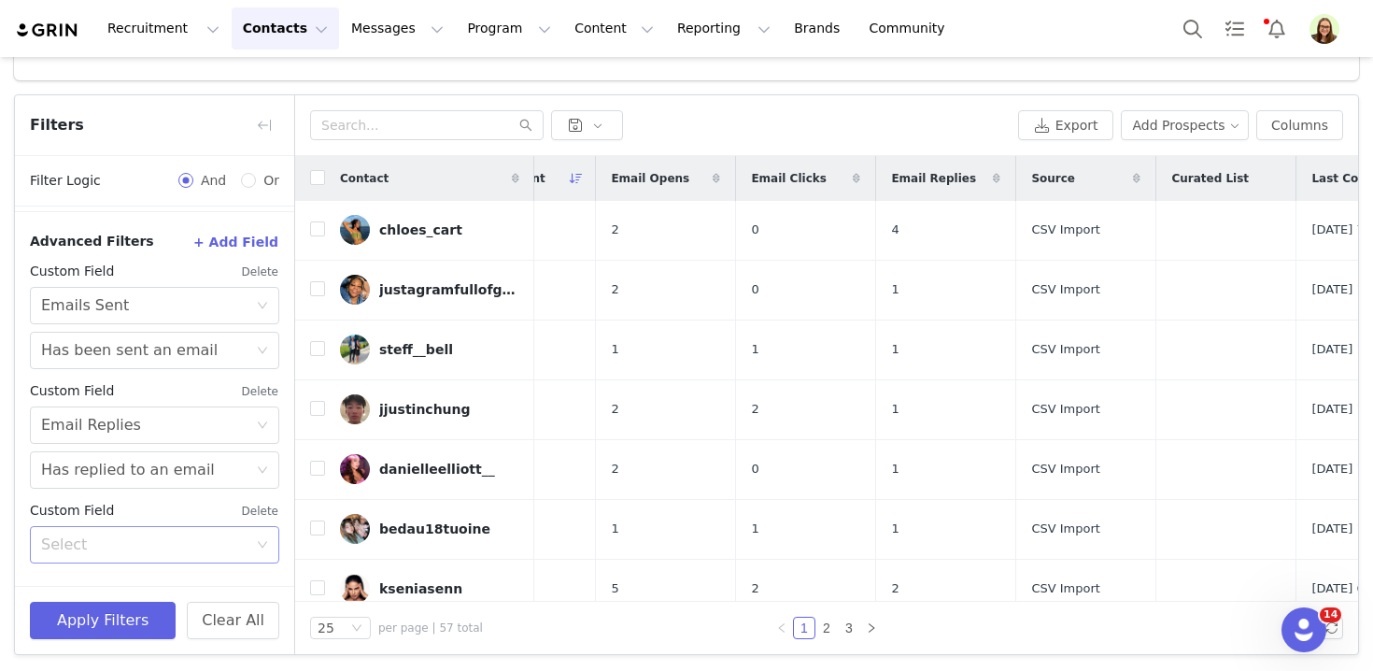
click at [175, 544] on div "Select" at bounding box center [144, 544] width 206 height 19
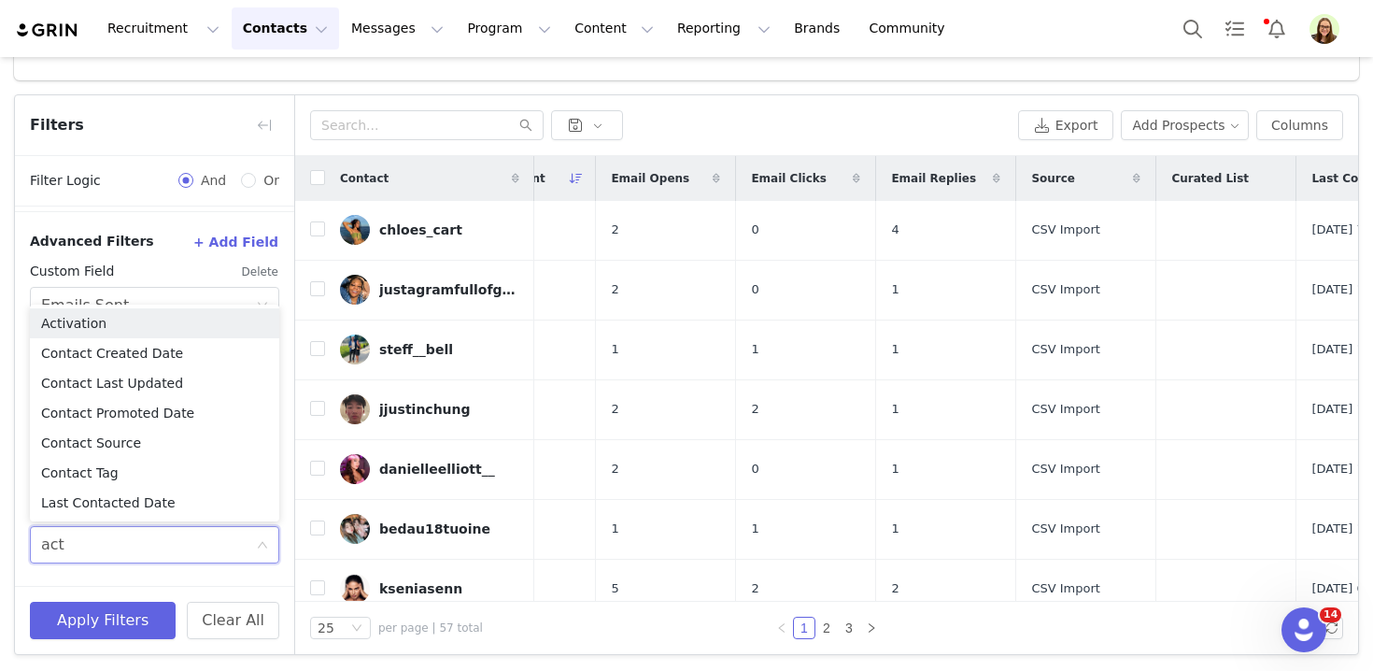
type input "acti"
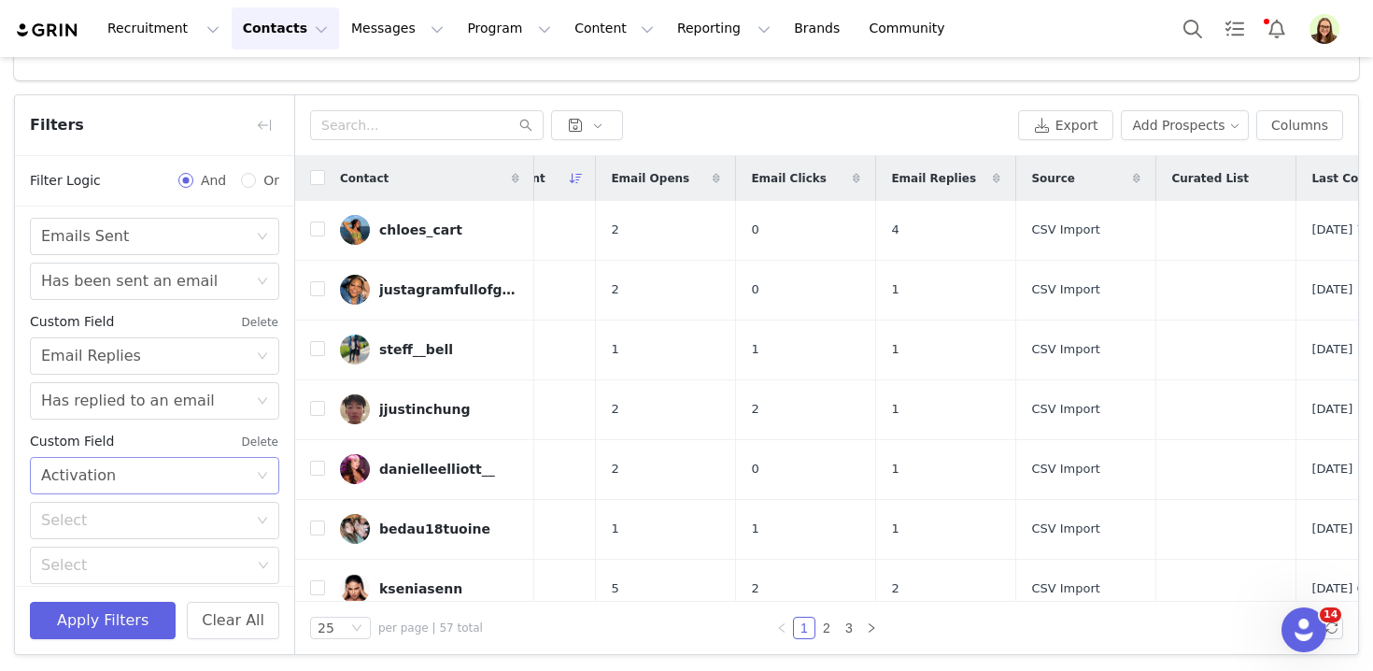
scroll to position [660, 0]
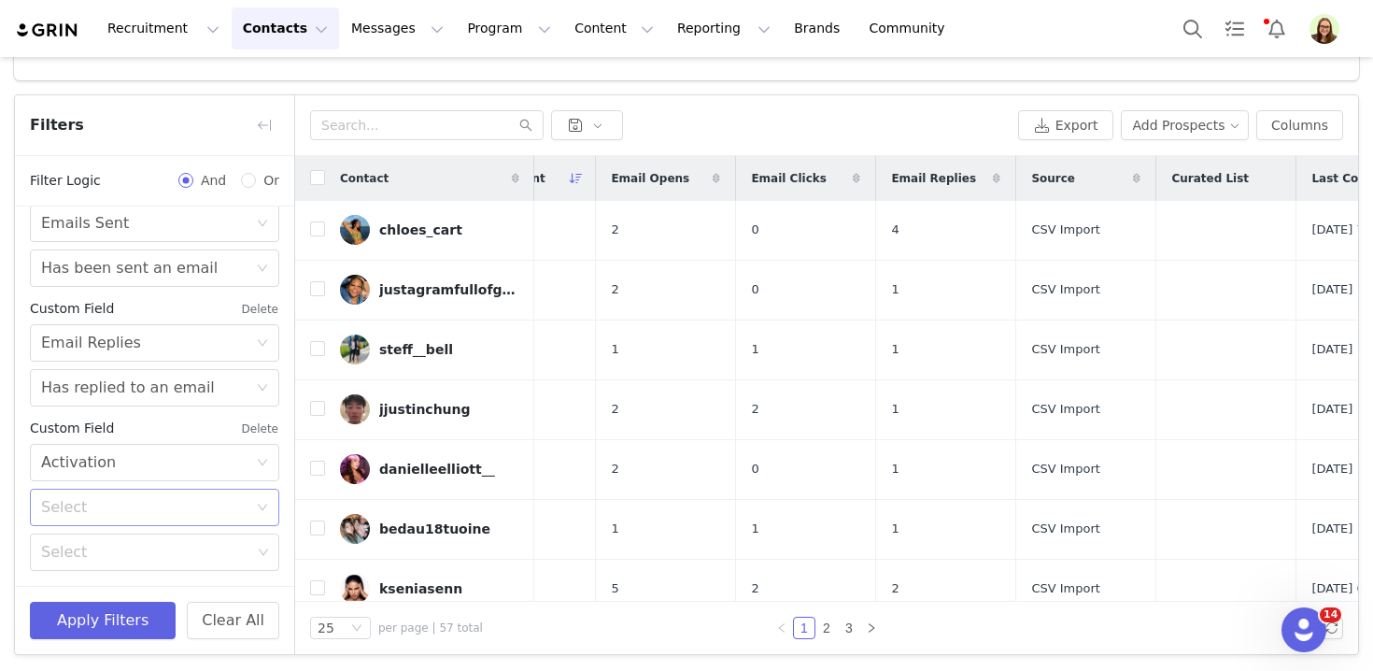
click at [172, 522] on div "Select" at bounding box center [148, 506] width 215 height 35
click at [163, 604] on li "None" at bounding box center [154, 607] width 249 height 30
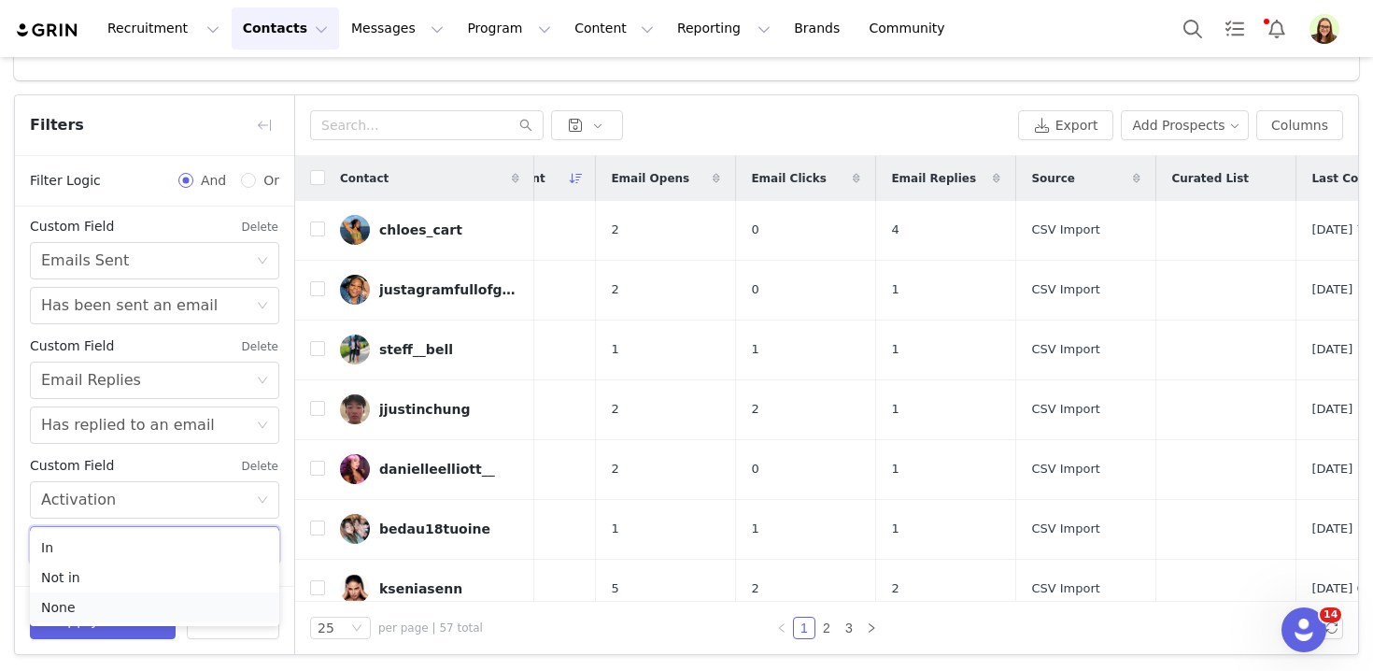
scroll to position [623, 0]
click at [123, 630] on button "Apply Filters" at bounding box center [103, 619] width 146 height 37
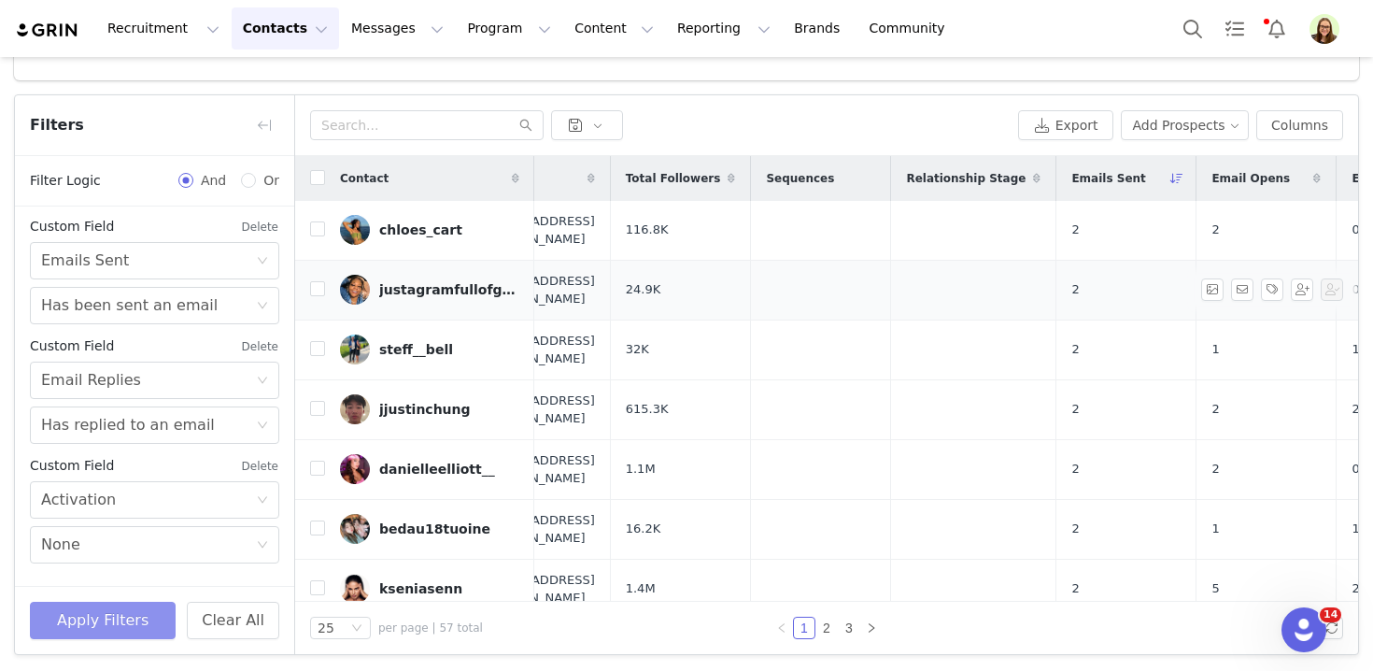
scroll to position [0, 0]
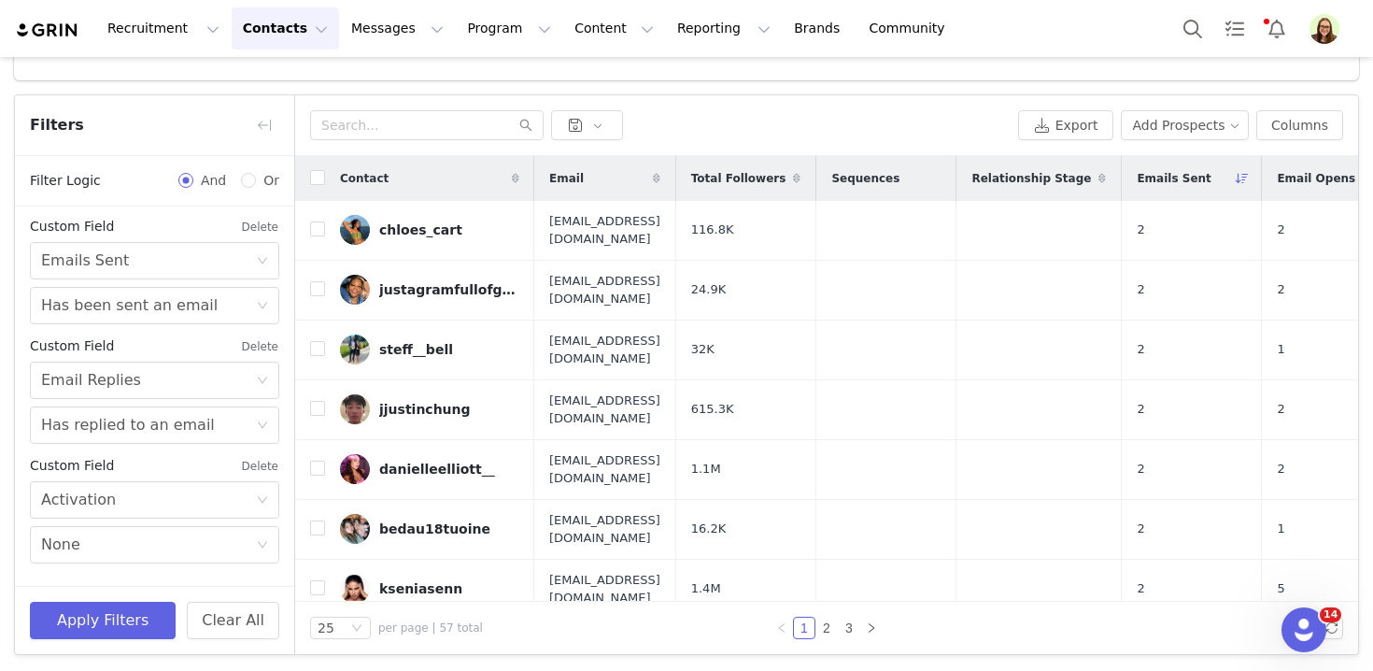
click at [816, 190] on div "Total Followers" at bounding box center [746, 178] width 140 height 45
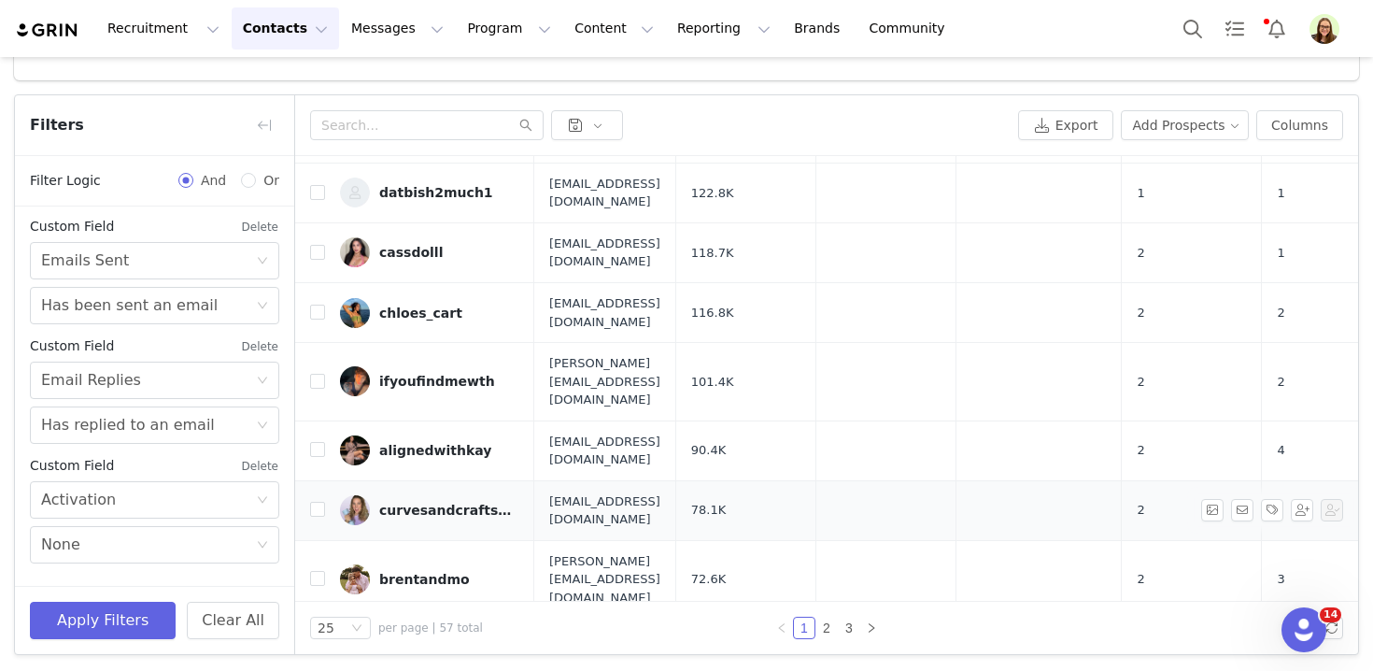
scroll to position [1028, 0]
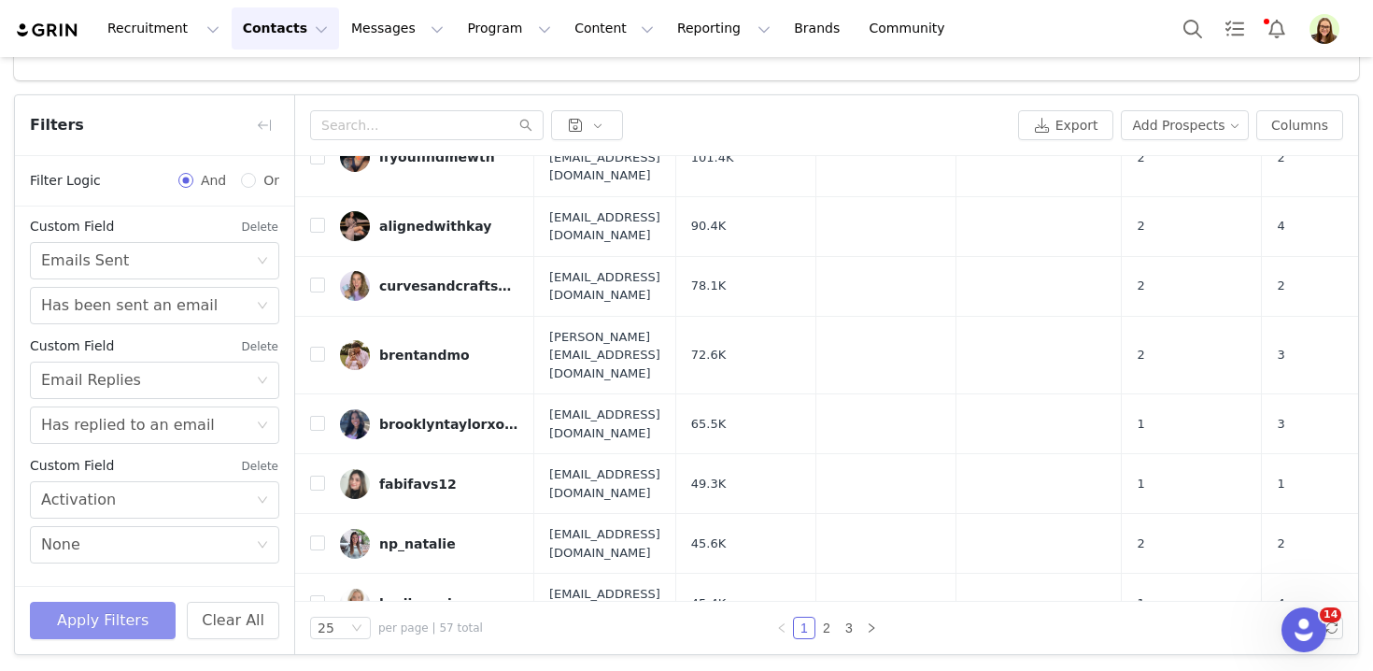
click at [161, 608] on button "Apply Filters" at bounding box center [103, 619] width 146 height 37
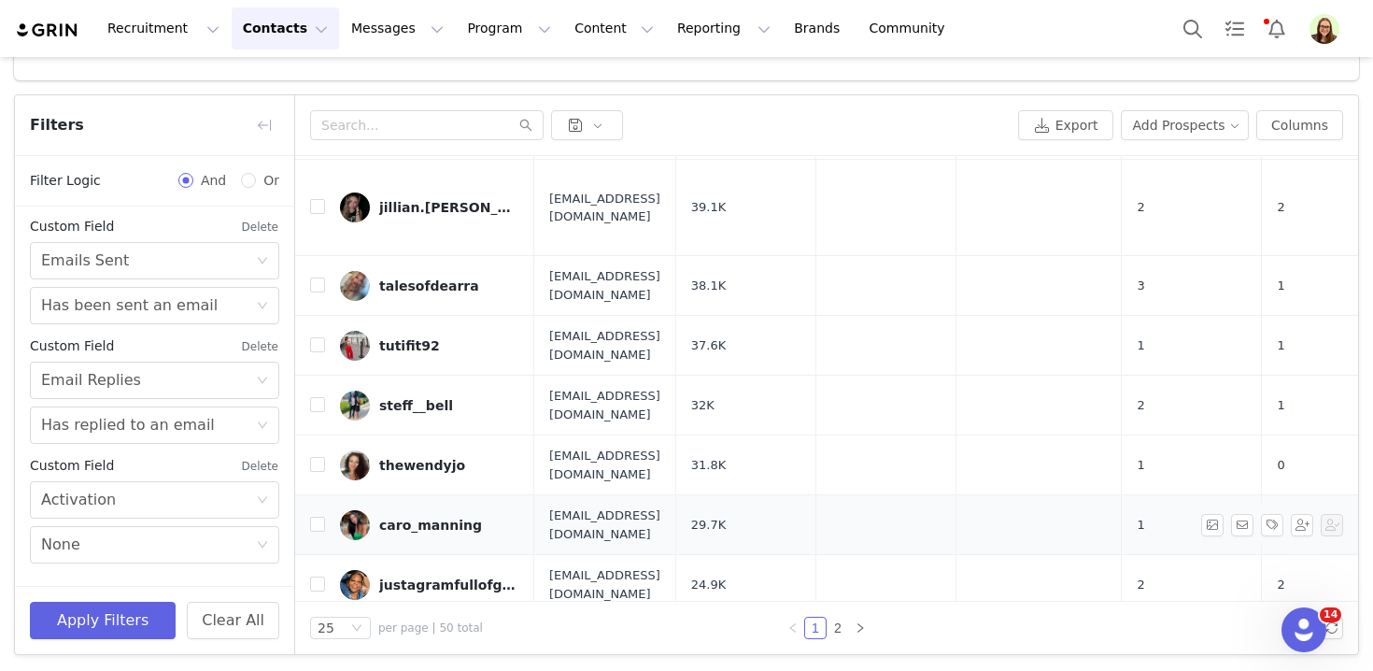
scroll to position [1022, 0]
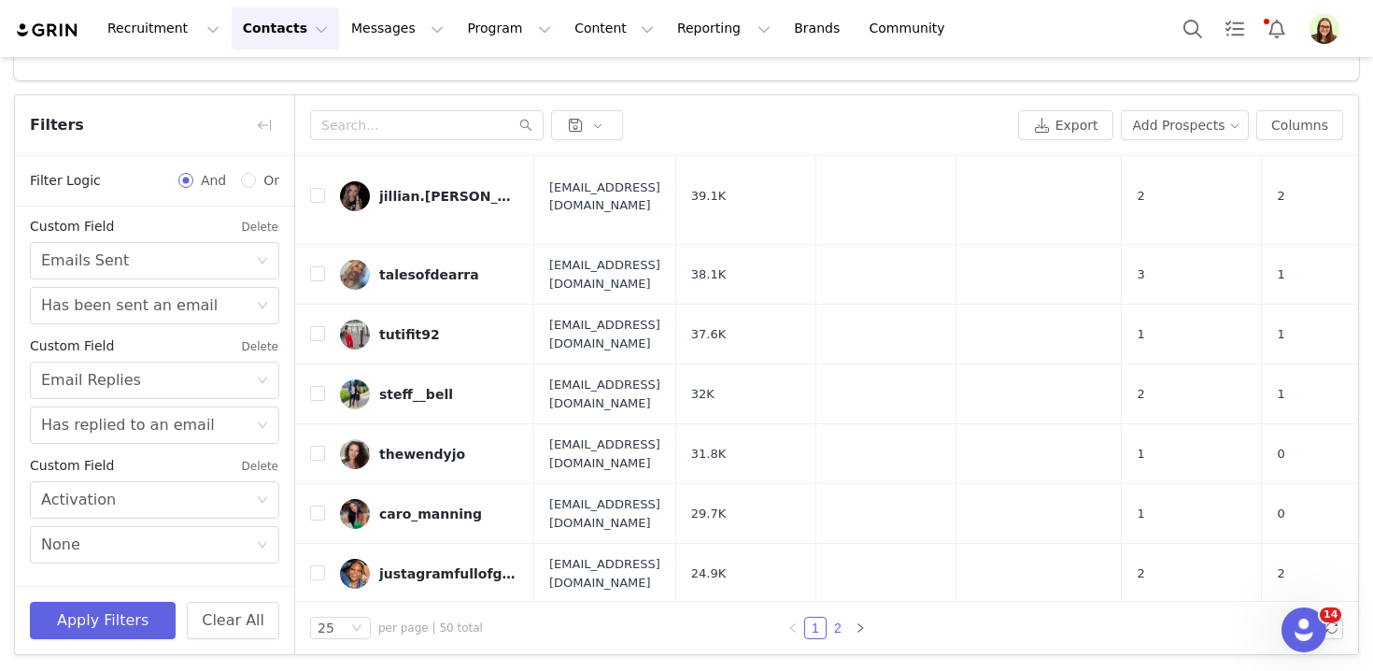
click at [840, 624] on link "2" at bounding box center [837, 627] width 21 height 21
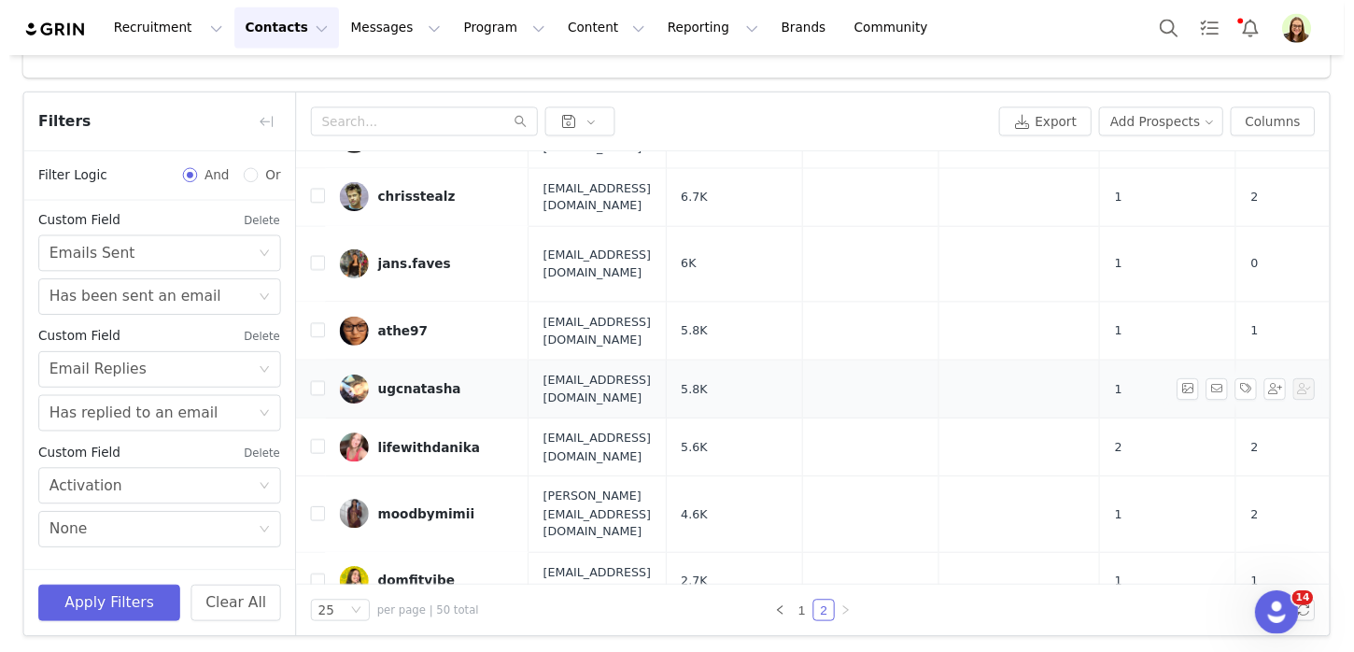
scroll to position [1081, 0]
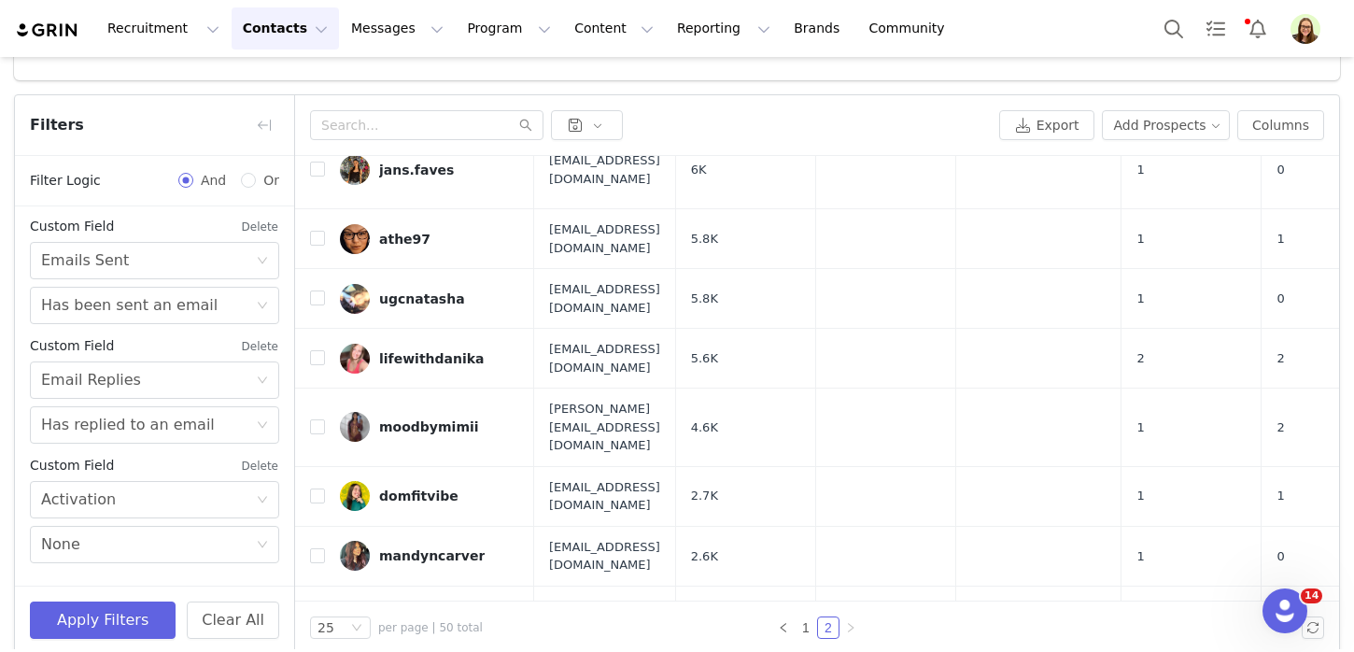
click at [273, 43] on button "Contacts Contacts" at bounding box center [285, 28] width 107 height 42
click at [286, 112] on p "Prospects" at bounding box center [264, 117] width 63 height 20
click at [1182, 125] on button "Add Prospects" at bounding box center [1166, 125] width 129 height 30
click at [1165, 195] on span "Import Prospects" at bounding box center [1174, 191] width 110 height 21
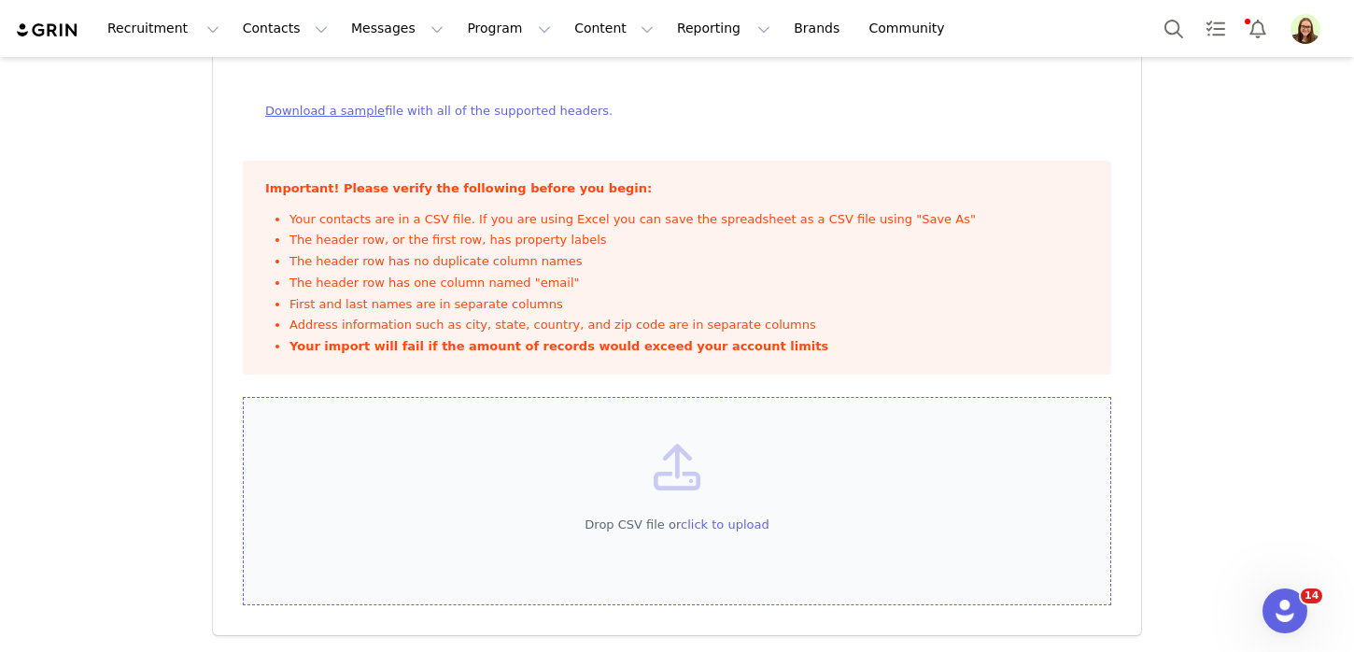
click at [720, 464] on div "Drop CSV file or click to upload" at bounding box center [677, 501] width 869 height 209
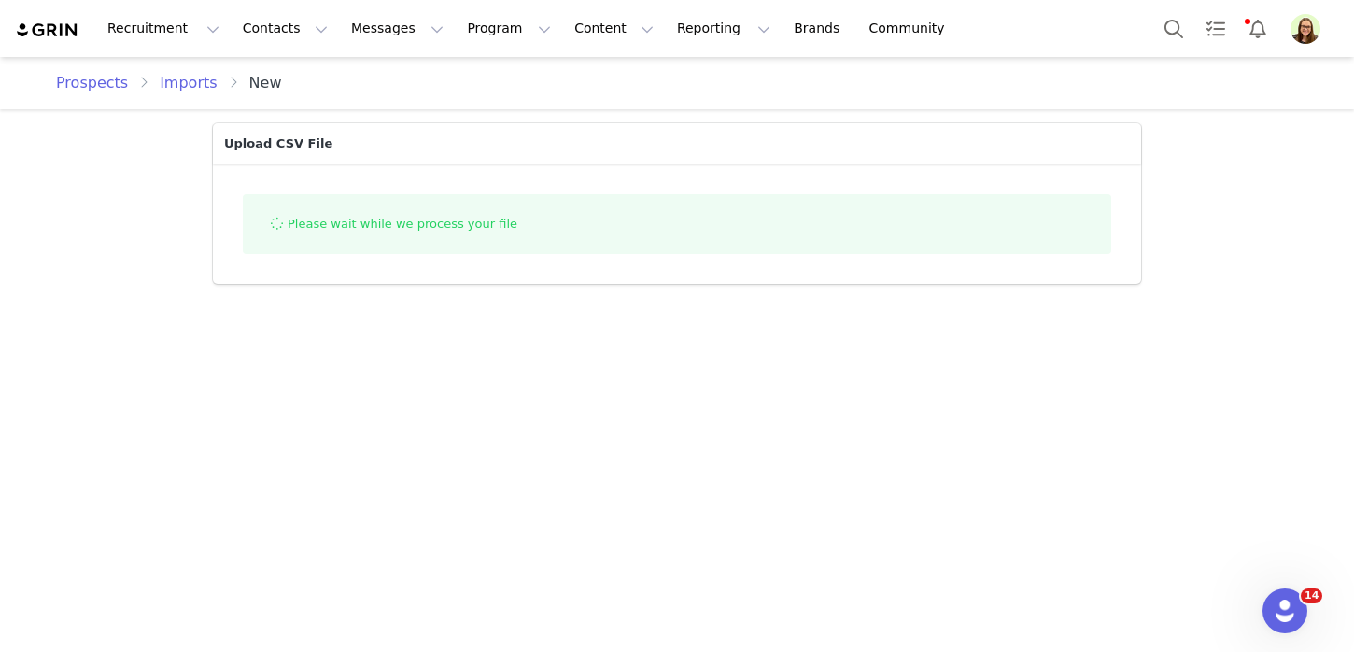
scroll to position [0, 0]
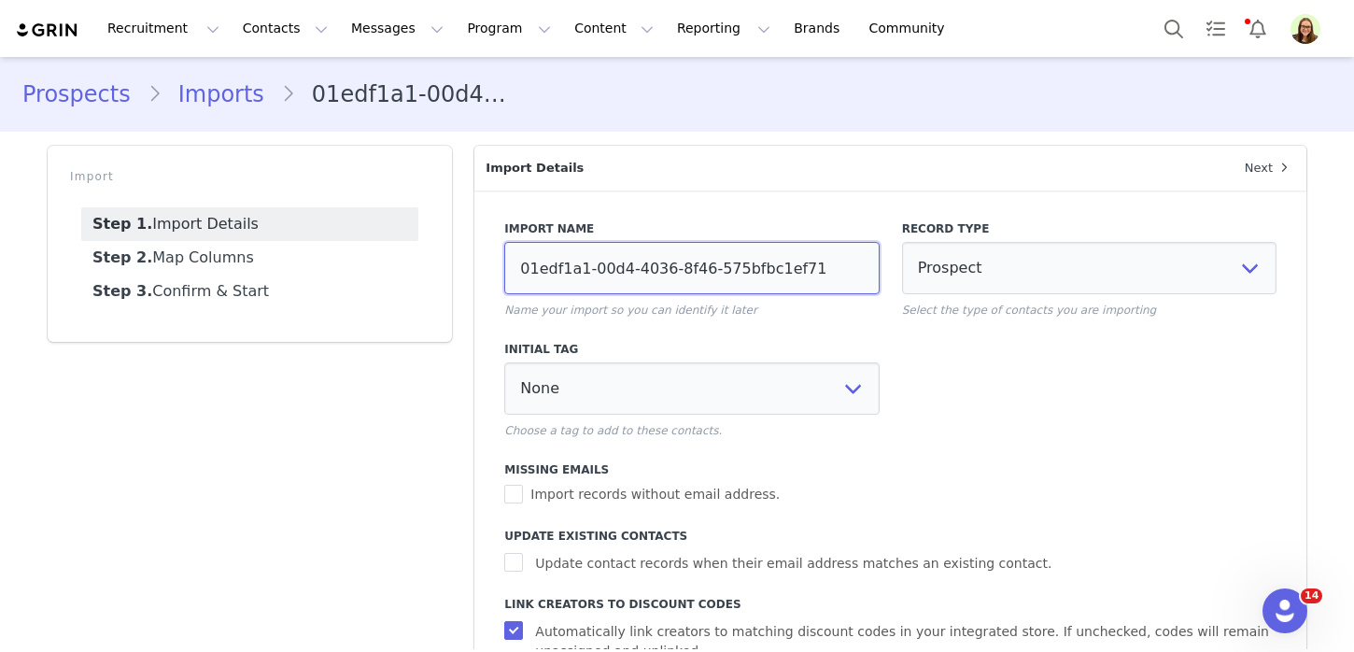
click at [552, 272] on input "01edf1a1-00d4-4036-8f46-575bfbc1ef71" at bounding box center [691, 268] width 374 height 52
type input "Live 9/30/25"
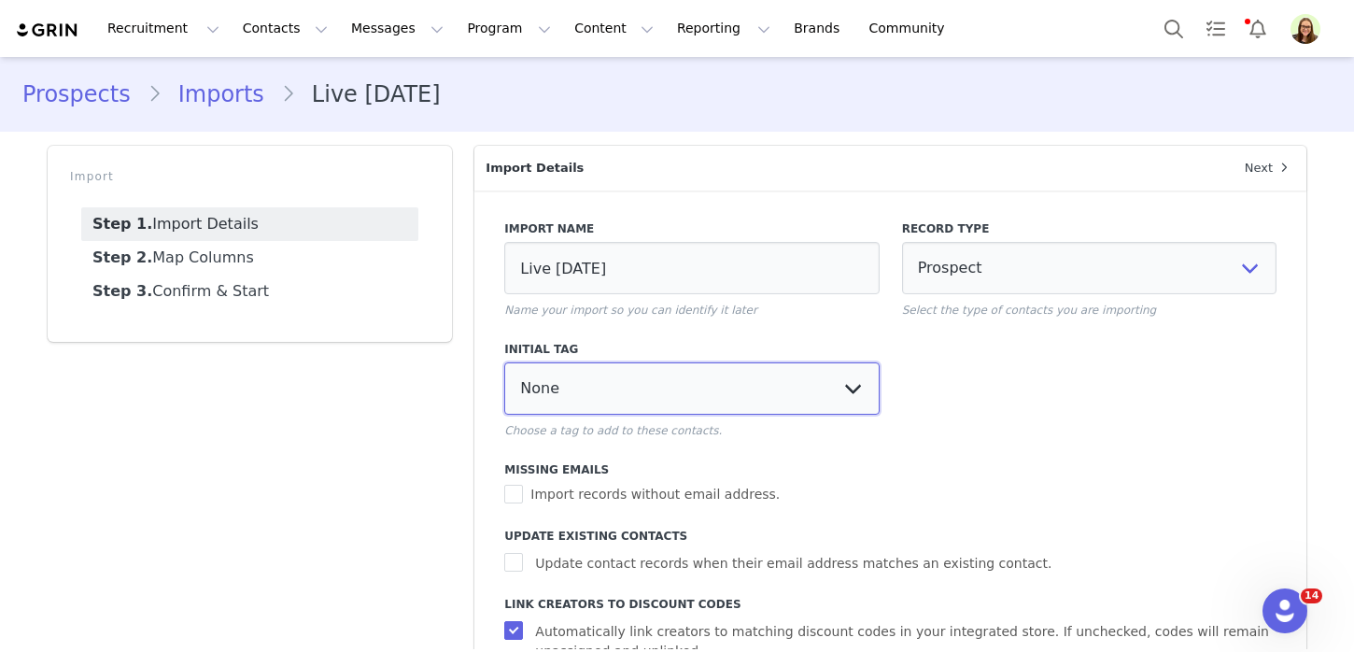
click at [730, 369] on select "None ADHD food foodround2 Gamers2 Gaming Live Paid Round 1 Round 2 Round 3" at bounding box center [691, 388] width 374 height 52
select select "113966"
click at [504, 362] on select "None ADHD food foodround2 Gamers2 Gaming Live Paid Round 1 Round 2 Round 3" at bounding box center [691, 388] width 374 height 52
select select
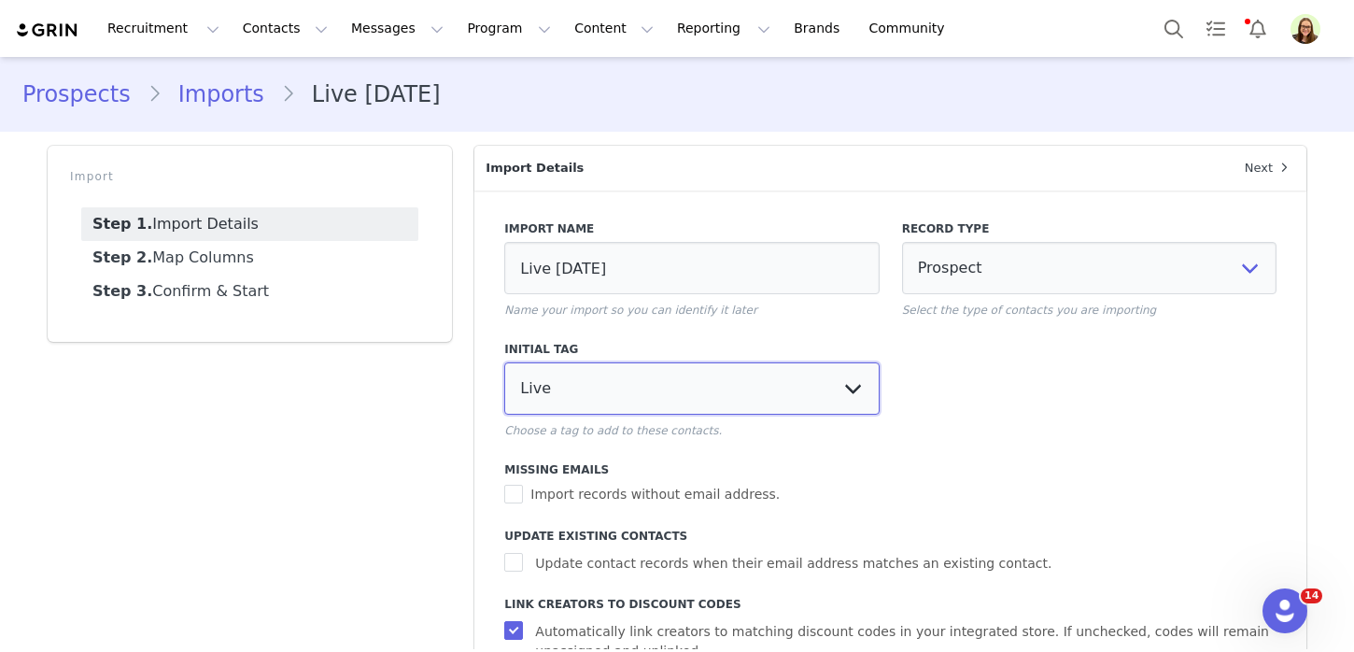
select select
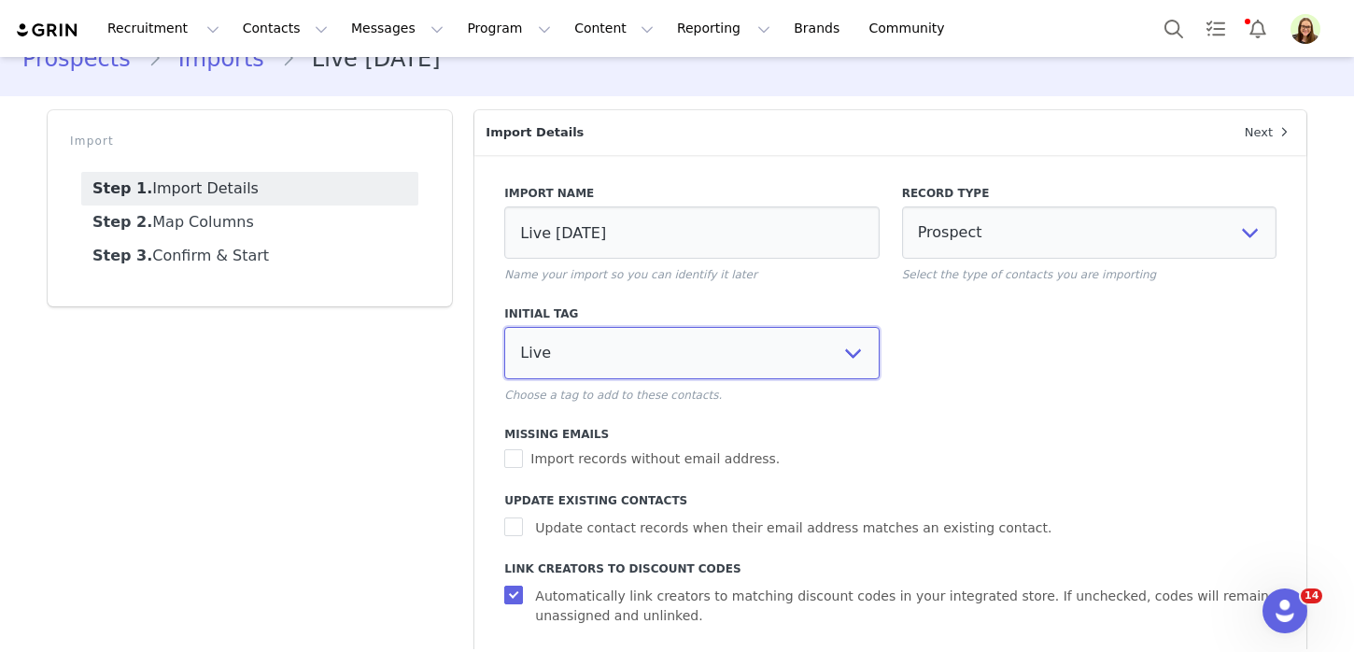
scroll to position [96, 0]
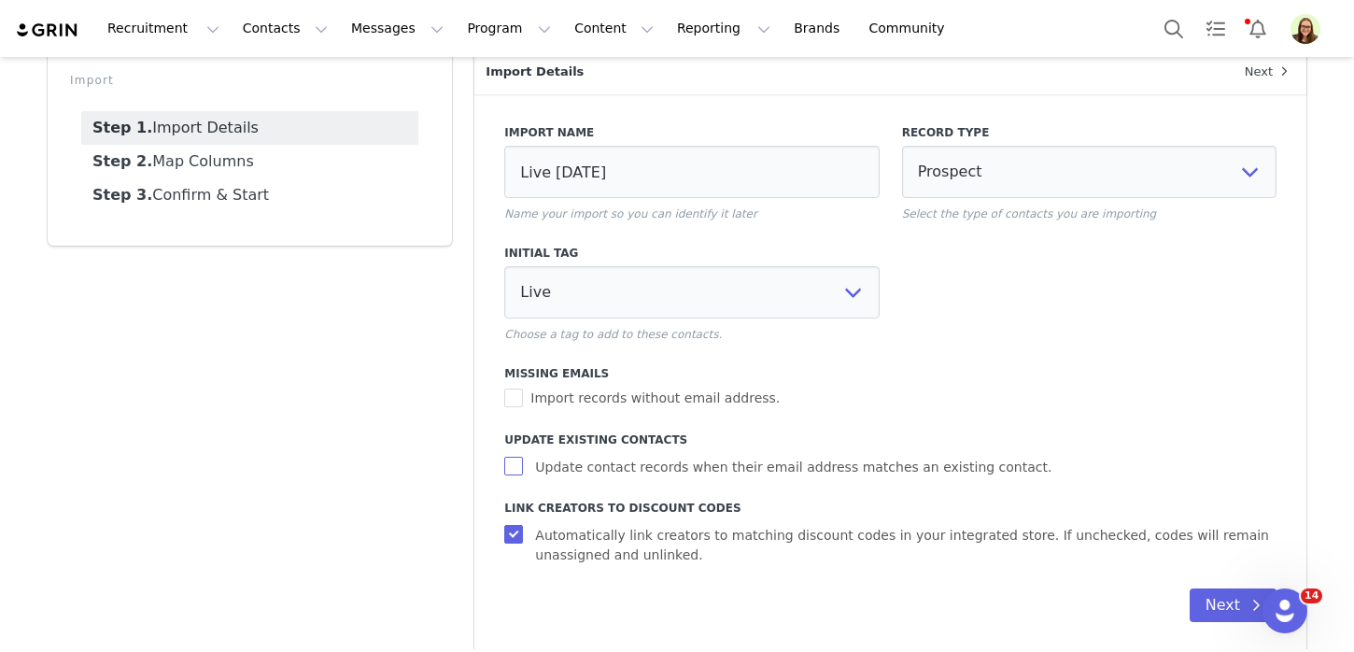
click at [680, 474] on span "Update contact records when their email address matches an existing contact." at bounding box center [793, 468] width 531 height 20
click at [528, 474] on input "Update contact records when their email address matches an existing contact." at bounding box center [515, 466] width 23 height 19
checkbox input "true"
select select
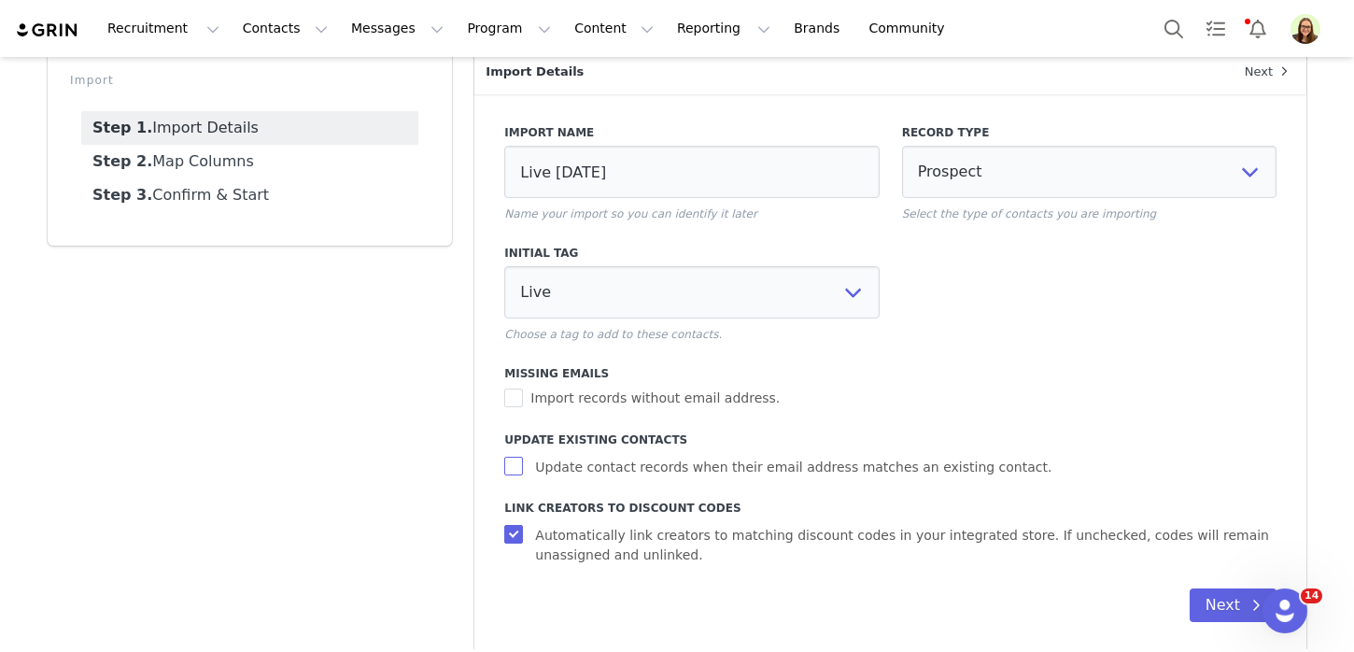
select select
click at [1216, 595] on button "Next" at bounding box center [1233, 605] width 87 height 34
select select
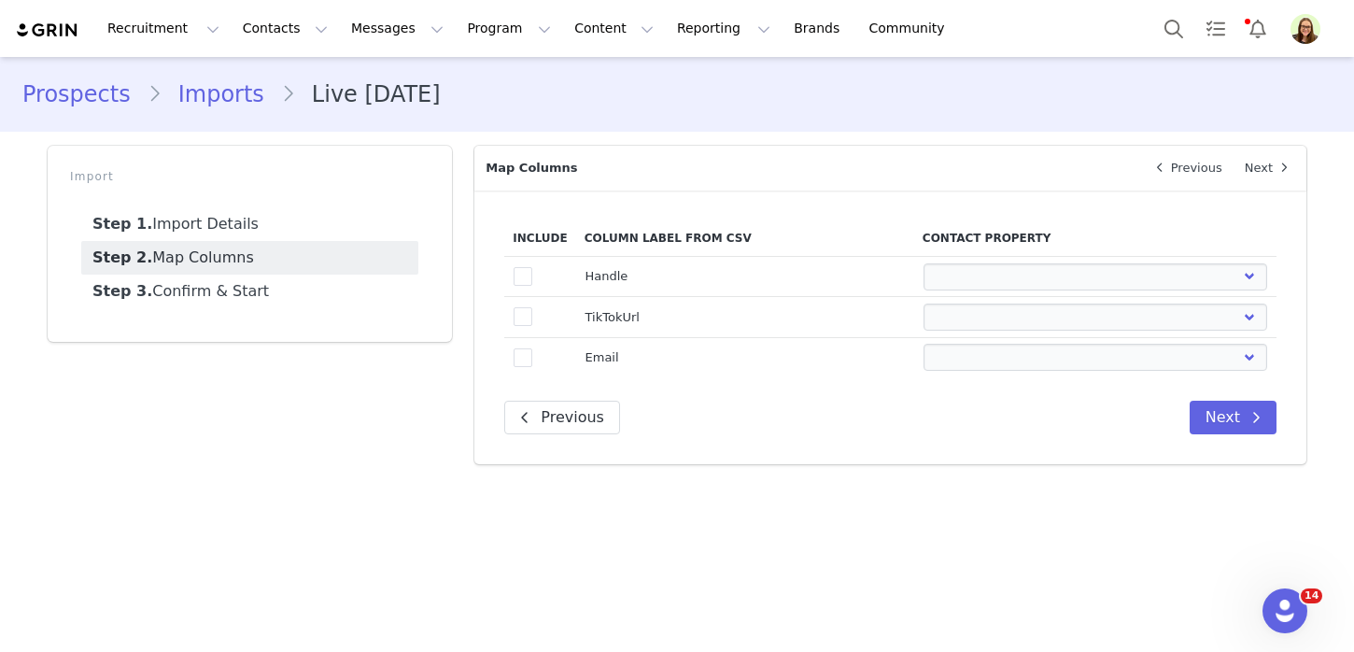
scroll to position [0, 0]
click at [517, 275] on span at bounding box center [523, 276] width 19 height 19
click at [532, 267] on input "true" at bounding box center [532, 267] width 0 height 0
select select
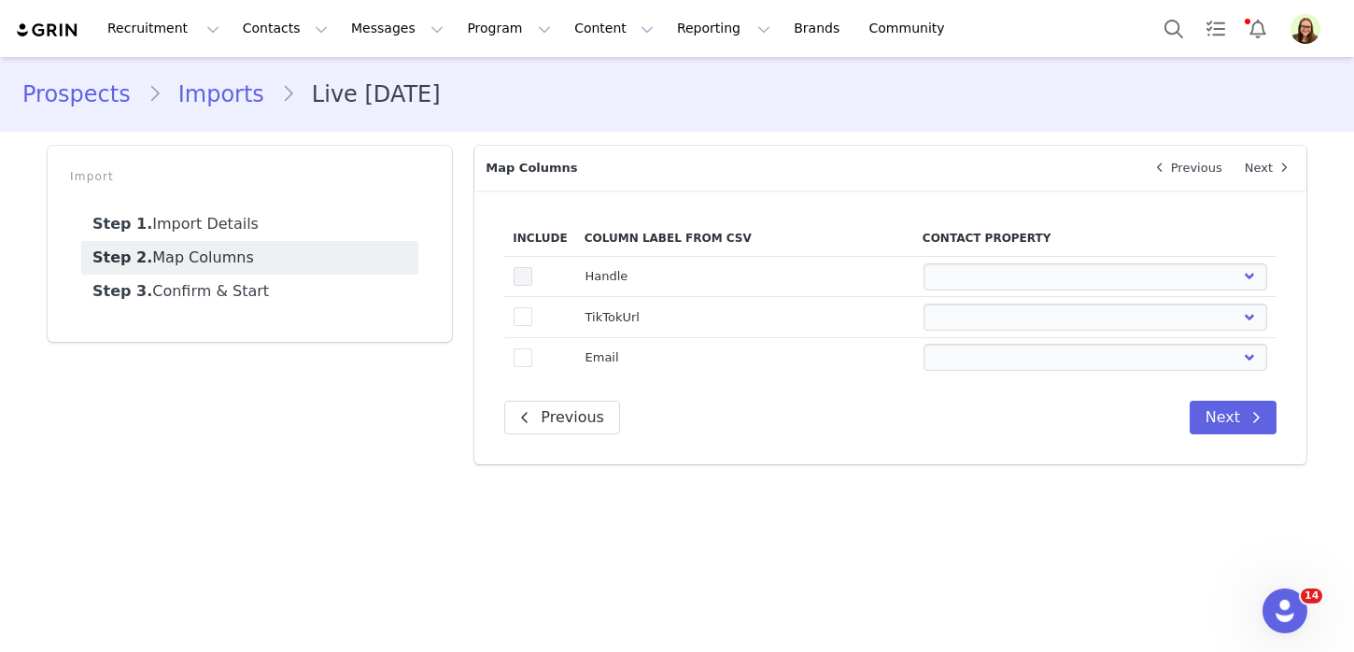
select select
click at [525, 312] on span at bounding box center [523, 316] width 19 height 19
click at [532, 307] on input "true" at bounding box center [532, 307] width 0 height 0
select select
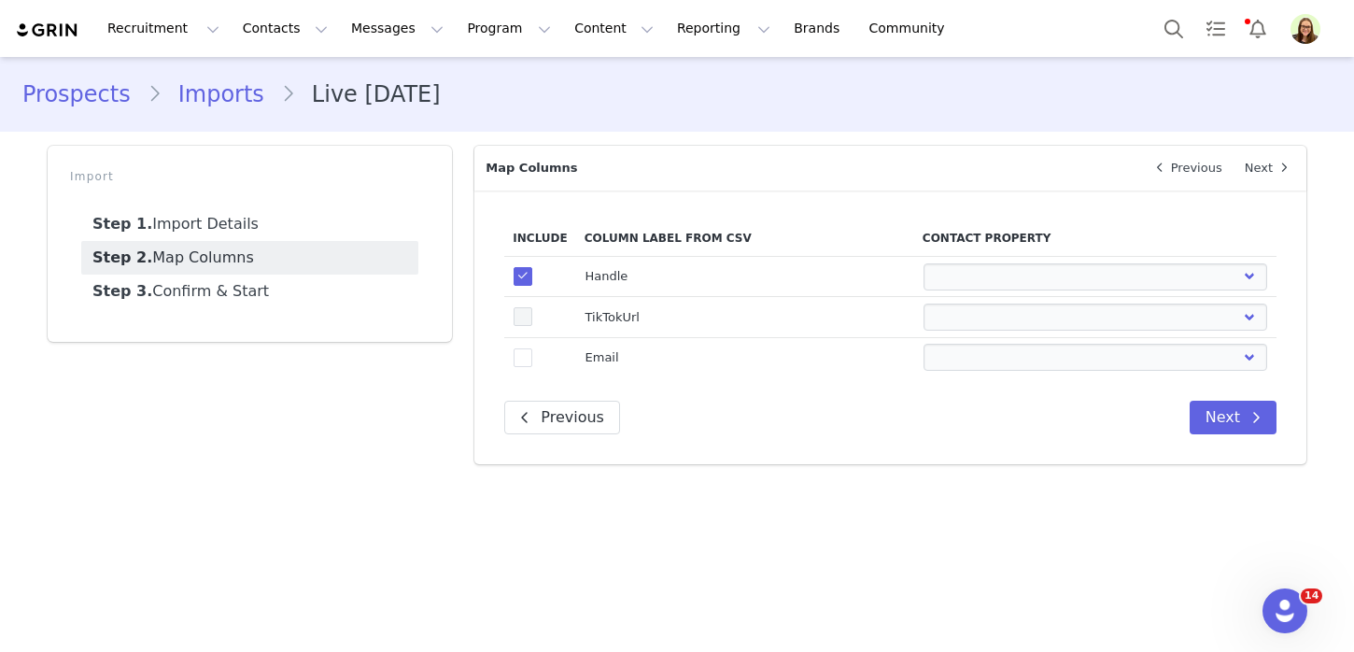
select select
click at [528, 344] on td "true" at bounding box center [539, 357] width 71 height 40
click at [530, 357] on span at bounding box center [523, 357] width 19 height 19
click at [532, 348] on input "true" at bounding box center [532, 348] width 0 height 0
select select
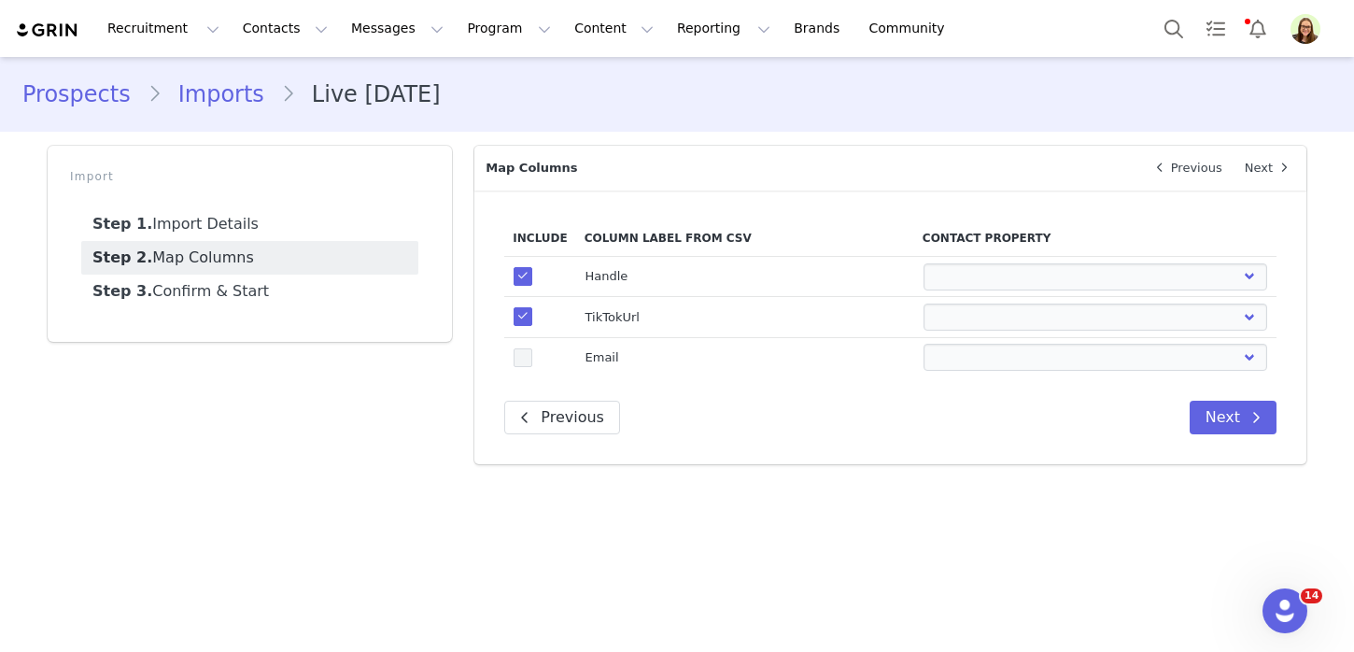
select select
click at [1017, 348] on select "First Name Last Name Email PayPal Email Gender Language Phone Country Code Phon…" at bounding box center [1096, 357] width 345 height 27
select select "email"
click at [924, 344] on select "First Name Last Name Email PayPal Email Gender Language Phone Country Code Phon…" at bounding box center [1096, 357] width 345 height 27
select select
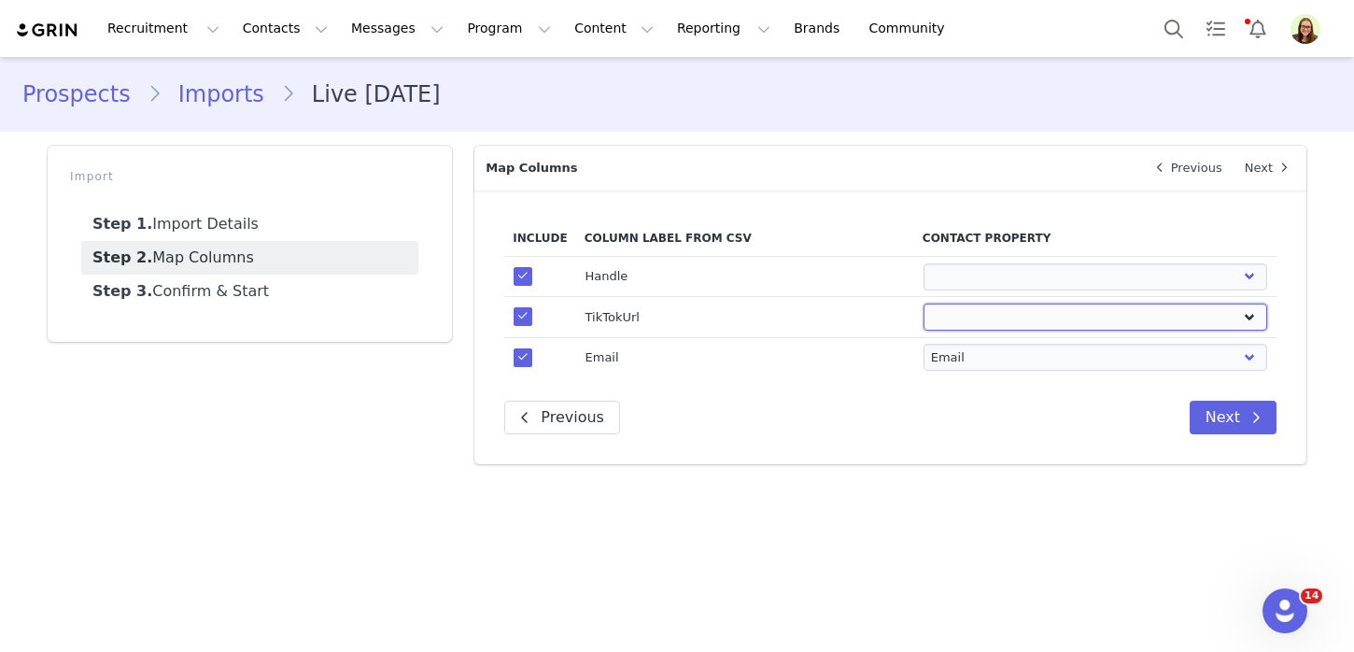
click at [1017, 320] on select "First Name Last Name Email PayPal Email Gender Language Phone Country Code Phon…" at bounding box center [1096, 317] width 345 height 27
select select "tiktok_url"
click at [924, 304] on select "First Name Last Name Email PayPal Email Gender Language Phone Country Code Phon…" at bounding box center [1096, 317] width 345 height 27
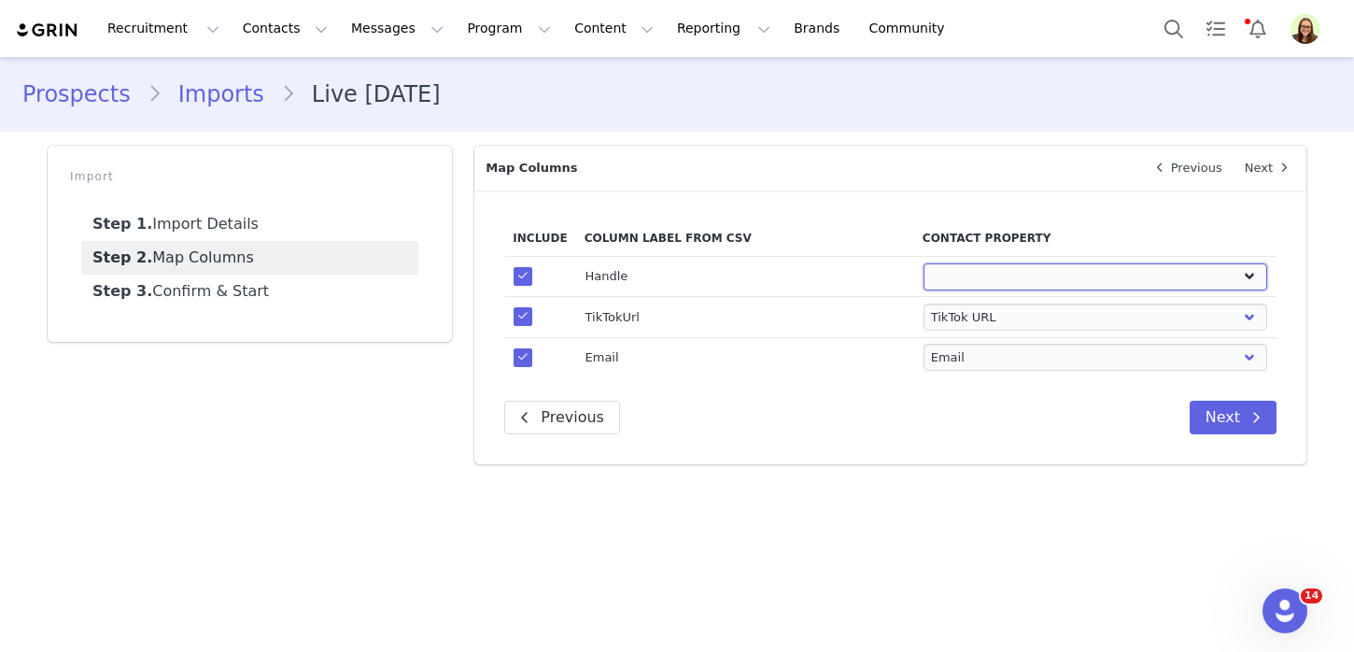
click at [1011, 275] on select "First Name Last Name Email PayPal Email Gender Language Phone Country Code Phon…" at bounding box center [1096, 276] width 345 height 27
select select "first_name"
click at [924, 263] on select "First Name Last Name Email PayPal Email Gender Language Phone Country Code Phon…" at bounding box center [1096, 276] width 345 height 27
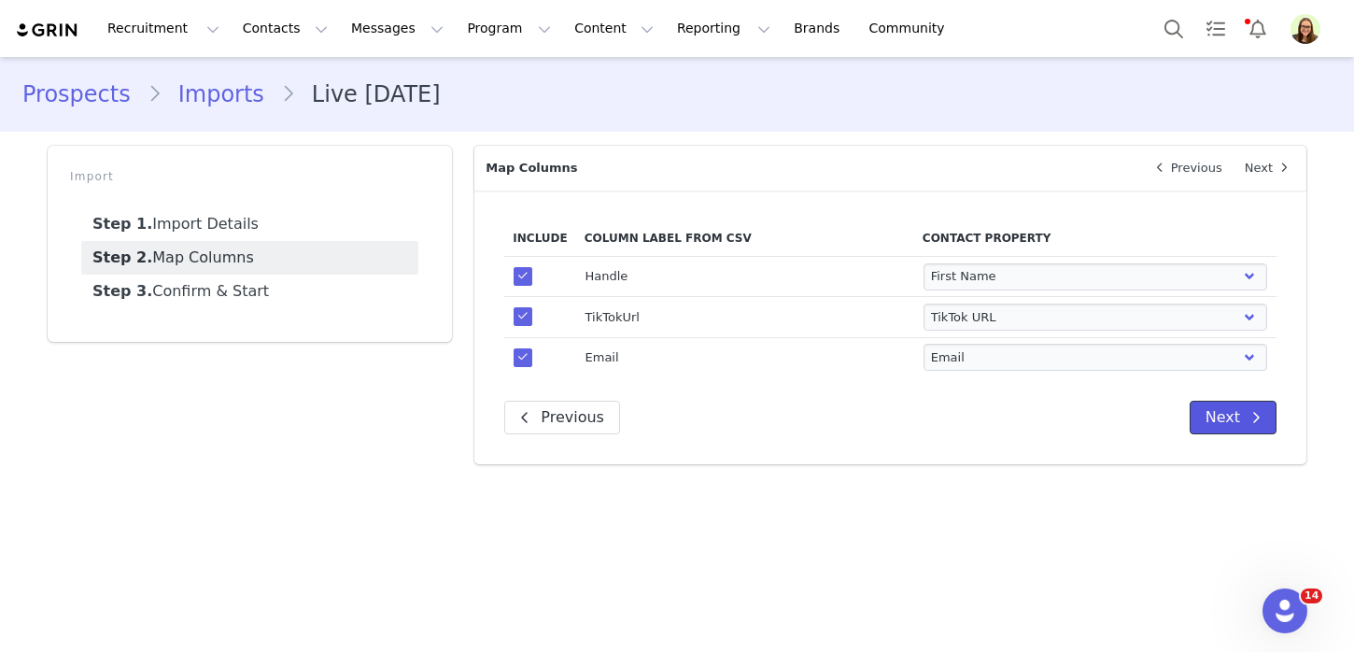
click at [1241, 407] on button "Next" at bounding box center [1233, 418] width 87 height 34
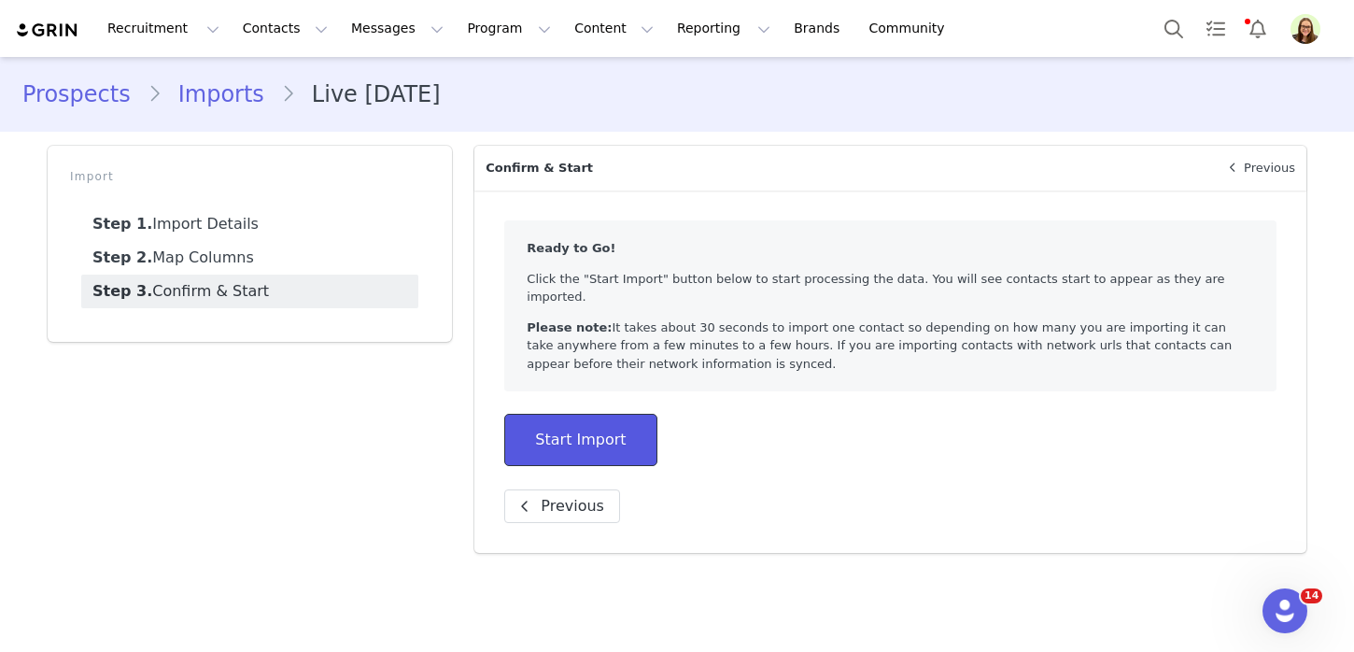
click at [607, 419] on button "Start Import" at bounding box center [580, 440] width 152 height 52
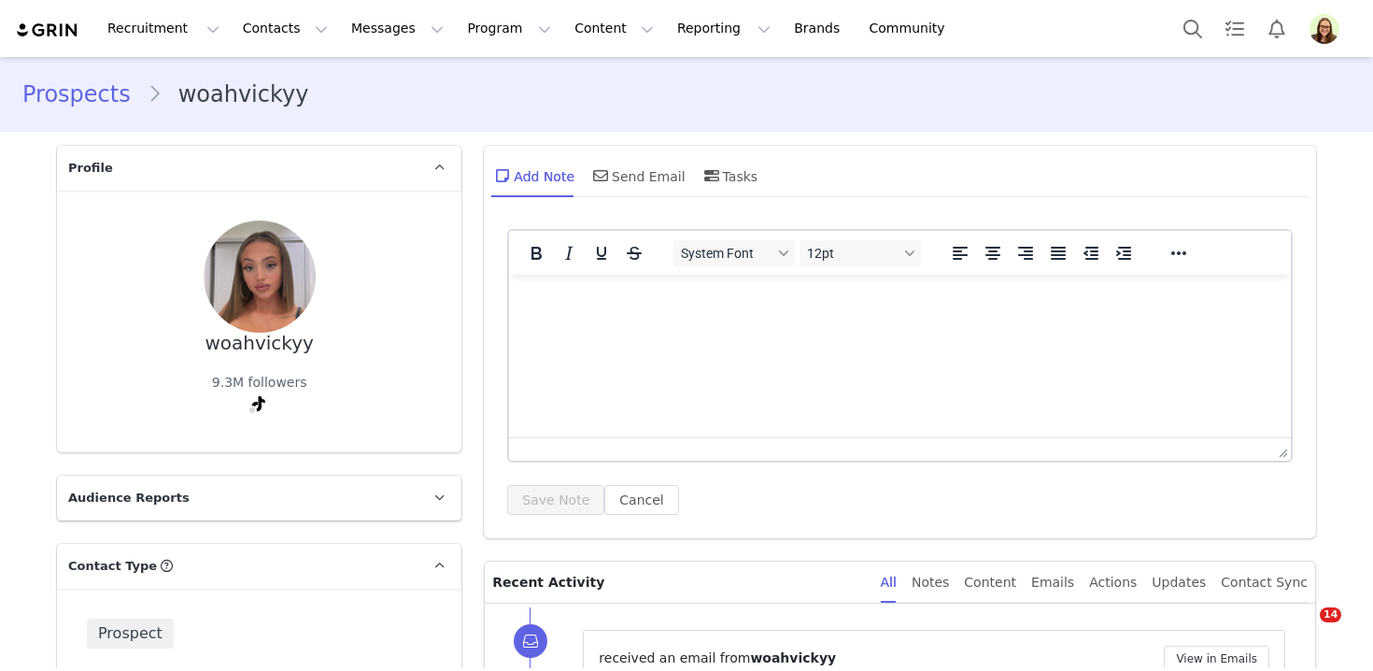
type input "+1 ([GEOGRAPHIC_DATA])"
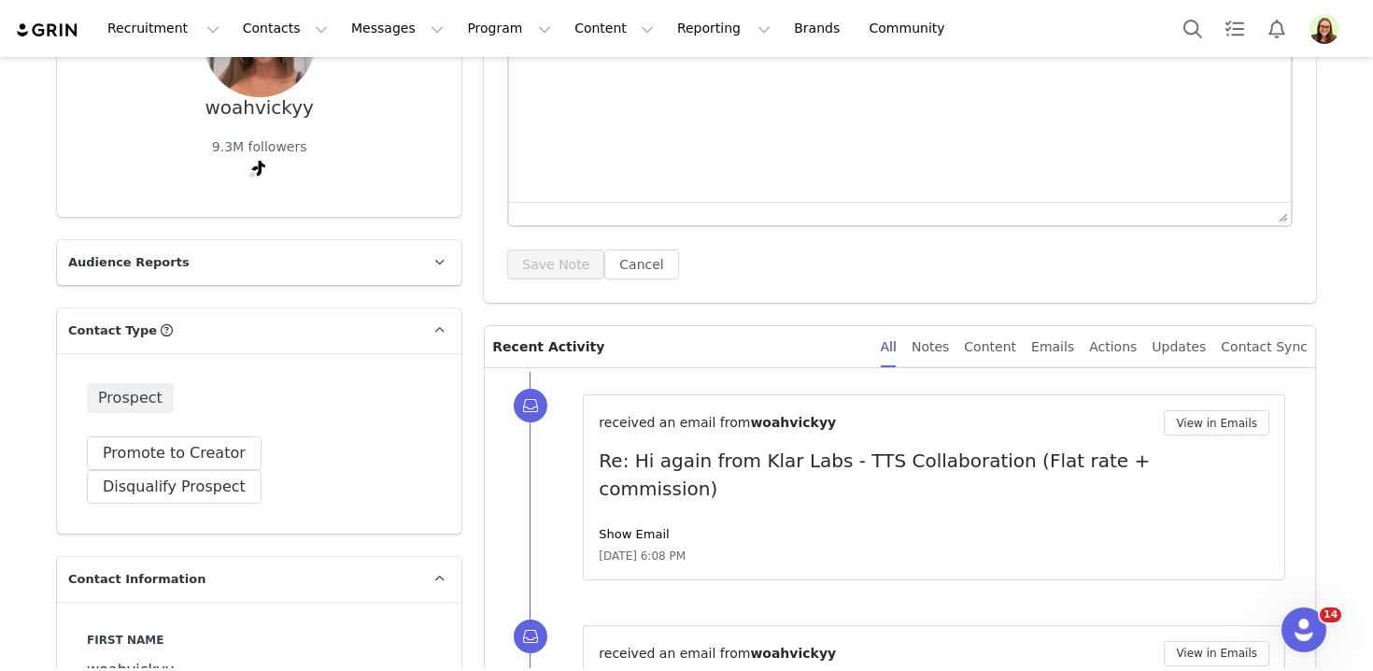
scroll to position [352, 0]
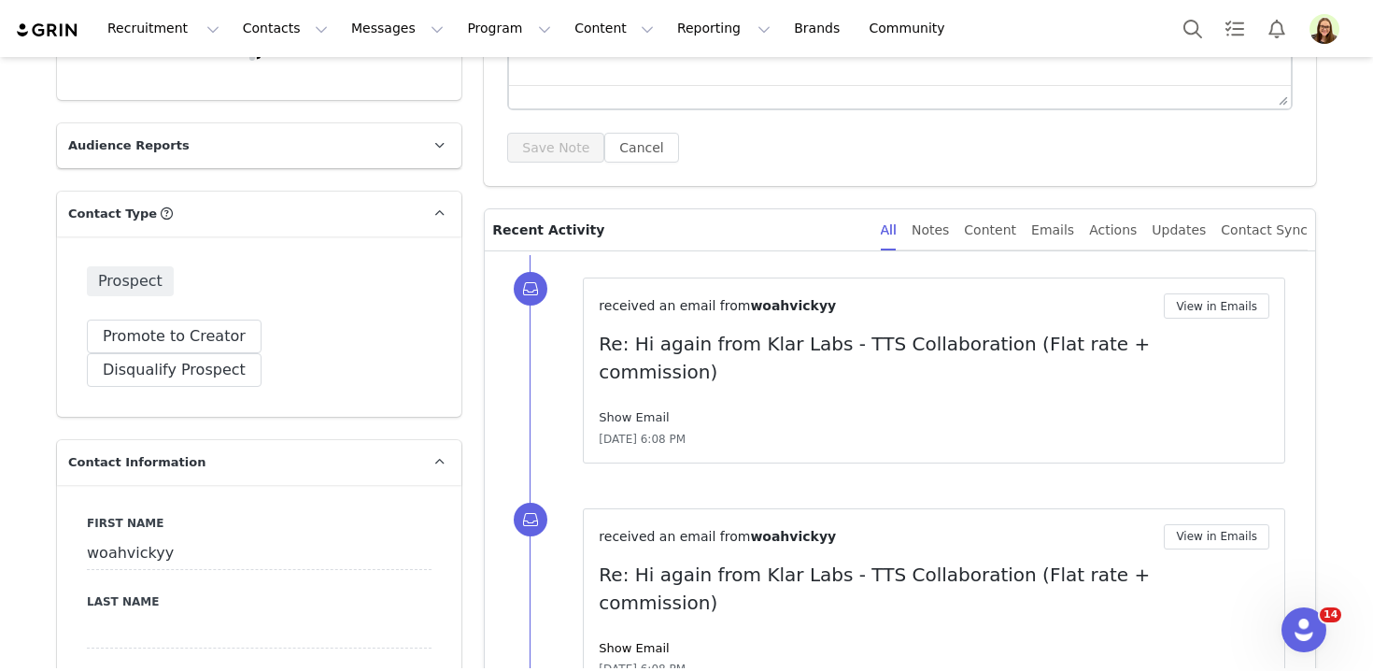
click at [638, 410] on link "Show Email" at bounding box center [634, 417] width 70 height 14
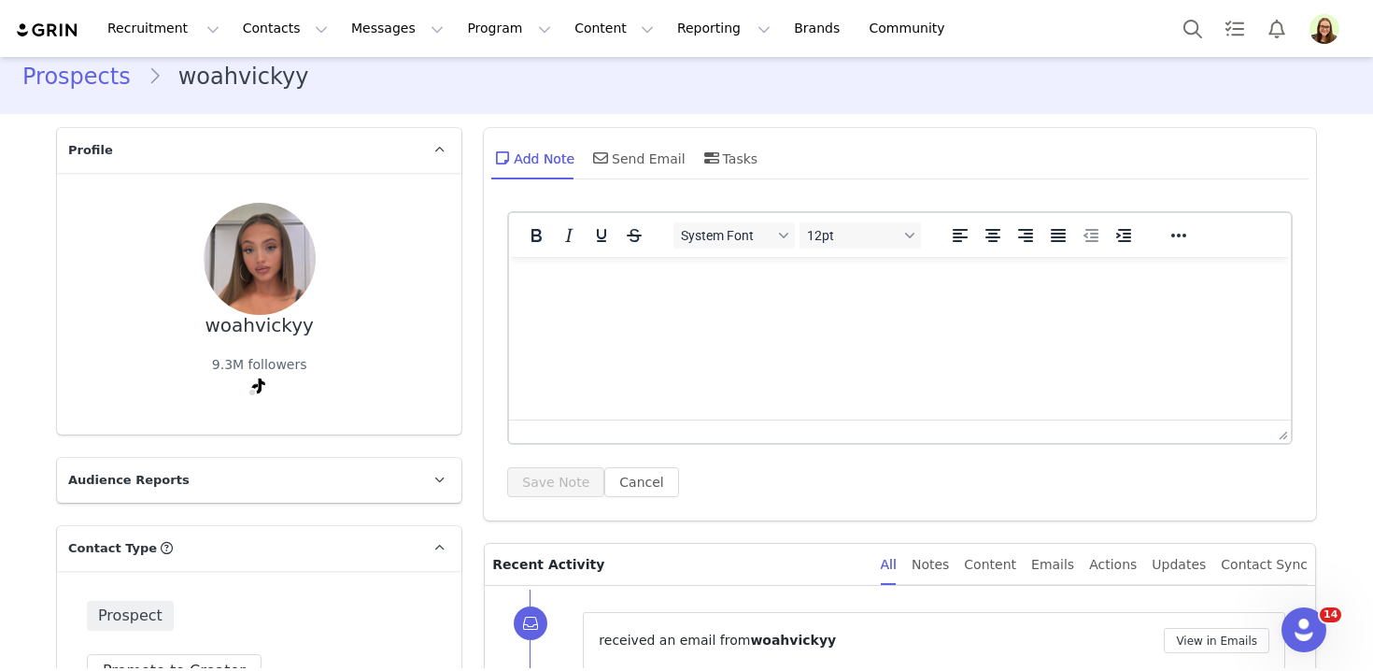
scroll to position [0, 0]
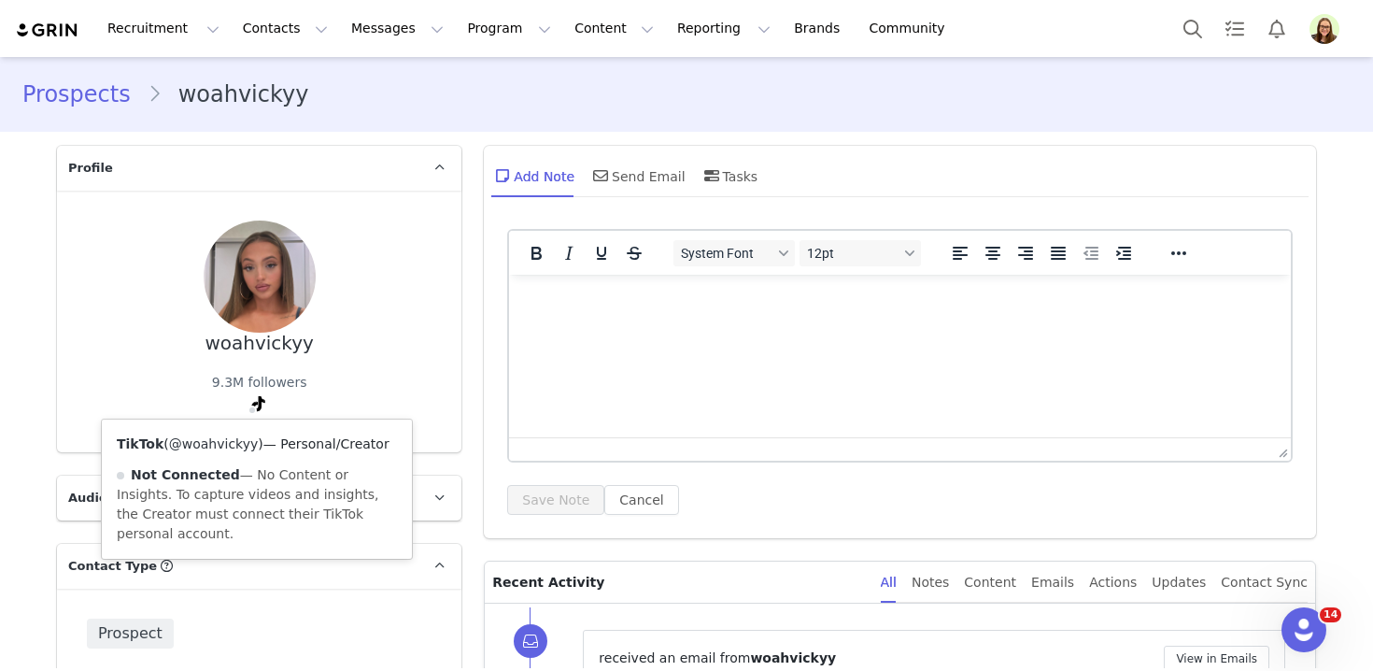
click at [233, 451] on link "@woahvickyy" at bounding box center [214, 443] width 90 height 15
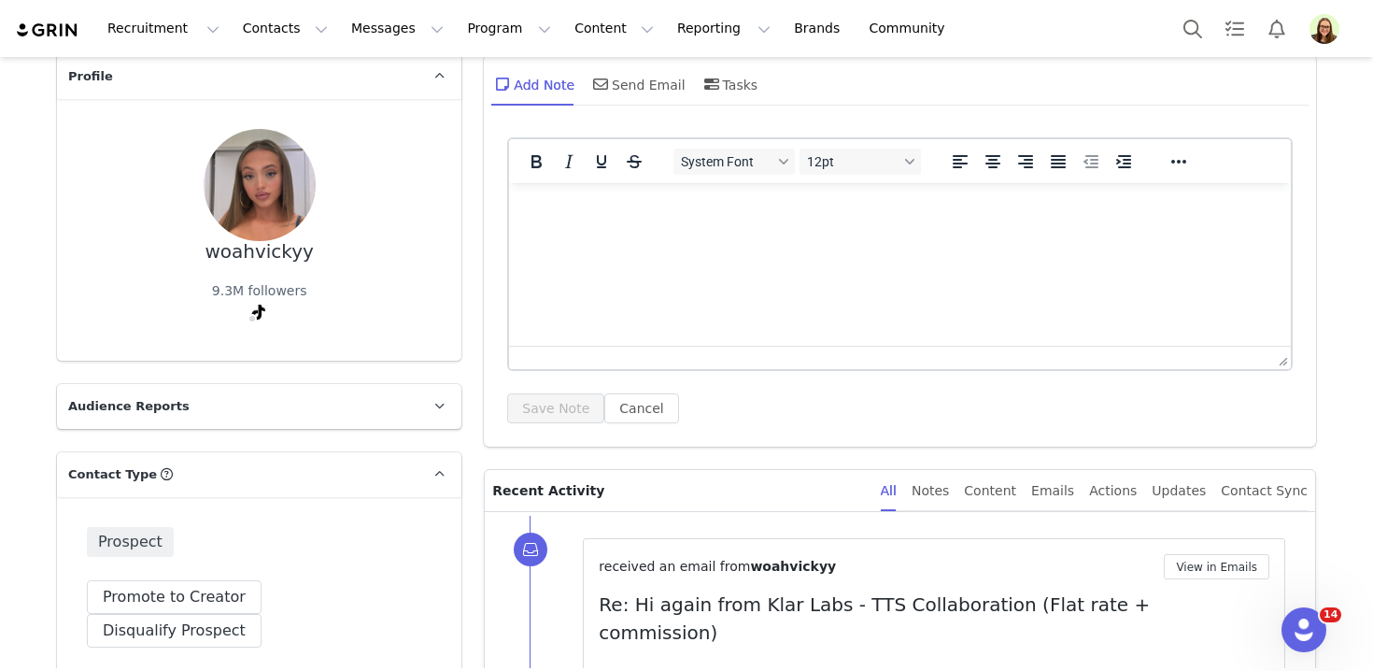
scroll to position [238, 0]
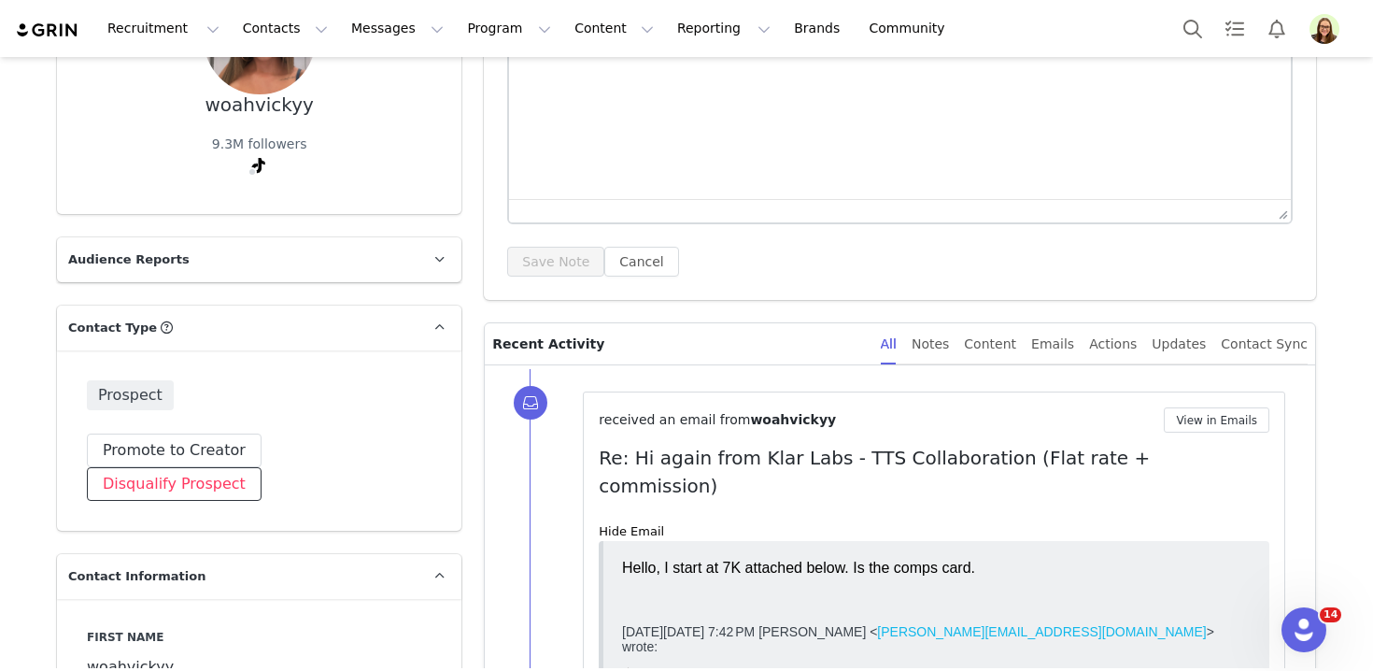
click at [261, 467] on button "Disqualify Prospect" at bounding box center [174, 484] width 175 height 34
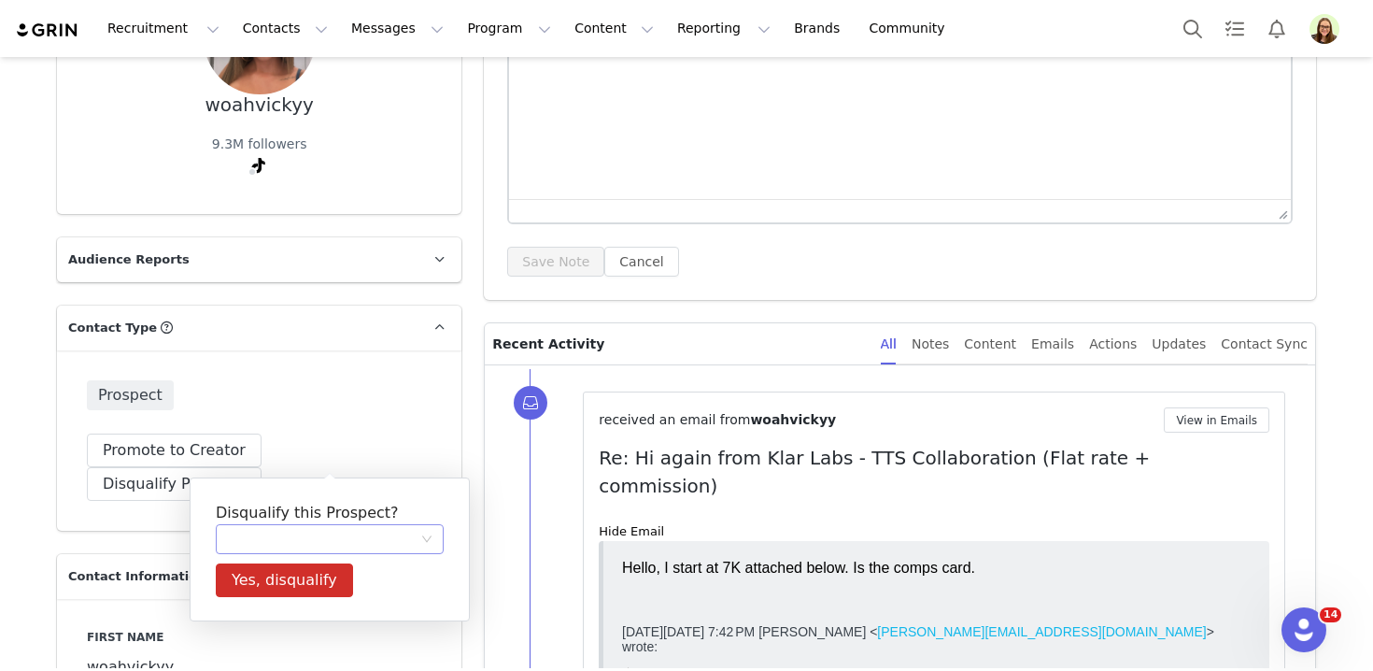
click at [328, 534] on div at bounding box center [323, 539] width 193 height 28
click at [310, 429] on li "Too Expensive" at bounding box center [330, 442] width 228 height 30
click at [287, 577] on button "Yes, disqualify" at bounding box center [284, 580] width 137 height 34
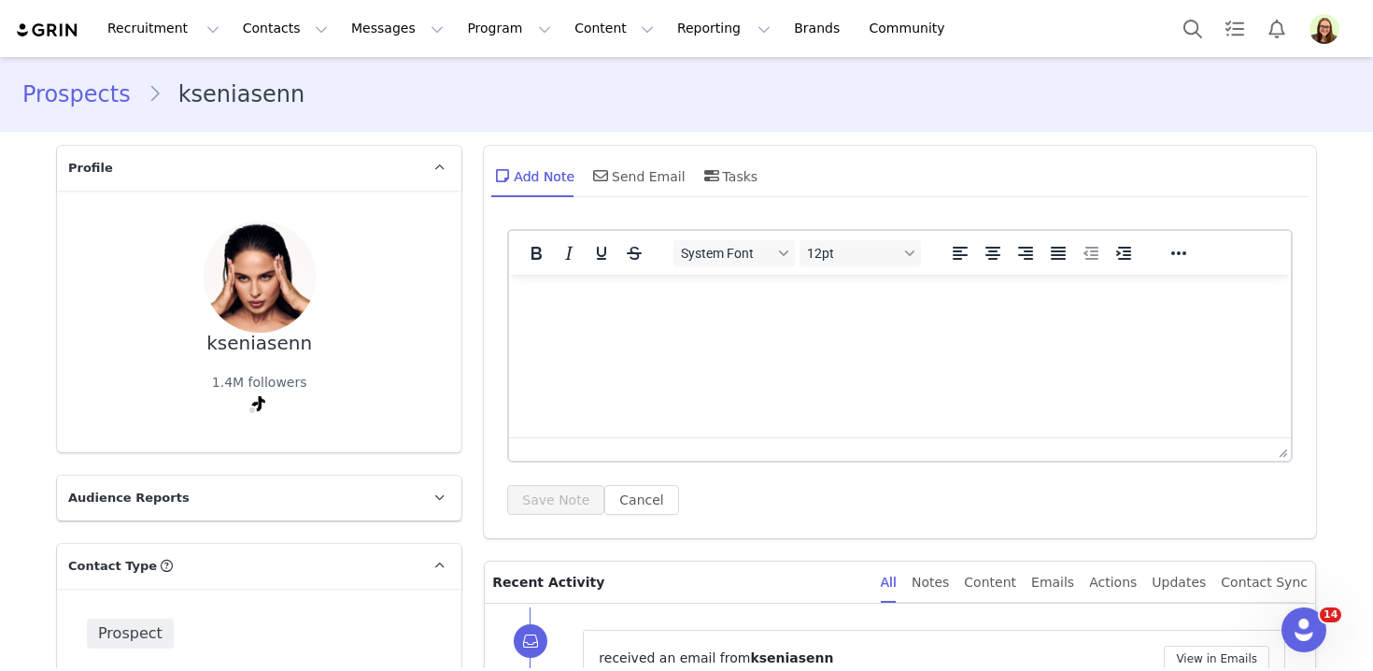
scroll to position [258, 0]
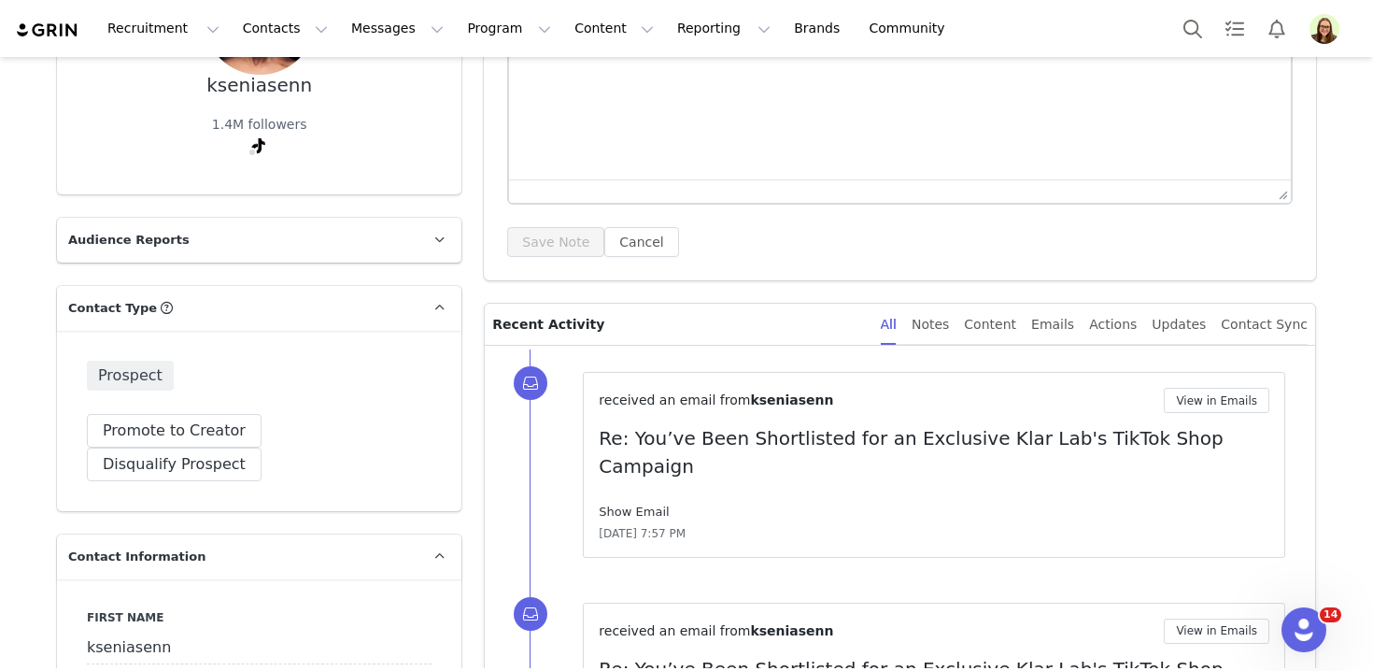
click at [618, 504] on link "Show Email" at bounding box center [634, 511] width 70 height 14
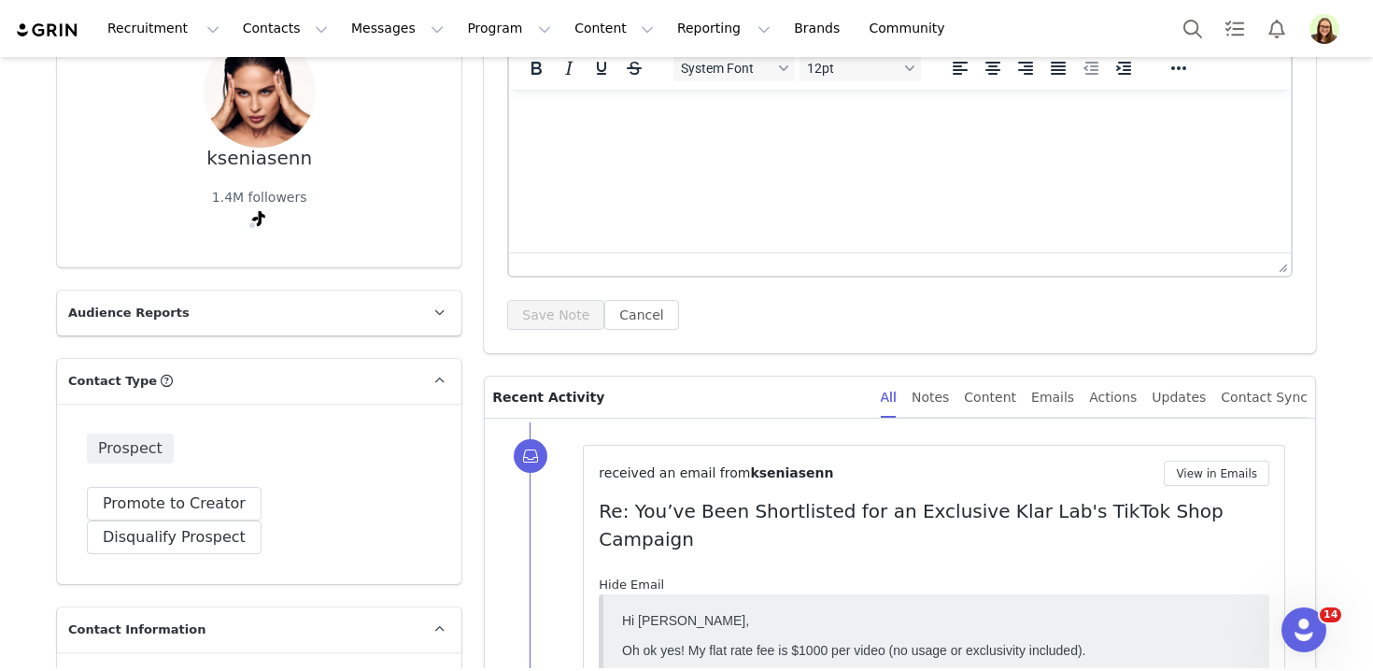
scroll to position [172, 0]
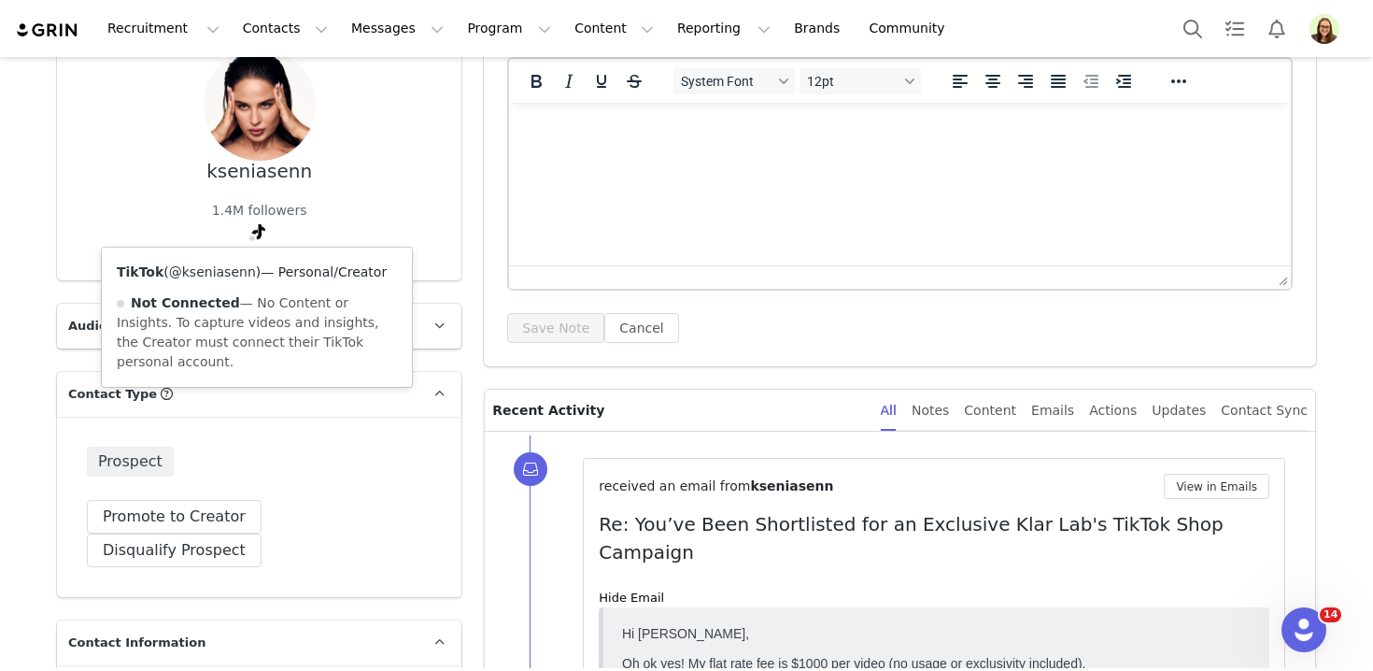
click at [249, 268] on link "@kseniasenn" at bounding box center [212, 271] width 87 height 15
click at [227, 277] on link "@kseniasenn" at bounding box center [212, 271] width 87 height 15
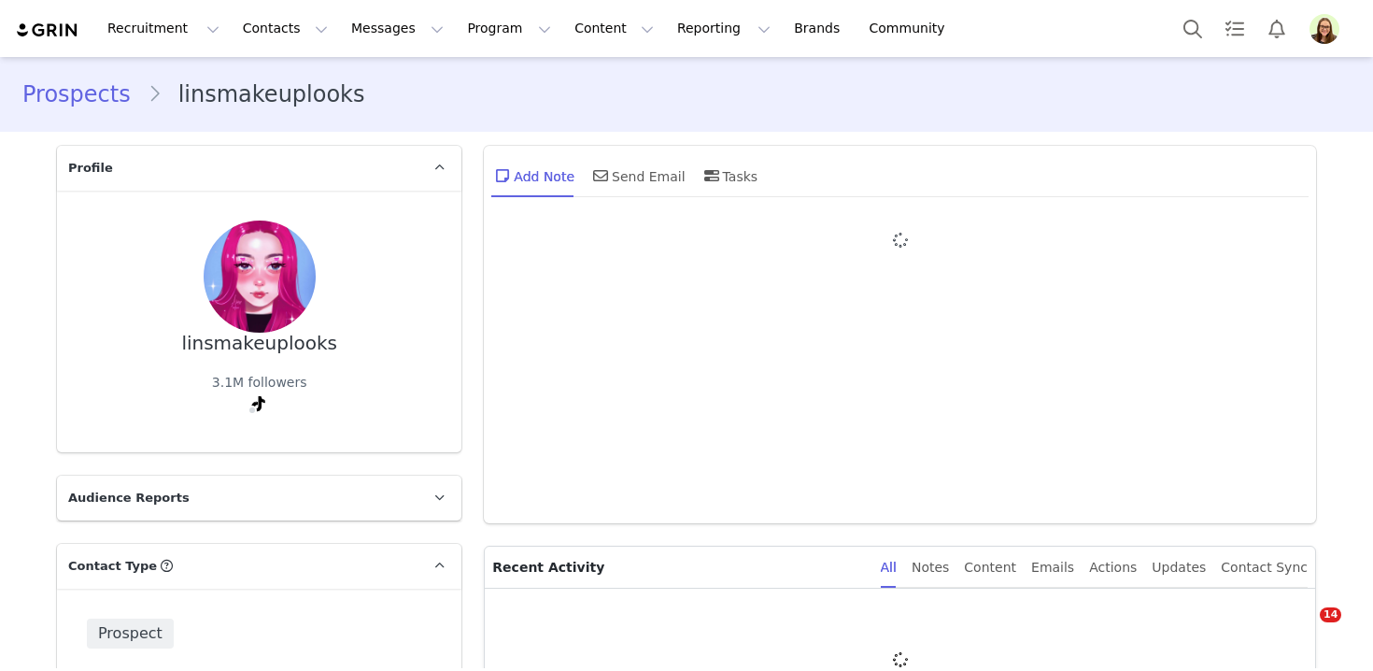
type input "+1 ([GEOGRAPHIC_DATA])"
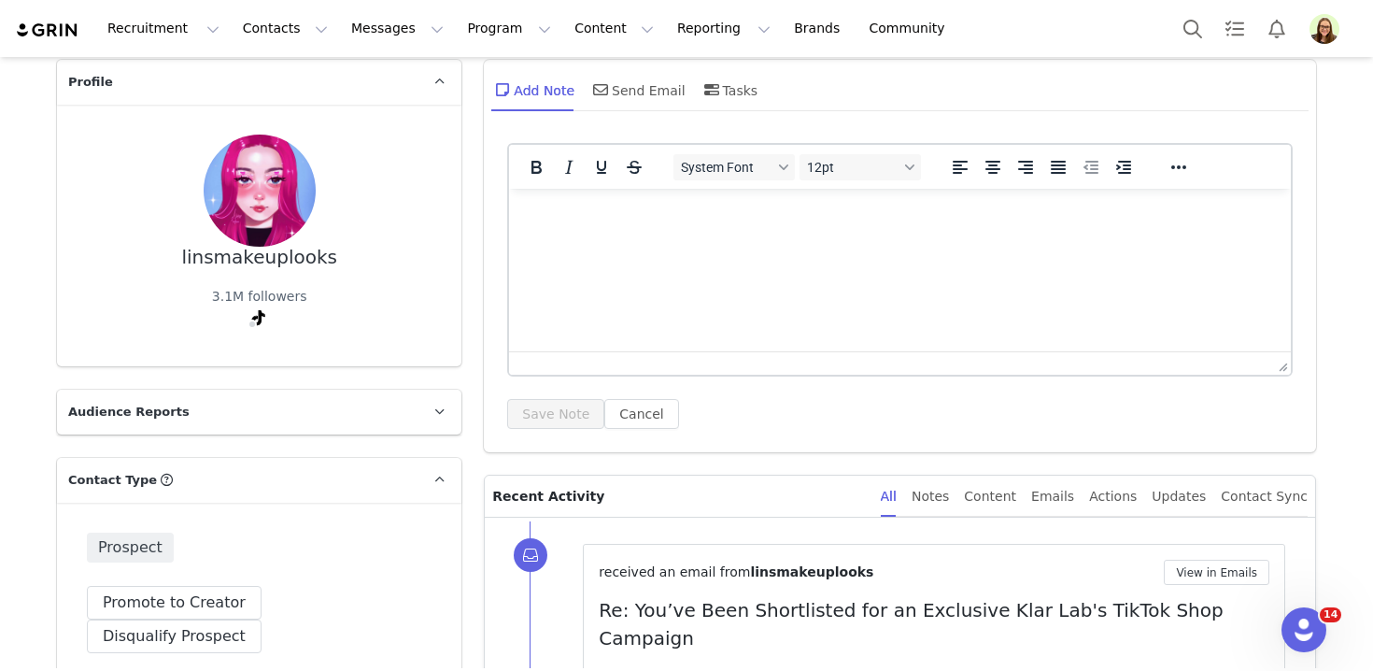
scroll to position [243, 0]
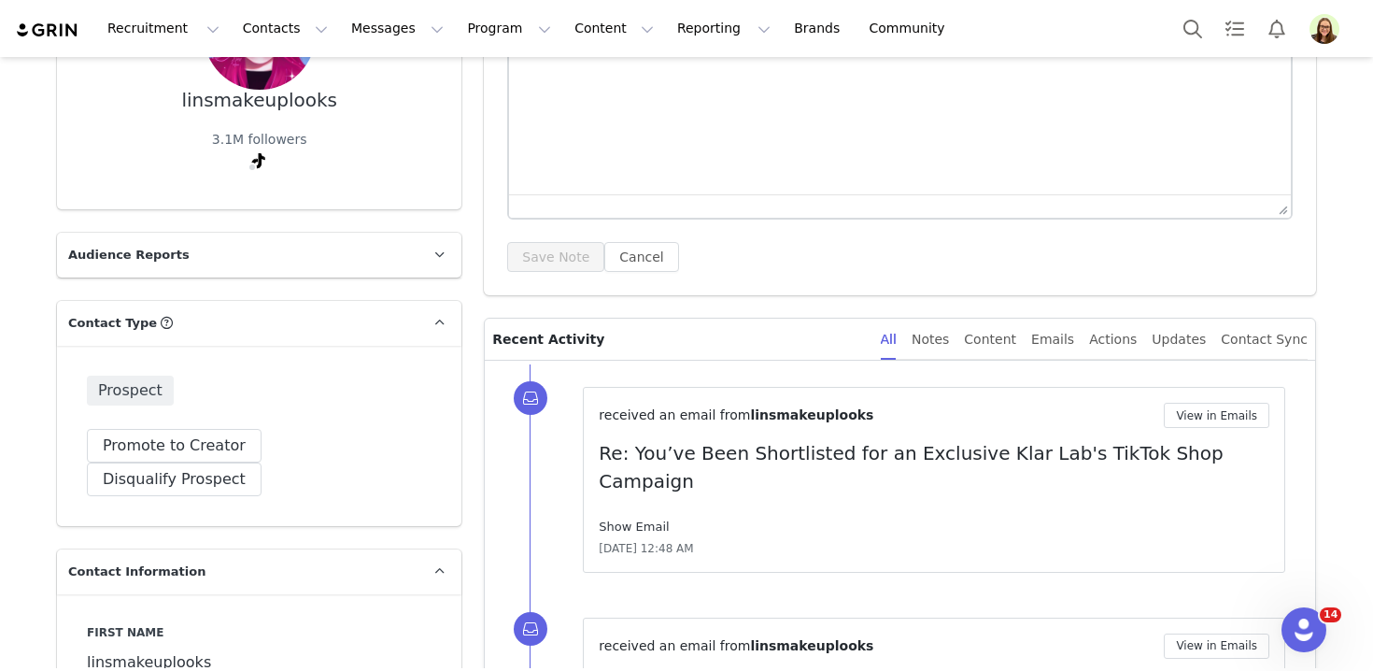
click at [604, 519] on link "Show Email" at bounding box center [634, 526] width 70 height 14
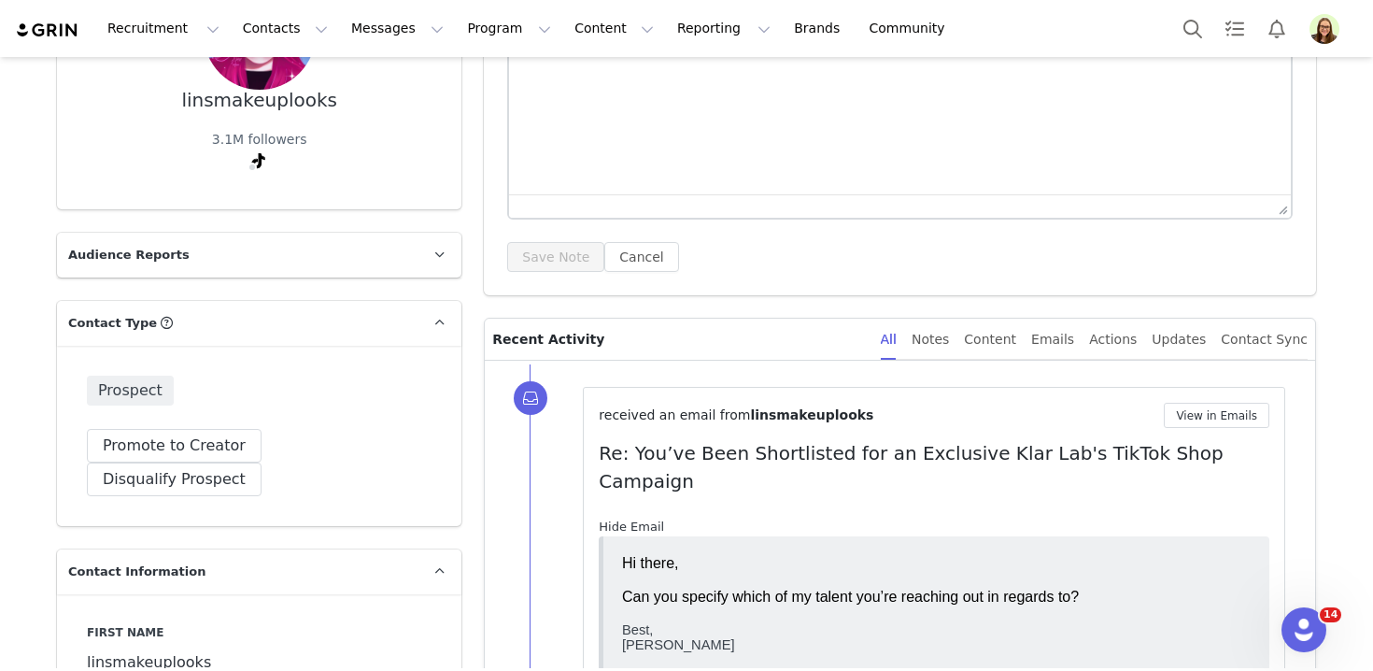
scroll to position [0, 0]
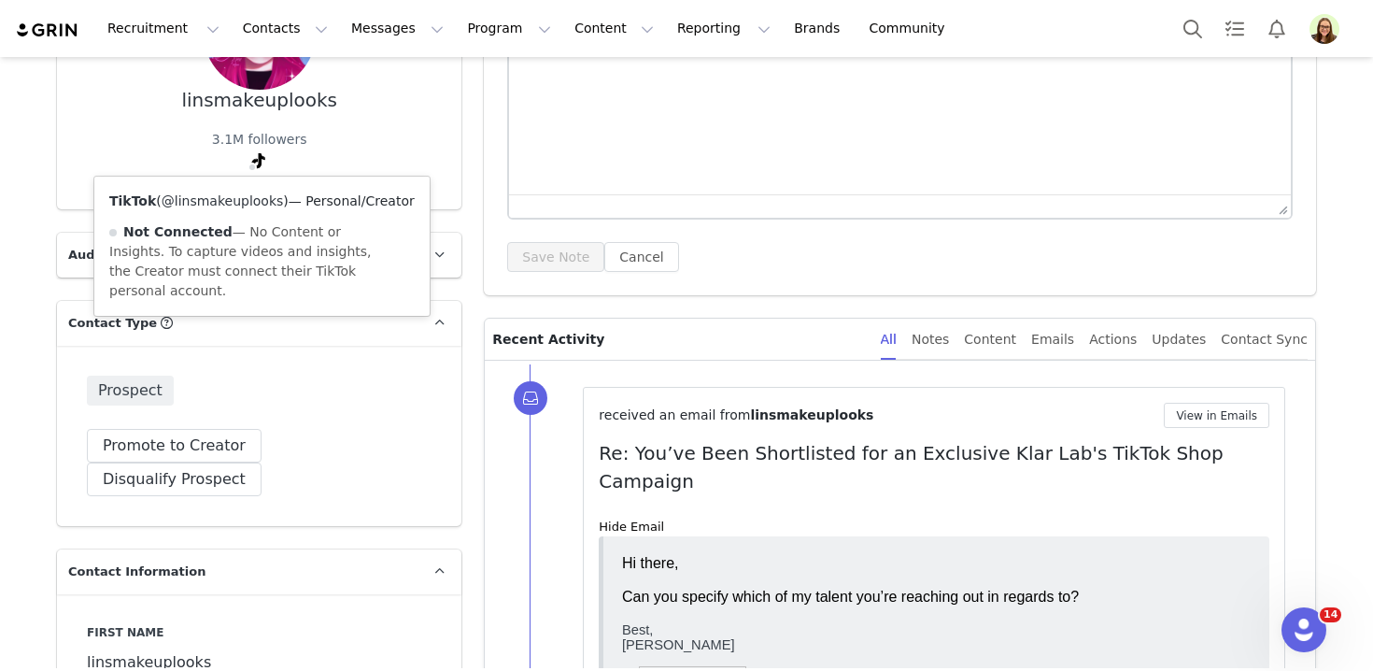
click at [247, 206] on link "@linsmakeuplooks" at bounding box center [223, 200] width 122 height 15
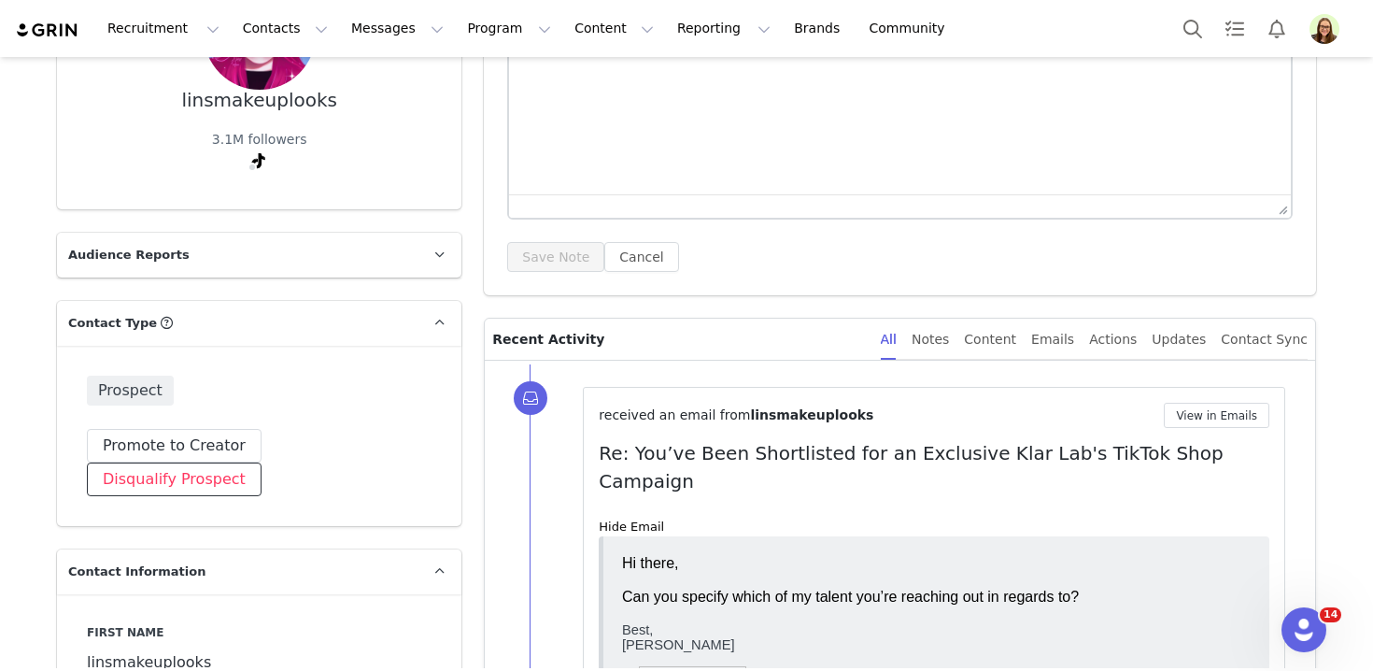
click at [261, 462] on button "Disqualify Prospect" at bounding box center [174, 479] width 175 height 34
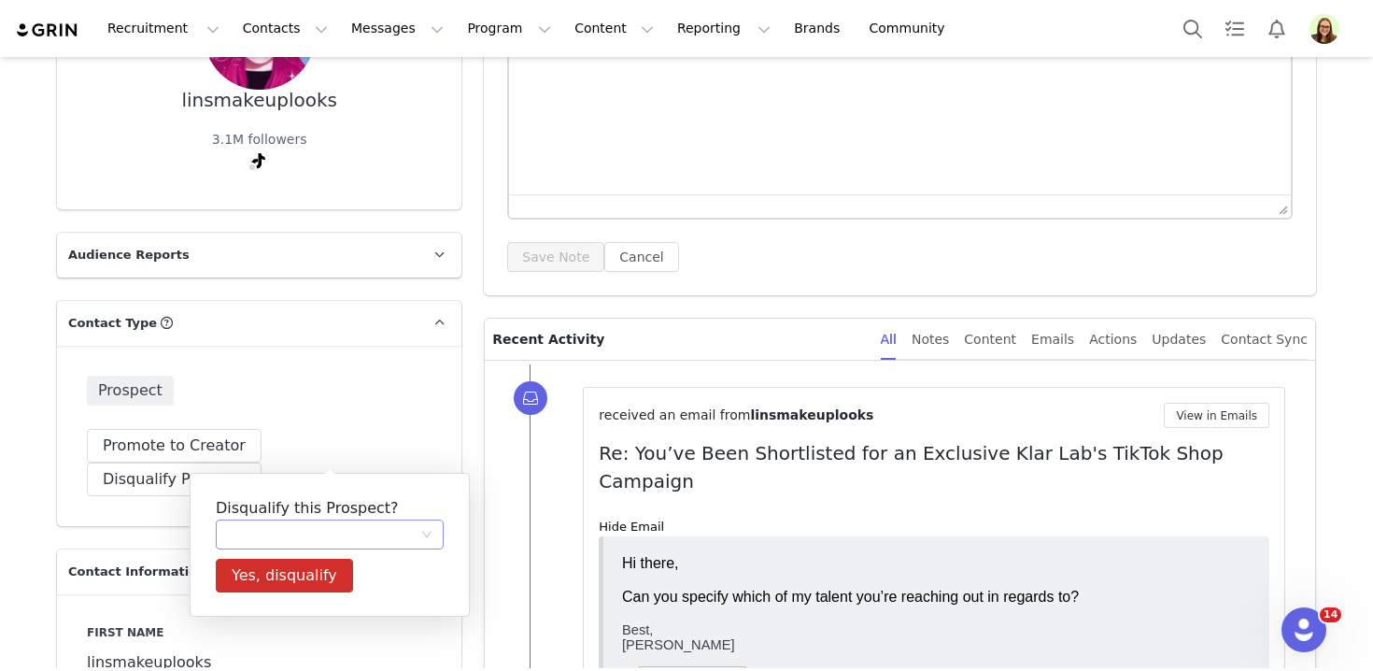
click at [330, 537] on div at bounding box center [323, 534] width 193 height 28
click at [306, 495] on li "Not a good fit" at bounding box center [330, 497] width 228 height 30
click at [306, 586] on button "Yes, disqualify" at bounding box center [284, 575] width 137 height 34
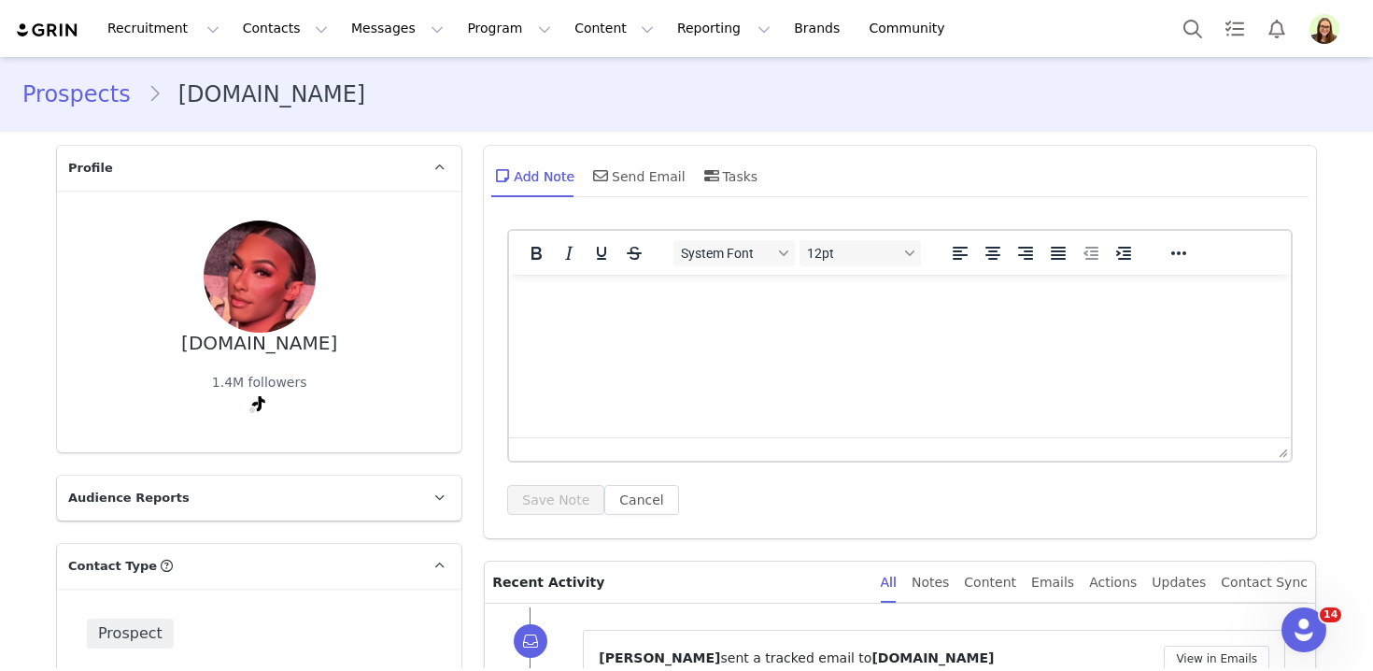
scroll to position [363, 0]
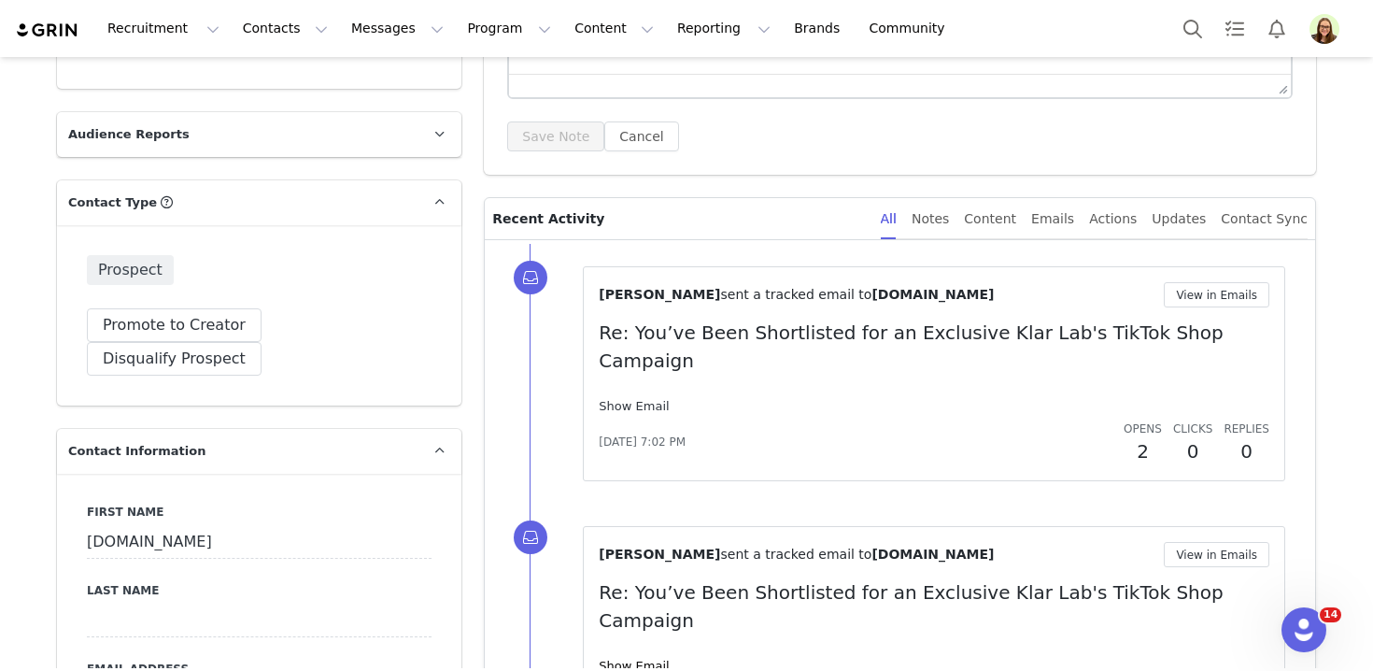
click at [636, 399] on link "Show Email" at bounding box center [634, 406] width 70 height 14
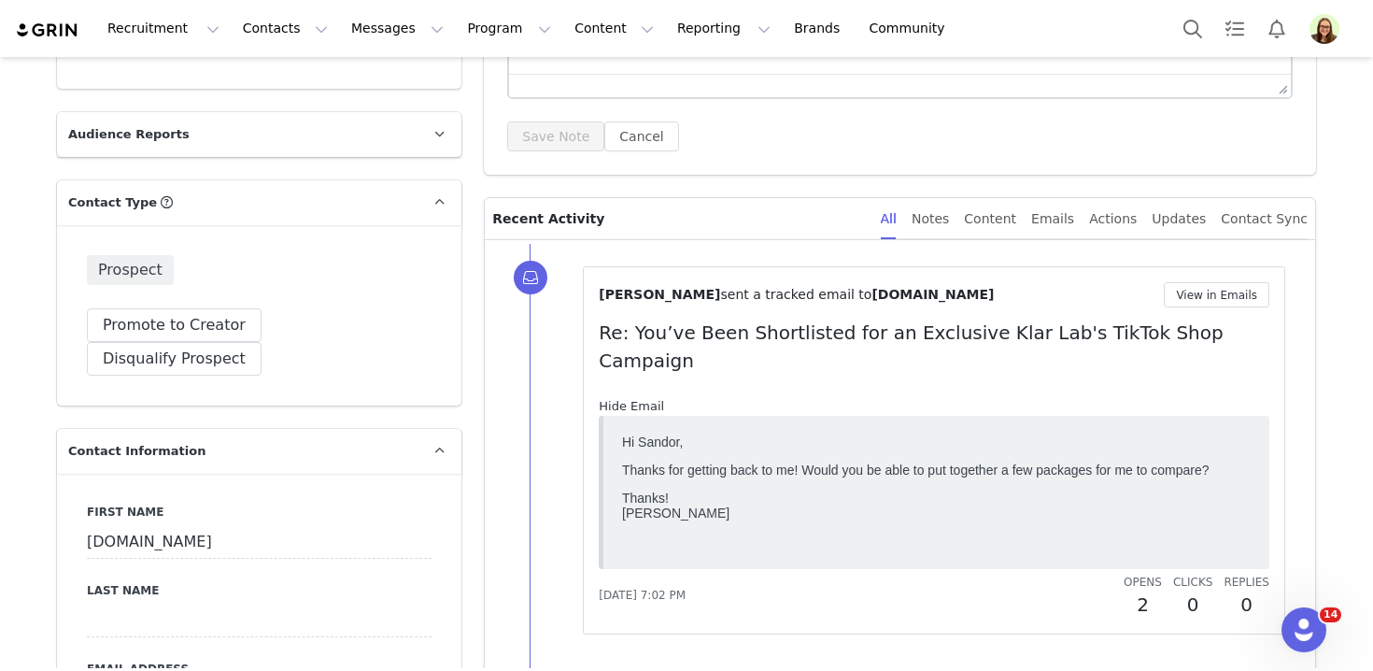
scroll to position [0, 0]
click at [1213, 296] on button "View in Emails" at bounding box center [1217, 294] width 106 height 25
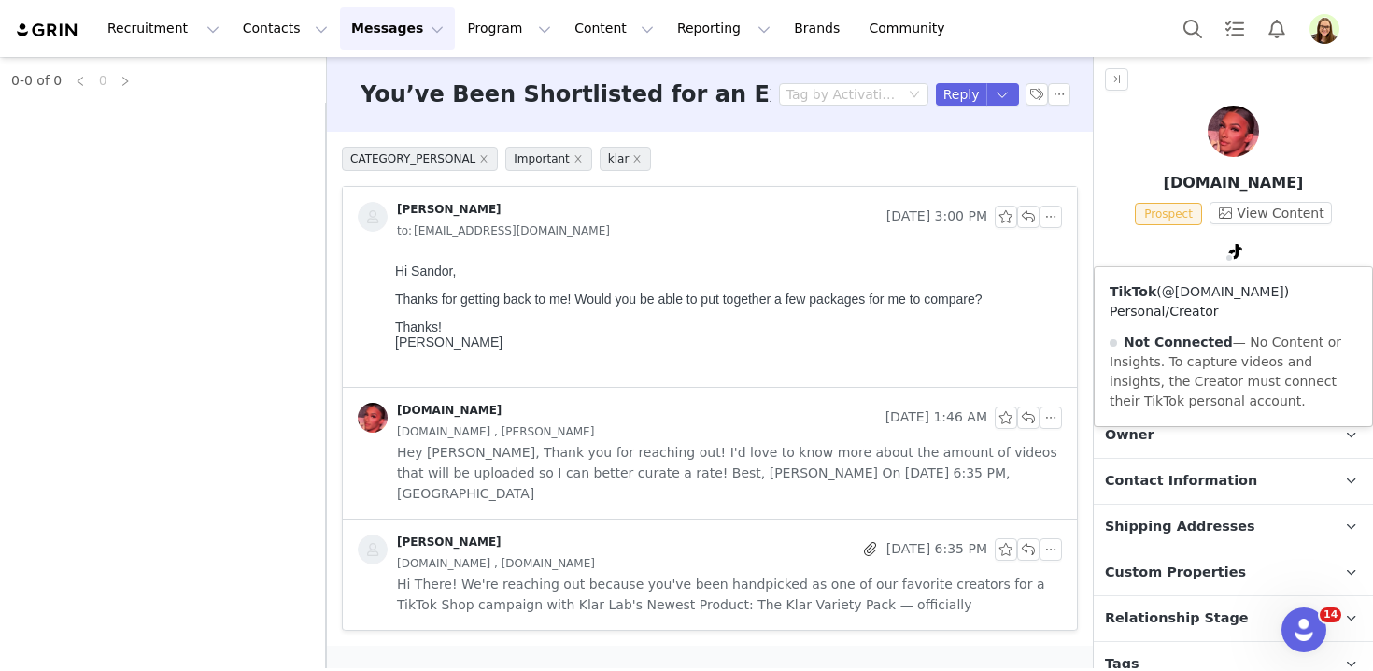
click at [1220, 295] on link "@sand.money" at bounding box center [1223, 291] width 122 height 15
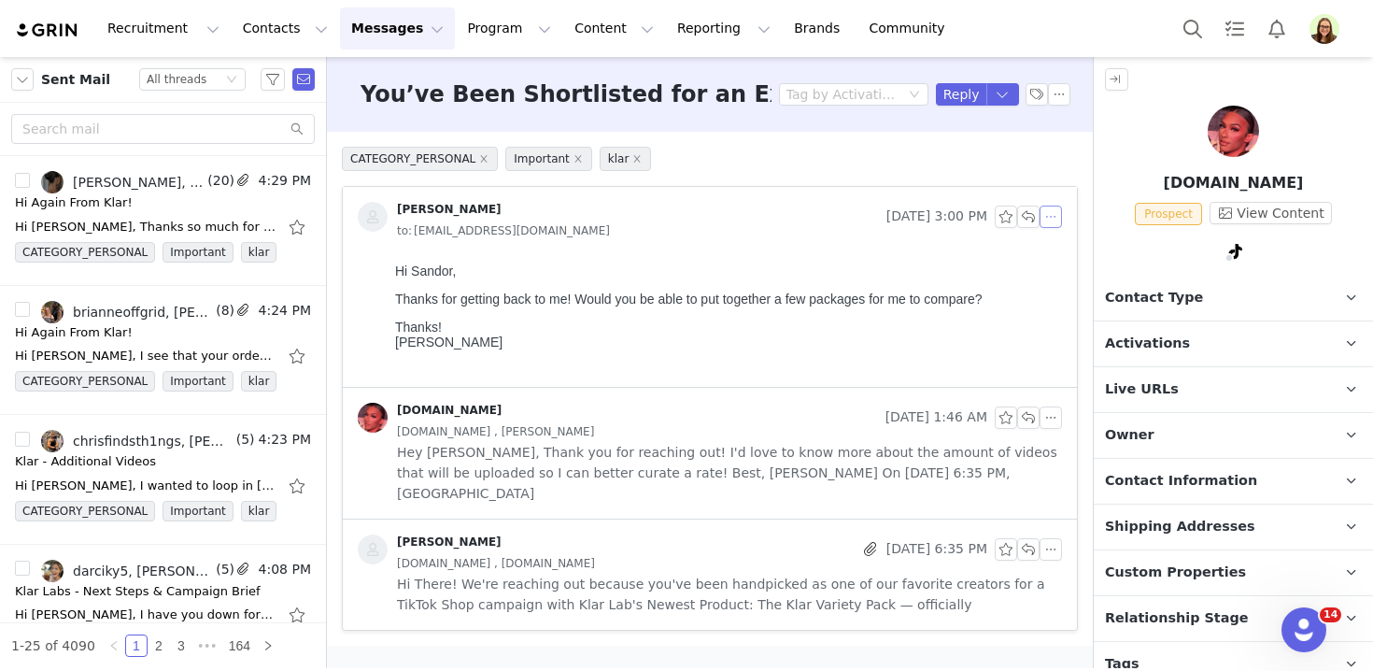
click at [1050, 222] on button "button" at bounding box center [1050, 216] width 22 height 22
click at [1054, 250] on li "Reply All" at bounding box center [1078, 250] width 79 height 30
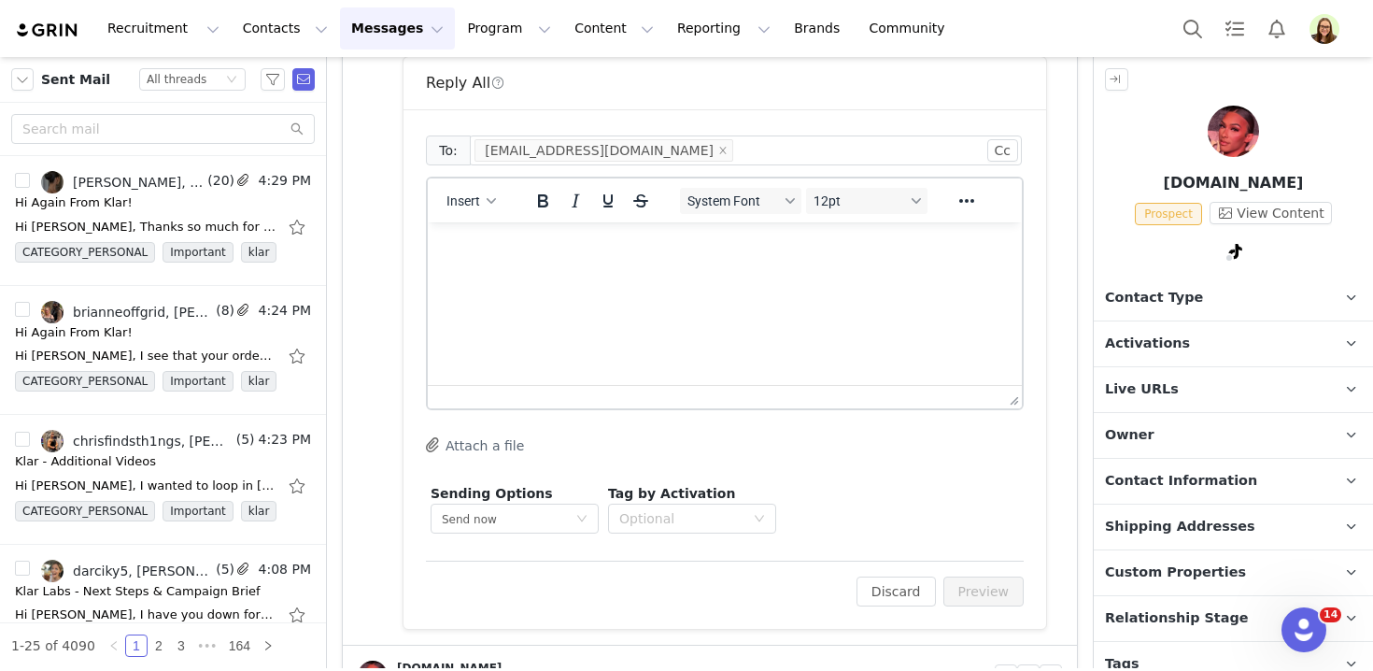
scroll to position [365, 0]
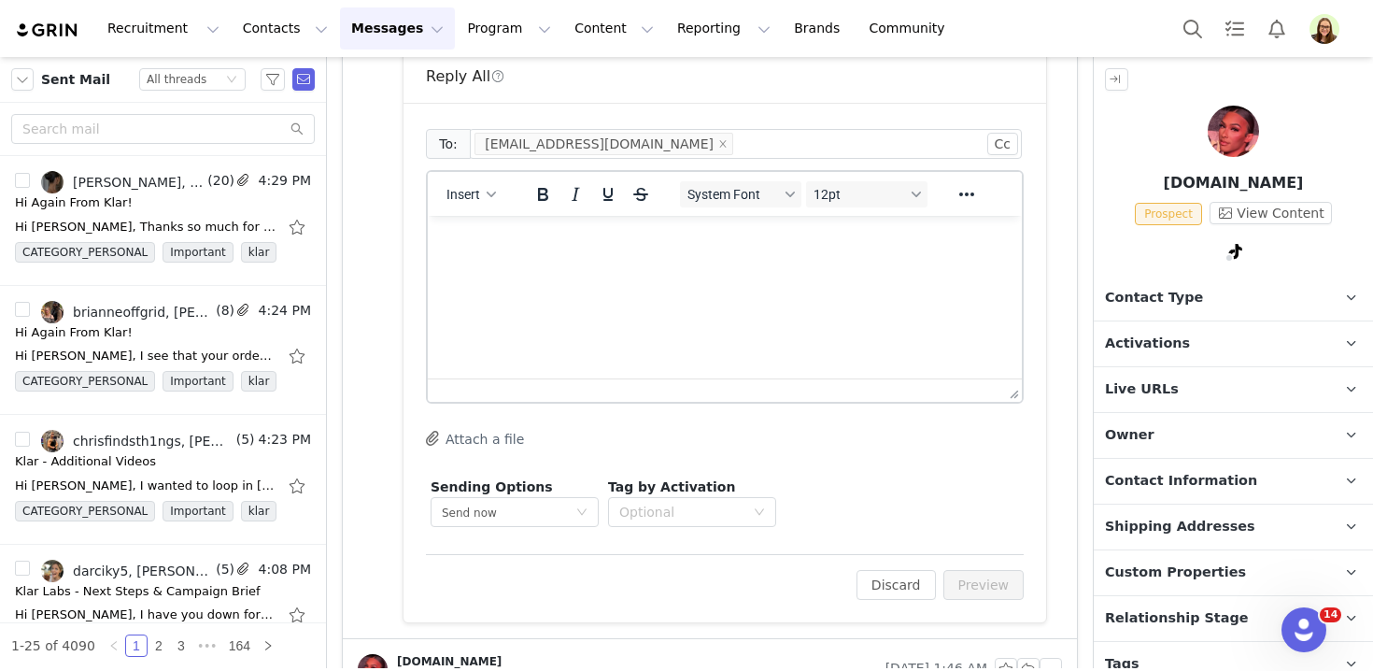
click at [814, 266] on html at bounding box center [725, 241] width 594 height 50
click at [972, 580] on button "Preview" at bounding box center [983, 585] width 81 height 30
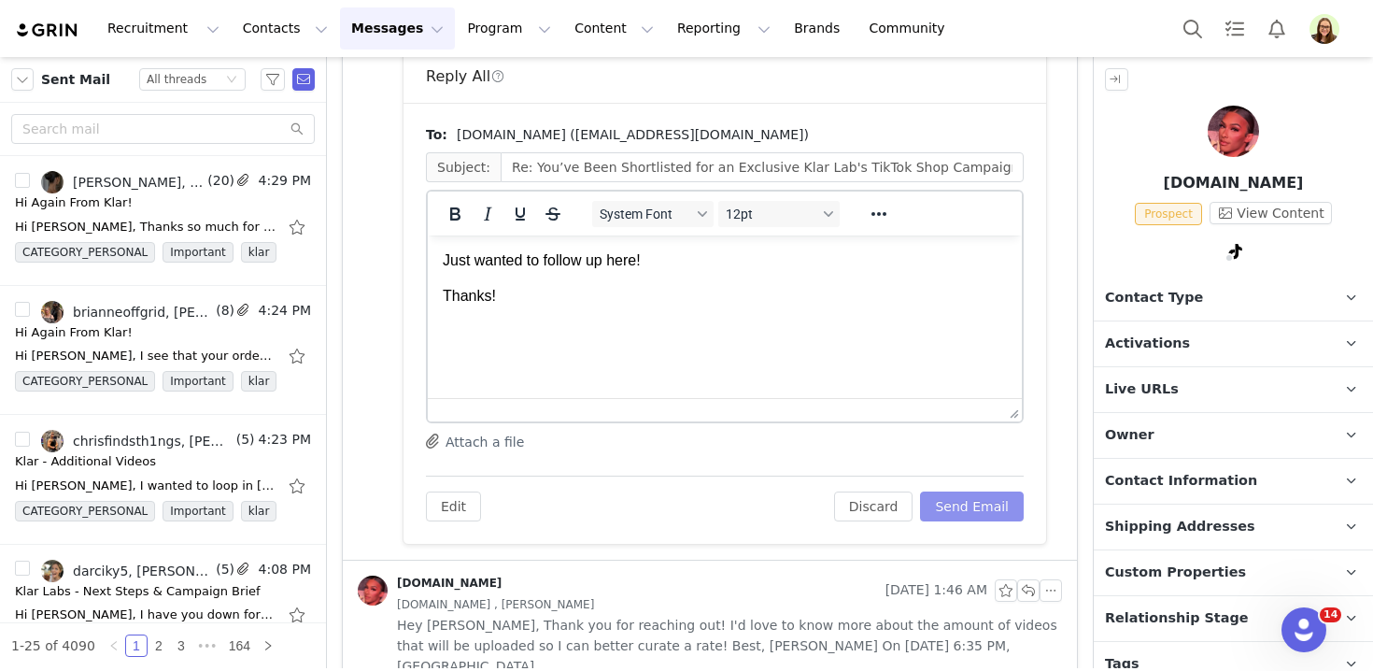
scroll to position [0, 0]
click at [967, 498] on button "Send Email" at bounding box center [972, 506] width 104 height 30
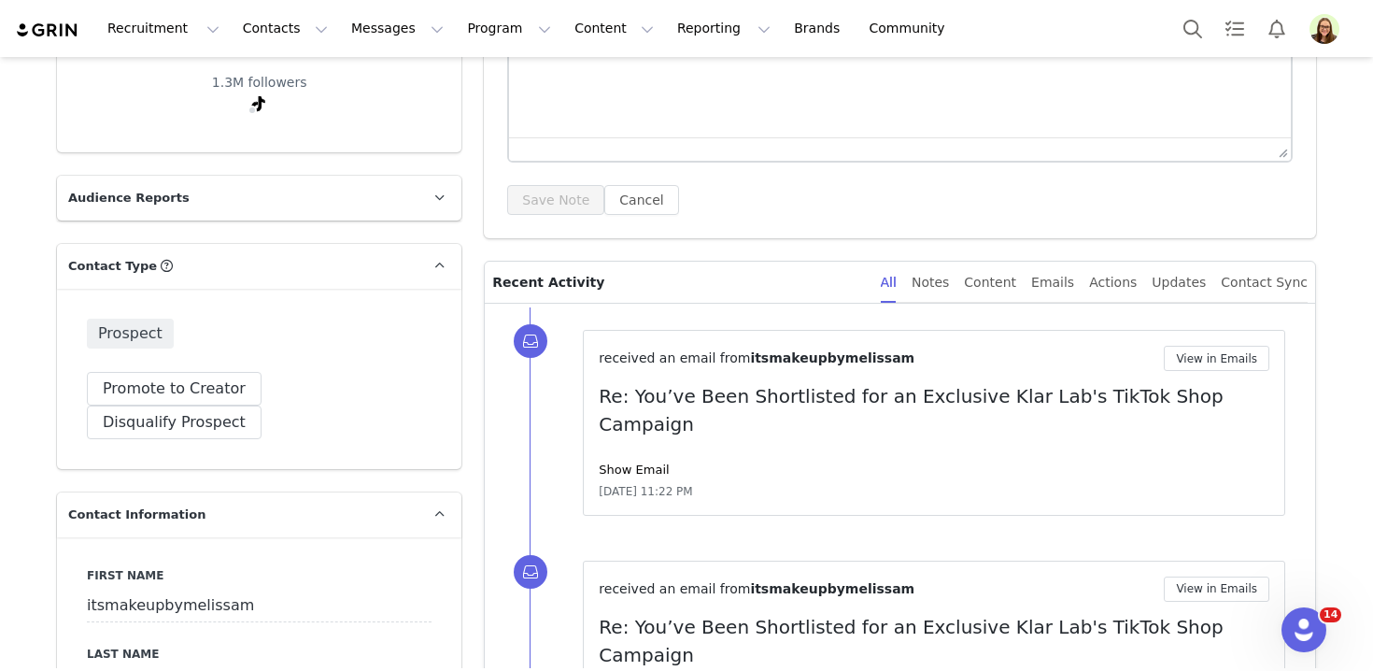
scroll to position [341, 0]
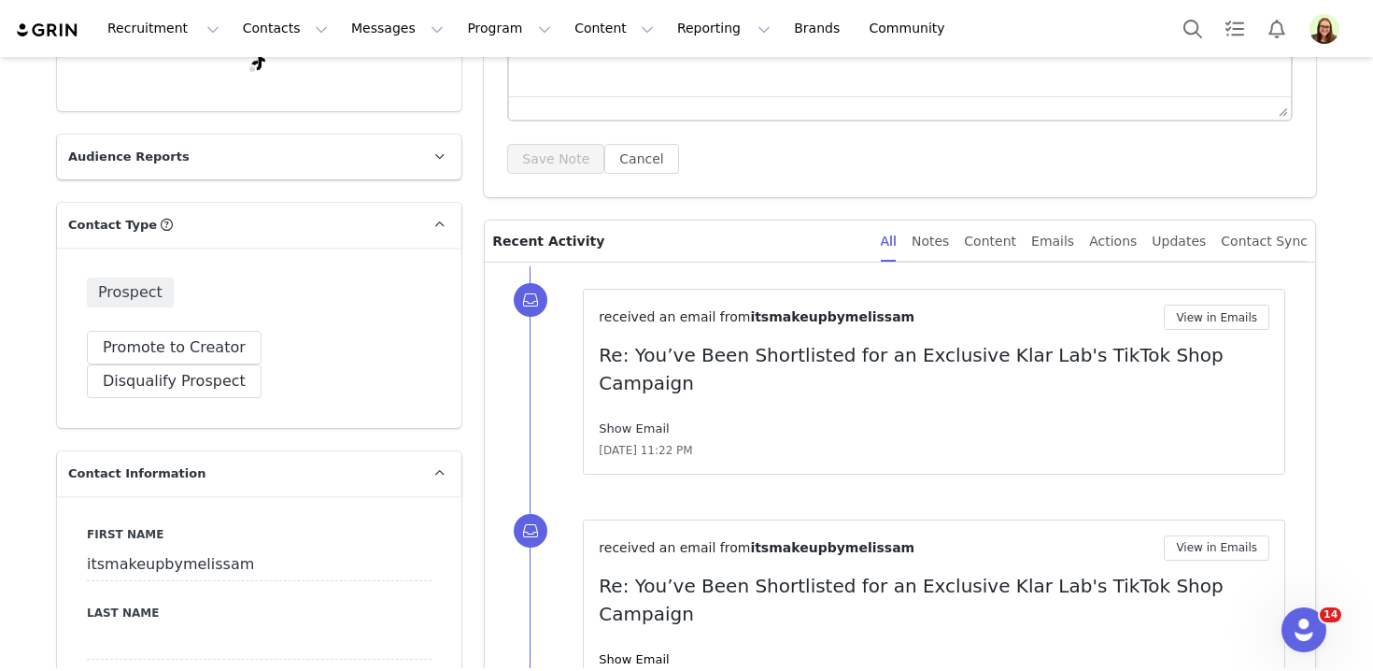
click at [611, 421] on link "Show Email" at bounding box center [634, 428] width 70 height 14
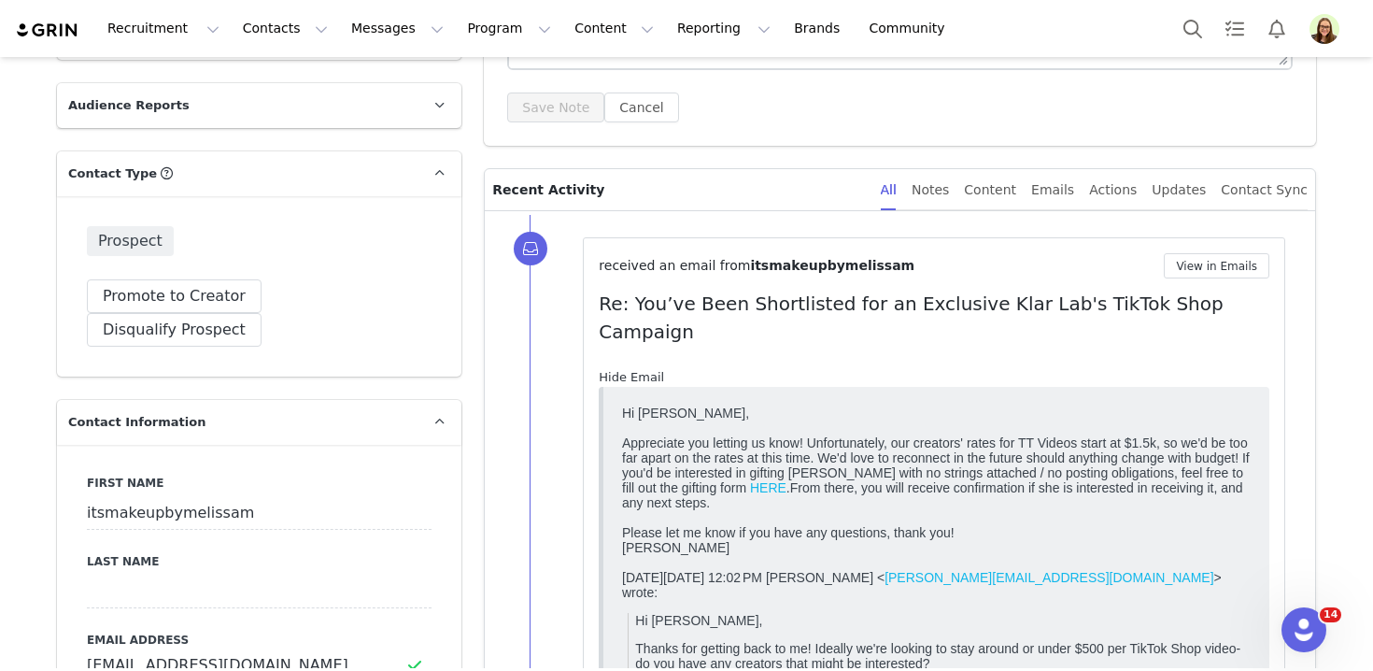
scroll to position [398, 0]
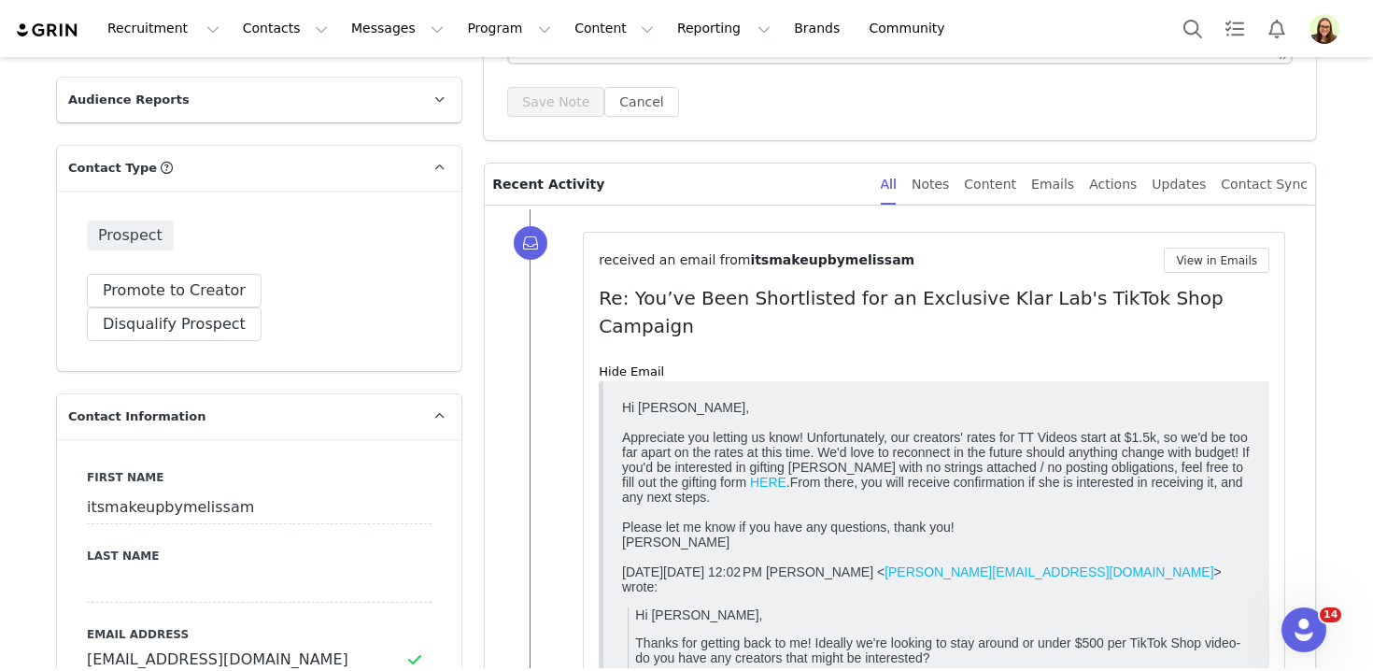
click at [707, 460] on div "Appreciate you letting us know! Unfortunately, our creators' rates for TT Video…" at bounding box center [936, 466] width 629 height 75
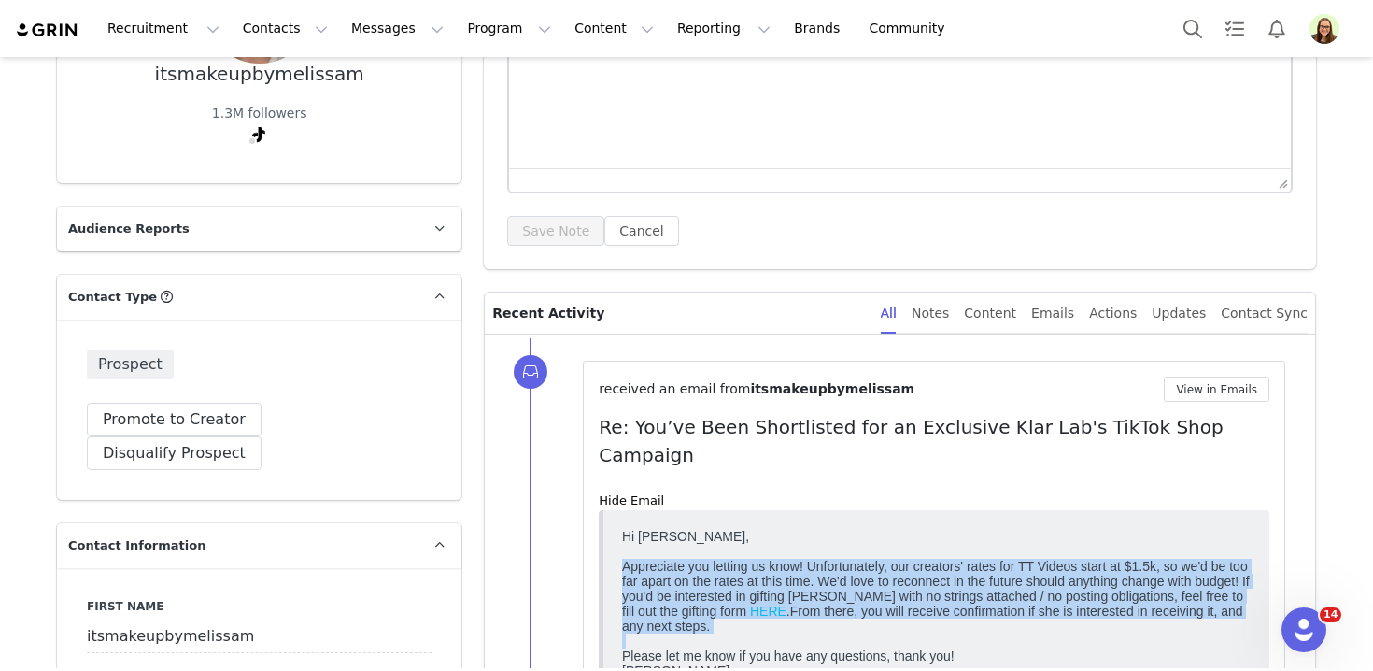
scroll to position [97, 0]
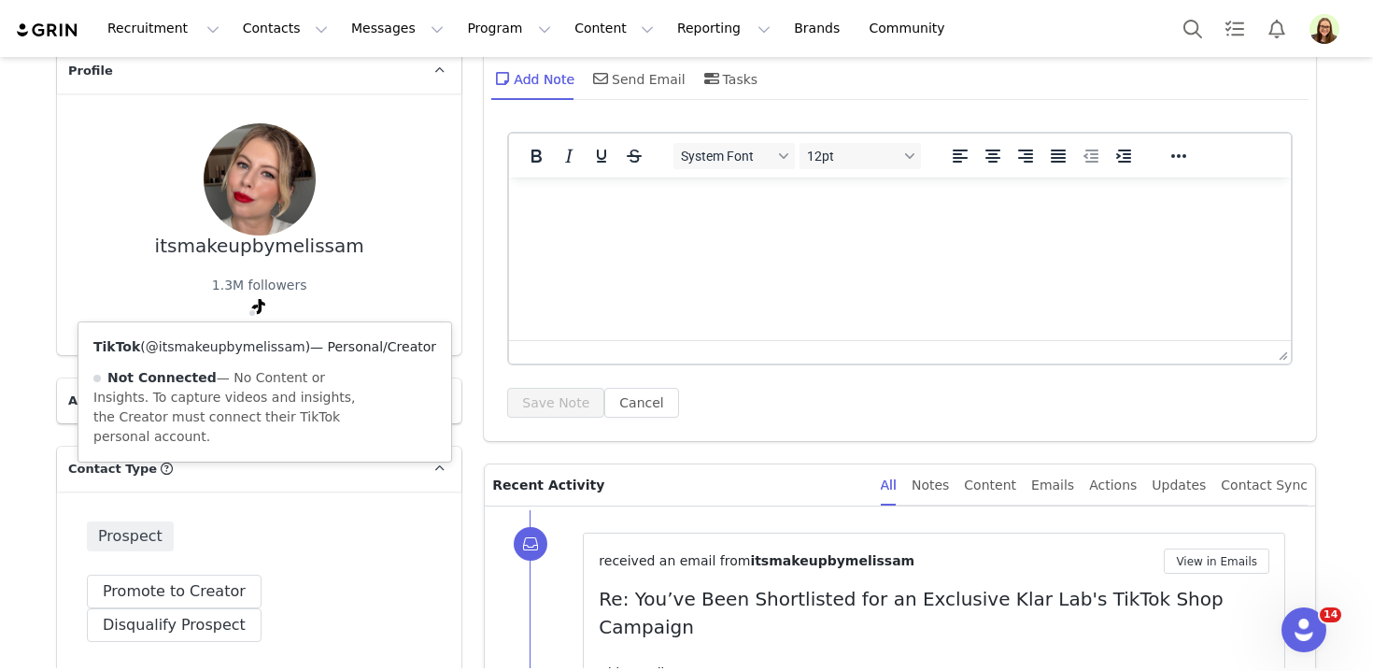
click at [247, 342] on link "@itsmakeupbymelissam" at bounding box center [226, 346] width 160 height 15
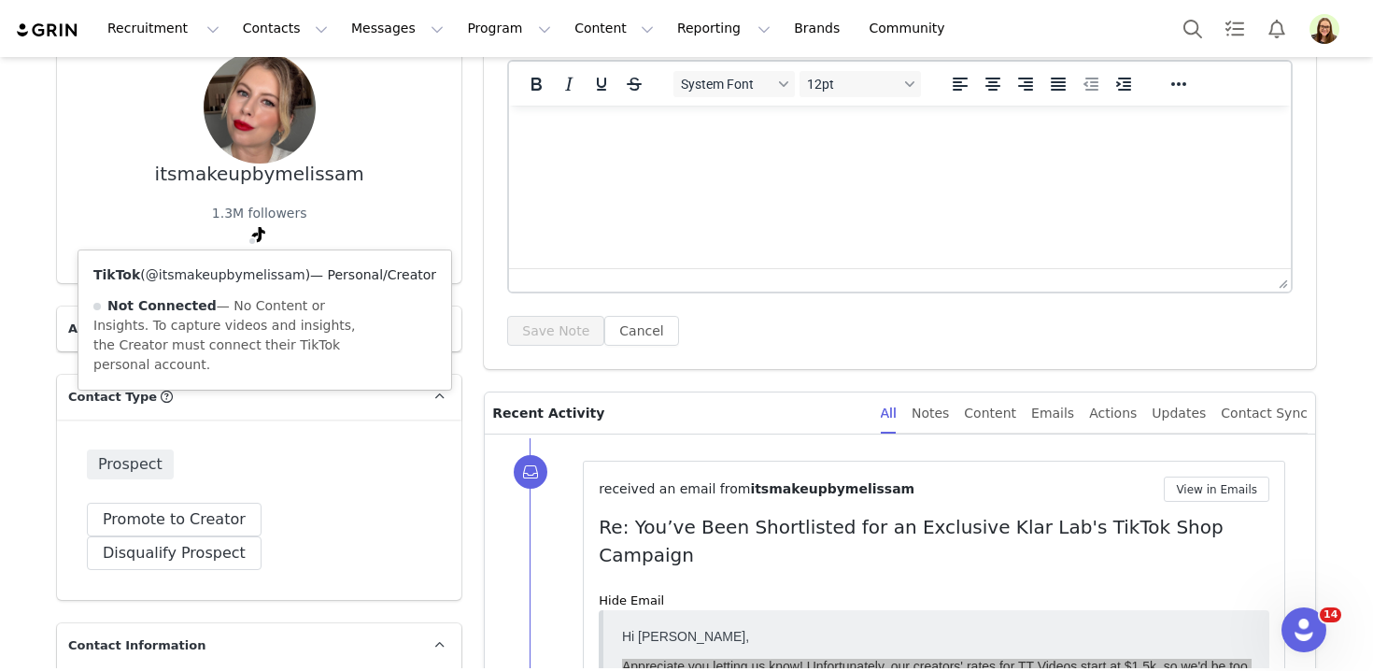
scroll to position [247, 0]
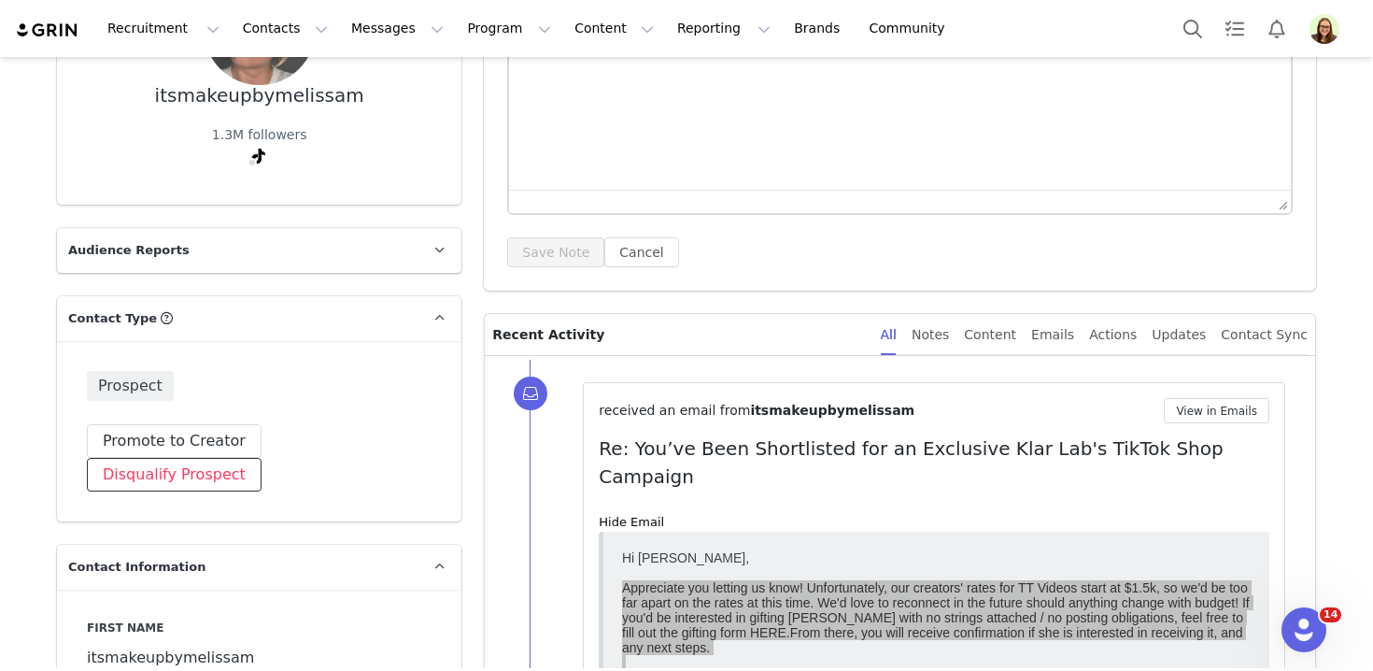
click at [261, 458] on button "Disqualify Prospect" at bounding box center [174, 475] width 175 height 34
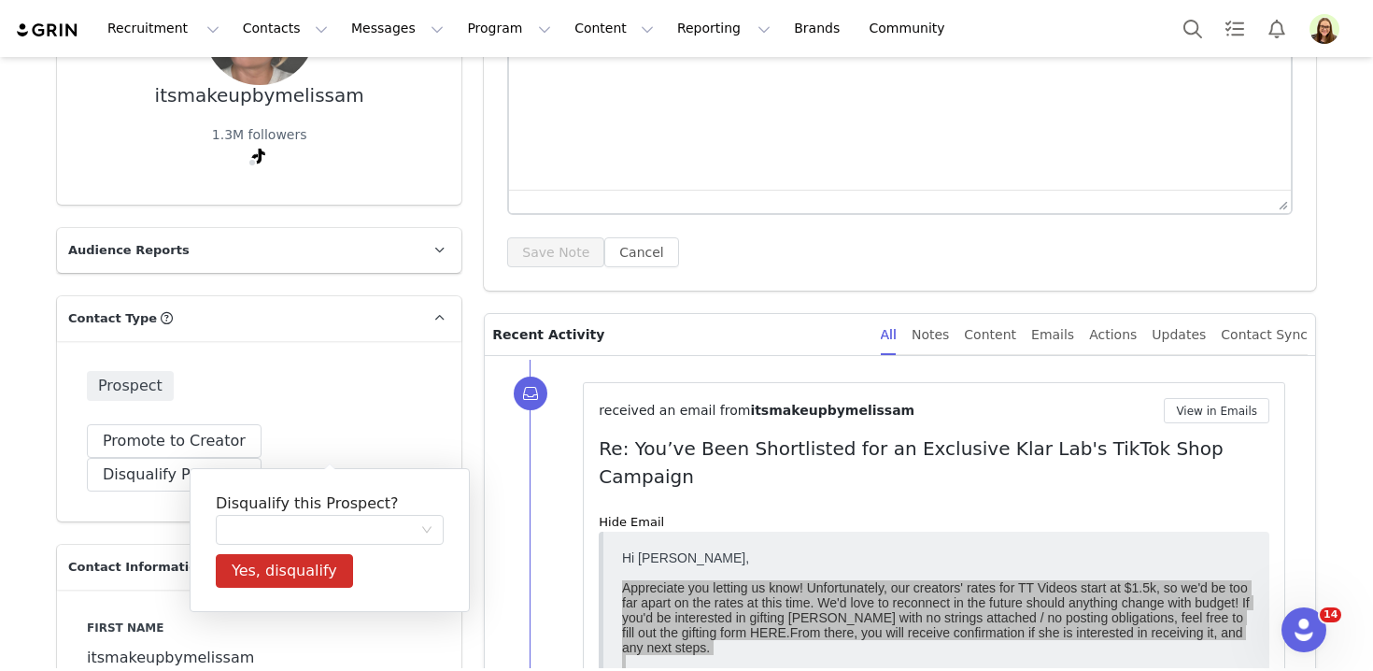
click at [327, 514] on h5 "Disqualify this Prospect?" at bounding box center [330, 503] width 228 height 22
click at [331, 530] on div at bounding box center [323, 530] width 193 height 28
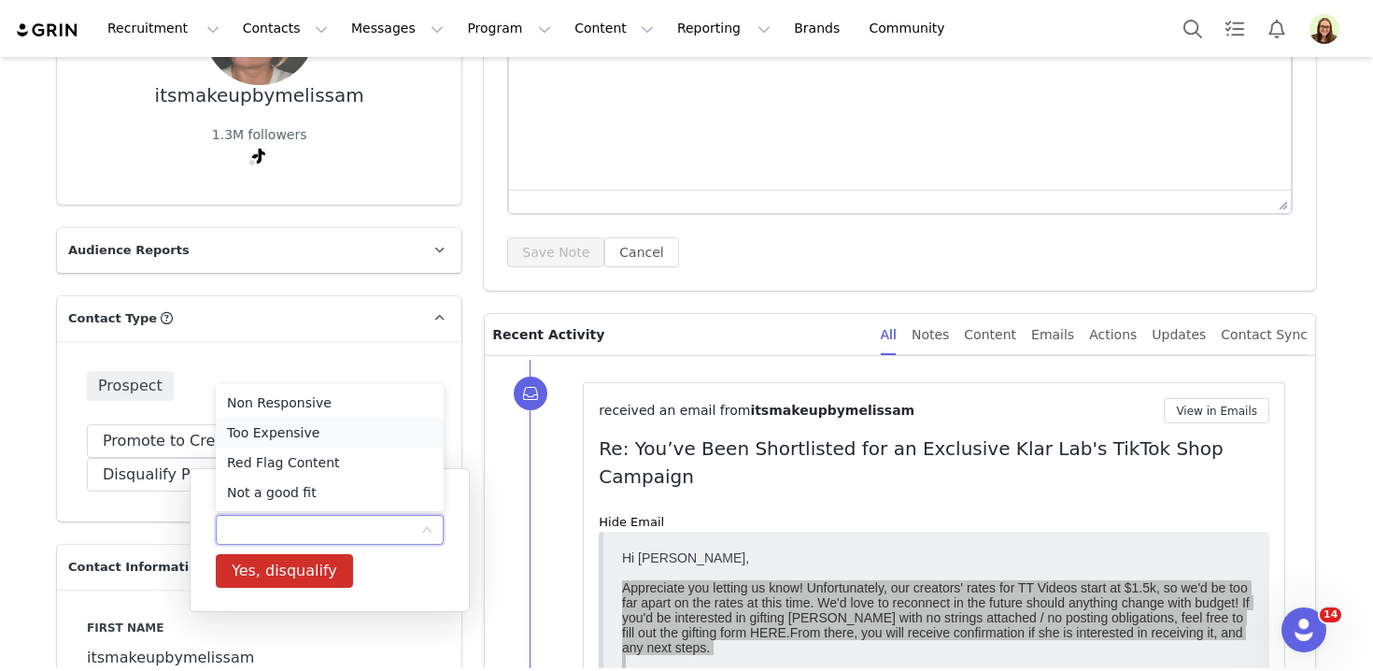
click at [304, 429] on li "Too Expensive" at bounding box center [330, 432] width 228 height 30
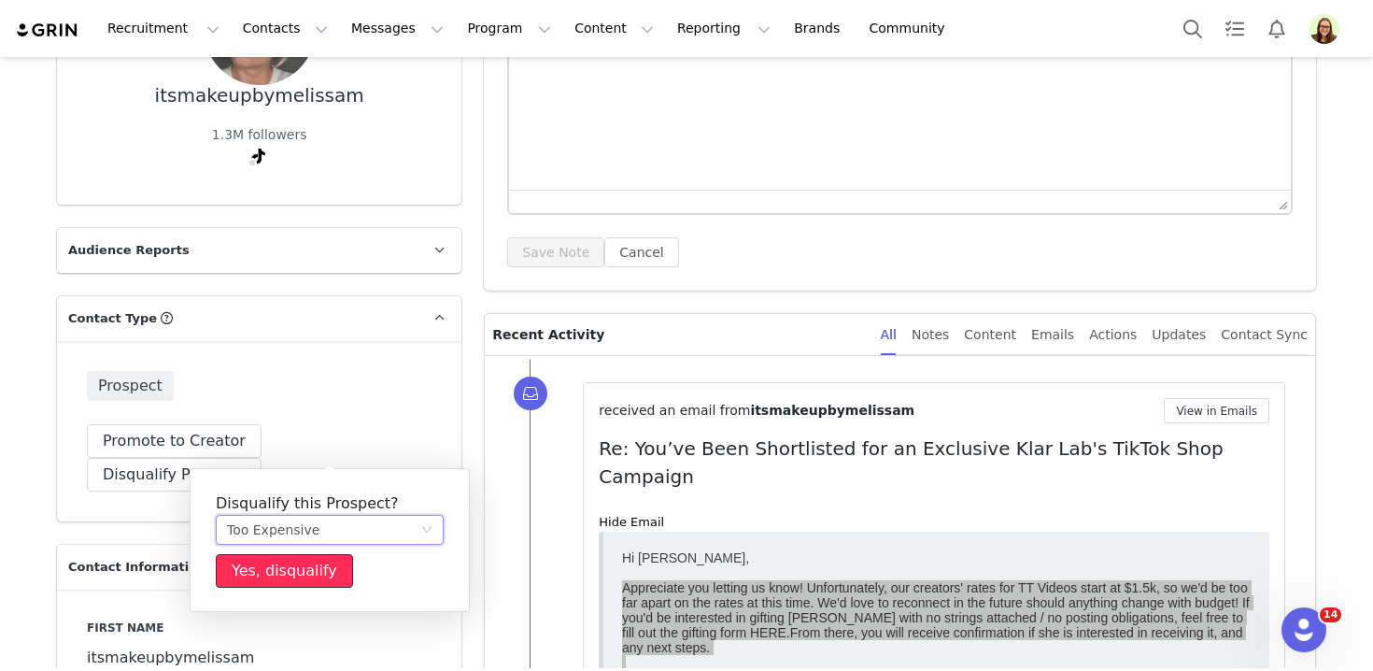
click at [293, 571] on button "Yes, disqualify" at bounding box center [284, 571] width 137 height 34
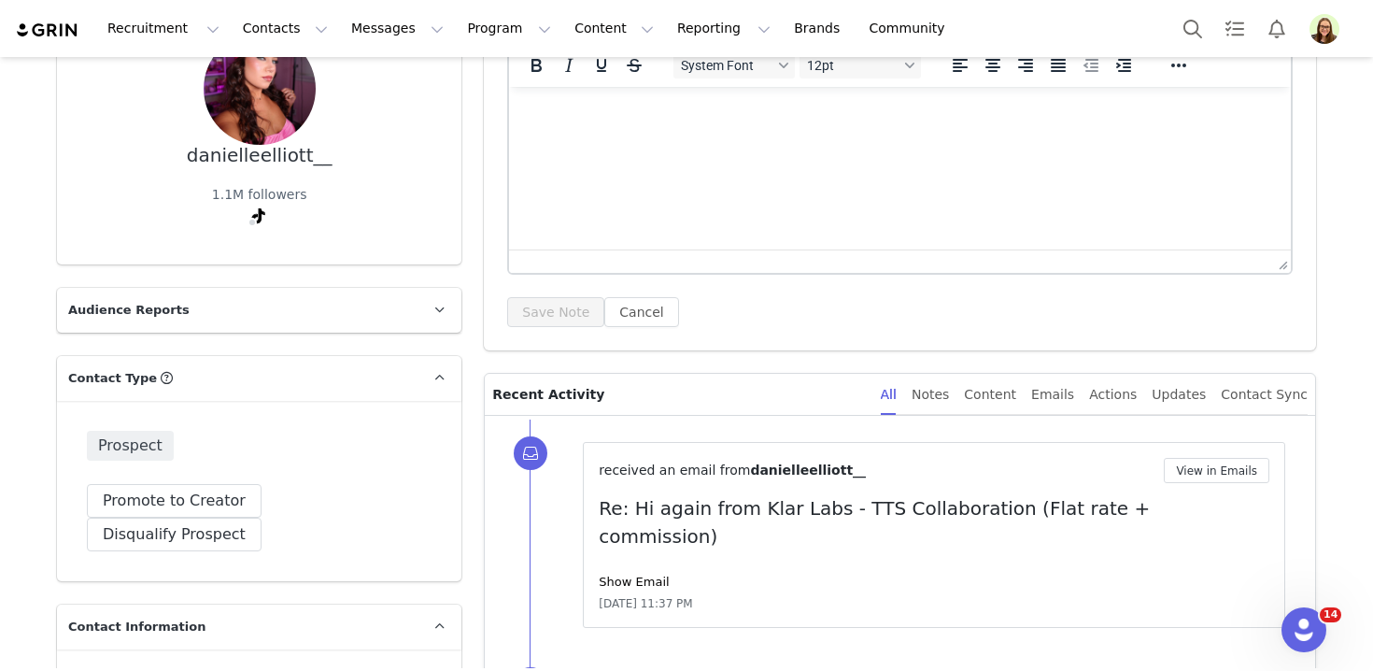
scroll to position [304, 0]
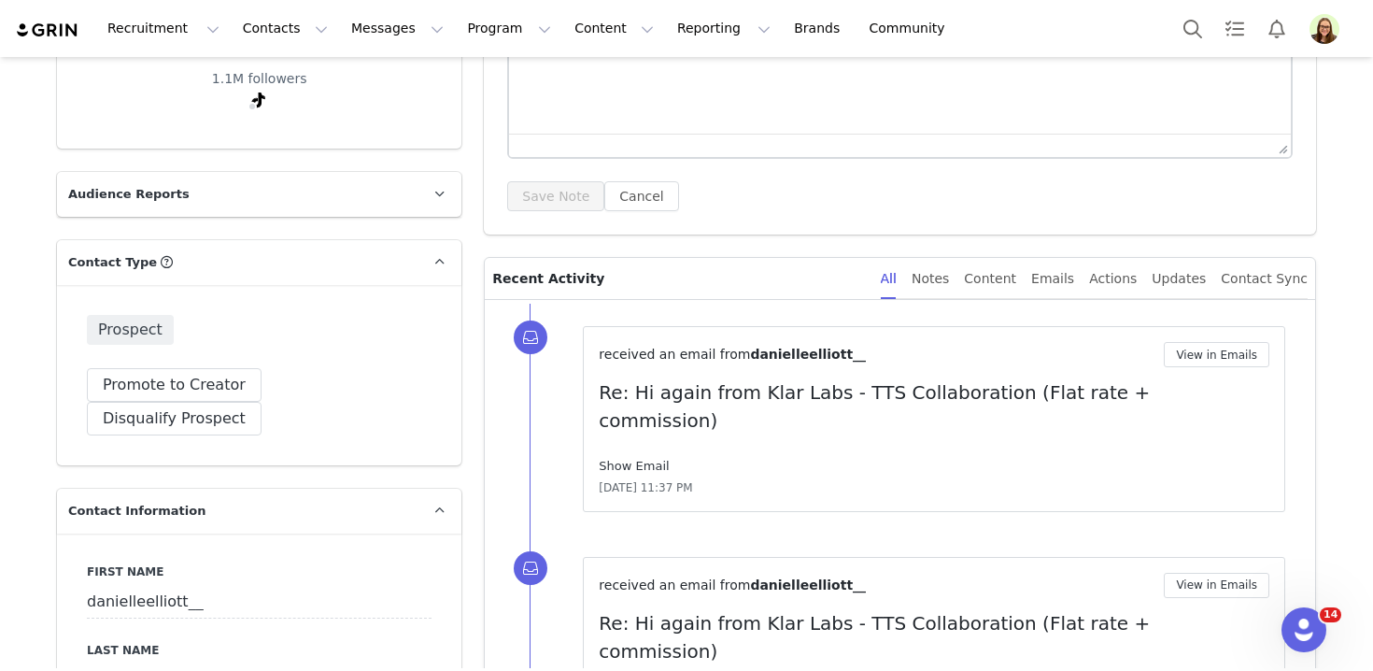
click at [630, 459] on link "Show Email" at bounding box center [634, 466] width 70 height 14
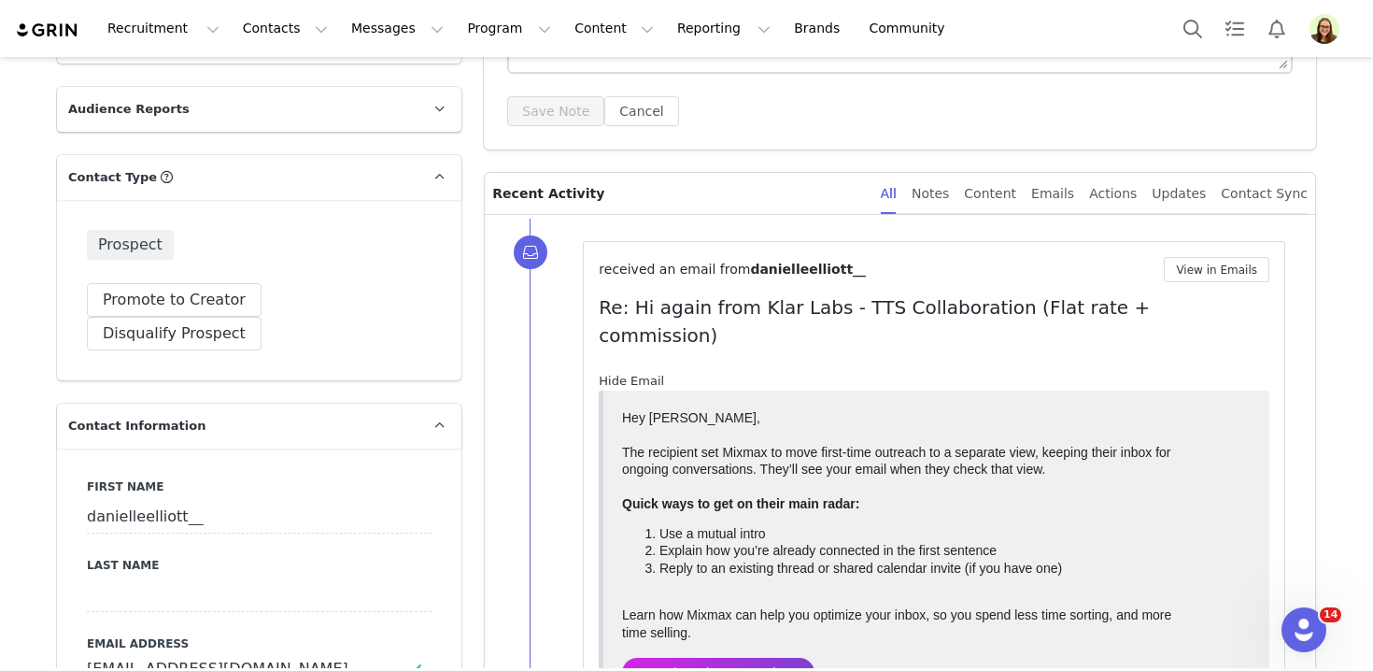
scroll to position [406, 0]
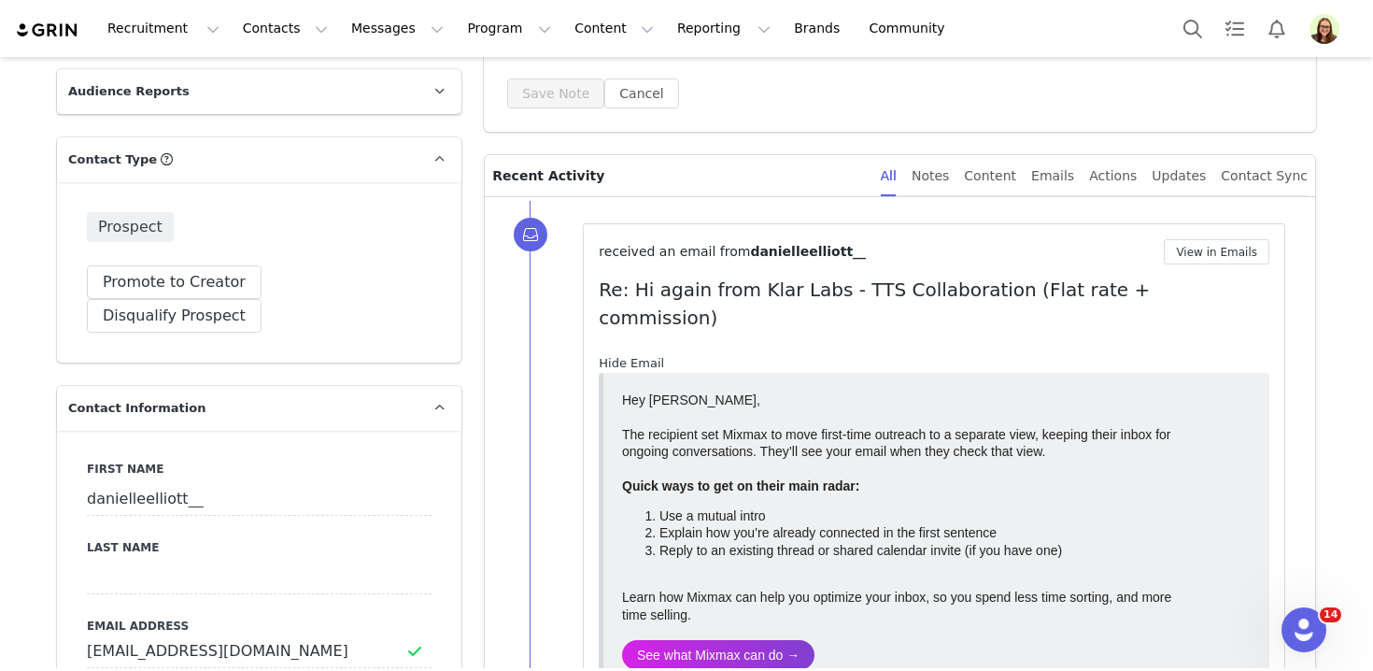
click at [630, 459] on div "The recipient set Mixmax to move first-time outreach to a separate view, keepin…" at bounding box center [897, 442] width 551 height 35
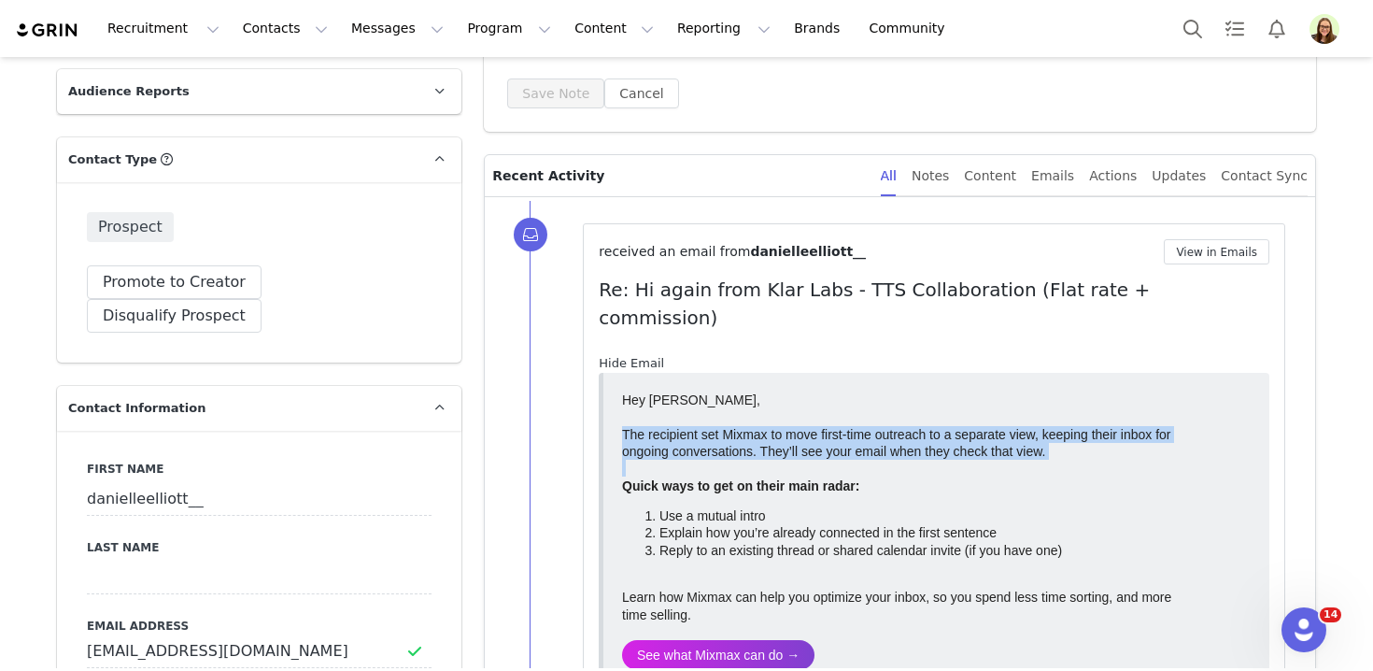
click at [630, 459] on div "The recipient set Mixmax to move first-time outreach to a separate view, keepin…" at bounding box center [897, 442] width 551 height 35
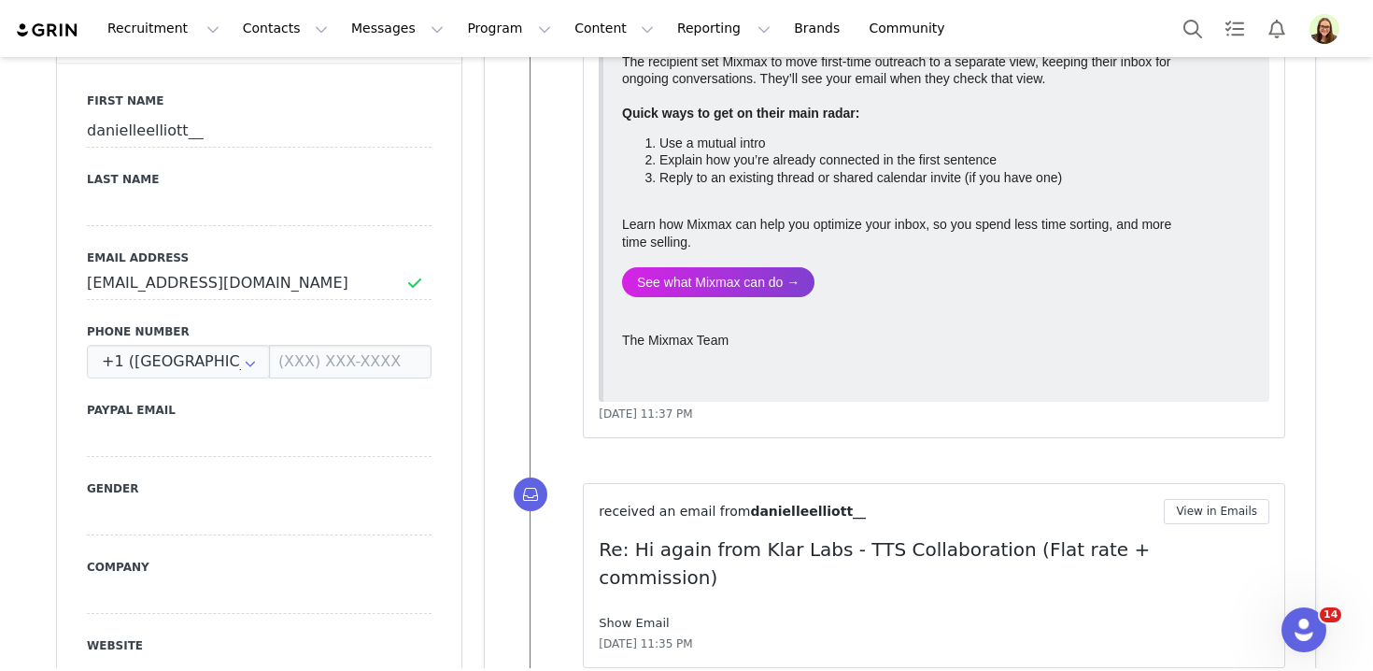
scroll to position [887, 0]
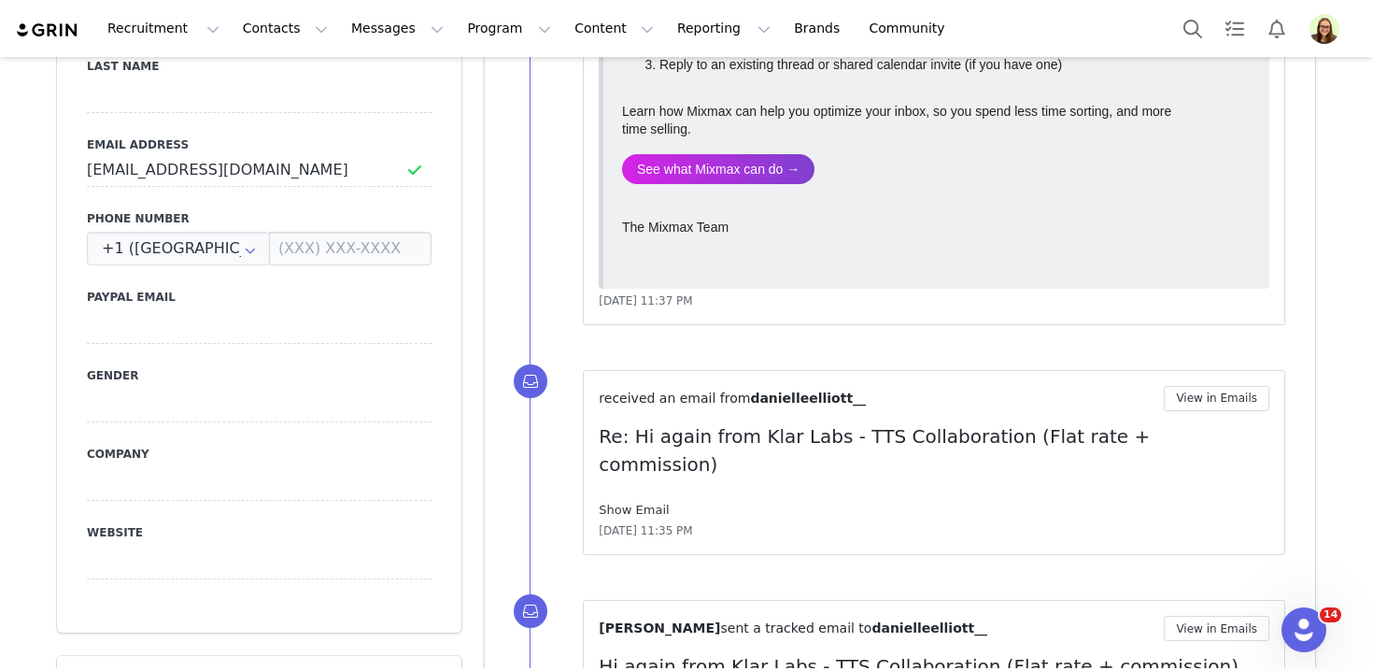
click at [630, 502] on link "Show Email" at bounding box center [634, 509] width 70 height 14
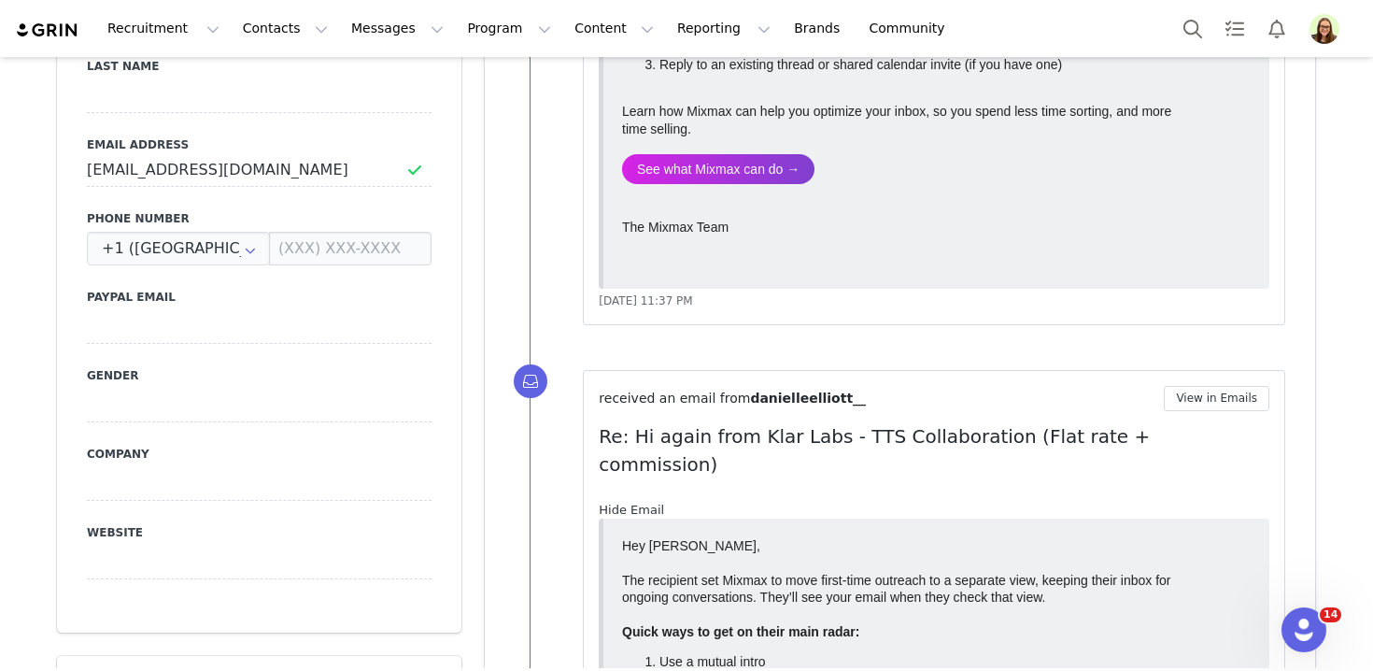
scroll to position [0, 0]
click at [630, 502] on link "Hide Email" at bounding box center [631, 509] width 65 height 14
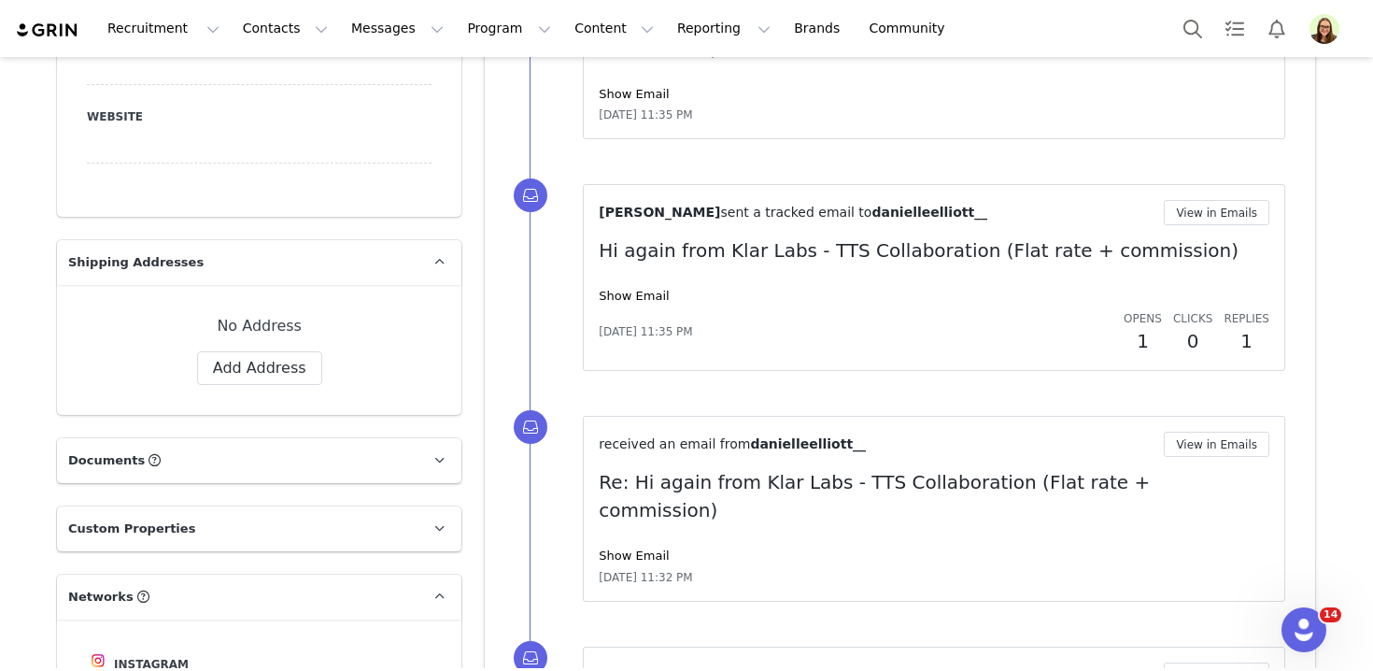
scroll to position [1465, 0]
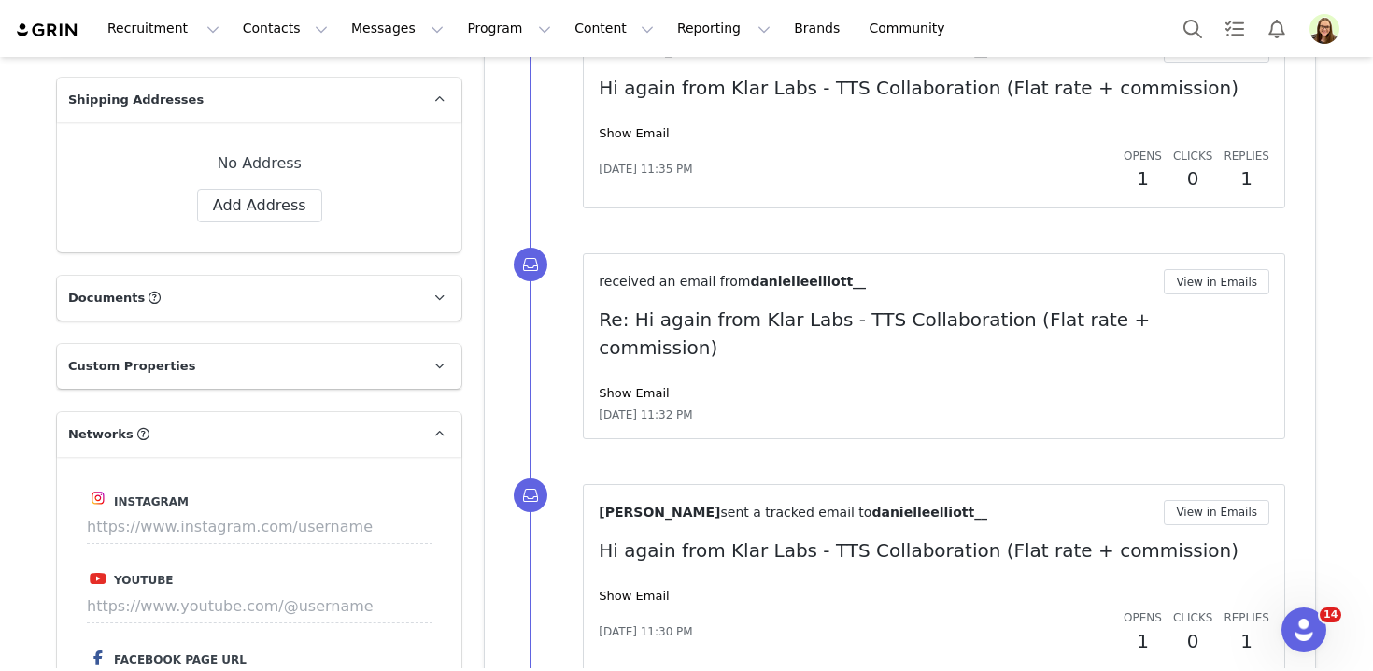
click at [626, 586] on div "Show Email" at bounding box center [934, 595] width 671 height 19
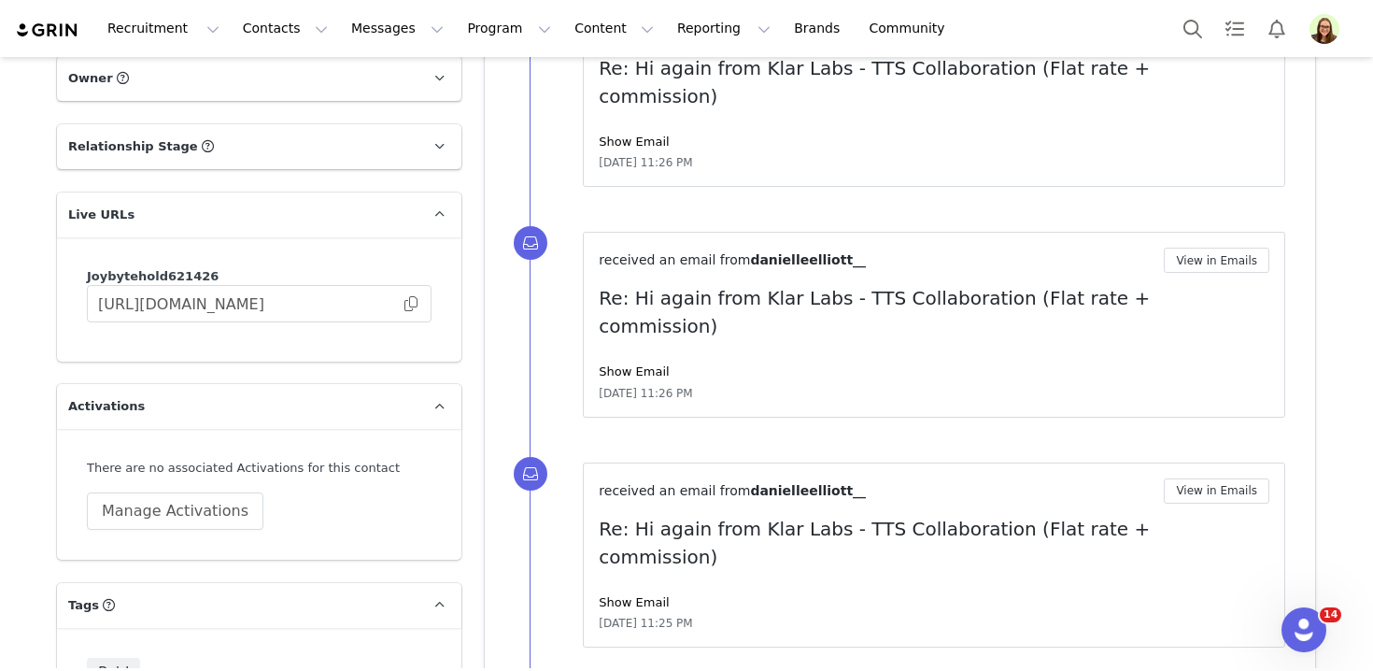
scroll to position [2639, 0]
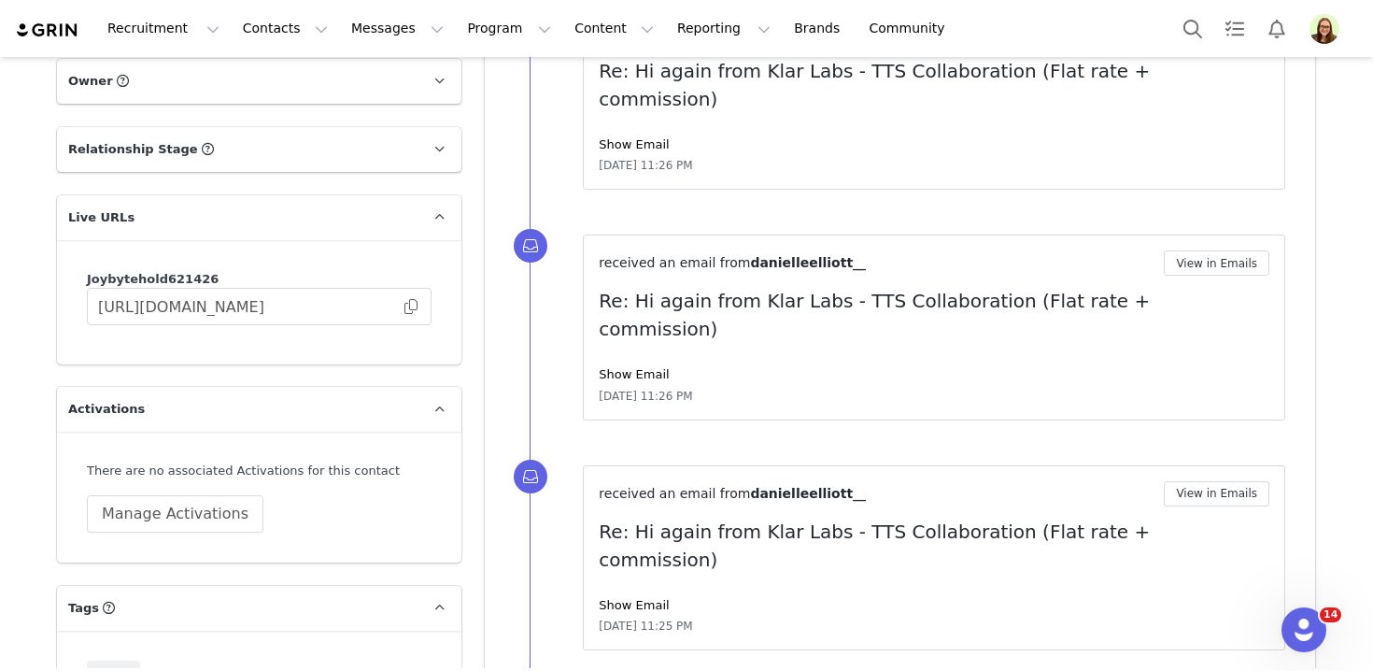
click at [623, 596] on div "Show Email" at bounding box center [934, 605] width 671 height 19
click at [623, 598] on link "Show Email" at bounding box center [634, 605] width 70 height 14
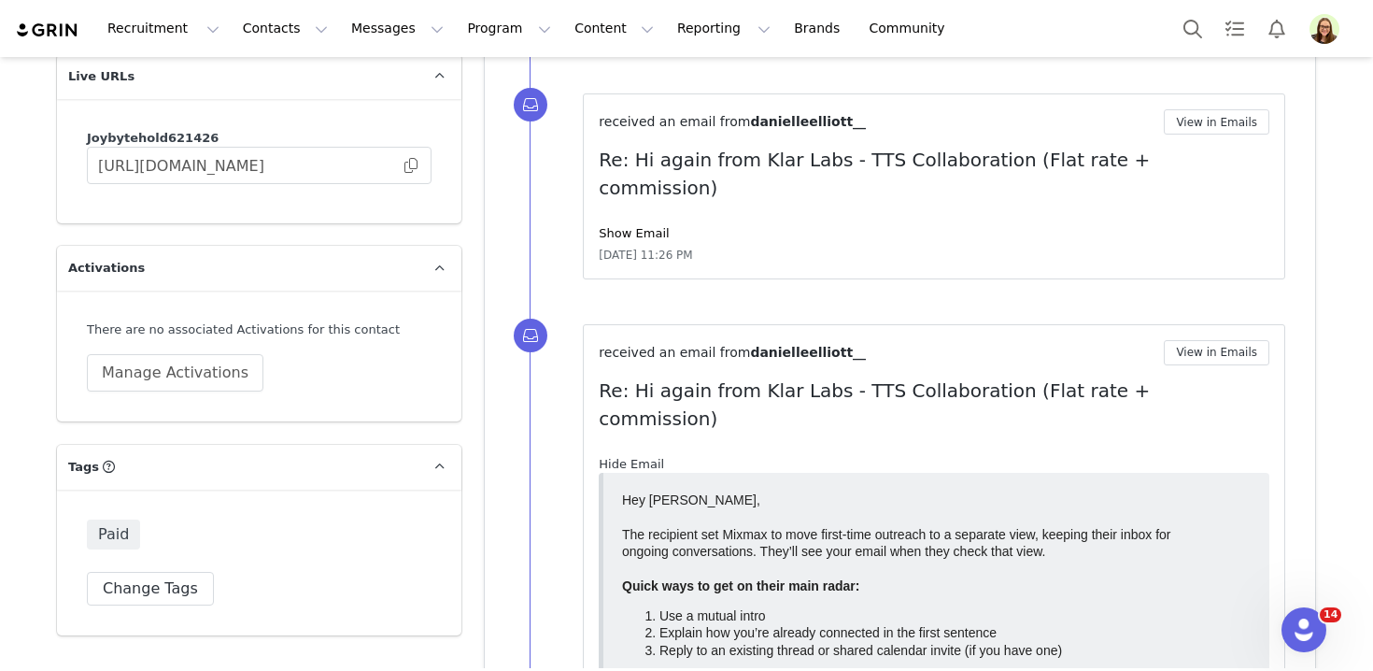
scroll to position [2945, 0]
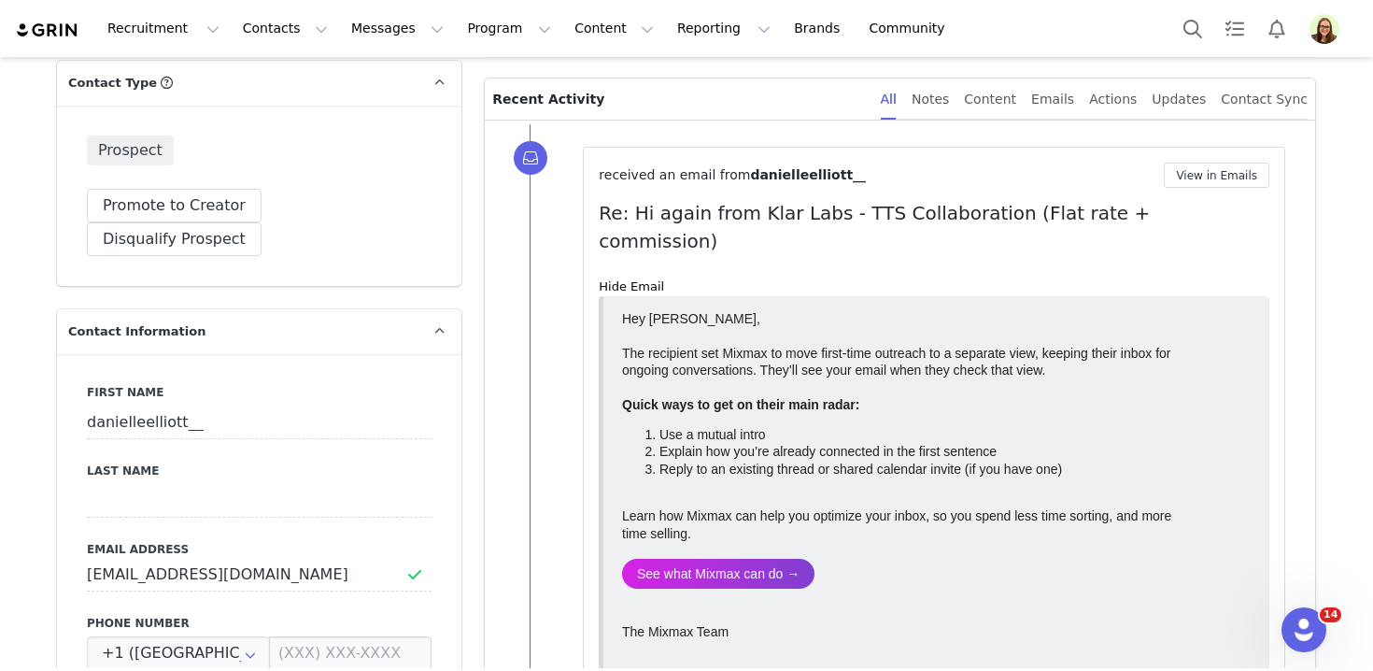
scroll to position [292, 0]
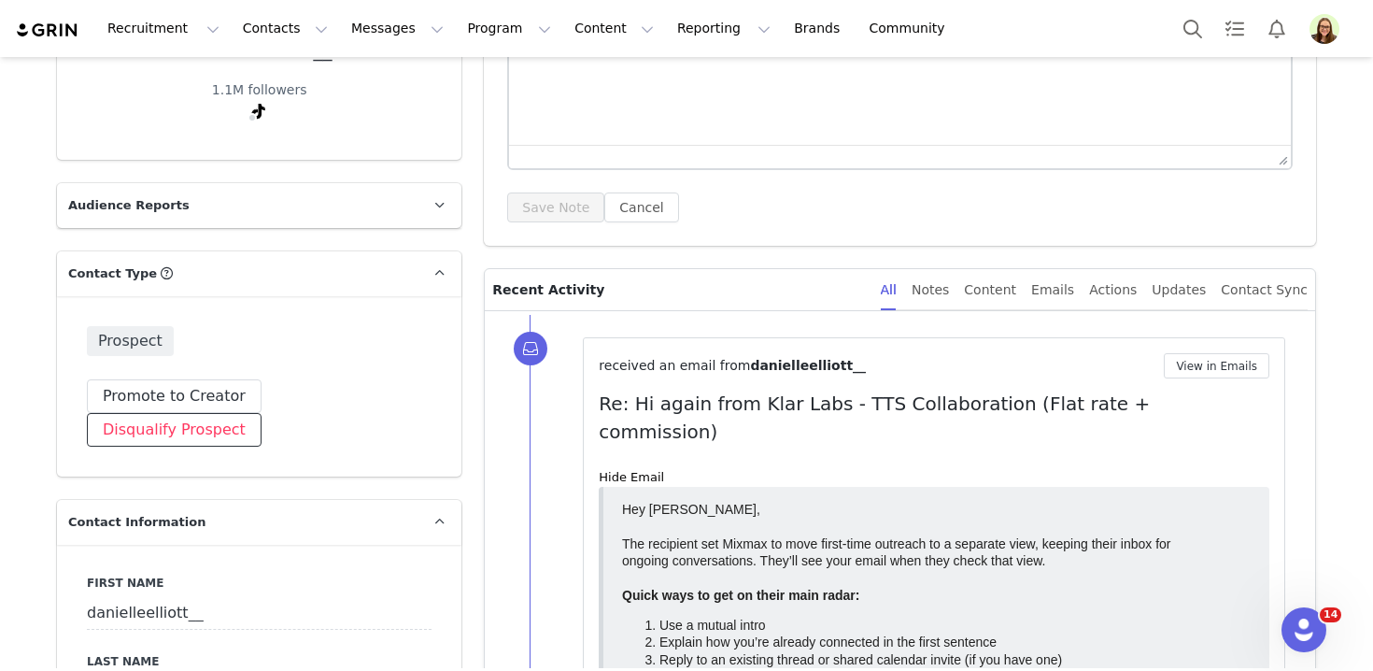
click at [261, 413] on button "Disqualify Prospect" at bounding box center [174, 430] width 175 height 34
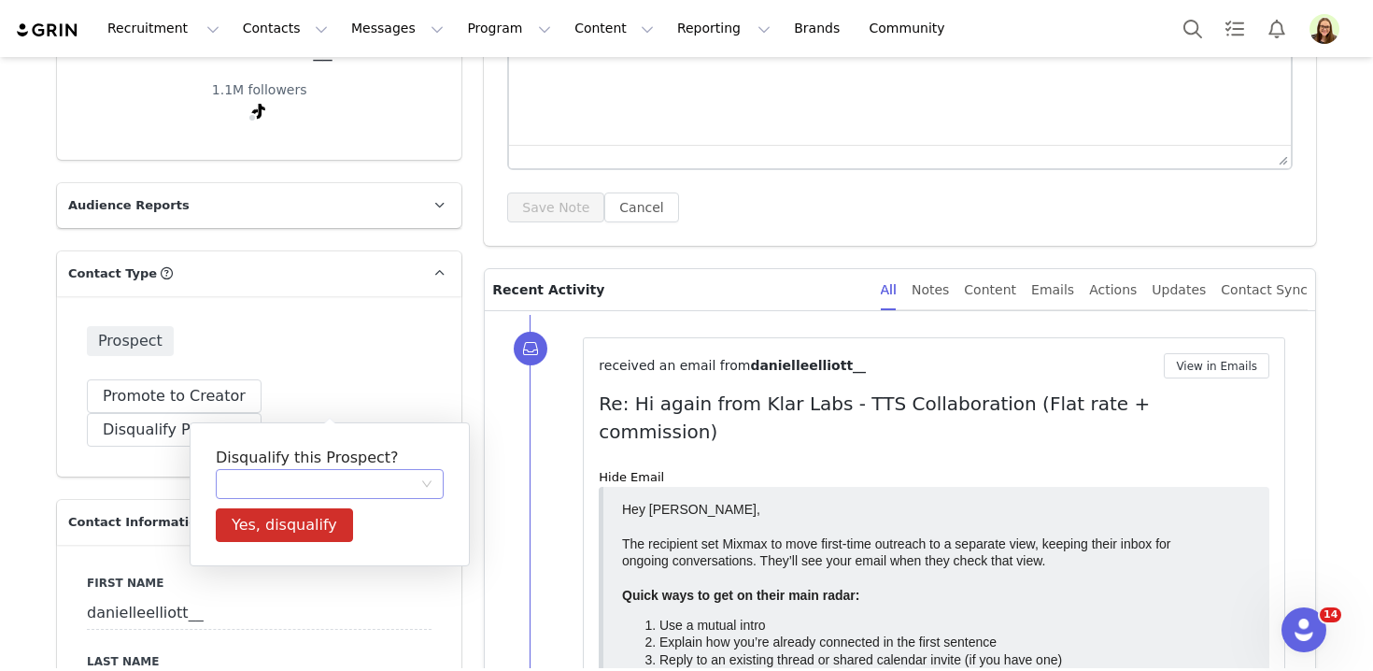
click at [326, 473] on div at bounding box center [323, 484] width 193 height 28
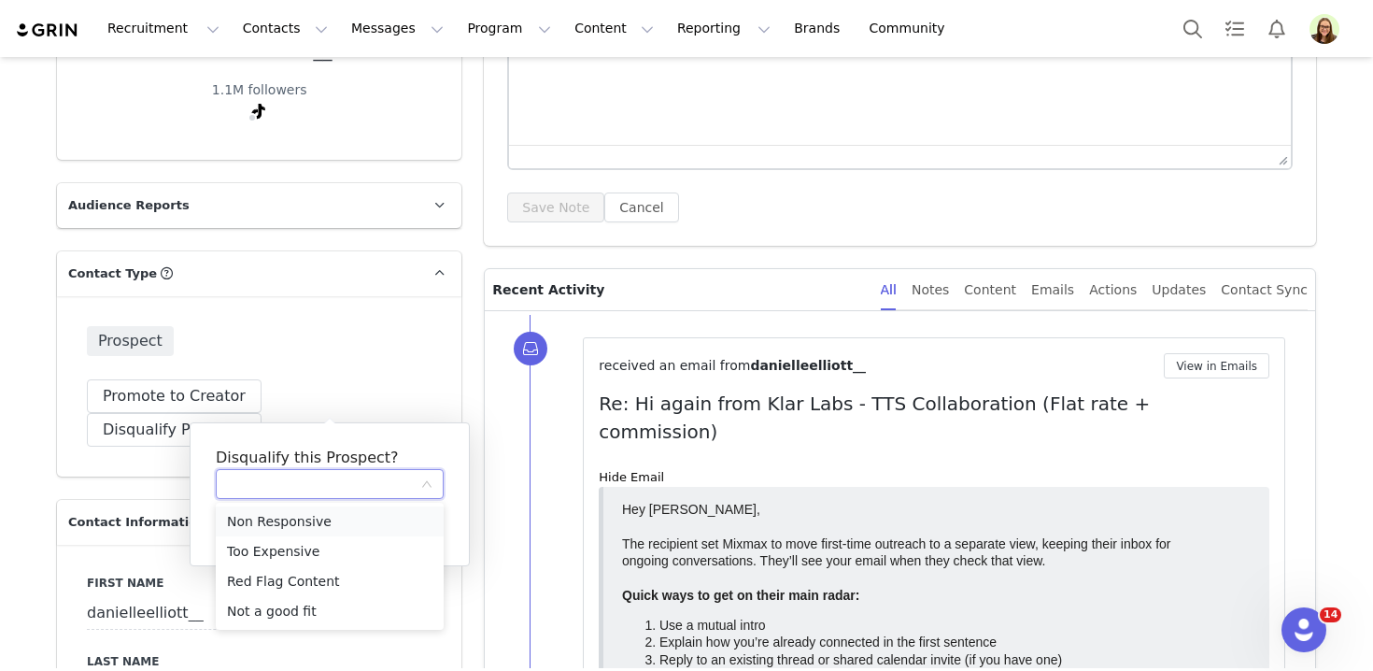
click at [323, 526] on li "Non Responsive" at bounding box center [330, 521] width 228 height 30
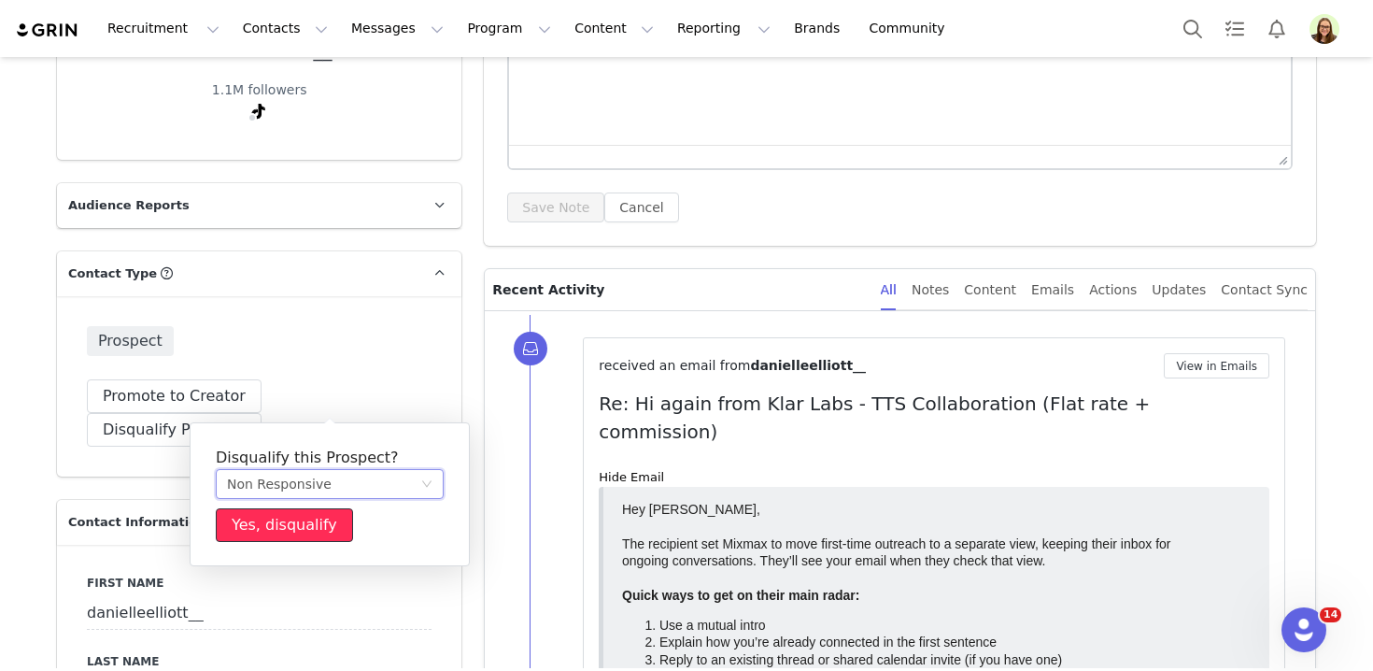
click at [298, 527] on button "Yes, disqualify" at bounding box center [284, 525] width 137 height 34
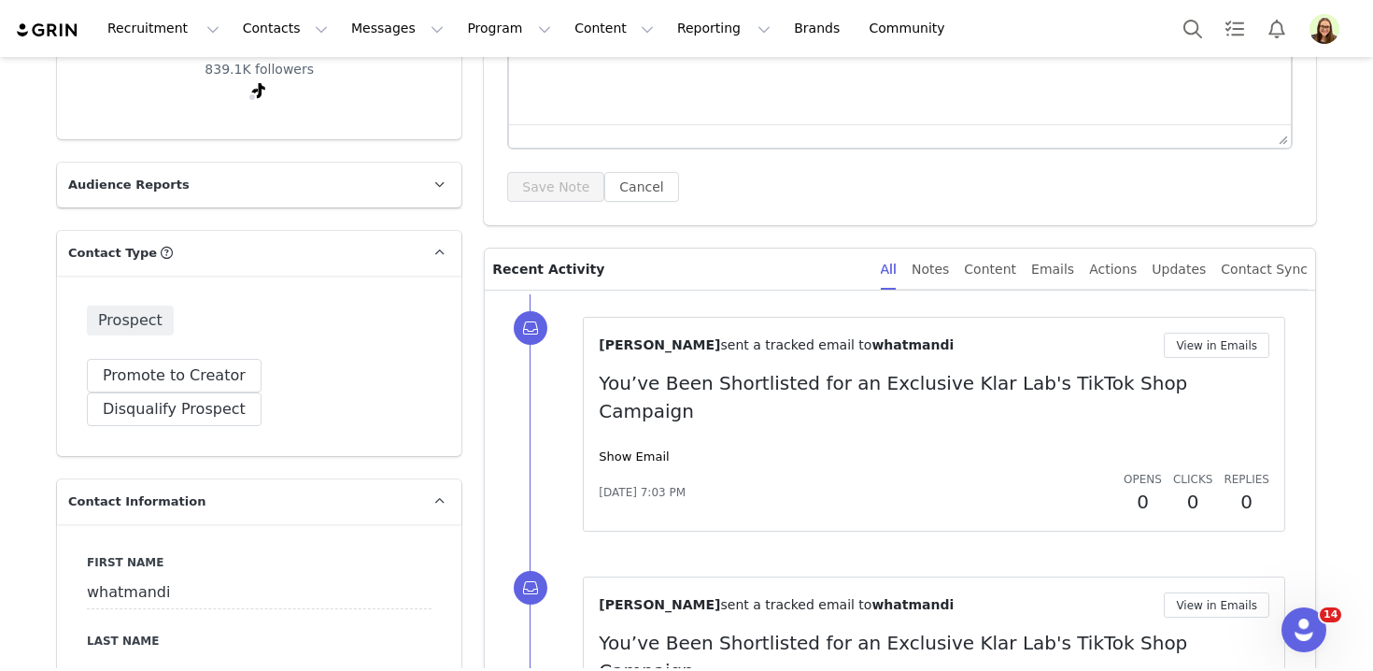
scroll to position [410, 0]
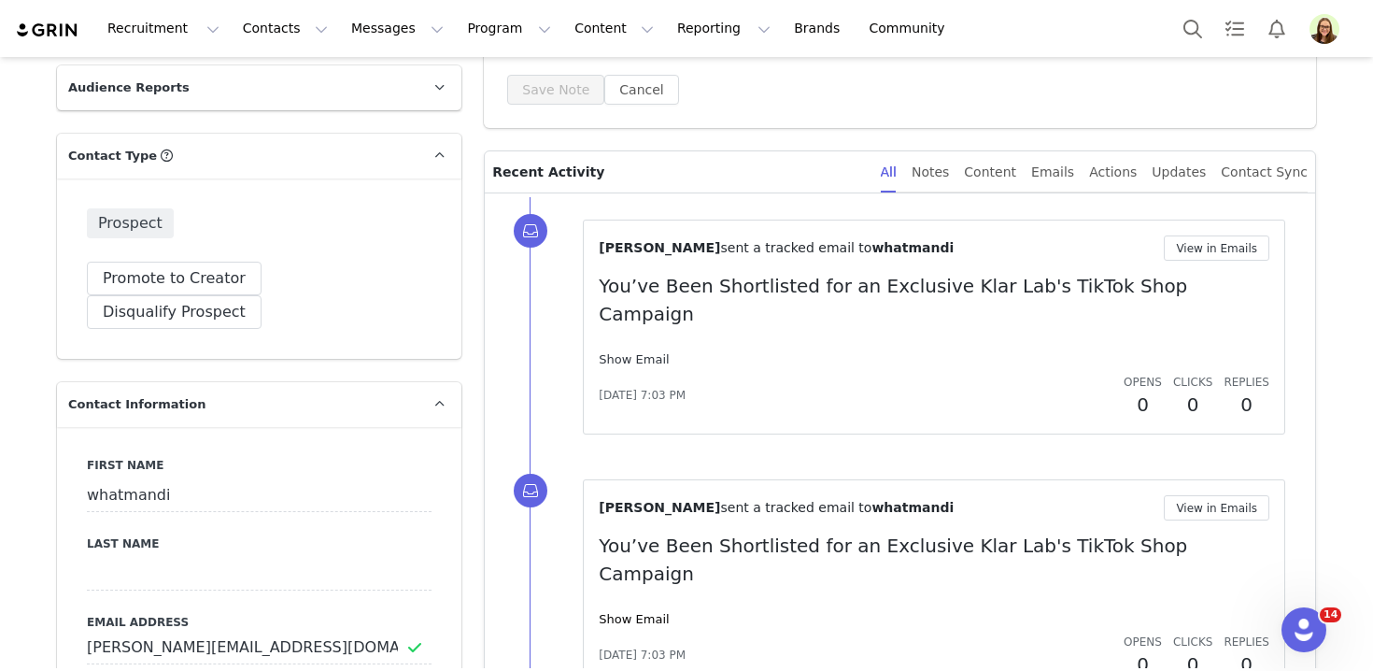
click at [627, 352] on link "Show Email" at bounding box center [634, 359] width 70 height 14
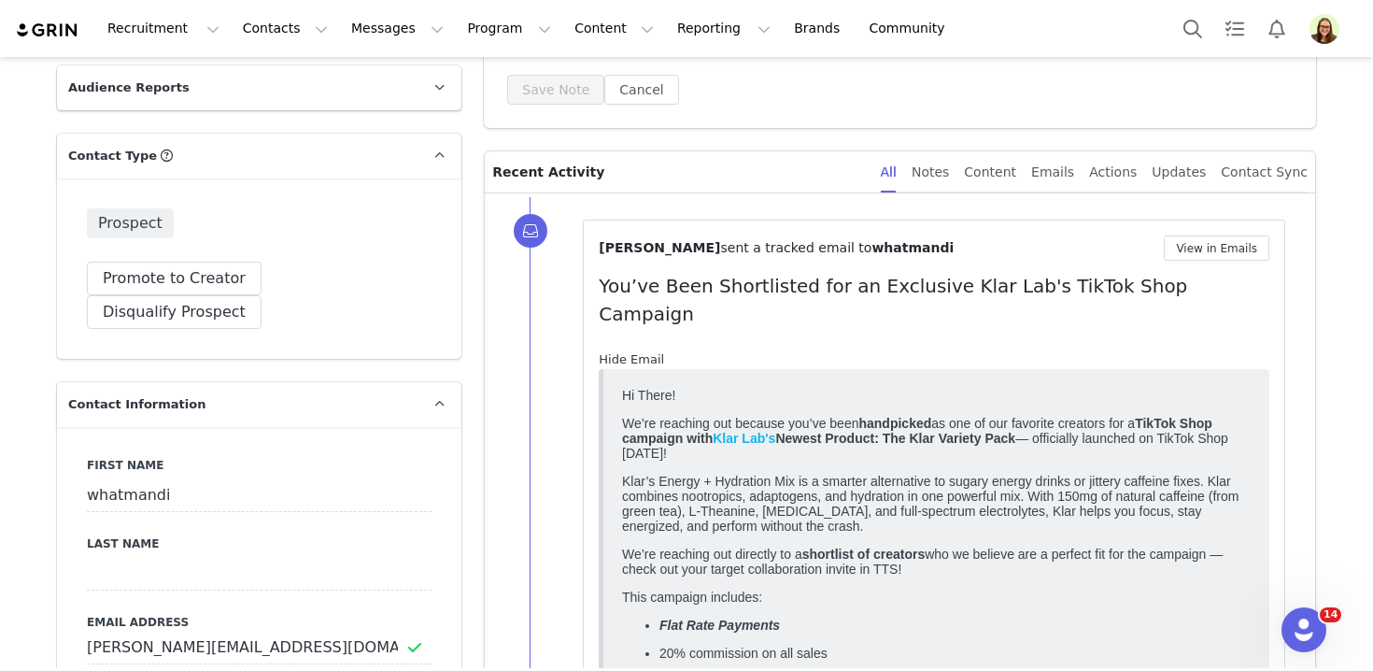
scroll to position [0, 0]
click at [1231, 251] on button "View in Emails" at bounding box center [1217, 247] width 106 height 25
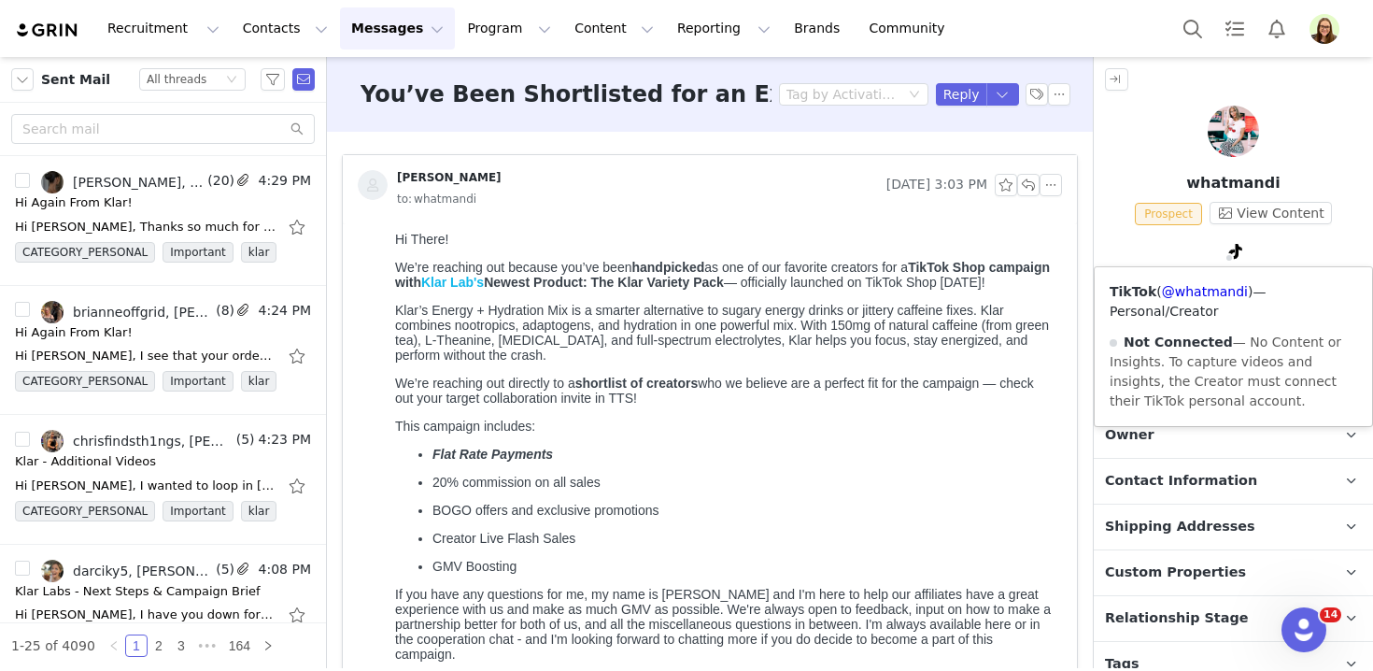
click at [1226, 283] on div "TikTok ( @whatmandi ) — Personal/Creator Not Connected — No Content or Insights…" at bounding box center [1233, 346] width 277 height 159
click at [1224, 301] on div "TikTok ( @whatmandi ) — Personal/Creator Not Connected — No Content or Insights…" at bounding box center [1233, 346] width 277 height 159
click at [1222, 294] on link "@whatmandi" at bounding box center [1205, 291] width 86 height 15
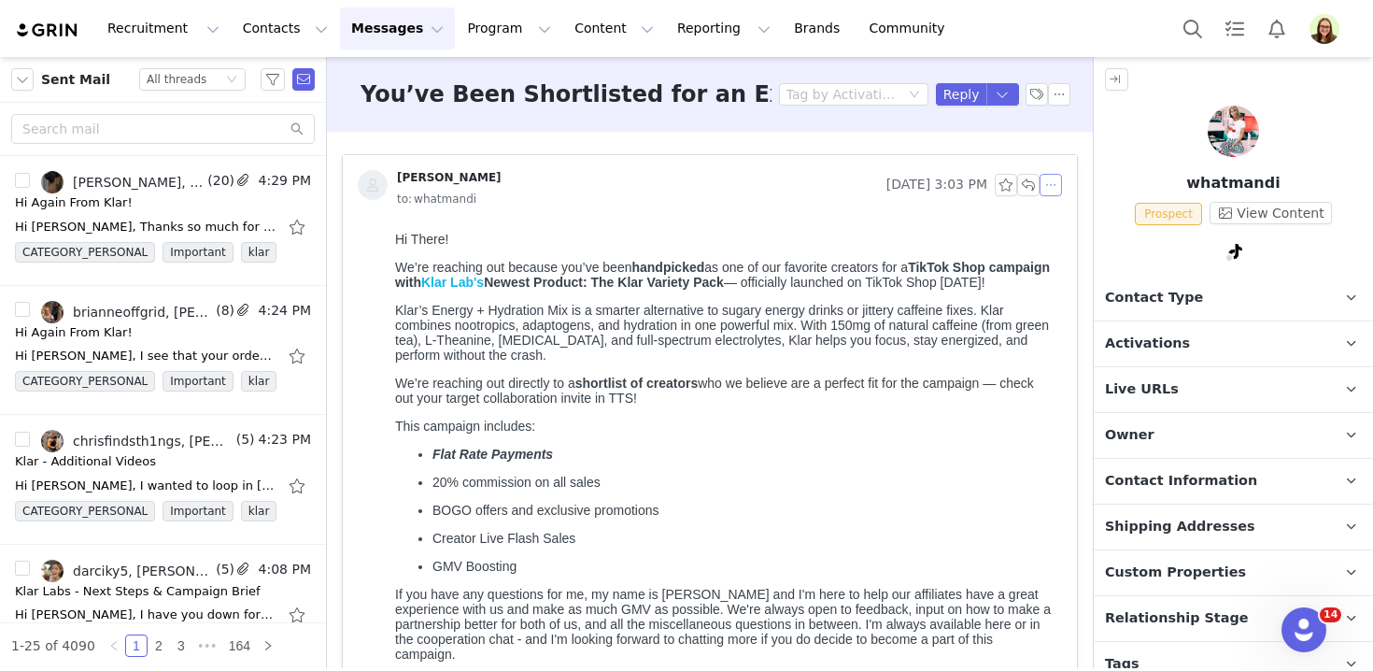
click at [1054, 194] on button "button" at bounding box center [1050, 185] width 22 height 22
click at [1054, 223] on li "Reply All" at bounding box center [1078, 219] width 79 height 30
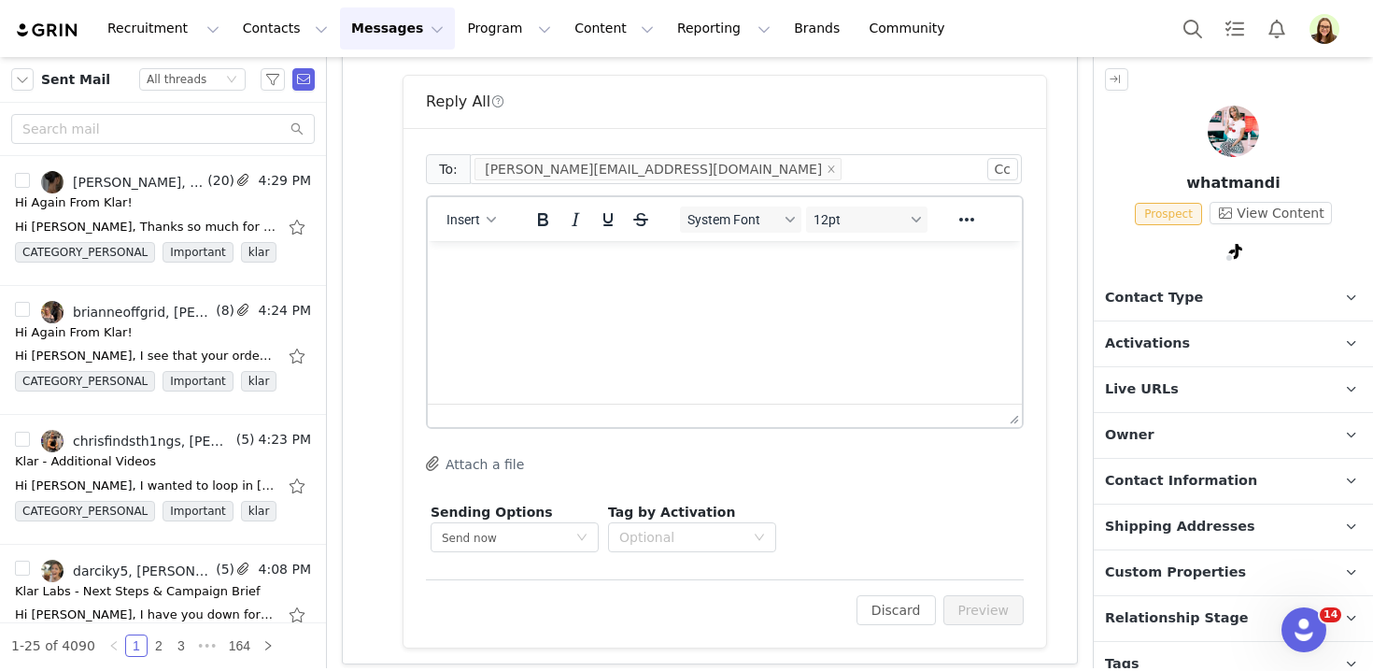
scroll to position [896, 0]
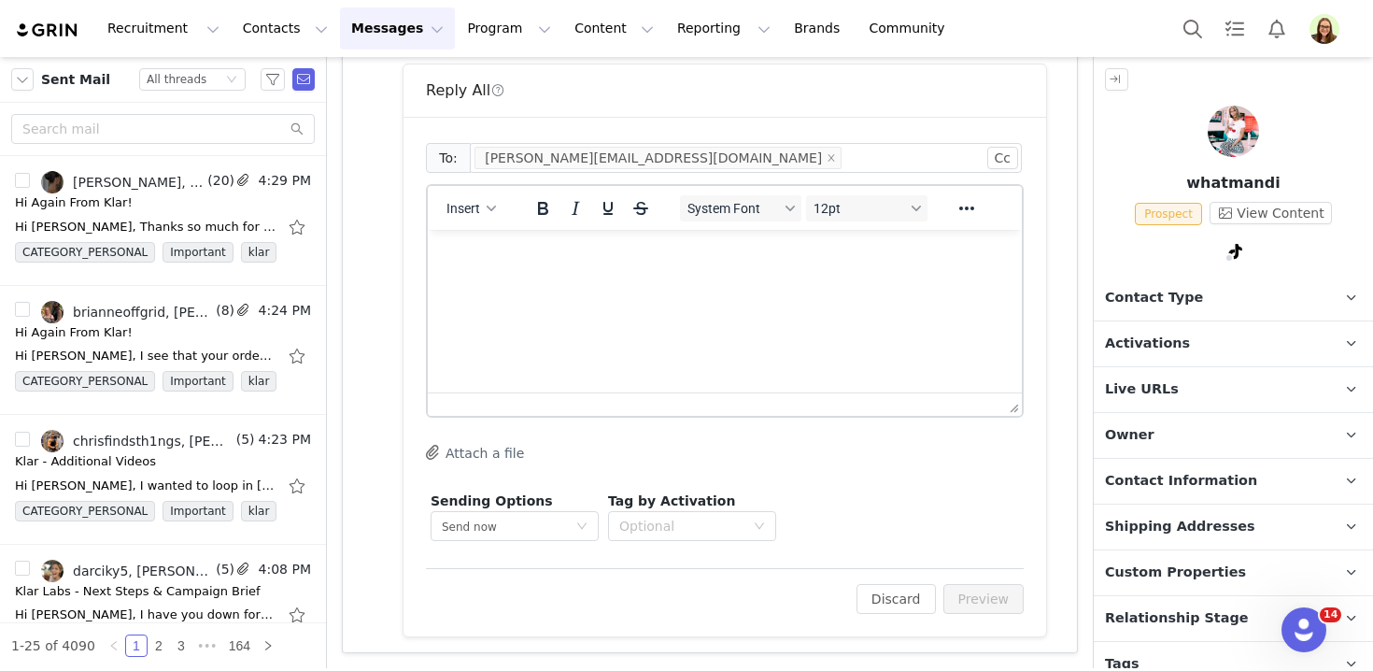
click at [879, 280] on html at bounding box center [725, 255] width 594 height 50
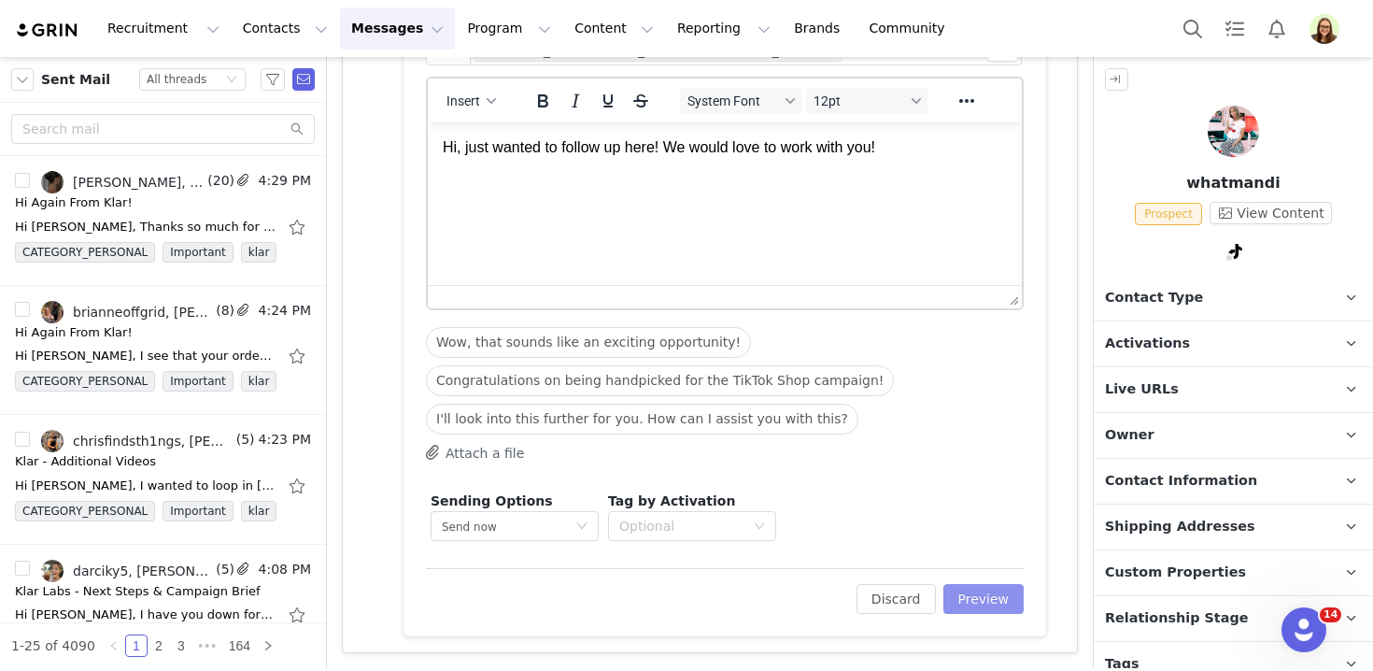
click at [1016, 603] on button "Preview" at bounding box center [983, 599] width 81 height 30
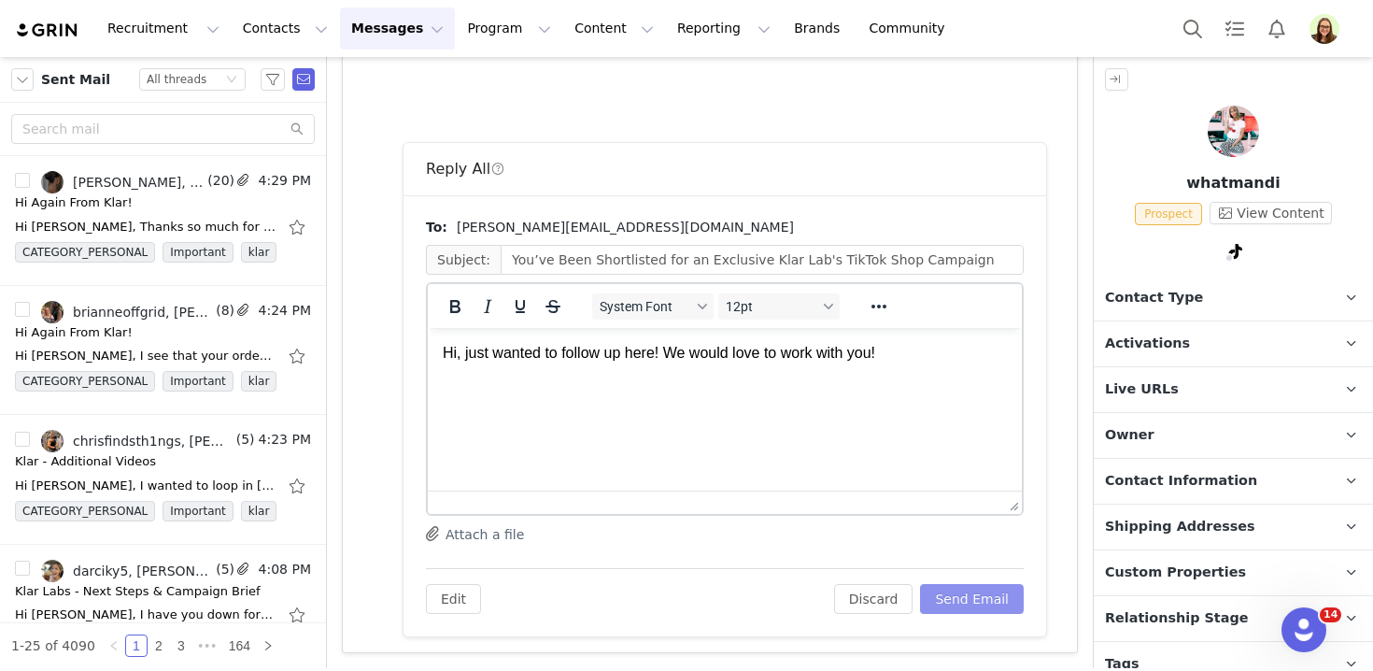
scroll to position [0, 0]
click at [907, 378] on html "Hi, just wanted to follow up here! We would love to work with you!" at bounding box center [725, 353] width 594 height 50
click at [991, 599] on button "Send Email" at bounding box center [972, 599] width 104 height 30
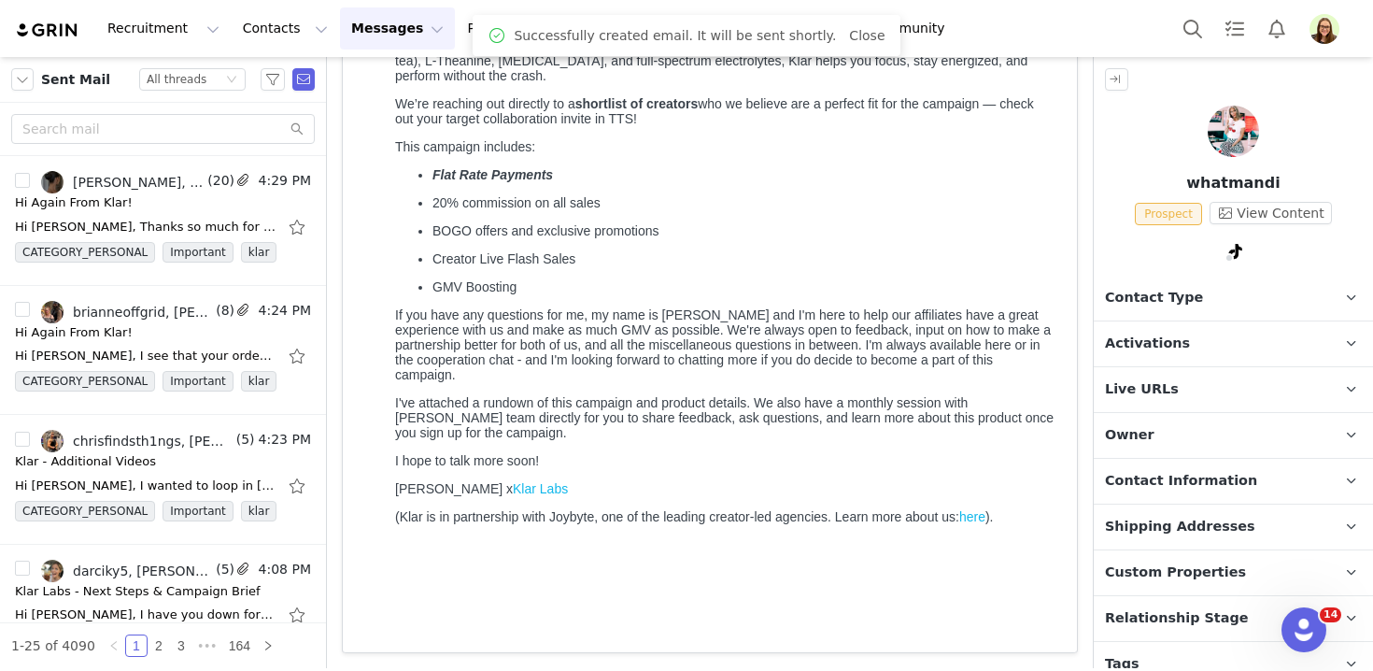
scroll to position [279, 0]
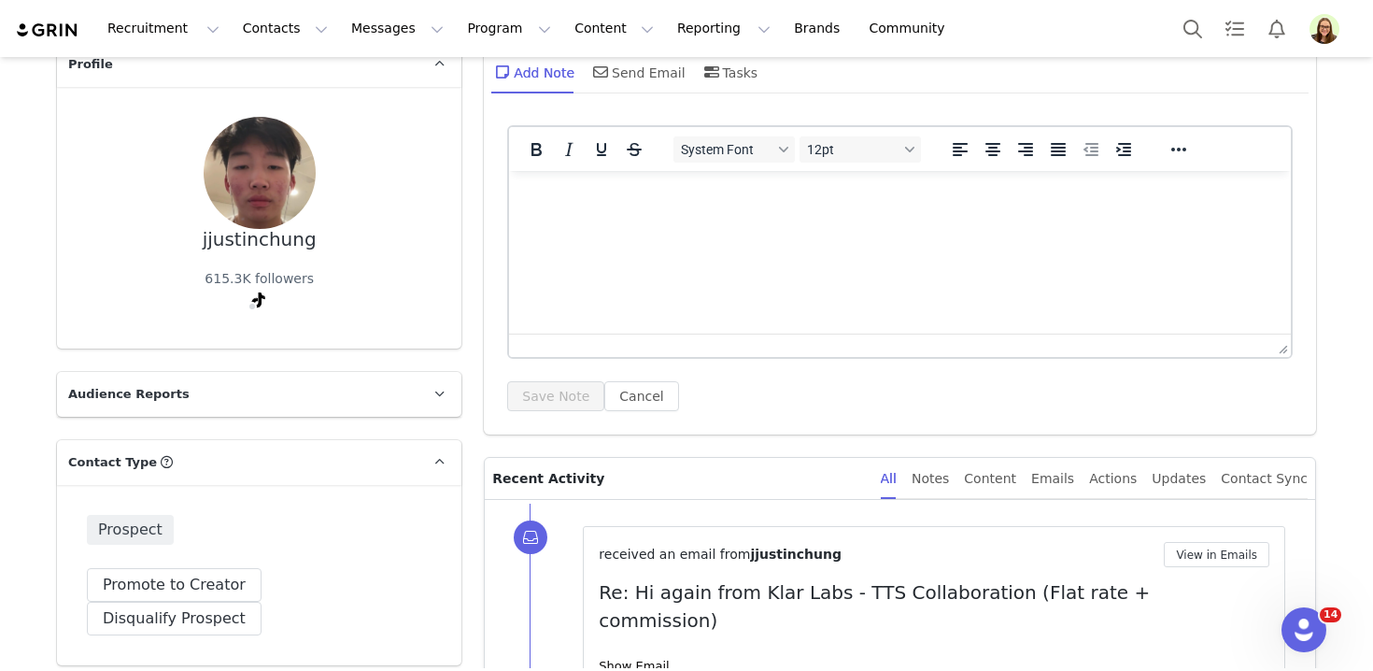
scroll to position [261, 0]
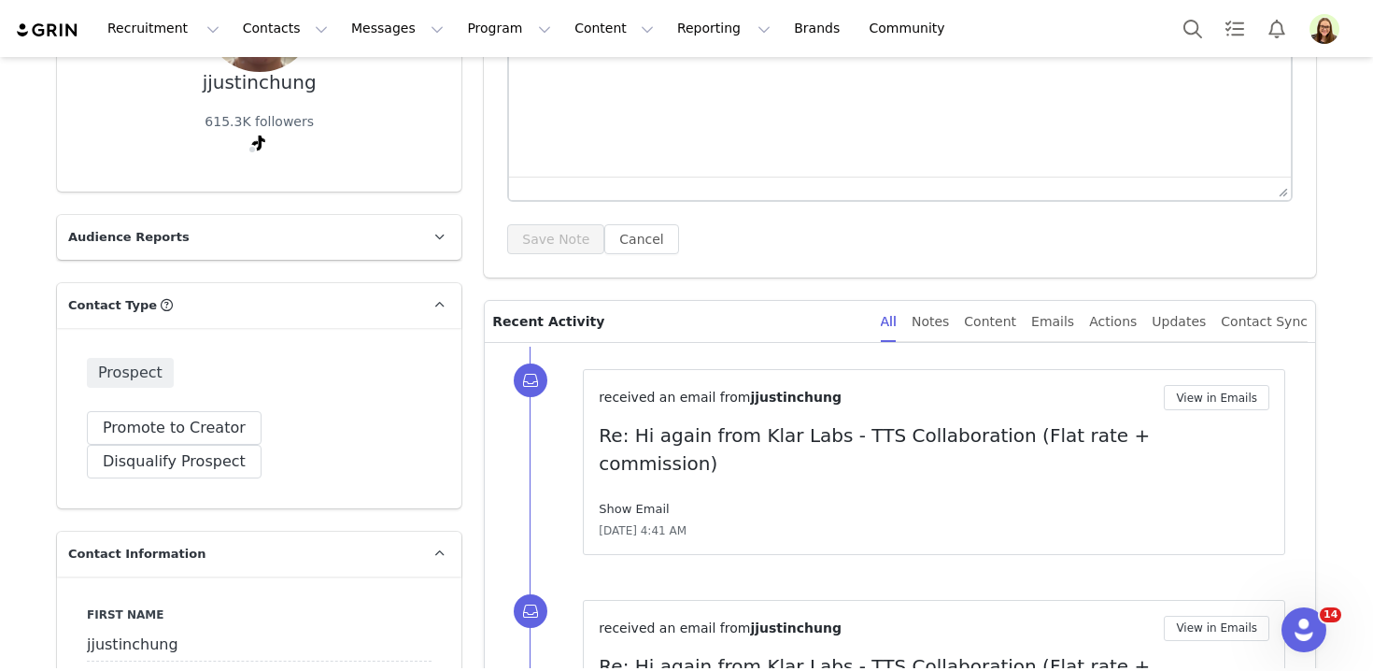
click at [634, 501] on link "Show Email" at bounding box center [634, 508] width 70 height 14
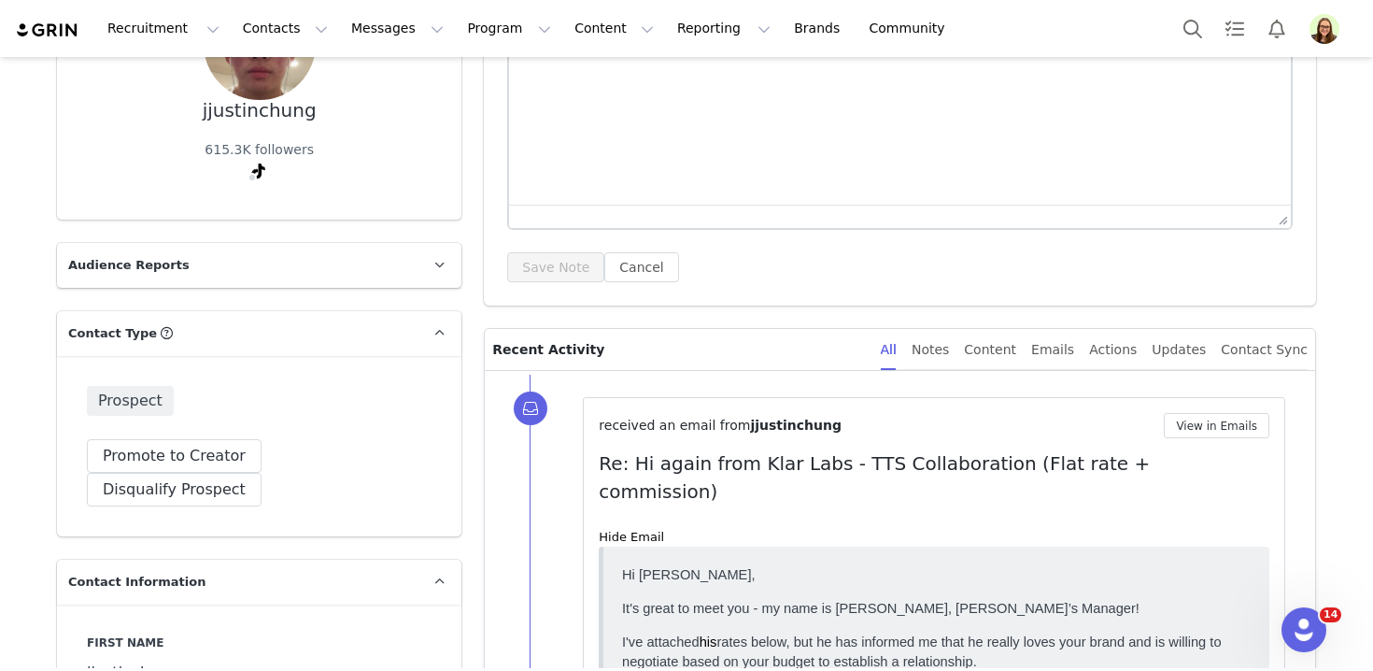
scroll to position [127, 0]
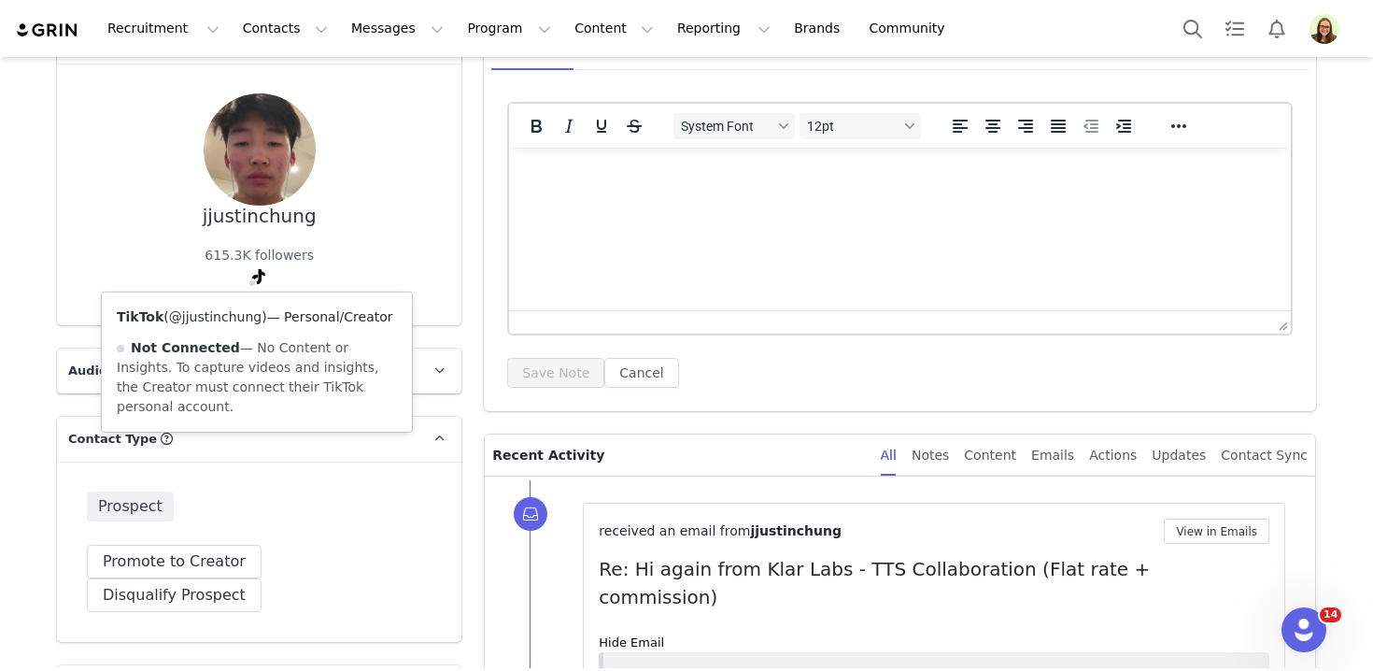
click at [248, 317] on link "@jjustinchung" at bounding box center [215, 316] width 92 height 15
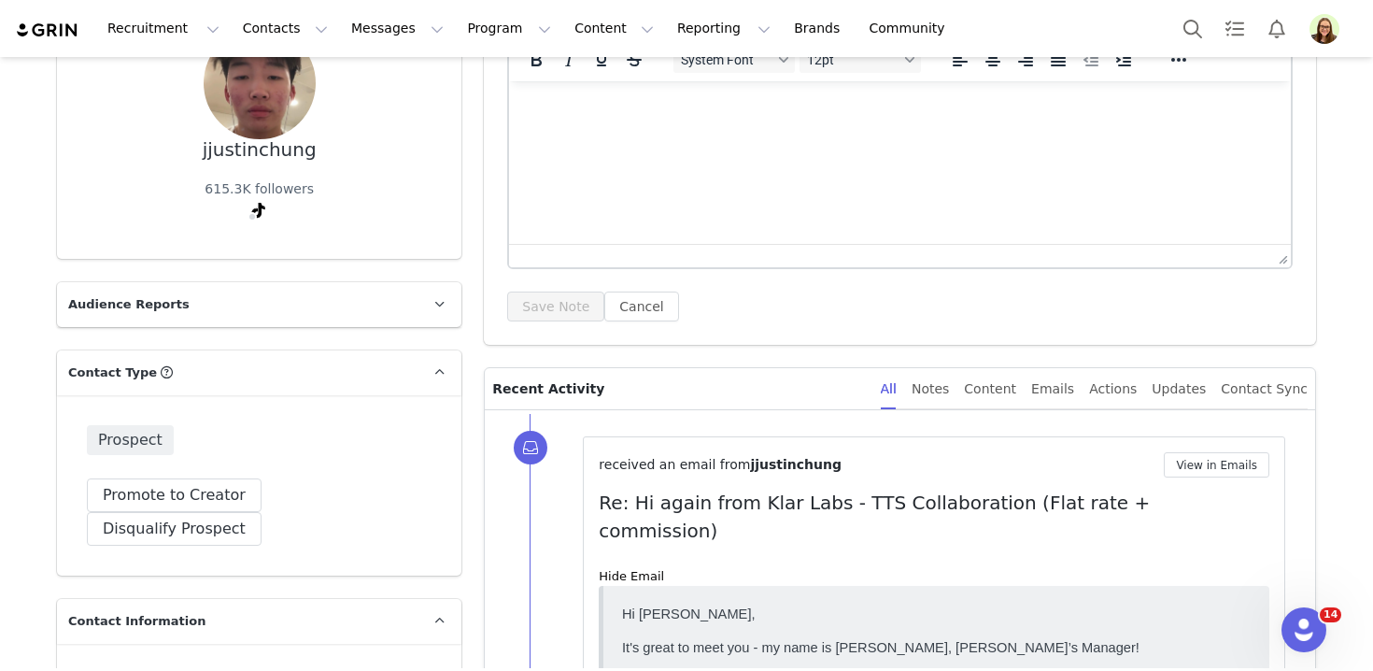
scroll to position [271, 0]
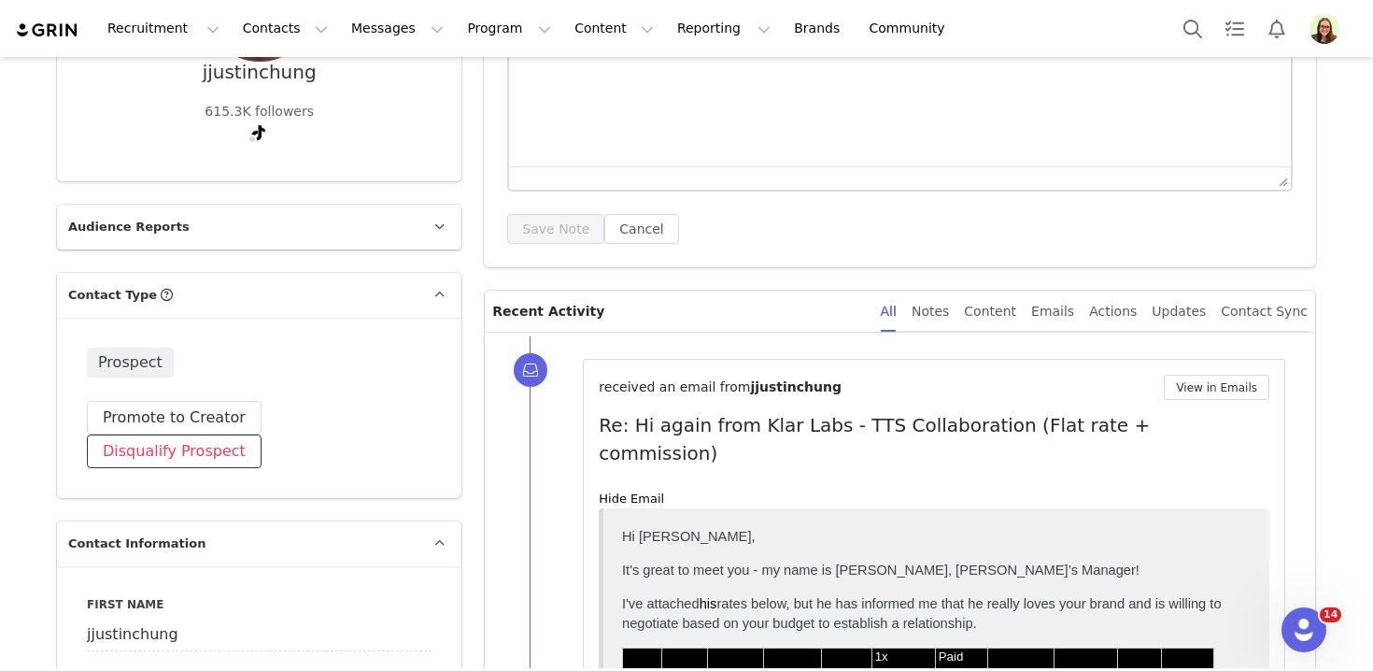
click at [261, 434] on button "Disqualify Prospect" at bounding box center [174, 451] width 175 height 34
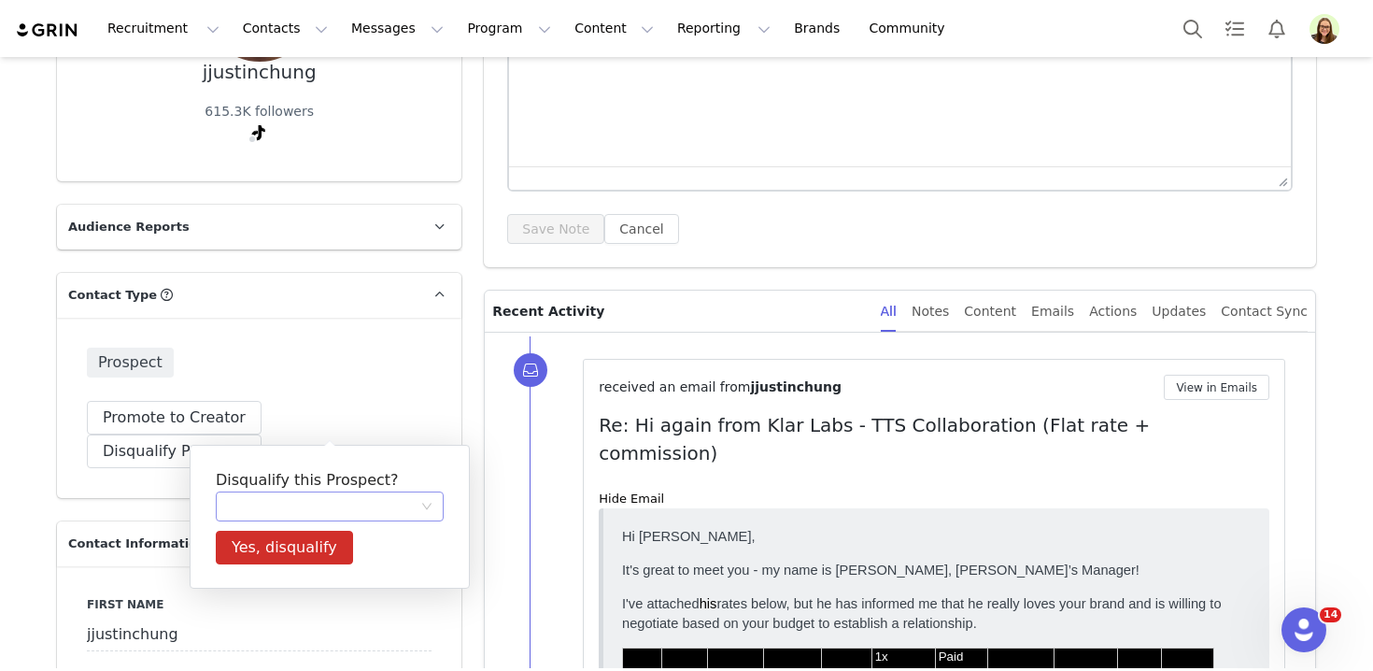
click at [393, 500] on div at bounding box center [323, 506] width 193 height 28
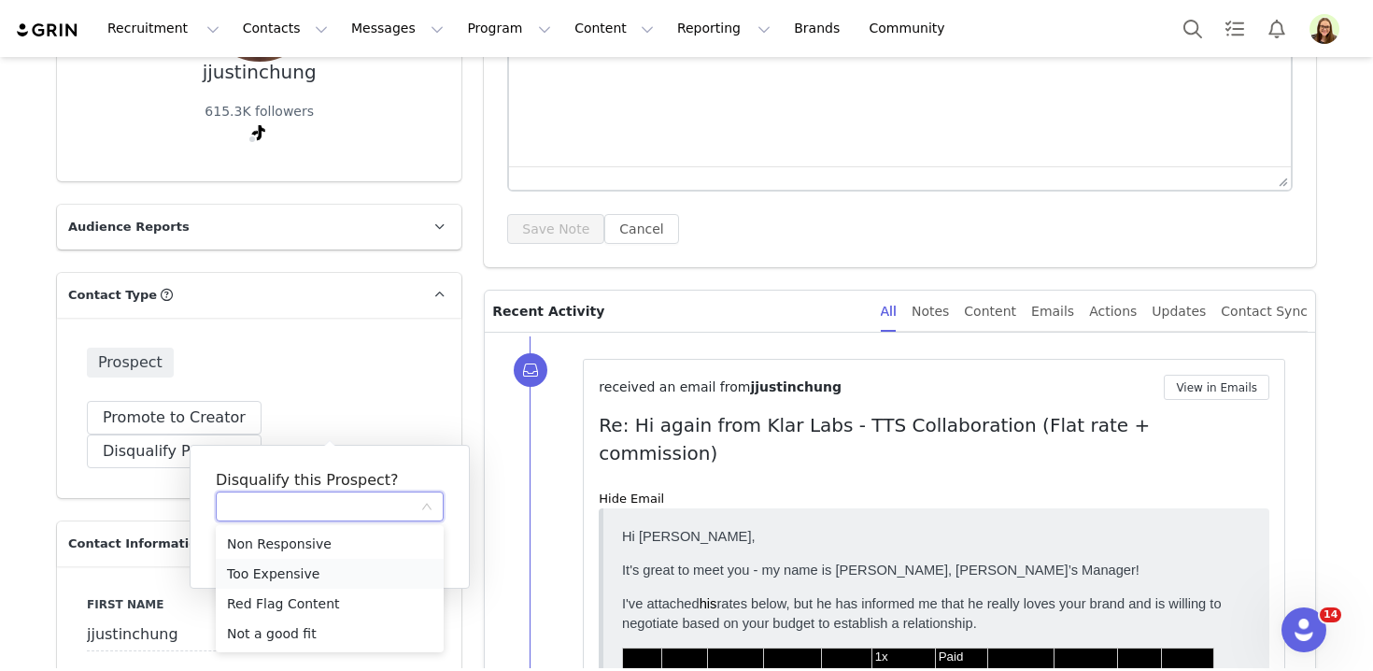
click at [363, 582] on li "Too Expensive" at bounding box center [330, 573] width 228 height 30
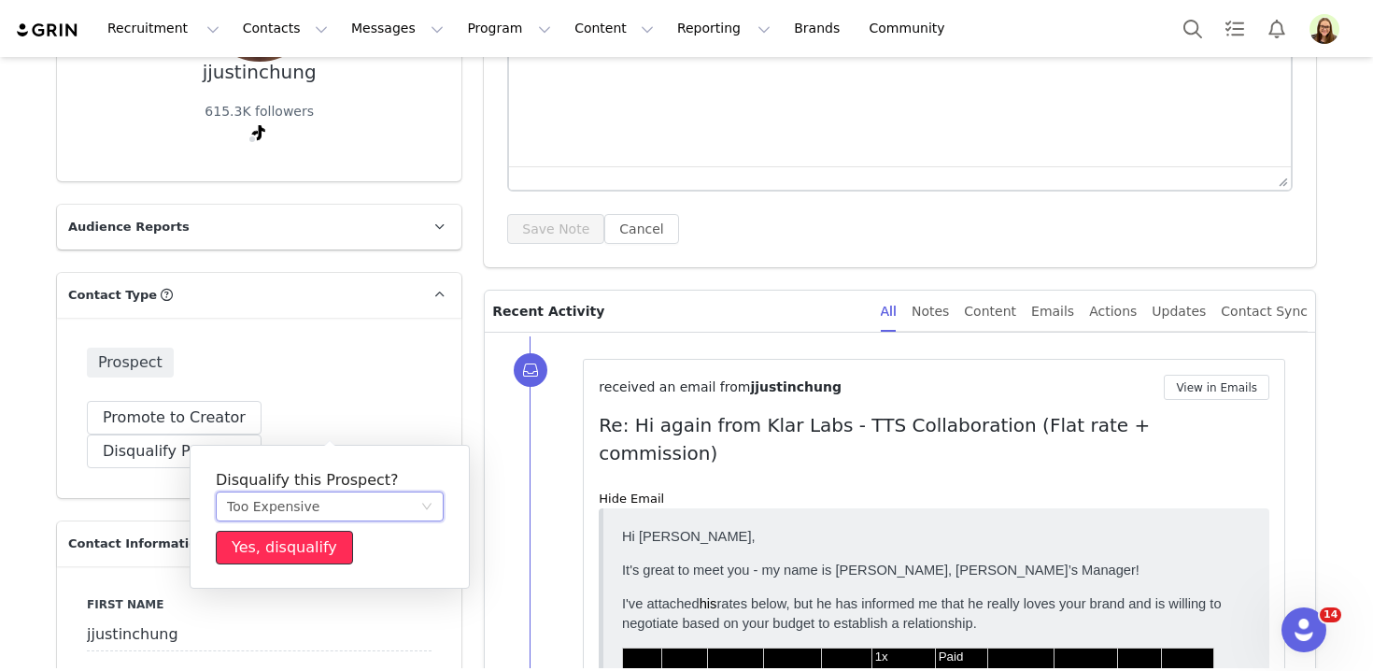
click at [266, 544] on button "Yes, disqualify" at bounding box center [284, 547] width 137 height 34
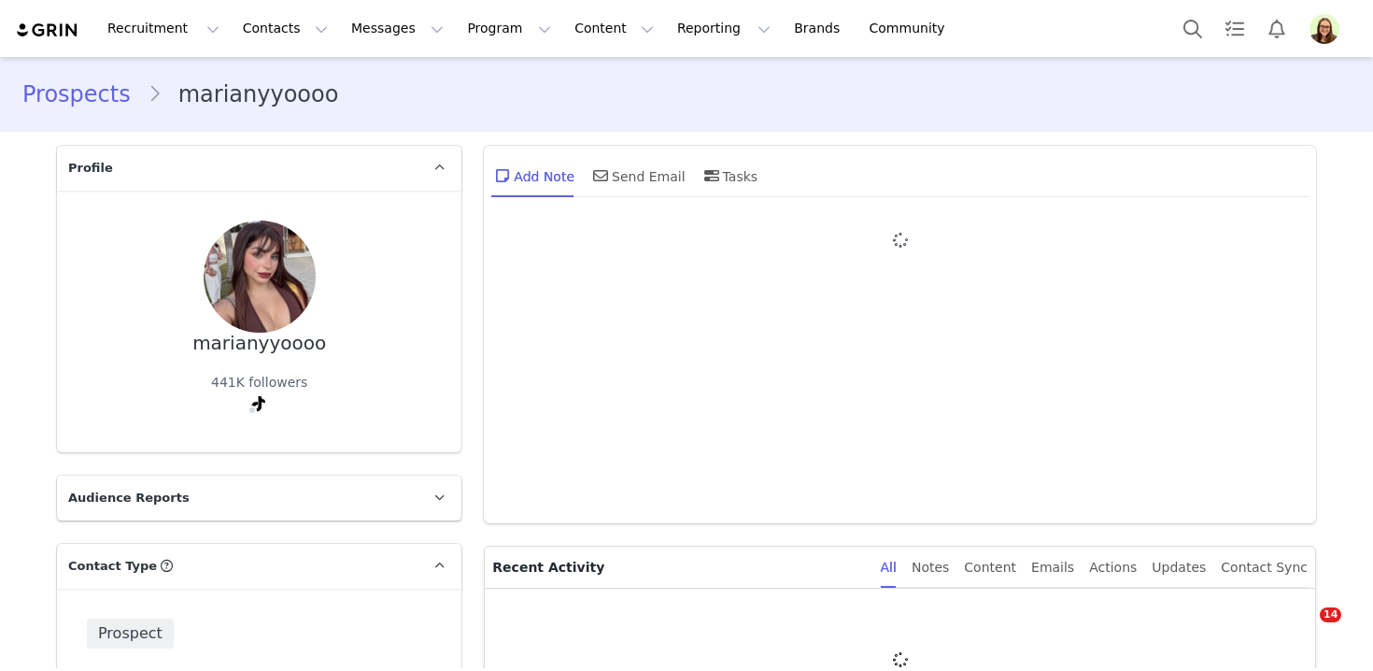
type input "+1 ([GEOGRAPHIC_DATA])"
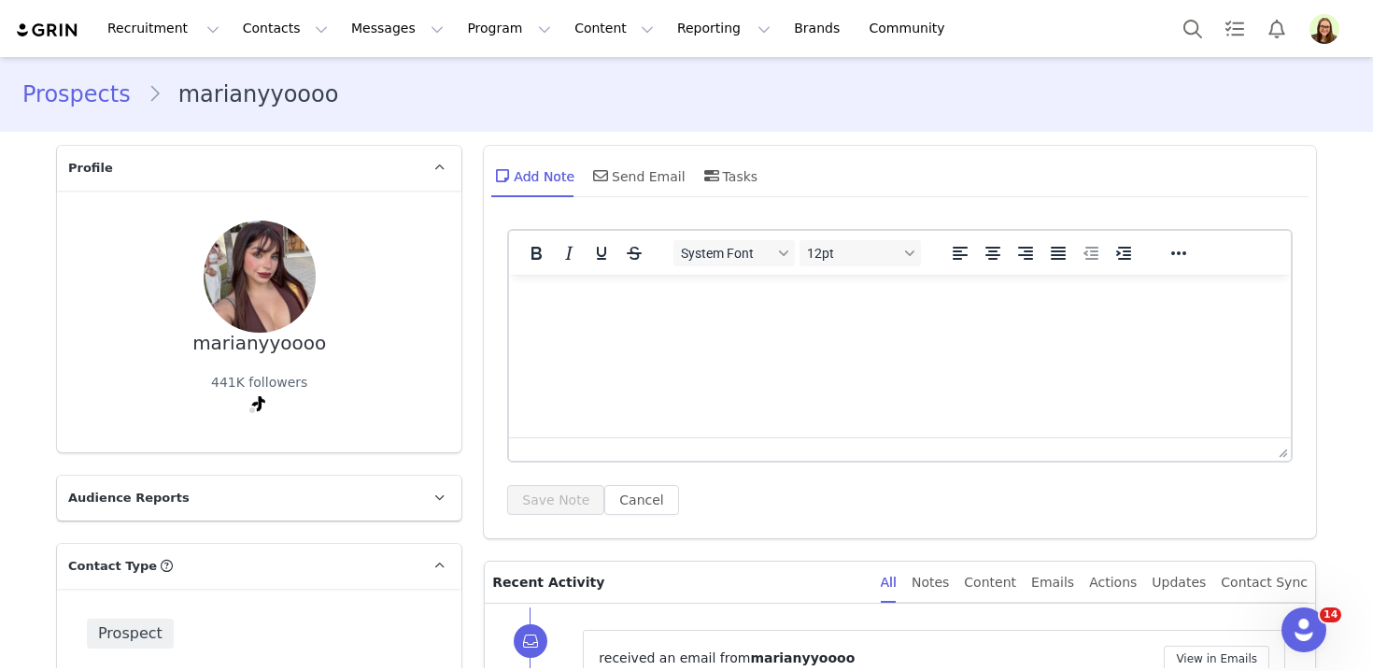
scroll to position [312, 0]
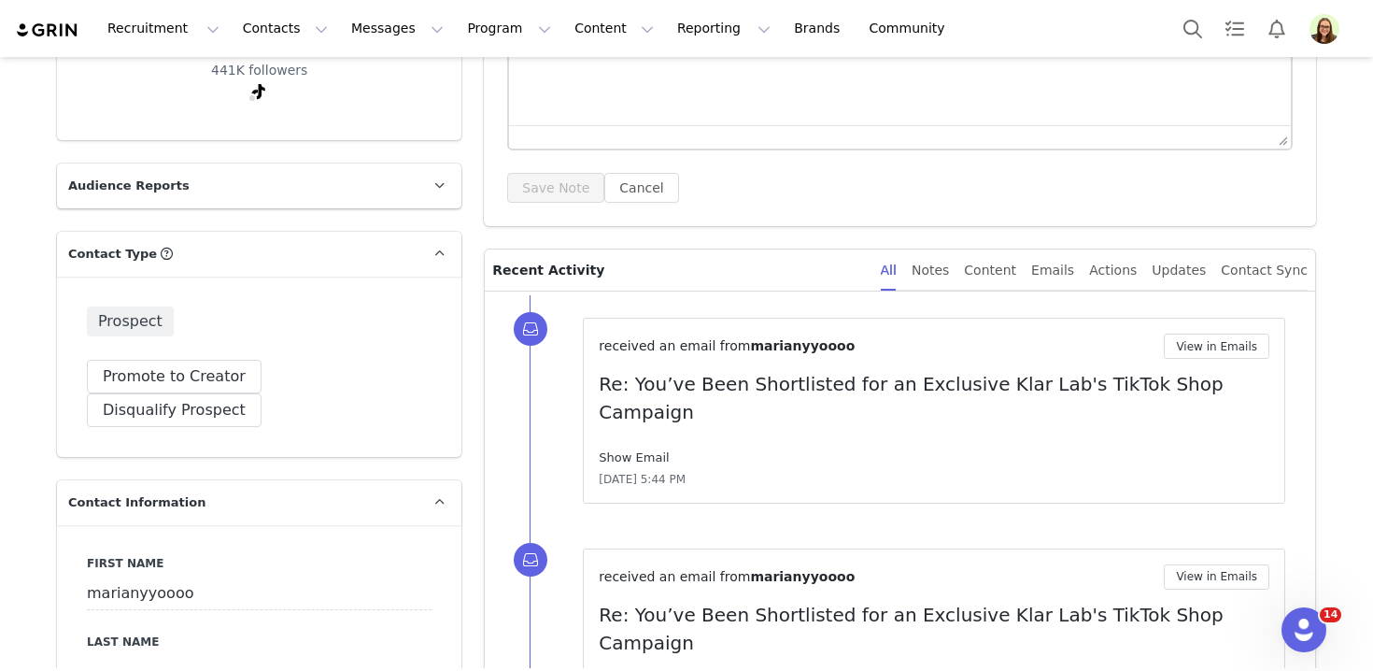
click at [619, 450] on link "Show Email" at bounding box center [634, 457] width 70 height 14
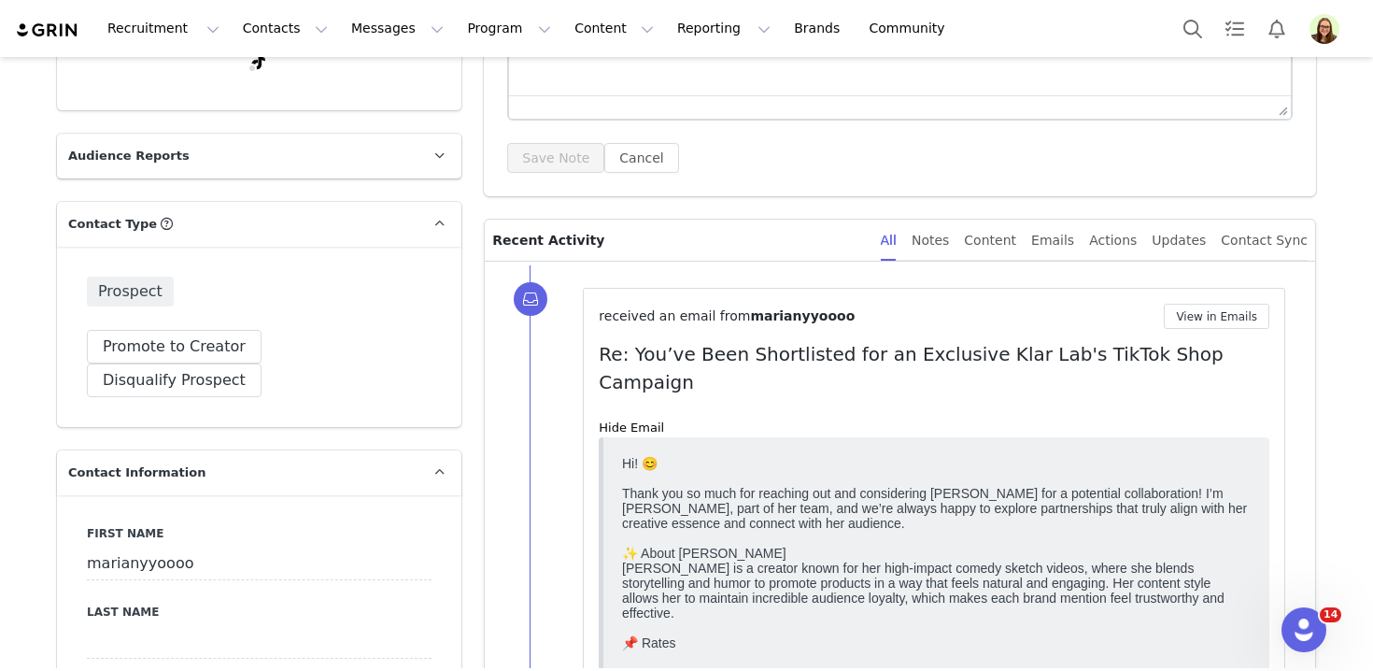
scroll to position [262, 0]
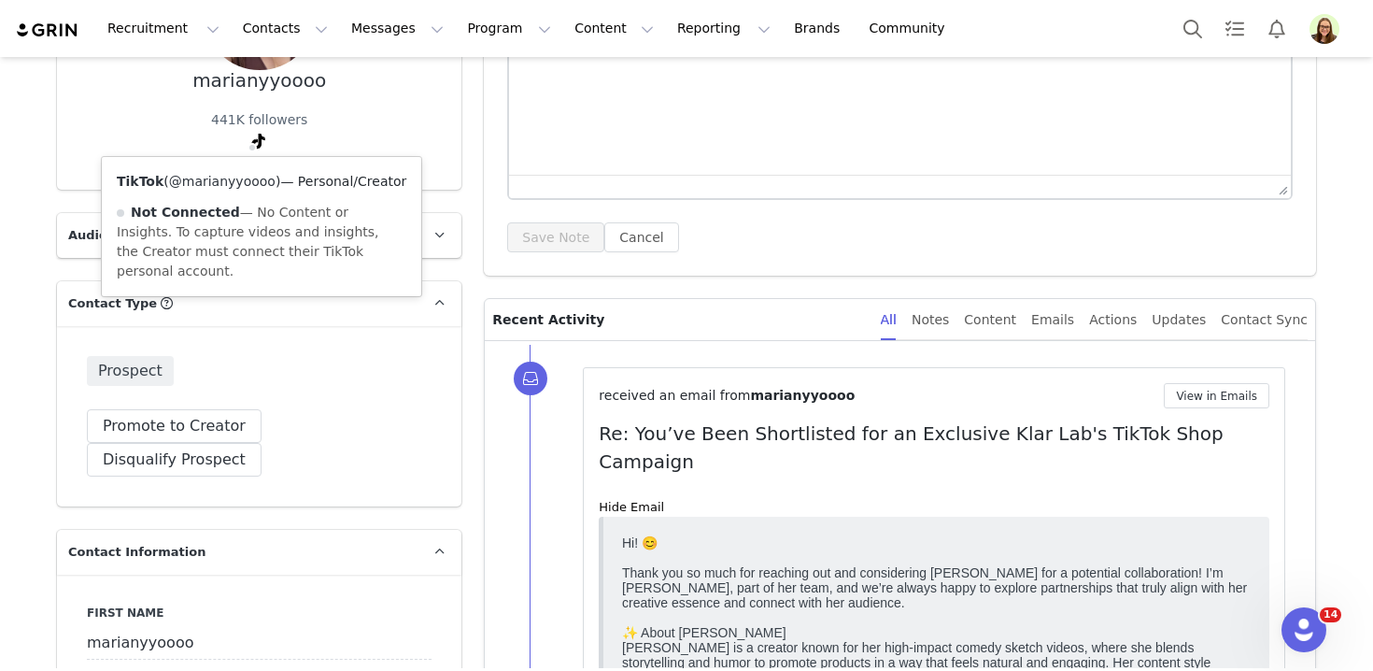
click at [246, 186] on link "@marianyyoooo" at bounding box center [222, 181] width 106 height 15
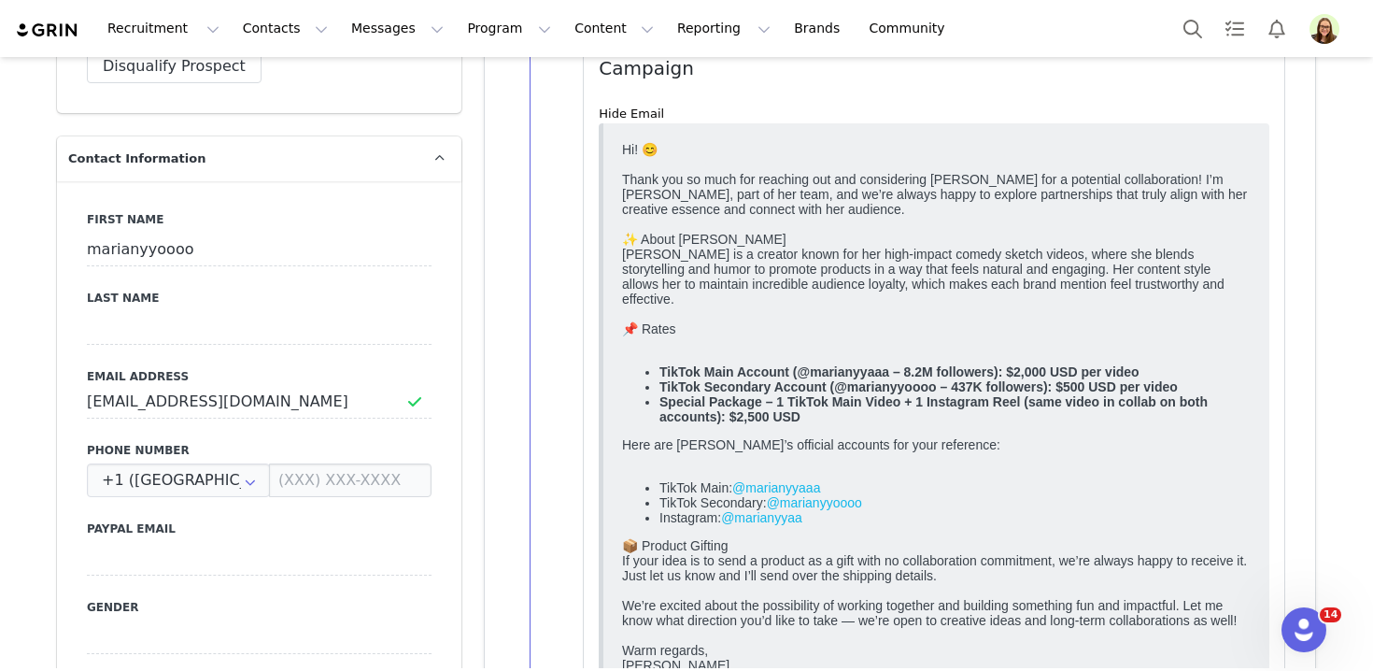
scroll to position [655, 0]
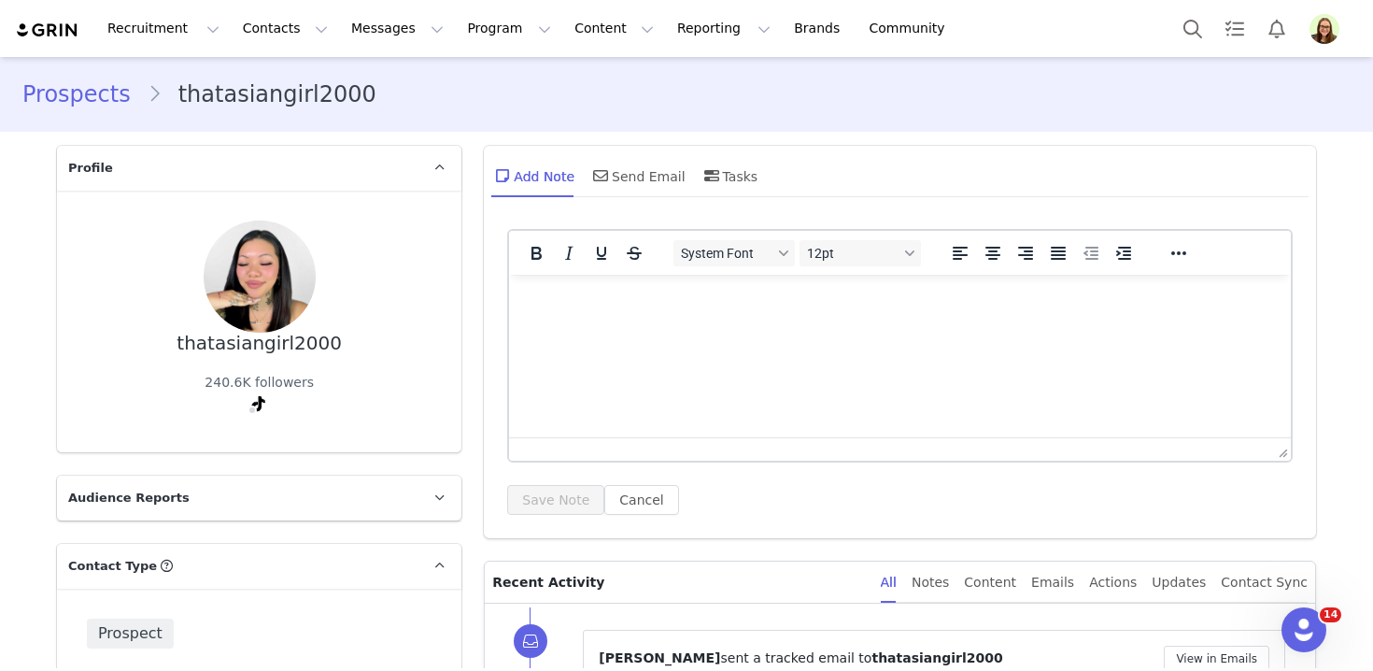
scroll to position [331, 0]
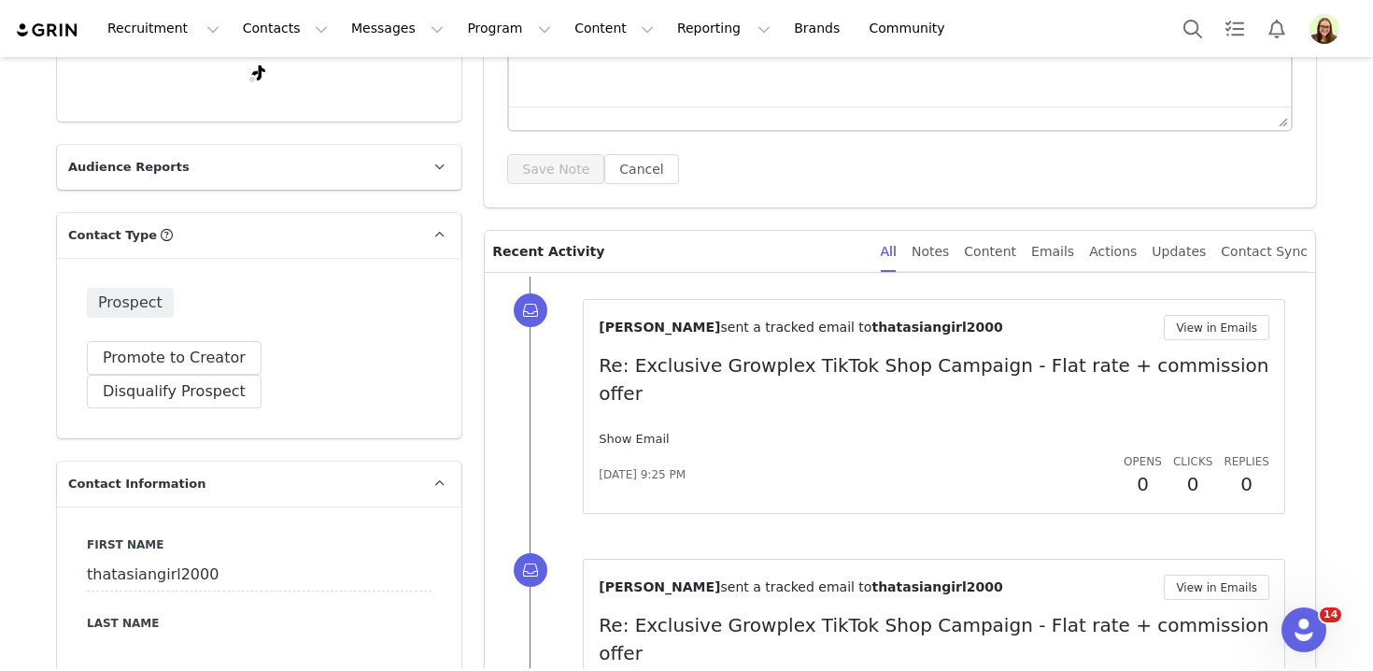
click at [629, 431] on link "Show Email" at bounding box center [634, 438] width 70 height 14
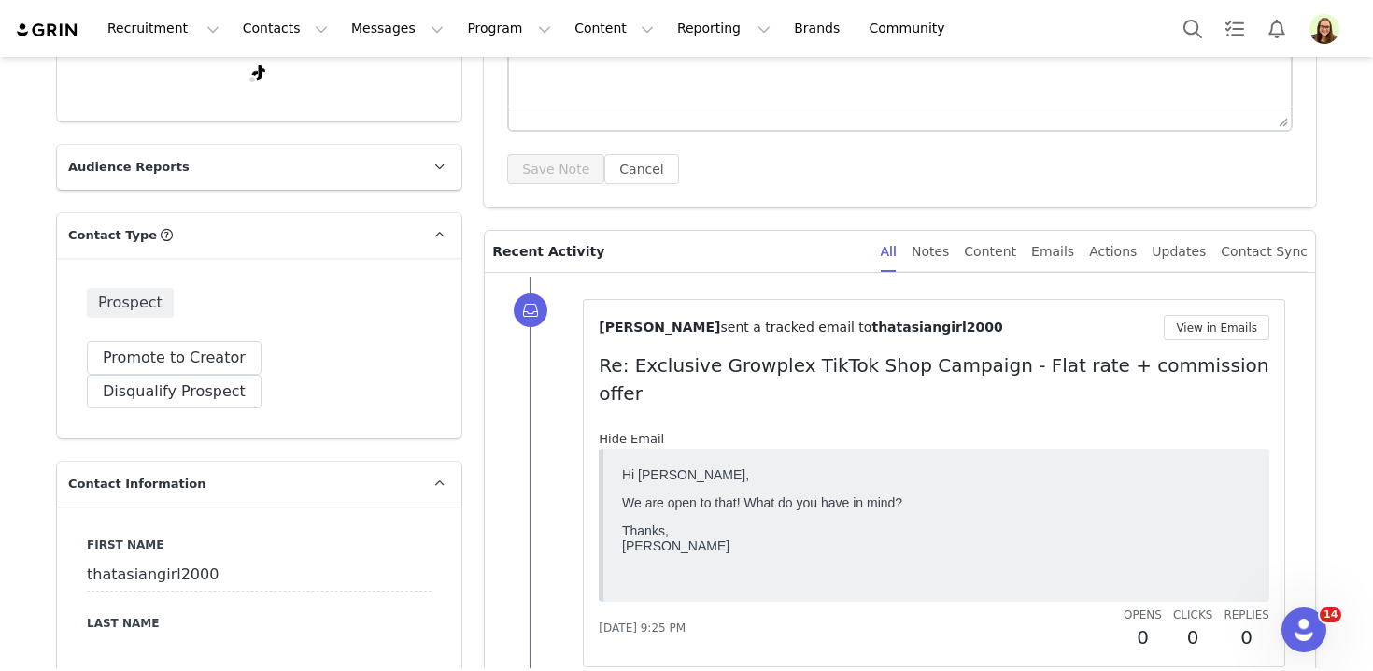
scroll to position [0, 0]
click at [629, 431] on link "Hide Email" at bounding box center [631, 438] width 65 height 14
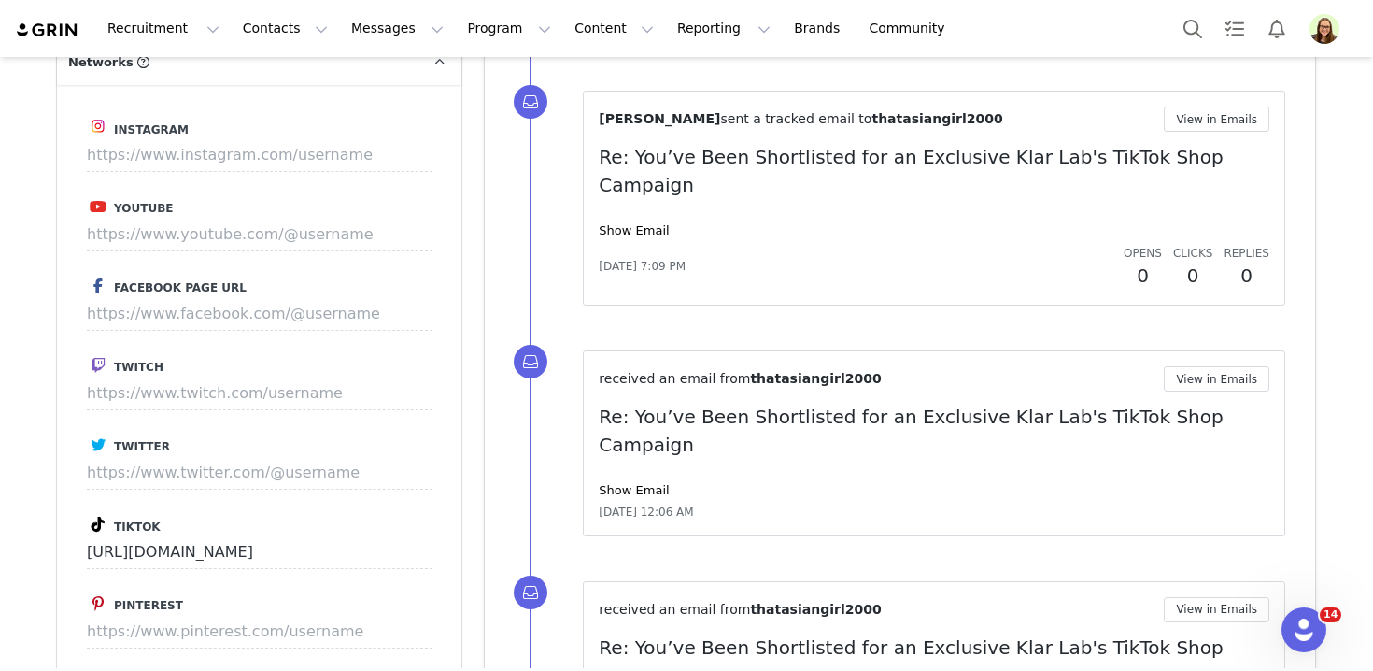
scroll to position [2152, 0]
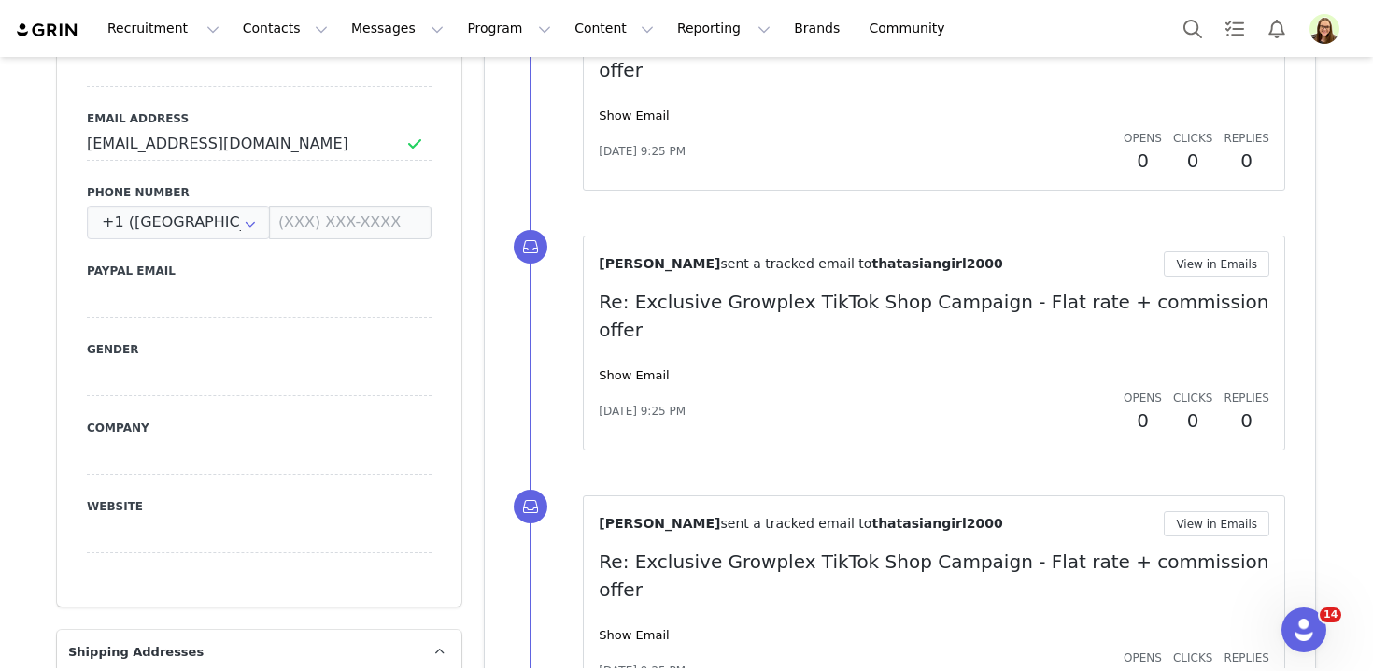
scroll to position [225, 0]
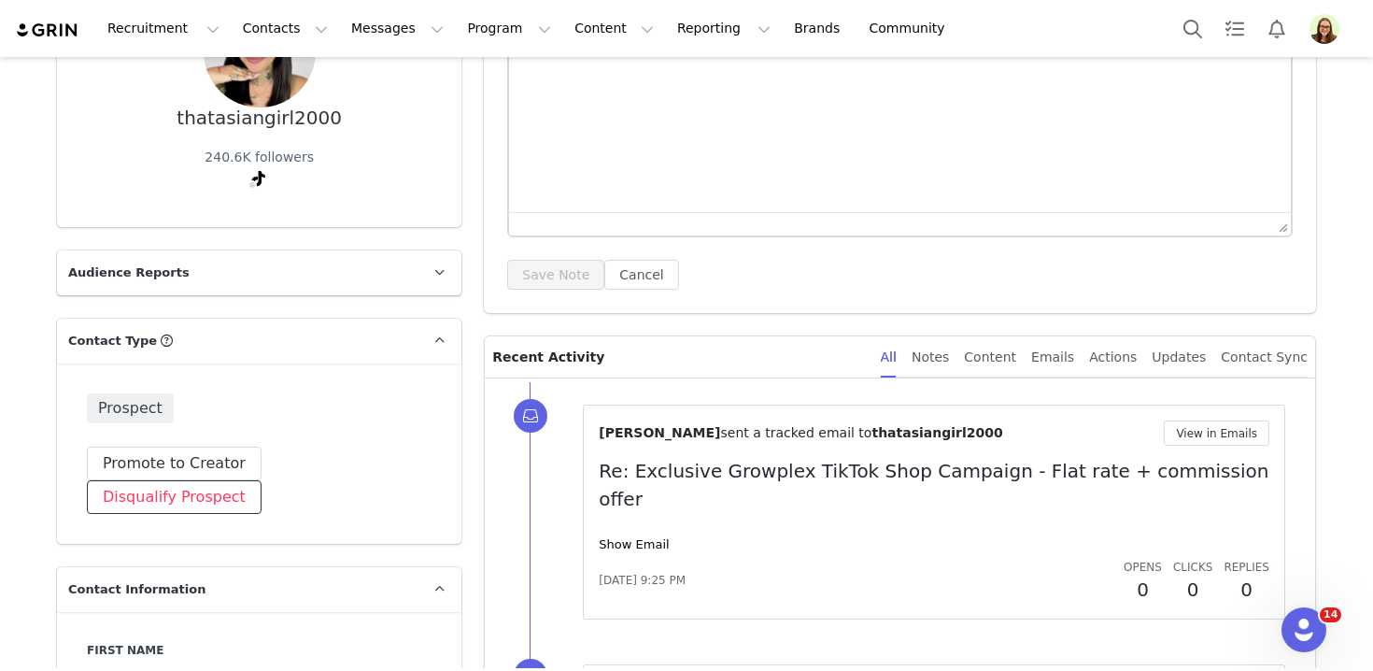
click at [261, 480] on button "Disqualify Prospect" at bounding box center [174, 497] width 175 height 34
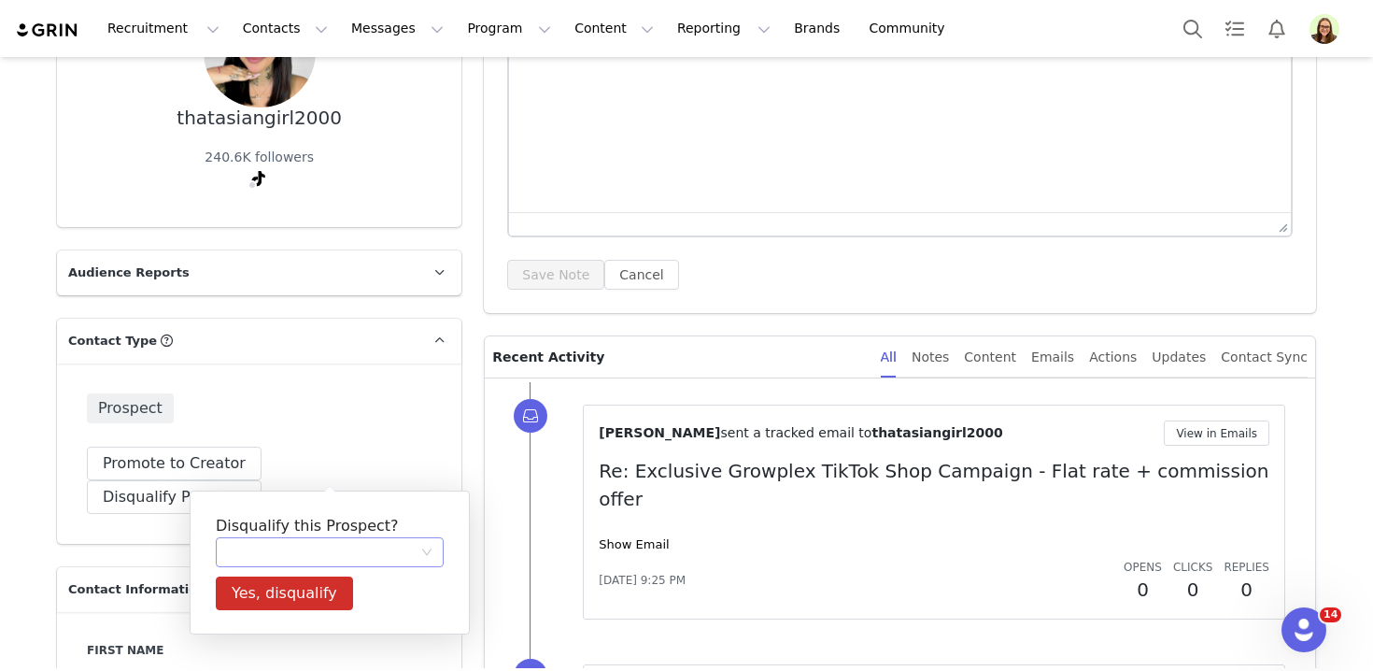
click at [337, 550] on div at bounding box center [323, 552] width 193 height 28
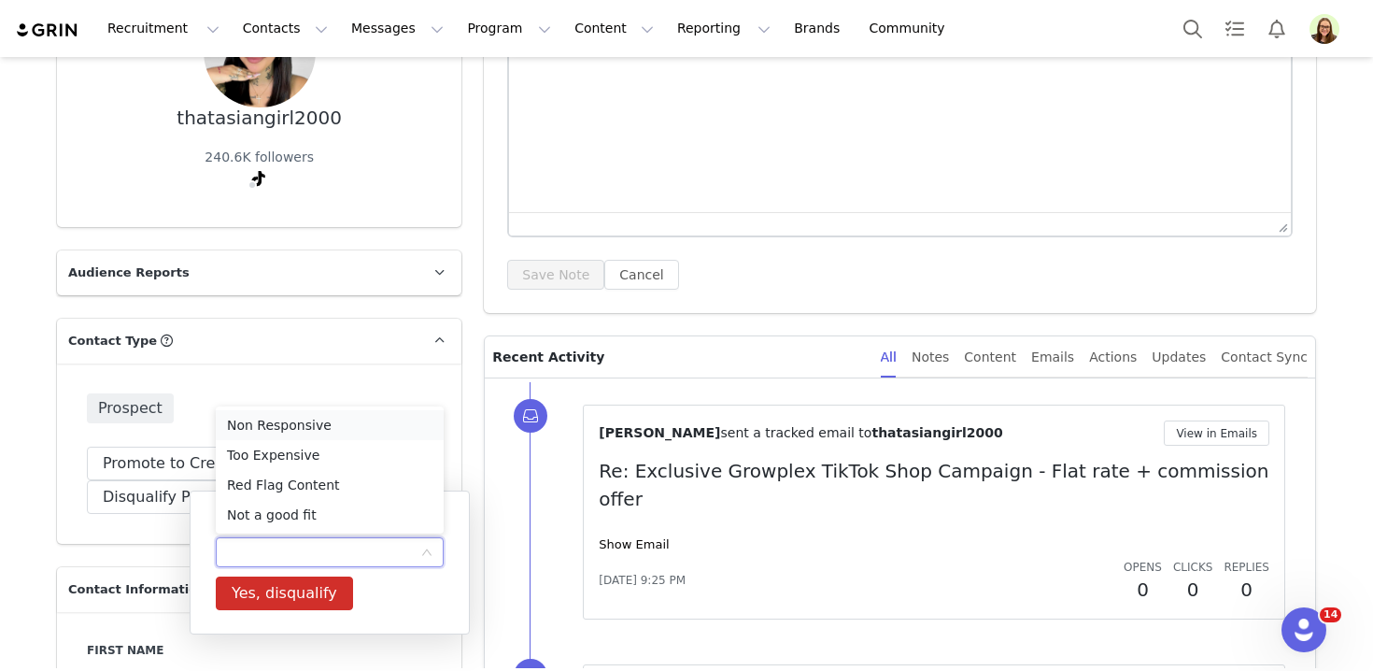
click at [306, 438] on li "Non Responsive" at bounding box center [330, 425] width 228 height 30
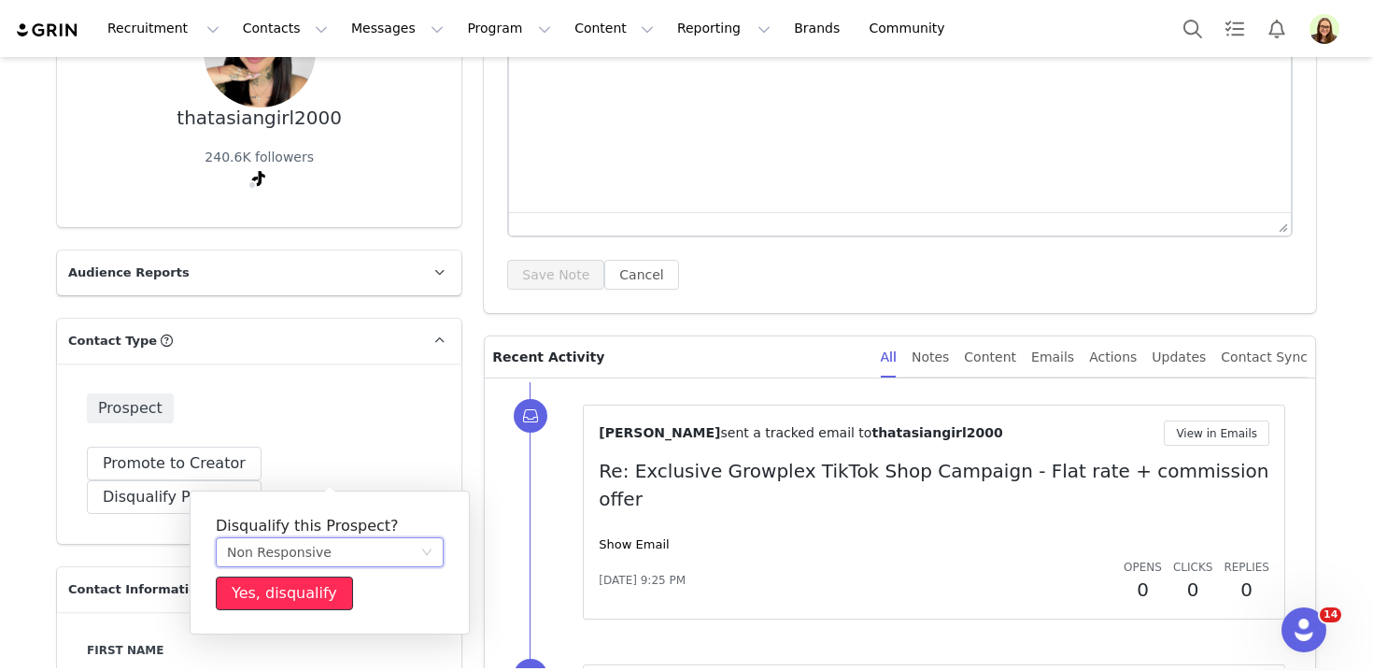
click at [295, 601] on button "Yes, disqualify" at bounding box center [284, 593] width 137 height 34
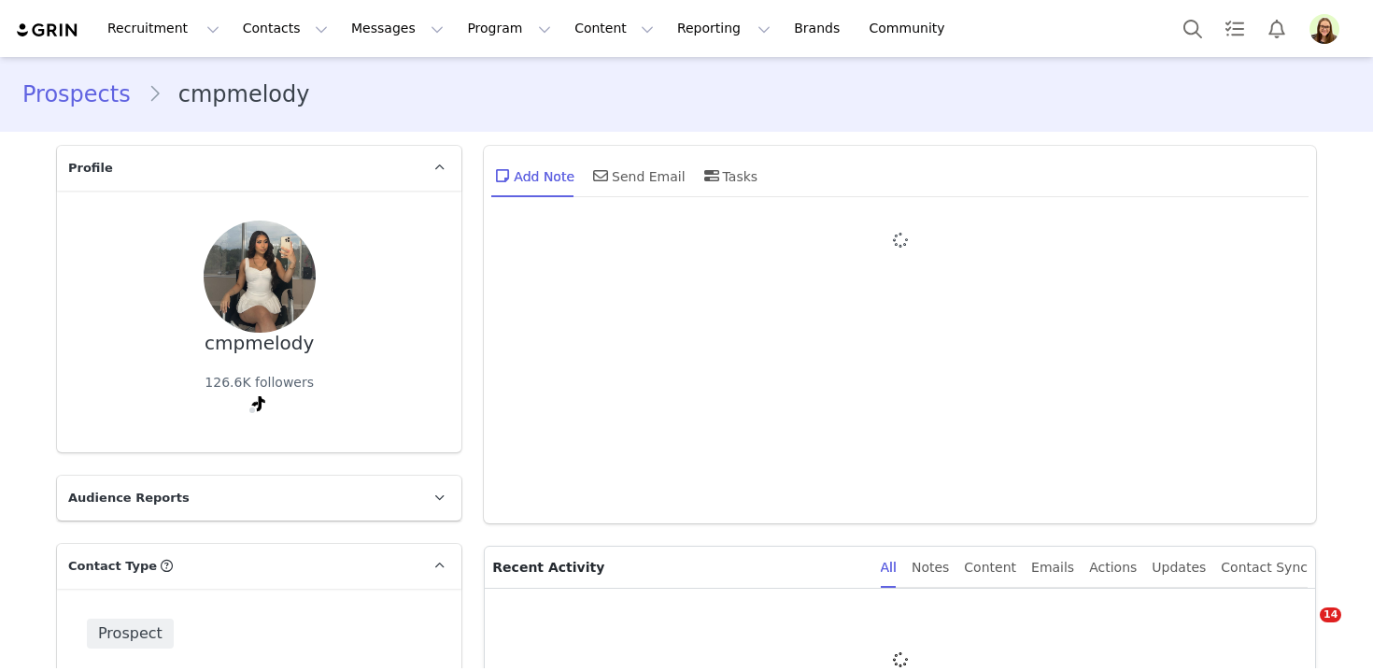
type input "+1 ([GEOGRAPHIC_DATA])"
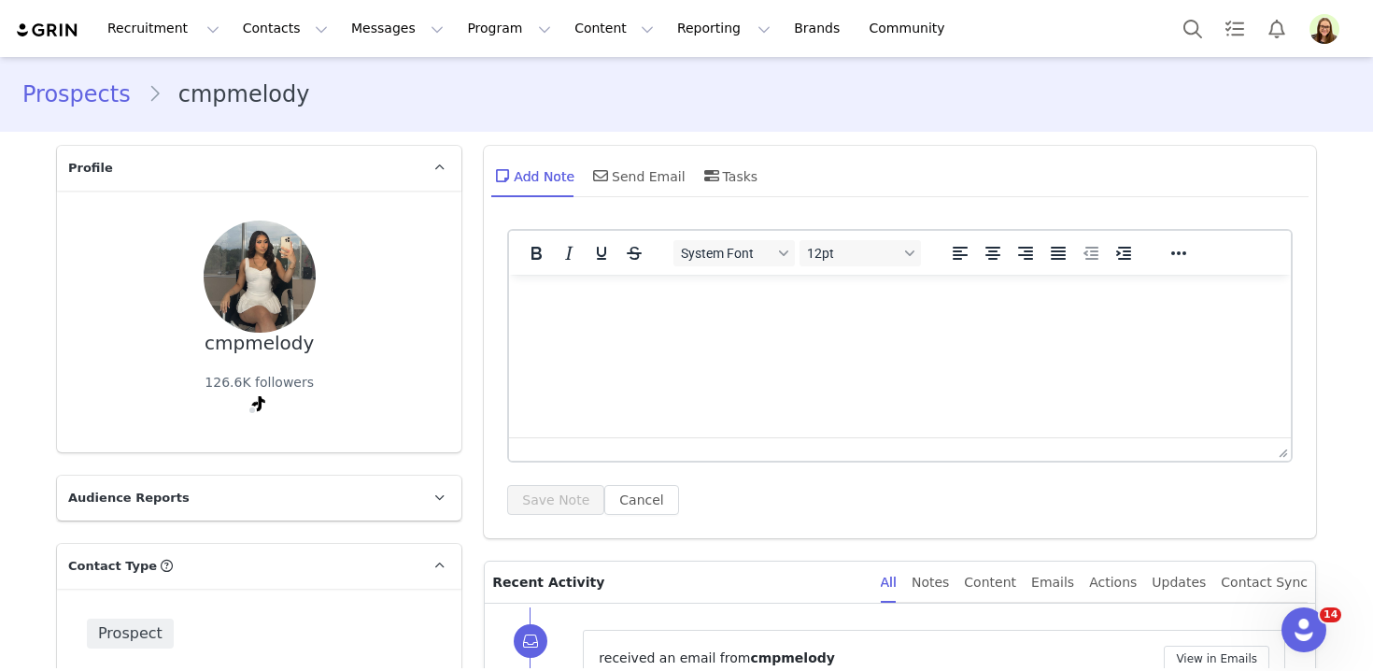
scroll to position [393, 0]
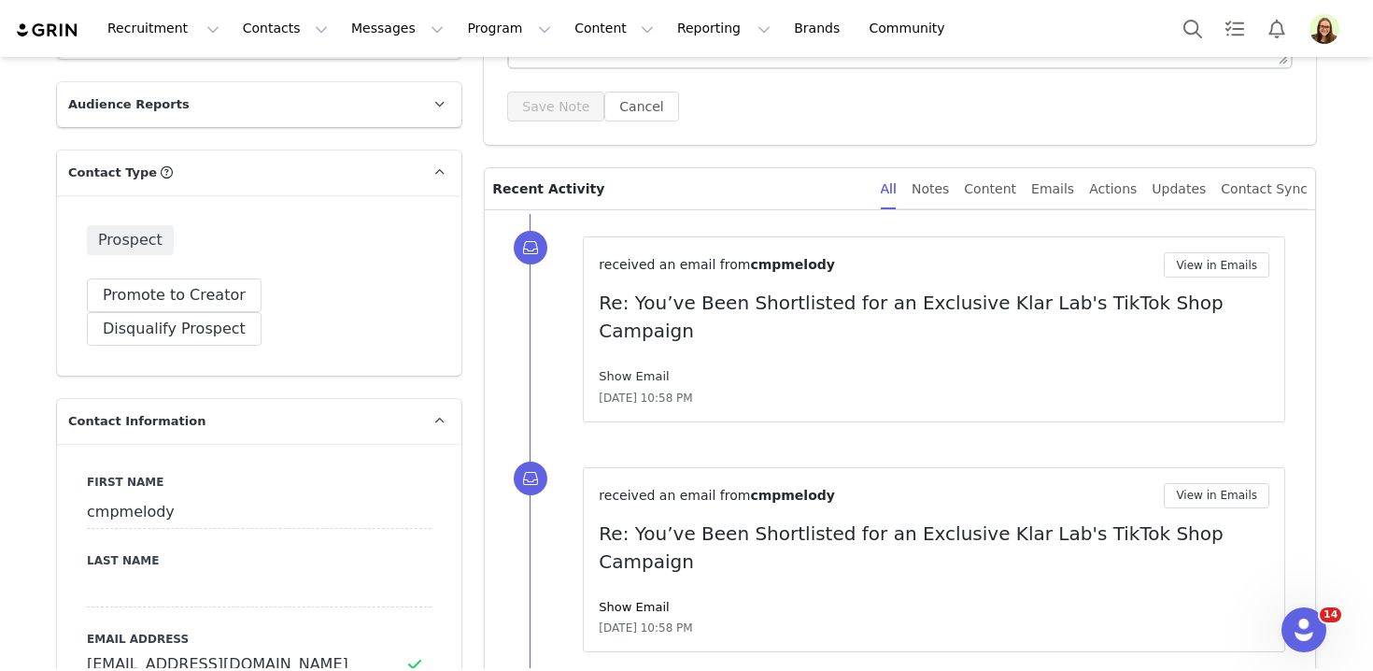
click at [629, 369] on link "Show Email" at bounding box center [634, 376] width 70 height 14
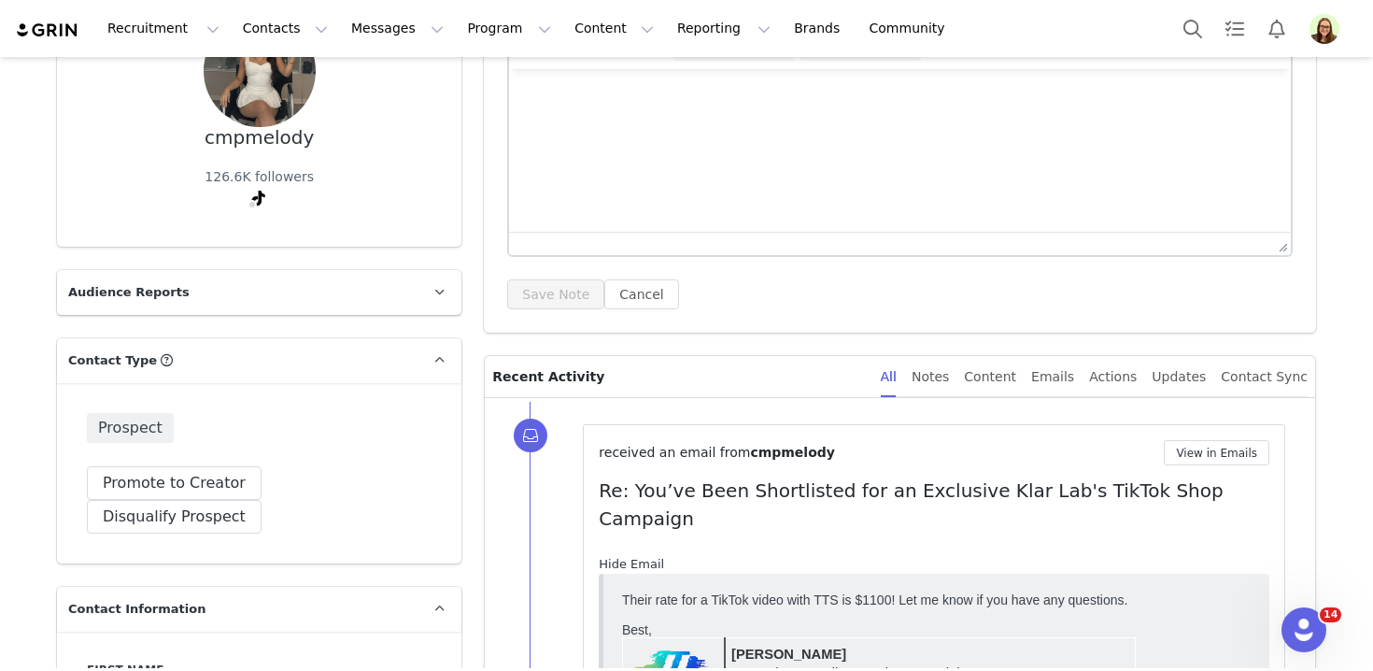
scroll to position [0, 0]
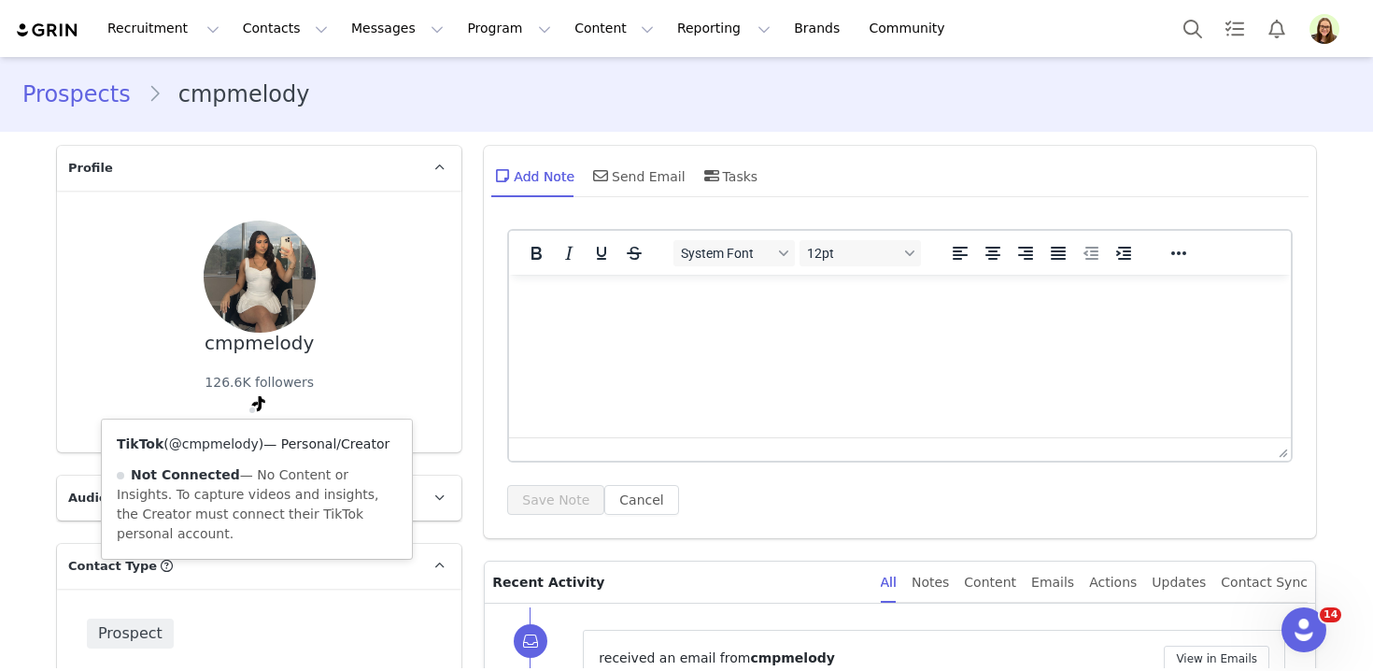
click at [222, 440] on link "@cmpmelody" at bounding box center [214, 443] width 90 height 15
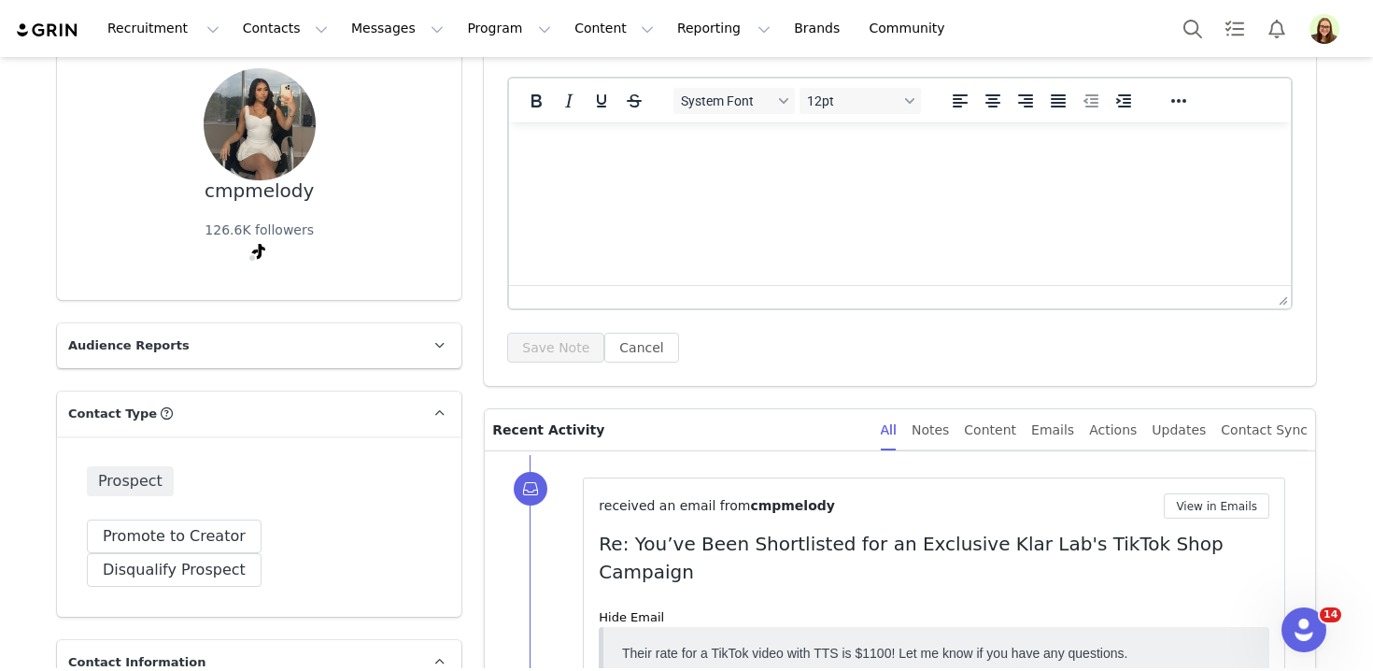
scroll to position [349, 0]
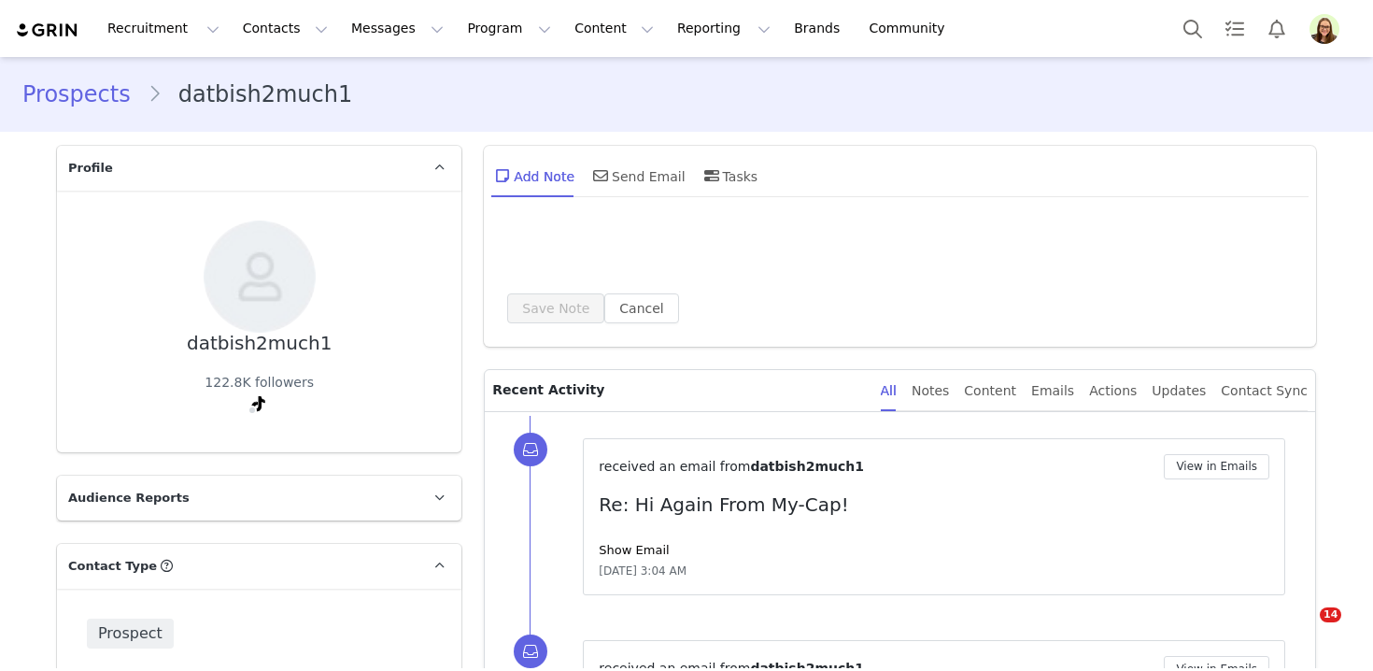
type input "+1 ([GEOGRAPHIC_DATA])"
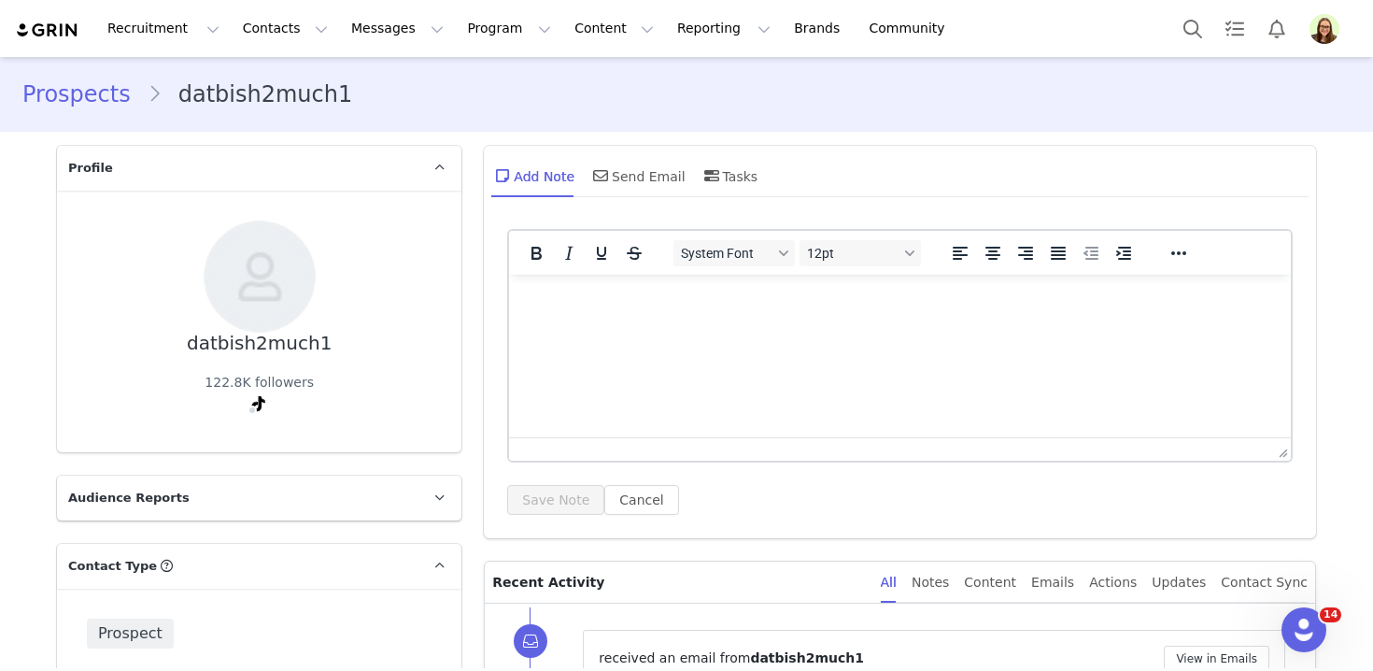
scroll to position [399, 0]
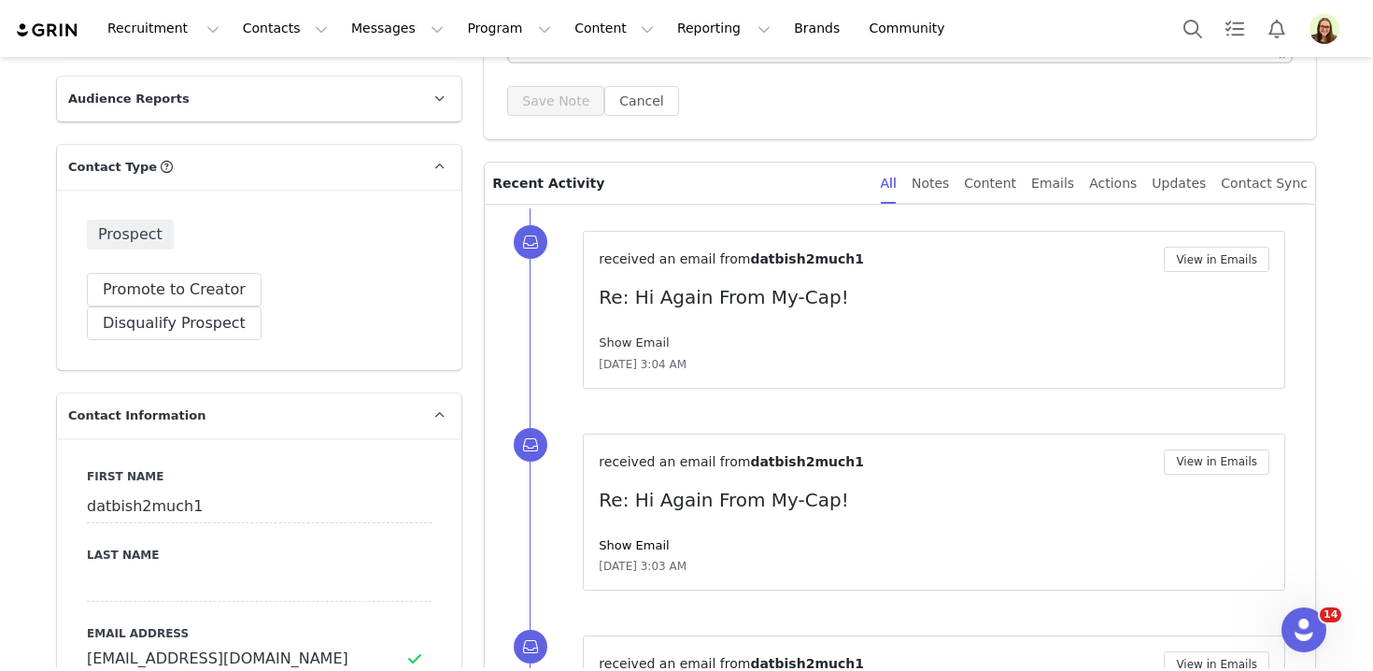
click at [639, 342] on link "Show Email" at bounding box center [634, 342] width 70 height 14
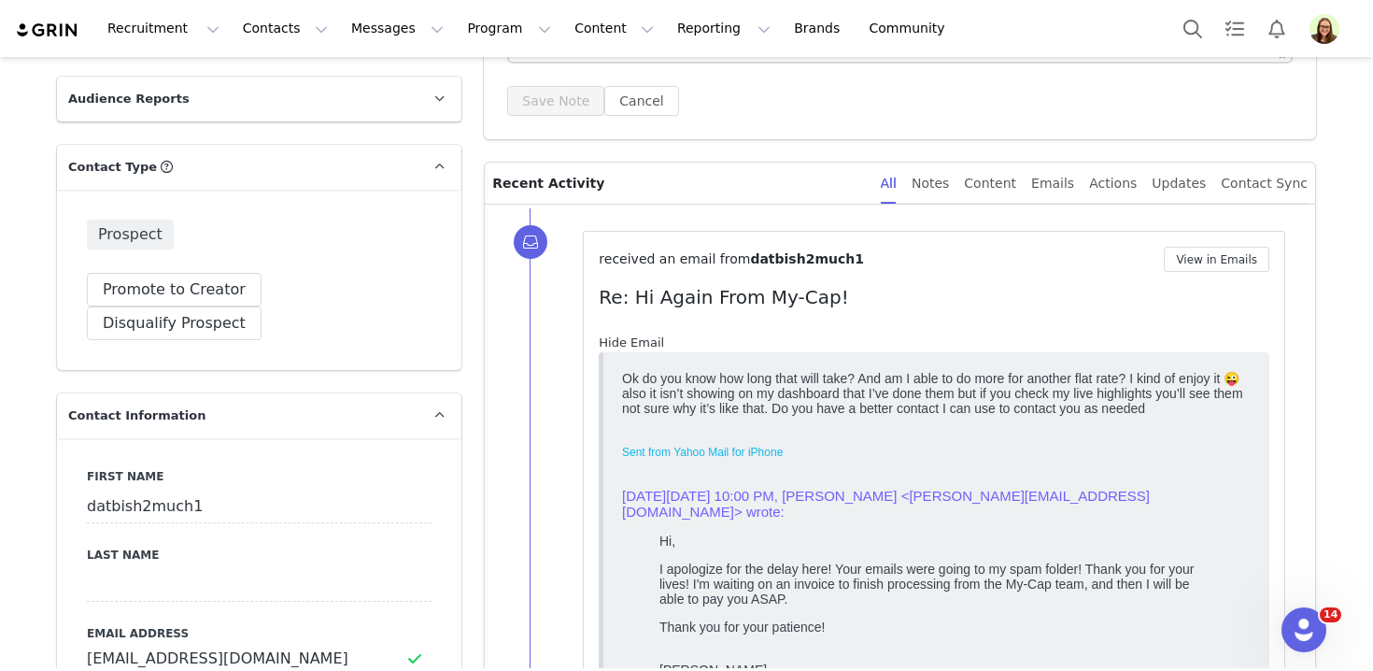
scroll to position [0, 0]
click at [663, 393] on body "Ok do you know how long that will take? And am I able to do more for another fl…" at bounding box center [936, 549] width 629 height 359
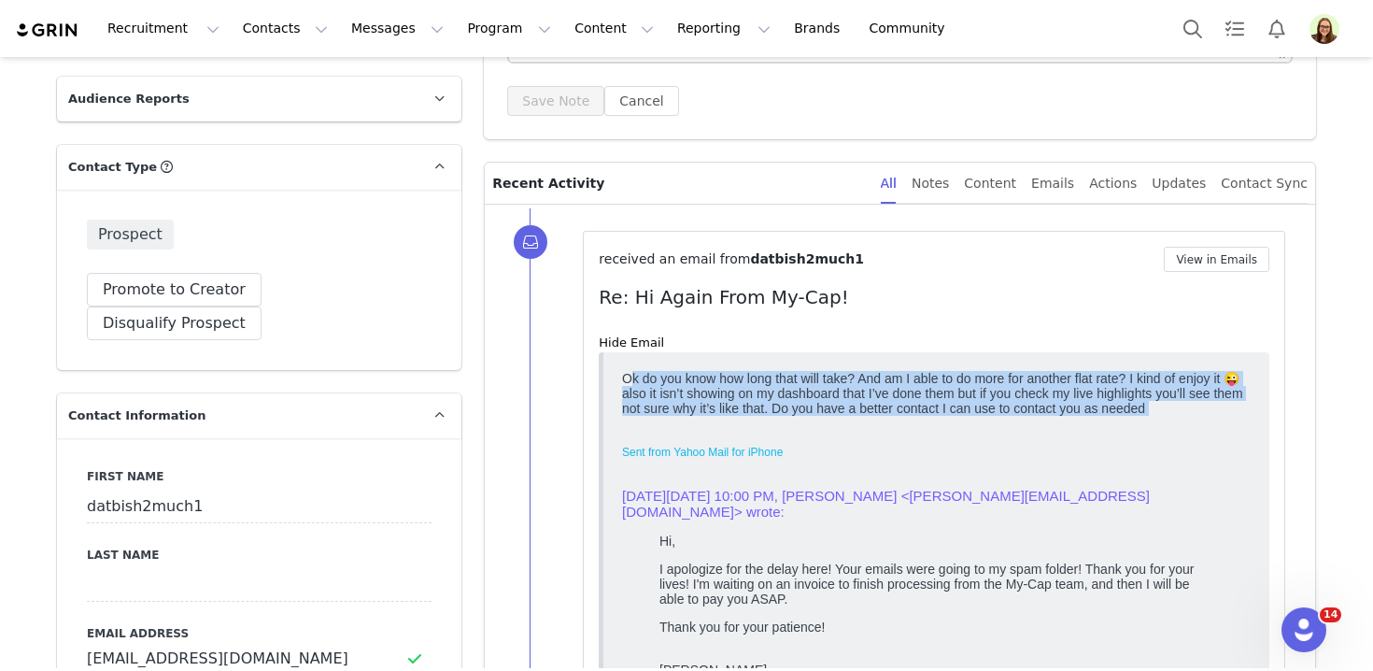
click at [687, 429] on body "Ok do you know how long that will take? And am I able to do more for another fl…" at bounding box center [936, 549] width 629 height 359
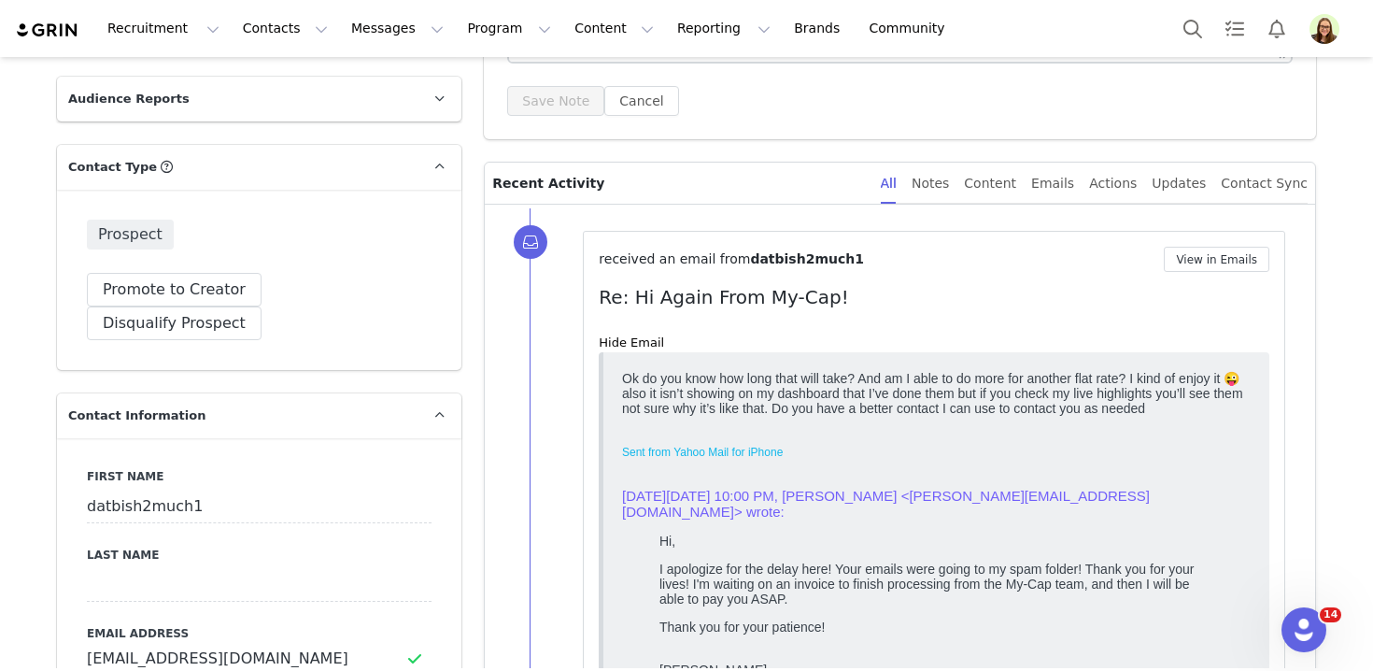
click at [687, 429] on body "Ok do you know how long that will take? And am I able to do more for another fl…" at bounding box center [936, 549] width 629 height 359
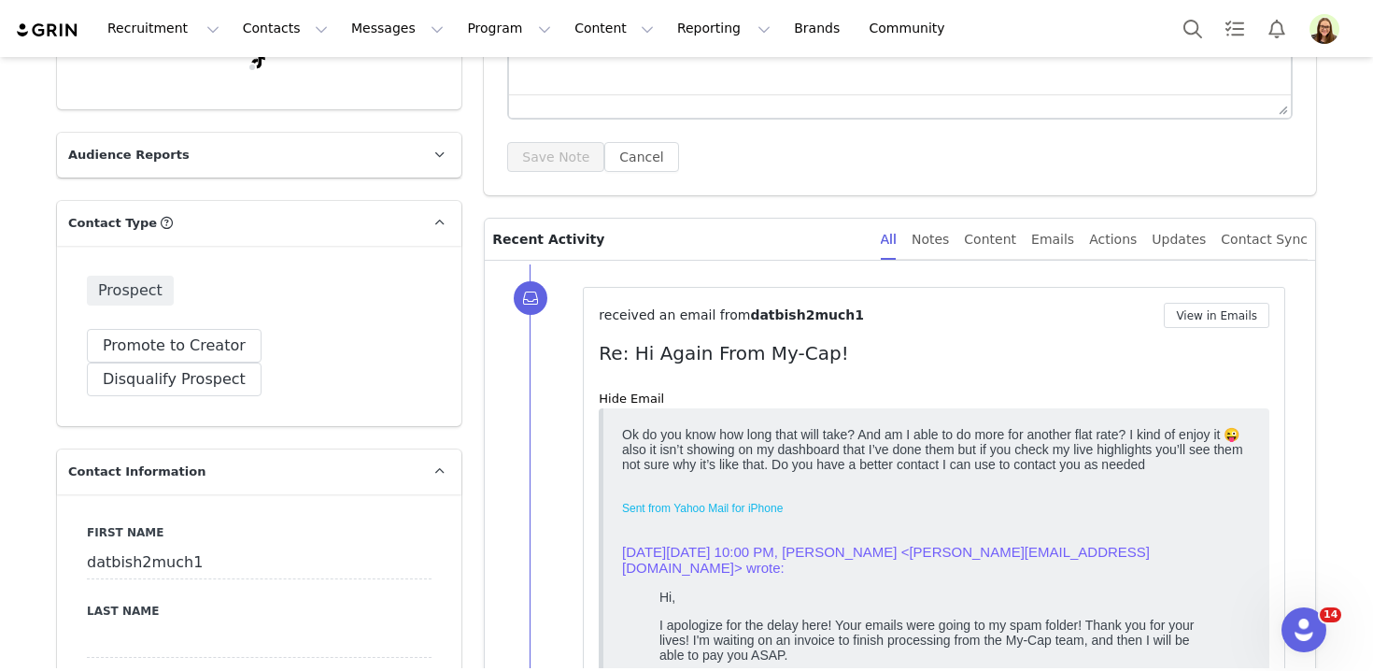
scroll to position [348, 0]
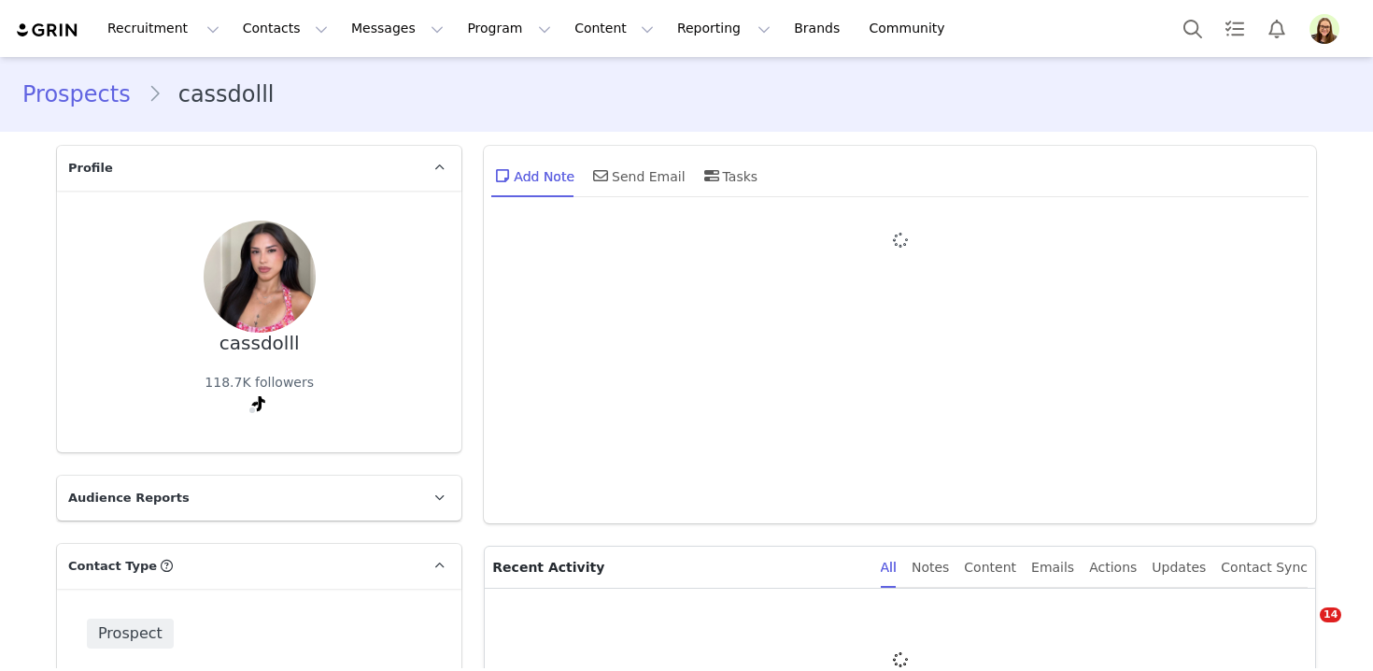
type input "+1 ([GEOGRAPHIC_DATA])"
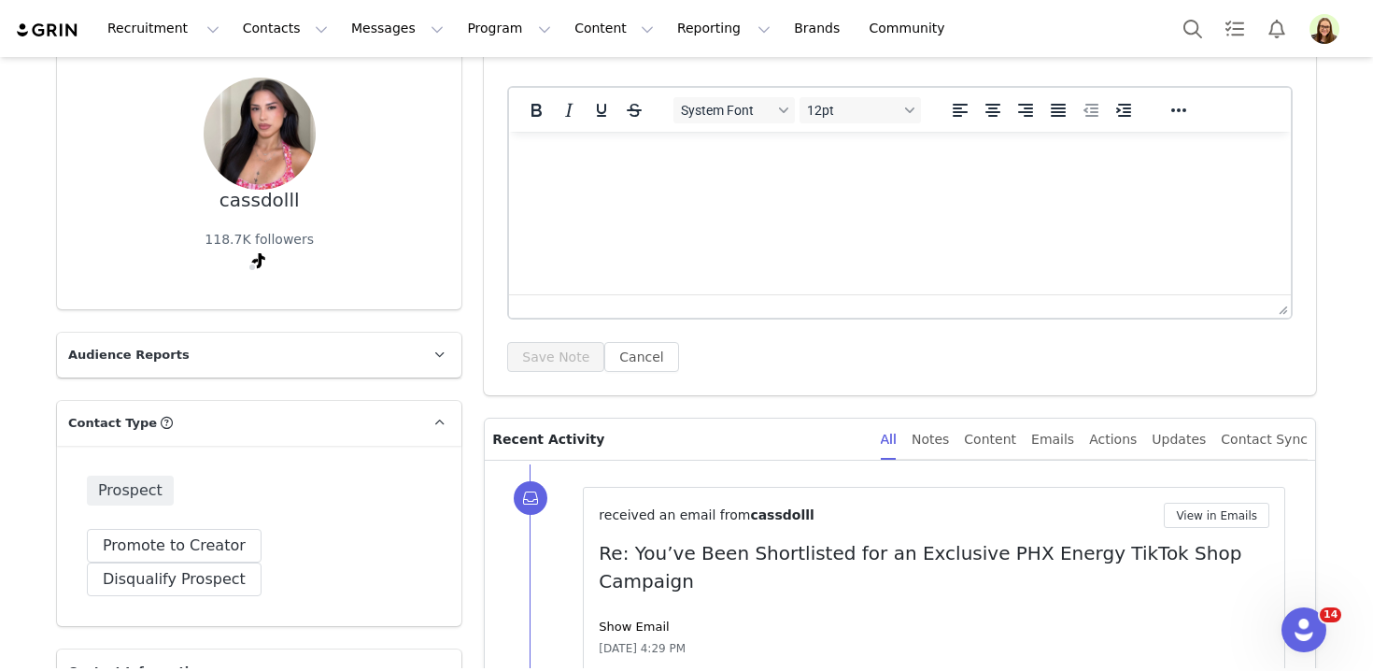
scroll to position [370, 0]
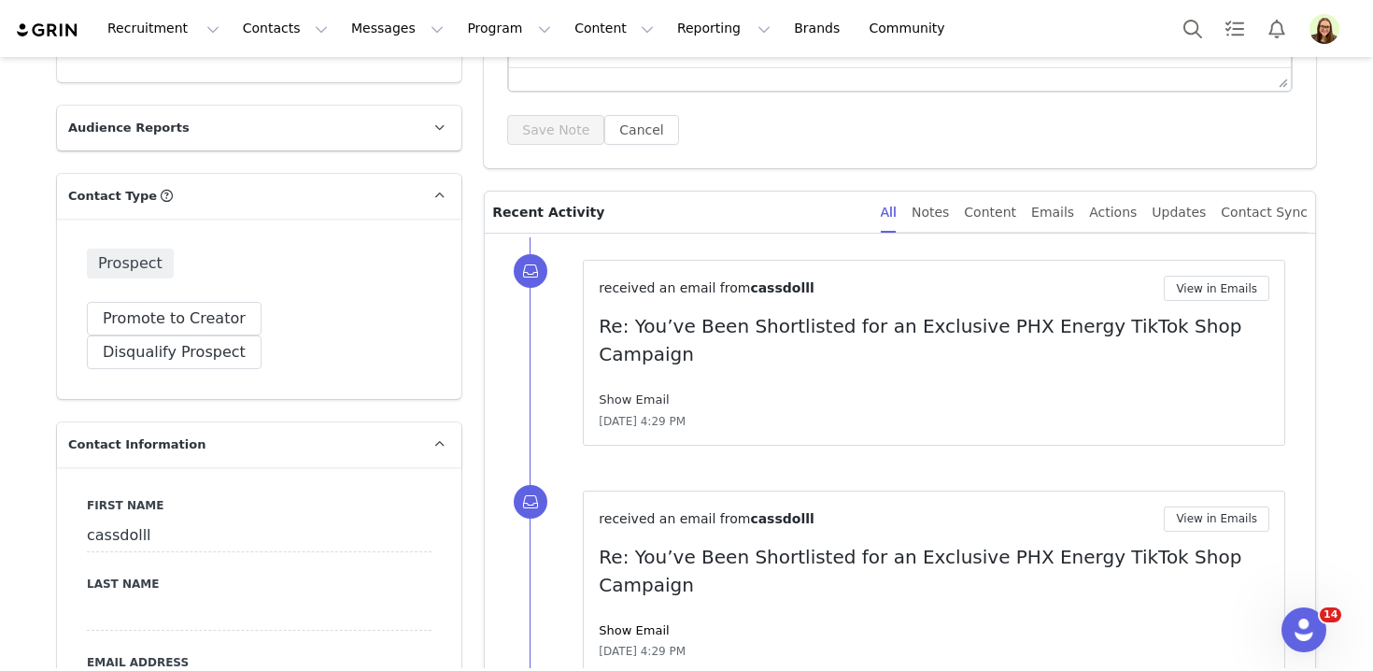
click at [622, 392] on link "Show Email" at bounding box center [634, 399] width 70 height 14
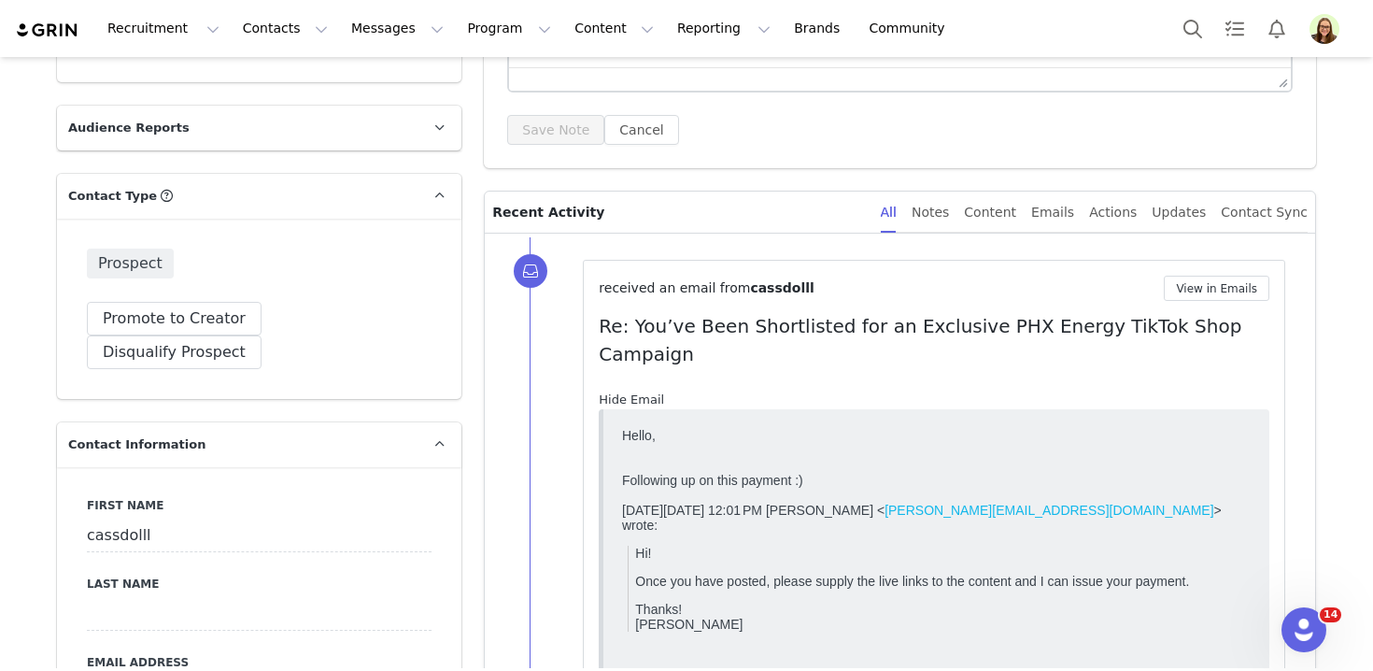
scroll to position [0, 0]
click at [622, 392] on link "Hide Email" at bounding box center [631, 399] width 65 height 14
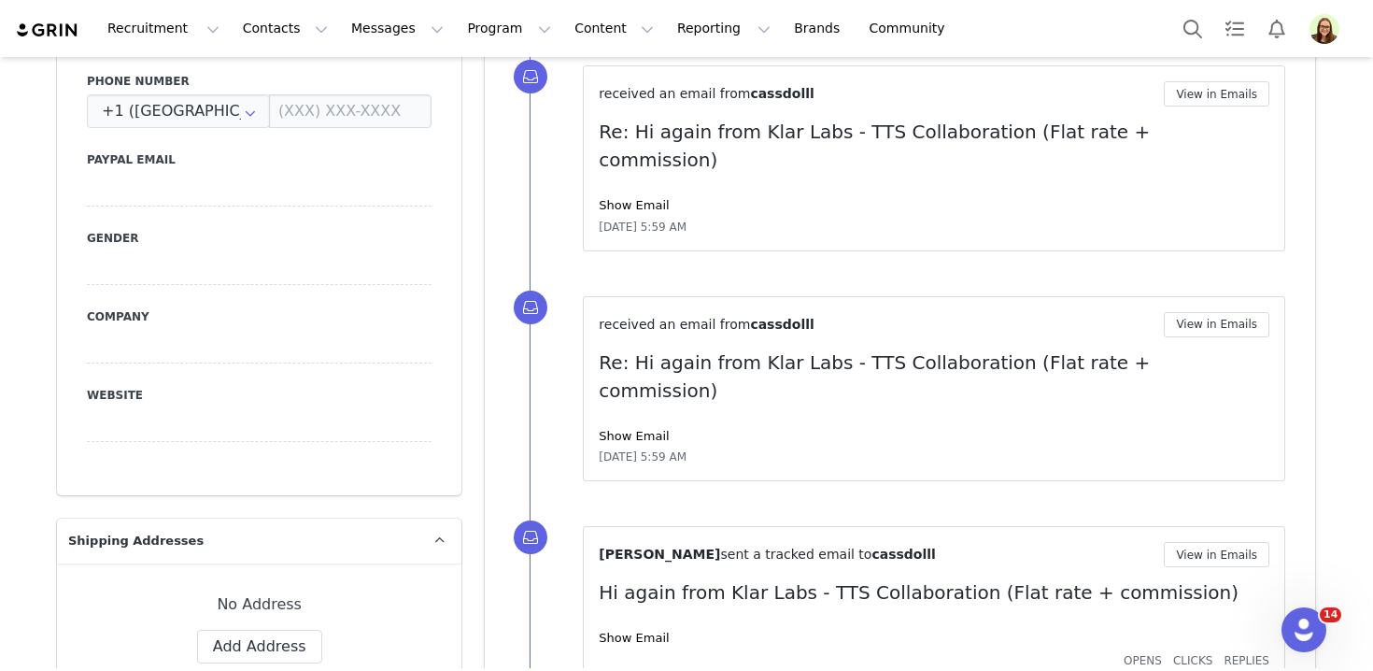
scroll to position [1184, 0]
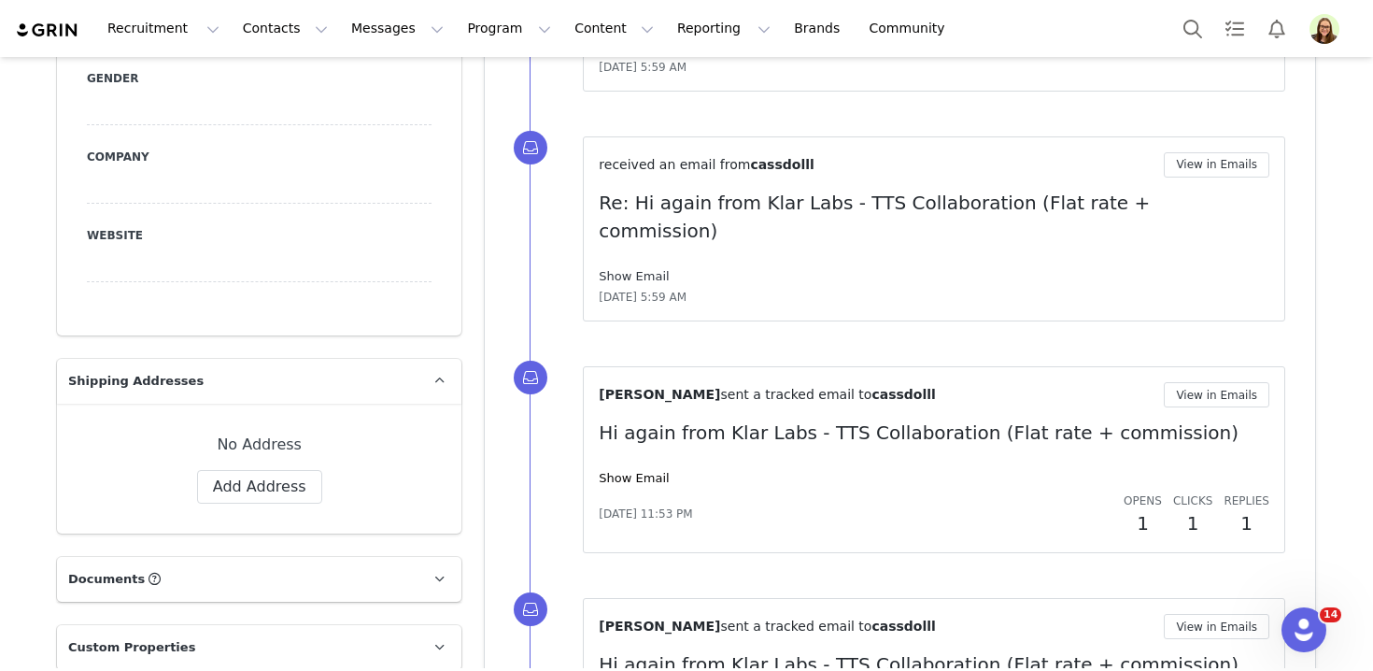
click at [630, 269] on link "Show Email" at bounding box center [634, 276] width 70 height 14
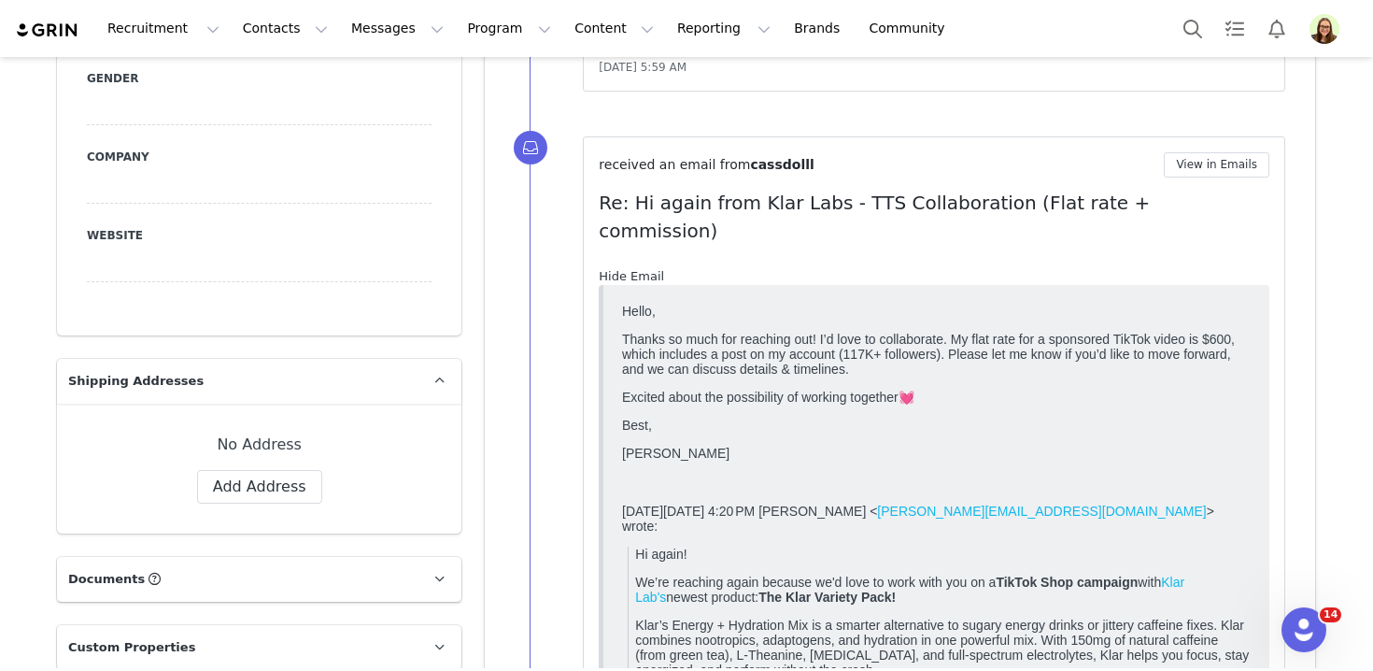
scroll to position [0, 0]
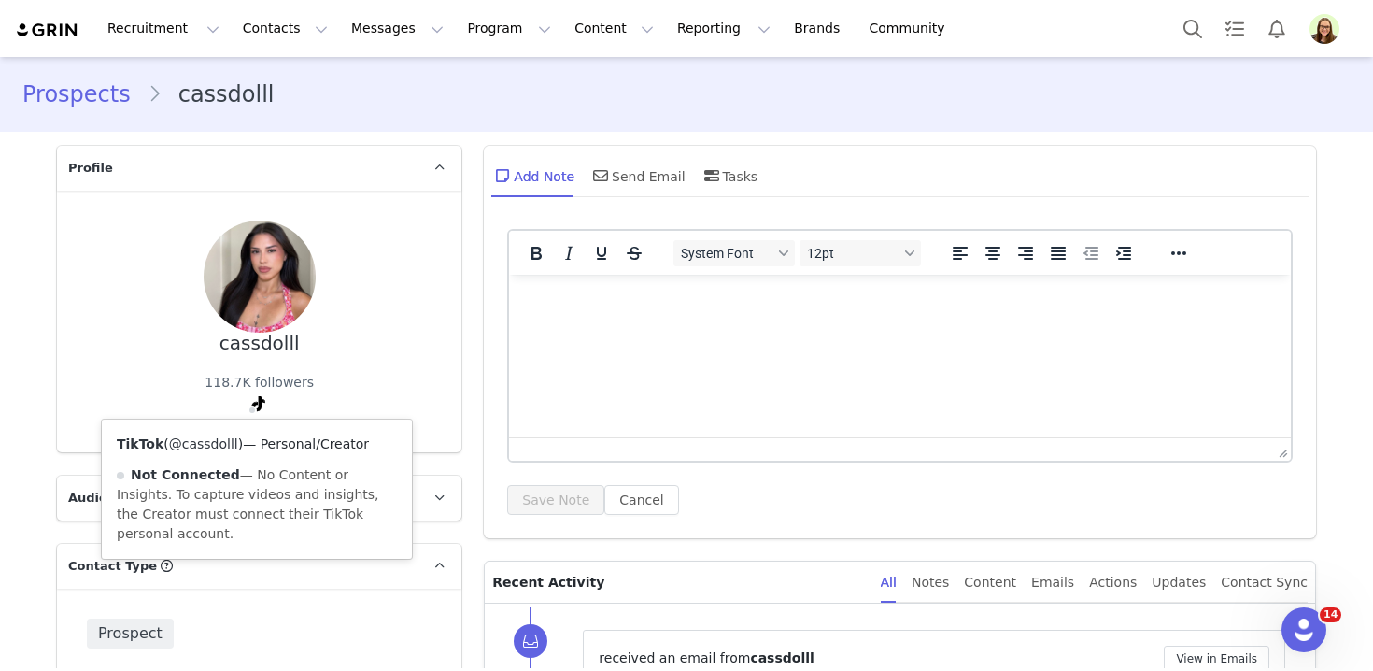
click at [223, 443] on link "@cassdolll" at bounding box center [203, 443] width 69 height 15
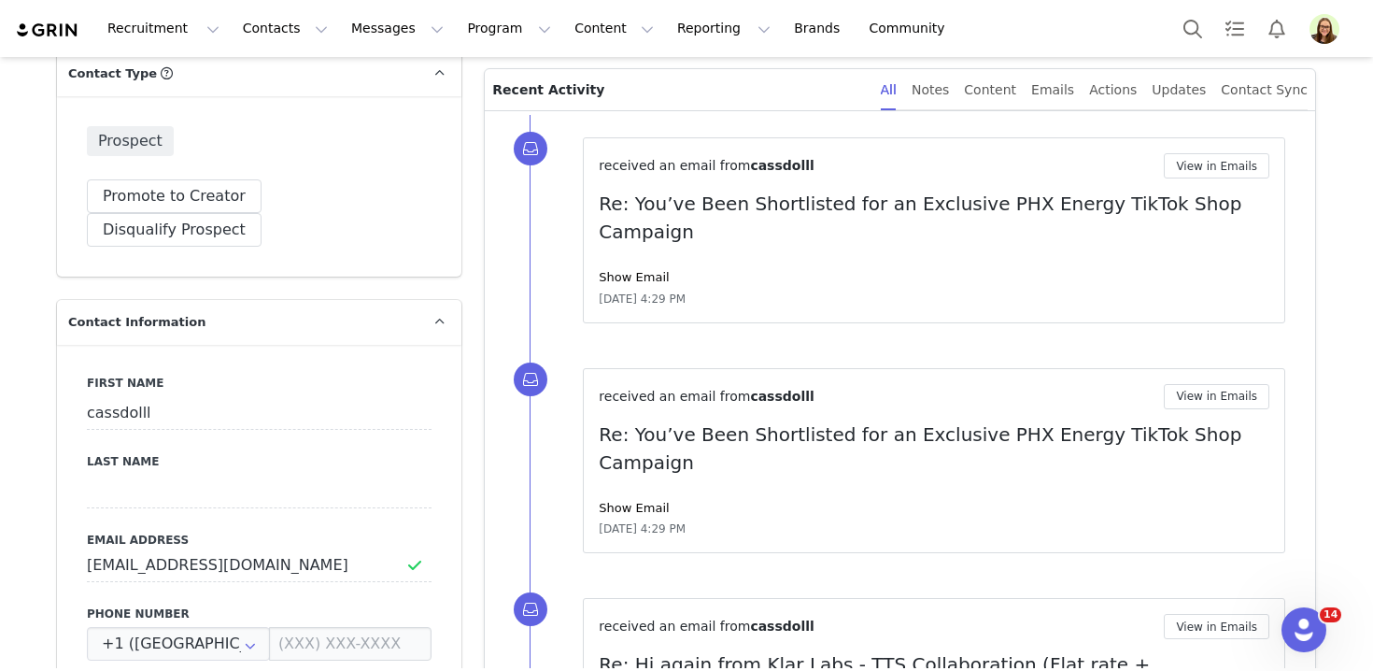
scroll to position [888, 0]
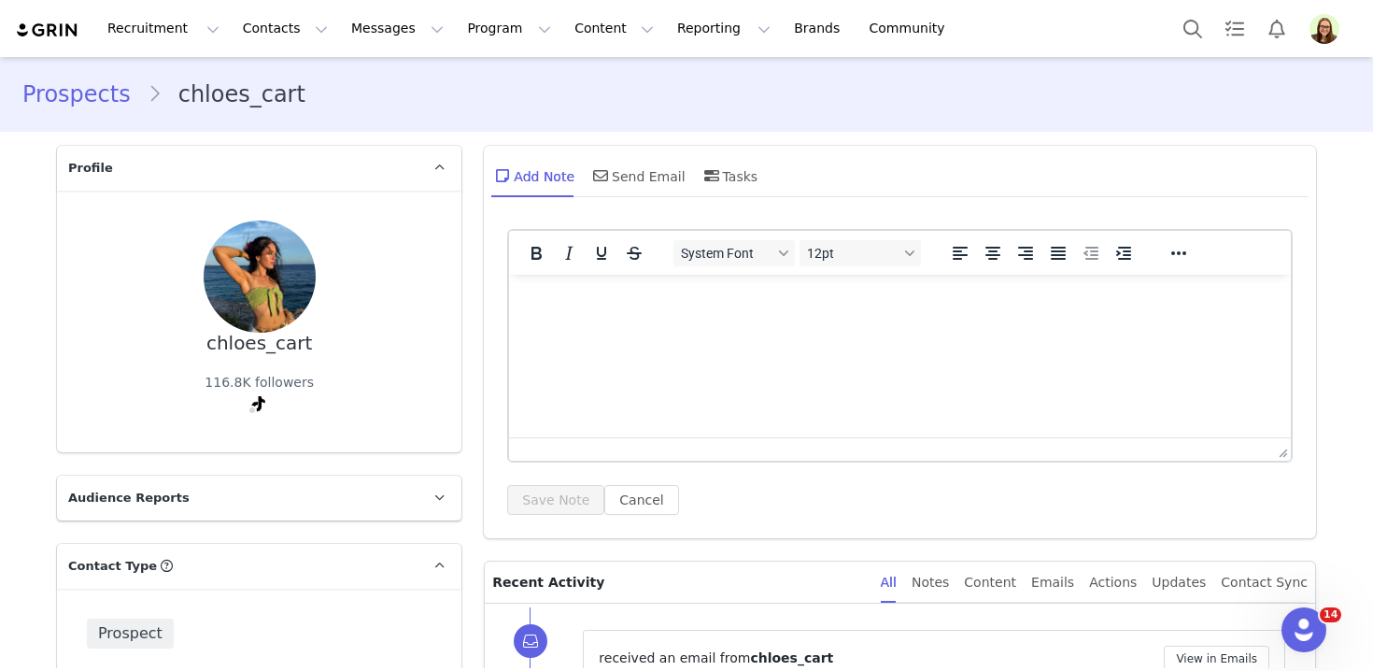
scroll to position [352, 0]
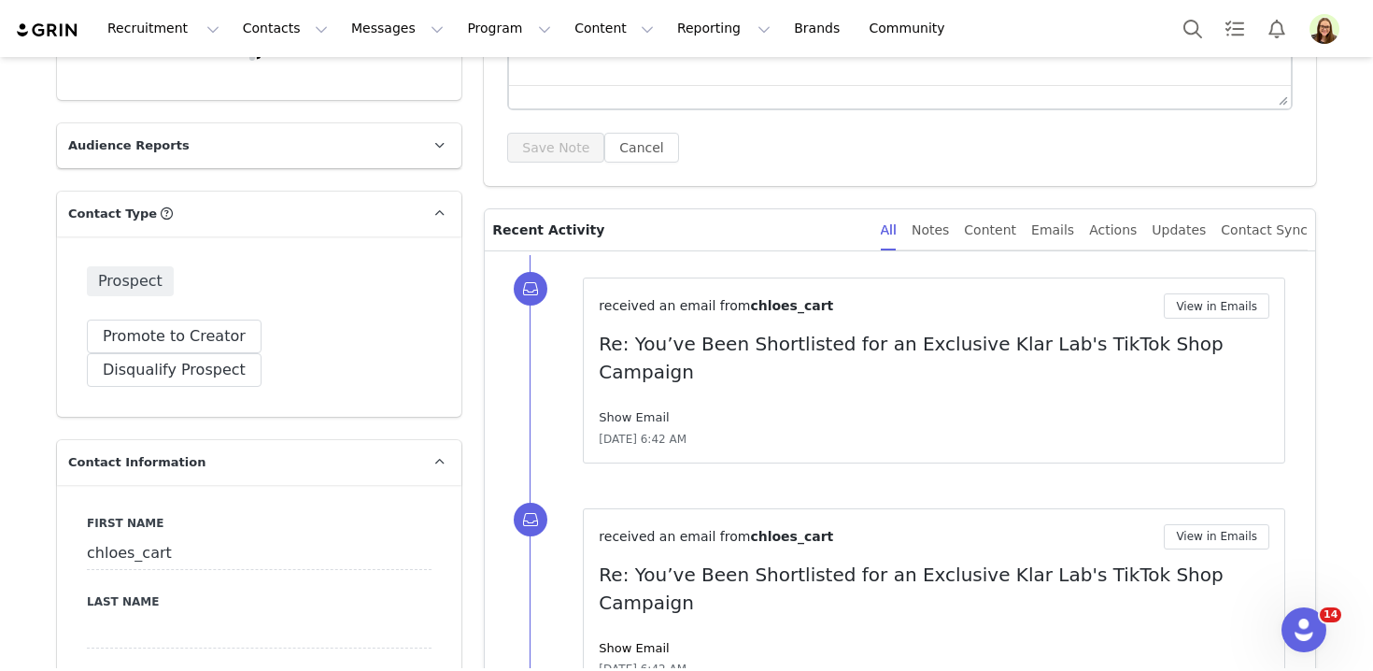
click at [625, 410] on link "Show Email" at bounding box center [634, 417] width 70 height 14
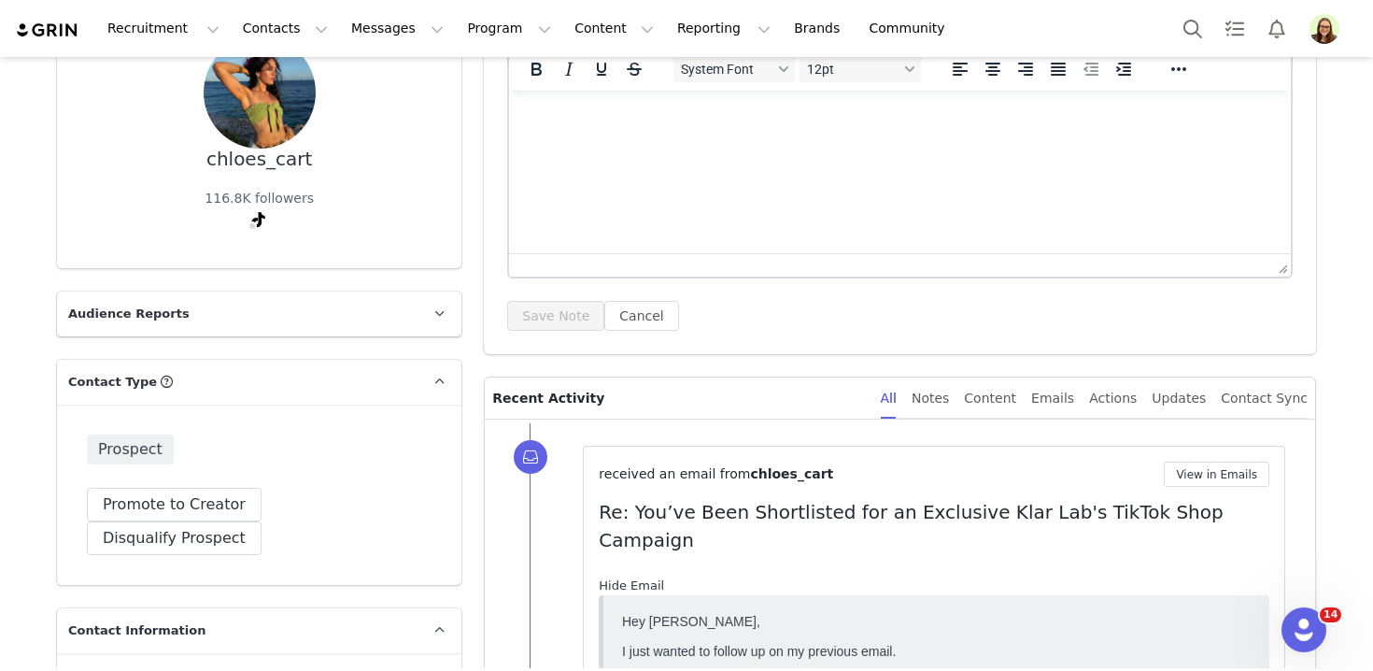
scroll to position [0, 0]
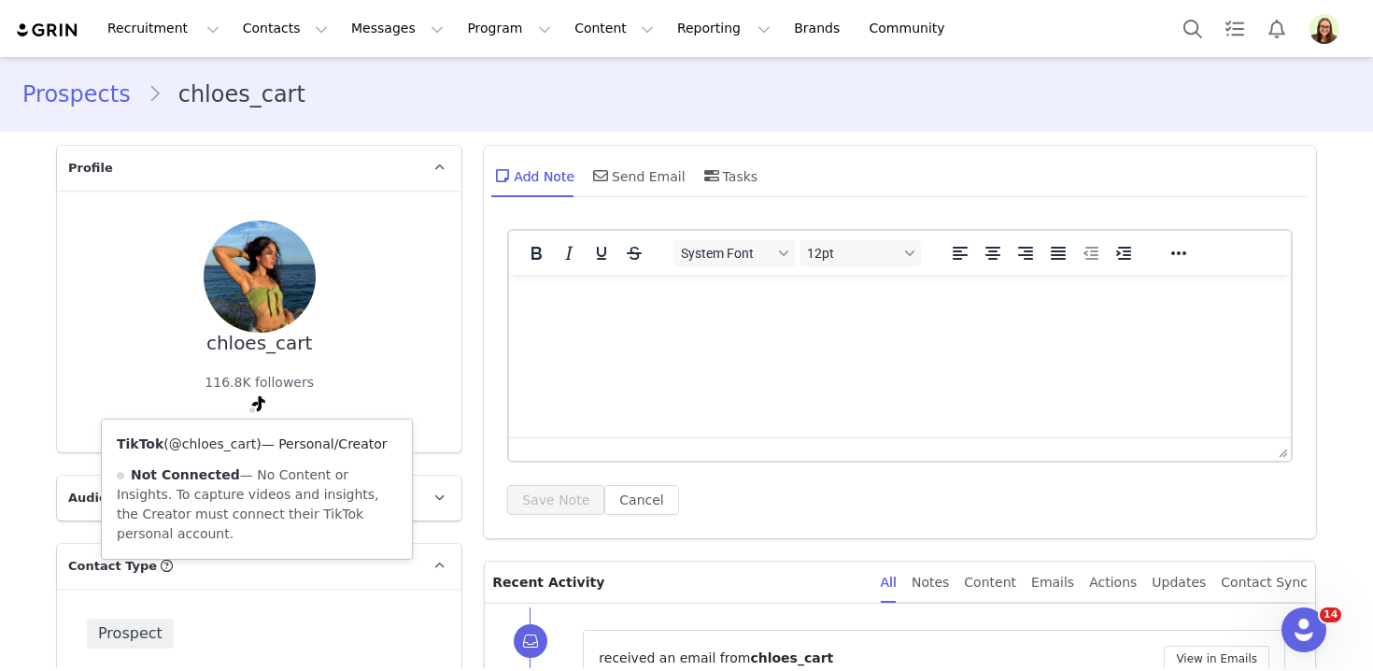
click at [234, 438] on link "@chloes_cart" at bounding box center [212, 443] width 87 height 15
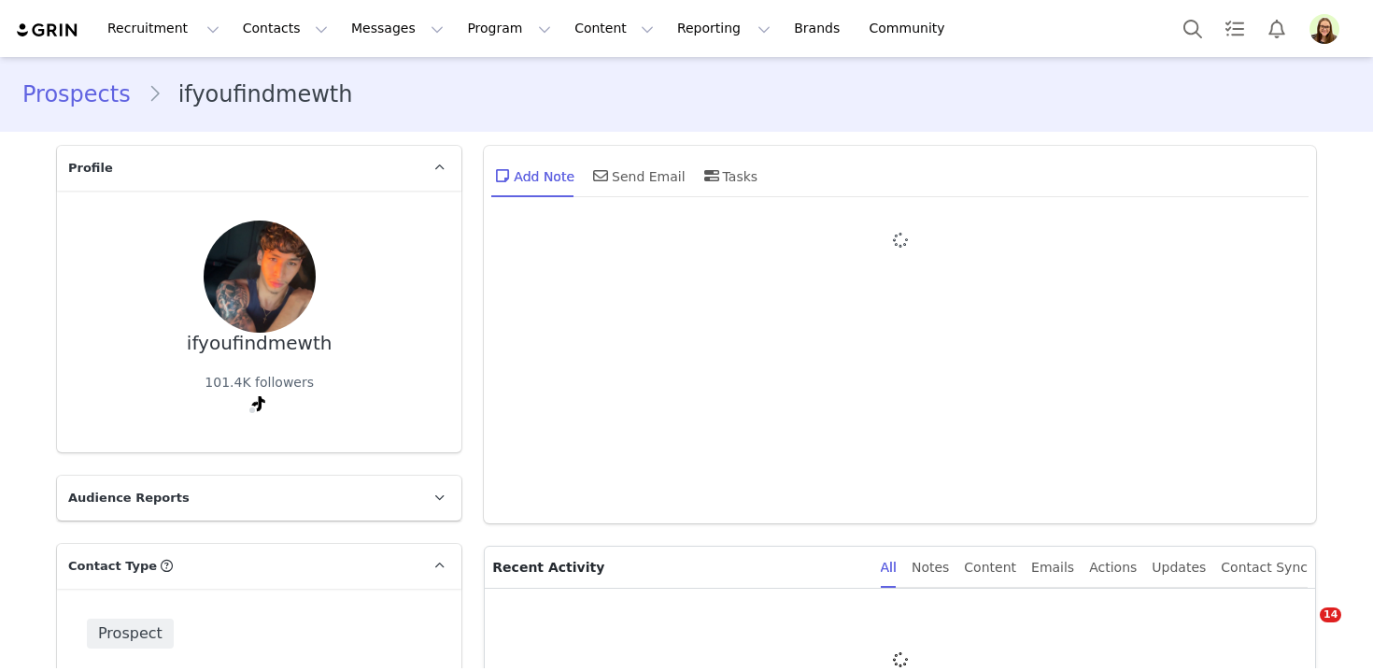
type input "+1 ([GEOGRAPHIC_DATA])"
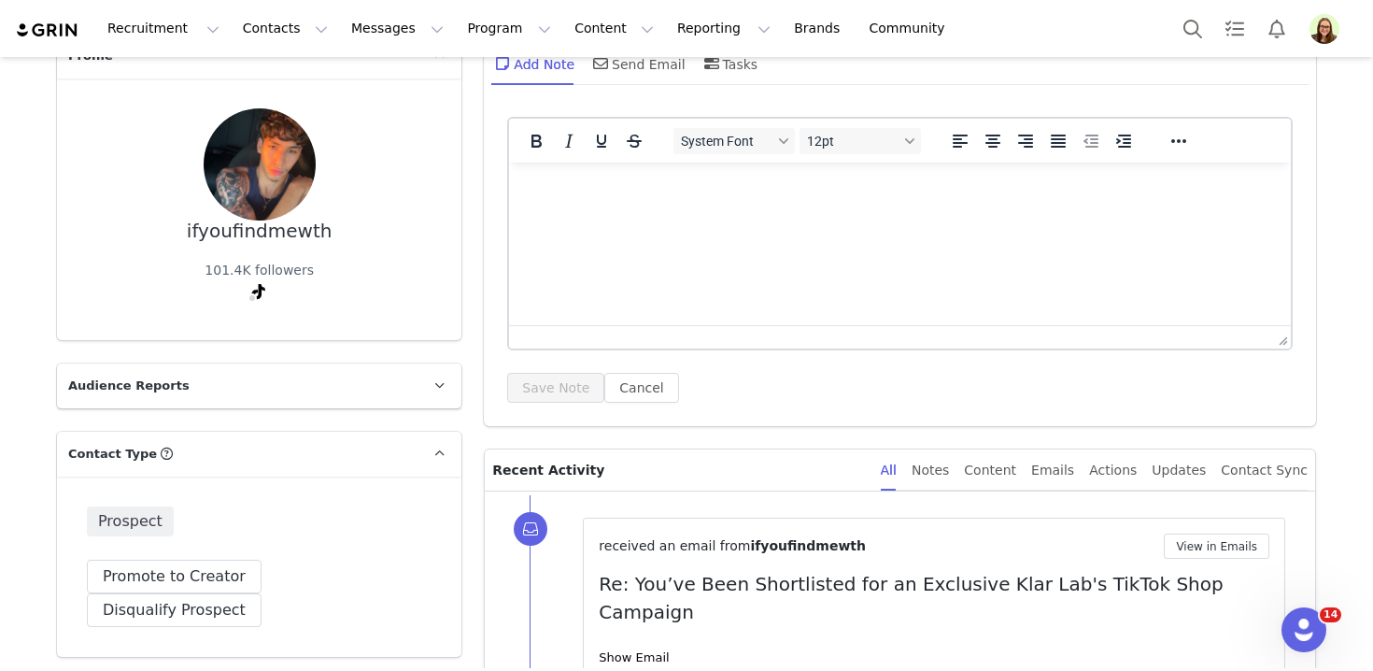
scroll to position [335, 0]
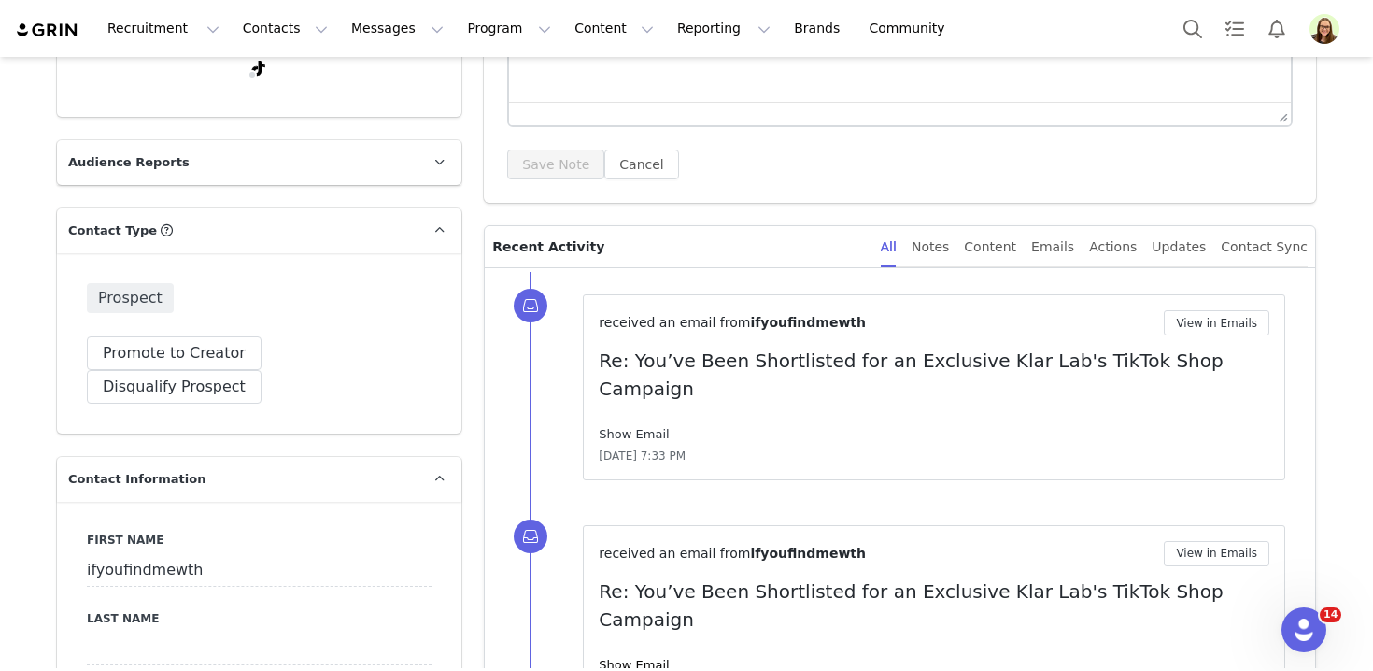
click at [621, 427] on link "Show Email" at bounding box center [634, 434] width 70 height 14
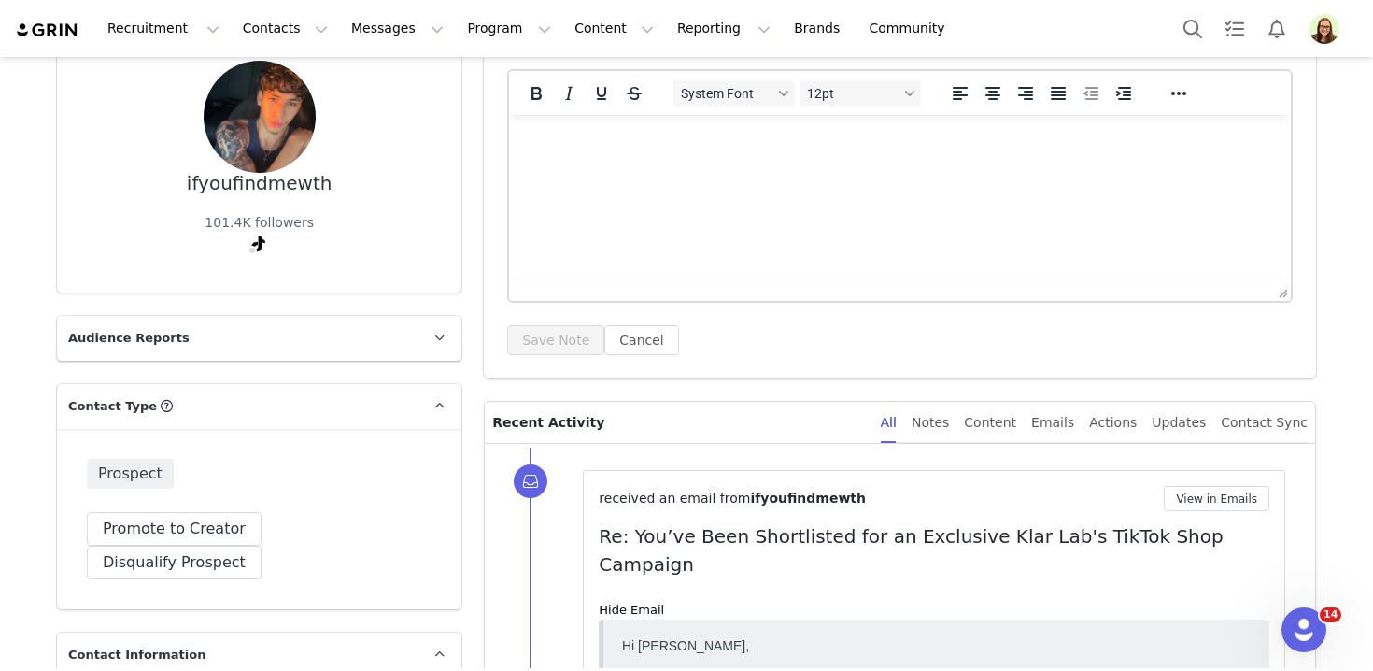
scroll to position [120, 0]
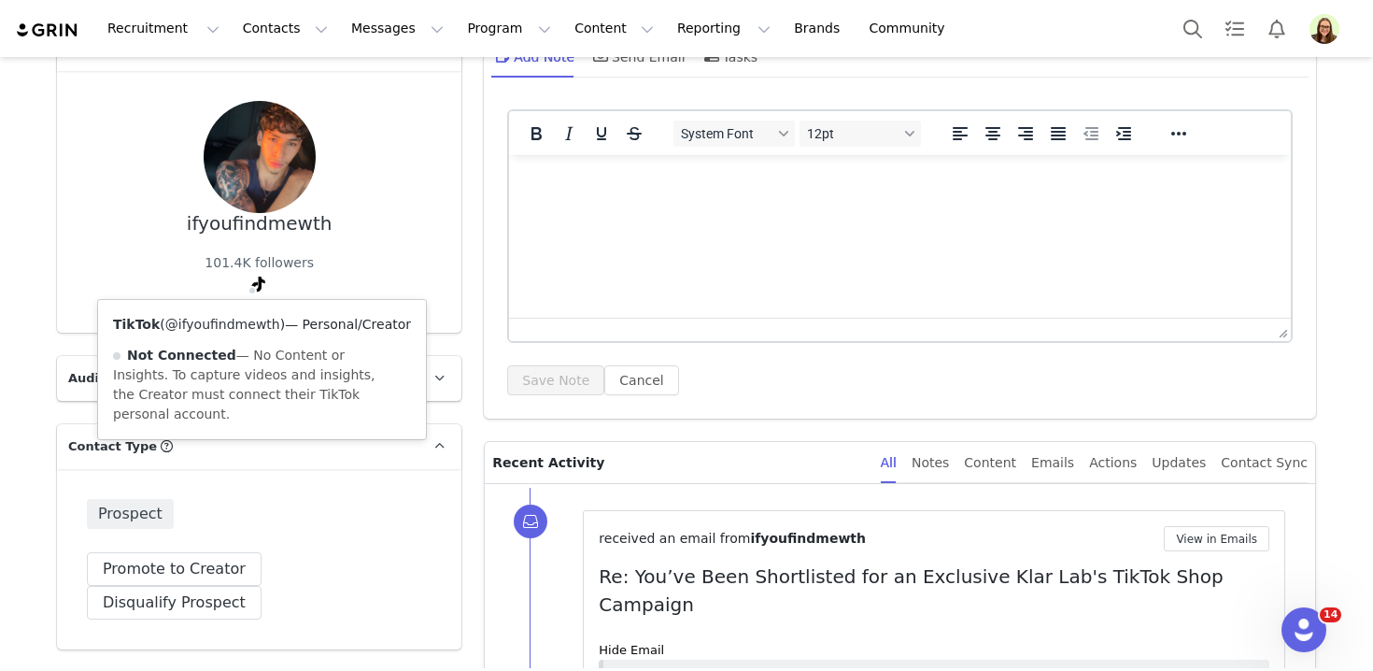
click at [247, 318] on link "@ifyoufindmewth" at bounding box center [222, 324] width 115 height 15
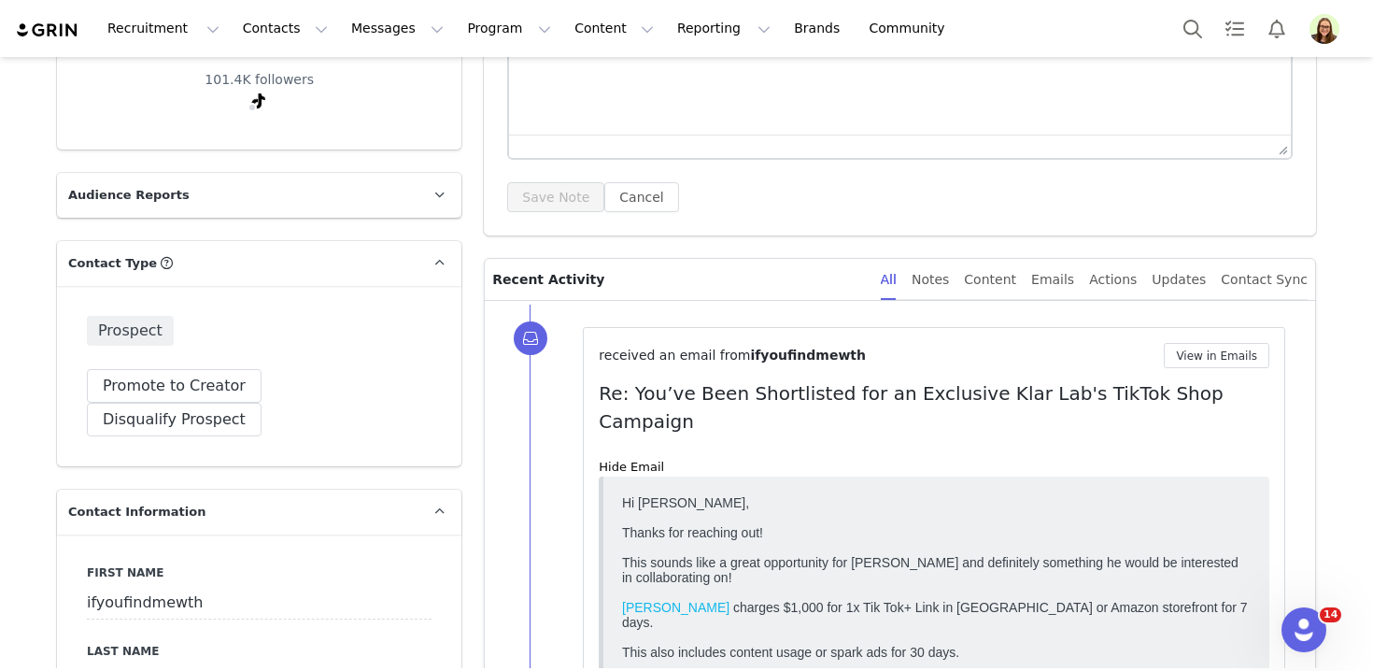
scroll to position [304, 0]
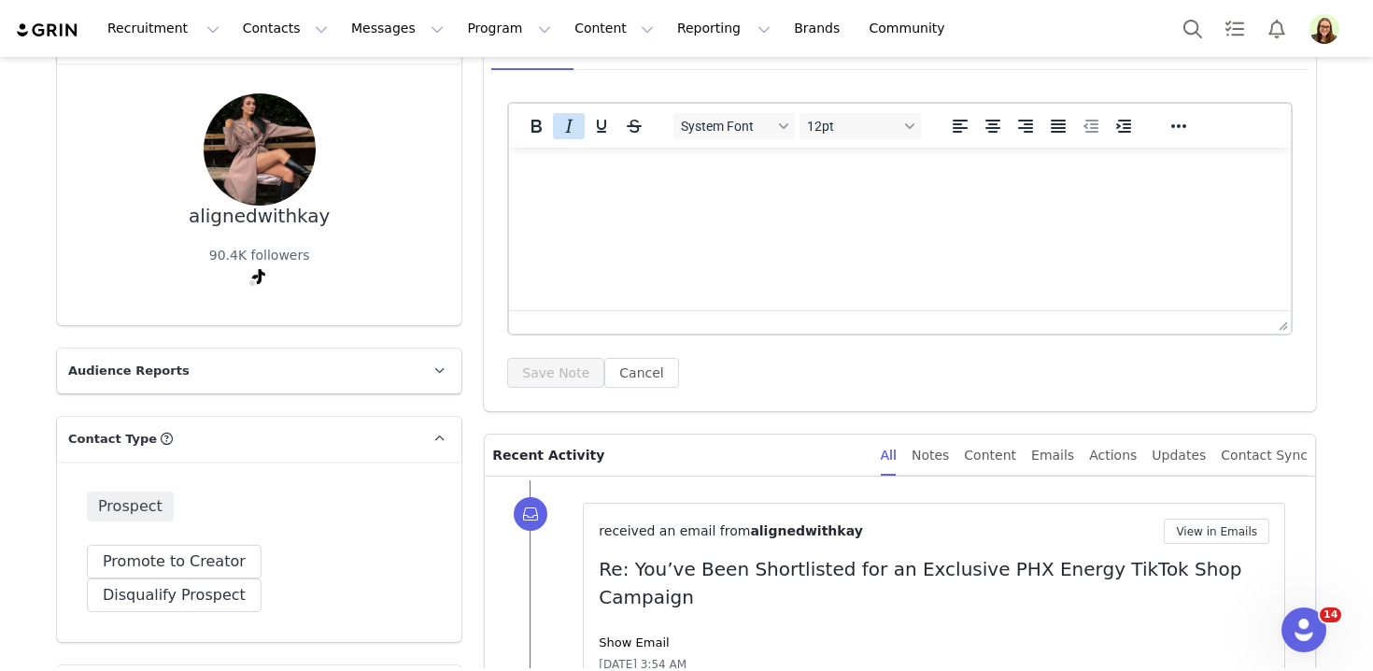
scroll to position [435, 0]
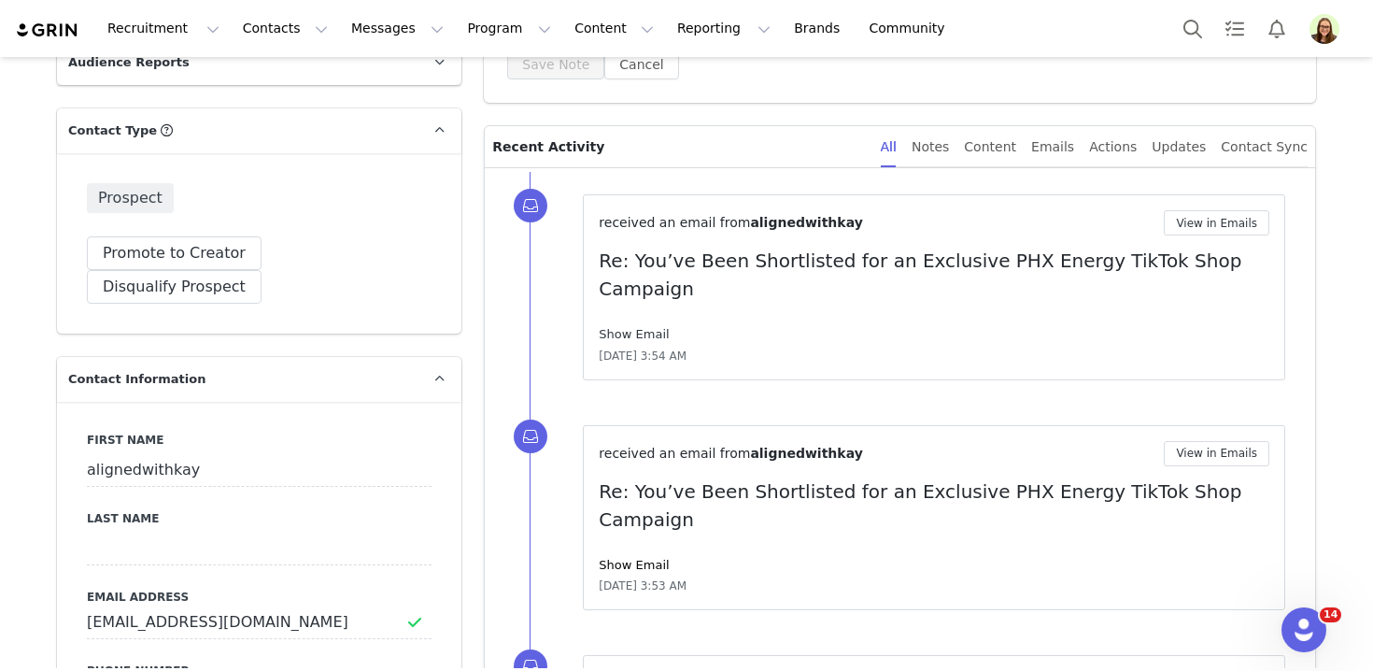
click at [643, 327] on link "Show Email" at bounding box center [634, 334] width 70 height 14
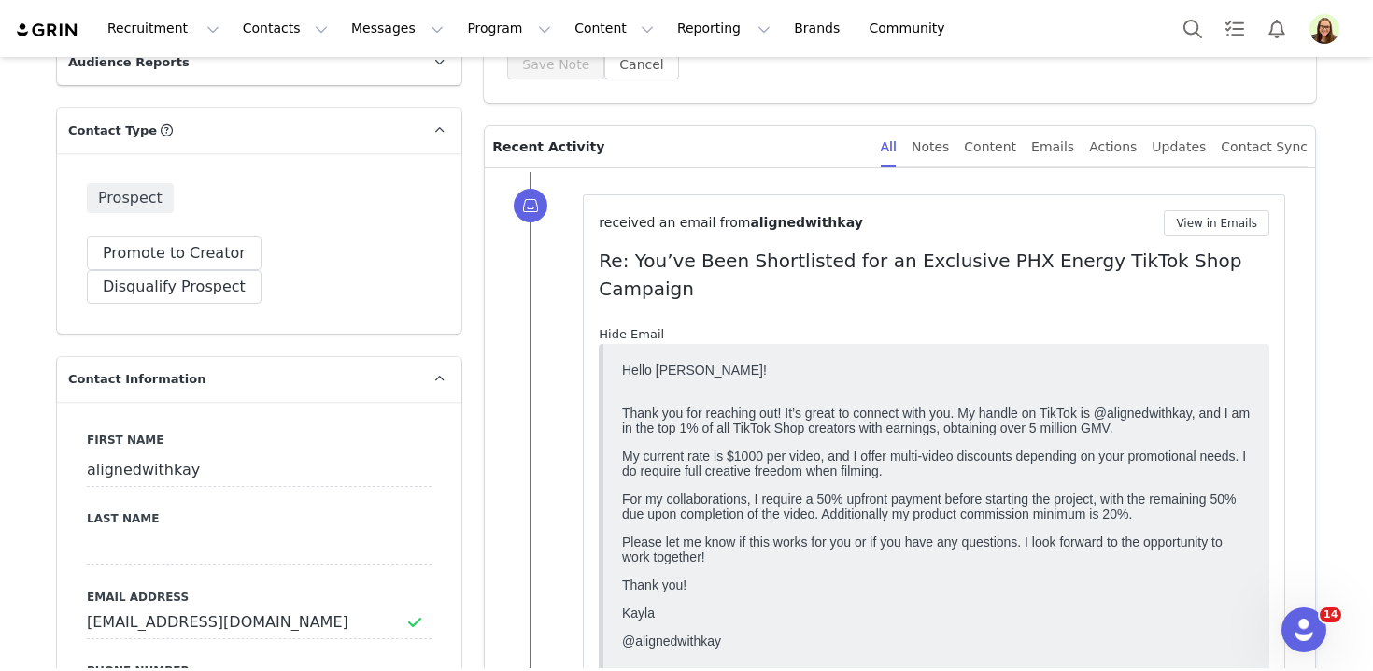
scroll to position [0, 0]
click at [643, 327] on link "Hide Email" at bounding box center [631, 334] width 65 height 14
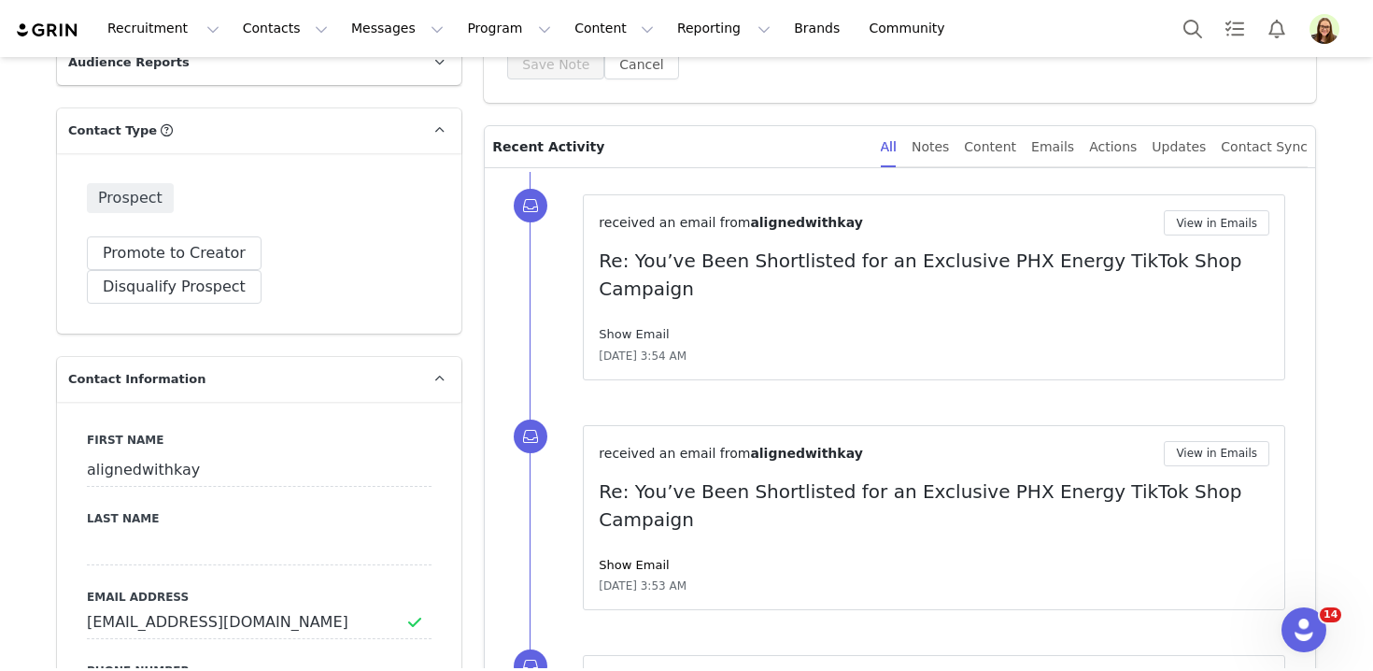
click at [643, 327] on link "Show Email" at bounding box center [634, 334] width 70 height 14
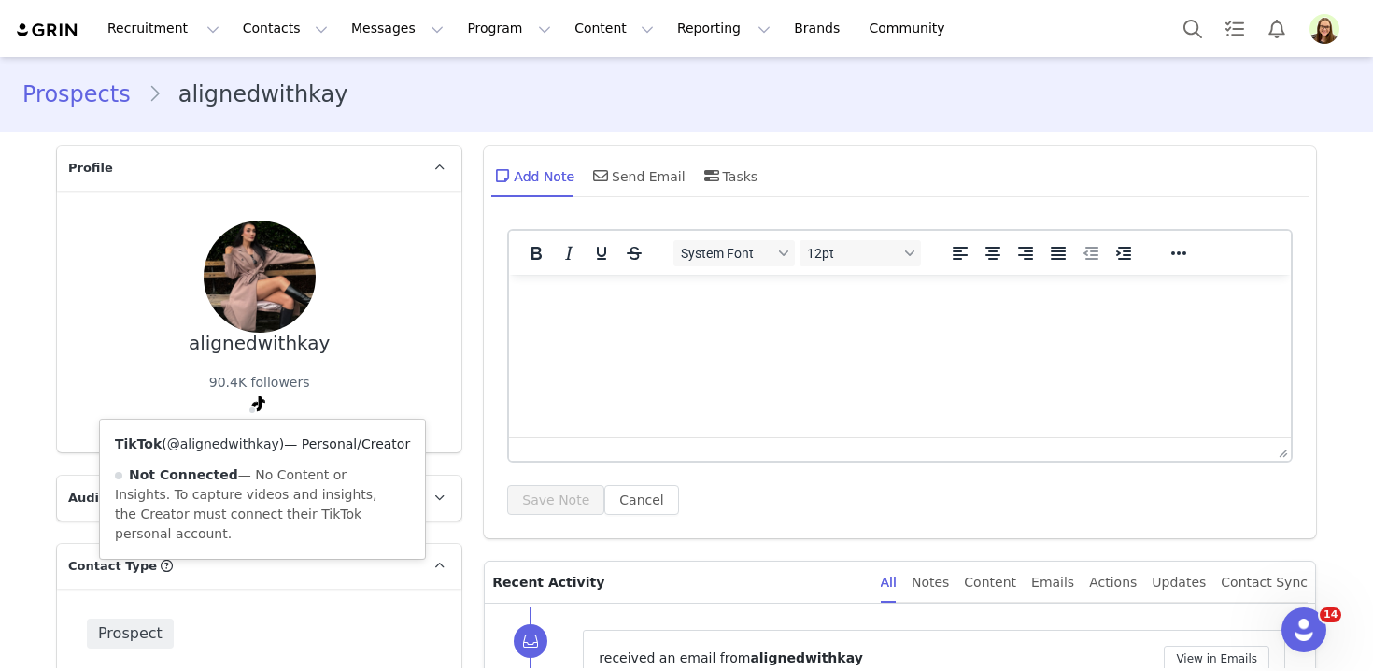
click at [237, 440] on link "@alignedwithkay" at bounding box center [223, 443] width 112 height 15
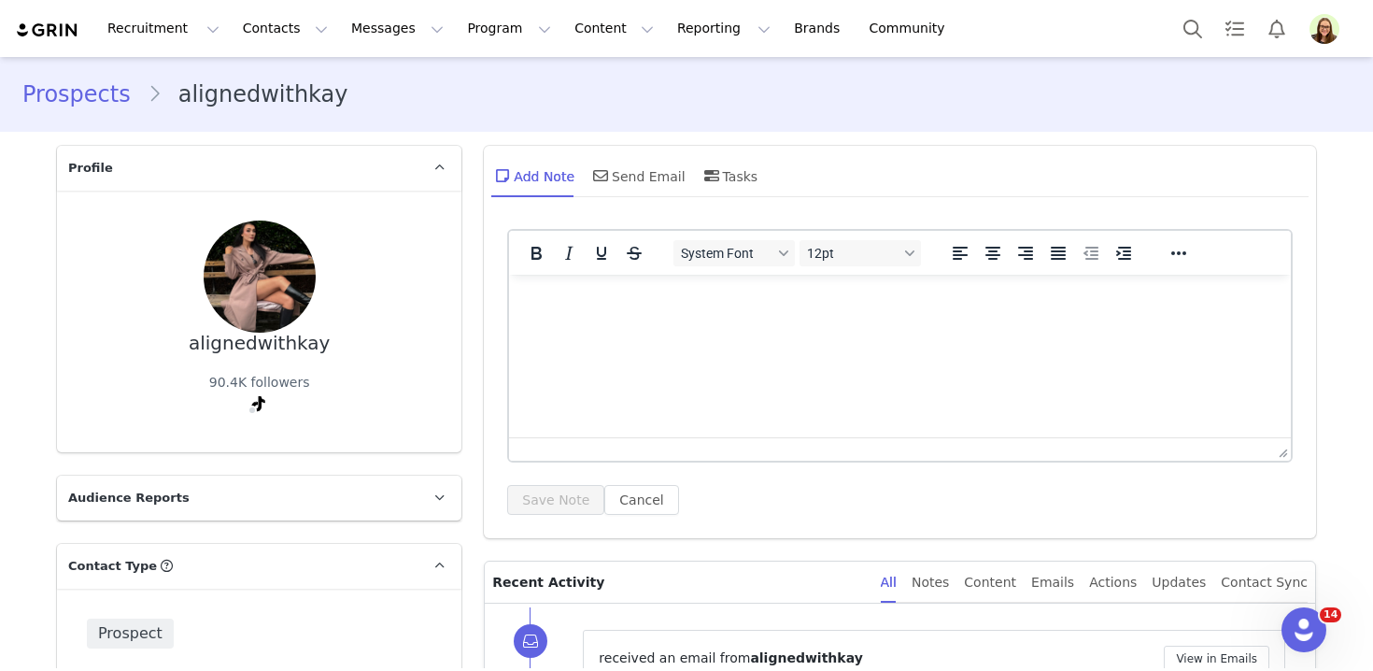
click at [286, 352] on div "alignedwithkay" at bounding box center [260, 342] width 142 height 21
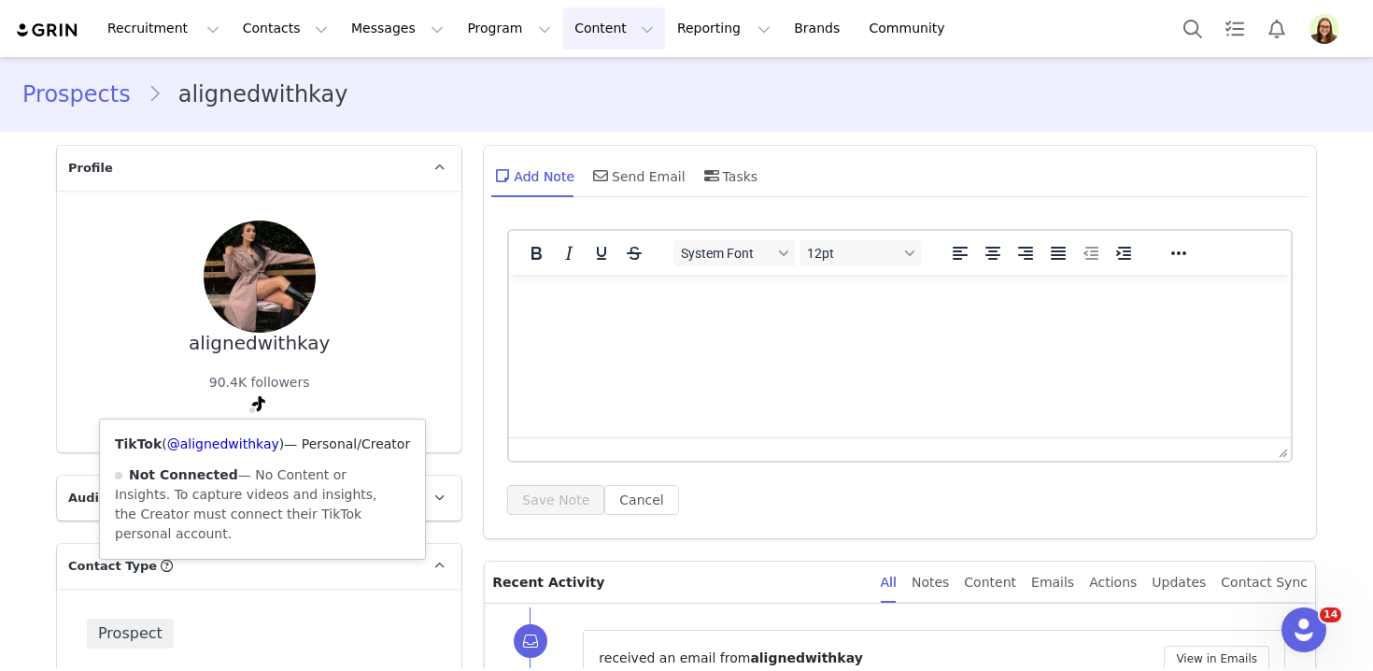
copy div "alignedwithkay"
click at [251, 436] on link "@alignedwithkay" at bounding box center [223, 443] width 112 height 15
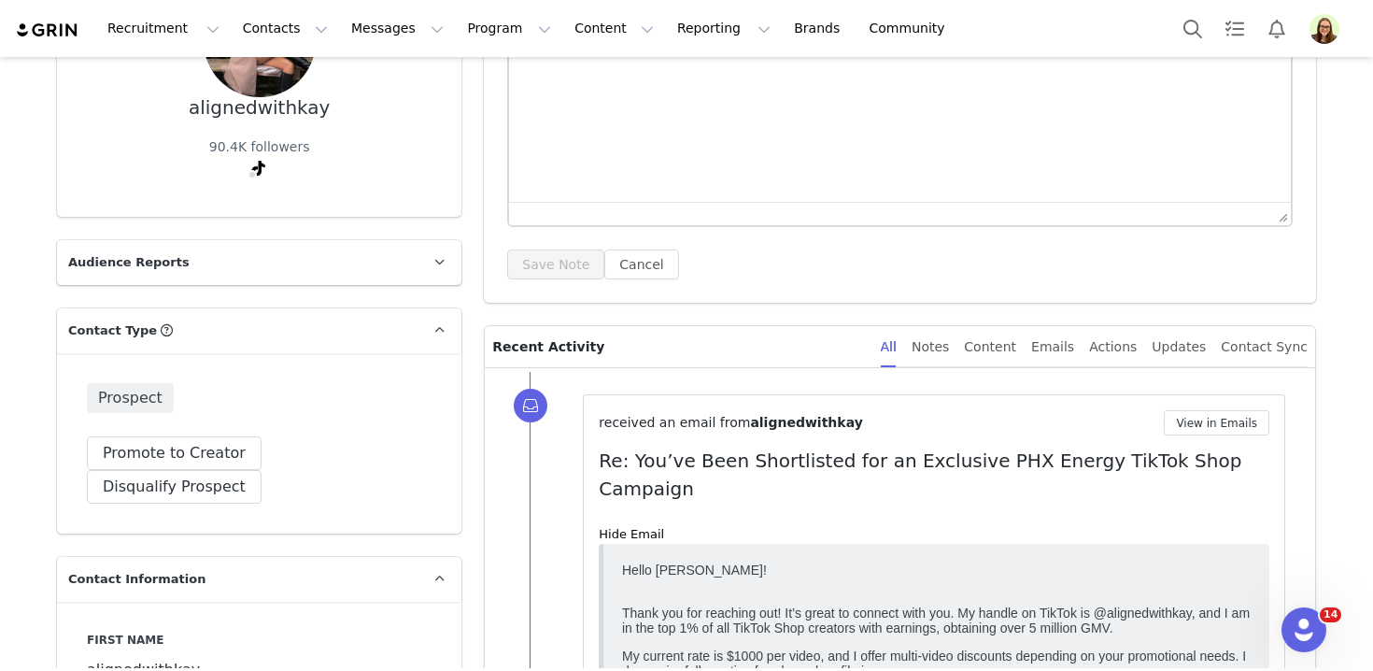
scroll to position [490, 0]
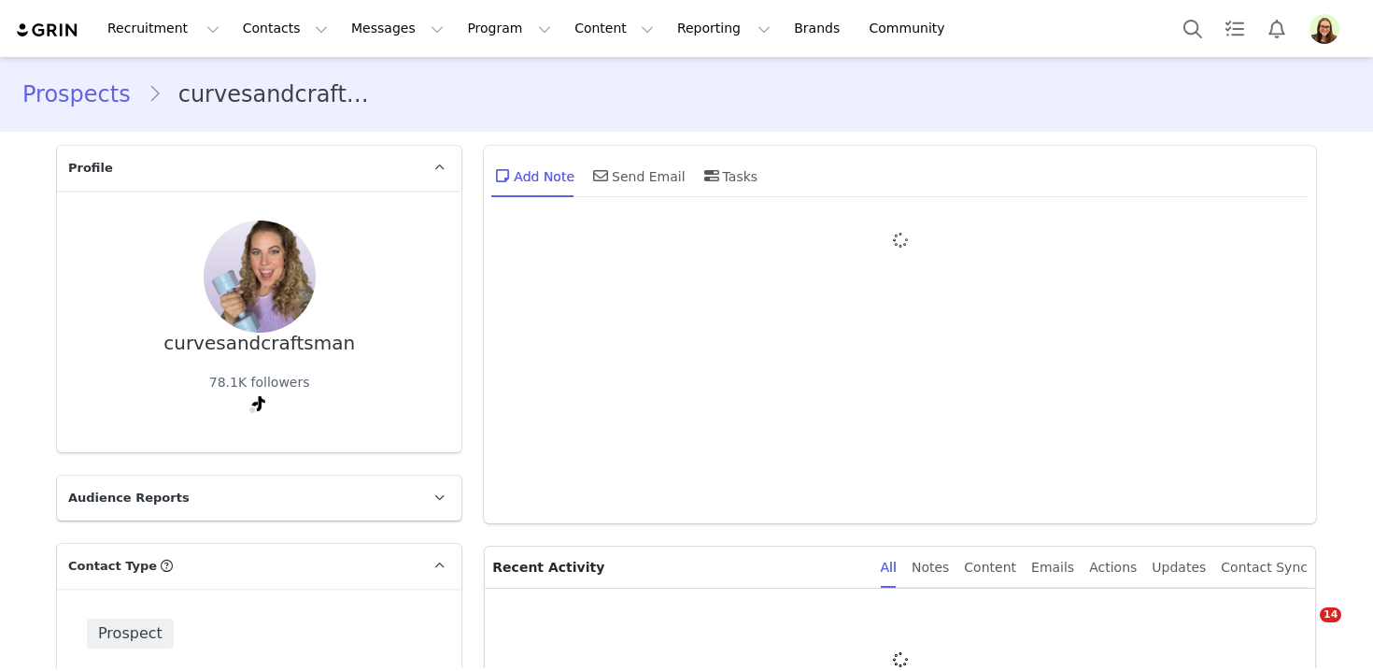
type input "+1 ([GEOGRAPHIC_DATA])"
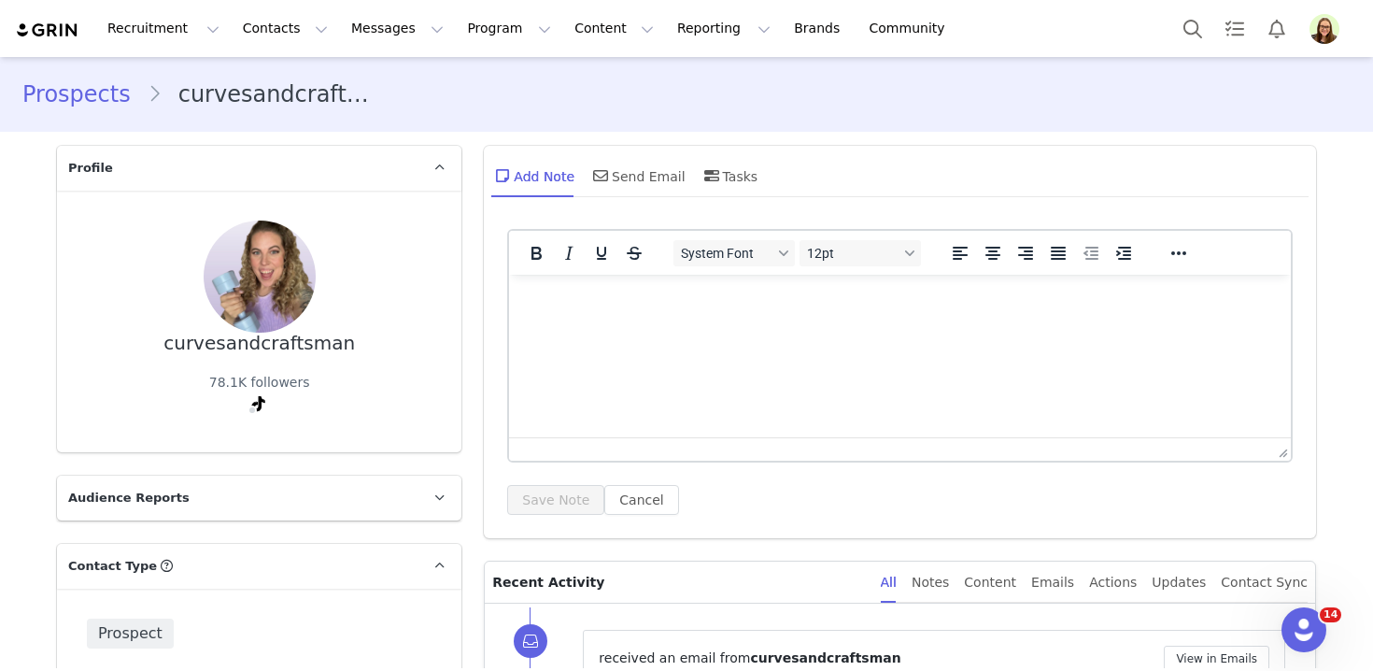
scroll to position [318, 0]
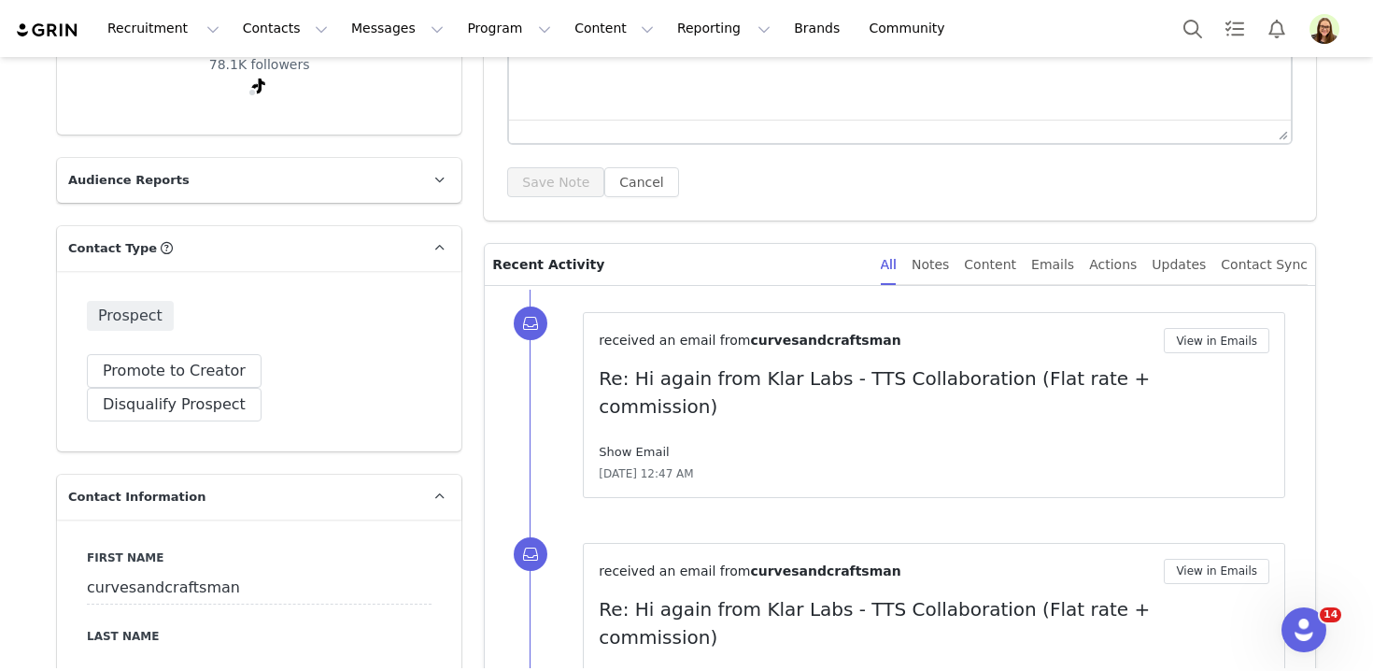
click at [636, 445] on link "Show Email" at bounding box center [634, 452] width 70 height 14
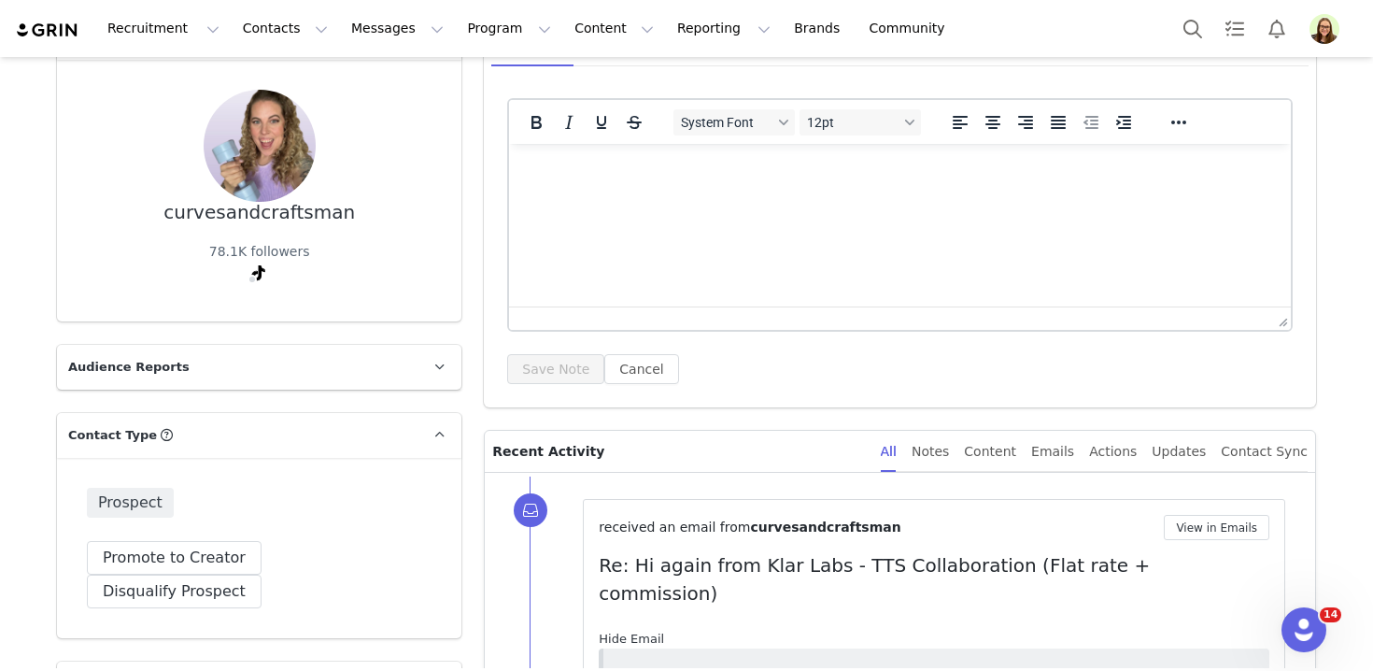
scroll to position [0, 0]
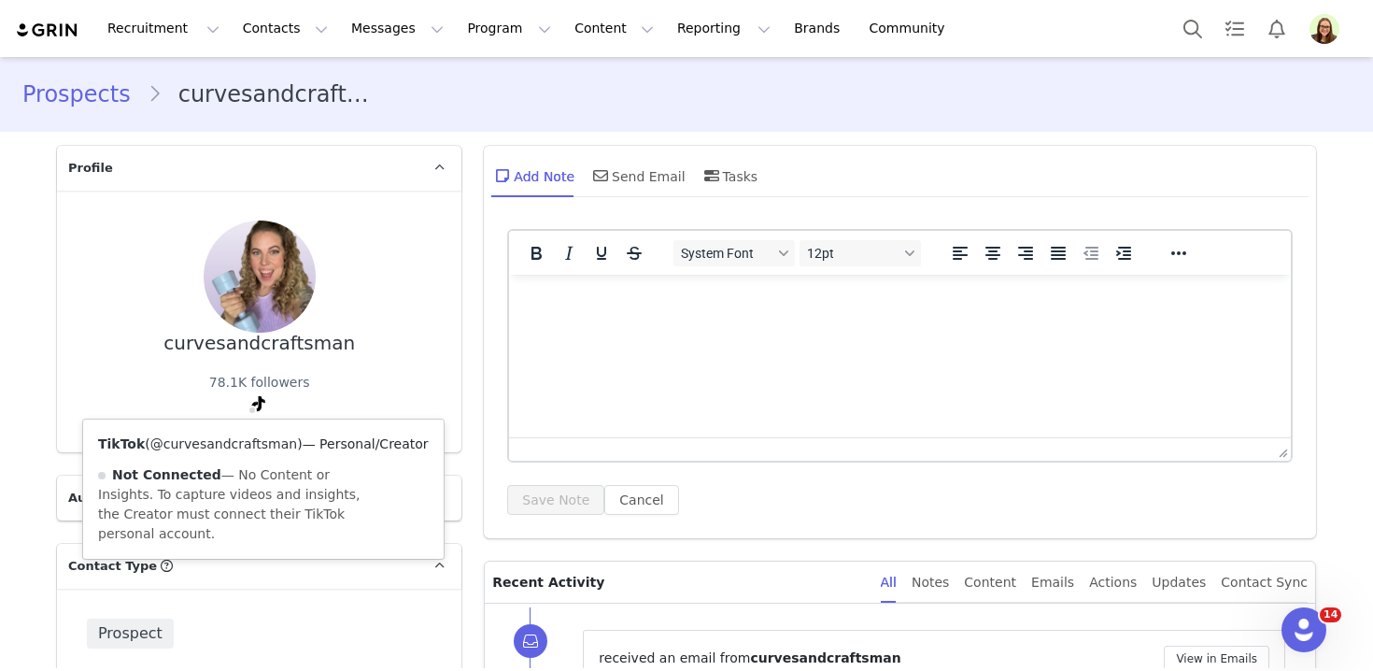
click at [240, 443] on link "@curvesandcraftsman" at bounding box center [223, 443] width 147 height 15
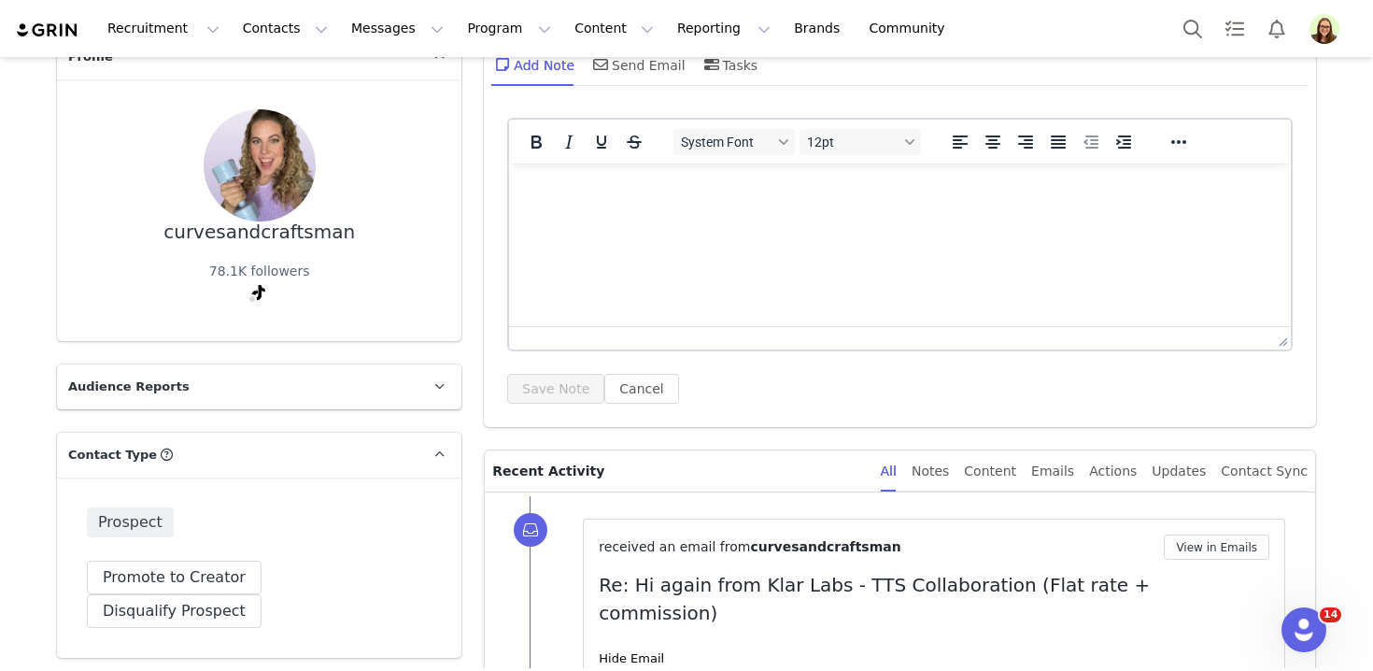
scroll to position [355, 0]
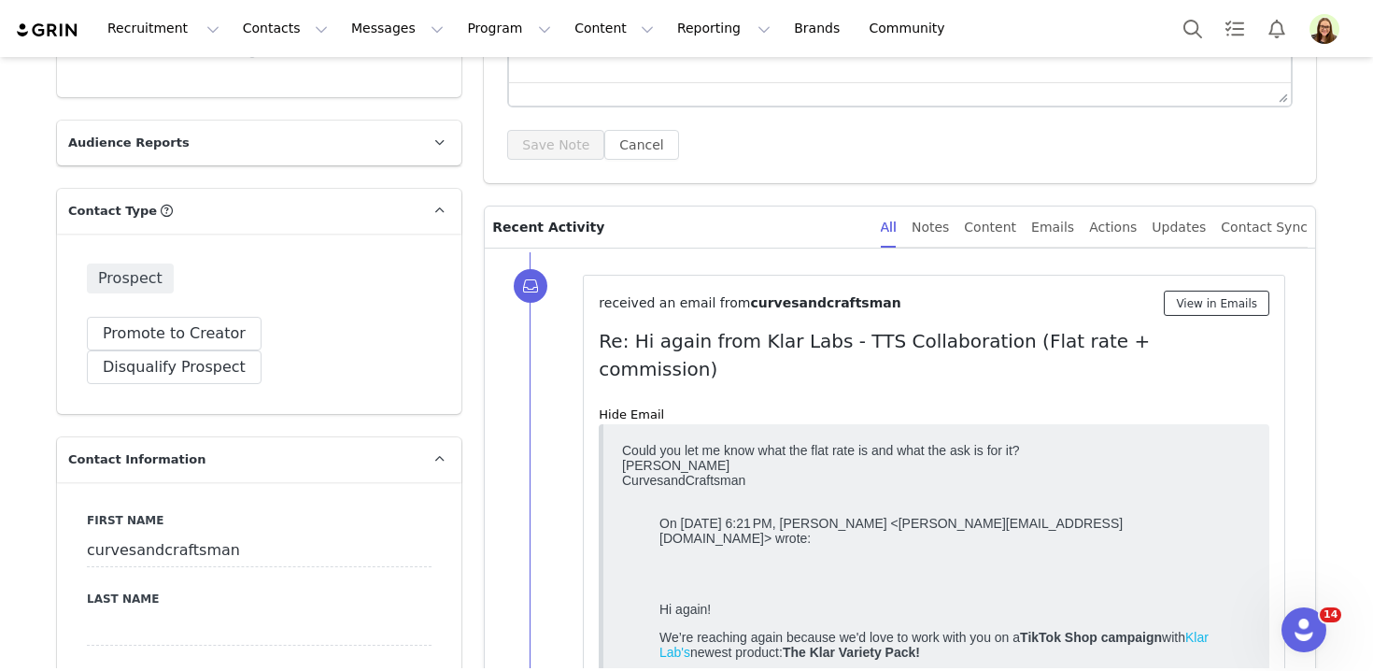
click at [1188, 303] on button "View in Emails" at bounding box center [1217, 302] width 106 height 25
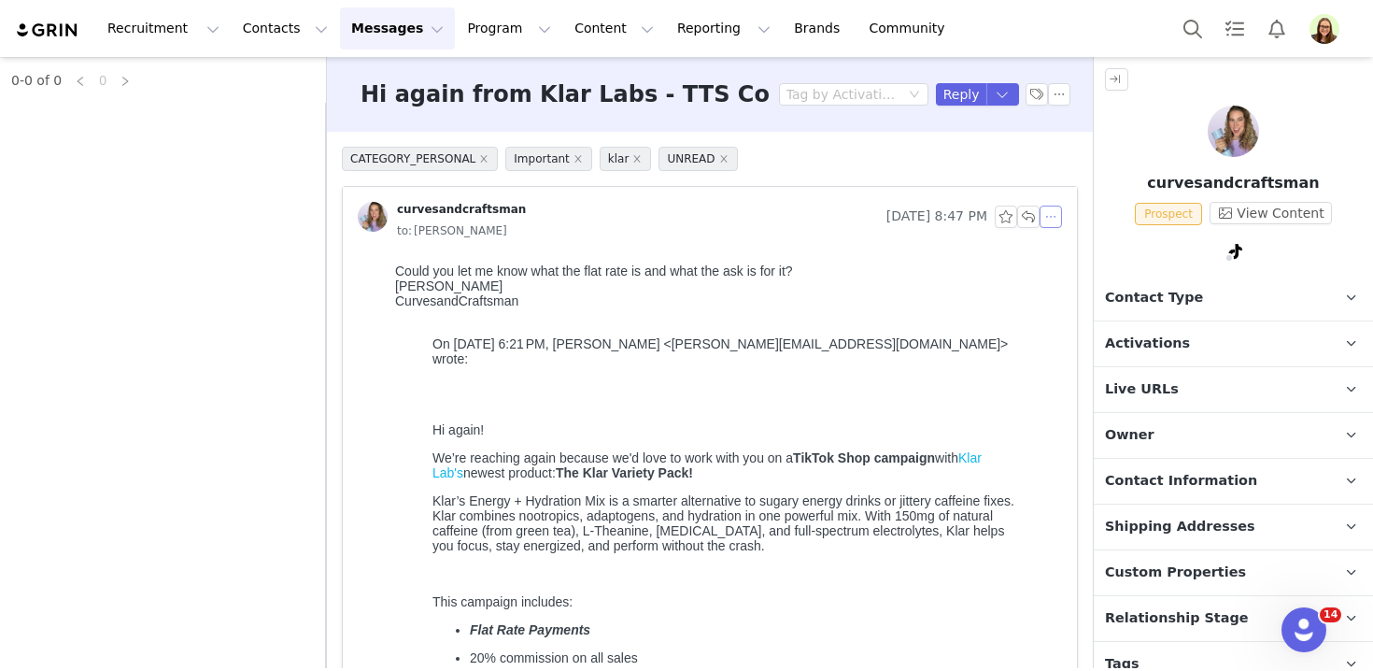
click at [1059, 222] on button "button" at bounding box center [1050, 216] width 22 height 22
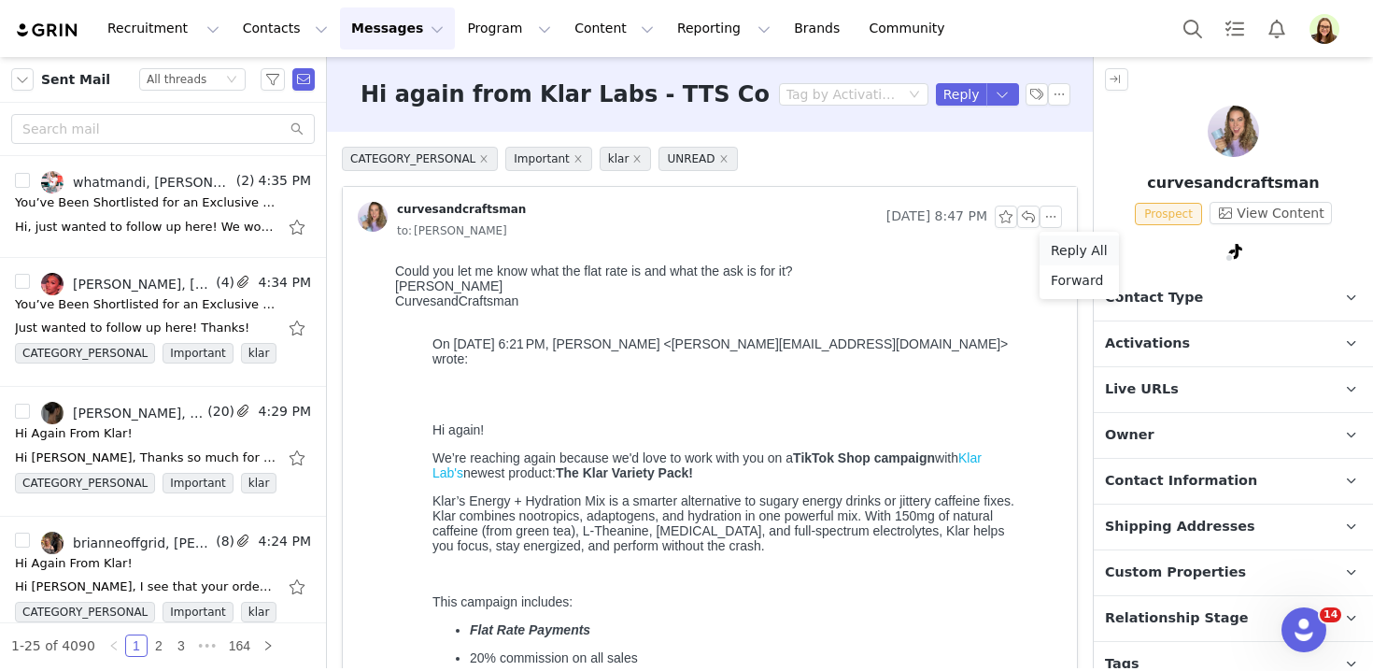
click at [1059, 251] on li "Reply All" at bounding box center [1078, 250] width 79 height 30
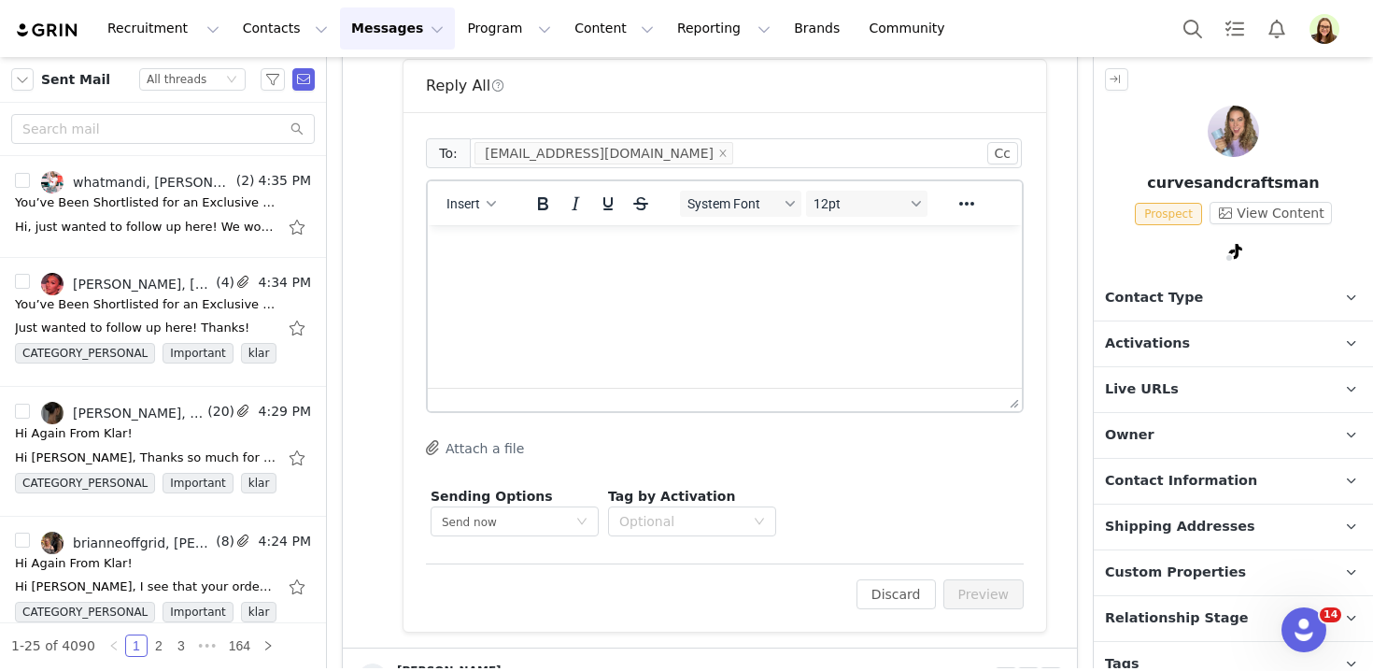
click at [893, 275] on html at bounding box center [725, 250] width 594 height 50
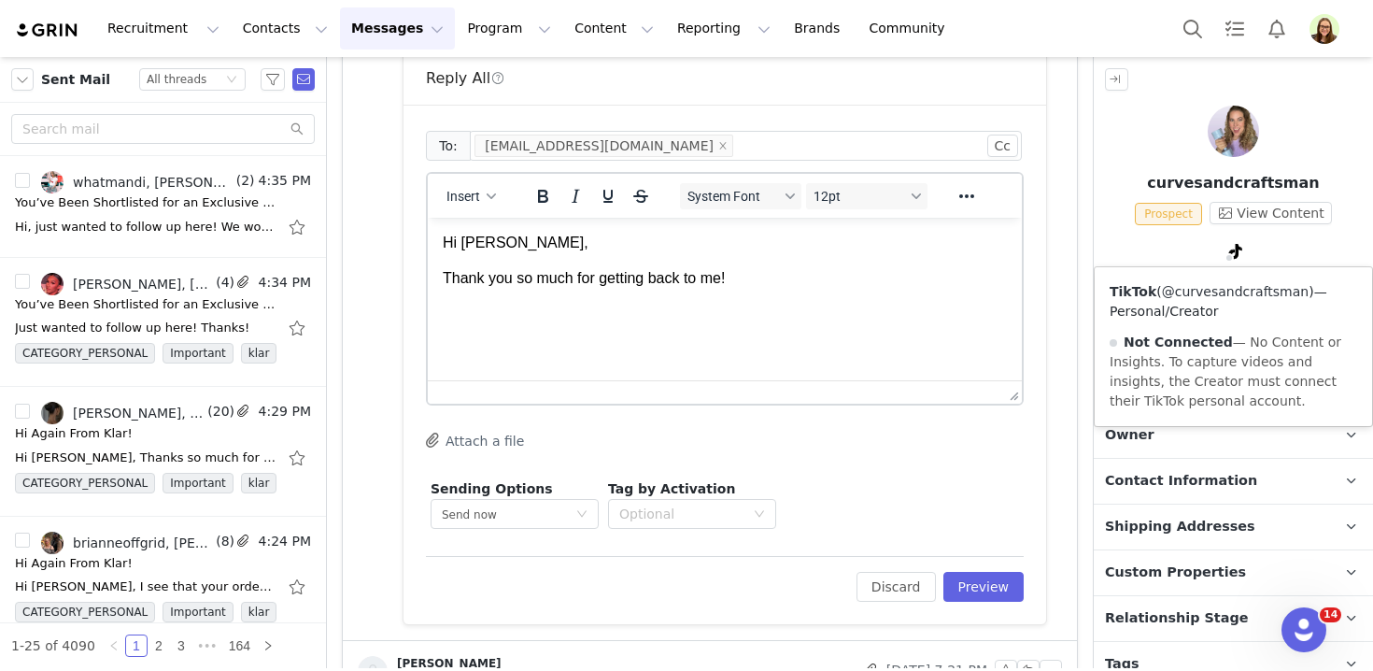
click at [1219, 294] on link "@curvesandcraftsman" at bounding box center [1235, 291] width 147 height 15
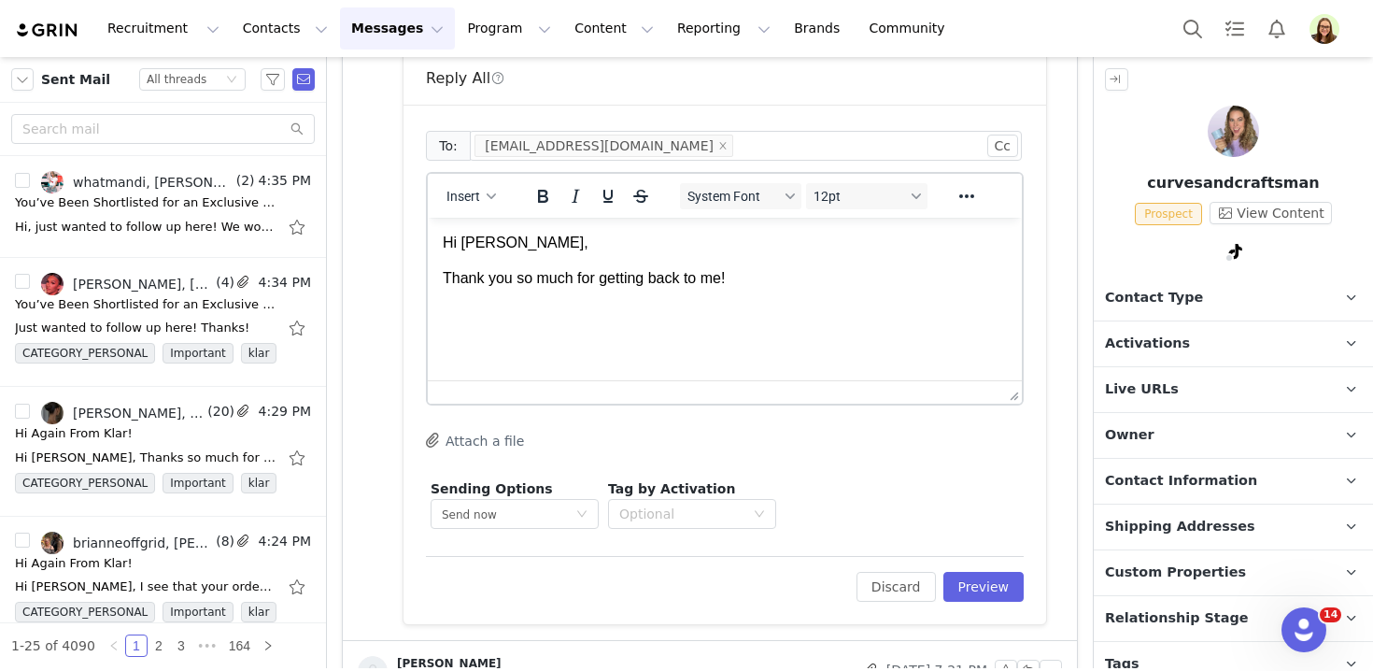
click at [699, 304] on html "Hi Nikki, Thank you so much for getting back to me!" at bounding box center [725, 261] width 594 height 87
click at [691, 325] on html "Hi Nikki, Thank you so much for getting back to me! I will have to get final ap…" at bounding box center [725, 271] width 594 height 107
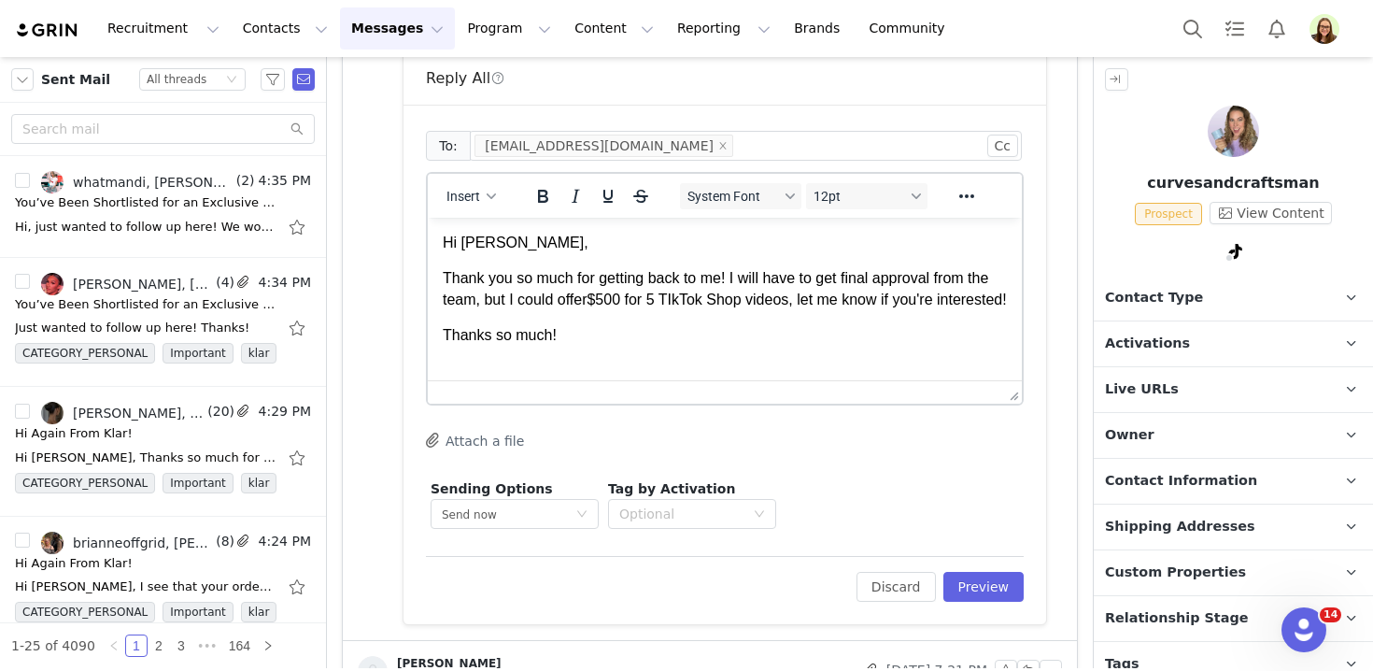
scroll to position [7, 0]
click at [684, 292] on p "Thank you so much for getting back to me! I will have to get final approval fro…" at bounding box center [725, 287] width 564 height 42
click at [985, 586] on button "Preview" at bounding box center [983, 587] width 81 height 30
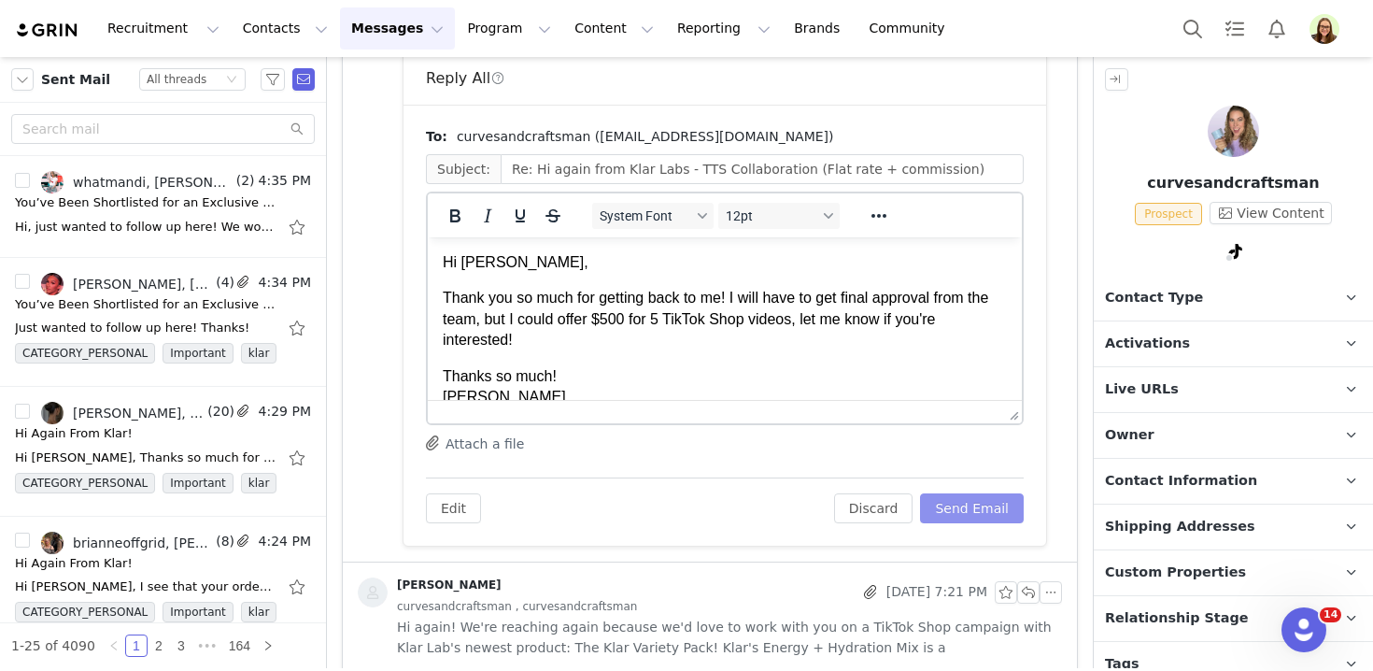
scroll to position [0, 0]
click at [977, 504] on button "Send Email" at bounding box center [972, 508] width 104 height 30
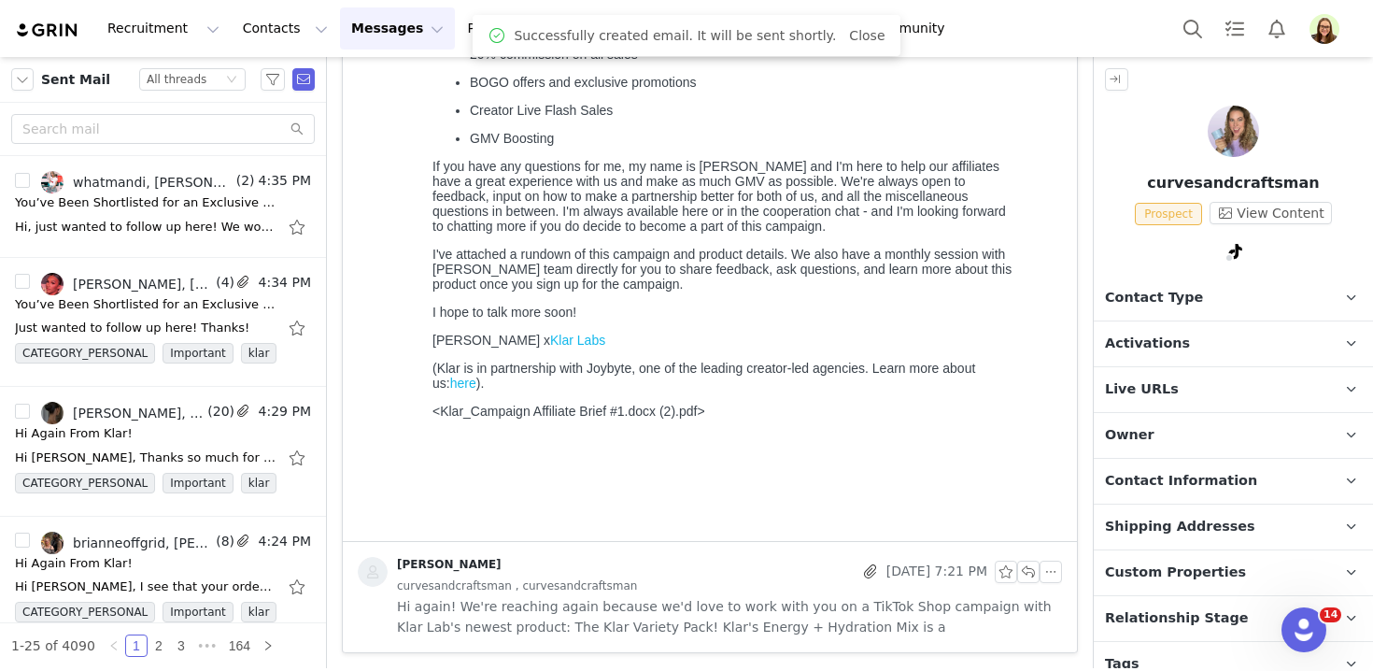
scroll to position [603, 0]
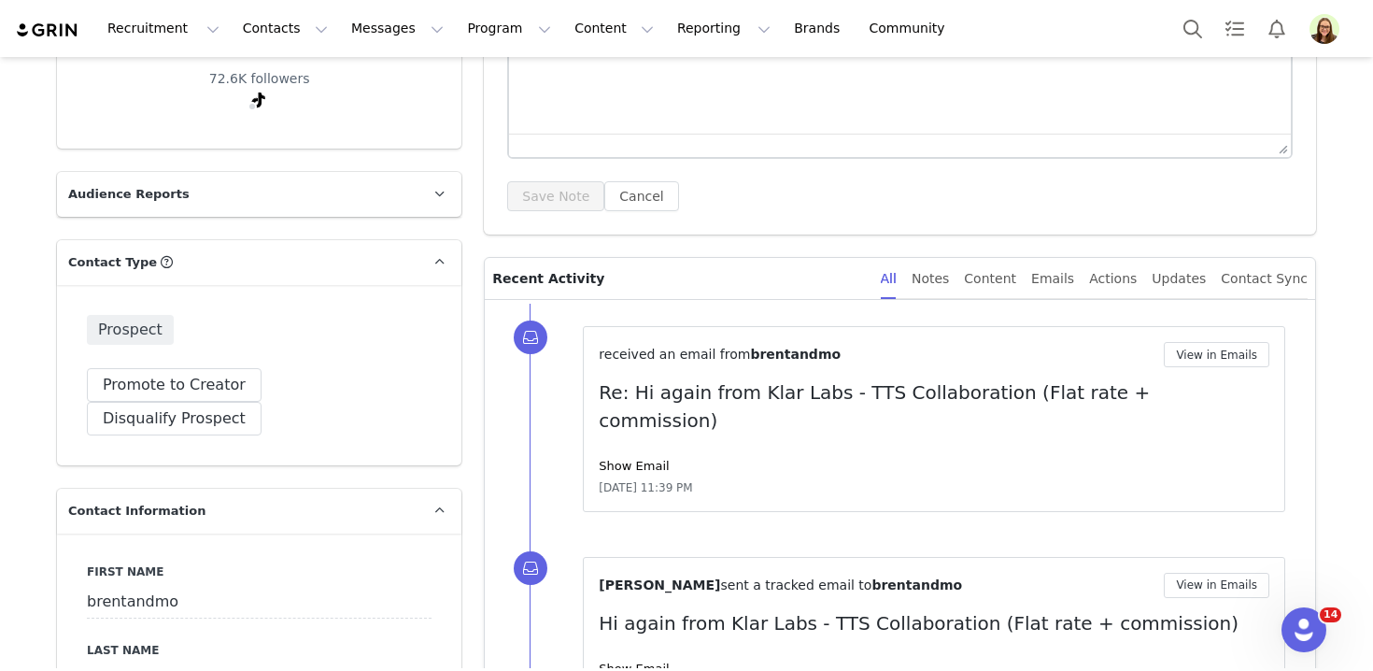
scroll to position [334, 0]
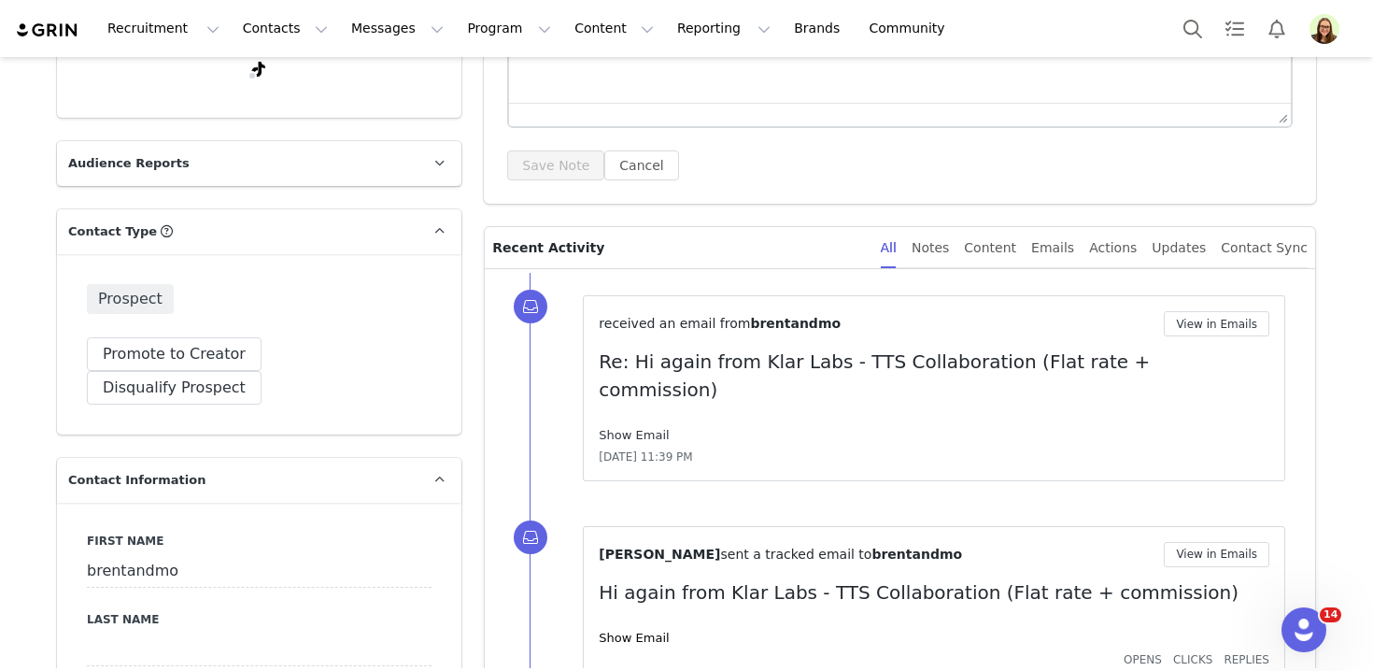
click at [654, 428] on link "Show Email" at bounding box center [634, 435] width 70 height 14
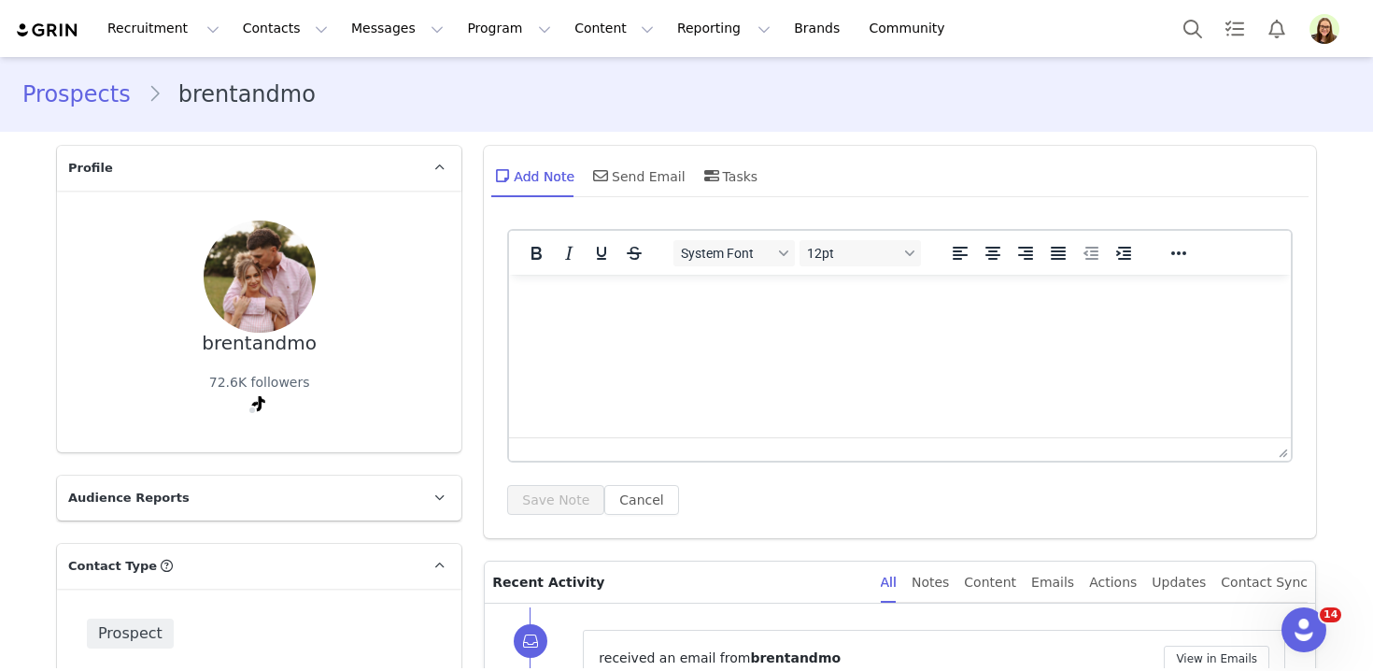
scroll to position [281, 0]
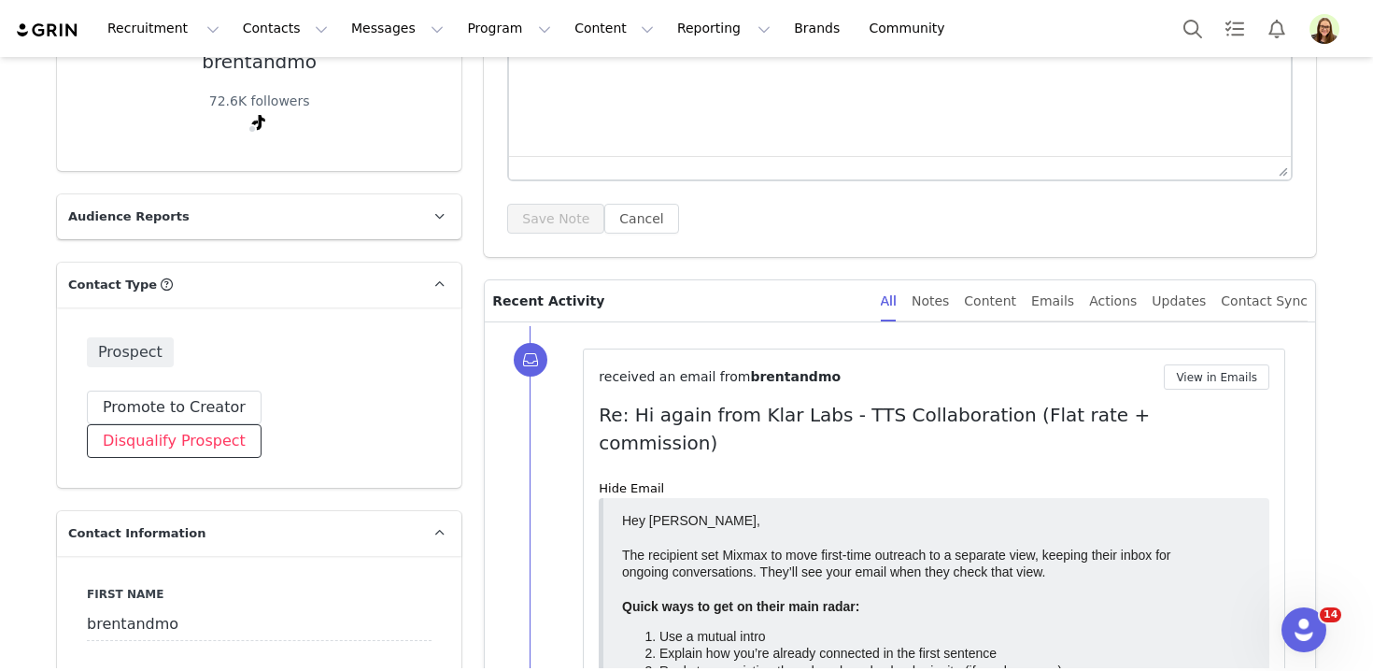
click at [261, 424] on button "Disqualify Prospect" at bounding box center [174, 441] width 175 height 34
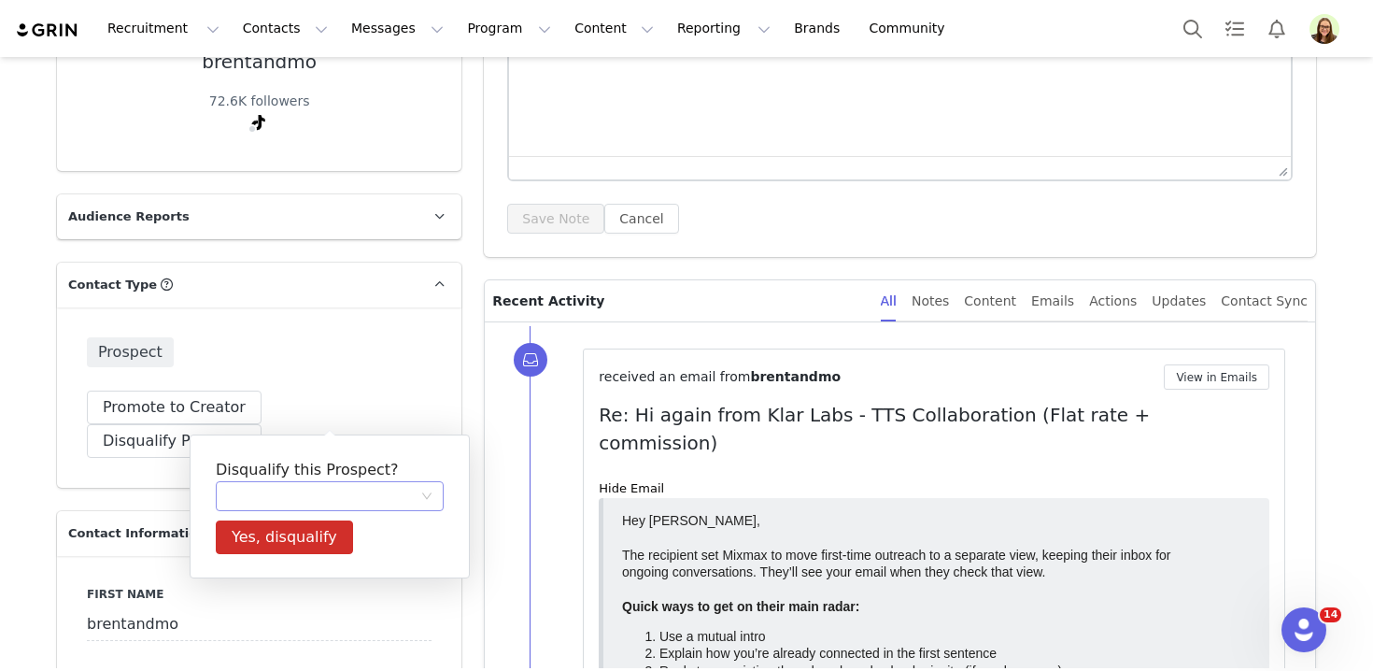
click at [335, 481] on div at bounding box center [330, 496] width 228 height 30
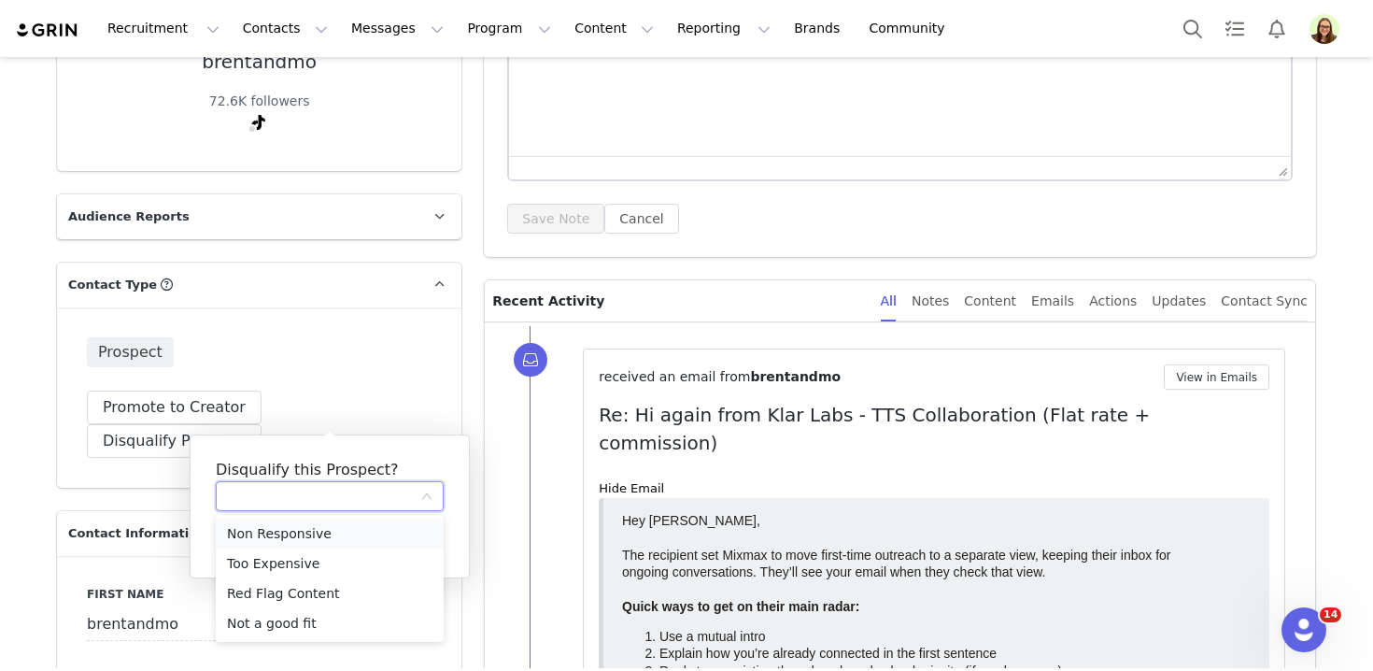
click at [327, 532] on li "Non Responsive" at bounding box center [330, 533] width 228 height 30
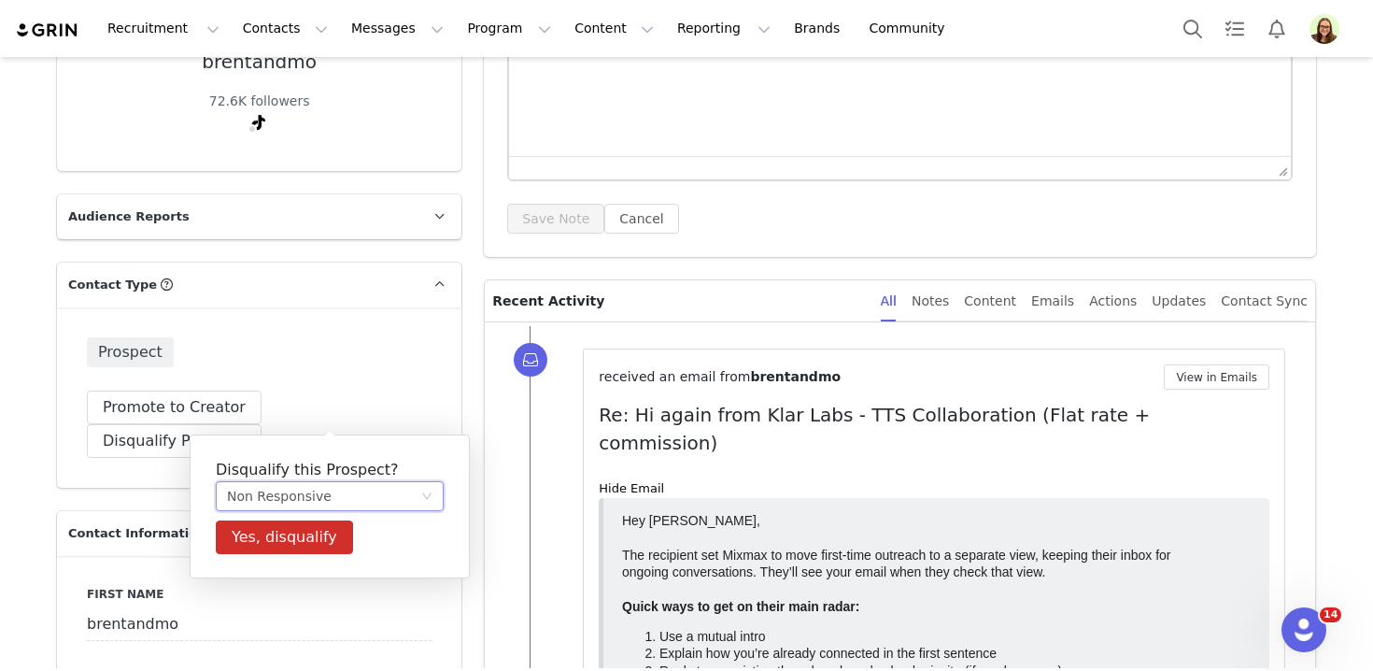
click at [304, 516] on div "Disqualify this Prospect? Non Responsive Yes, disqualify Non Responsive Too Exp…" at bounding box center [330, 506] width 280 height 144
click at [309, 527] on button "Yes, disqualify" at bounding box center [284, 537] width 137 height 34
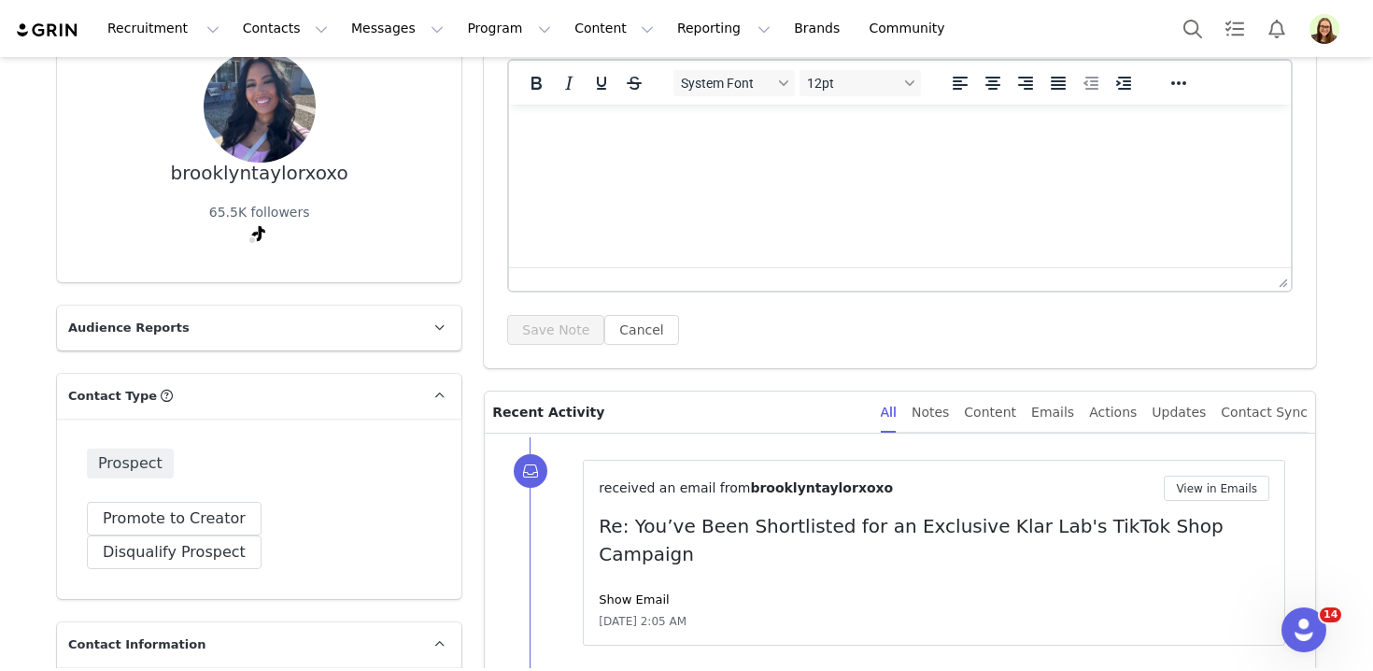
scroll to position [306, 0]
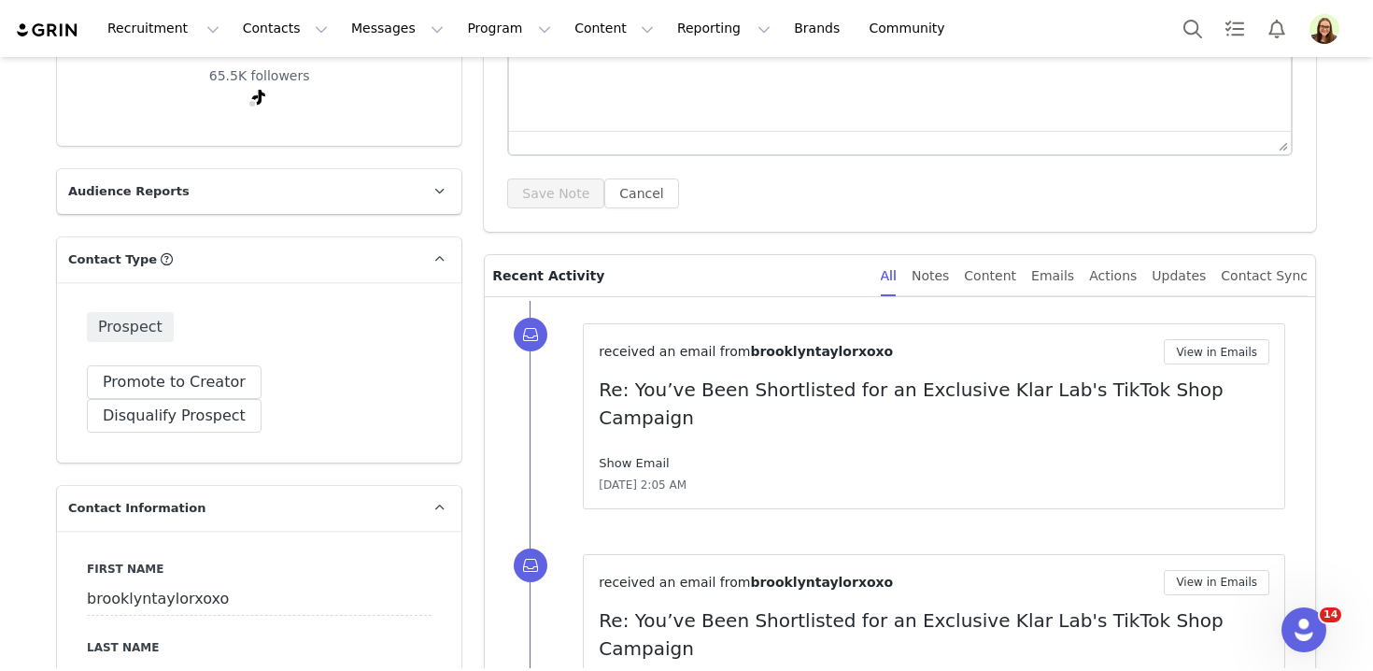
click at [617, 456] on link "Show Email" at bounding box center [634, 463] width 70 height 14
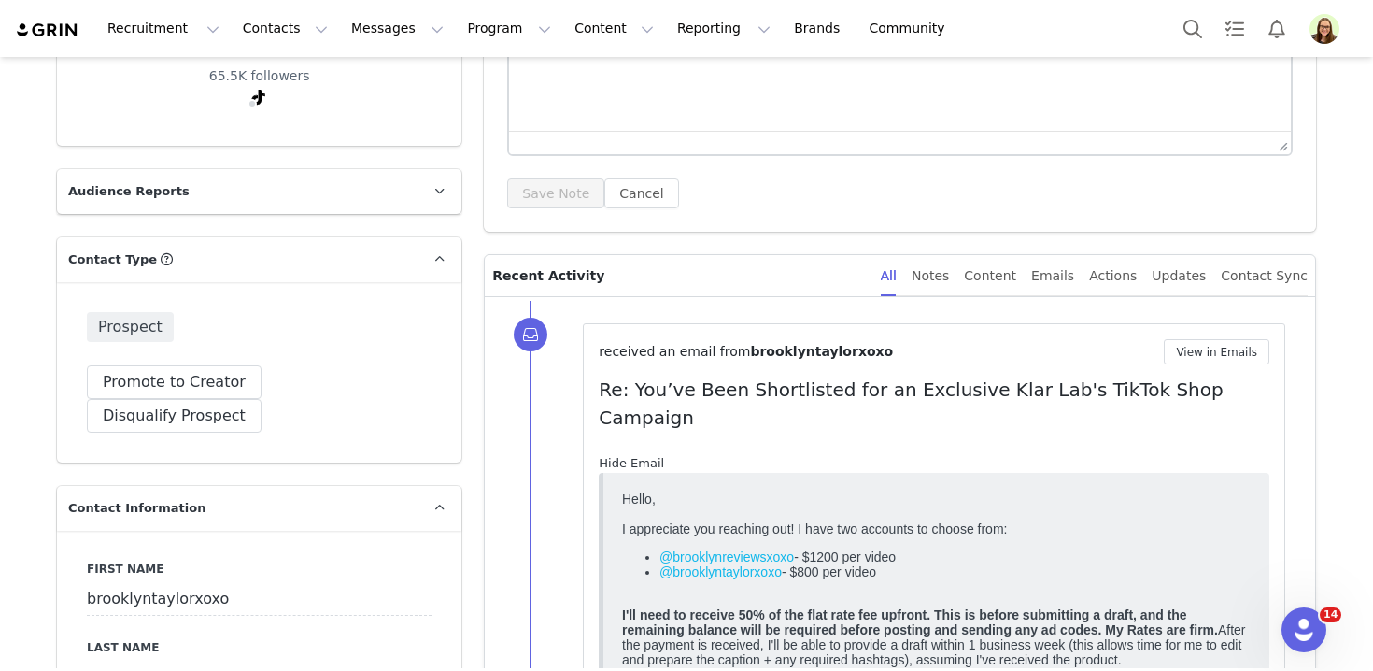
scroll to position [0, 0]
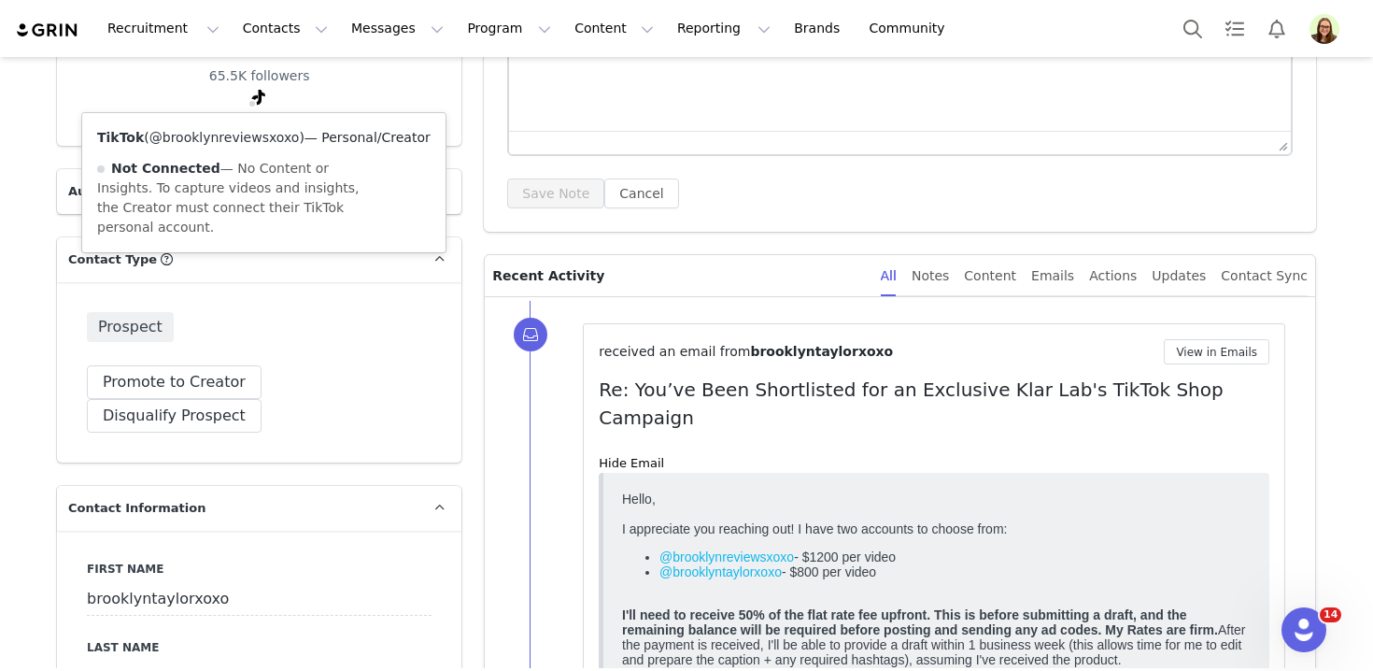
click at [247, 135] on link "@brooklynreviewsxoxo" at bounding box center [224, 137] width 150 height 15
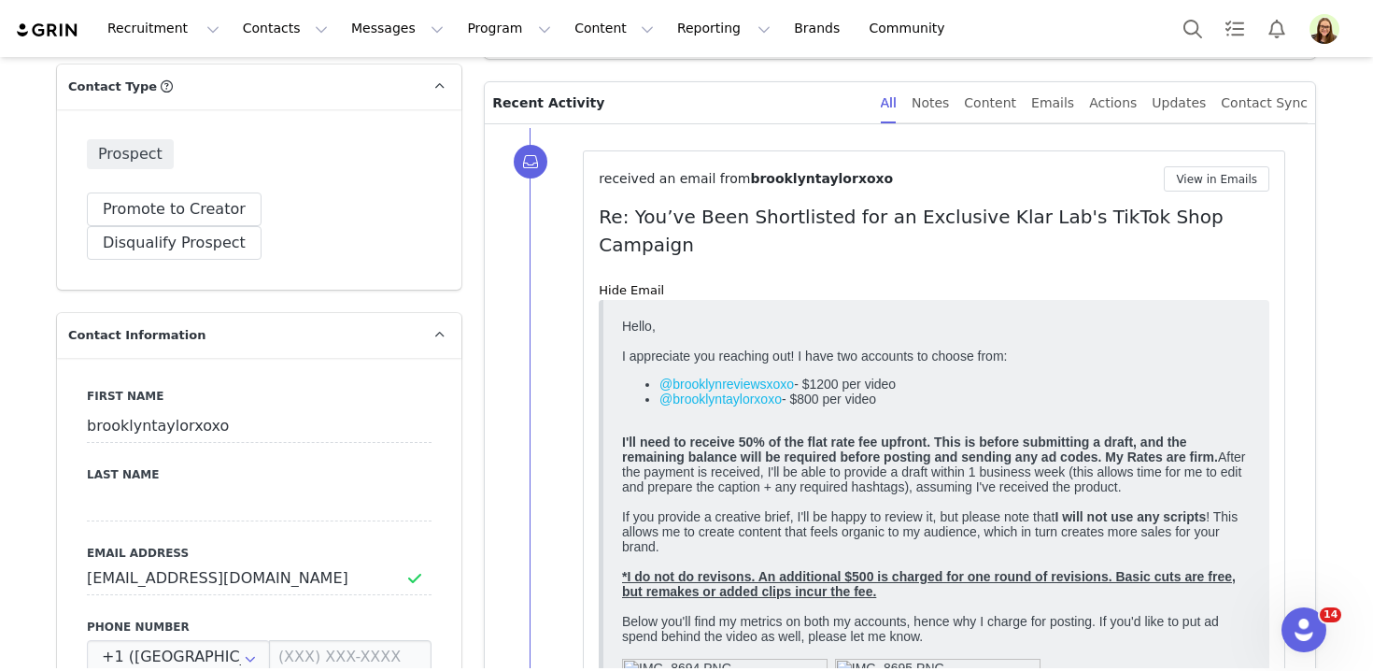
scroll to position [476, 0]
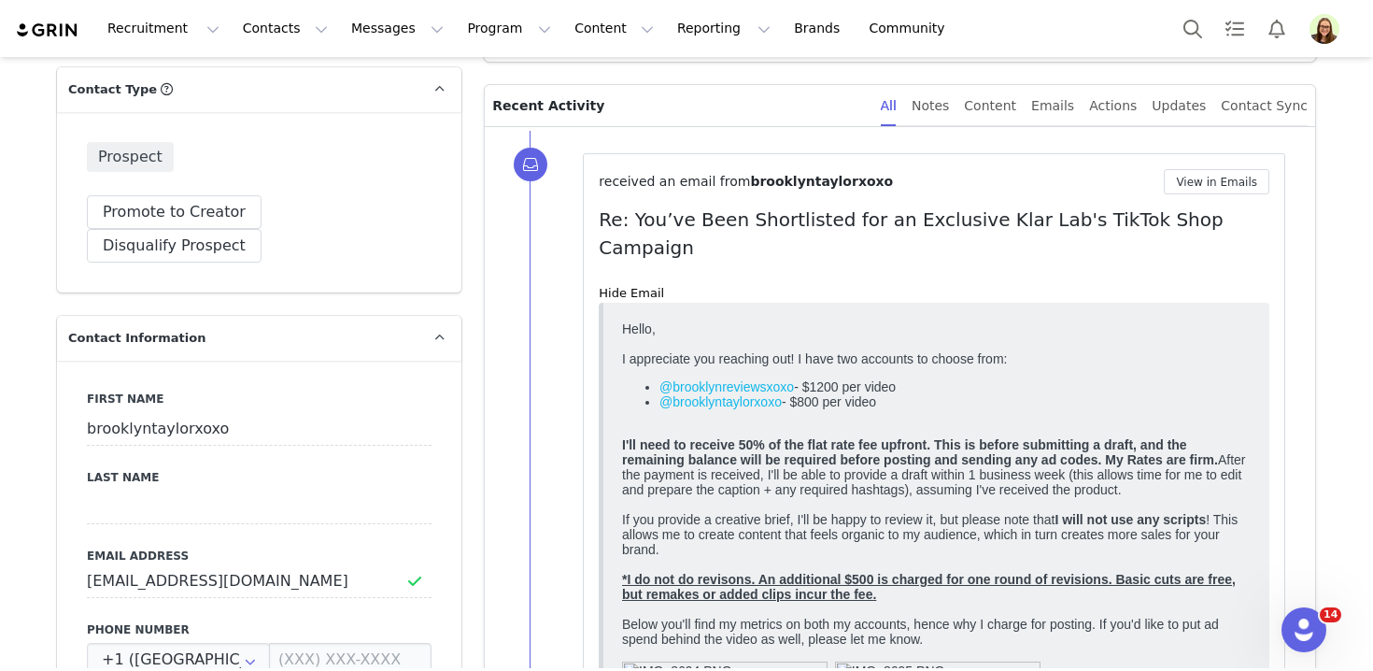
click at [742, 523] on div "If you provide a creative brief, I'll be happy to review it, but please note th…" at bounding box center [936, 556] width 629 height 90
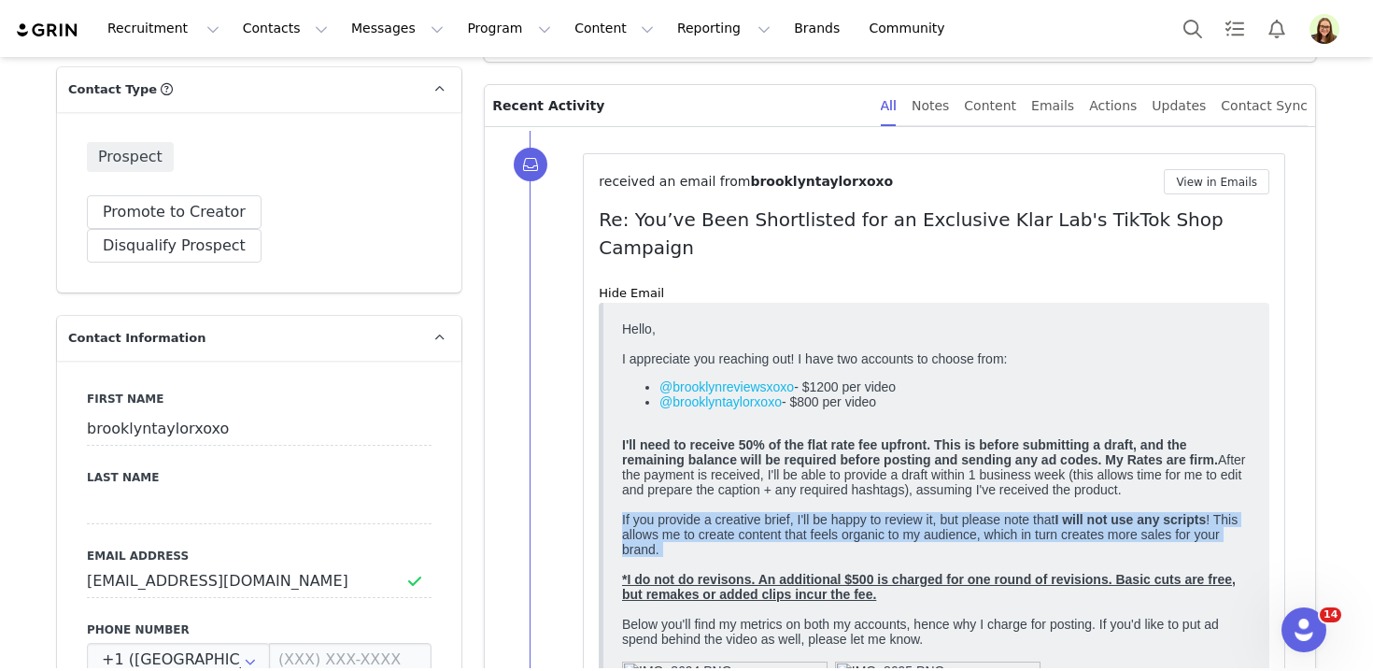
click at [739, 496] on div "I'll need to receive 50% of the flat rate fee upfront. This is before submittin…" at bounding box center [936, 466] width 629 height 60
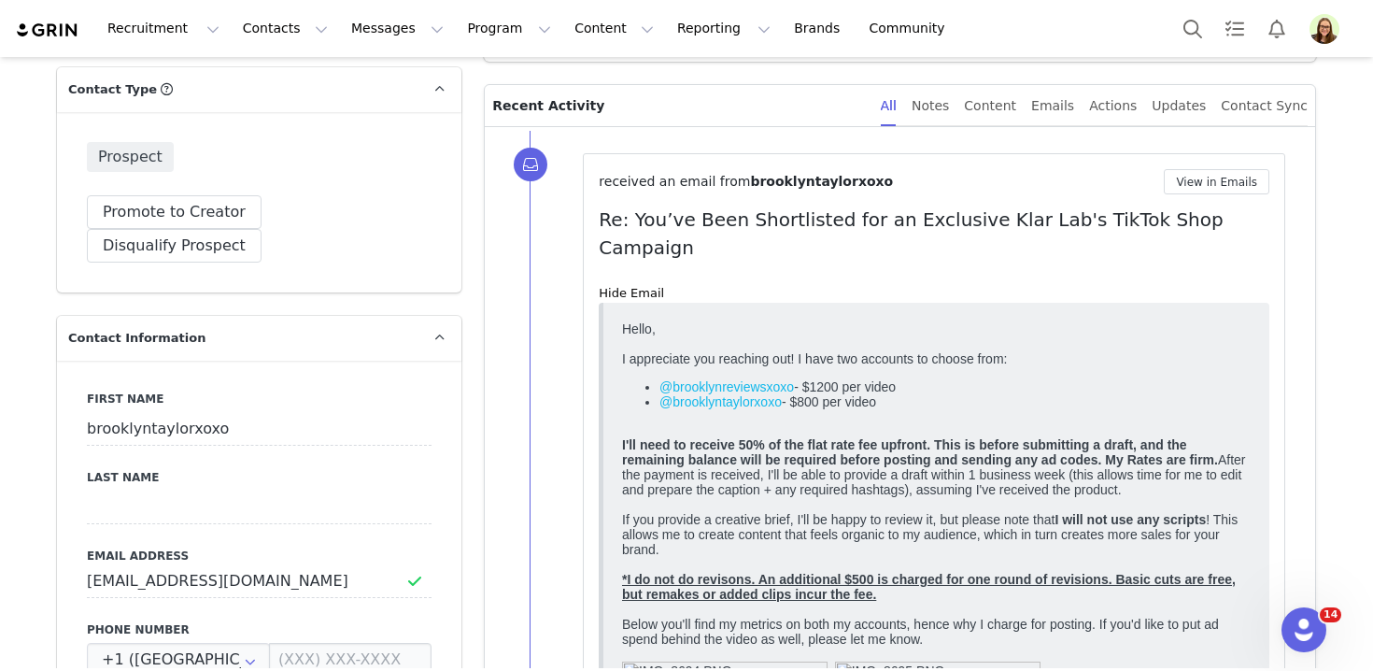
click at [739, 496] on div "I'll need to receive 50% of the flat rate fee upfront. This is before submittin…" at bounding box center [936, 466] width 629 height 60
drag, startPoint x: 793, startPoint y: 388, endPoint x: 611, endPoint y: 385, distance: 182.1
copy link "@brooklynreviewsxoxo"
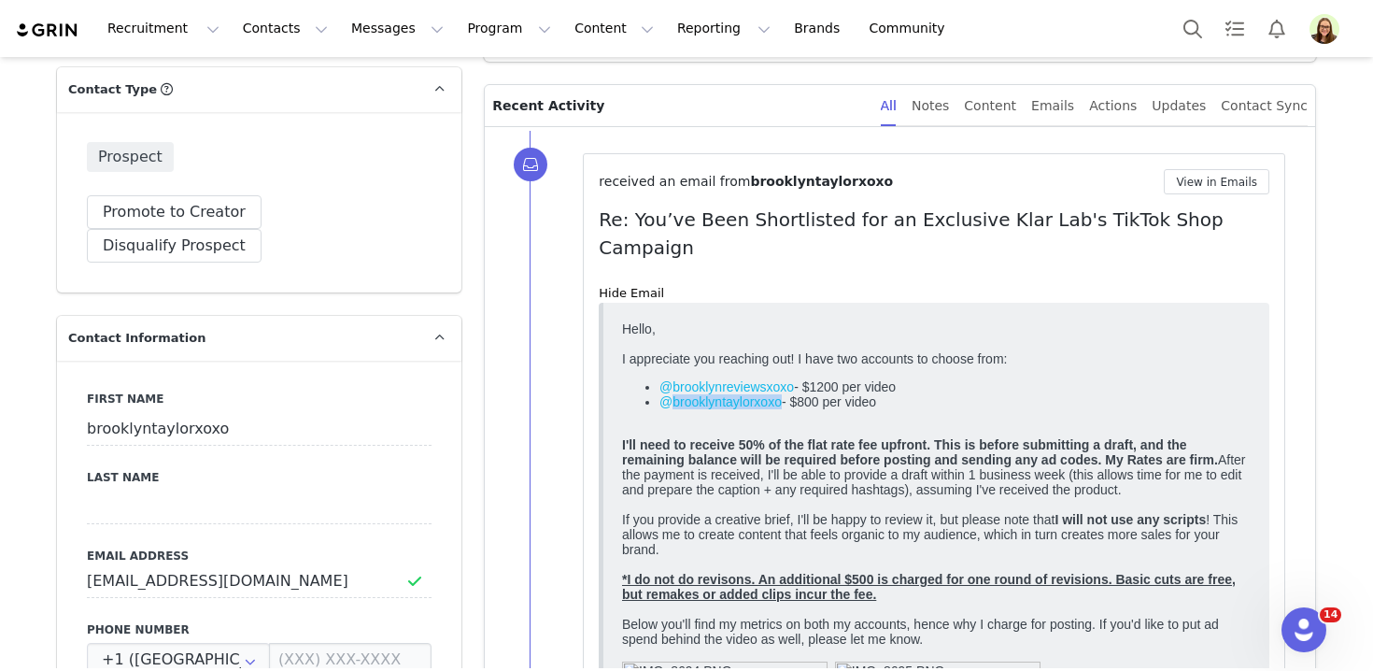
drag, startPoint x: 781, startPoint y: 406, endPoint x: 665, endPoint y: 408, distance: 115.8
click at [666, 408] on li "@brooklyntaylorxoxo - $800 per video" at bounding box center [954, 408] width 591 height 30
copy link "brooklyntaylorxoxo"
drag, startPoint x: 906, startPoint y: 403, endPoint x: 655, endPoint y: 383, distance: 252.1
click at [655, 383] on ul "@brooklynreviewsxoxo - $1200 per video @brooklyntaylorxoxo - $800 per video" at bounding box center [936, 400] width 629 height 45
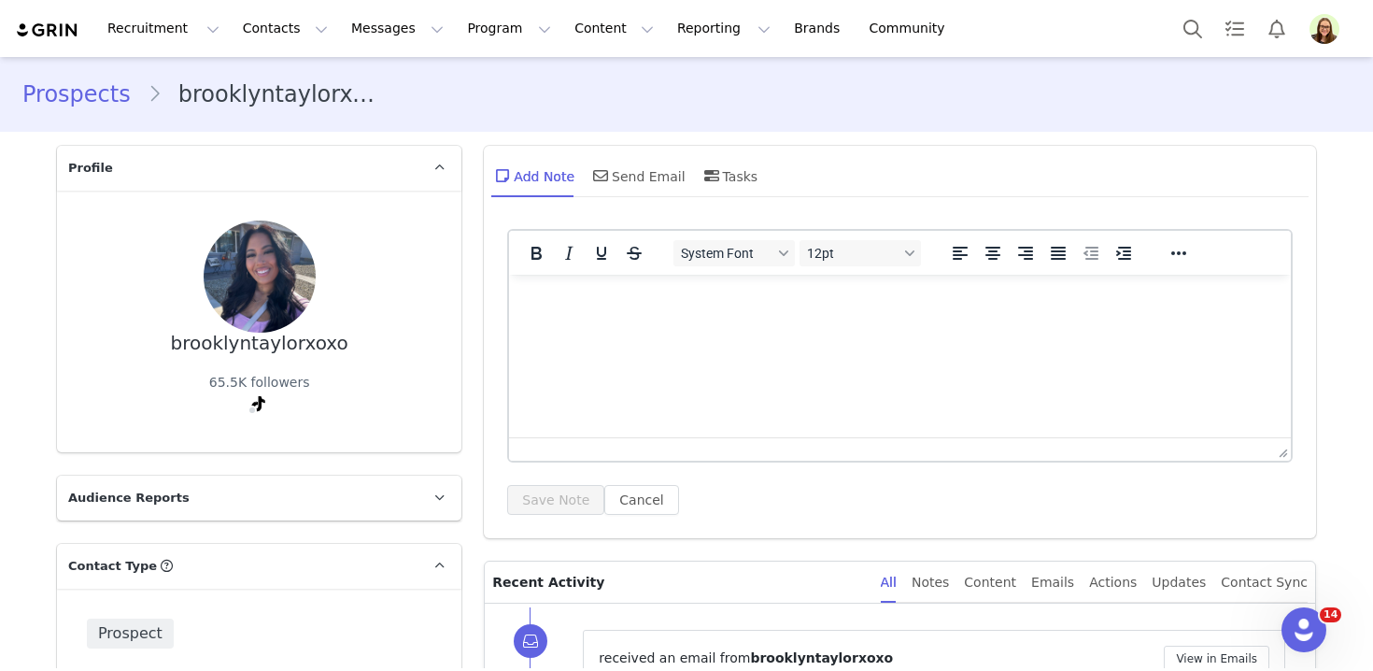
click at [271, 340] on div "brooklyntaylorxoxo" at bounding box center [259, 342] width 177 height 21
copy div "brooklyntaylorxoxo"
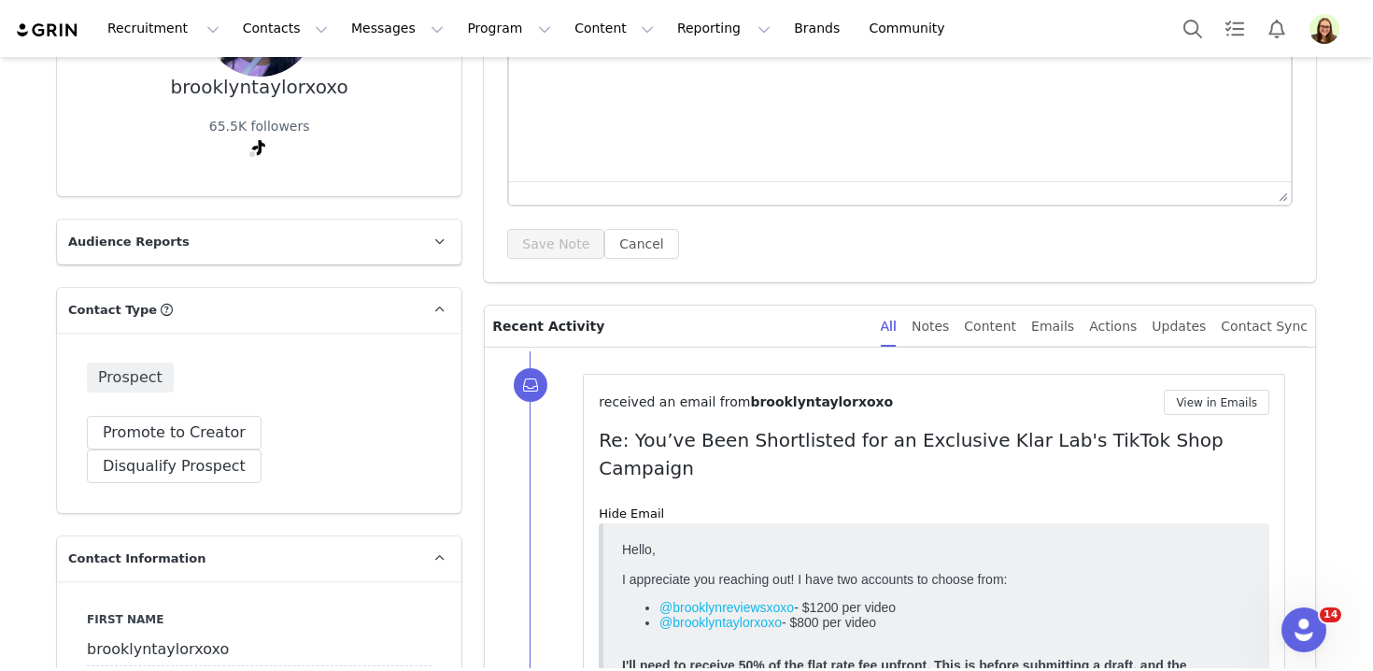
scroll to position [247, 0]
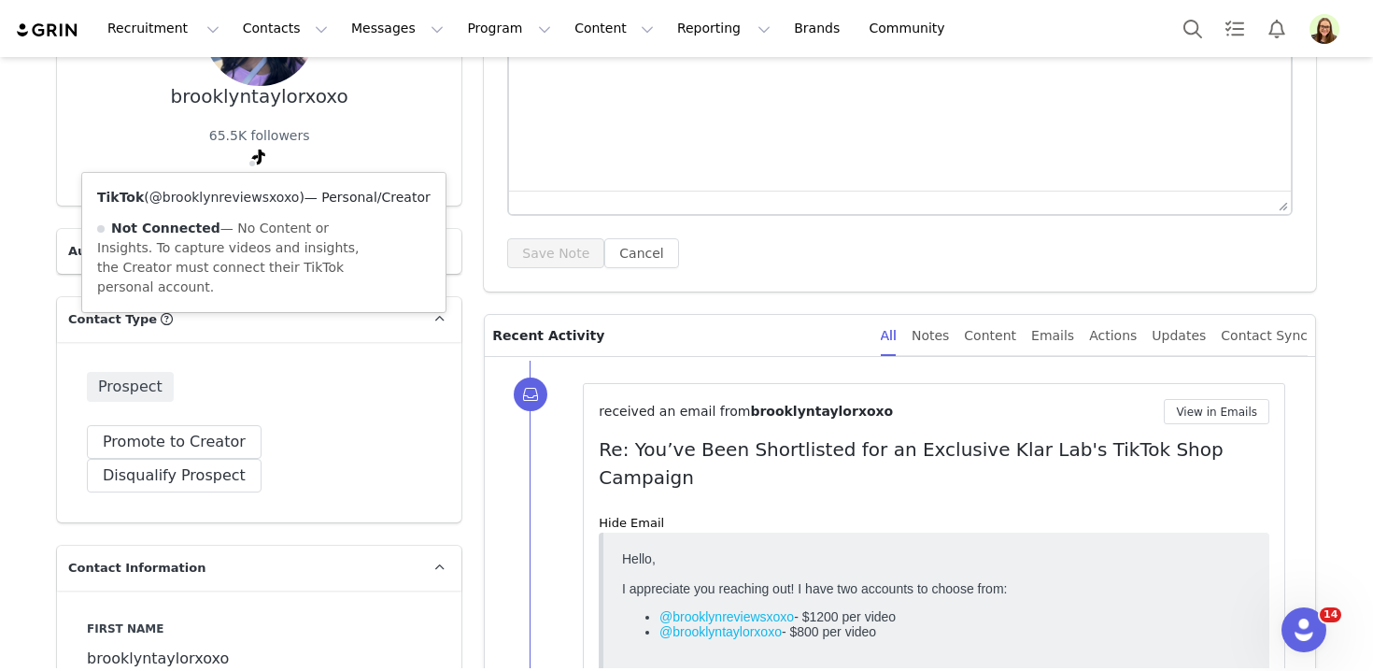
click at [245, 196] on link "@brooklynreviewsxoxo" at bounding box center [224, 197] width 150 height 15
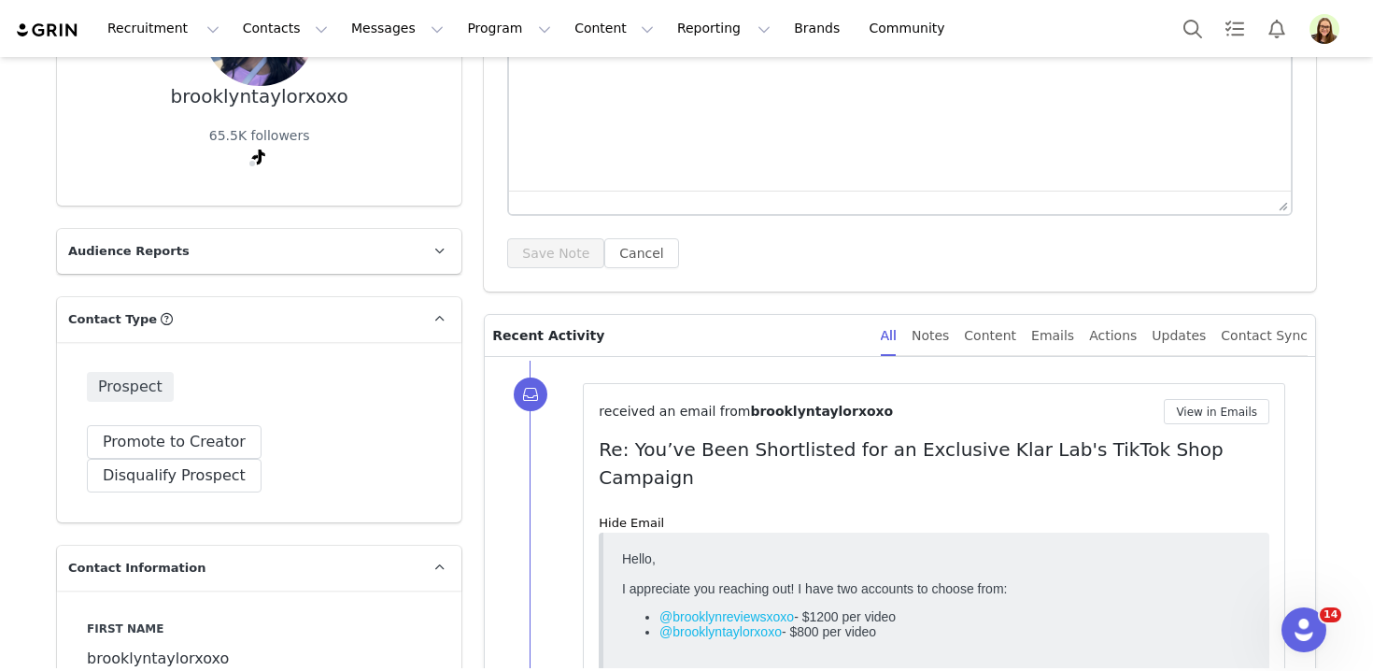
click at [746, 613] on link "@brooklynreviewsxoxo" at bounding box center [726, 615] width 134 height 15
click at [729, 635] on link "@brooklyntaylorxoxo" at bounding box center [720, 630] width 122 height 15
click at [260, 96] on div "brooklyntaylorxoxo" at bounding box center [259, 96] width 177 height 21
copy div "brooklyntaylorxoxo"
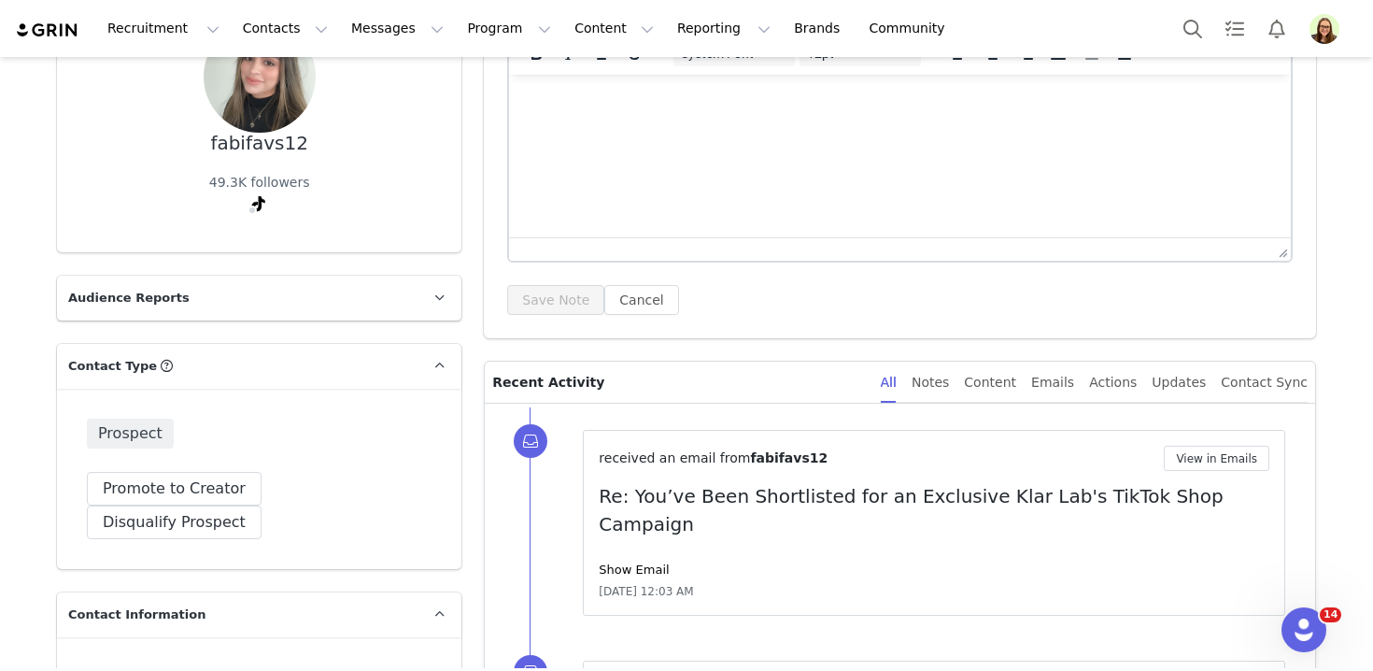
scroll to position [535, 0]
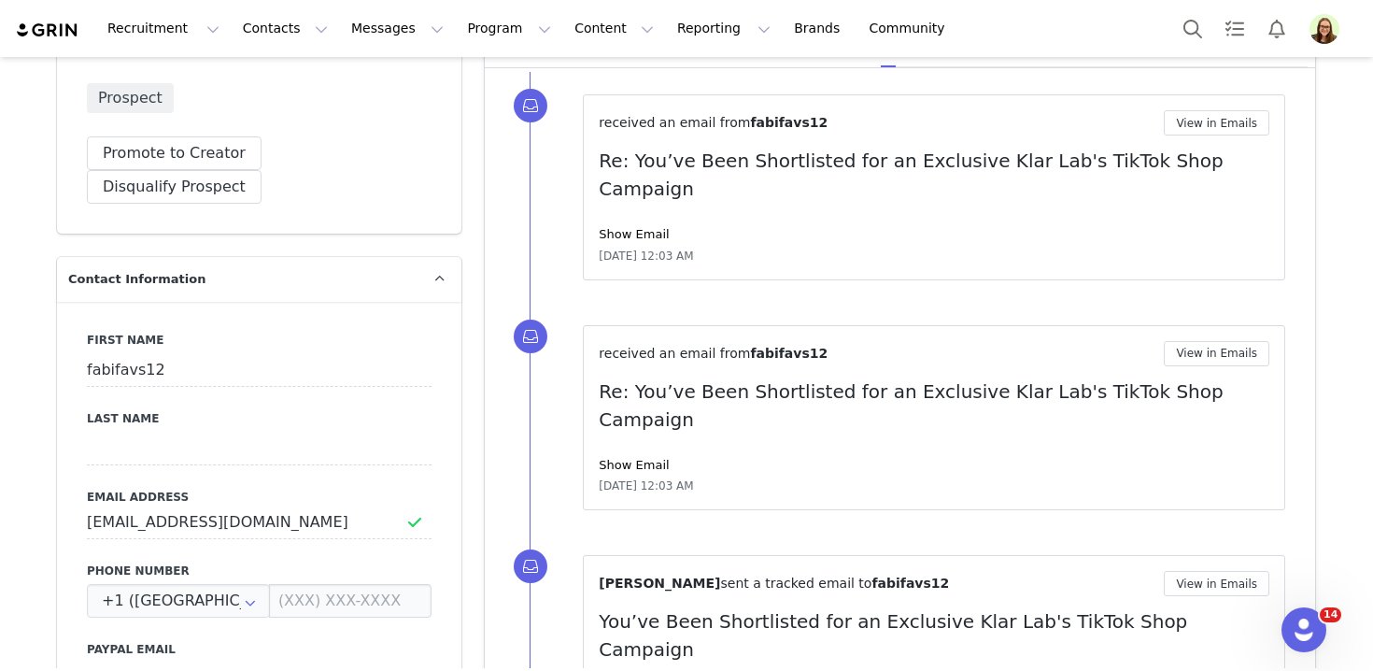
click at [627, 216] on div "received an email from fabifavs12 View in Emails Re: You’ve Been Shortlisted fo…" at bounding box center [934, 187] width 671 height 154
click at [628, 227] on link "Show Email" at bounding box center [634, 234] width 70 height 14
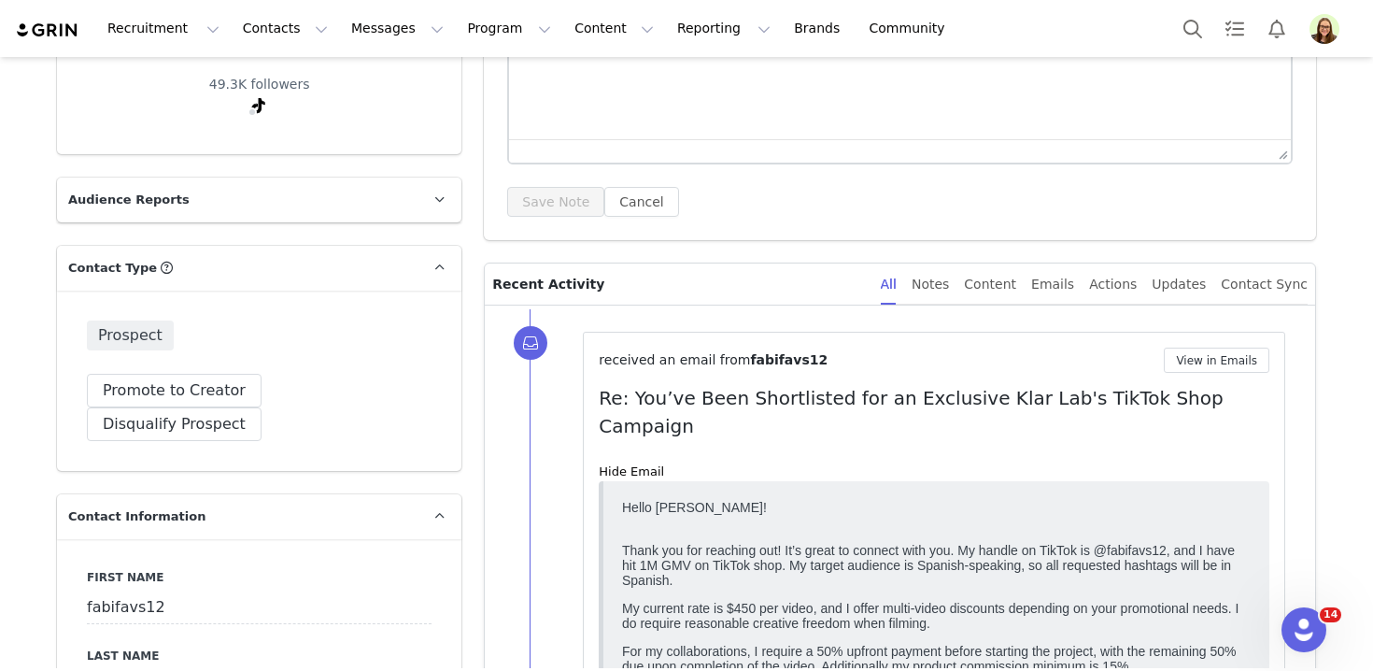
scroll to position [0, 0]
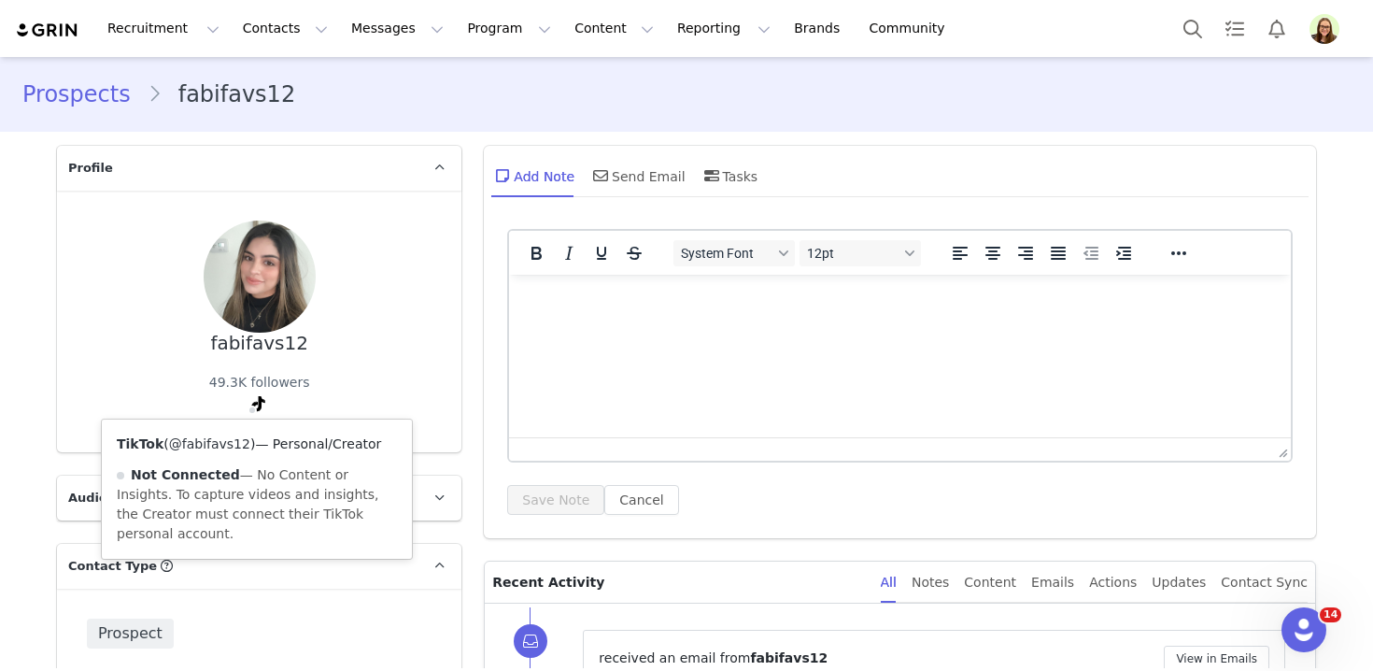
click at [231, 440] on link "@fabifavs12" at bounding box center [209, 443] width 81 height 15
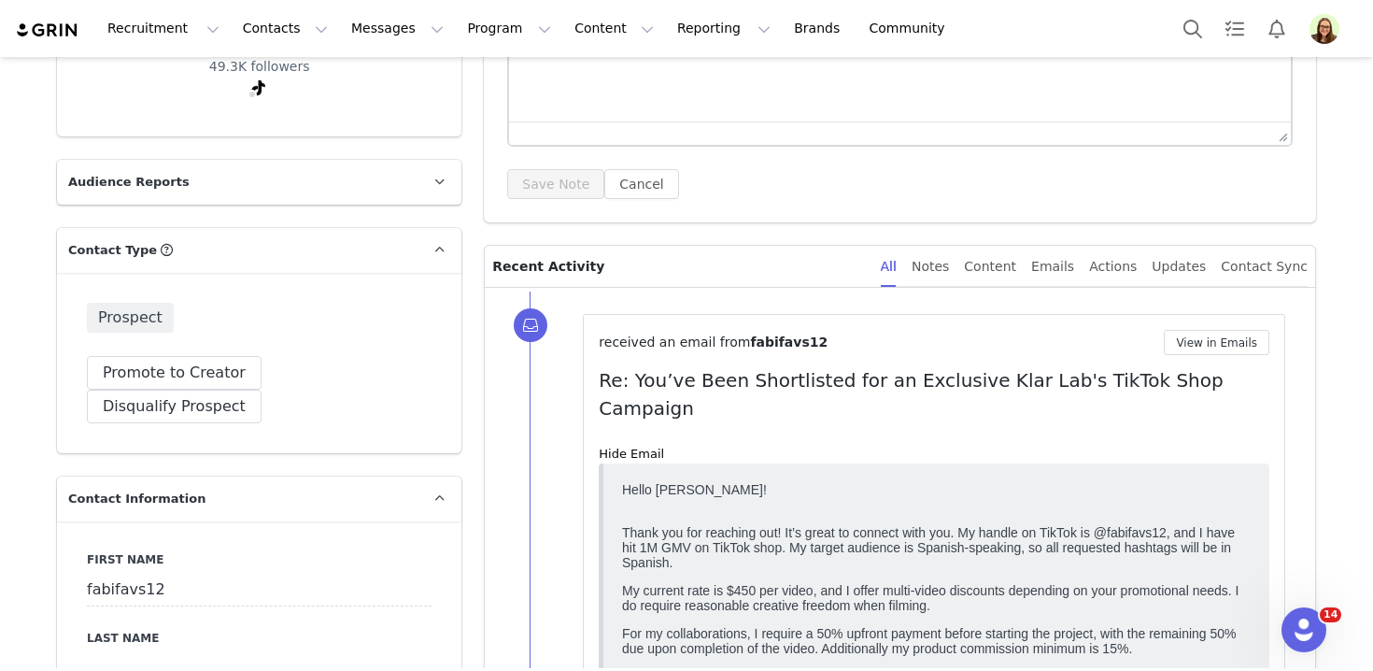
scroll to position [318, 0]
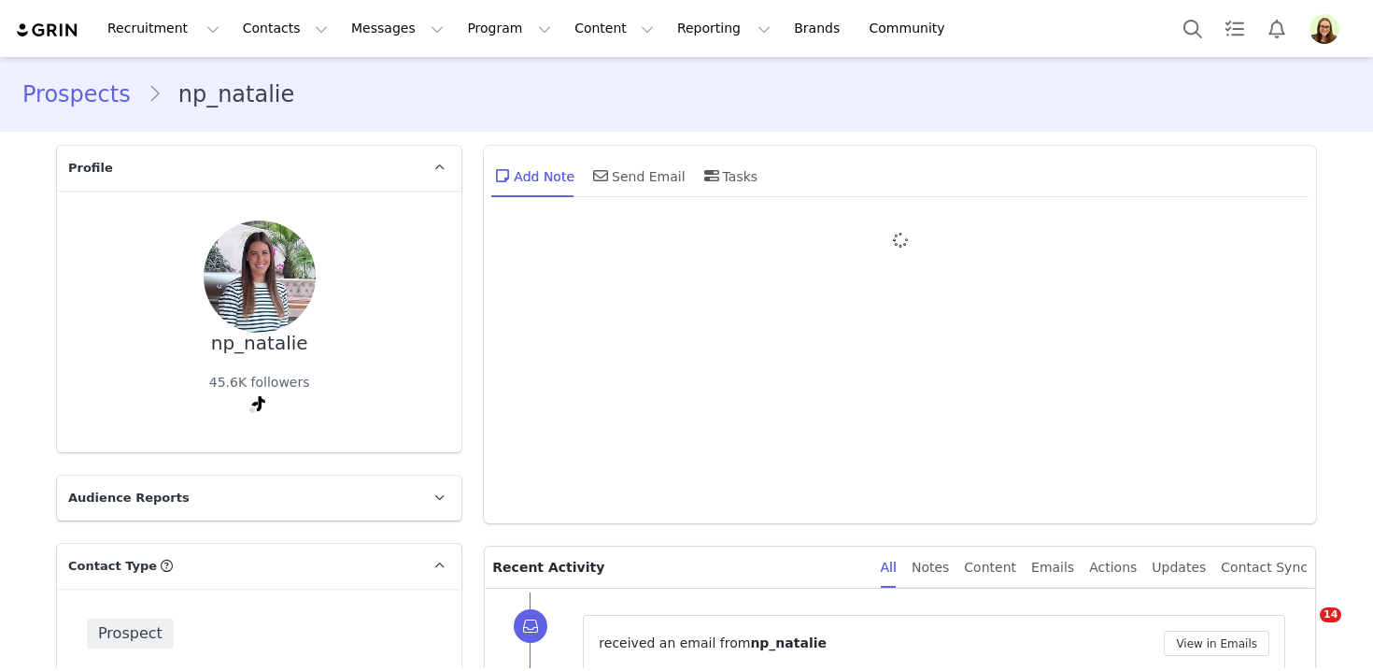
type input "+1 ([GEOGRAPHIC_DATA])"
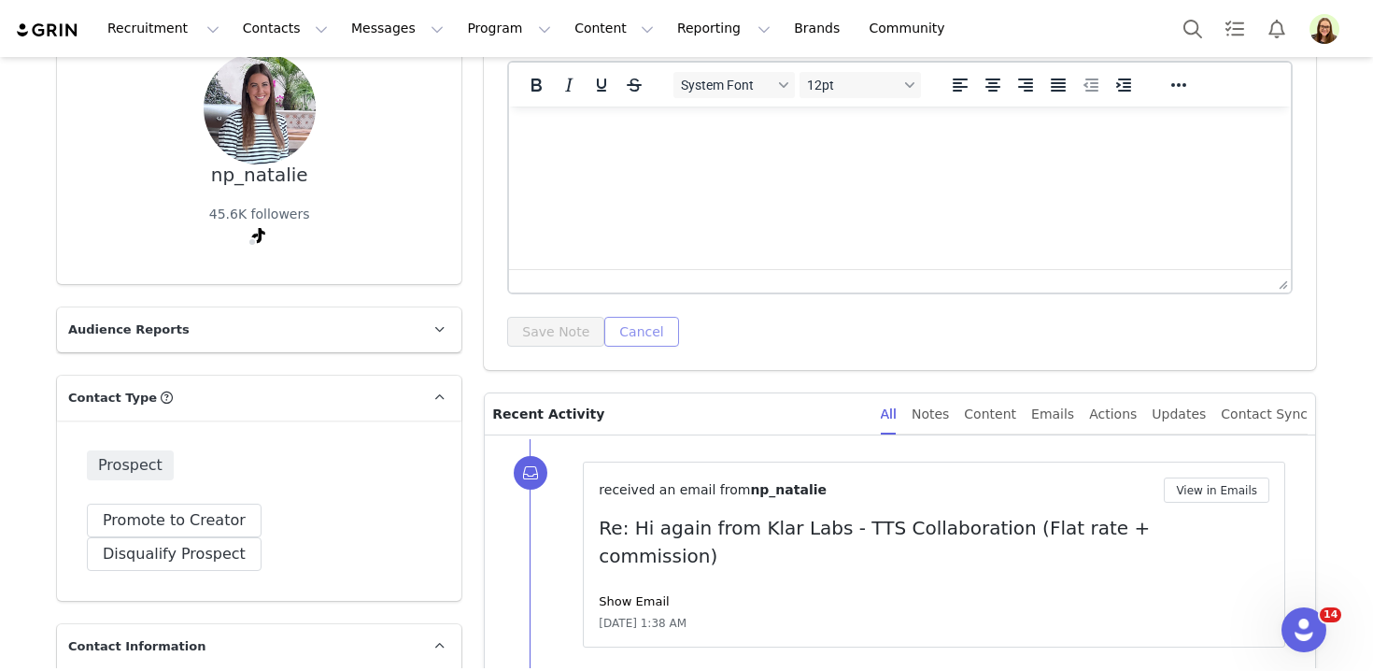
scroll to position [472, 0]
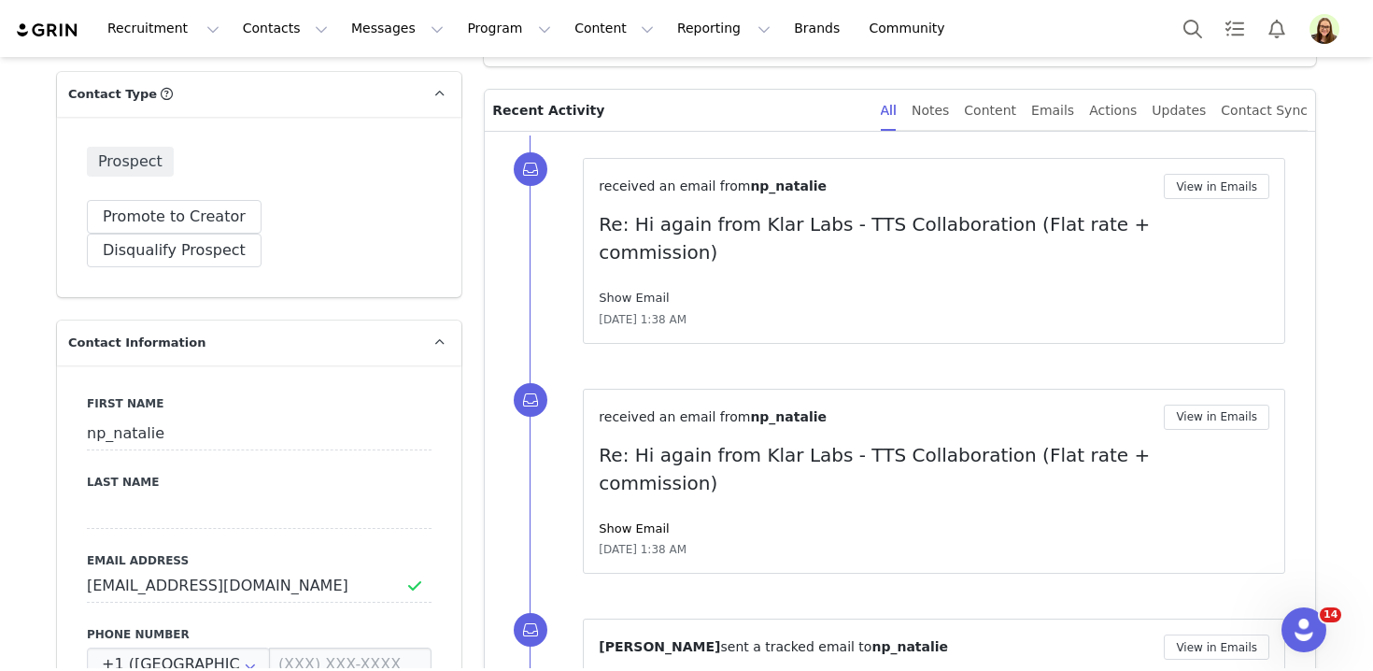
click at [644, 290] on link "Show Email" at bounding box center [634, 297] width 70 height 14
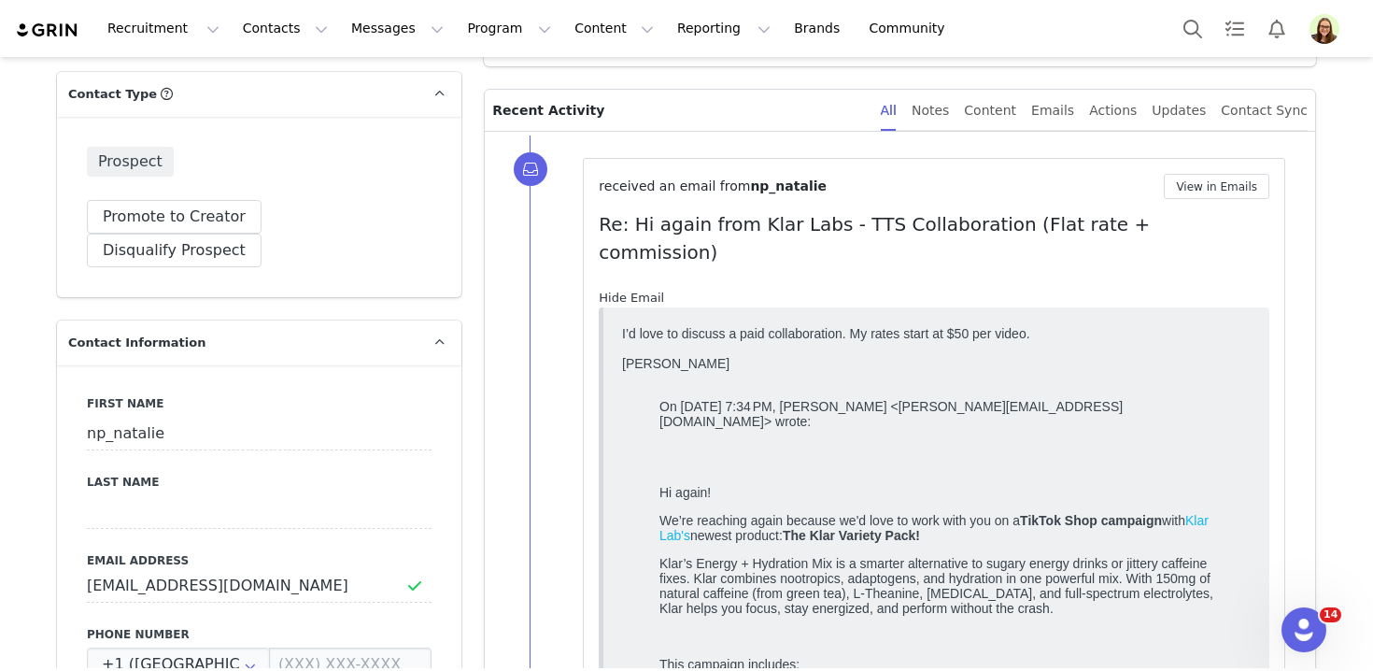
scroll to position [0, 0]
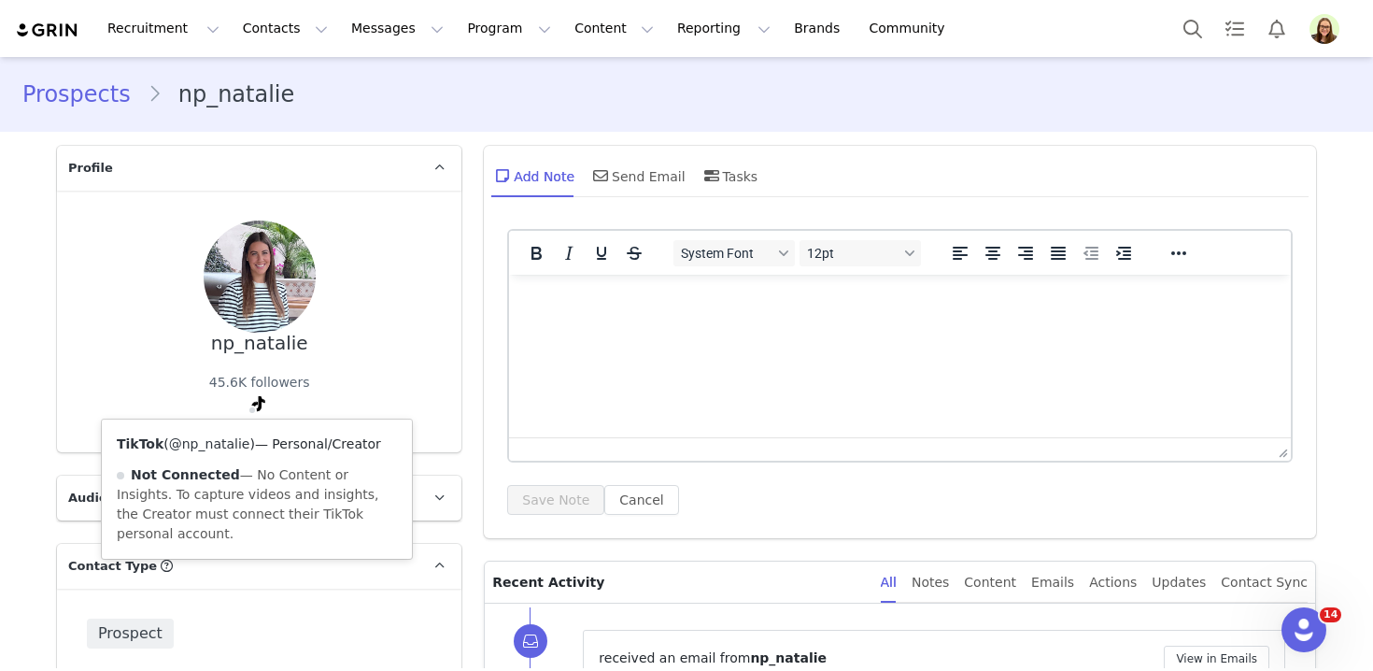
click at [218, 447] on link "@np_natalie" at bounding box center [209, 443] width 81 height 15
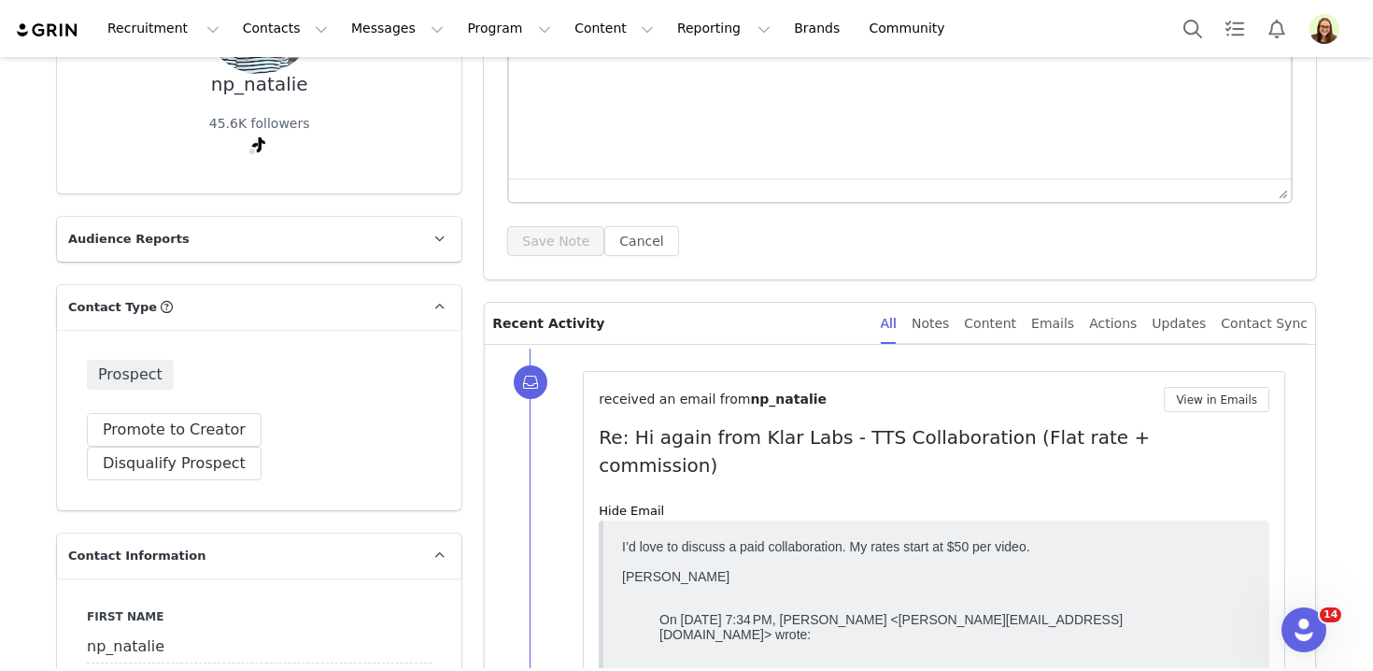
scroll to position [261, 0]
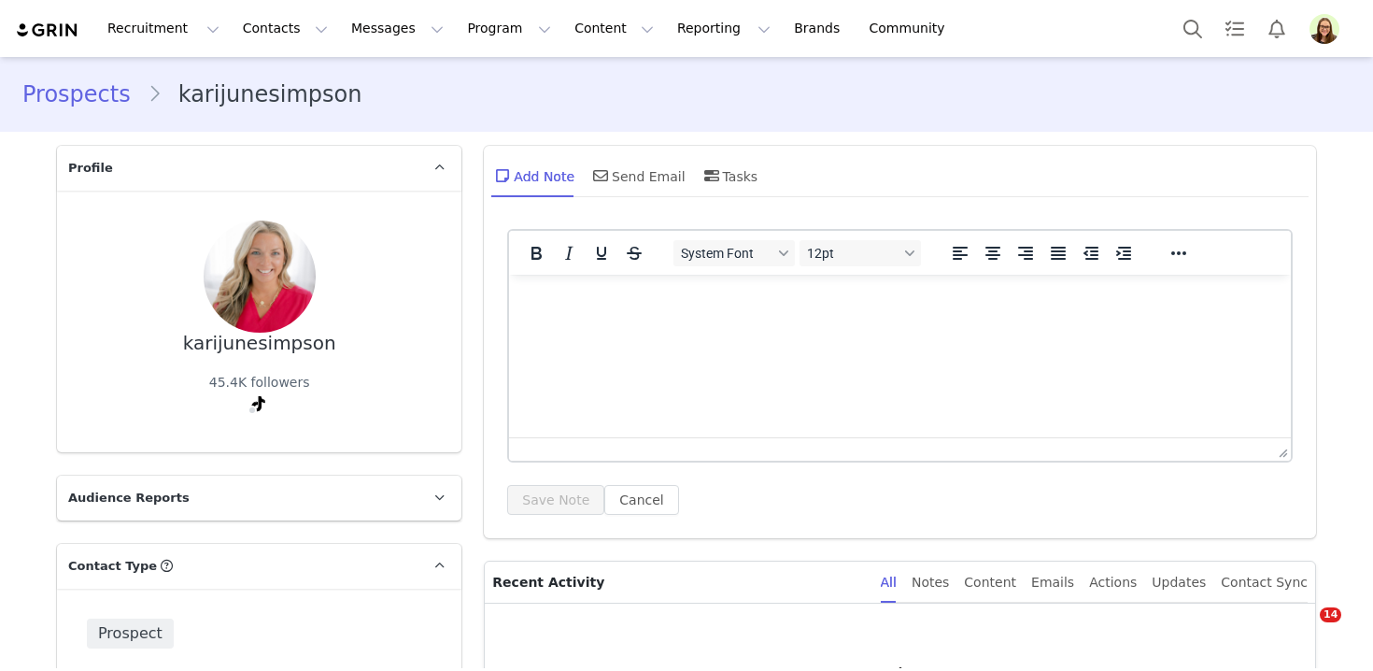
type input "+1 ([GEOGRAPHIC_DATA])"
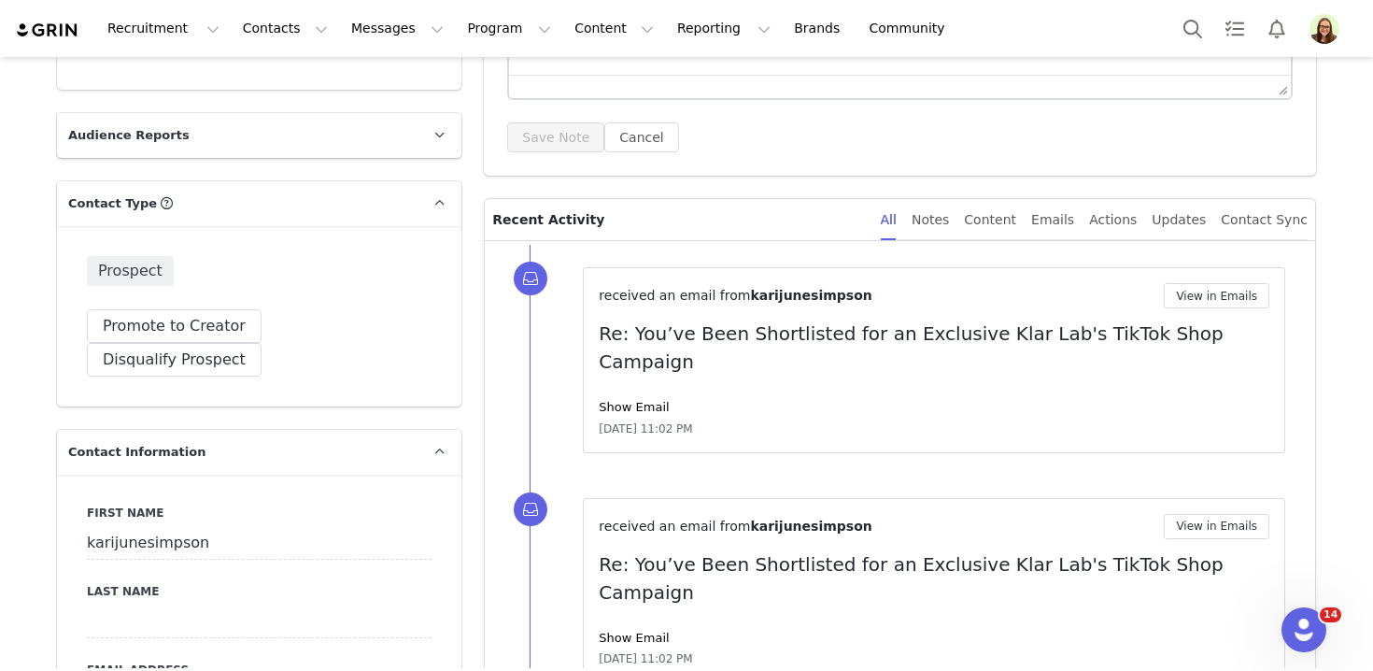
scroll to position [367, 0]
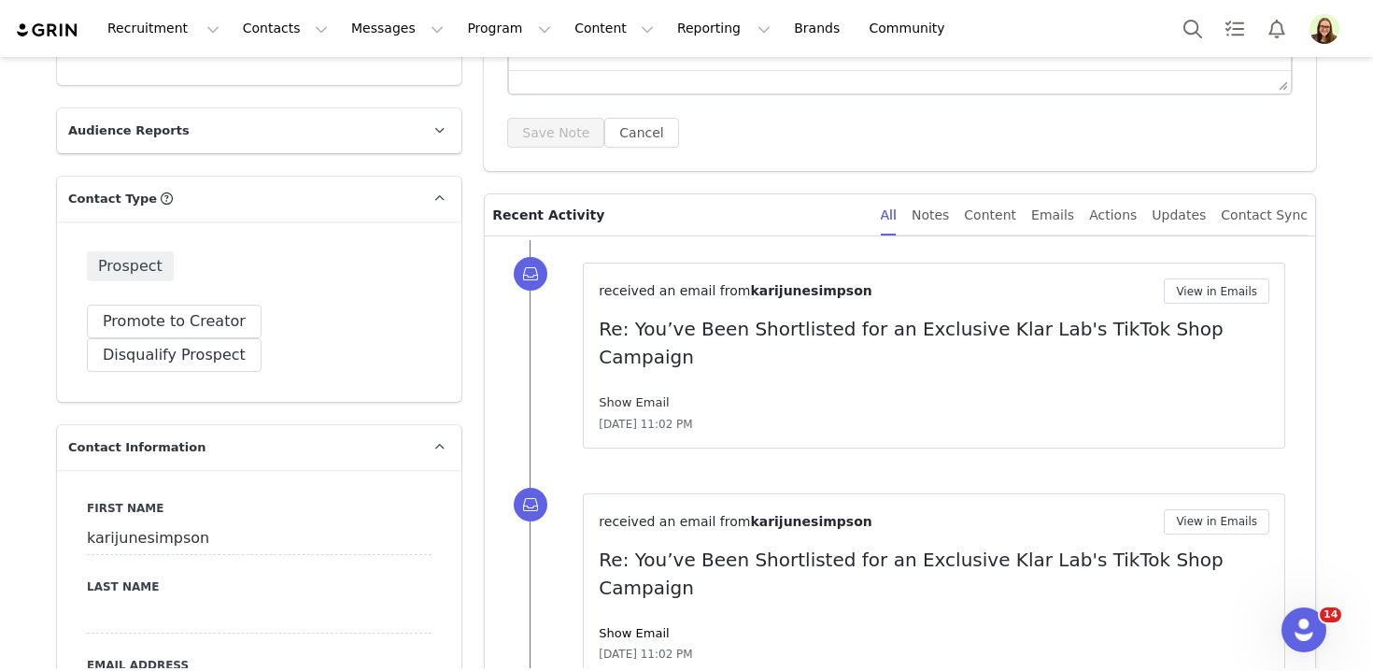
click at [658, 395] on link "Show Email" at bounding box center [634, 402] width 70 height 14
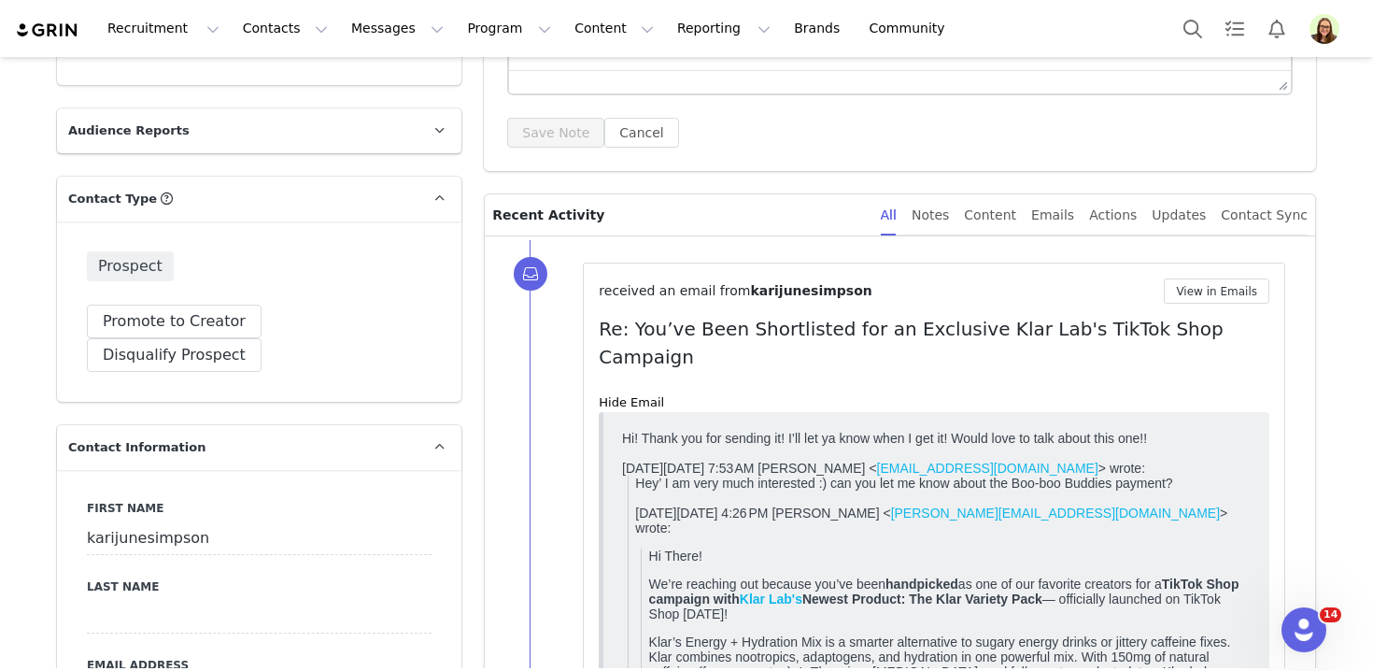
scroll to position [0, 0]
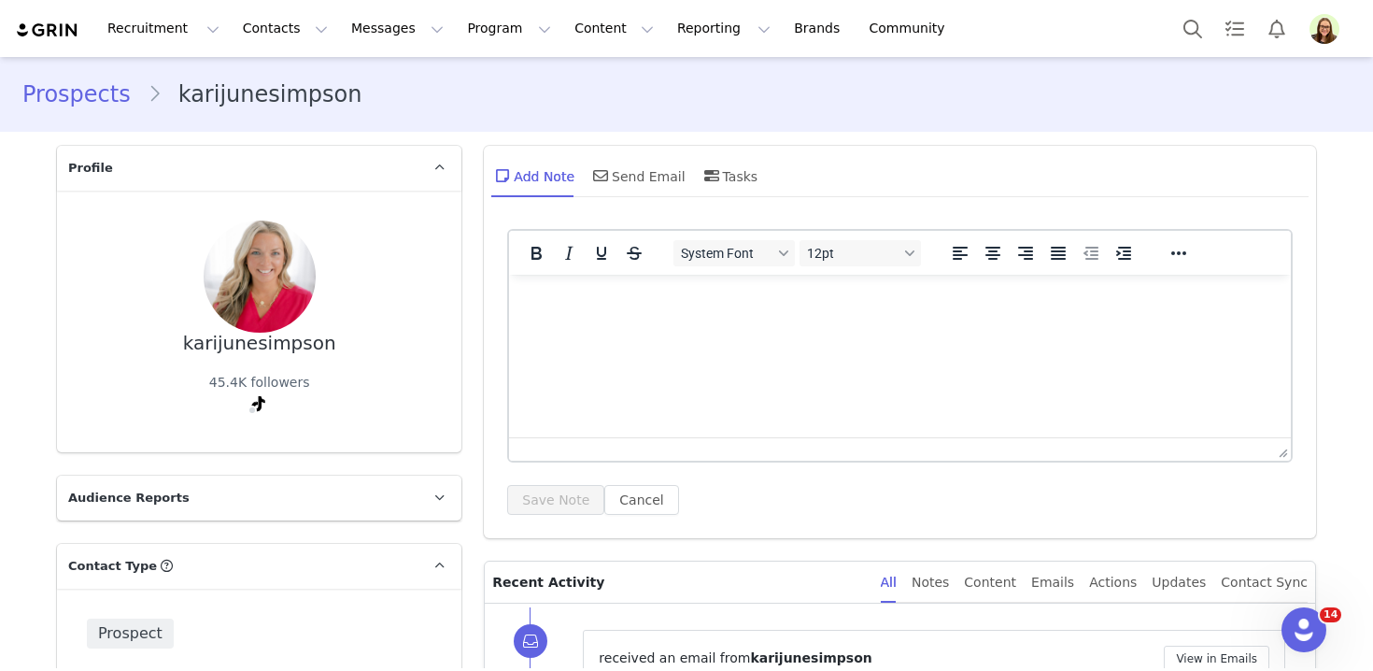
click at [249, 349] on div "karijunesimpson" at bounding box center [259, 342] width 153 height 21
copy div "karijunesimpson"
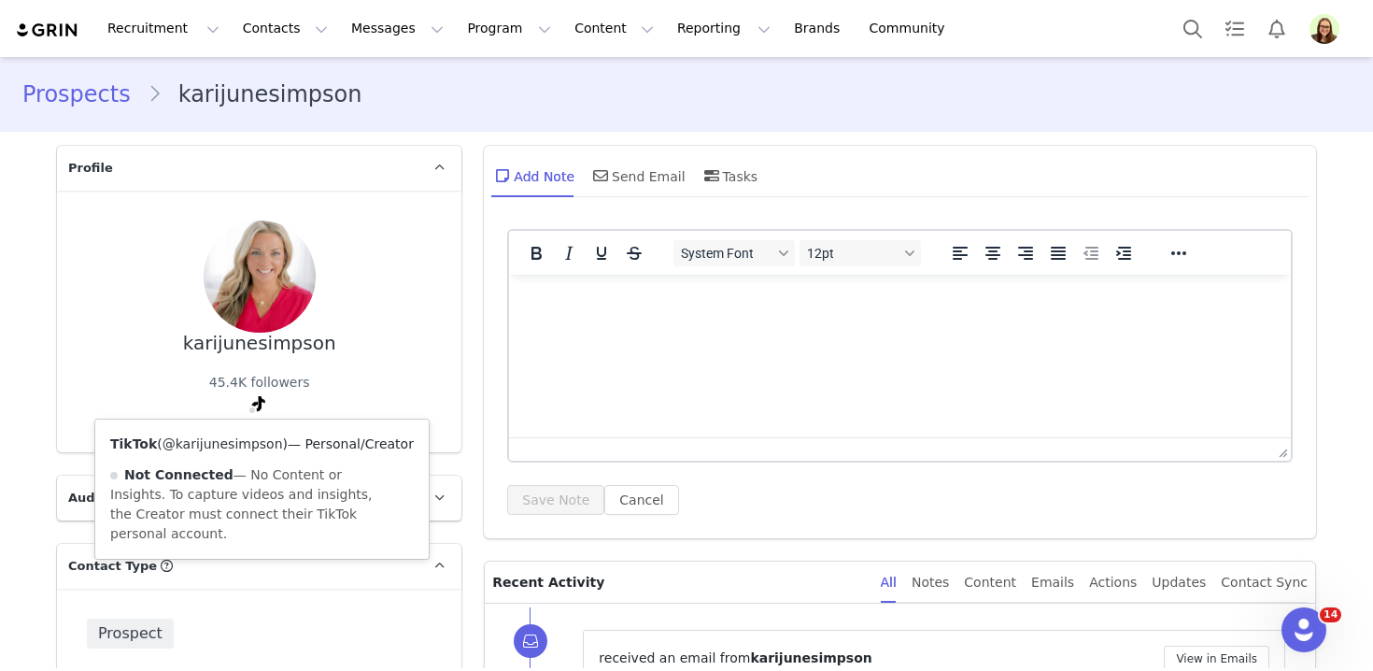
click at [250, 440] on link "@karijunesimpson" at bounding box center [222, 443] width 120 height 15
click at [240, 446] on link "@karijunesimpson" at bounding box center [222, 443] width 120 height 15
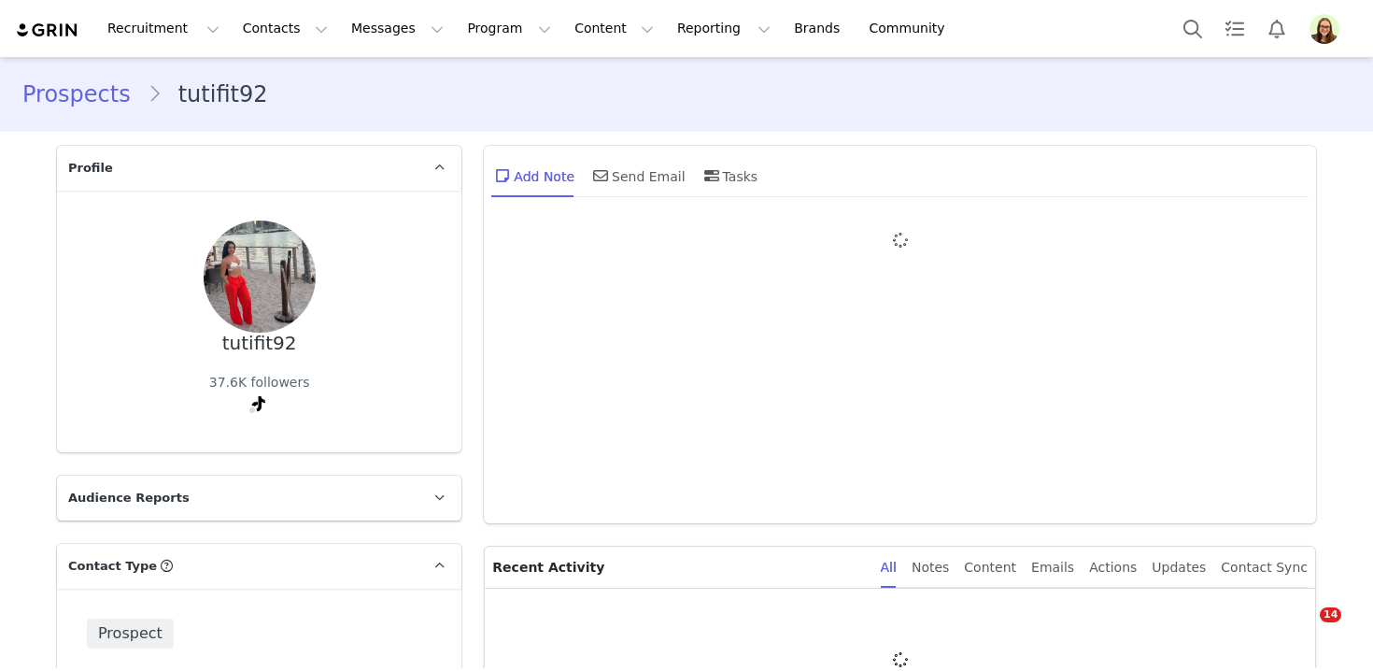
type input "+1 ([GEOGRAPHIC_DATA])"
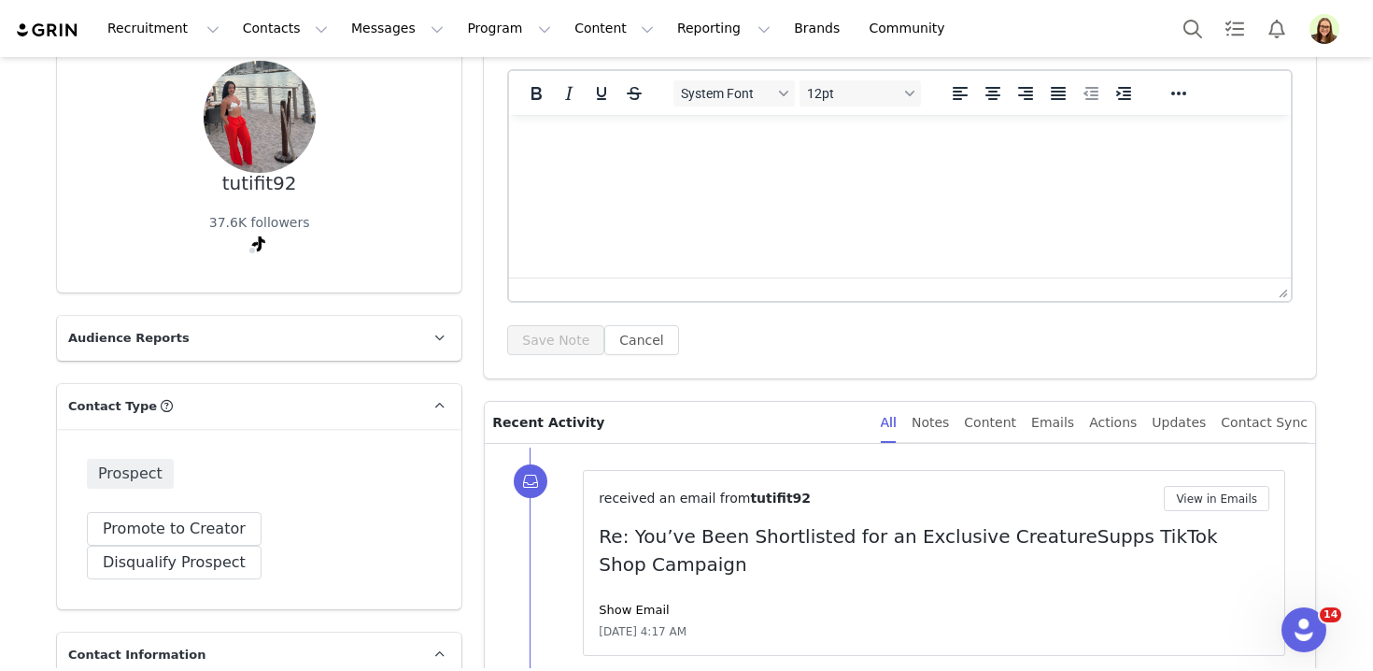
scroll to position [224, 0]
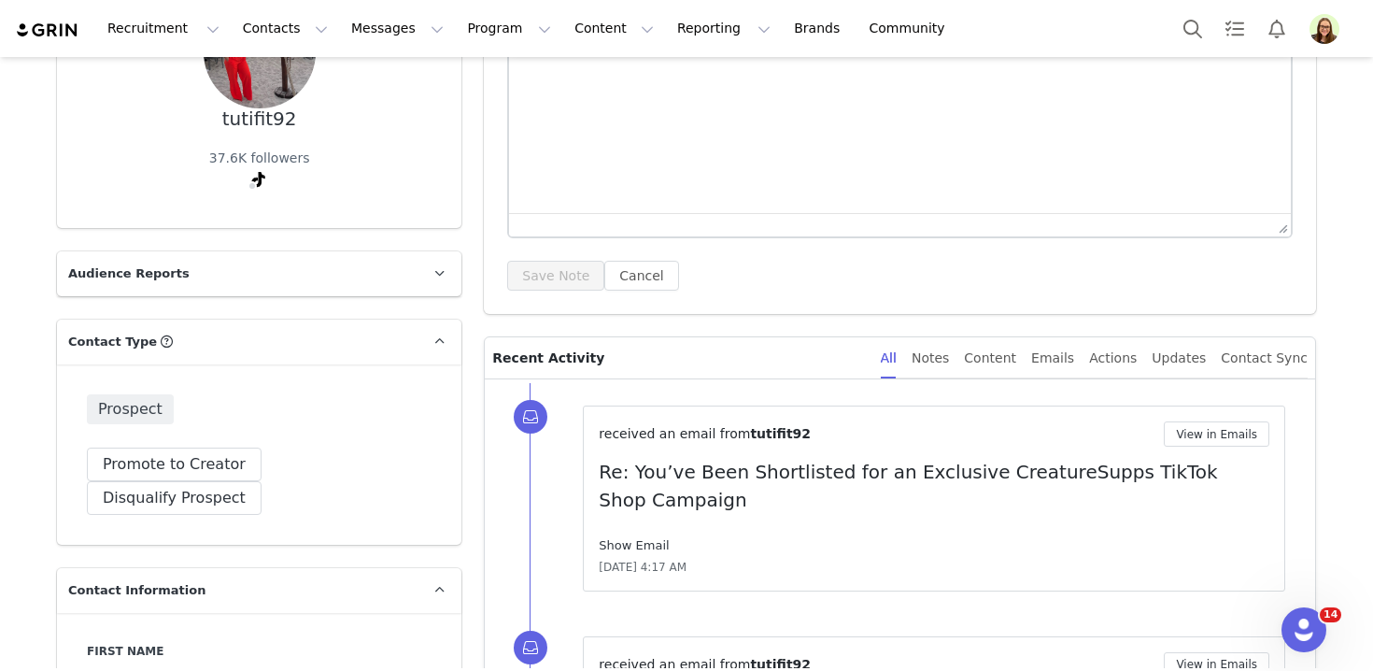
click at [650, 545] on link "Show Email" at bounding box center [634, 545] width 70 height 14
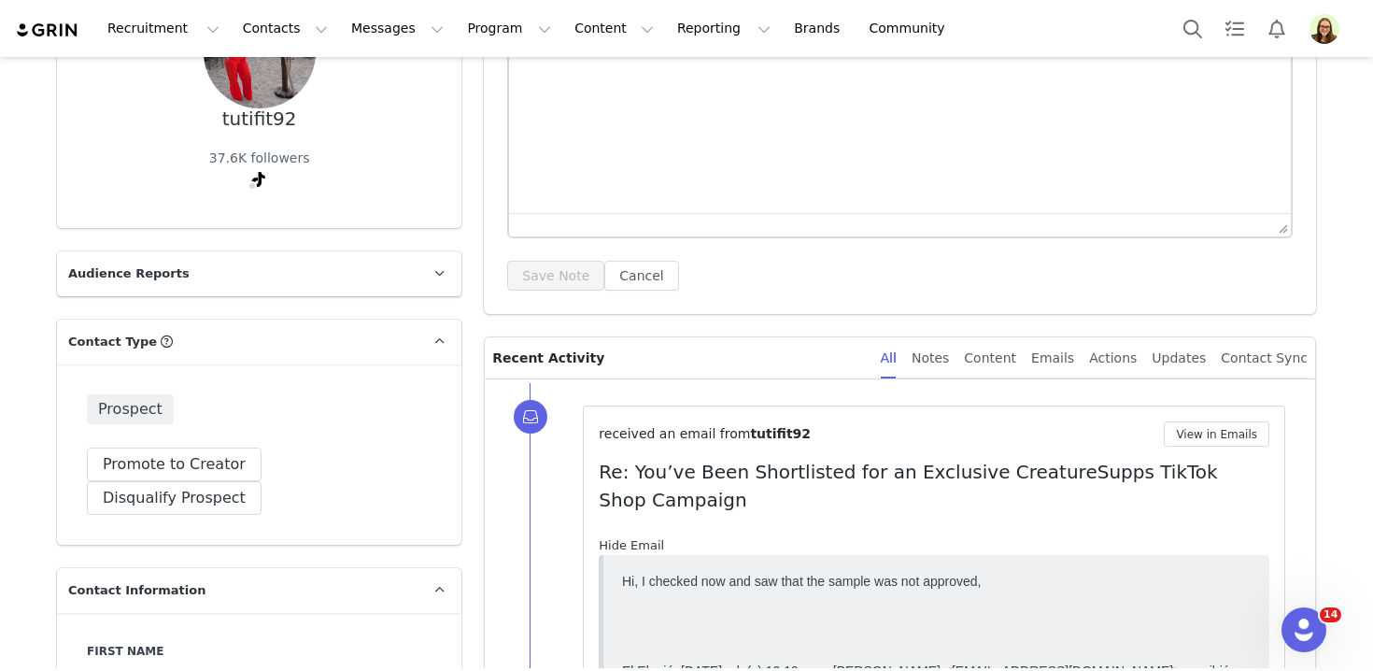
scroll to position [0, 0]
click at [650, 545] on link "Hide Email" at bounding box center [631, 545] width 65 height 14
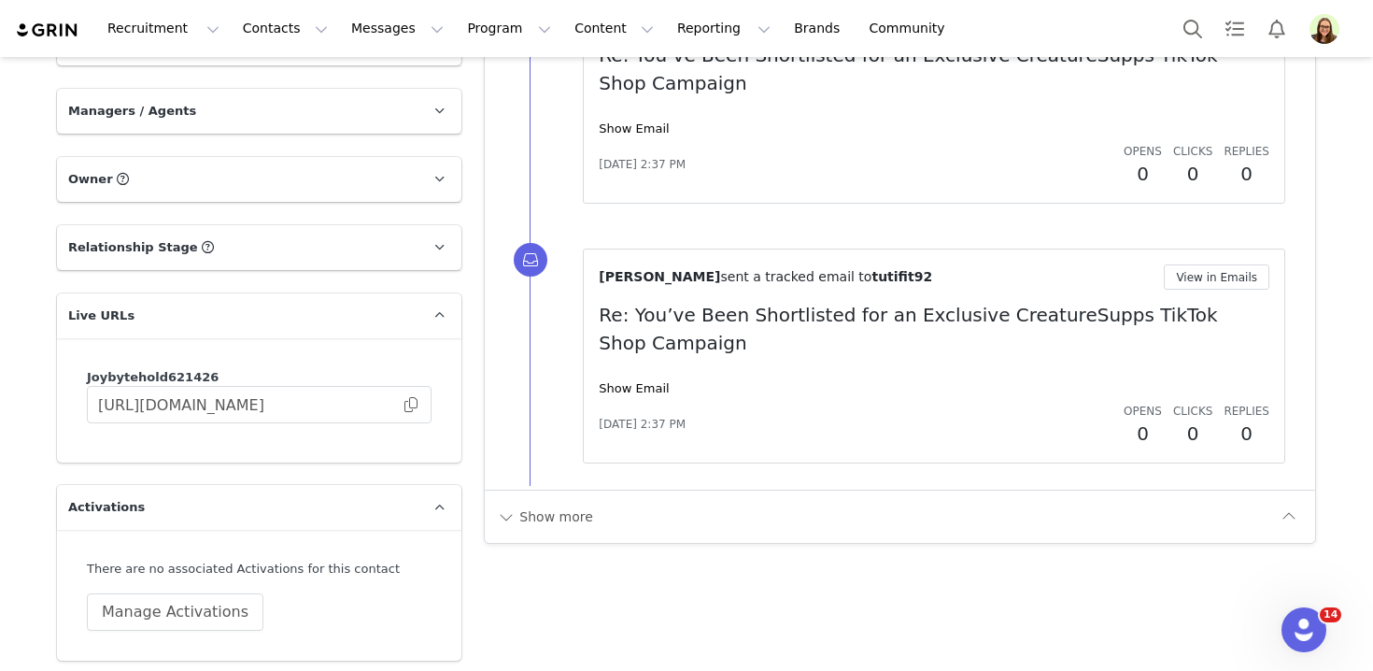
scroll to position [2726, 0]
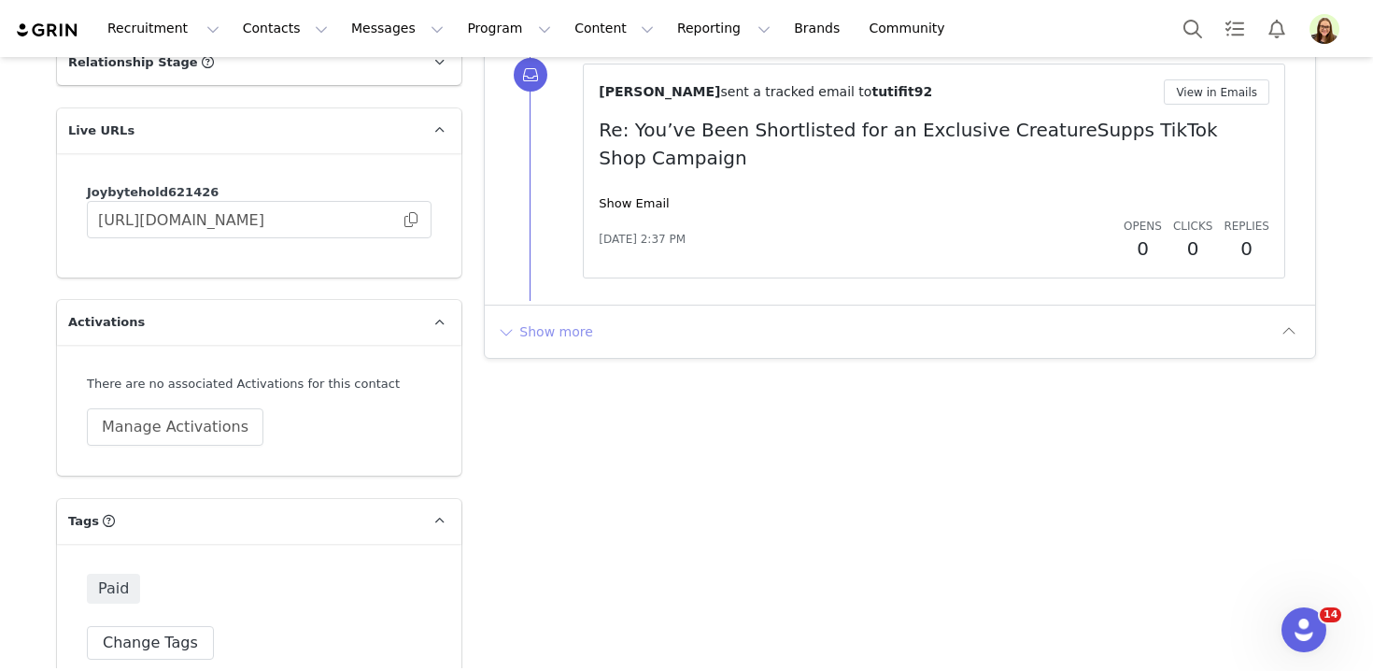
click at [552, 333] on button "Show more" at bounding box center [545, 332] width 98 height 30
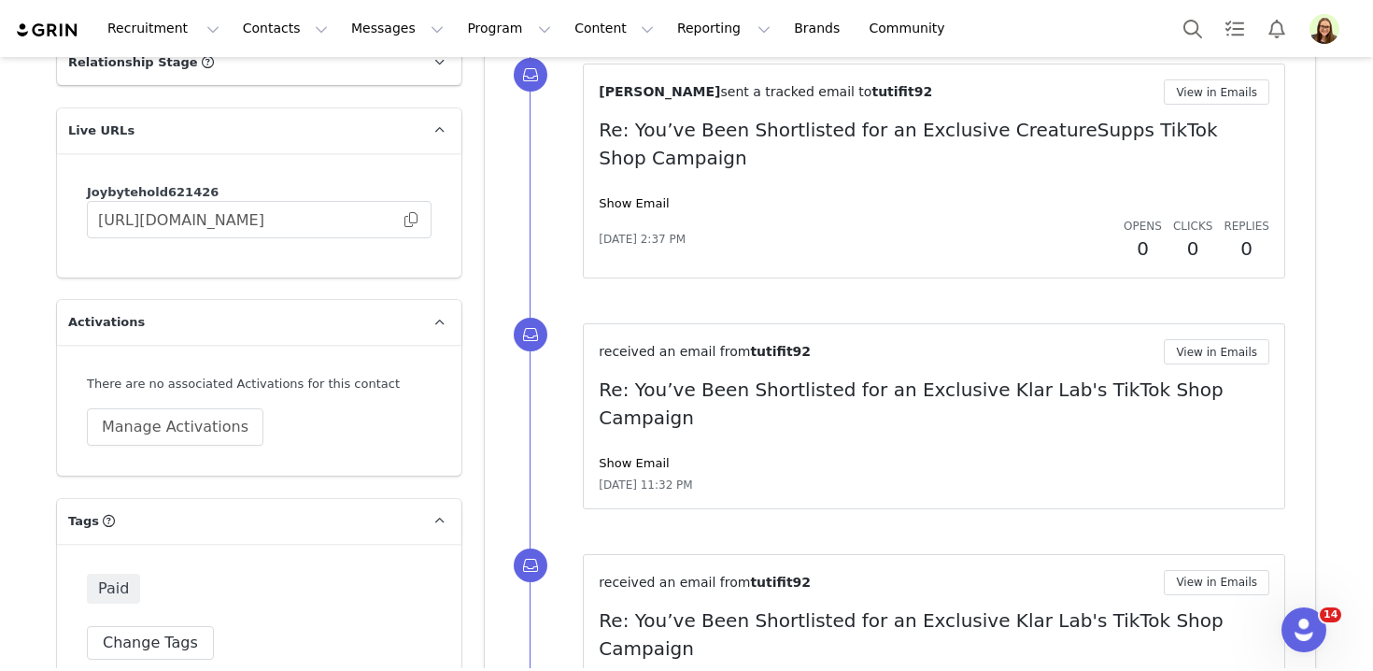
scroll to position [2744, 0]
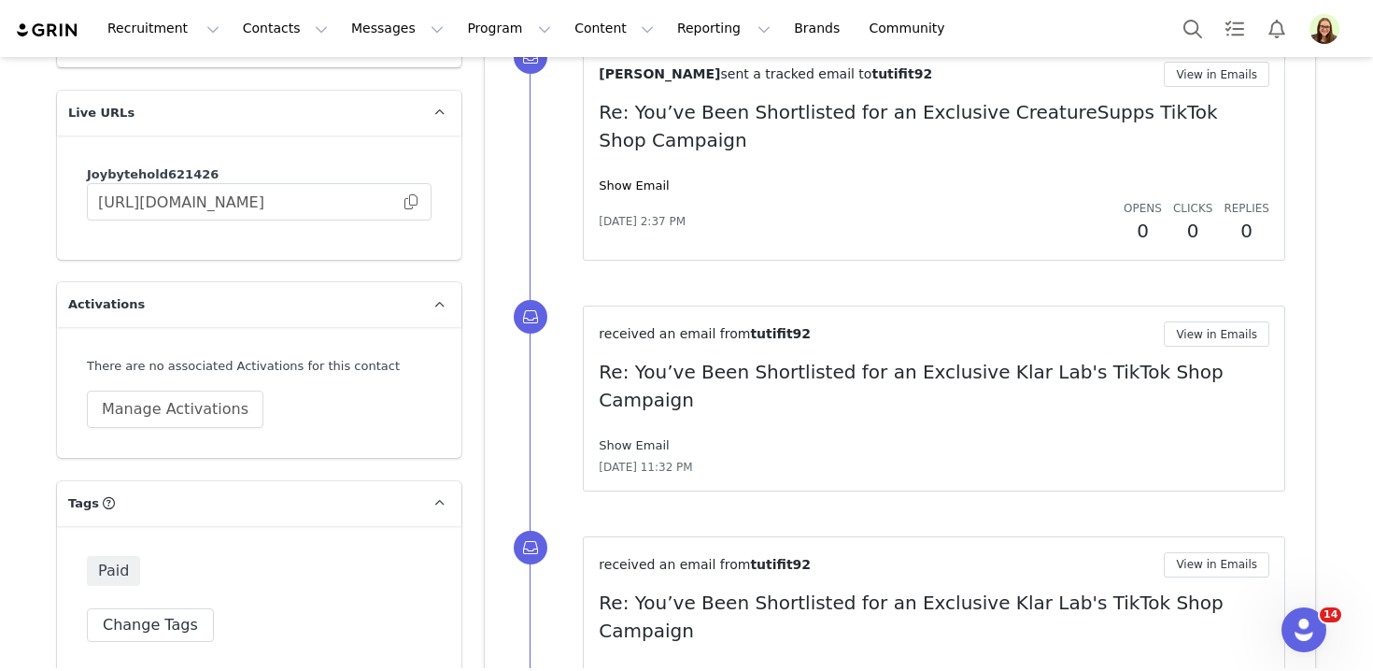
click at [642, 438] on link "Show Email" at bounding box center [634, 445] width 70 height 14
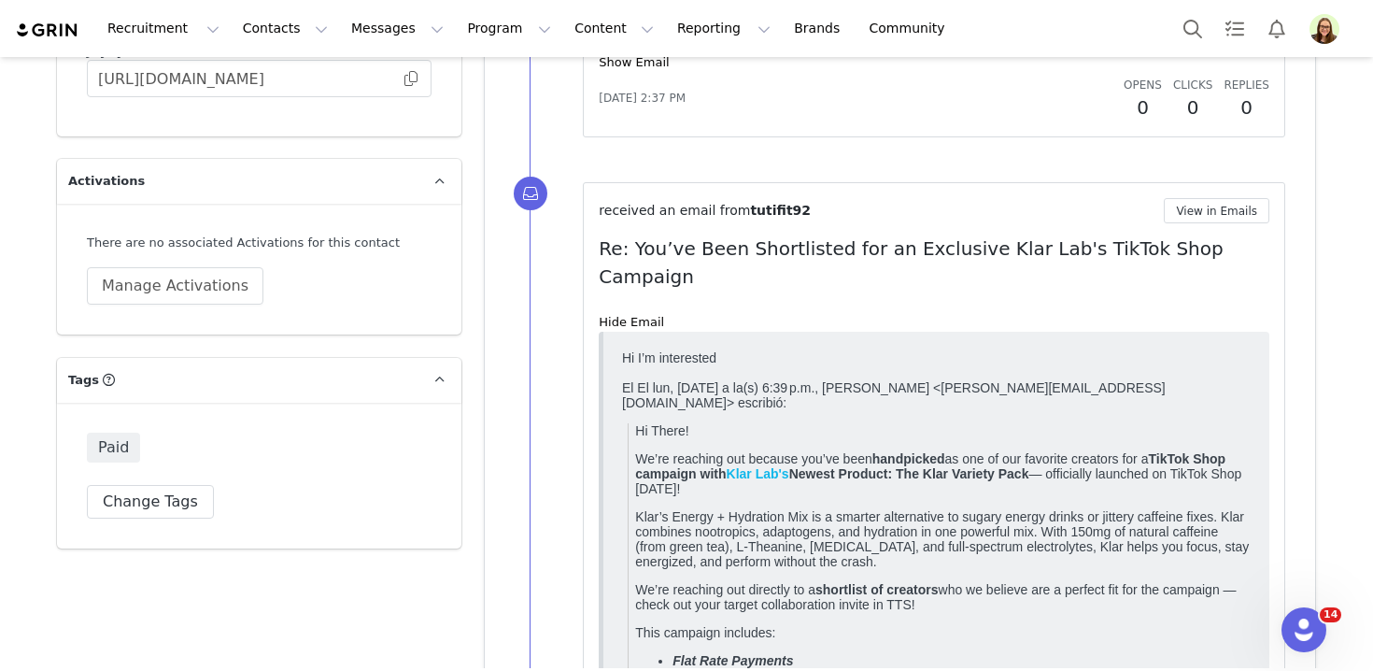
scroll to position [2993, 0]
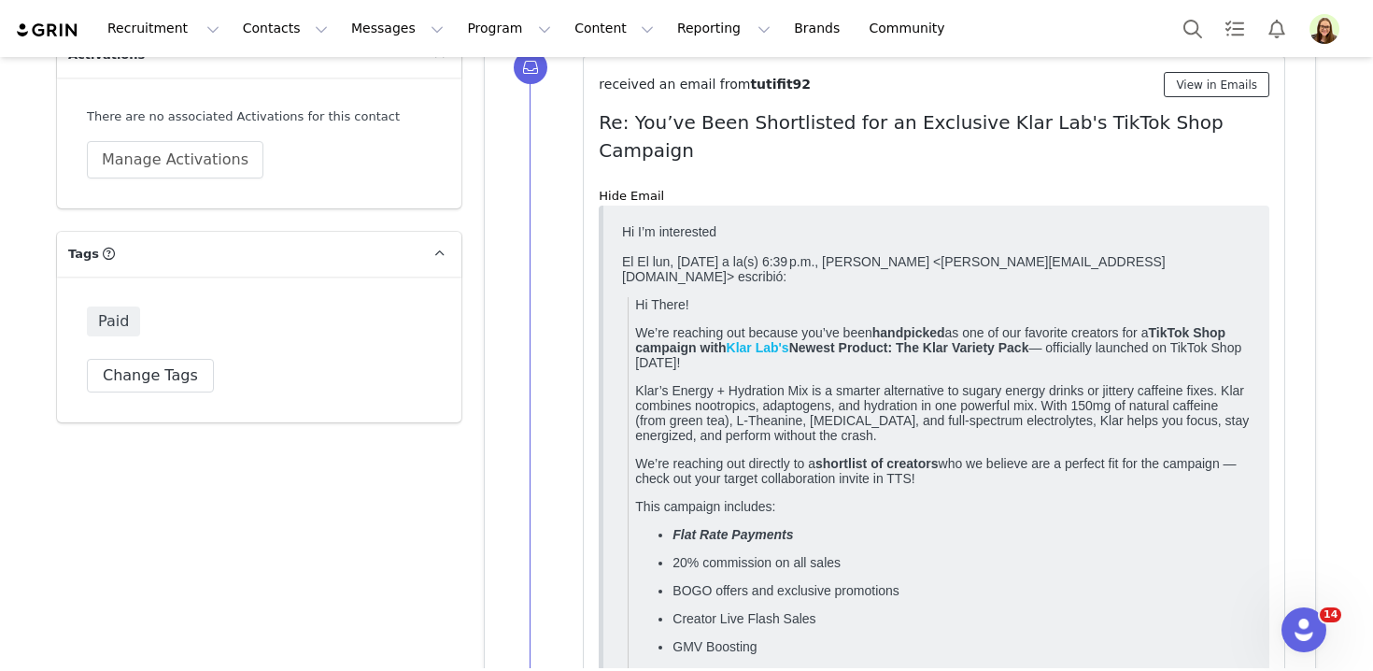
click at [1222, 78] on button "View in Emails" at bounding box center [1217, 84] width 106 height 25
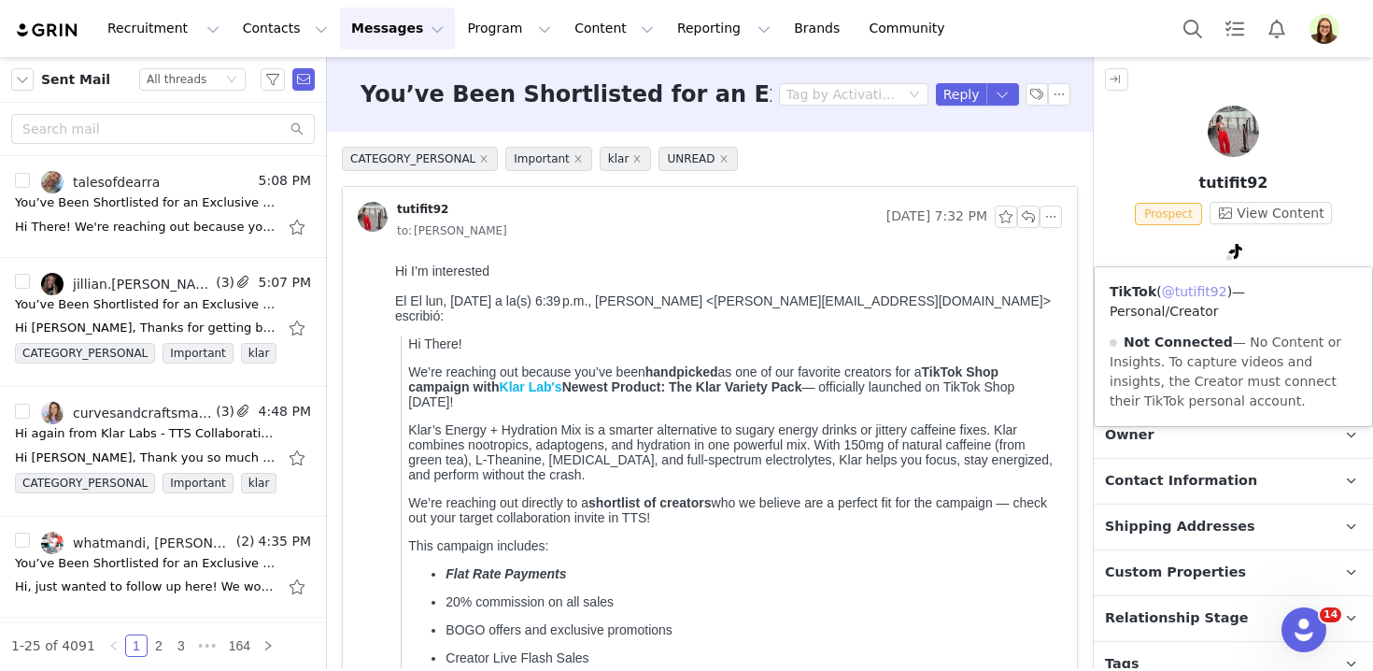
click at [1222, 292] on link "@tutifit92" at bounding box center [1194, 291] width 65 height 15
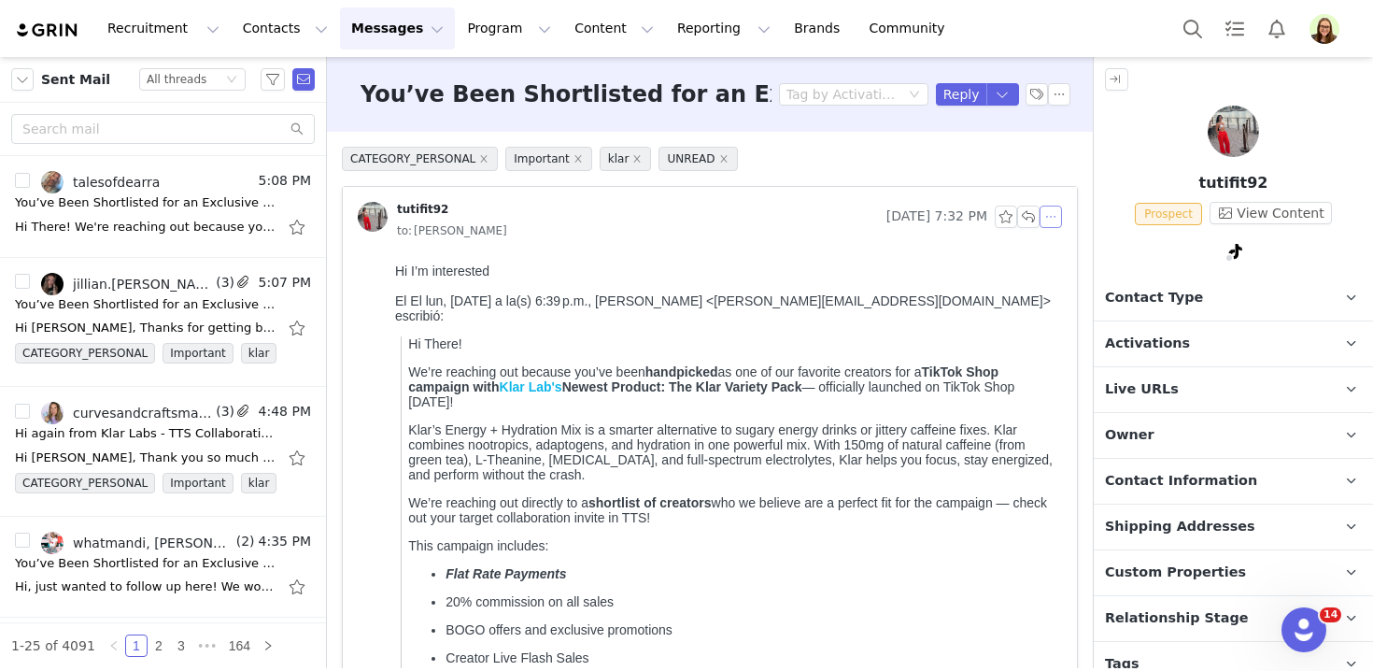
click at [1054, 216] on button "button" at bounding box center [1050, 216] width 22 height 22
click at [1054, 249] on li "Reply All" at bounding box center [1078, 250] width 79 height 30
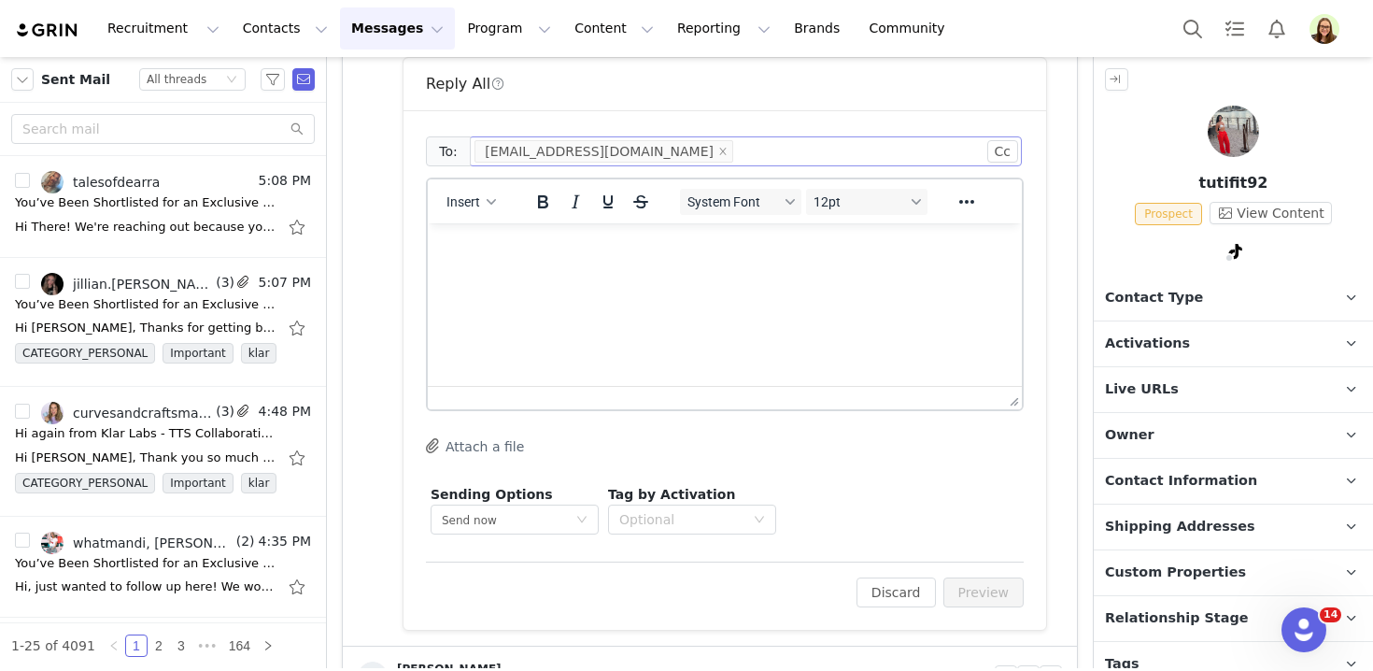
click at [683, 274] on html at bounding box center [725, 248] width 594 height 50
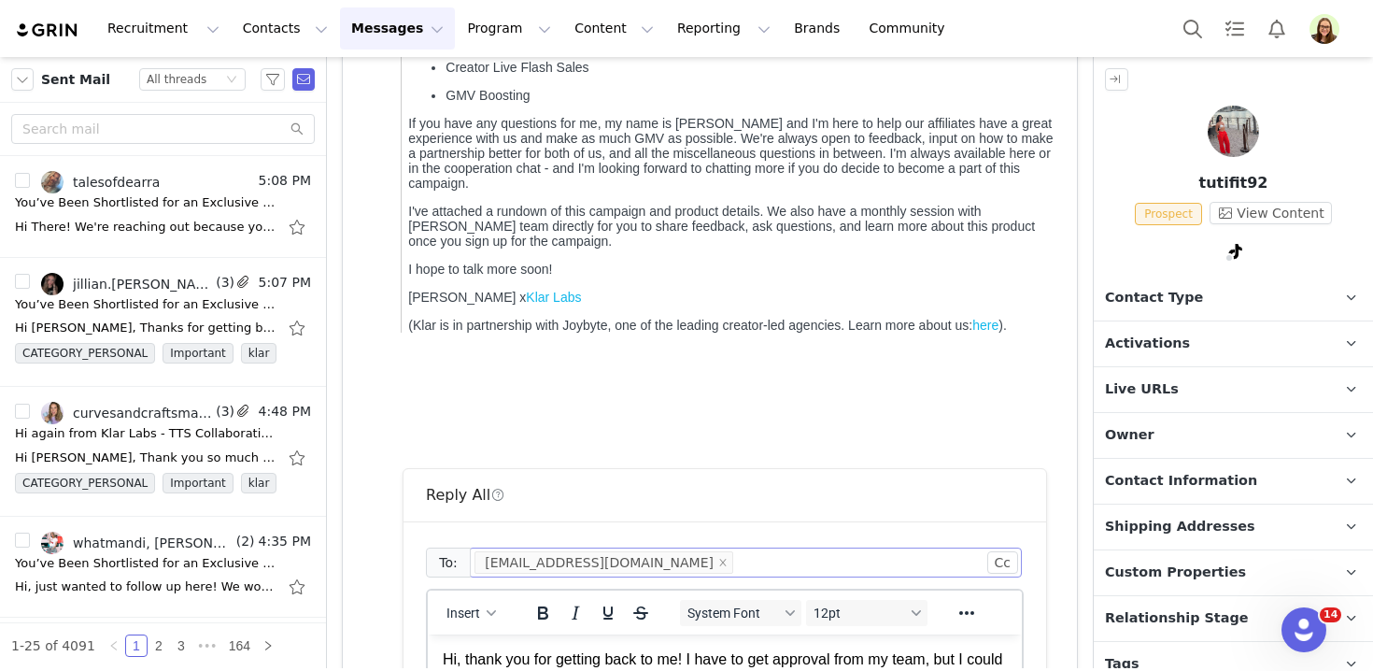
scroll to position [612, 0]
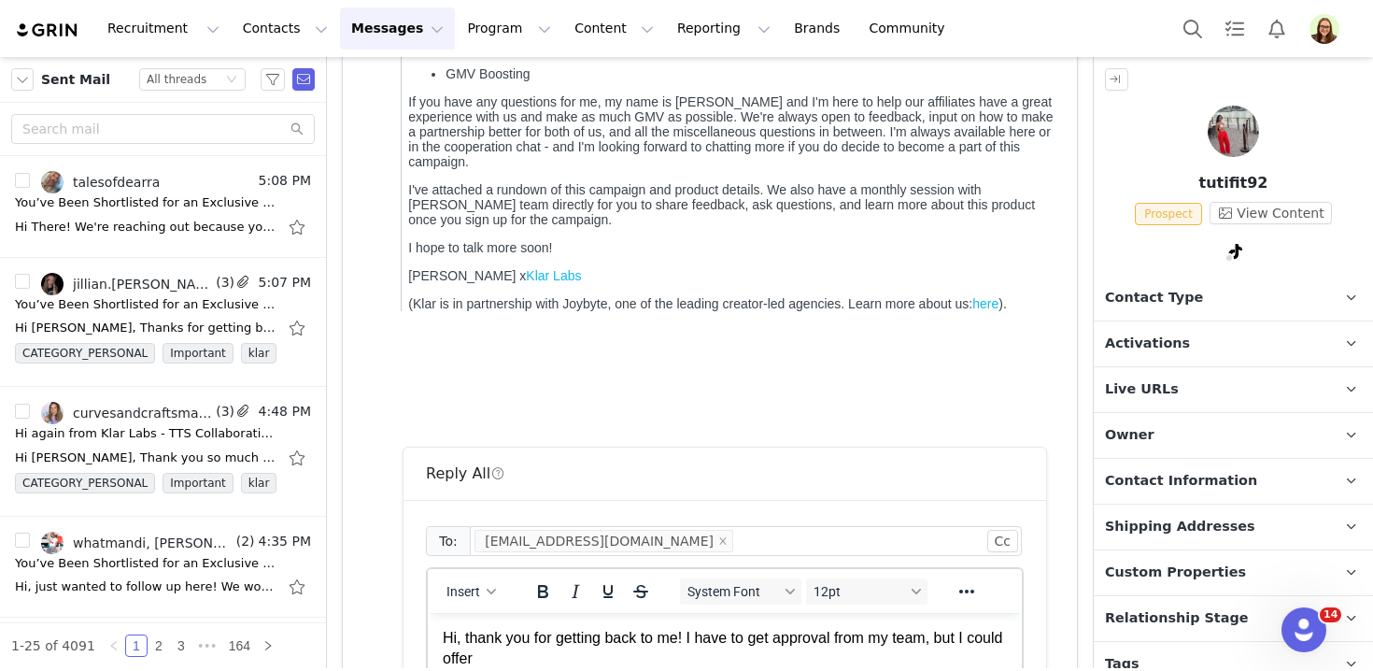
click at [779, 639] on p "Hi, thank you for getting back to me! I have to get approval from my team, but …" at bounding box center [725, 649] width 564 height 42
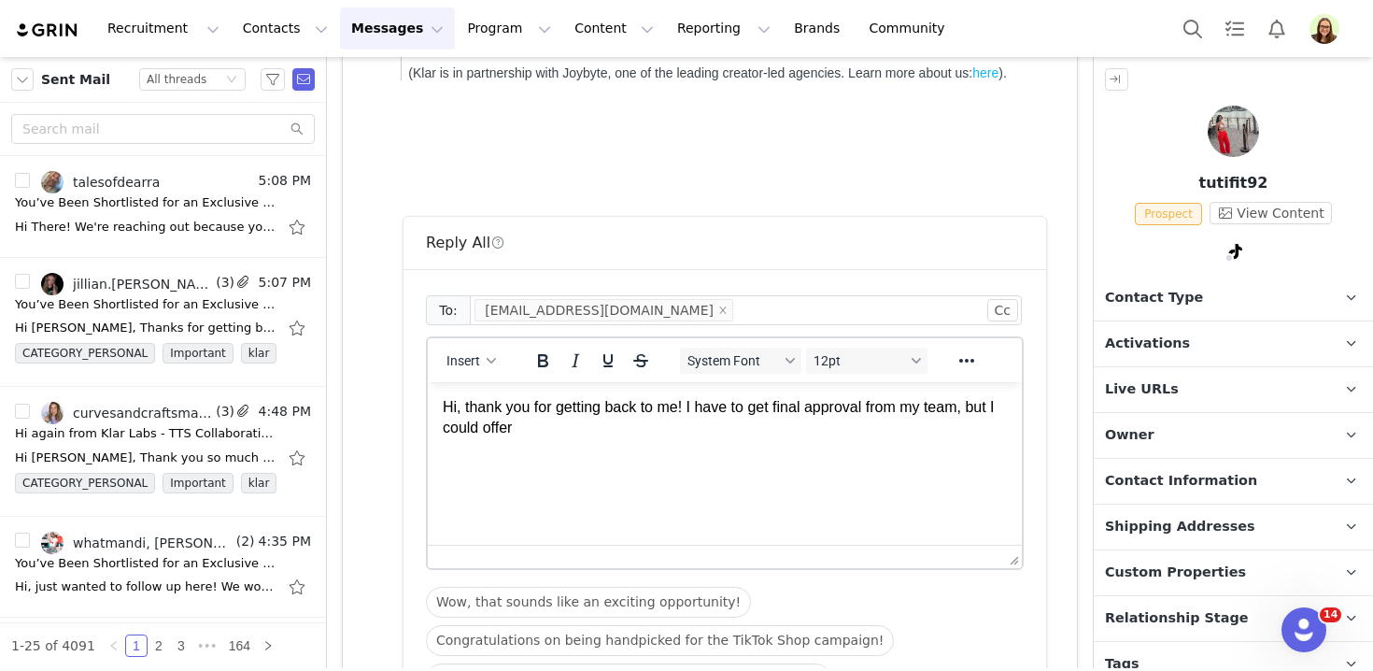
scroll to position [1023, 0]
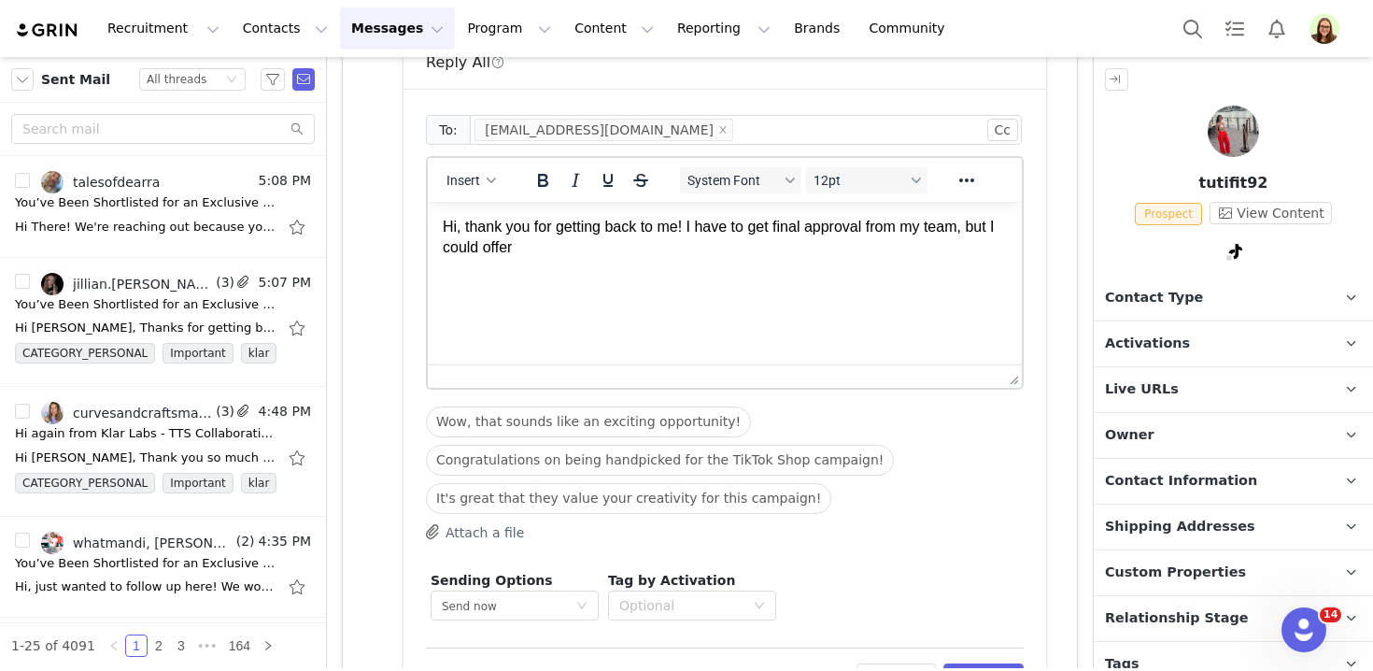
click at [627, 274] on html "Hi, thank you for getting back to me! I have to get final approval from my team…" at bounding box center [725, 238] width 594 height 72
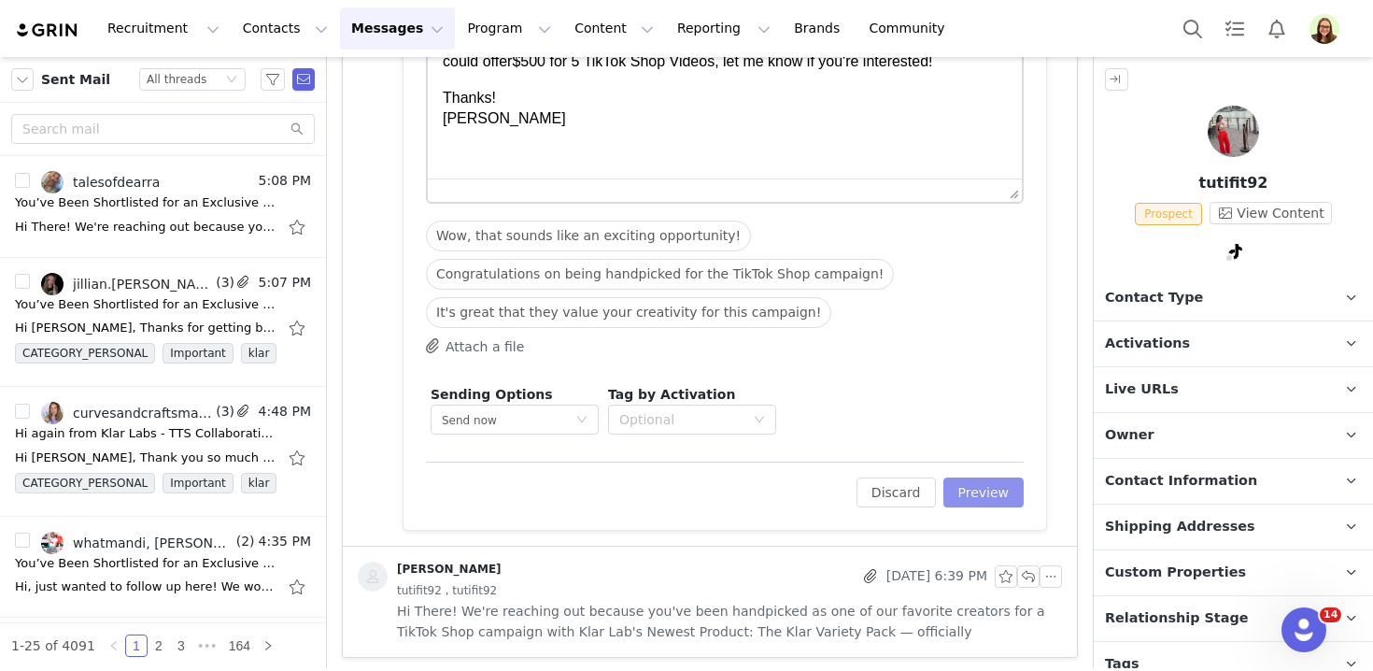
click at [969, 487] on button "Preview" at bounding box center [983, 492] width 81 height 30
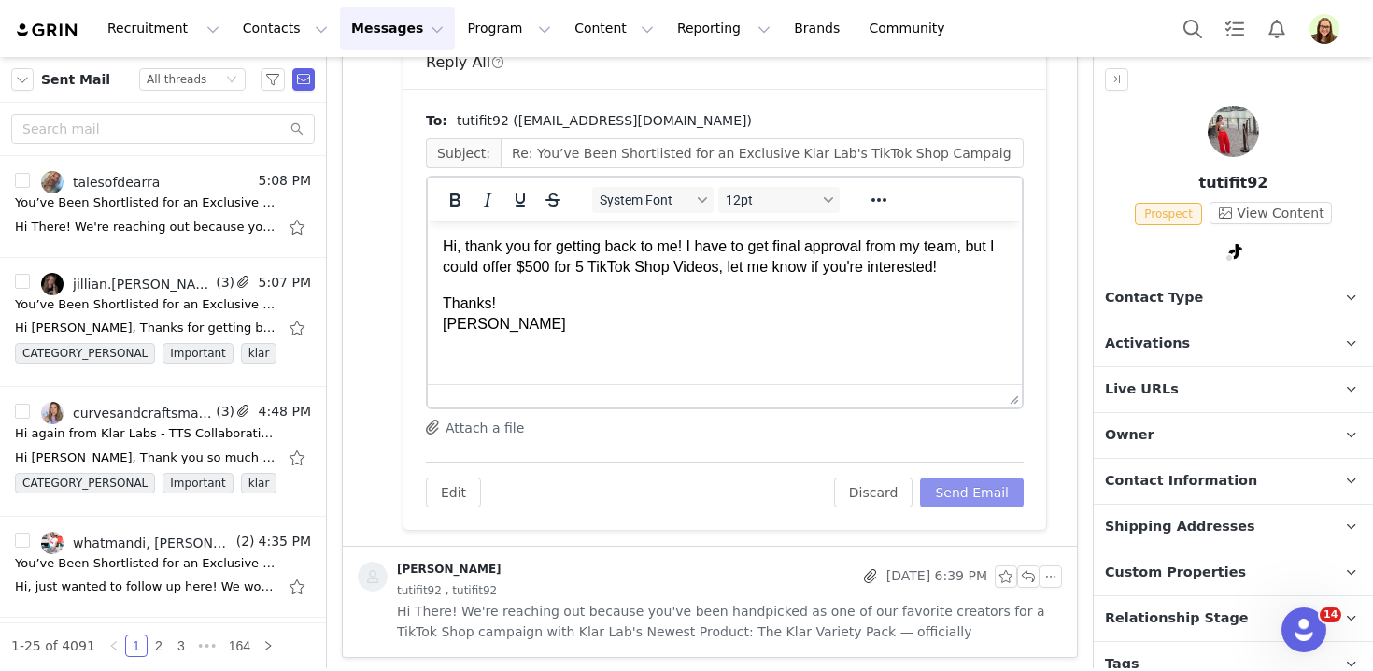
scroll to position [0, 0]
click at [984, 491] on button "Send Email" at bounding box center [972, 492] width 104 height 30
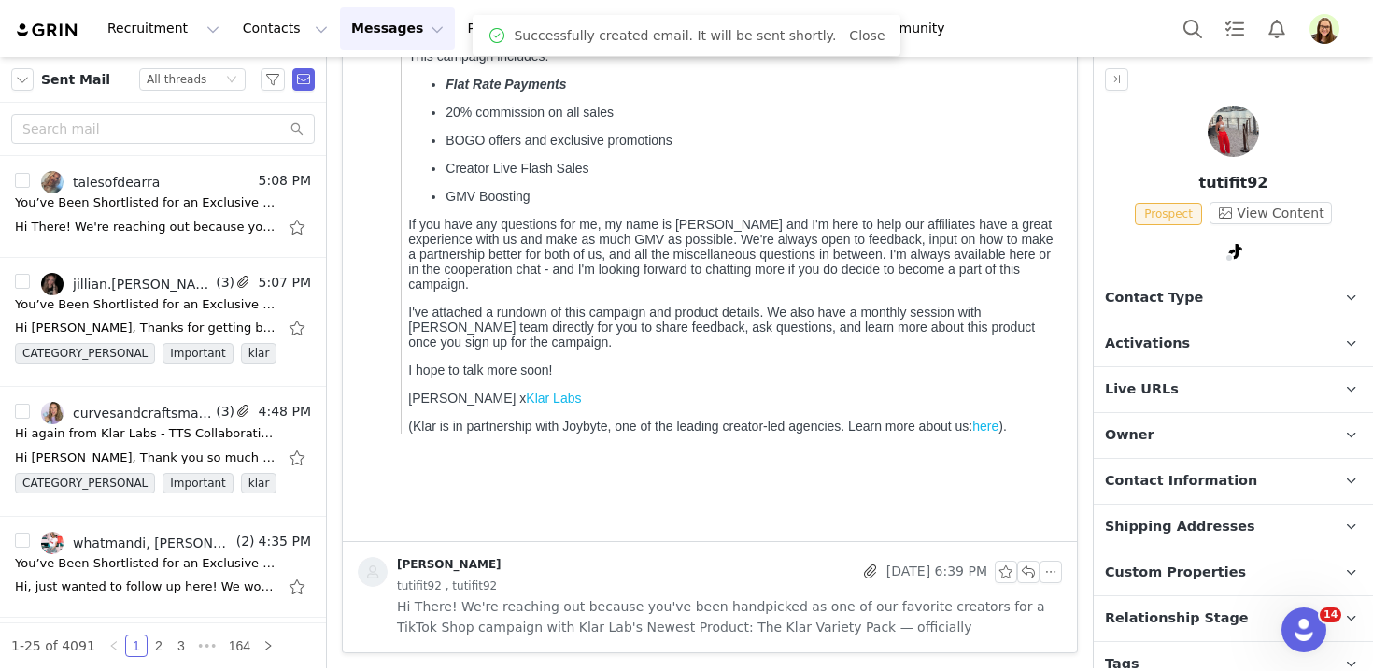
scroll to position [489, 0]
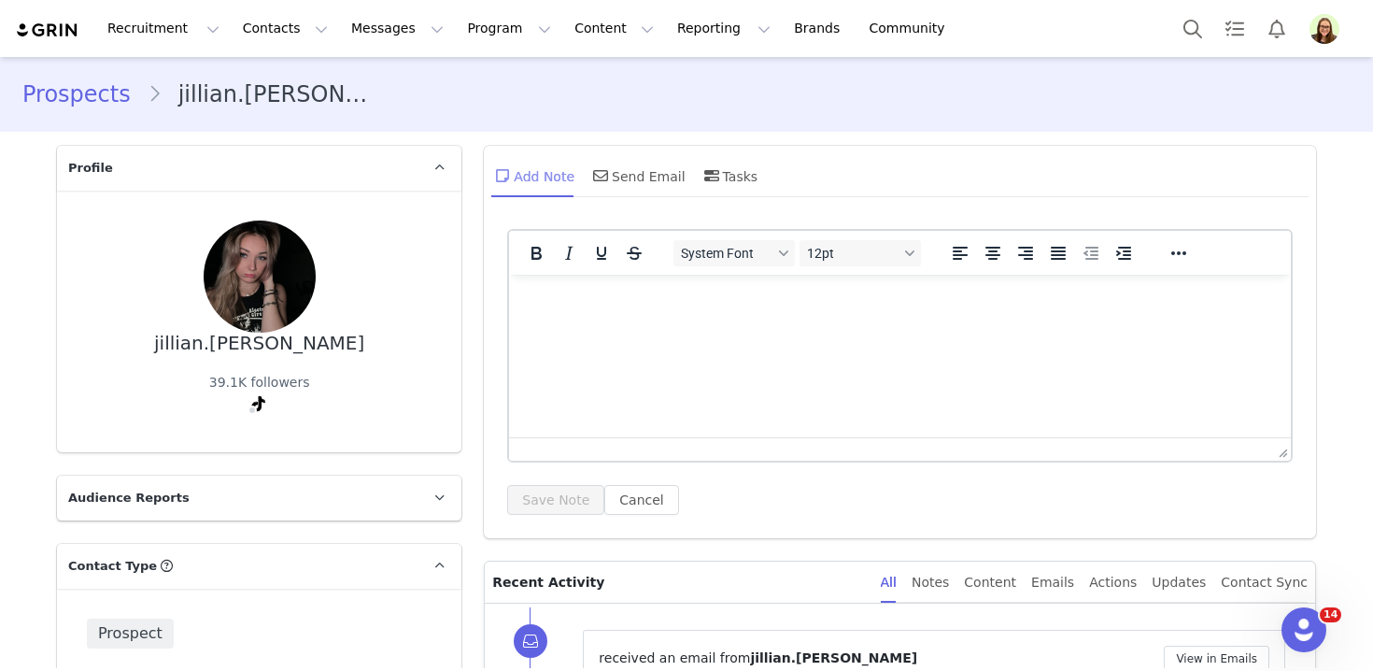
scroll to position [333, 0]
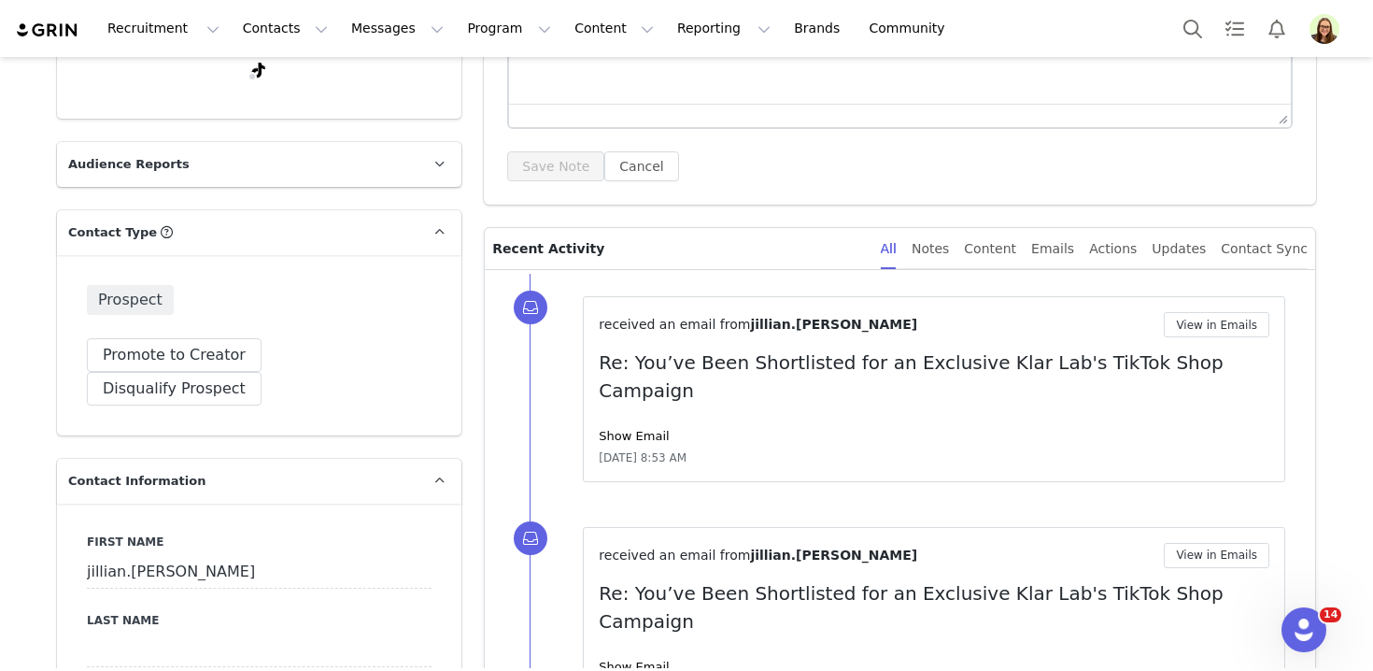
click at [622, 397] on div "received an email from jillian.duvall View in Emails Re: You’ve Been Shortliste…" at bounding box center [934, 389] width 671 height 154
click at [627, 429] on link "Show Email" at bounding box center [634, 436] width 70 height 14
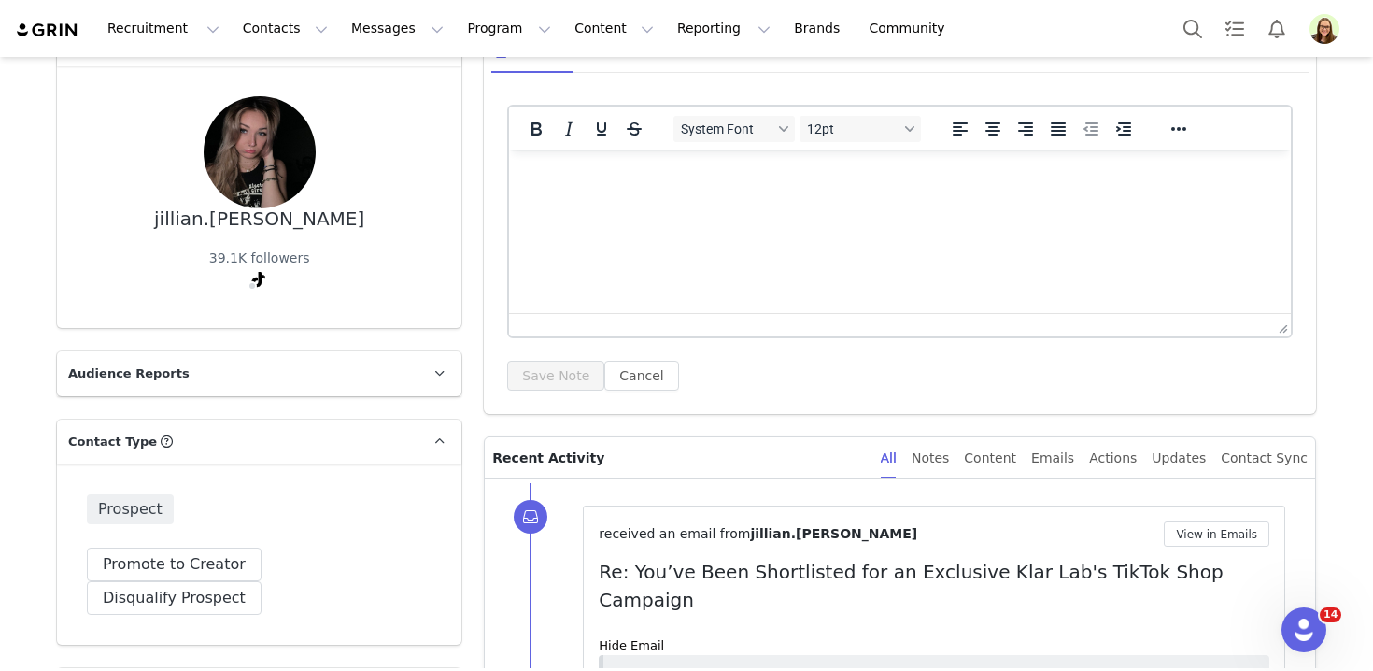
scroll to position [44, 0]
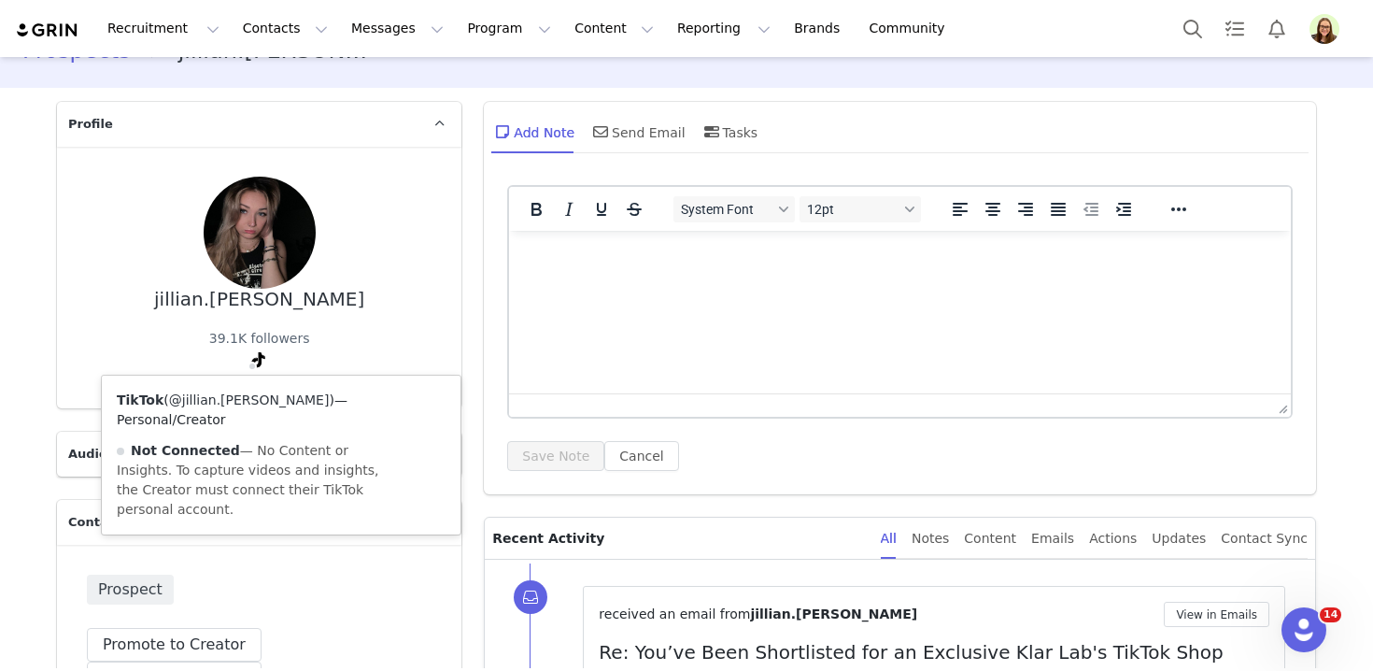
click at [235, 401] on link "@jillian.duvall" at bounding box center [249, 399] width 161 height 15
click at [235, 403] on link "@jillian.duvall" at bounding box center [249, 399] width 161 height 15
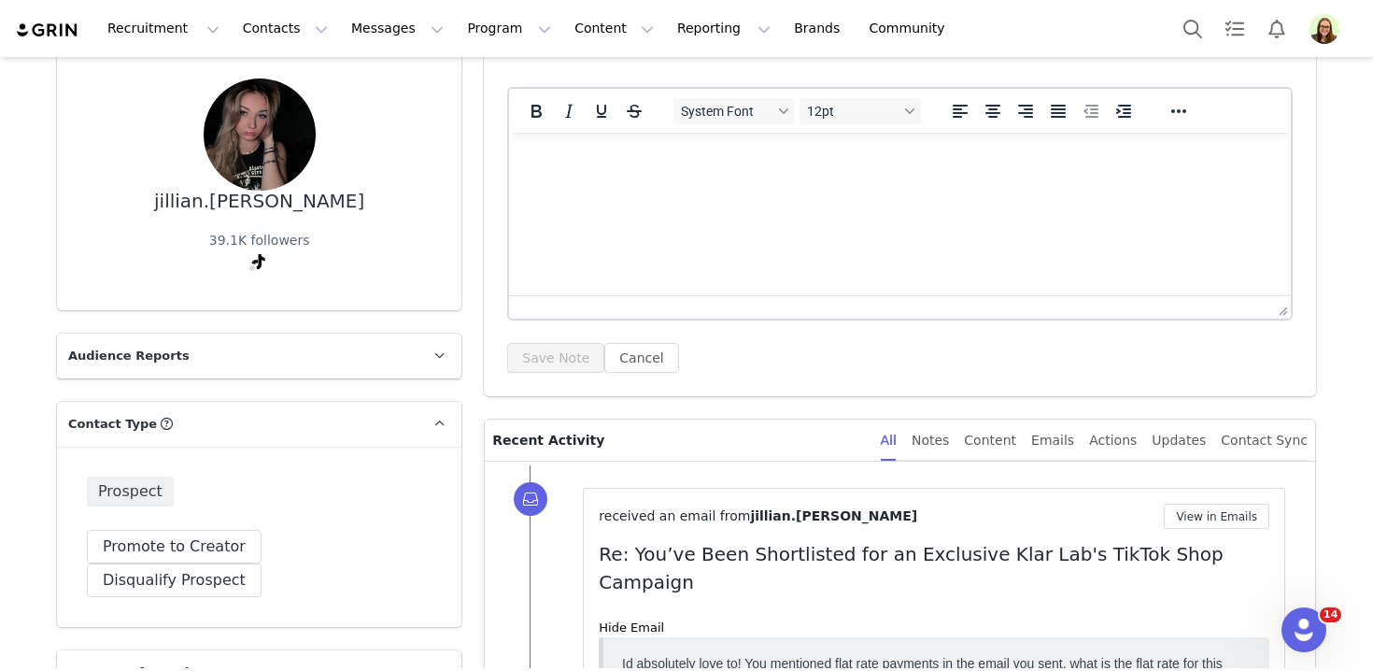
scroll to position [332, 0]
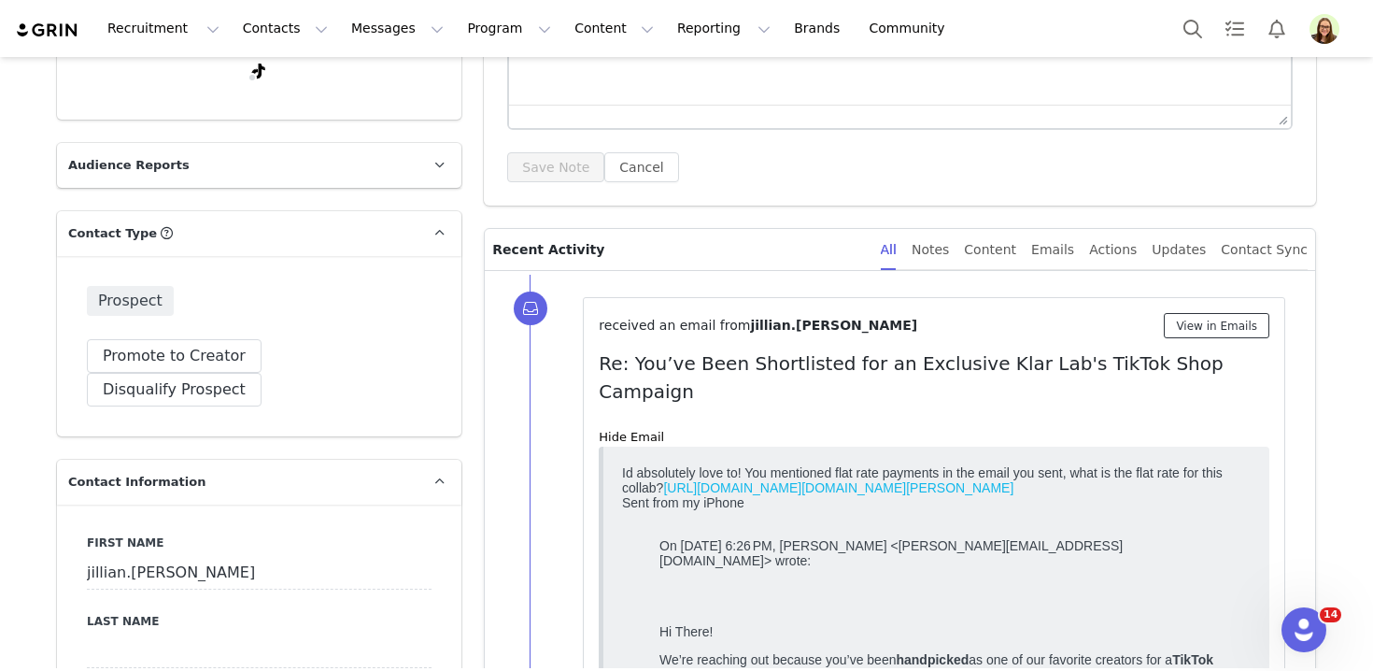
click at [1228, 327] on button "View in Emails" at bounding box center [1217, 325] width 106 height 25
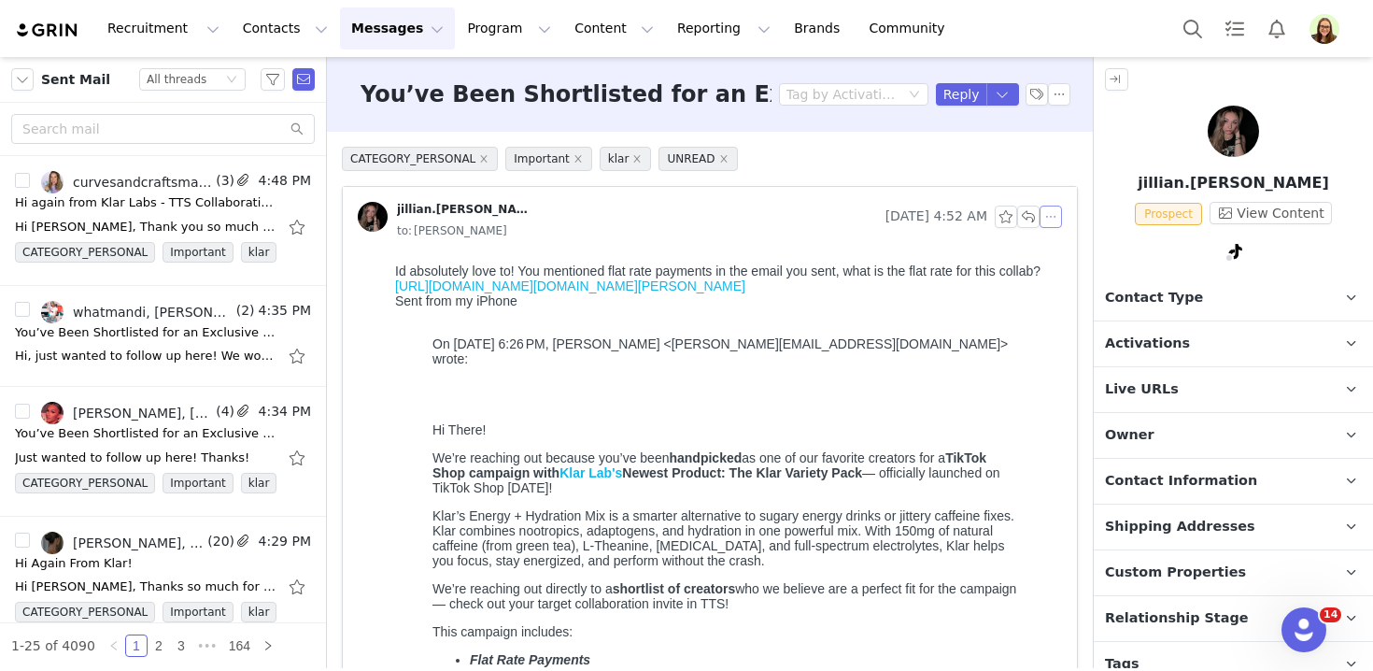
click at [1052, 221] on button "button" at bounding box center [1050, 216] width 22 height 22
click at [1061, 253] on li "Reply All" at bounding box center [1078, 250] width 79 height 30
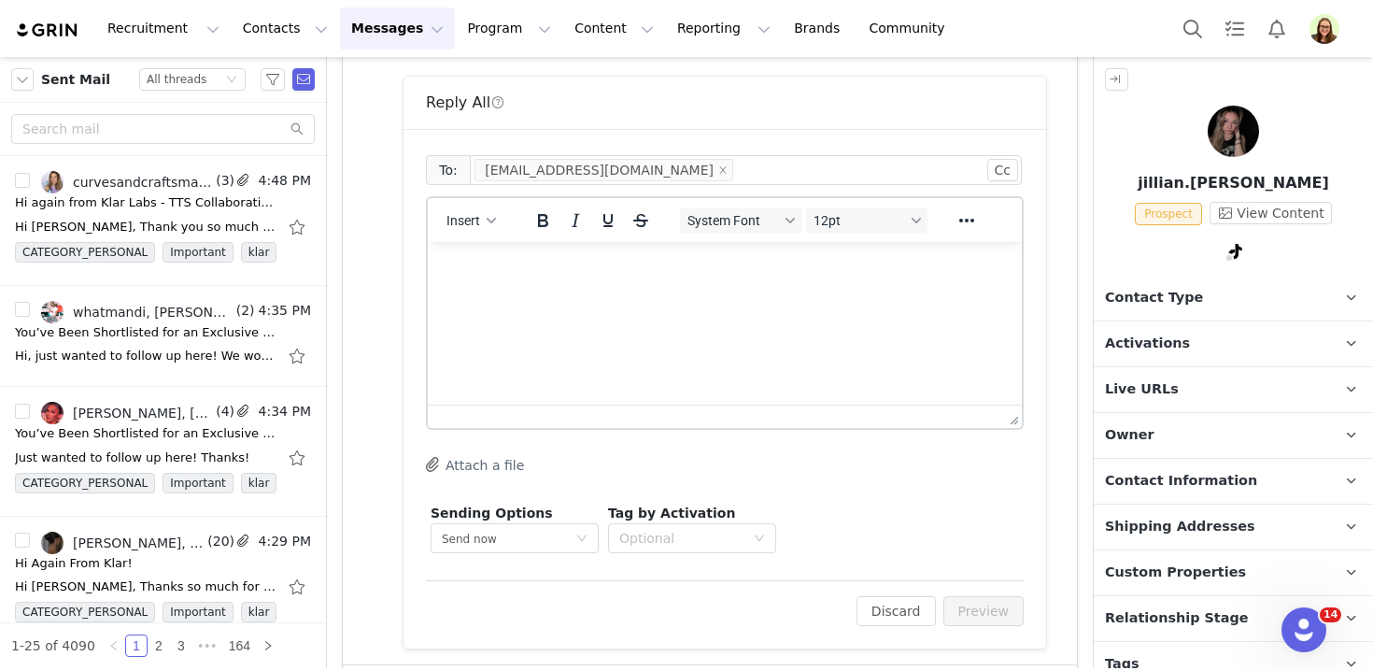
scroll to position [1156, 0]
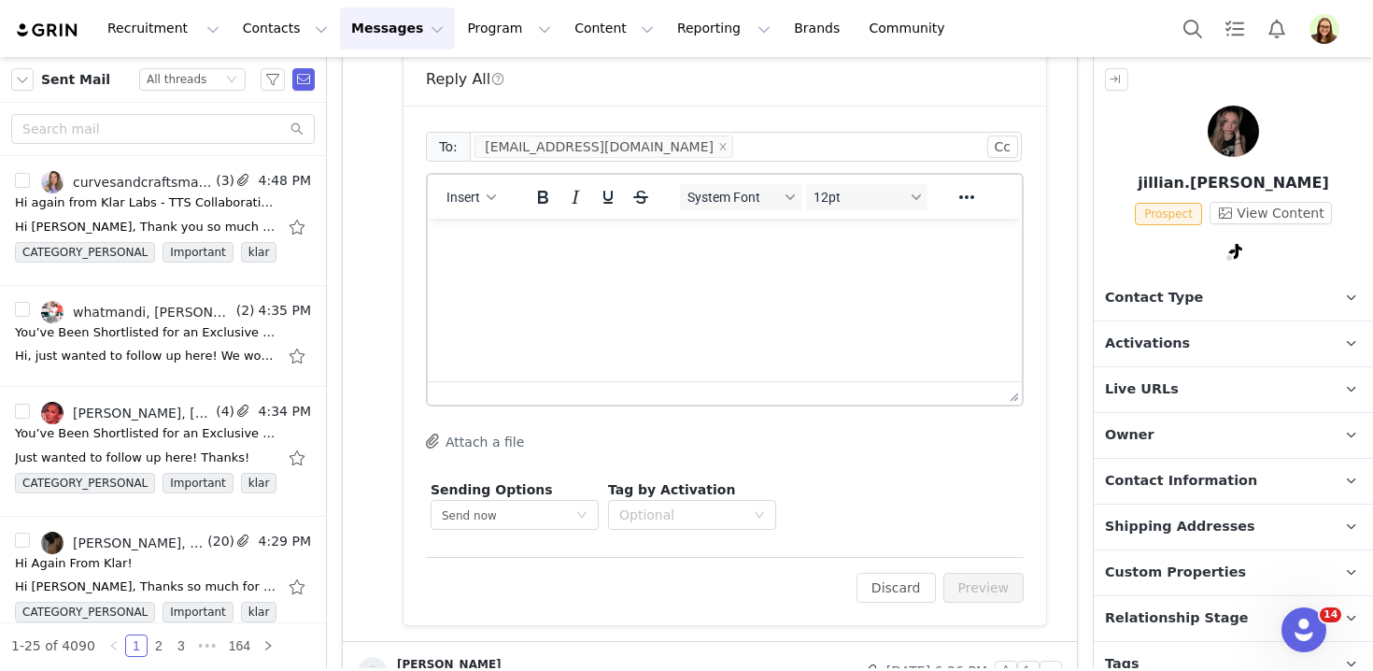
click at [708, 269] on html at bounding box center [725, 244] width 594 height 50
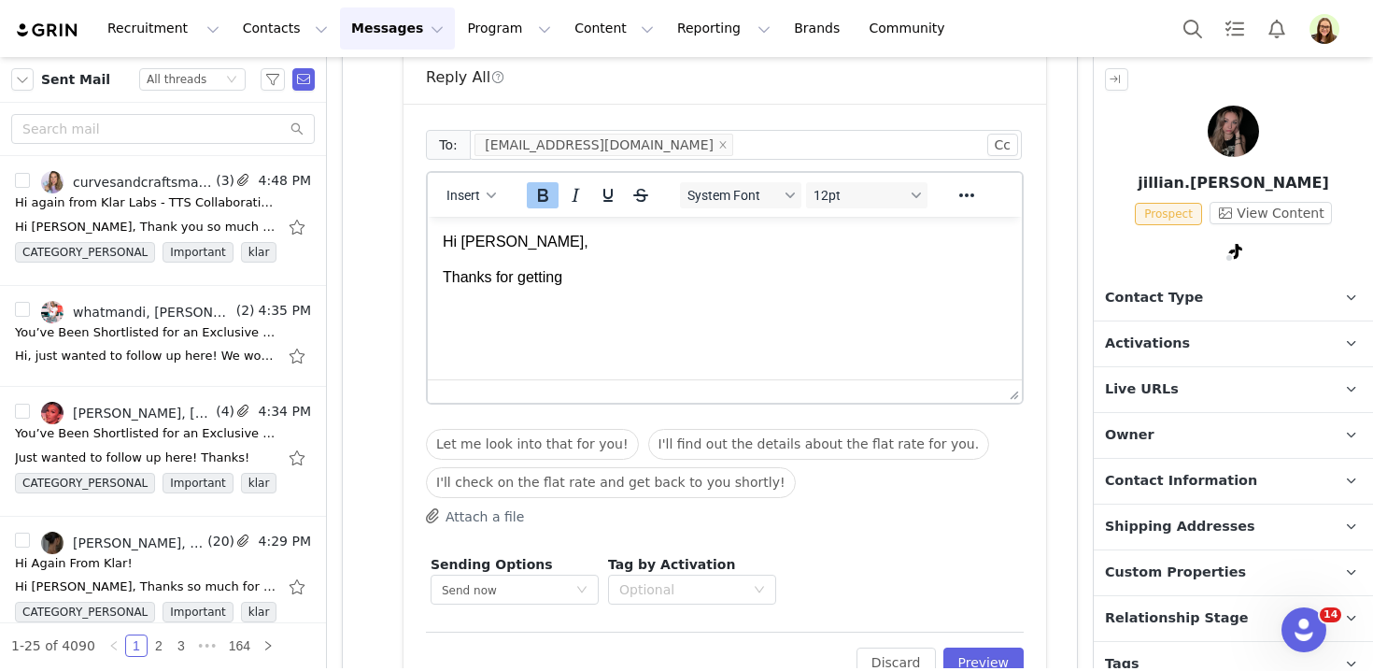
click at [769, 304] on html "Hi Jillian, Thanks for getting ﻿" at bounding box center [725, 260] width 594 height 87
click at [551, 193] on icon "Bold" at bounding box center [542, 195] width 22 height 22
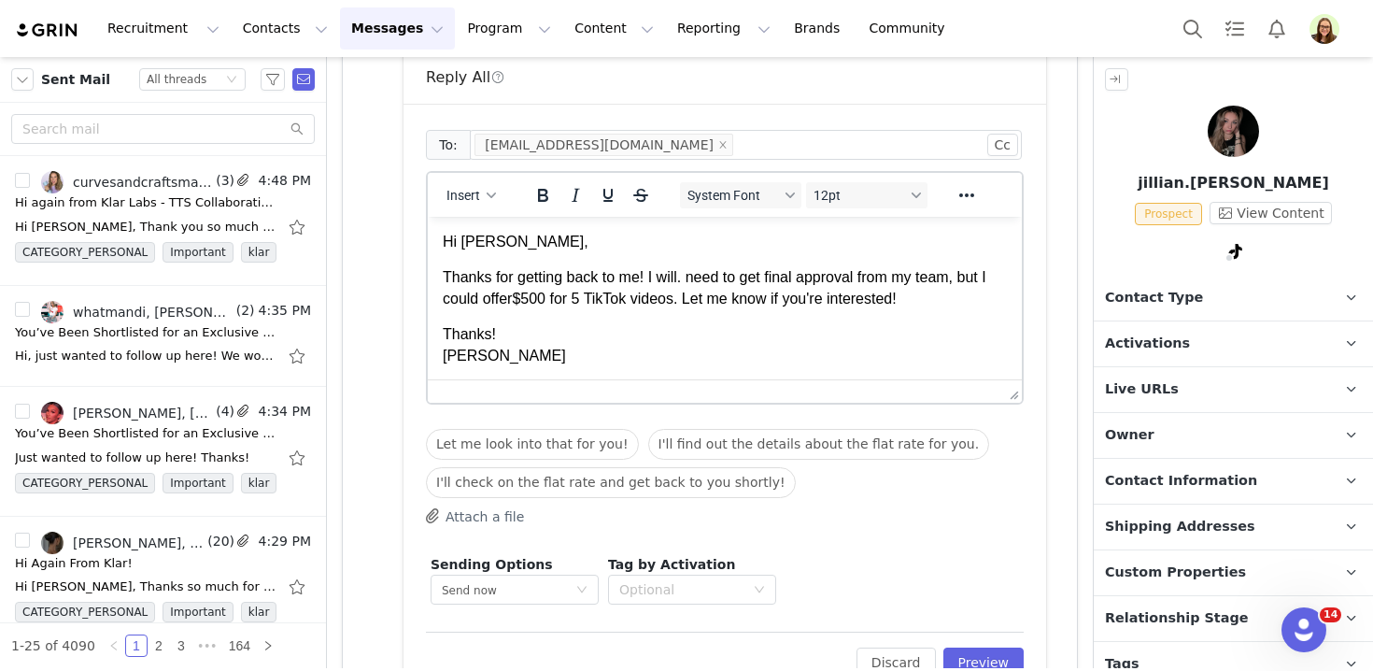
scroll to position [2, 0]
click at [1000, 657] on button "Preview" at bounding box center [983, 662] width 81 height 30
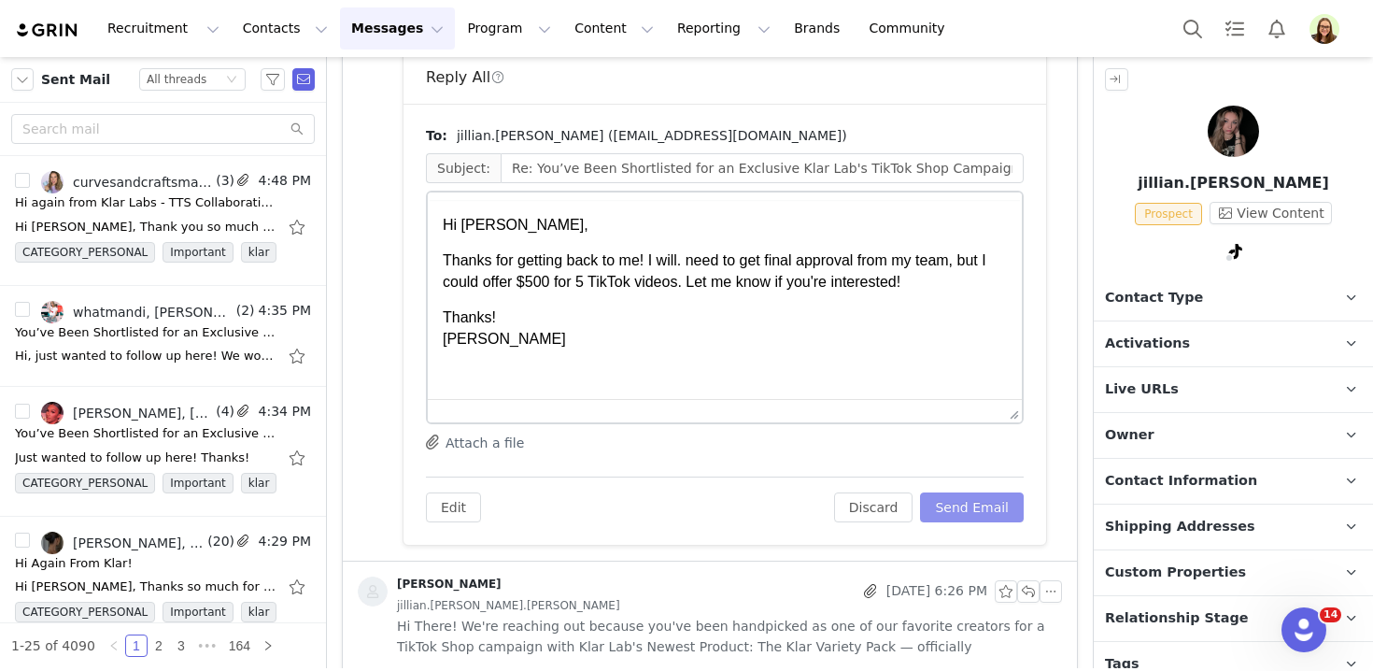
scroll to position [0, 0]
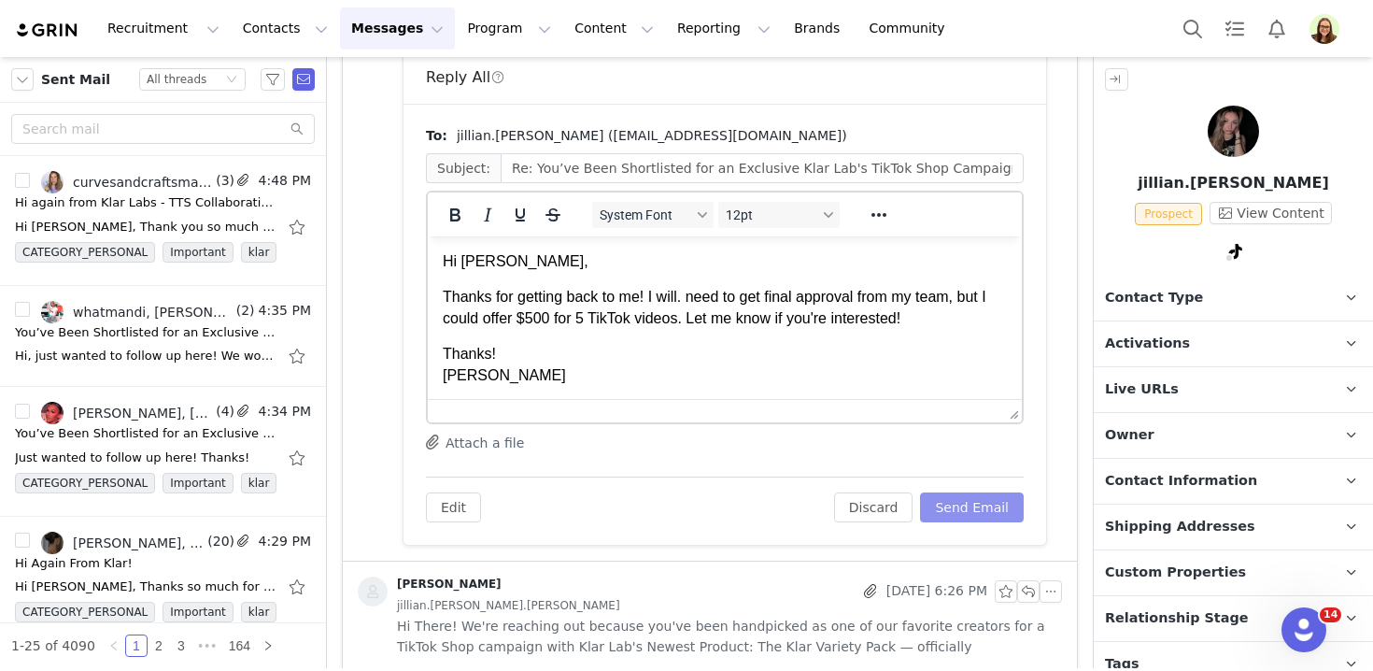
click at [977, 503] on button "Send Email" at bounding box center [972, 507] width 104 height 30
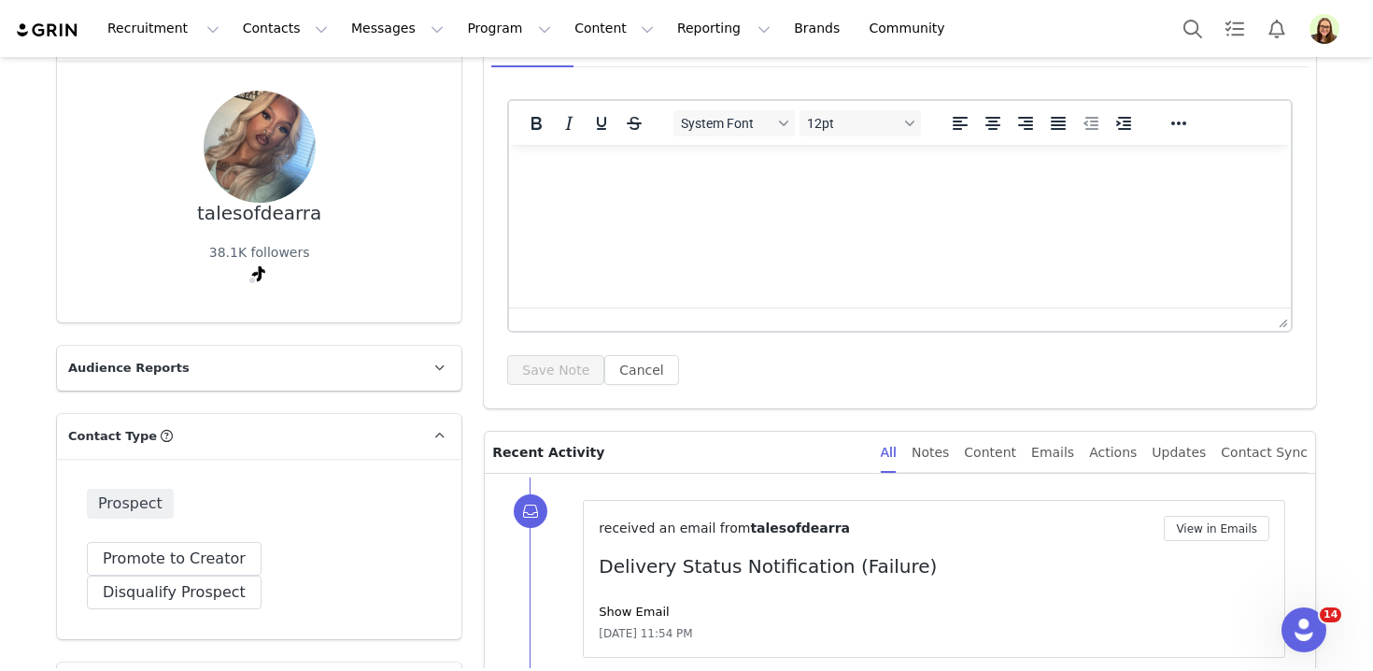
scroll to position [231, 0]
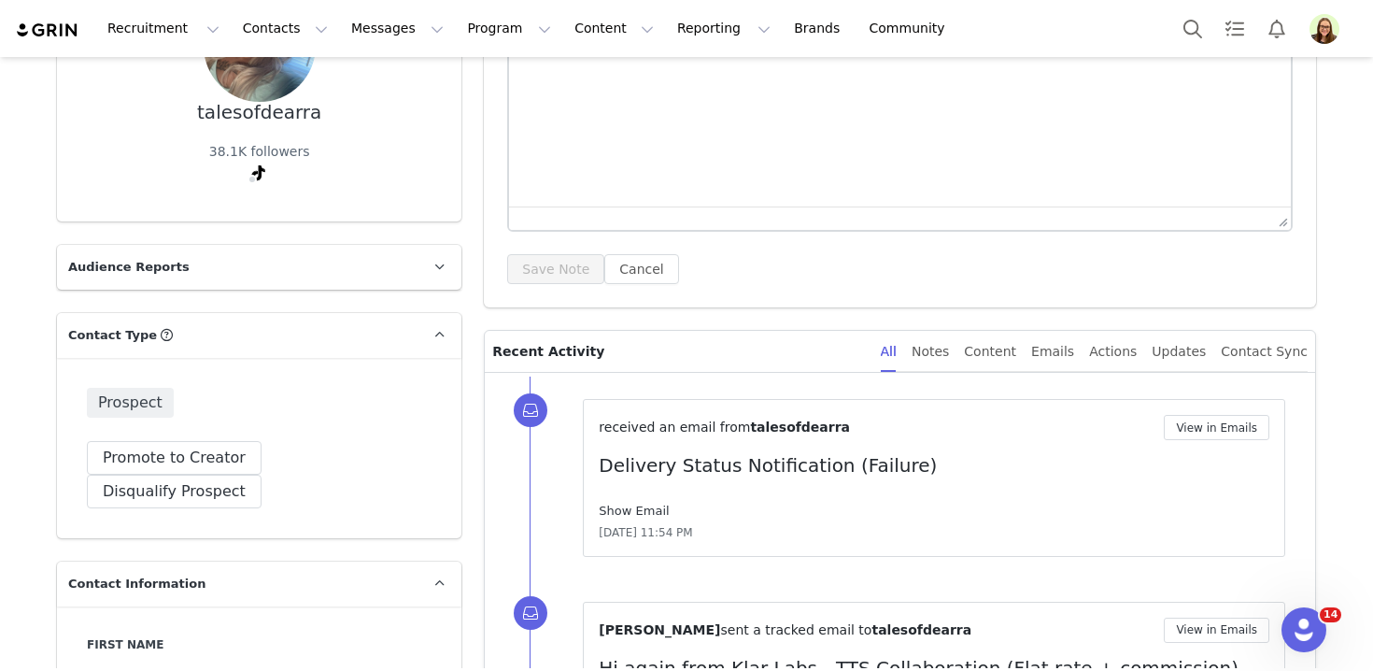
click at [643, 511] on link "Show Email" at bounding box center [634, 510] width 70 height 14
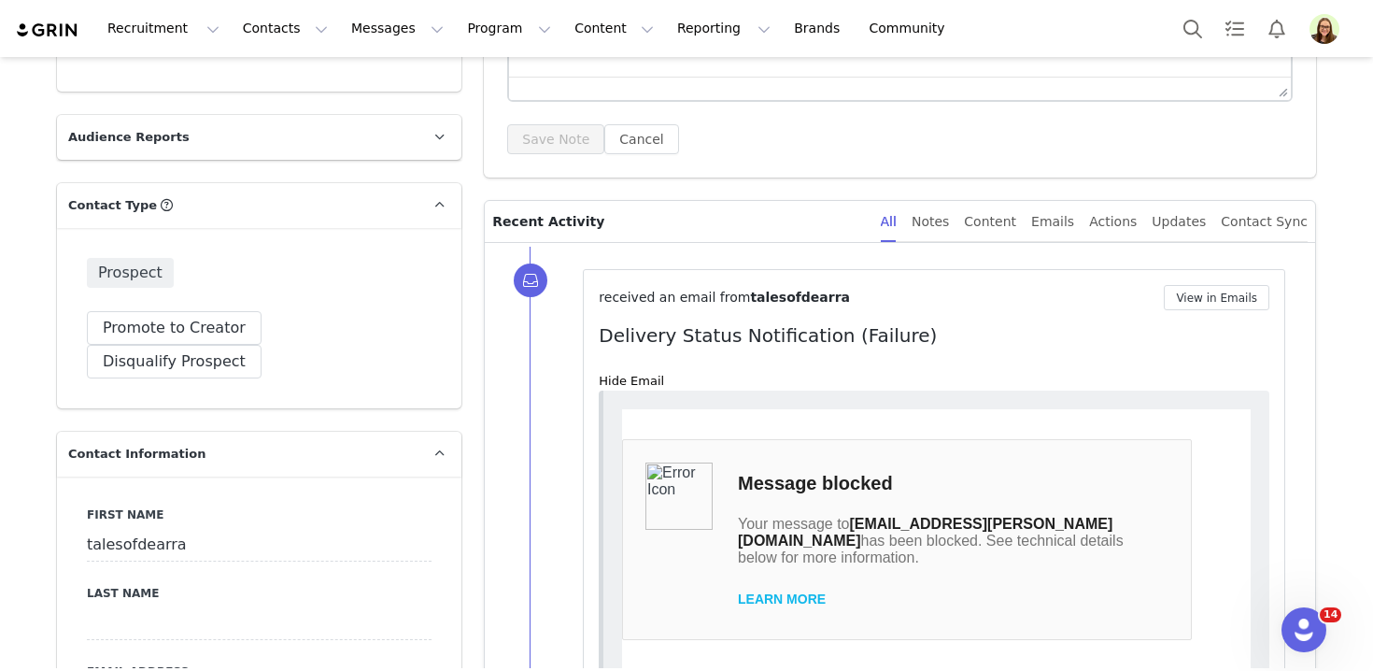
scroll to position [276, 0]
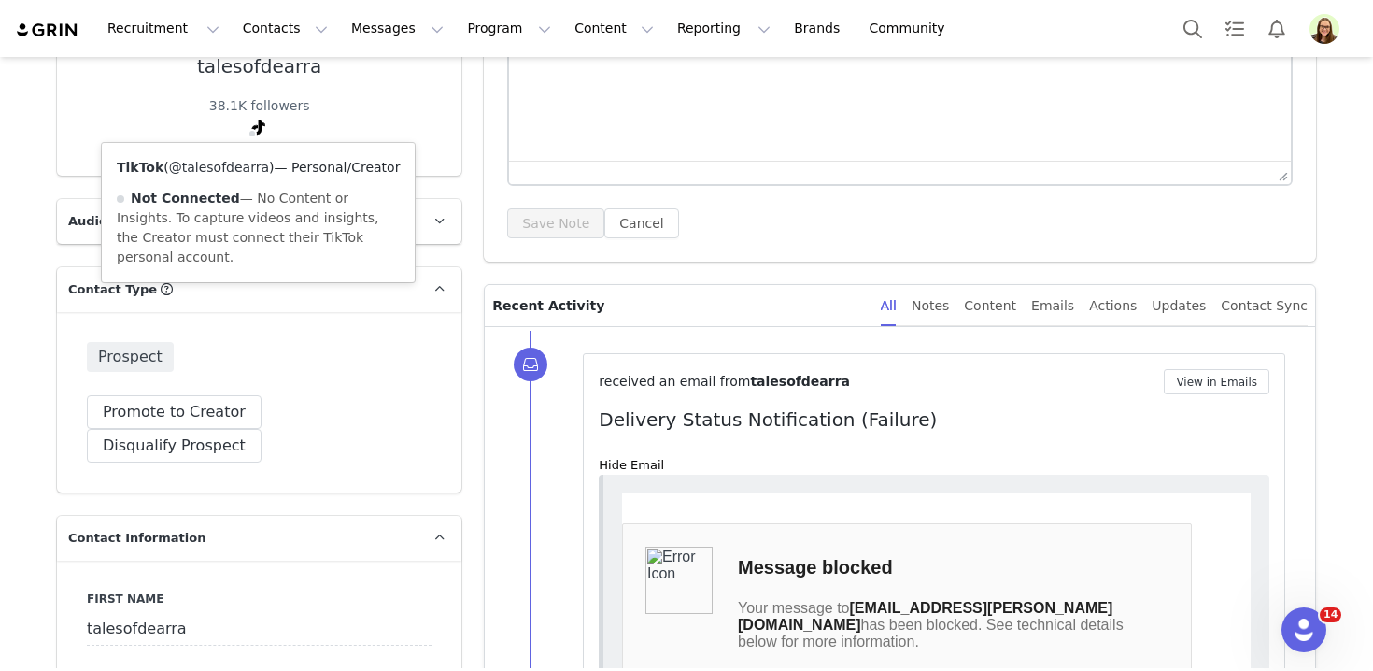
click at [248, 174] on link "@talesofdearra" at bounding box center [219, 167] width 100 height 15
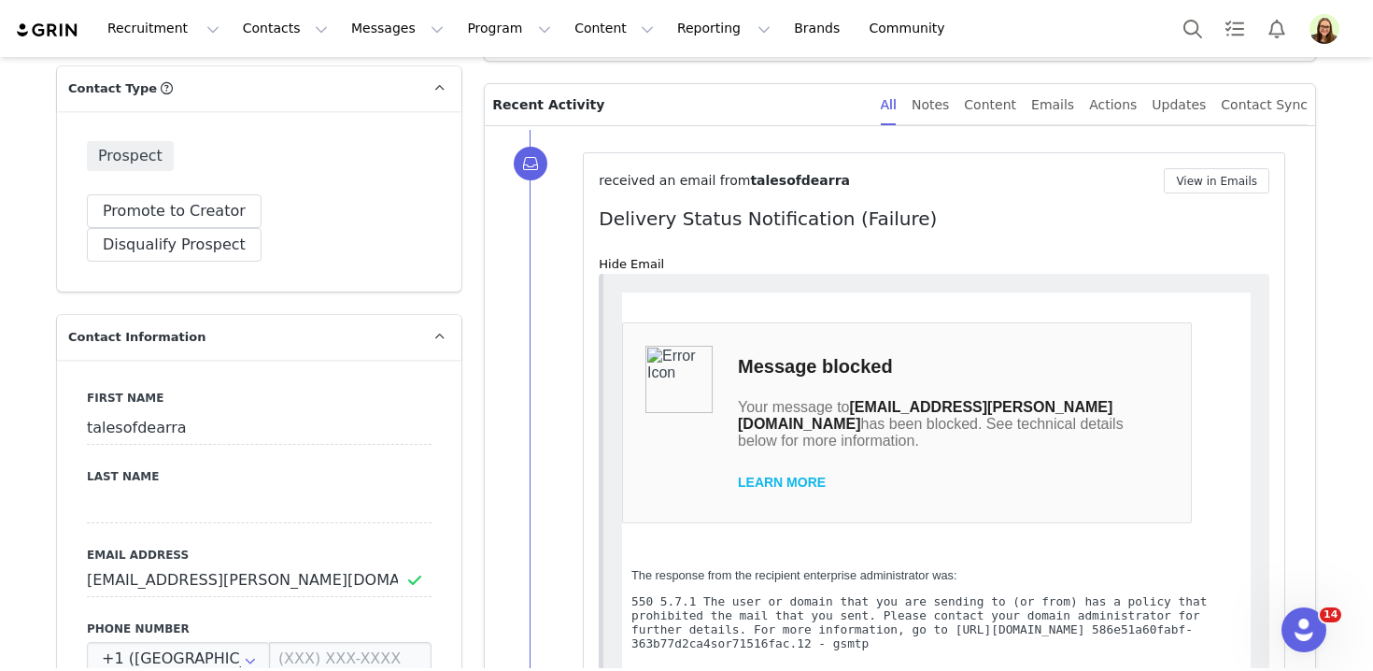
scroll to position [627, 0]
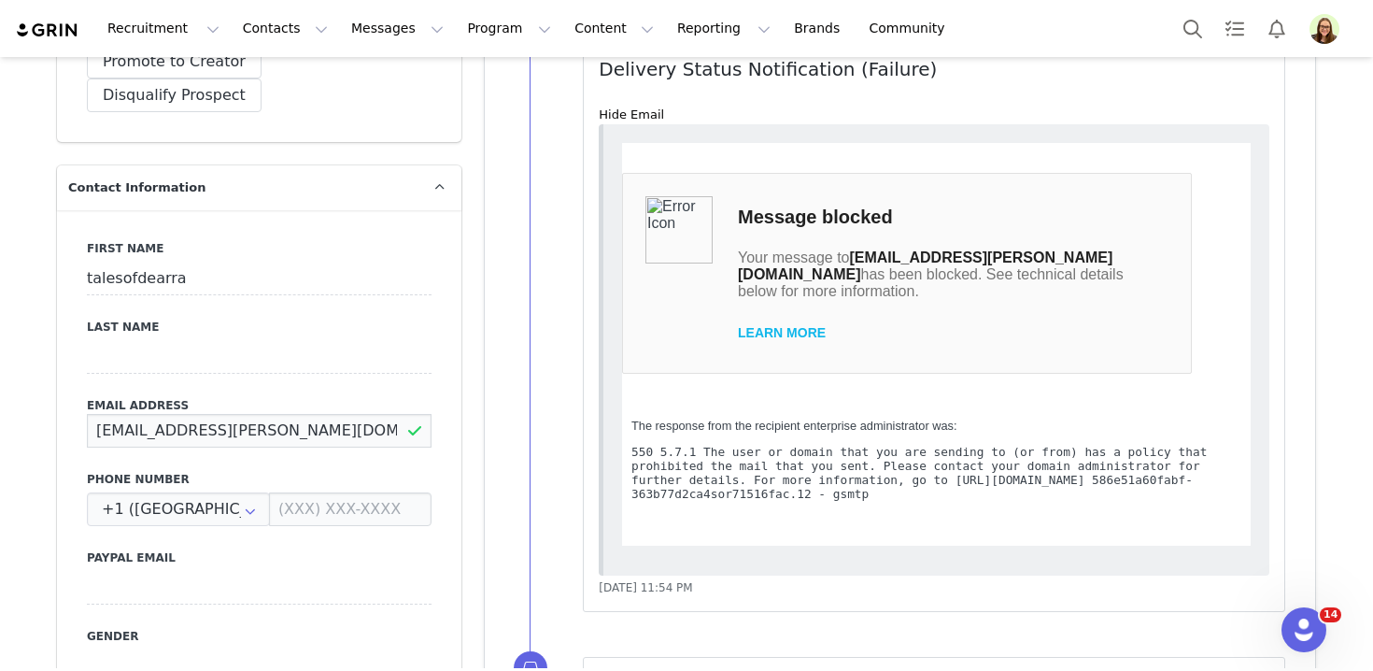
click at [252, 414] on input "[EMAIL_ADDRESS][PERSON_NAME][DOMAIN_NAME]" at bounding box center [259, 431] width 345 height 34
click at [249, 414] on input "[EMAIL_ADDRESS][PERSON_NAME][DOMAIN_NAME]" at bounding box center [259, 431] width 345 height 34
paste input "[EMAIL_ADDRESS][DOMAIN_NAME]"
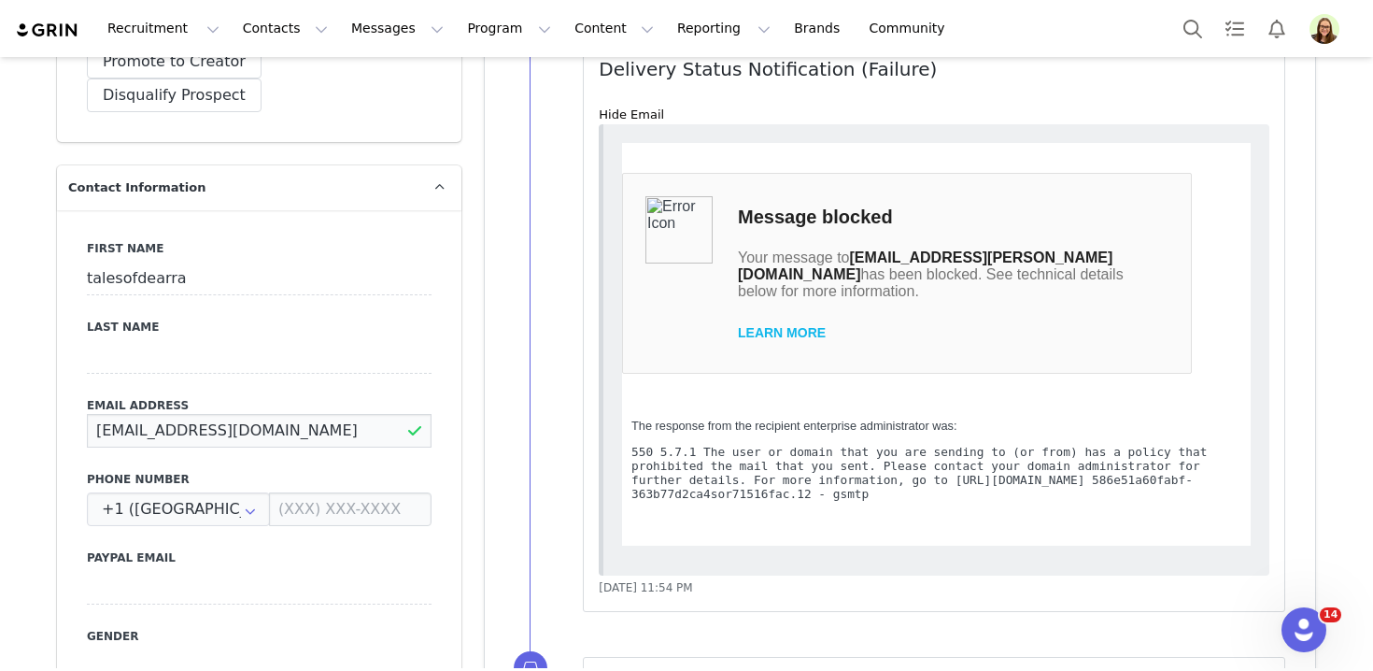
type input "[EMAIL_ADDRESS][DOMAIN_NAME]"
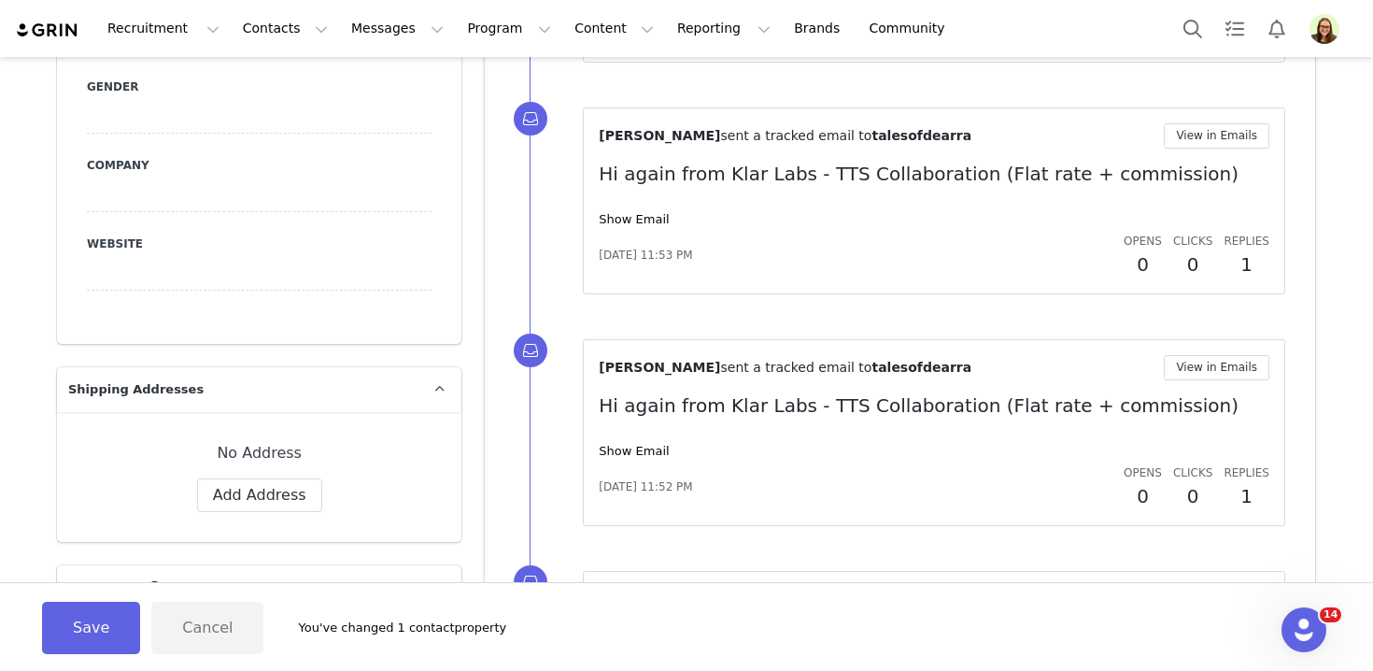
scroll to position [1313, 0]
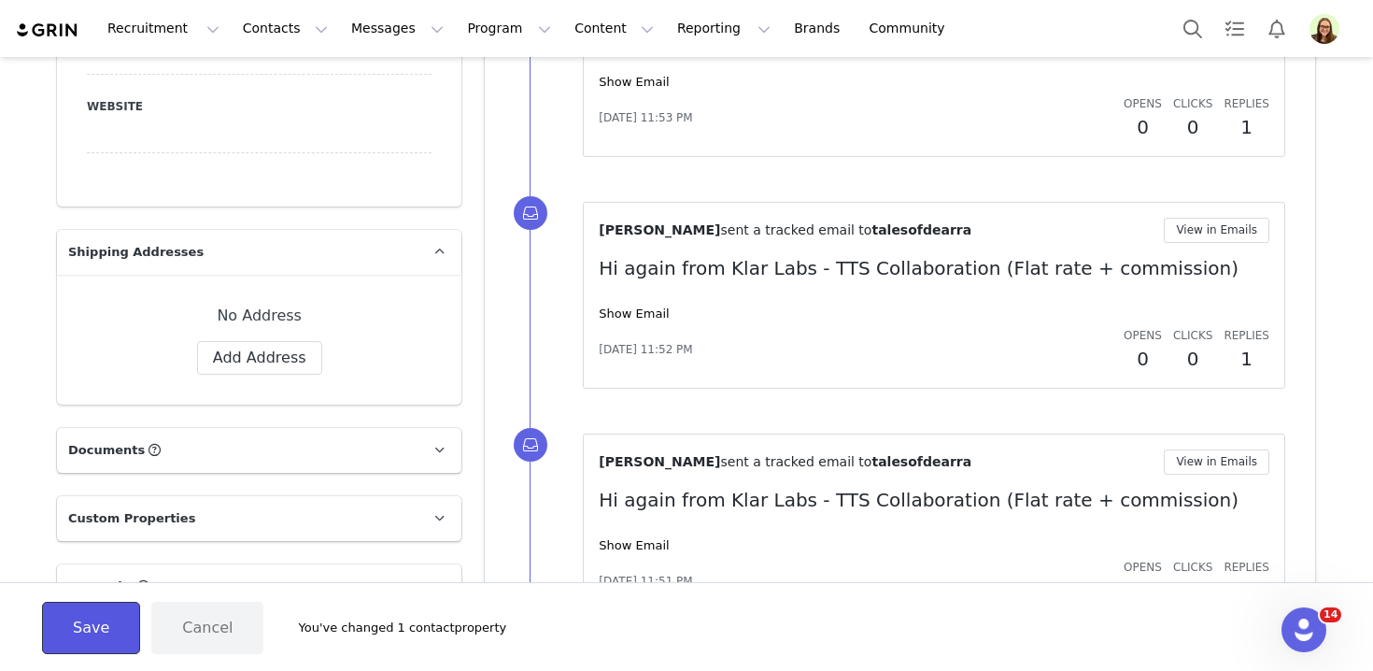
click at [118, 617] on button "Save" at bounding box center [91, 627] width 98 height 52
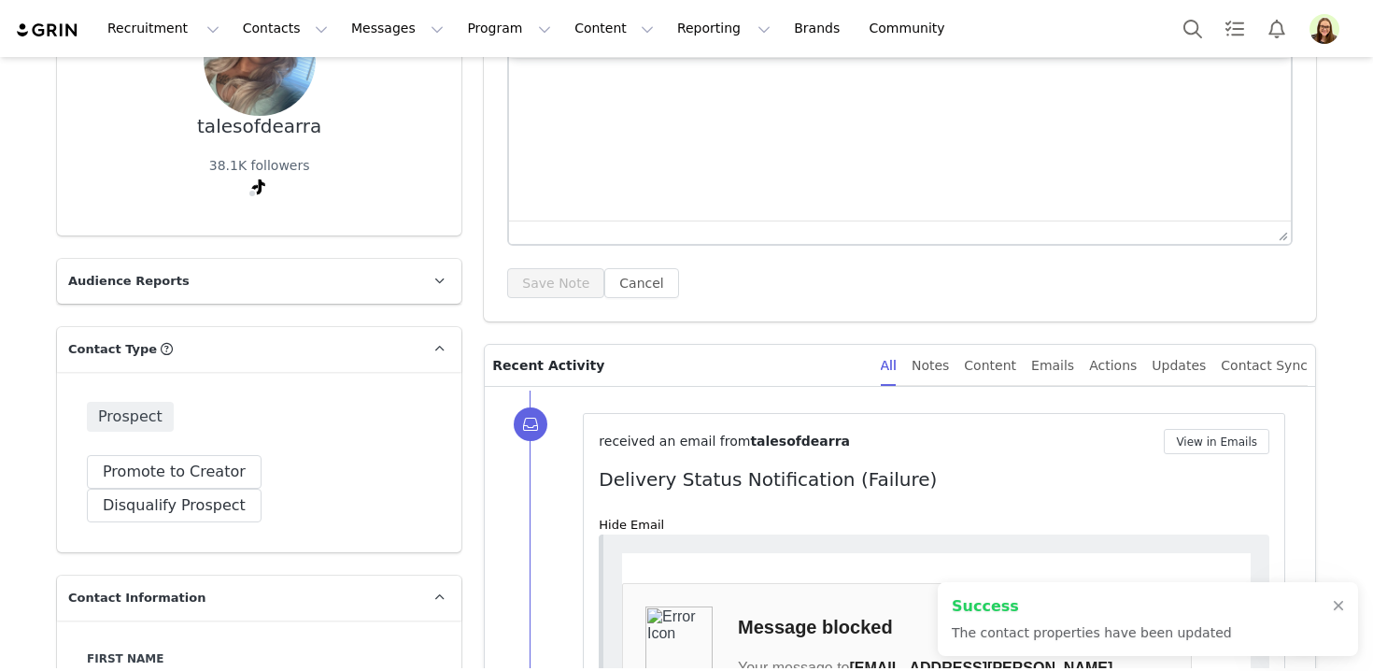
scroll to position [0, 0]
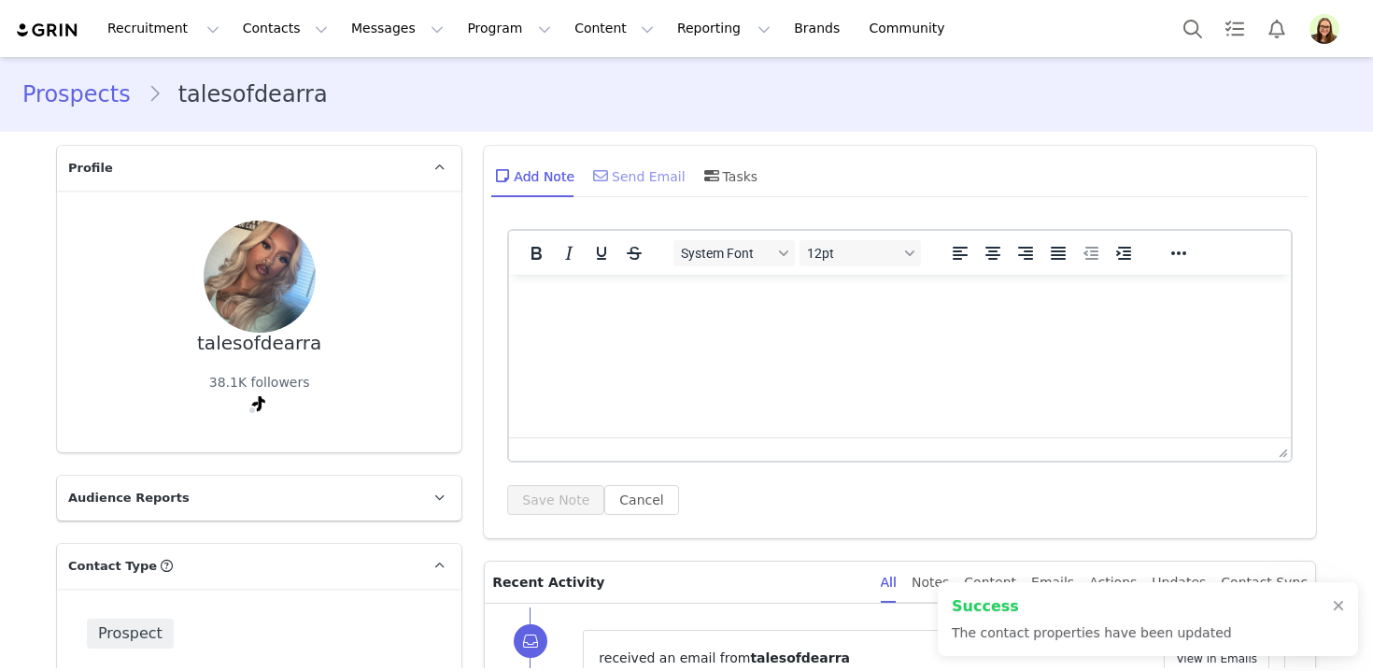
click at [620, 187] on div "Send Email" at bounding box center [637, 175] width 96 height 45
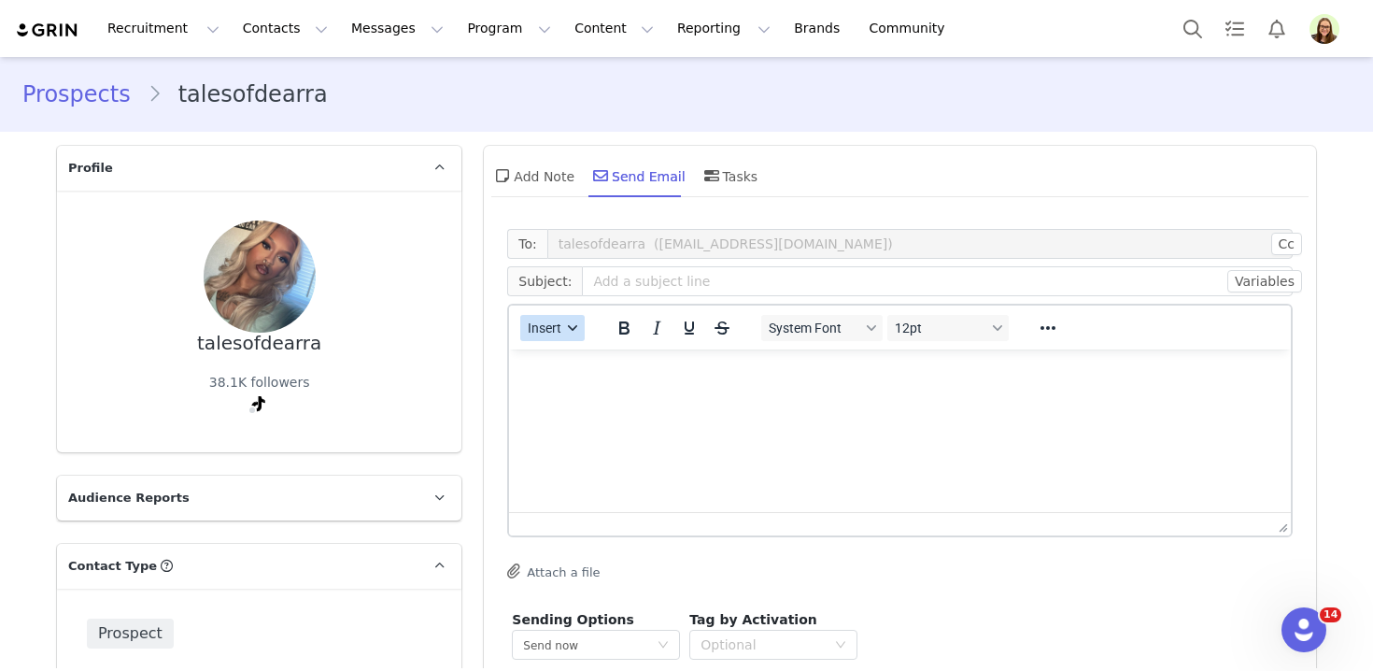
click at [533, 334] on span "Insert" at bounding box center [546, 327] width 34 height 15
click at [553, 361] on div "Insert Template" at bounding box center [620, 360] width 168 height 22
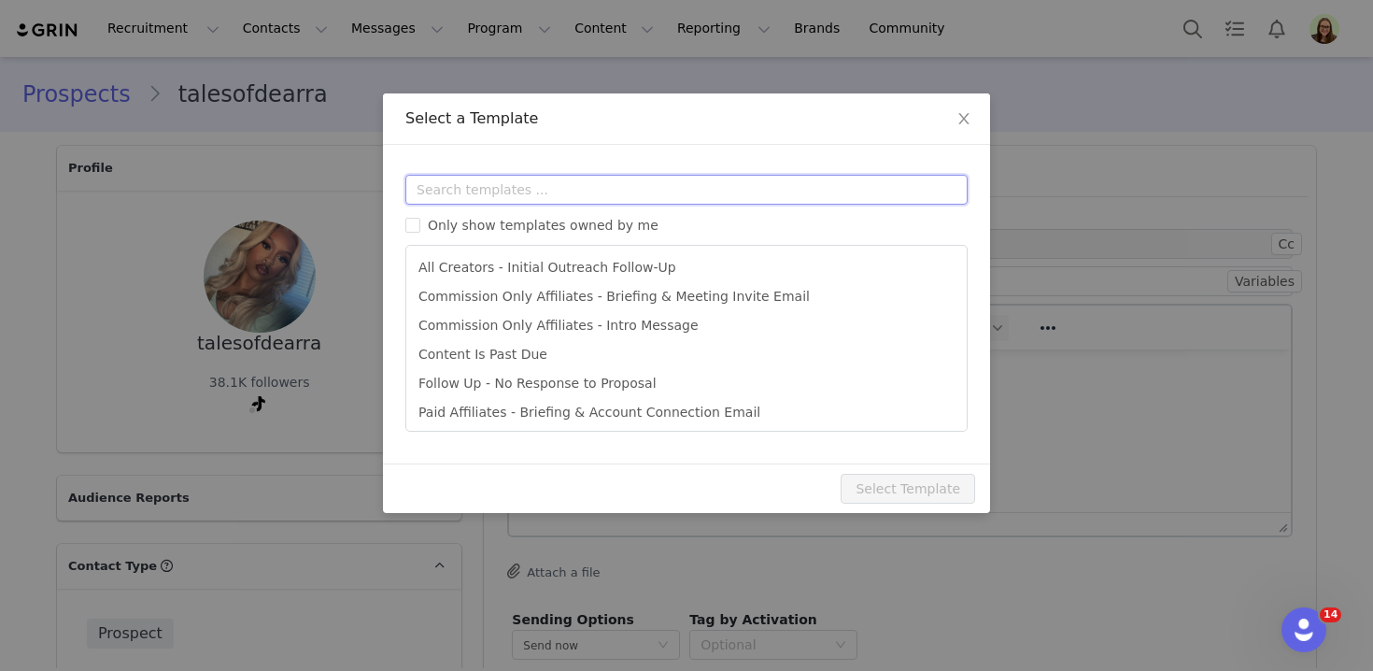
click at [530, 185] on input "text" at bounding box center [686, 190] width 562 height 30
type input "a"
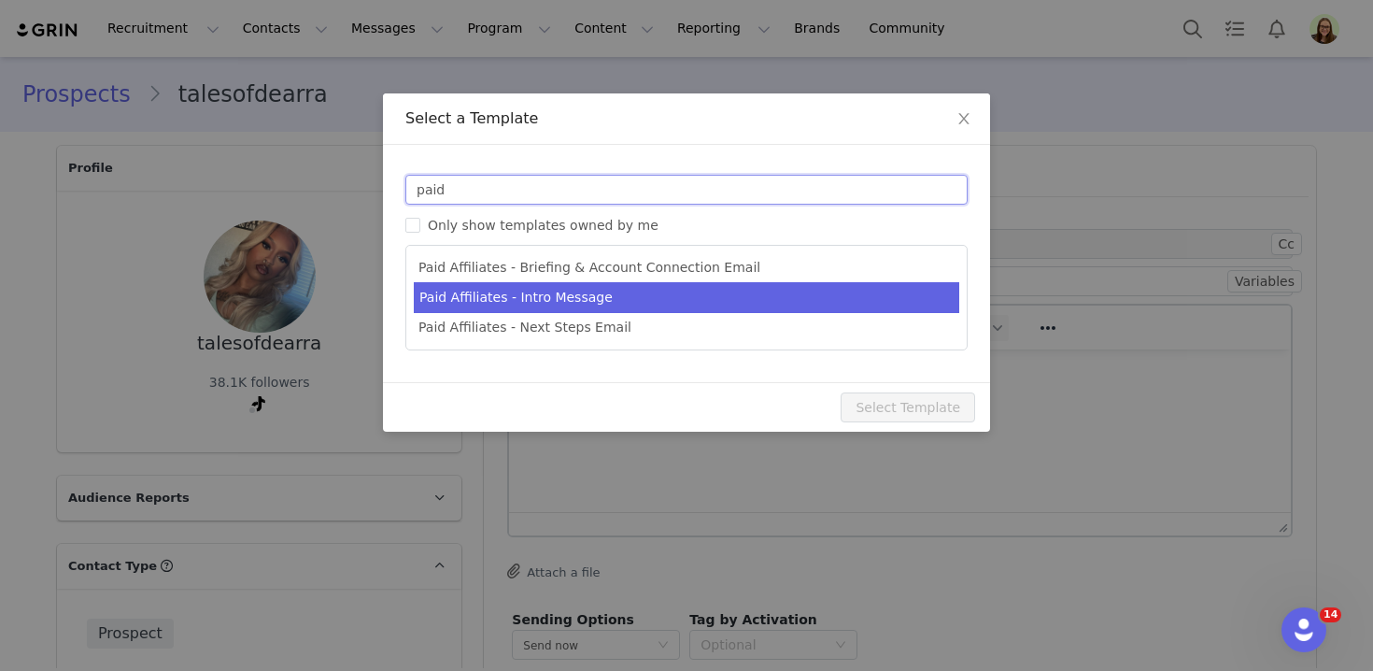
type input "paid"
click at [574, 306] on li "Paid Affiliates - Intro Message" at bounding box center [686, 297] width 545 height 31
type input "You’ve Been Shortlisted for an Exclusive Klar Lab's TikTok Shop Campaign"
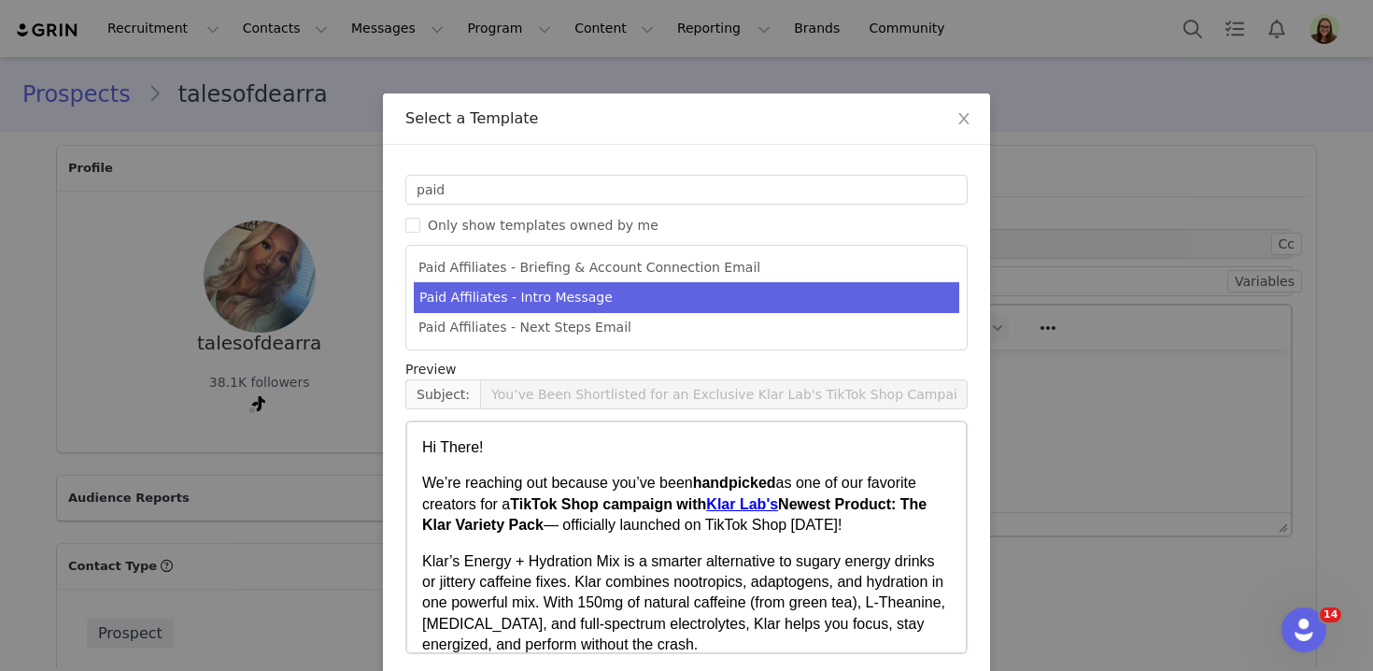
scroll to position [78, 0]
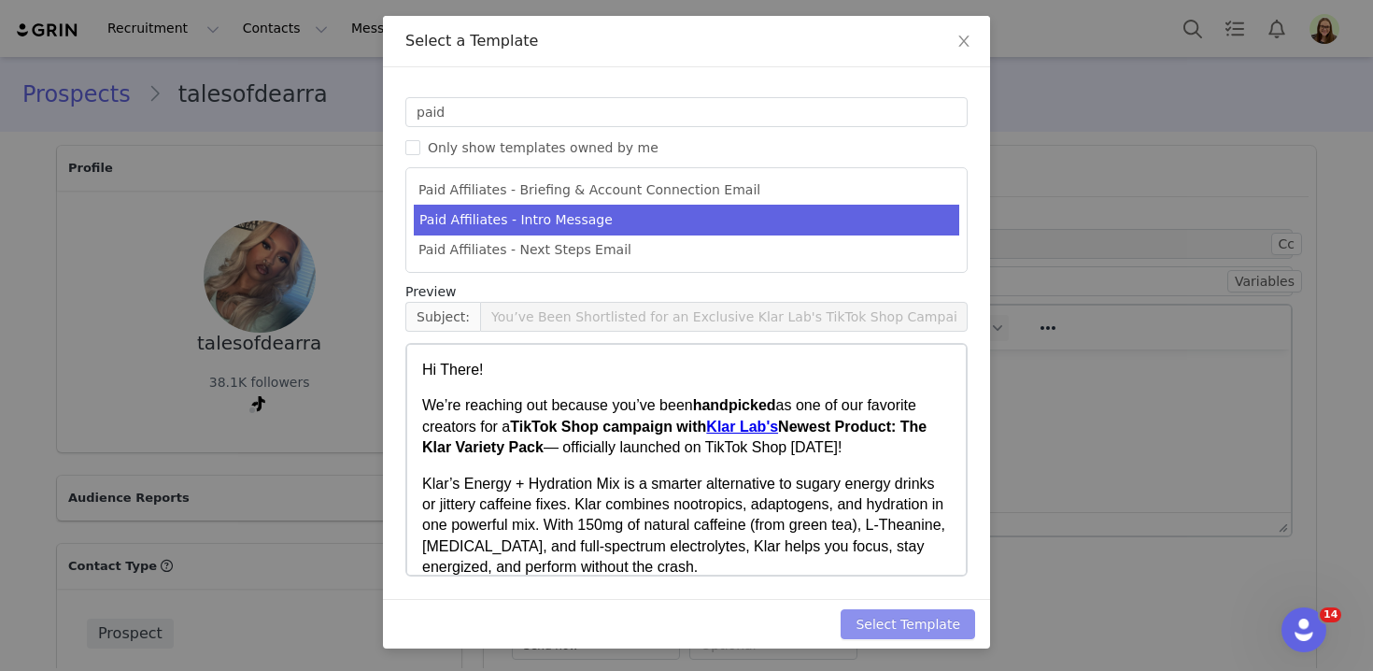
click at [952, 635] on button "Select Template" at bounding box center [907, 624] width 134 height 30
type input "You’ve Been Shortlisted for an Exclusive Klar Lab's TikTok Shop Campaign"
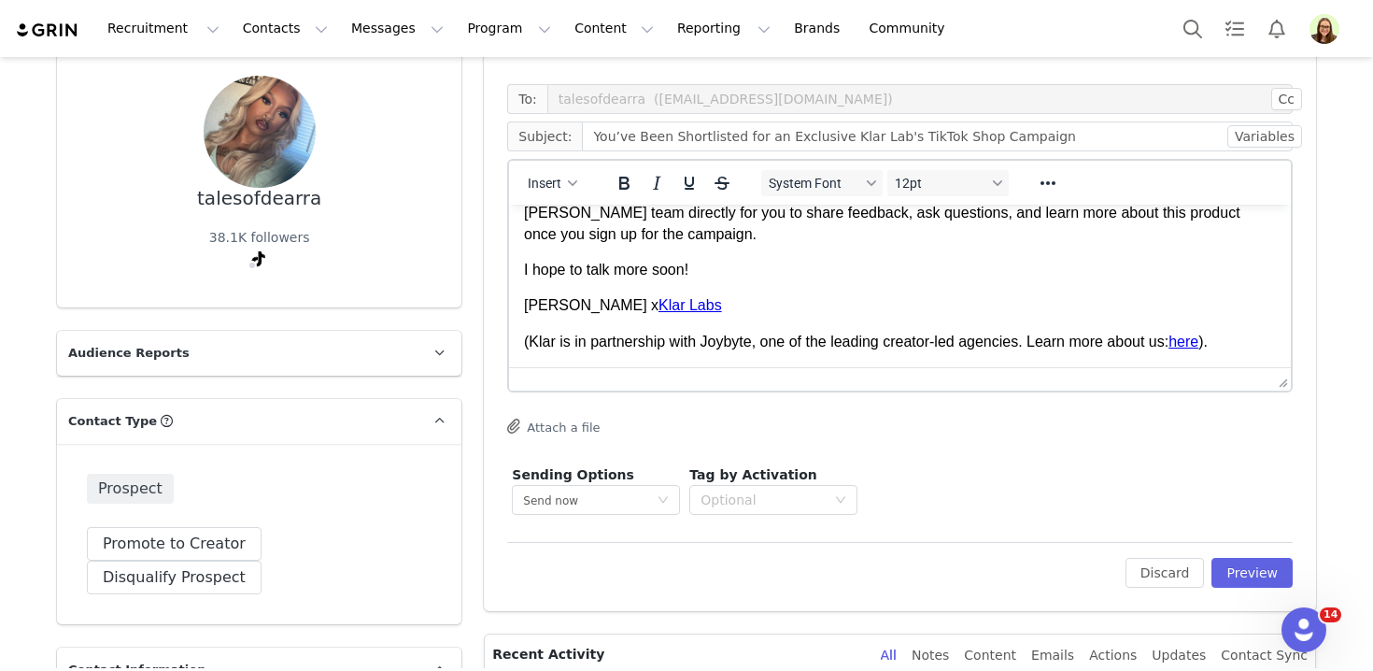
scroll to position [642, 0]
click at [1228, 565] on button "Preview" at bounding box center [1251, 573] width 81 height 30
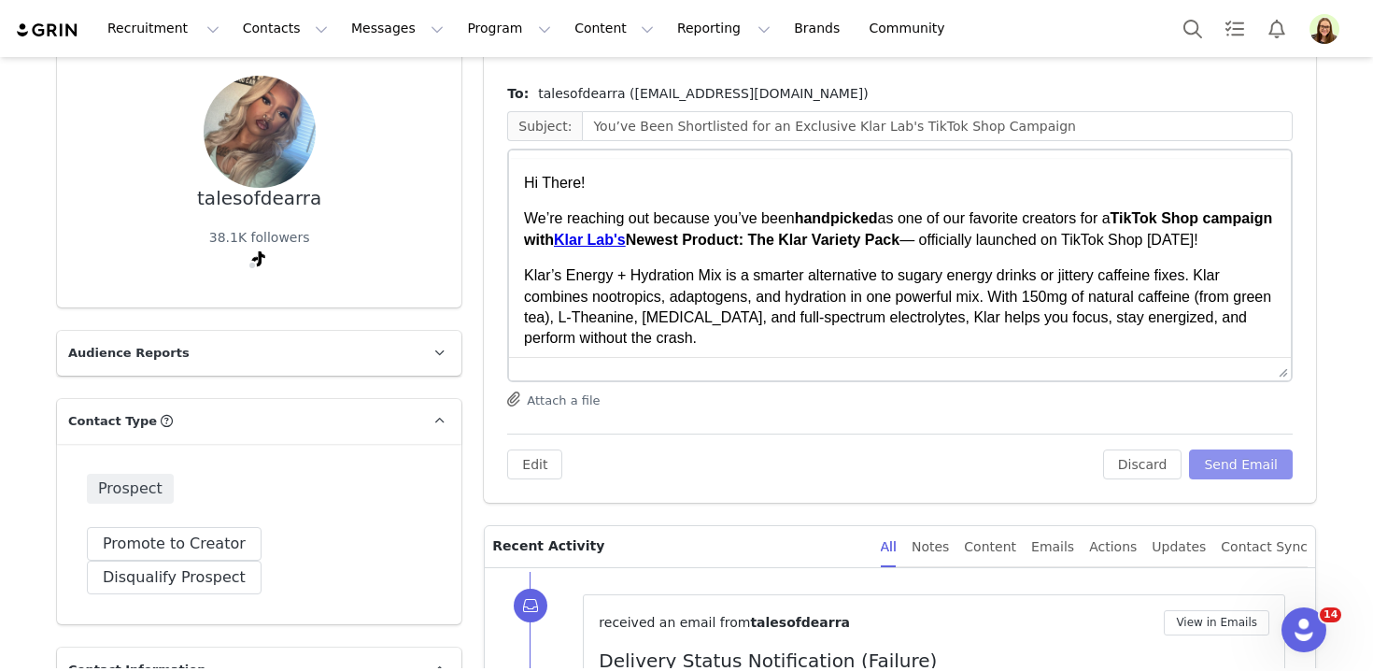
scroll to position [0, 0]
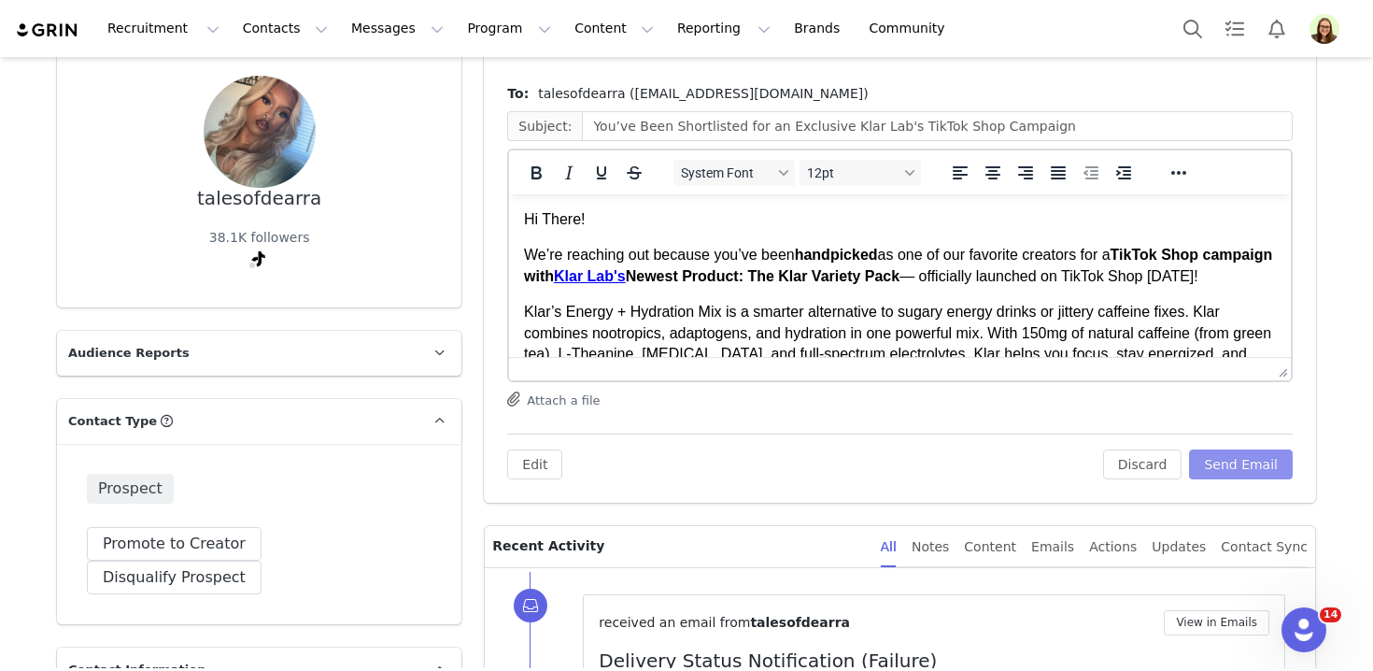
click at [1213, 454] on button "Send Email" at bounding box center [1241, 464] width 104 height 30
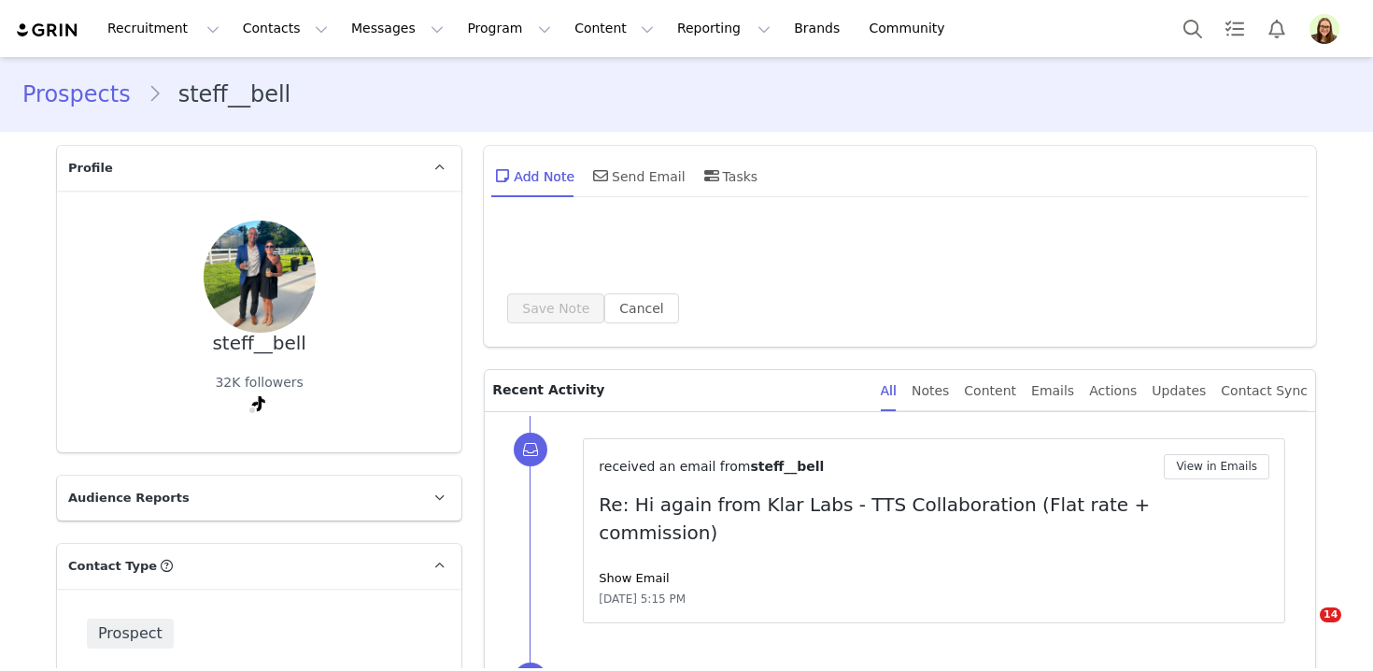
type input "+1 ([GEOGRAPHIC_DATA])"
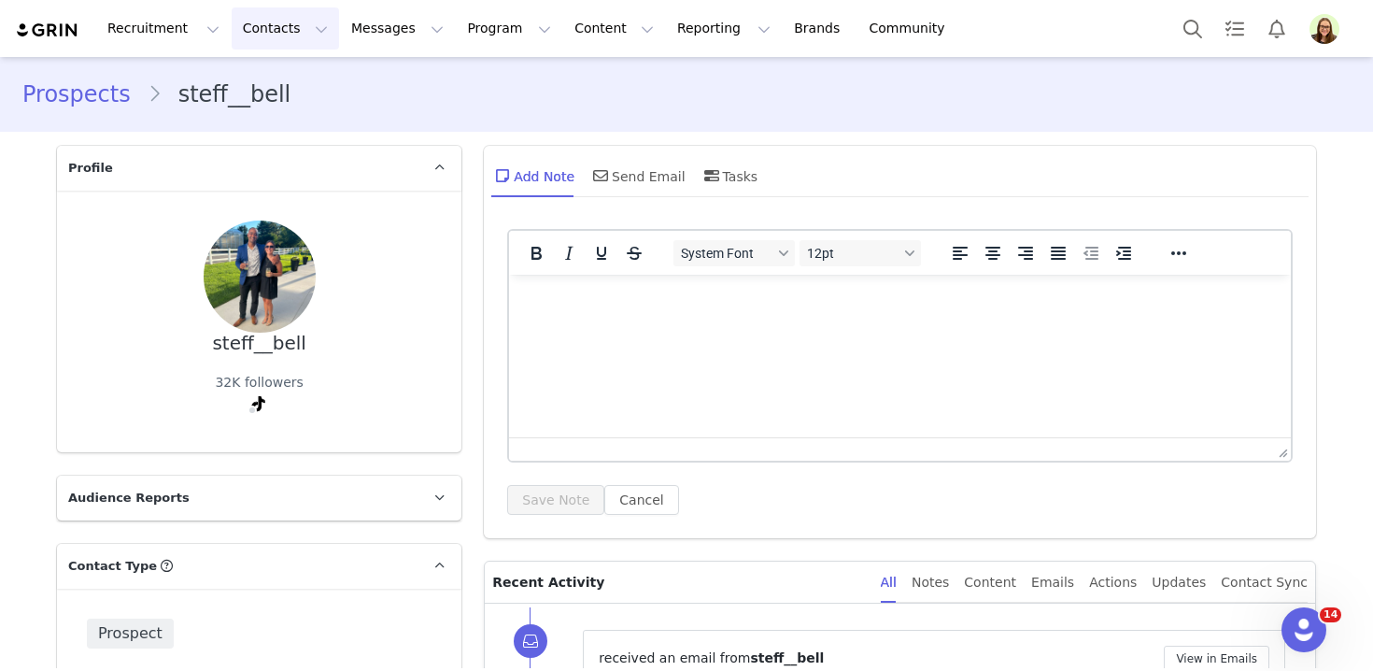
click at [237, 35] on button "Contacts Contacts" at bounding box center [285, 28] width 107 height 42
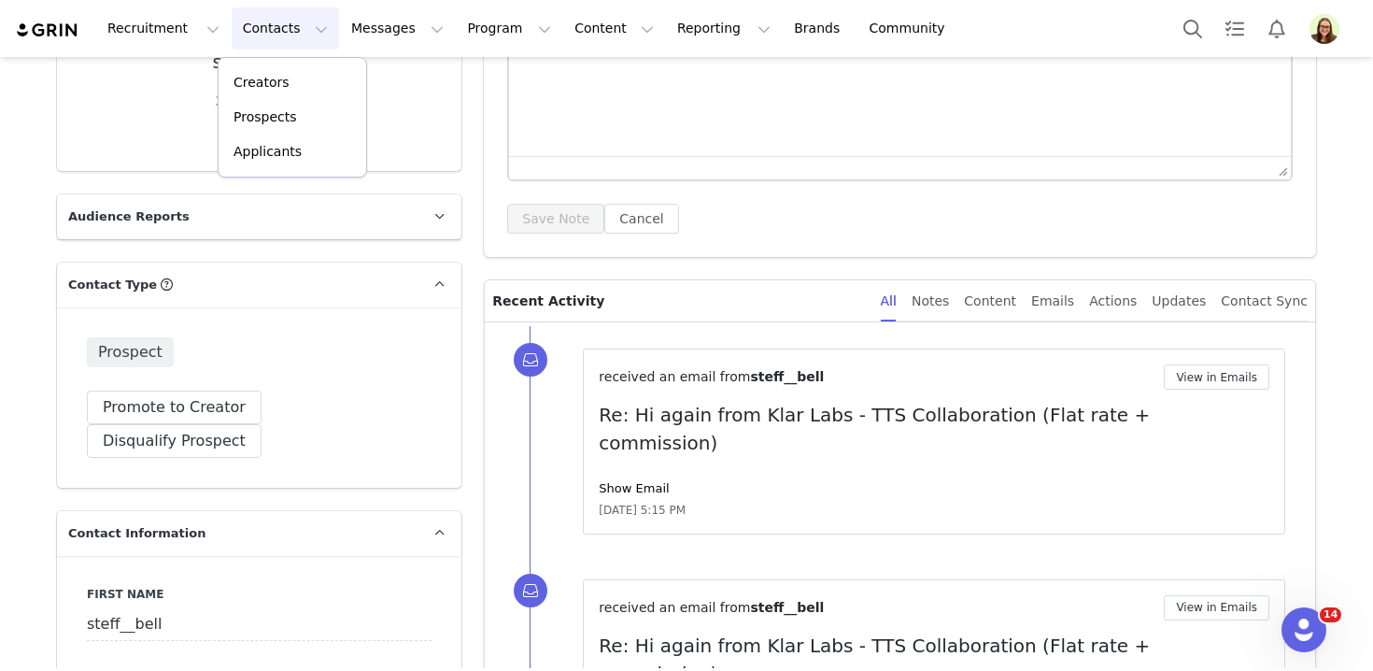
scroll to position [391, 0]
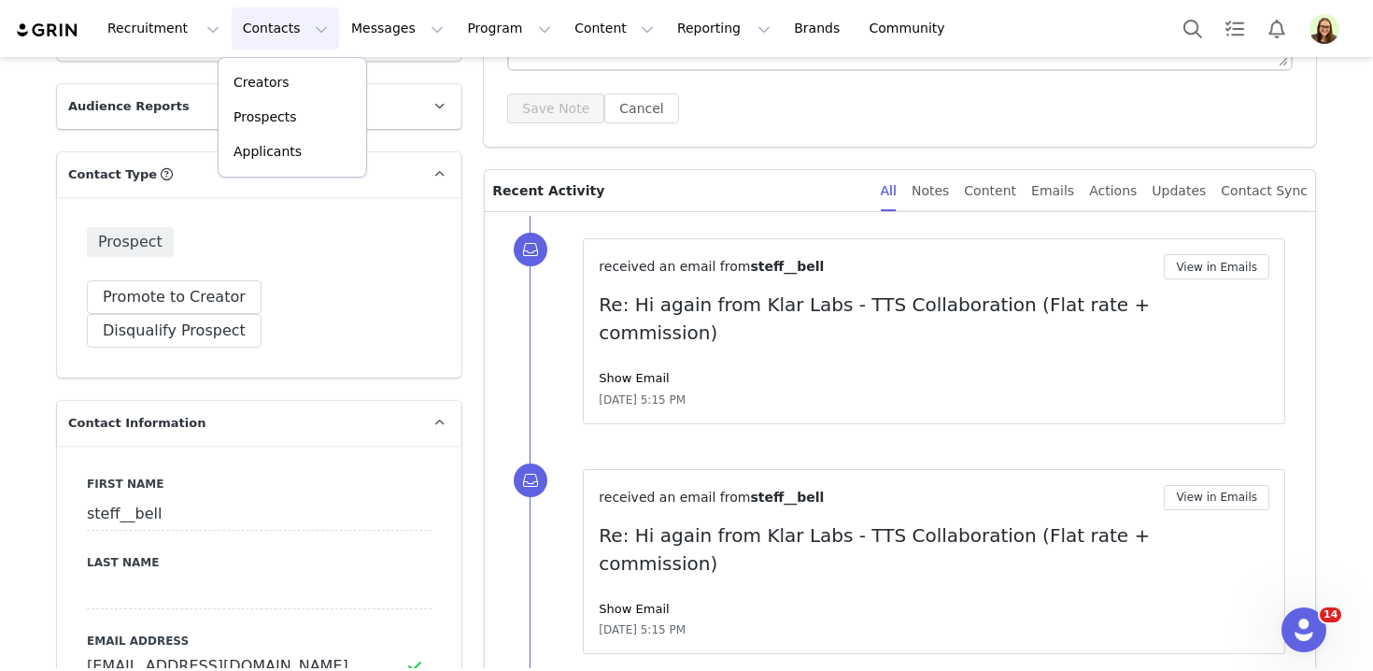
click at [648, 369] on div "Show Email" at bounding box center [934, 378] width 671 height 19
click at [639, 371] on link "Show Email" at bounding box center [634, 378] width 70 height 14
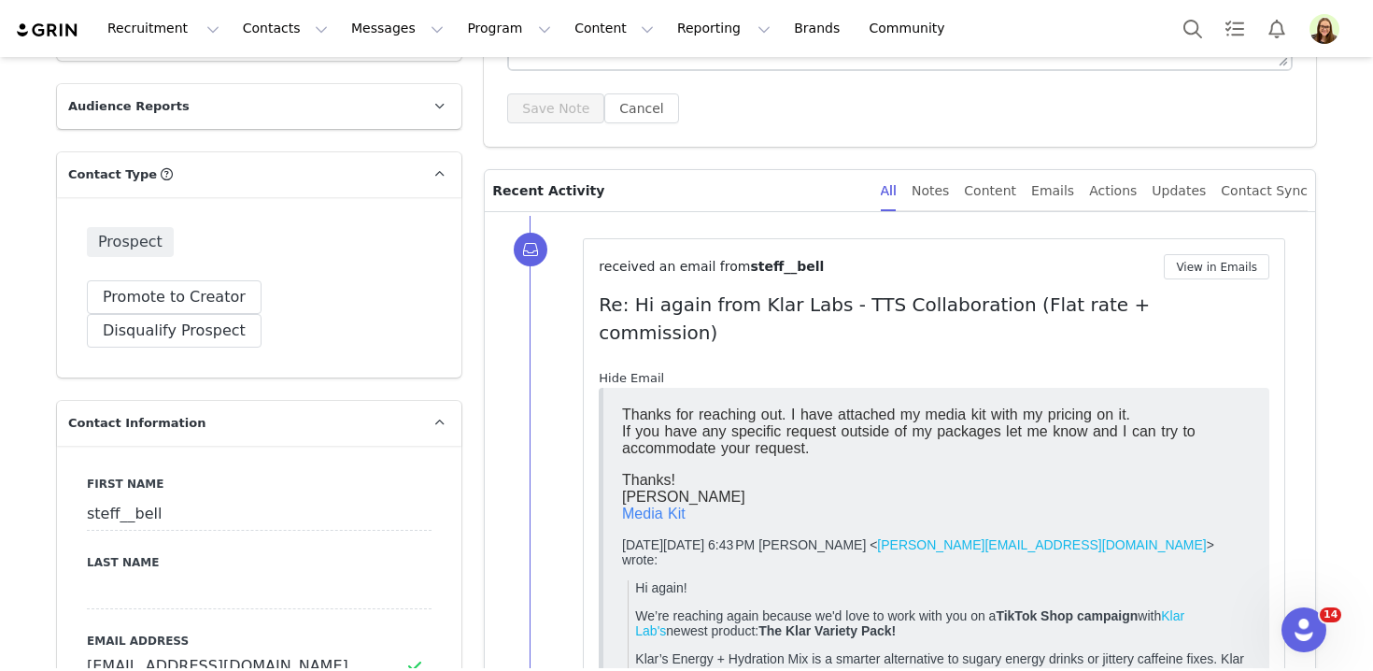
scroll to position [0, 0]
click at [666, 515] on font "Media Kit" at bounding box center [654, 512] width 64 height 16
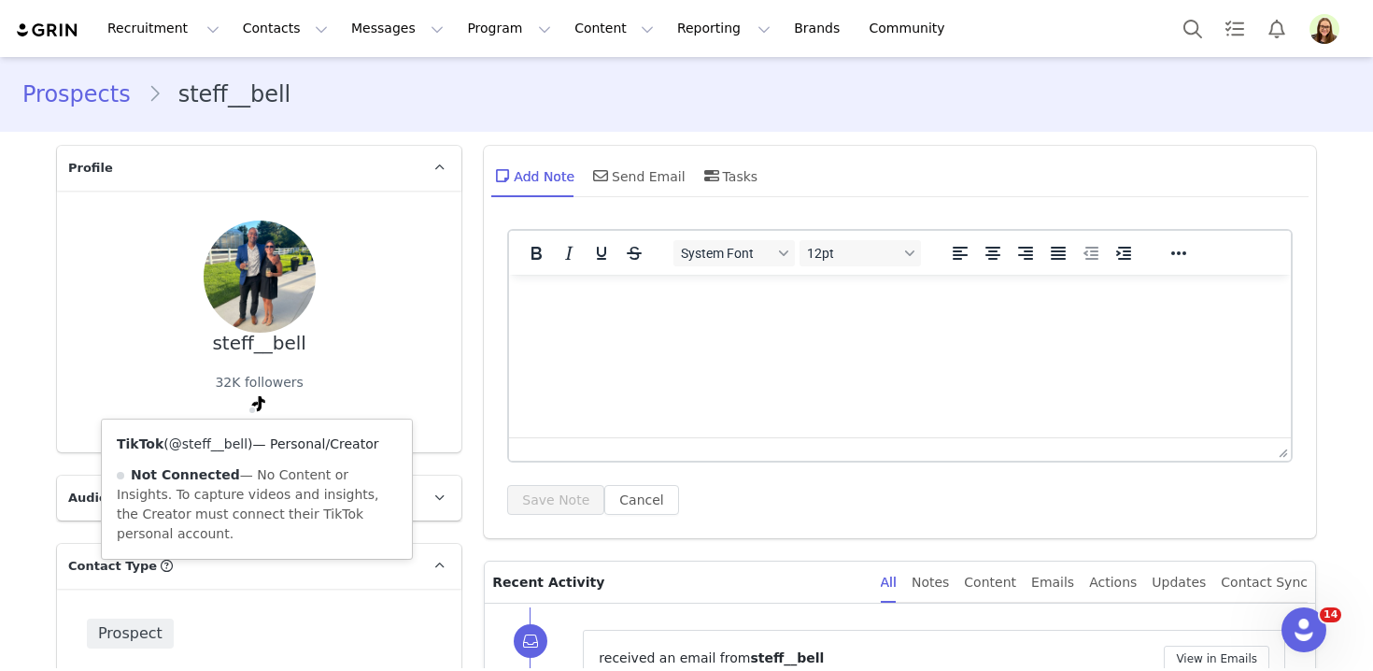
click at [244, 444] on link "@steff__bell" at bounding box center [208, 443] width 78 height 15
click at [229, 437] on link "@steff__bell" at bounding box center [208, 443] width 78 height 15
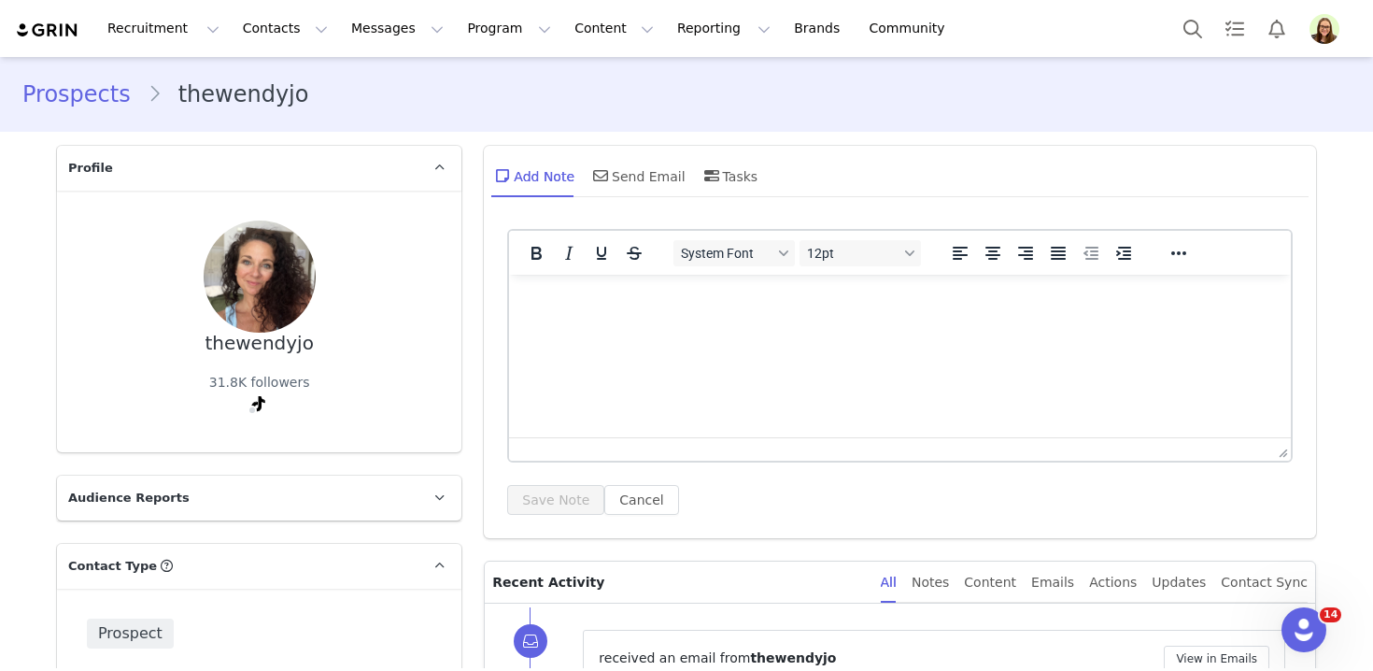
scroll to position [211, 0]
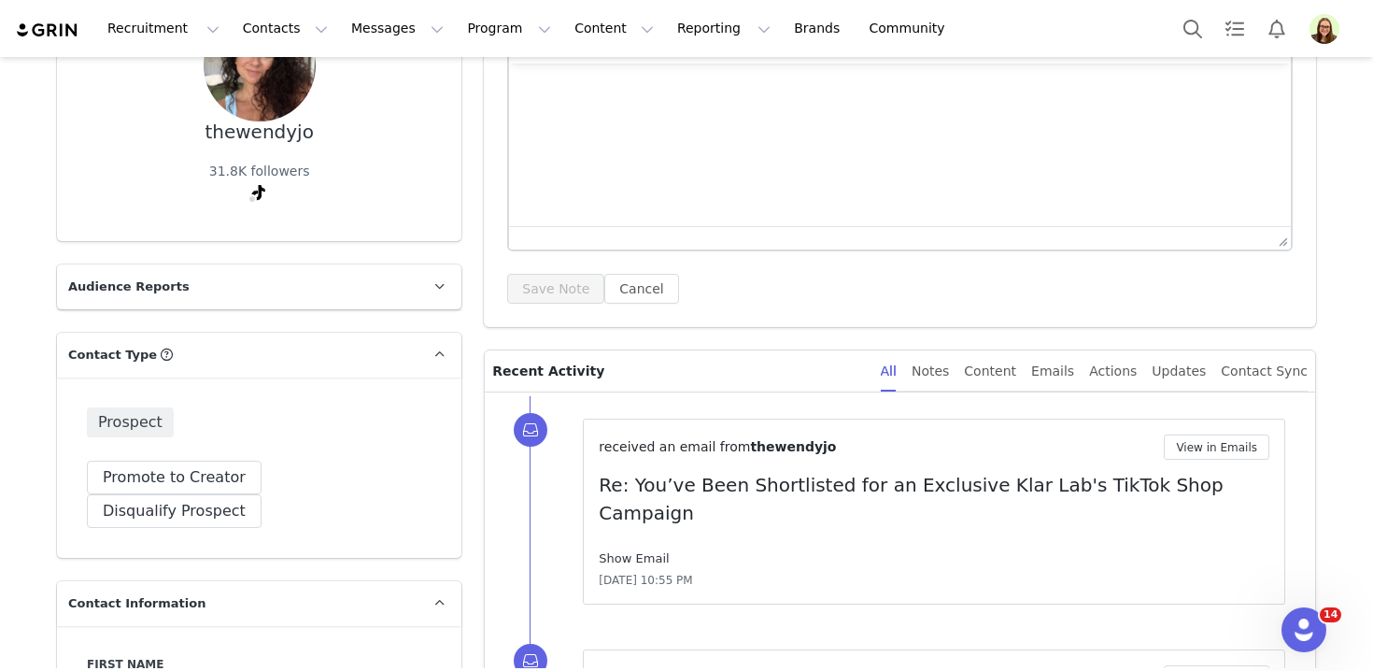
click at [639, 551] on link "Show Email" at bounding box center [634, 558] width 70 height 14
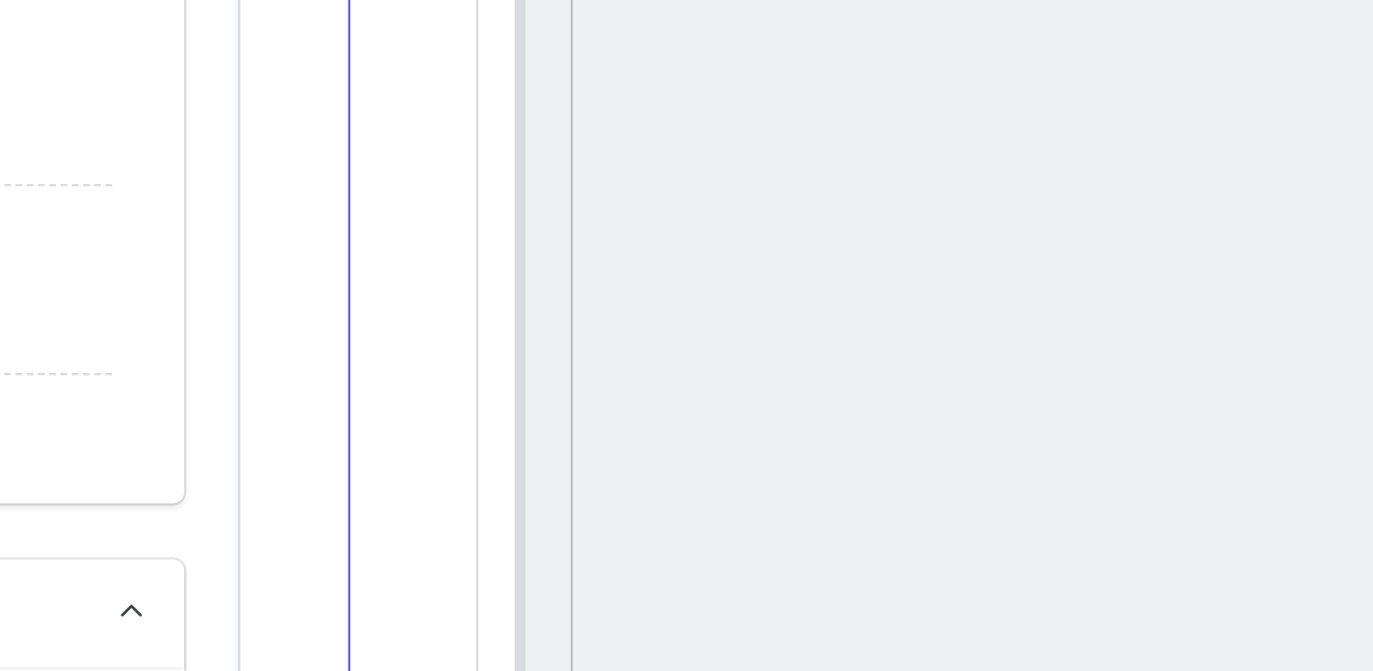
scroll to position [1073, 0]
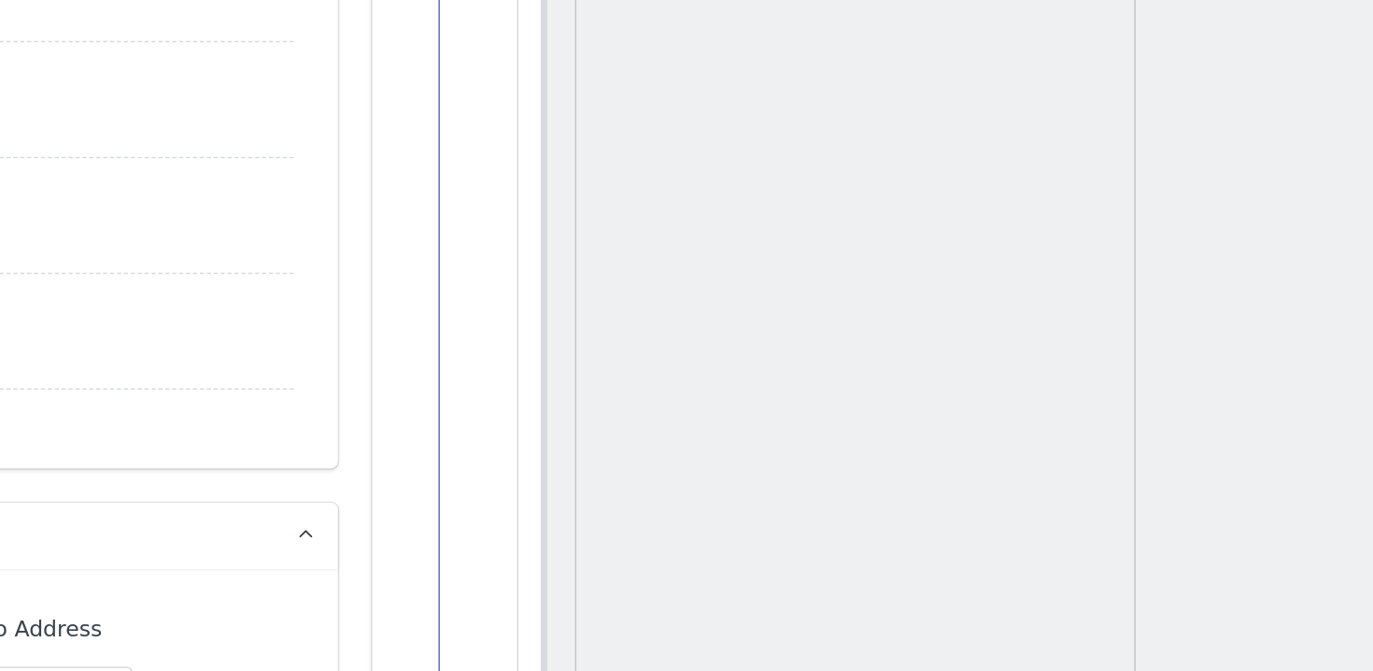
drag, startPoint x: 151, startPoint y: 585, endPoint x: 531, endPoint y: 130, distance: 592.7
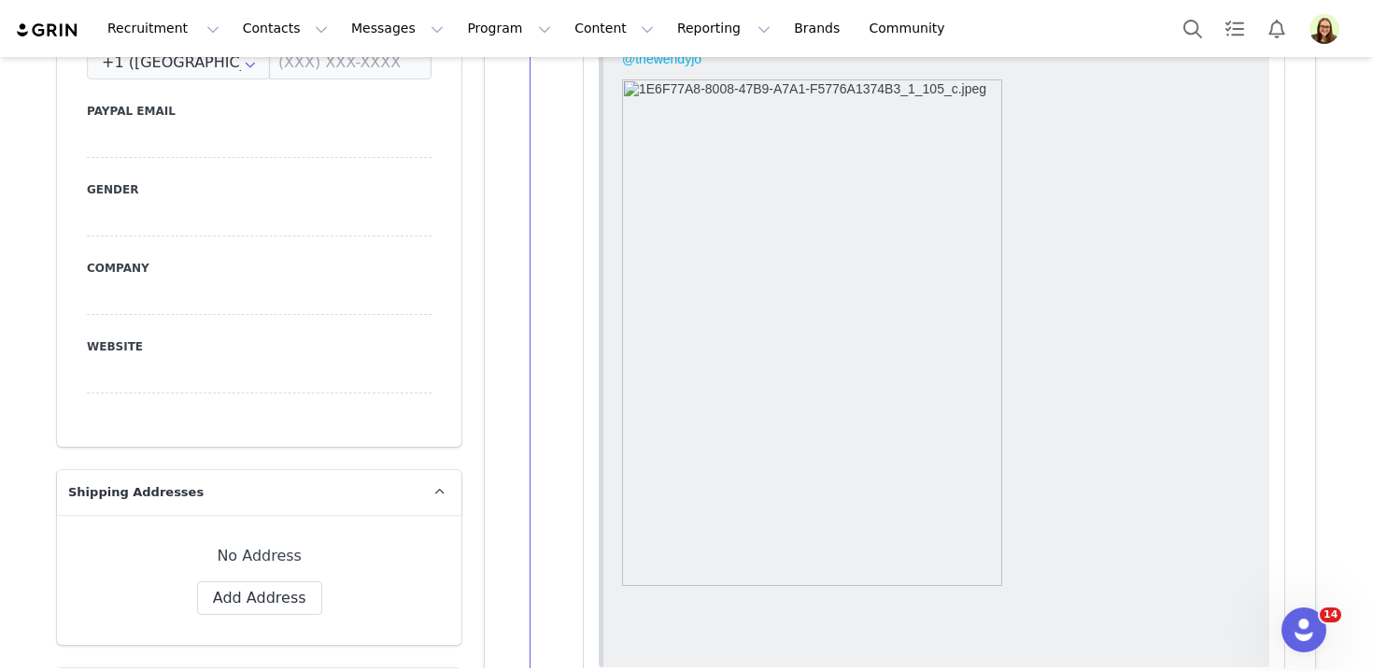
scroll to position [0, 0]
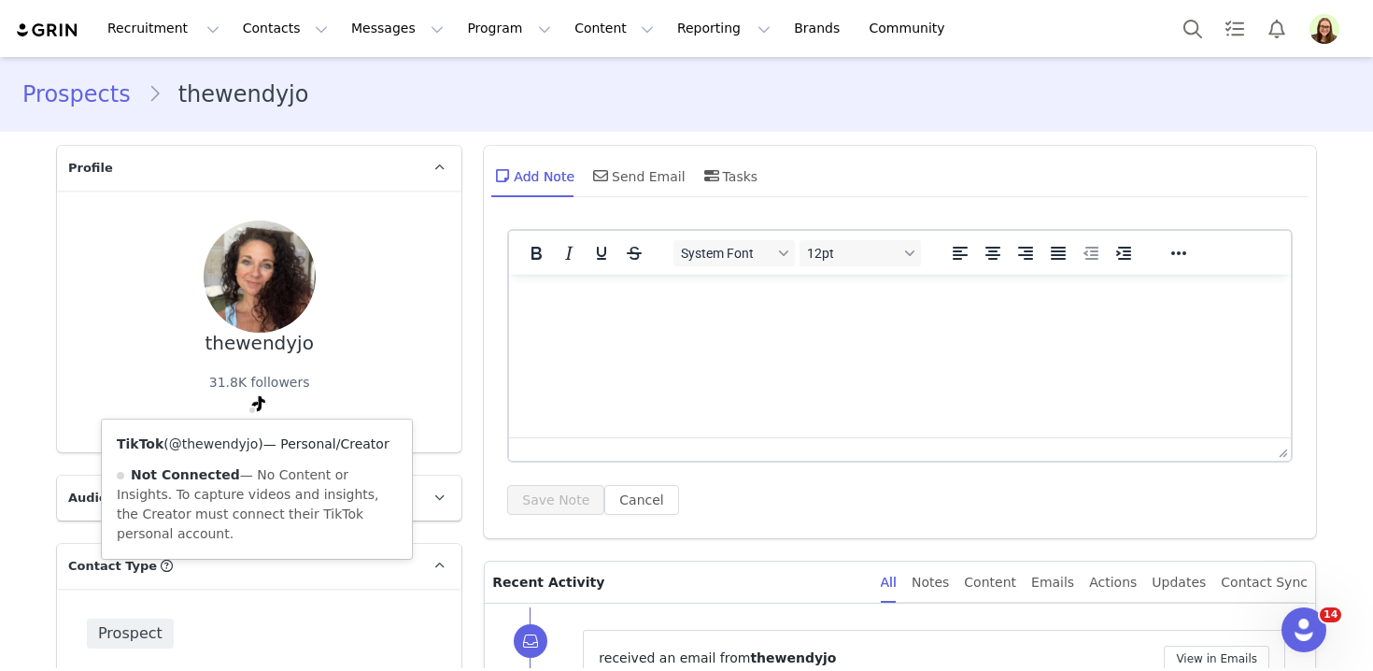
click at [240, 440] on link "@thewendyjo" at bounding box center [214, 443] width 90 height 15
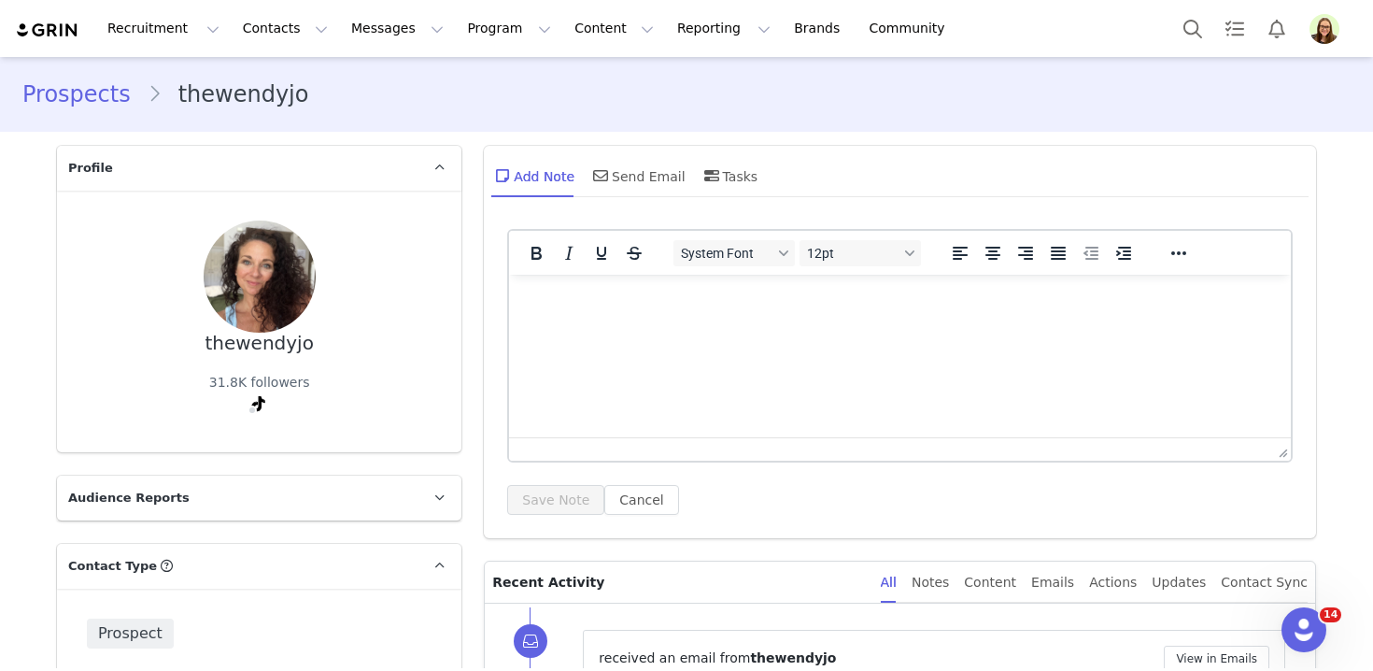
click at [280, 334] on div "thewendyjo" at bounding box center [259, 342] width 108 height 21
copy div "thewendyjo"
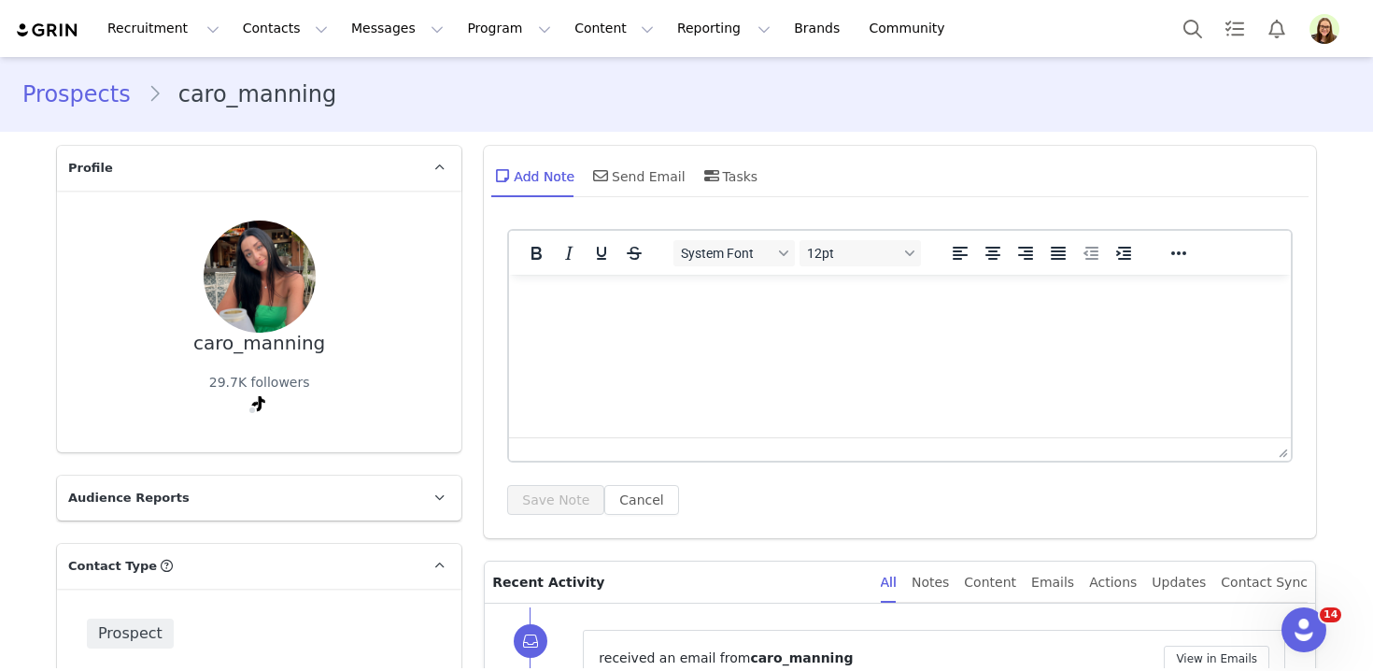
scroll to position [343, 0]
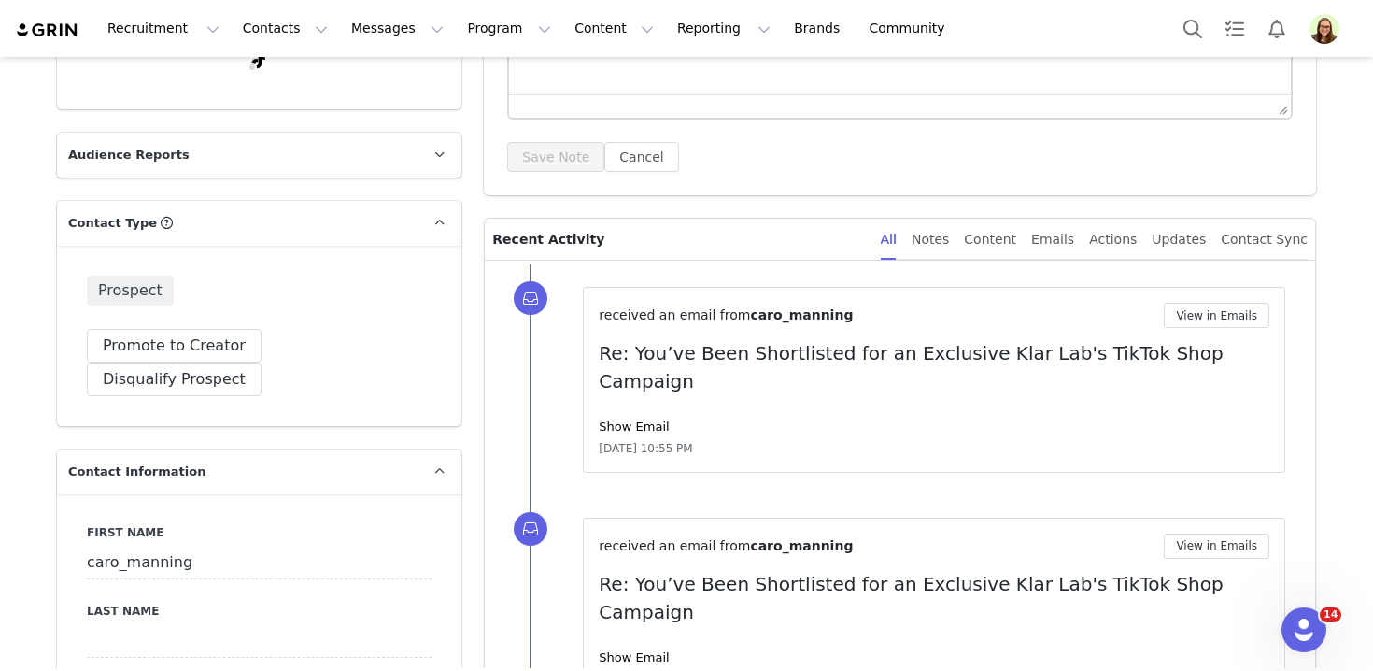
click at [629, 417] on div "Show Email" at bounding box center [934, 426] width 671 height 19
click at [631, 419] on link "Show Email" at bounding box center [634, 426] width 70 height 14
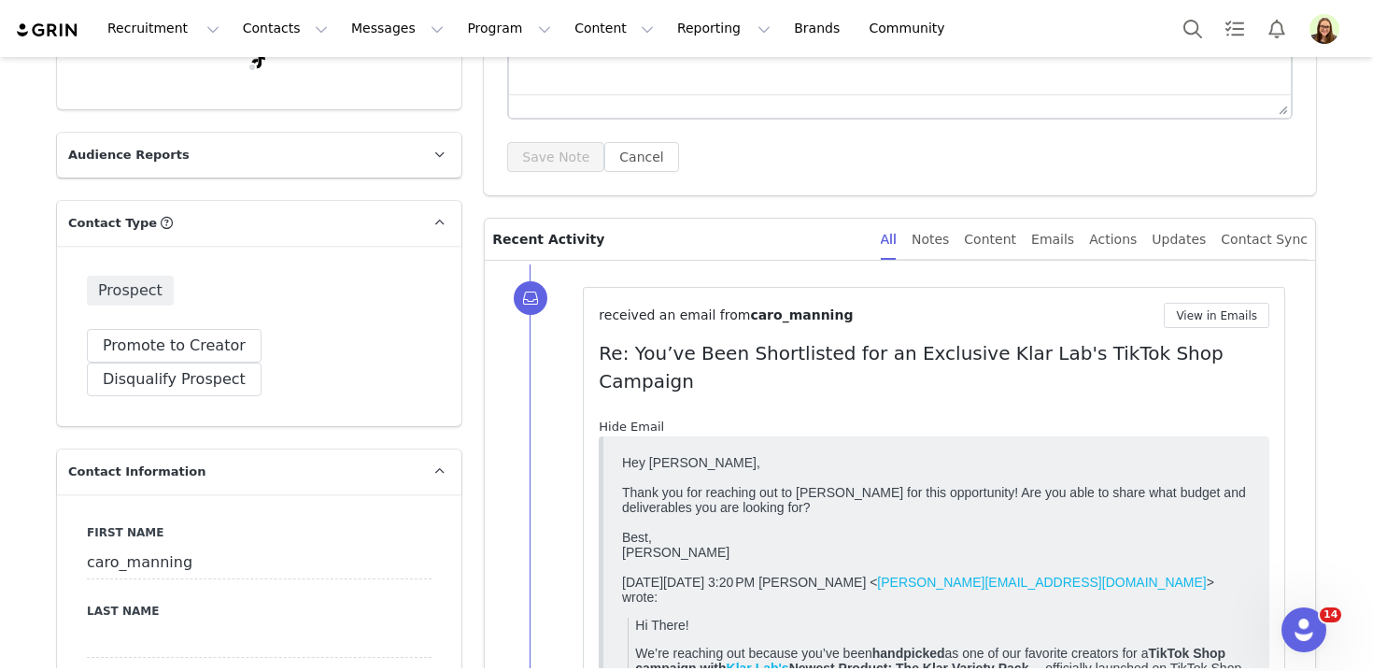
scroll to position [148, 0]
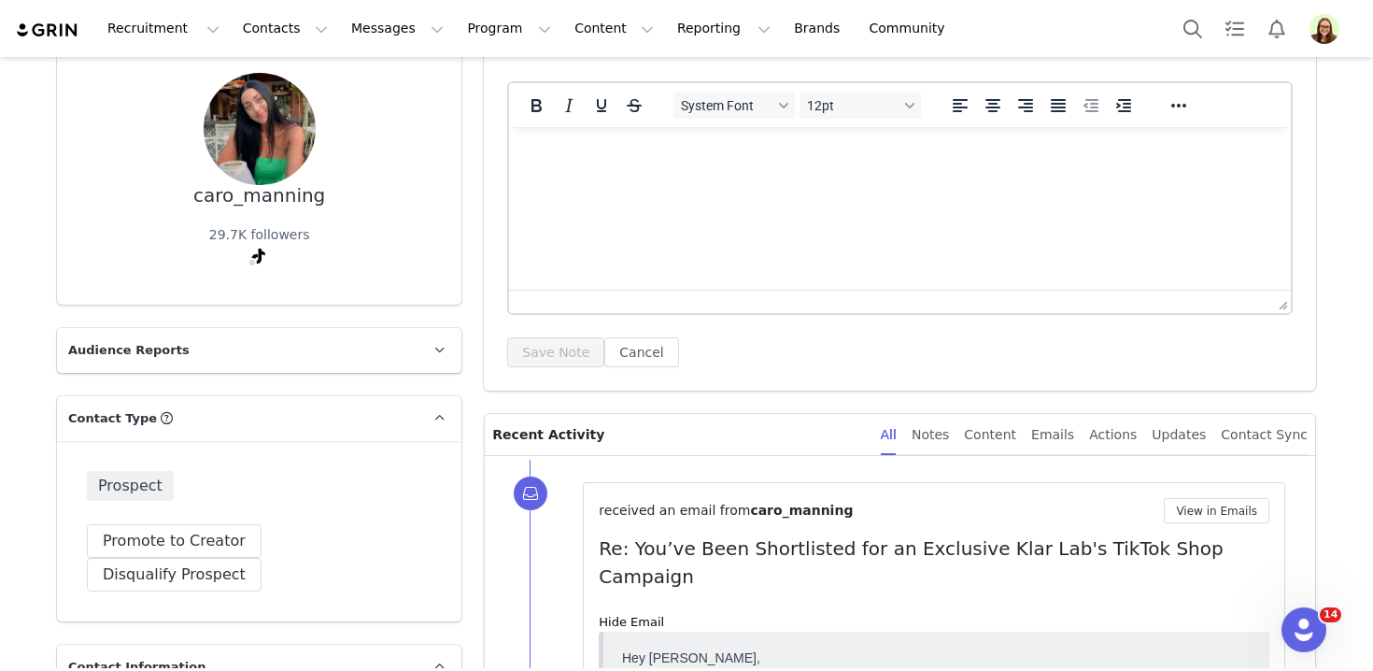
click at [257, 208] on div "caro_manning 29.7K followers" at bounding box center [259, 174] width 345 height 202
click at [257, 204] on div "caro_manning" at bounding box center [259, 195] width 132 height 21
copy div "caro_manning"
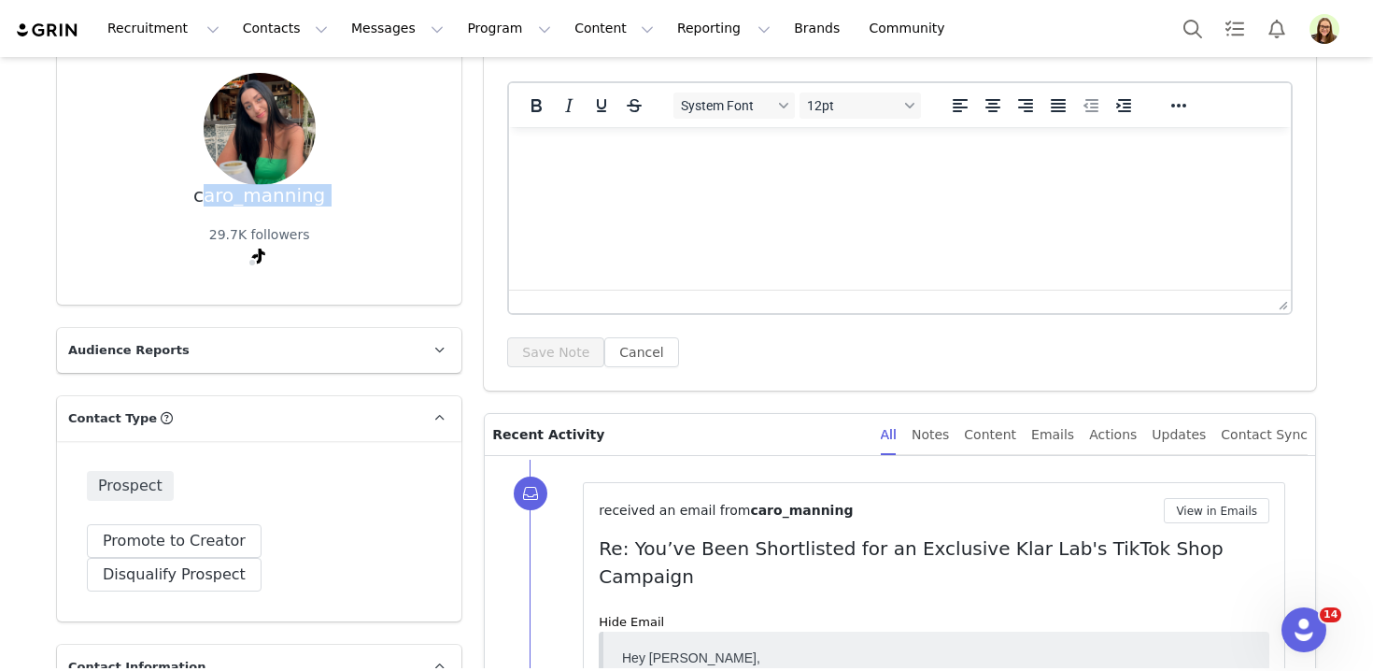
scroll to position [319, 0]
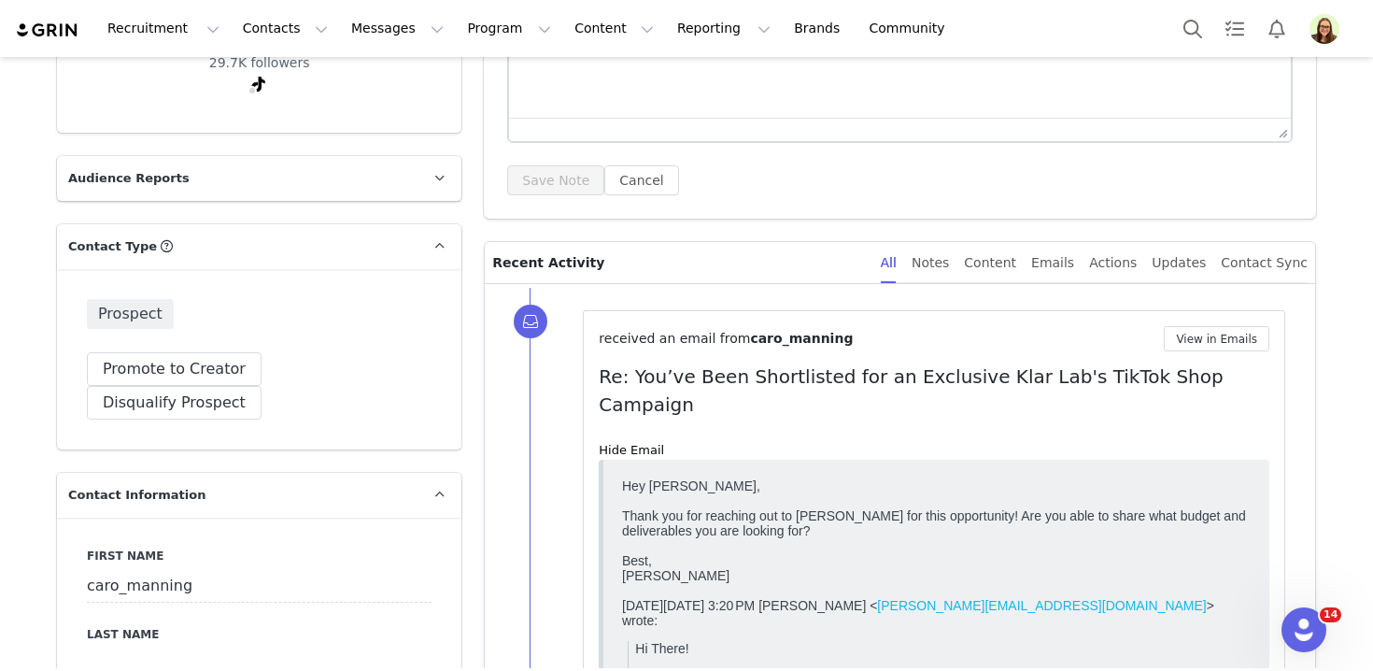
click at [1194, 340] on button "View in Emails" at bounding box center [1217, 338] width 106 height 25
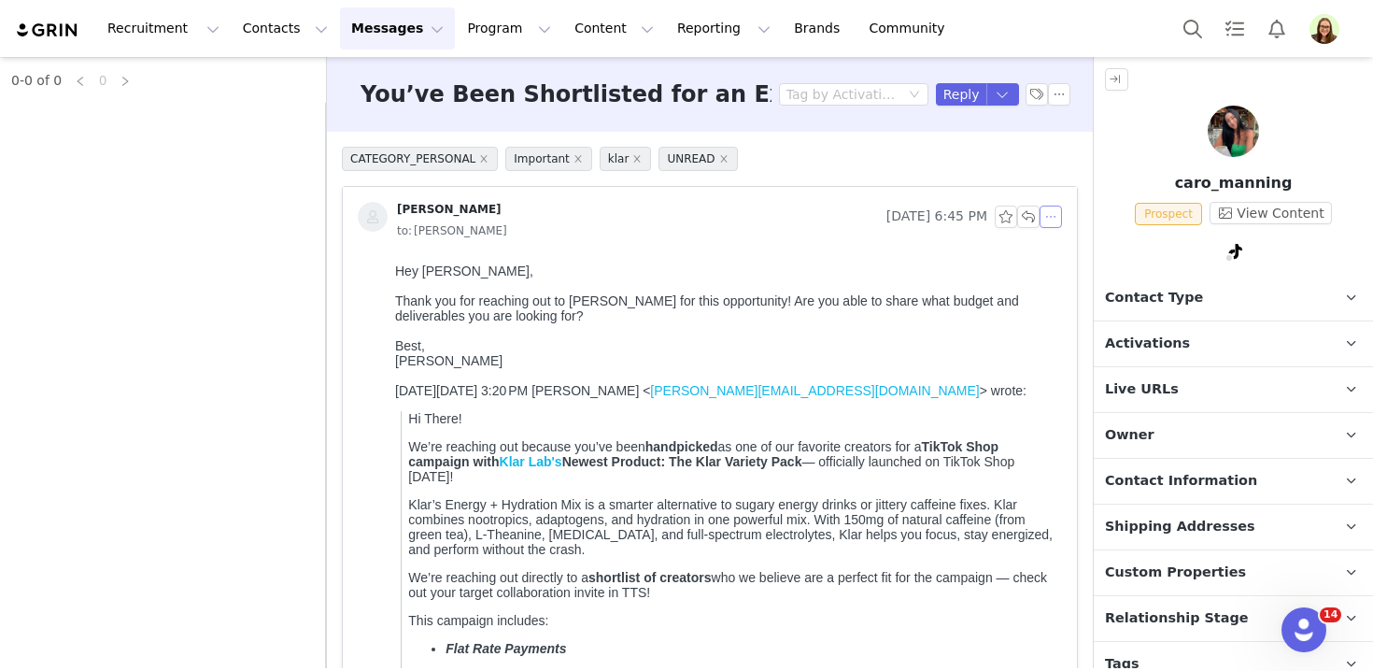
click at [1054, 216] on button "button" at bounding box center [1050, 216] width 22 height 22
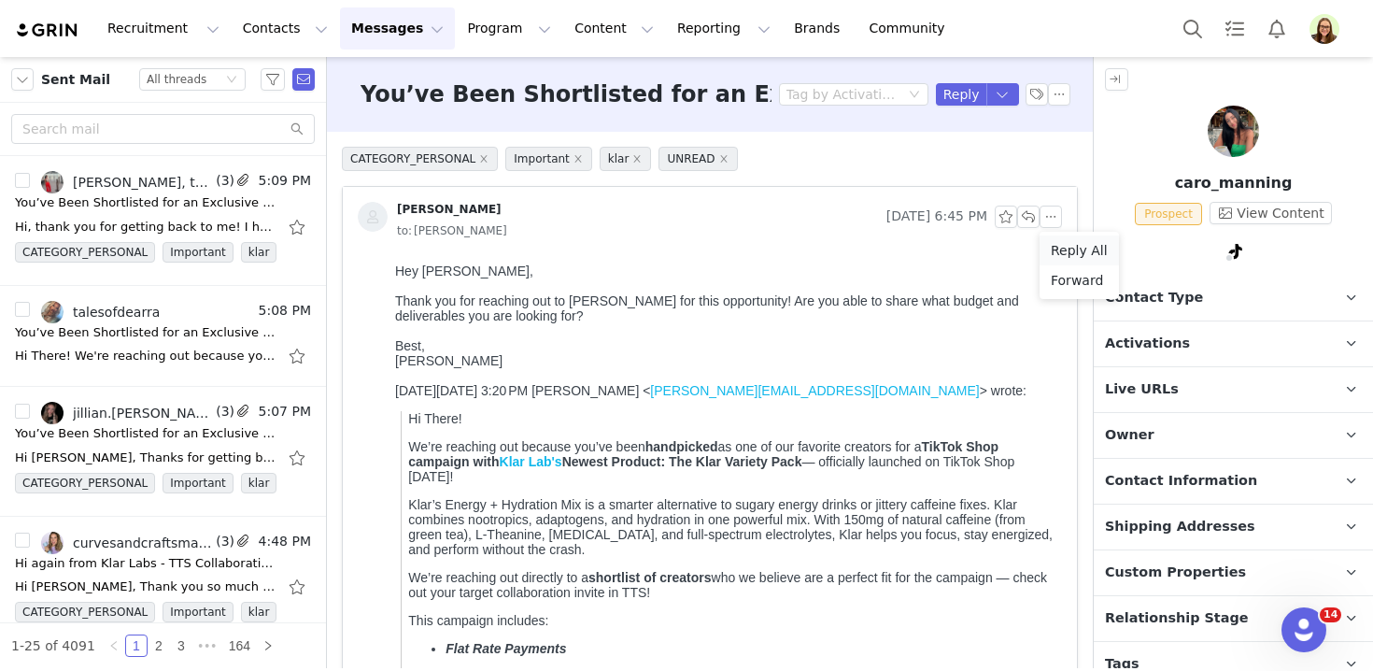
click at [1060, 237] on li "Reply All" at bounding box center [1078, 250] width 79 height 30
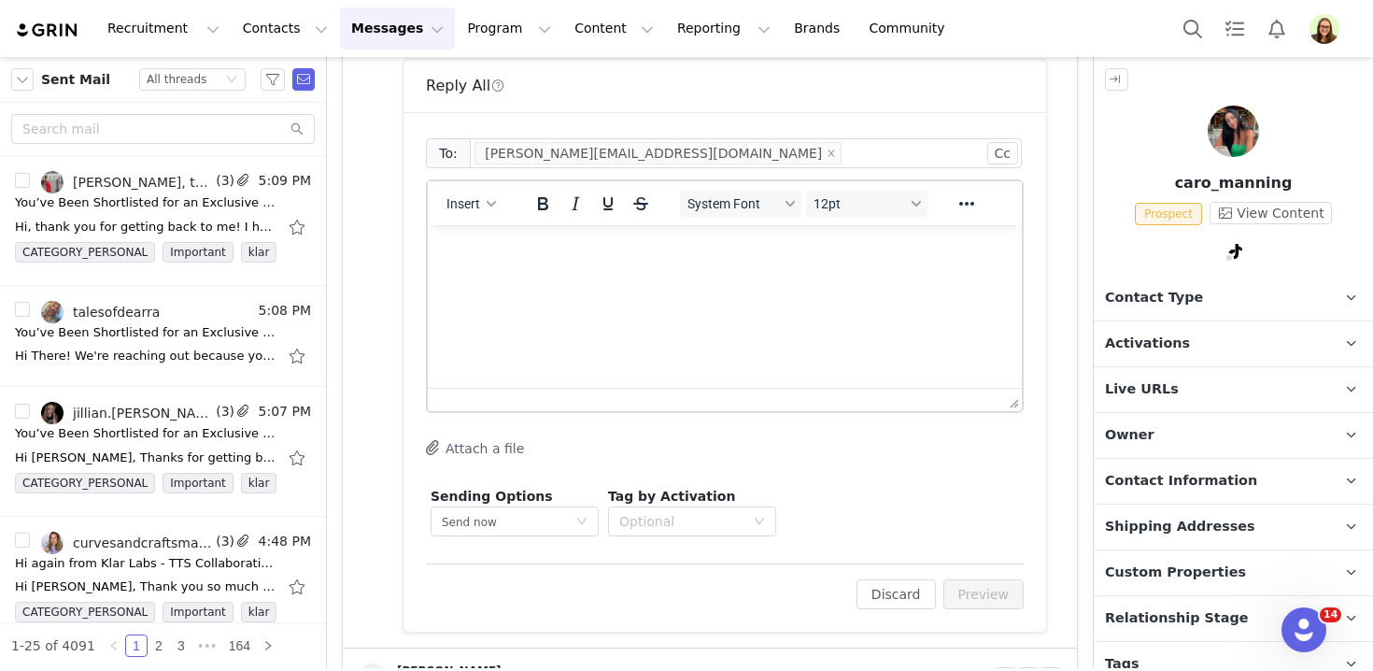
click at [821, 275] on html at bounding box center [725, 250] width 594 height 50
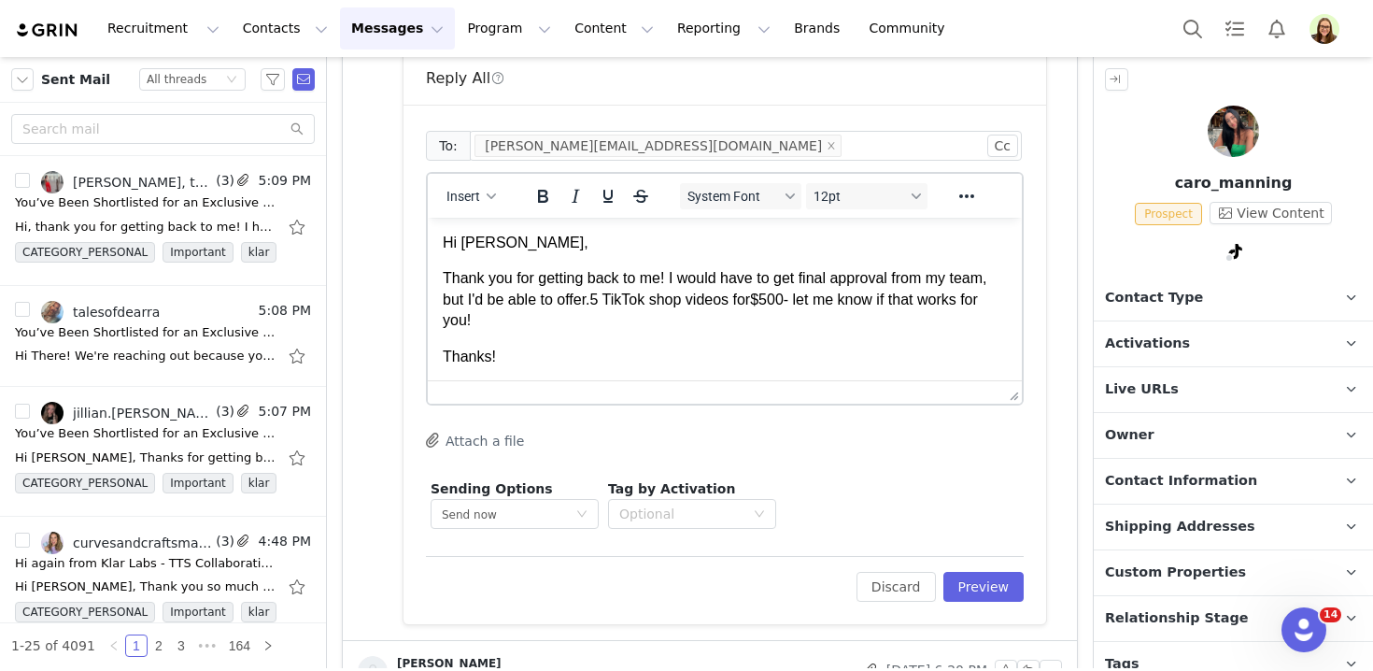
scroll to position [7, 0]
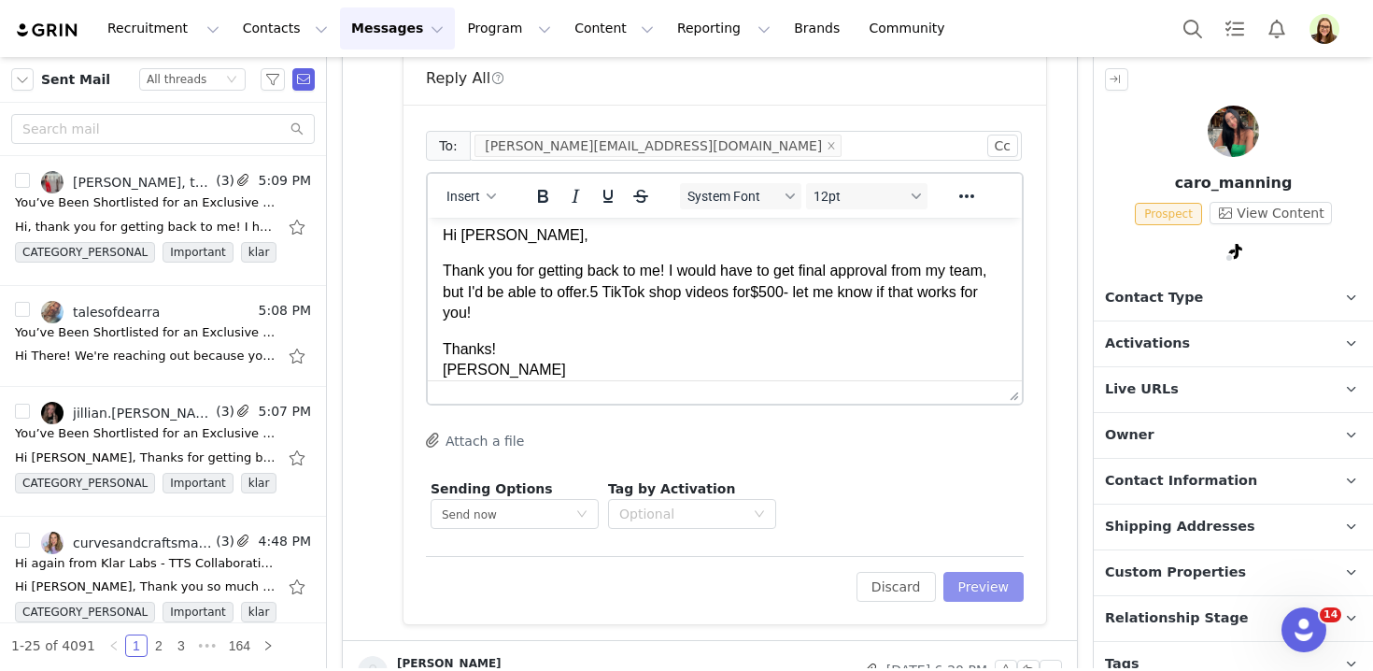
click at [996, 586] on button "Preview" at bounding box center [983, 587] width 81 height 30
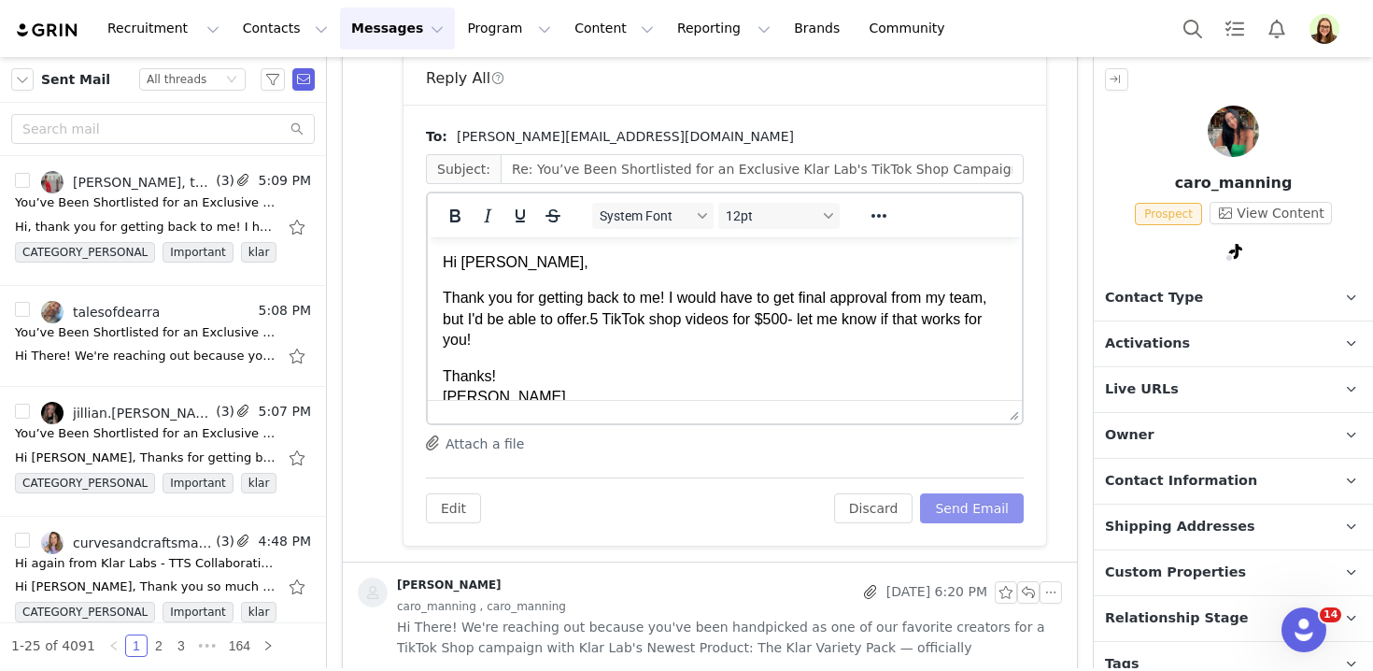
scroll to position [0, 0]
click at [936, 503] on button "Send Email" at bounding box center [972, 508] width 104 height 30
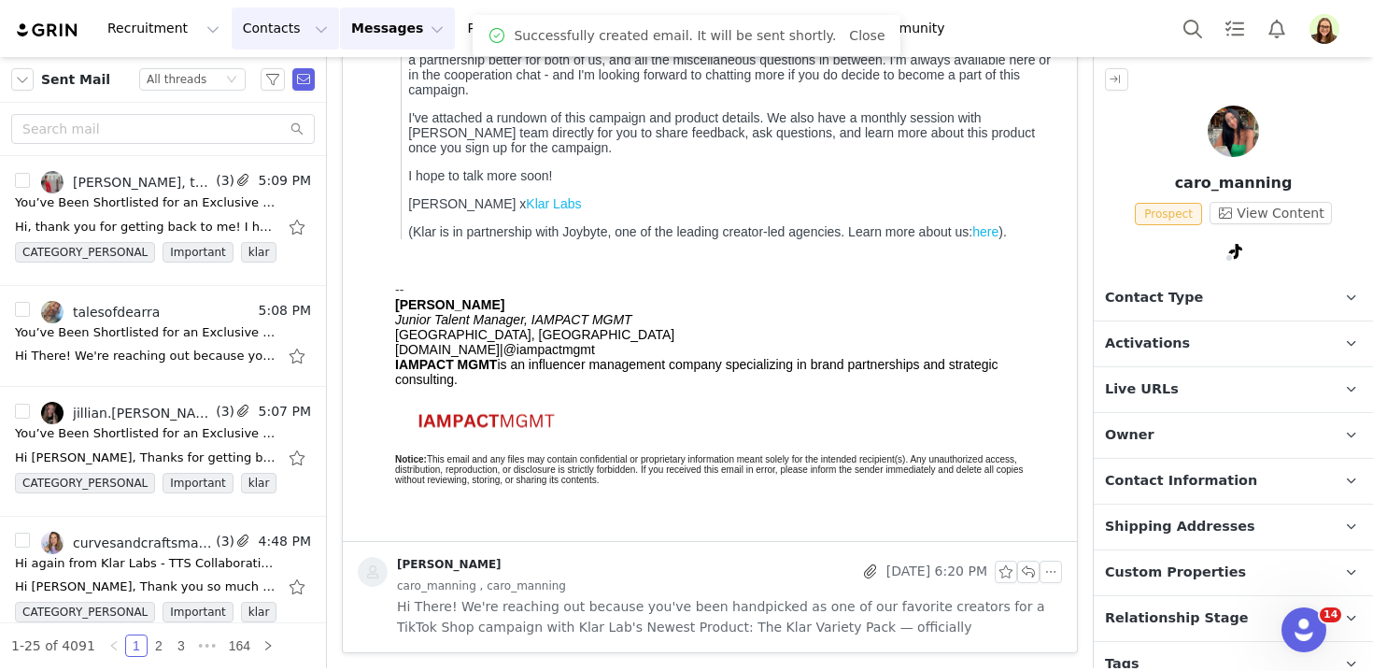
scroll to position [758, 0]
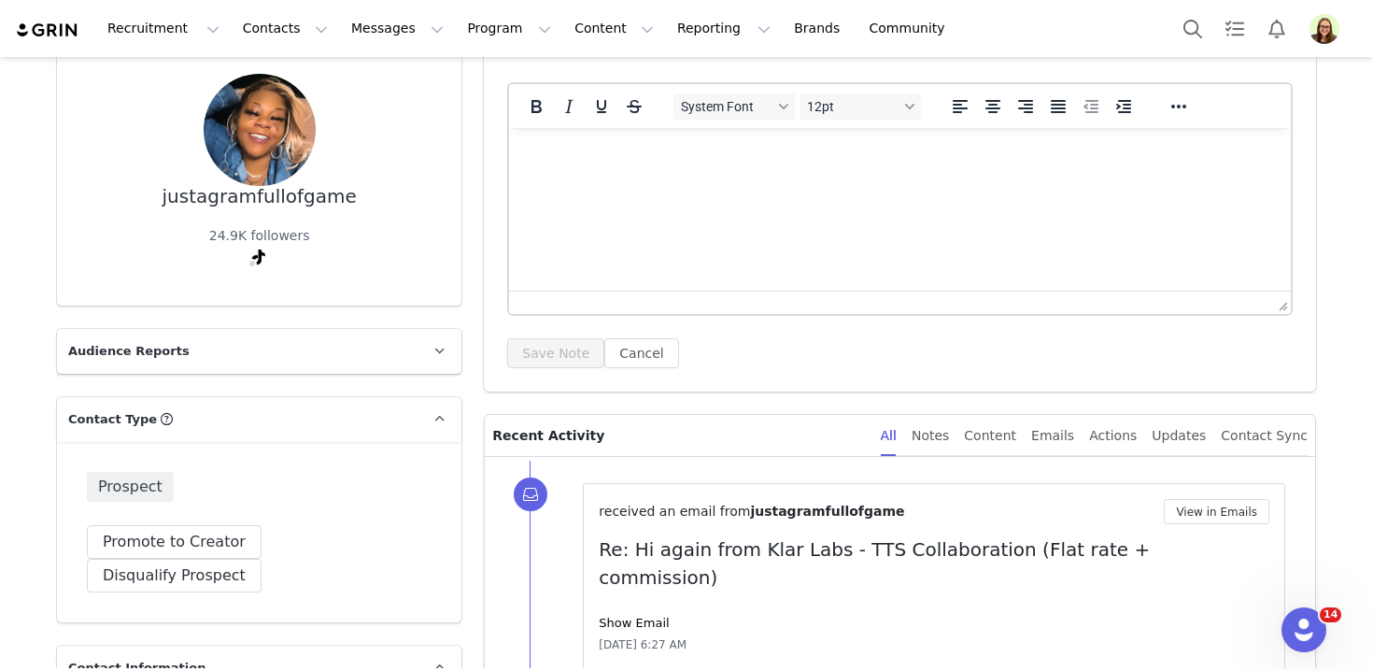
scroll to position [331, 0]
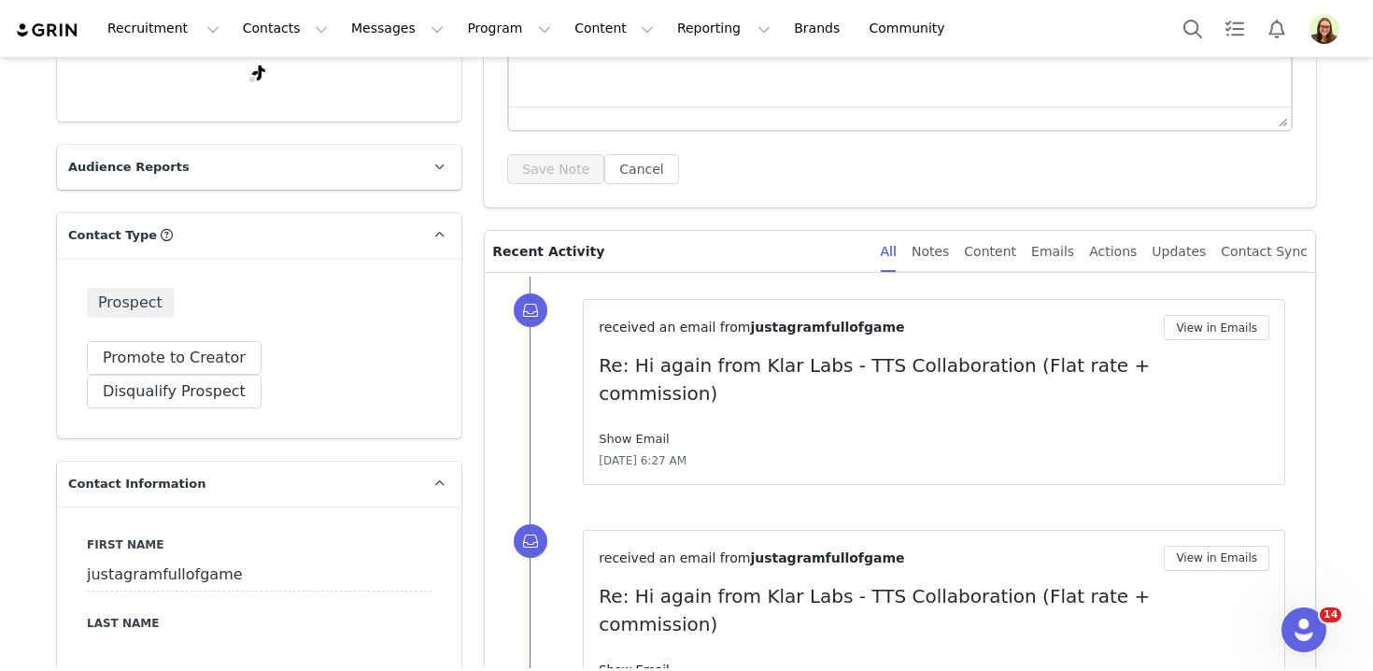
click at [623, 431] on link "Show Email" at bounding box center [634, 438] width 70 height 14
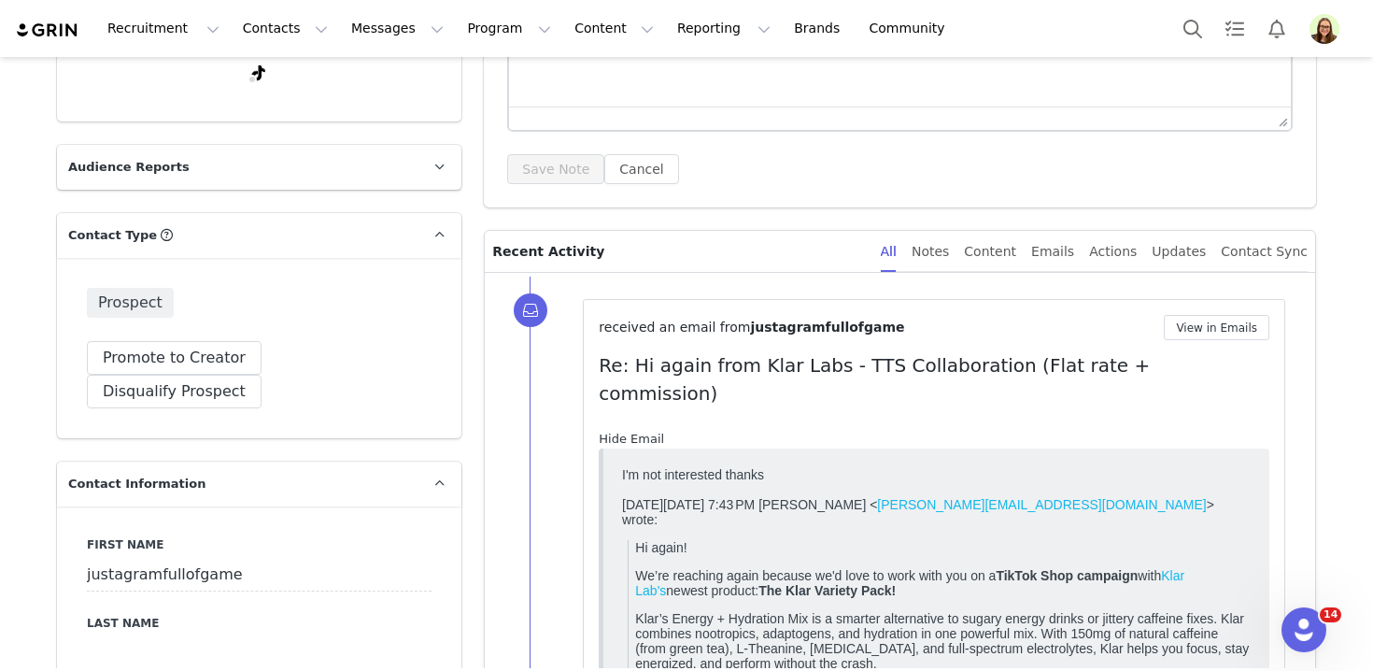
scroll to position [0, 0]
click at [261, 374] on button "Disqualify Prospect" at bounding box center [174, 391] width 175 height 34
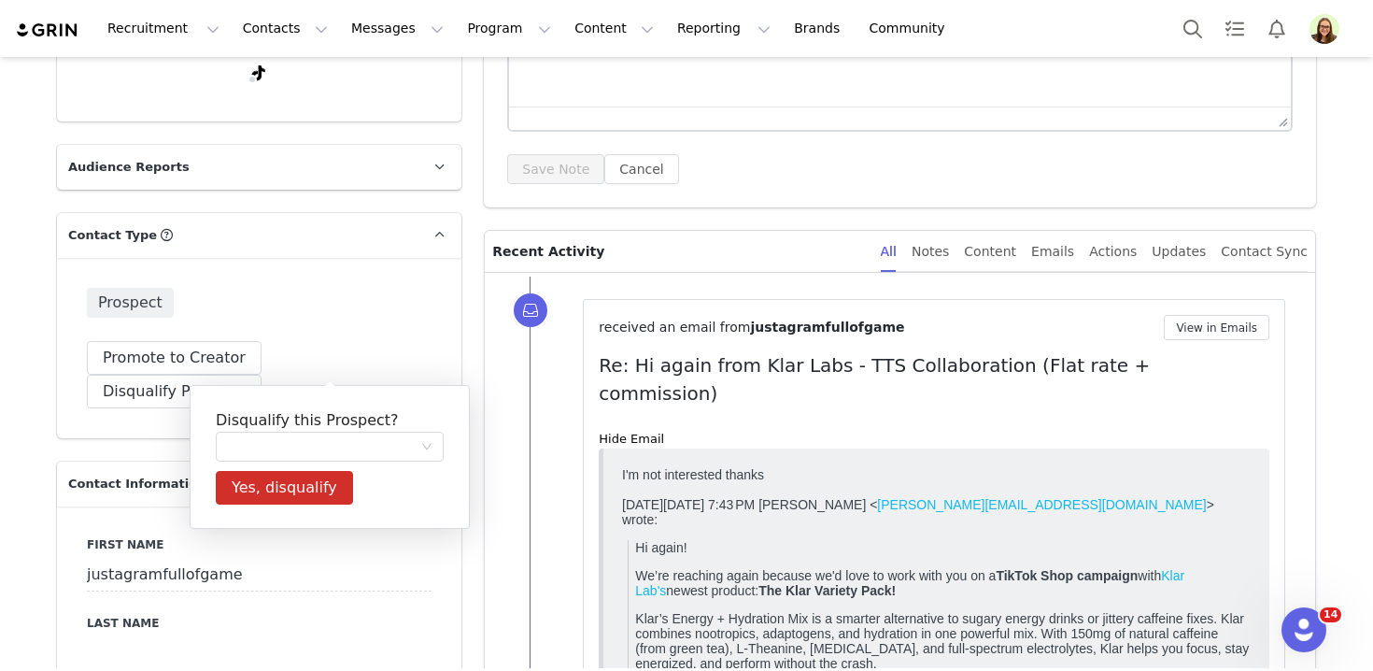
click at [374, 430] on h5 "Disqualify this Prospect?" at bounding box center [330, 420] width 228 height 22
click at [376, 437] on div at bounding box center [323, 446] width 193 height 28
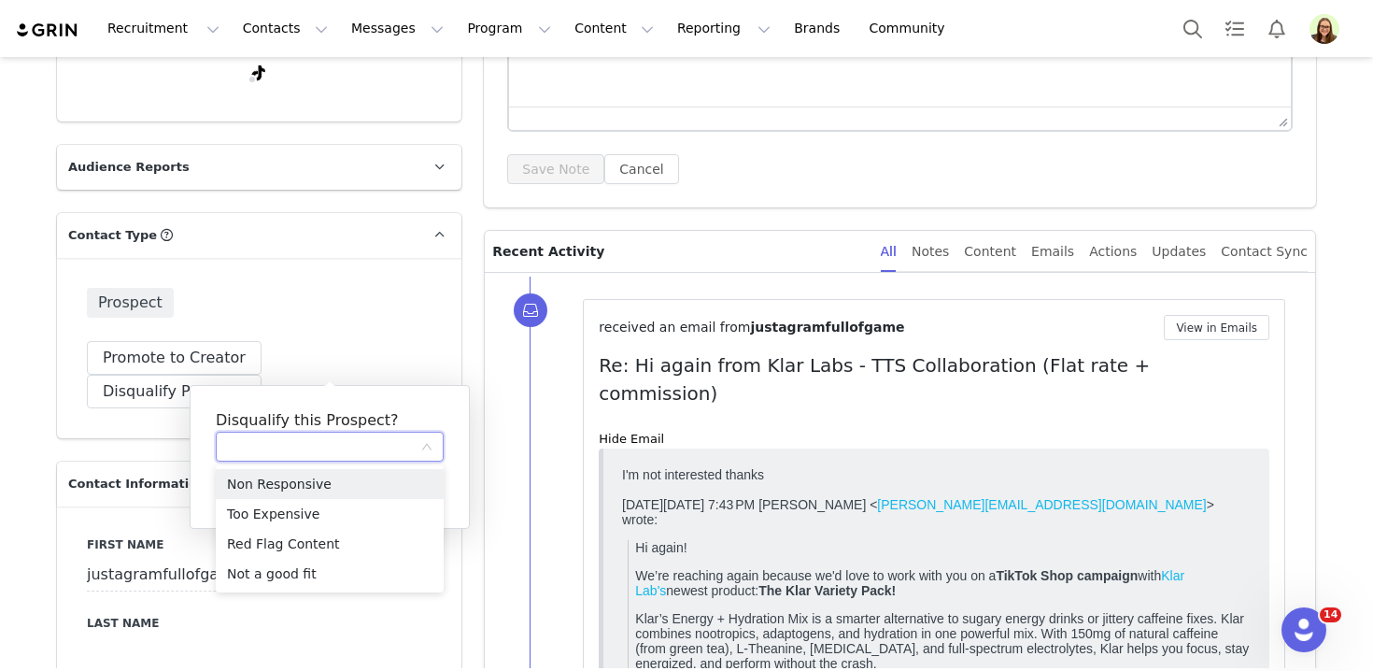
click at [253, 246] on p "Contact Type Contact type can be Creator, Prospect, Application, or Manager." at bounding box center [237, 235] width 360 height 45
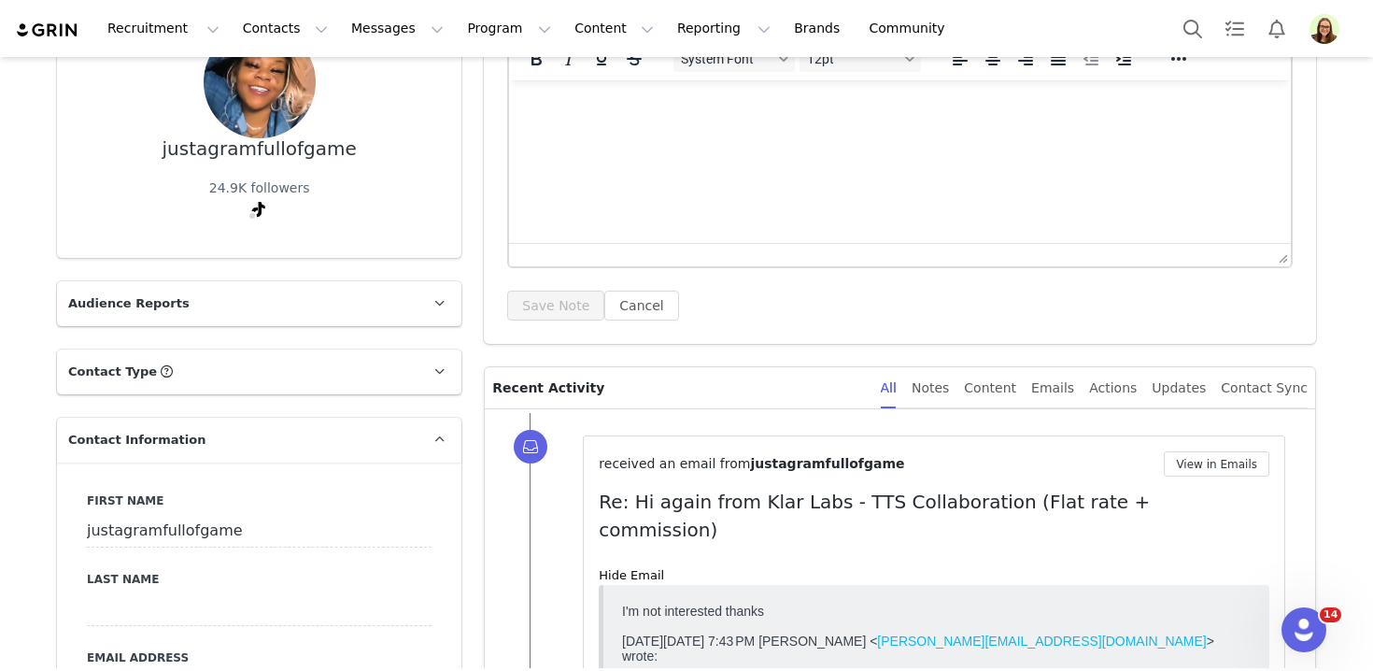
scroll to position [150, 0]
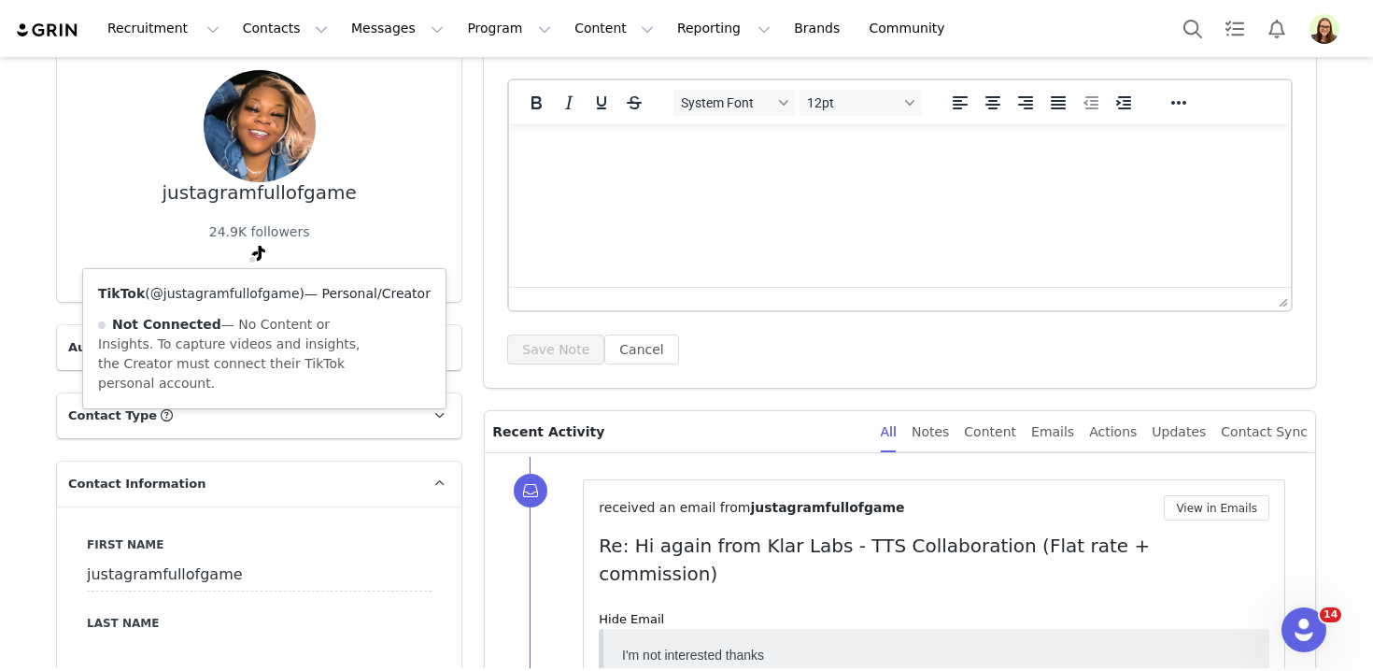
click at [249, 290] on link "@justagramfullofgame" at bounding box center [224, 293] width 149 height 15
click at [247, 25] on button "Contacts Contacts" at bounding box center [285, 28] width 107 height 42
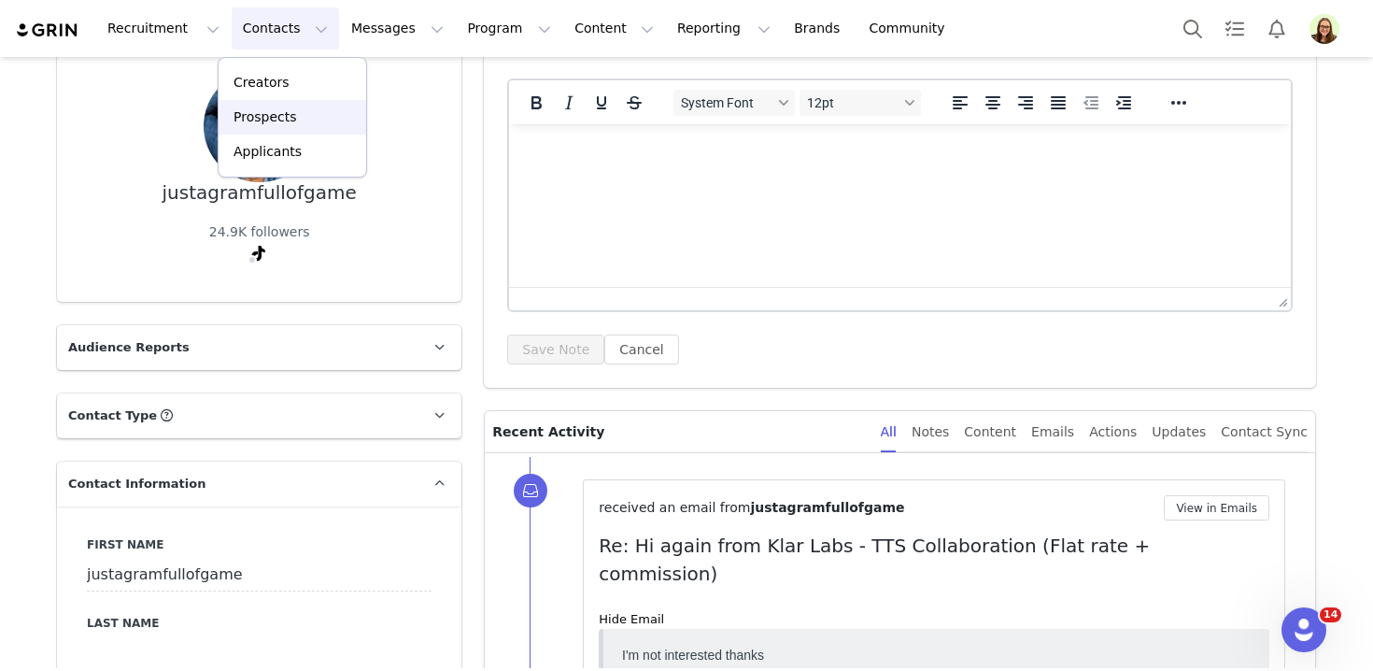
click at [277, 120] on p "Prospects" at bounding box center [264, 117] width 63 height 20
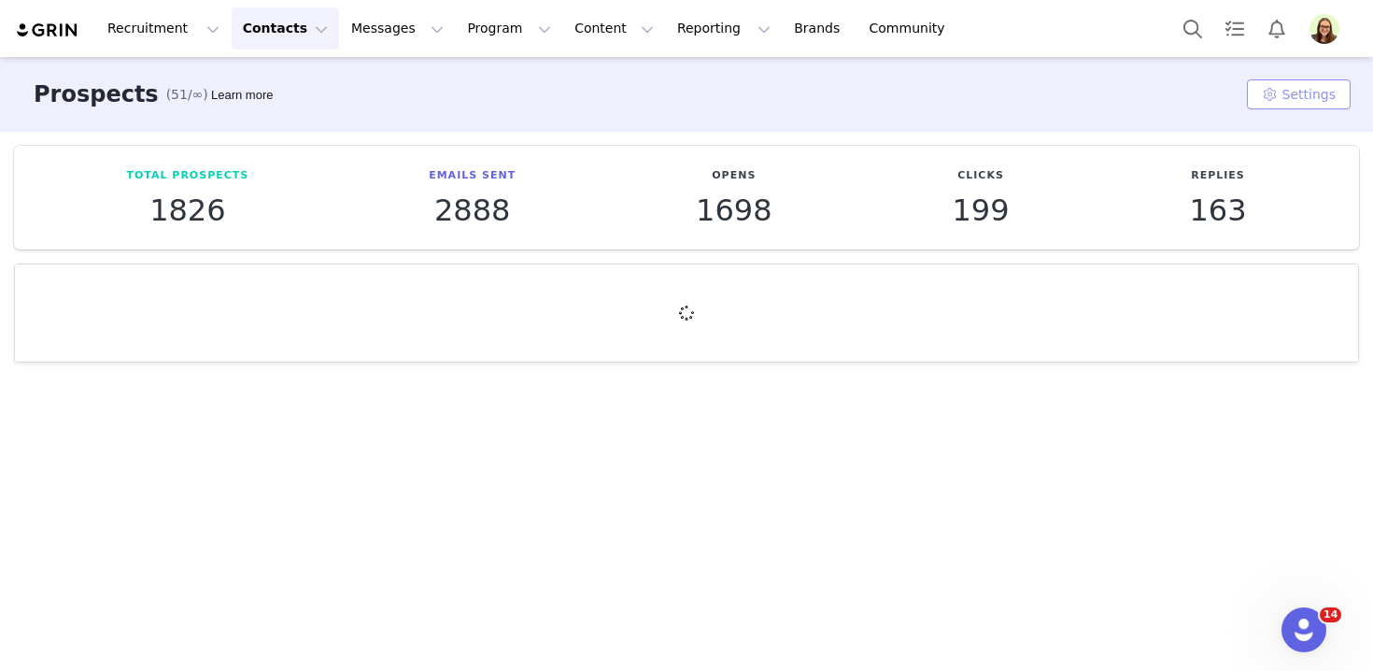
click at [1268, 93] on button "Settings" at bounding box center [1299, 94] width 104 height 30
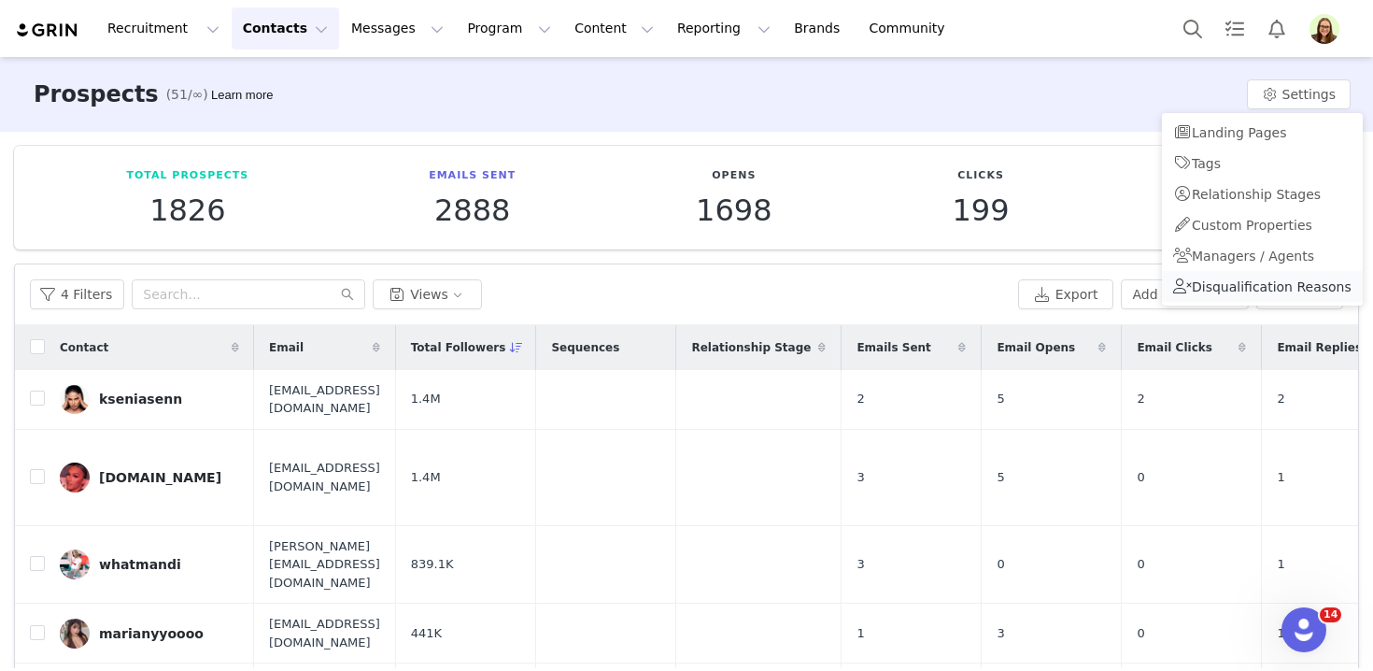
click at [1202, 282] on span "Disqualification Reasons" at bounding box center [1272, 286] width 160 height 15
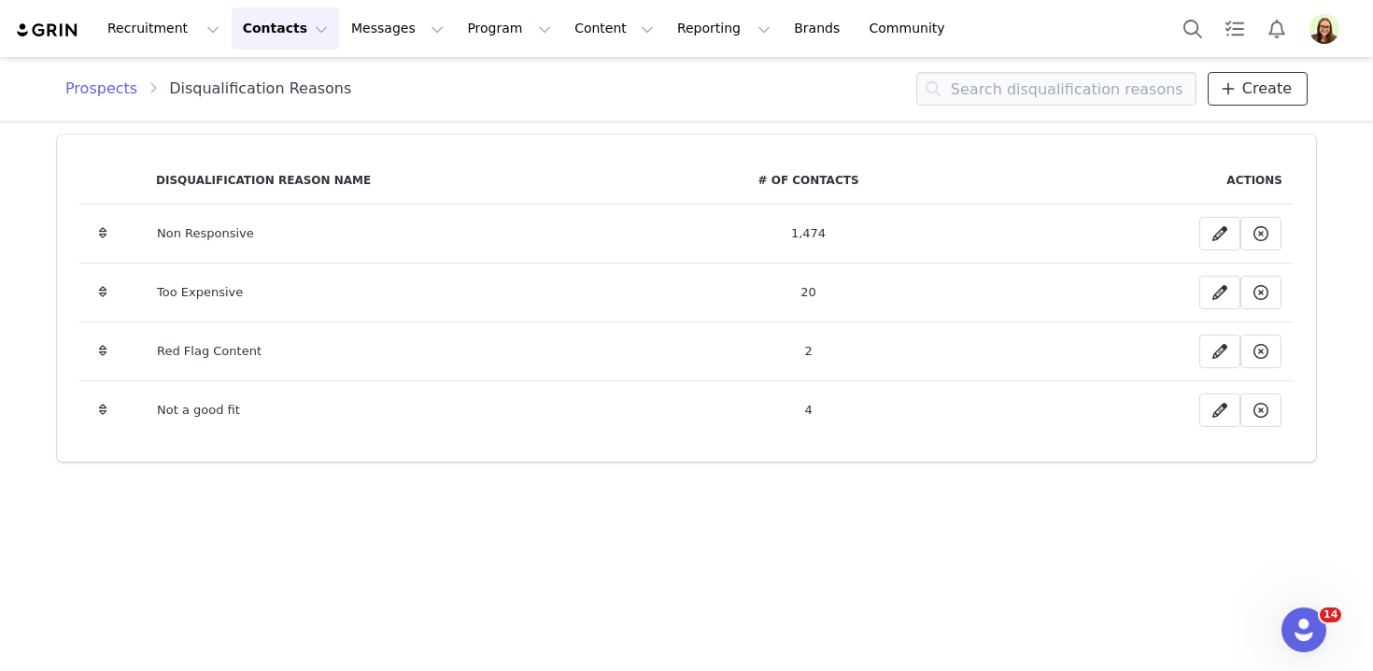
click at [1249, 99] on span "Create" at bounding box center [1266, 89] width 49 height 22
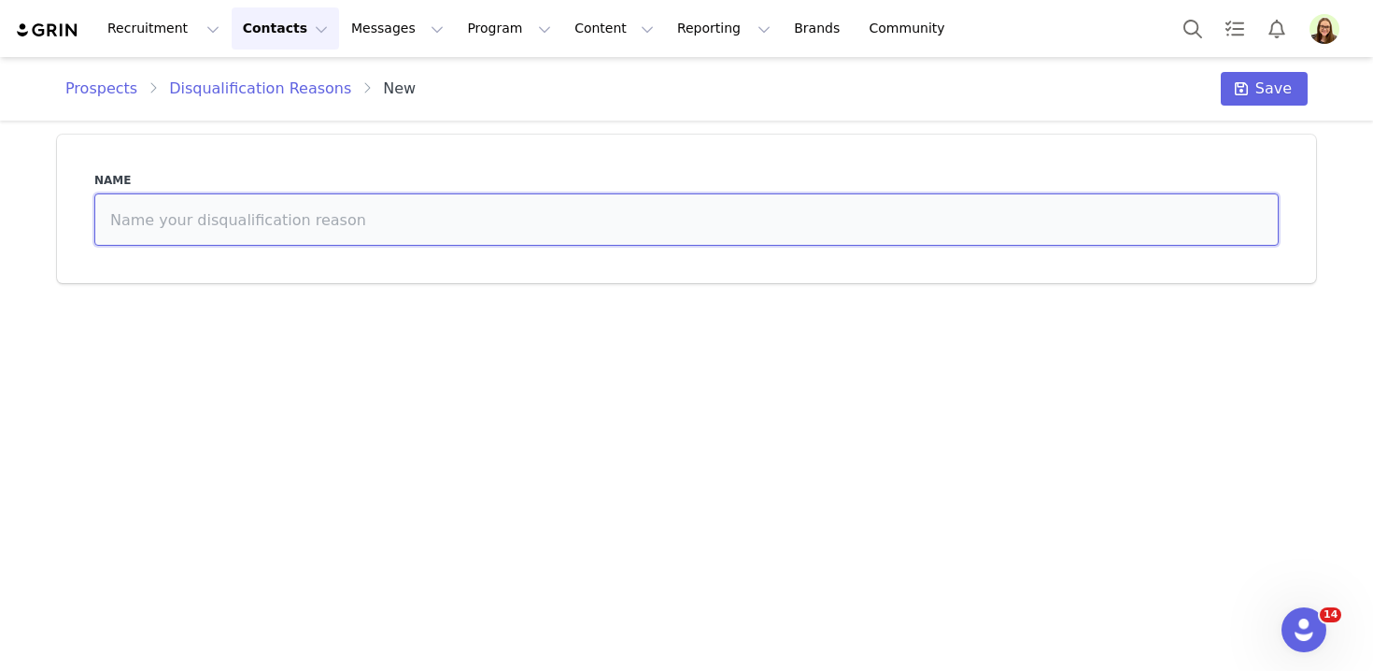
click at [601, 226] on input at bounding box center [686, 219] width 1184 height 52
type input "Rejected"
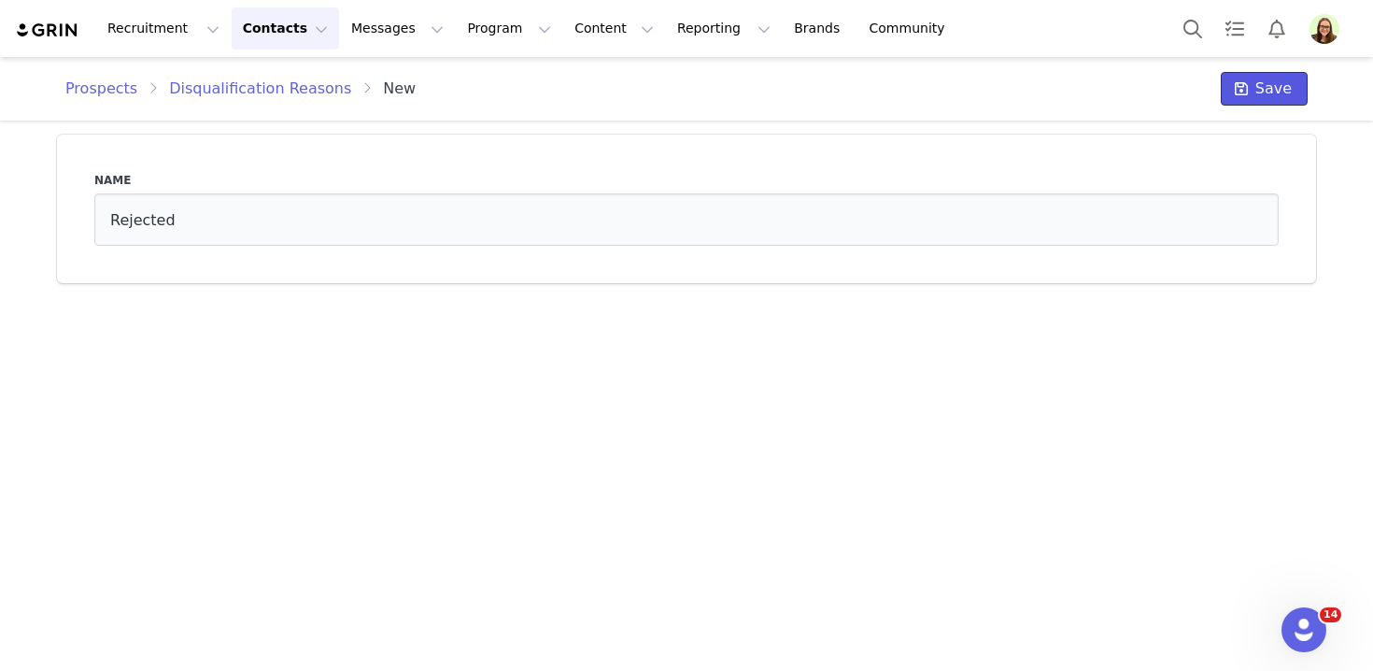
click at [1236, 83] on span at bounding box center [1241, 89] width 22 height 22
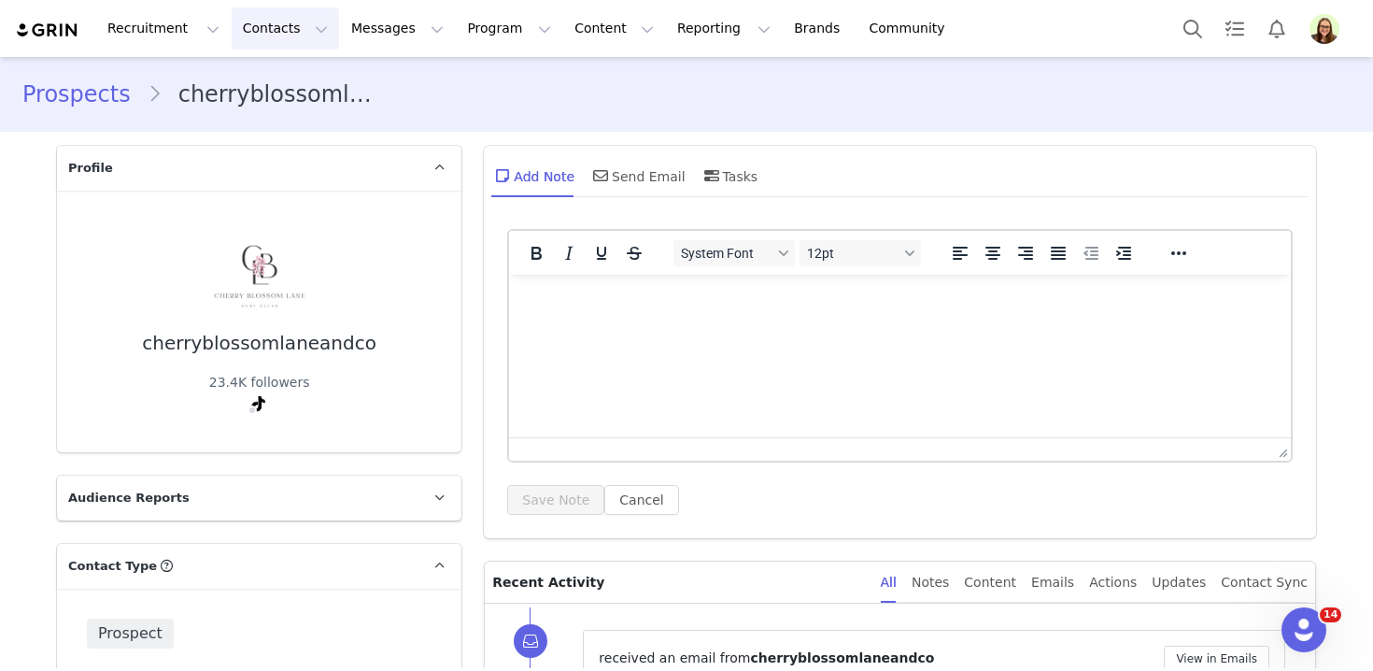
click at [232, 43] on button "Contacts Contacts" at bounding box center [285, 28] width 107 height 42
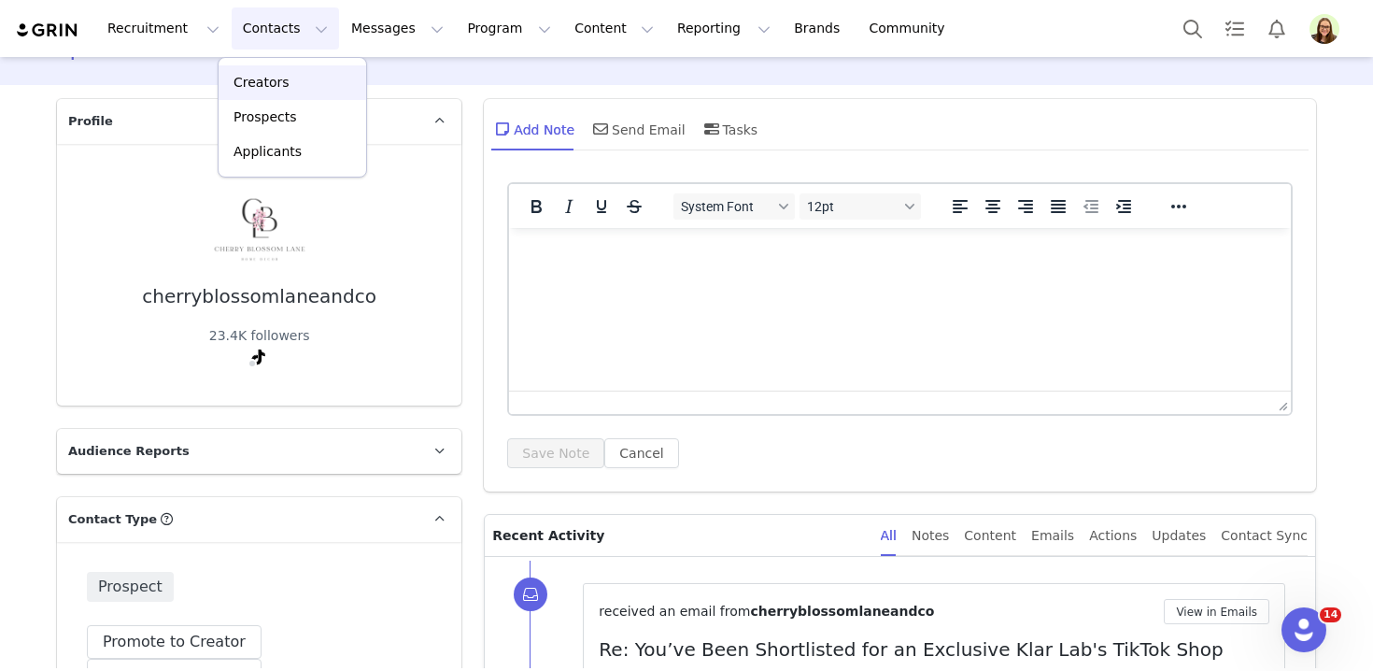
scroll to position [219, 0]
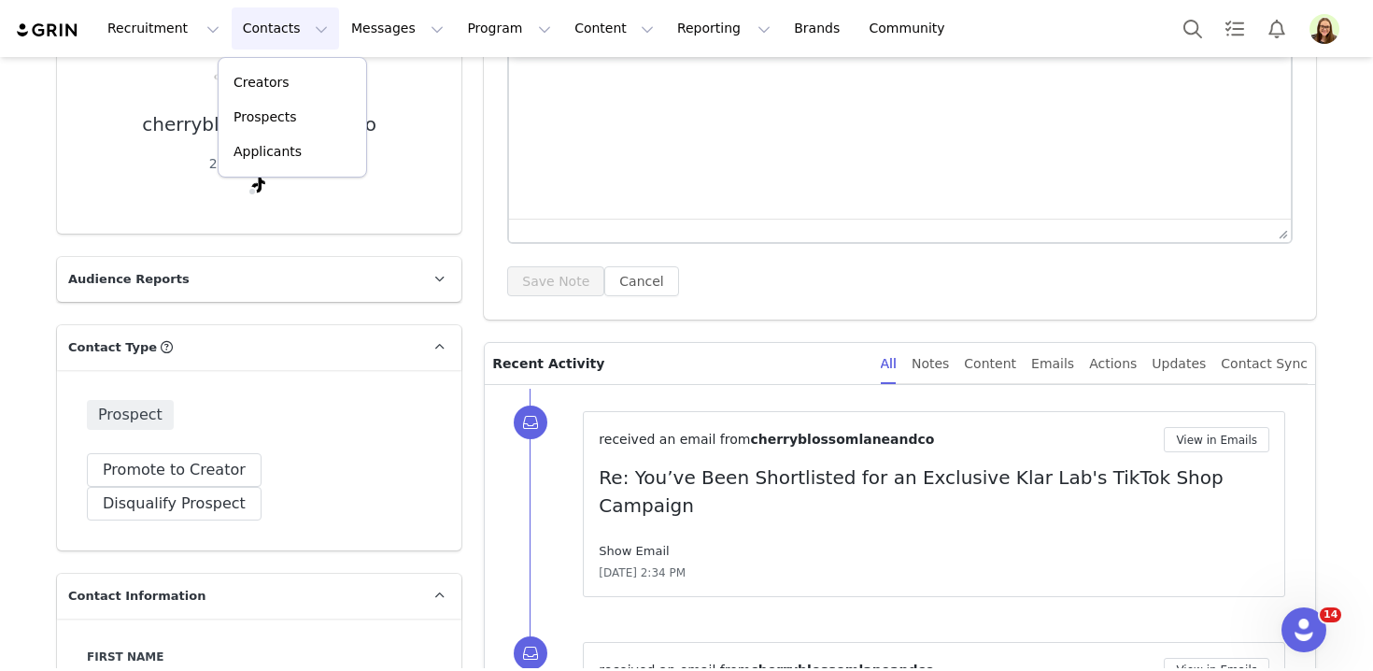
click at [632, 544] on link "Show Email" at bounding box center [634, 551] width 70 height 14
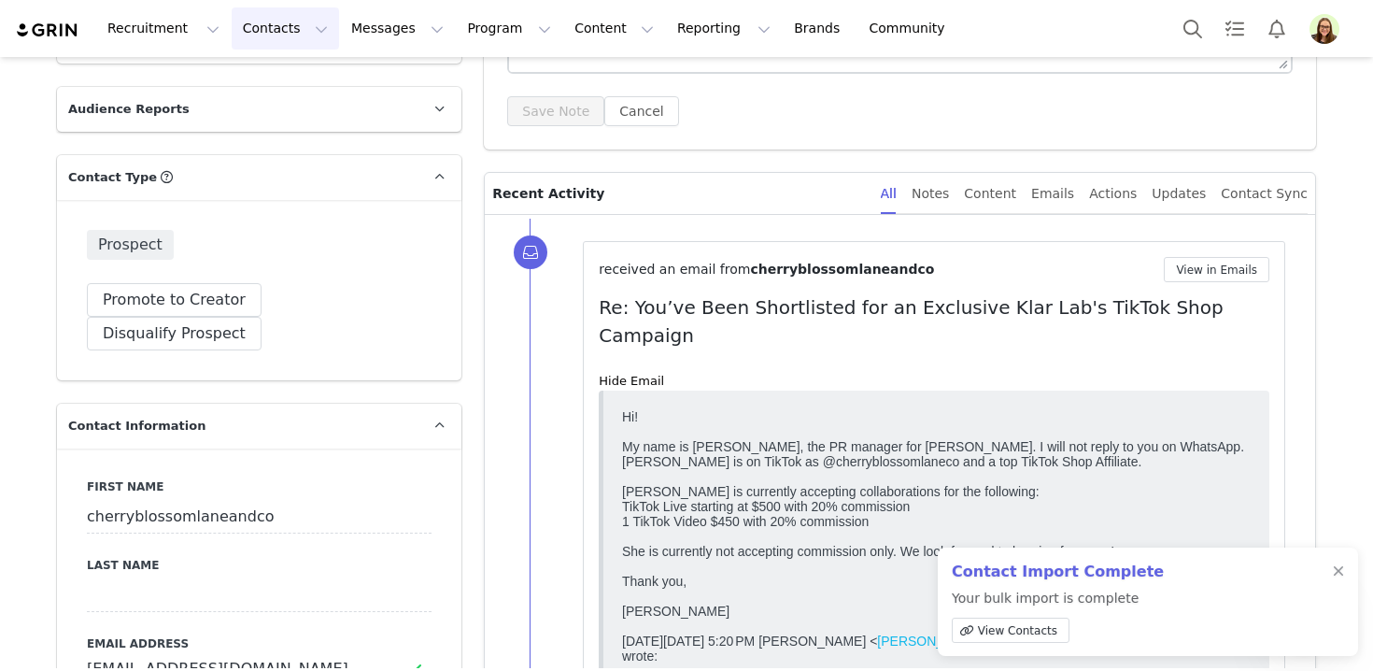
scroll to position [388, 0]
click at [1341, 565] on div at bounding box center [1338, 571] width 11 height 15
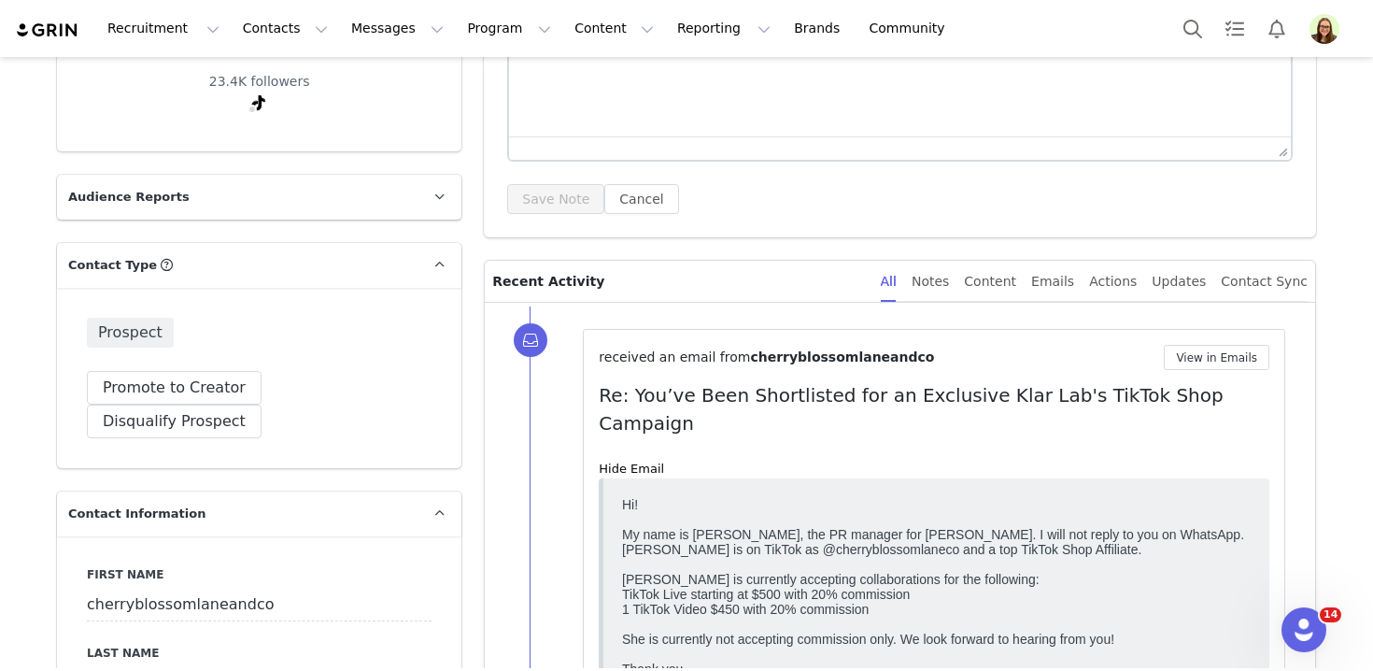
scroll to position [154, 0]
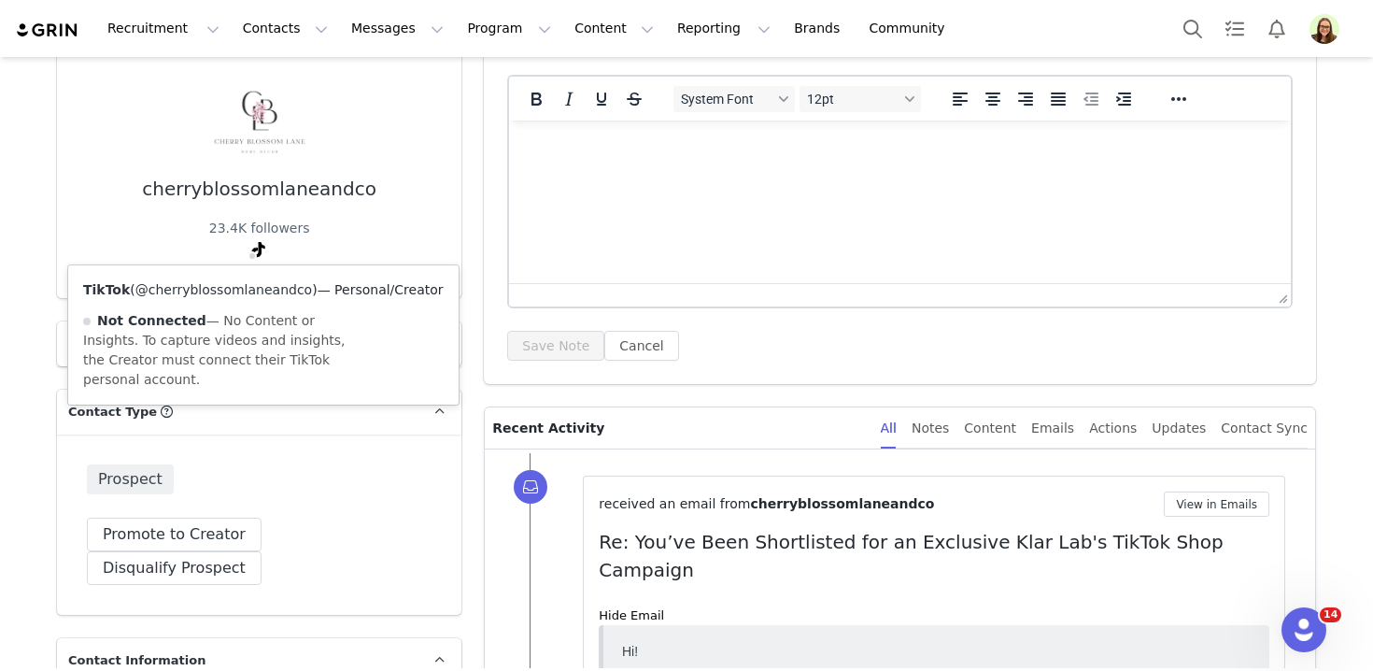
click at [242, 287] on link "@cherryblossomlaneandco" at bounding box center [223, 289] width 177 height 15
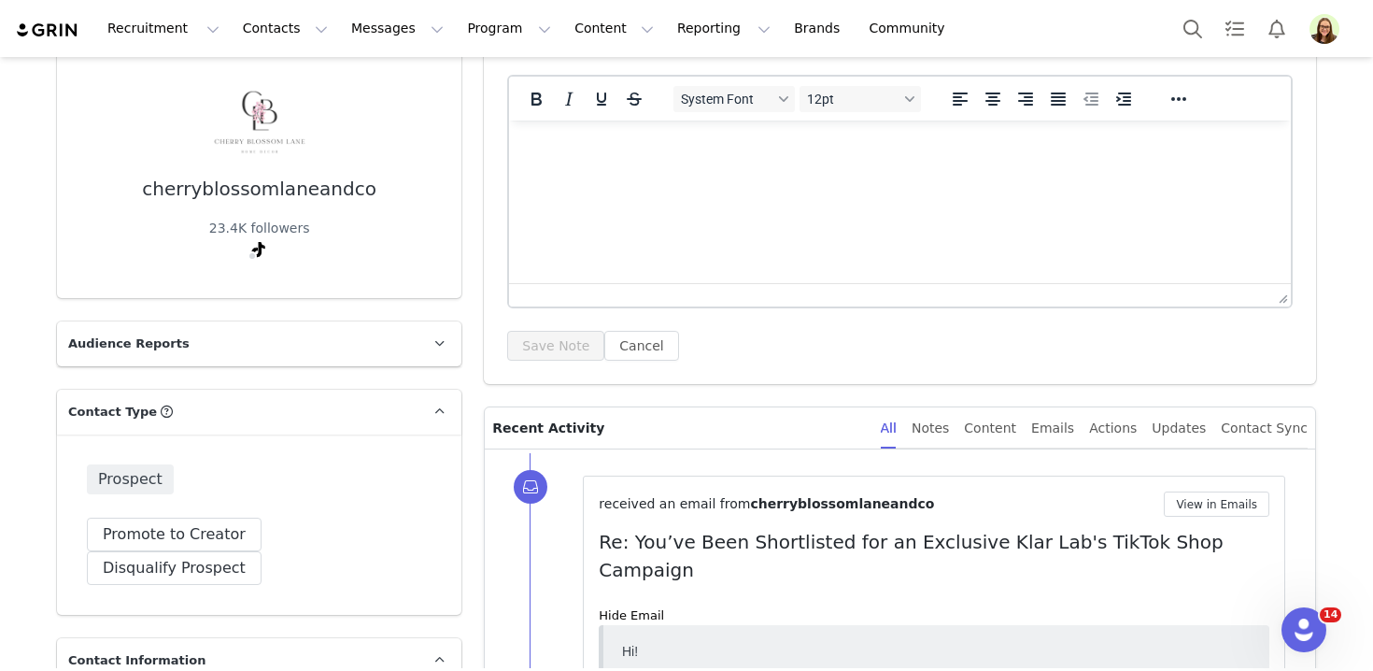
click at [272, 185] on div "cherryblossomlaneandco" at bounding box center [259, 188] width 234 height 21
copy div "cherryblossomlaneandco"
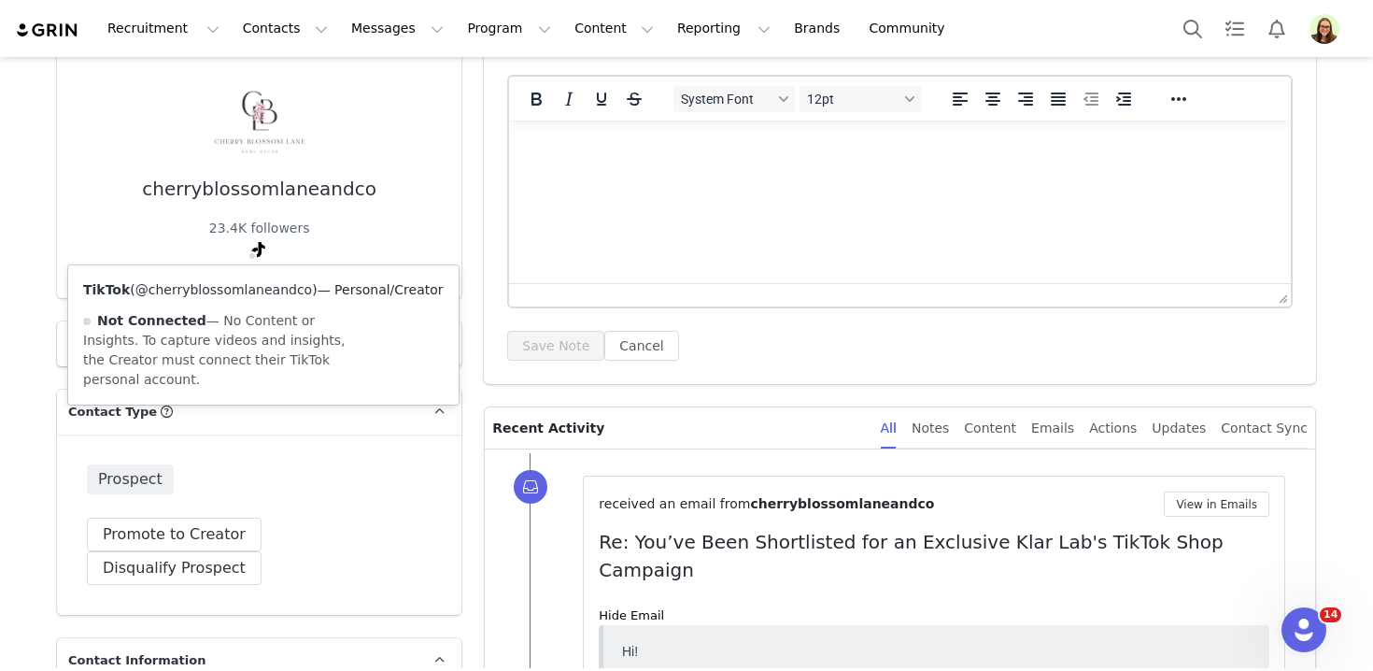
click at [246, 283] on link "@cherryblossomlaneandco" at bounding box center [223, 289] width 177 height 15
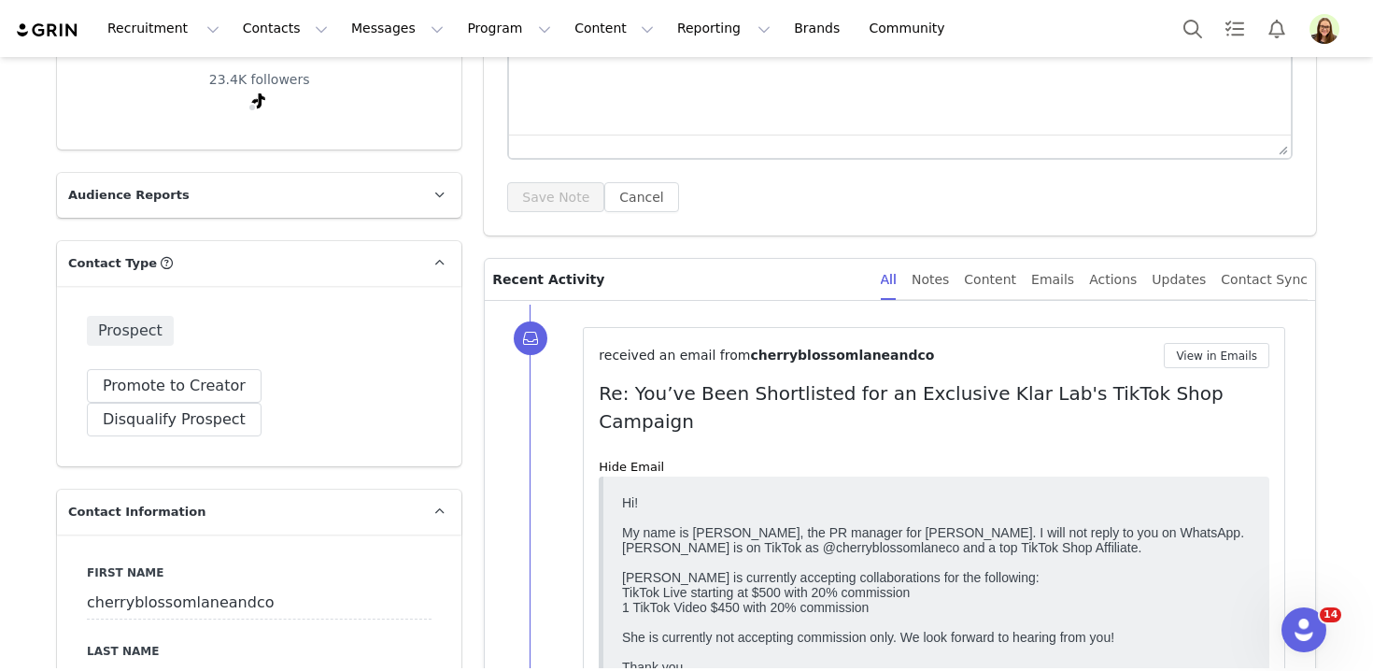
scroll to position [306, 0]
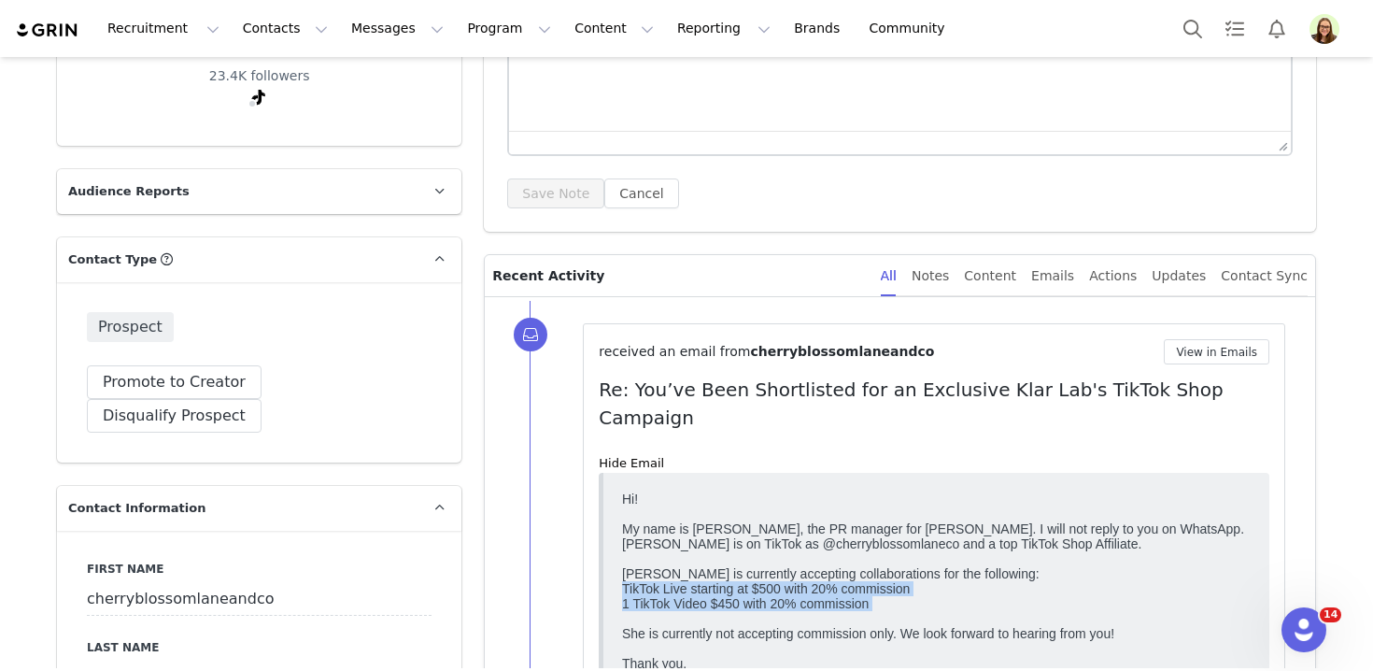
drag, startPoint x: 913, startPoint y: 619, endPoint x: 617, endPoint y: 594, distance: 297.1
copy div "TikTok Live starting at $500 with 20% commission 1 TikTok Video $450 with 20% c…"
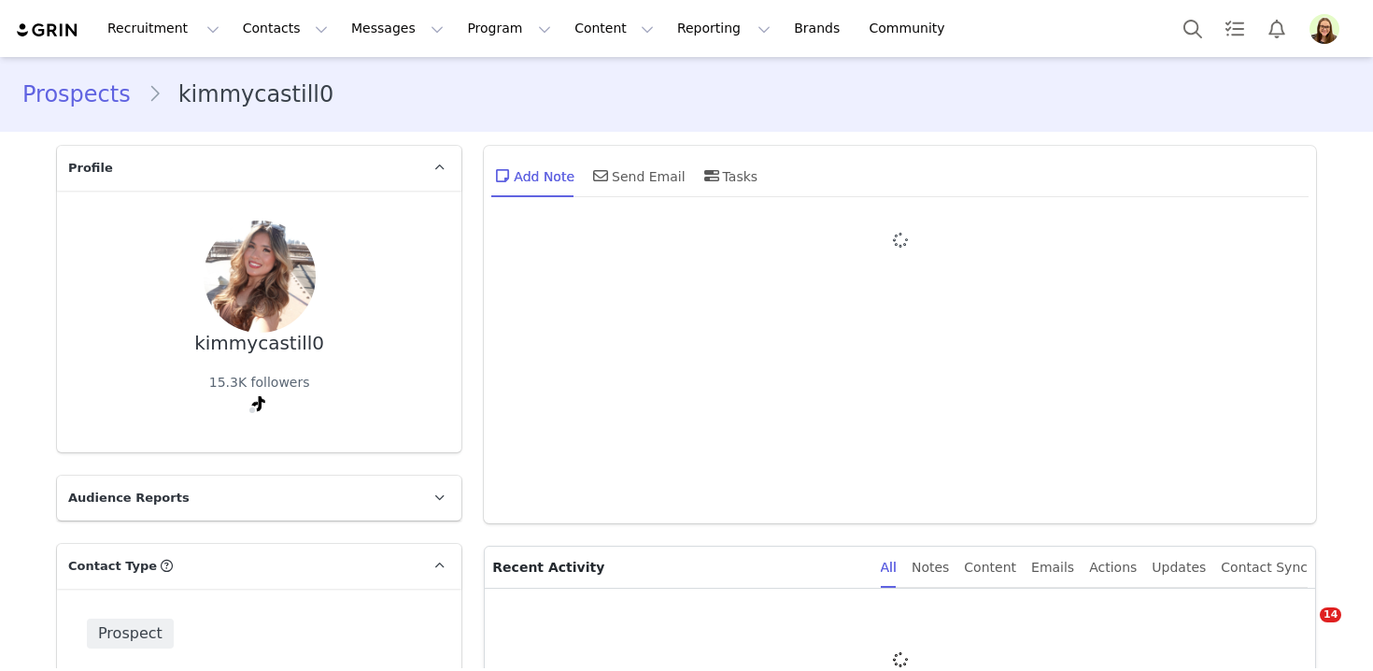
type input "+1 ([GEOGRAPHIC_DATA])"
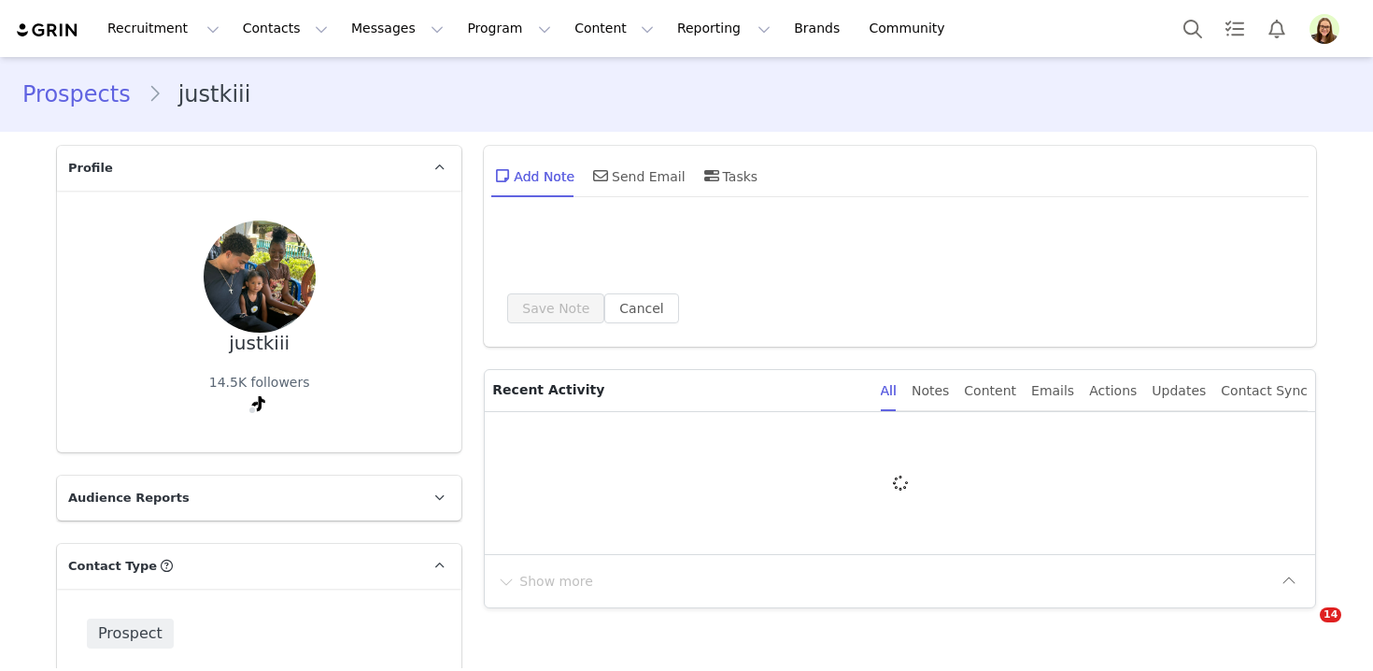
type input "+1 ([GEOGRAPHIC_DATA])"
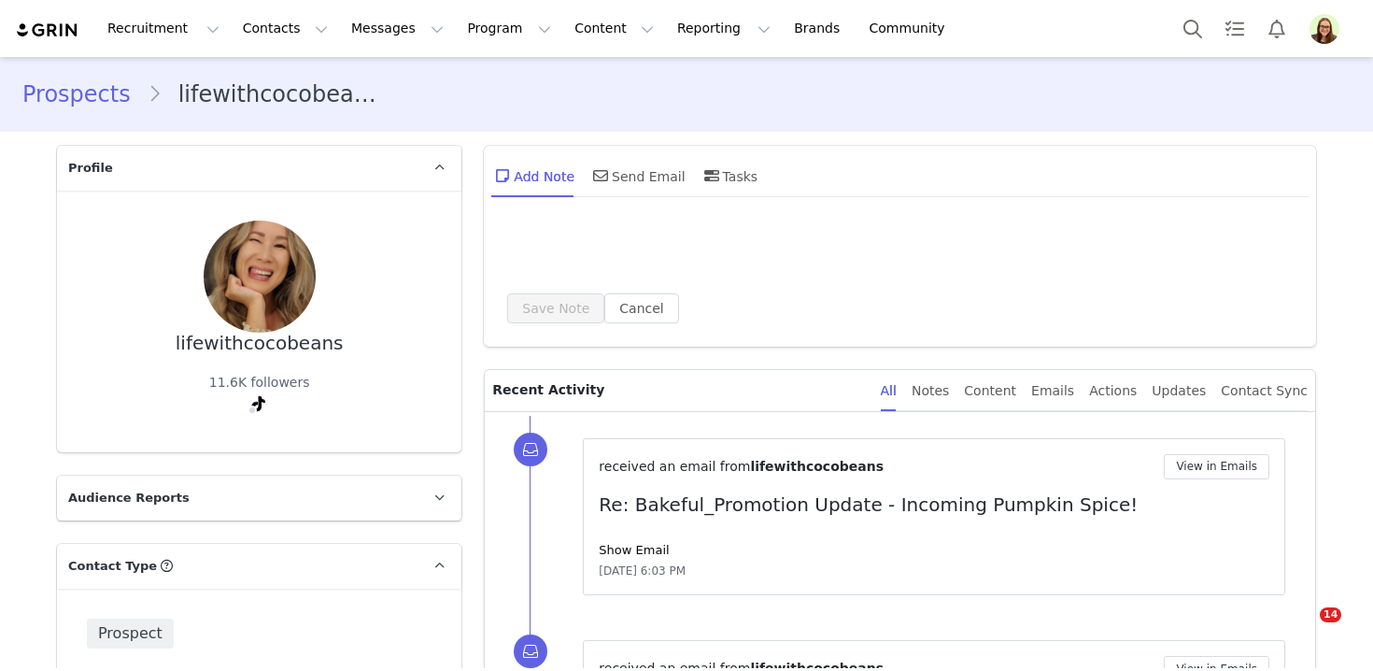
type input "+1 ([GEOGRAPHIC_DATA])"
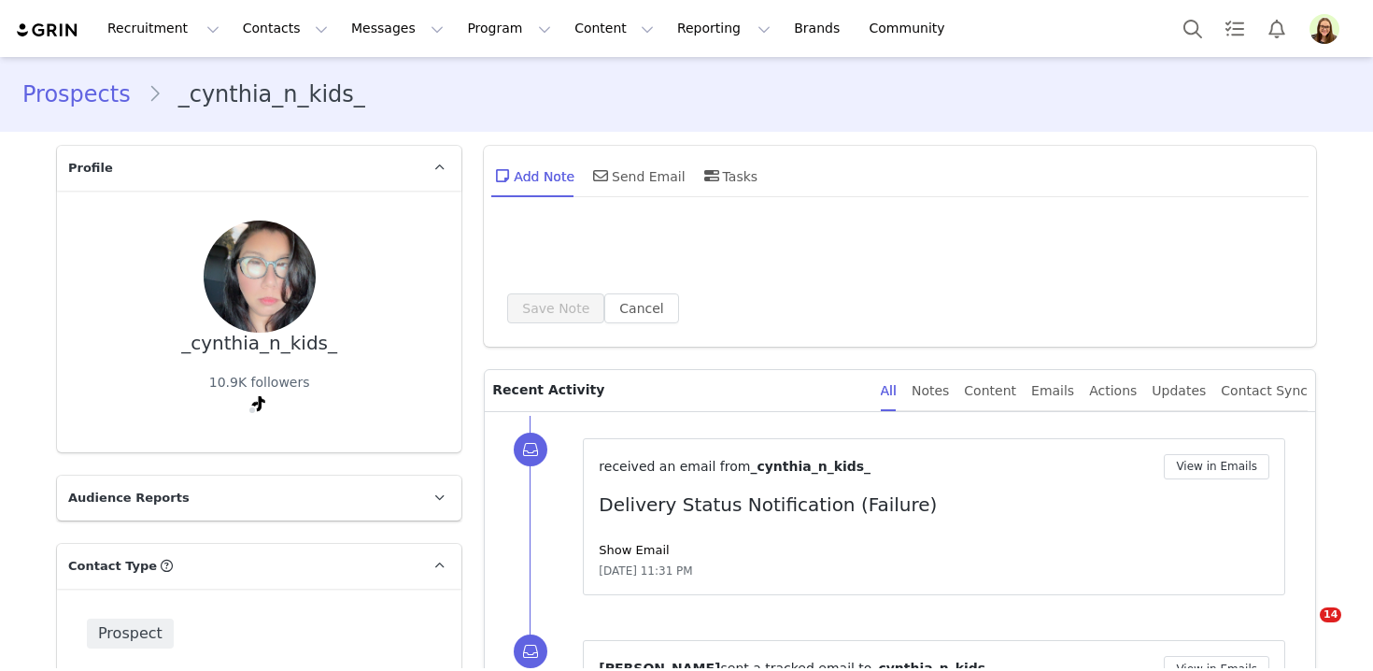
type input "+1 ([GEOGRAPHIC_DATA])"
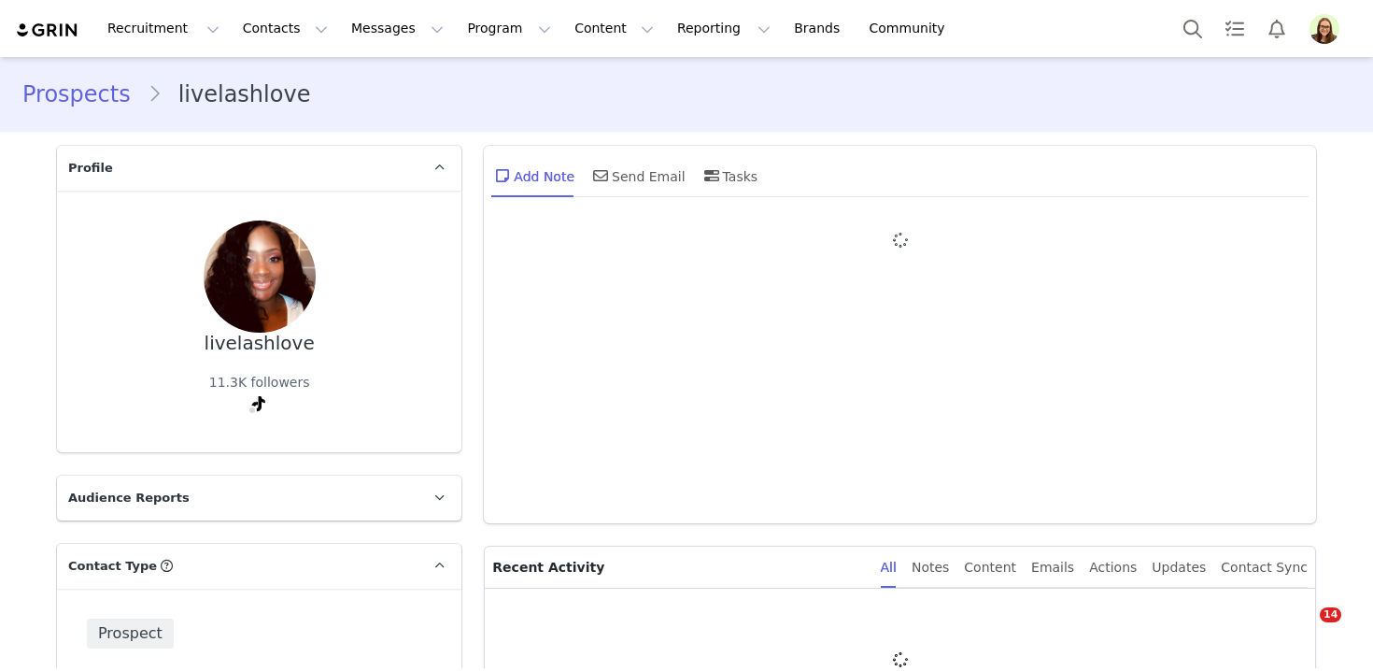
type input "+1 ([GEOGRAPHIC_DATA])"
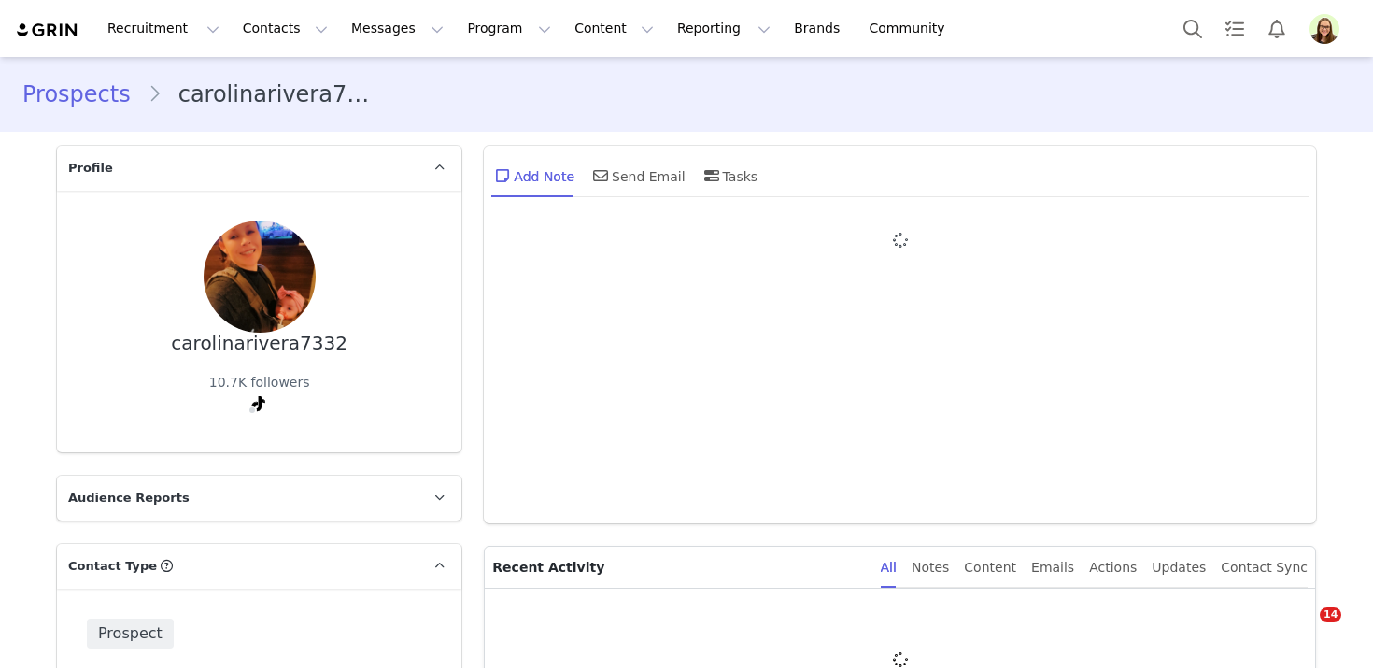
type input "+1 ([GEOGRAPHIC_DATA])"
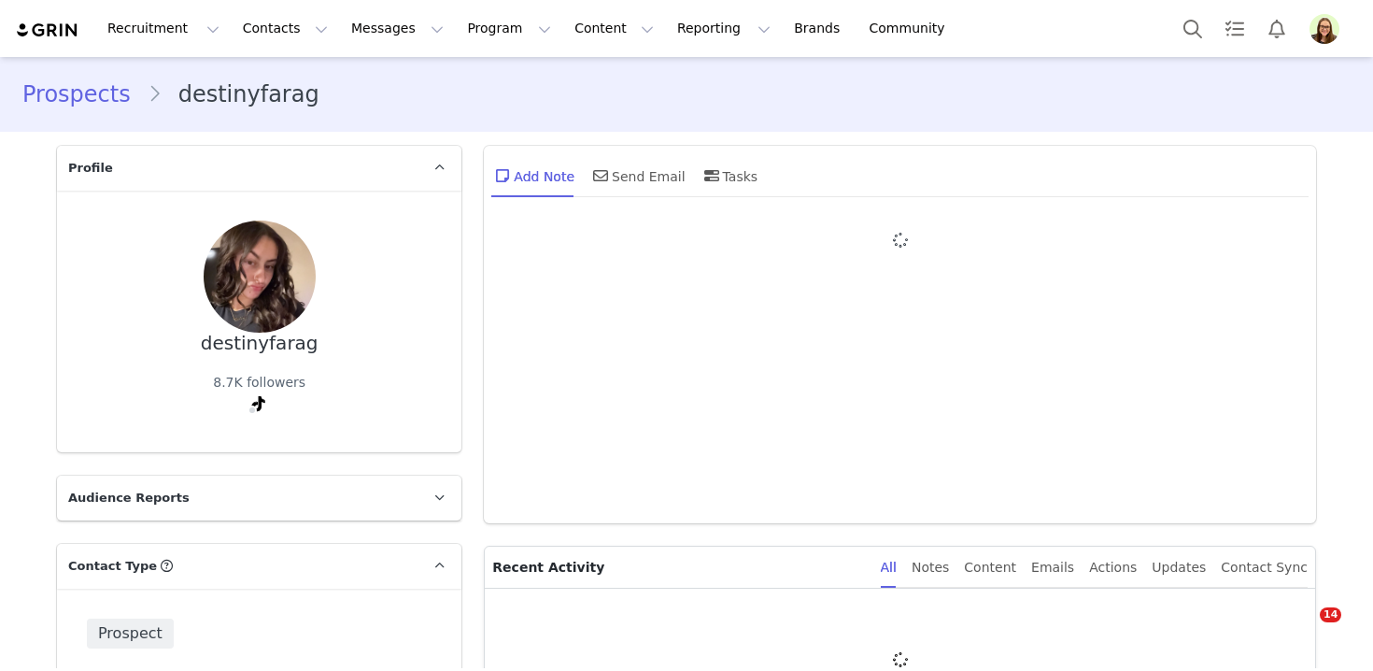
type input "+1 ([GEOGRAPHIC_DATA])"
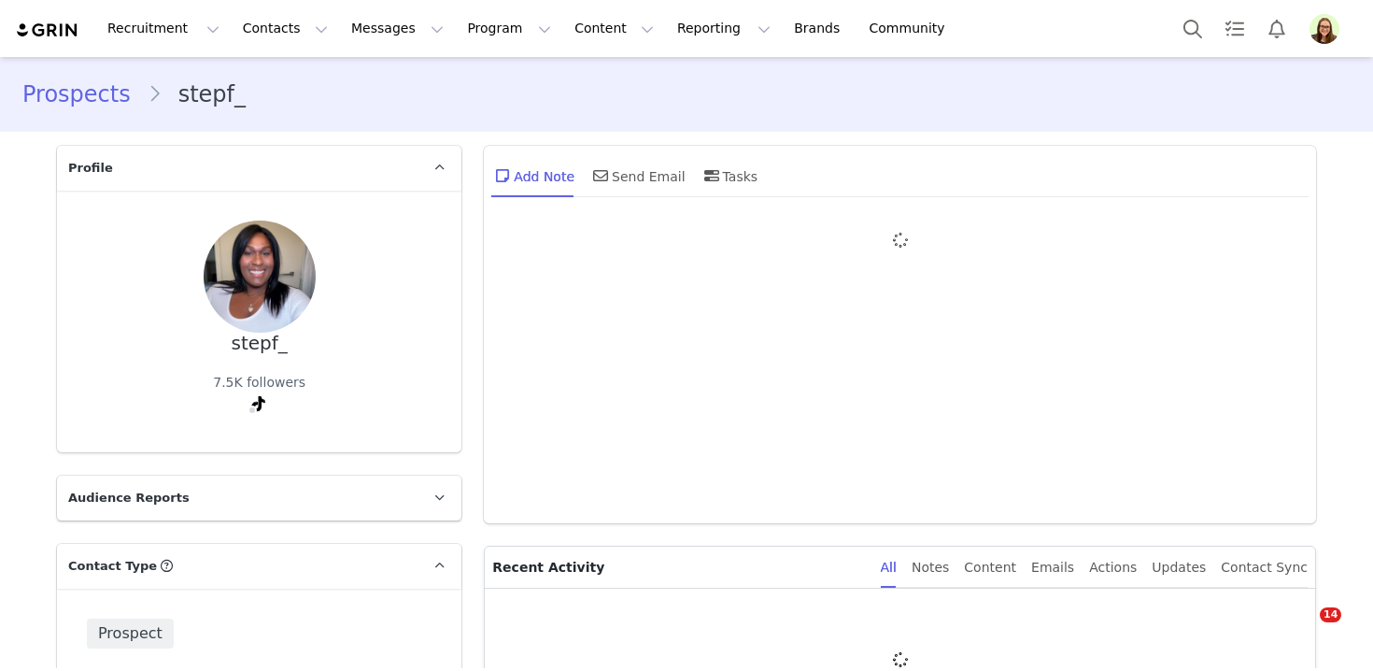
type input "+1 ([GEOGRAPHIC_DATA])"
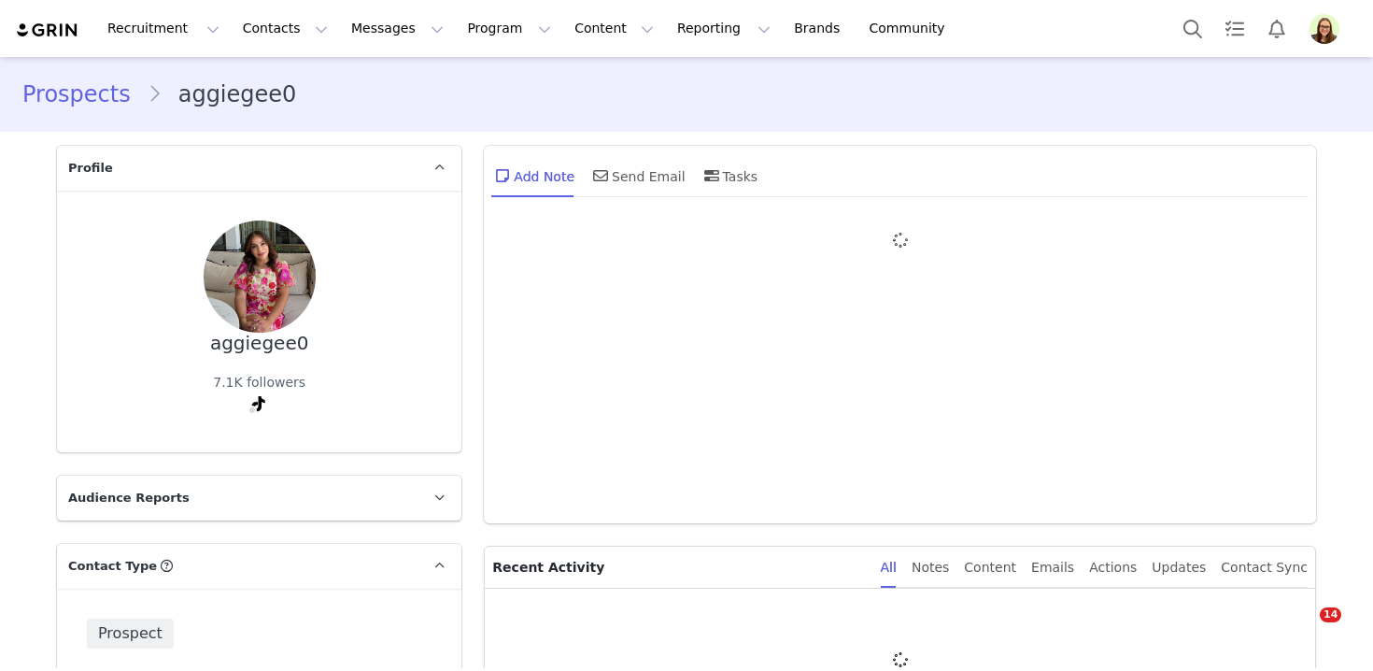
type input "+1 ([GEOGRAPHIC_DATA])"
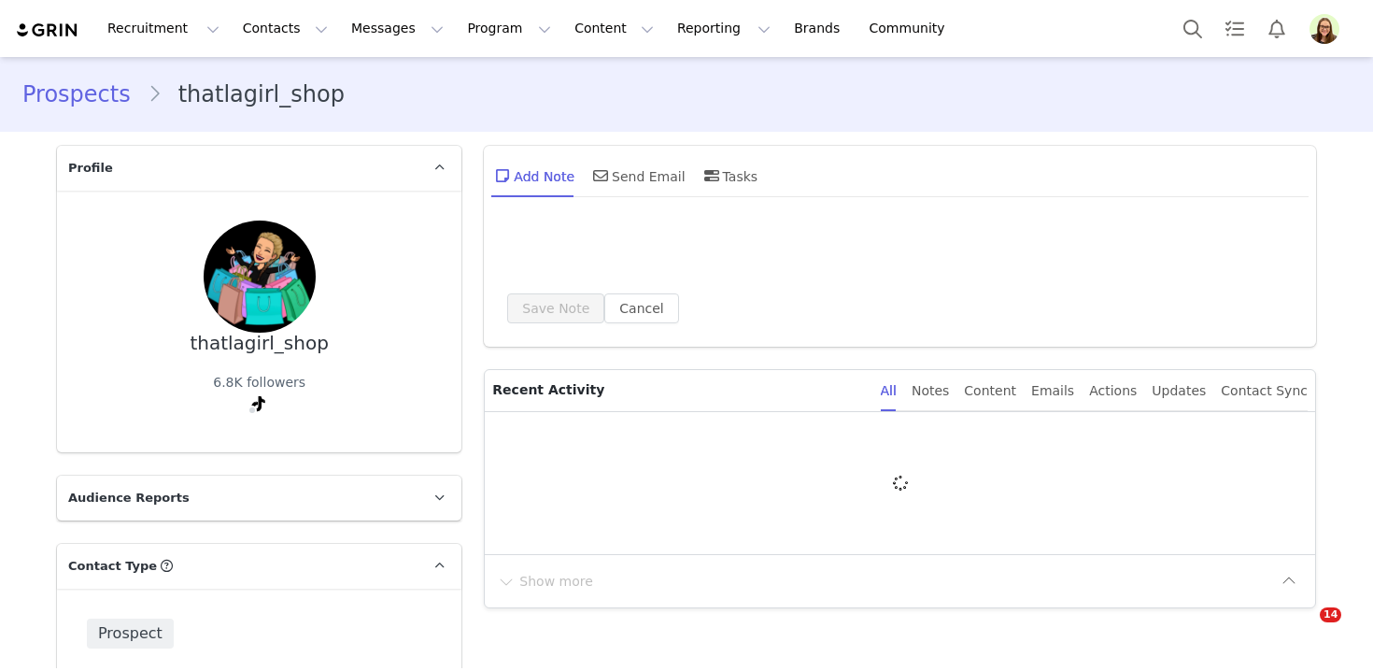
type input "+1 ([GEOGRAPHIC_DATA])"
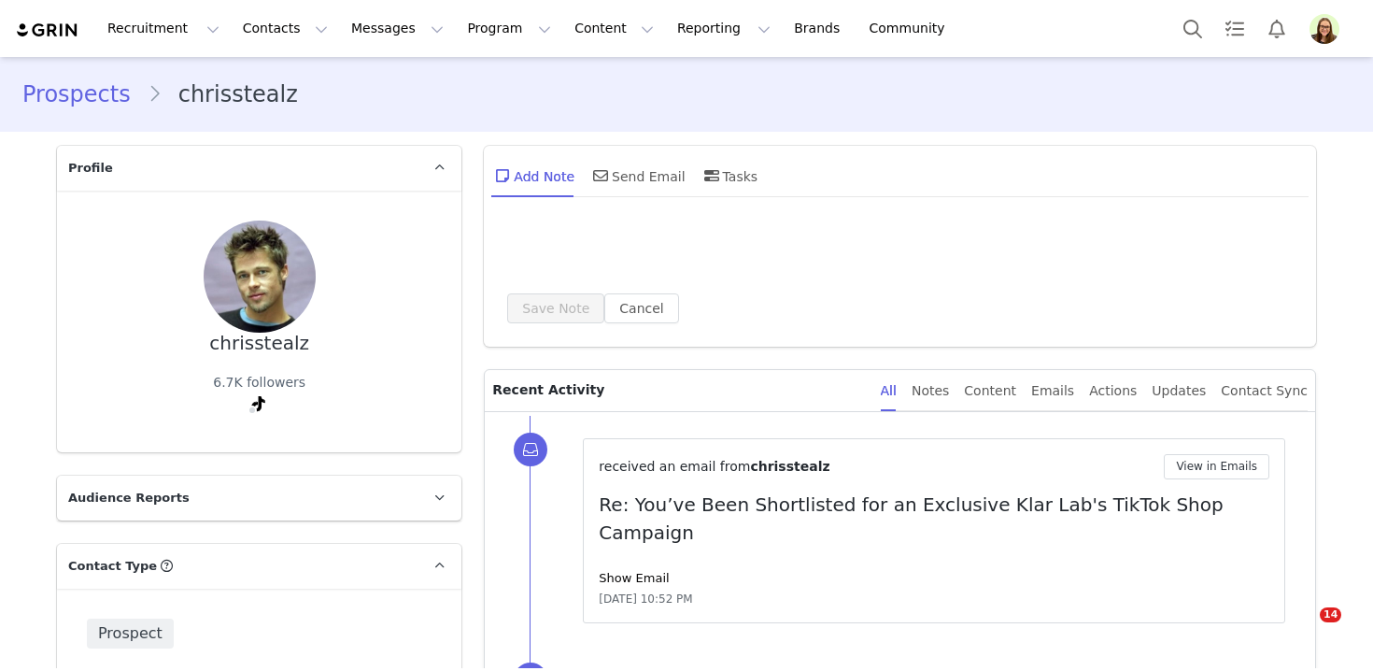
type input "+1 ([GEOGRAPHIC_DATA])"
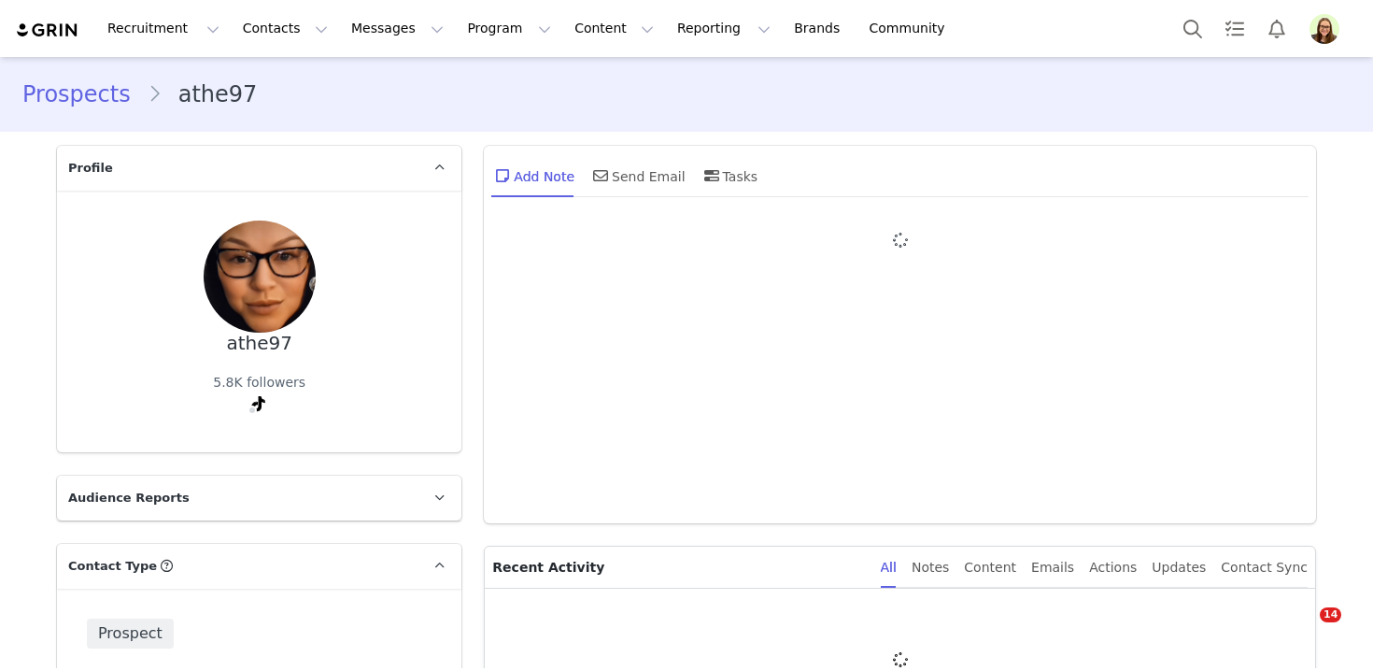
type input "+1 ([GEOGRAPHIC_DATA])"
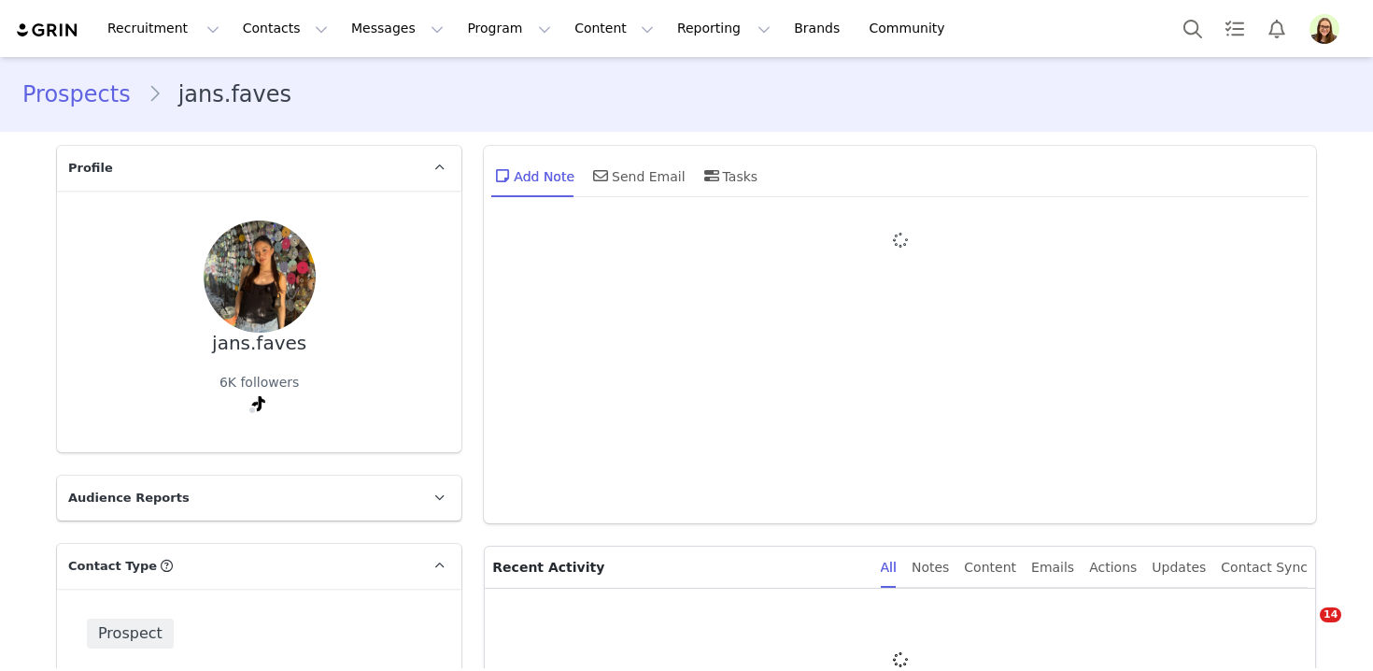
type input "+1 ([GEOGRAPHIC_DATA])"
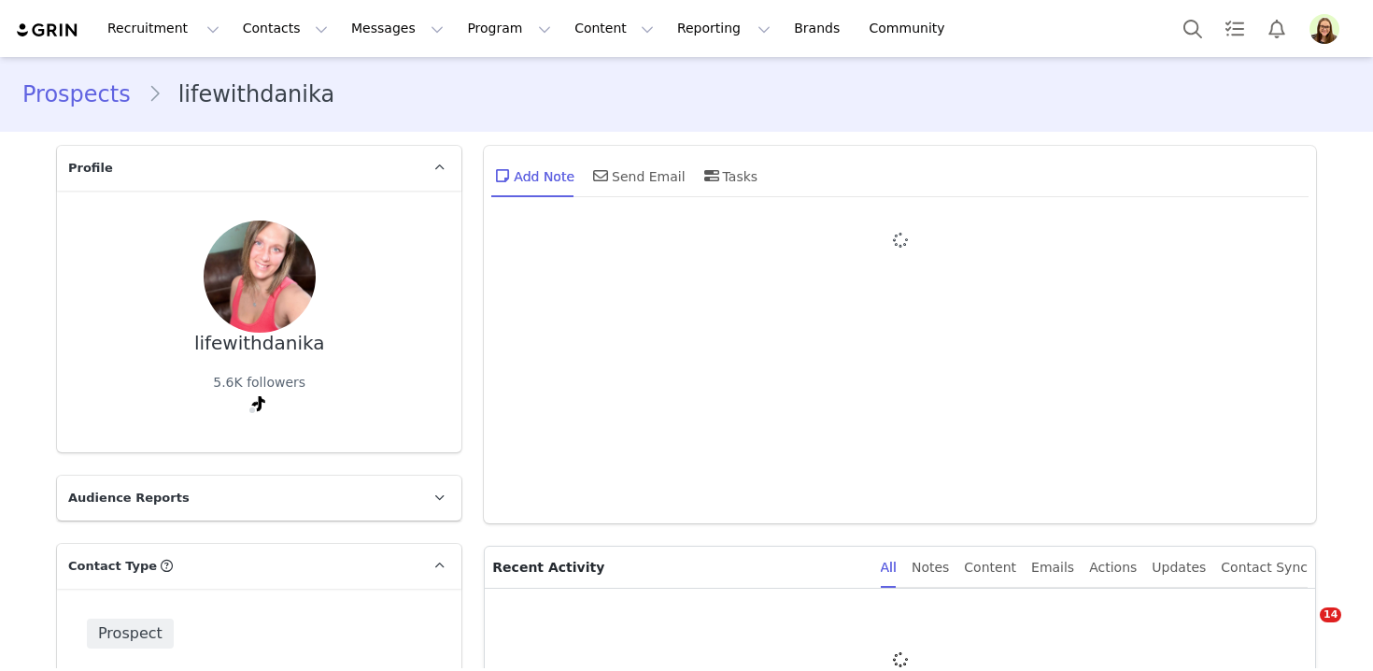
type input "+1 ([GEOGRAPHIC_DATA])"
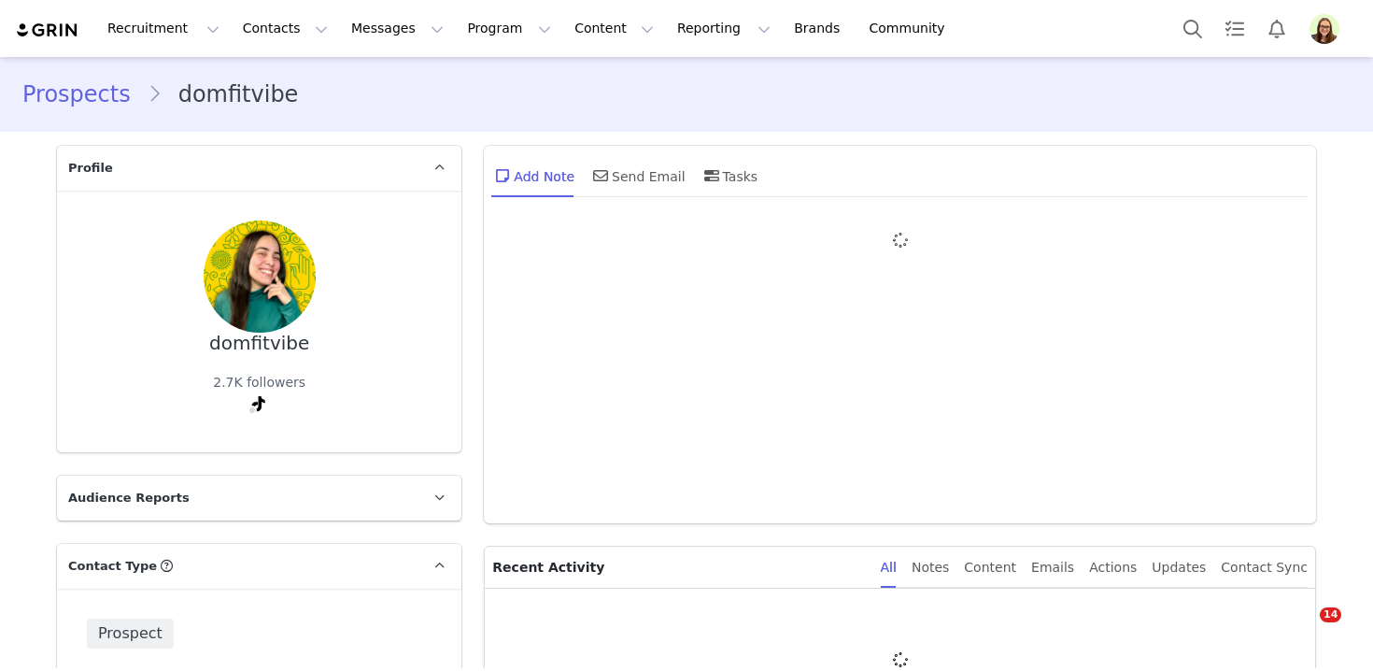
type input "+1 ([GEOGRAPHIC_DATA])"
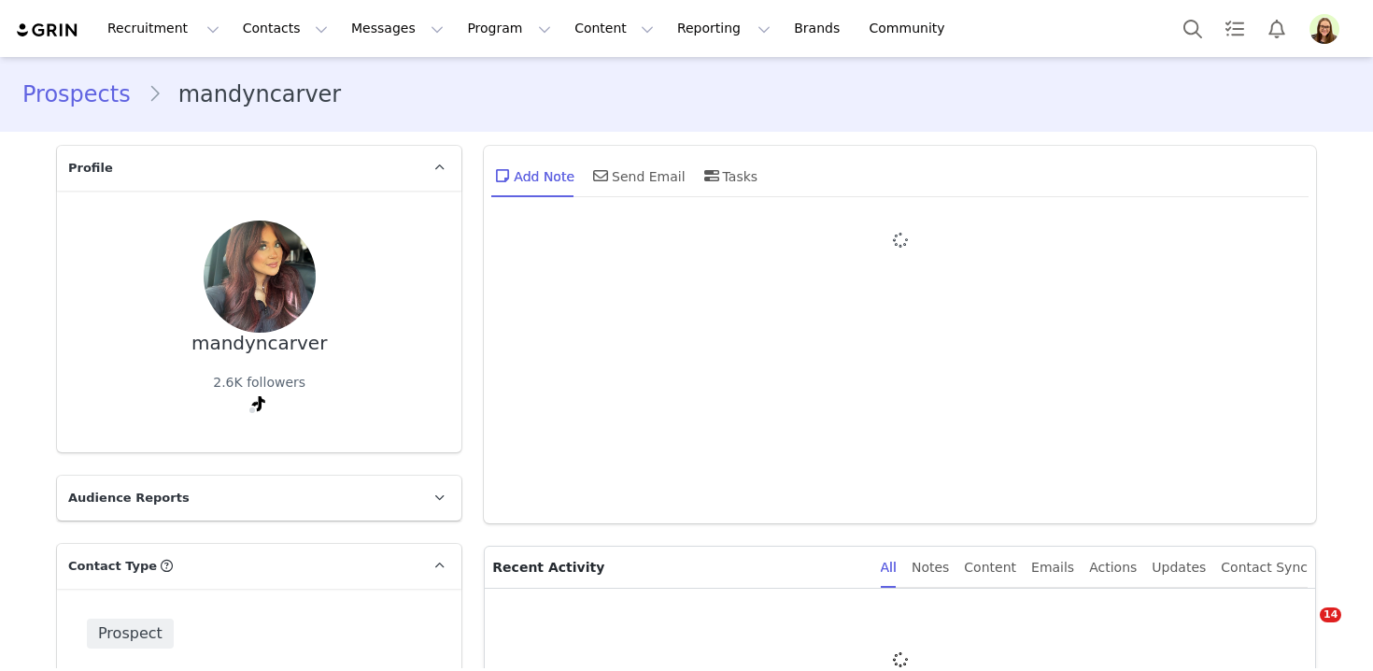
type input "+1 ([GEOGRAPHIC_DATA])"
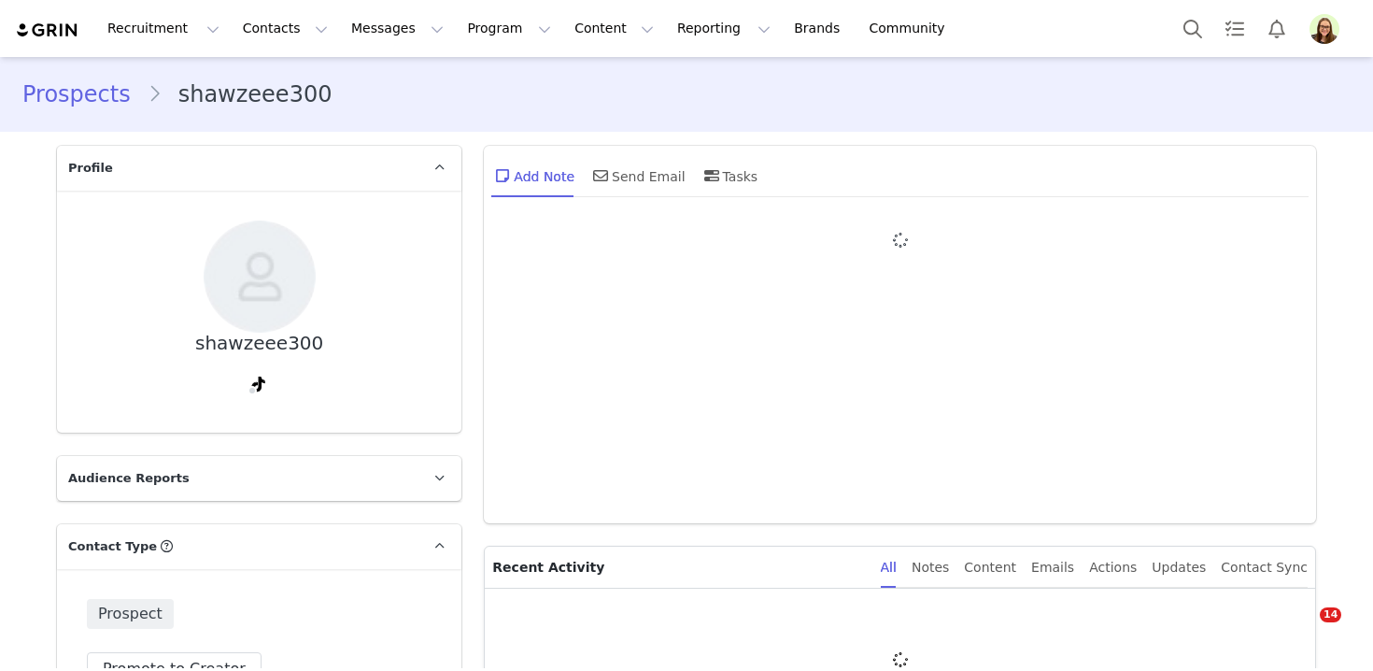
type input "+1 ([GEOGRAPHIC_DATA])"
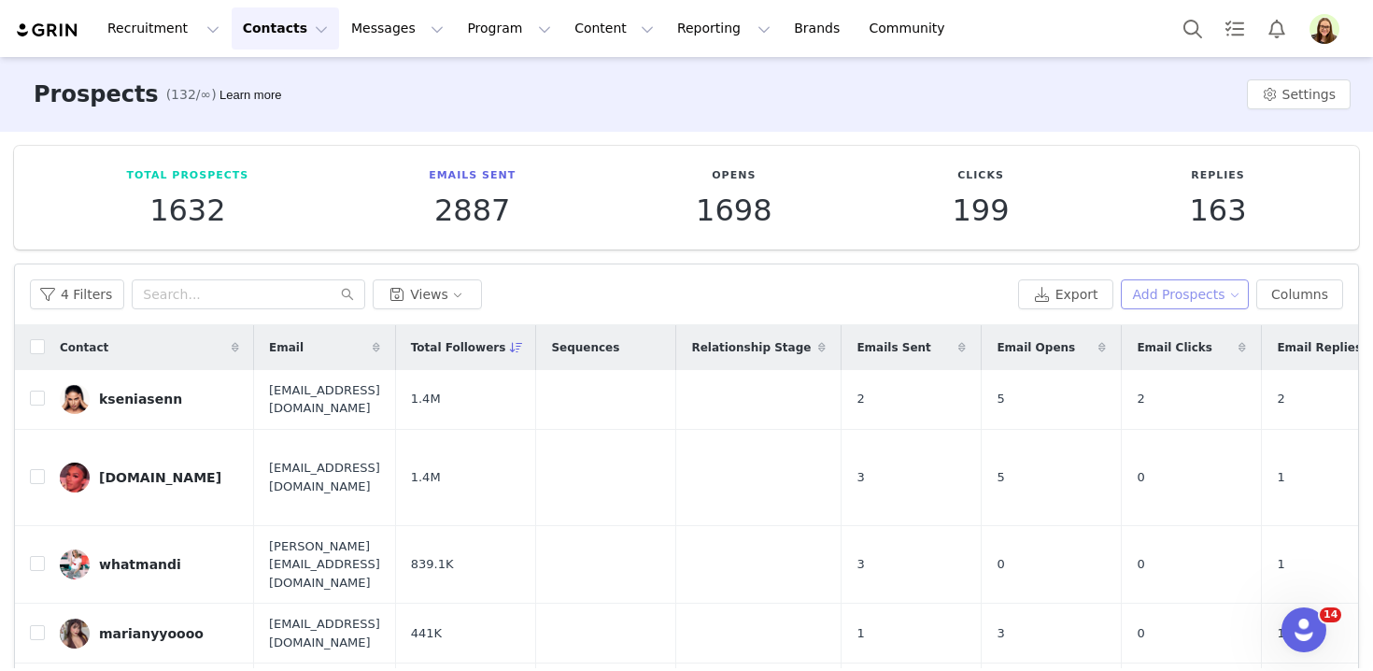
click at [1186, 291] on button "Add Prospects" at bounding box center [1185, 294] width 129 height 30
click at [1178, 356] on span "Import Prospects" at bounding box center [1192, 361] width 110 height 21
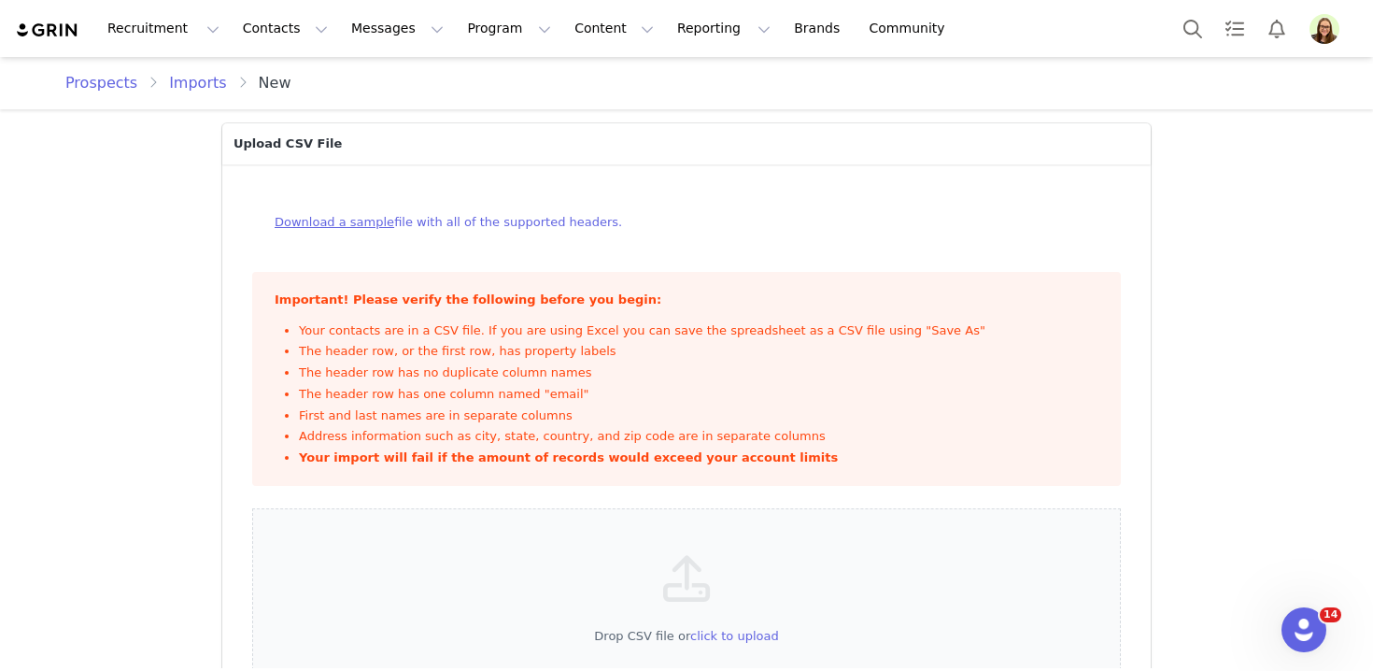
click at [200, 82] on link "Imports" at bounding box center [197, 83] width 79 height 22
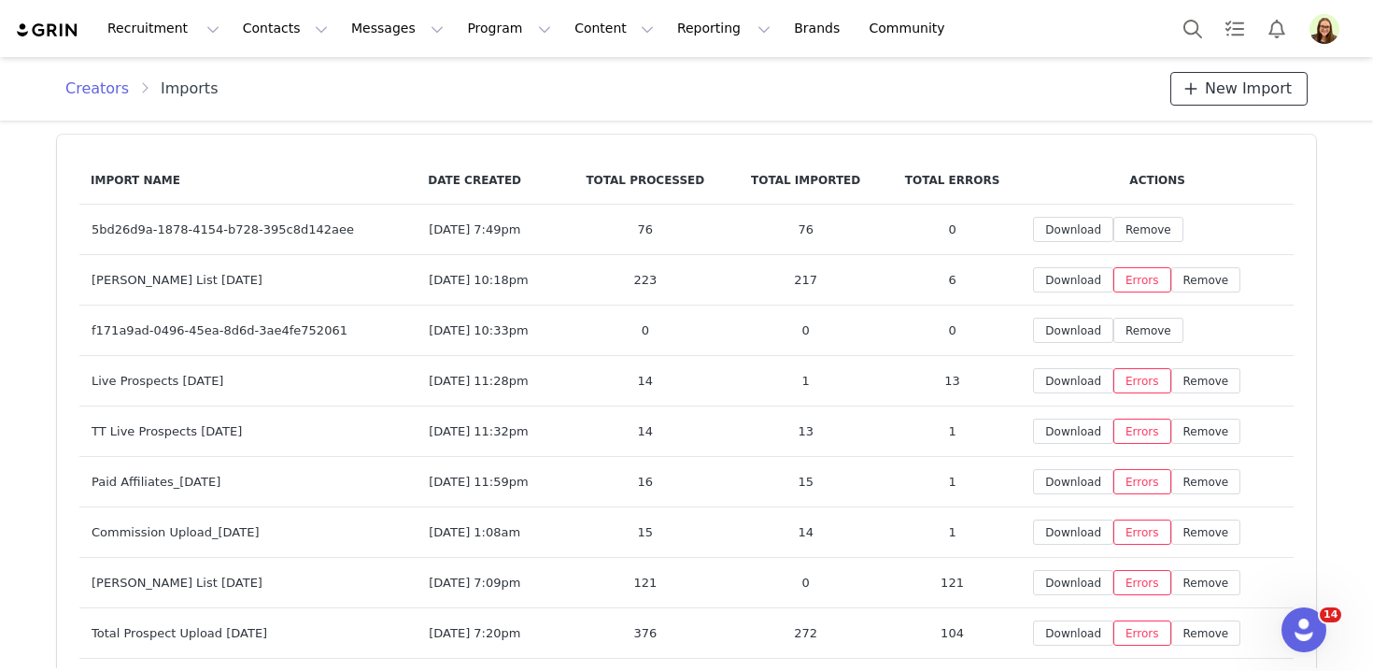
click at [1235, 80] on span "New Import" at bounding box center [1248, 89] width 87 height 22
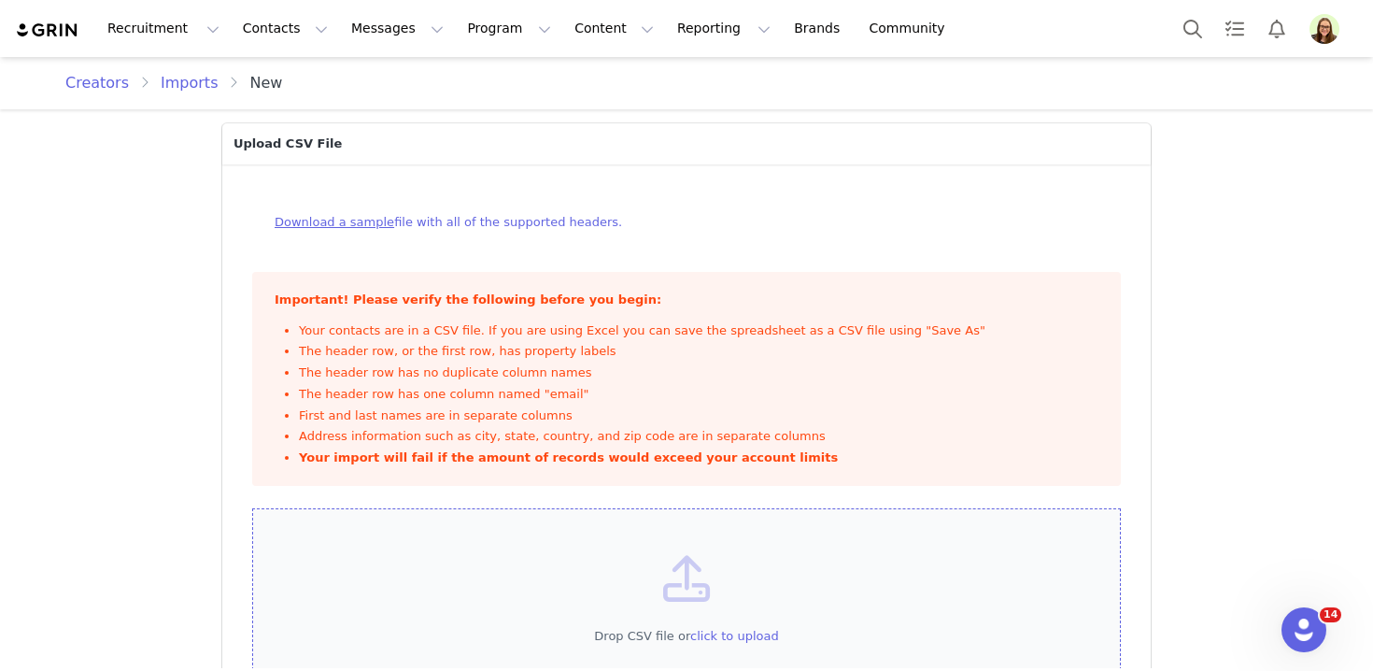
click at [683, 557] on icon at bounding box center [686, 579] width 47 height 47
click at [746, 603] on div "Drop CSV file or click to upload" at bounding box center [686, 612] width 869 height 209
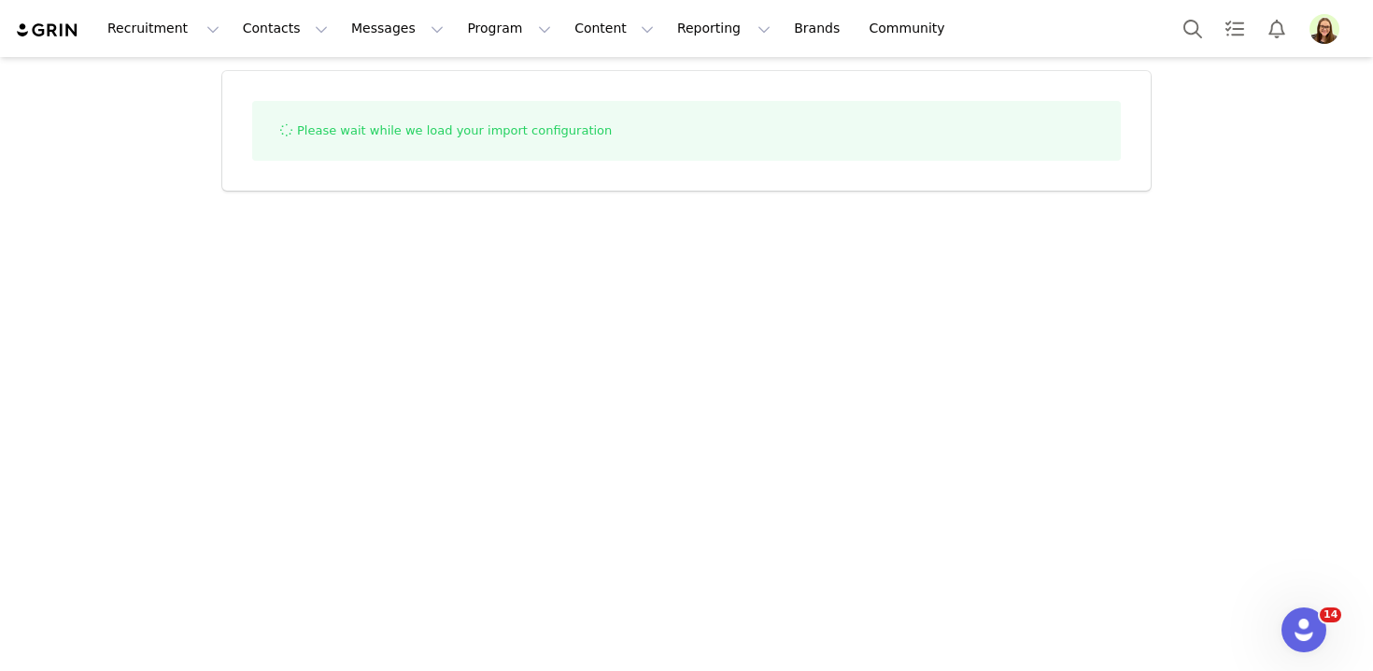
select select "influencer"
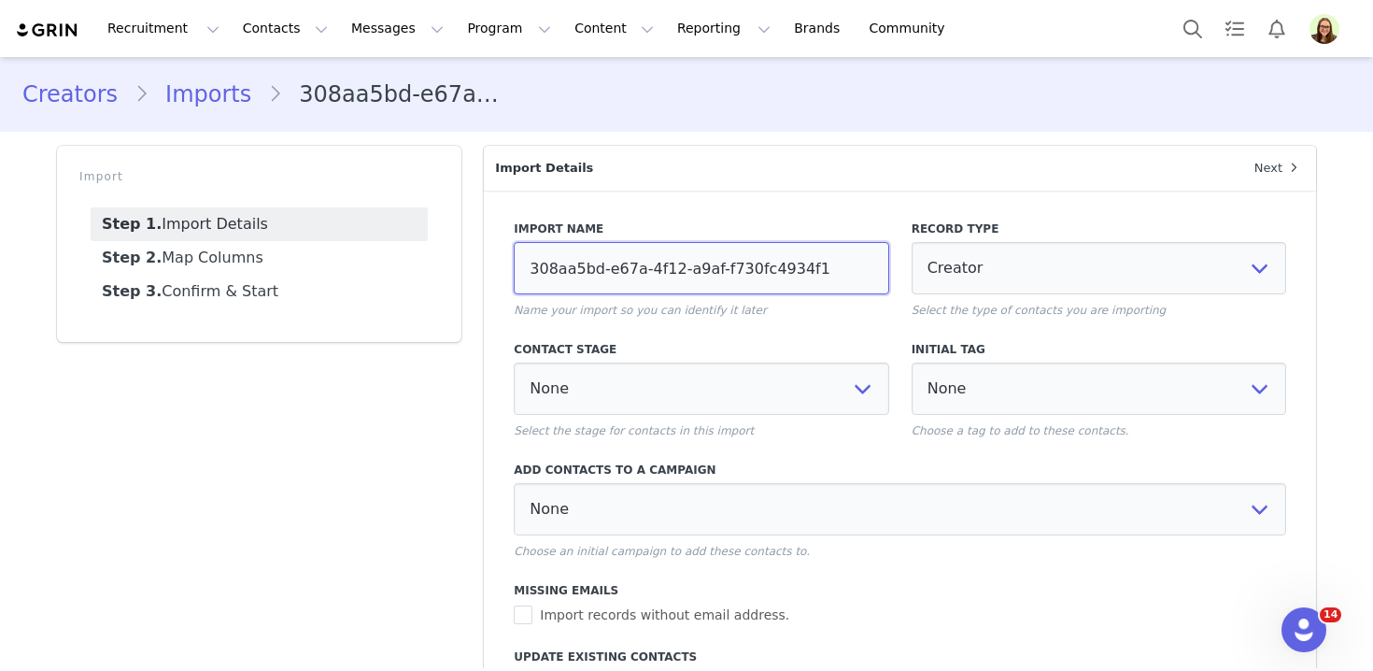
click at [570, 280] on input "308aa5bd-e67a-4f12-a9af-f730fc4934f1" at bounding box center [701, 268] width 374 height 52
type input "Paid [DATE]"
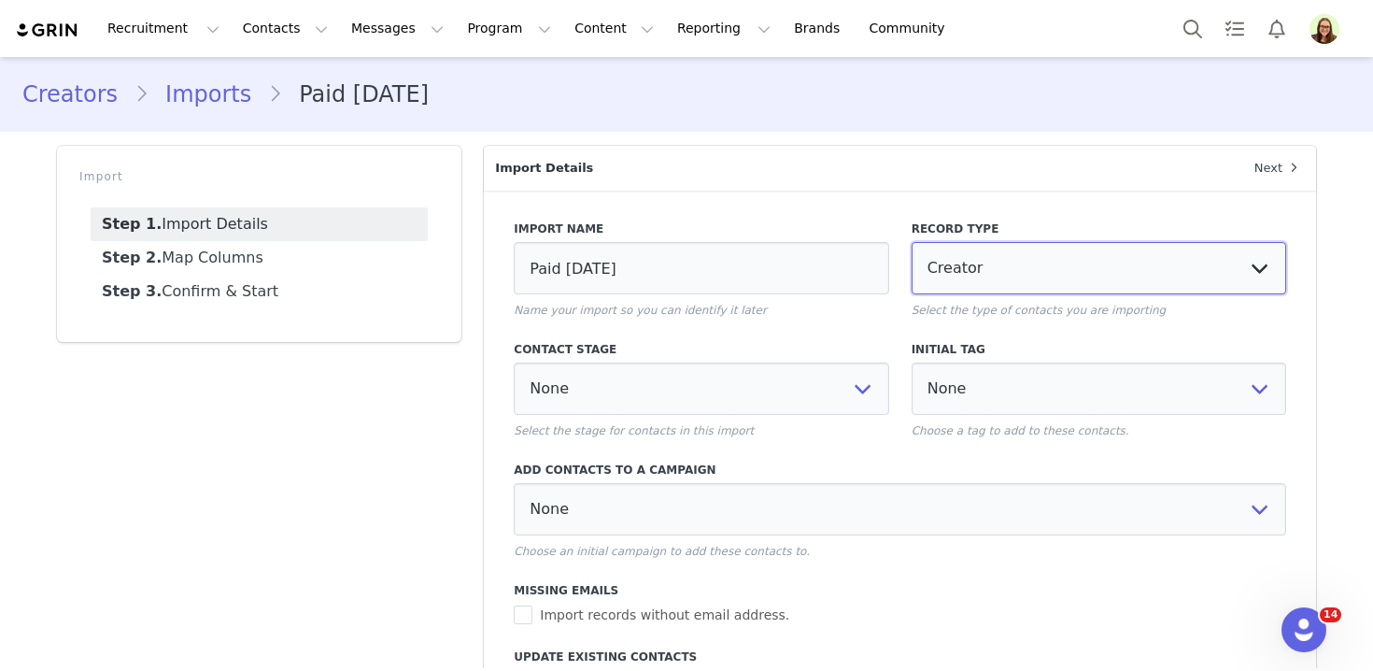
click at [1051, 249] on select "Prospect Creator" at bounding box center [1098, 268] width 374 height 52
select select "prospect"
click at [911, 242] on select "Prospect Creator" at bounding box center [1098, 268] width 374 height 52
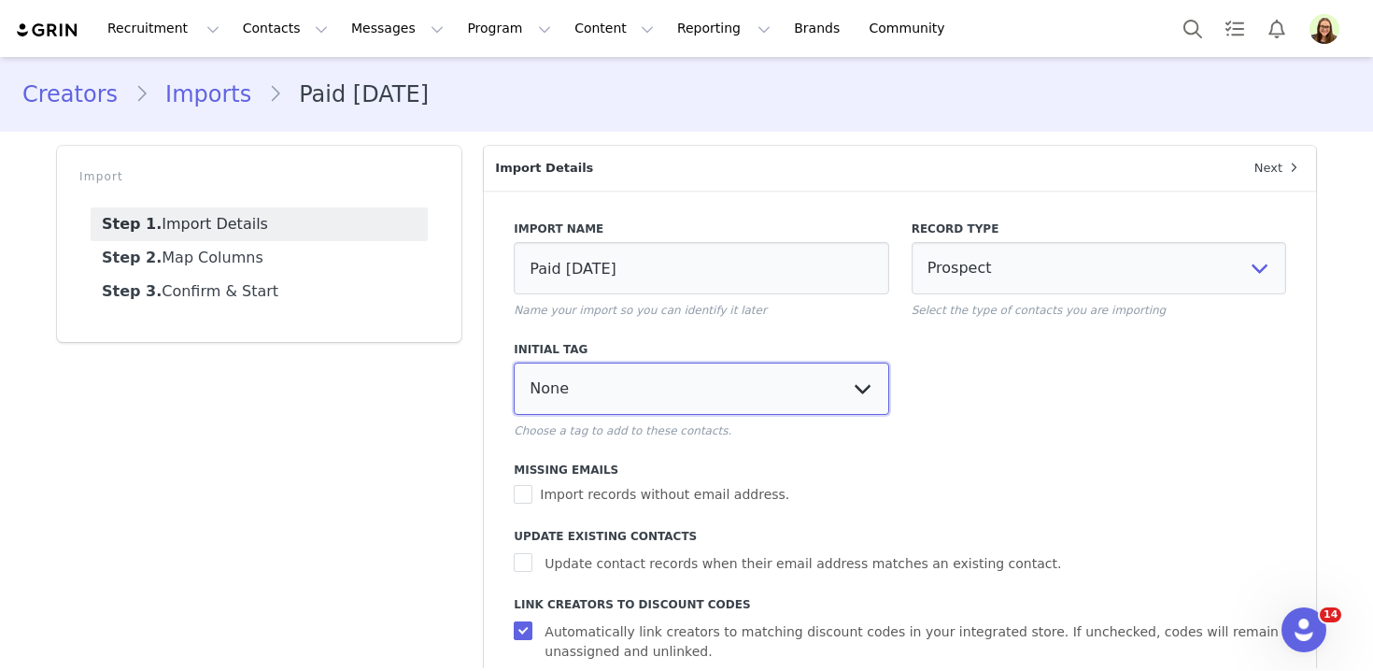
click at [732, 367] on select "None [MEDICAL_DATA] food foodround2 Gamers2 Gaming Live Paid Round 1 Round 2 Ro…" at bounding box center [701, 388] width 374 height 52
select select "113965"
click at [514, 362] on select "None [MEDICAL_DATA] food foodround2 Gamers2 Gaming Live Paid Round 1 Round 2 Ro…" at bounding box center [701, 388] width 374 height 52
select select
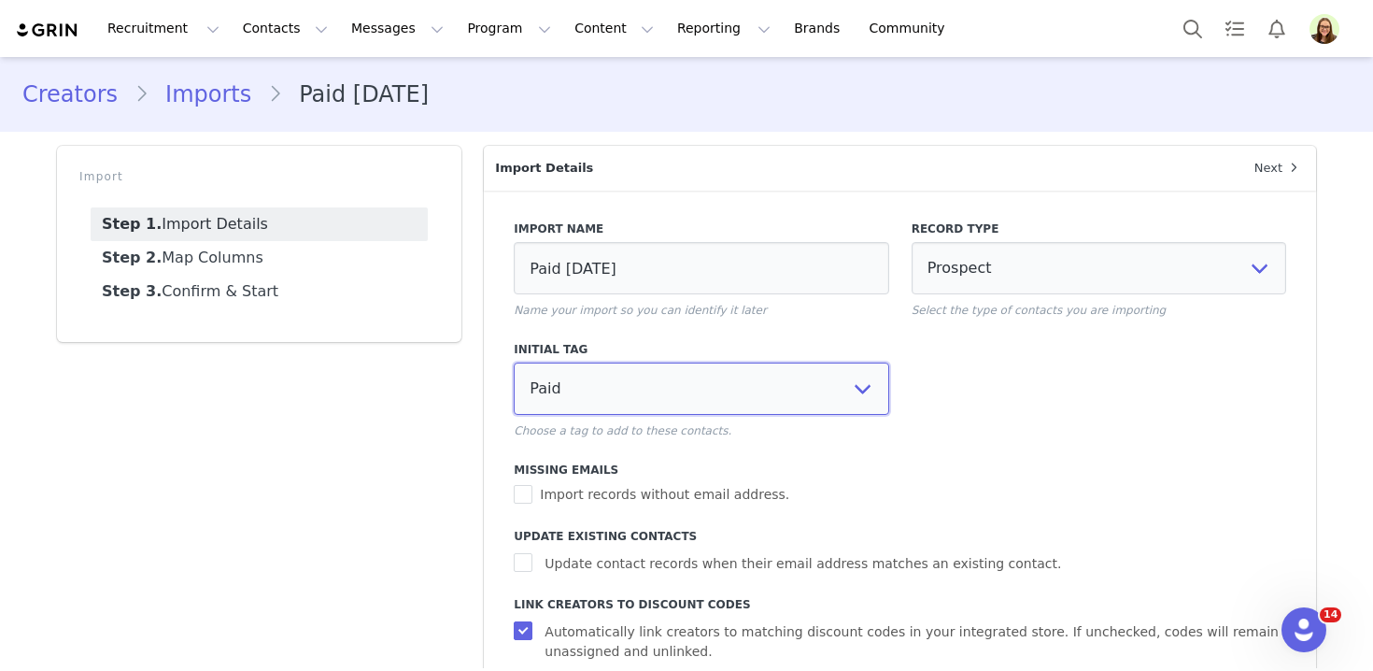
select select
click at [726, 567] on span "Update contact records when their email address matches an existing contact." at bounding box center [802, 564] width 531 height 20
click at [537, 567] on input "Update contact records when their email address matches an existing contact." at bounding box center [525, 562] width 23 height 19
checkbox input "true"
select select
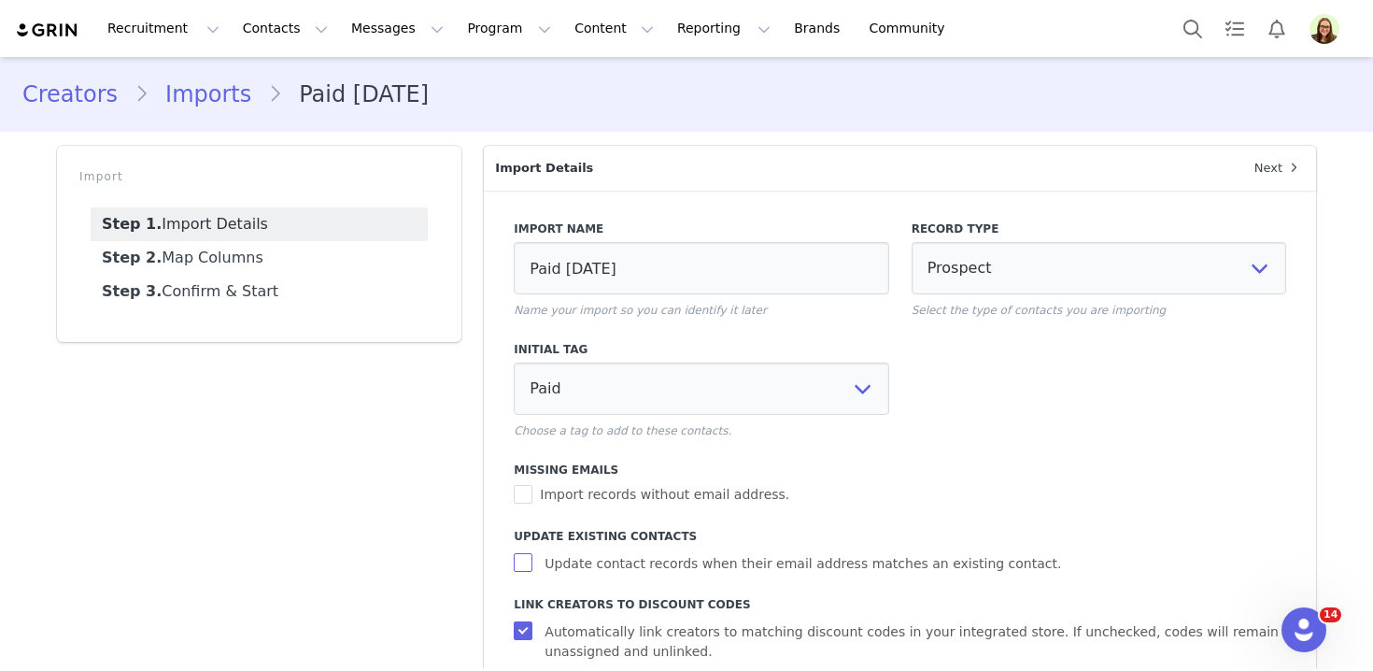
select select
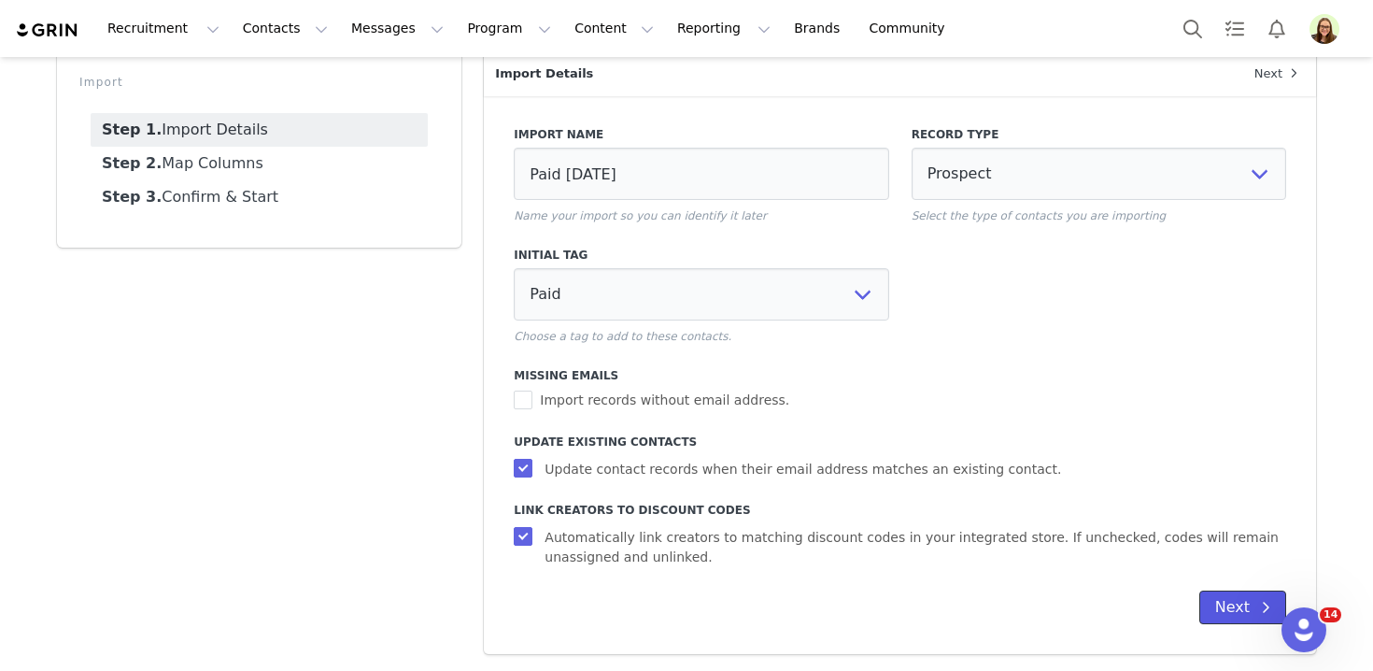
click at [1237, 592] on button "Next" at bounding box center [1242, 607] width 87 height 34
select select
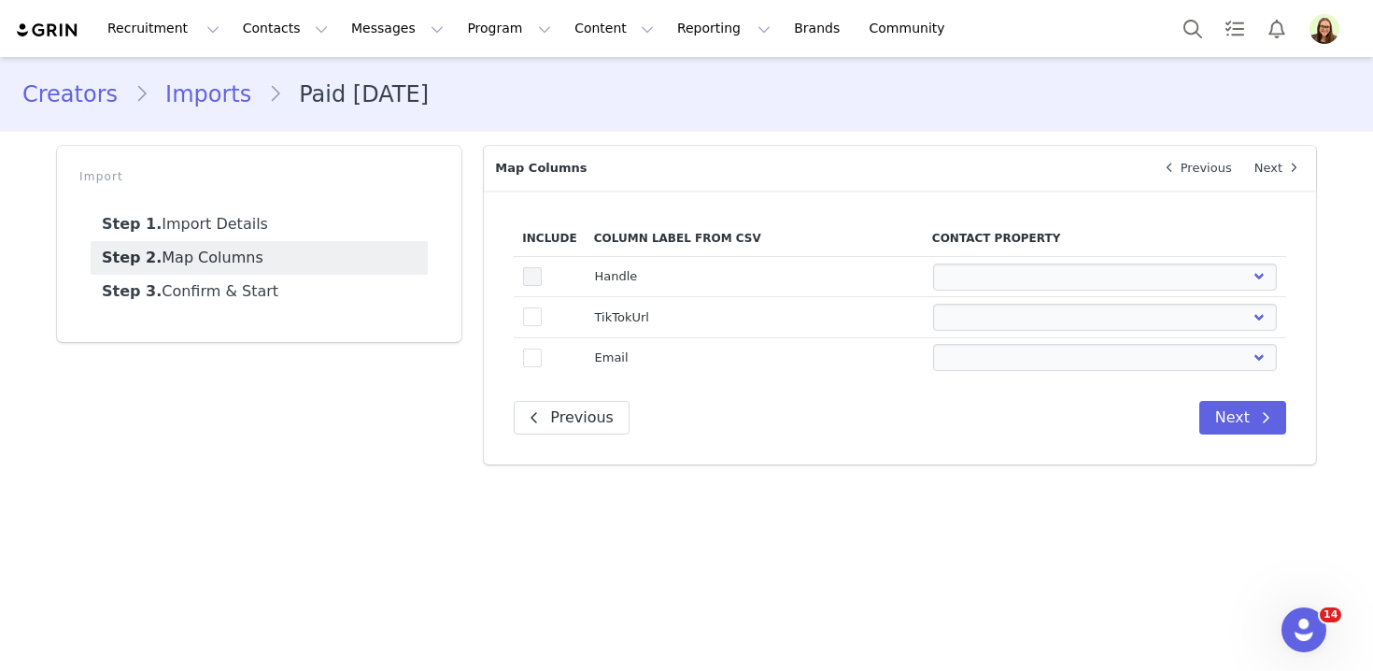
click at [523, 267] on span at bounding box center [532, 276] width 19 height 19
click at [542, 267] on input "true" at bounding box center [542, 267] width 0 height 0
select select
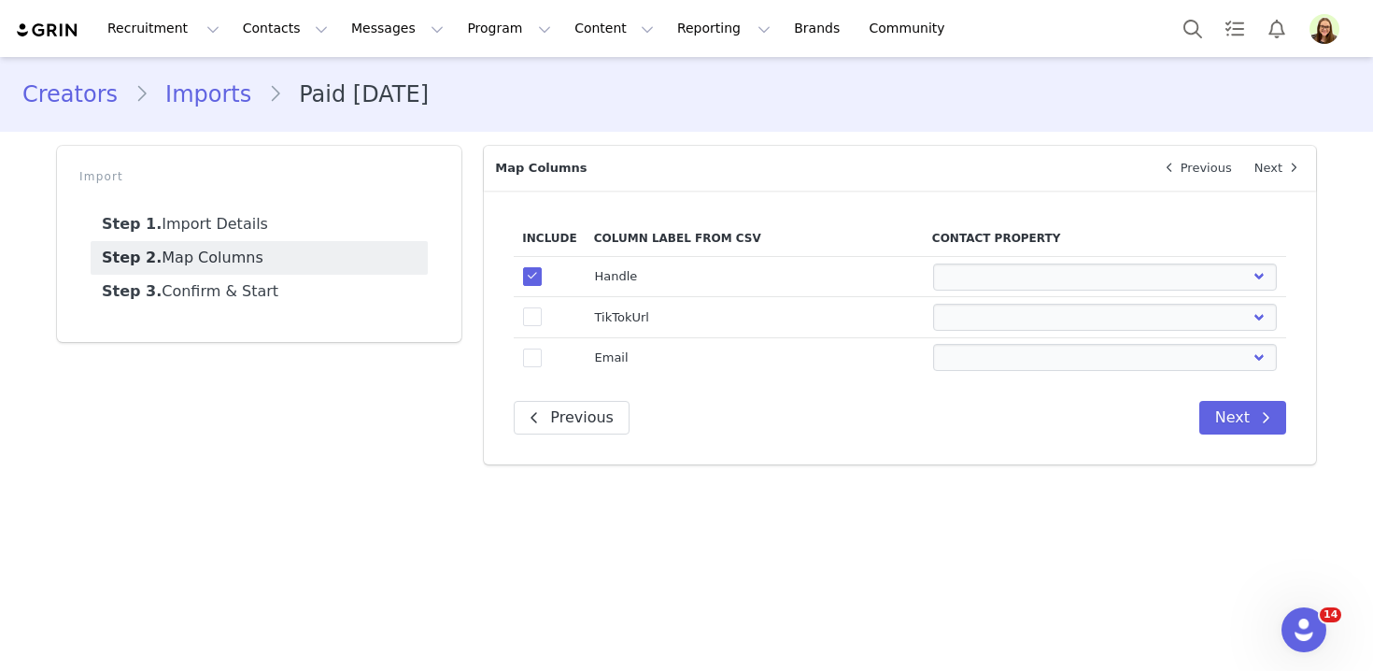
click at [530, 328] on span at bounding box center [532, 317] width 19 height 21
click at [542, 307] on input "true" at bounding box center [542, 307] width 0 height 0
select select
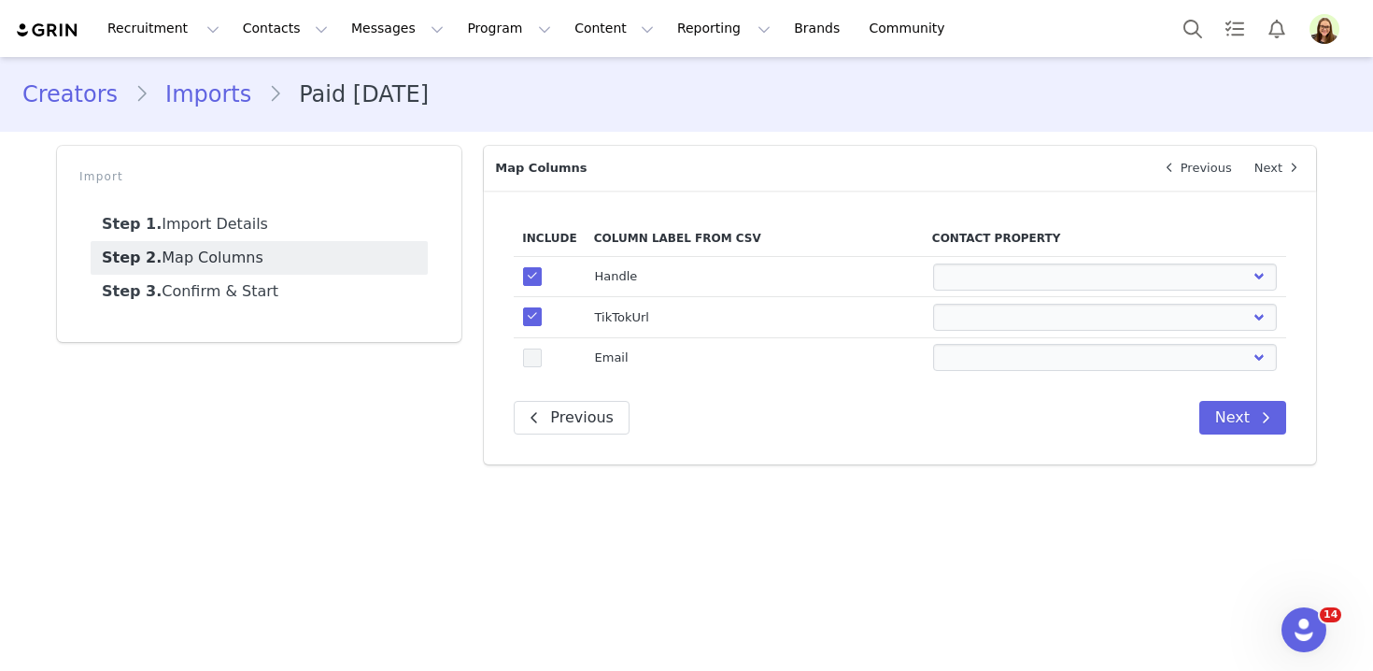
click at [530, 361] on span at bounding box center [532, 357] width 19 height 19
click at [542, 348] on input "true" at bounding box center [542, 348] width 0 height 0
select select
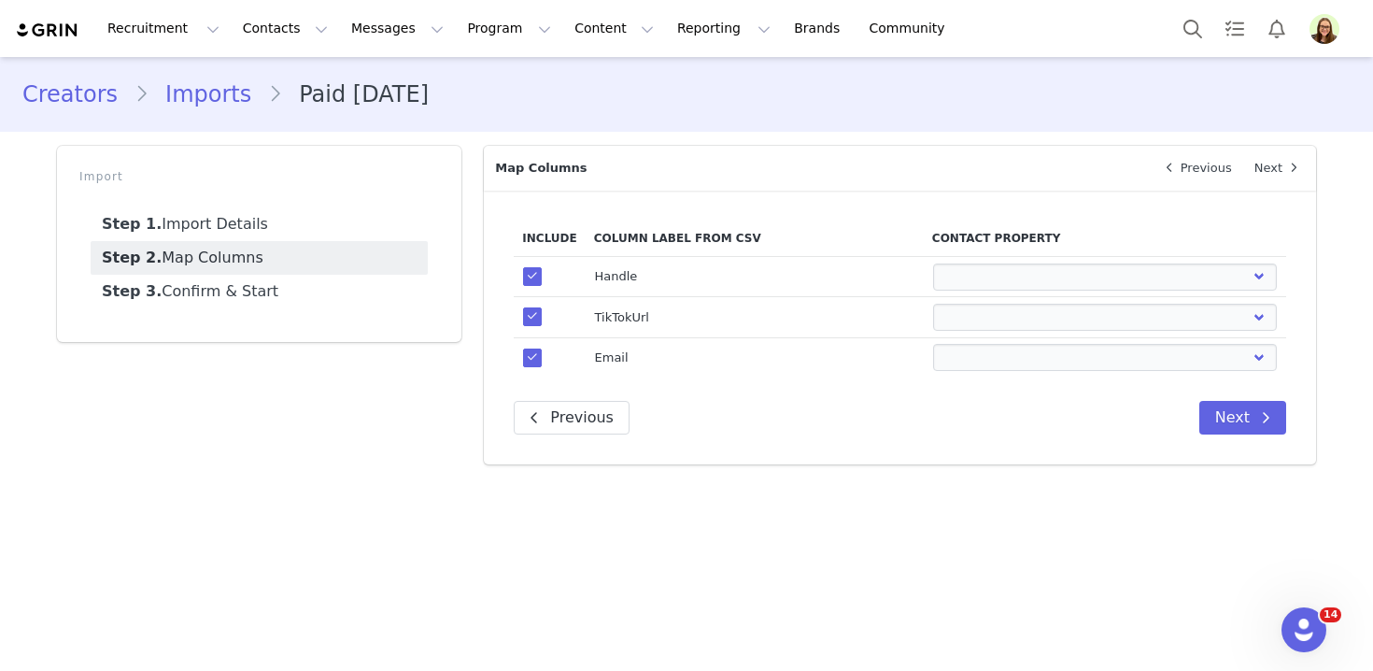
click at [987, 253] on th "Contact Property" at bounding box center [1105, 238] width 362 height 36
click at [987, 282] on select "First Name Last Name Email PayPal Email Gender Language Phone Country Code Phon…" at bounding box center [1105, 276] width 345 height 27
select select "first_name"
click at [933, 263] on select "First Name Last Name Email PayPal Email Gender Language Phone Country Code Phon…" at bounding box center [1105, 276] width 345 height 27
select select
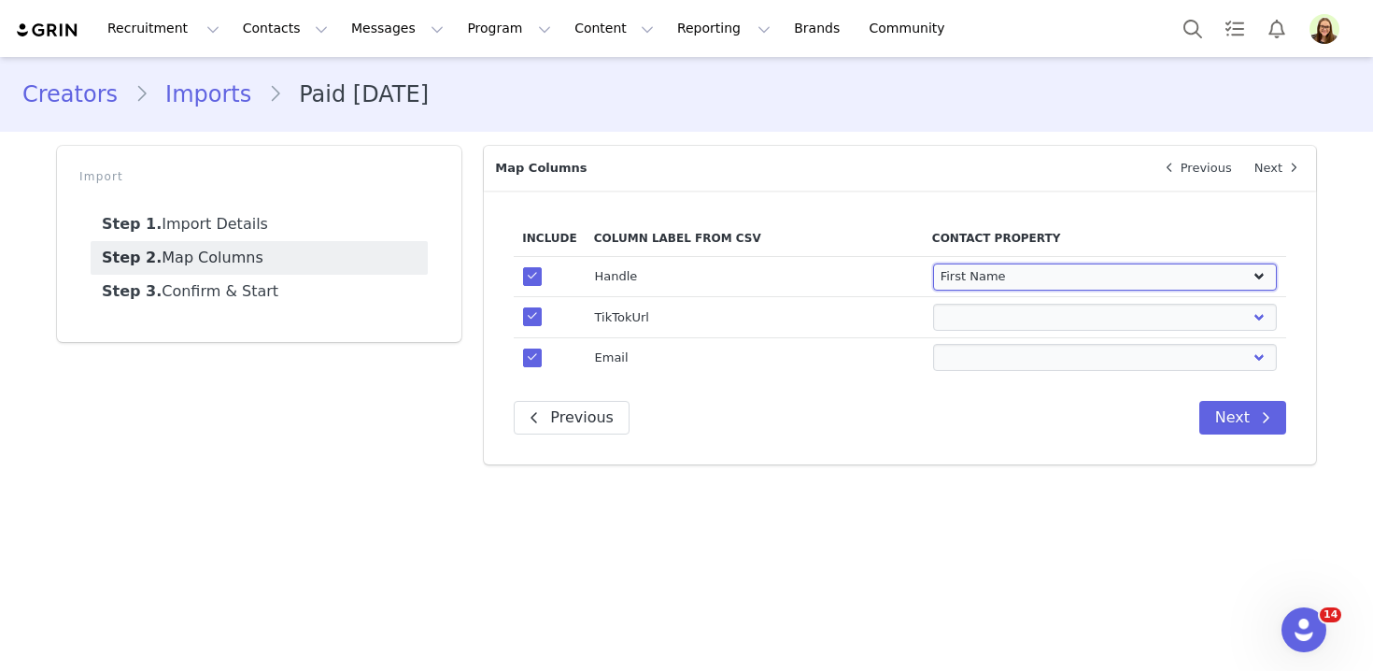
select select
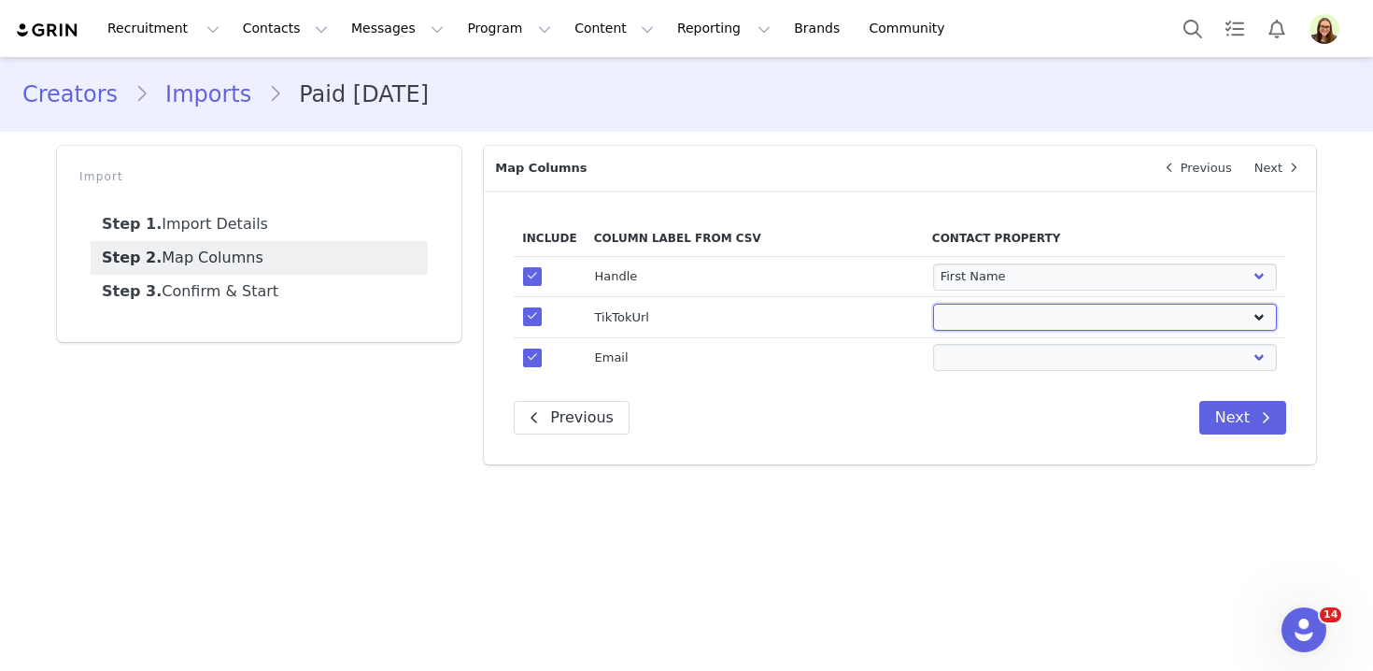
click at [985, 322] on select "First Name Last Name Email PayPal Email Gender Language Phone Country Code Phon…" at bounding box center [1105, 317] width 345 height 27
select select "tiktok_url"
click at [933, 304] on select "First Name Last Name Email PayPal Email Gender Language Phone Country Code Phon…" at bounding box center [1105, 317] width 345 height 27
click at [993, 353] on select "First Name Last Name Email PayPal Email Gender Language Phone Country Code Phon…" at bounding box center [1105, 357] width 345 height 27
select select "email"
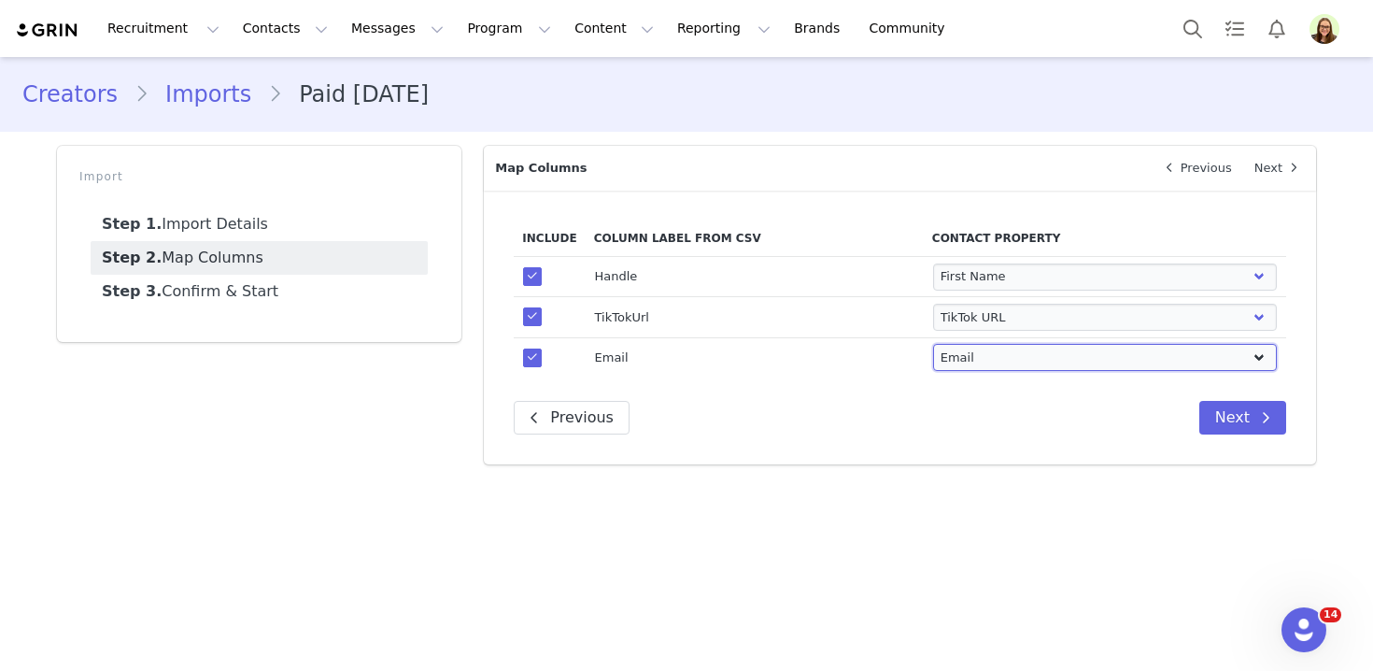
click at [933, 344] on select "First Name Last Name Email PayPal Email Gender Language Phone Country Code Phon…" at bounding box center [1105, 357] width 345 height 27
click at [1231, 401] on button "Next" at bounding box center [1242, 418] width 87 height 34
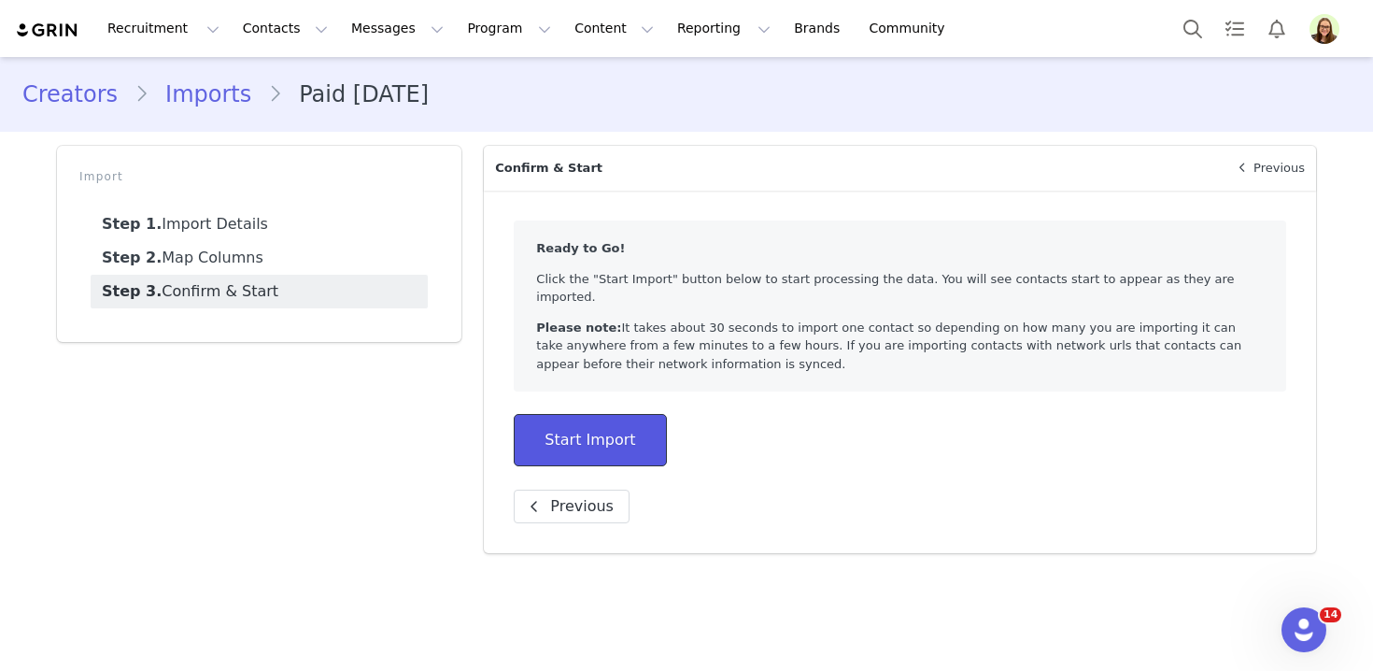
click at [537, 432] on button "Start Import" at bounding box center [590, 440] width 152 height 52
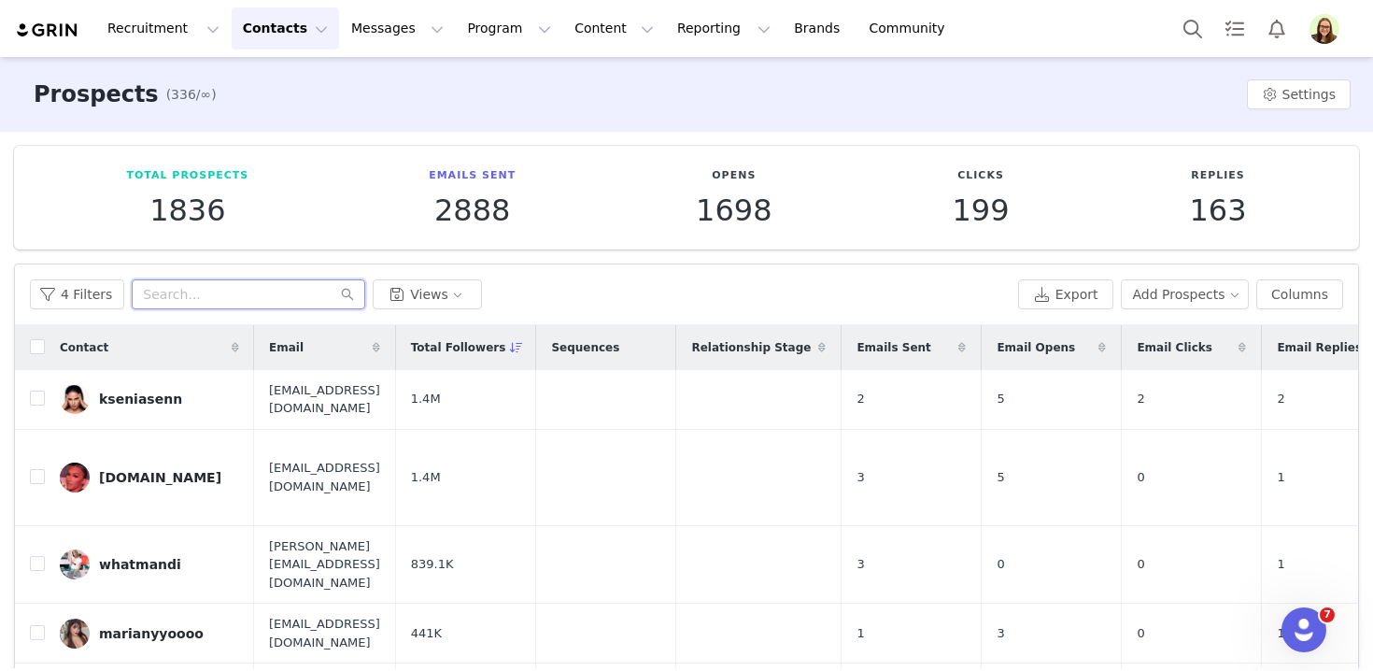
click at [200, 293] on input "text" at bounding box center [248, 294] width 233 height 30
paste input "justagramfullofgame"
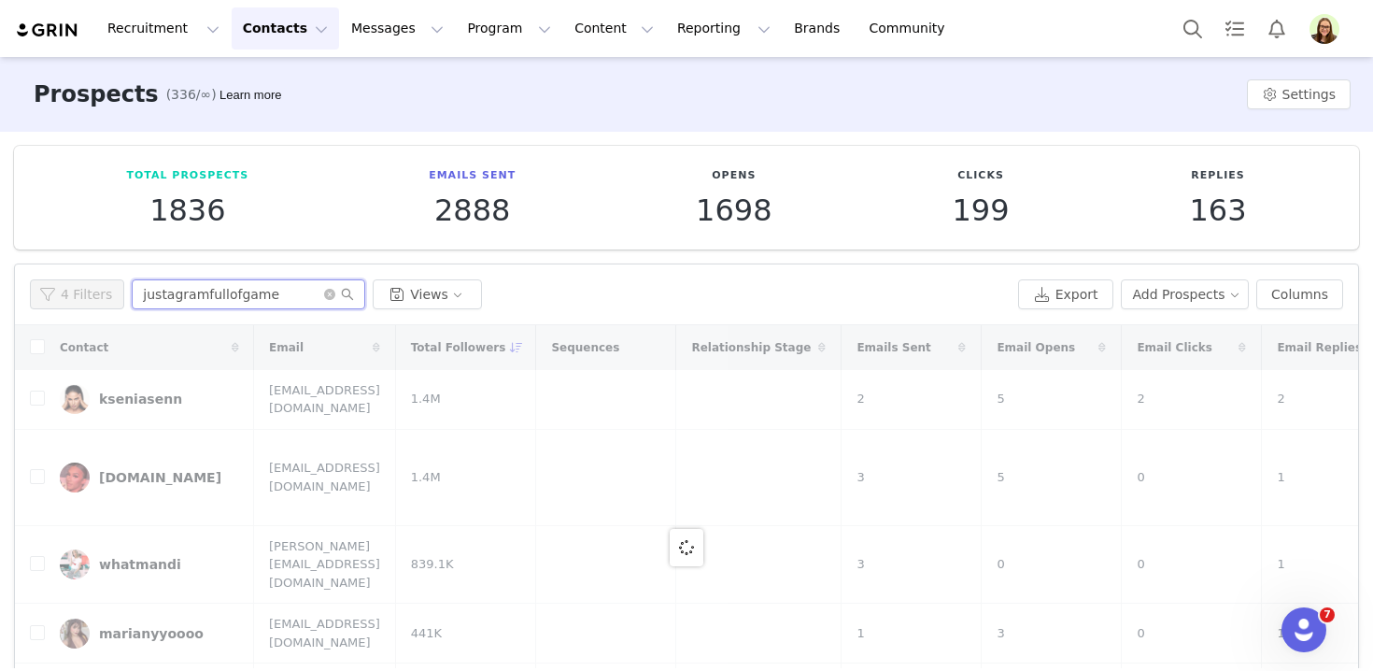
type input "justagramfullofgame"
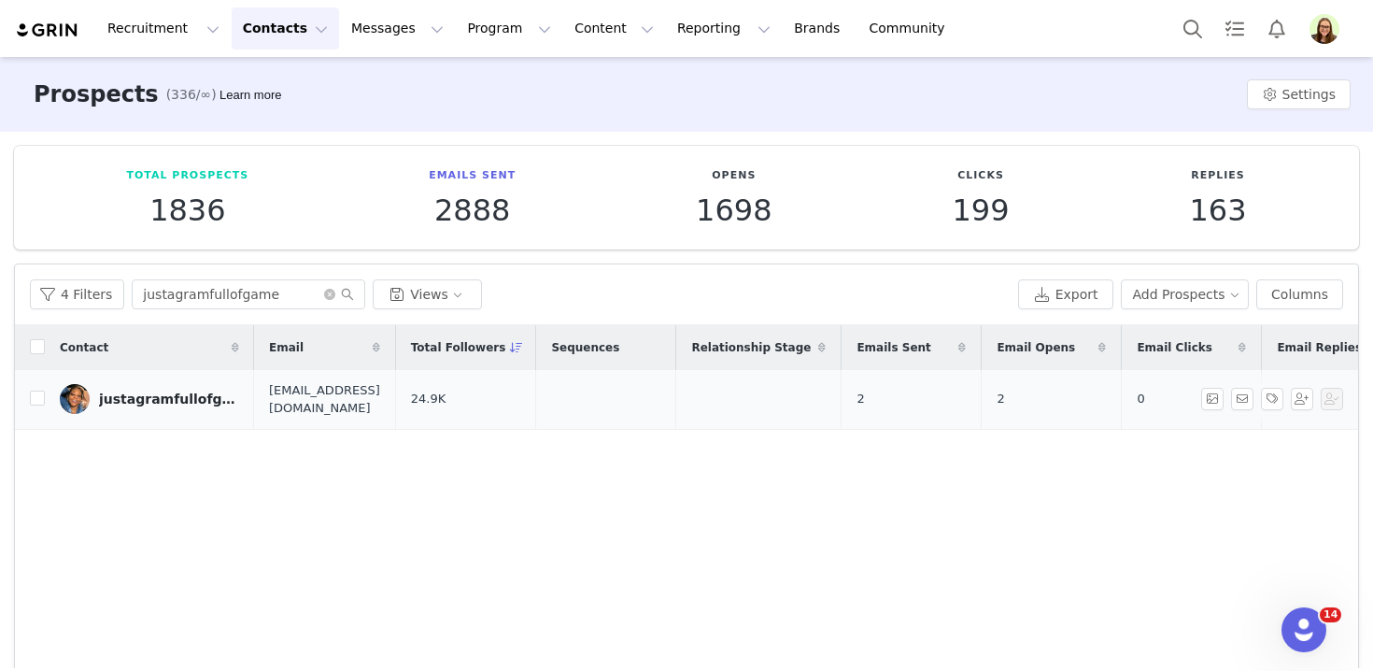
click at [144, 396] on div "justagramfullofgame" at bounding box center [169, 398] width 140 height 15
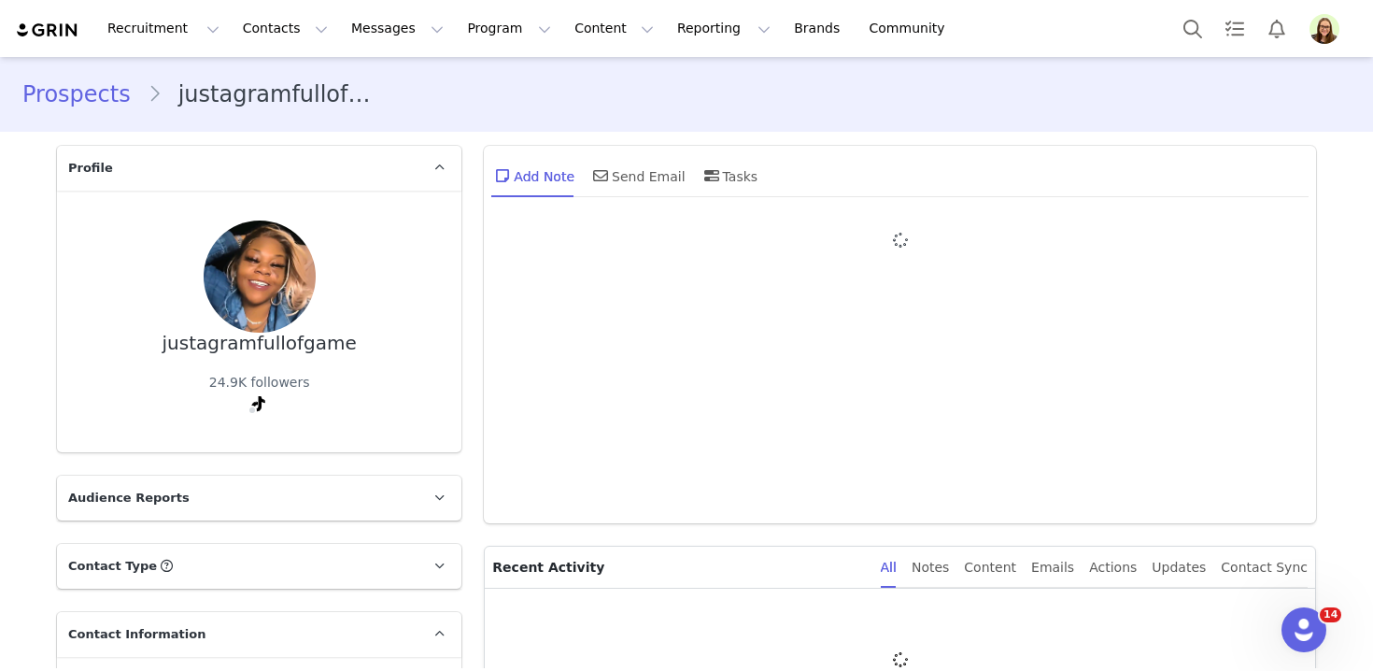
type input "+1 (United States)"
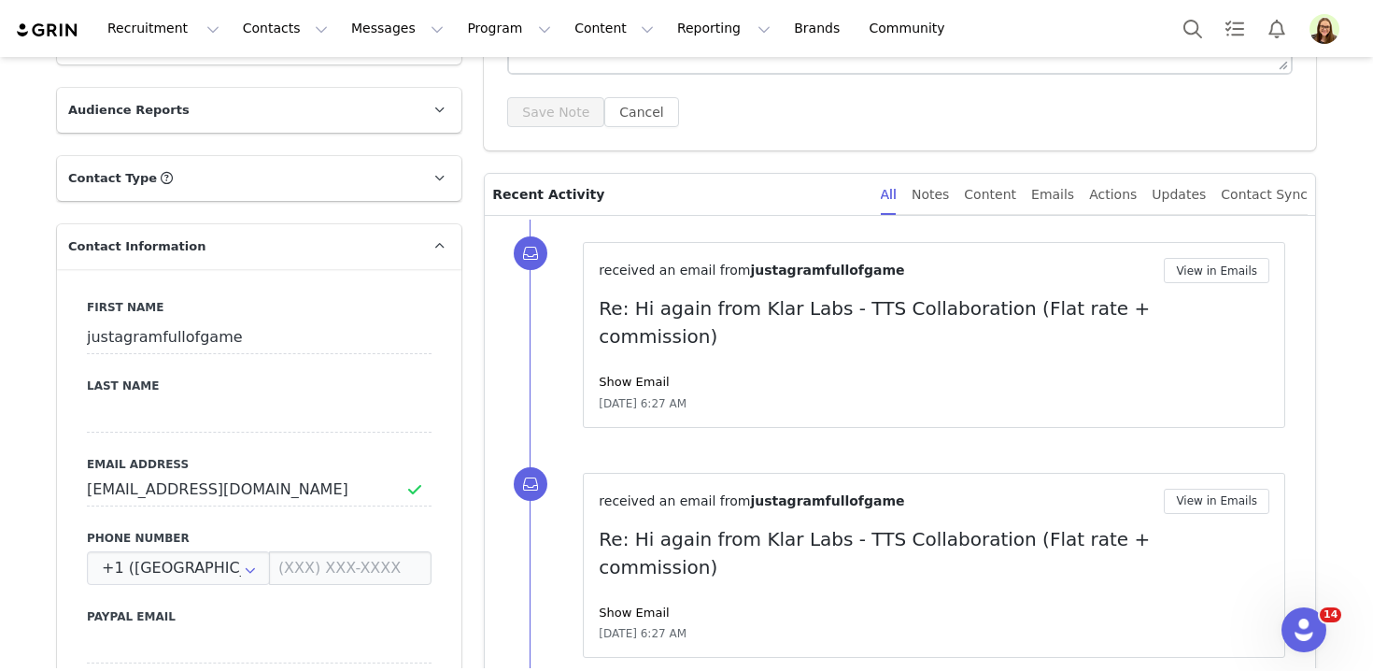
scroll to position [250, 0]
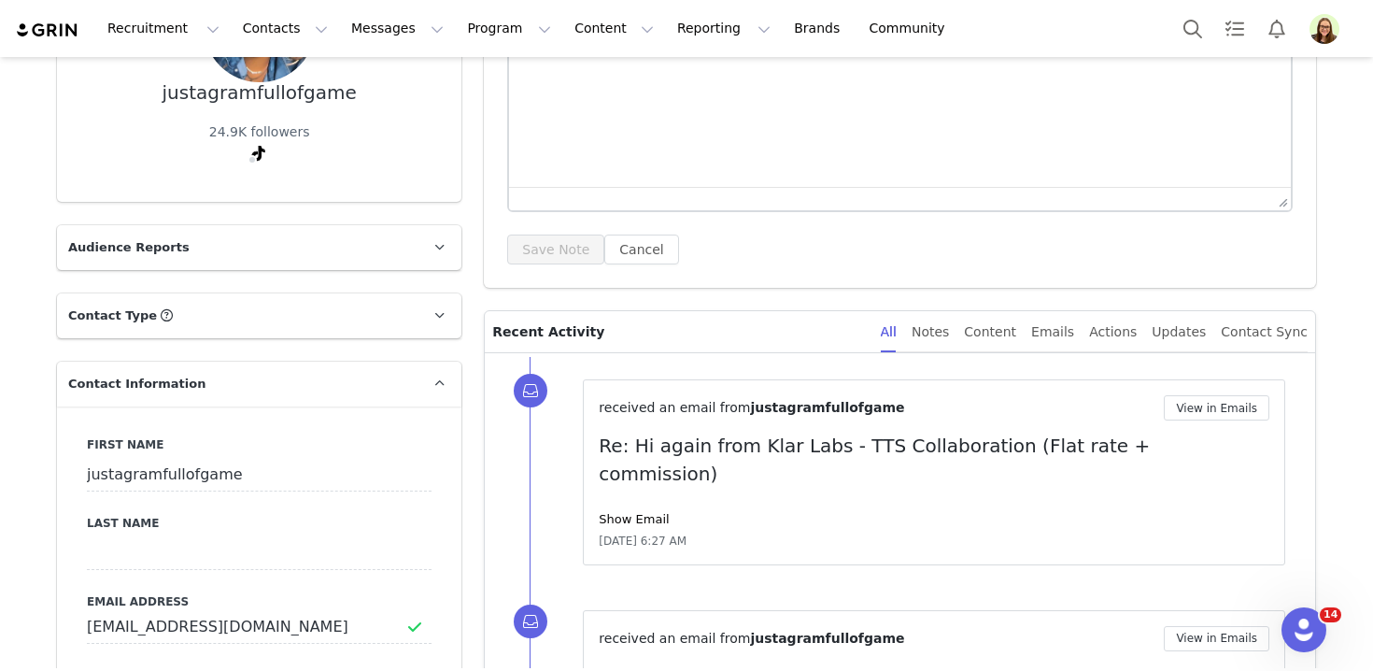
click at [246, 305] on p "Contact Type Contact type can be Creator, Prospect, Application, or Manager." at bounding box center [237, 315] width 360 height 45
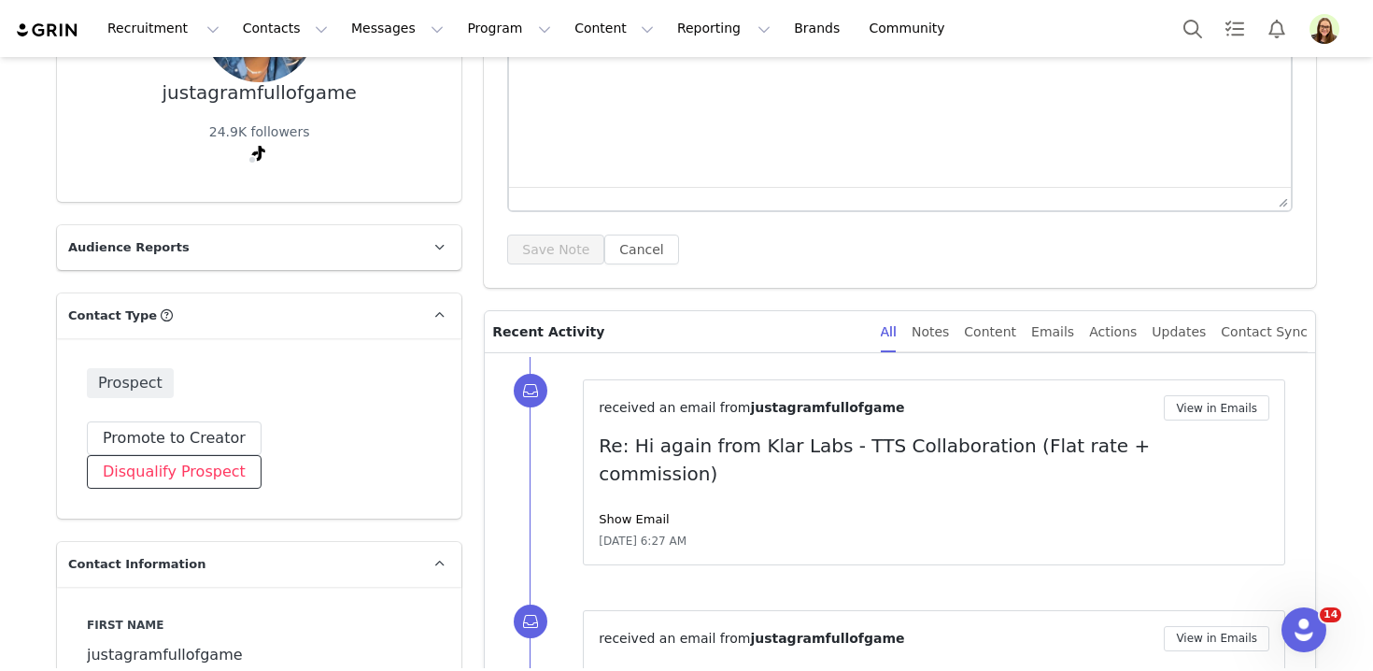
click at [261, 455] on button "Disqualify Prospect" at bounding box center [174, 472] width 175 height 34
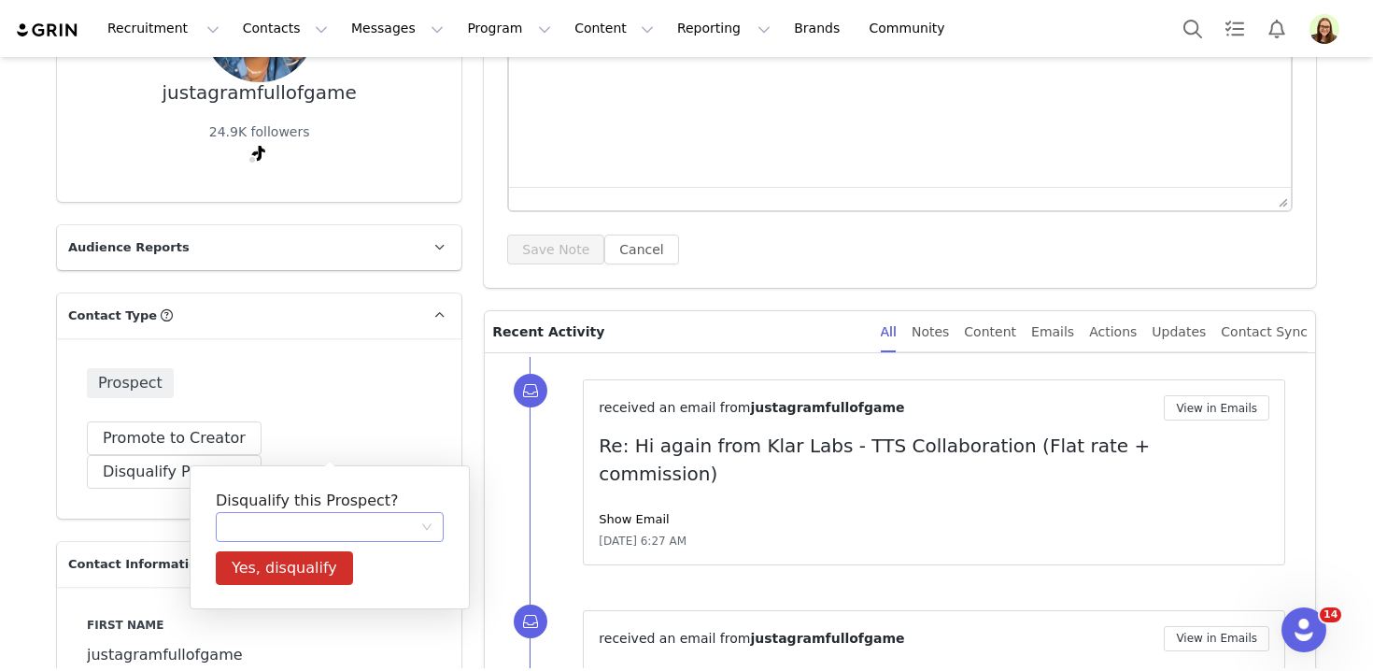
click at [326, 530] on div at bounding box center [323, 527] width 193 height 28
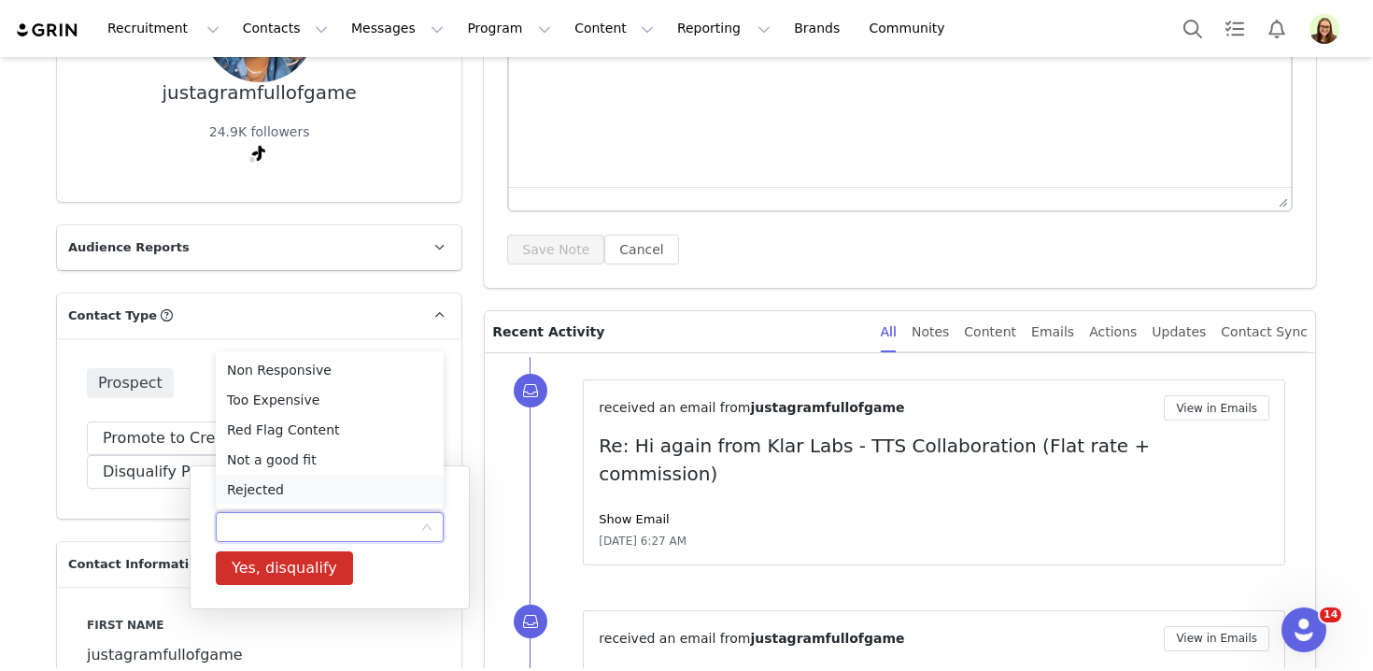
click at [321, 488] on li "Rejected" at bounding box center [330, 489] width 228 height 30
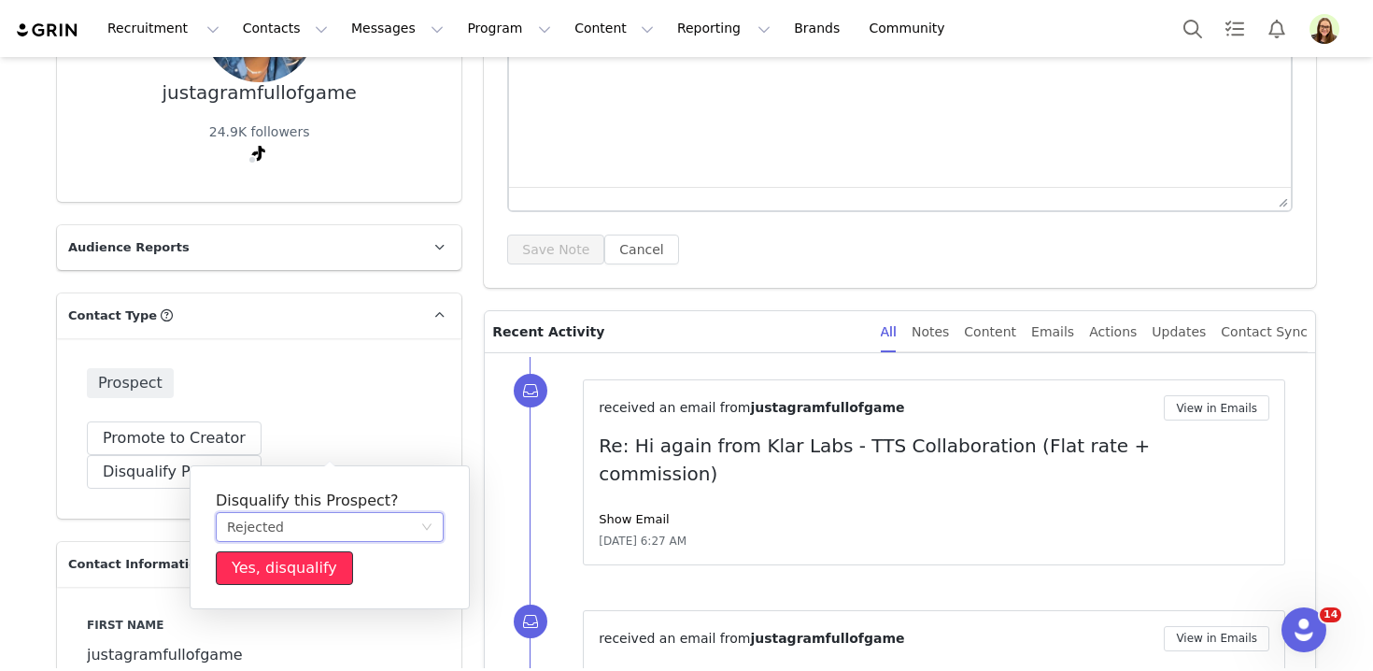
click at [316, 573] on button "Yes, disqualify" at bounding box center [284, 568] width 137 height 34
